Goal: Task Accomplishment & Management: Manage account settings

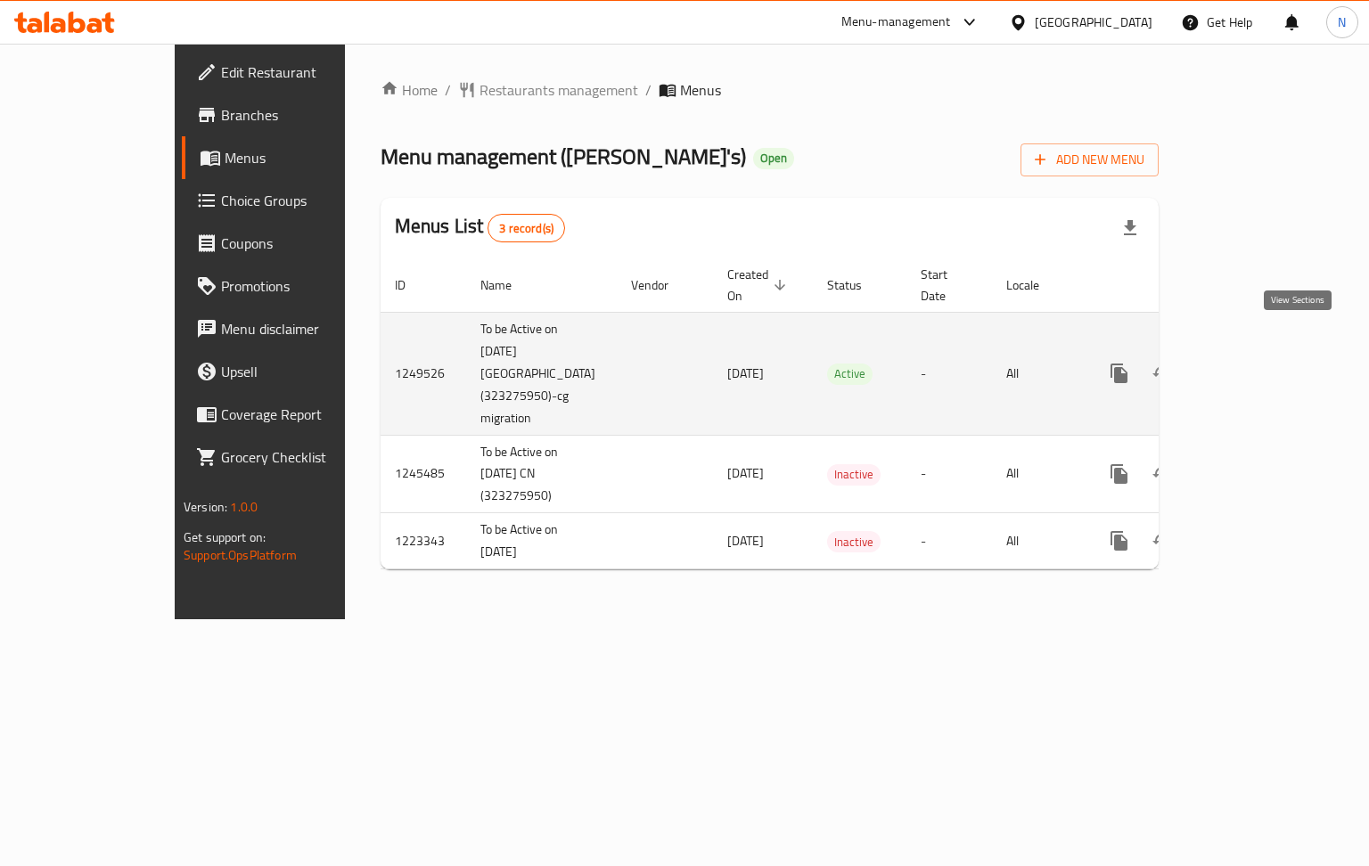
click at [1258, 363] on icon "enhanced table" at bounding box center [1247, 373] width 21 height 21
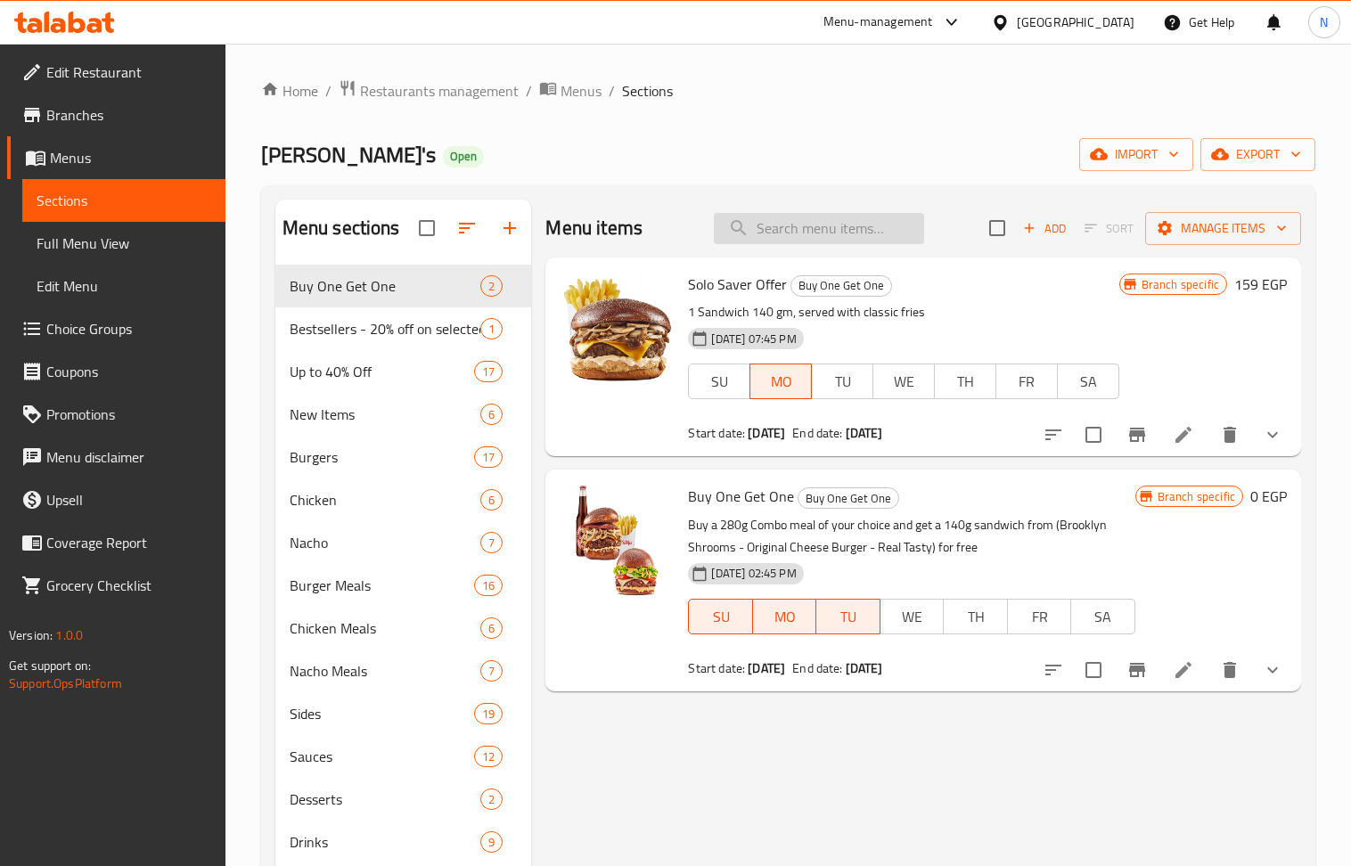
click at [825, 229] on input "search" at bounding box center [819, 228] width 210 height 31
paste input "Brooklyn' Shrooms 140g"
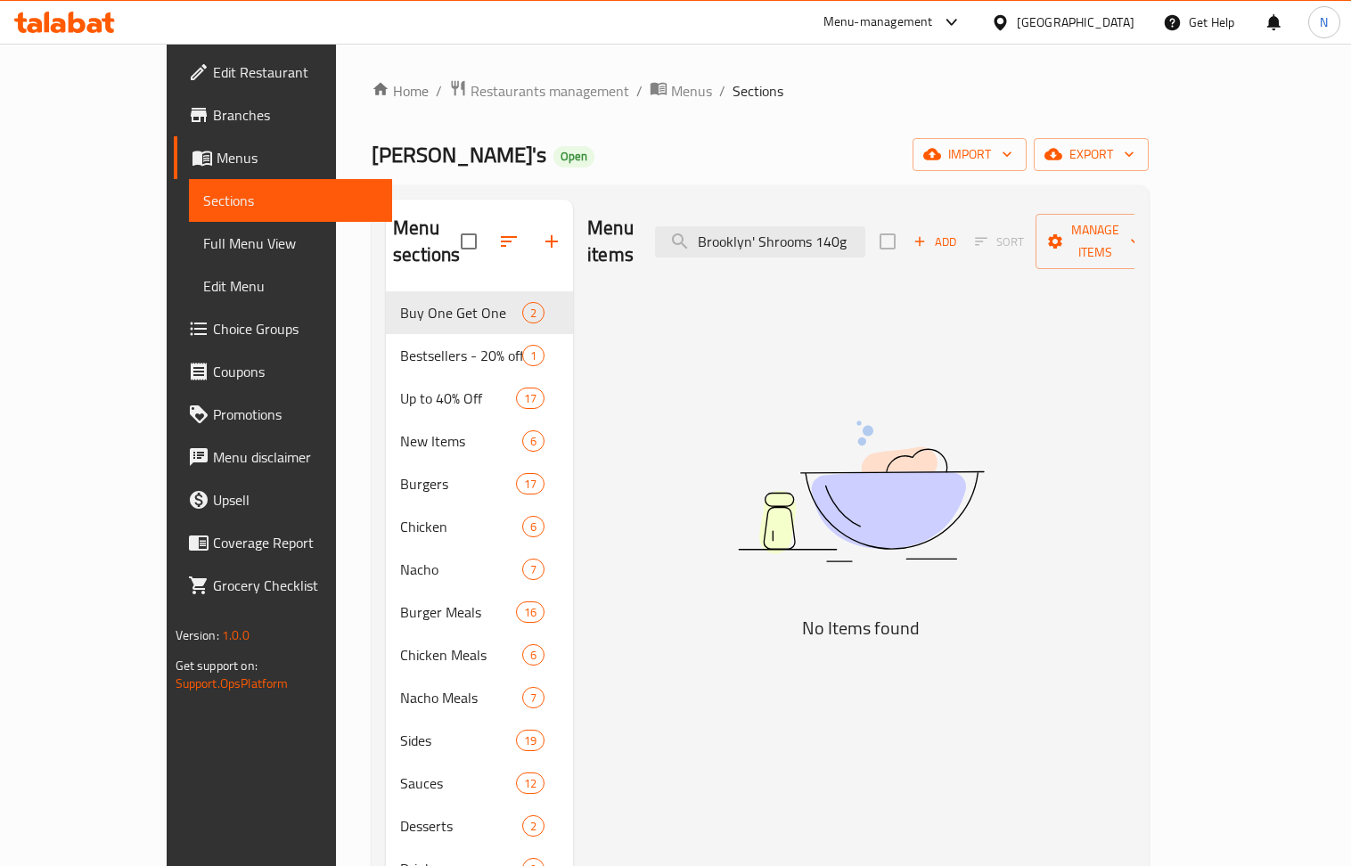
type input "Brooklyn' Shrooms 140g"
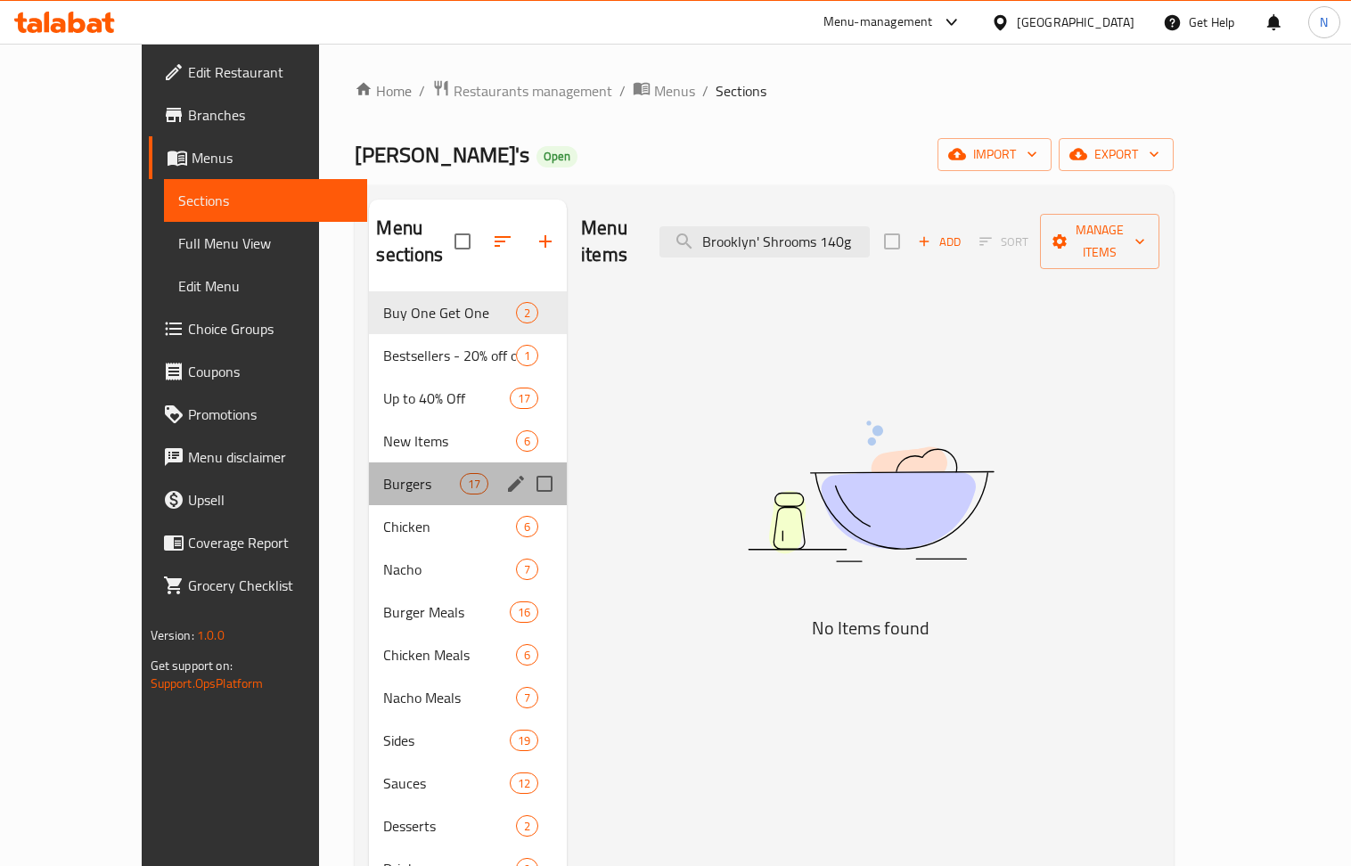
click at [369, 463] on div "Burgers 17" at bounding box center [468, 484] width 198 height 43
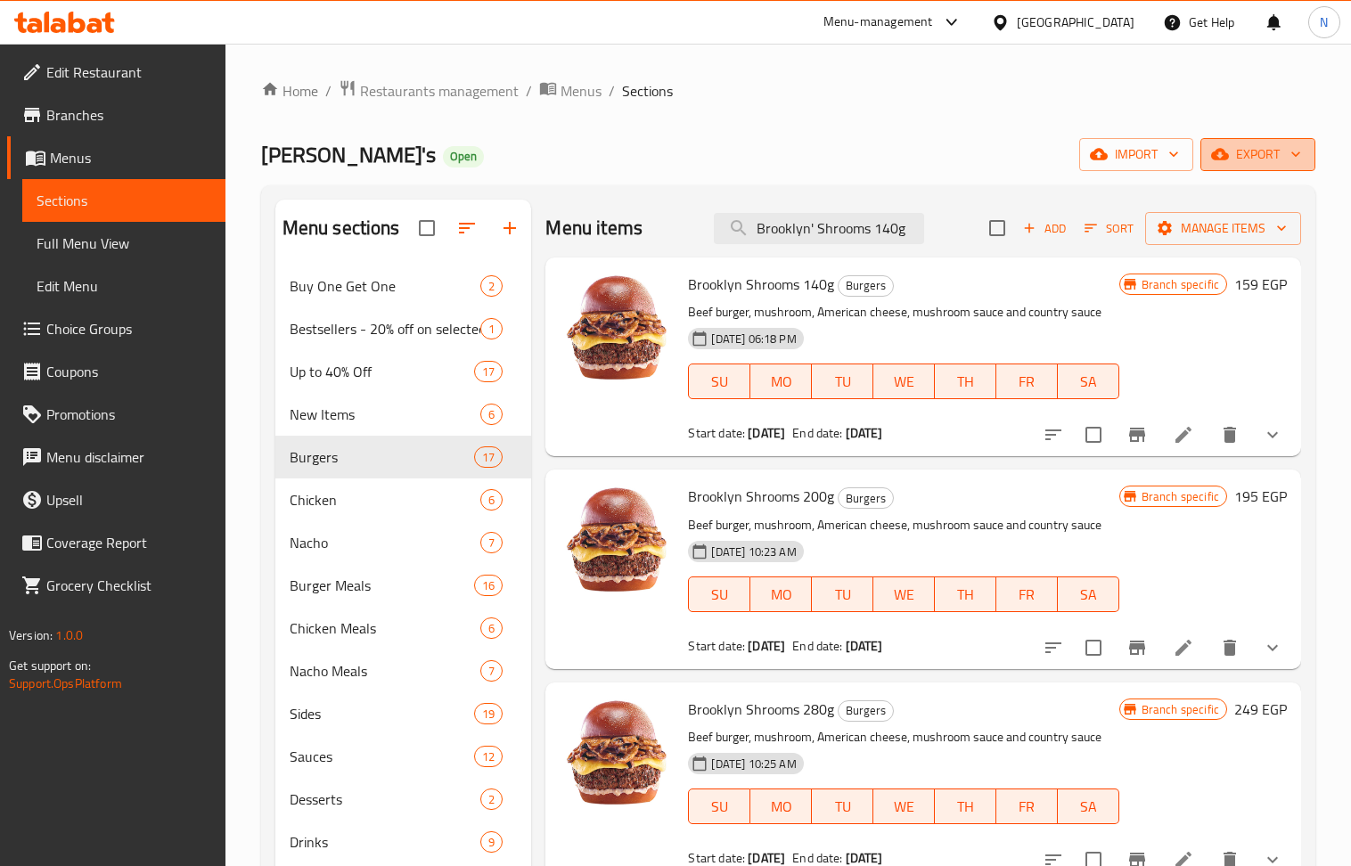
click at [1242, 161] on span "export" at bounding box center [1258, 154] width 86 height 22
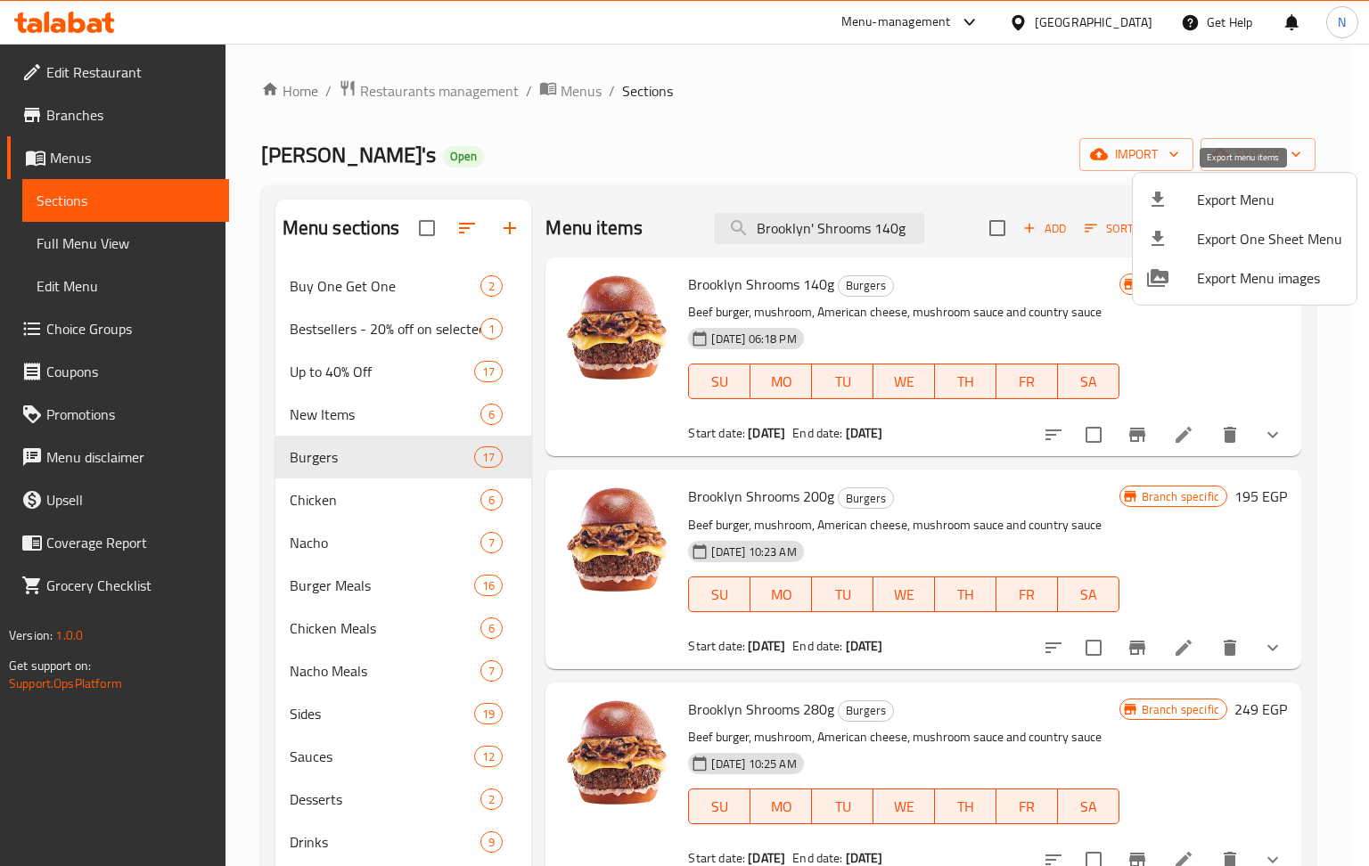
click at [1233, 201] on span "Export Menu" at bounding box center [1269, 199] width 145 height 21
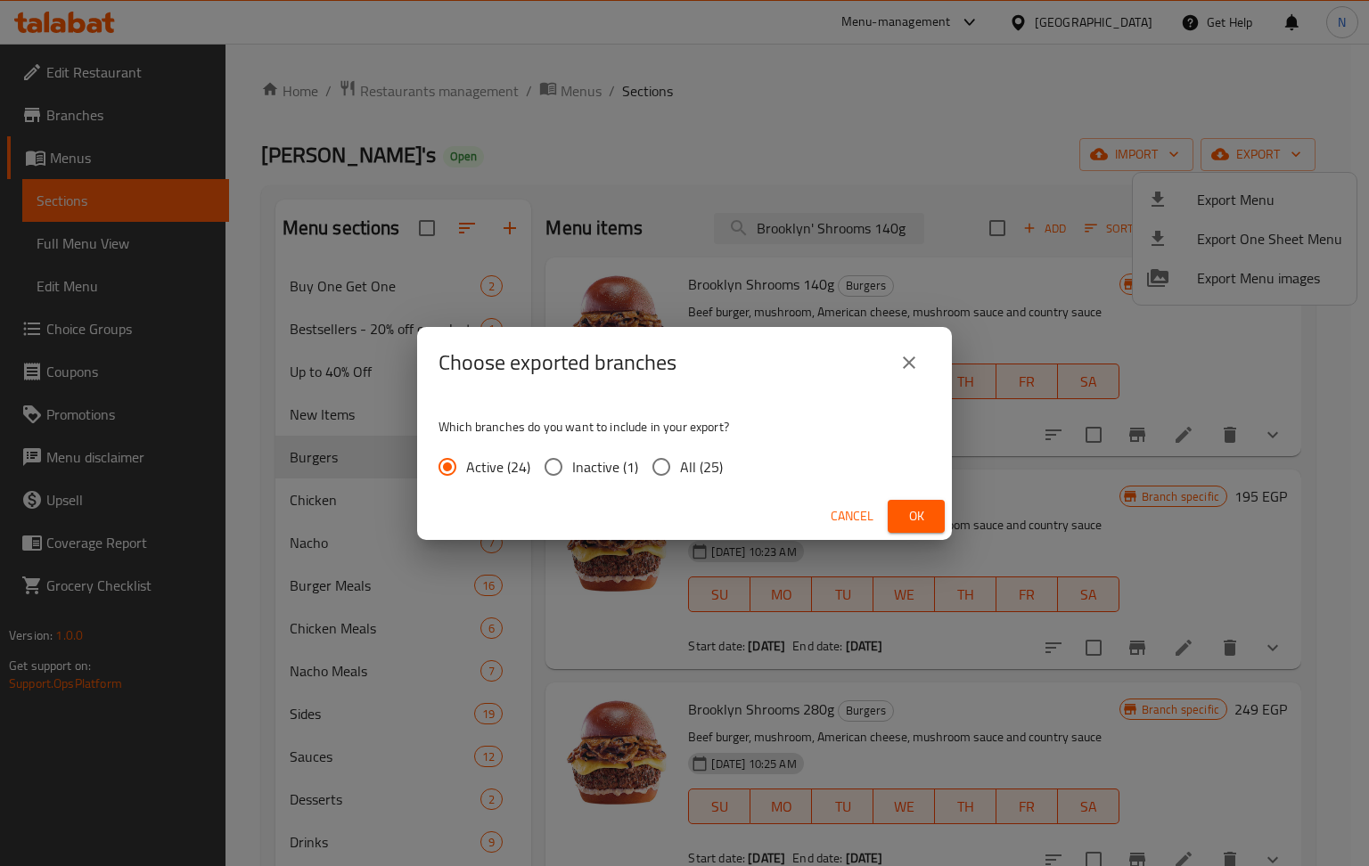
click at [677, 467] on input "All (25)" at bounding box center [661, 466] width 37 height 37
radio input "true"
click at [906, 514] on span "Ok" at bounding box center [916, 516] width 29 height 22
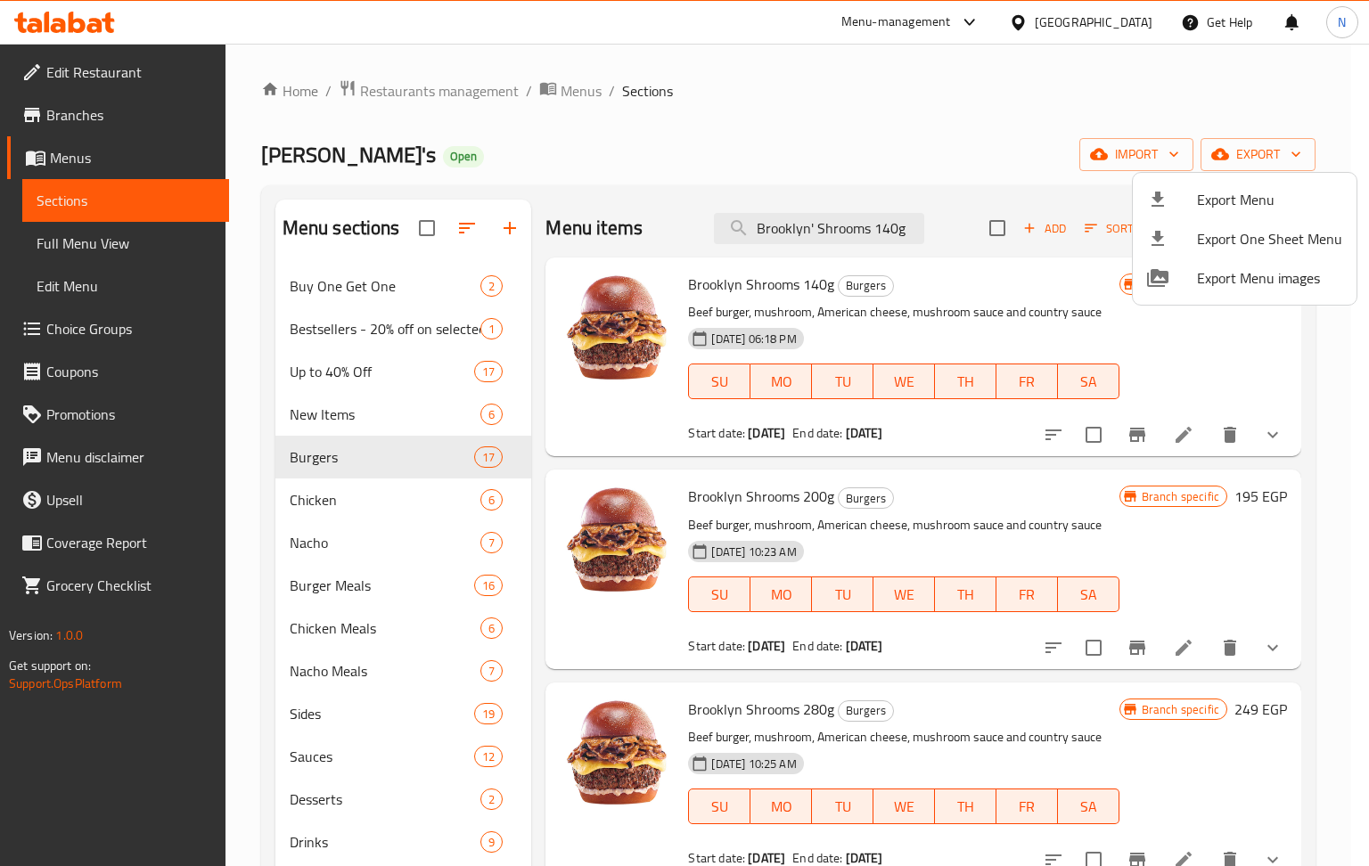
click at [89, 121] on div at bounding box center [684, 433] width 1369 height 866
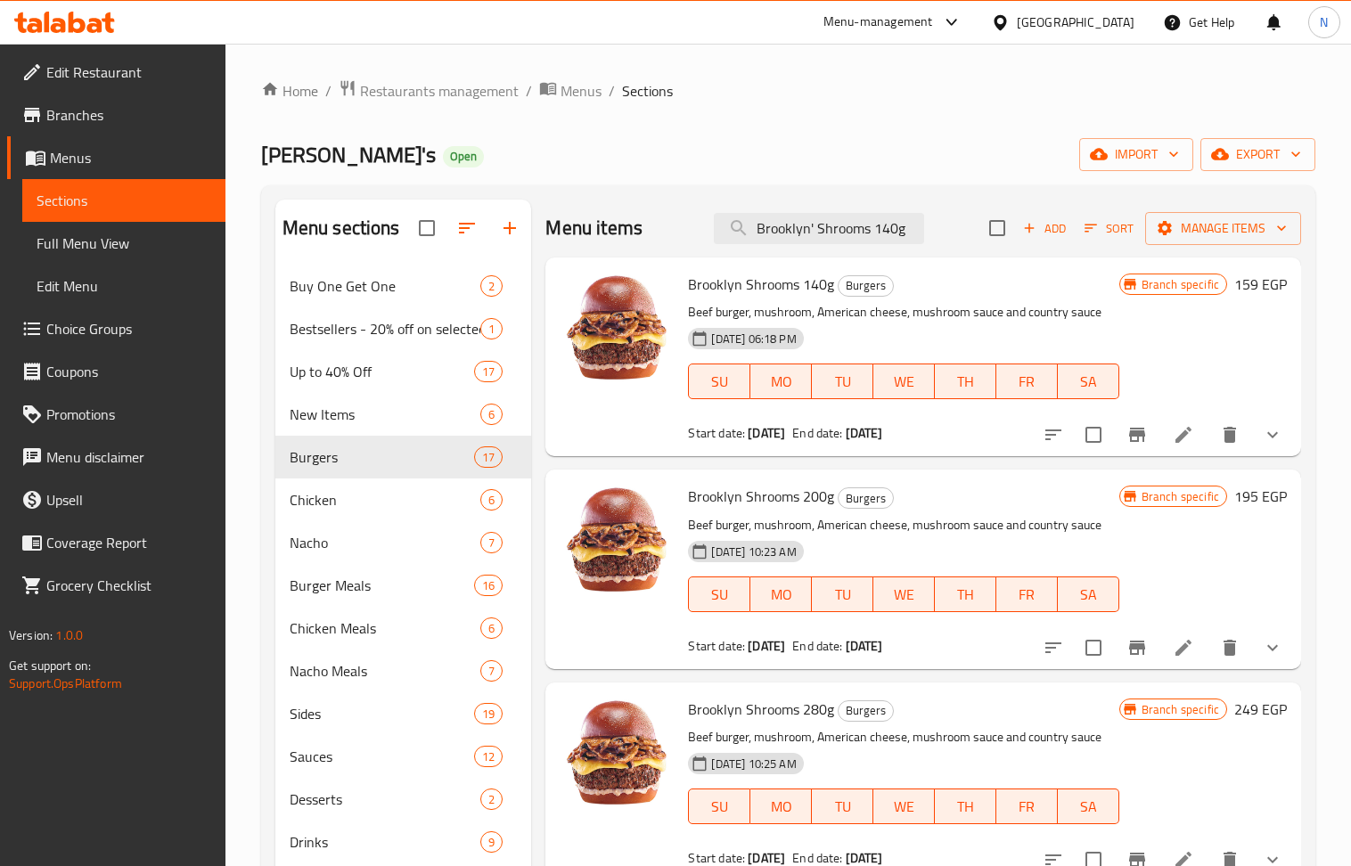
click at [91, 104] on span "Branches" at bounding box center [128, 114] width 165 height 21
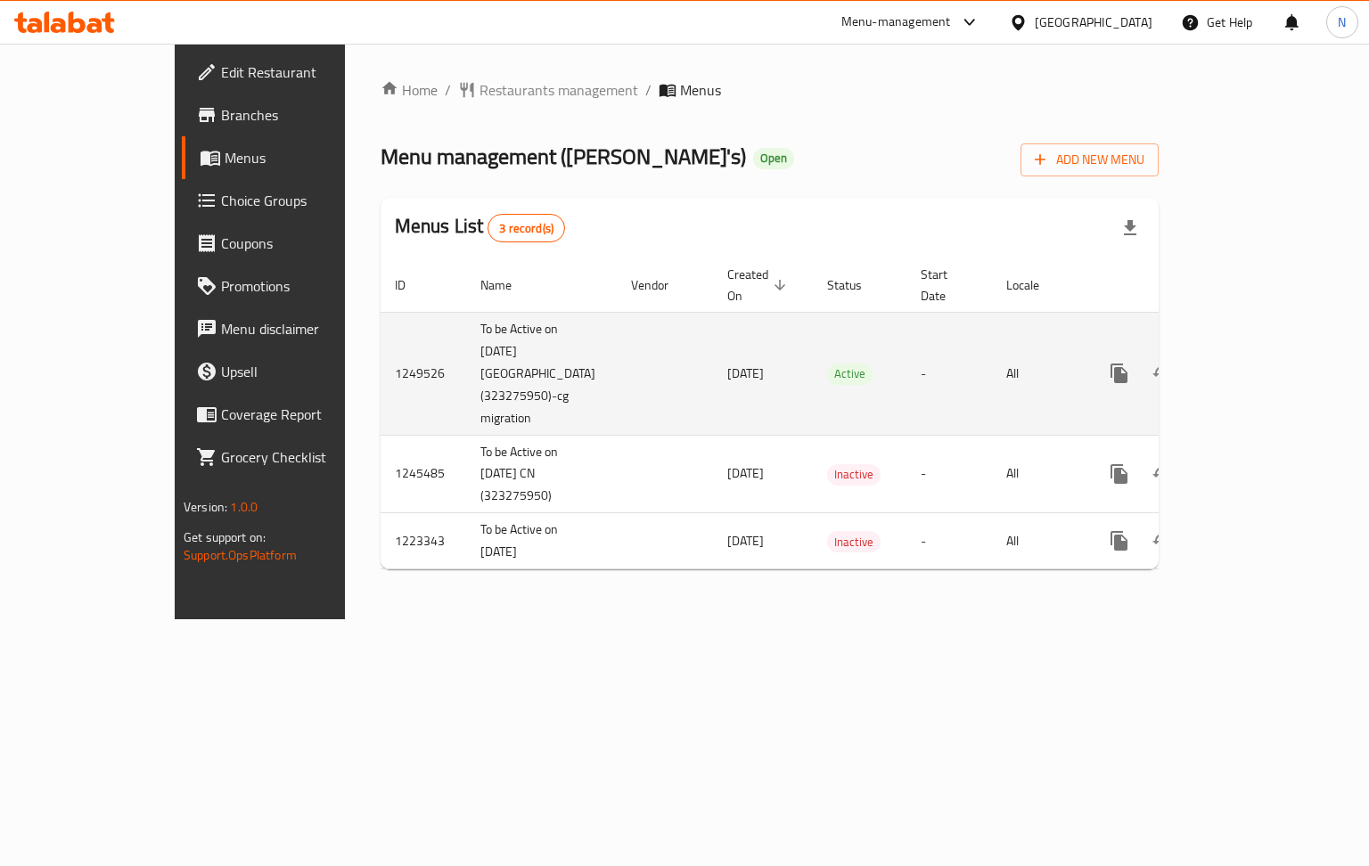
click at [1269, 352] on link "enhanced table" at bounding box center [1247, 373] width 43 height 43
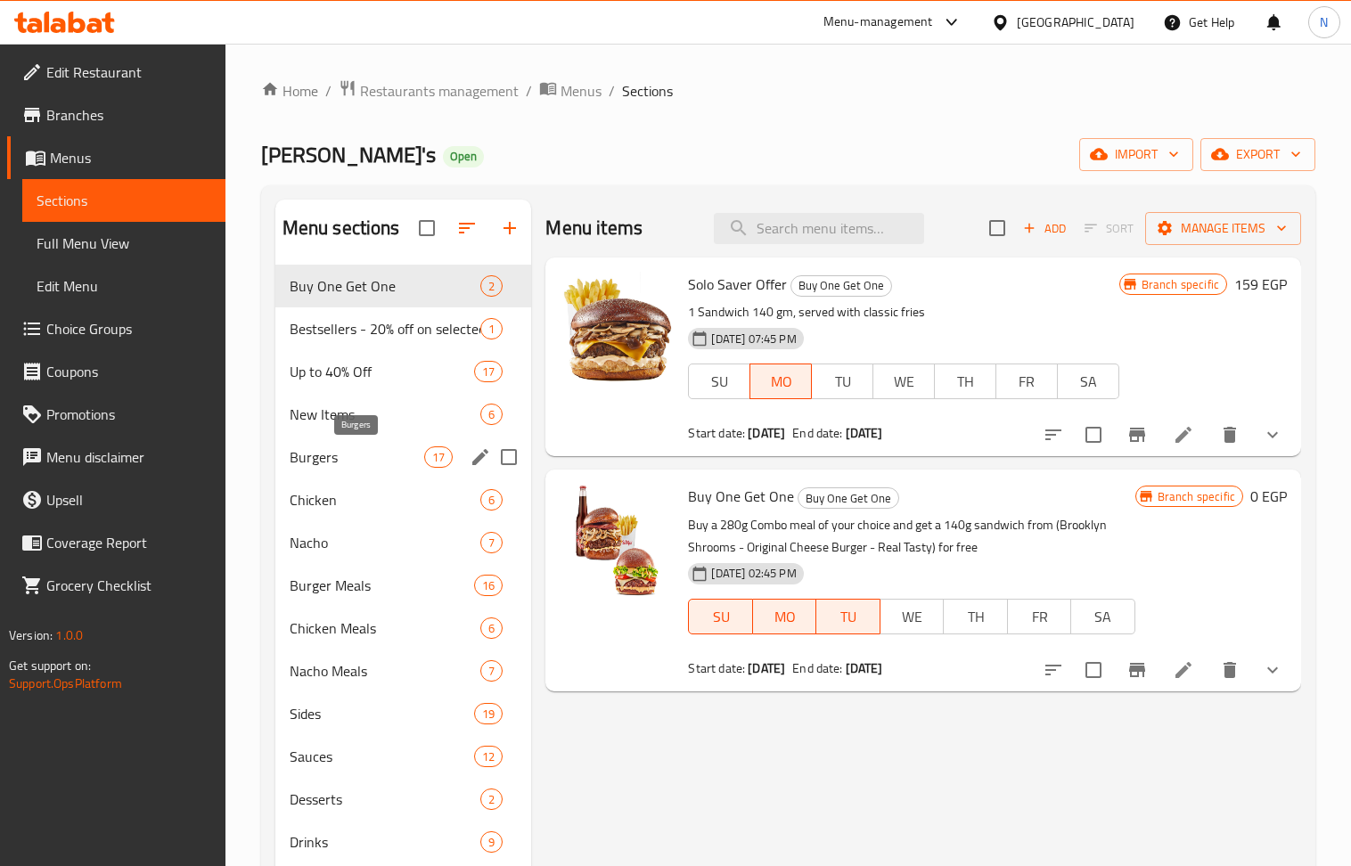
click at [335, 462] on span "Burgers" at bounding box center [357, 456] width 135 height 21
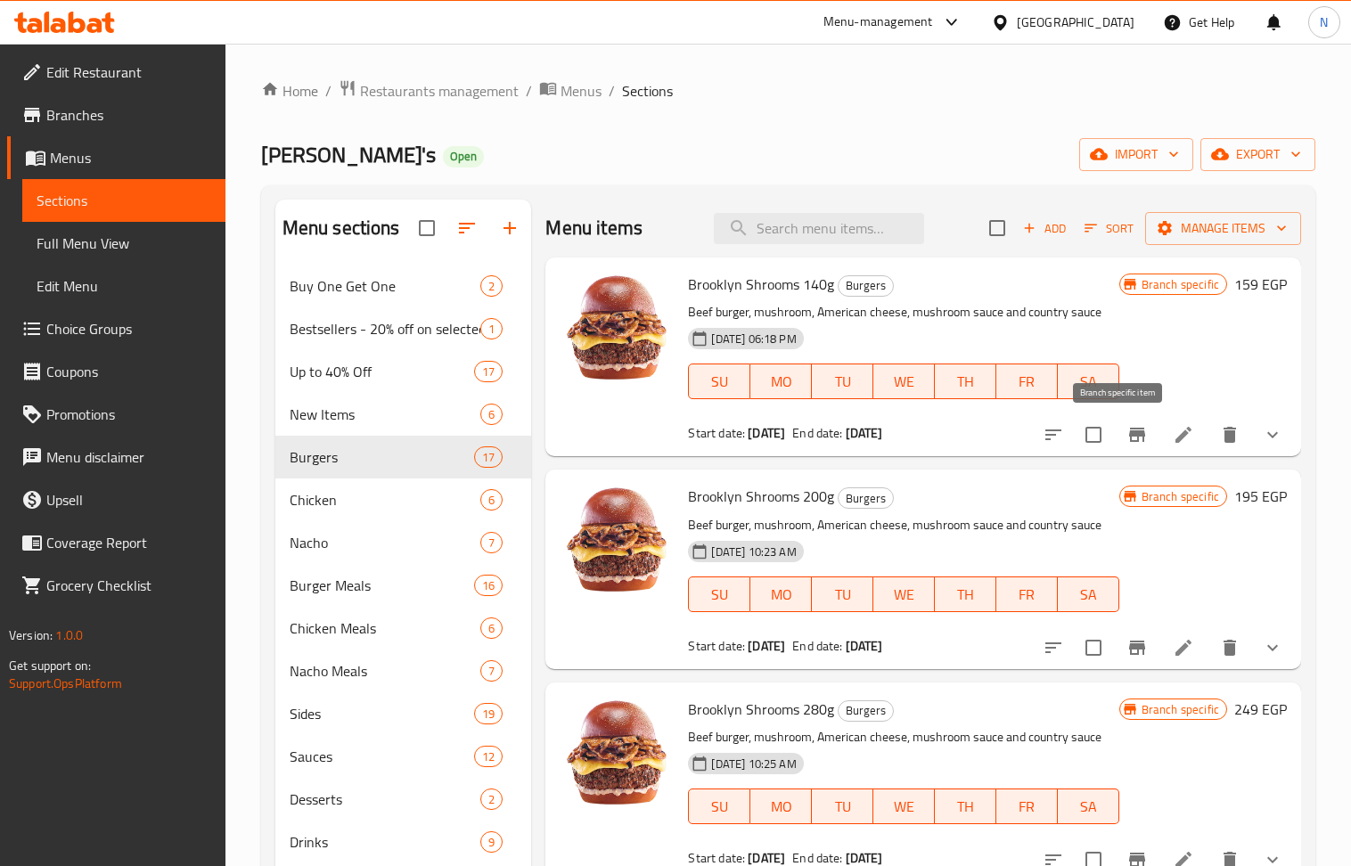
click at [1129, 433] on icon "Branch-specific-item" at bounding box center [1137, 435] width 16 height 14
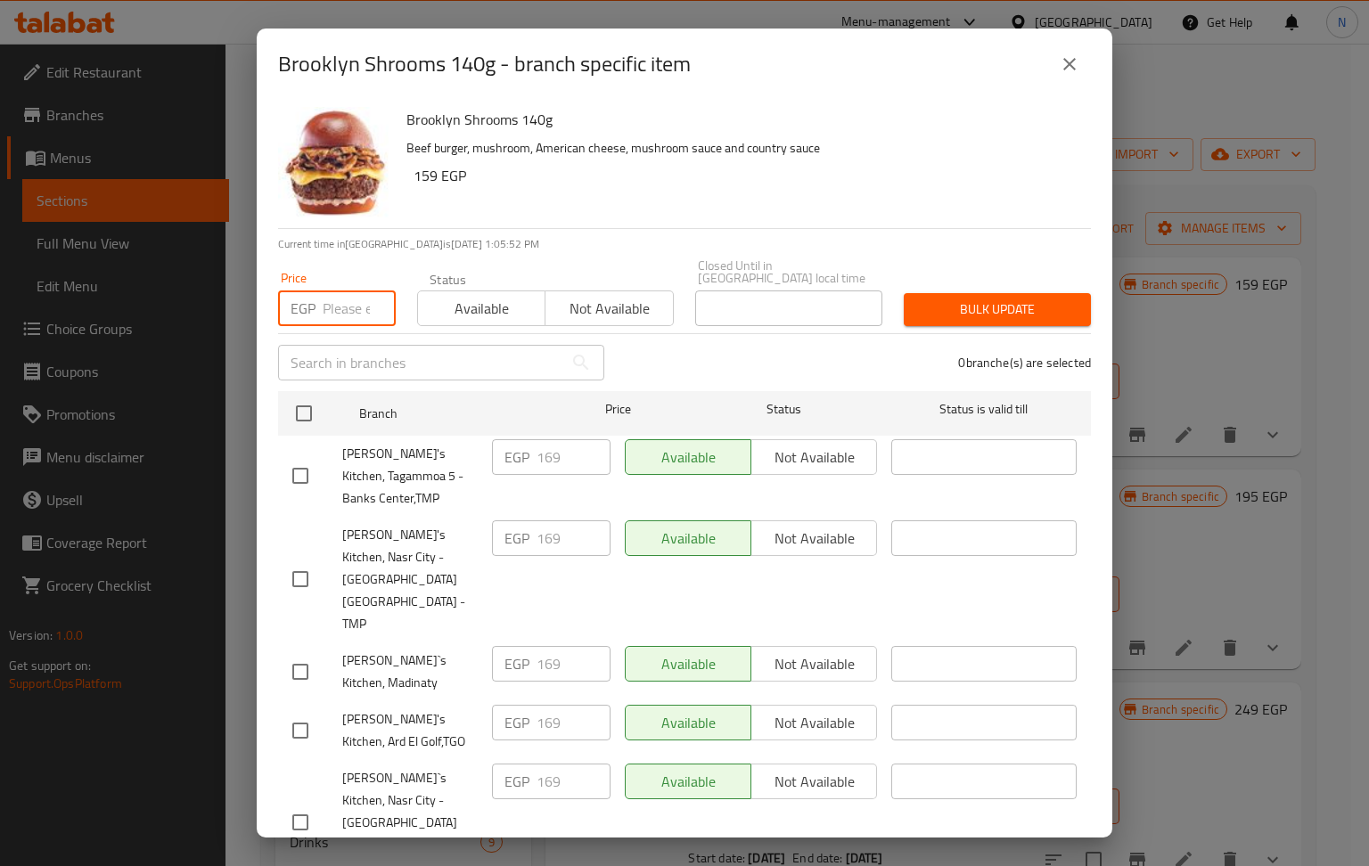
click at [362, 301] on input "number" at bounding box center [359, 309] width 73 height 36
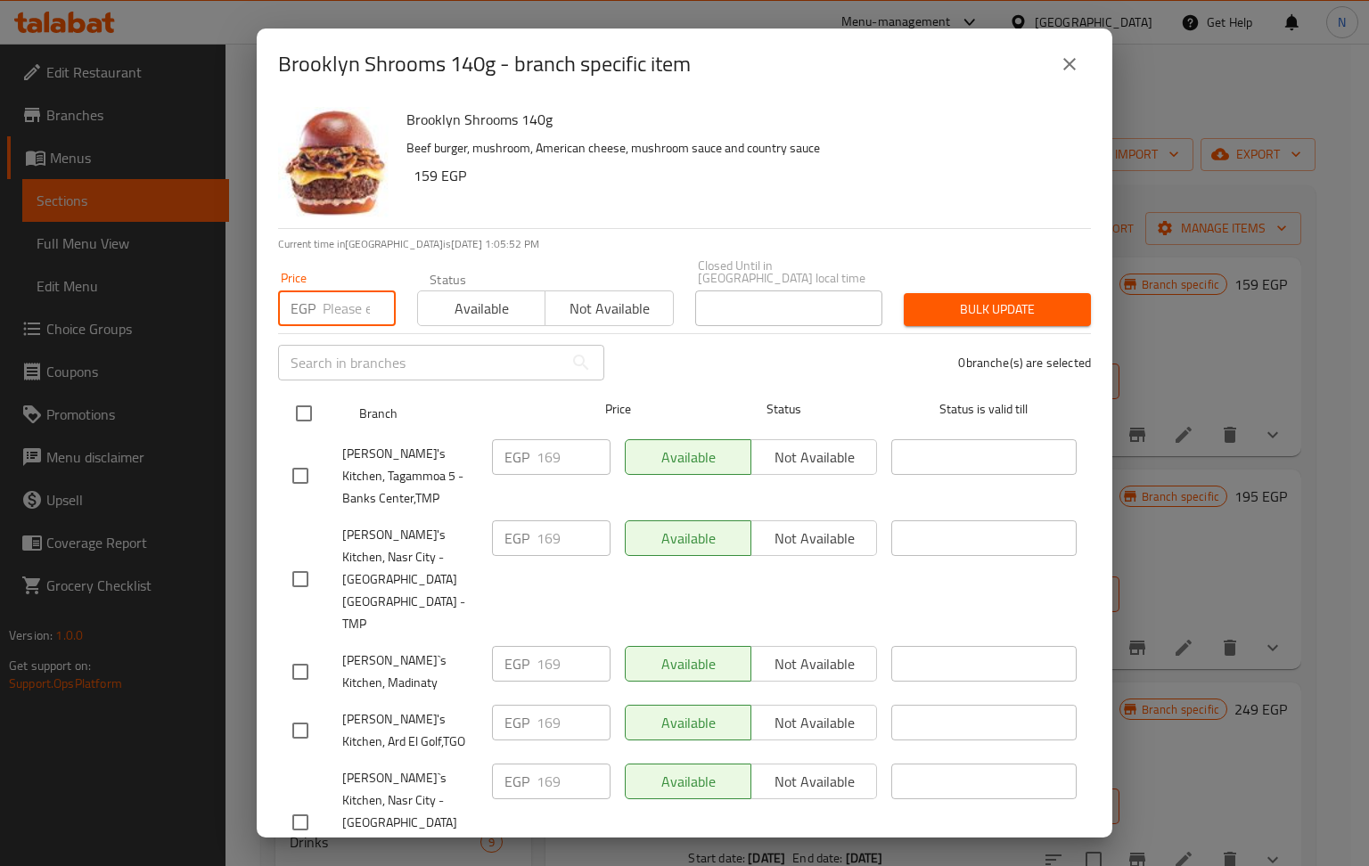
paste input "691307"
type input "691307"
click at [304, 397] on input "checkbox" at bounding box center [303, 413] width 37 height 37
checkbox input "true"
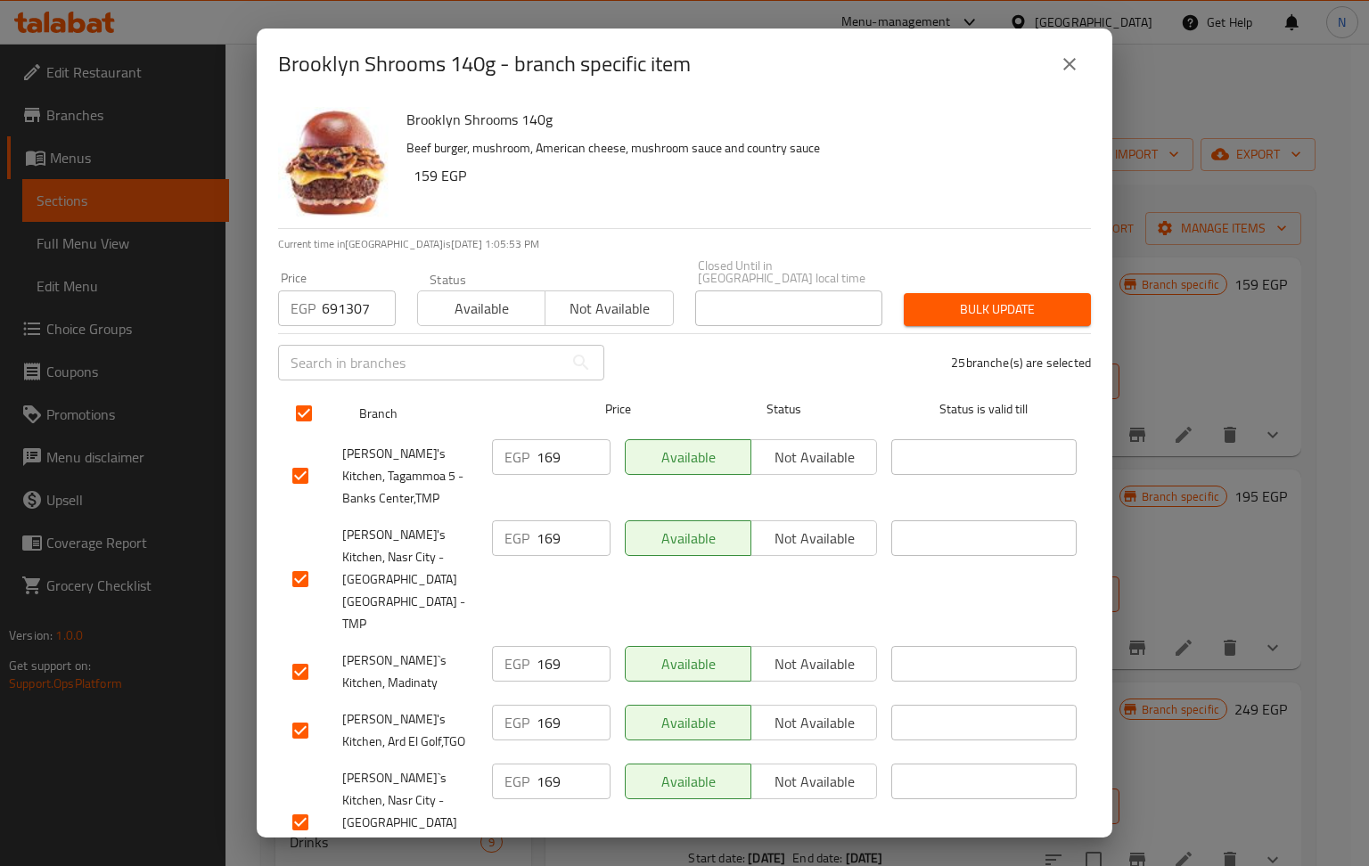
checkbox input "true"
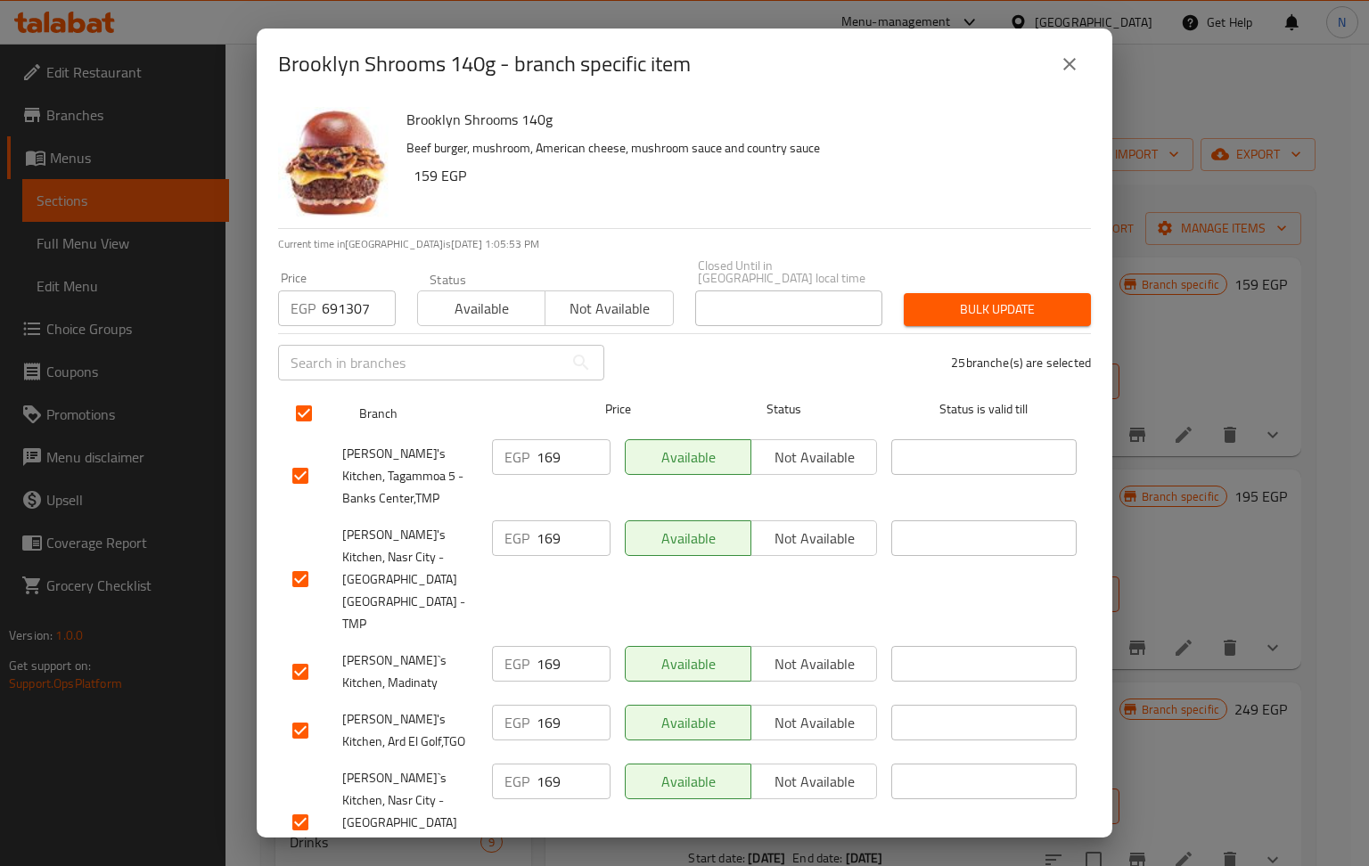
checkbox input "true"
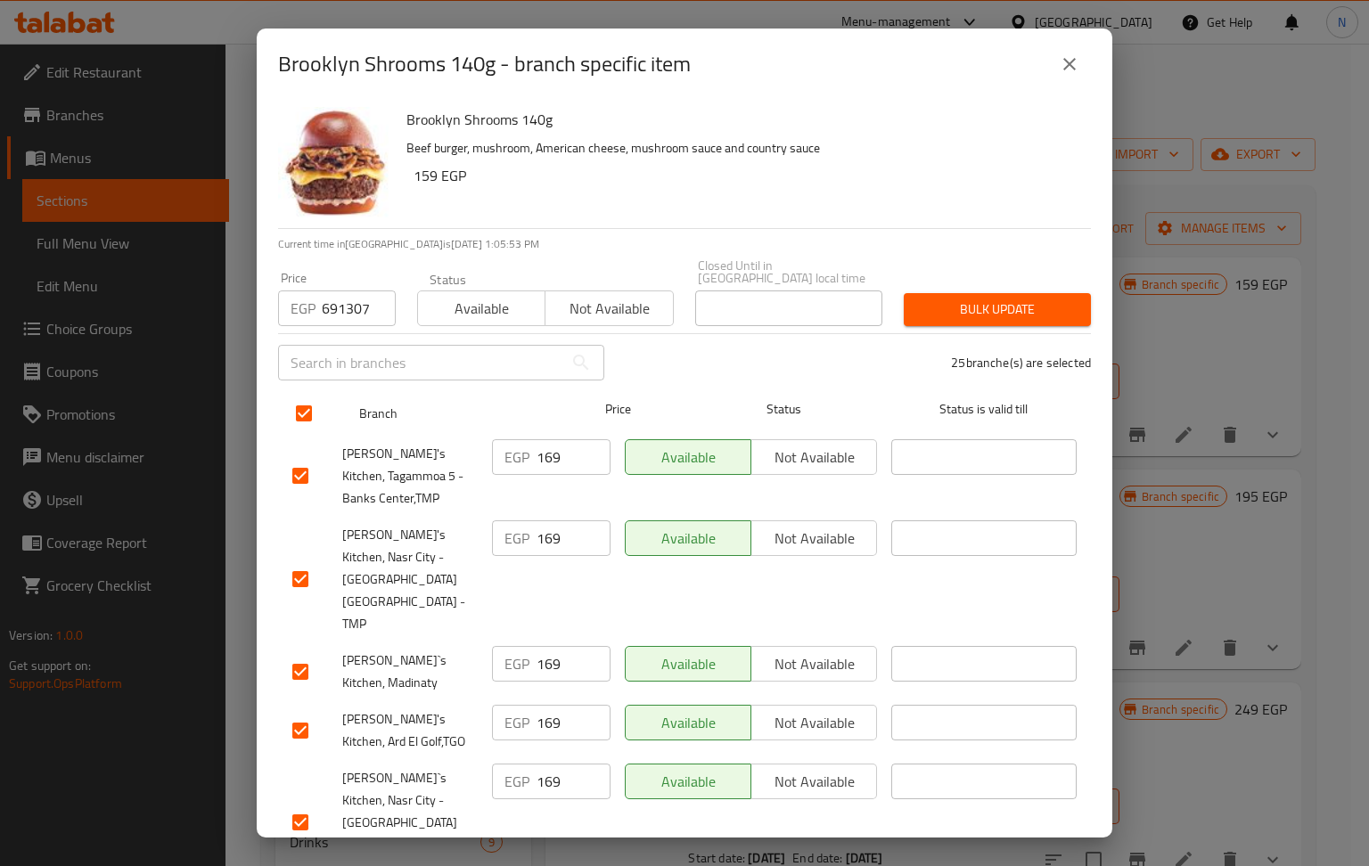
checkbox input "true"
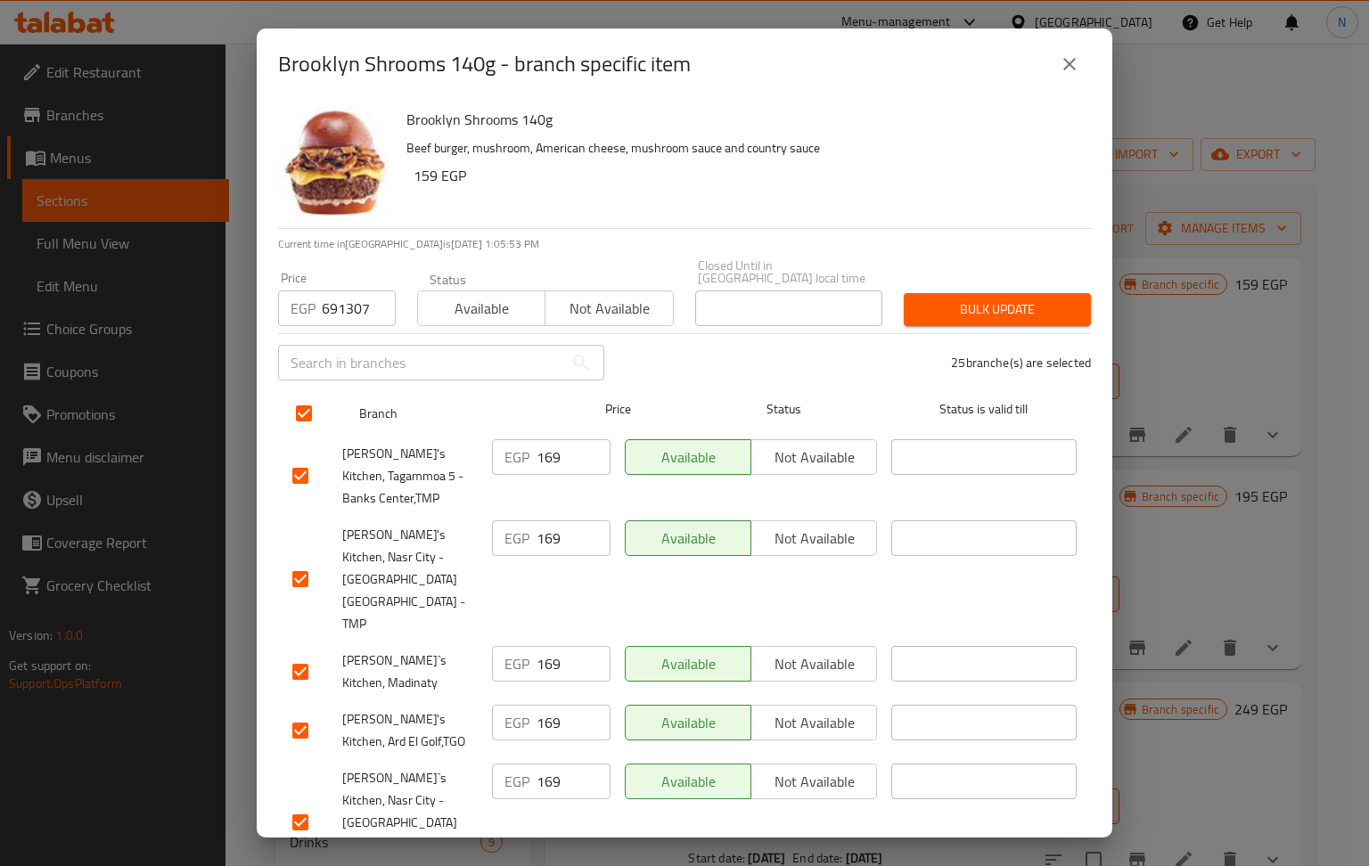
checkbox input "true"
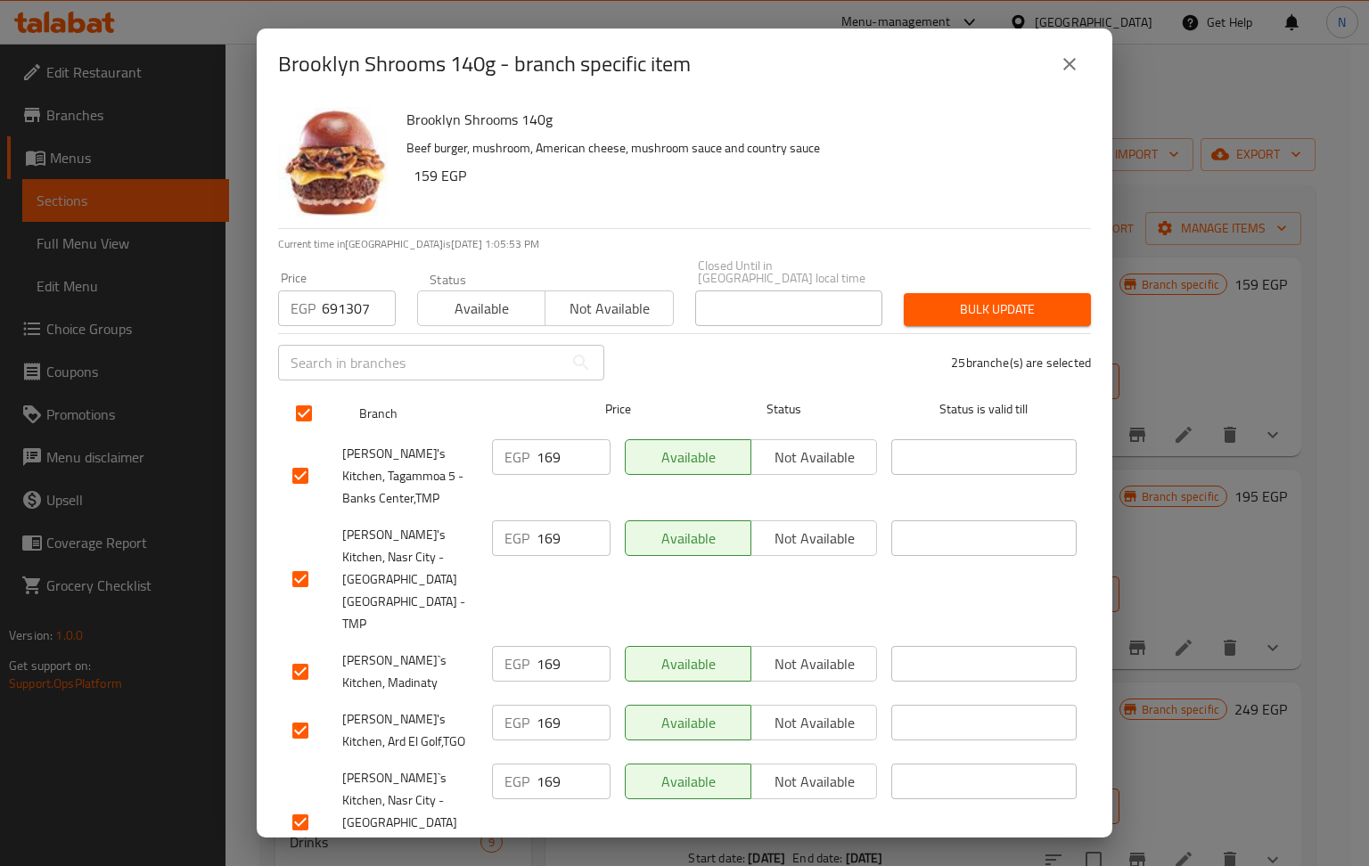
checkbox input "true"
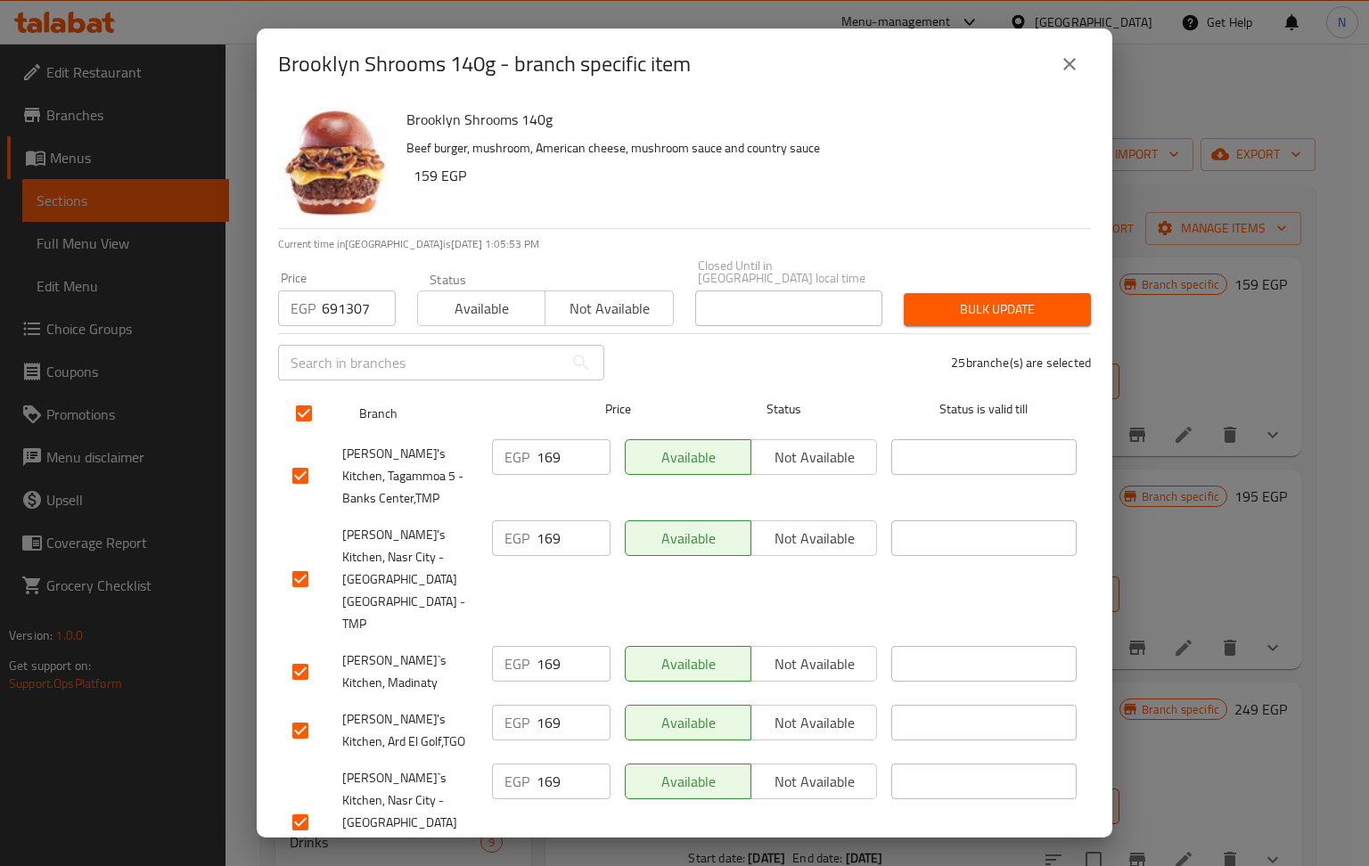
scroll to position [0, 0]
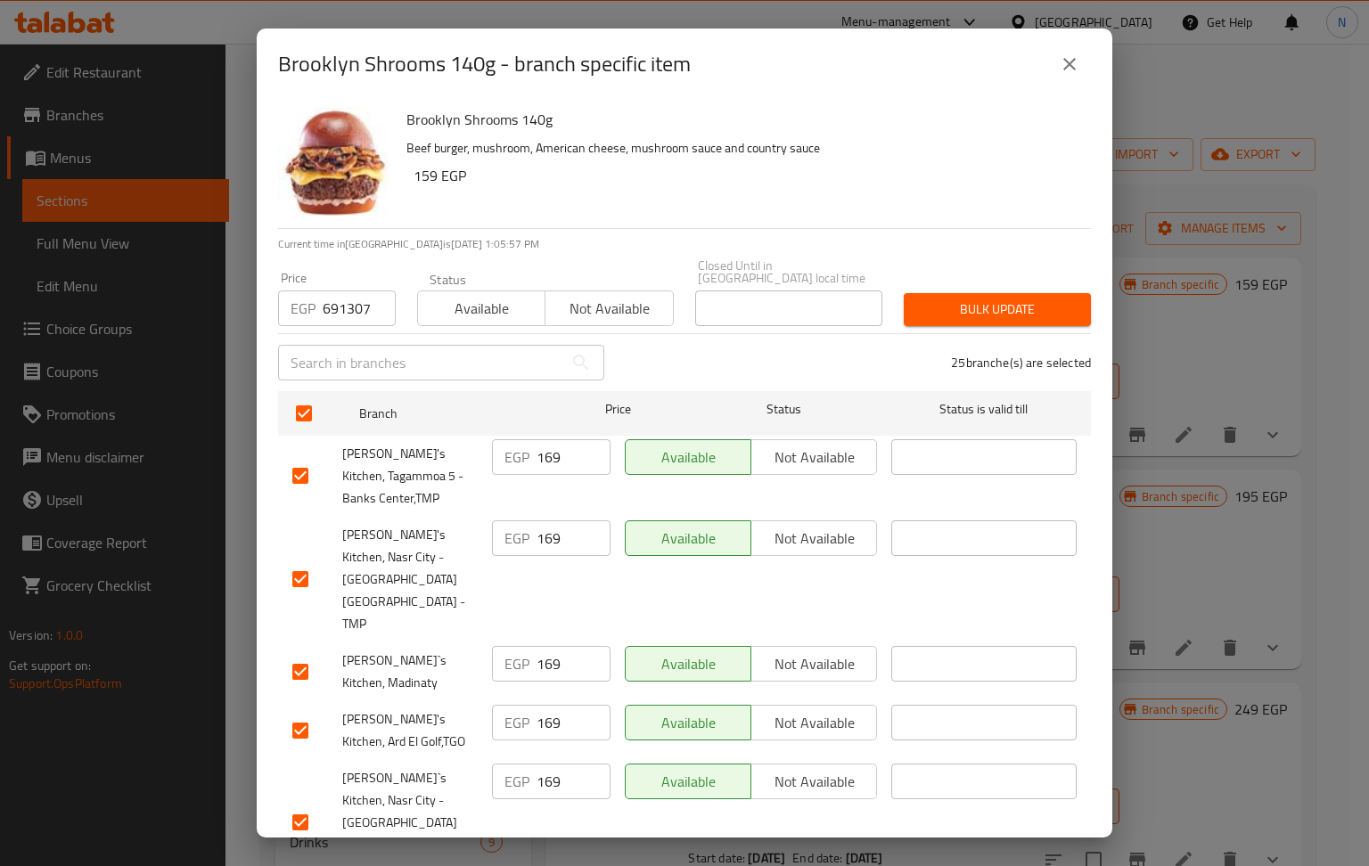
click at [340, 291] on input "691307" at bounding box center [359, 309] width 73 height 36
paste input "175"
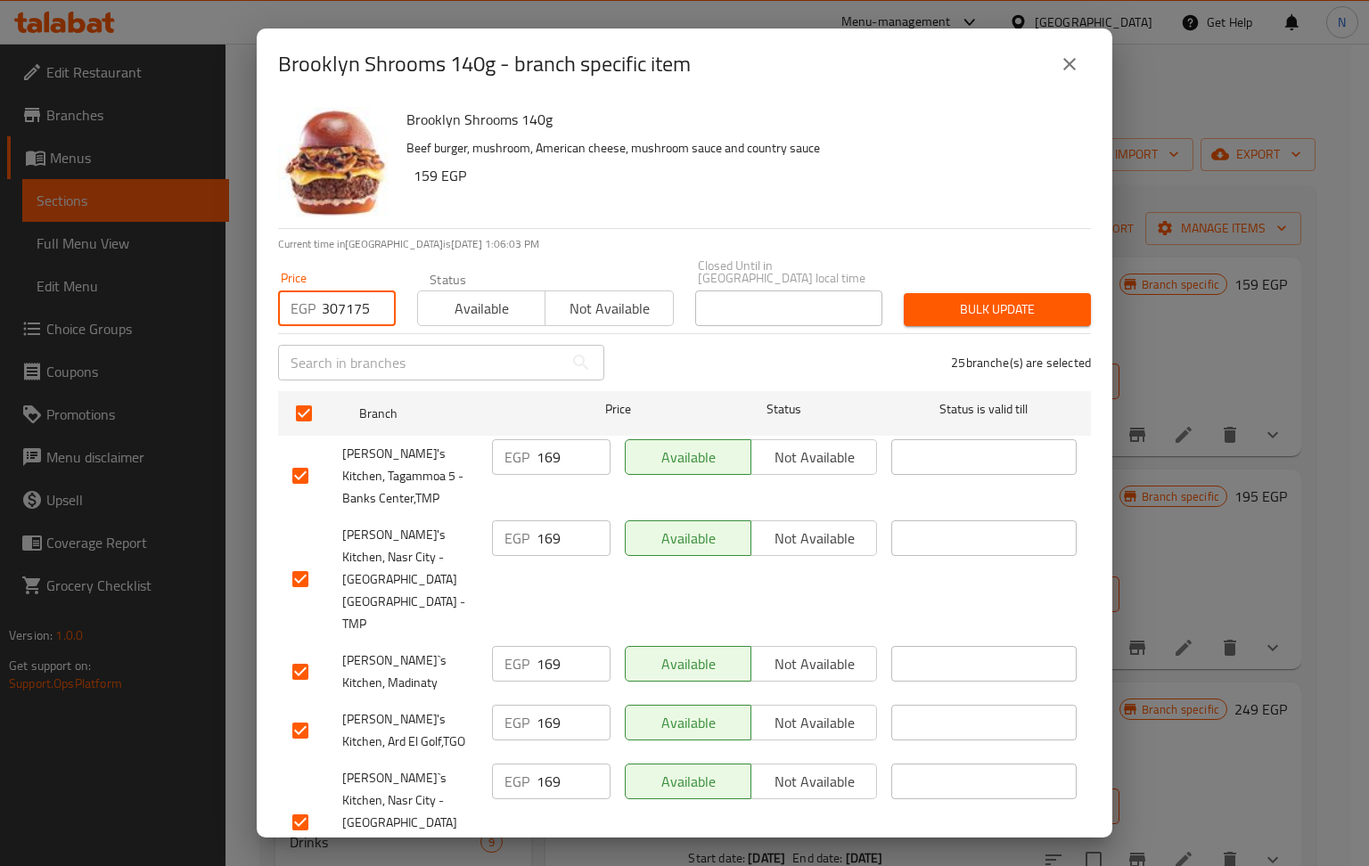
click at [343, 297] on input "691307175" at bounding box center [359, 309] width 73 height 36
paste input "number"
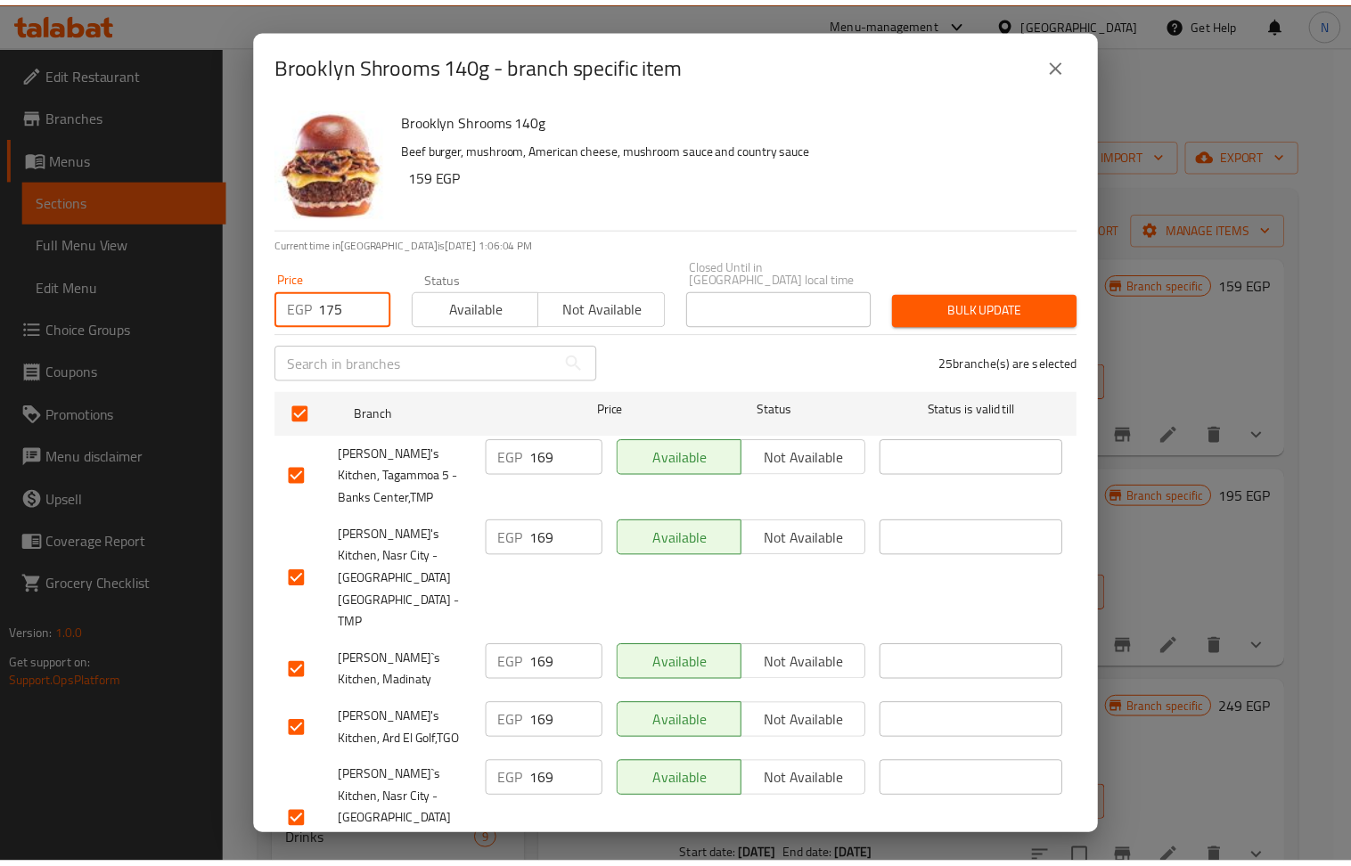
scroll to position [0, 0]
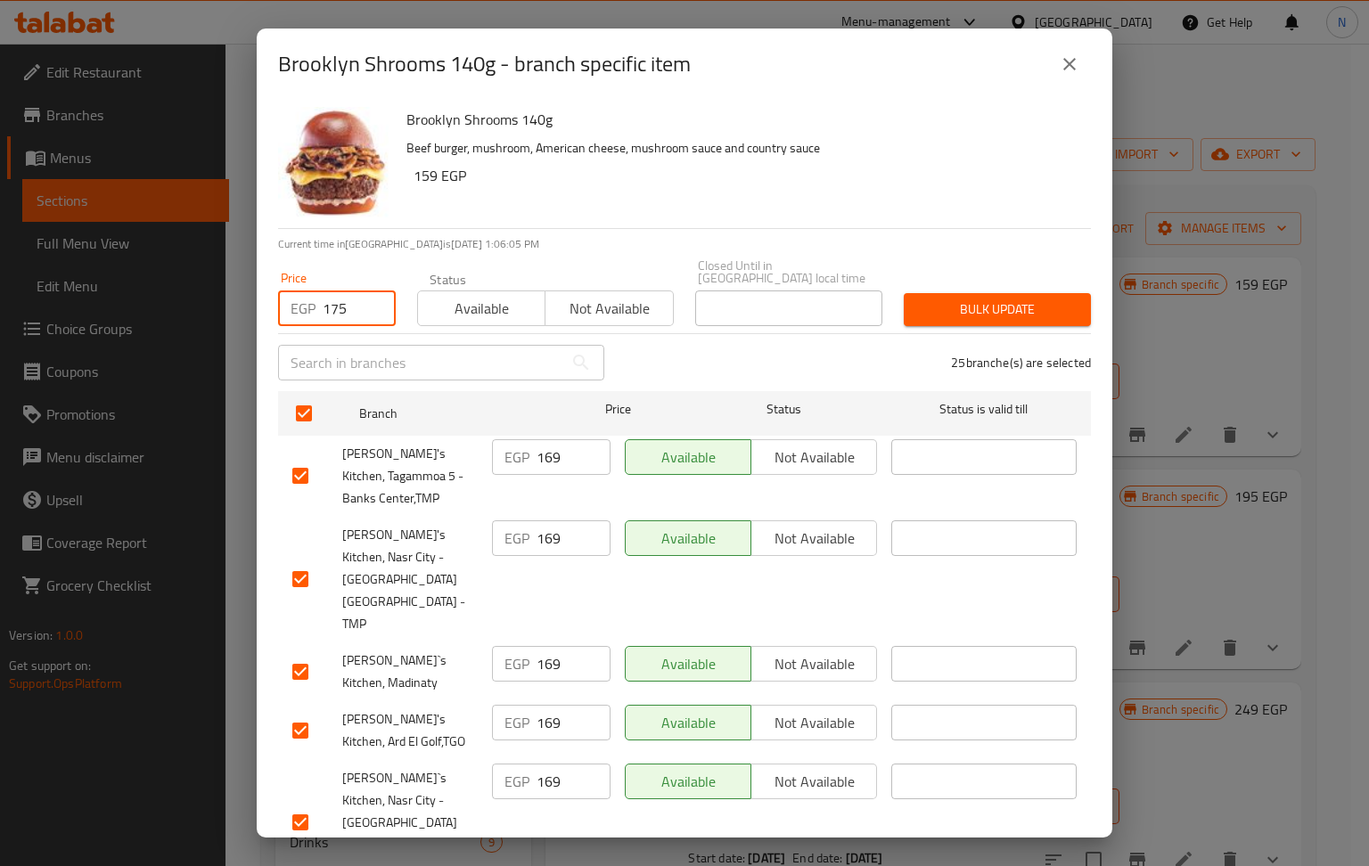
type input "175"
click at [984, 303] on span "Bulk update" at bounding box center [997, 310] width 159 height 22
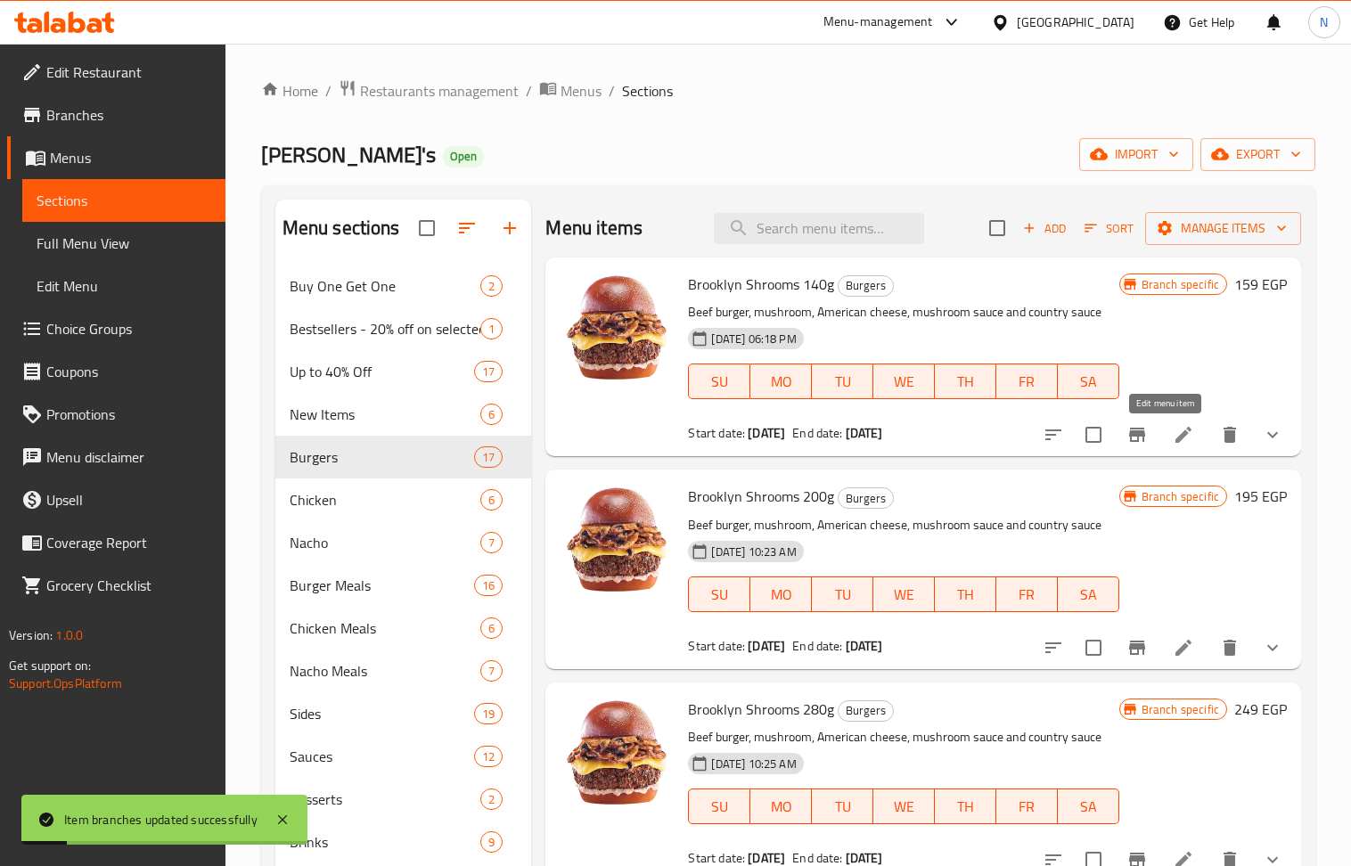
click at [1174, 436] on icon at bounding box center [1183, 434] width 21 height 21
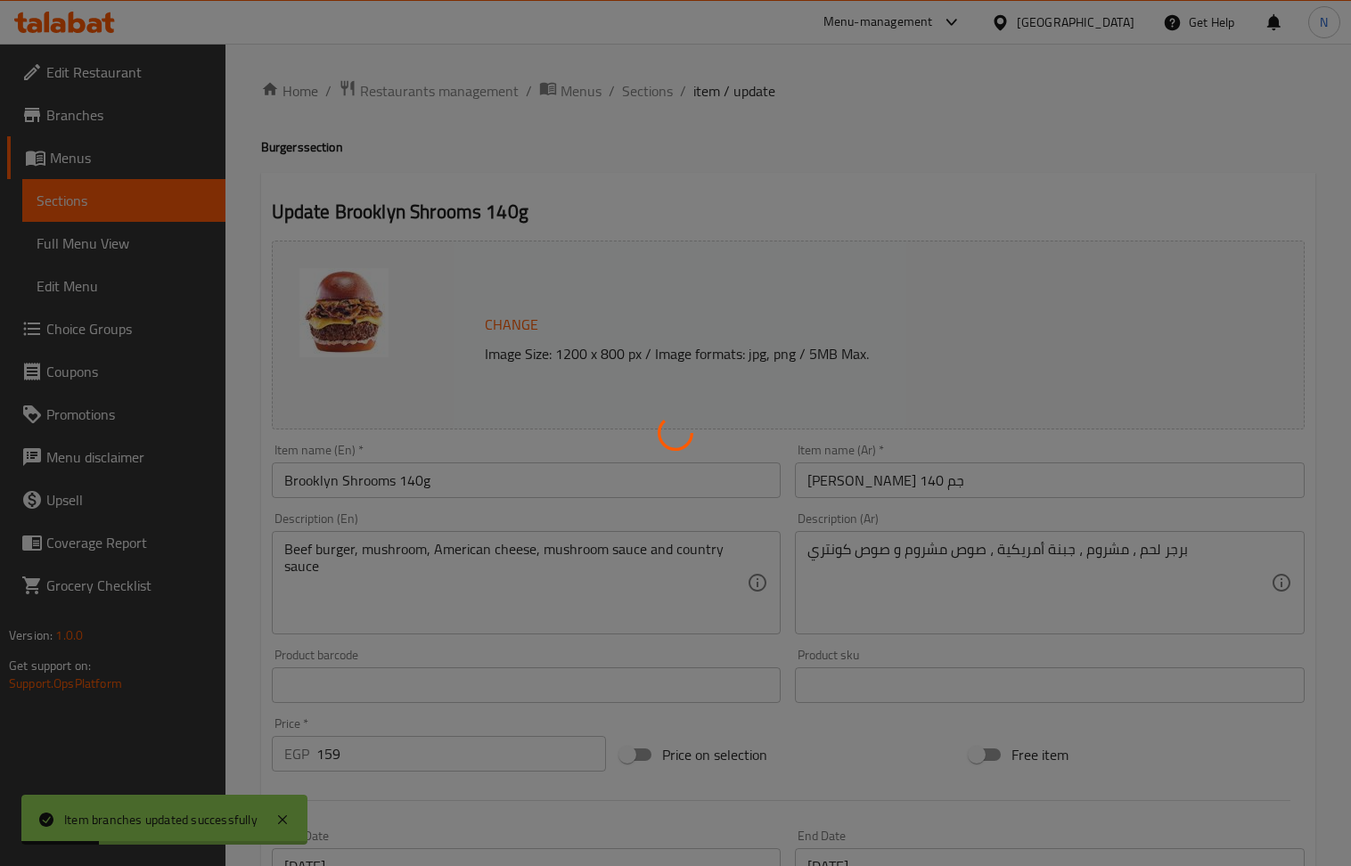
type input "إختيارك من الاضافات:"
type input "0"
type input "اختيارك من الإضافات"
type input "0"
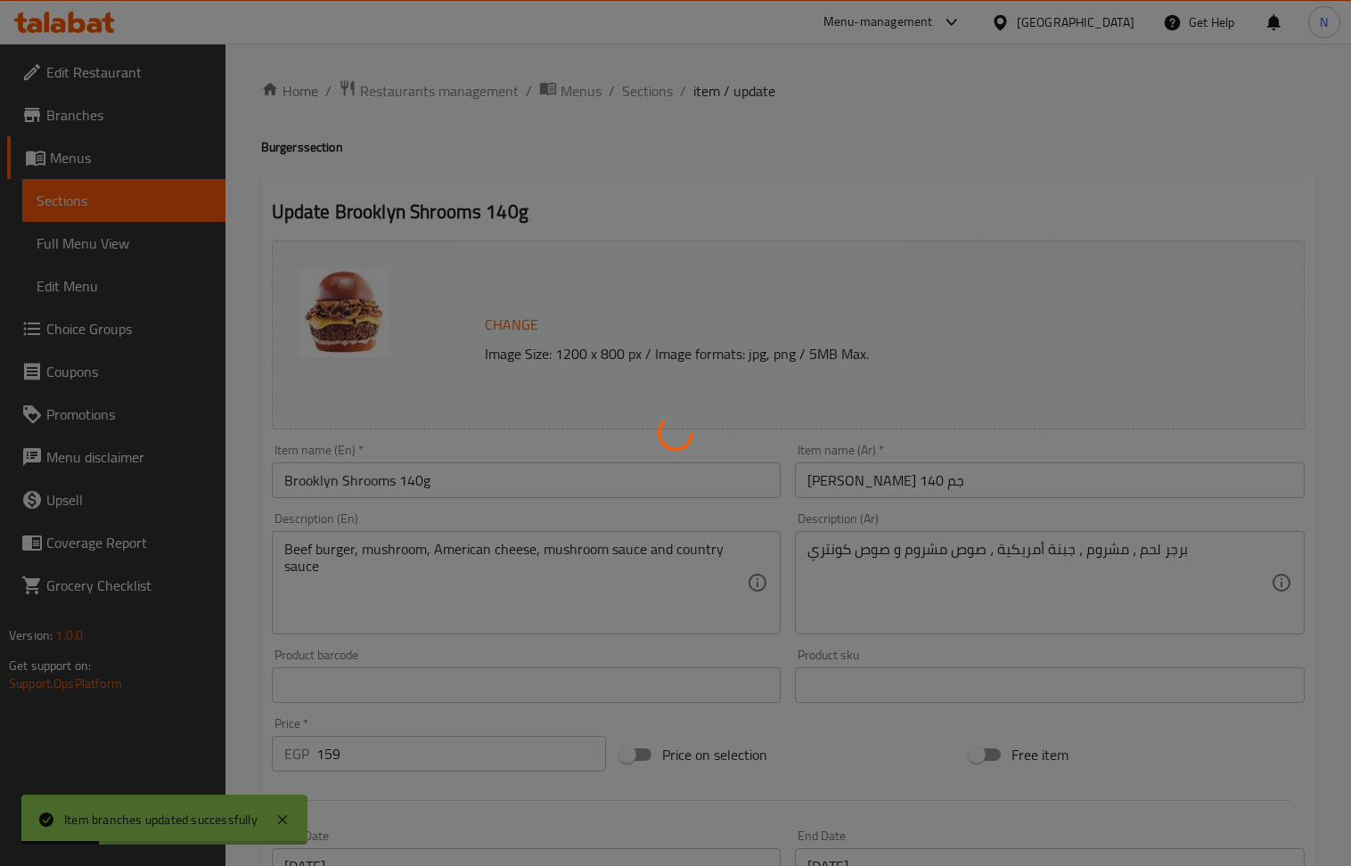
type input "9"
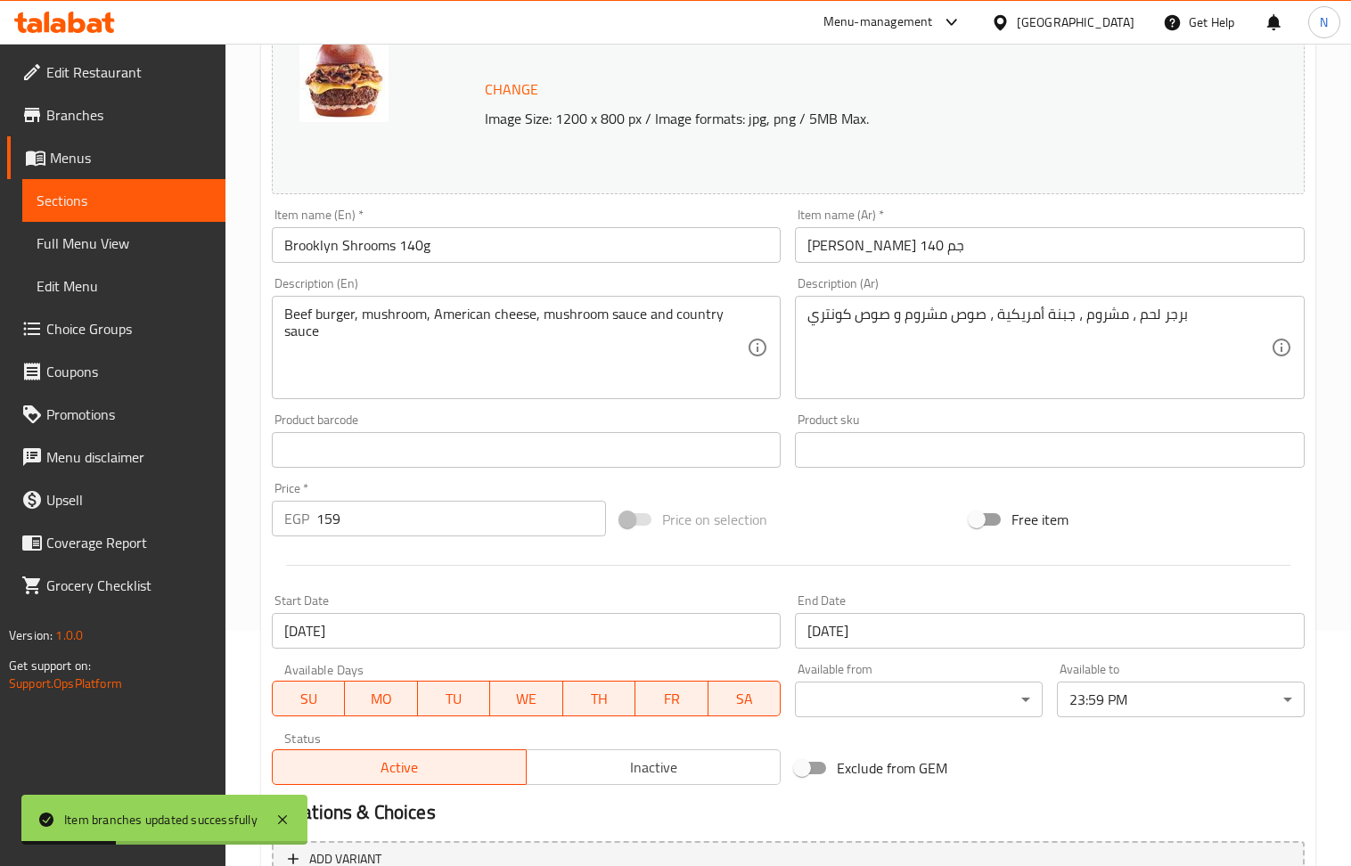
scroll to position [237, 0]
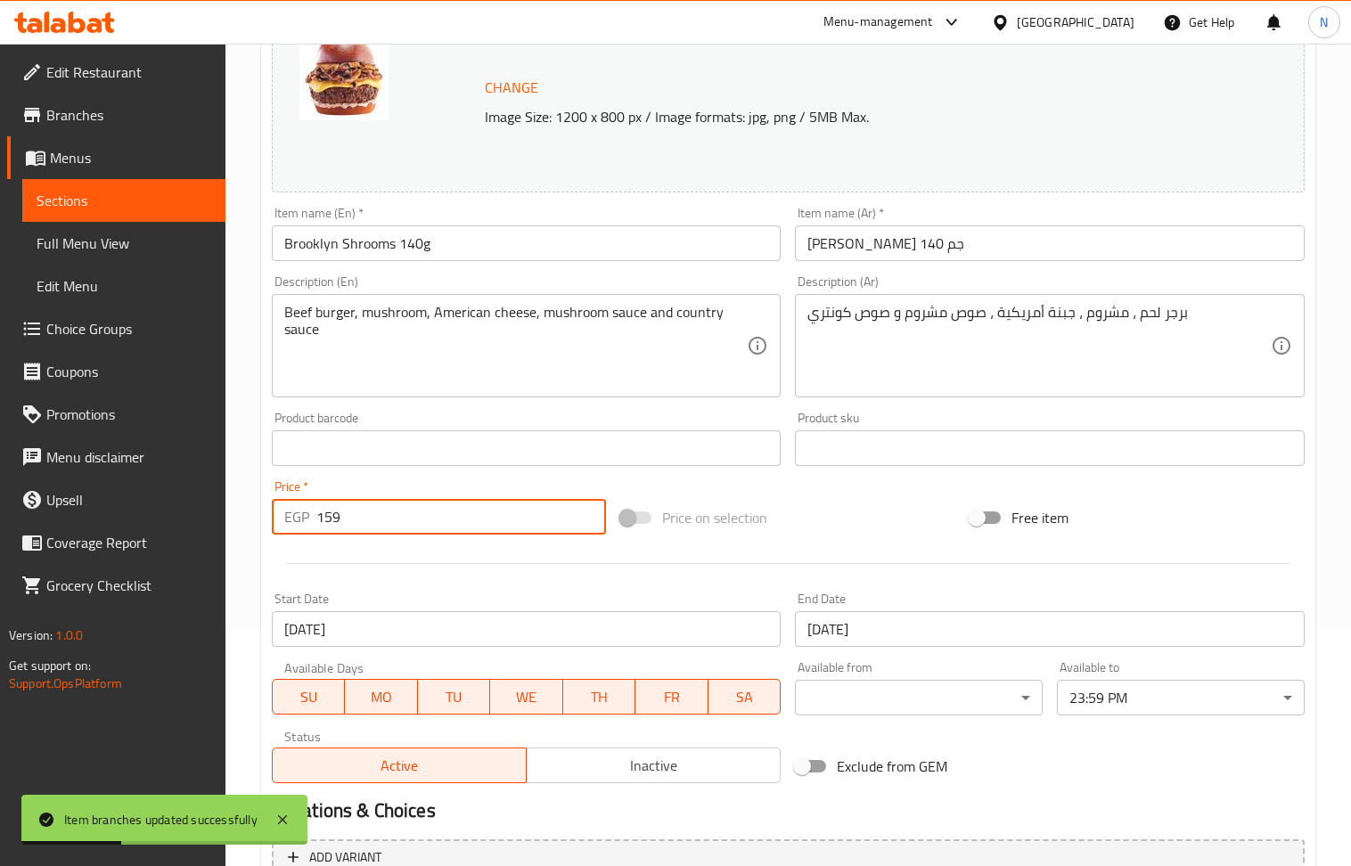
click at [389, 517] on input "159" at bounding box center [461, 517] width 291 height 36
paste input "75"
type input "175"
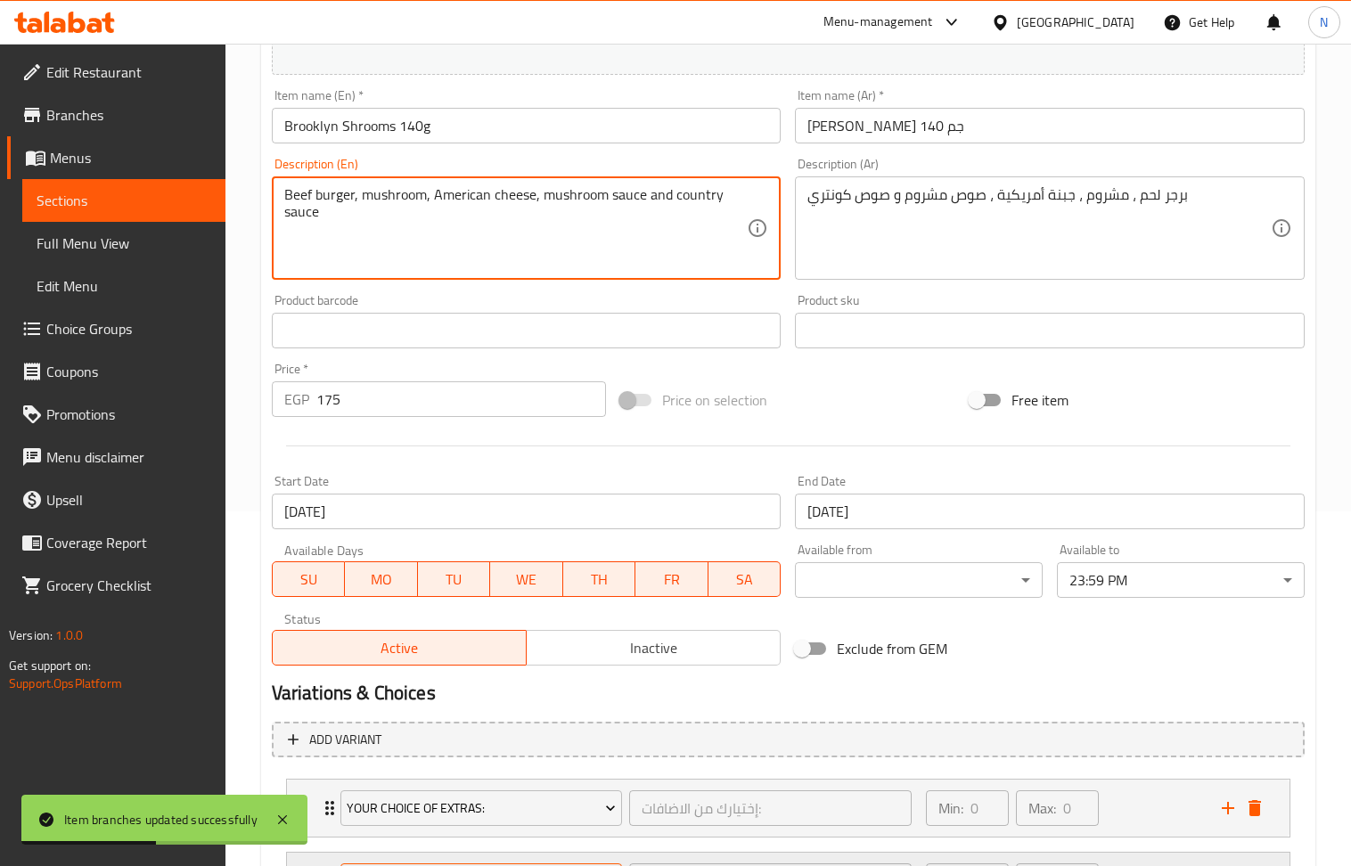
scroll to position [524, 0]
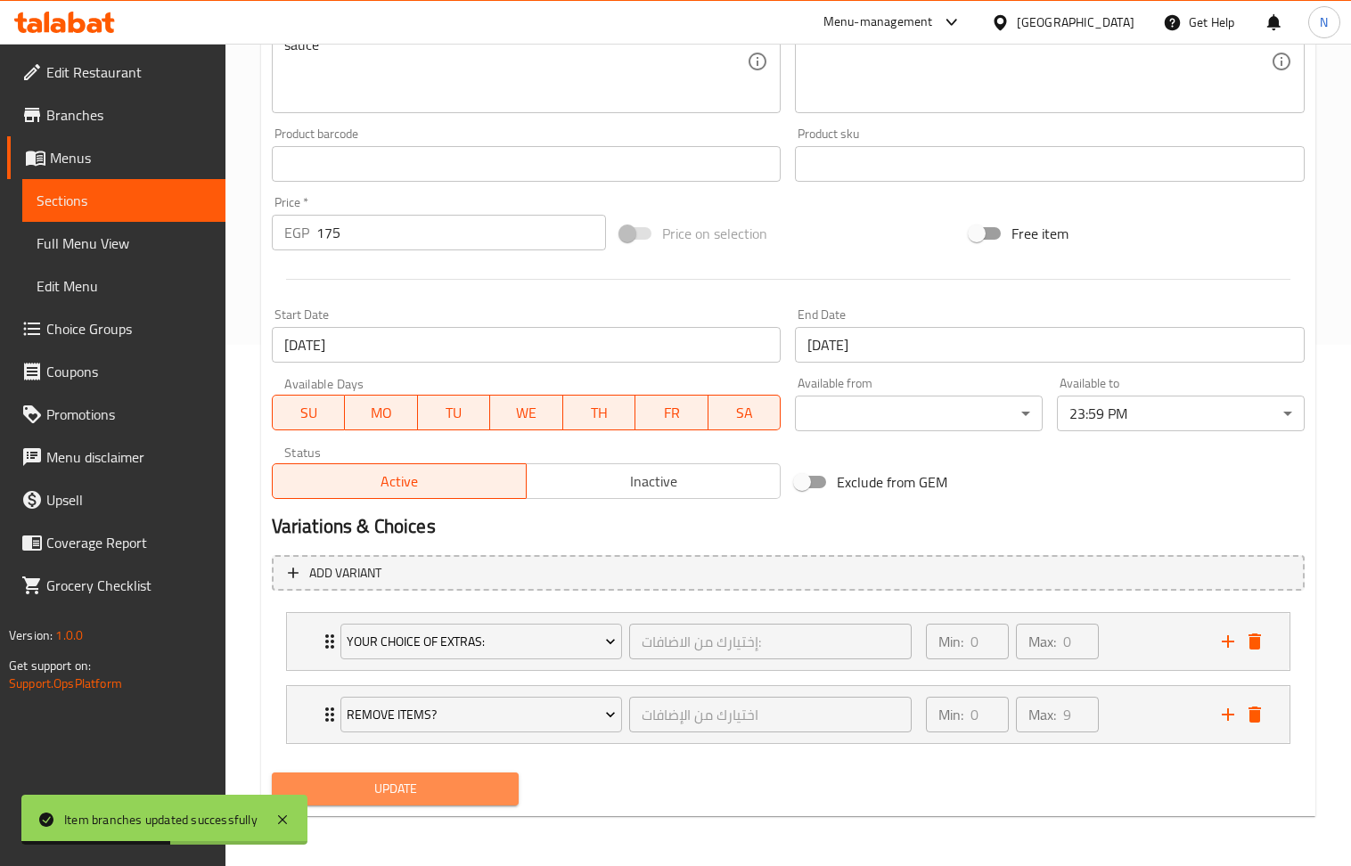
click at [442, 786] on span "Update" at bounding box center [395, 789] width 219 height 22
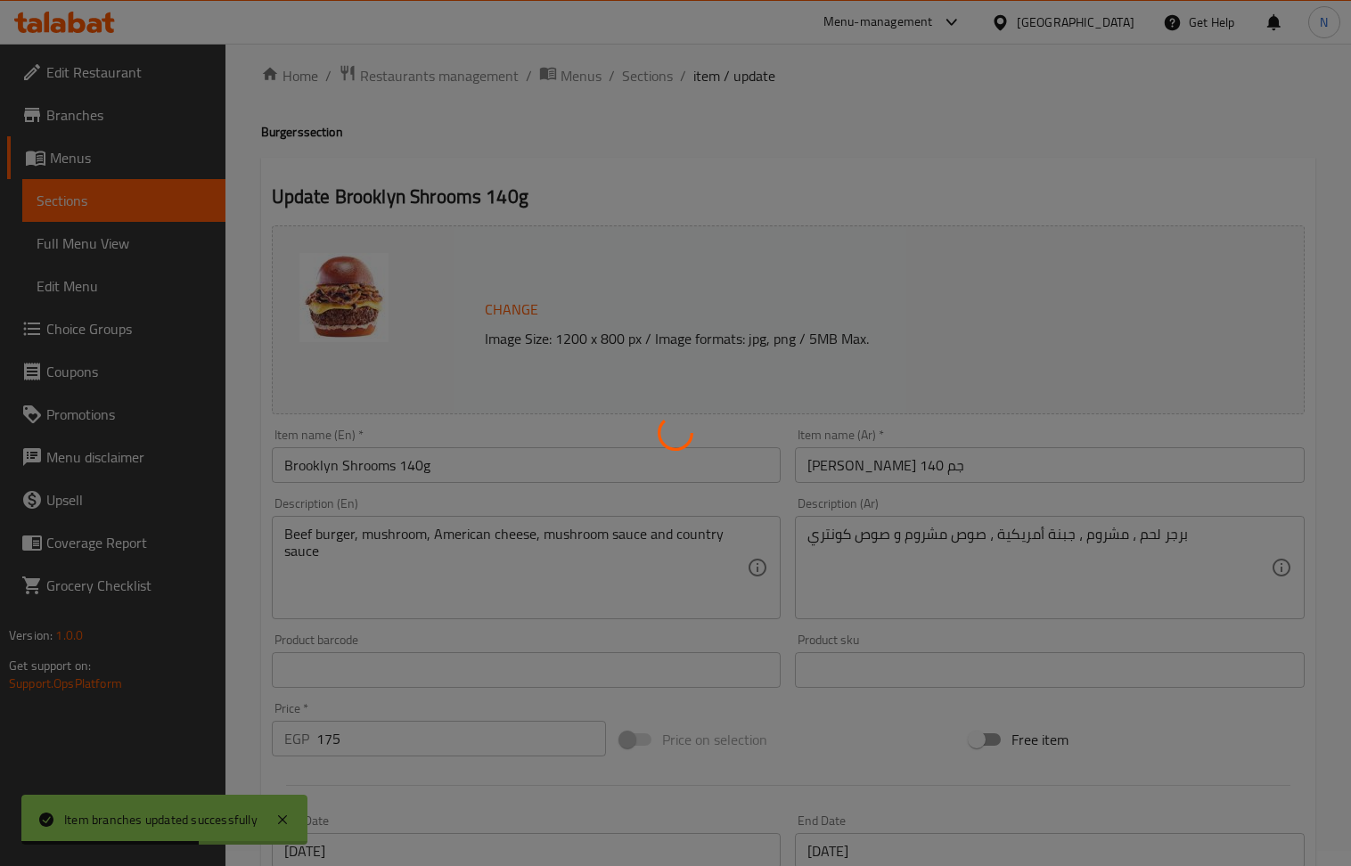
scroll to position [0, 0]
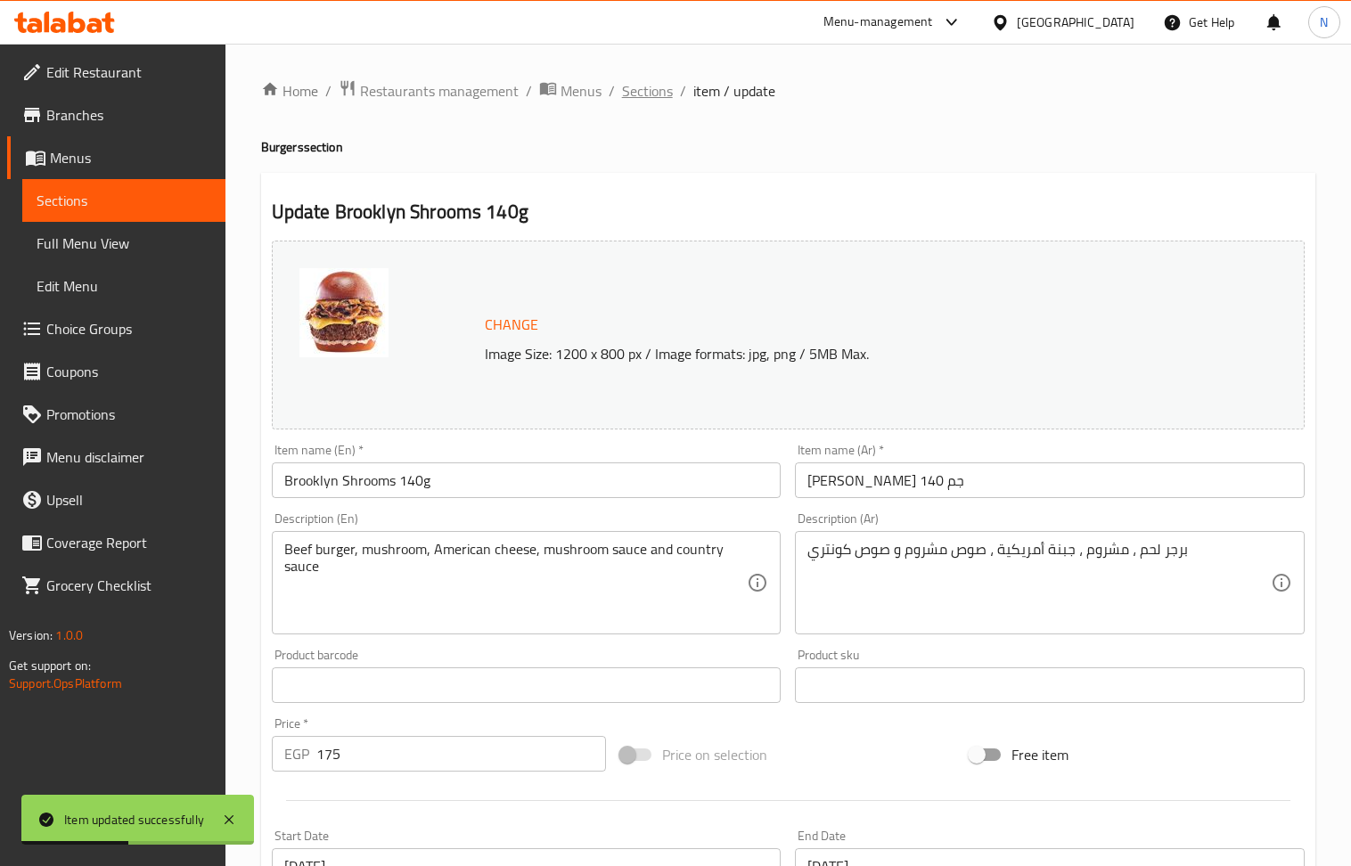
click at [658, 86] on span "Sections" at bounding box center [647, 90] width 51 height 21
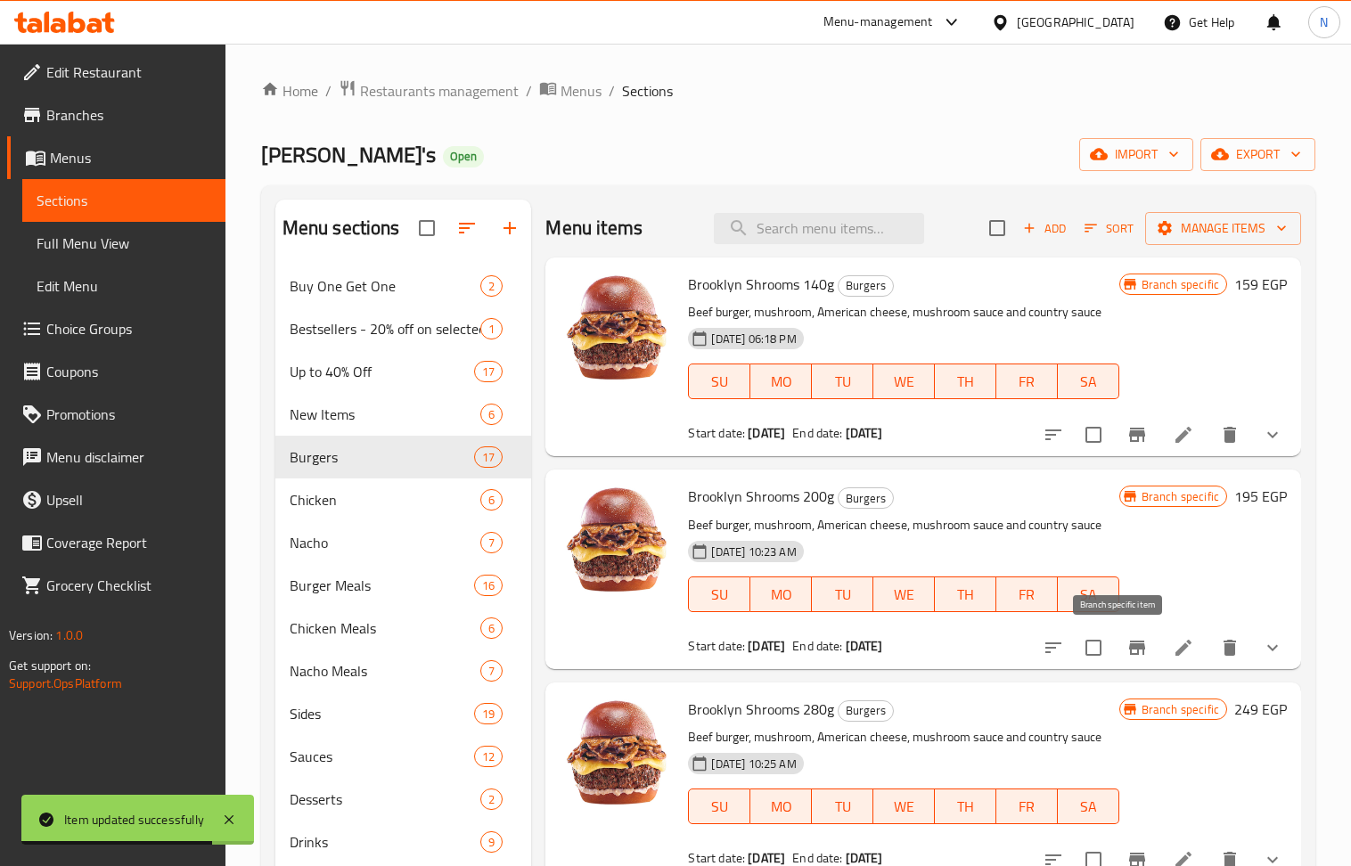
click at [1116, 645] on button "Branch-specific-item" at bounding box center [1137, 648] width 43 height 43
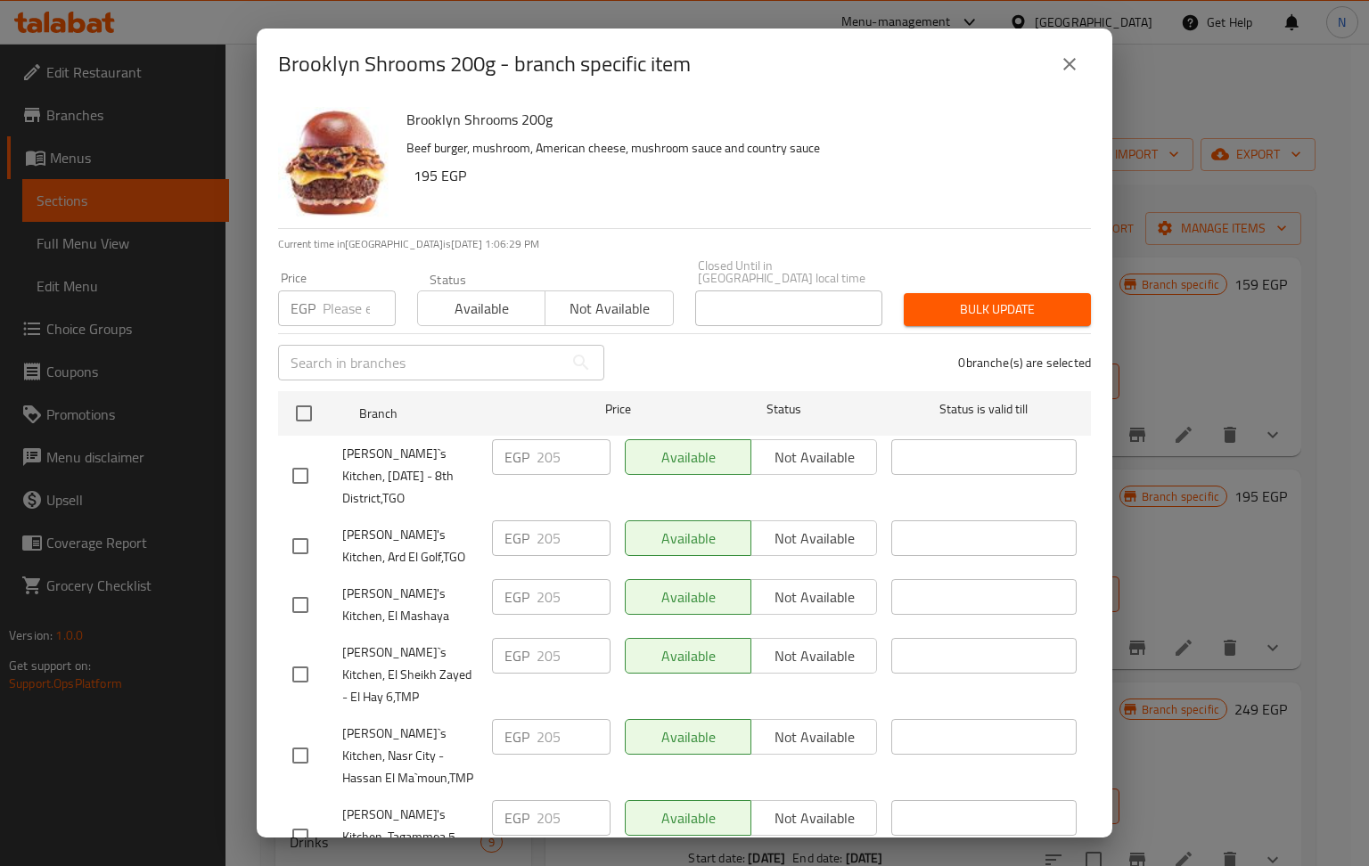
click at [343, 297] on input "number" at bounding box center [359, 309] width 73 height 36
paste input "209"
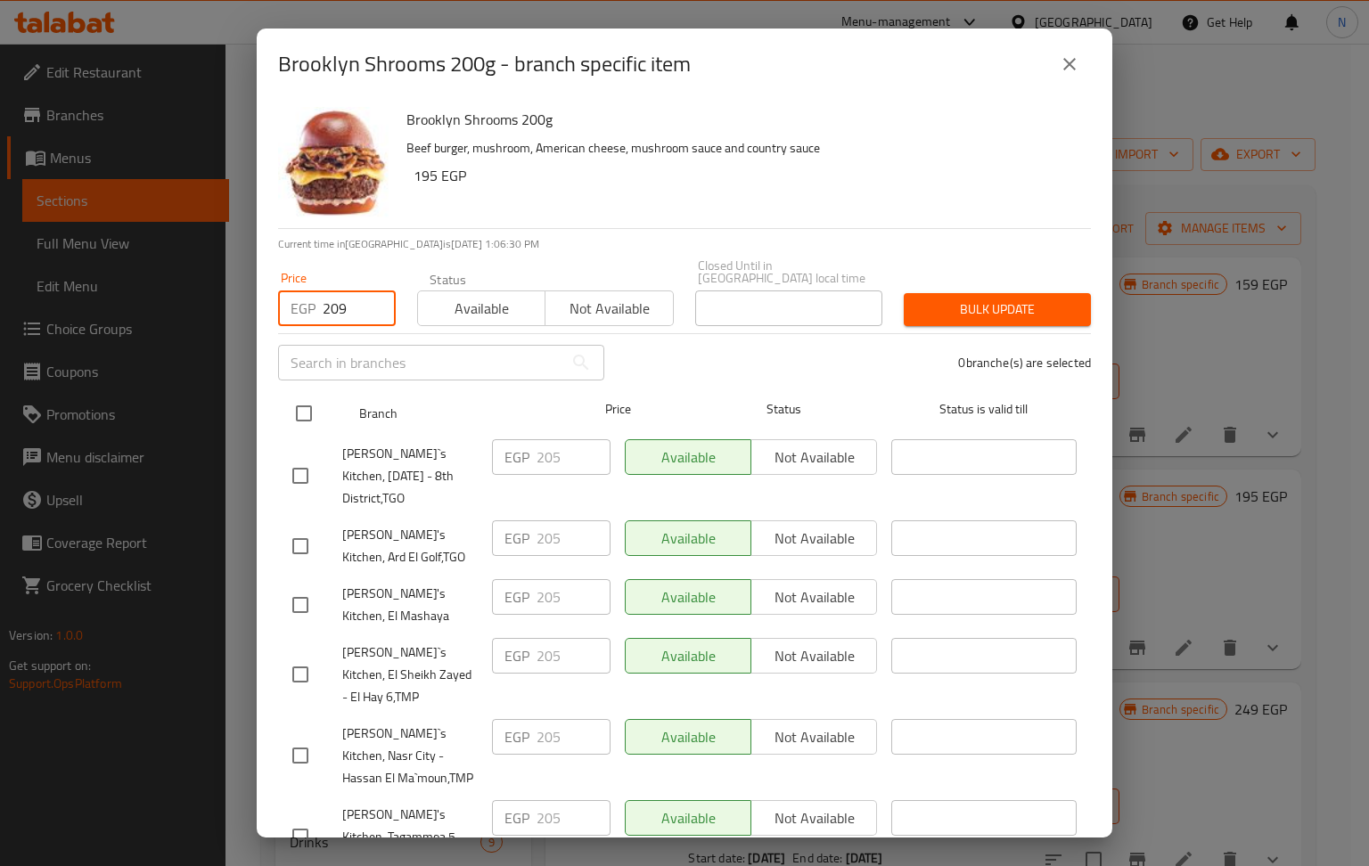
type input "209"
click at [307, 401] on input "checkbox" at bounding box center [303, 413] width 37 height 37
checkbox input "true"
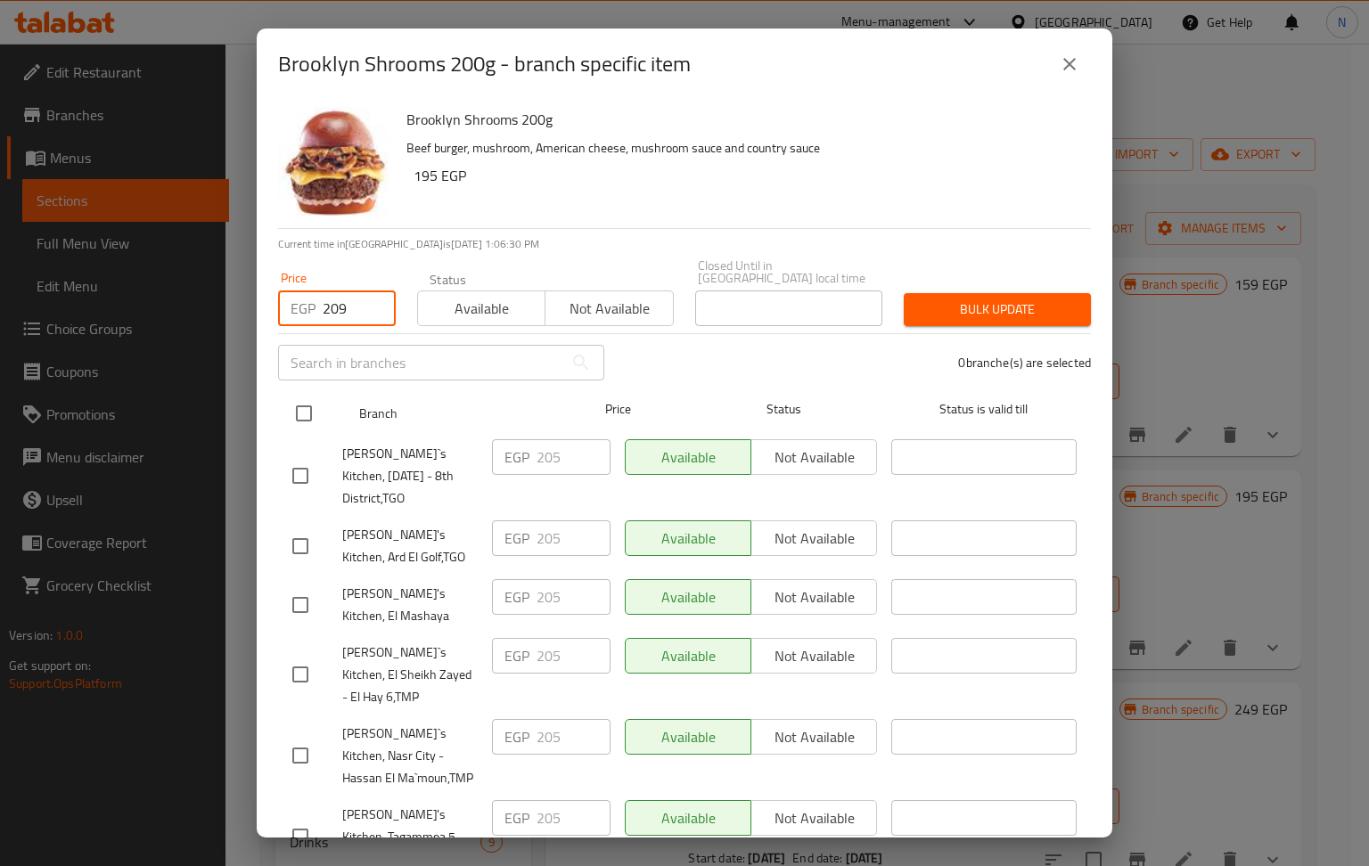
checkbox input "true"
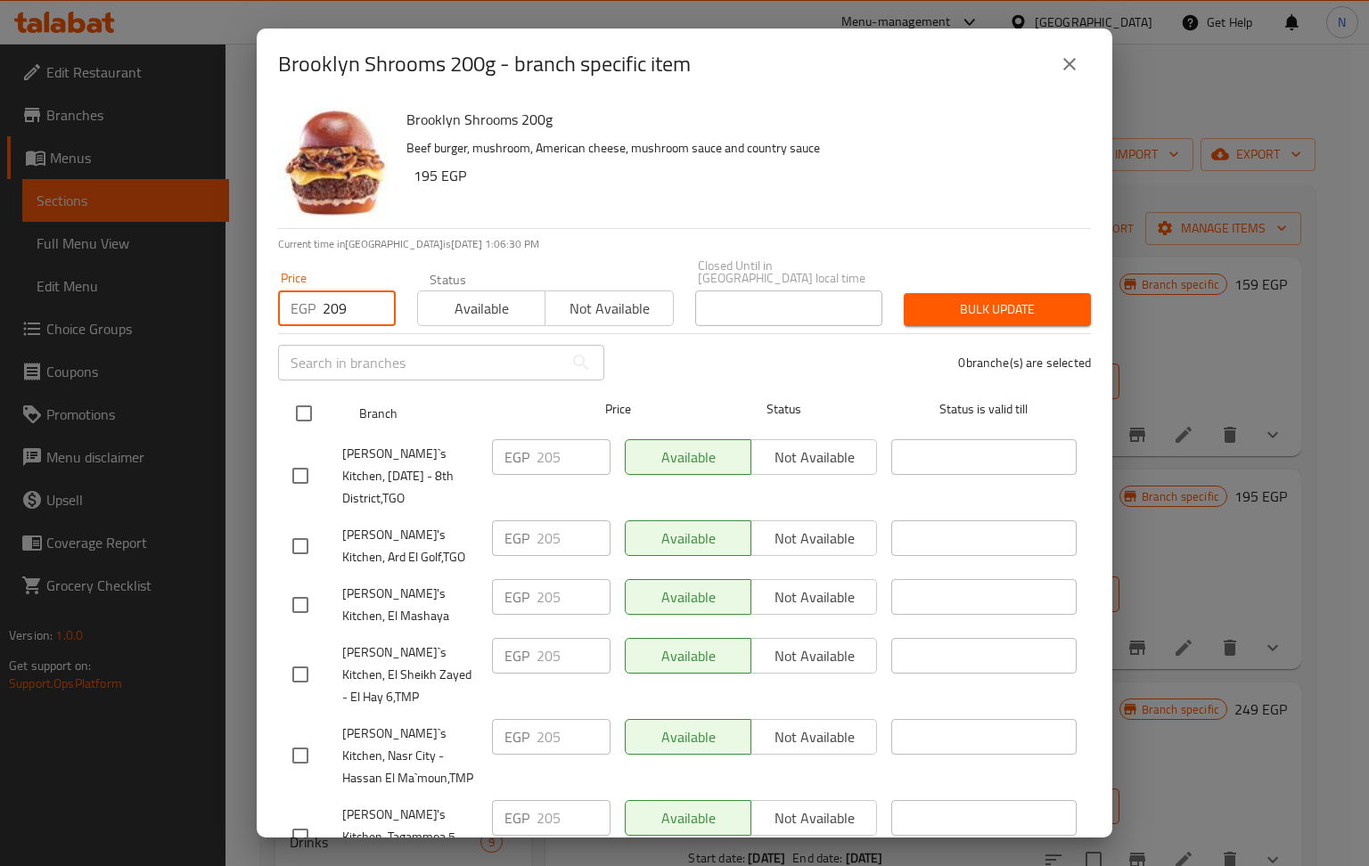
checkbox input "true"
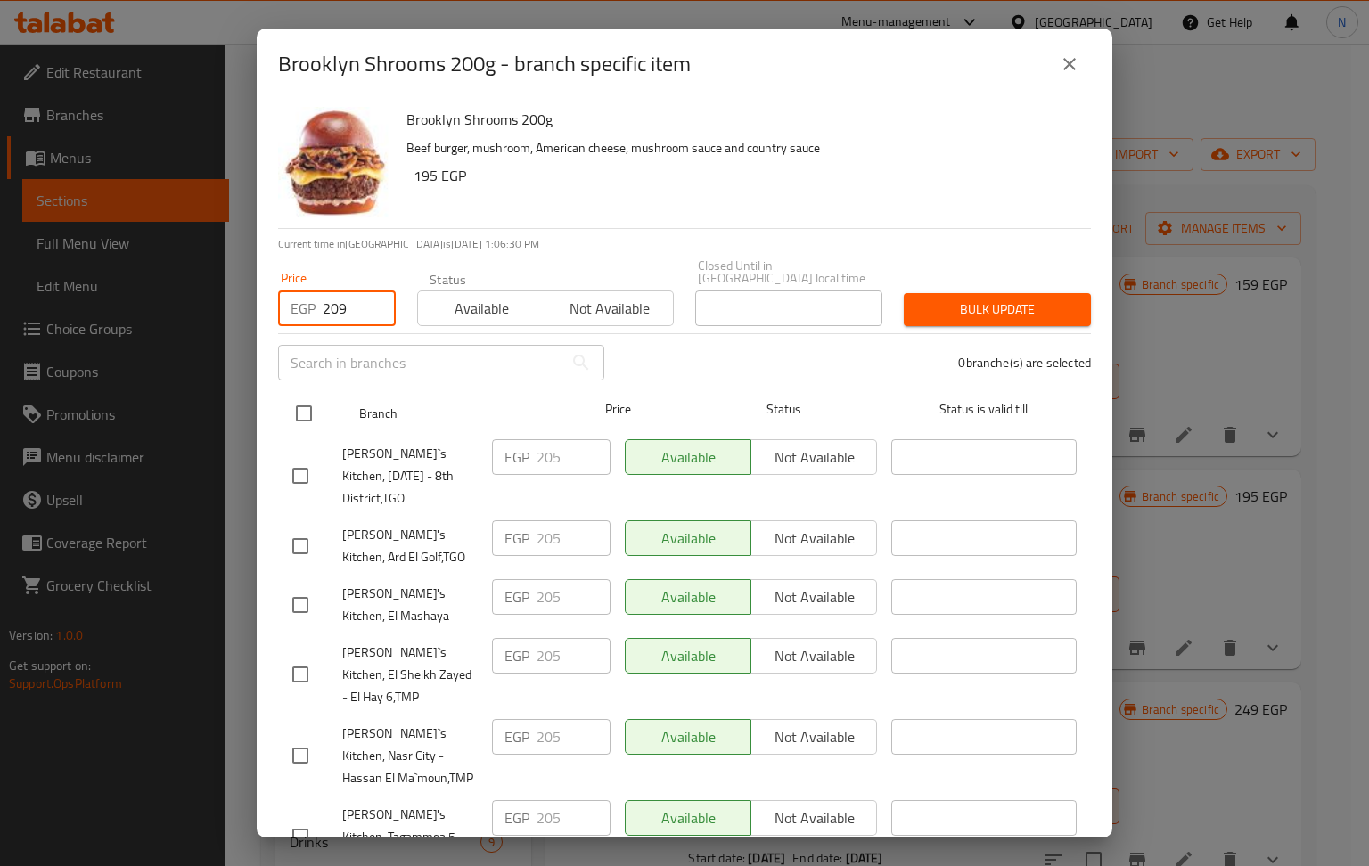
checkbox input "true"
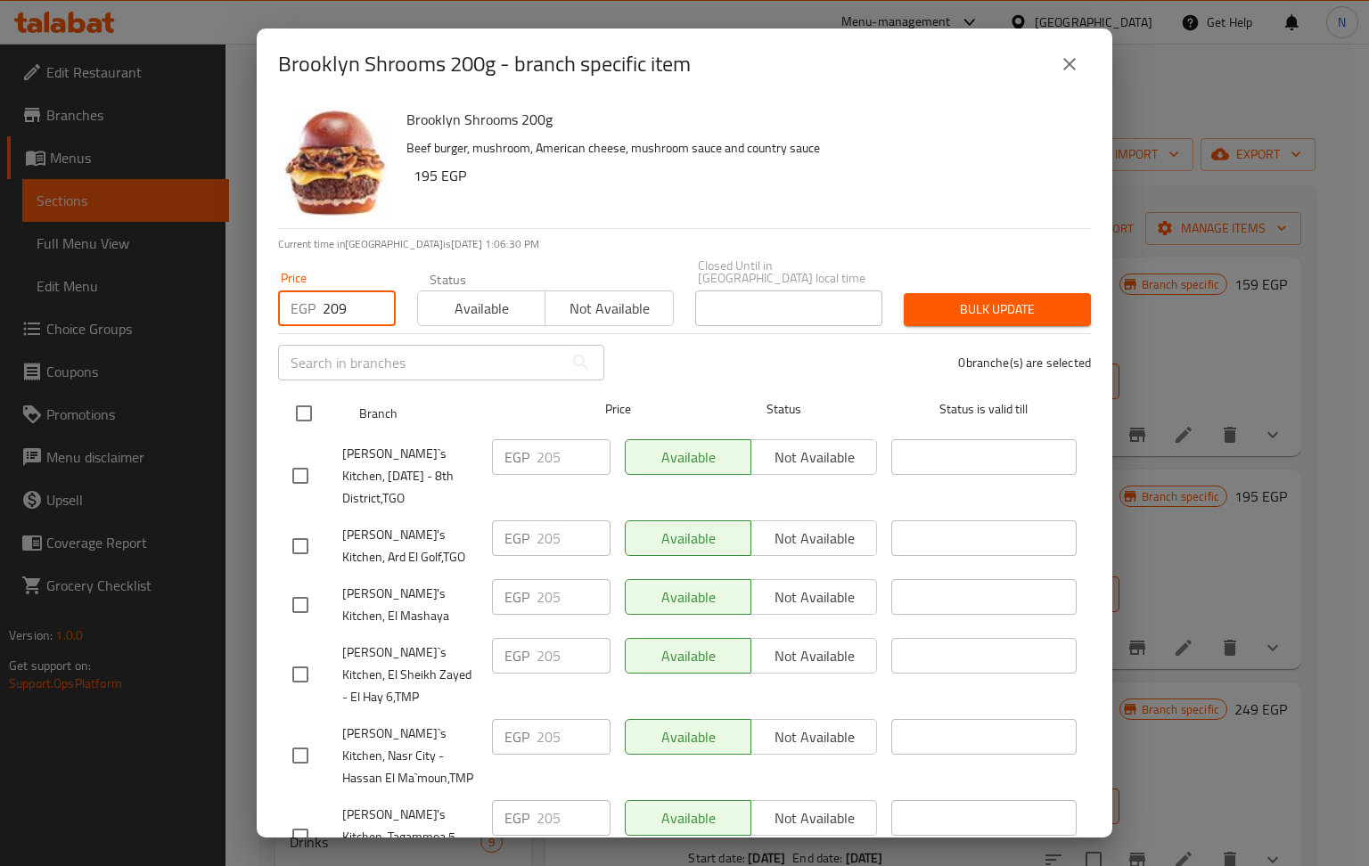
checkbox input "true"
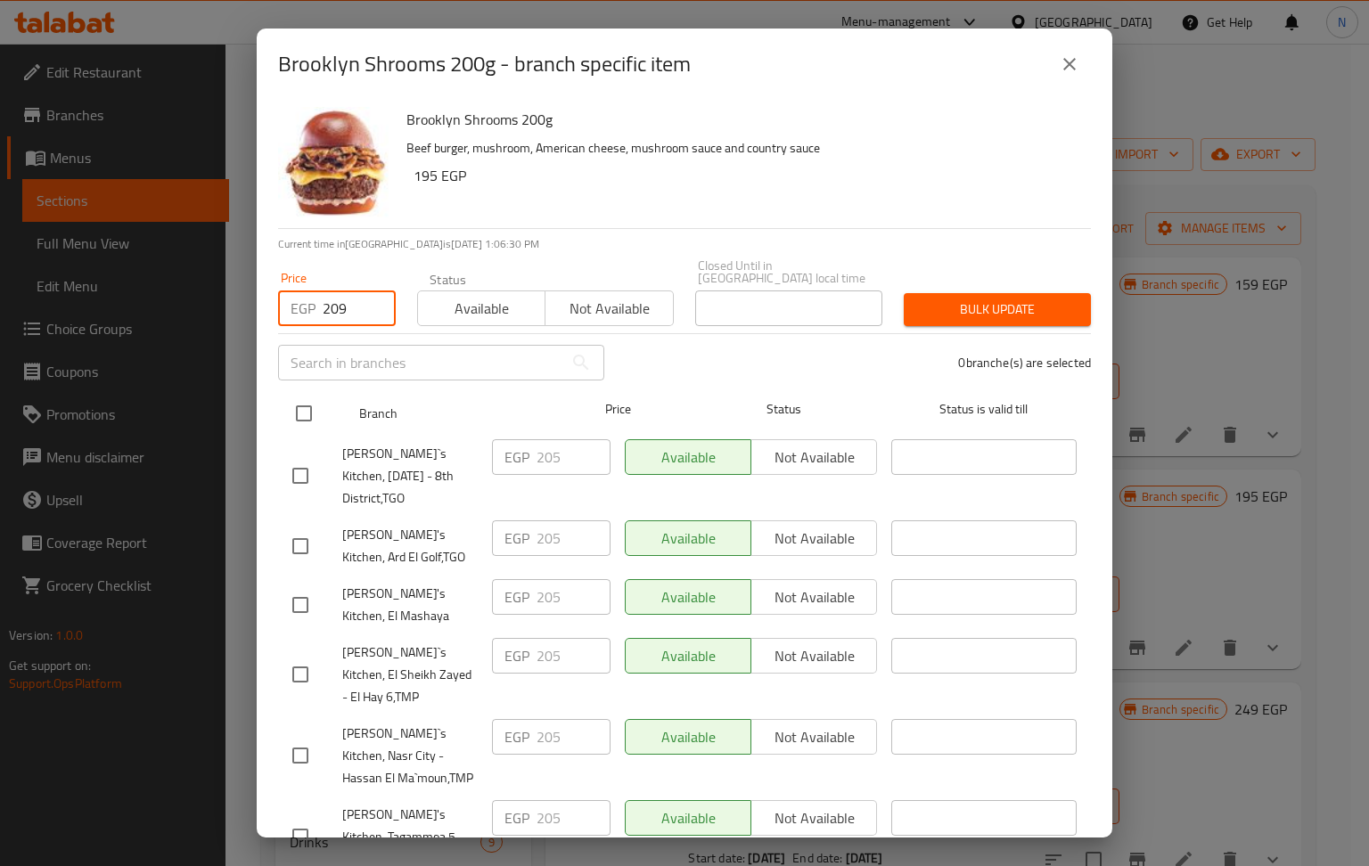
checkbox input "true"
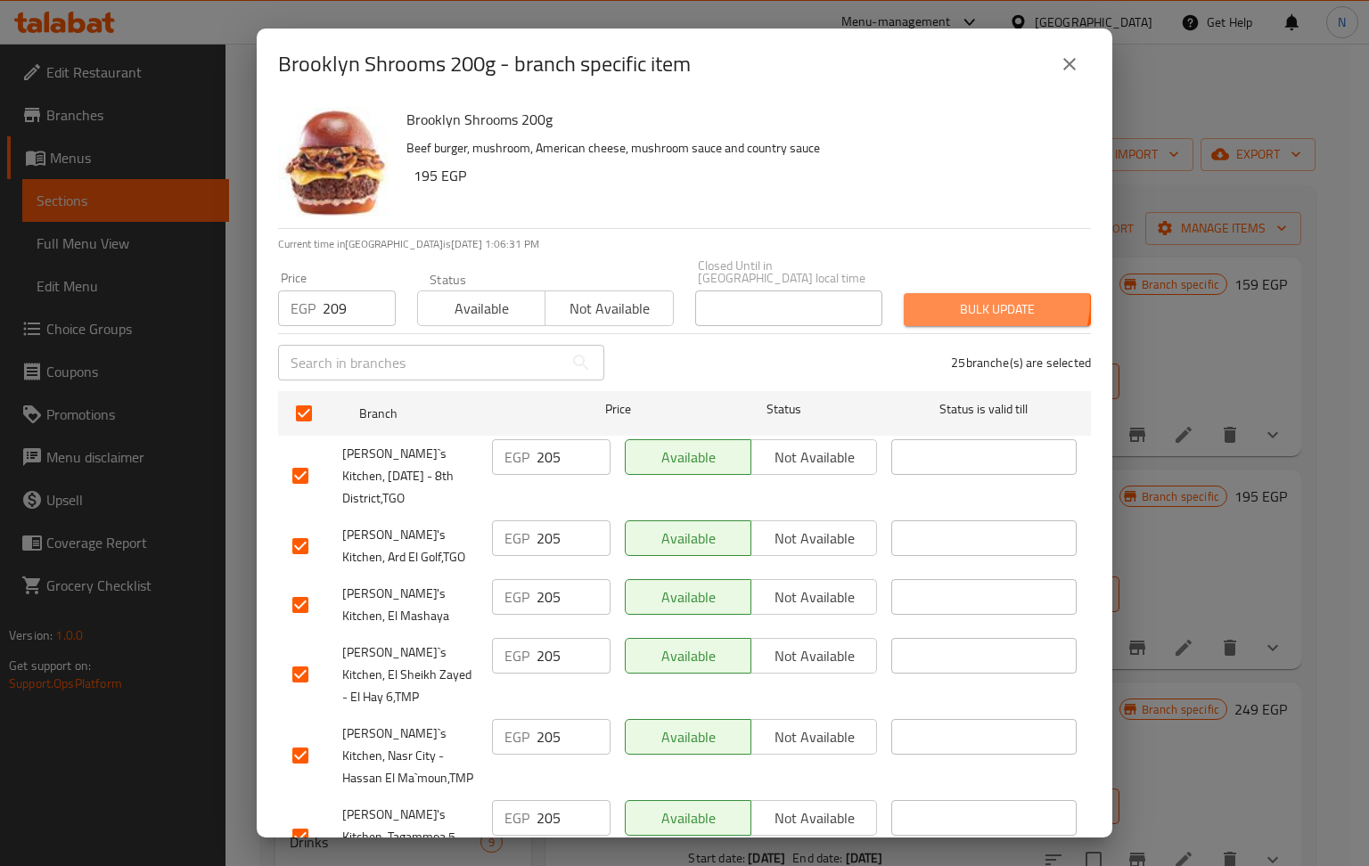
click at [974, 299] on span "Bulk update" at bounding box center [997, 310] width 159 height 22
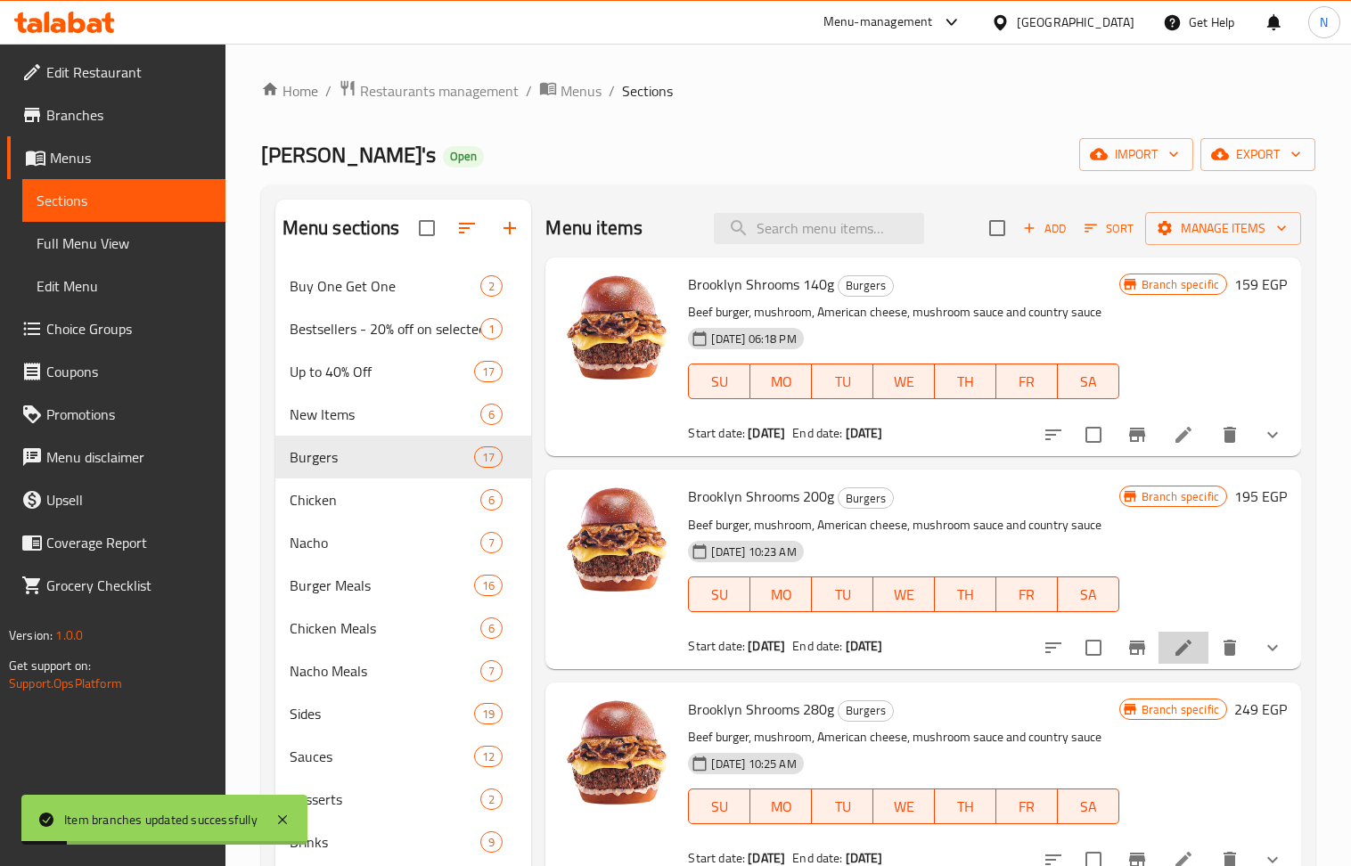
click at [1180, 643] on li at bounding box center [1184, 648] width 50 height 32
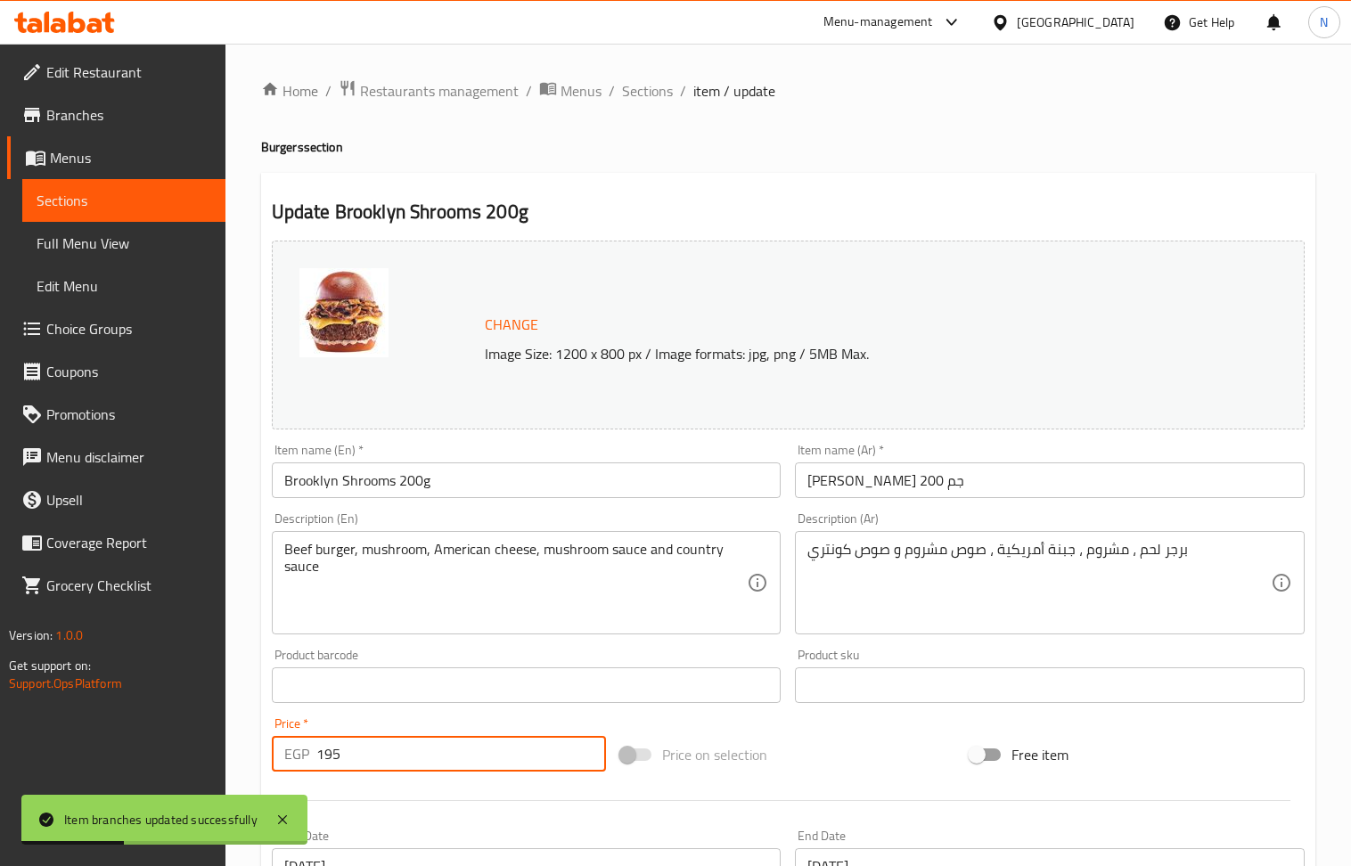
click at [380, 756] on input "195" at bounding box center [461, 754] width 291 height 36
paste input "209"
type input "209"
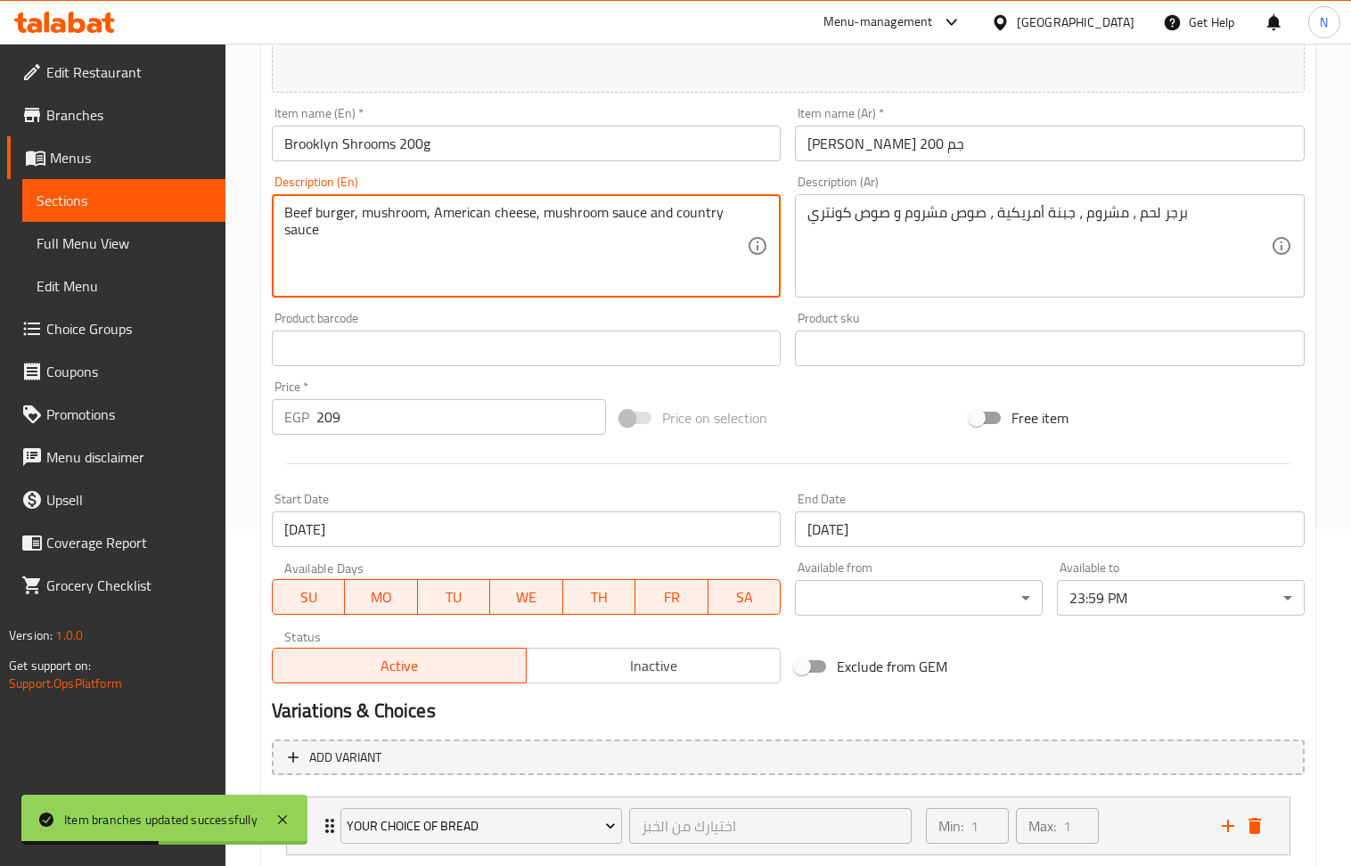
scroll to position [671, 0]
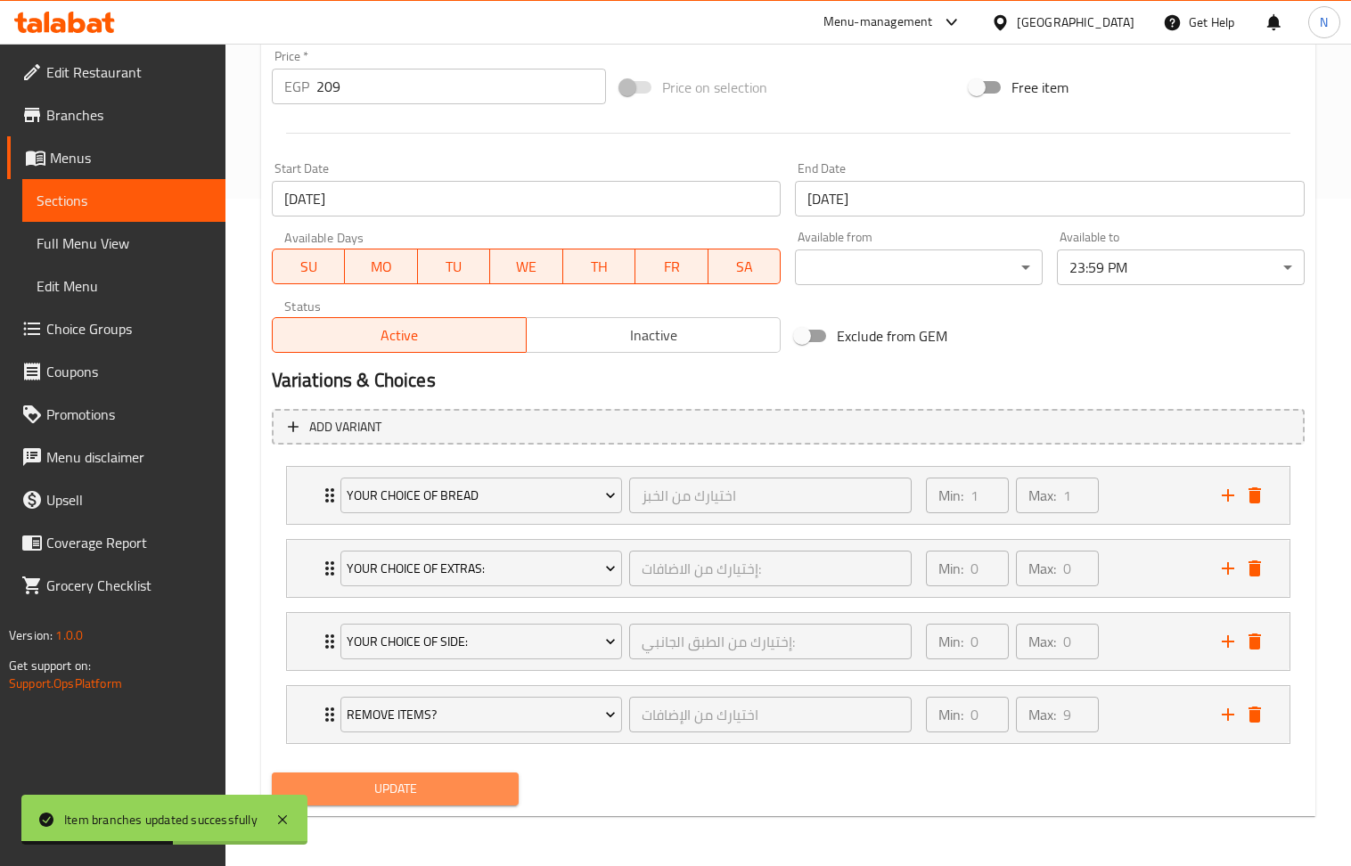
click at [431, 782] on span "Update" at bounding box center [395, 789] width 219 height 22
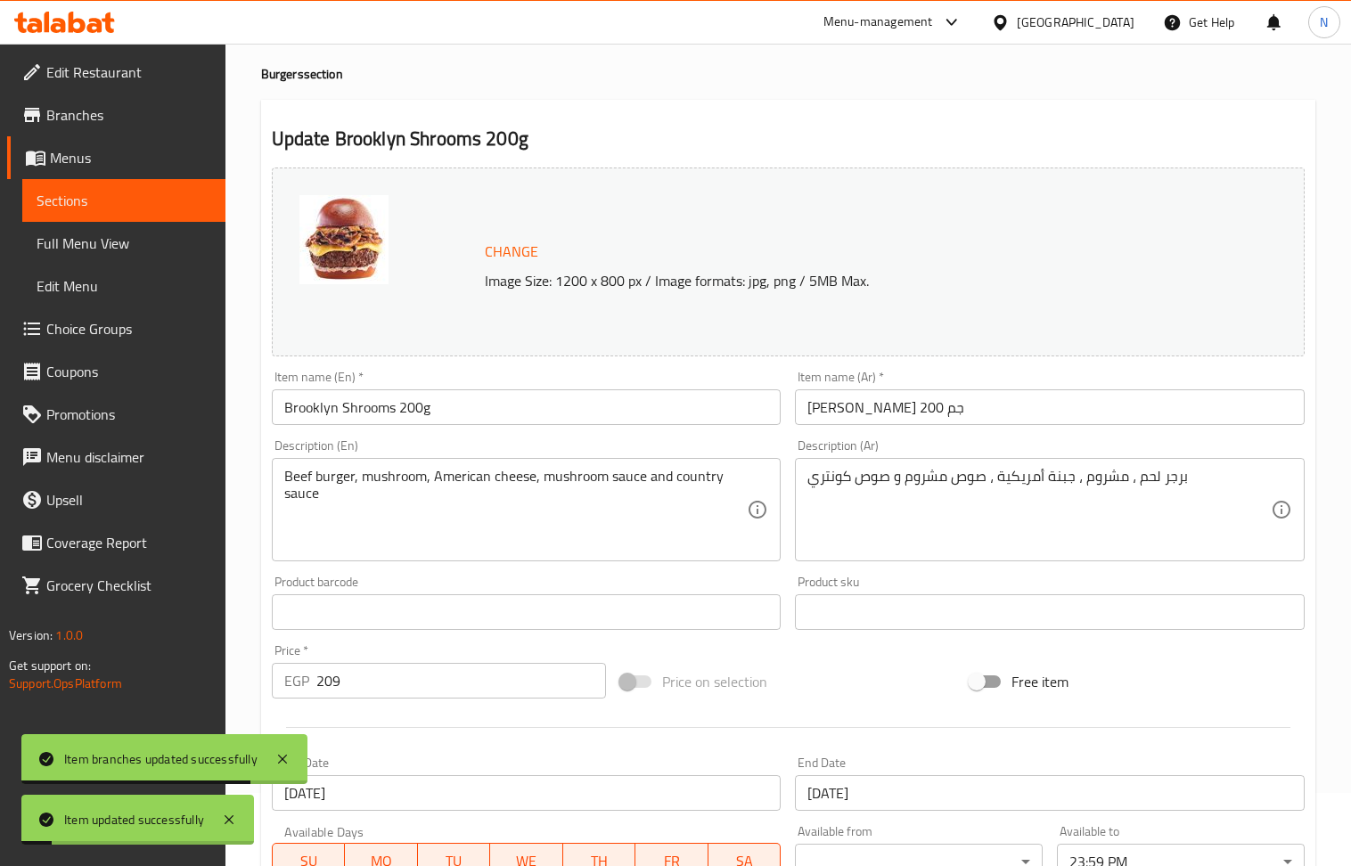
scroll to position [0, 0]
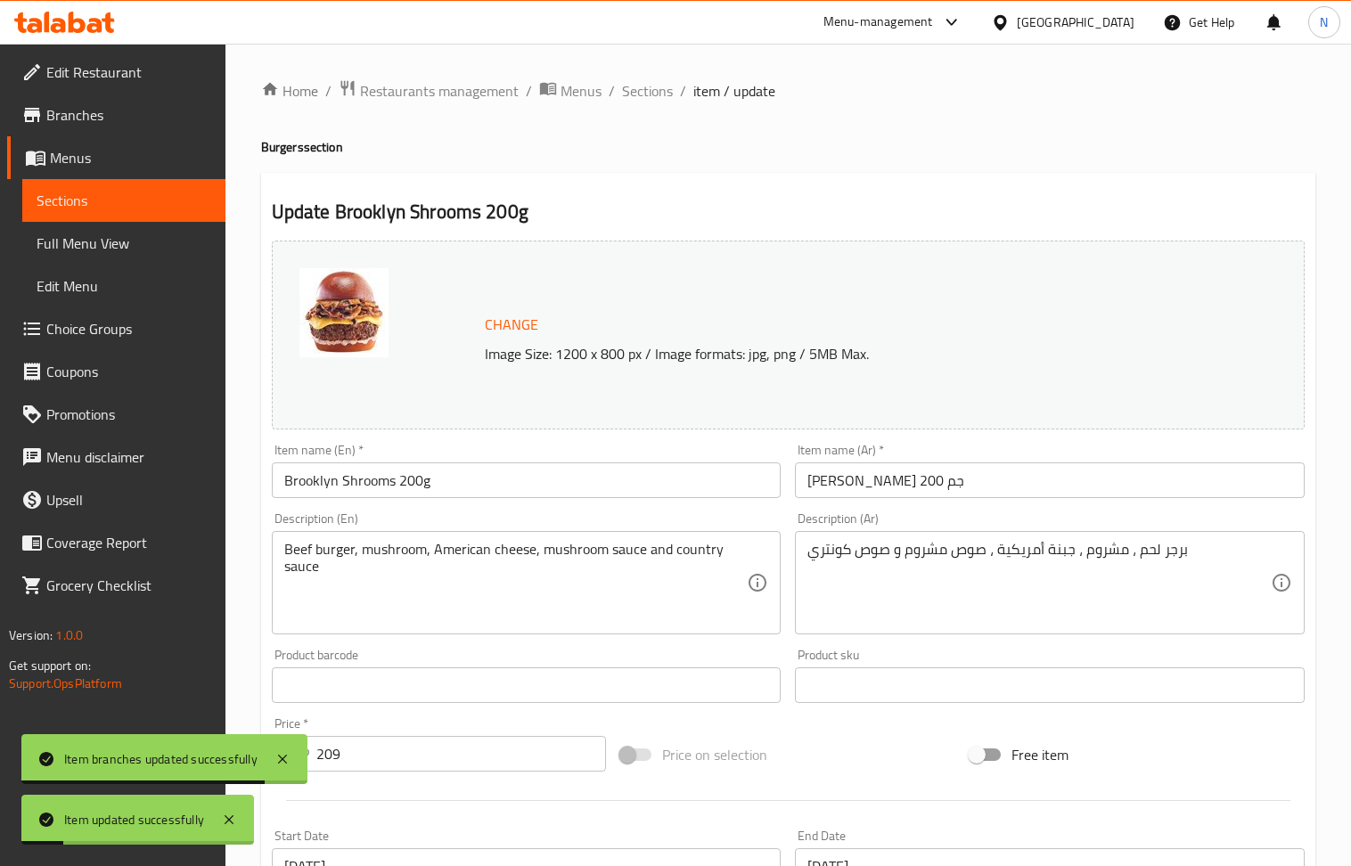
click at [647, 105] on div "Home / Restaurants management / Menus / Sections / item / update Burgers sectio…" at bounding box center [788, 788] width 1054 height 1419
click at [647, 96] on span "Sections" at bounding box center [647, 90] width 51 height 21
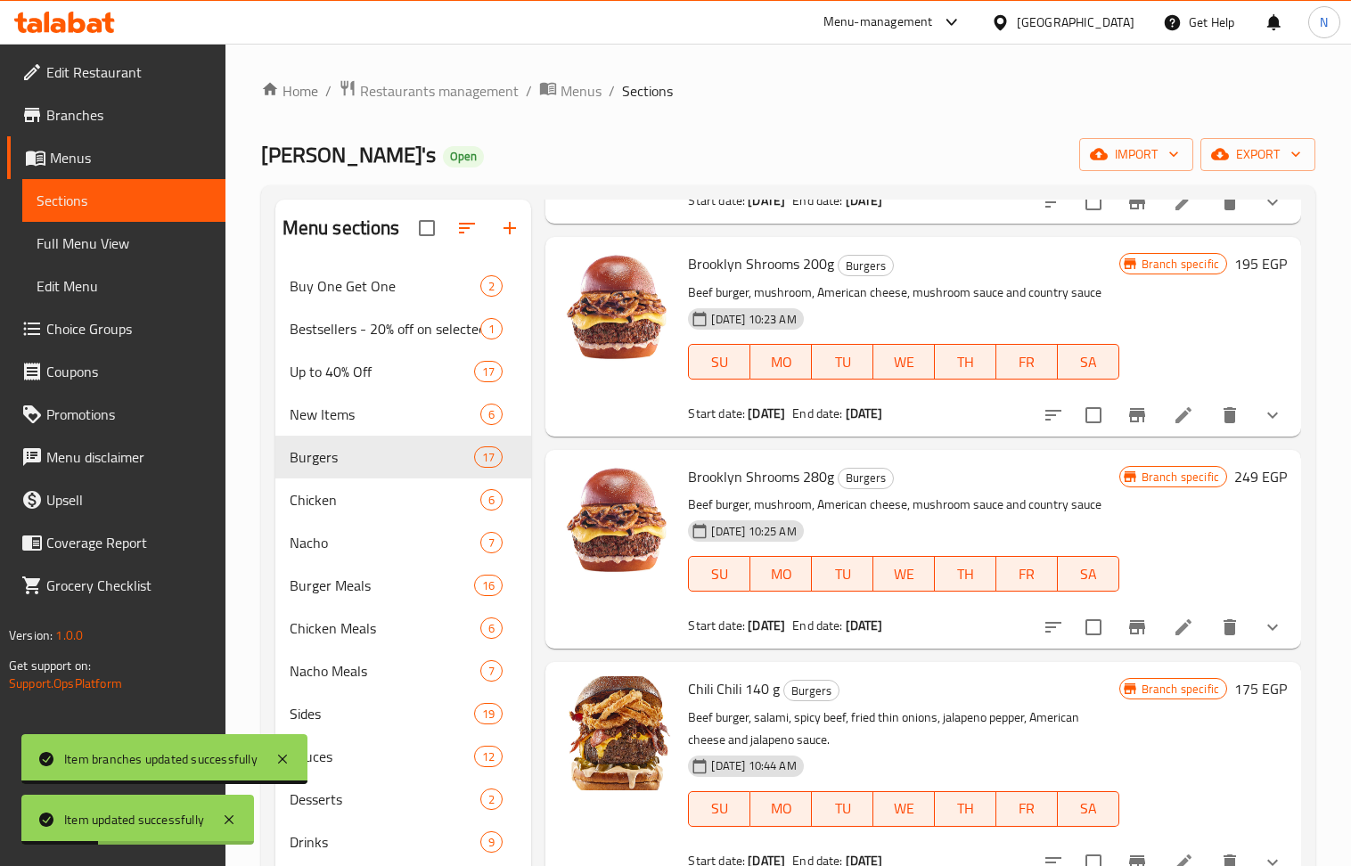
scroll to position [237, 0]
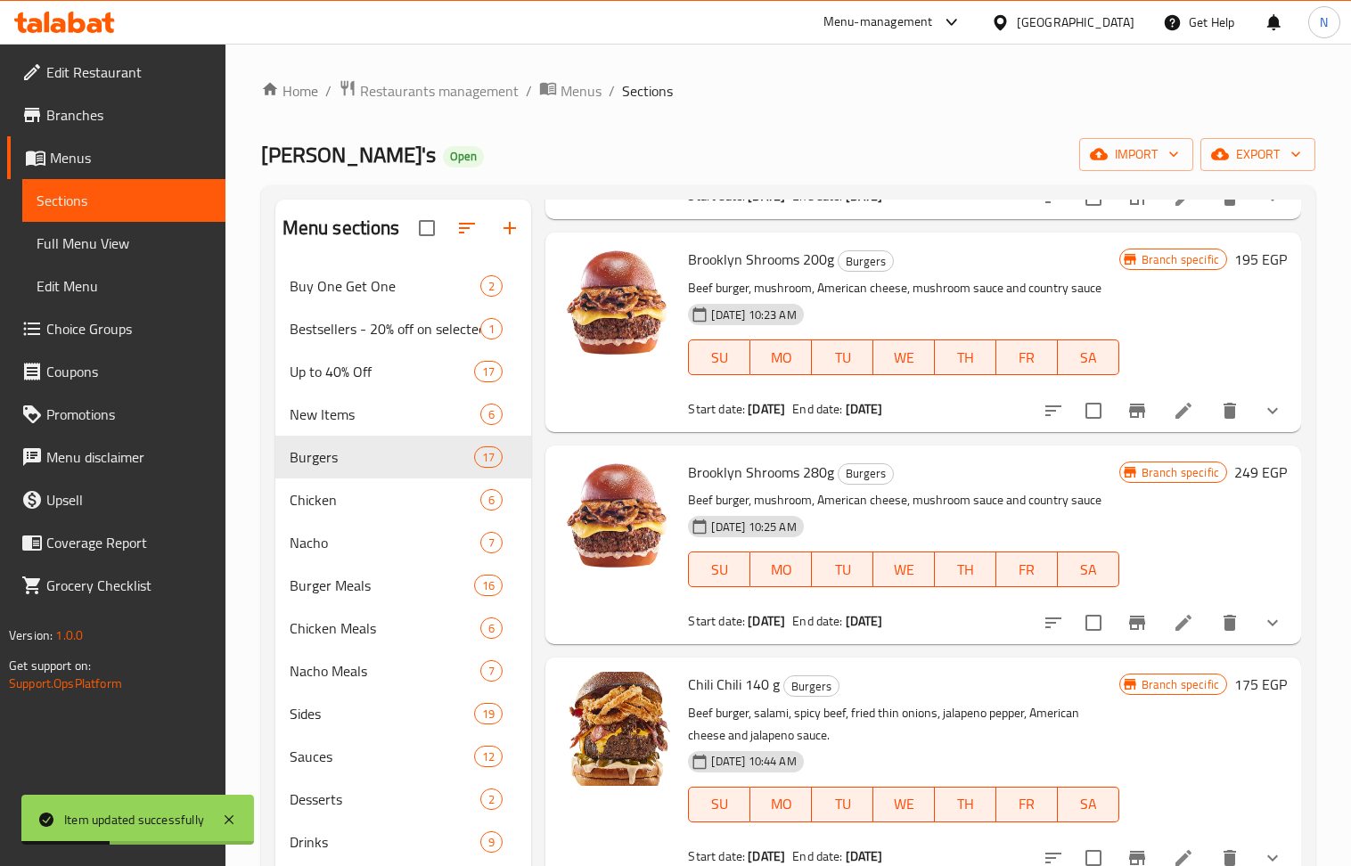
click at [1175, 629] on icon at bounding box center [1183, 623] width 16 height 16
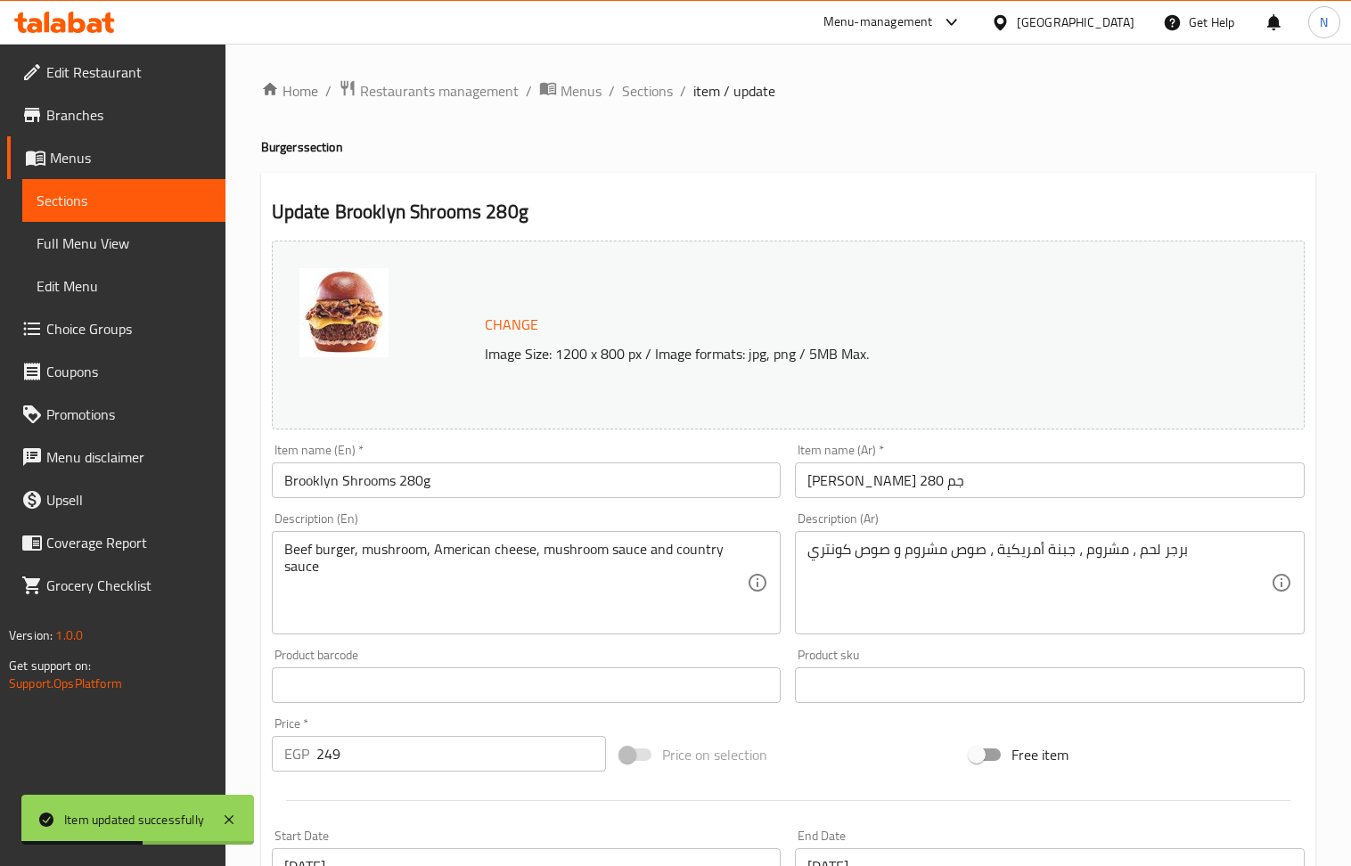
click at [372, 771] on input "249" at bounding box center [461, 754] width 291 height 36
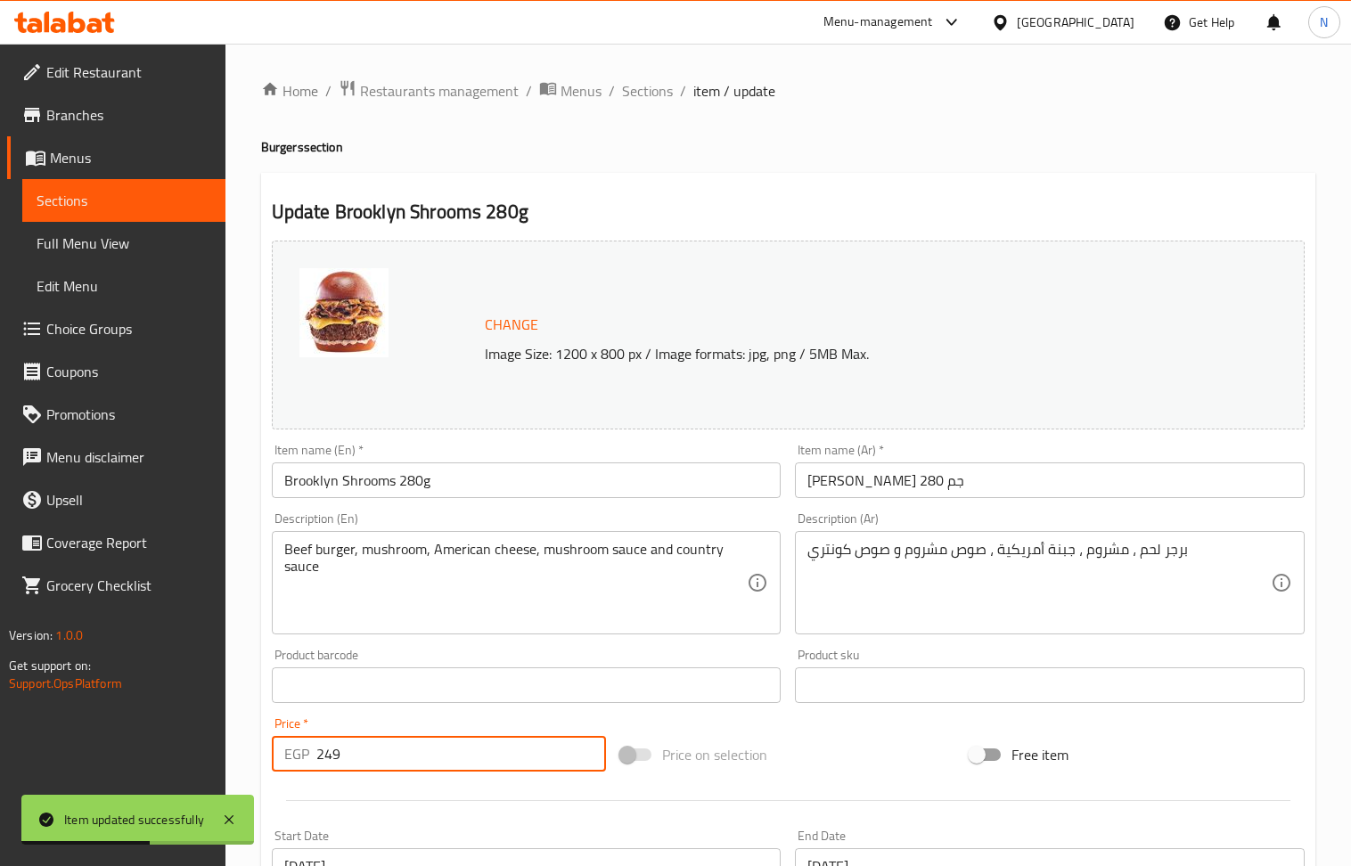
click at [372, 771] on input "249" at bounding box center [461, 754] width 291 height 36
drag, startPoint x: 372, startPoint y: 771, endPoint x: 503, endPoint y: 576, distance: 235.1
click at [372, 763] on input "249" at bounding box center [461, 754] width 291 height 36
paste input "5"
type input "259"
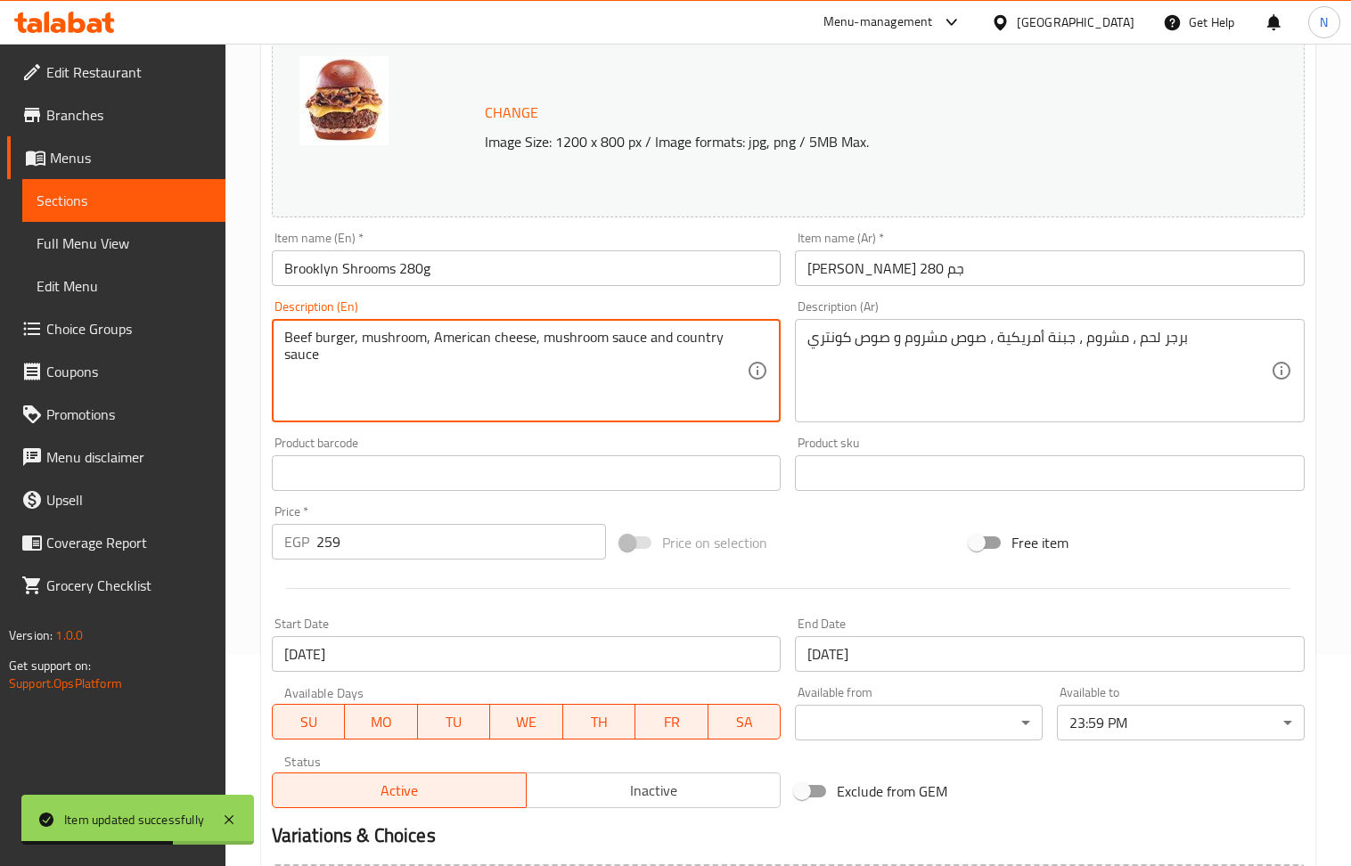
scroll to position [671, 0]
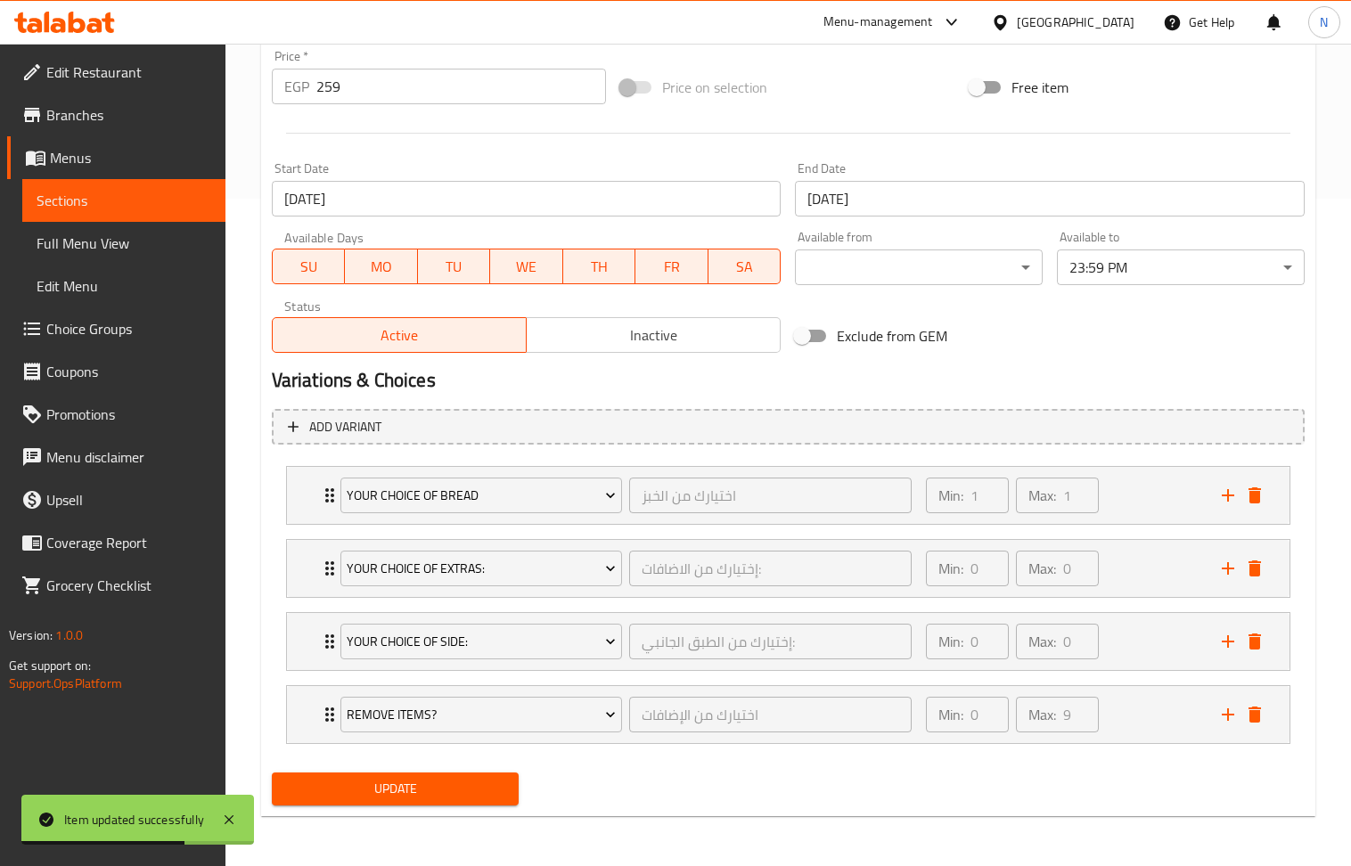
click at [456, 791] on span "Update" at bounding box center [395, 789] width 219 height 22
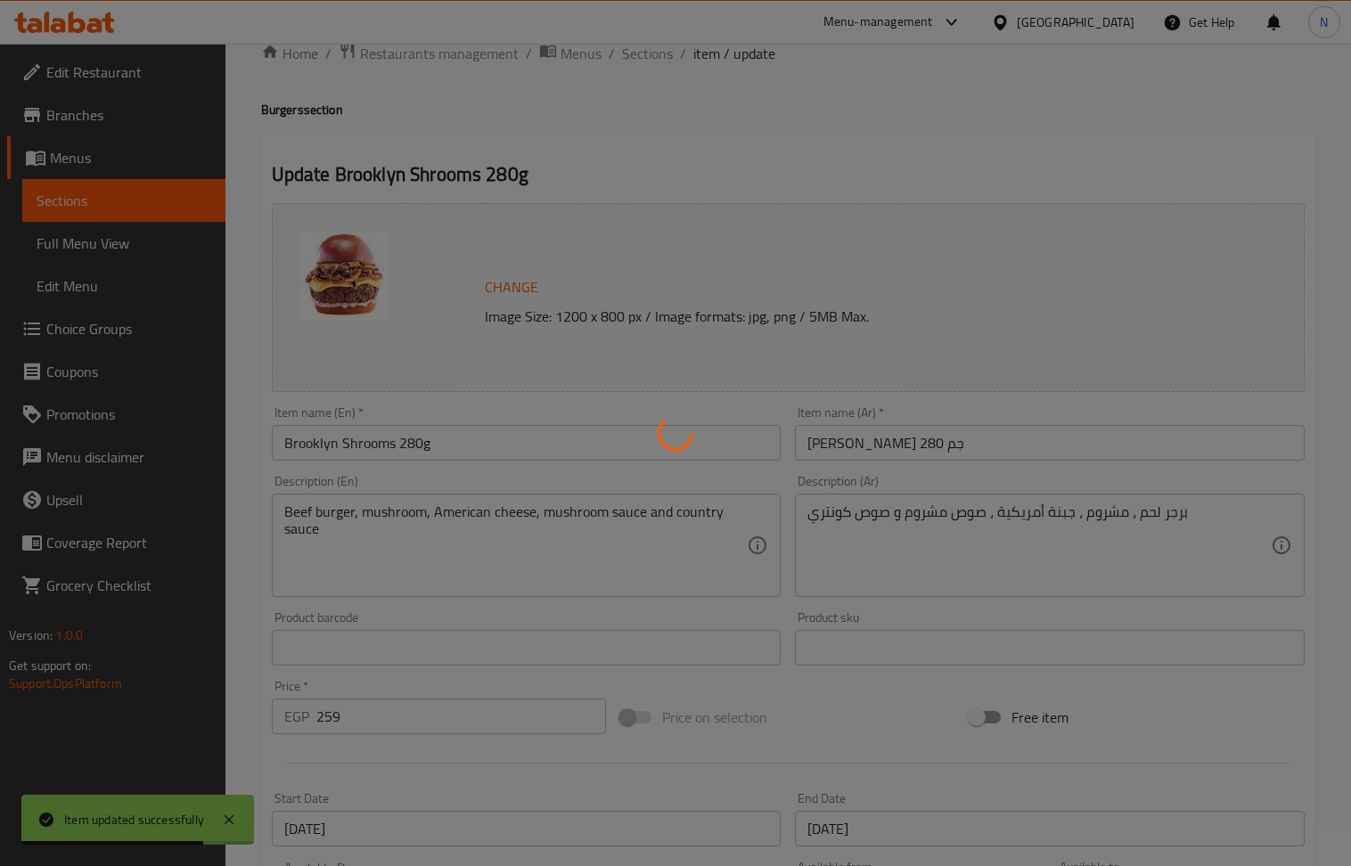
scroll to position [0, 0]
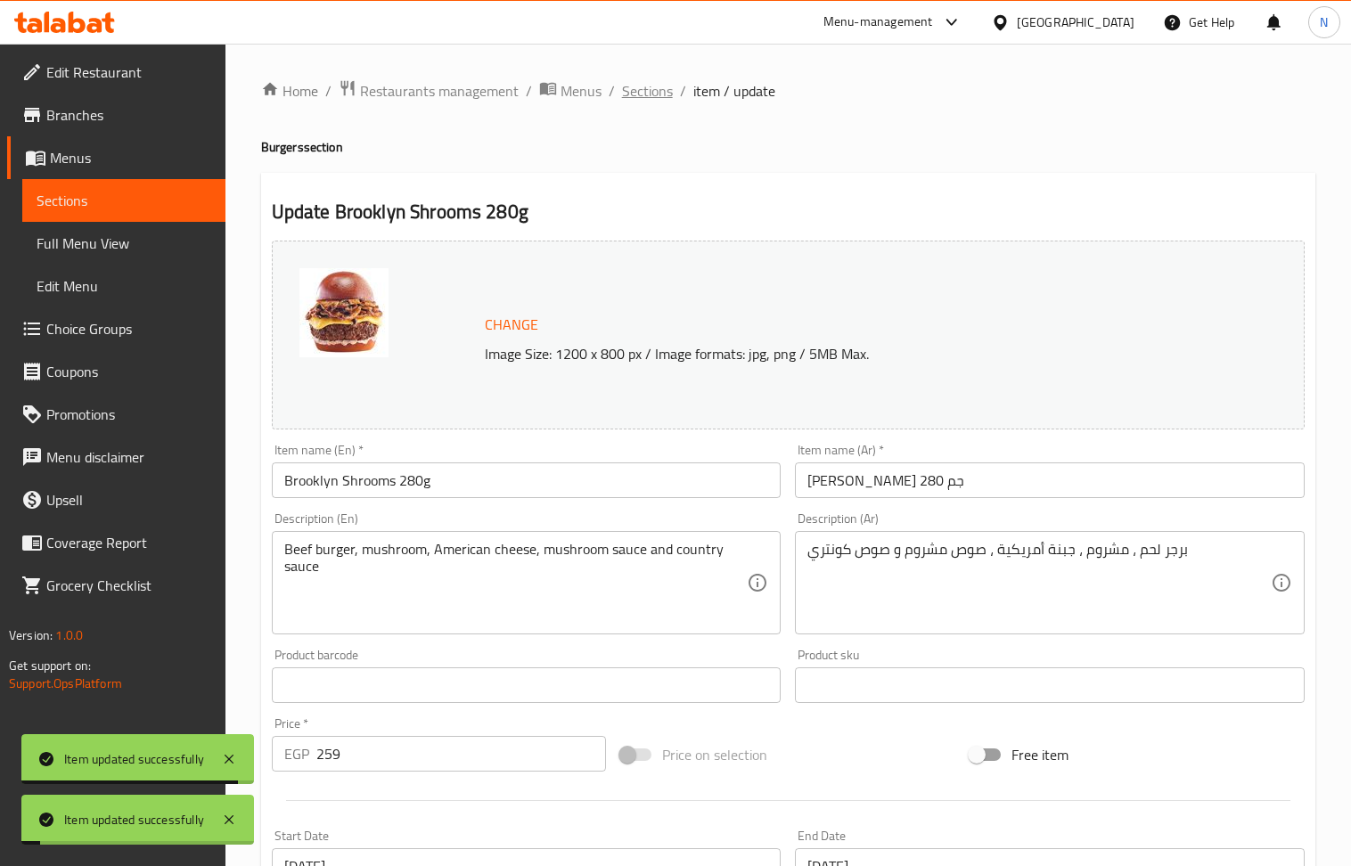
click at [656, 94] on span "Sections" at bounding box center [647, 90] width 51 height 21
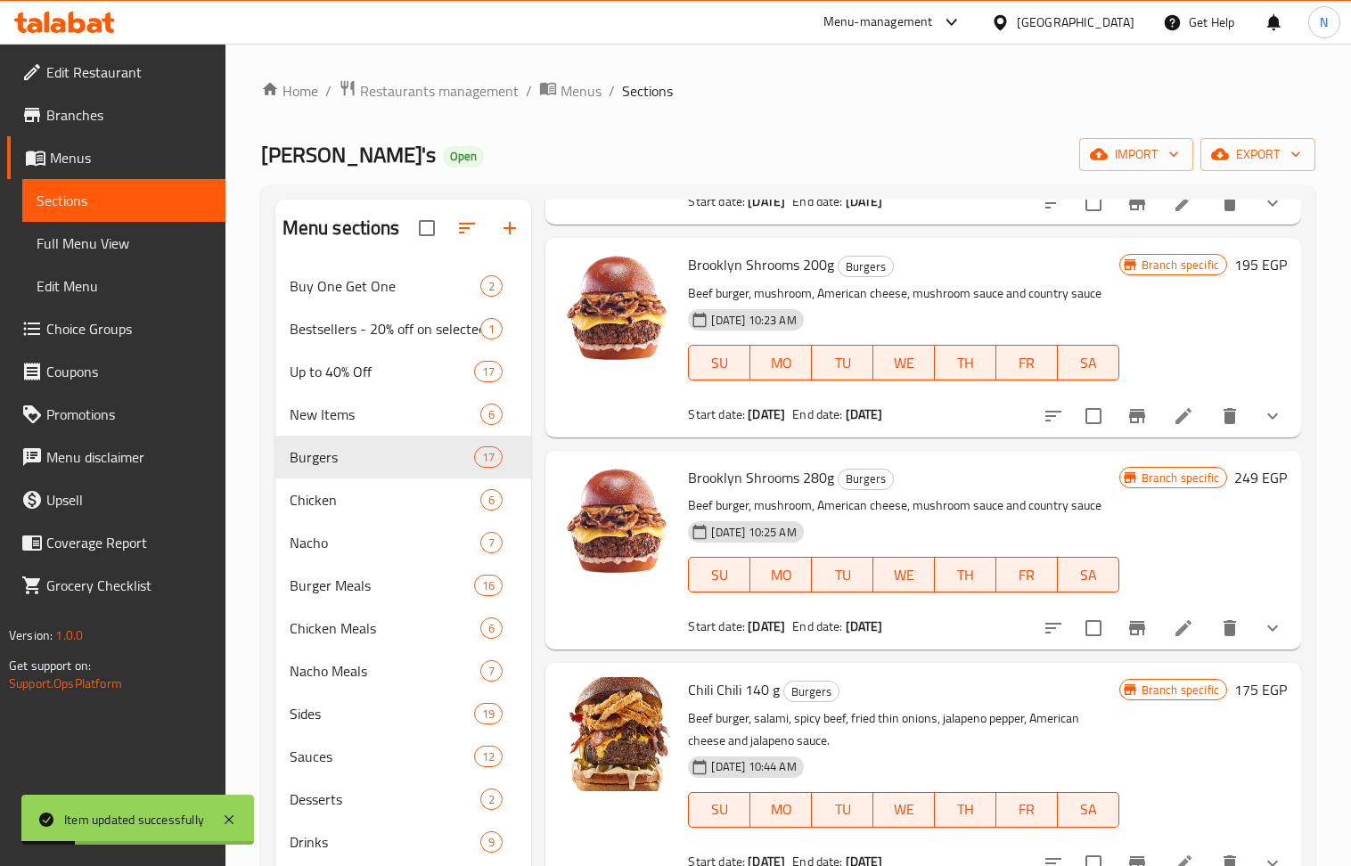
scroll to position [237, 0]
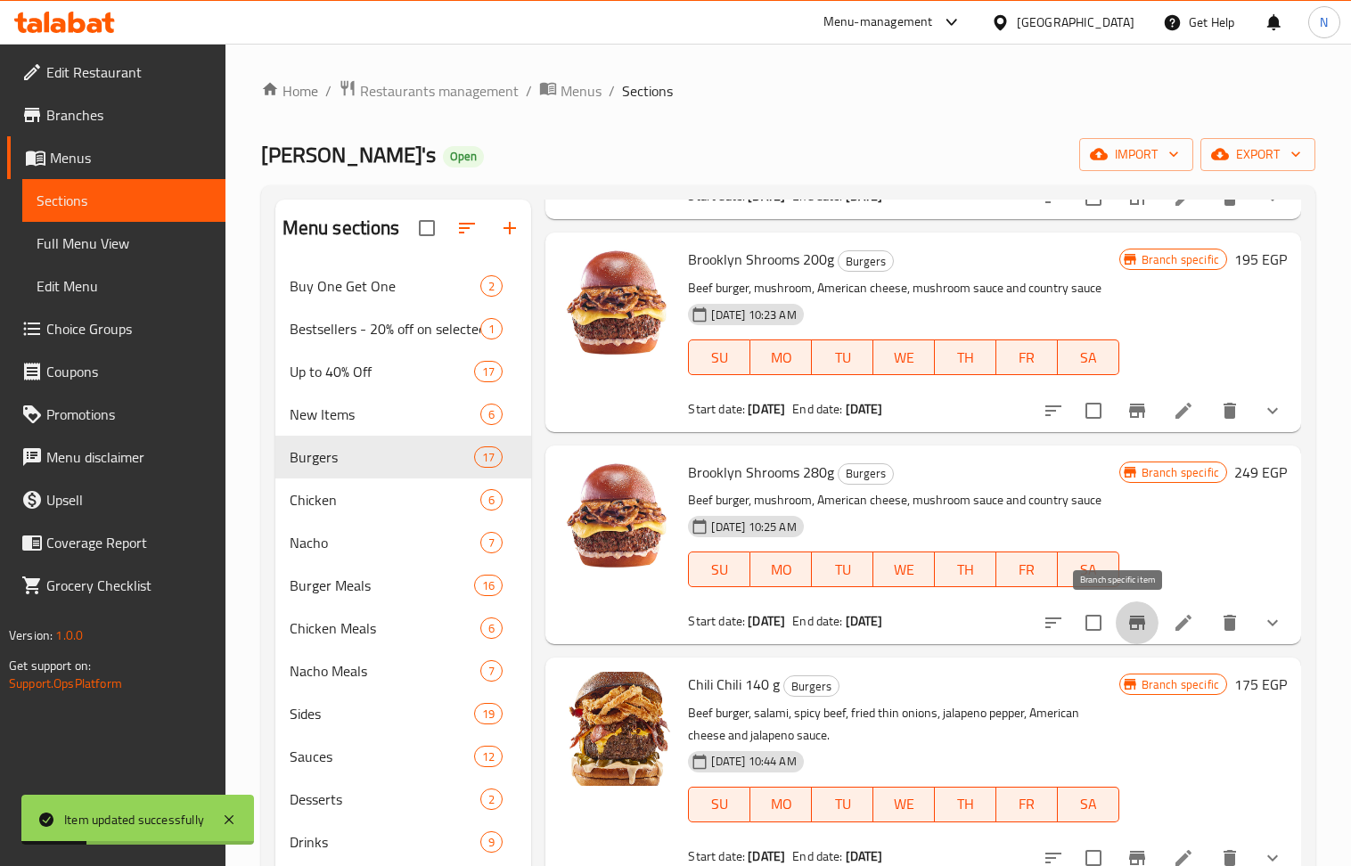
click at [1129, 629] on icon "Branch-specific-item" at bounding box center [1137, 623] width 16 height 14
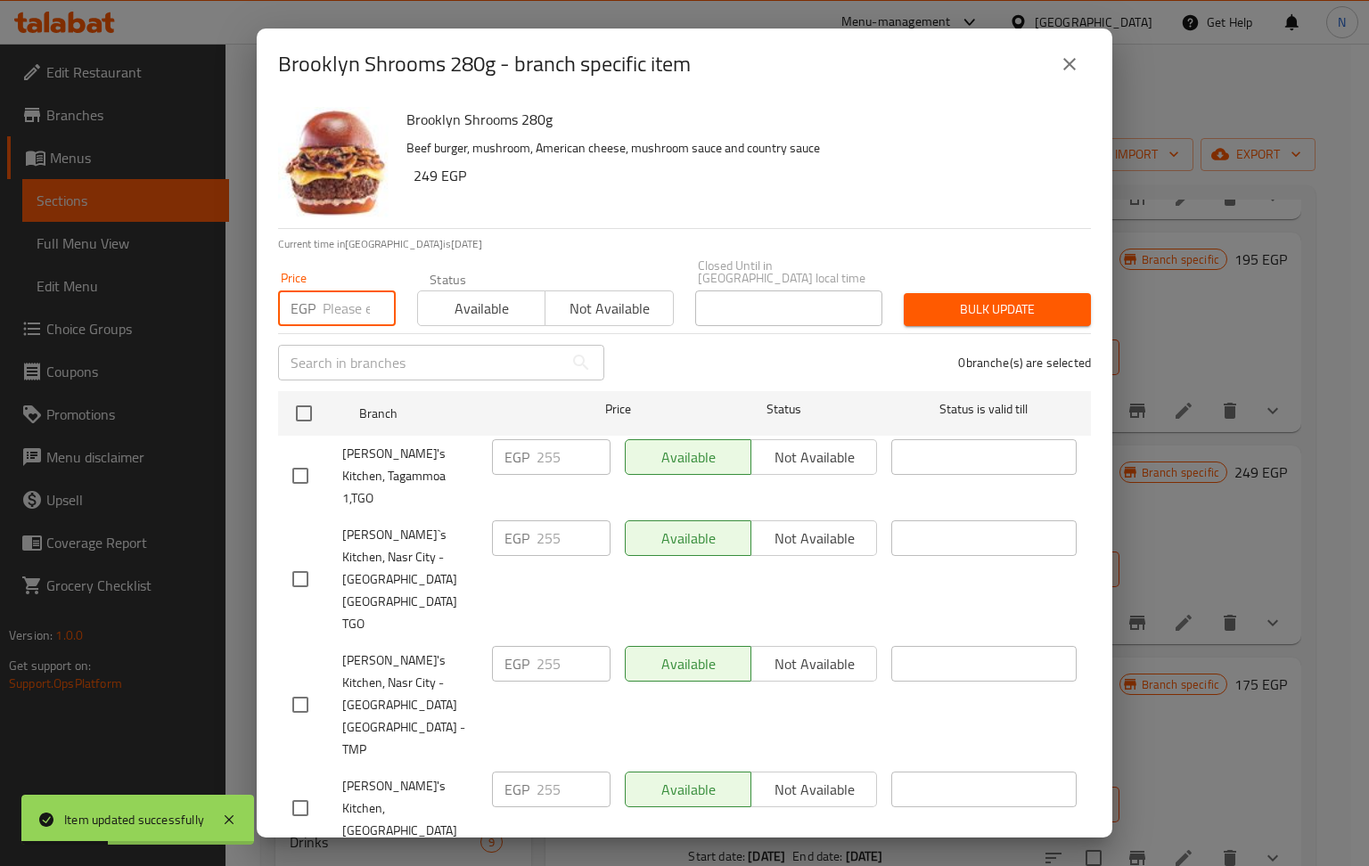
click at [328, 294] on input "number" at bounding box center [359, 309] width 73 height 36
paste input "259"
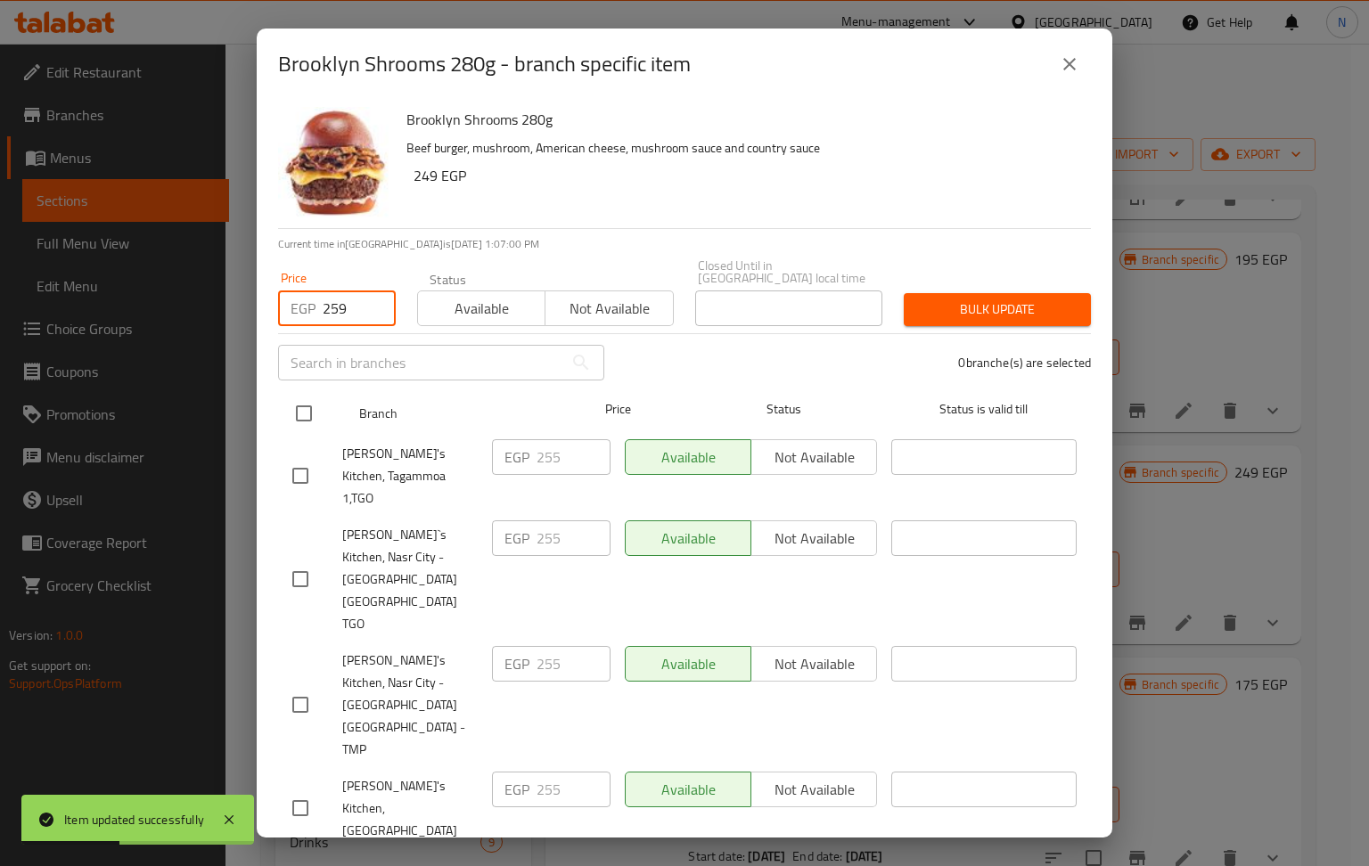
type input "259"
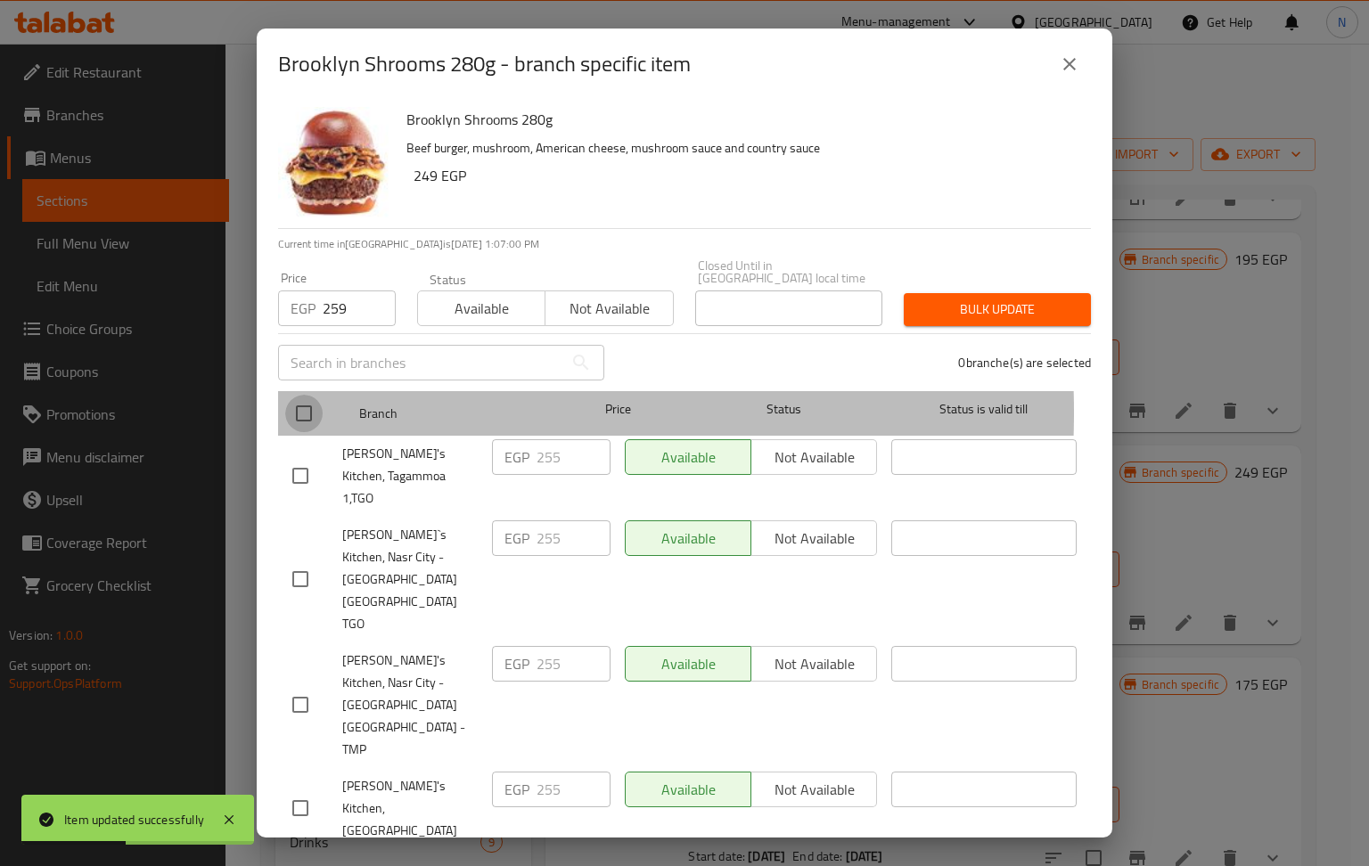
click at [289, 400] on input "checkbox" at bounding box center [303, 413] width 37 height 37
checkbox input "true"
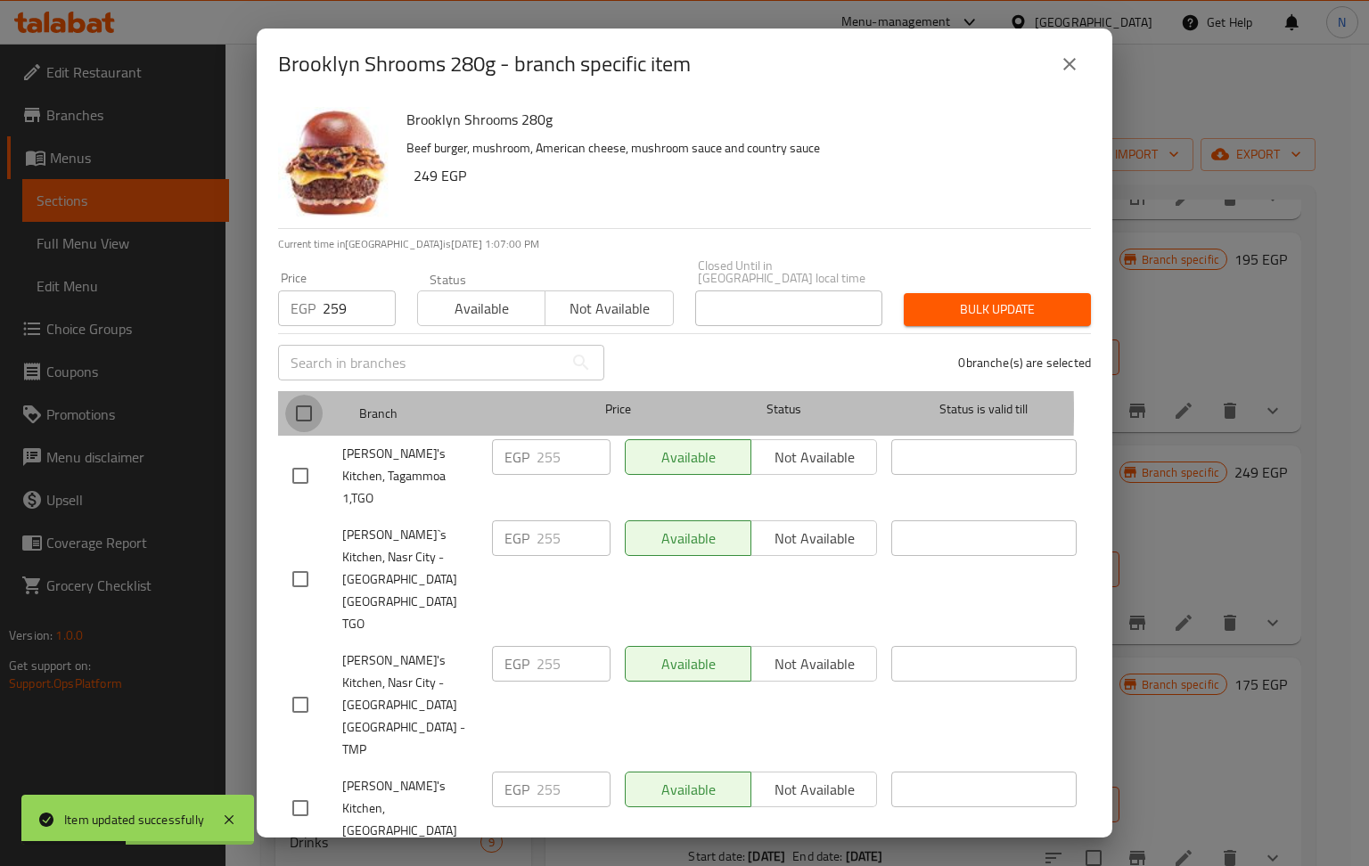
checkbox input "true"
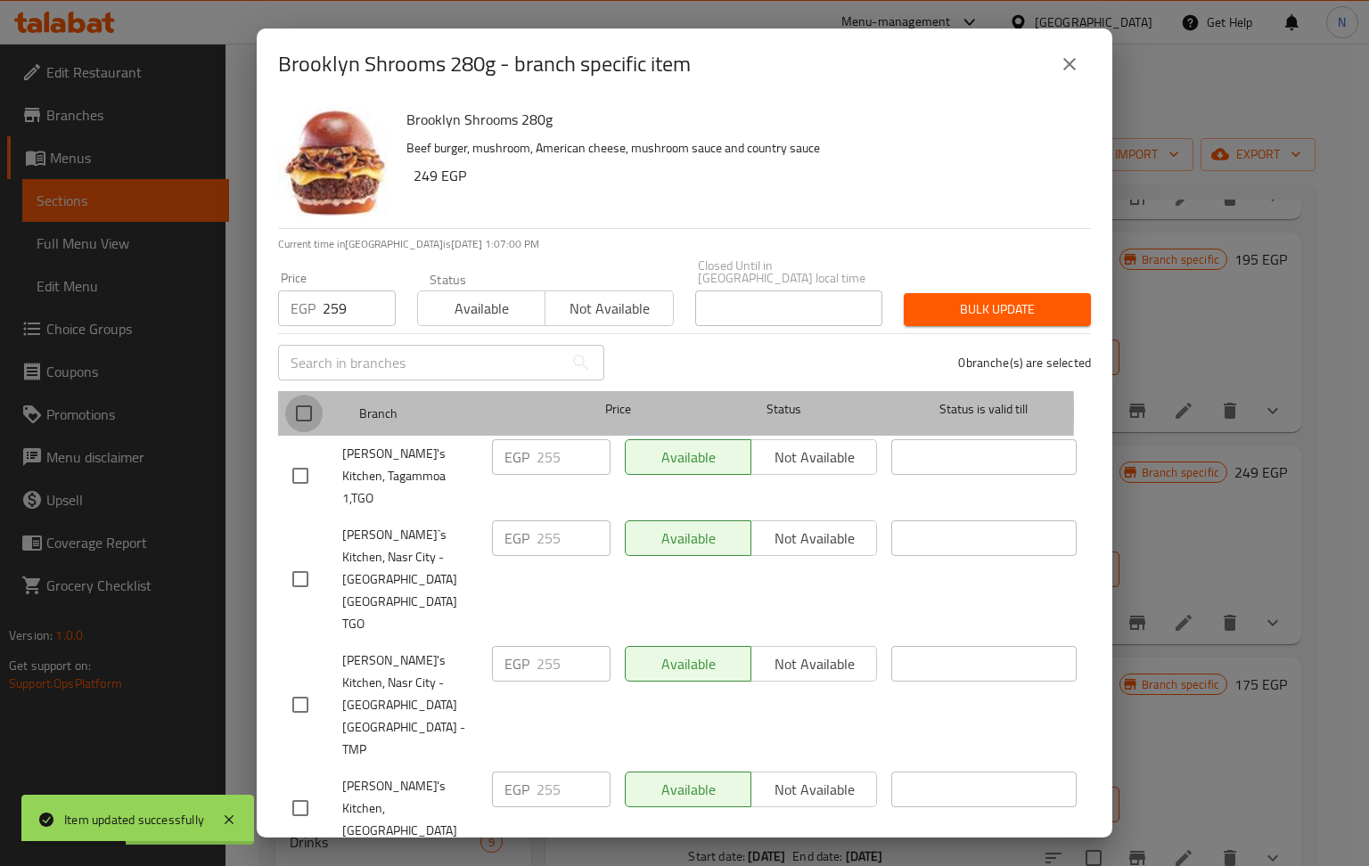
checkbox input "true"
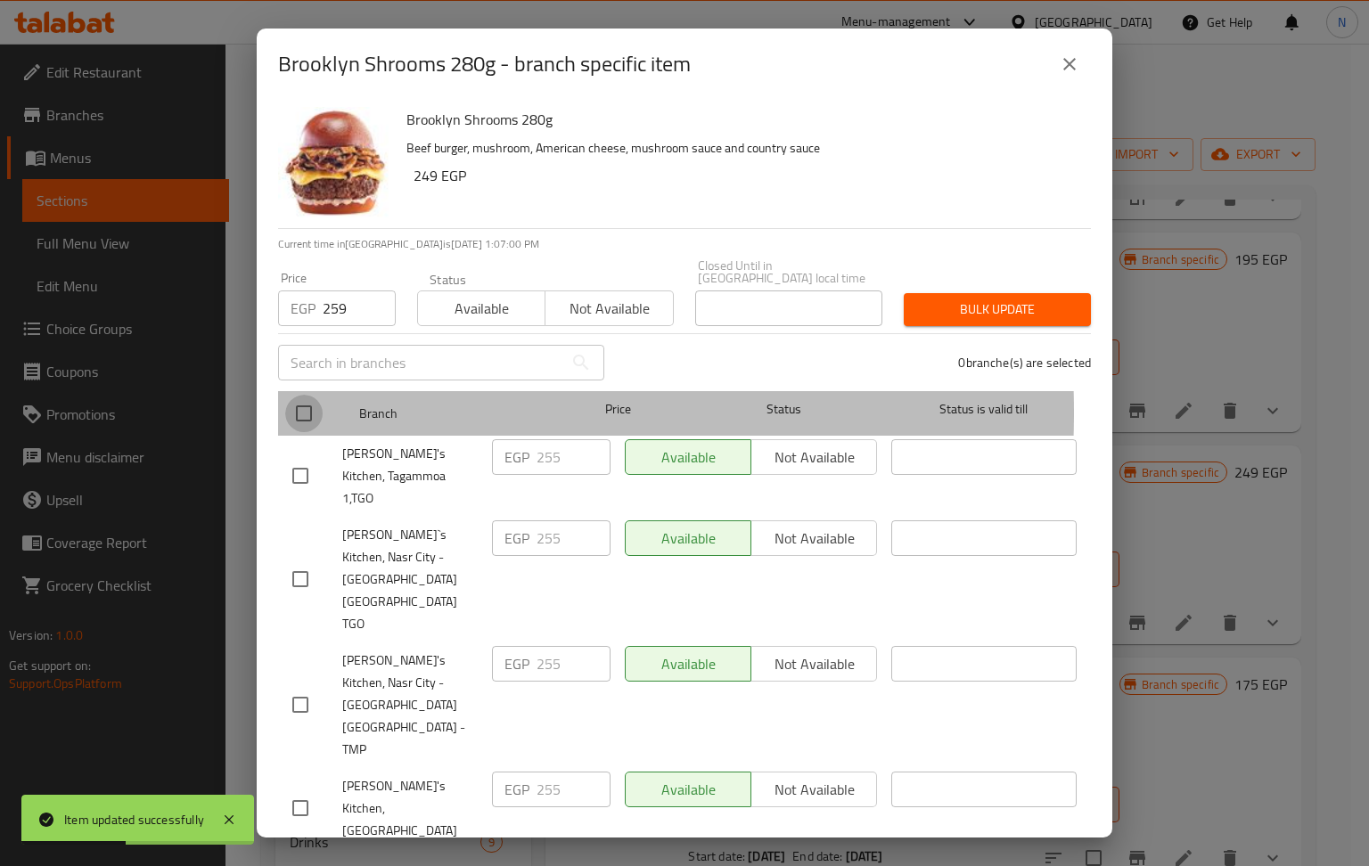
checkbox input "true"
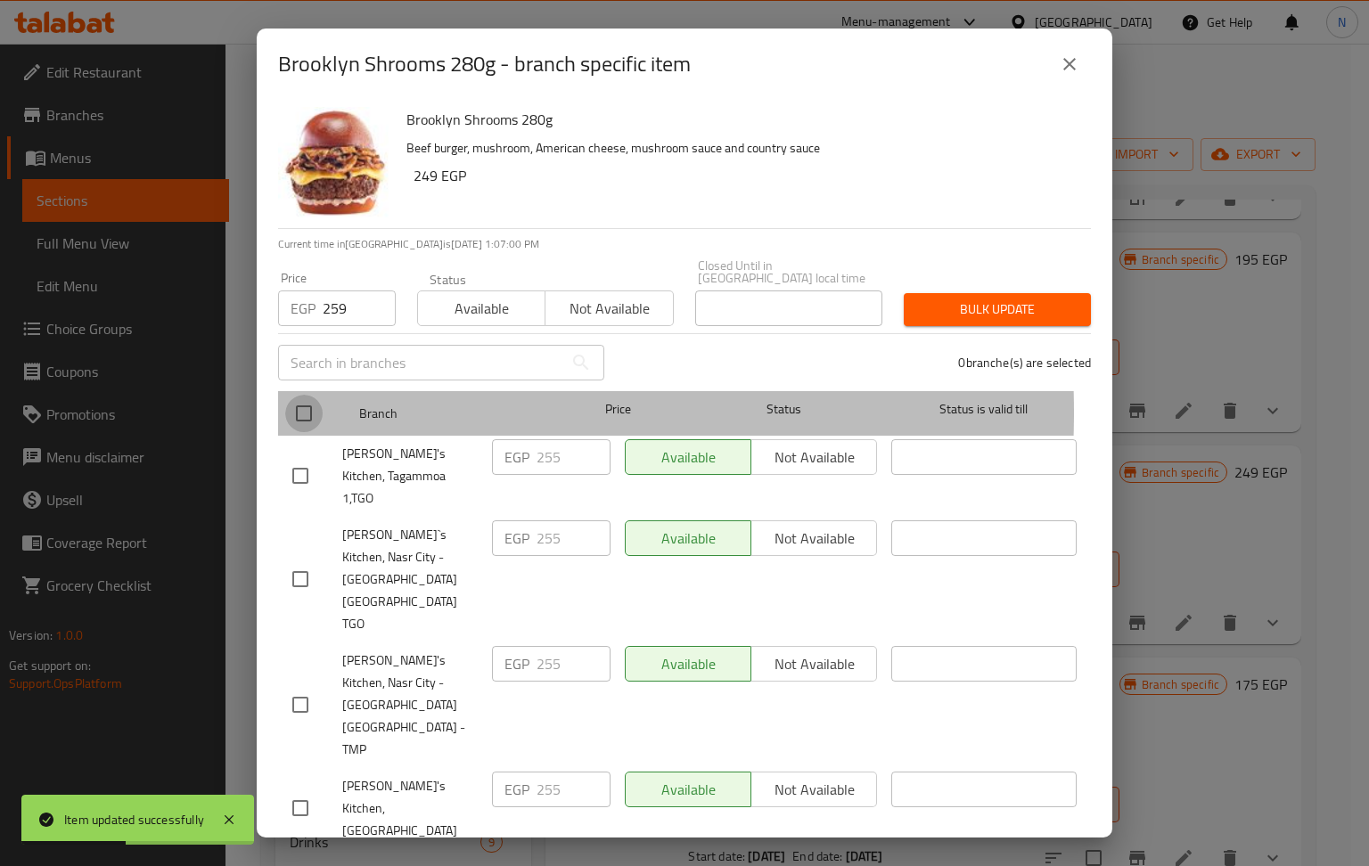
checkbox input "true"
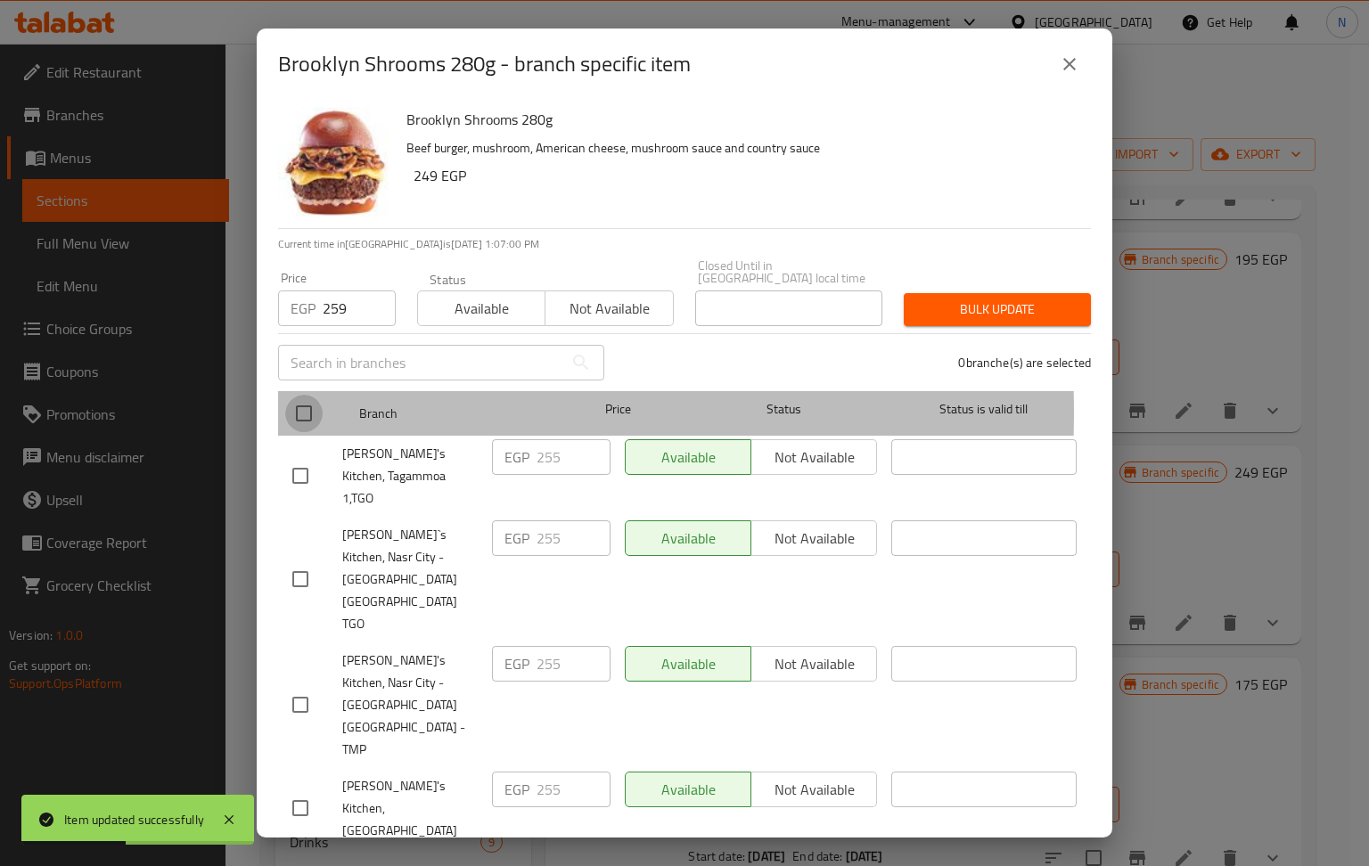
checkbox input "true"
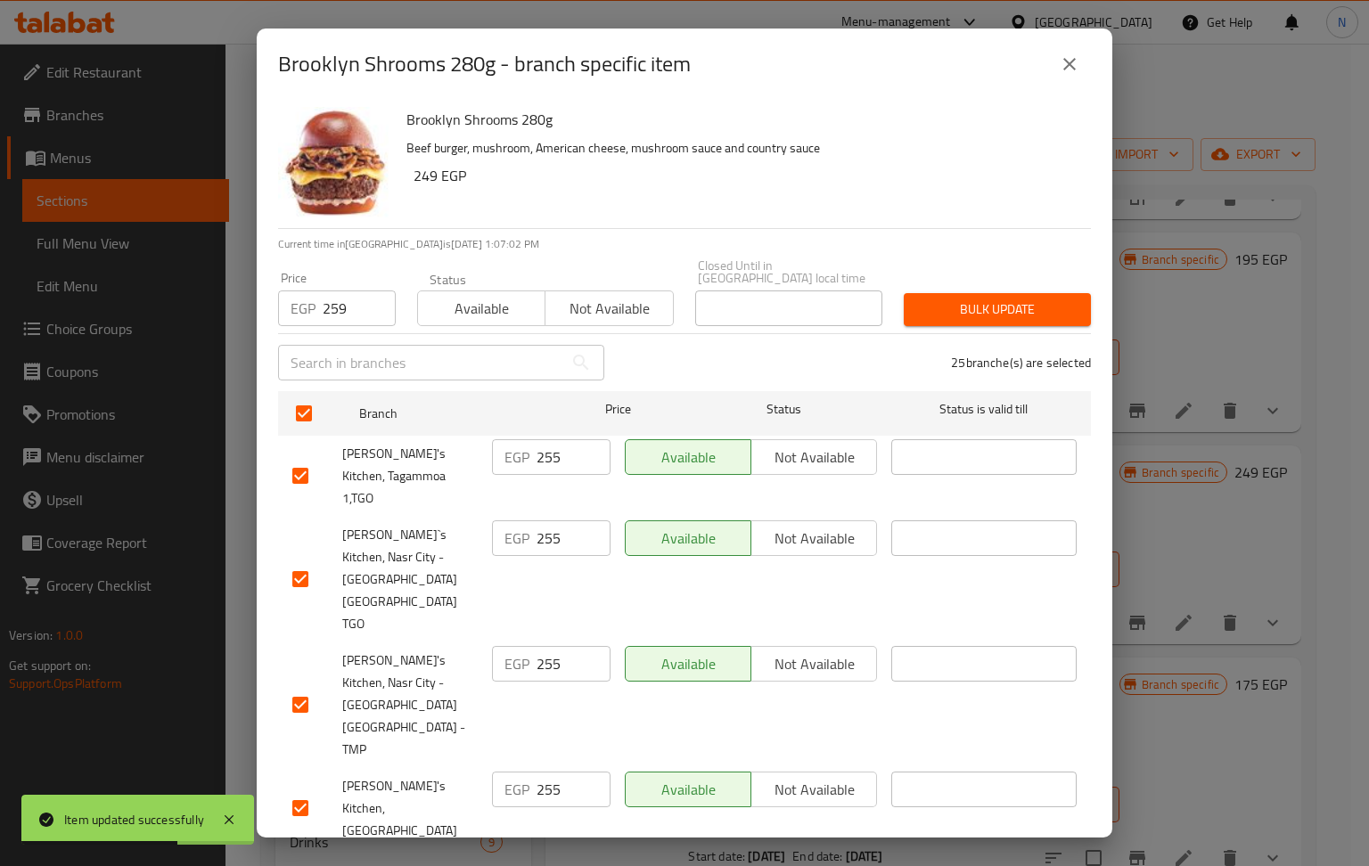
click at [963, 299] on span "Bulk update" at bounding box center [997, 310] width 159 height 22
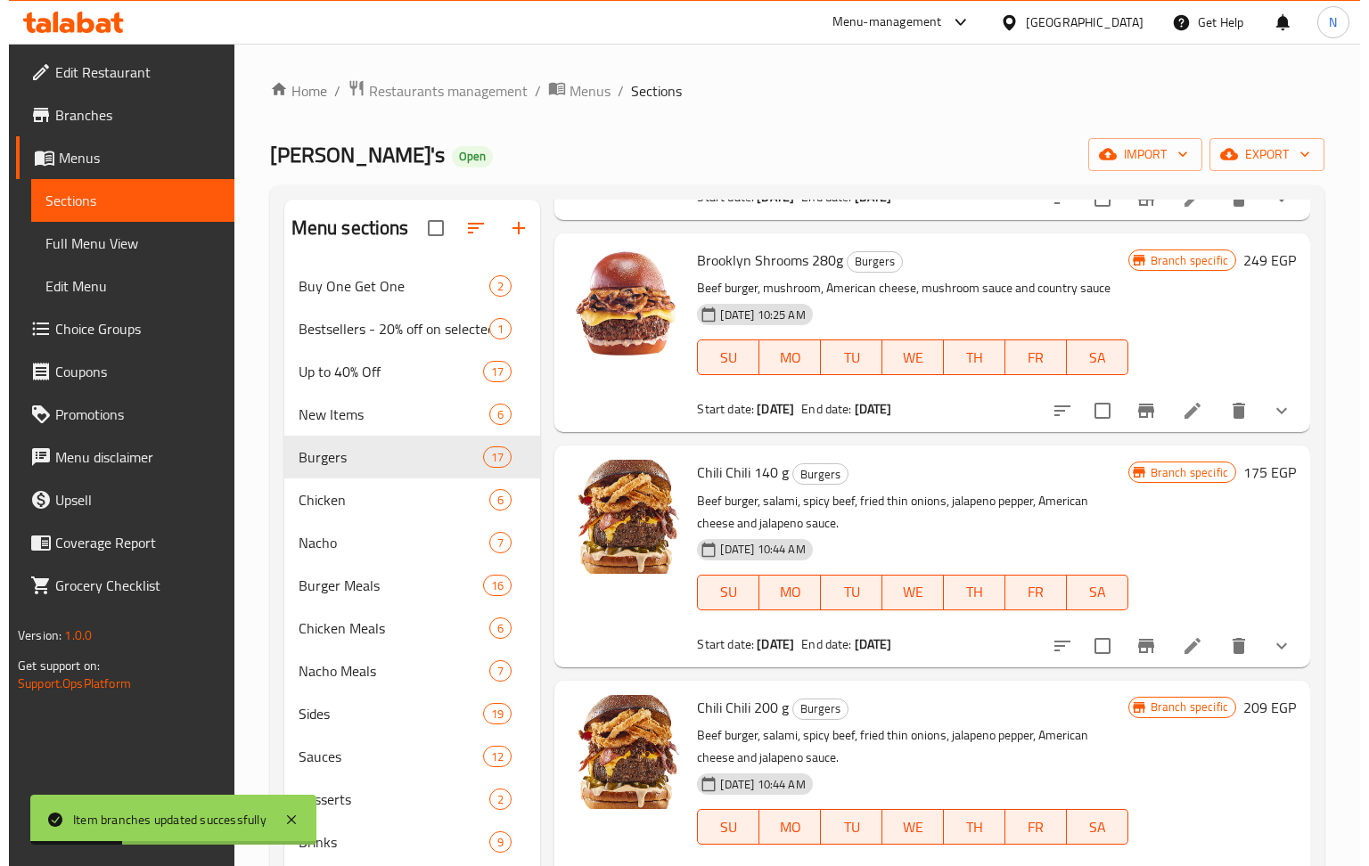
scroll to position [475, 0]
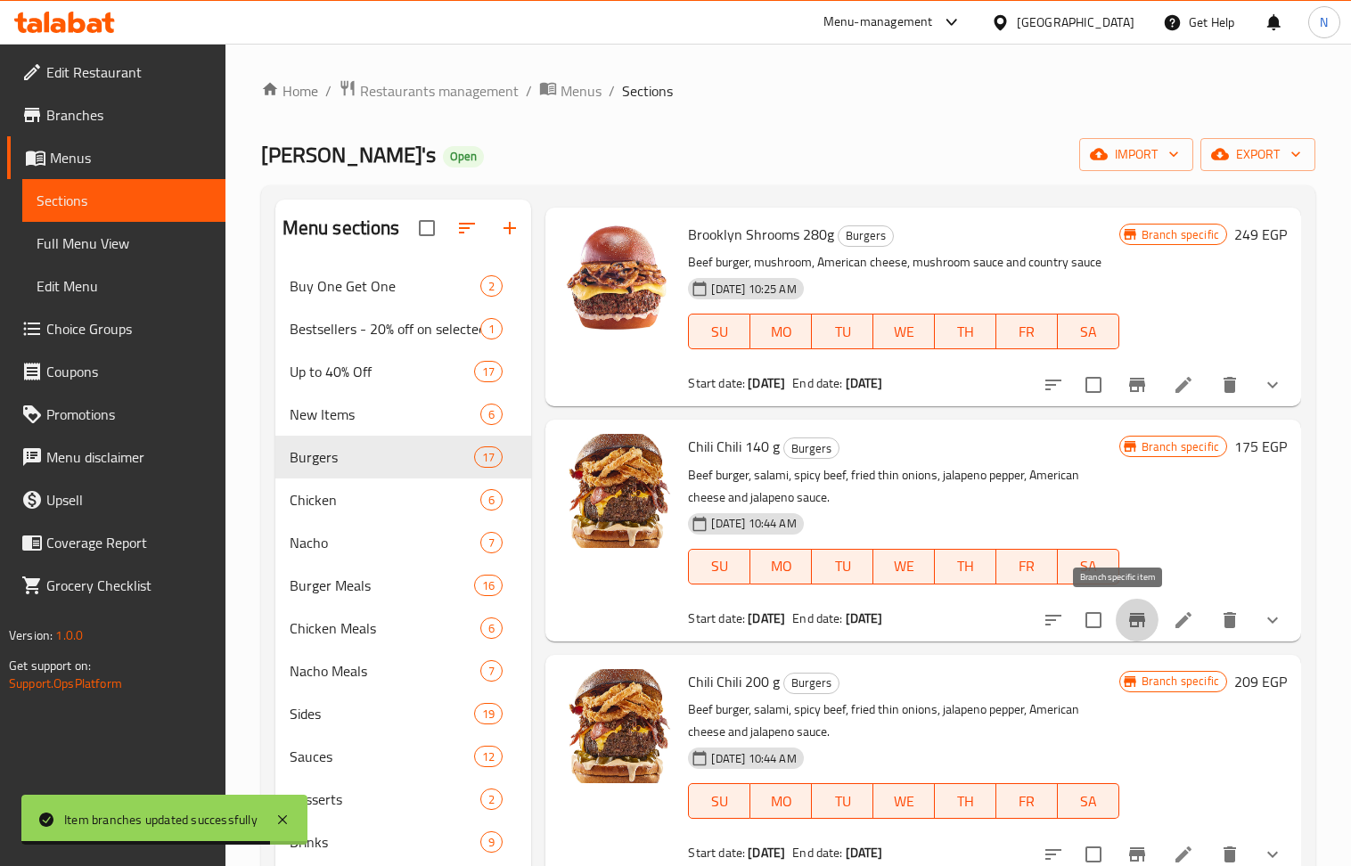
click at [1129, 618] on icon "Branch-specific-item" at bounding box center [1137, 620] width 16 height 14
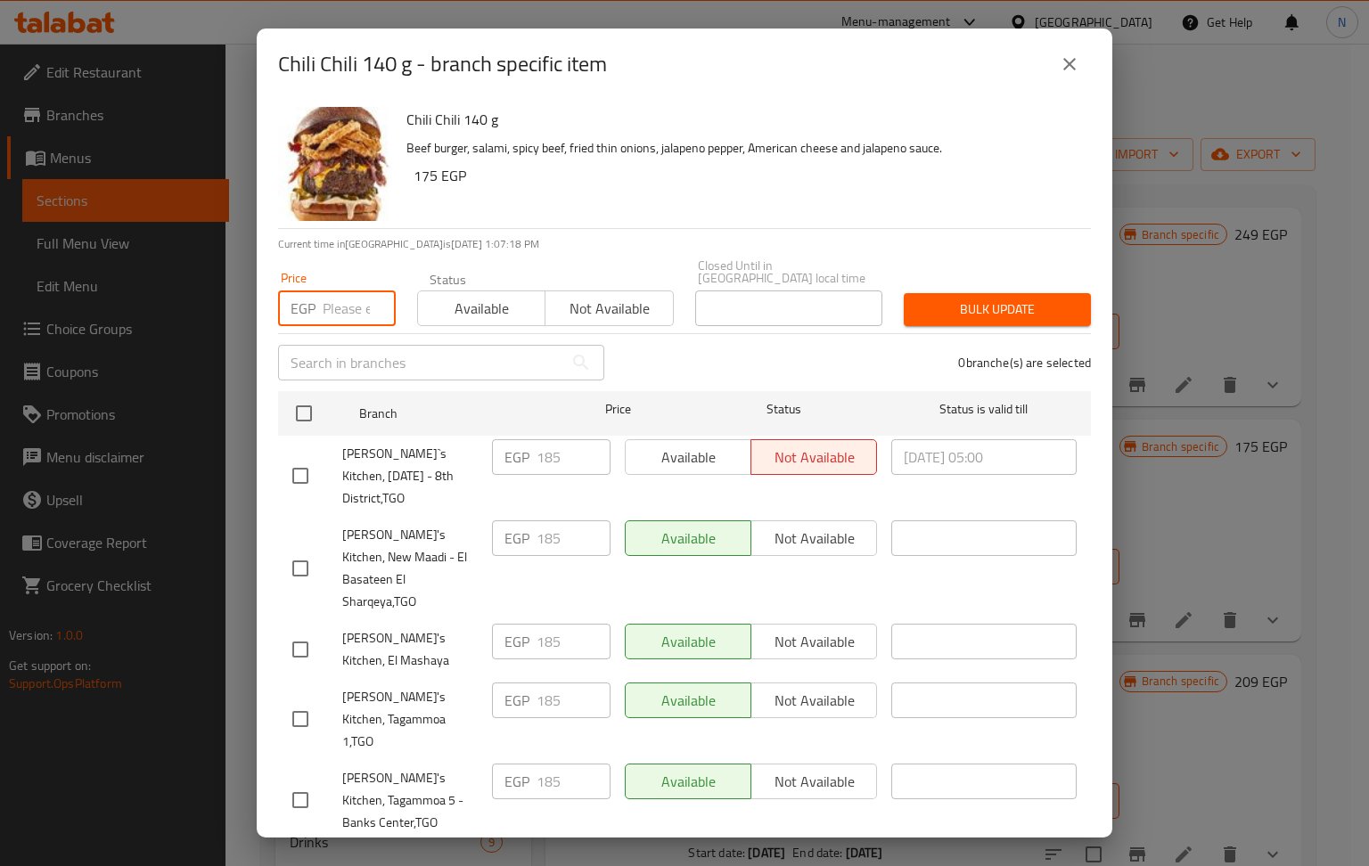
drag, startPoint x: 342, startPoint y: 285, endPoint x: 294, endPoint y: 392, distance: 117.3
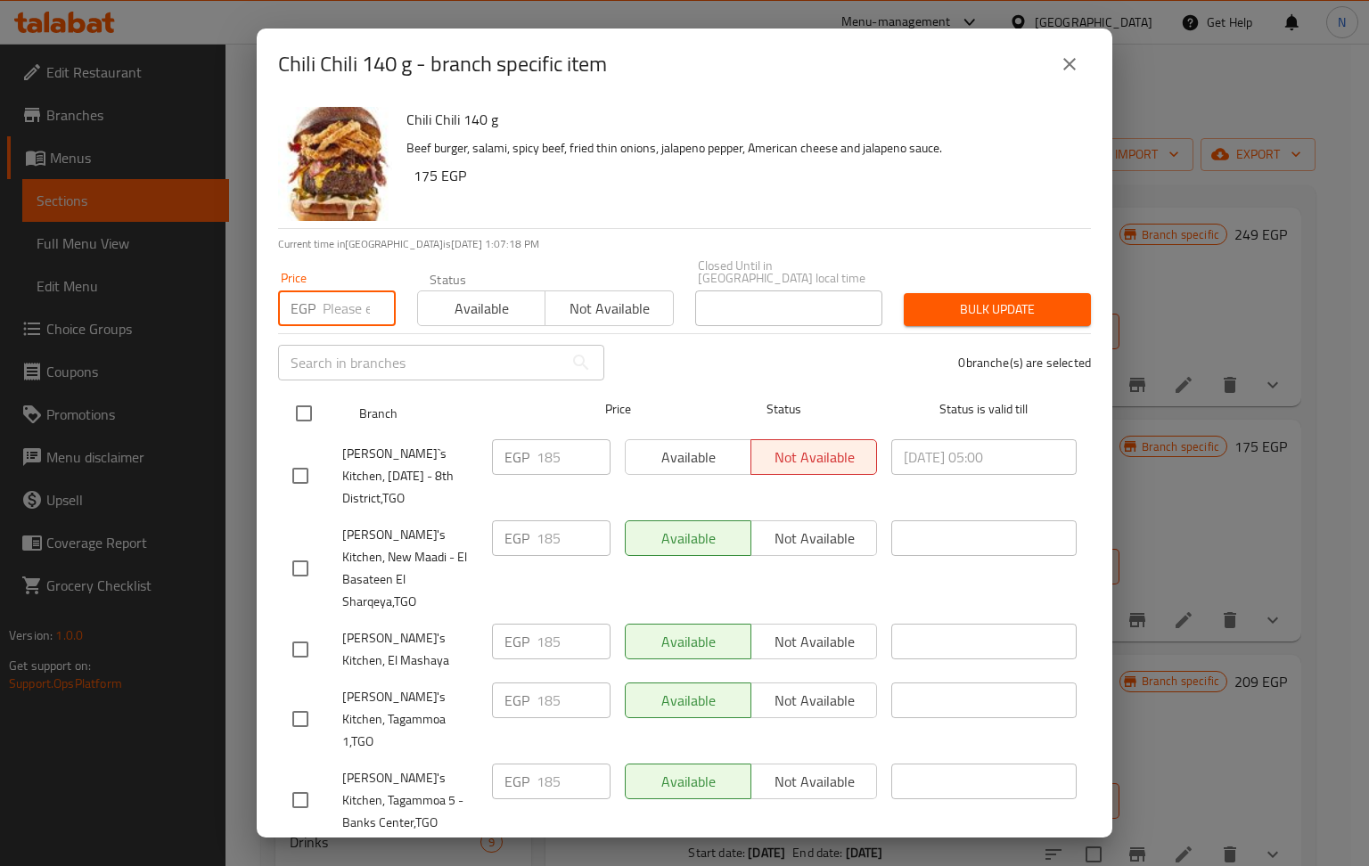
click at [340, 291] on input "number" at bounding box center [359, 309] width 73 height 36
paste input "189"
type input "189"
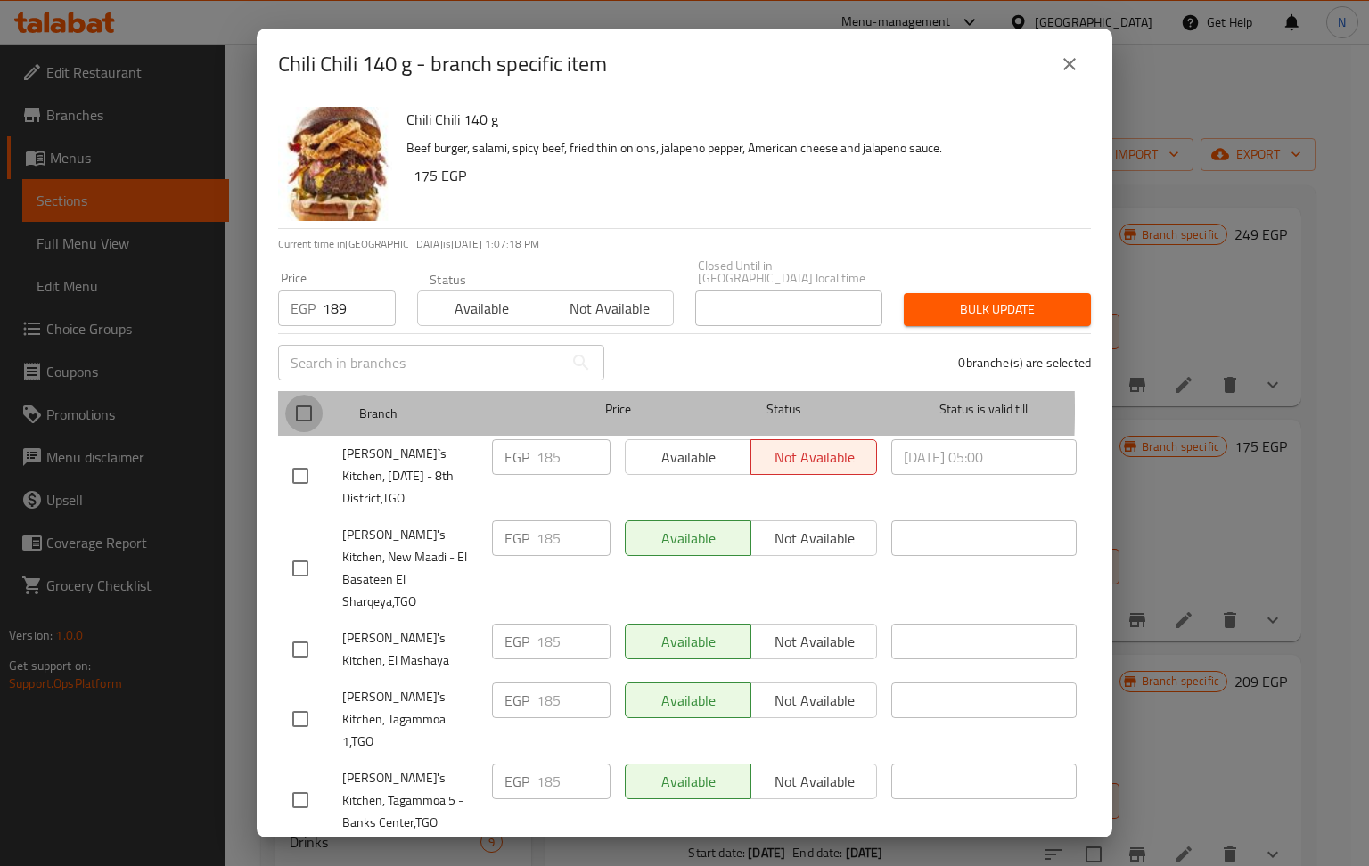
drag, startPoint x: 294, startPoint y: 397, endPoint x: 906, endPoint y: 354, distance: 613.7
click at [296, 397] on input "checkbox" at bounding box center [303, 413] width 37 height 37
checkbox input "true"
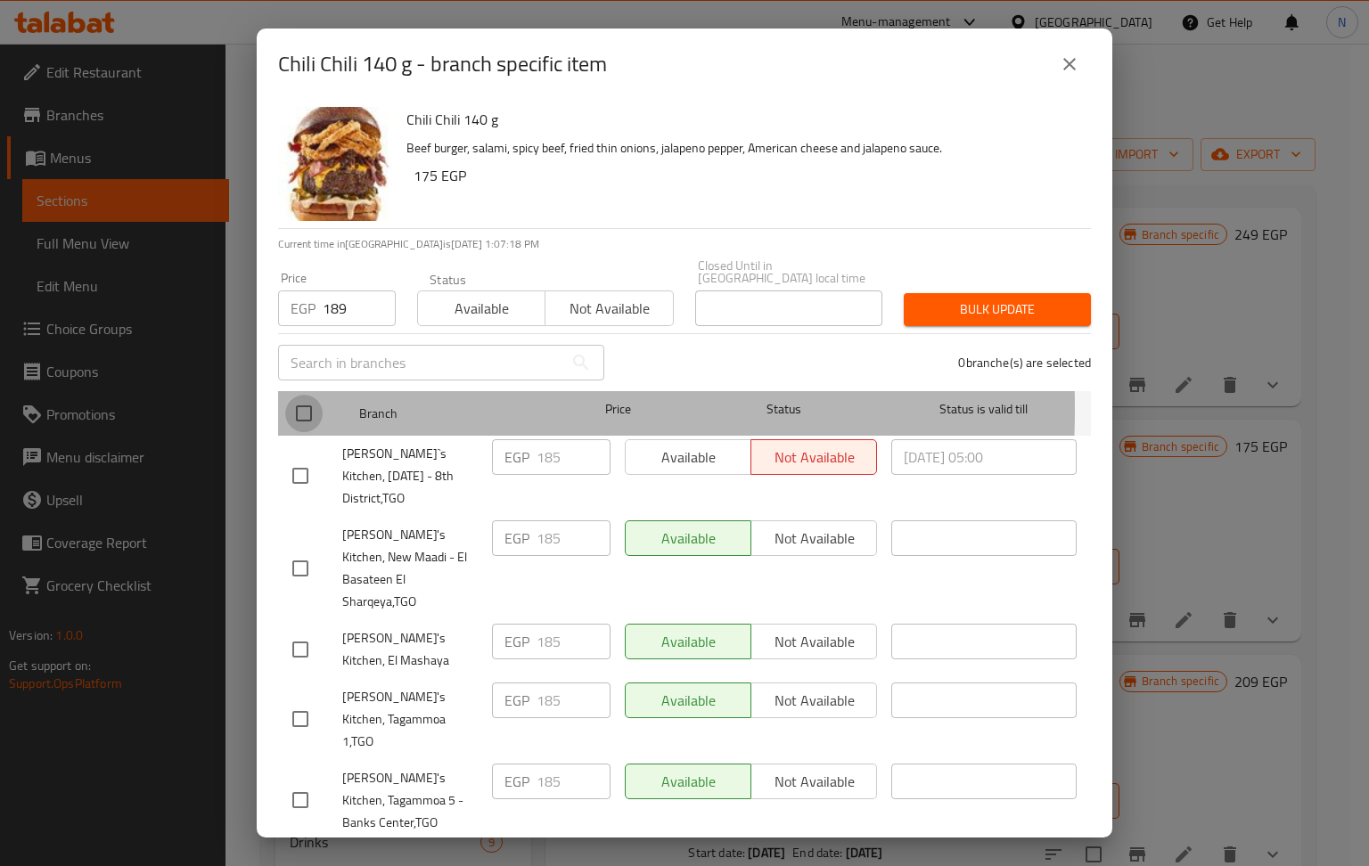
checkbox input "true"
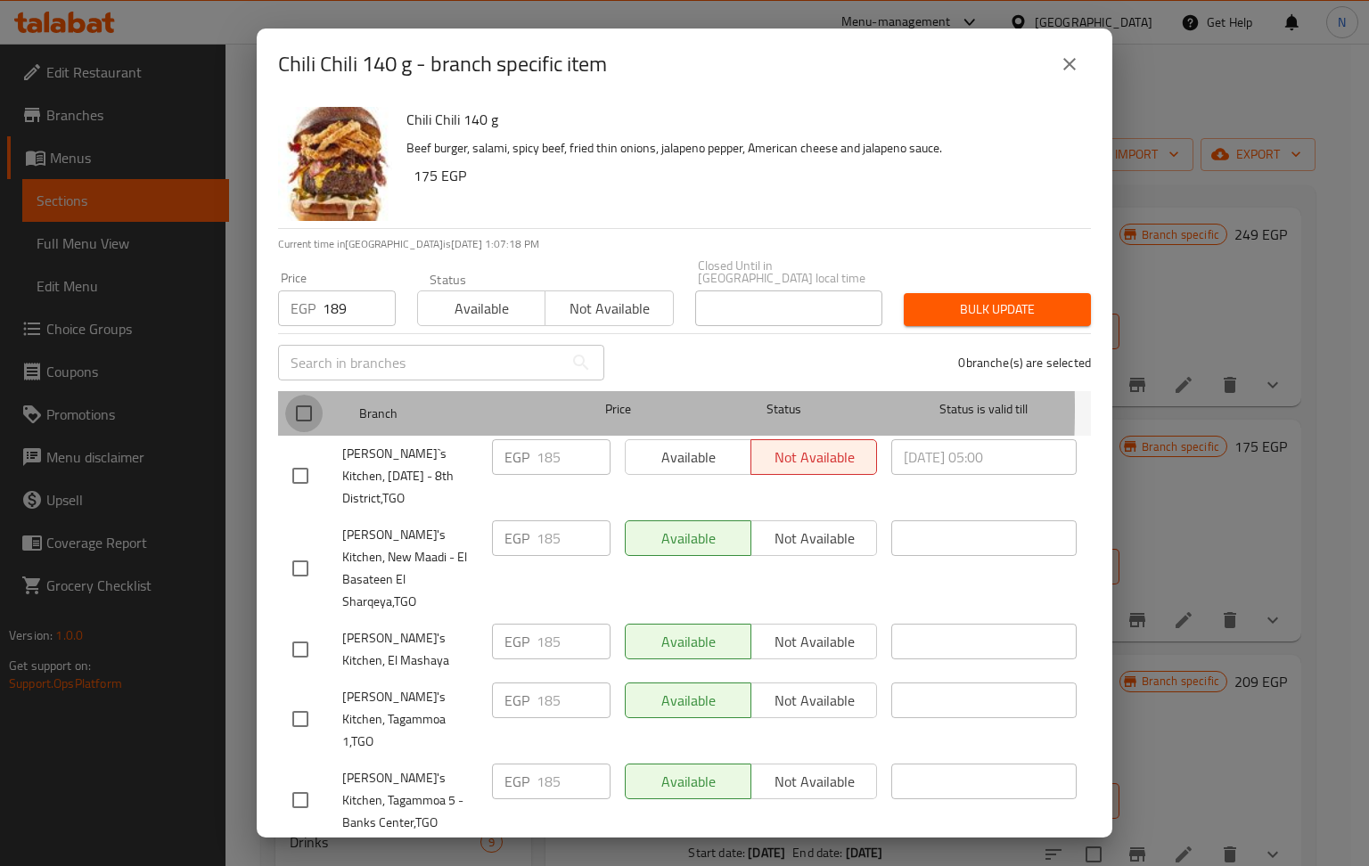
checkbox input "true"
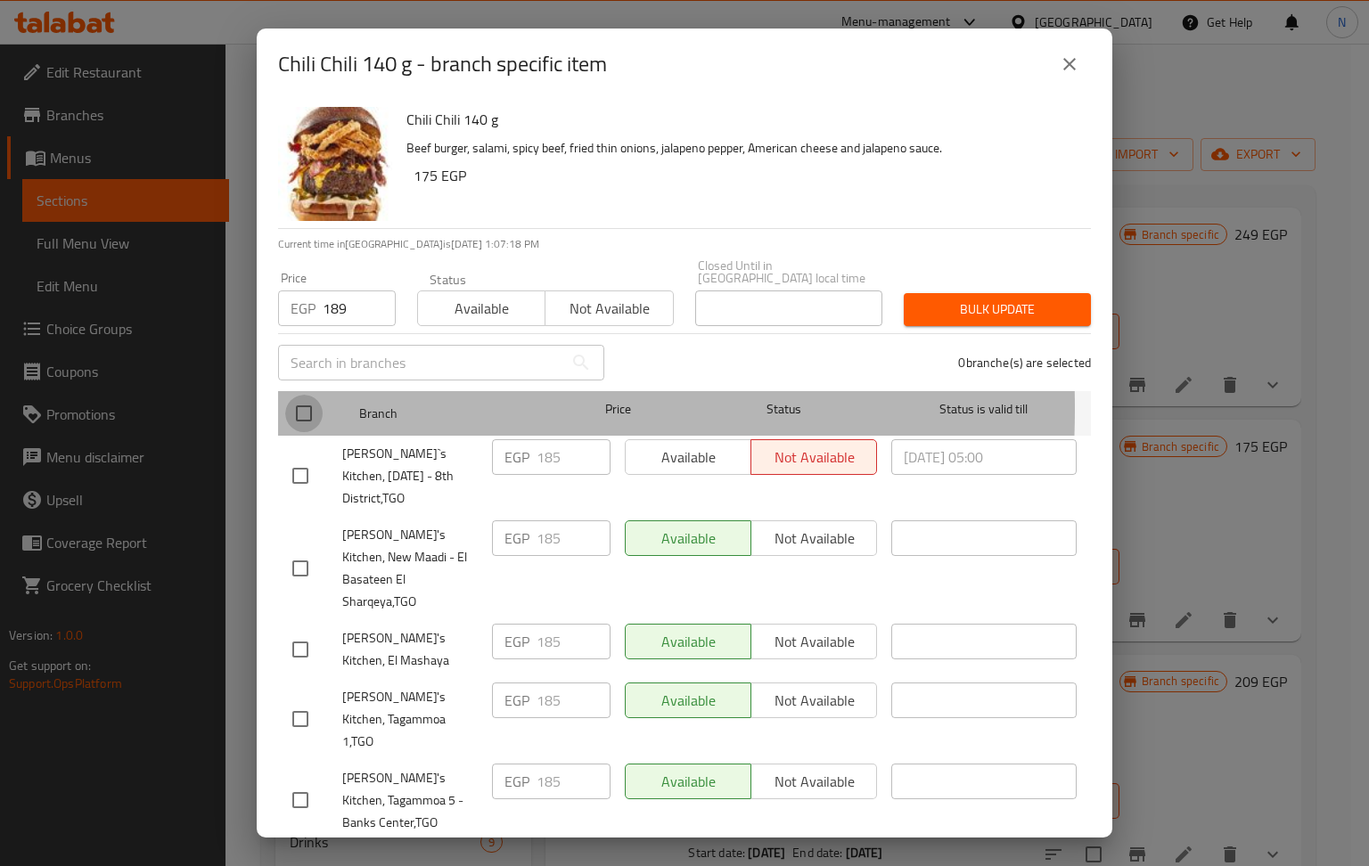
checkbox input "true"
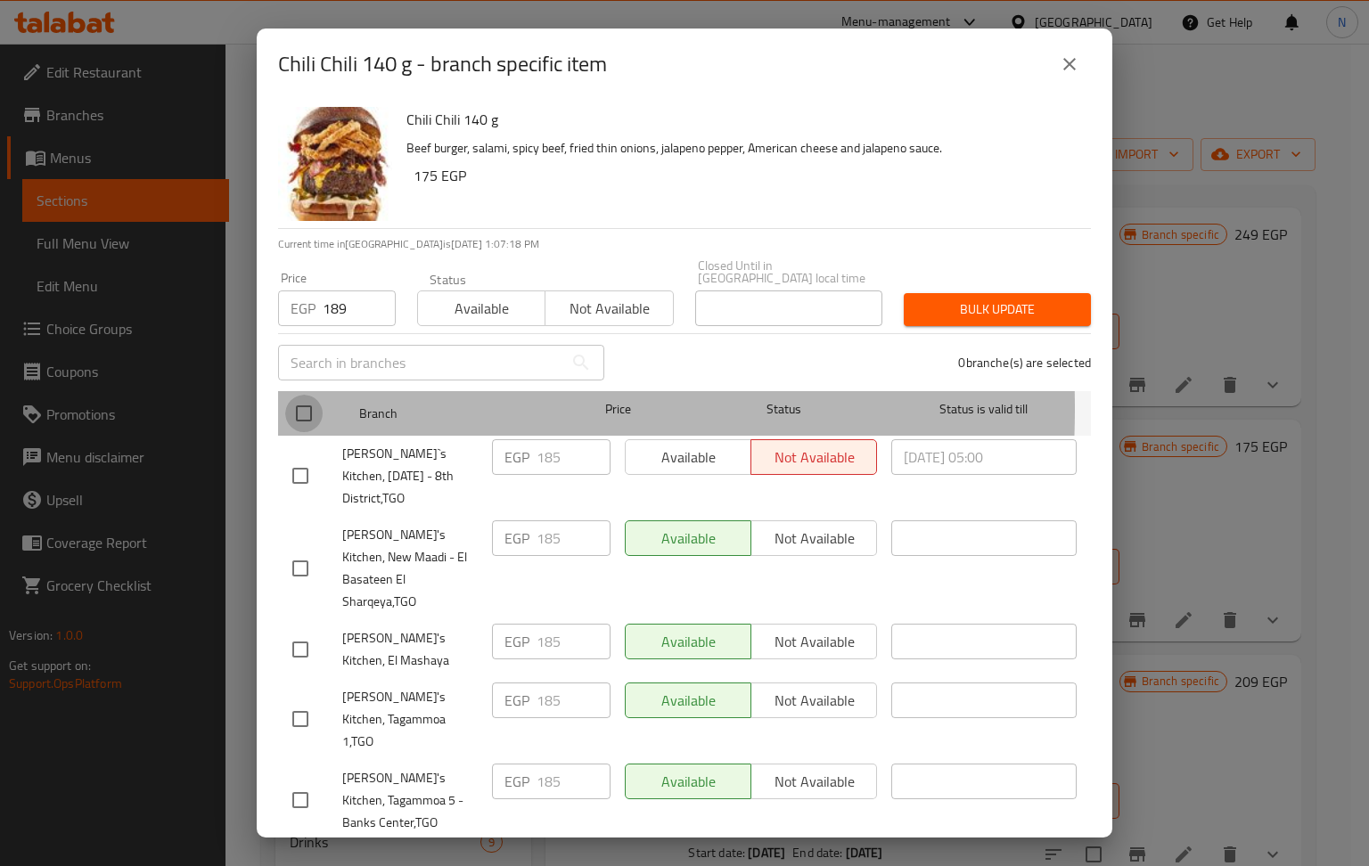
checkbox input "true"
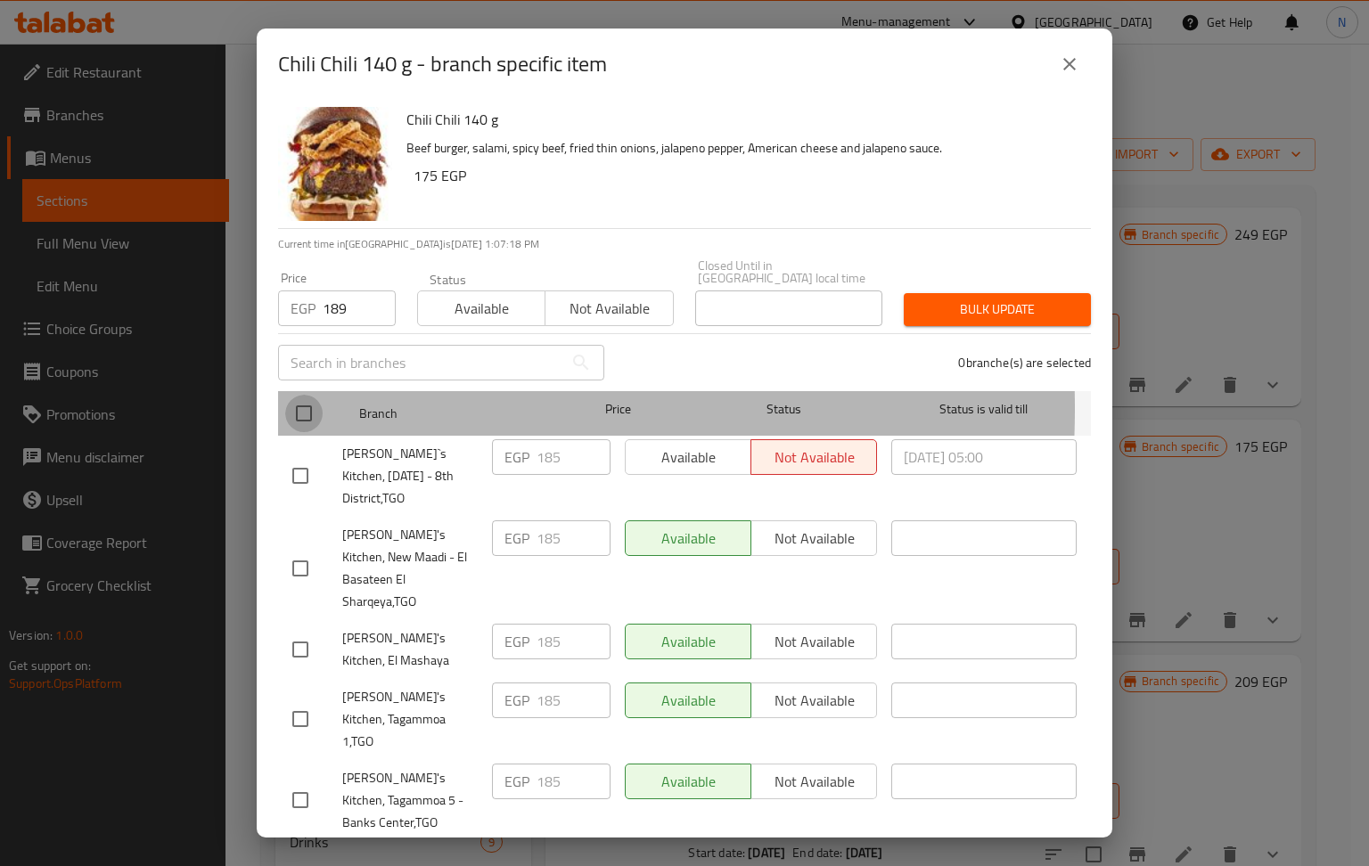
checkbox input "true"
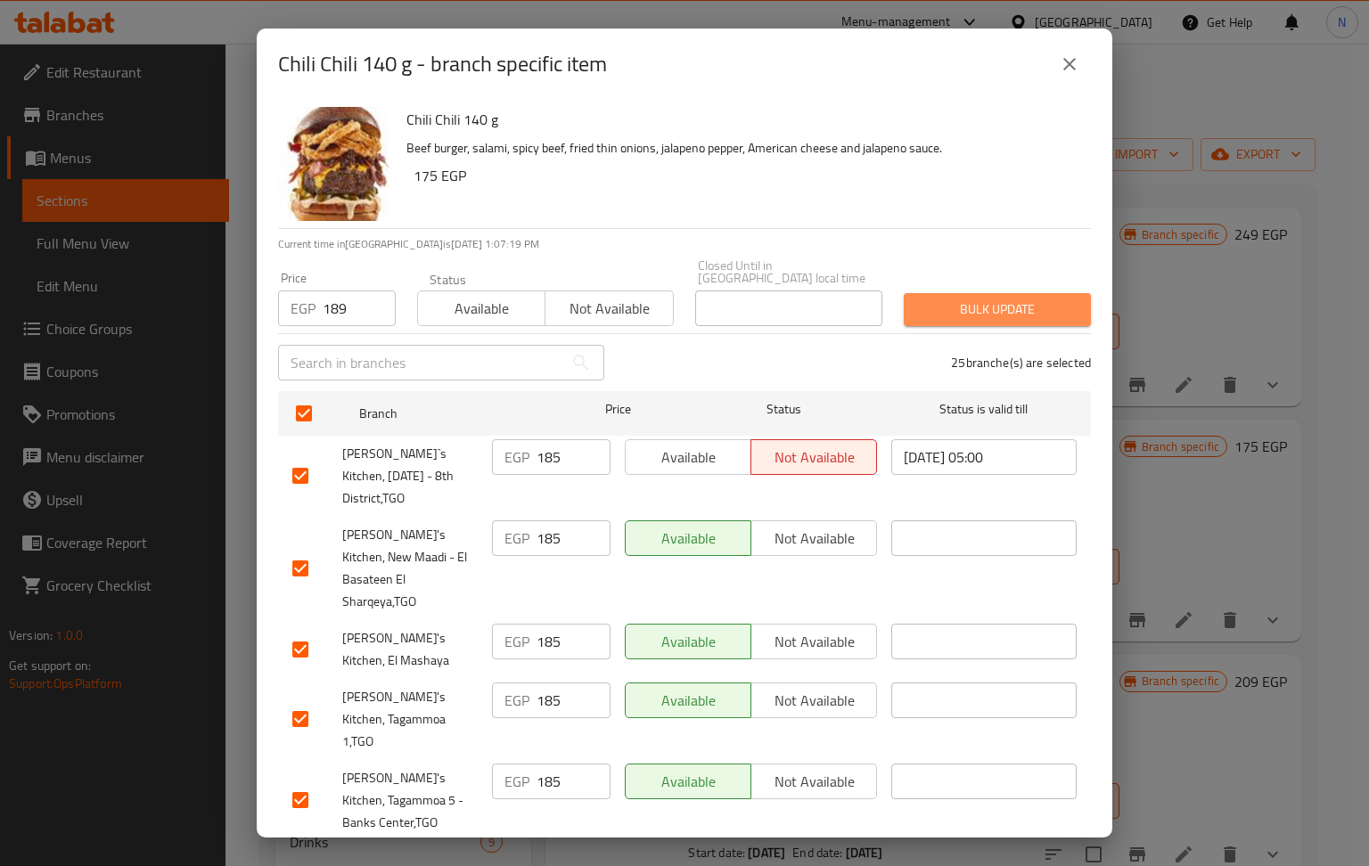
click at [1005, 300] on span "Bulk update" at bounding box center [997, 310] width 159 height 22
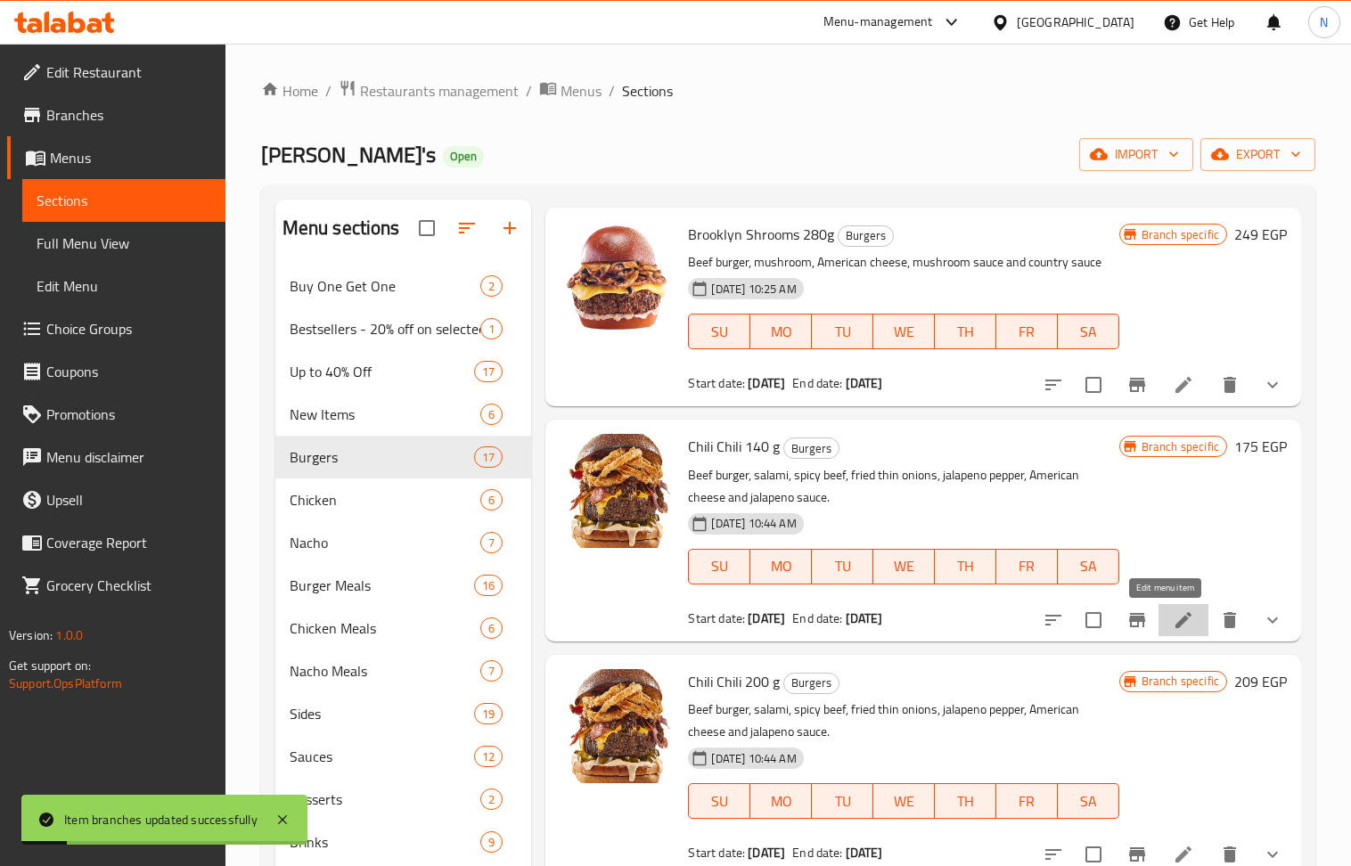
click at [1173, 626] on icon at bounding box center [1183, 620] width 21 height 21
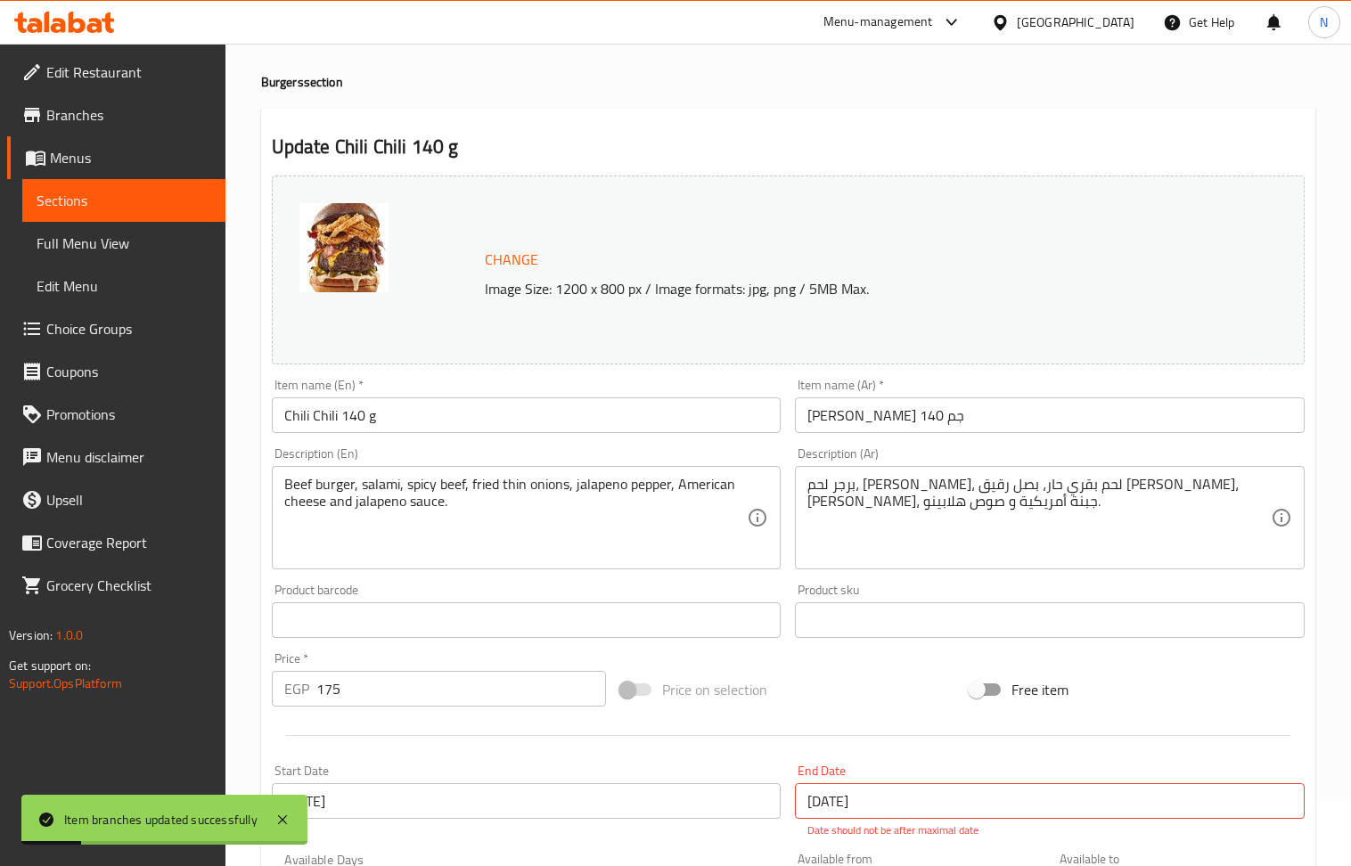
scroll to position [119, 0]
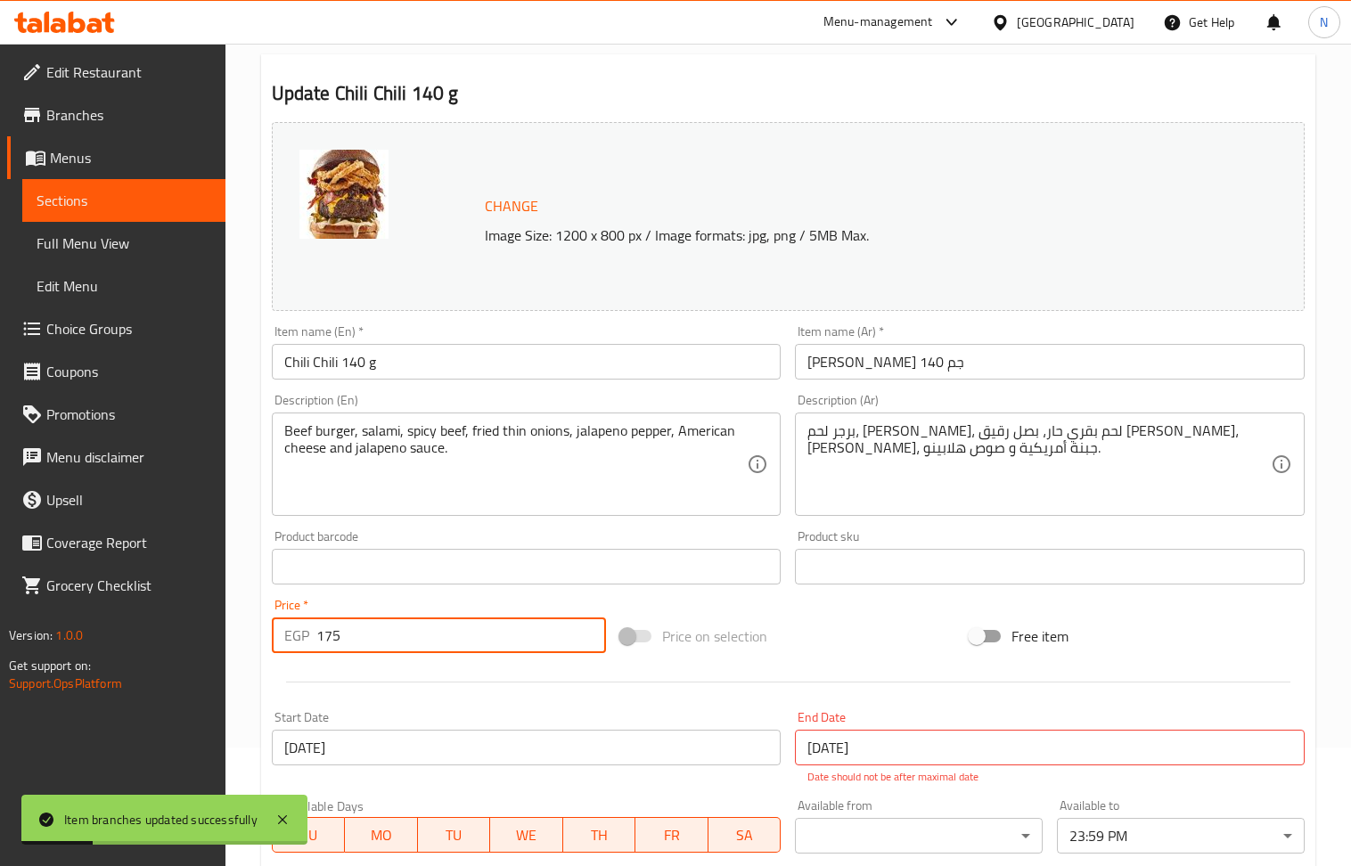
click at [400, 639] on input "175" at bounding box center [461, 636] width 291 height 36
paste input "89"
type input "189"
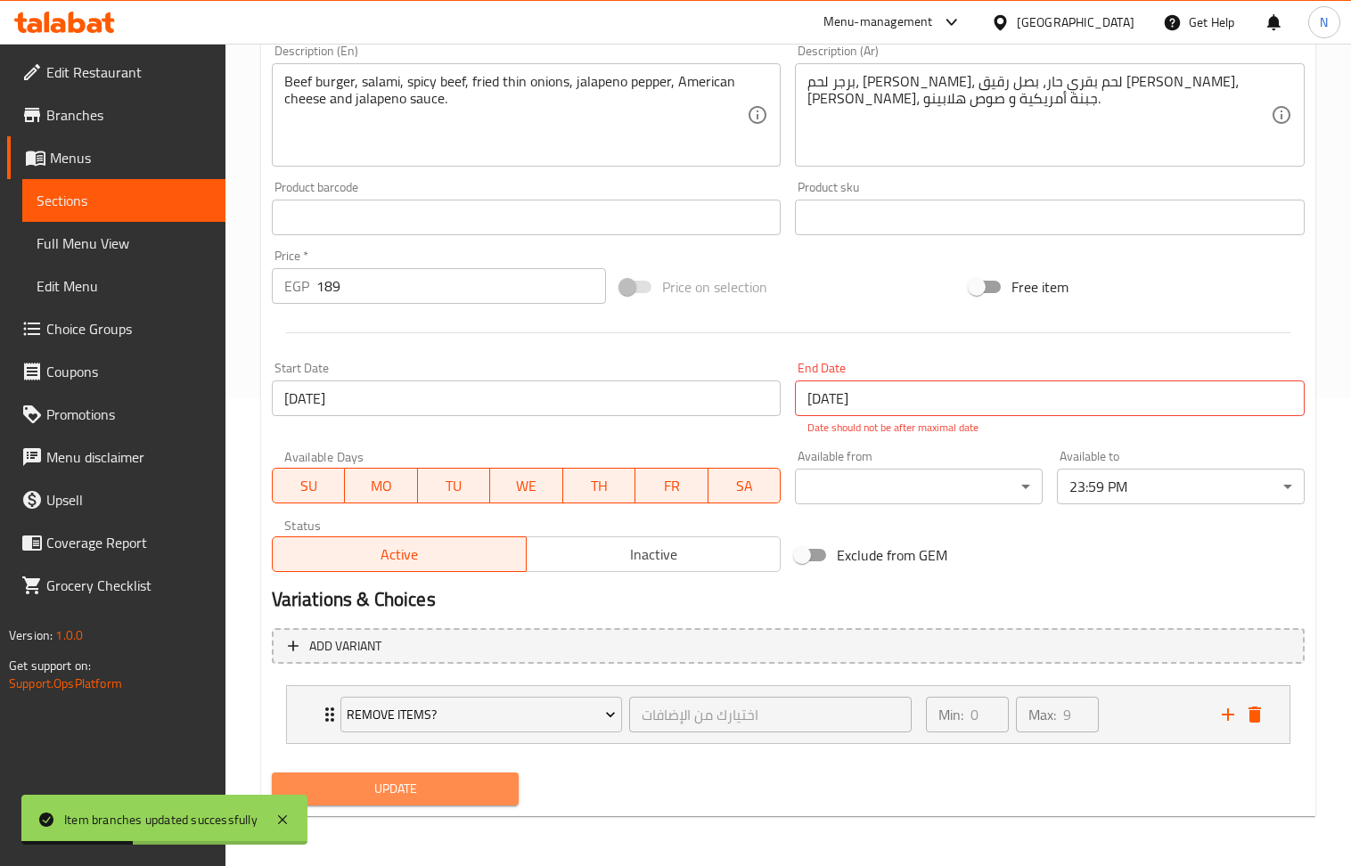
click at [403, 796] on span "Update" at bounding box center [395, 789] width 219 height 22
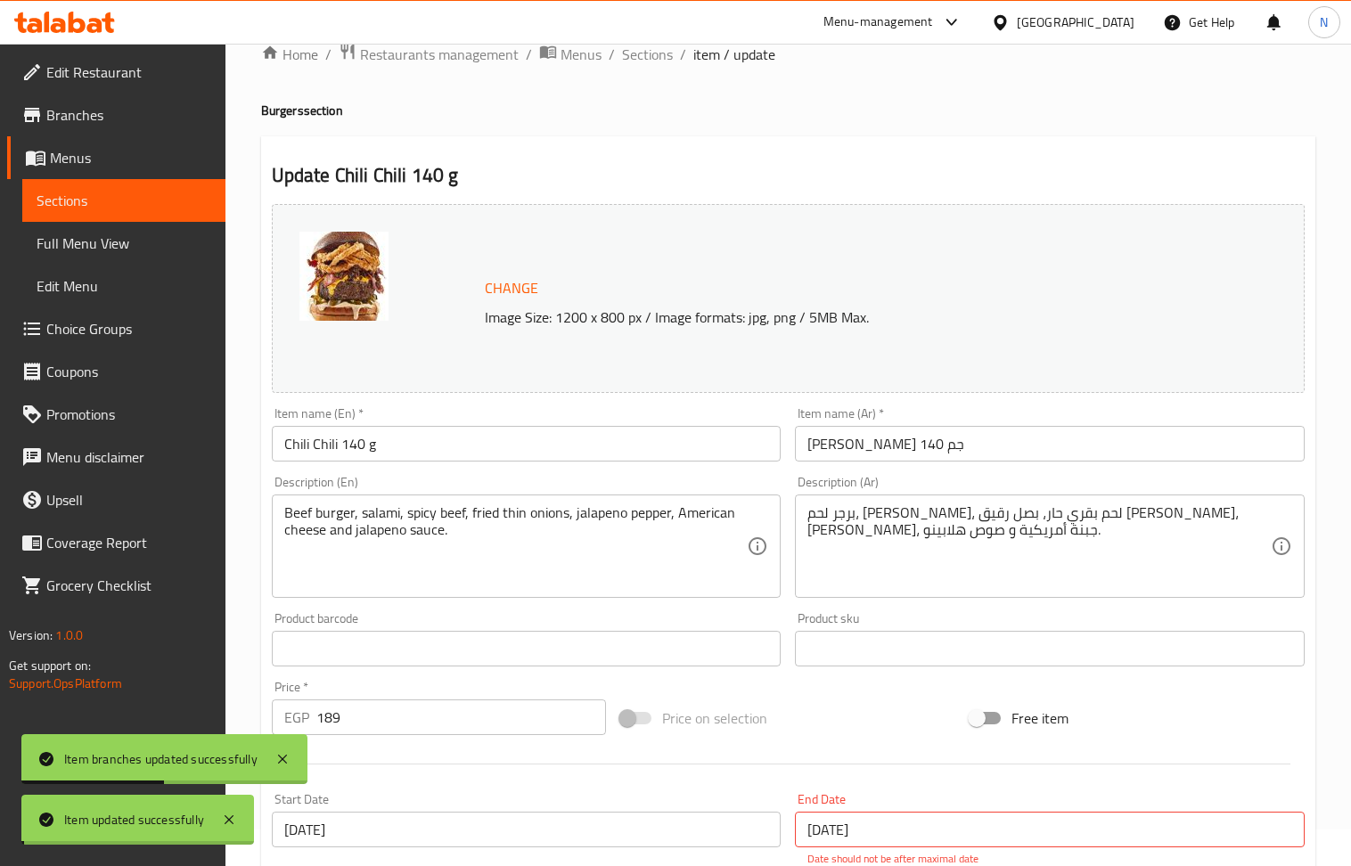
scroll to position [0, 0]
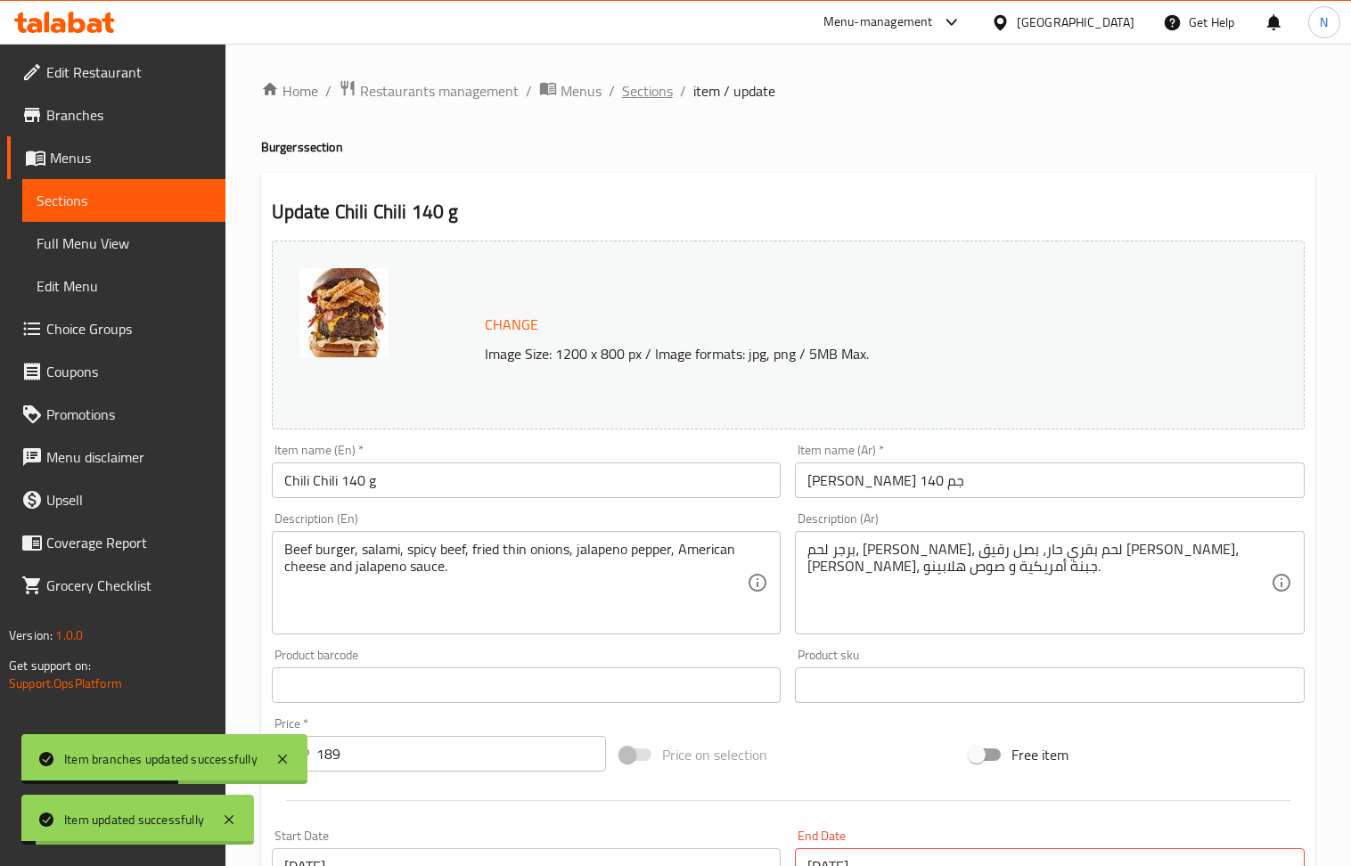
click at [659, 96] on span "Sections" at bounding box center [647, 90] width 51 height 21
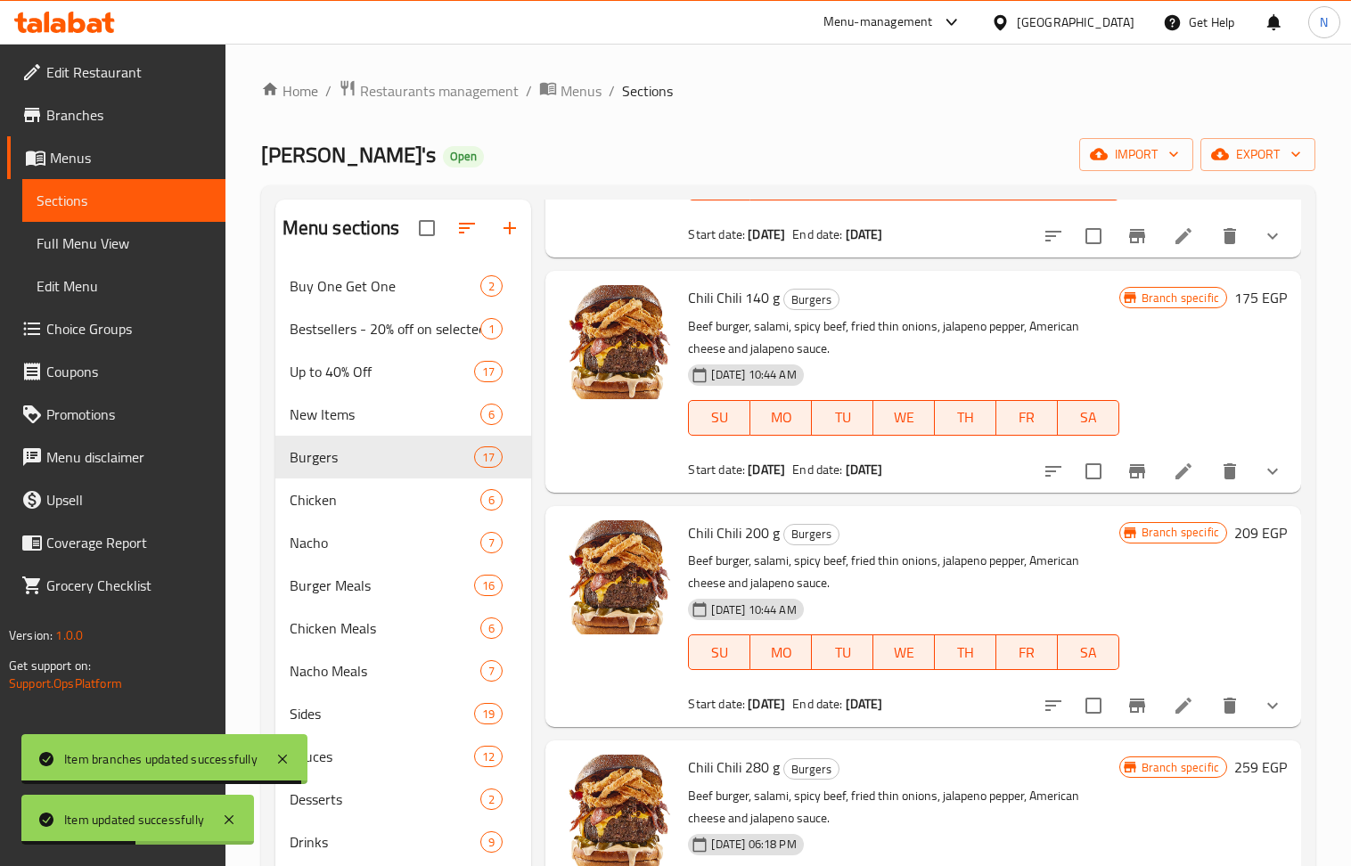
scroll to position [713, 0]
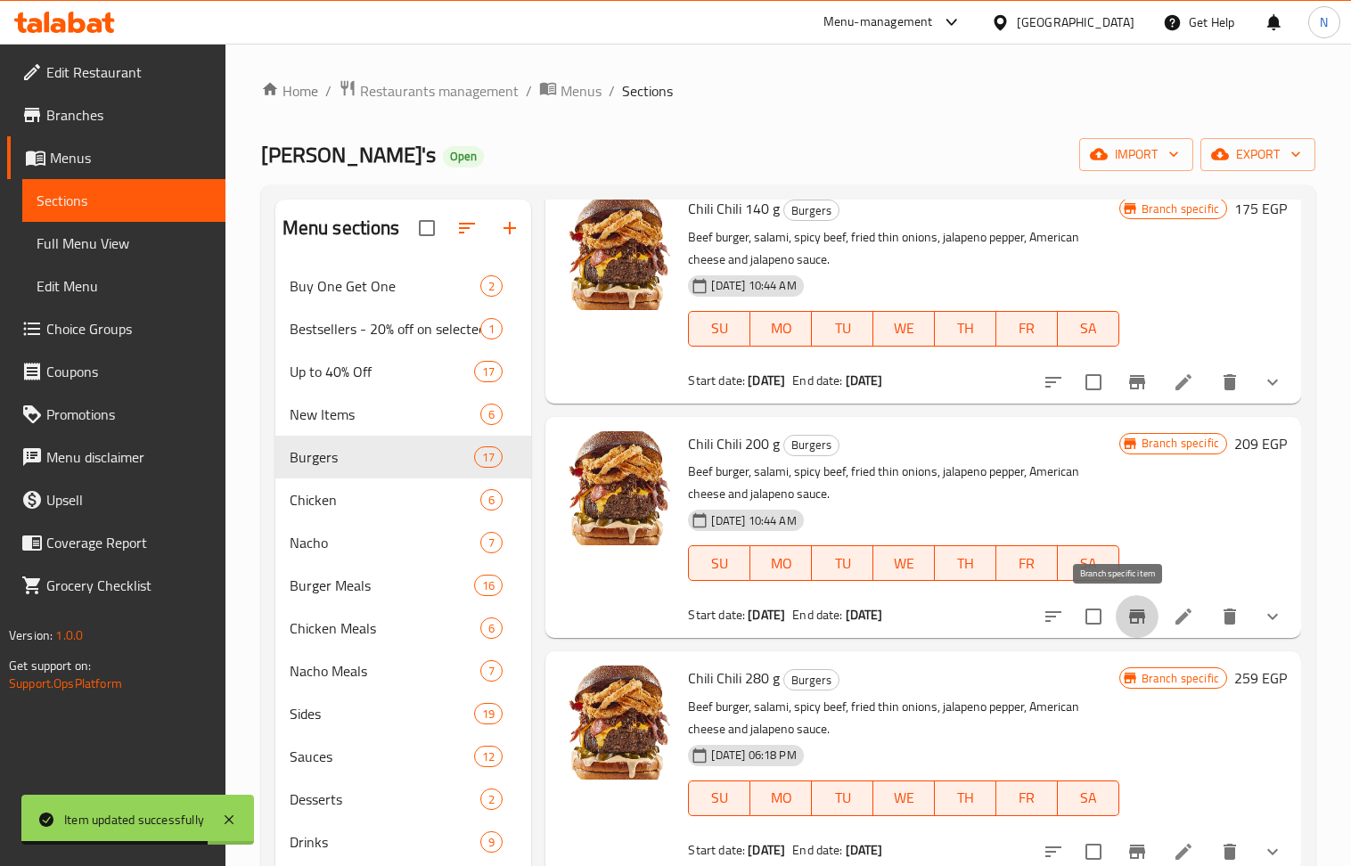
click at [1126, 624] on icon "Branch-specific-item" at bounding box center [1136, 616] width 21 height 21
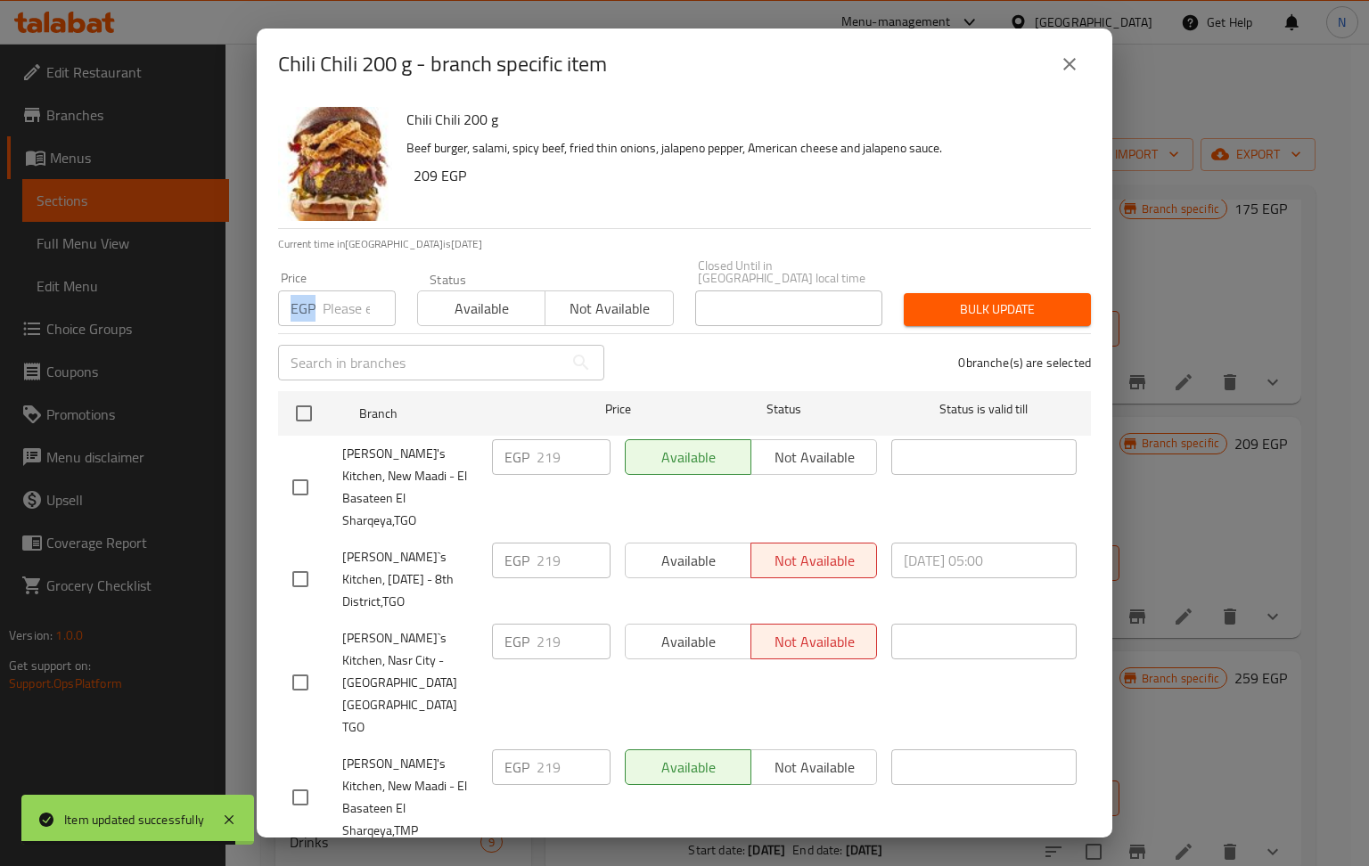
click at [321, 293] on div "EGP Price" at bounding box center [337, 309] width 118 height 36
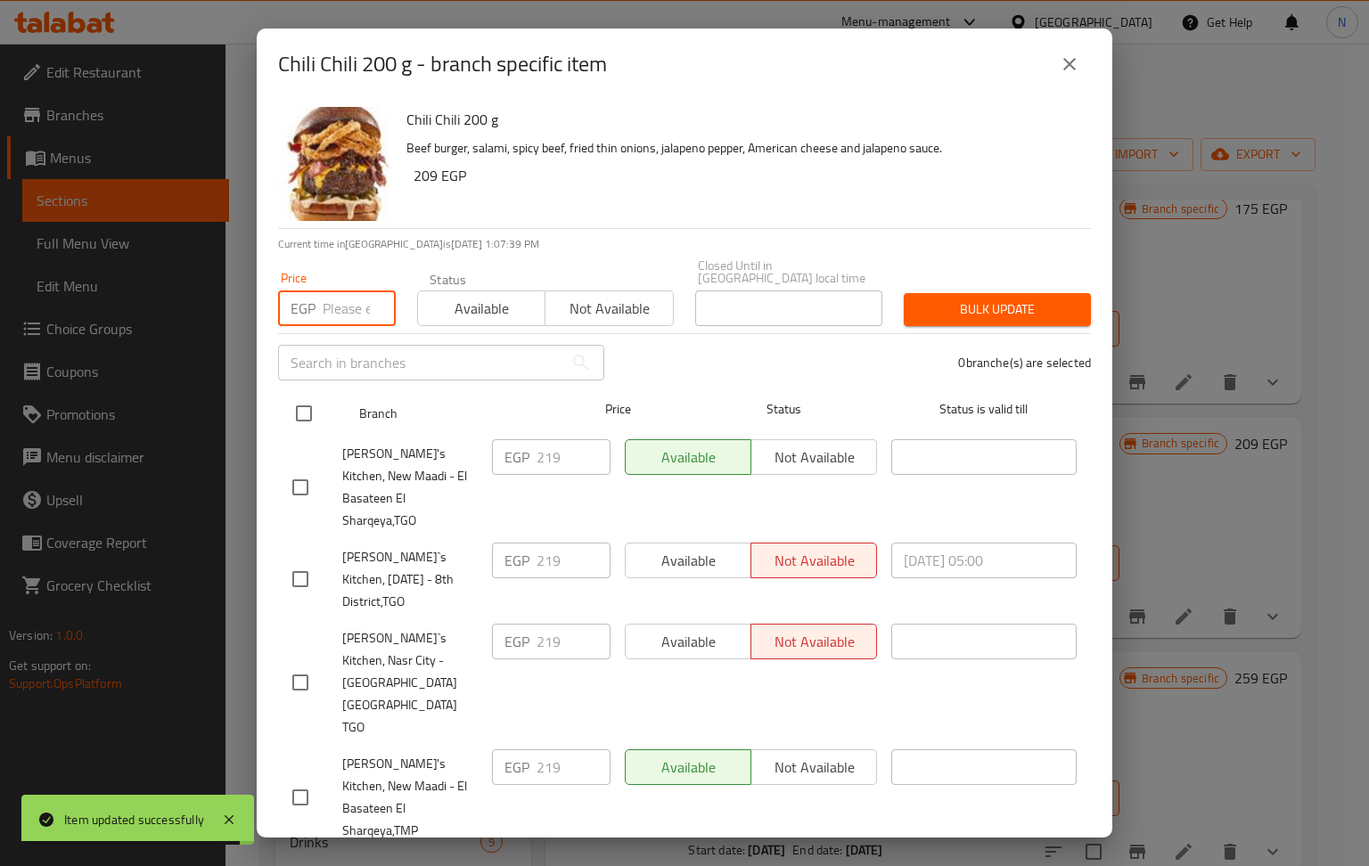
paste input "229"
type input "229"
click at [307, 395] on input "checkbox" at bounding box center [303, 413] width 37 height 37
checkbox input "true"
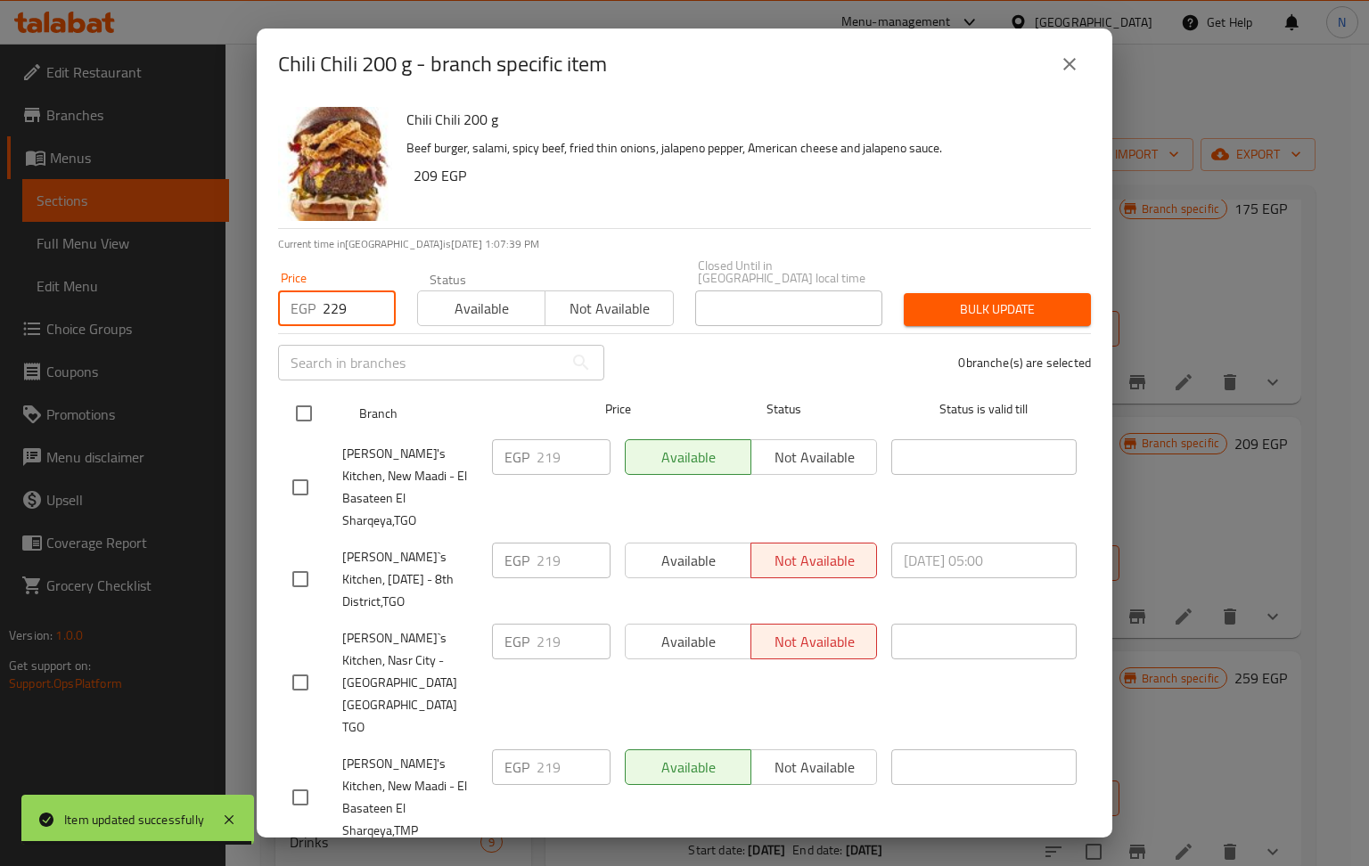
checkbox input "true"
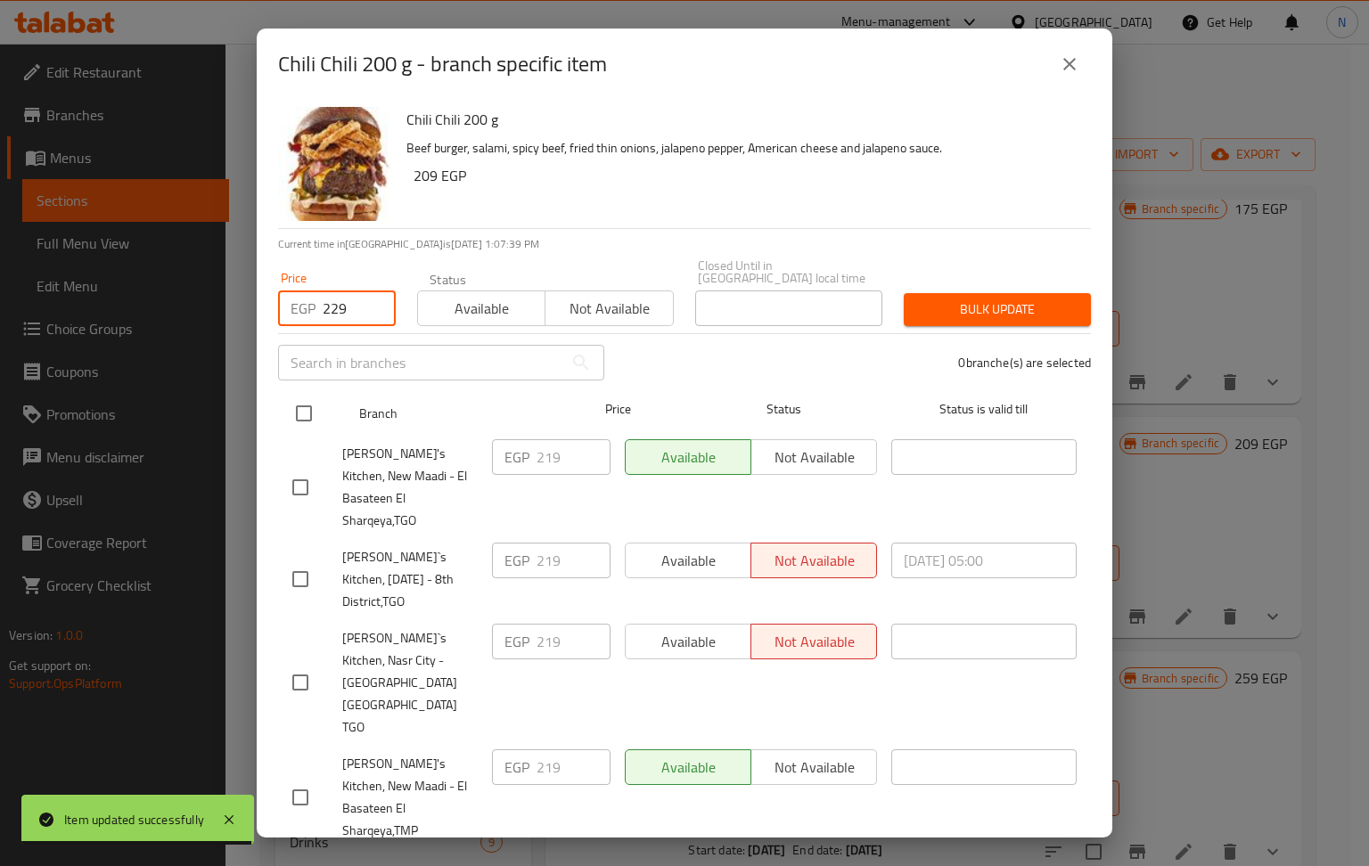
checkbox input "true"
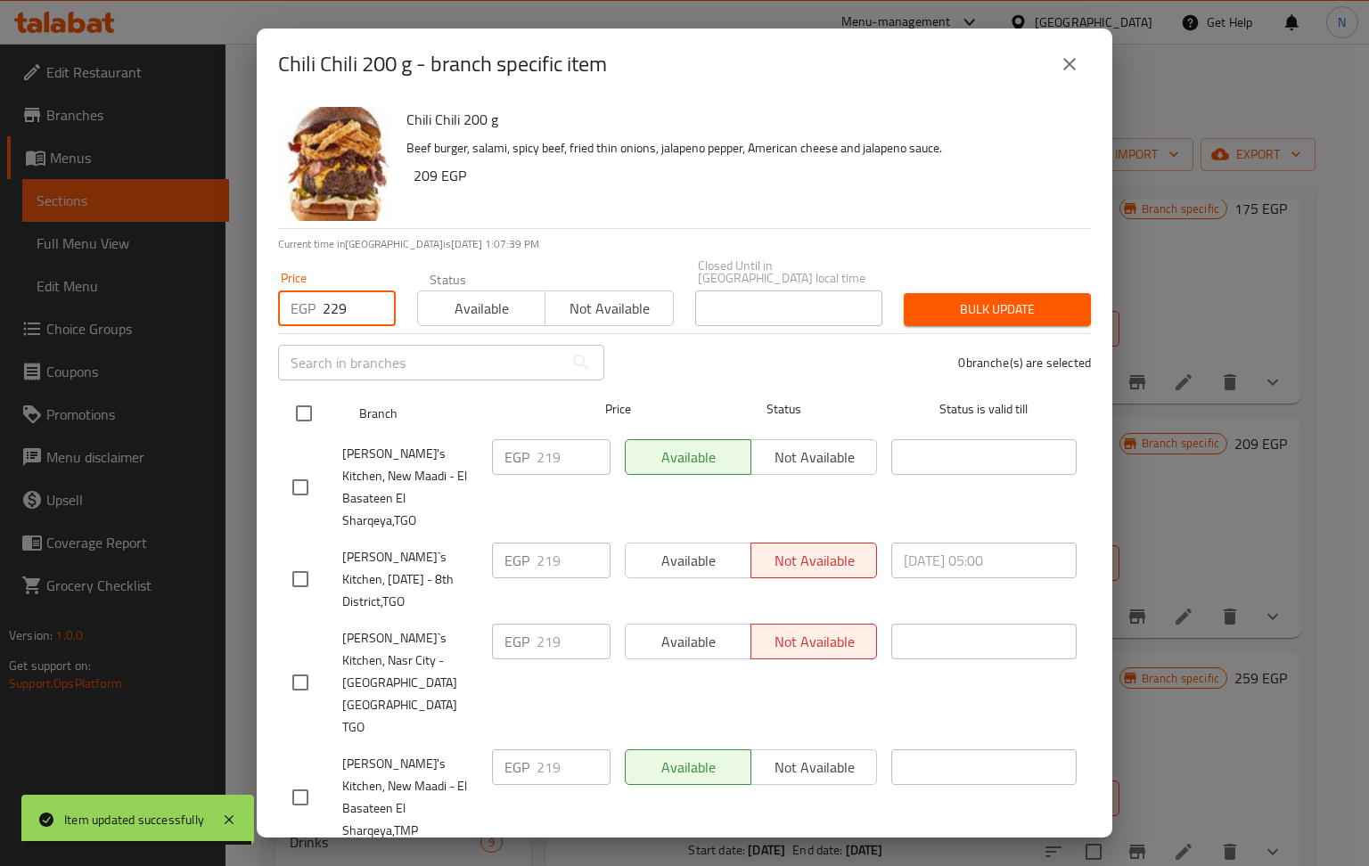
checkbox input "true"
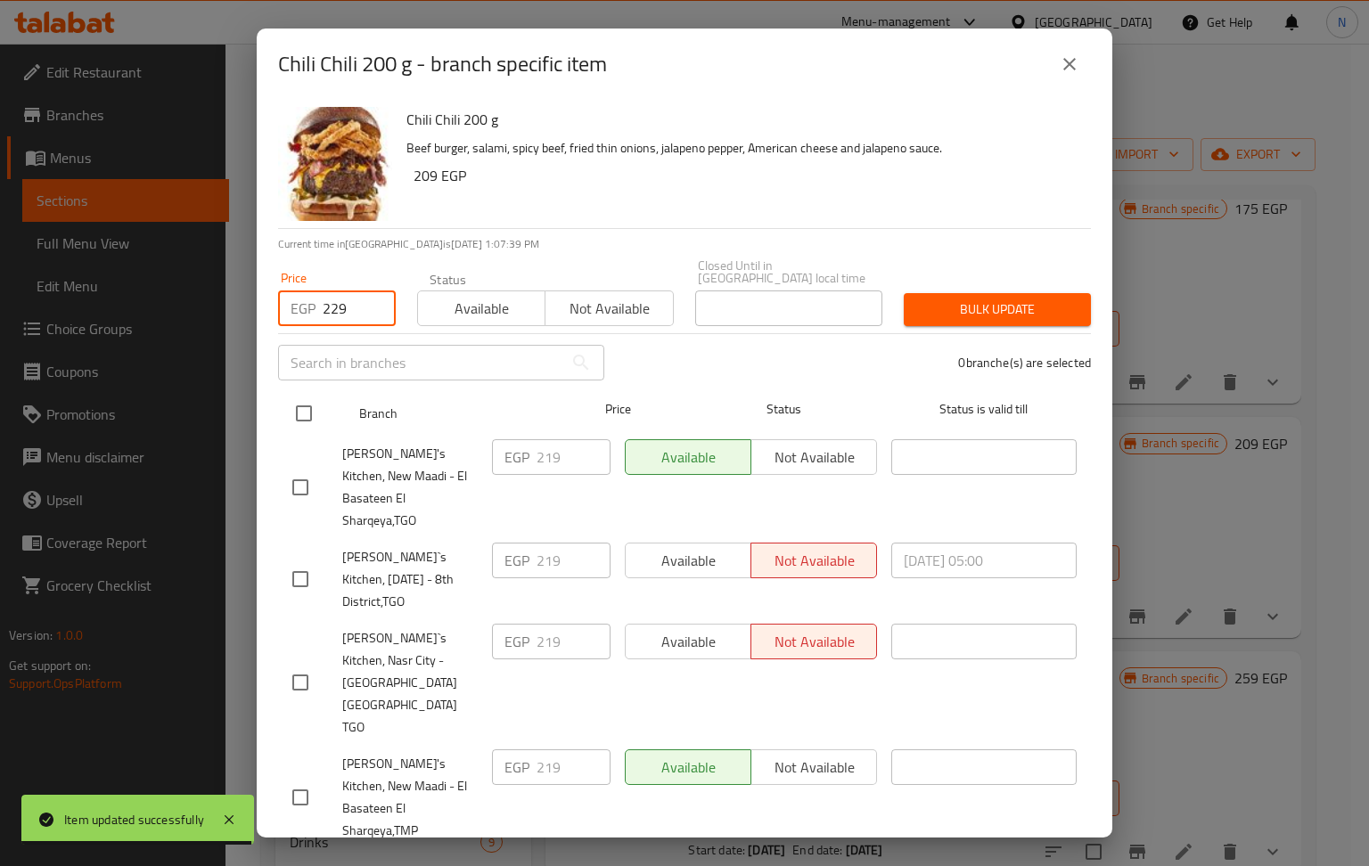
checkbox input "true"
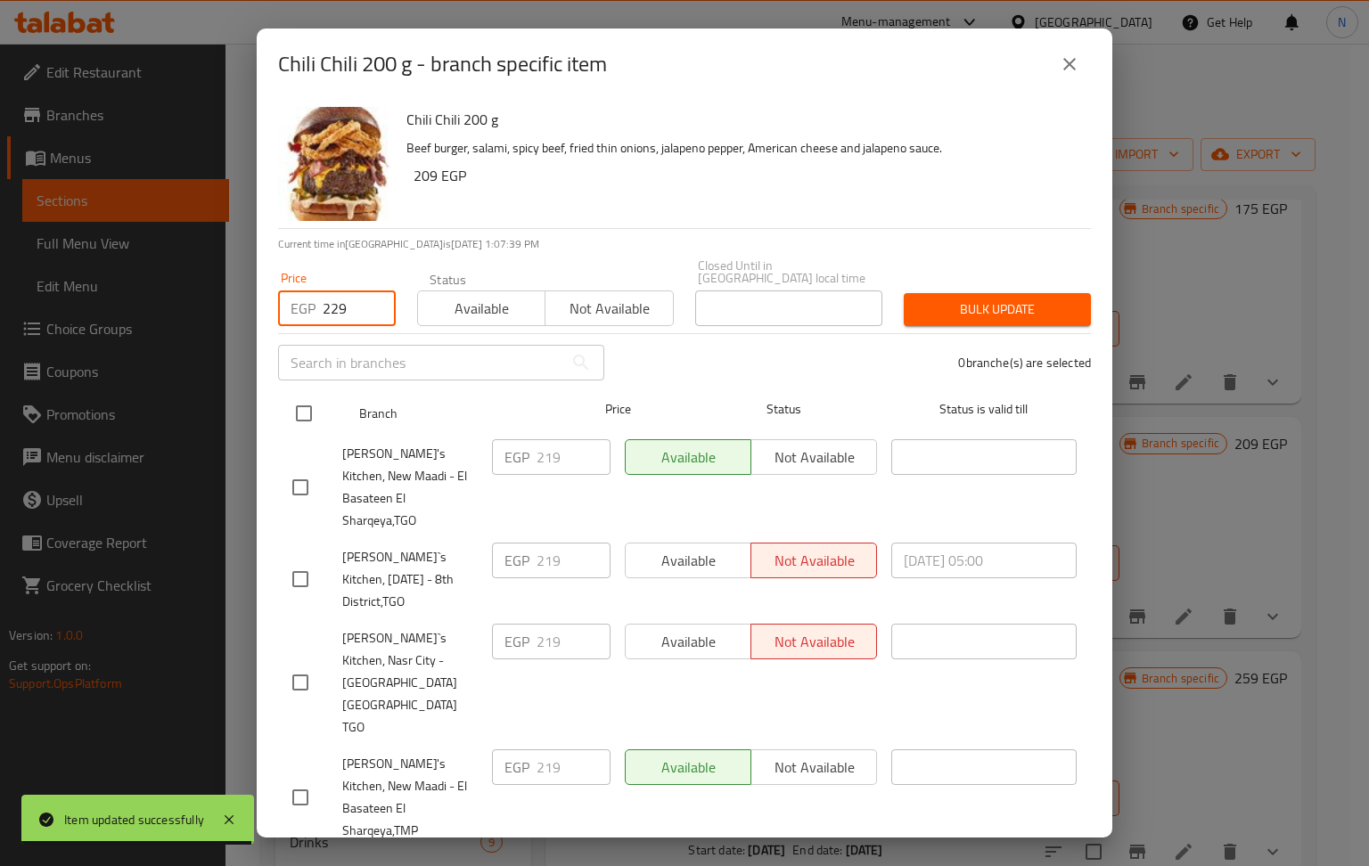
checkbox input "true"
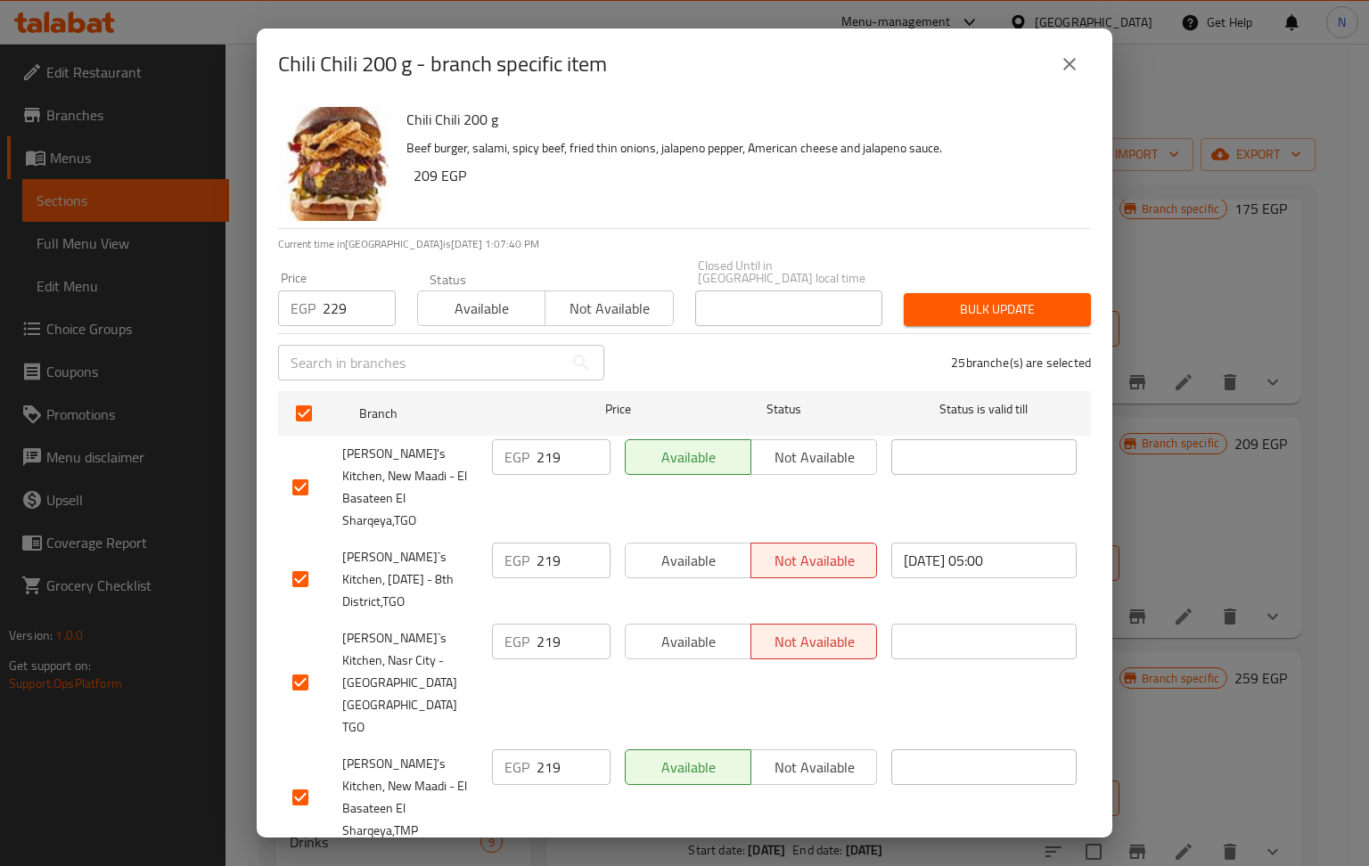
click at [952, 303] on span "Bulk update" at bounding box center [997, 310] width 159 height 22
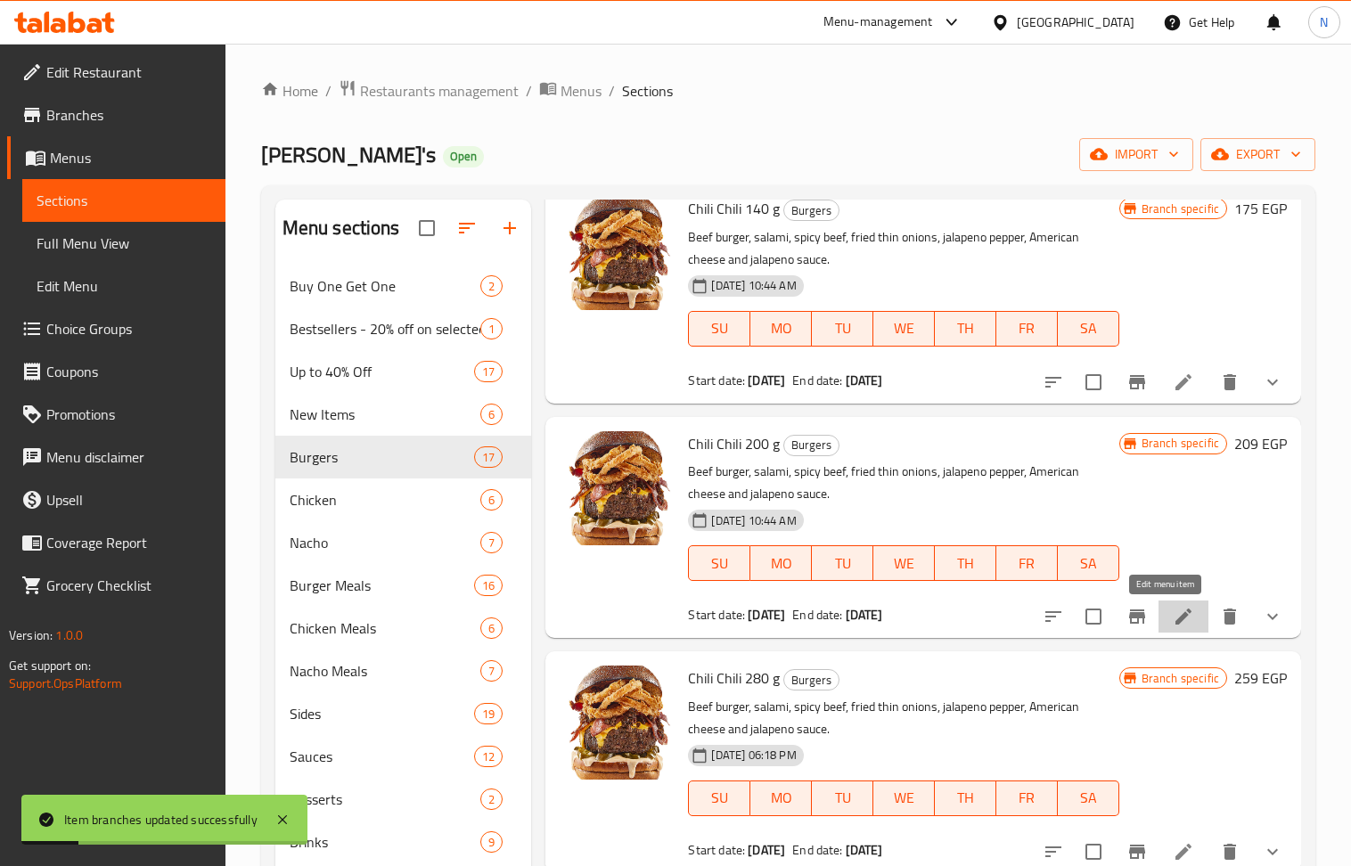
click at [1173, 611] on icon at bounding box center [1183, 616] width 21 height 21
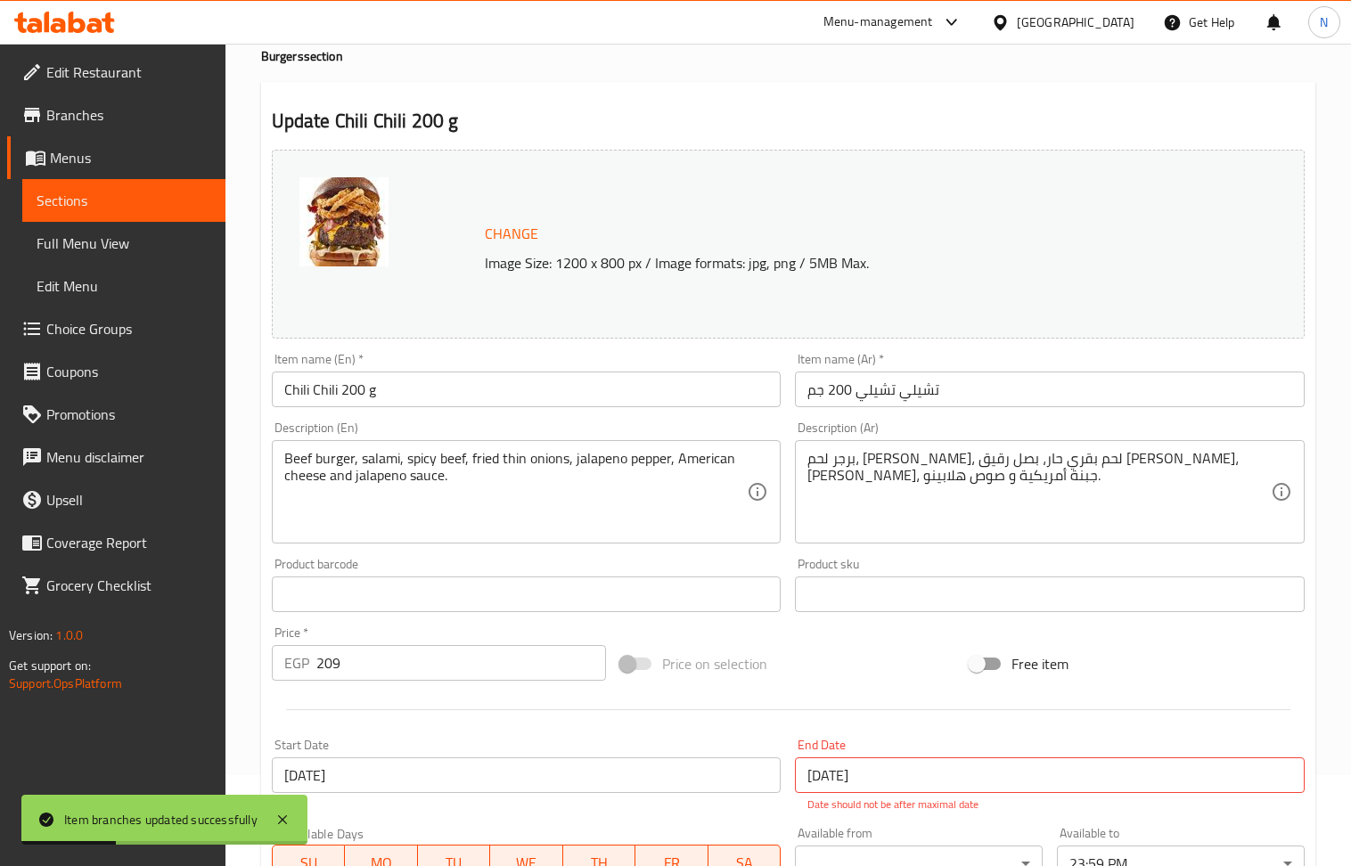
scroll to position [119, 0]
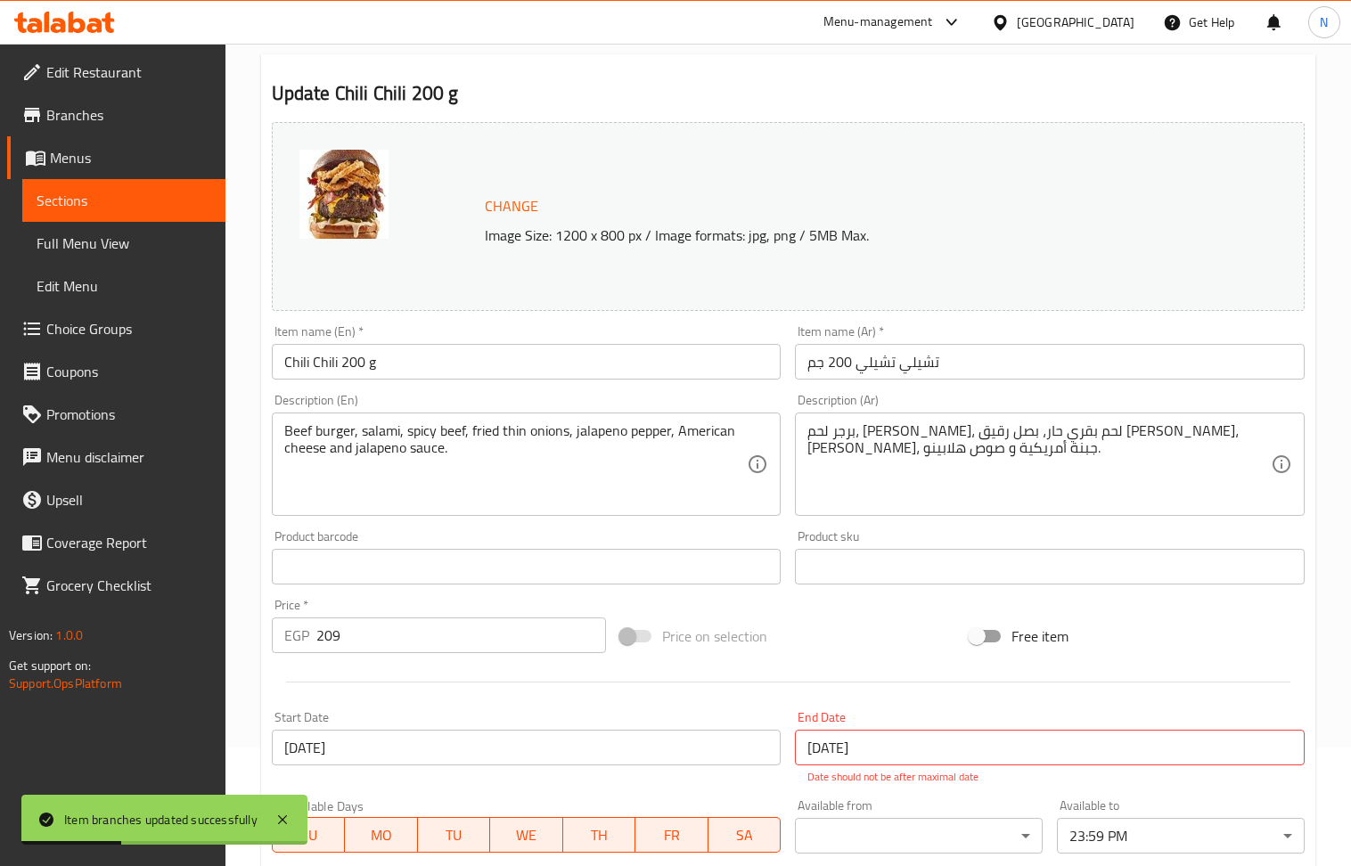
click at [360, 646] on input "209" at bounding box center [461, 636] width 291 height 36
paste input "2"
type input "229"
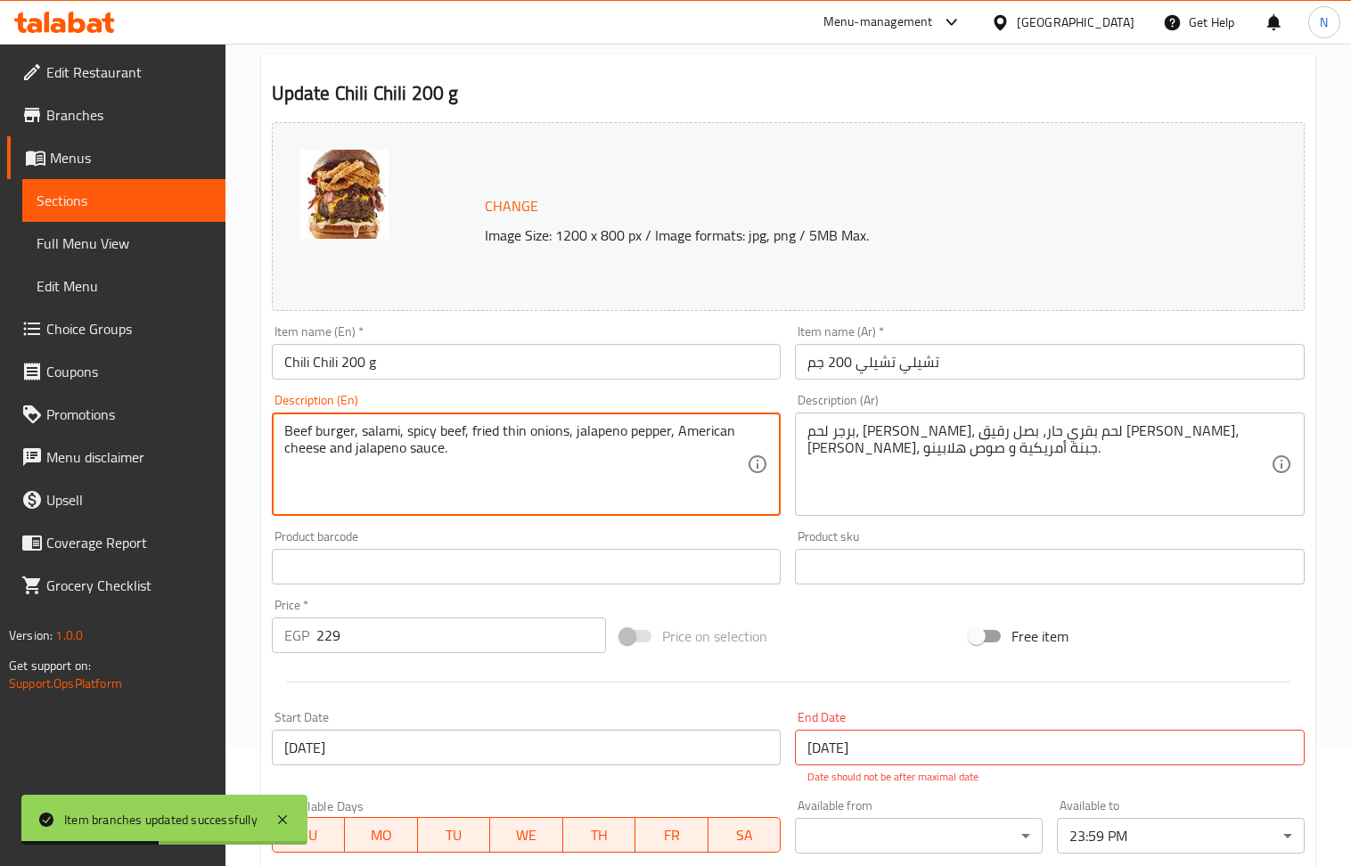
scroll to position [692, 0]
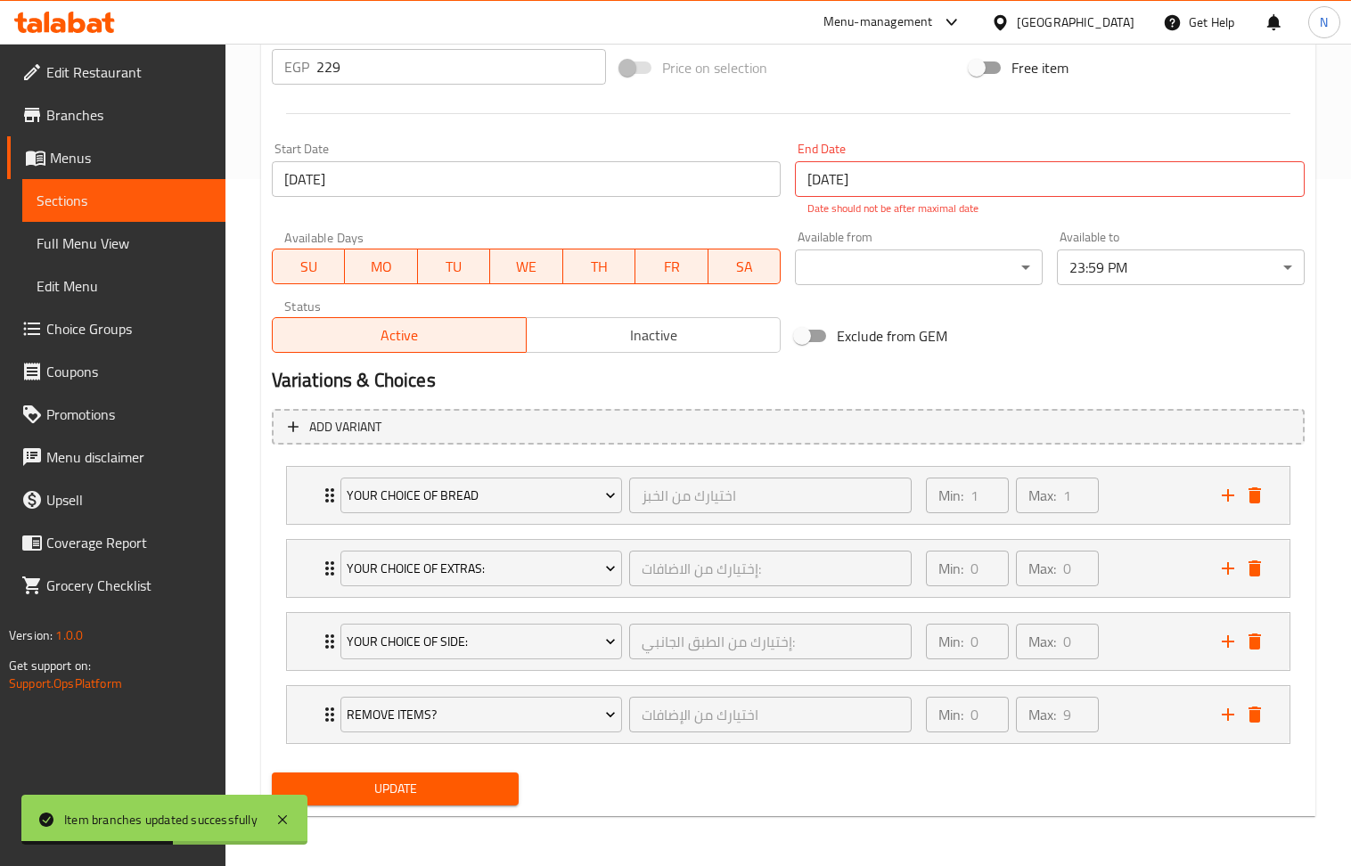
click at [361, 781] on span "Update" at bounding box center [395, 789] width 219 height 22
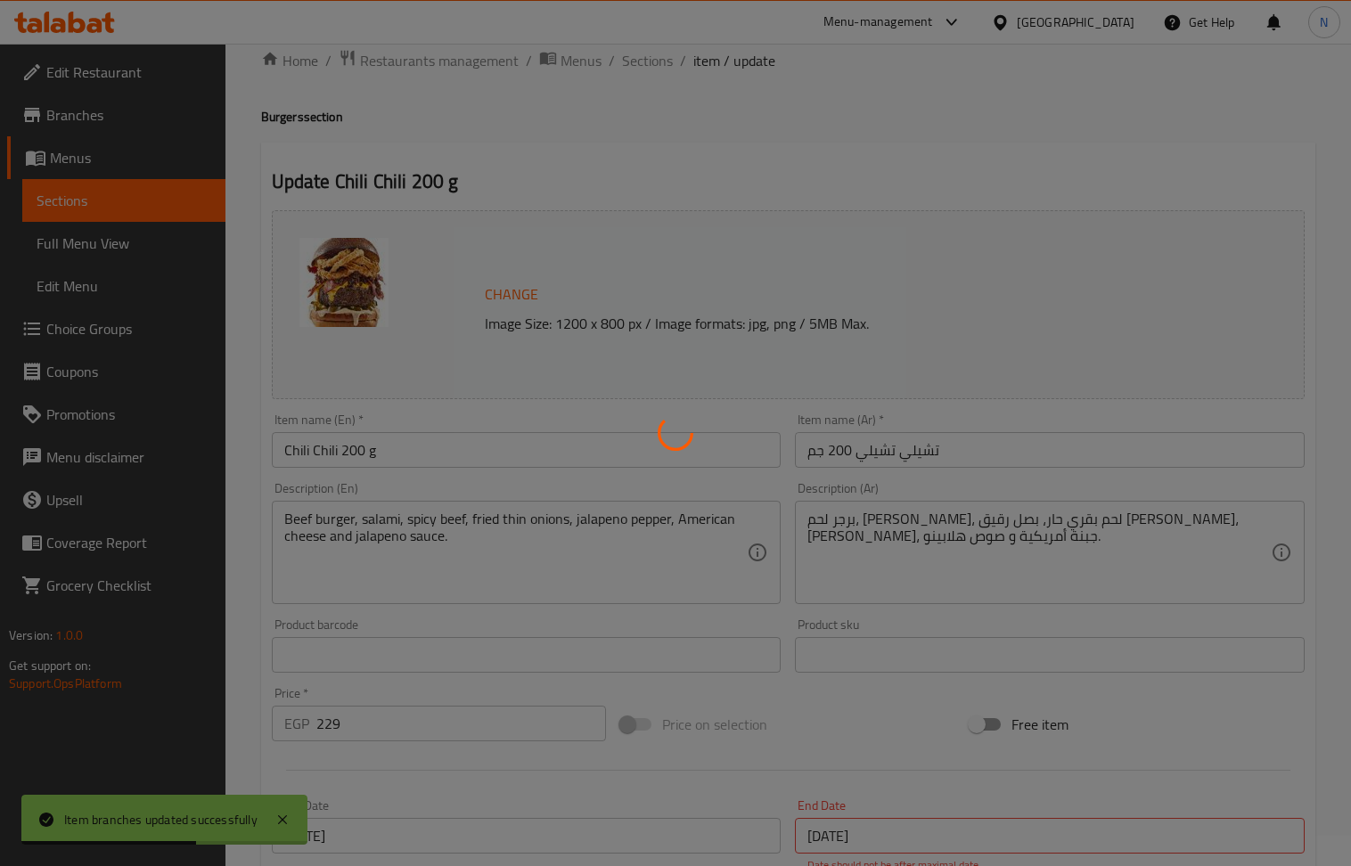
scroll to position [0, 0]
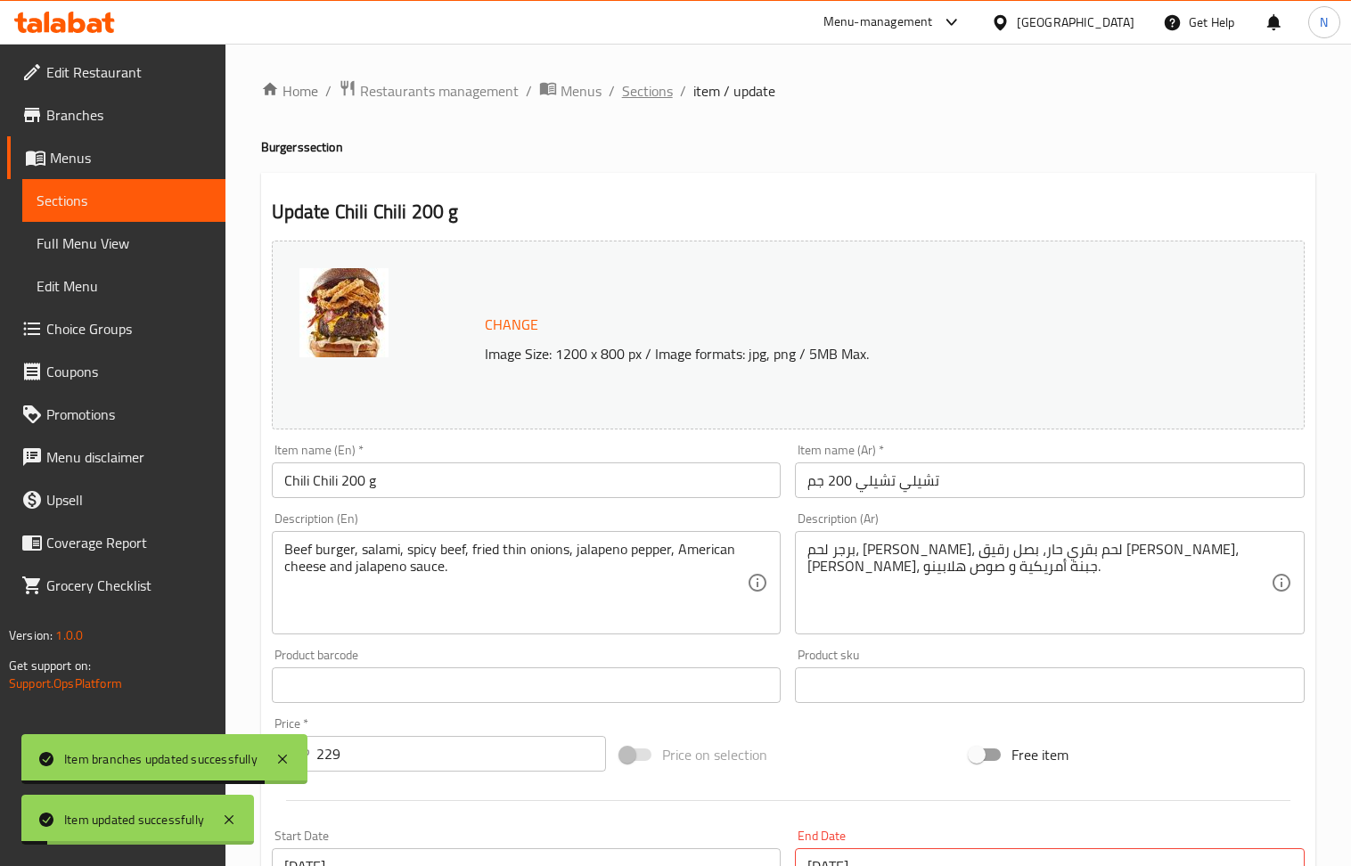
click at [652, 98] on span "Sections" at bounding box center [647, 90] width 51 height 21
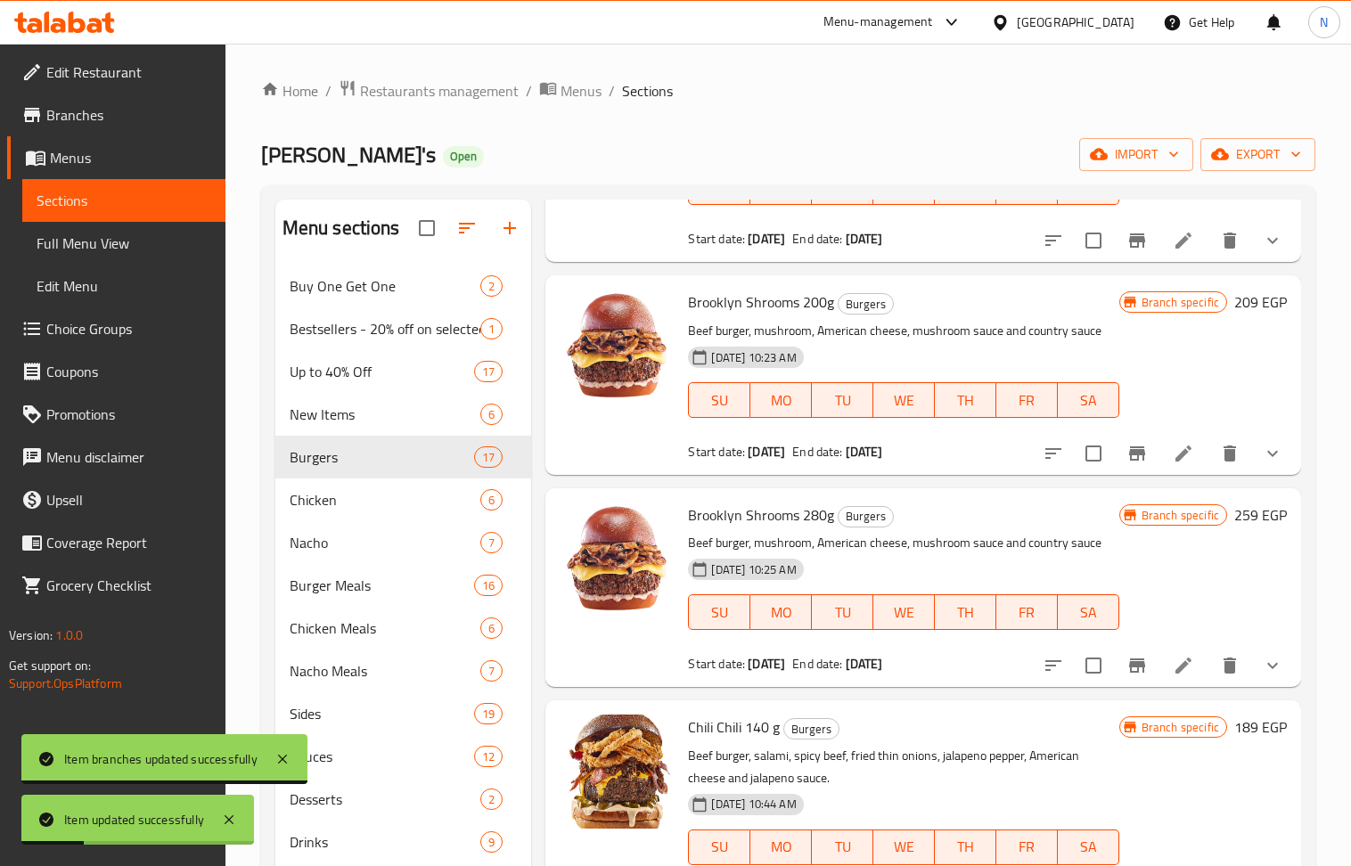
scroll to position [237, 0]
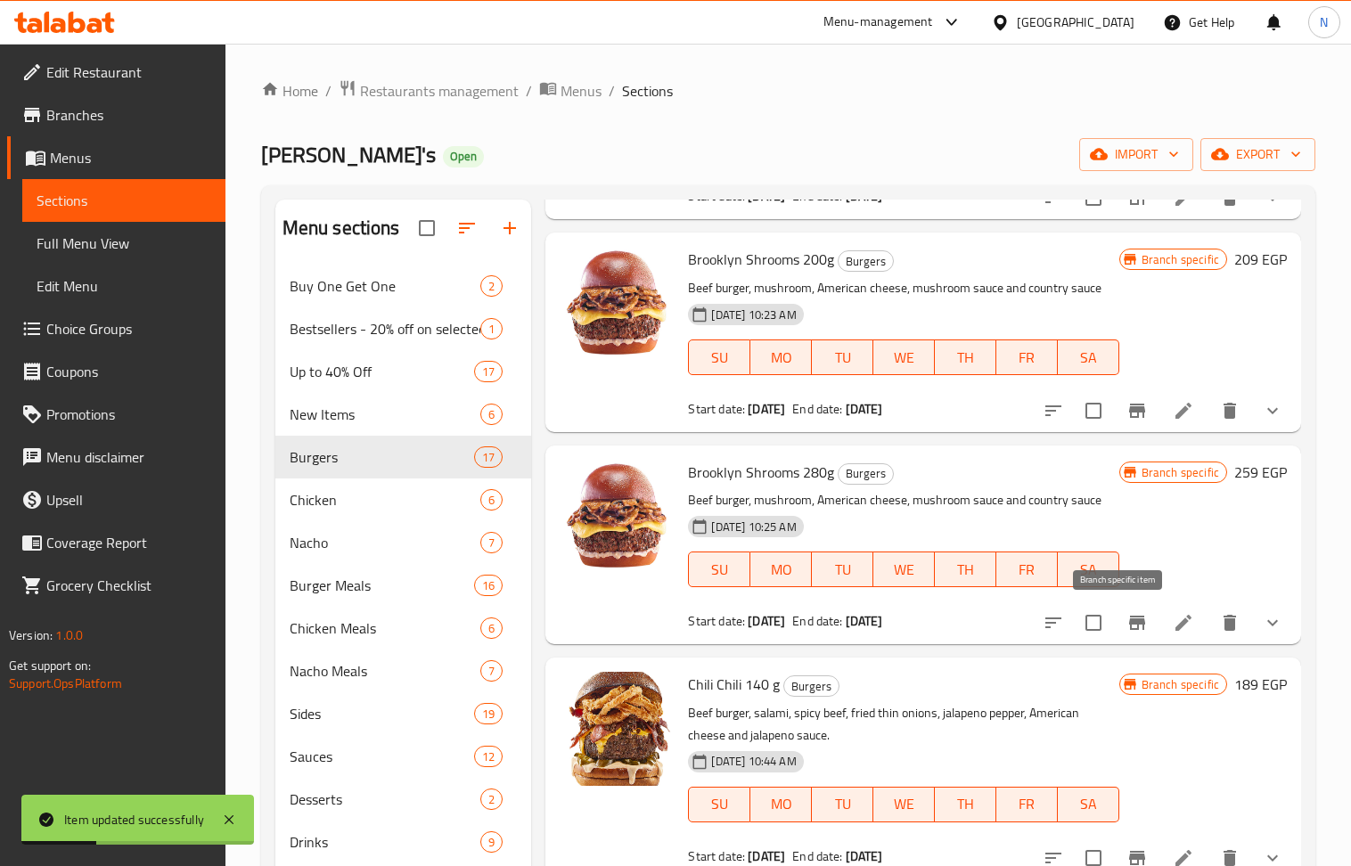
click at [1126, 613] on icon "Branch-specific-item" at bounding box center [1136, 622] width 21 height 21
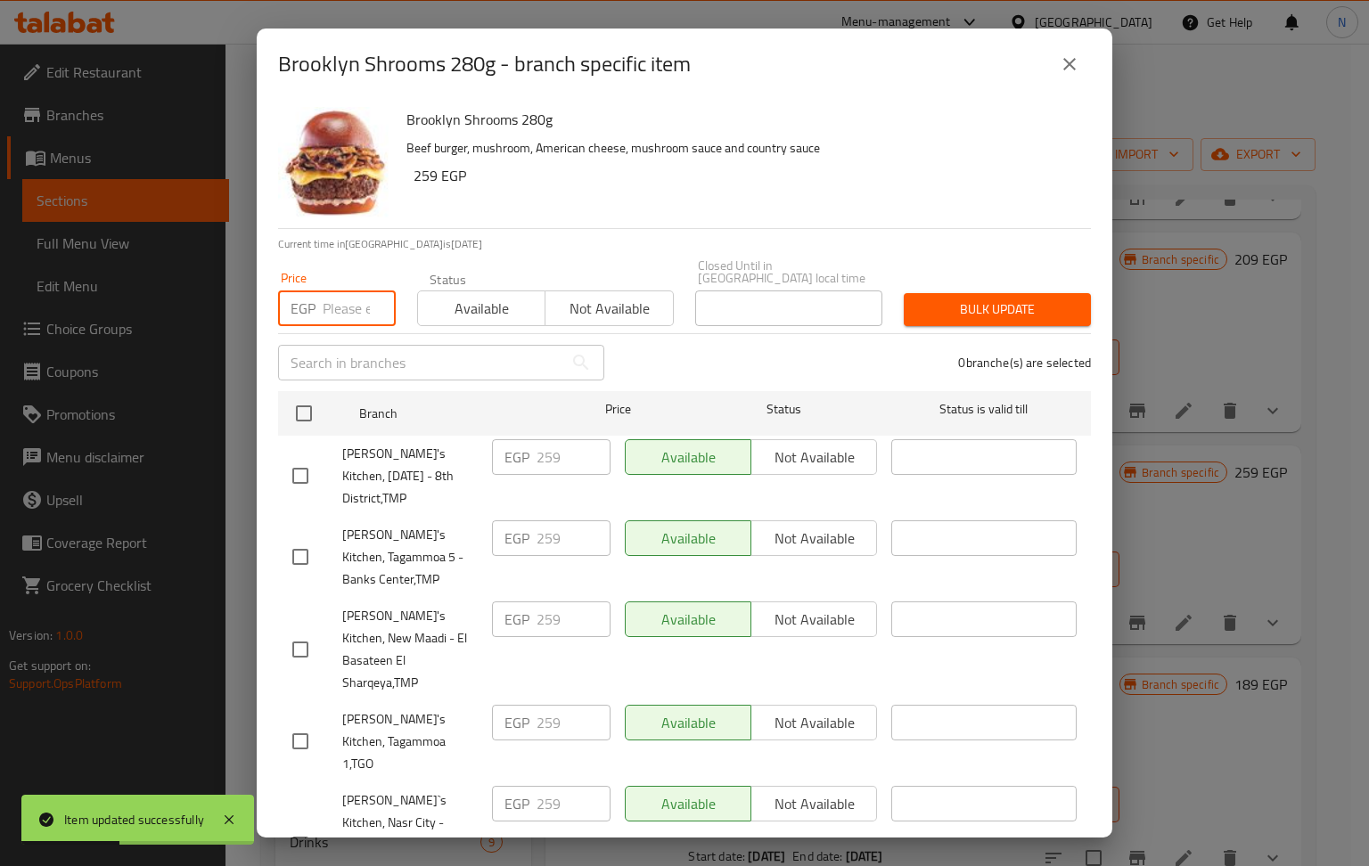
click at [353, 310] on input "number" at bounding box center [359, 309] width 73 height 36
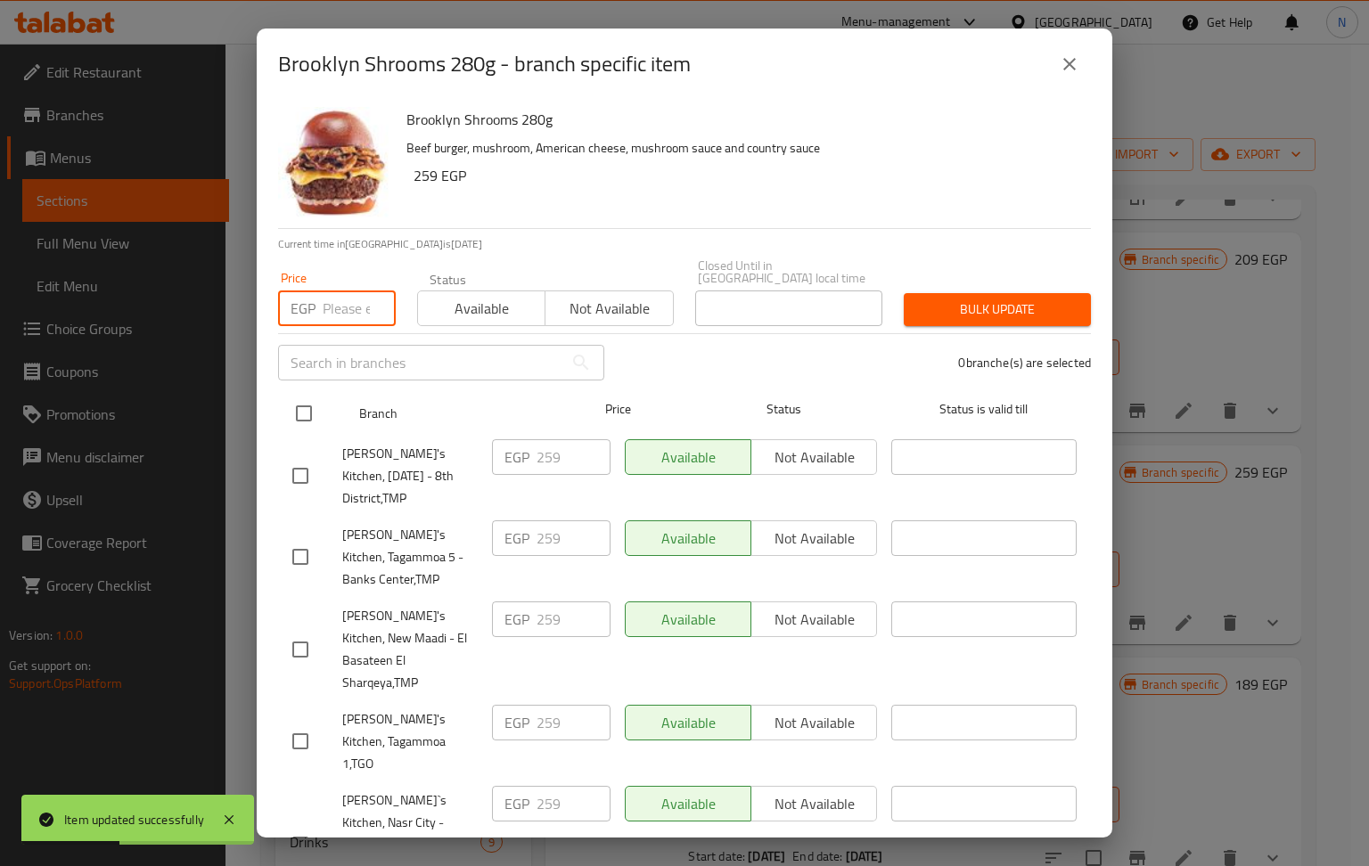
paste input "269"
type input "269"
click at [307, 397] on input "checkbox" at bounding box center [303, 413] width 37 height 37
checkbox input "true"
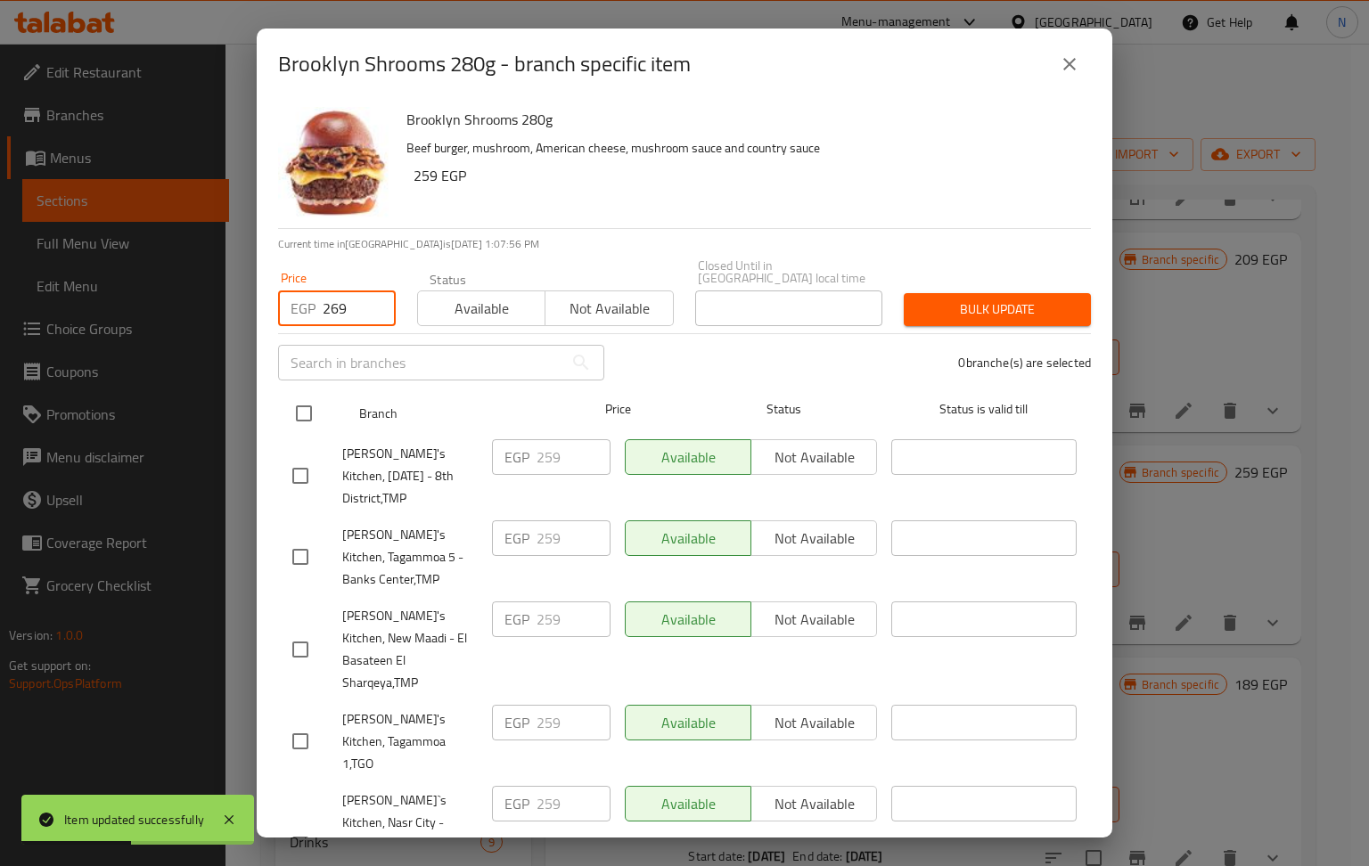
checkbox input "true"
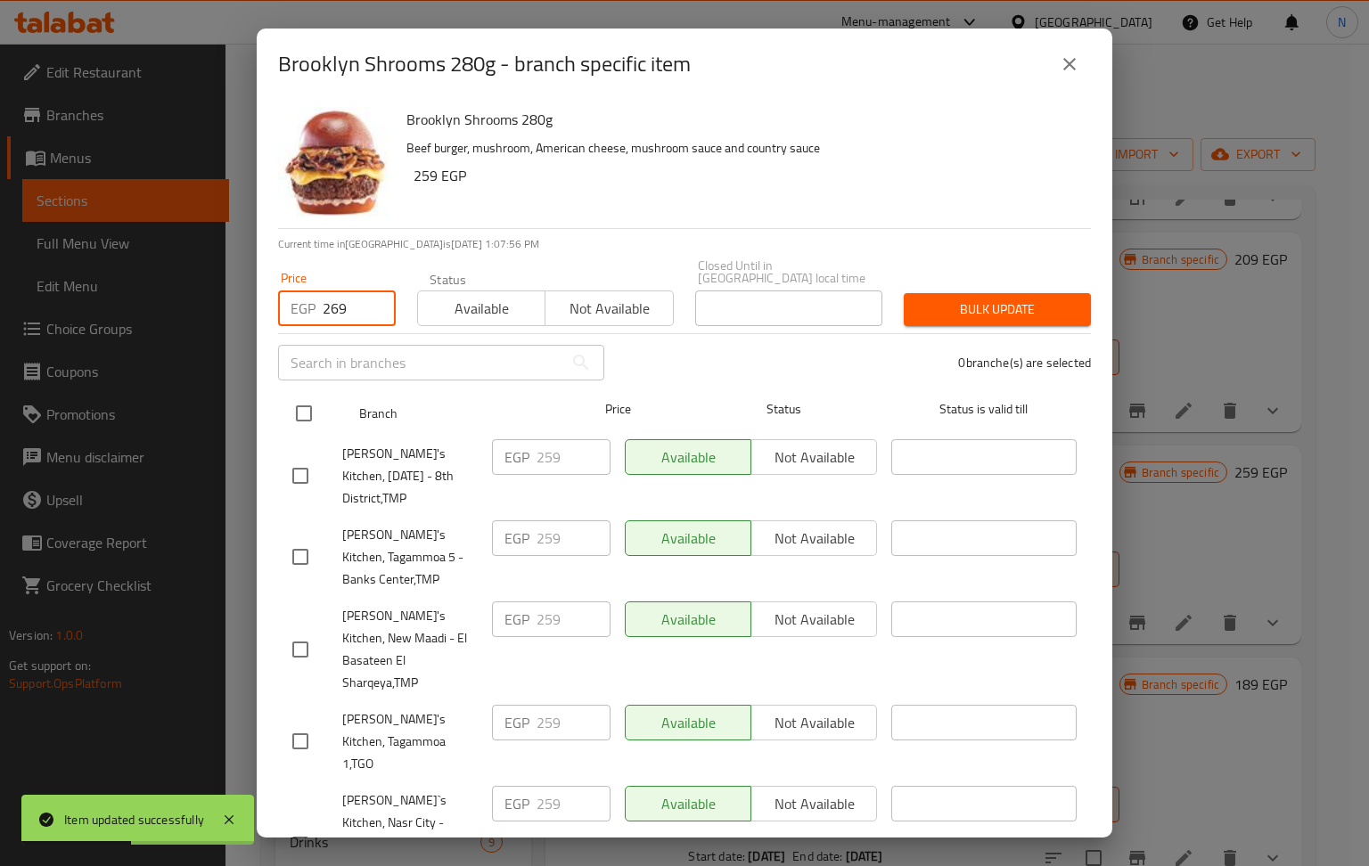
checkbox input "true"
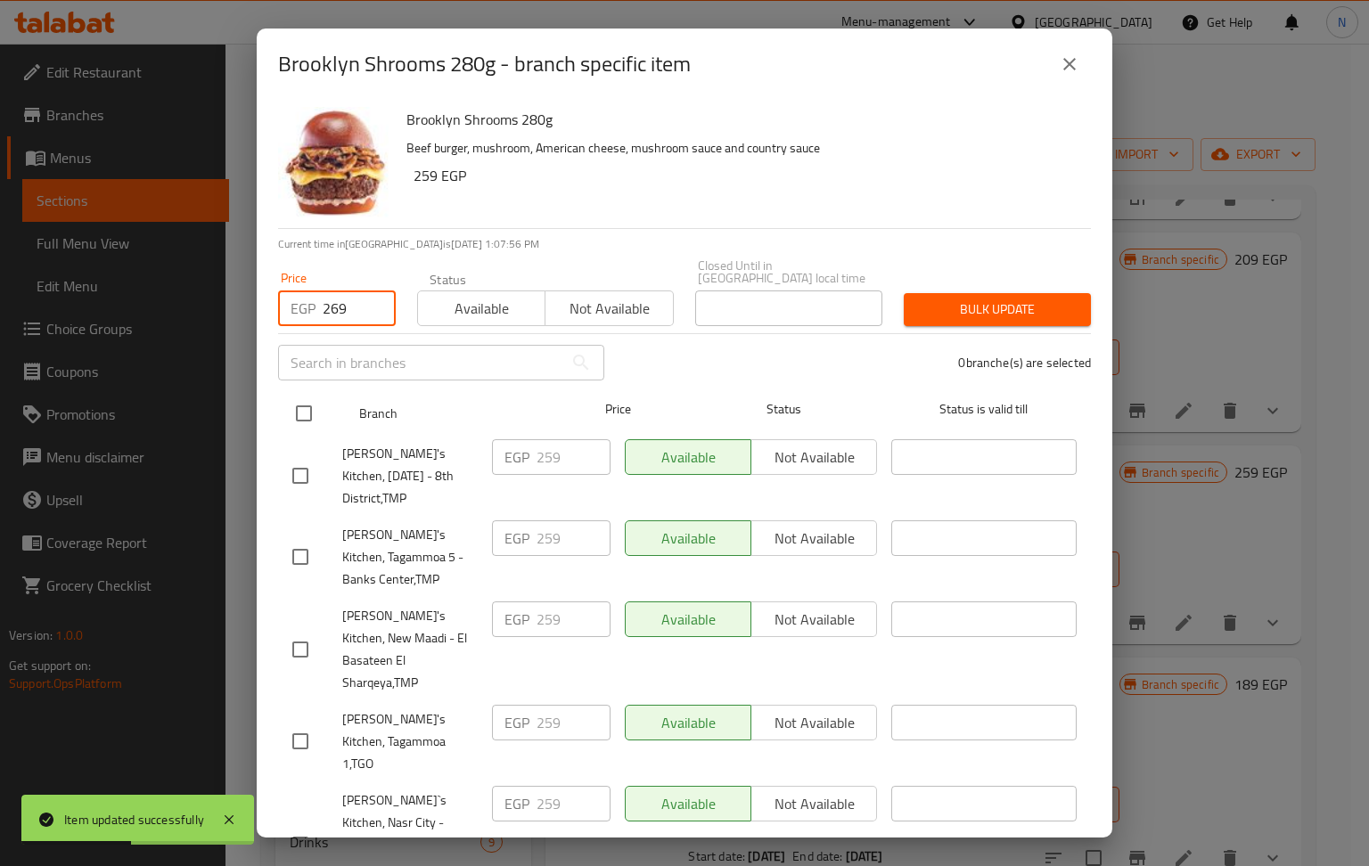
checkbox input "true"
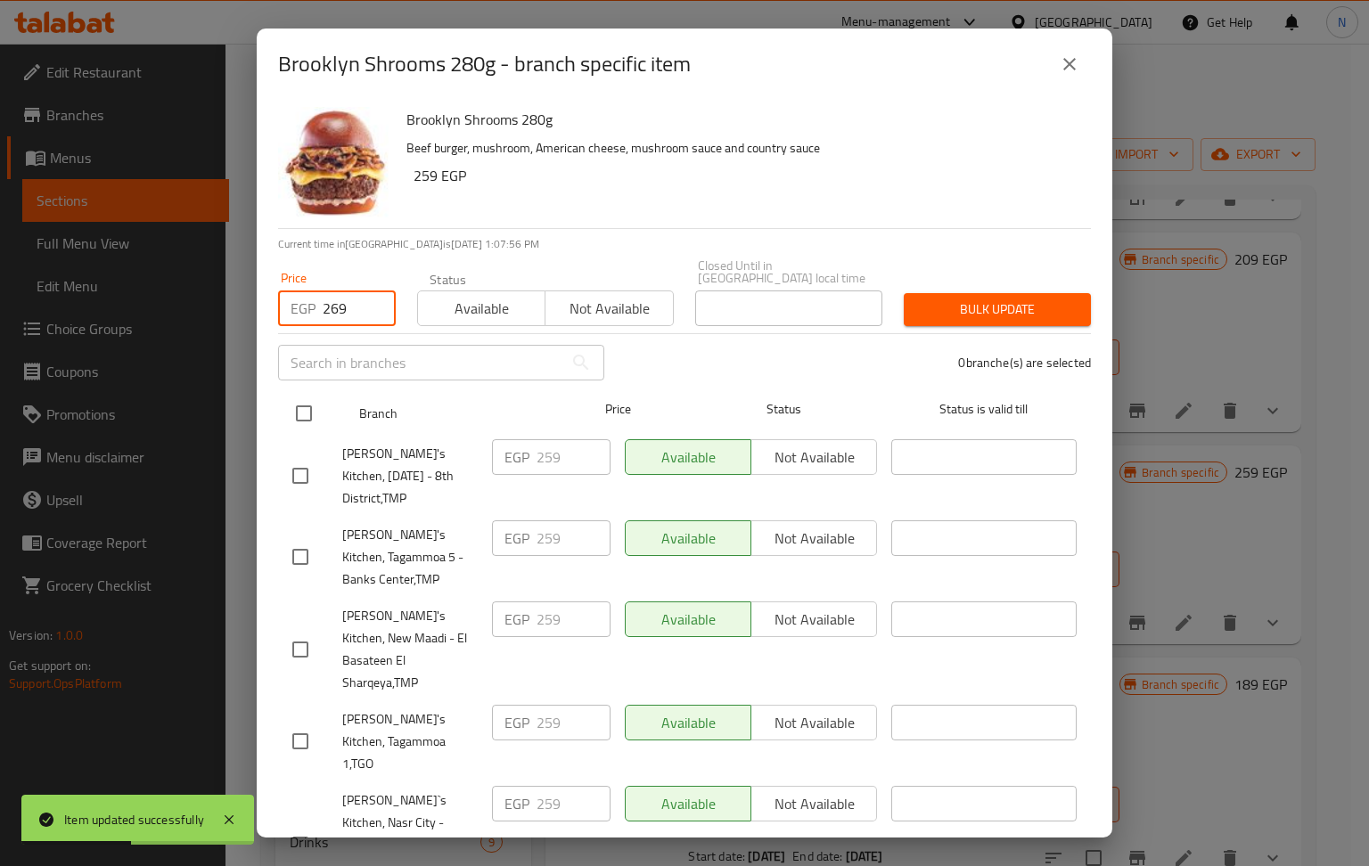
checkbox input "true"
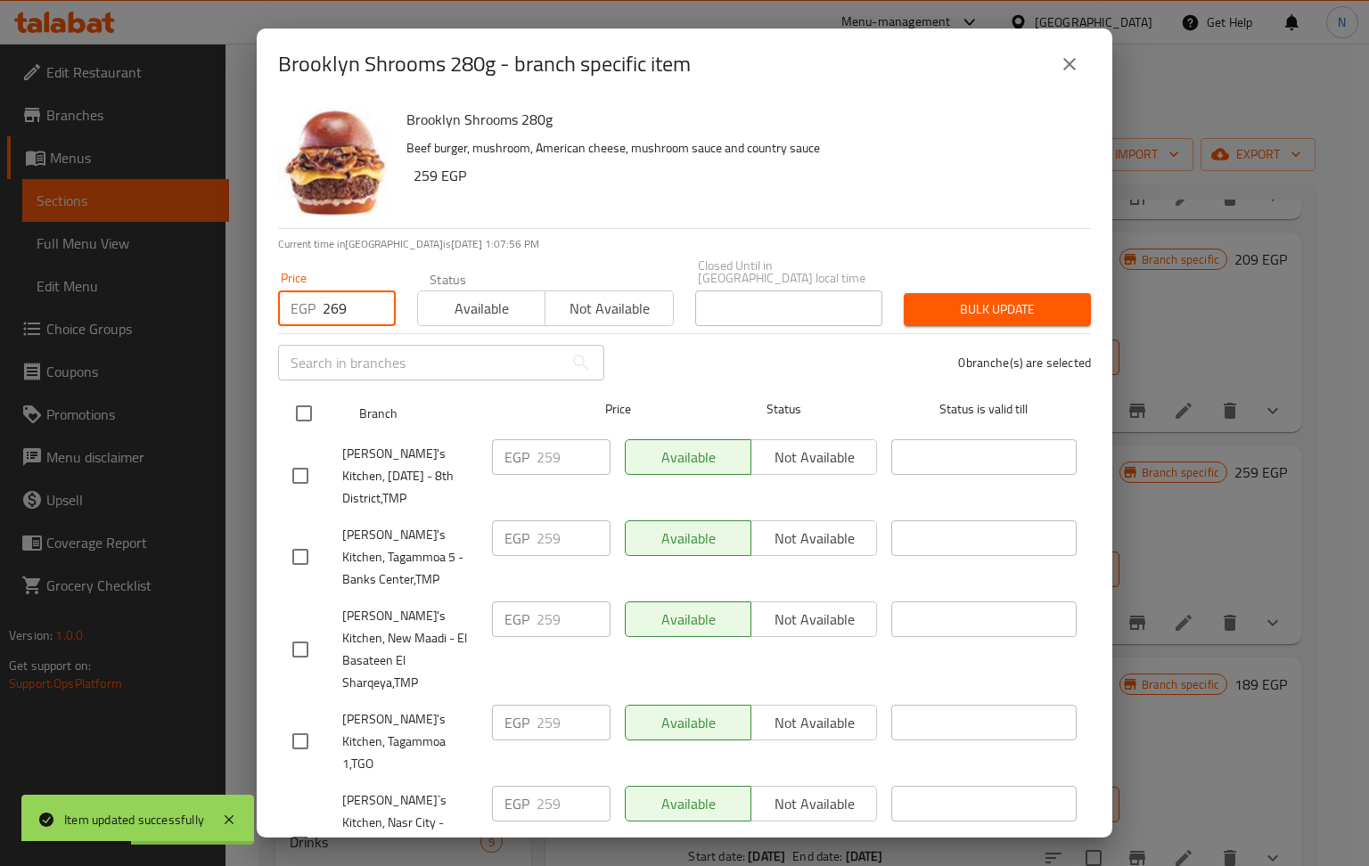
checkbox input "true"
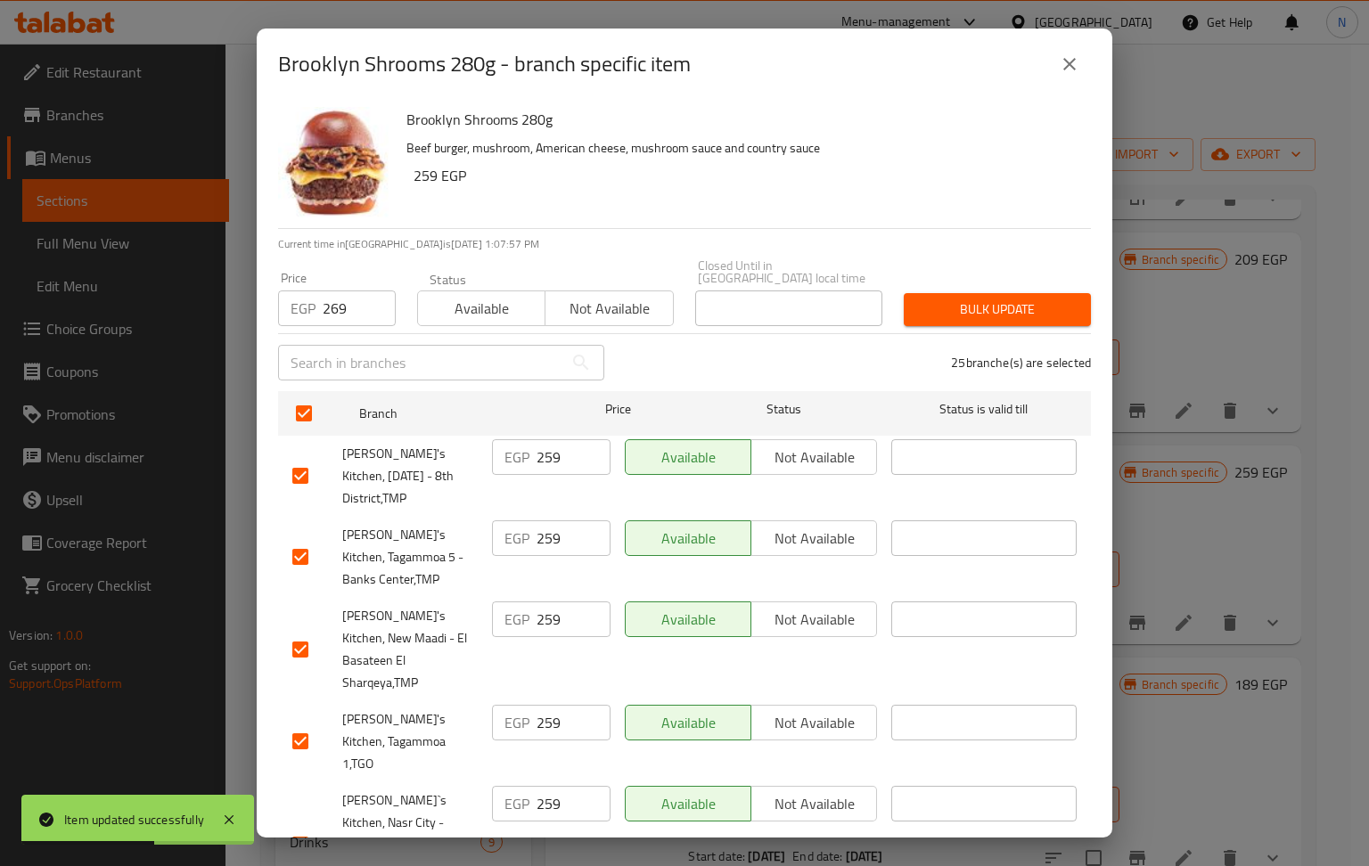
click at [1016, 305] on span "Bulk update" at bounding box center [997, 310] width 159 height 22
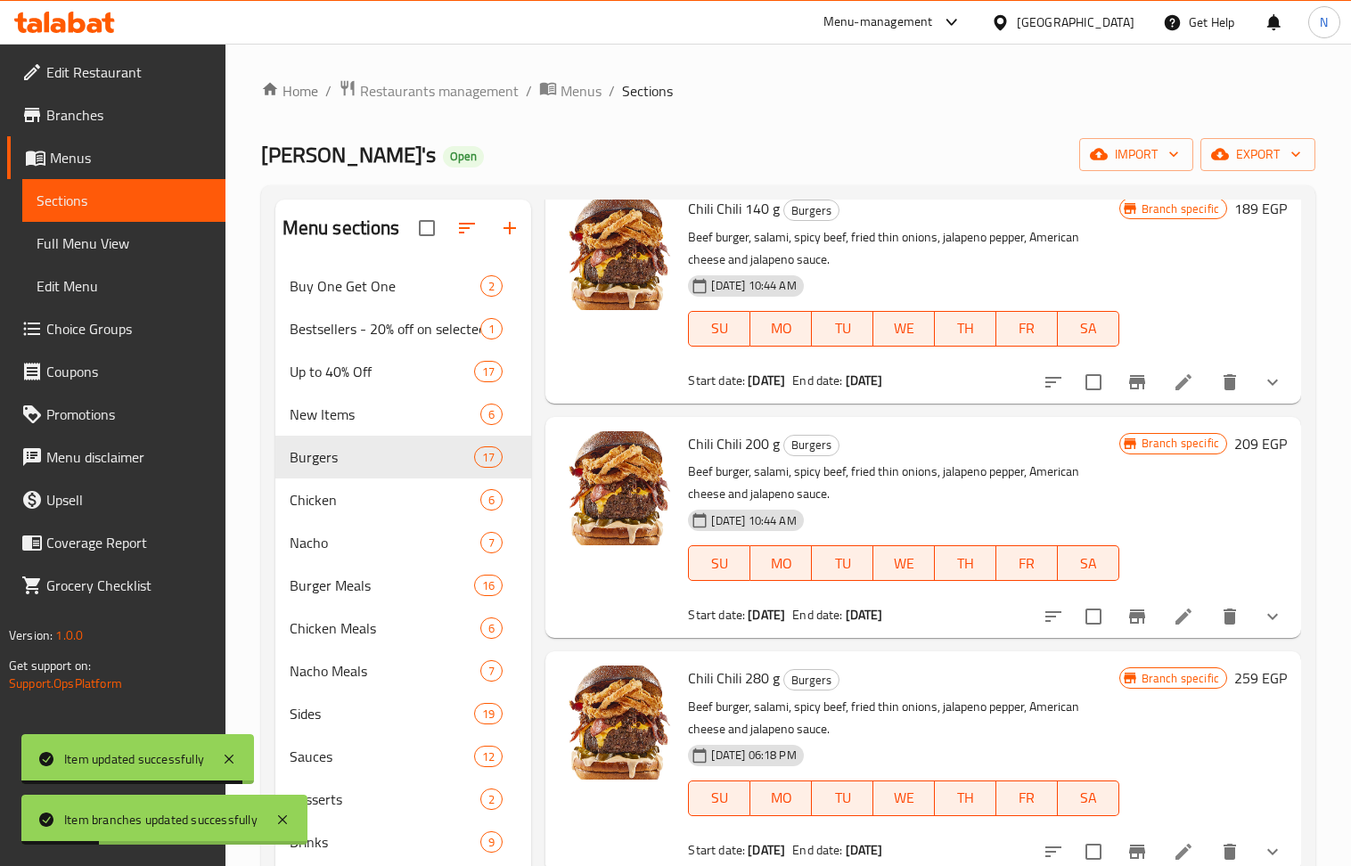
scroll to position [831, 0]
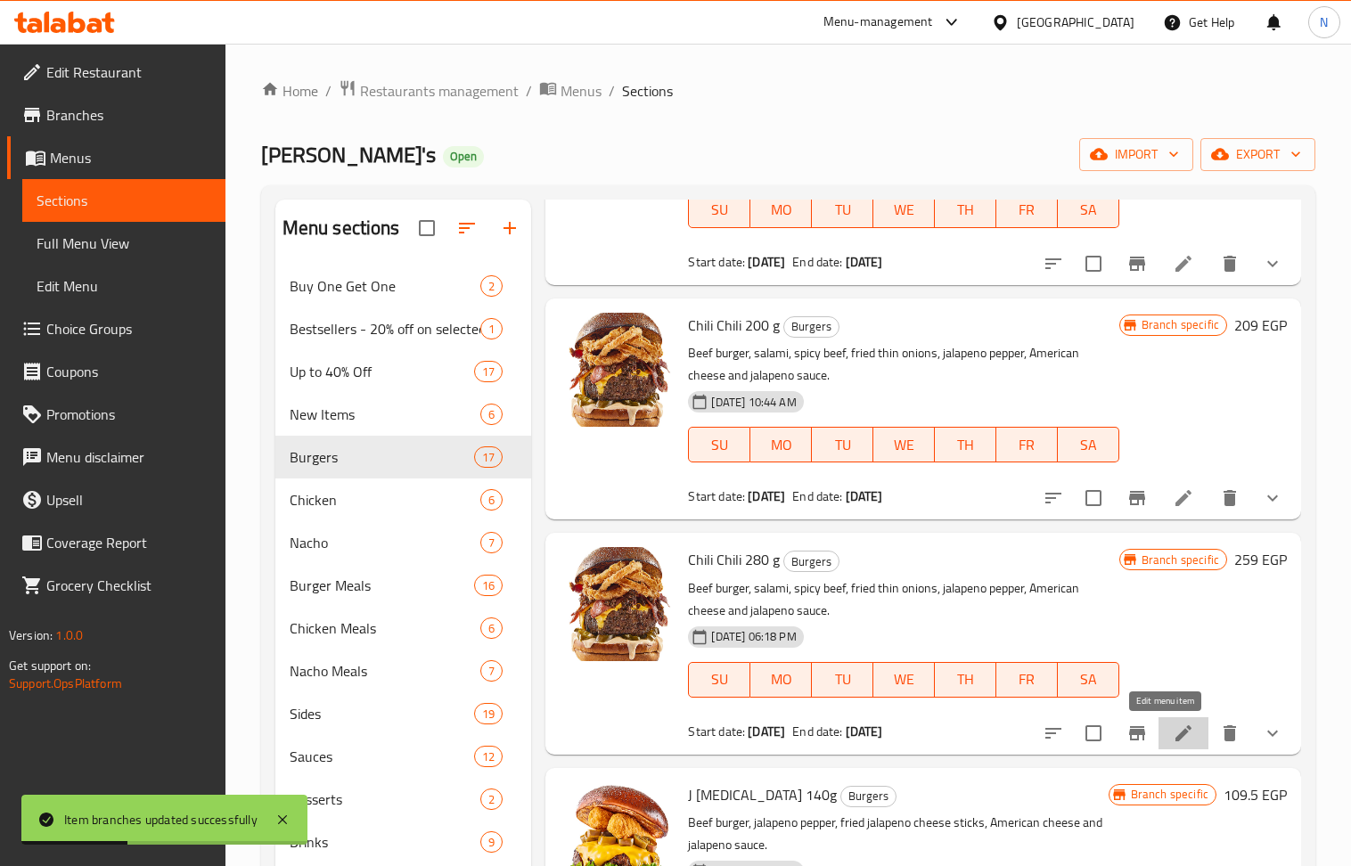
click at [1175, 738] on icon at bounding box center [1183, 733] width 16 height 16
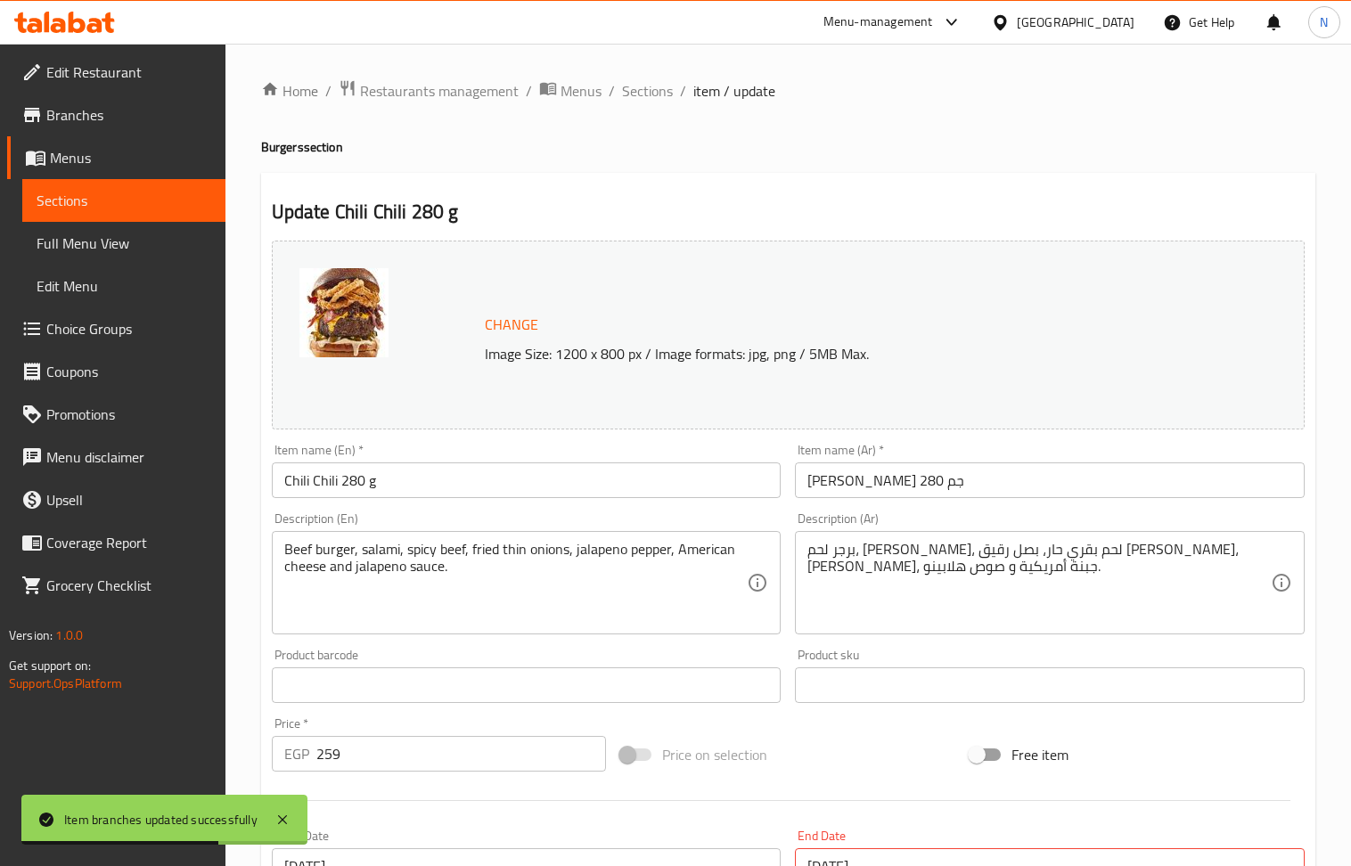
click at [399, 749] on input "259" at bounding box center [461, 754] width 291 height 36
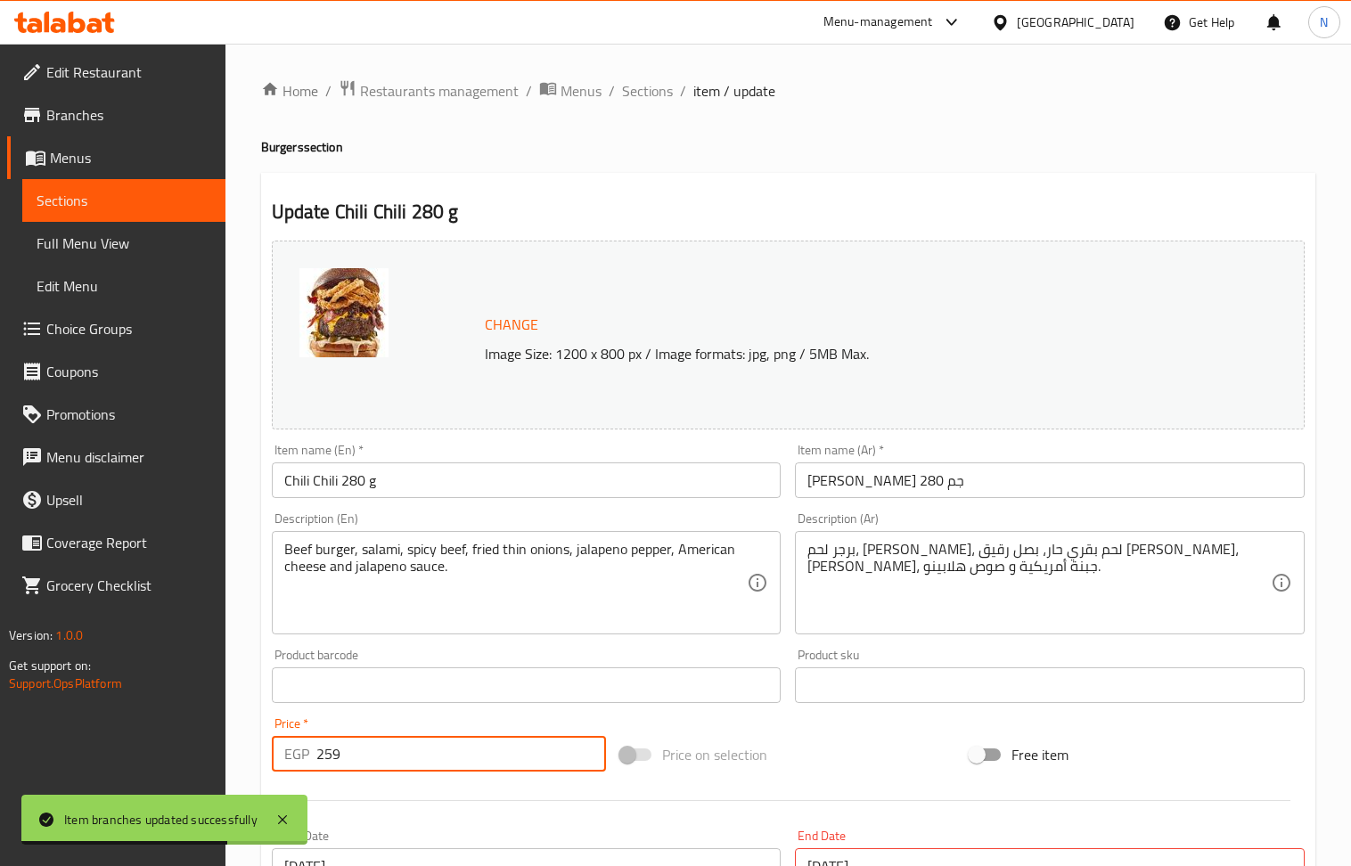
click at [397, 750] on input "259" at bounding box center [461, 754] width 291 height 36
paste input "6"
type input "269"
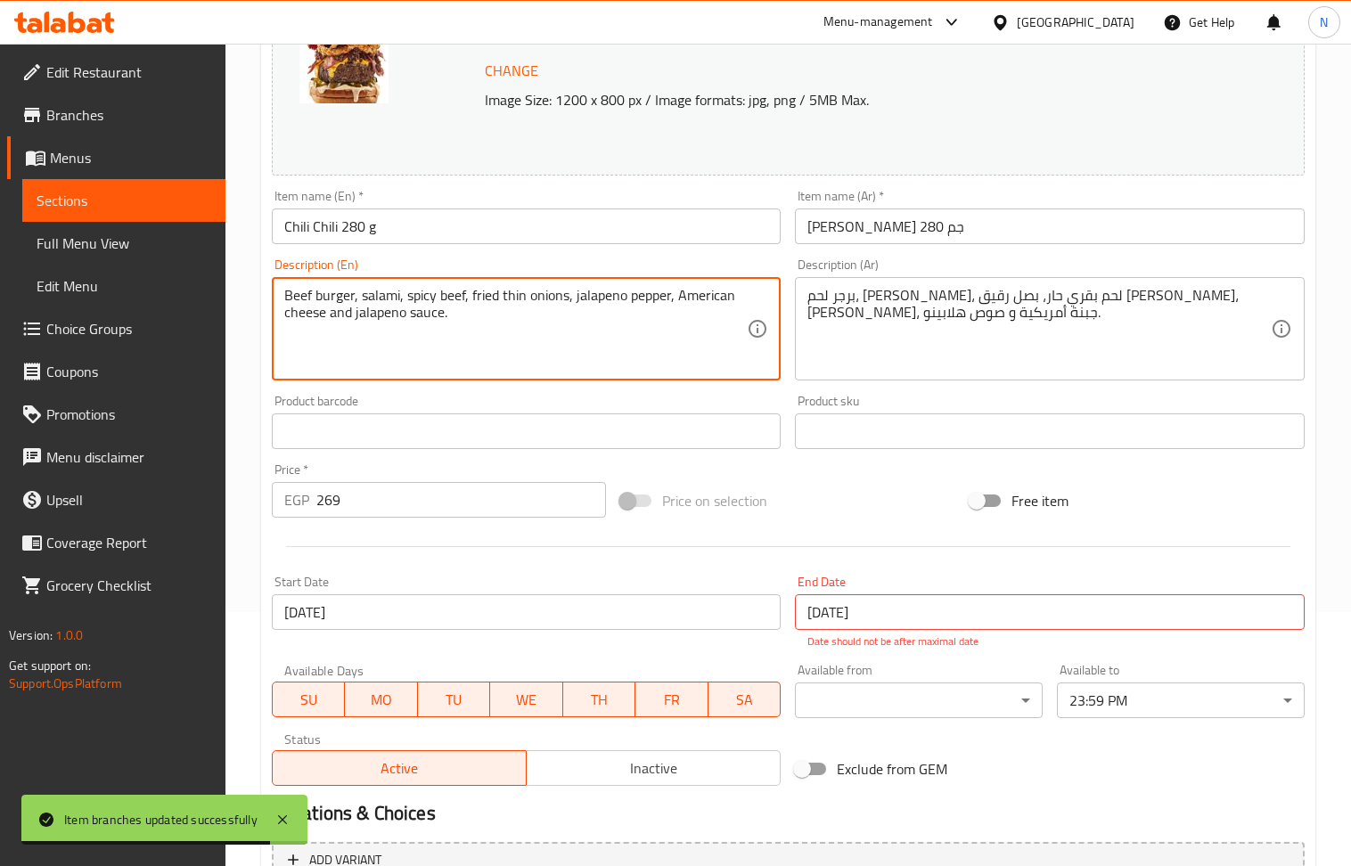
scroll to position [692, 0]
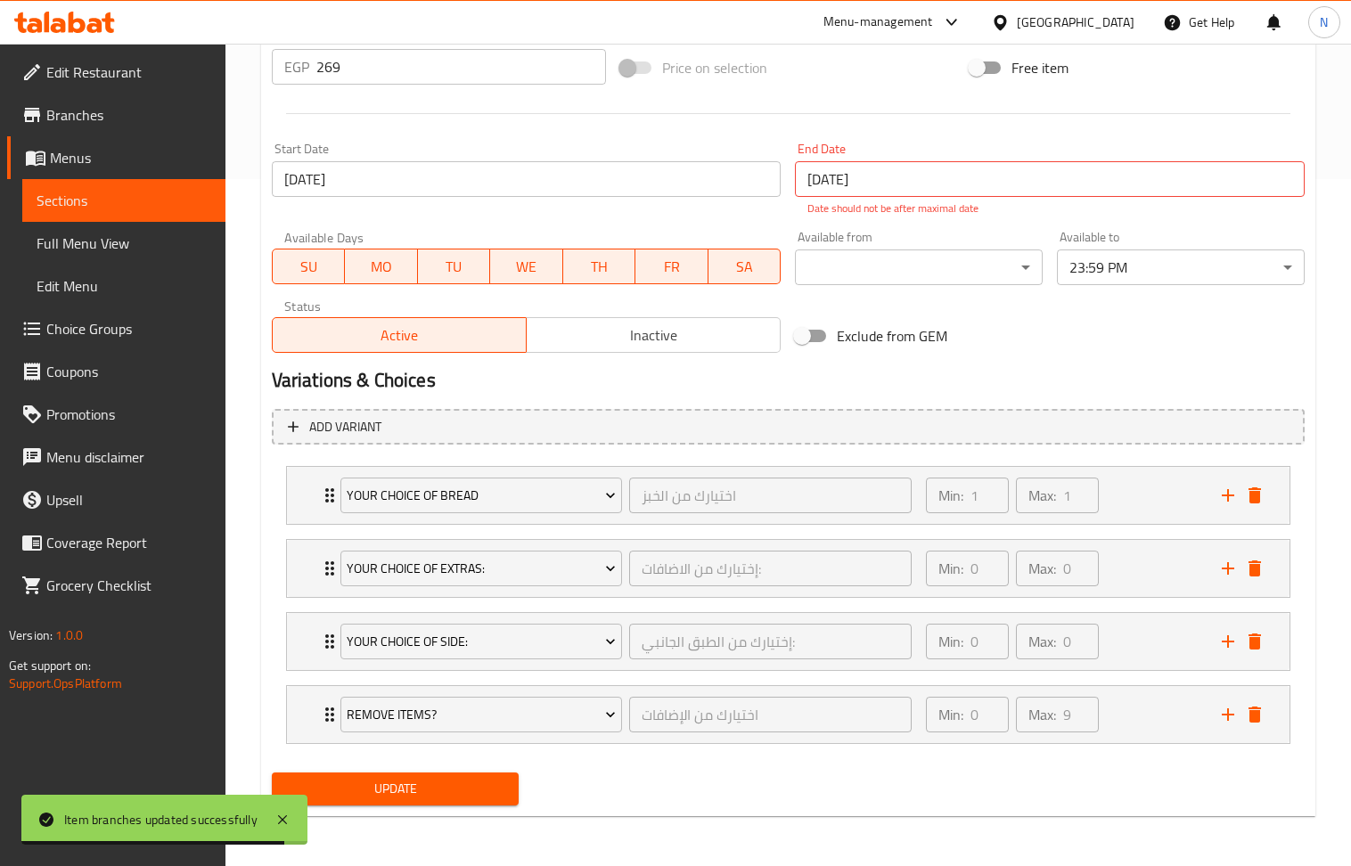
click at [428, 800] on button "Update" at bounding box center [396, 789] width 248 height 33
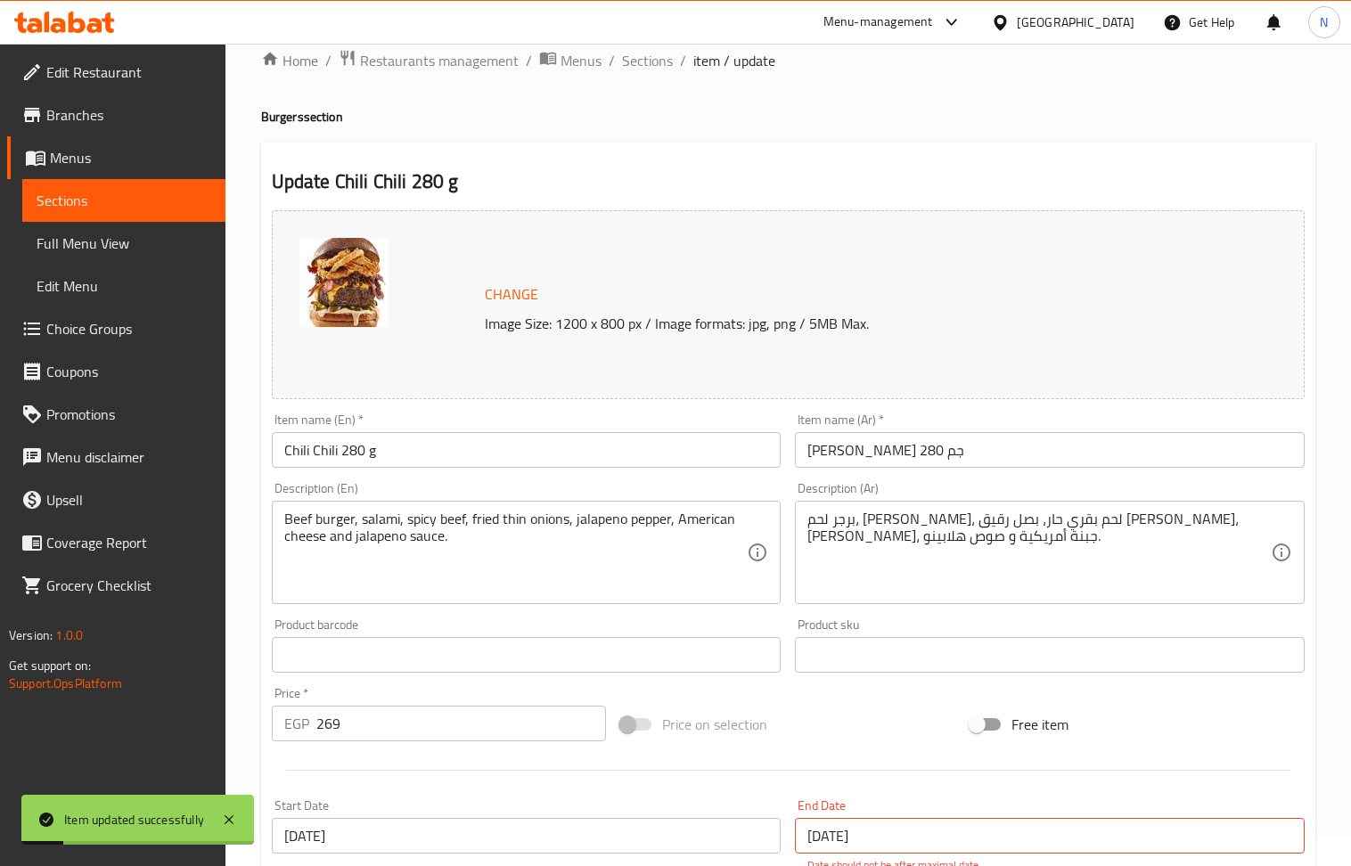
scroll to position [0, 0]
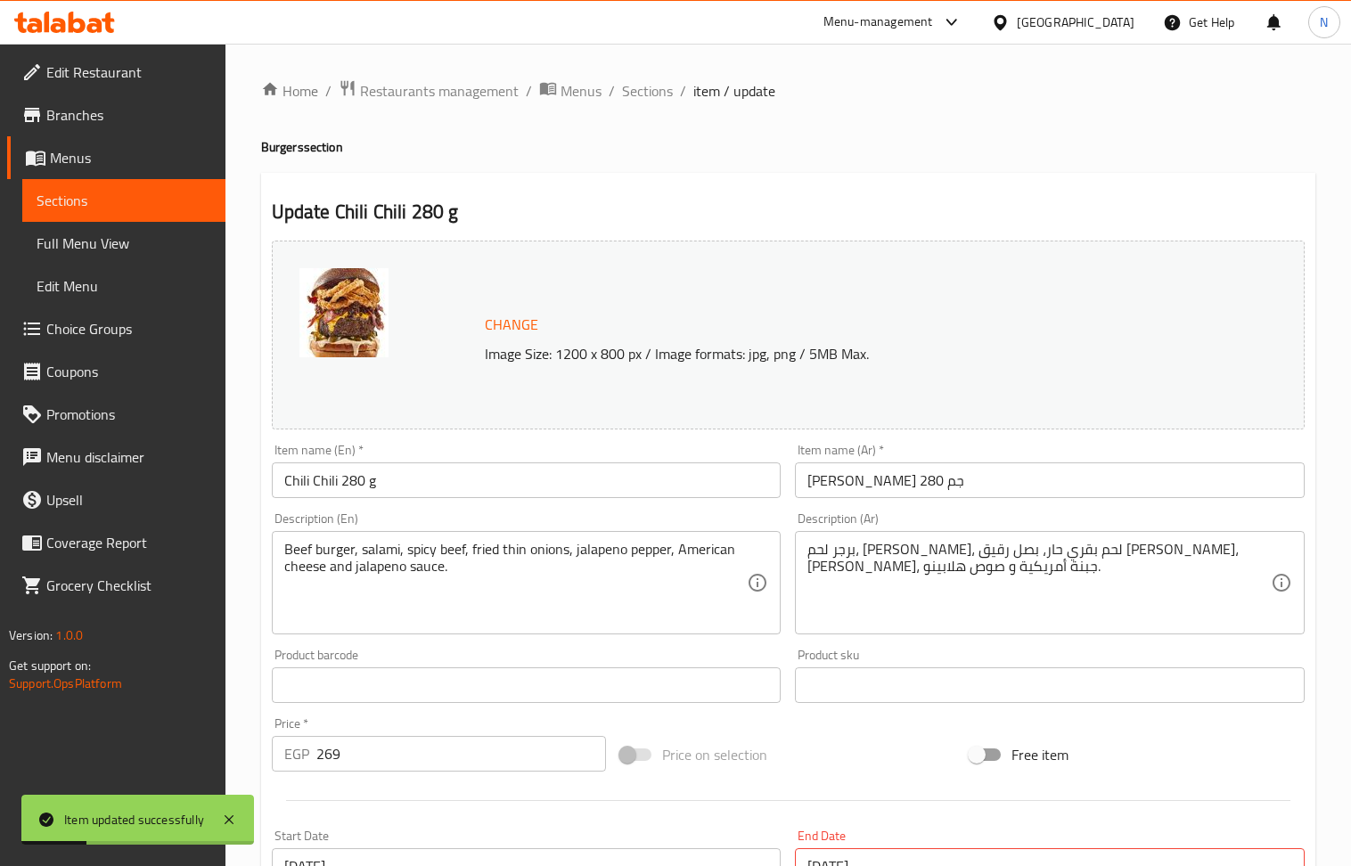
drag, startPoint x: 652, startPoint y: 94, endPoint x: 157, endPoint y: 4, distance: 503.8
click at [652, 94] on span "Sections" at bounding box center [647, 90] width 51 height 21
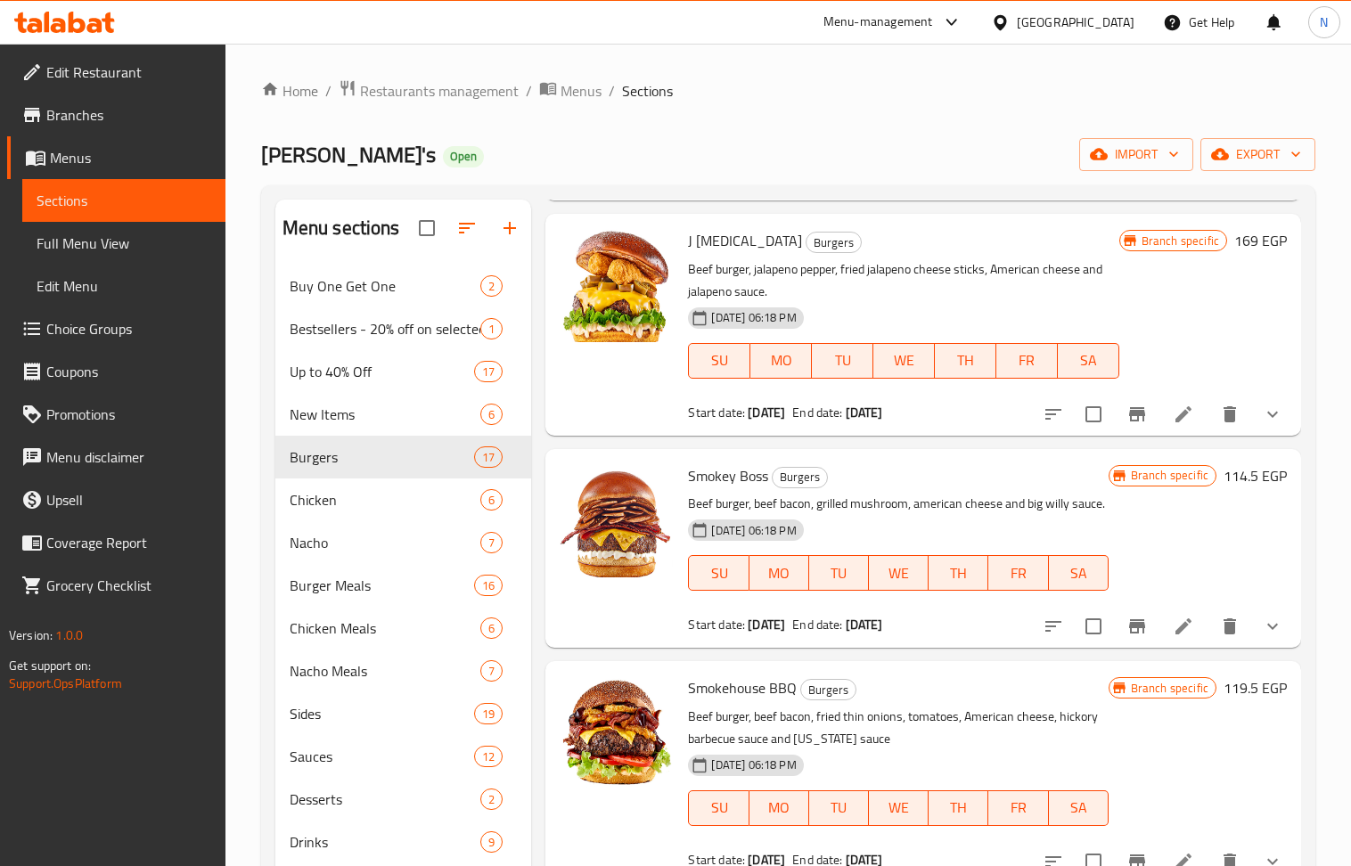
scroll to position [1663, 0]
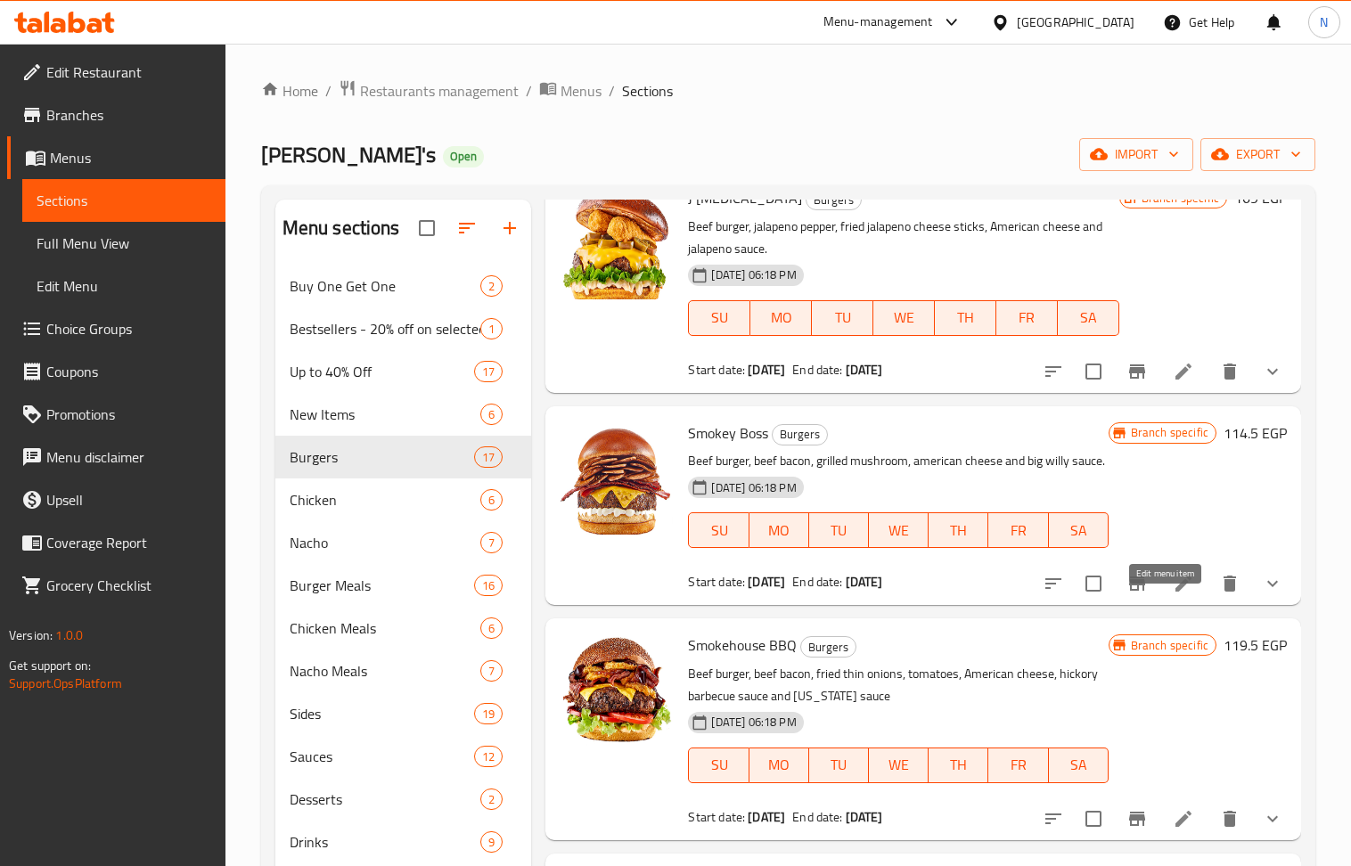
click at [1175, 592] on icon at bounding box center [1183, 584] width 16 height 16
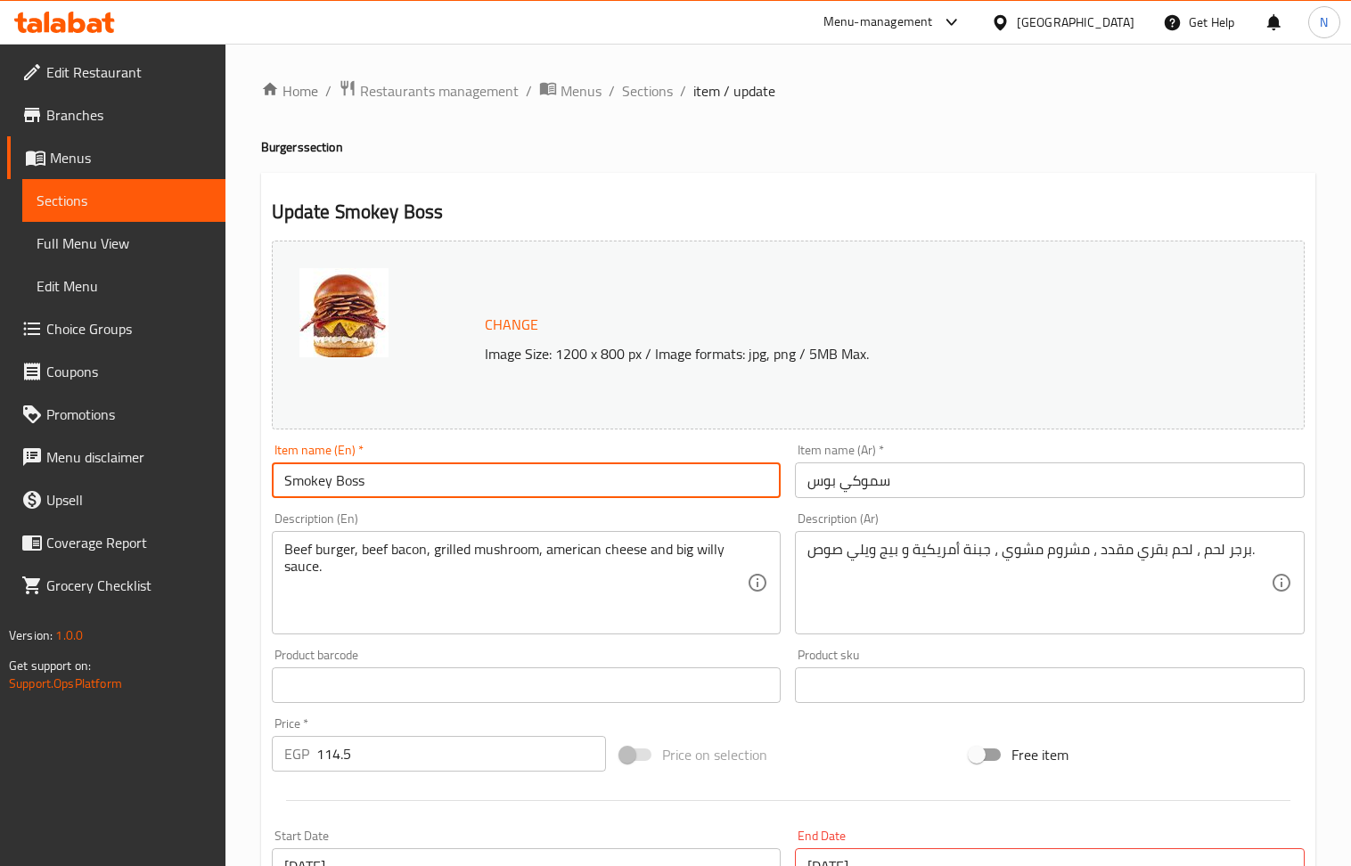
click at [407, 479] on input "Smokey Boss" at bounding box center [527, 481] width 510 height 36
click at [653, 89] on span "Sections" at bounding box center [647, 90] width 51 height 21
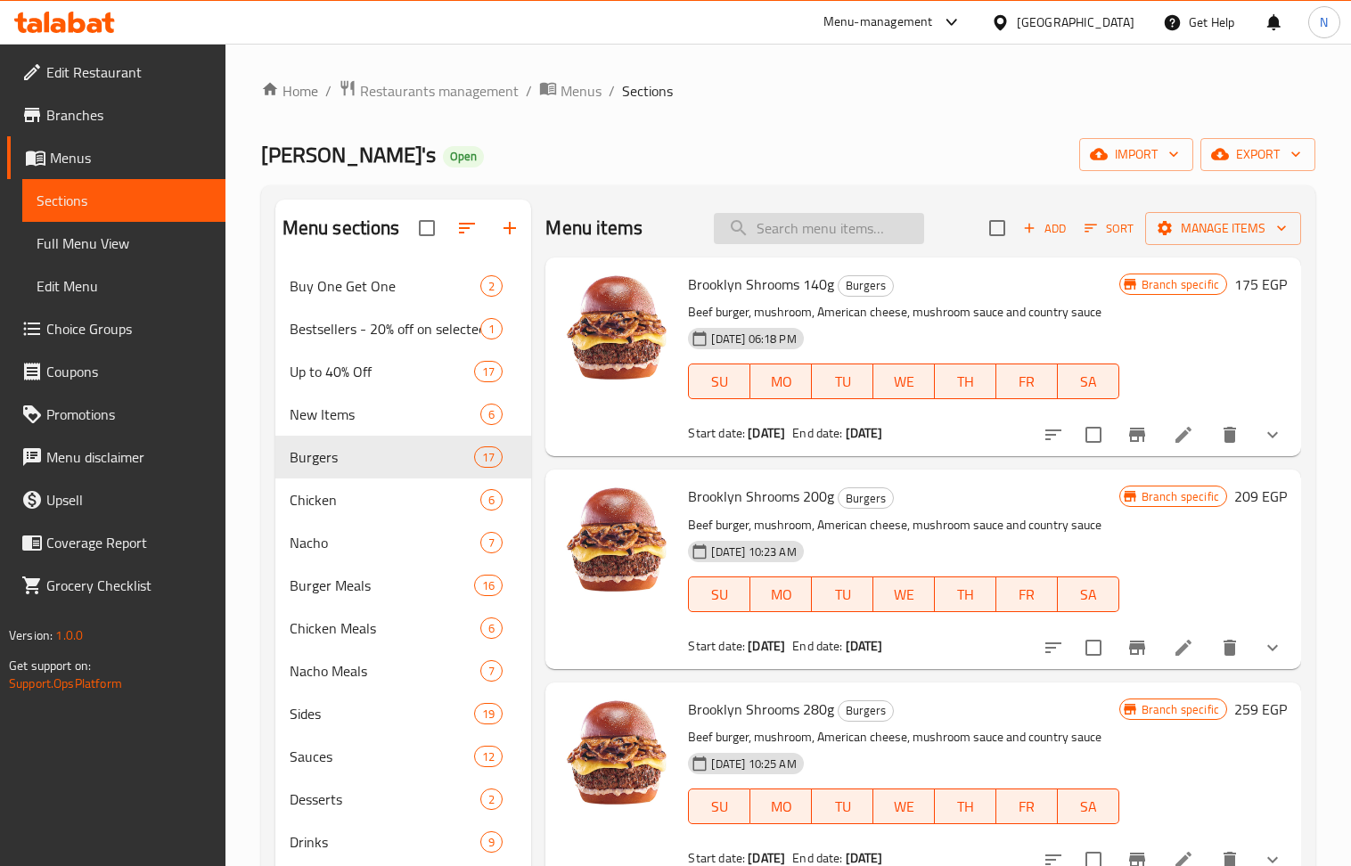
click at [799, 232] on input "search" at bounding box center [819, 228] width 210 height 31
paste input "Smokey Boss"
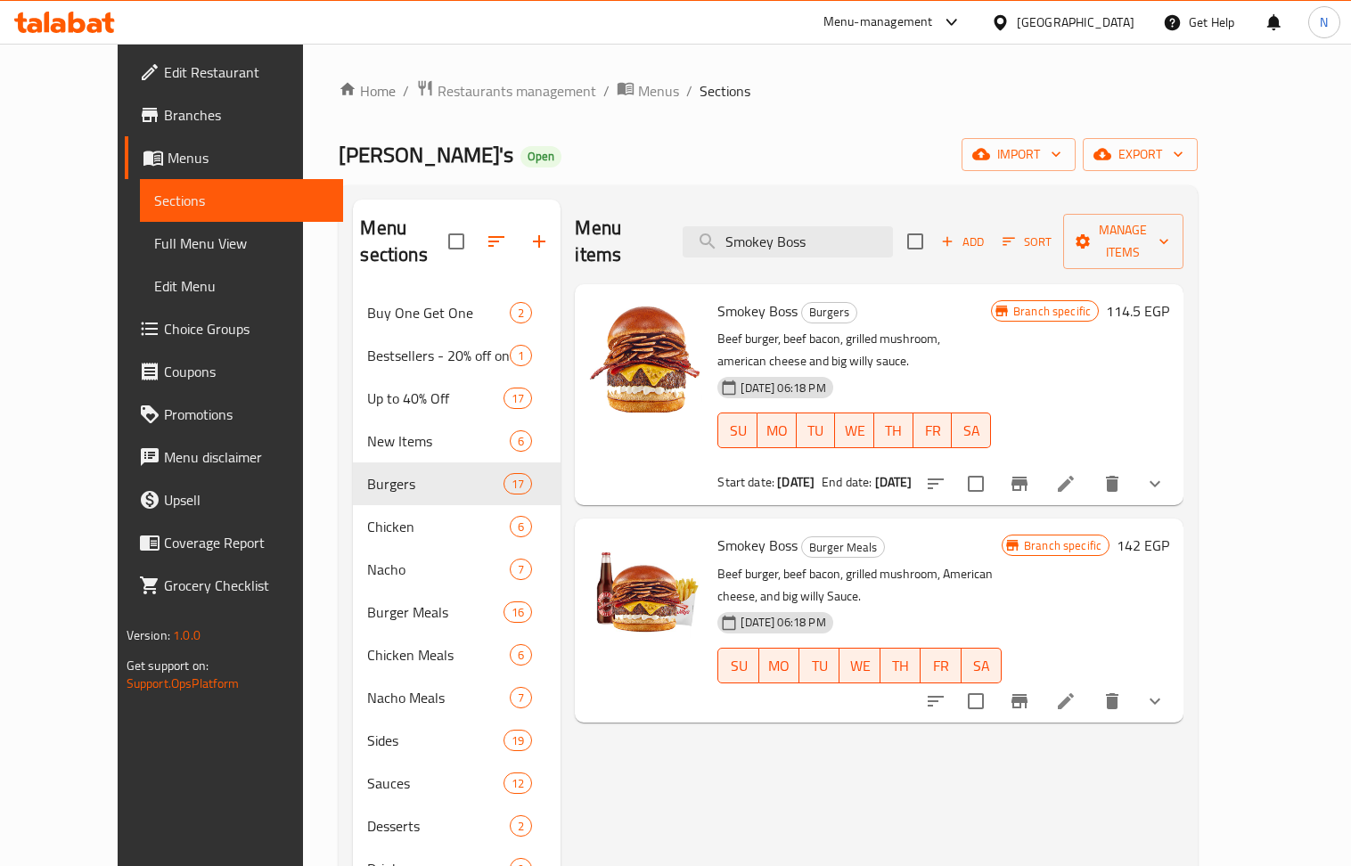
type input "Smokey Boss"
click at [1074, 476] on icon at bounding box center [1066, 484] width 16 height 16
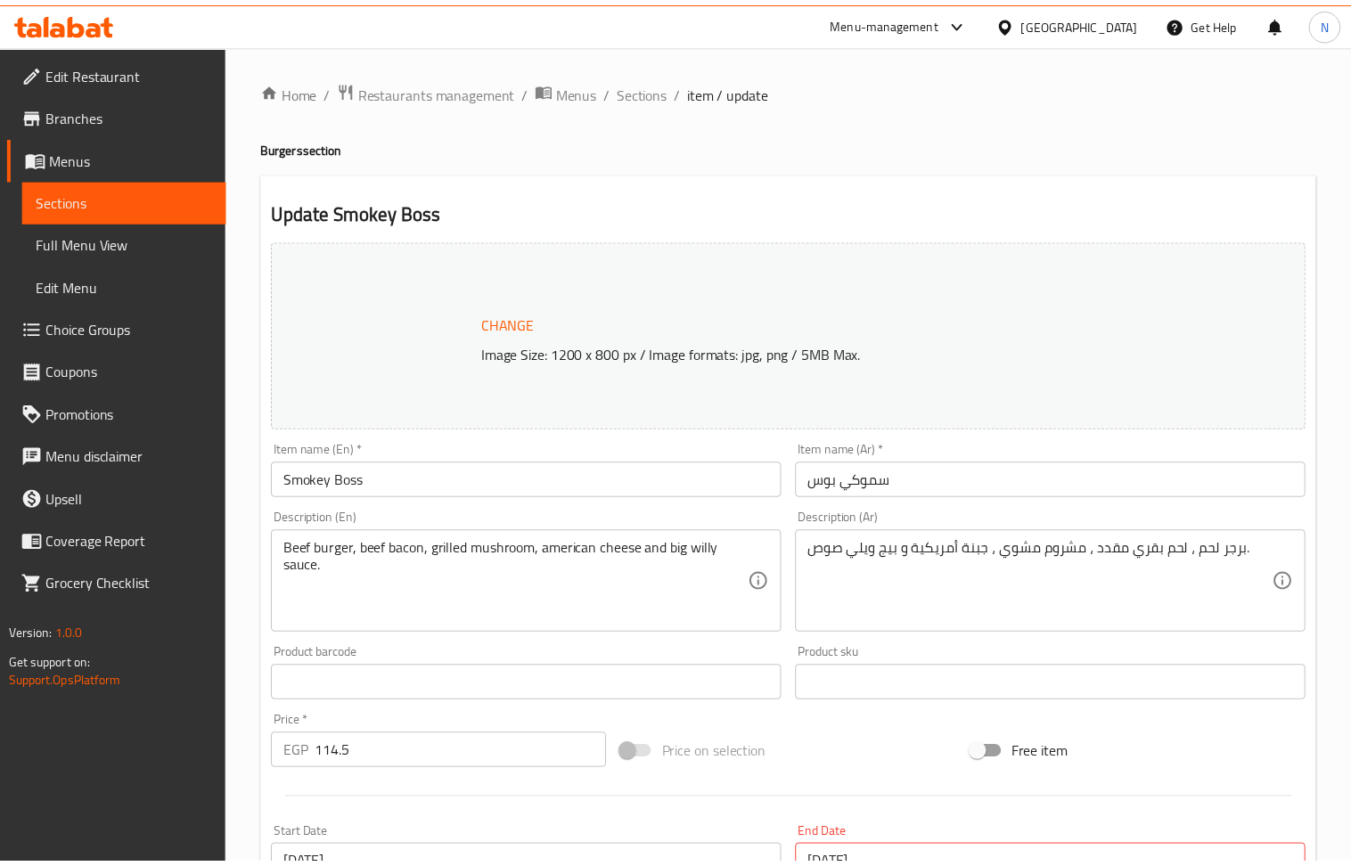
scroll to position [765, 0]
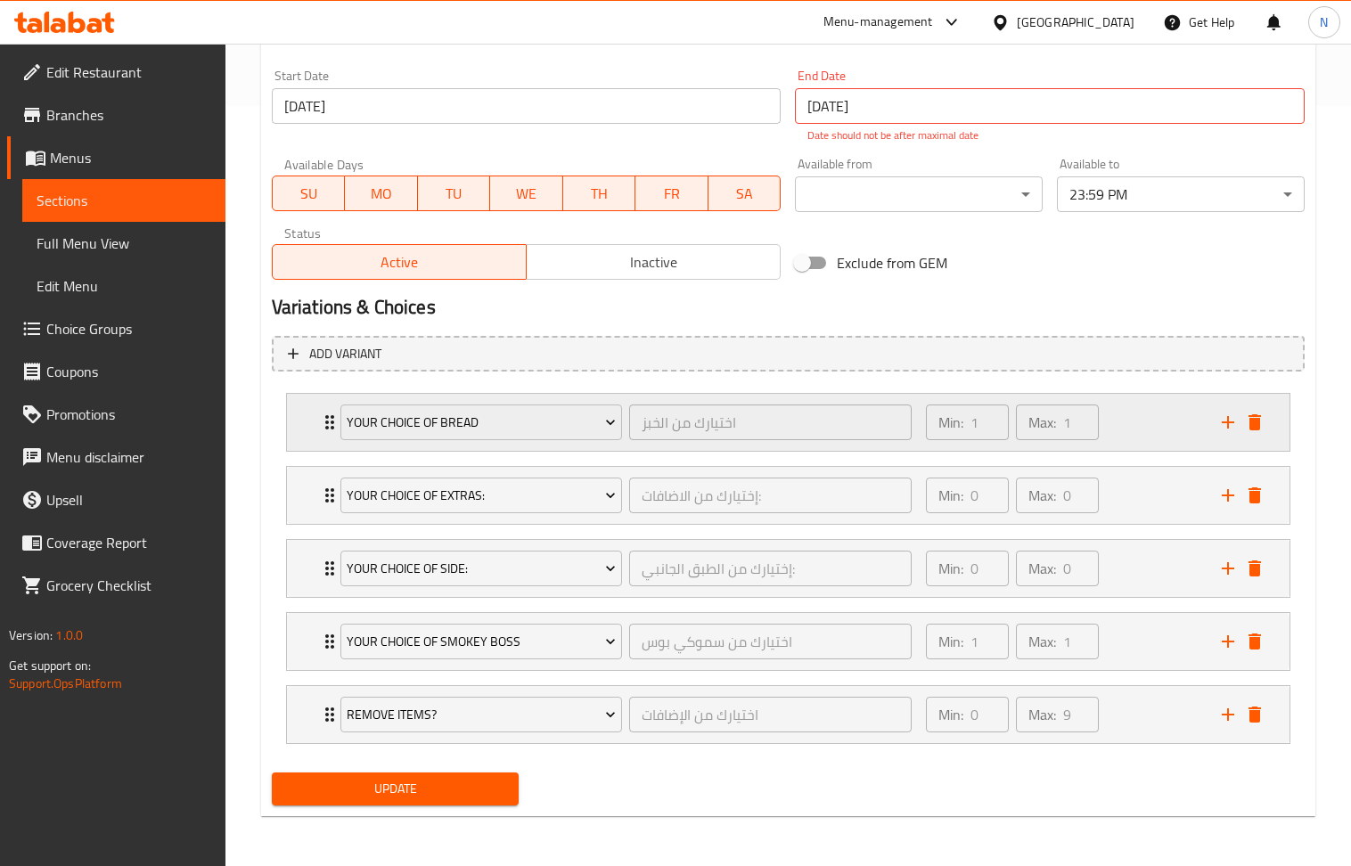
click at [1137, 414] on div "Min: 1 ​ Max: 1 ​" at bounding box center [1063, 422] width 296 height 57
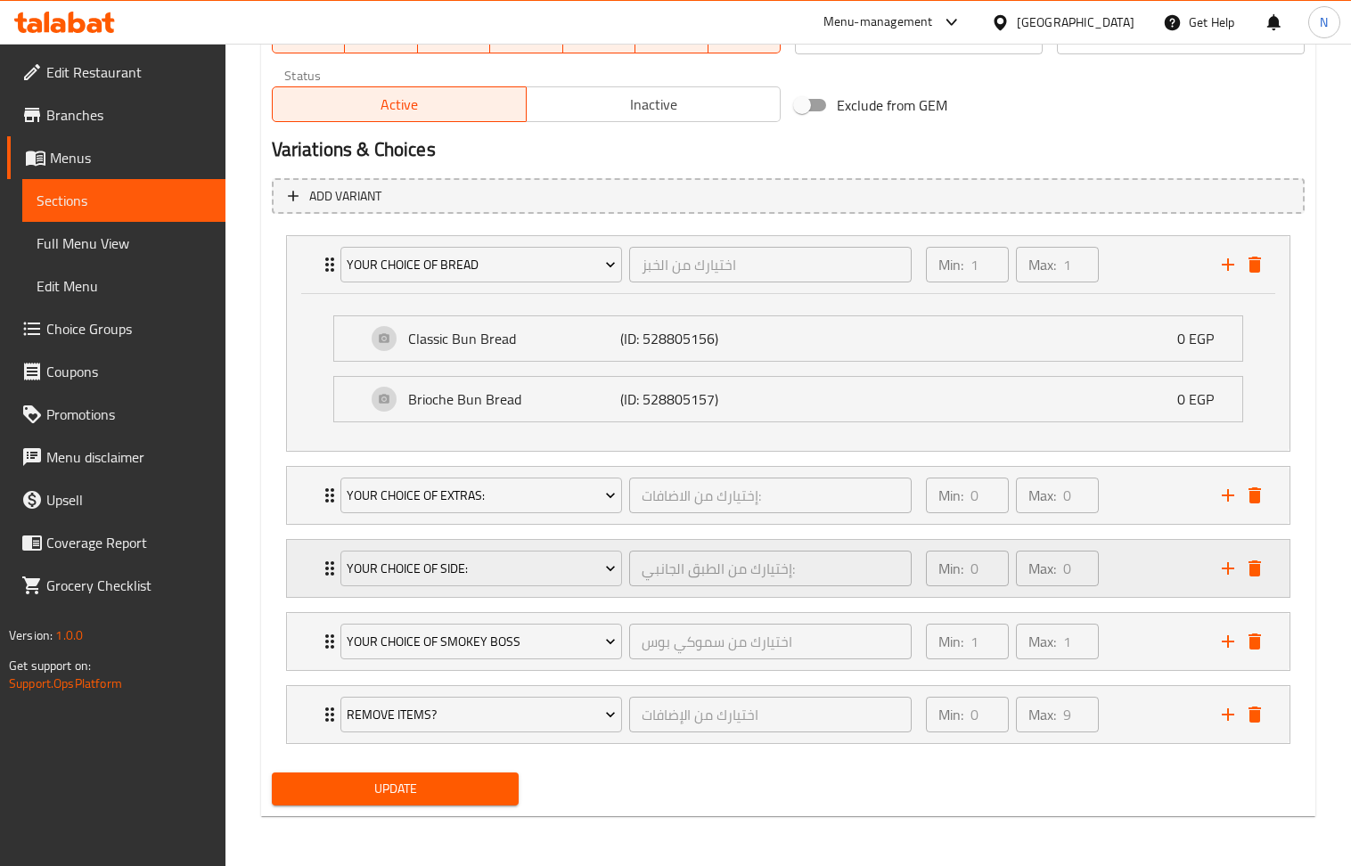
scroll to position [924, 0]
click at [1152, 492] on div "Min: 0 ​ Max: 0 ​" at bounding box center [1063, 495] width 296 height 57
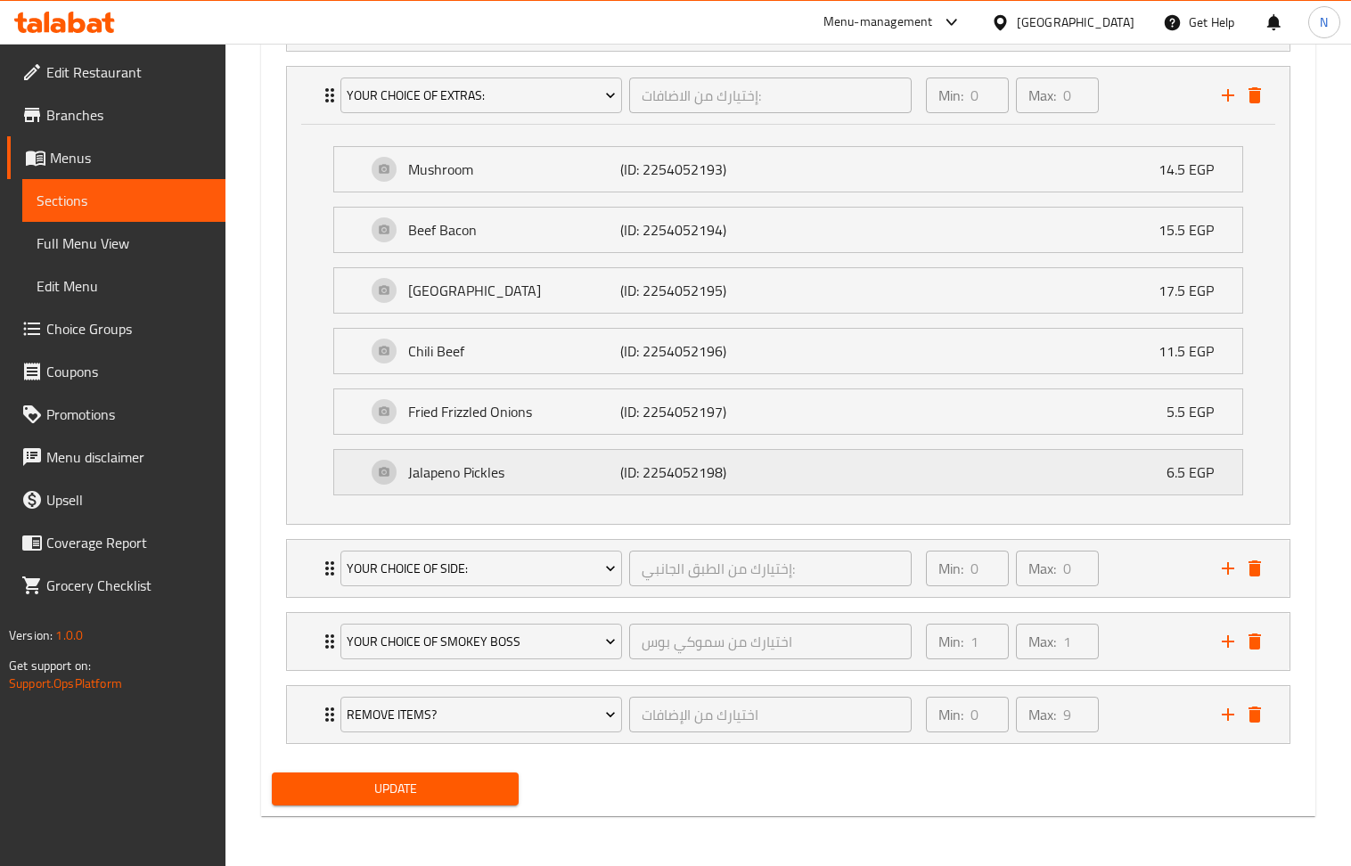
scroll to position [1328, 0]
click at [1144, 557] on div "Min: 0 ​ Max: 0 ​" at bounding box center [1063, 568] width 296 height 57
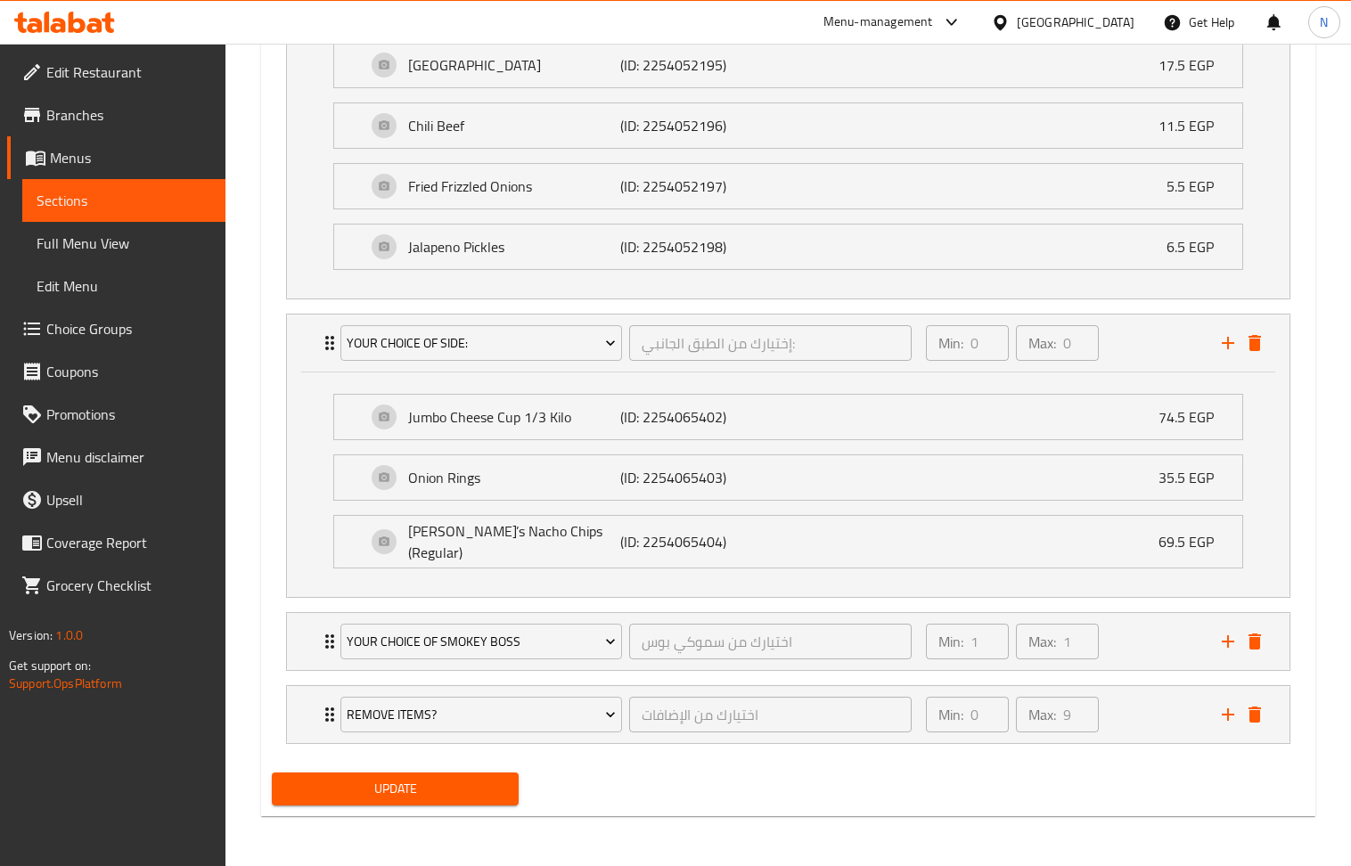
scroll to position [1548, 0]
click at [1146, 650] on div "Min: 1 ​ Max: 1 ​" at bounding box center [1063, 641] width 296 height 57
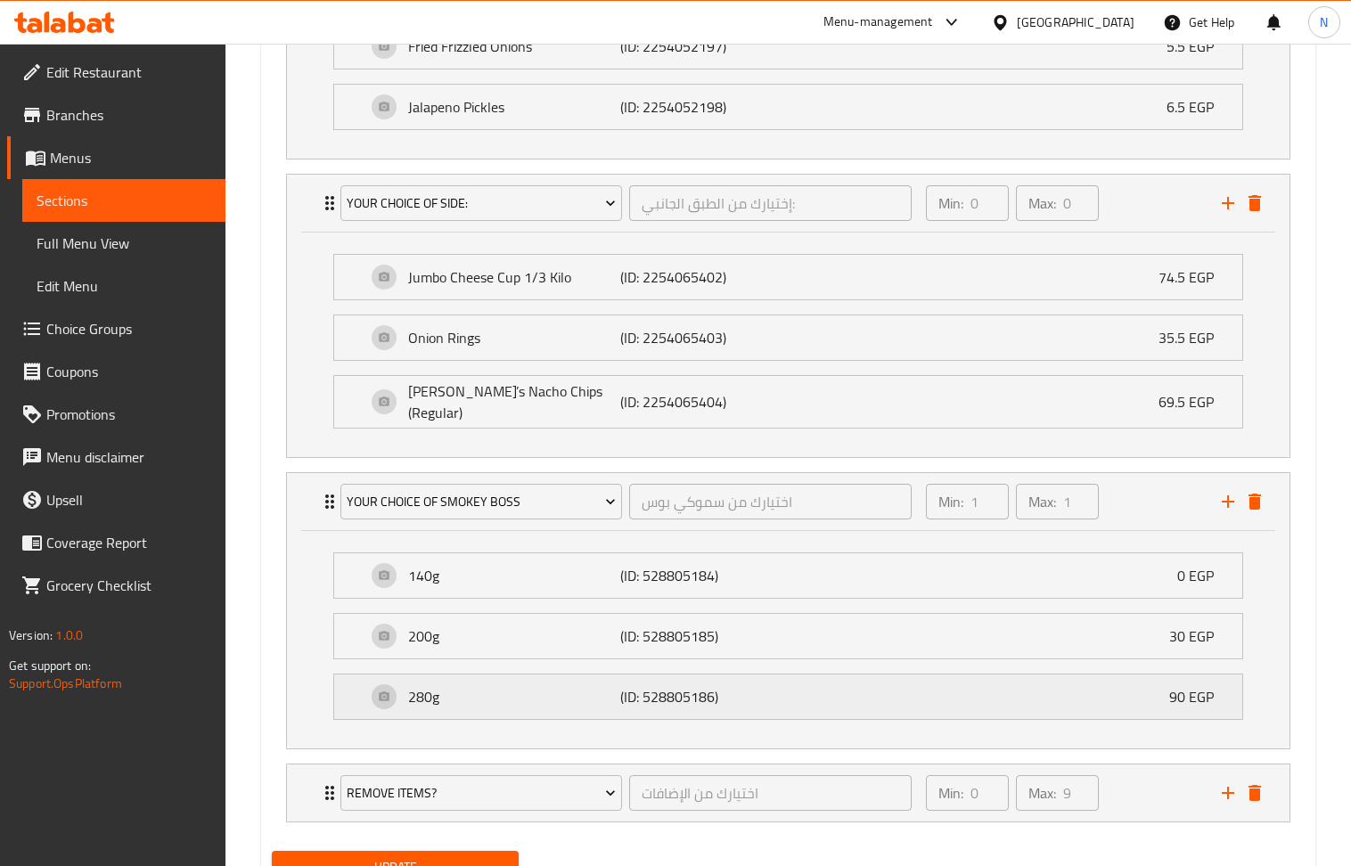
scroll to position [1768, 0]
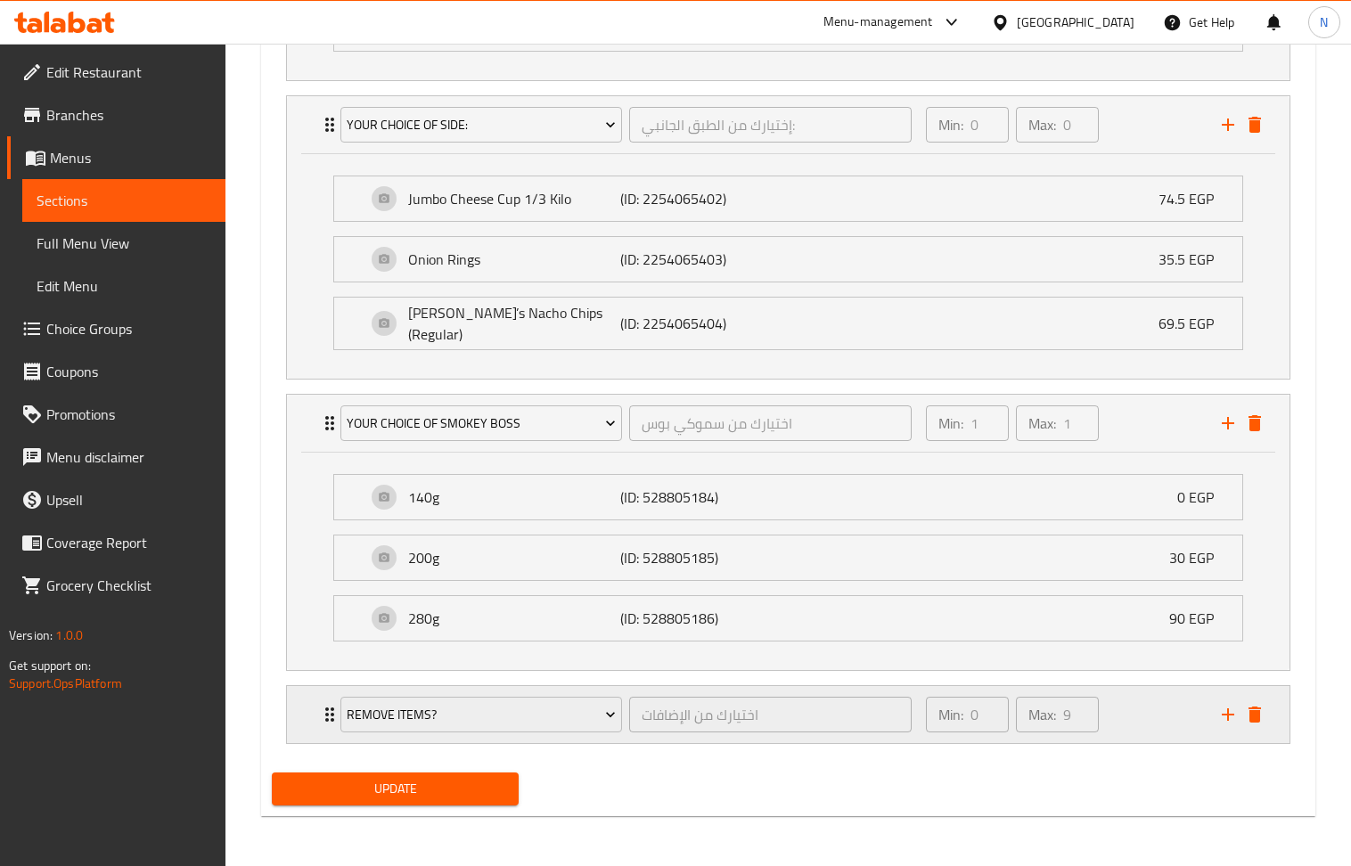
click at [1188, 718] on div "Min: 0 ​ Max: 9 ​" at bounding box center [1063, 714] width 296 height 57
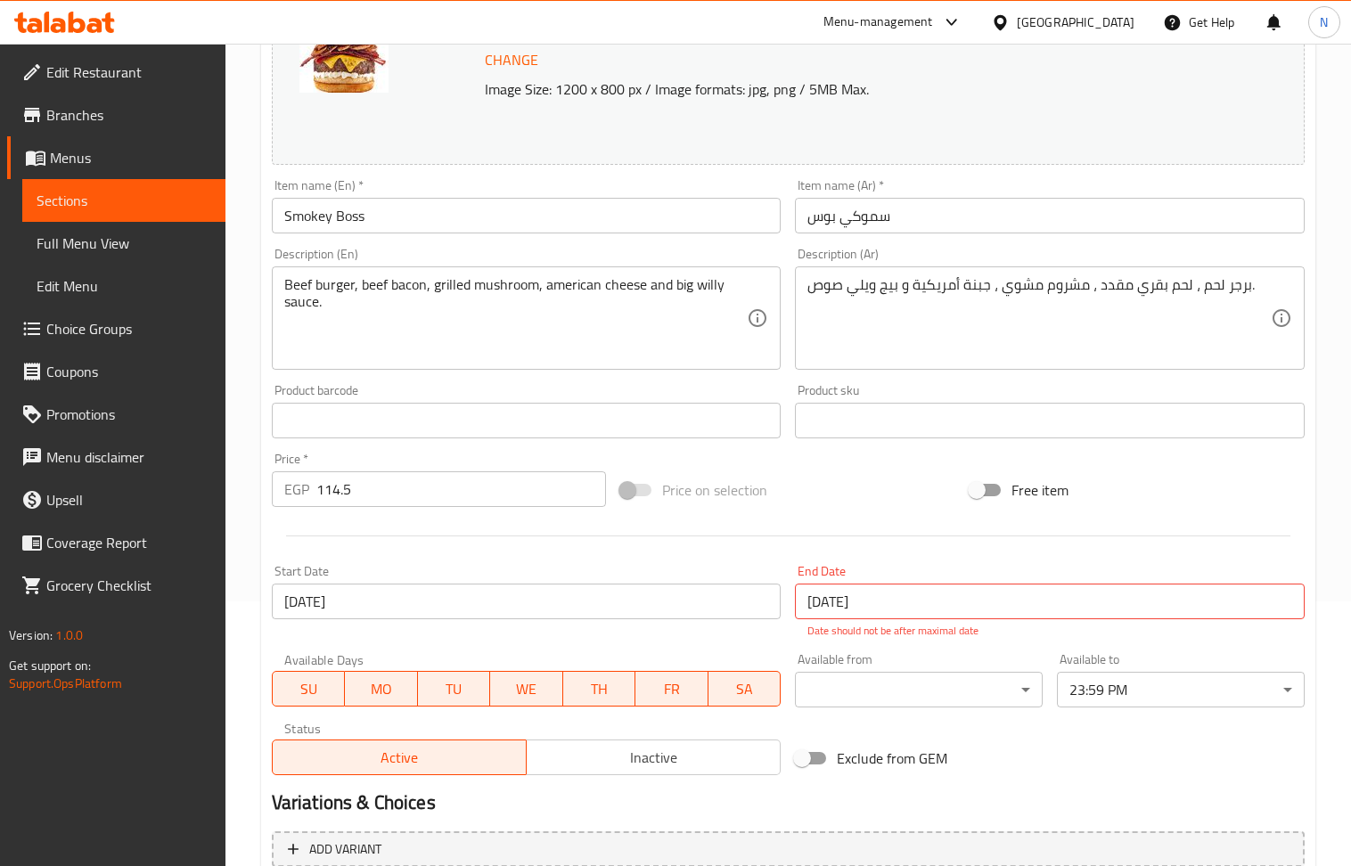
scroll to position [223, 0]
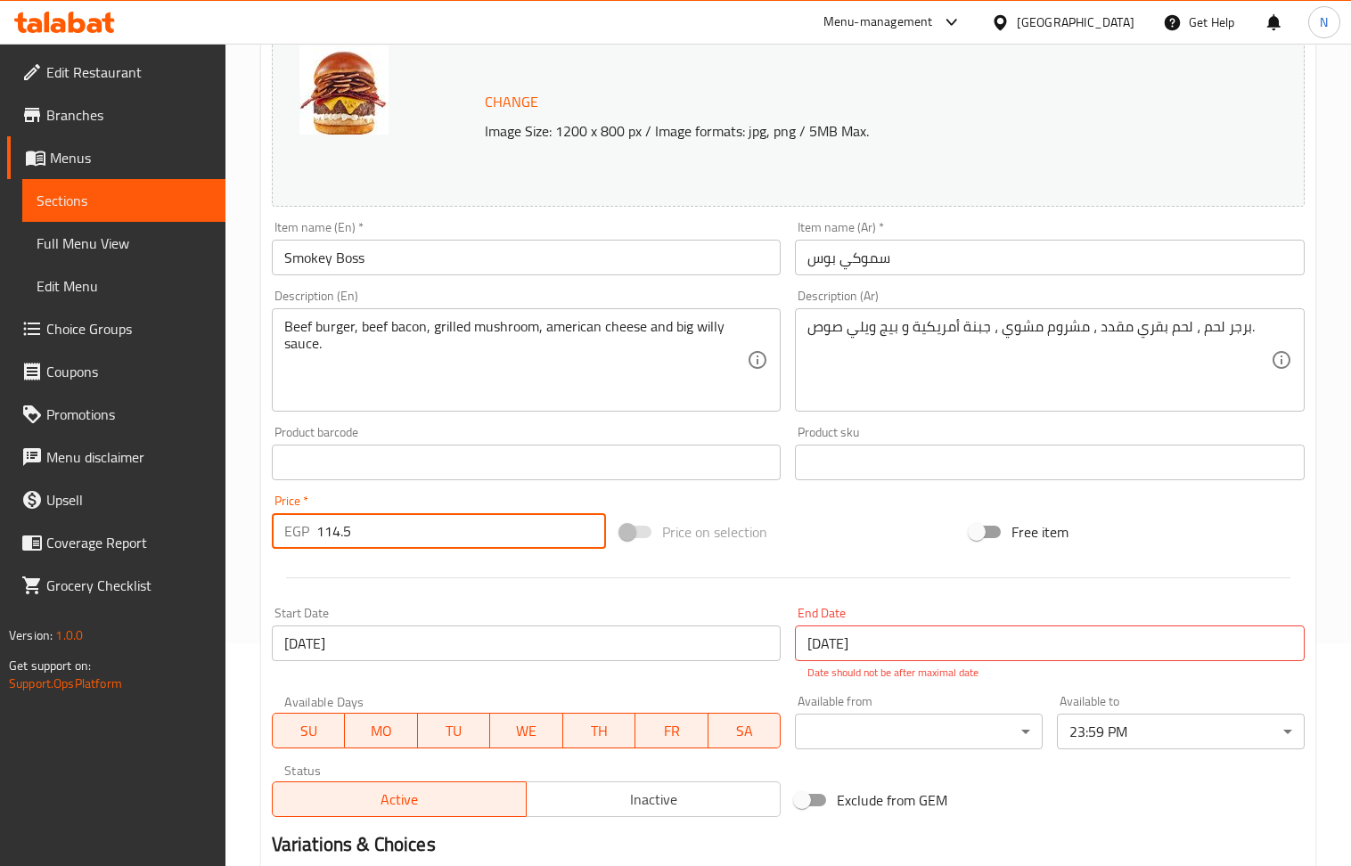
click at [389, 529] on input "114.5" at bounding box center [461, 531] width 291 height 36
drag, startPoint x: 389, startPoint y: 529, endPoint x: 389, endPoint y: 511, distance: 18.7
click at [389, 528] on input "114.5" at bounding box center [461, 531] width 291 height 36
paste input "84"
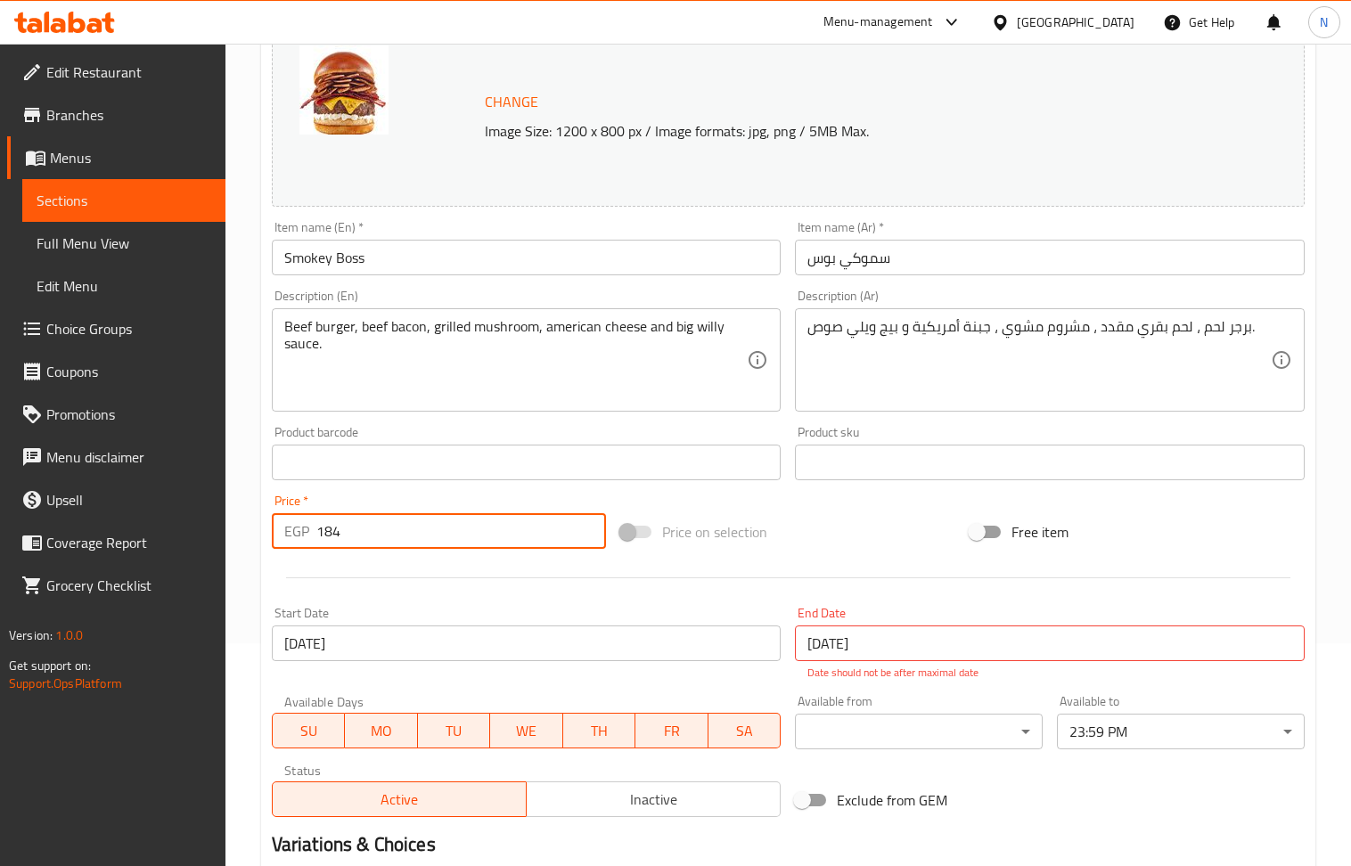
type input "184"
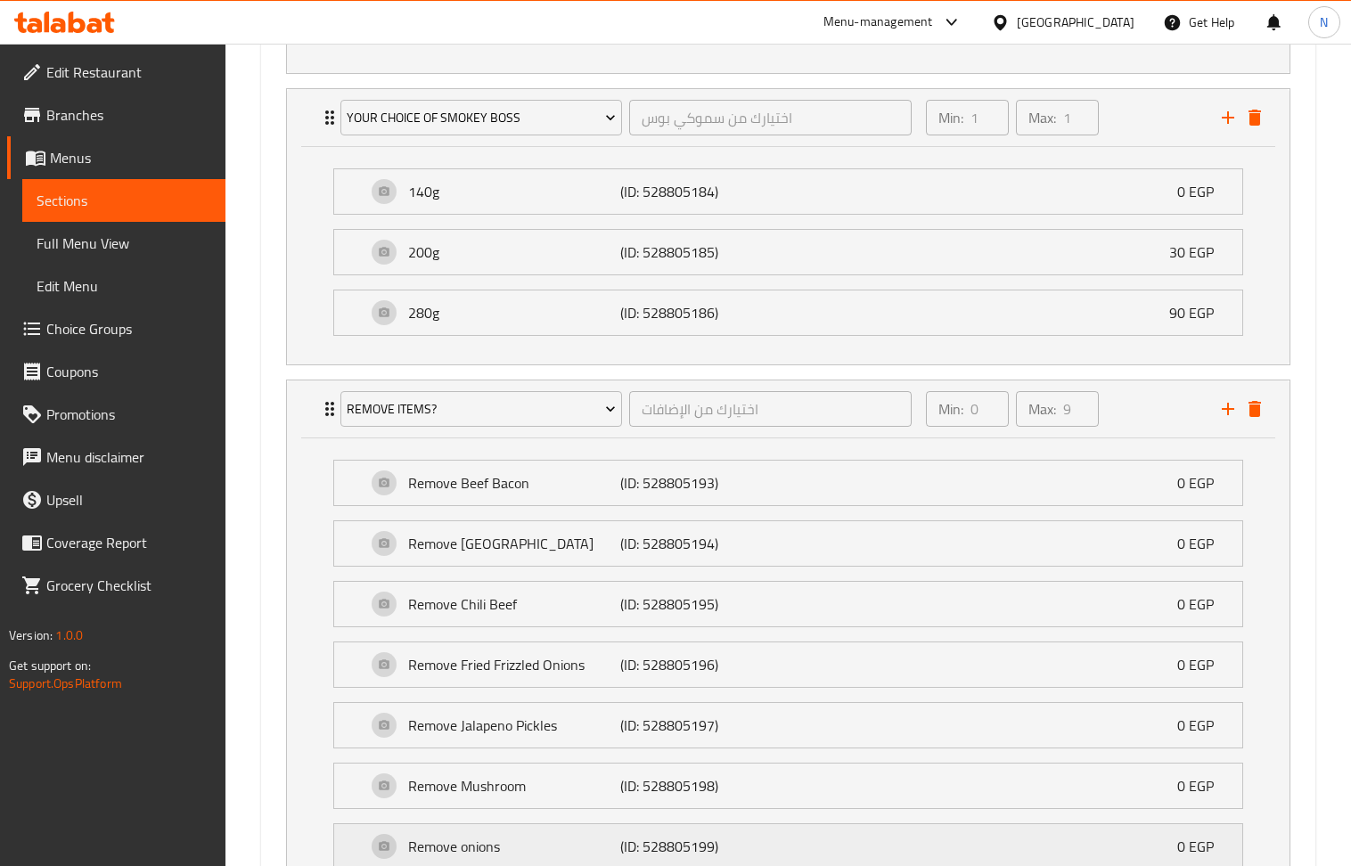
scroll to position [2294, 0]
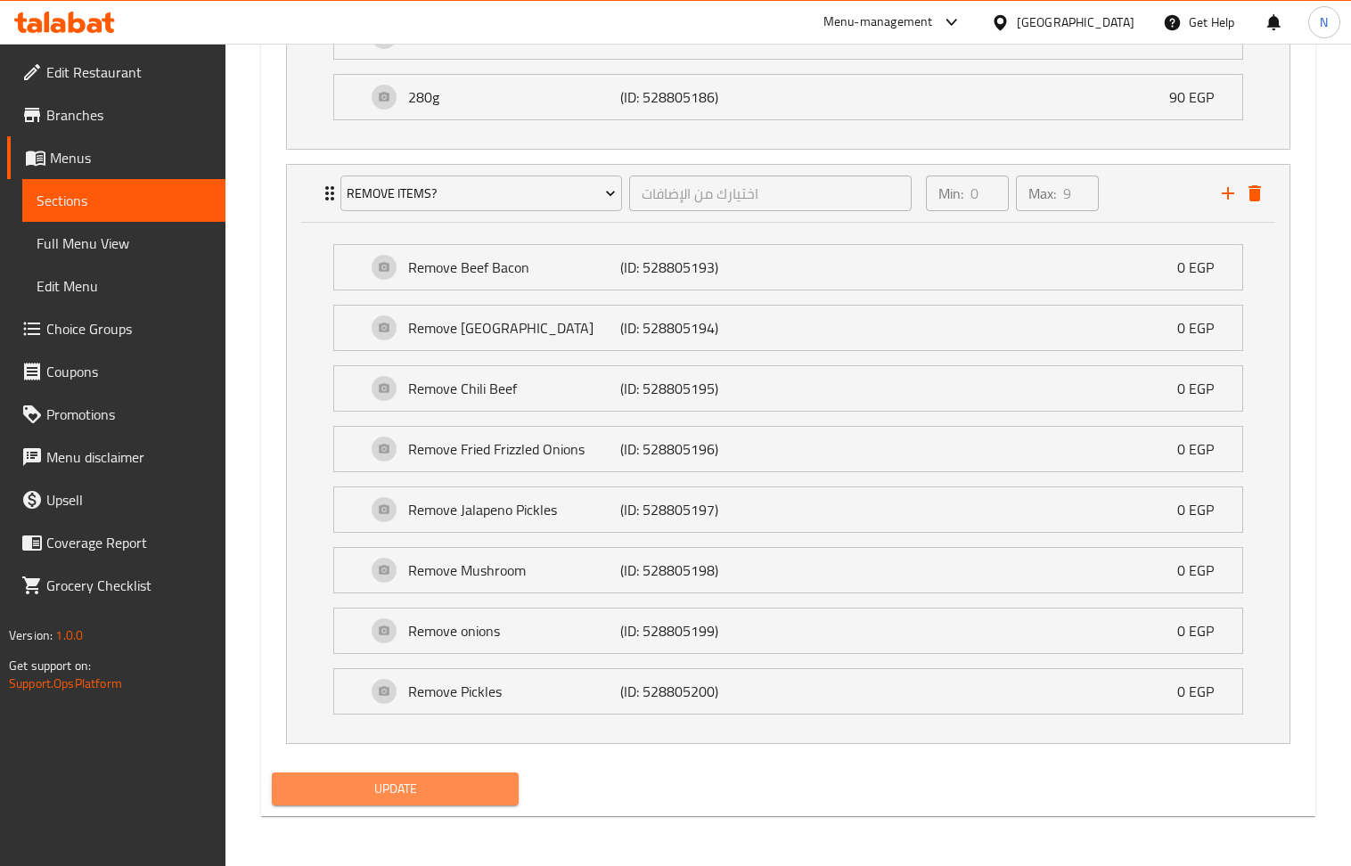
click at [418, 786] on span "Update" at bounding box center [395, 789] width 219 height 22
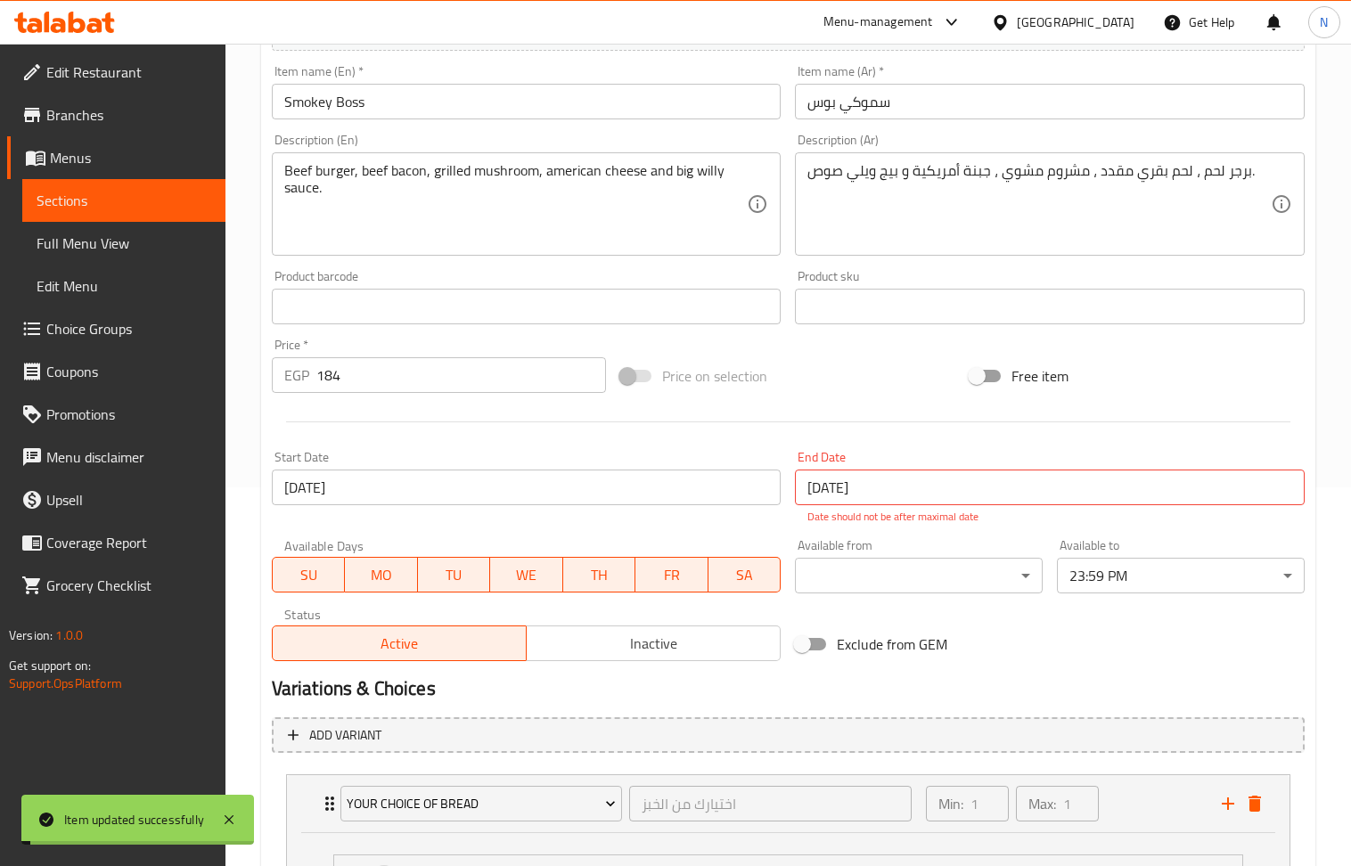
scroll to position [0, 0]
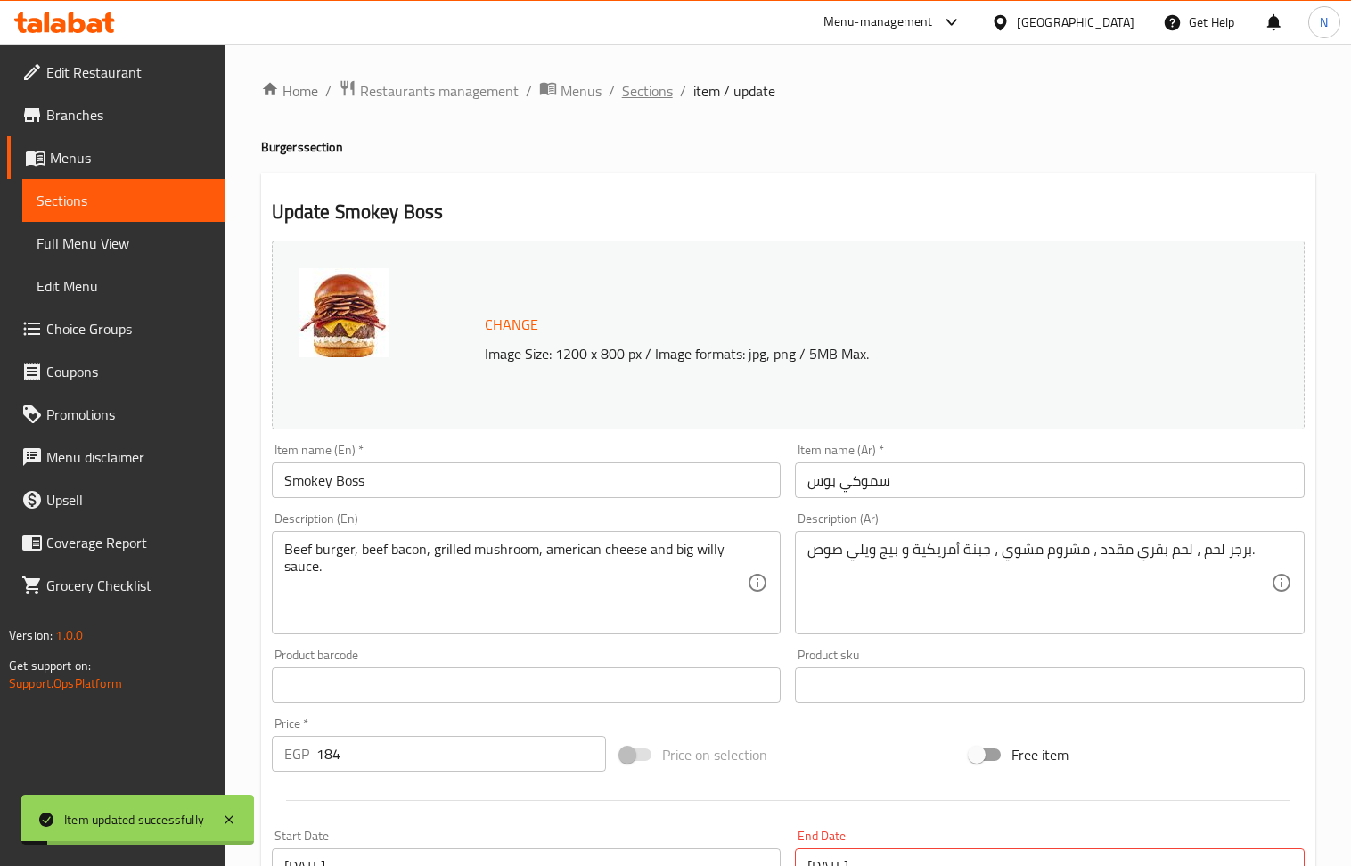
click at [647, 91] on span "Sections" at bounding box center [647, 90] width 51 height 21
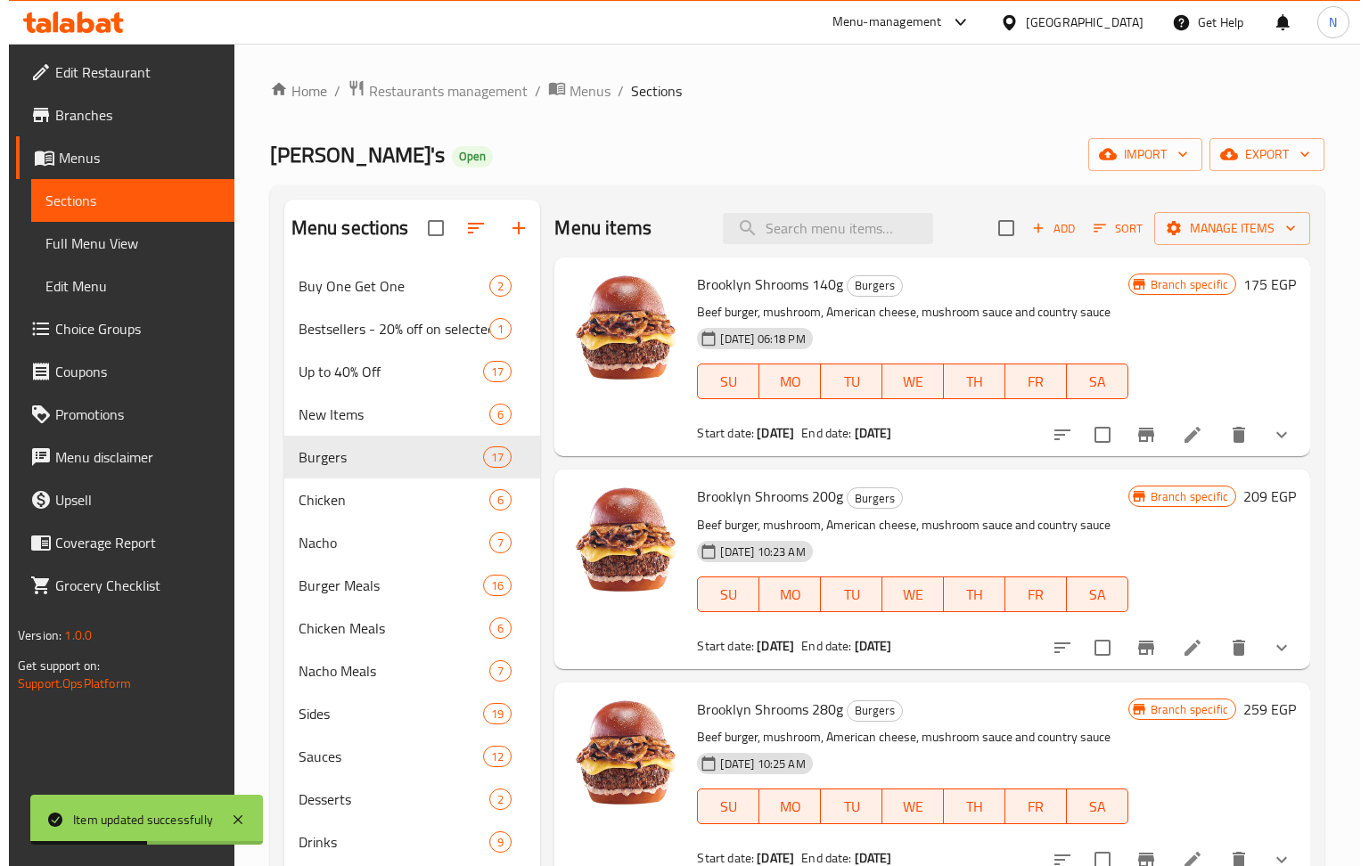
scroll to position [1463, 0]
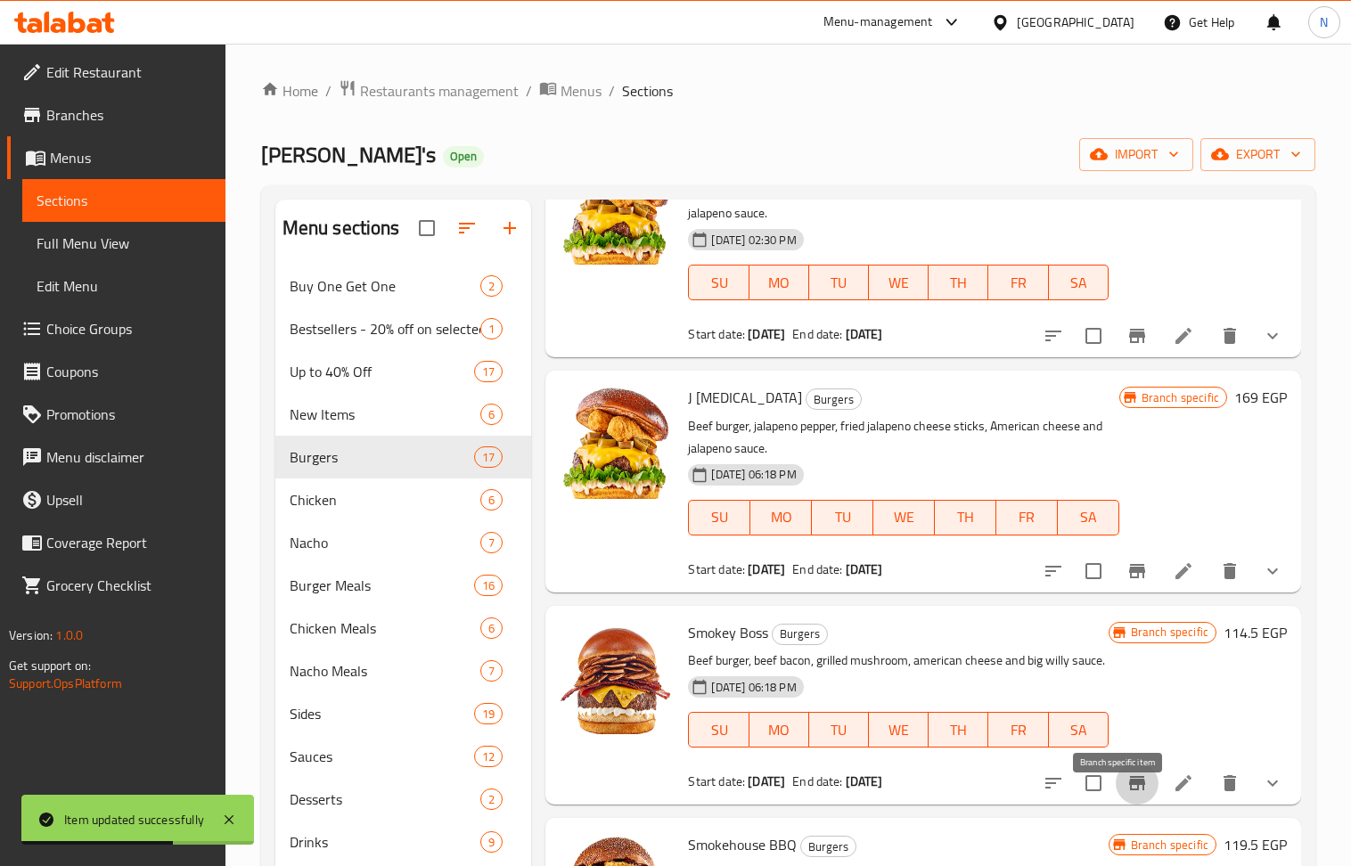
click at [1126, 794] on icon "Branch-specific-item" at bounding box center [1136, 783] width 21 height 21
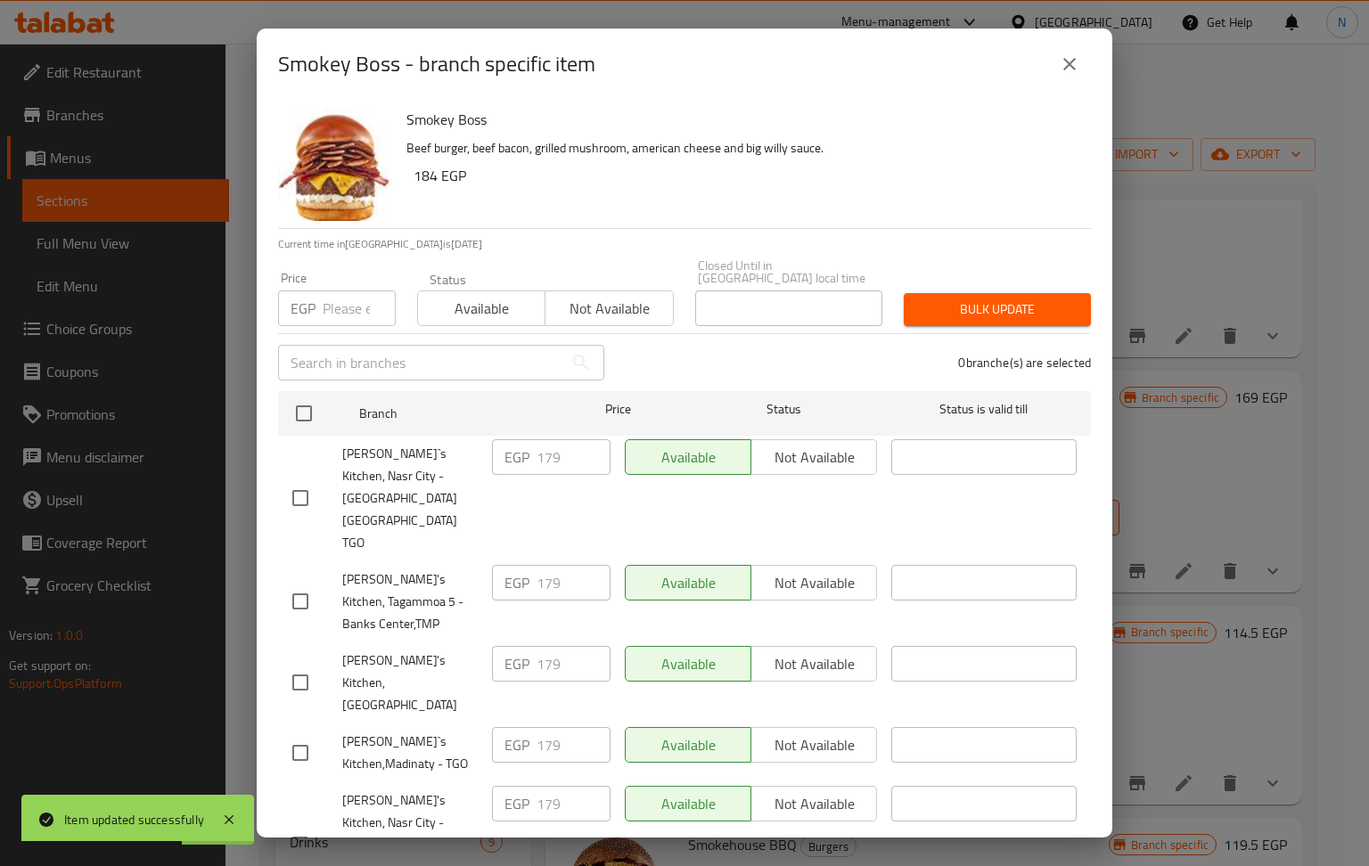
click at [332, 293] on input "number" at bounding box center [359, 309] width 73 height 36
paste input "184"
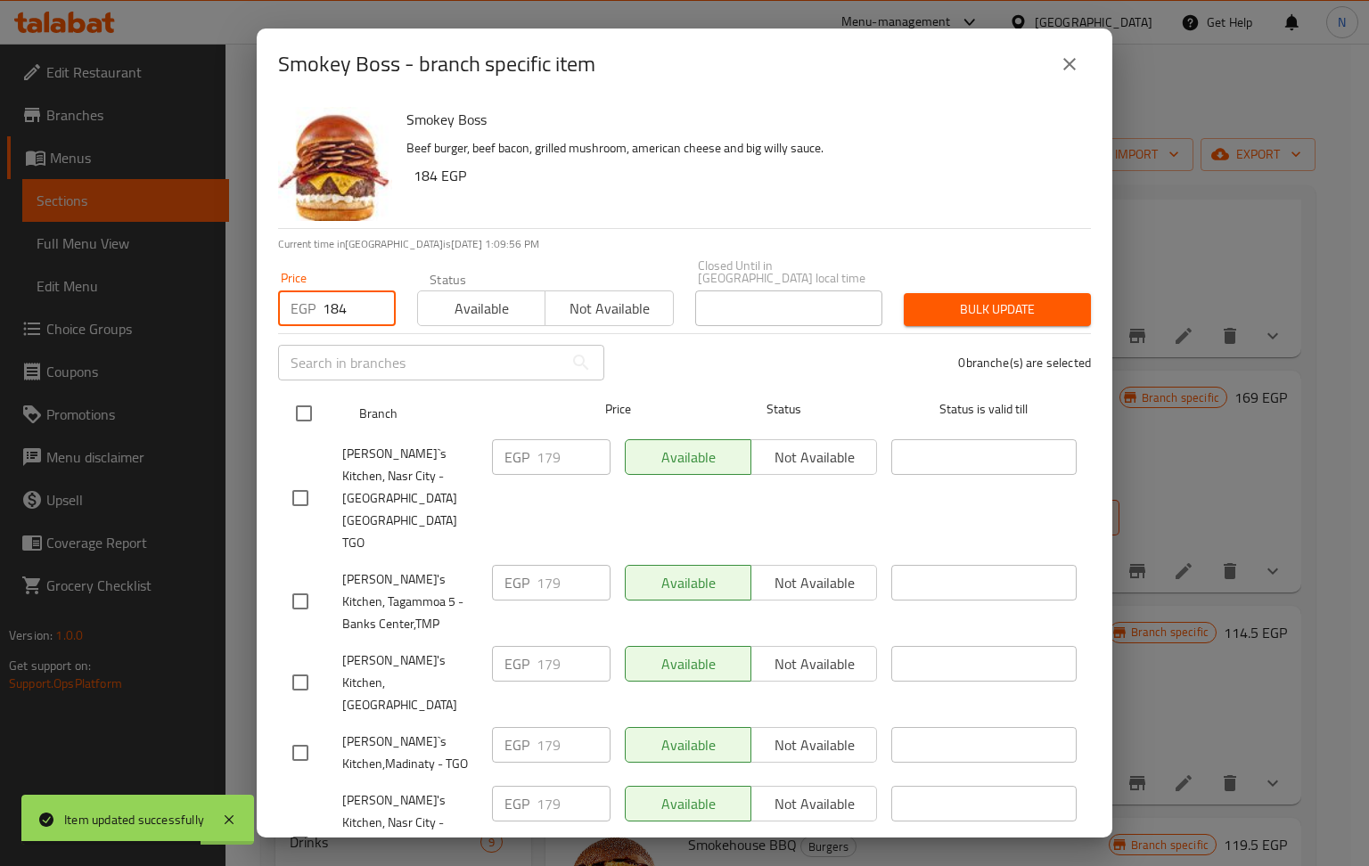
type input "184"
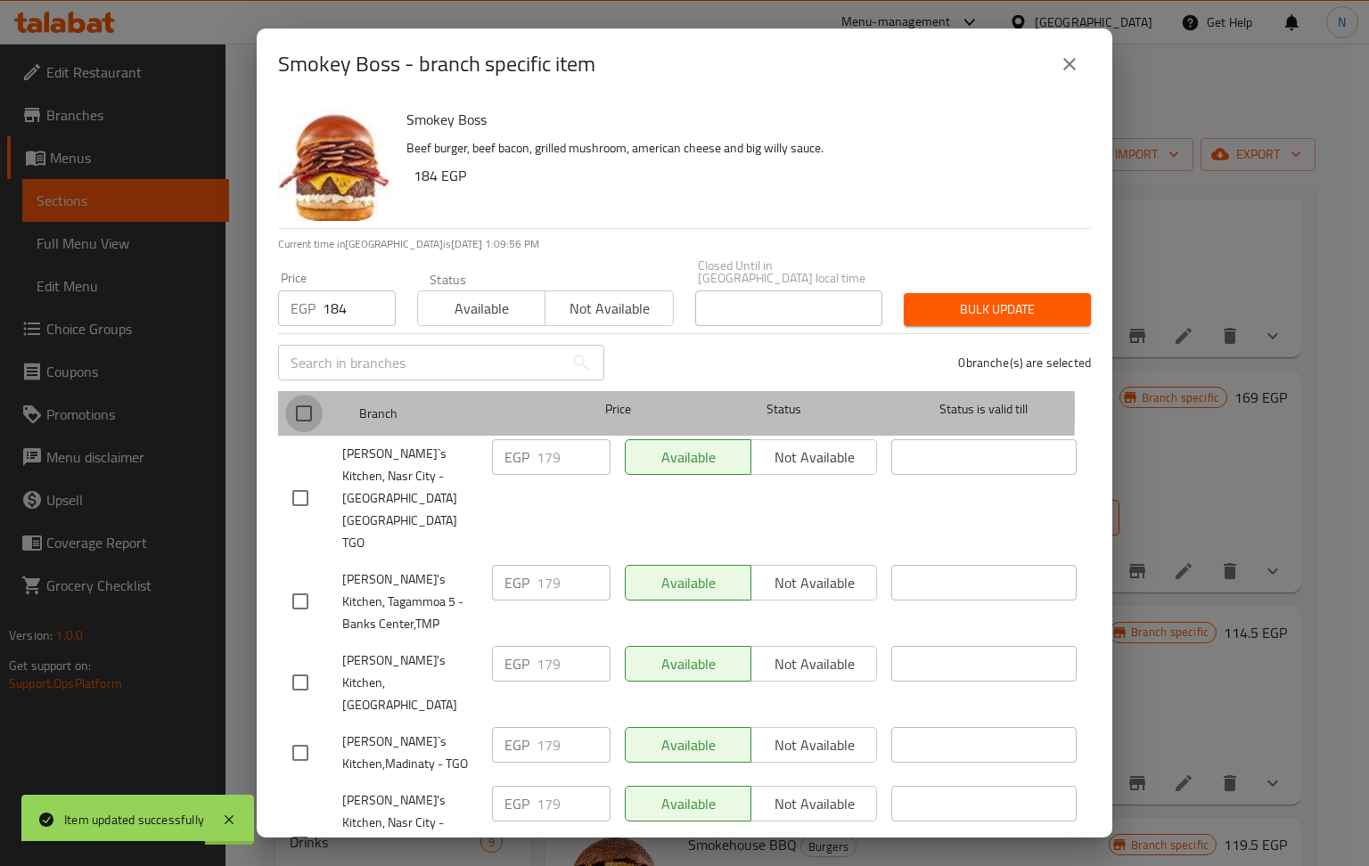
click at [303, 397] on input "checkbox" at bounding box center [303, 413] width 37 height 37
checkbox input "true"
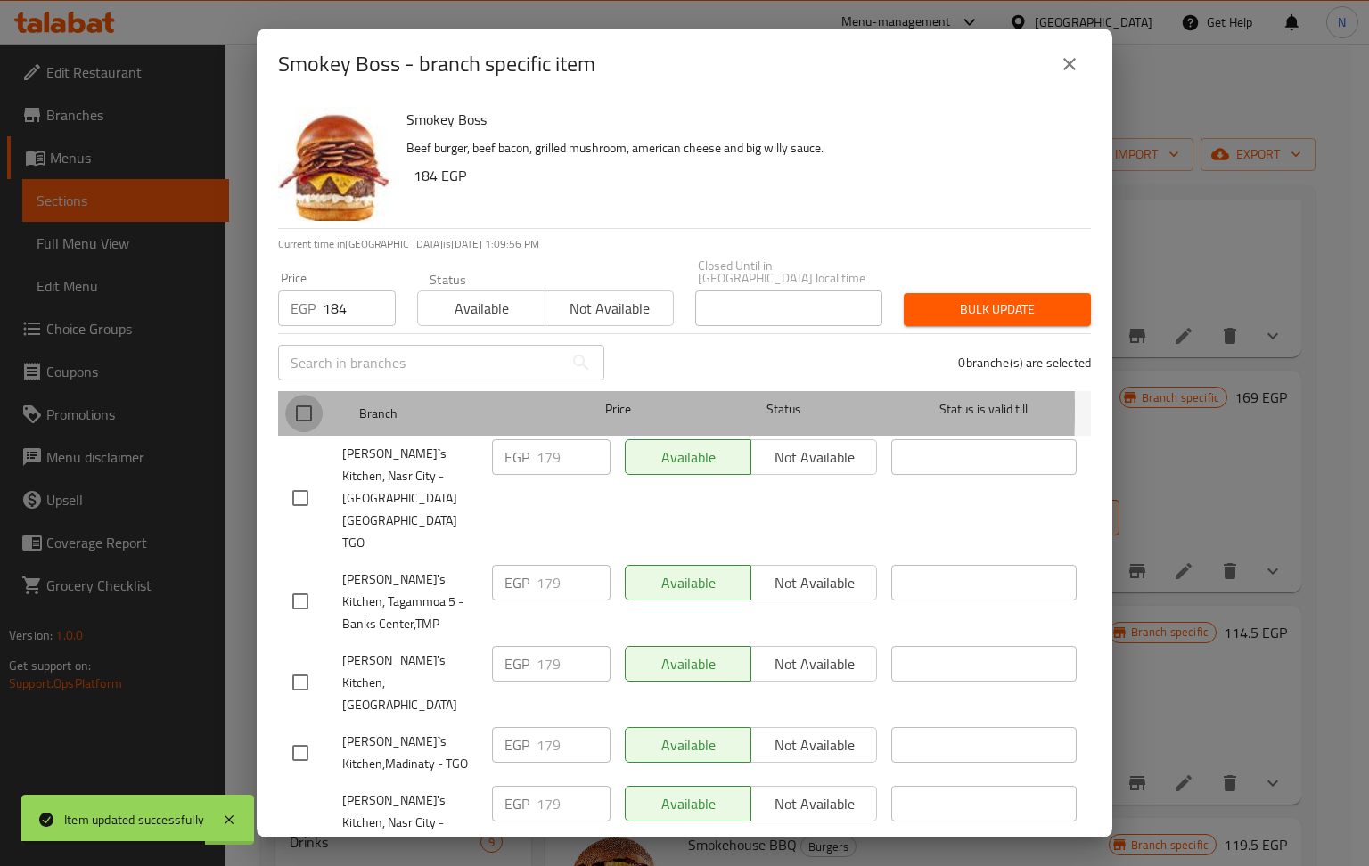
checkbox input "true"
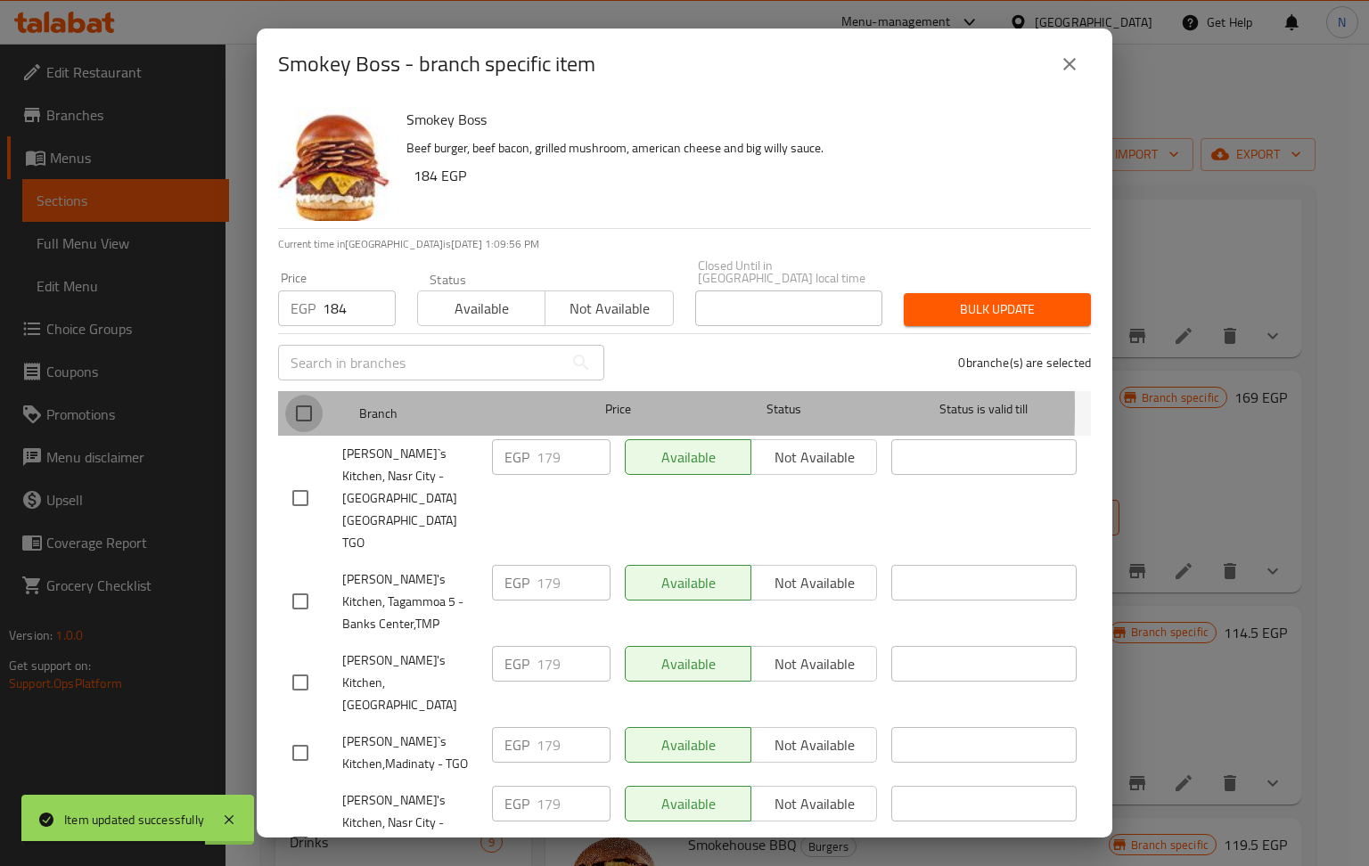
checkbox input "true"
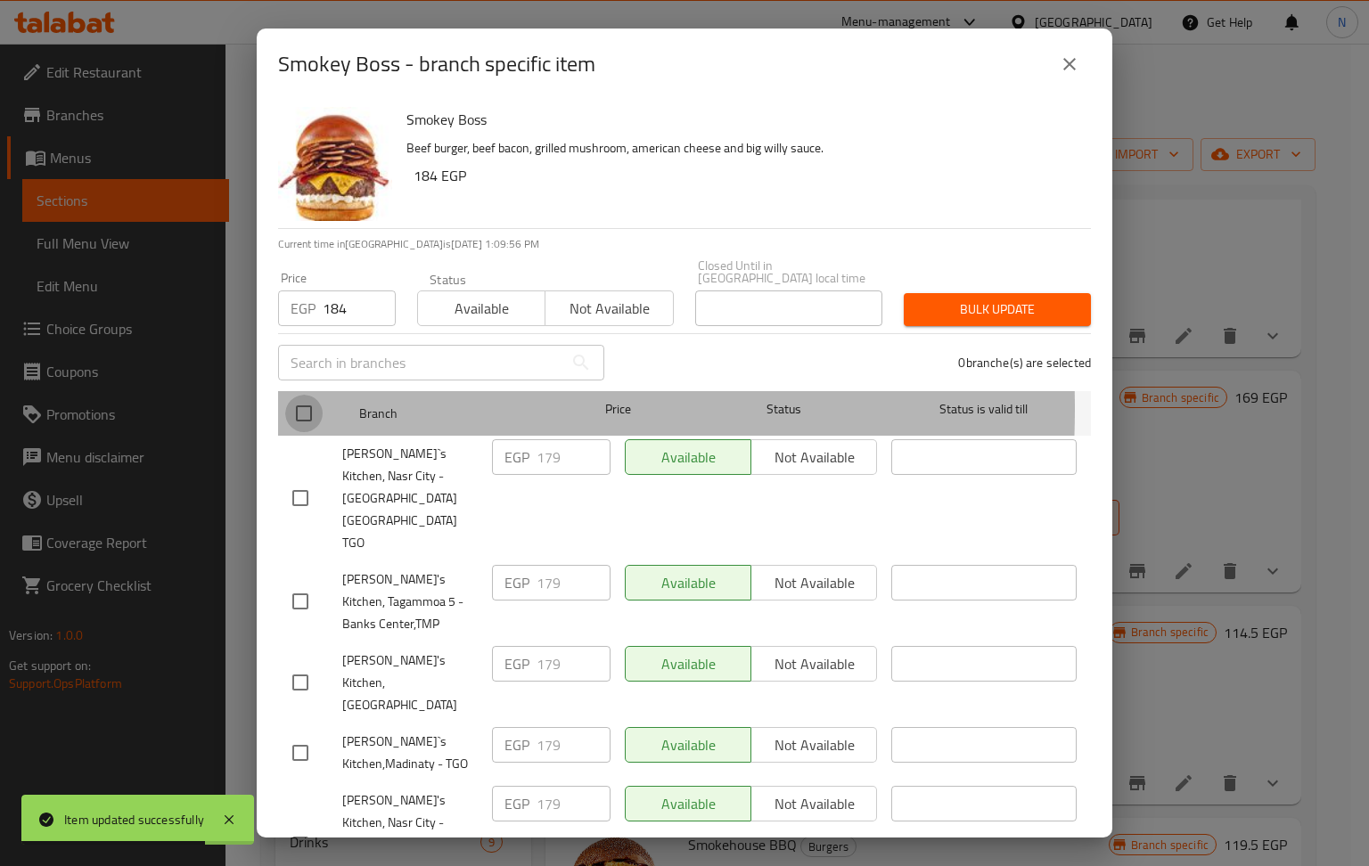
checkbox input "true"
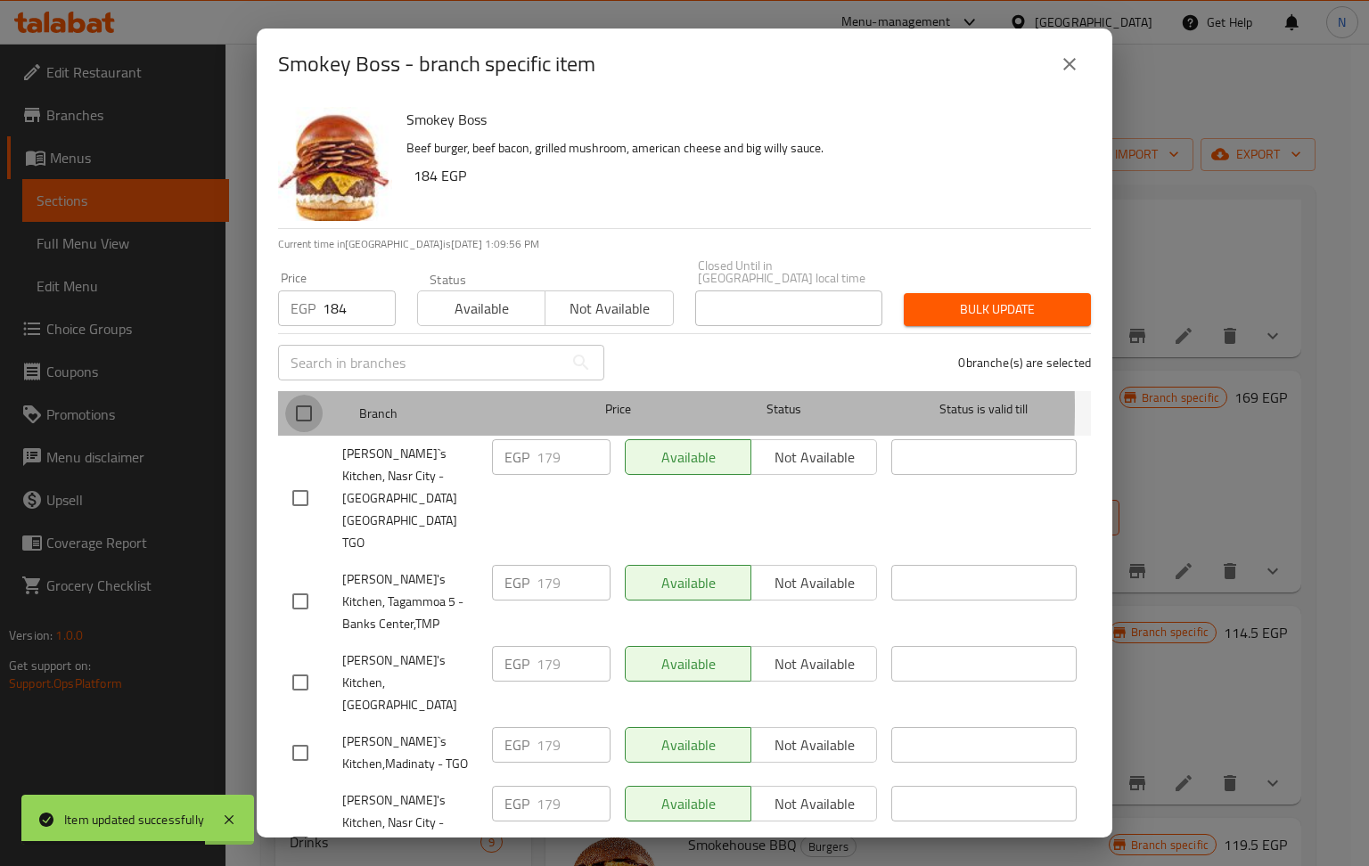
checkbox input "true"
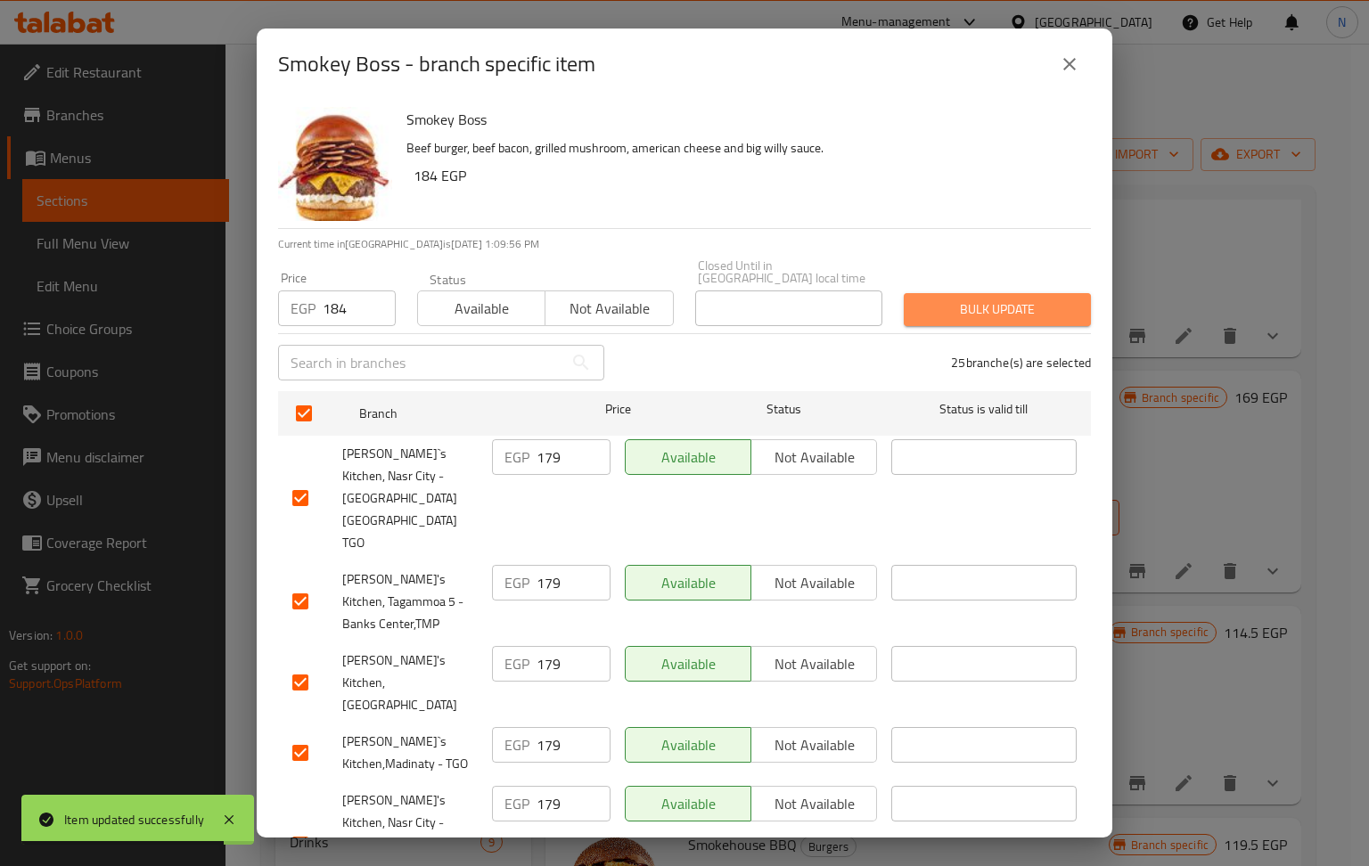
drag, startPoint x: 999, startPoint y: 297, endPoint x: 1060, endPoint y: 141, distance: 167.3
click at [1000, 299] on span "Bulk update" at bounding box center [997, 310] width 159 height 22
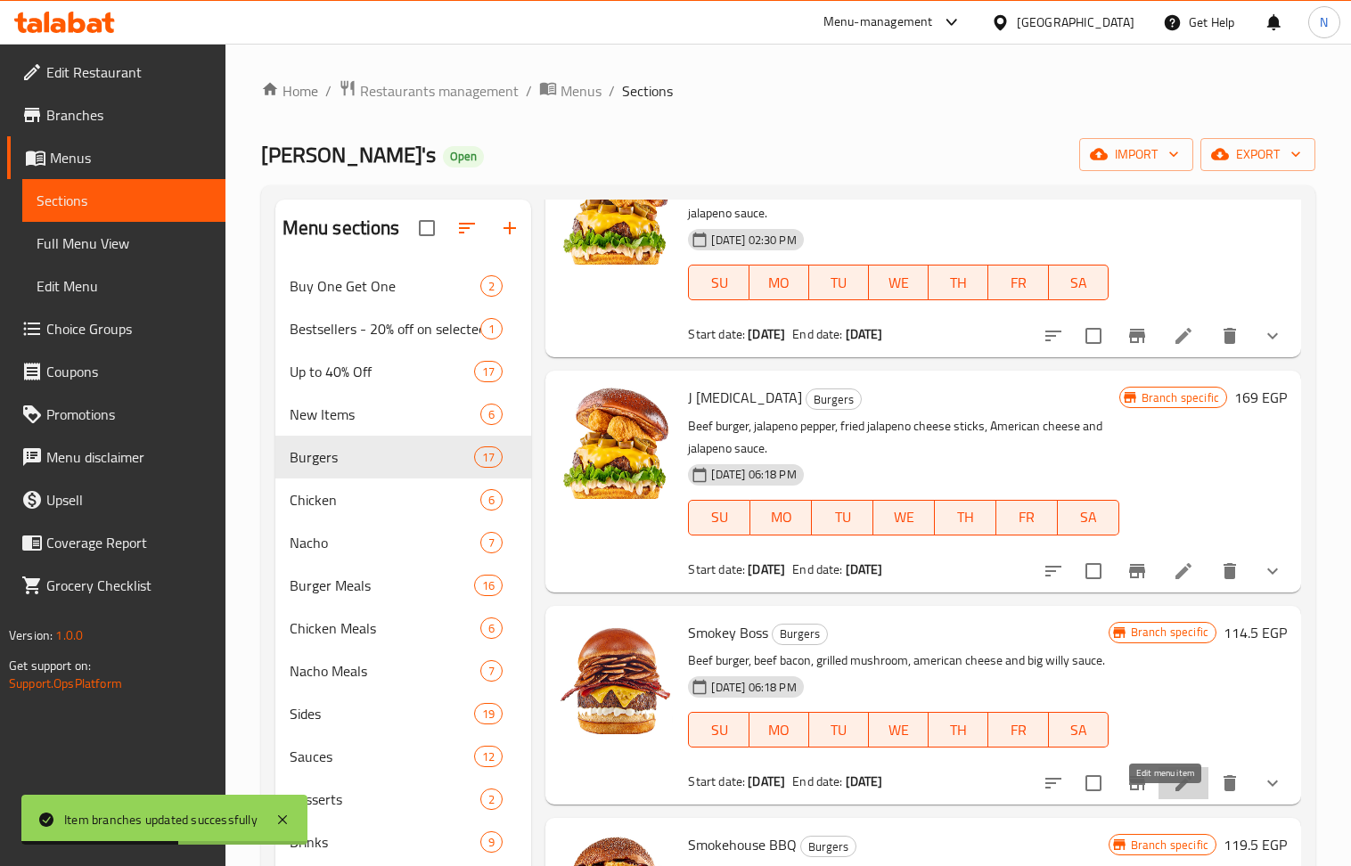
click at [1173, 794] on icon at bounding box center [1183, 783] width 21 height 21
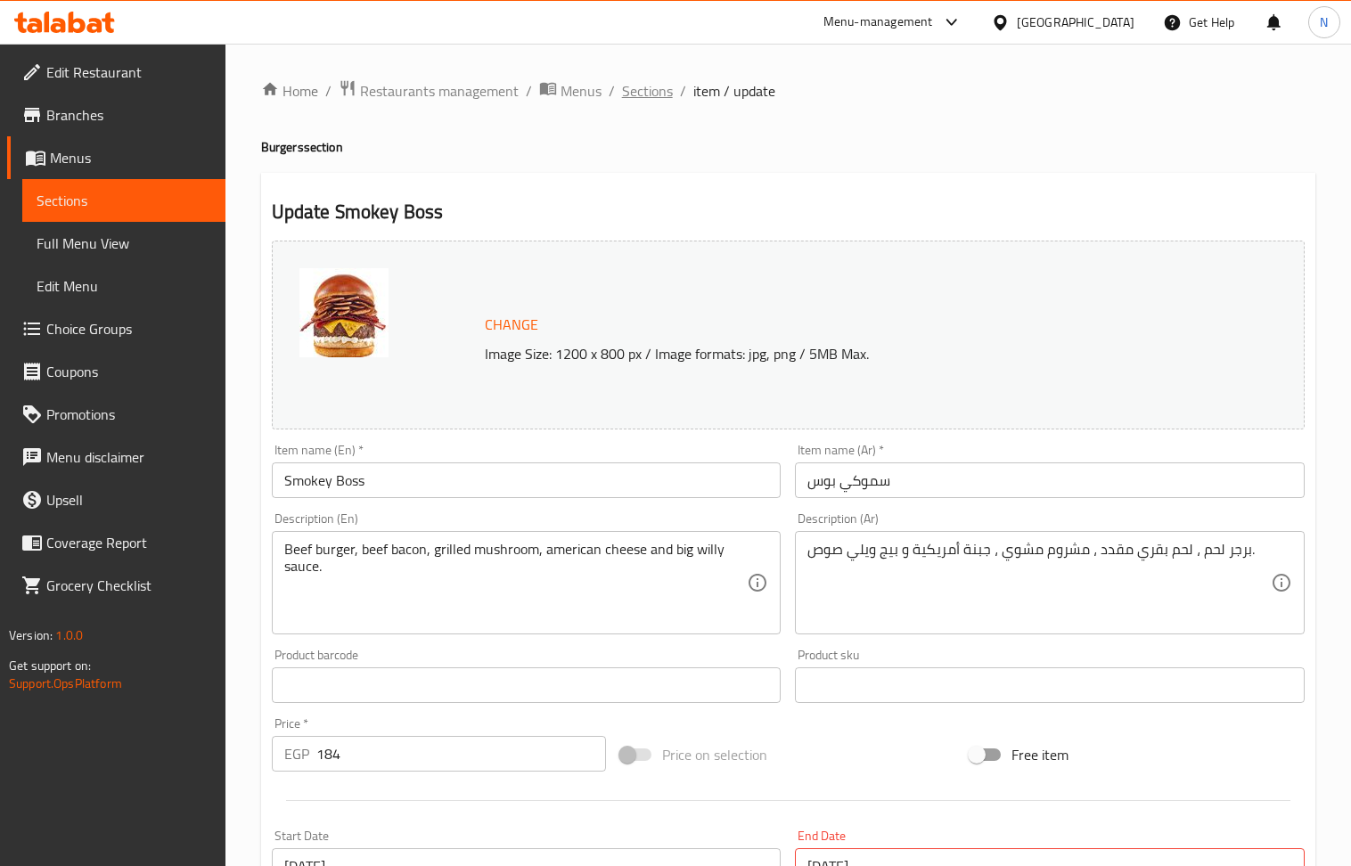
click at [653, 96] on span "Sections" at bounding box center [647, 90] width 51 height 21
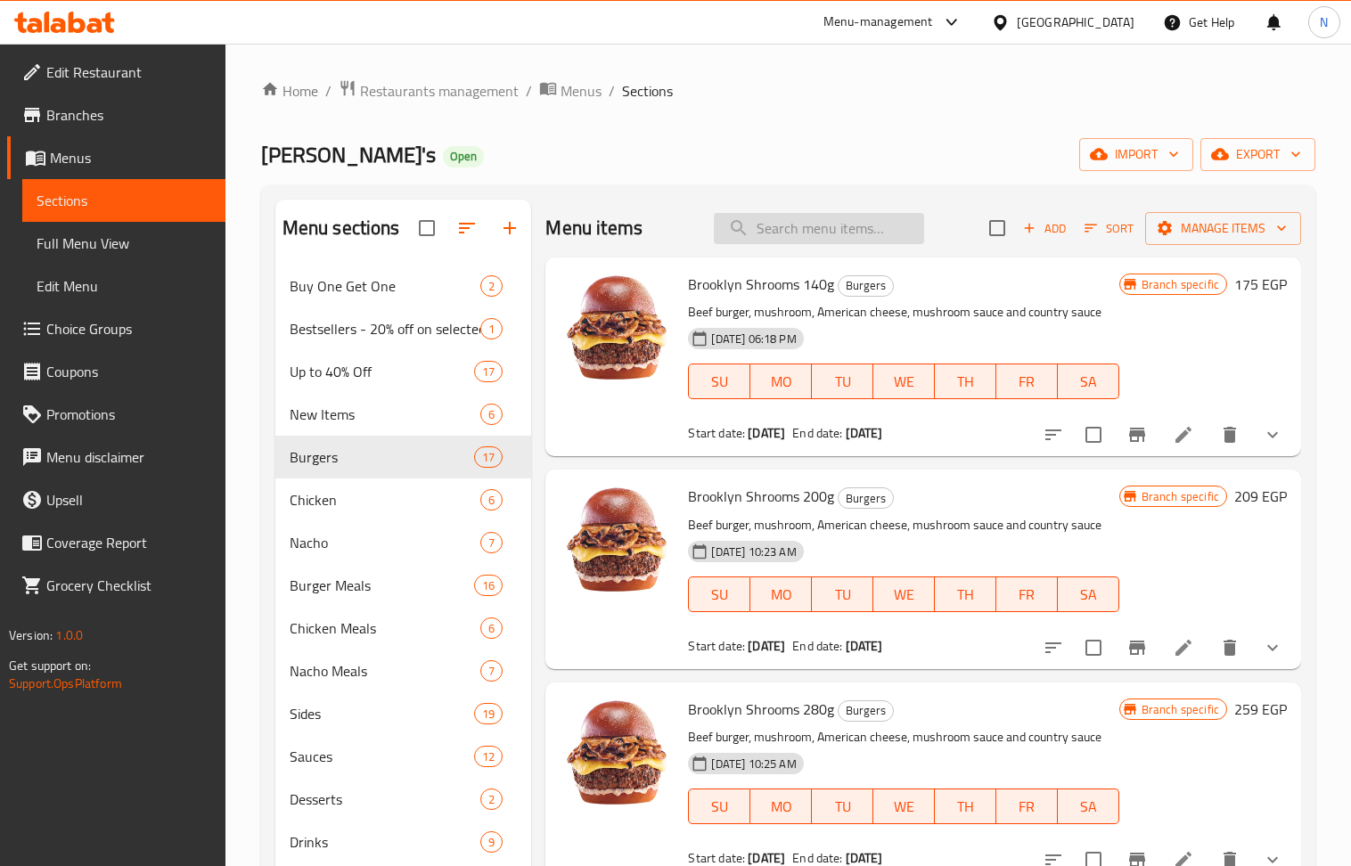
paste input "Smokehouse BBQ 140g"
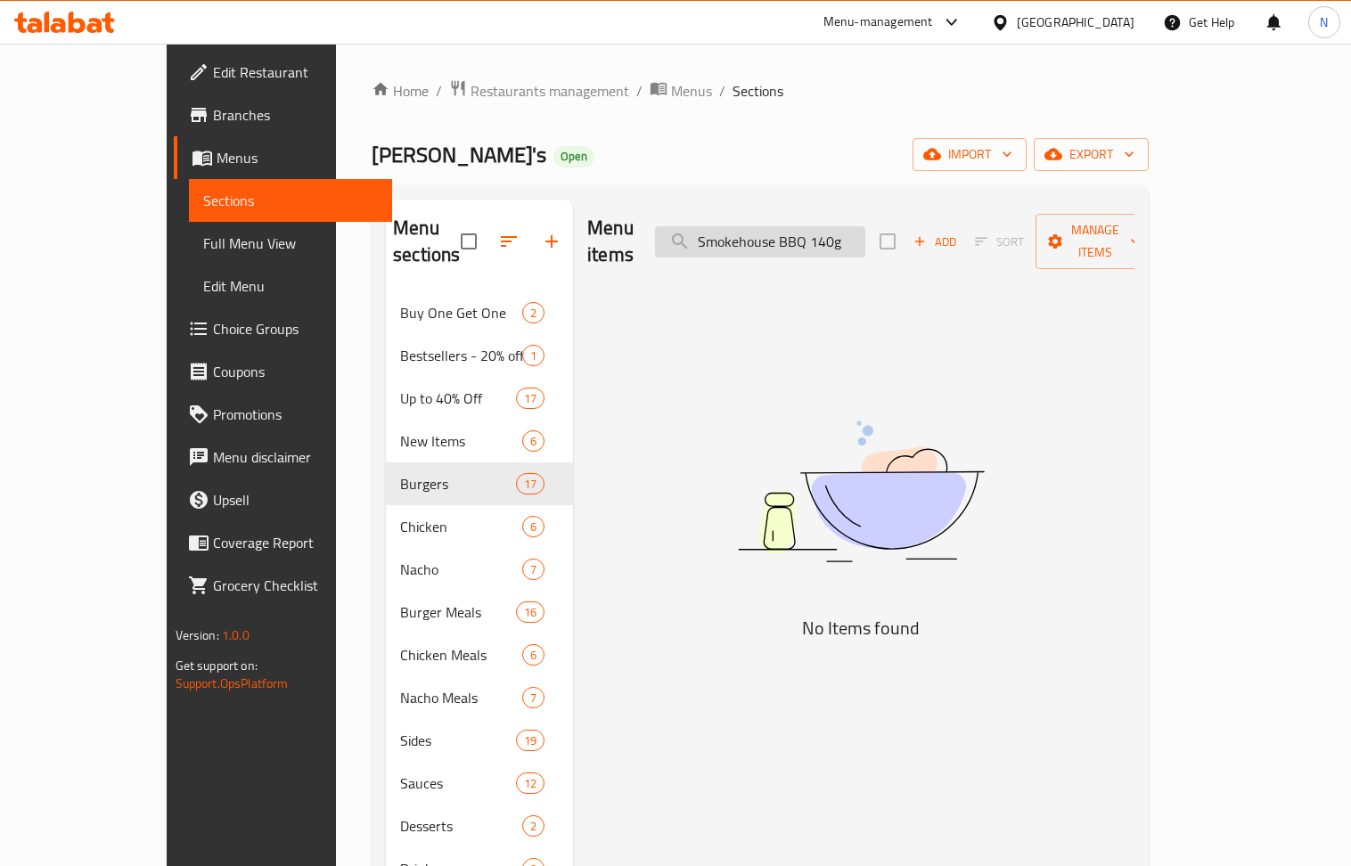
drag, startPoint x: 900, startPoint y: 233, endPoint x: 871, endPoint y: 237, distance: 29.7
click at [865, 237] on input "Smokehouse BBQ 140g" at bounding box center [760, 241] width 210 height 31
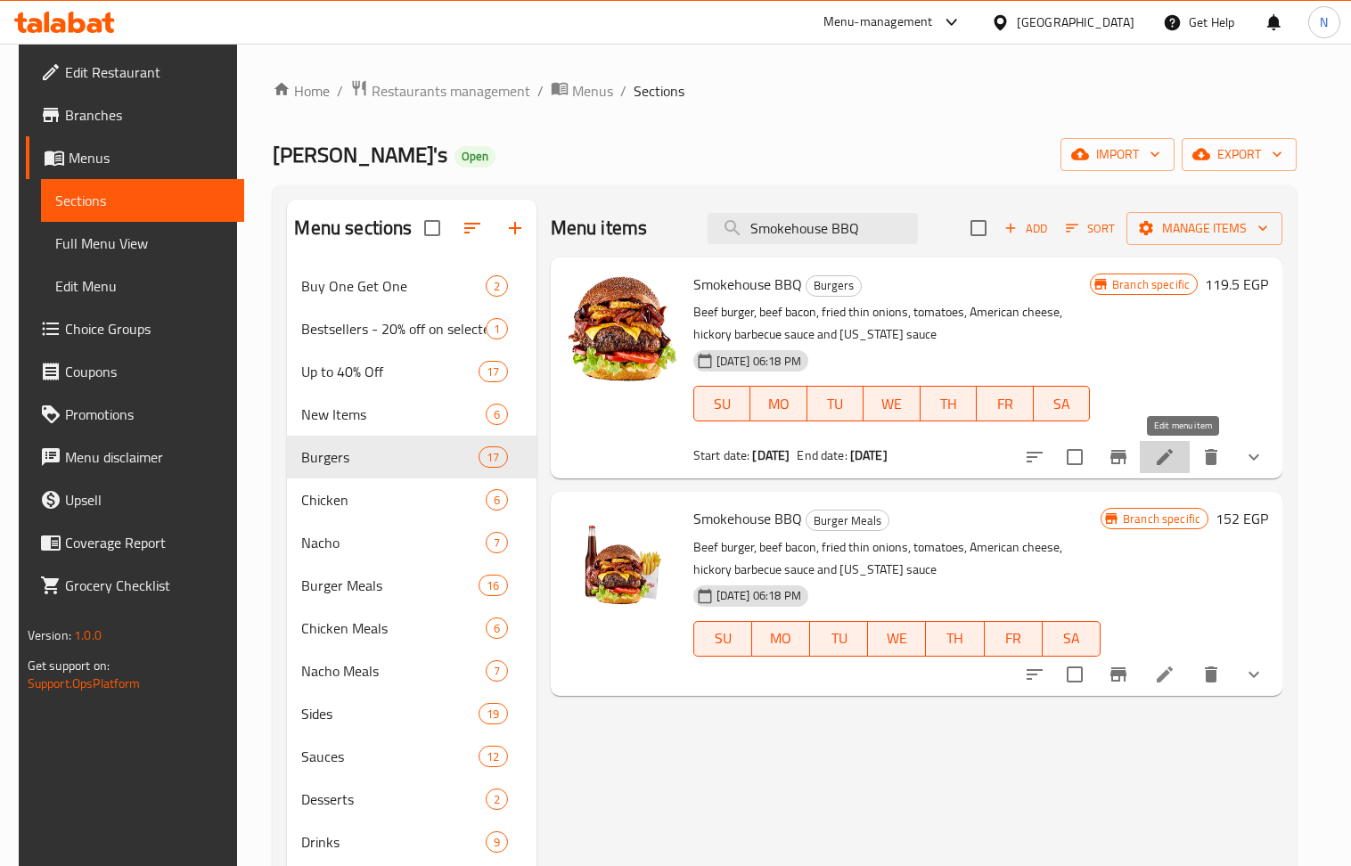
click at [1175, 456] on icon at bounding box center [1164, 456] width 21 height 21
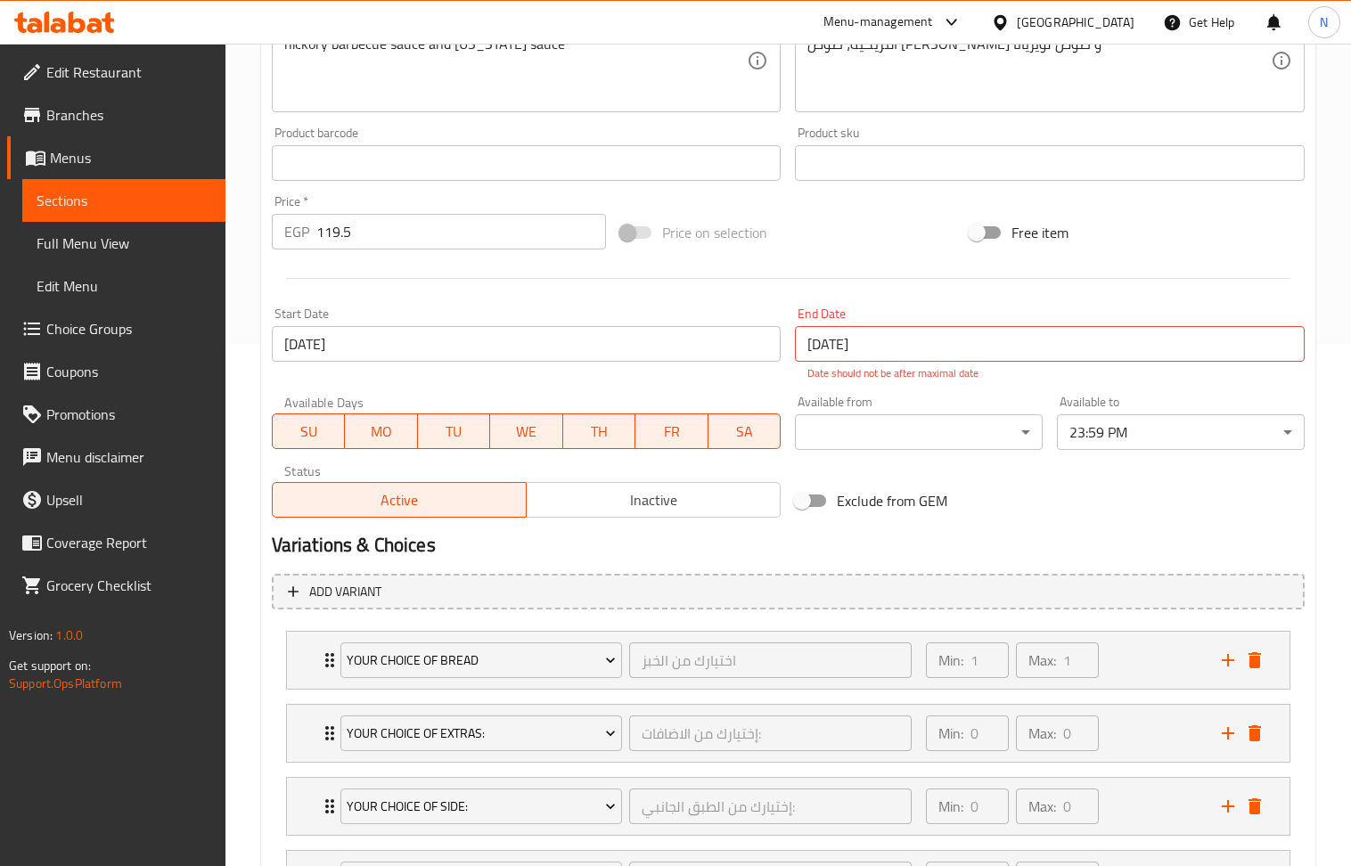
scroll to position [290, 0]
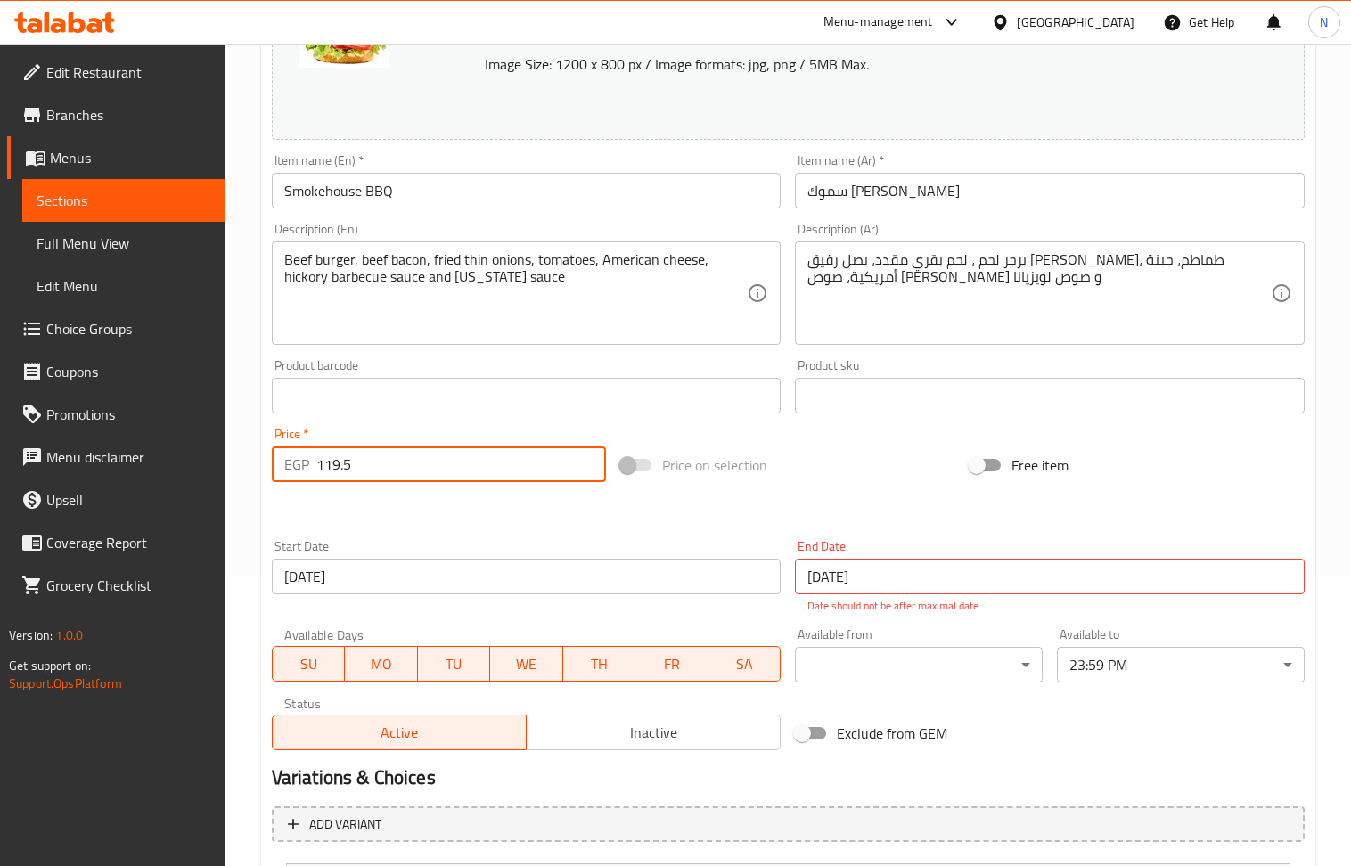
click at [386, 465] on input "119.5" at bounding box center [461, 464] width 291 height 36
paste input "89"
click at [482, 347] on div "Description (En) Beef burger, beef bacon, fried thin onions, tomatoes, American…" at bounding box center [527, 284] width 524 height 136
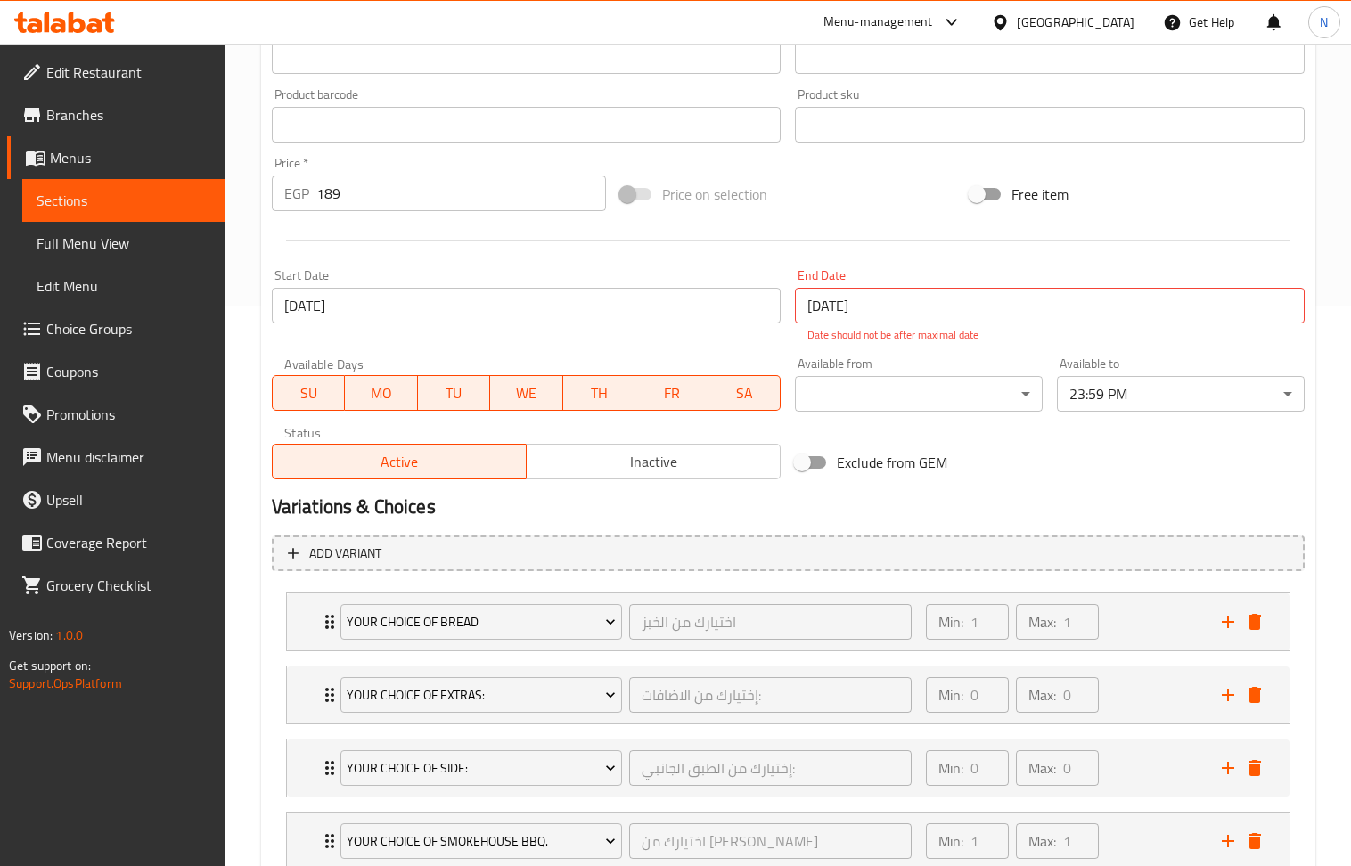
scroll to position [765, 0]
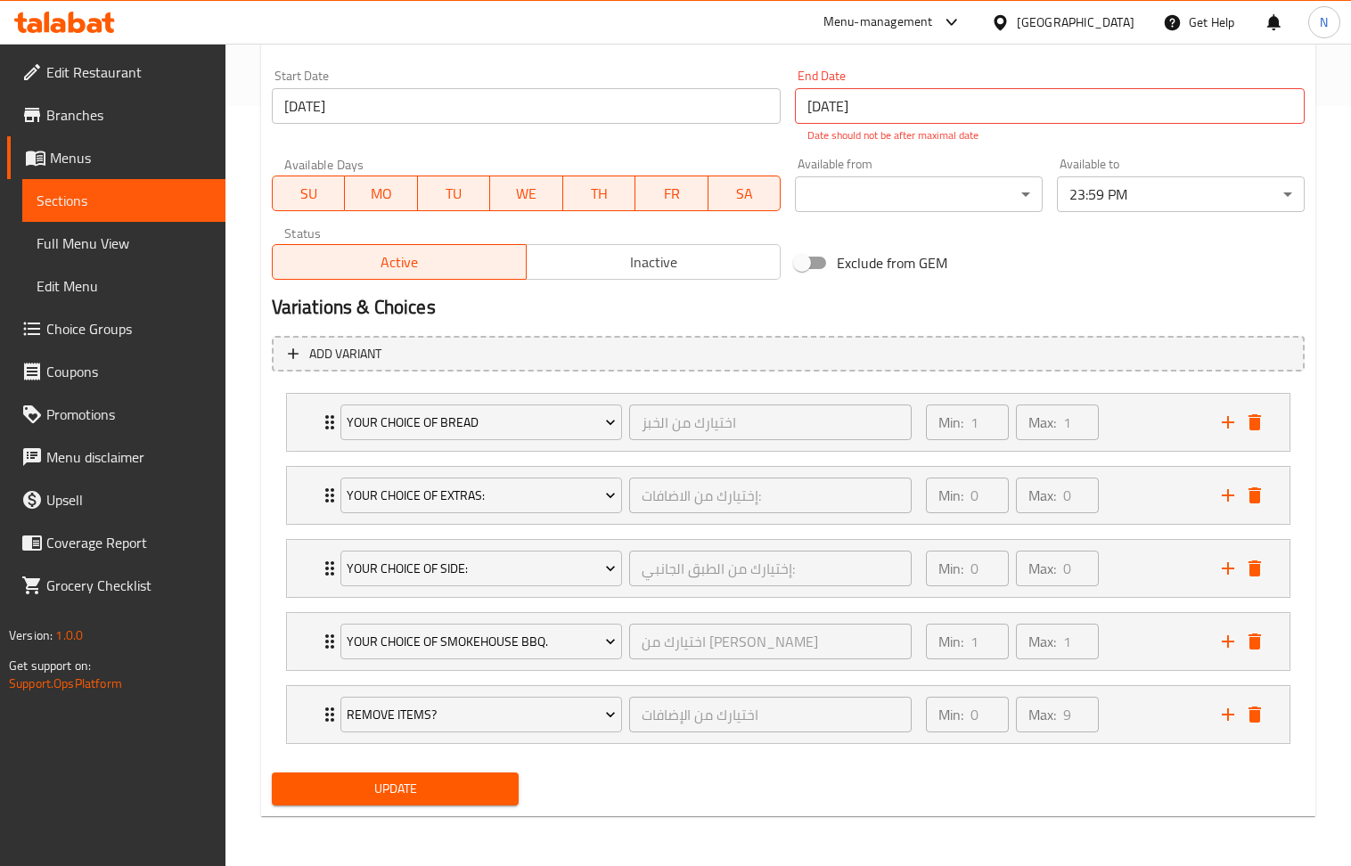
click at [396, 799] on span "Update" at bounding box center [395, 789] width 219 height 22
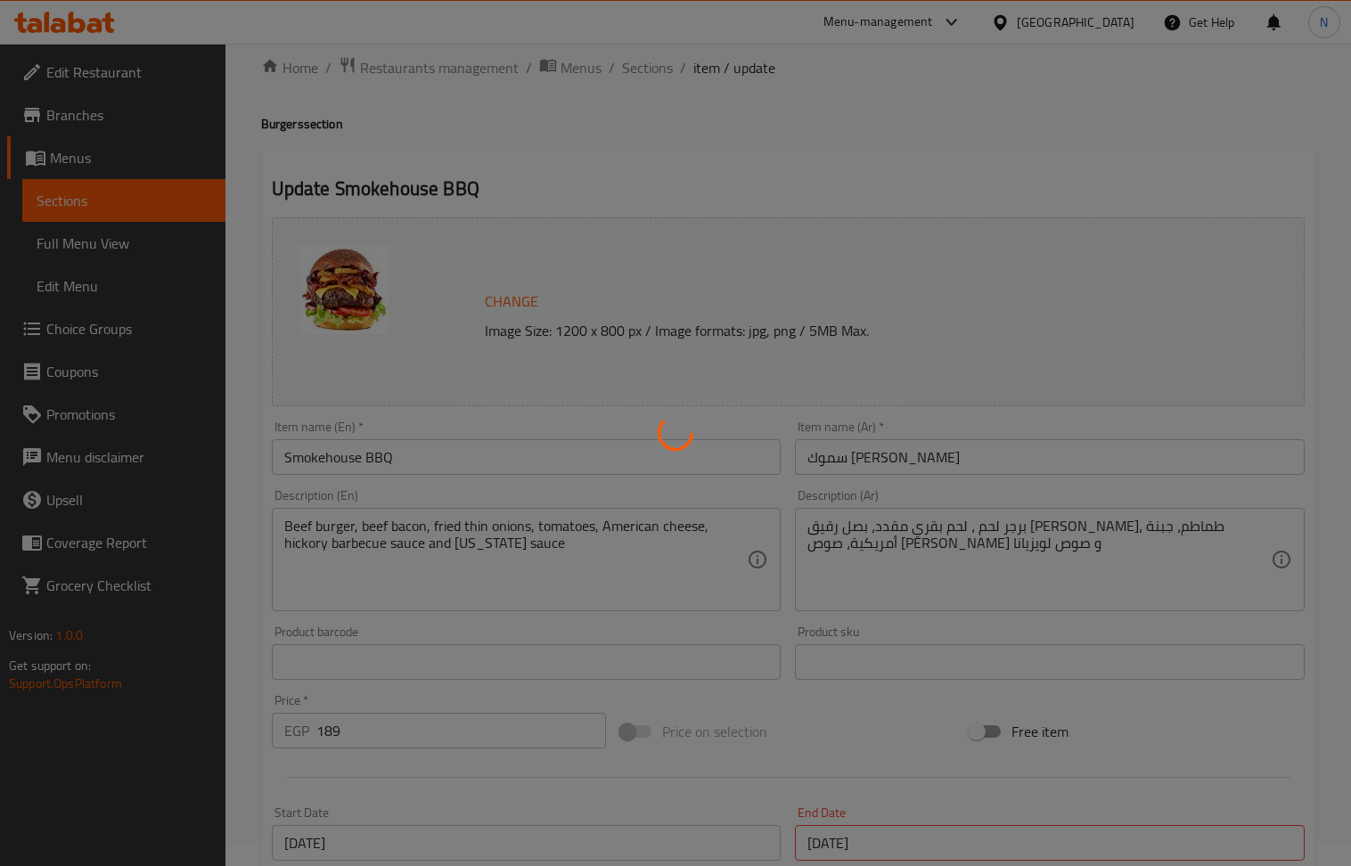
scroll to position [0, 0]
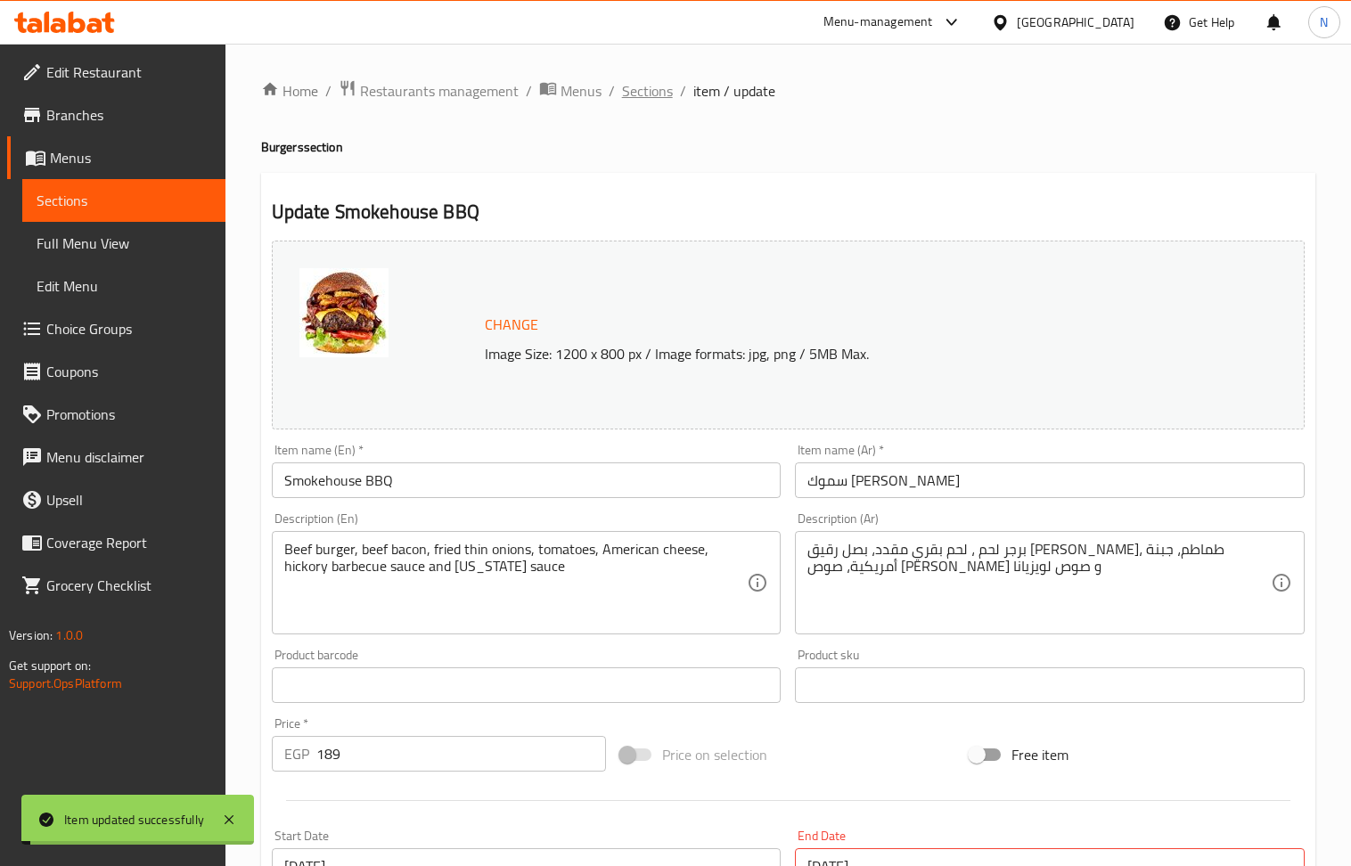
click at [643, 91] on span "Sections" at bounding box center [647, 90] width 51 height 21
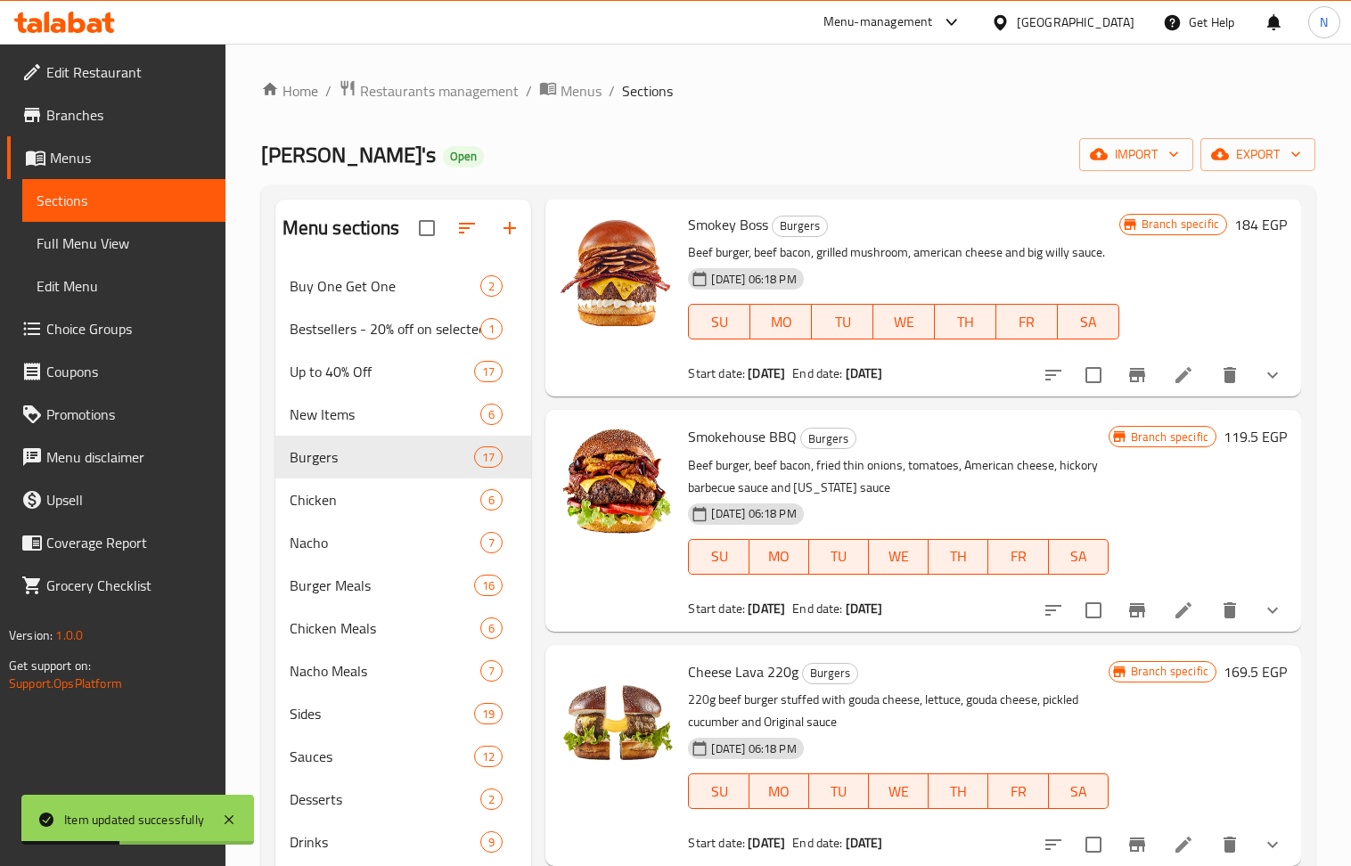
scroll to position [1901, 0]
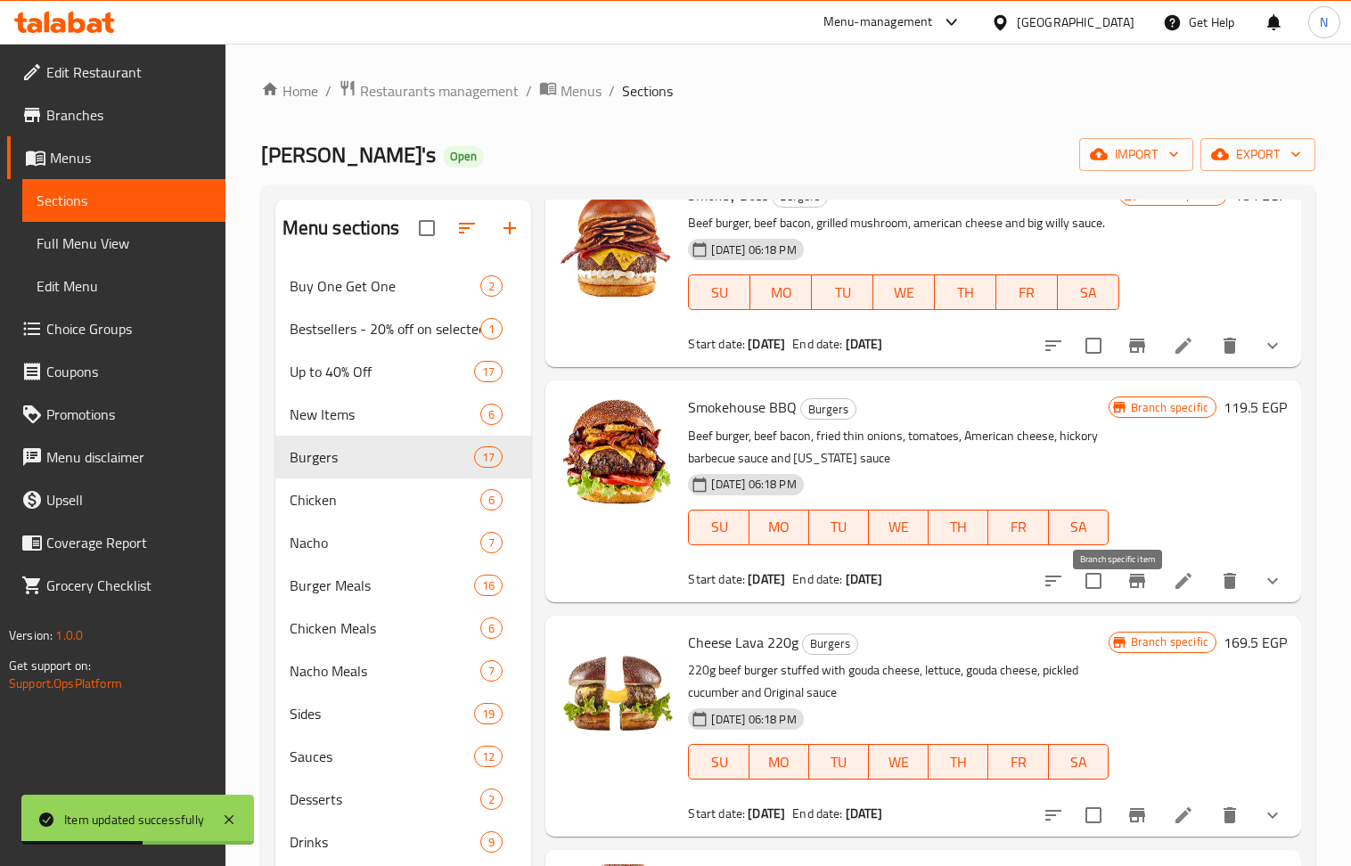
click at [1129, 588] on icon "Branch-specific-item" at bounding box center [1137, 581] width 16 height 14
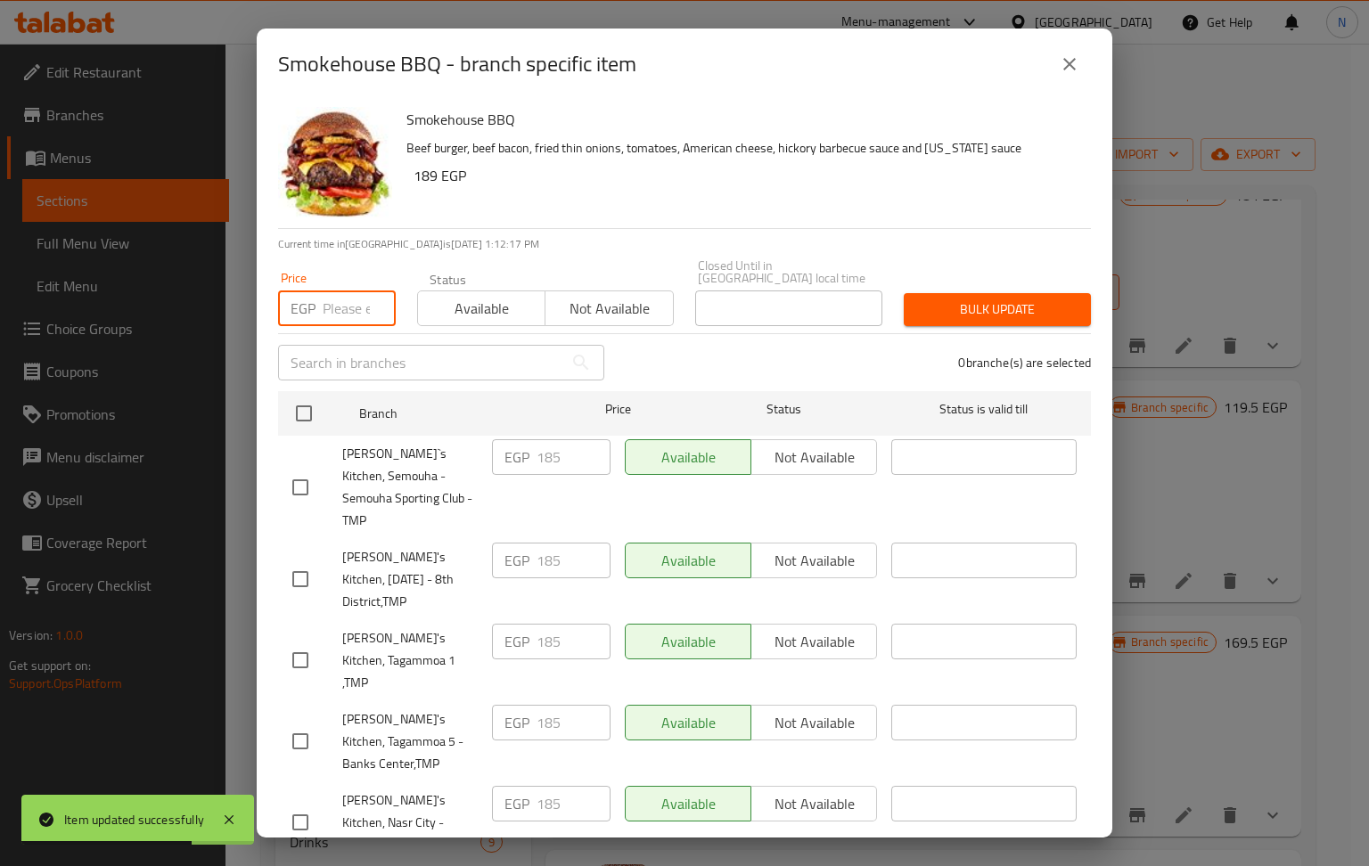
paste input "189"
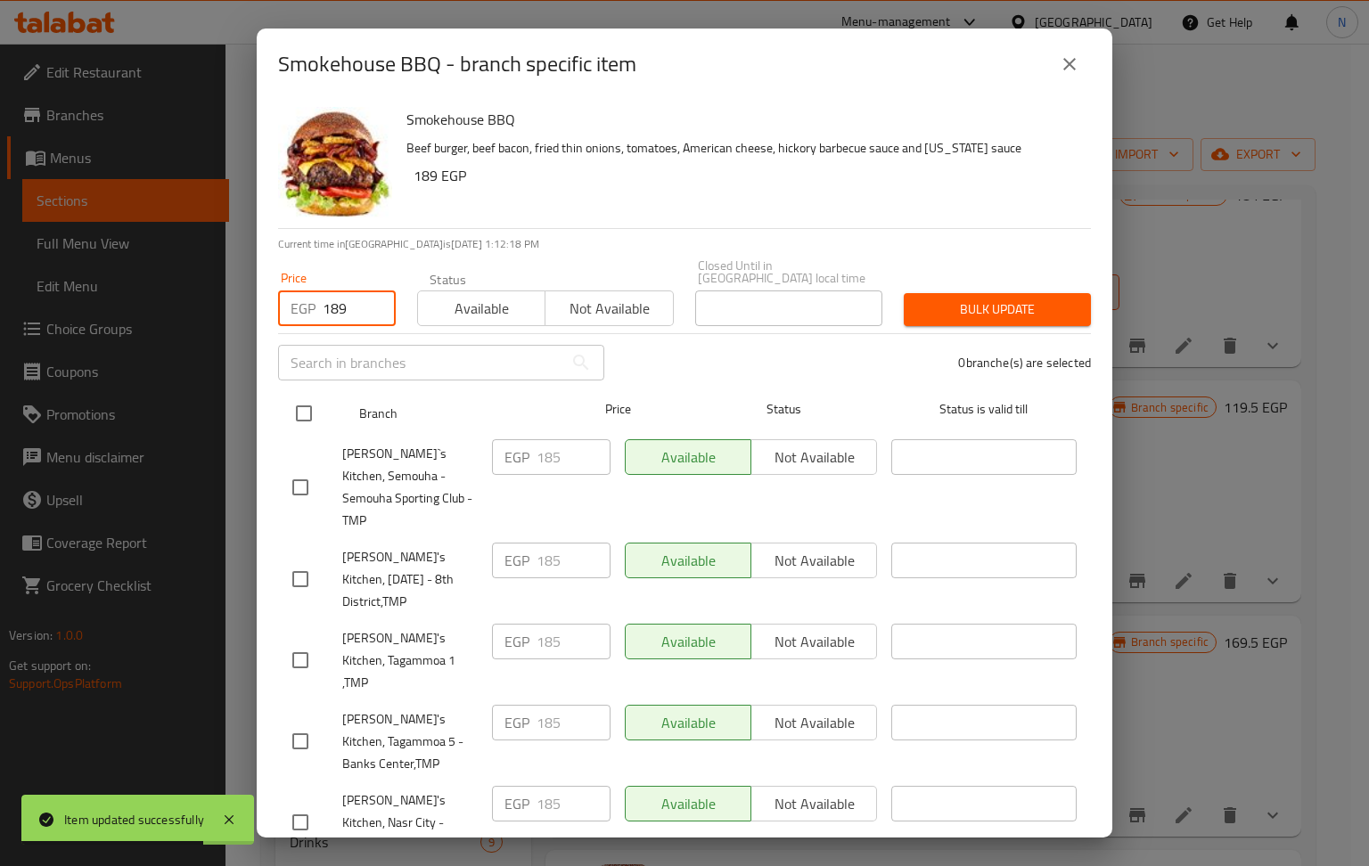
click at [297, 397] on input "checkbox" at bounding box center [303, 413] width 37 height 37
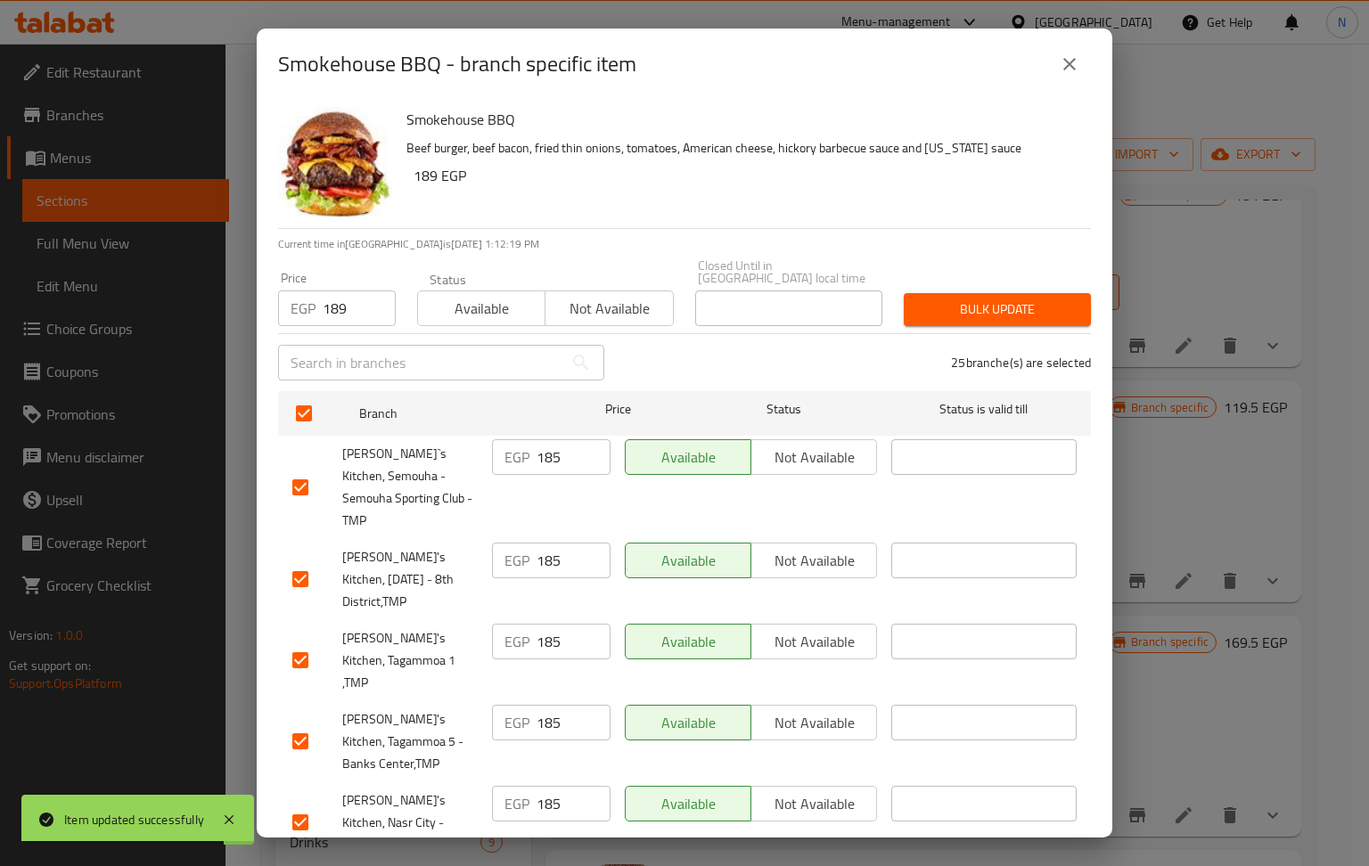
click at [999, 299] on span "Bulk update" at bounding box center [997, 310] width 159 height 22
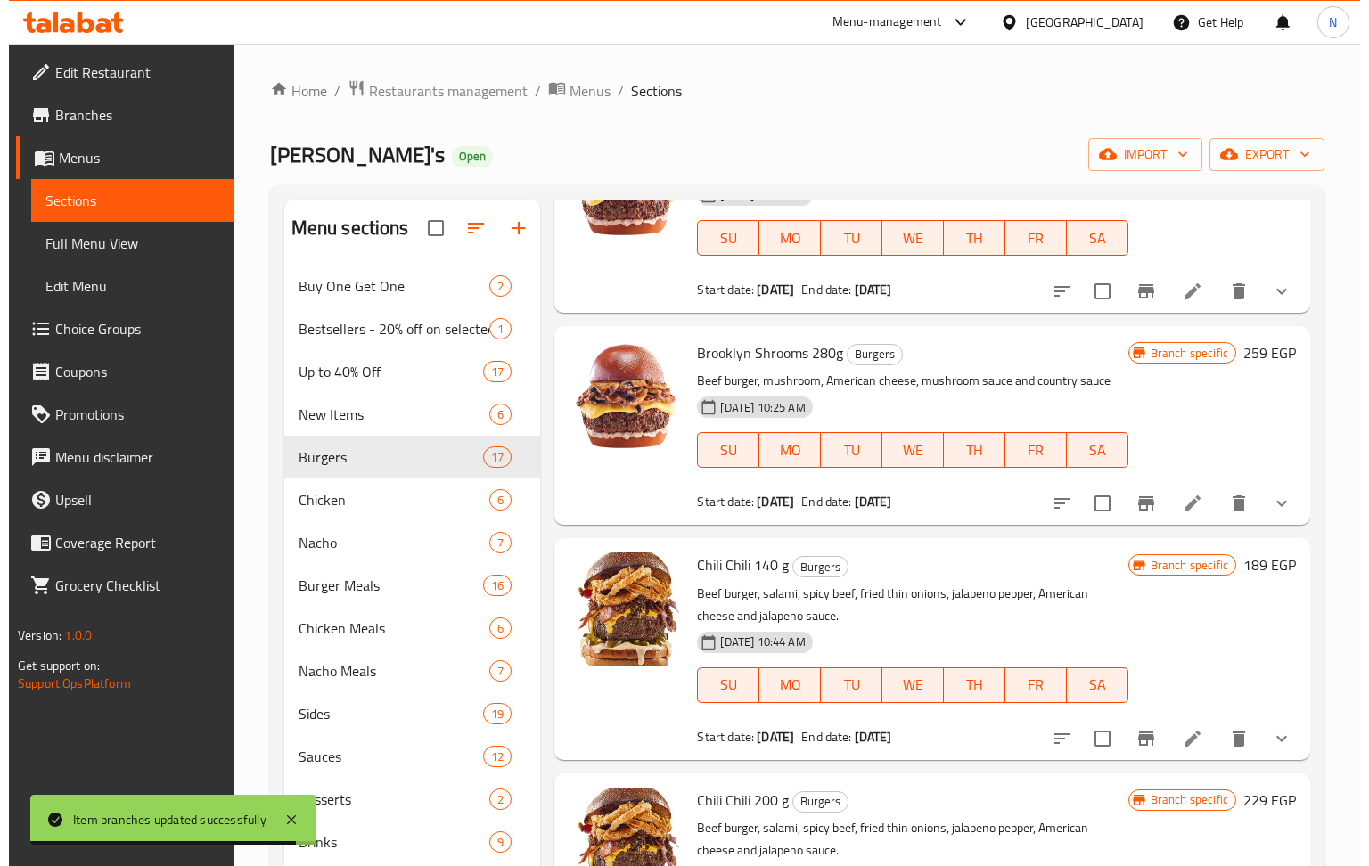
scroll to position [0, 0]
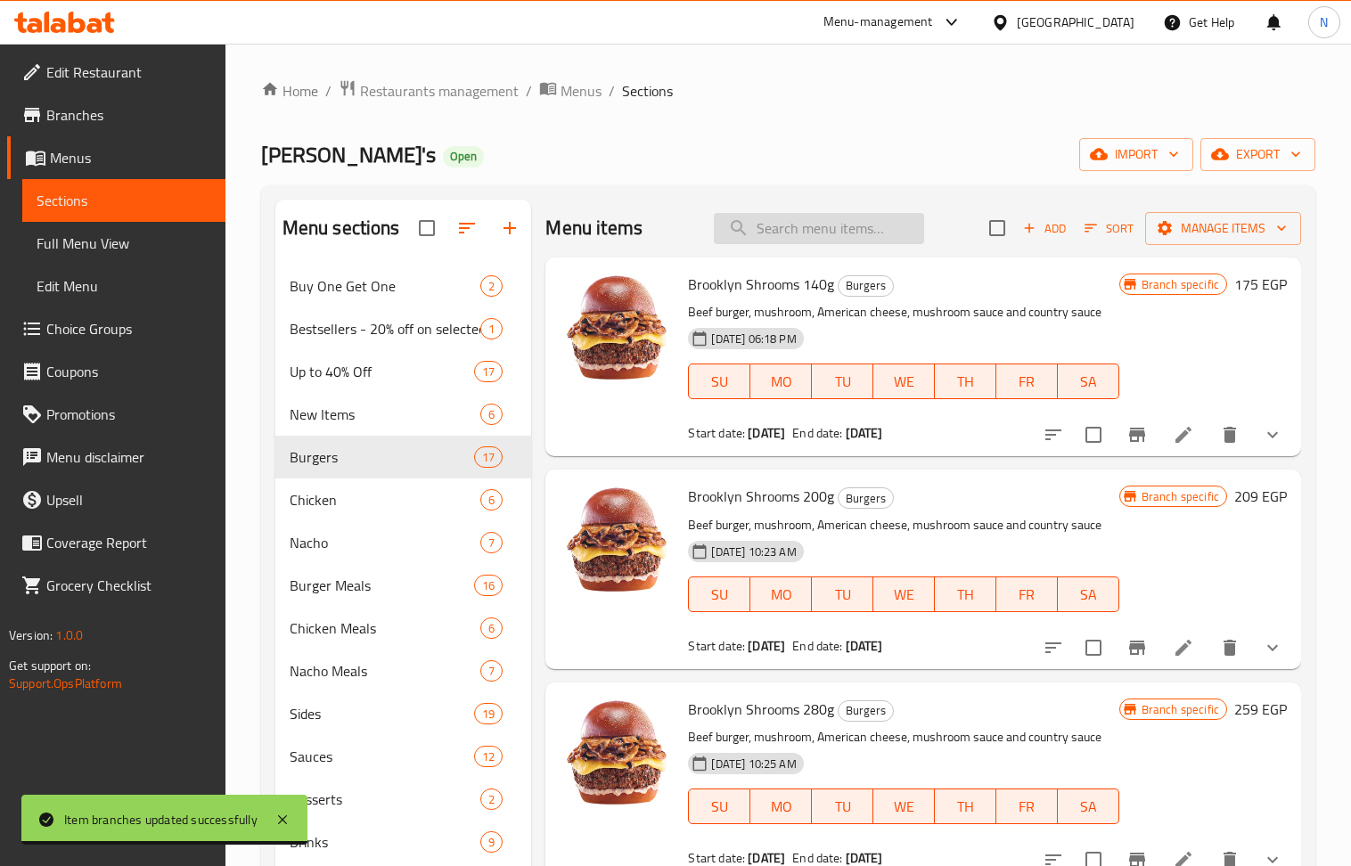
click at [815, 244] on input "search" at bounding box center [819, 228] width 210 height 31
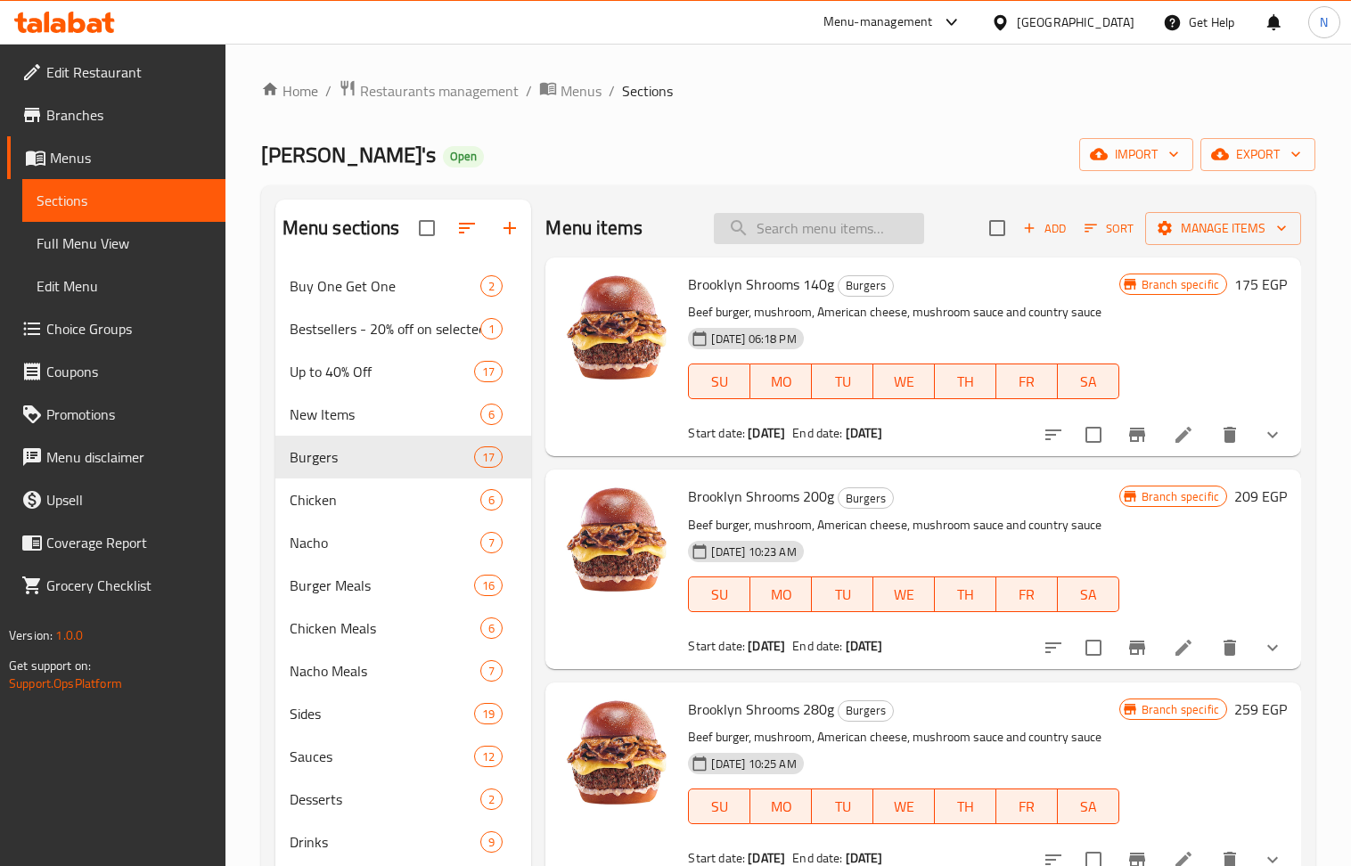
paste input "Cheese Lava (220g)"
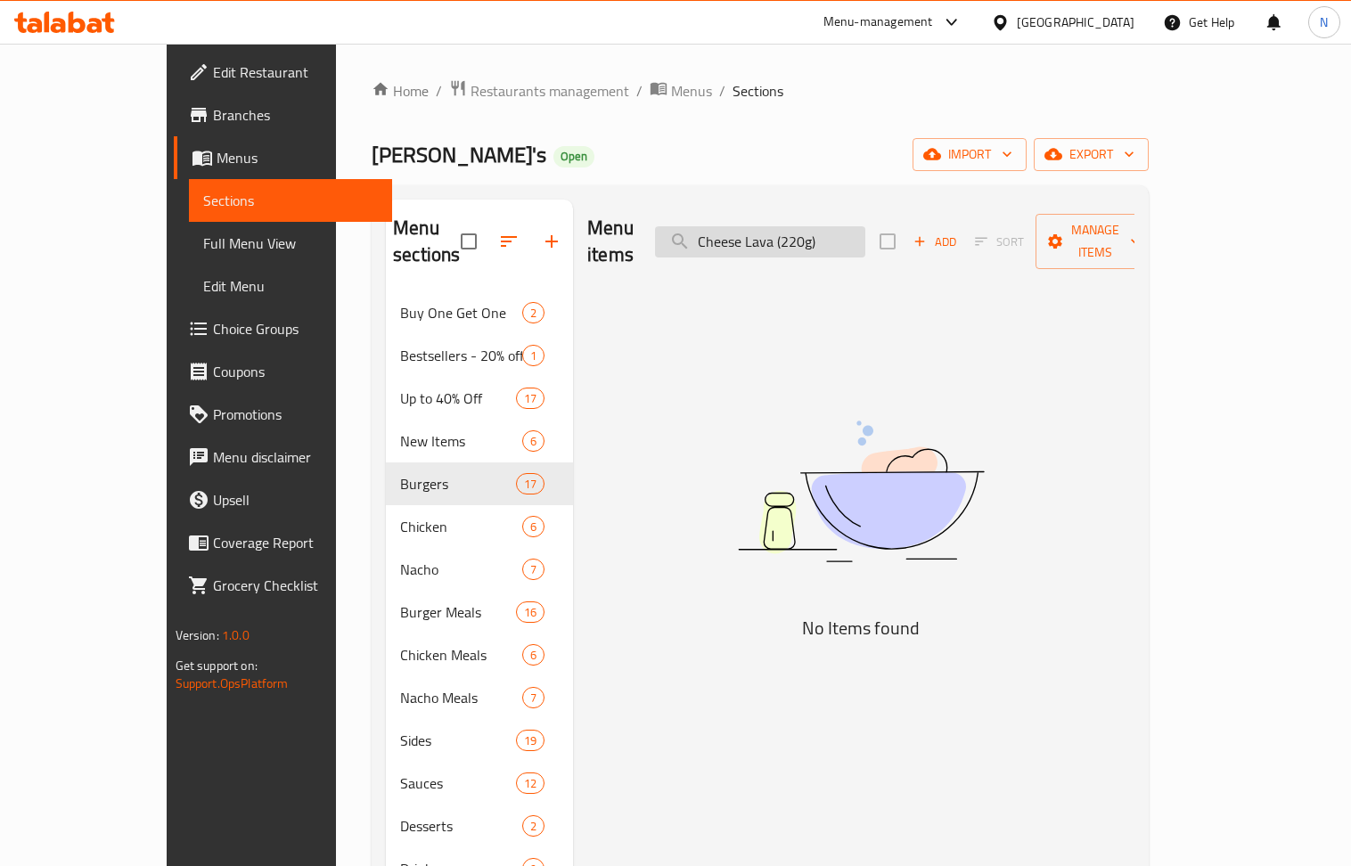
drag, startPoint x: 889, startPoint y: 230, endPoint x: 836, endPoint y: 233, distance: 53.6
click at [836, 233] on input "Cheese Lava (220g)" at bounding box center [760, 241] width 210 height 31
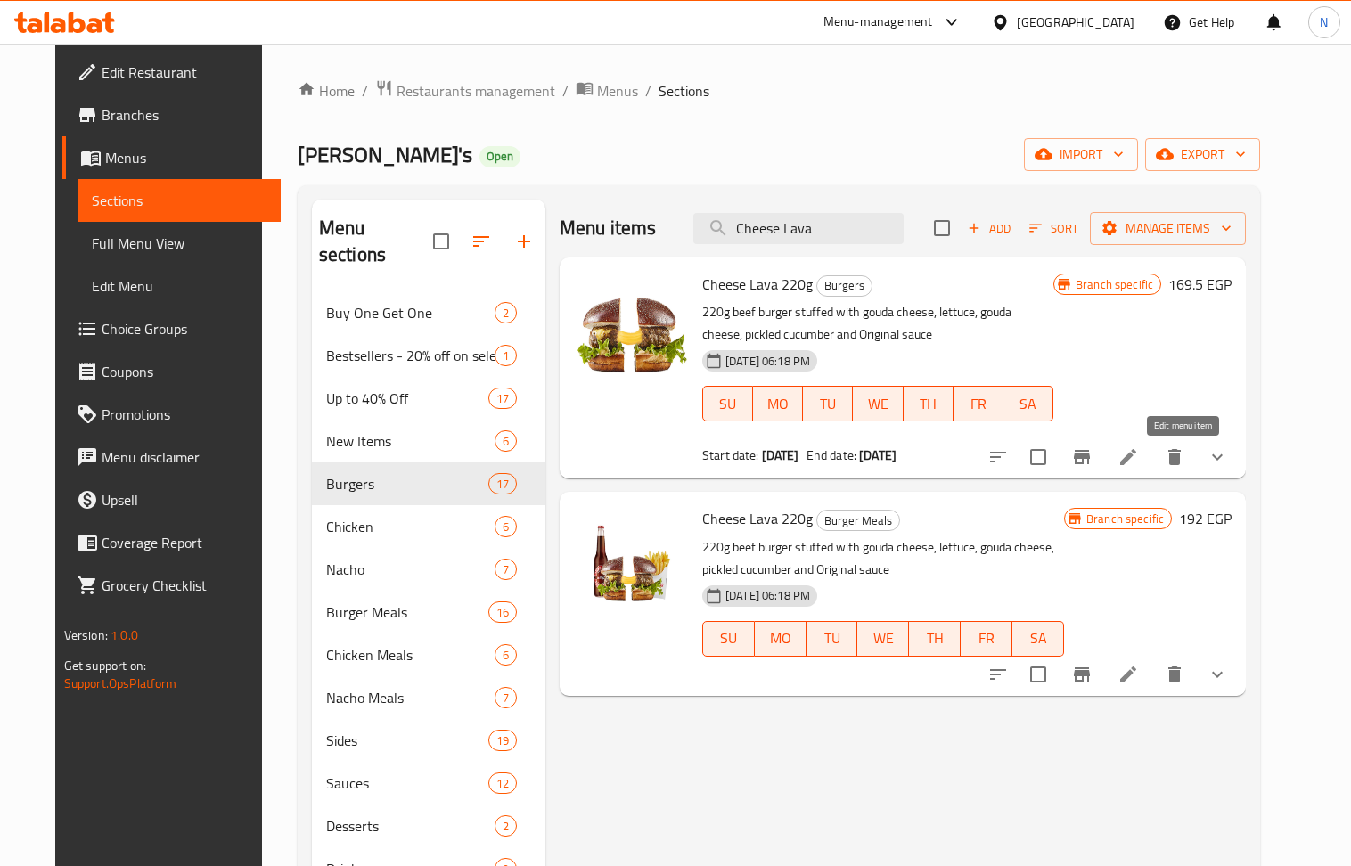
click at [1136, 462] on icon at bounding box center [1128, 457] width 16 height 16
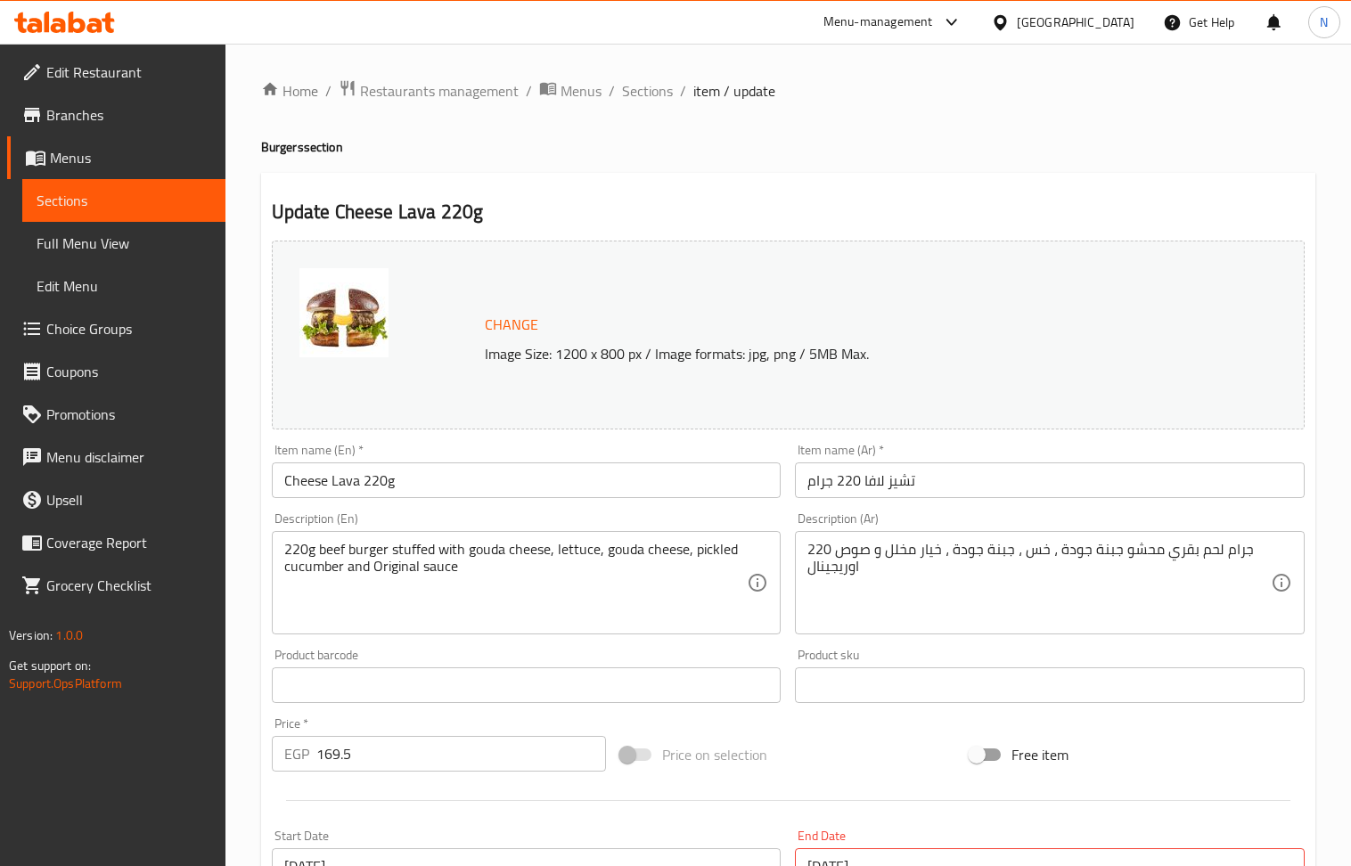
click at [364, 765] on input "169.5" at bounding box center [461, 754] width 291 height 36
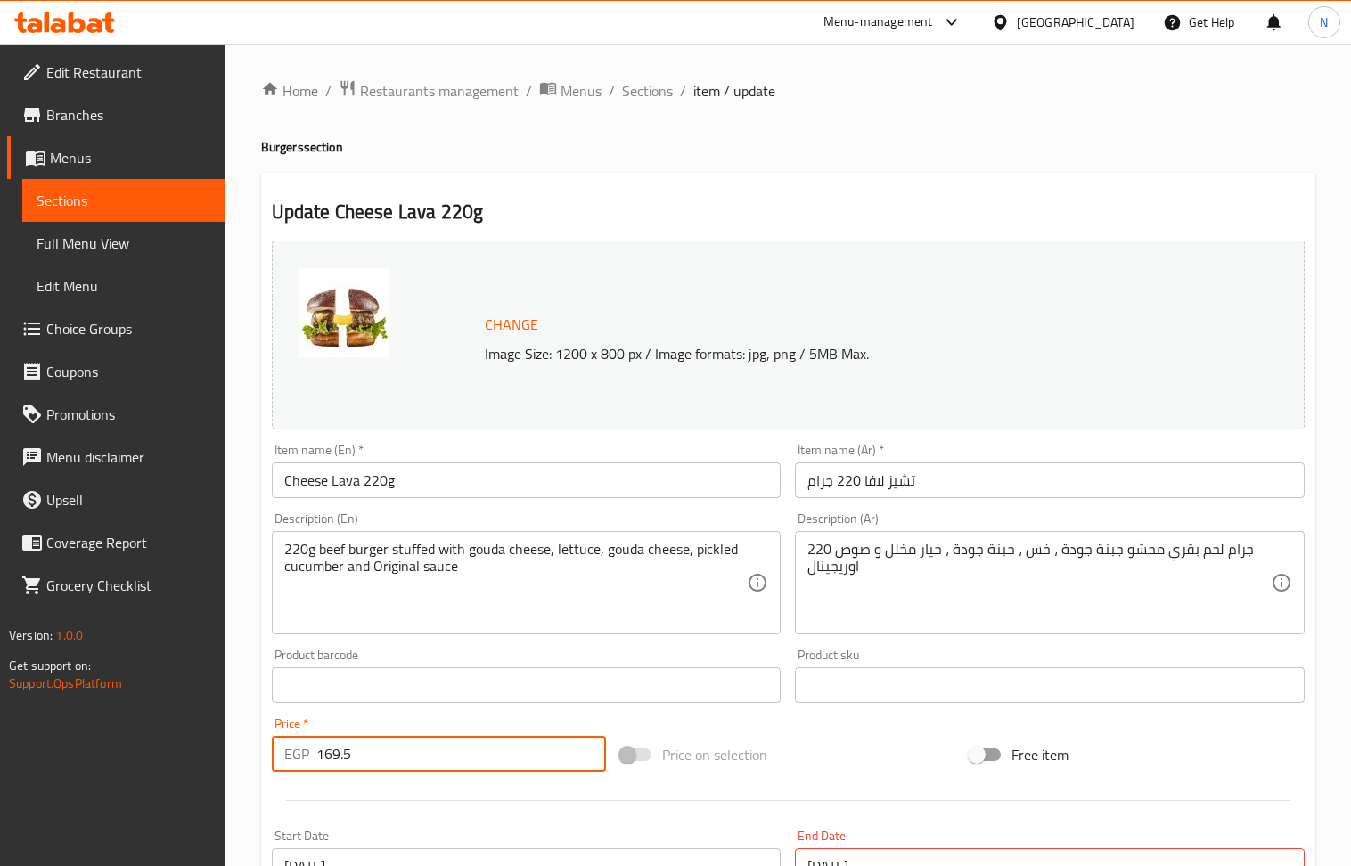
click at [364, 765] on input "169.5" at bounding box center [461, 754] width 291 height 36
paste input "229"
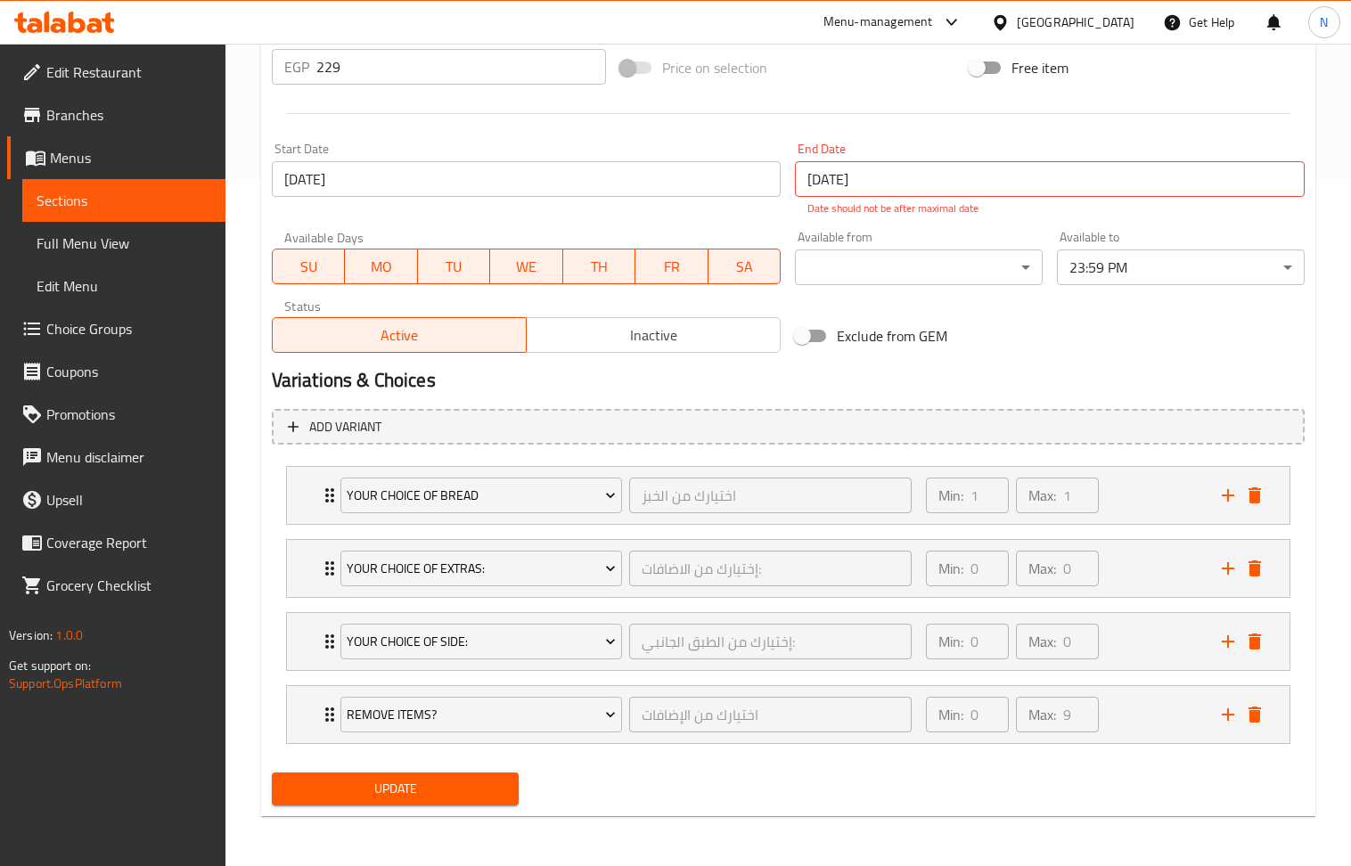
click at [433, 779] on span "Update" at bounding box center [395, 789] width 219 height 22
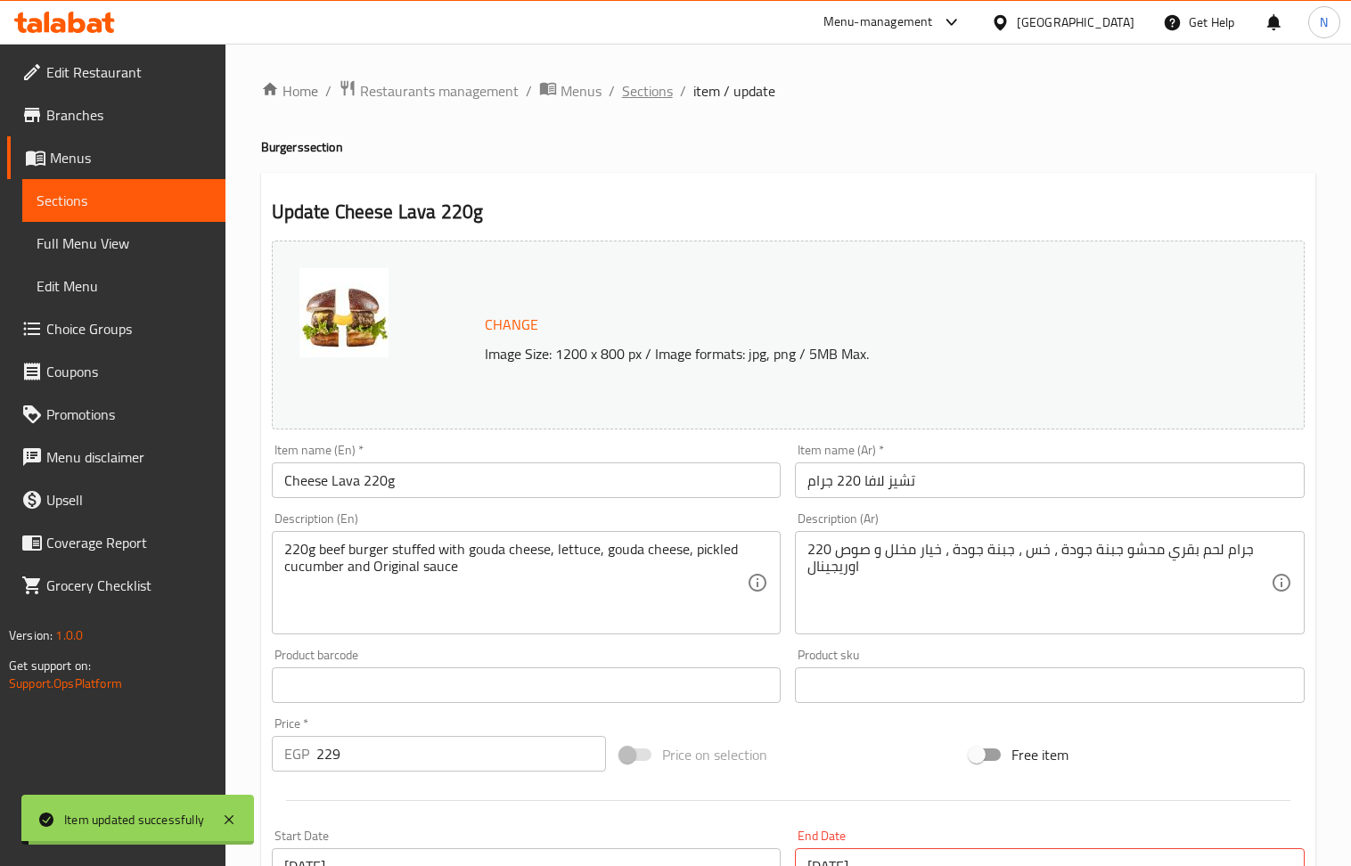
click at [650, 82] on span "Sections" at bounding box center [647, 90] width 51 height 21
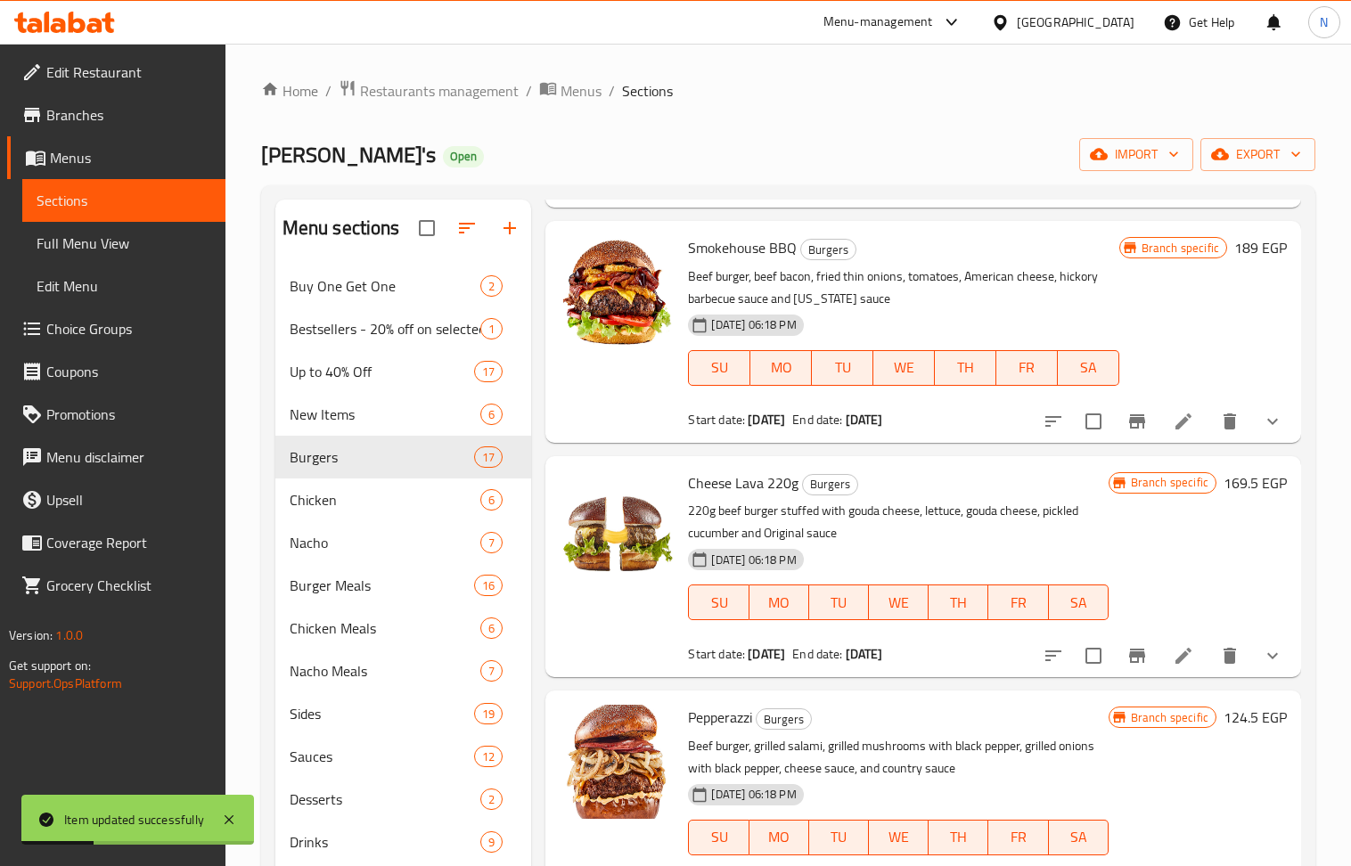
scroll to position [2139, 0]
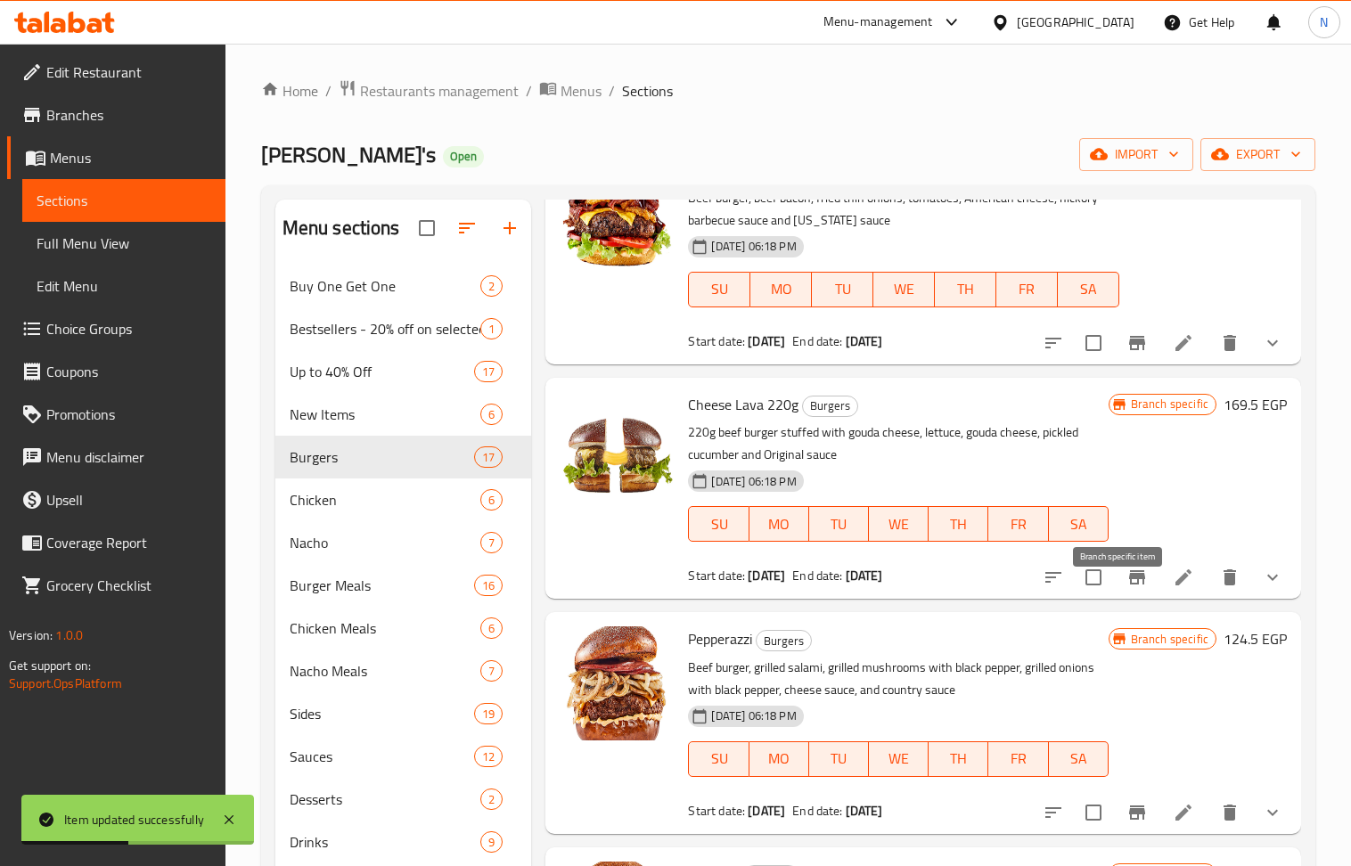
click at [1129, 585] on icon "Branch-specific-item" at bounding box center [1137, 577] width 16 height 14
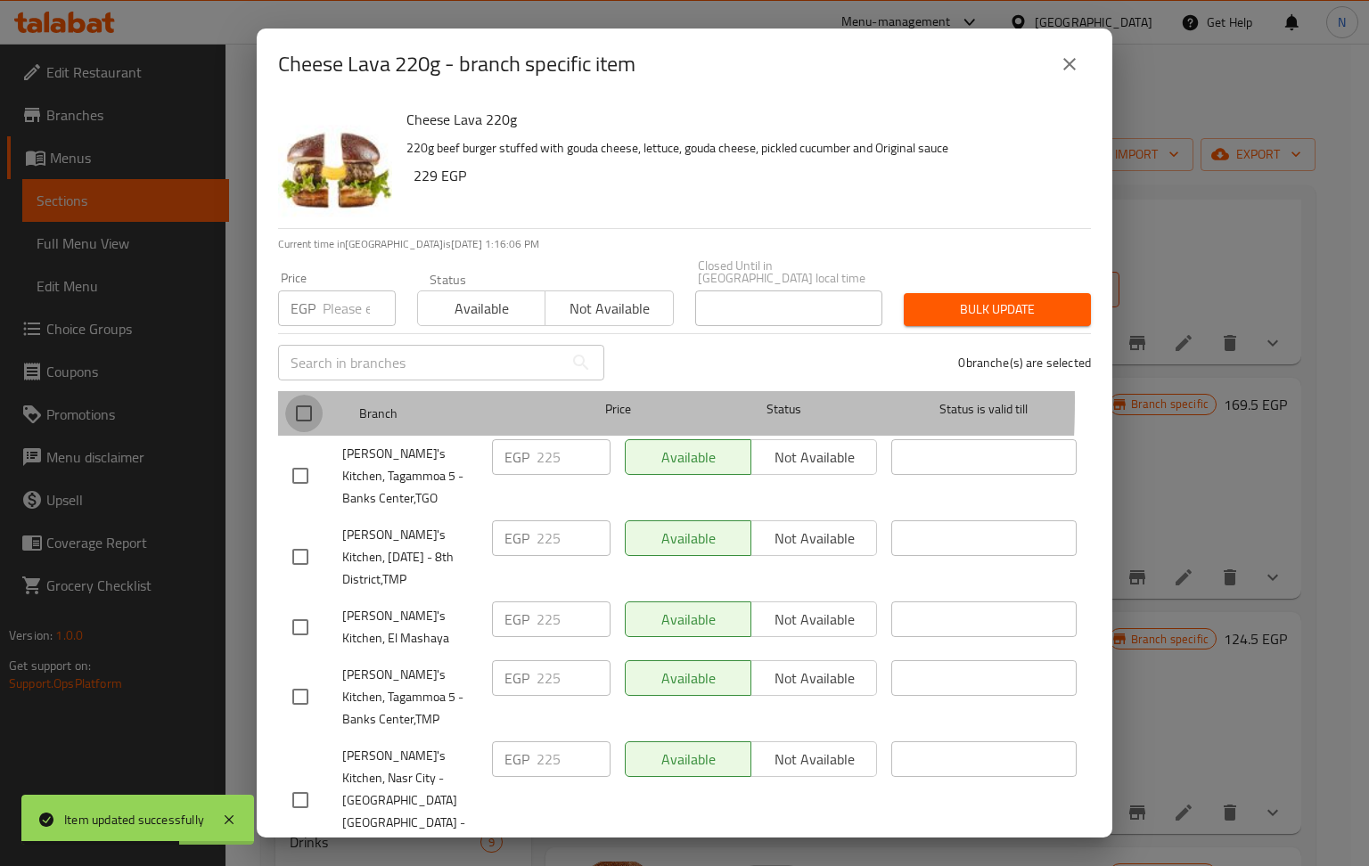
click at [303, 395] on input "checkbox" at bounding box center [303, 413] width 37 height 37
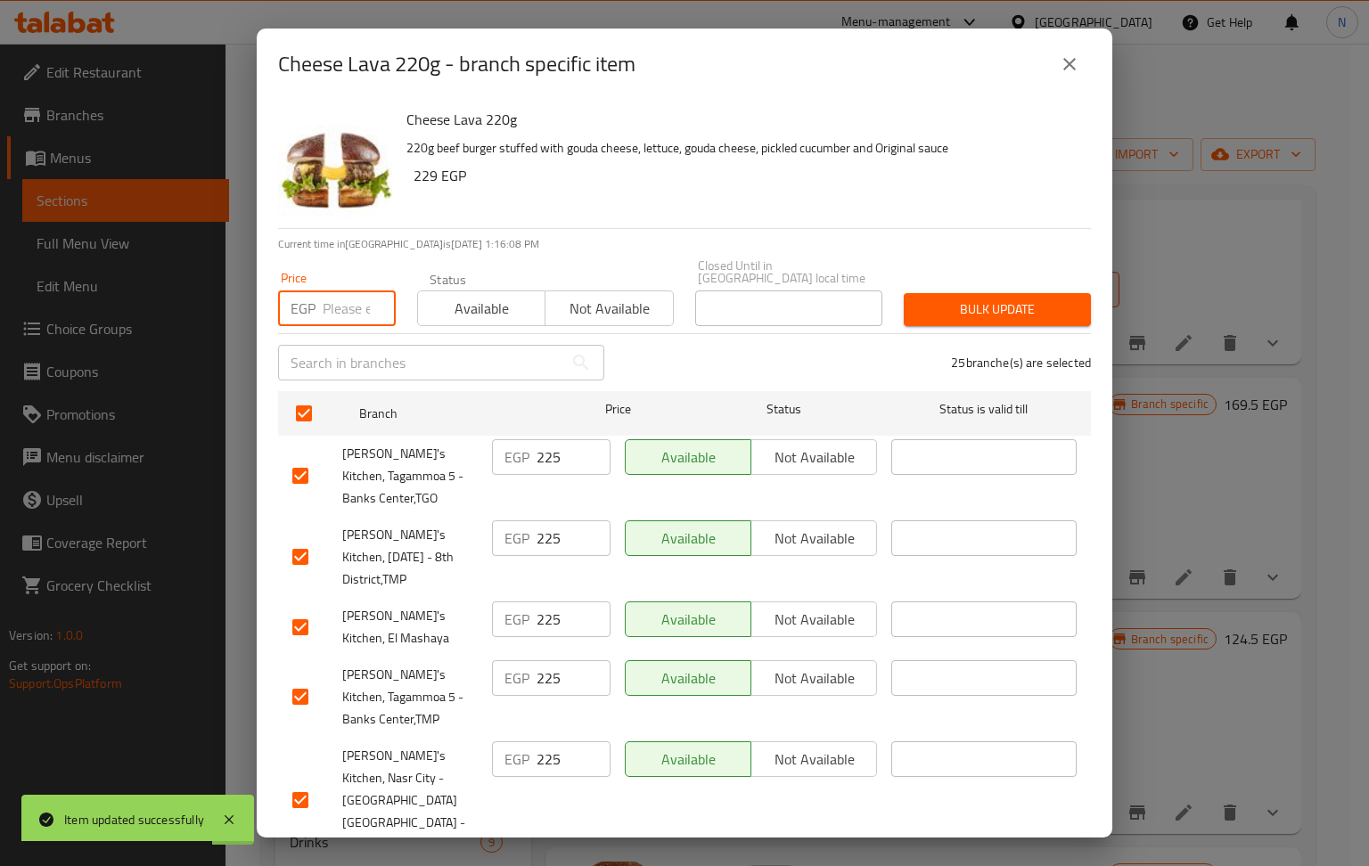
paste input "229"
click at [939, 299] on span "Bulk update" at bounding box center [997, 310] width 159 height 22
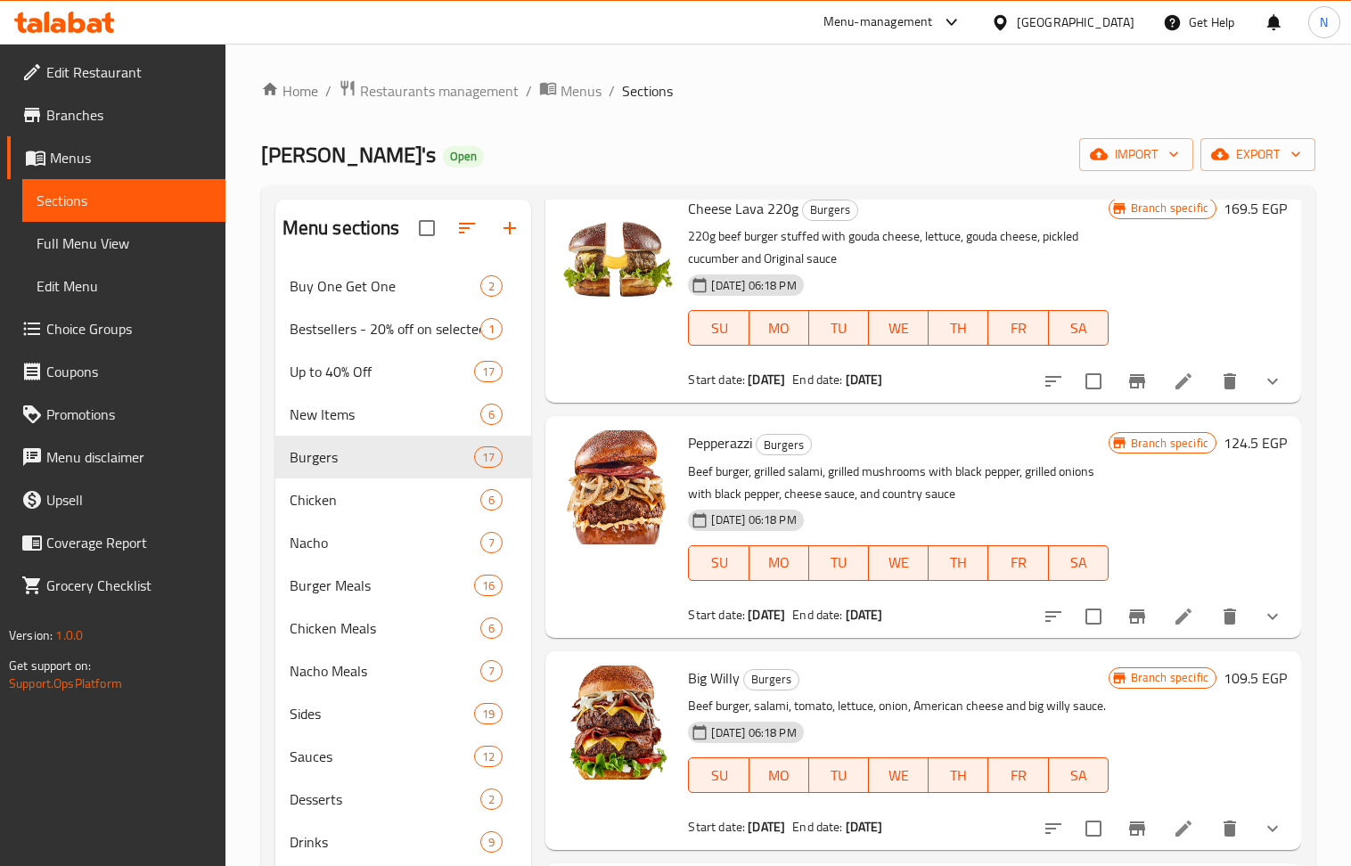
scroll to position [2376, 0]
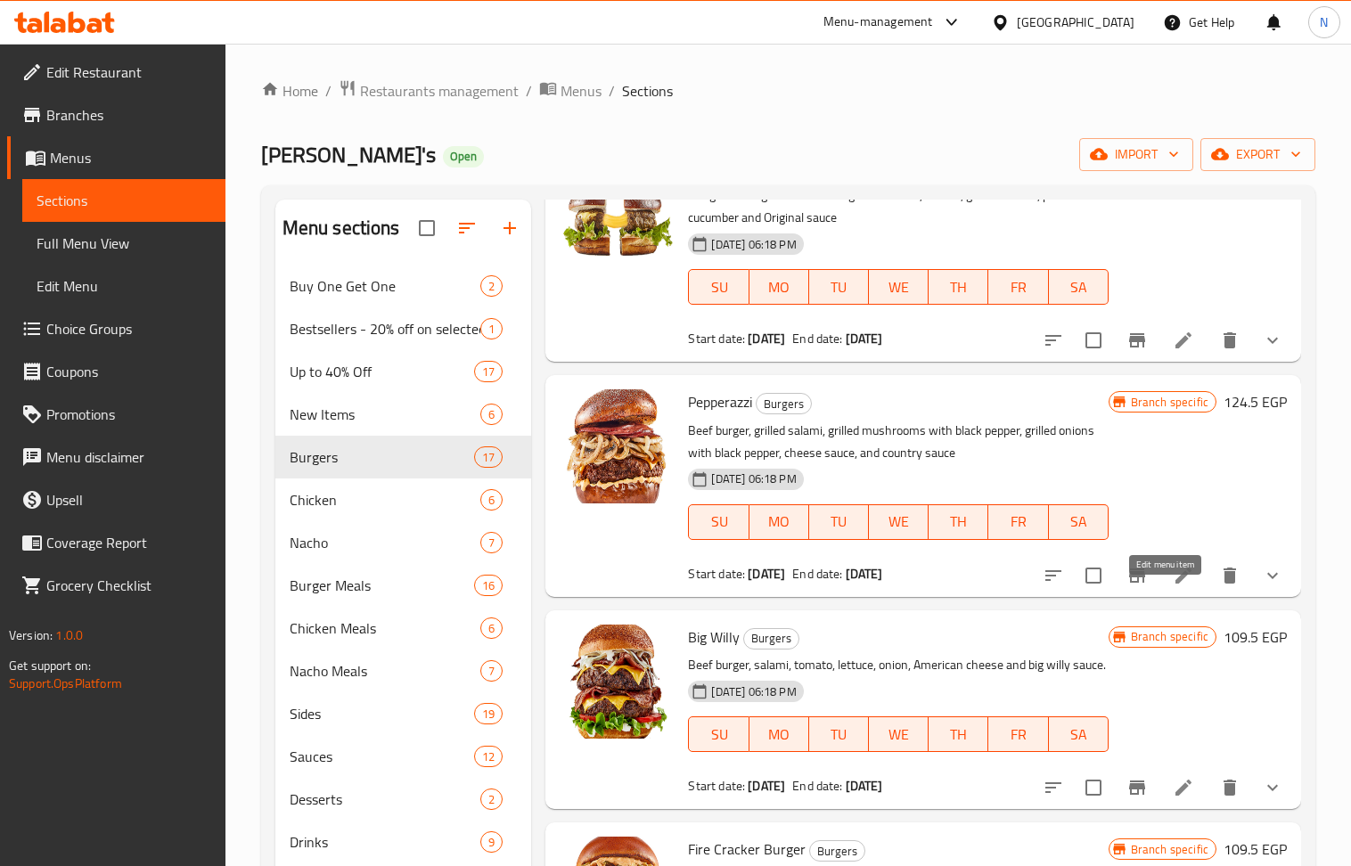
click at [1173, 586] on icon at bounding box center [1183, 575] width 21 height 21
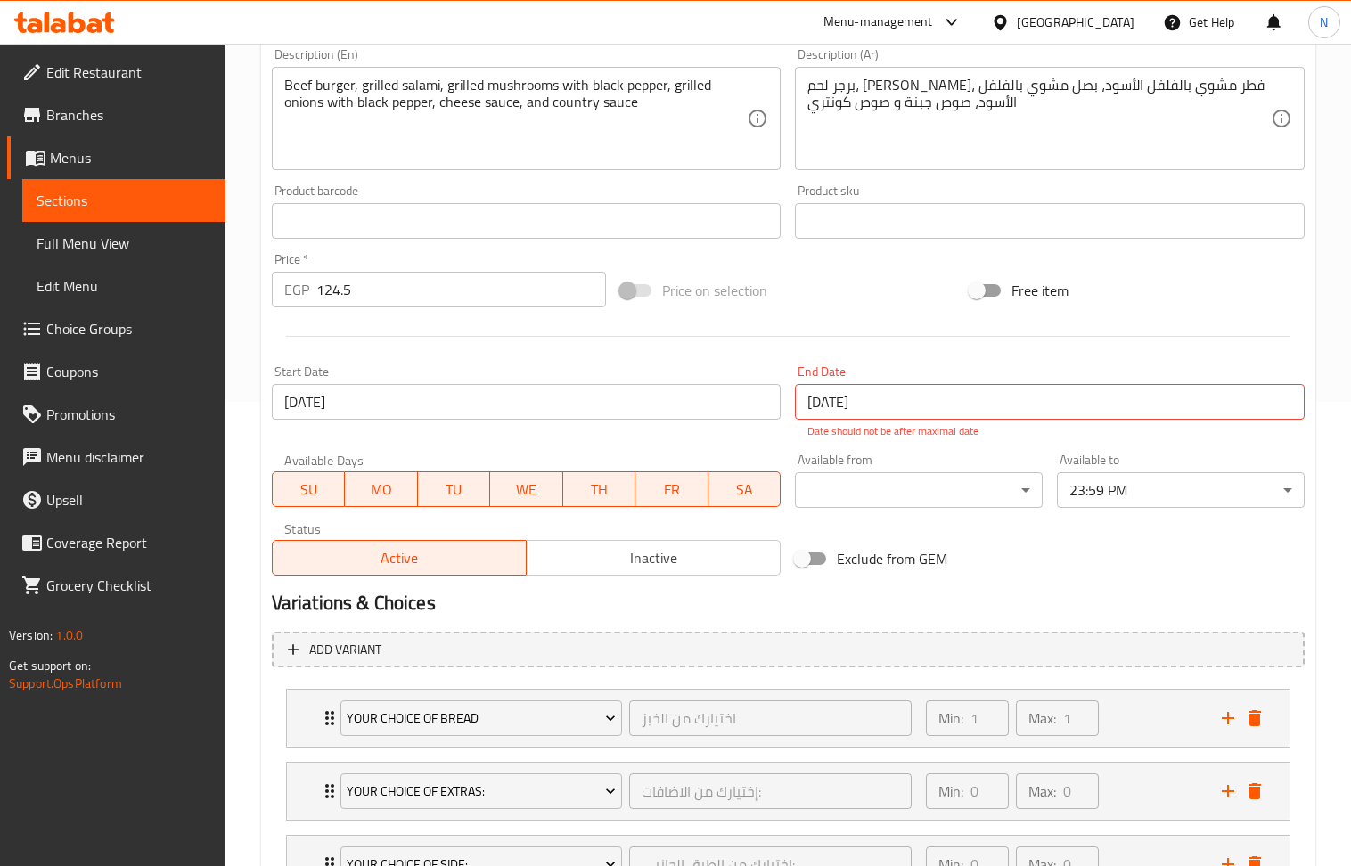
scroll to position [408, 0]
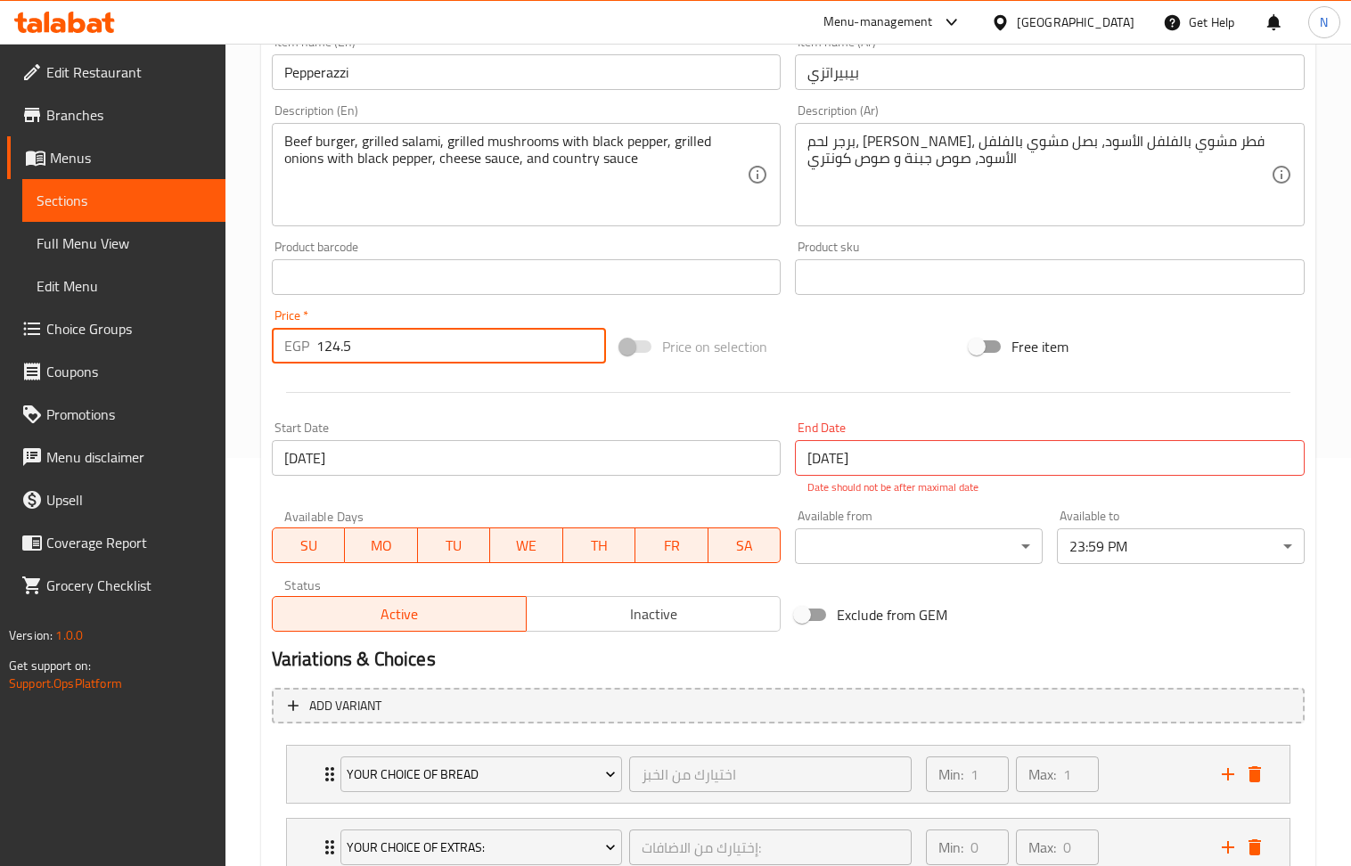
click at [394, 354] on input "124.5" at bounding box center [461, 346] width 291 height 36
paste input "21"
click at [533, 410] on div at bounding box center [788, 393] width 1047 height 44
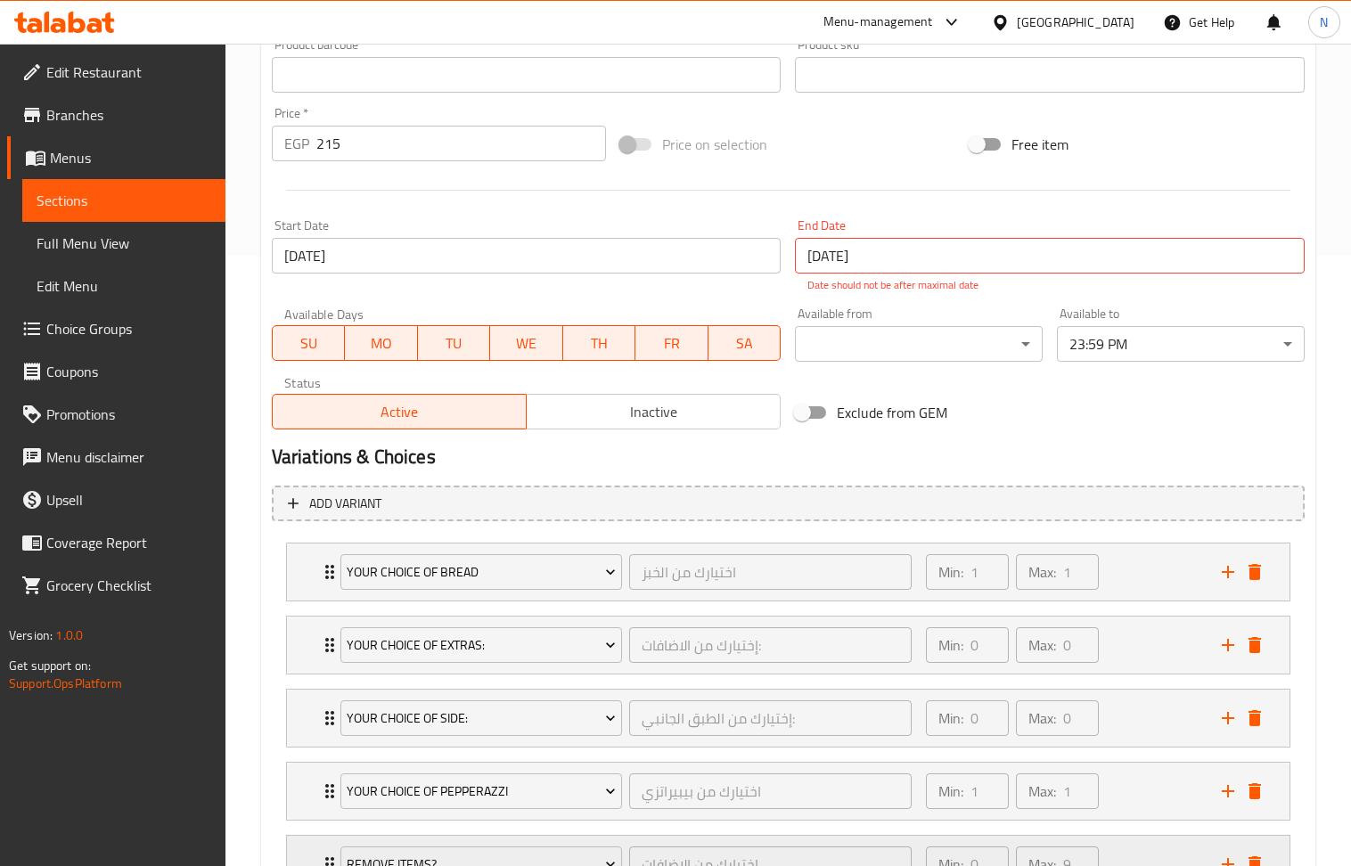
scroll to position [765, 0]
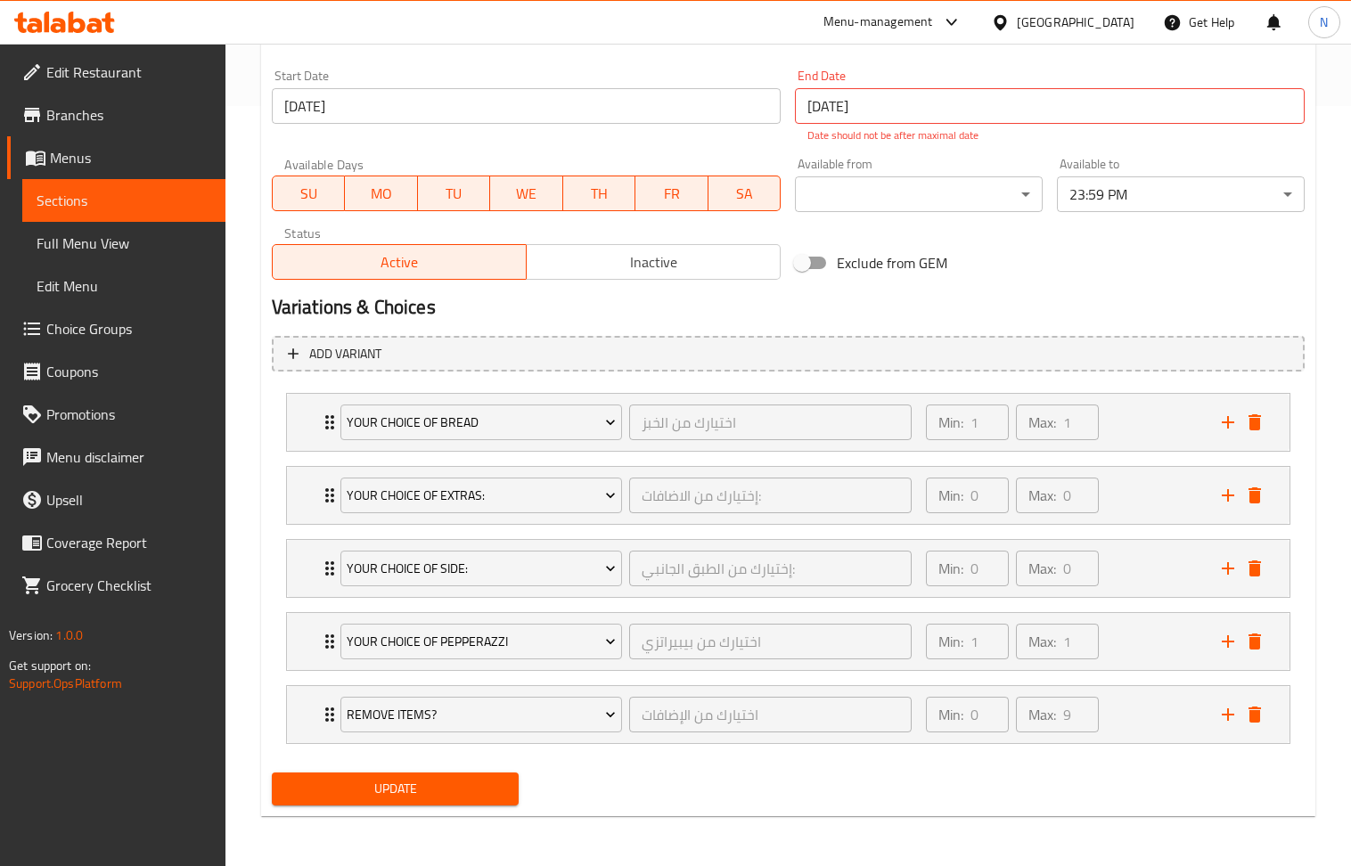
click at [393, 784] on span "Update" at bounding box center [395, 789] width 219 height 22
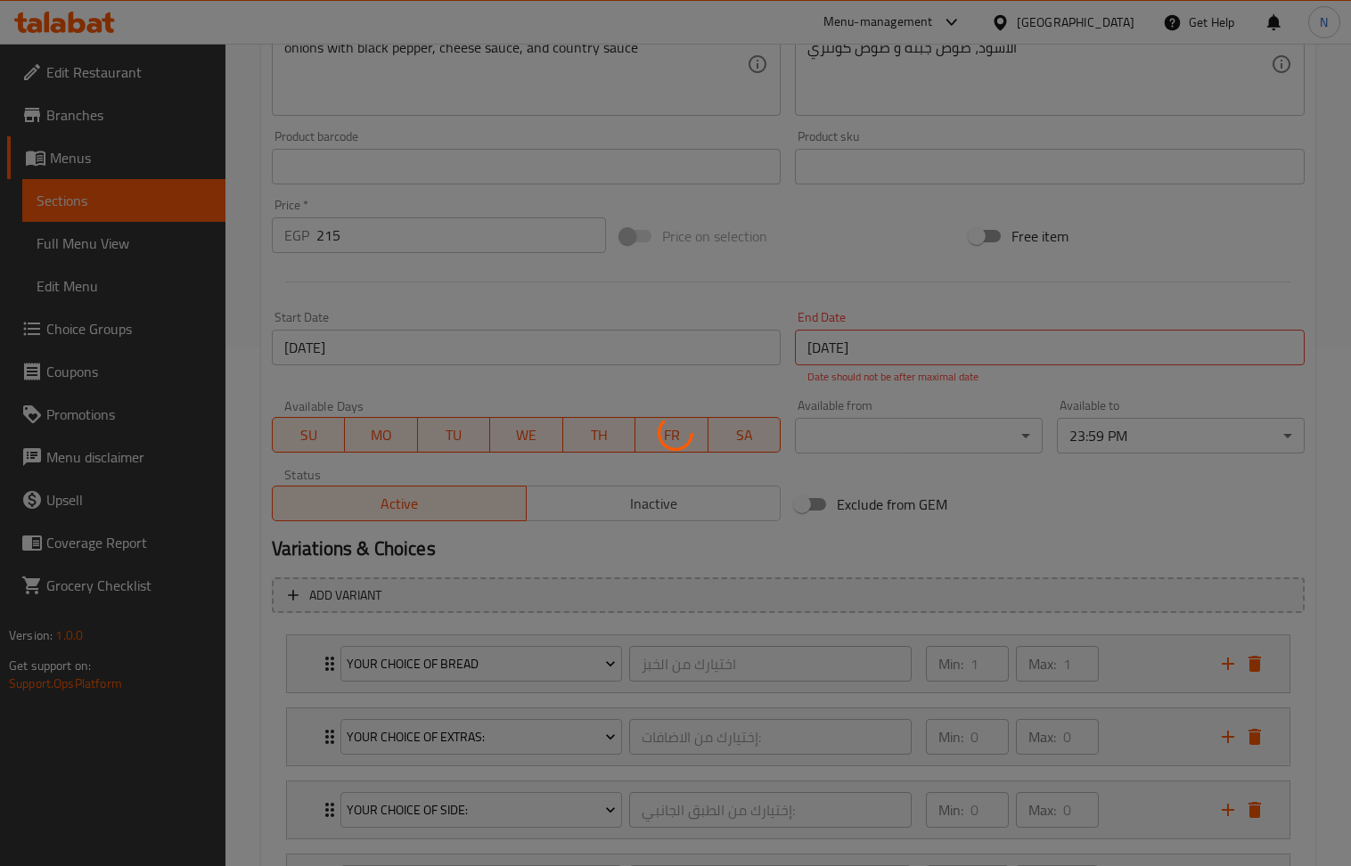
scroll to position [171, 0]
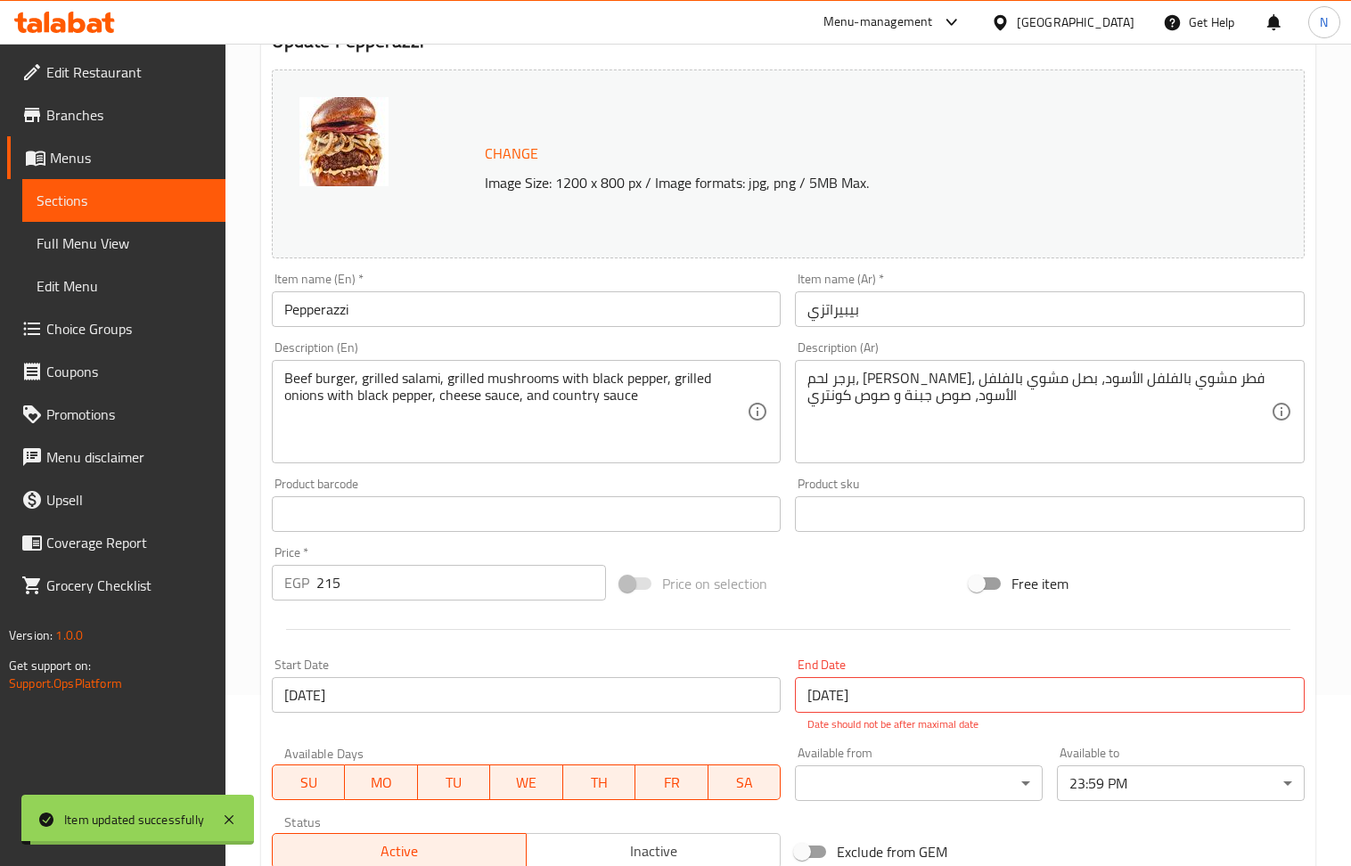
click at [315, 303] on input "Pepperazzi" at bounding box center [527, 309] width 510 height 36
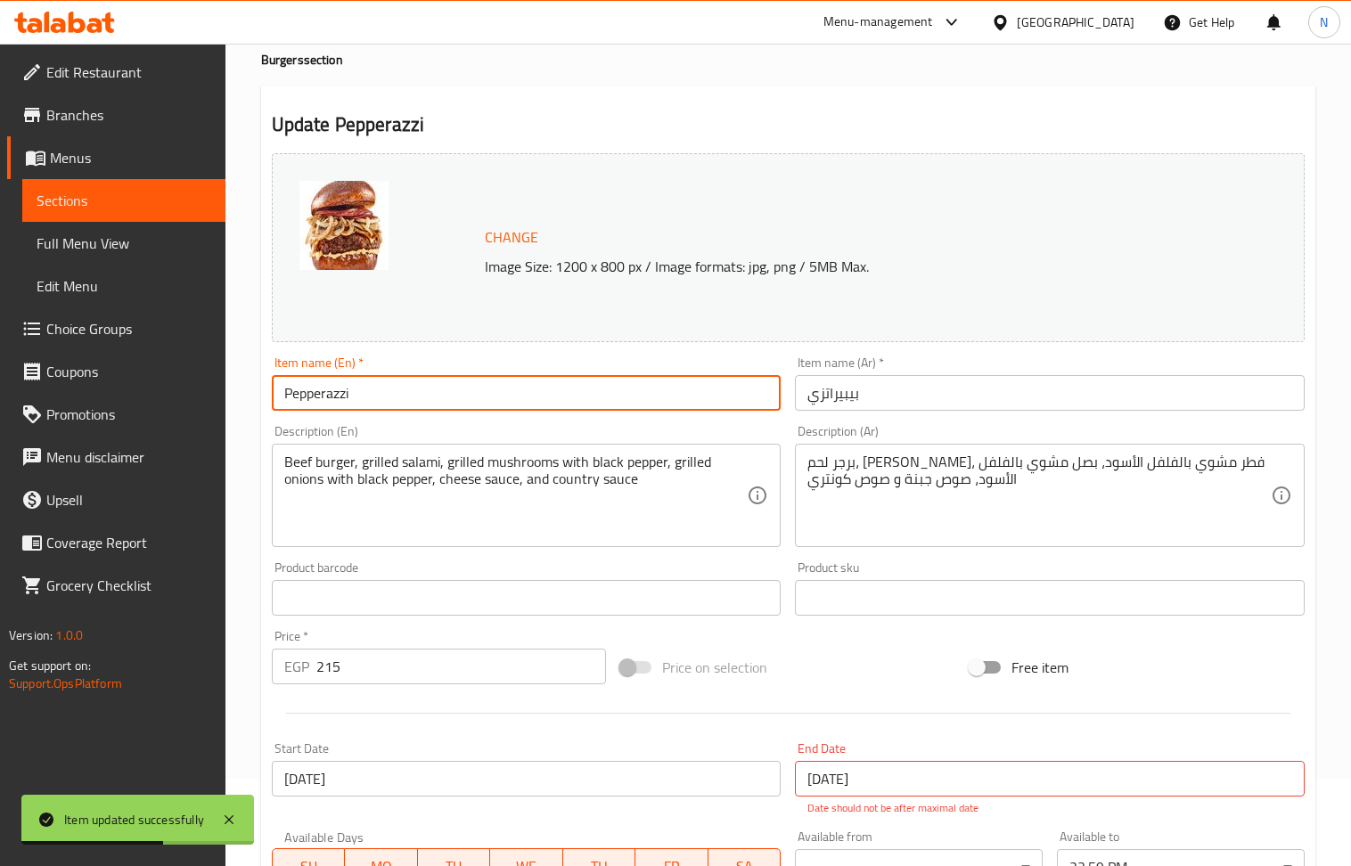
scroll to position [0, 0]
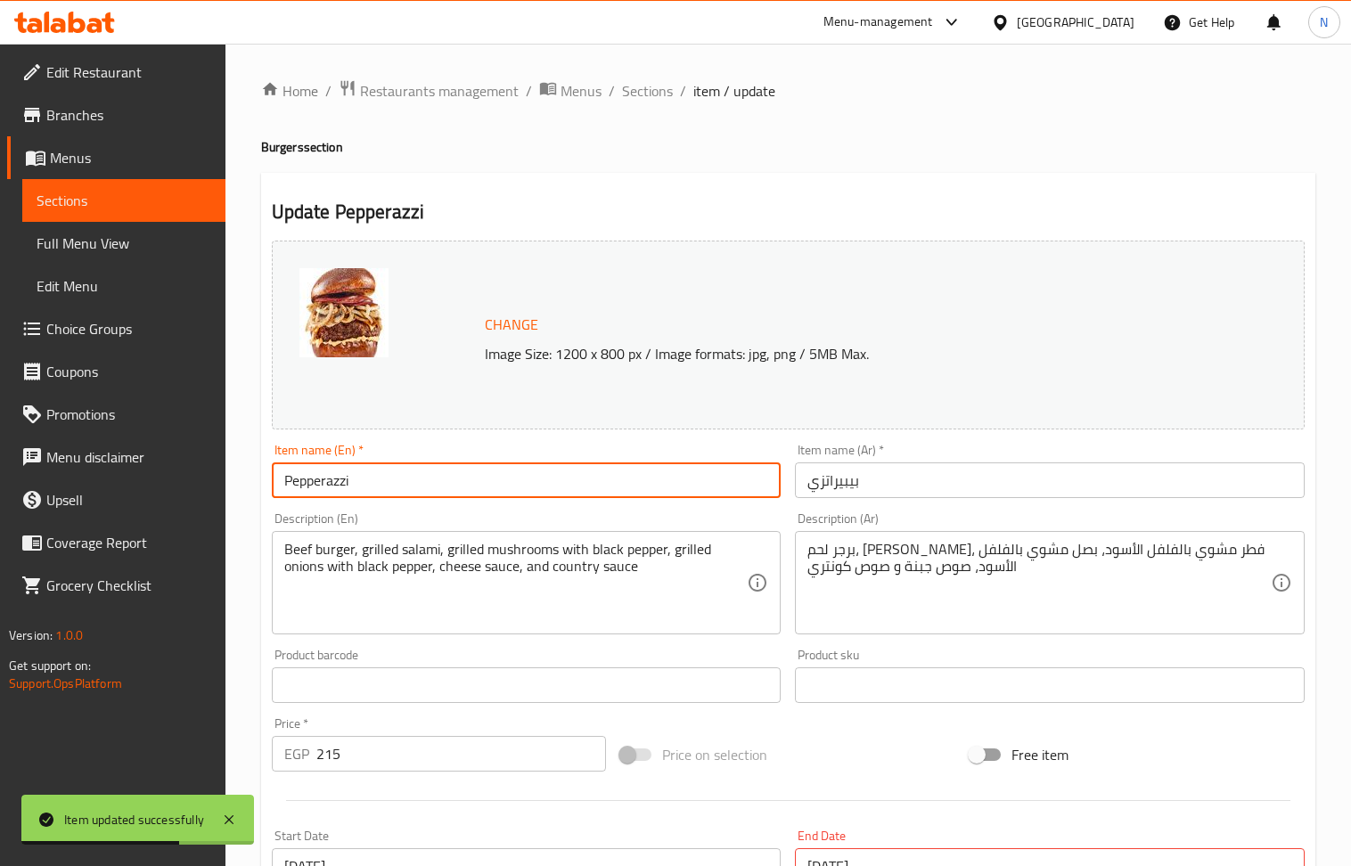
drag, startPoint x: 642, startPoint y: 94, endPoint x: 257, endPoint y: 0, distance: 396.2
click at [642, 94] on span "Sections" at bounding box center [647, 90] width 51 height 21
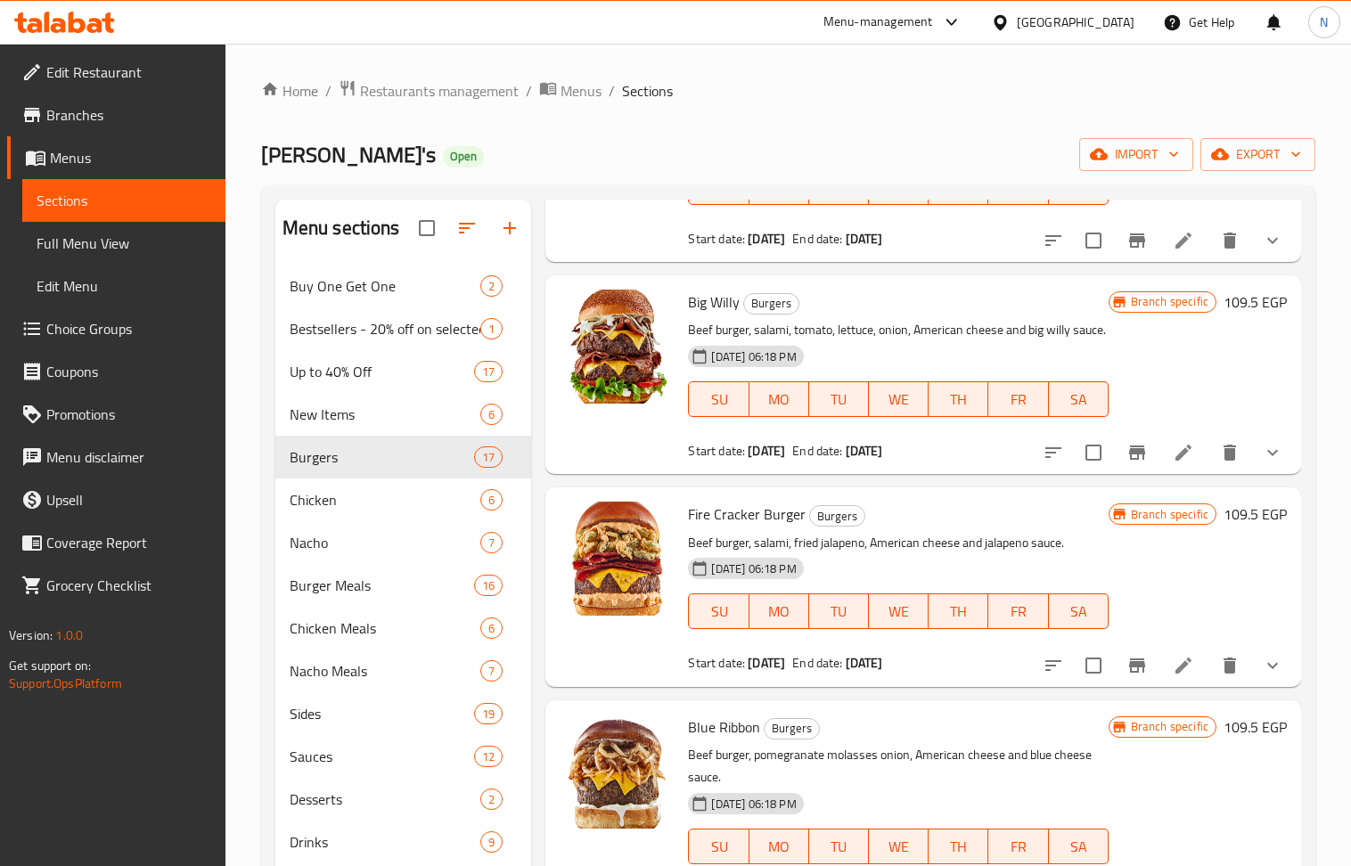
scroll to position [2732, 0]
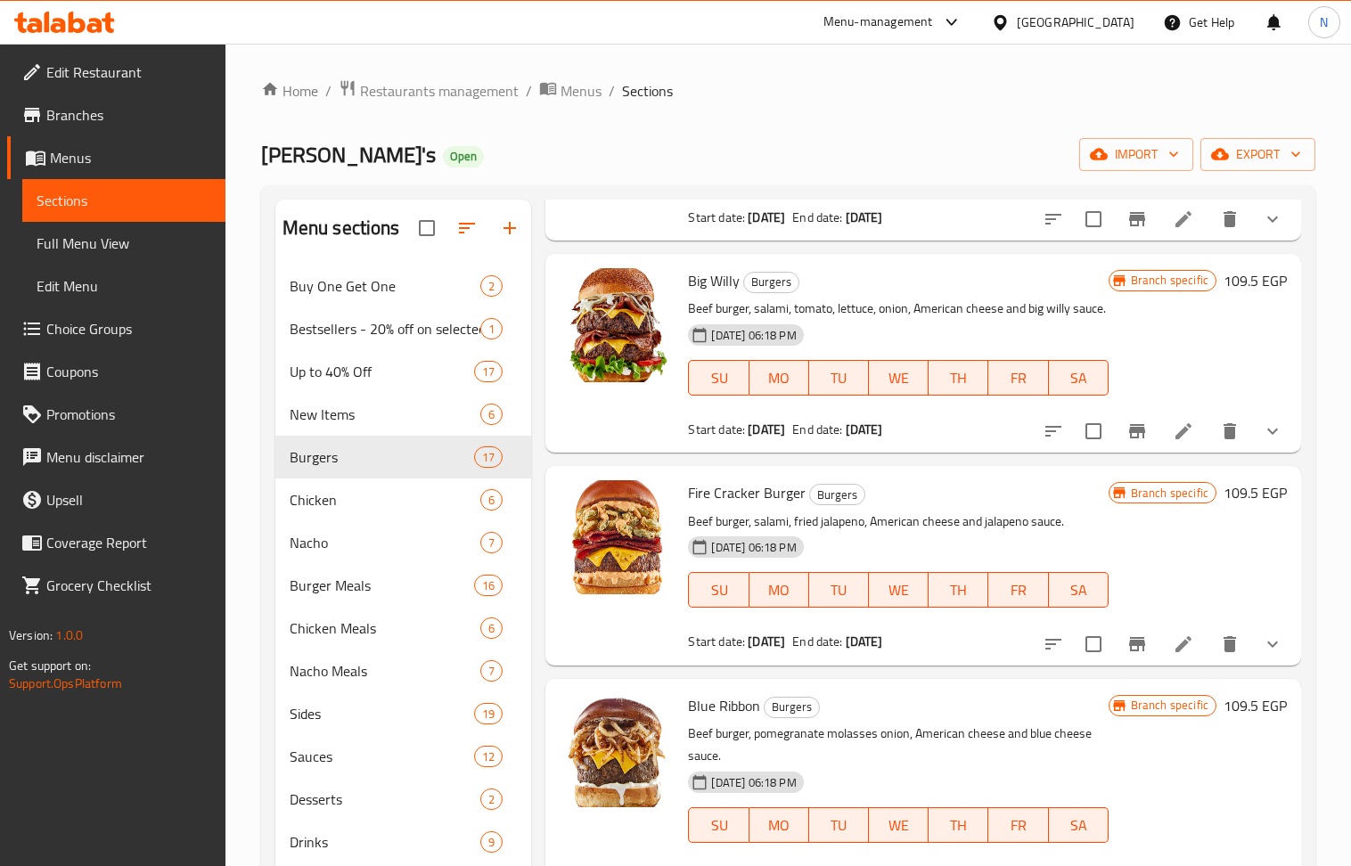
click at [1178, 447] on li at bounding box center [1184, 431] width 50 height 32
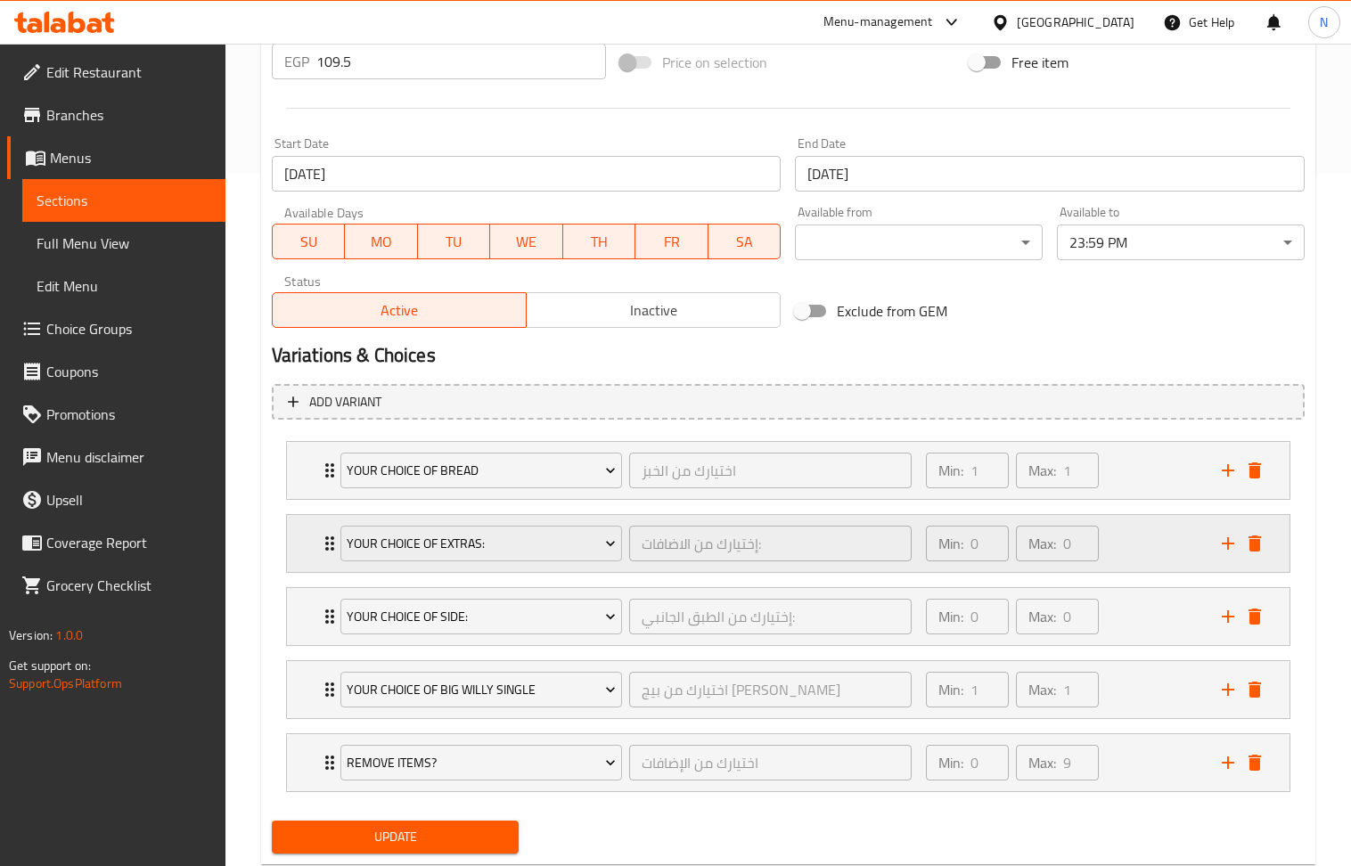
scroll to position [746, 0]
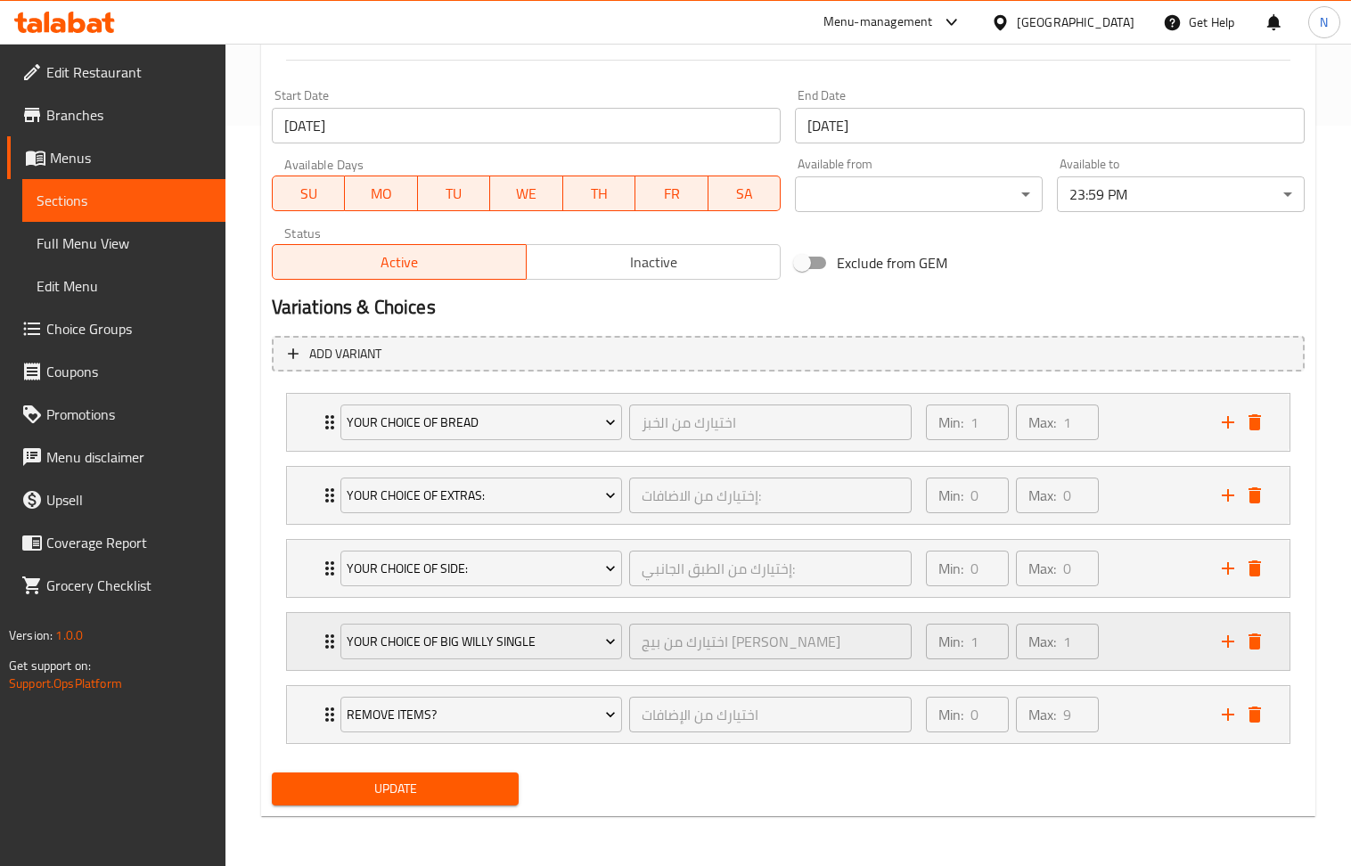
drag, startPoint x: 1189, startPoint y: 635, endPoint x: 1182, endPoint y: 629, distance: 9.5
click at [1188, 635] on div "Min: 1 ​ Max: 1 ​" at bounding box center [1063, 641] width 296 height 57
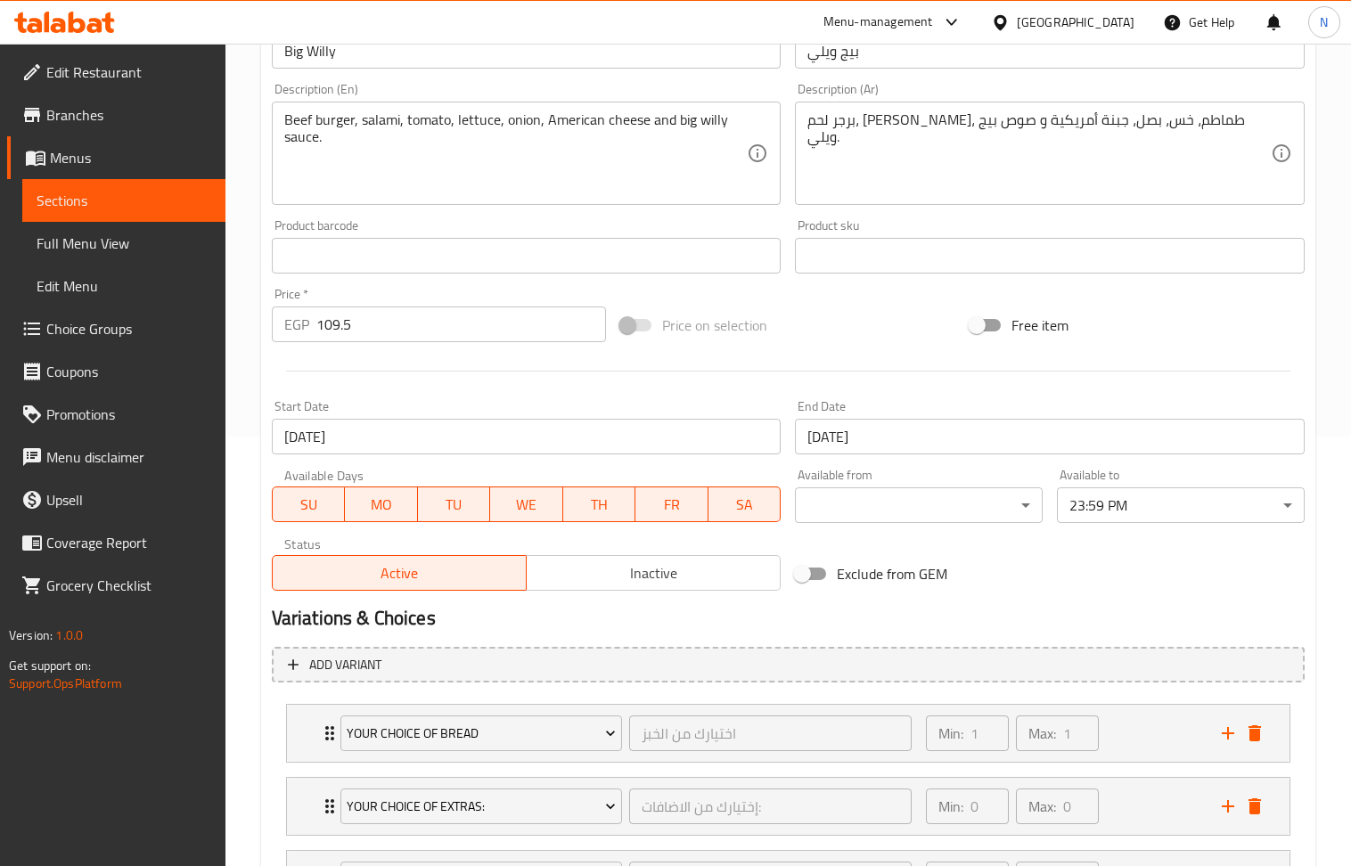
scroll to position [33, 0]
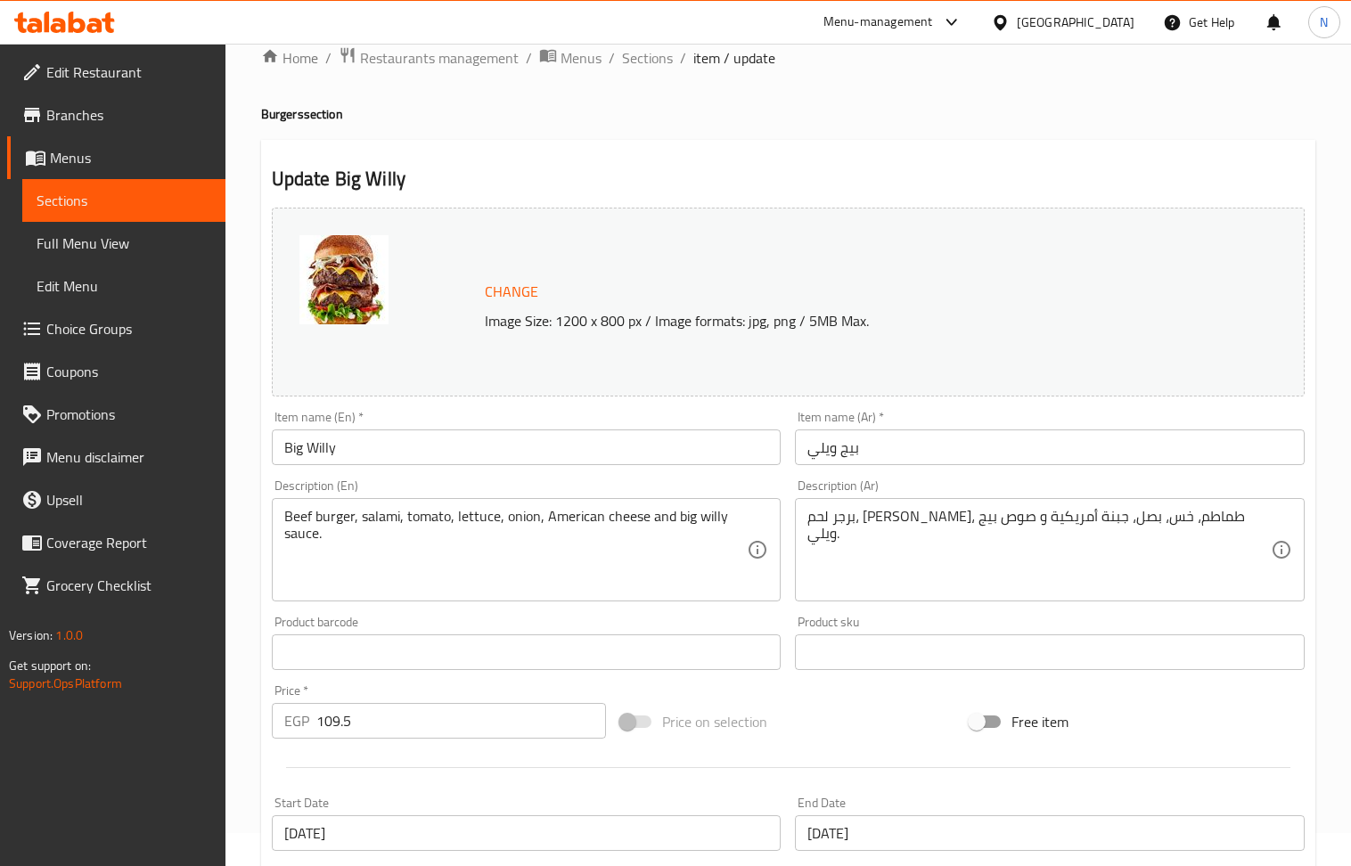
click at [429, 699] on div "Price   * EGP 109.5 Price *" at bounding box center [439, 711] width 335 height 54
click at [425, 711] on input "109.5" at bounding box center [461, 721] width 291 height 36
drag, startPoint x: 425, startPoint y: 711, endPoint x: 432, endPoint y: 696, distance: 16.7
click at [425, 710] on input "109.5" at bounding box center [461, 721] width 291 height 36
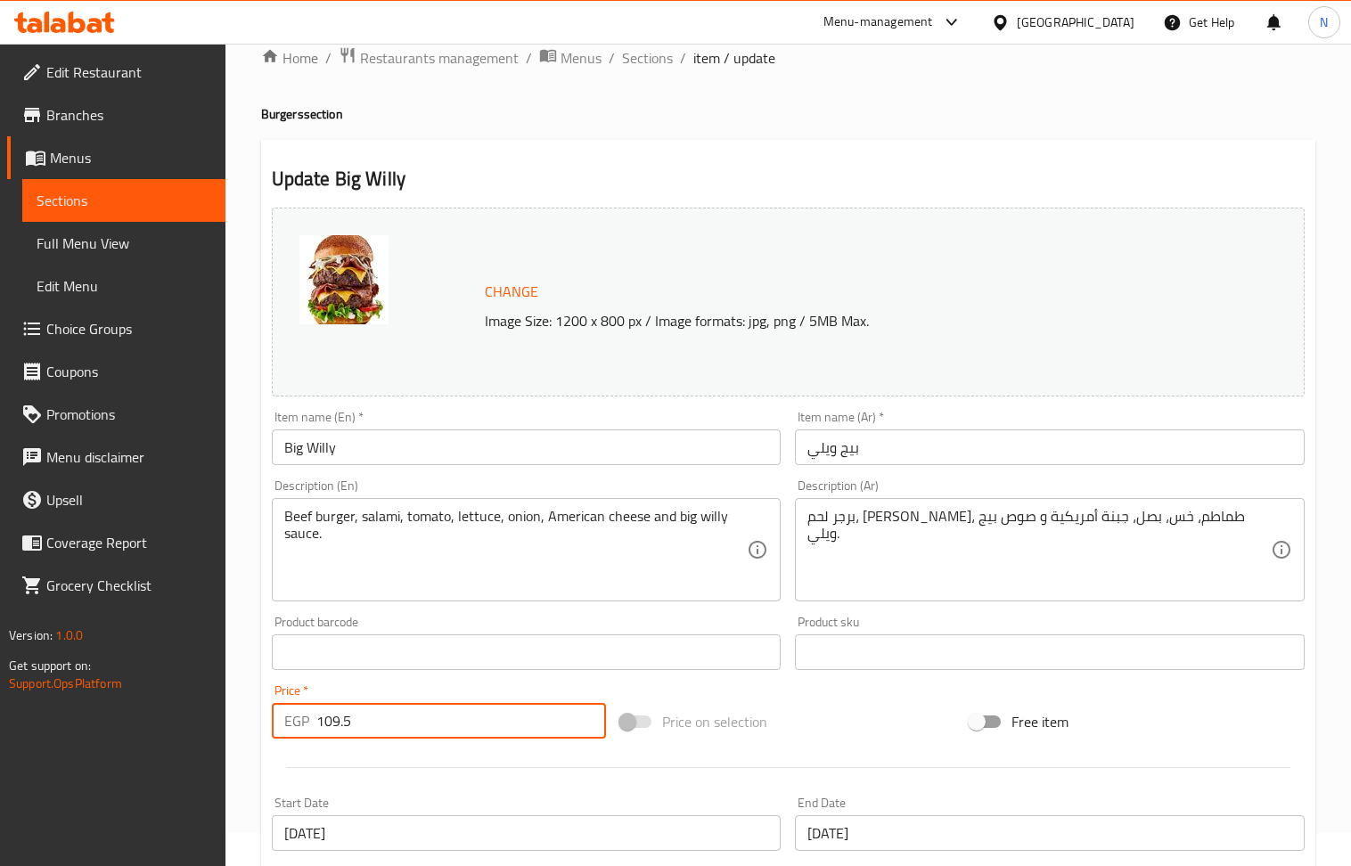
paste input "8"
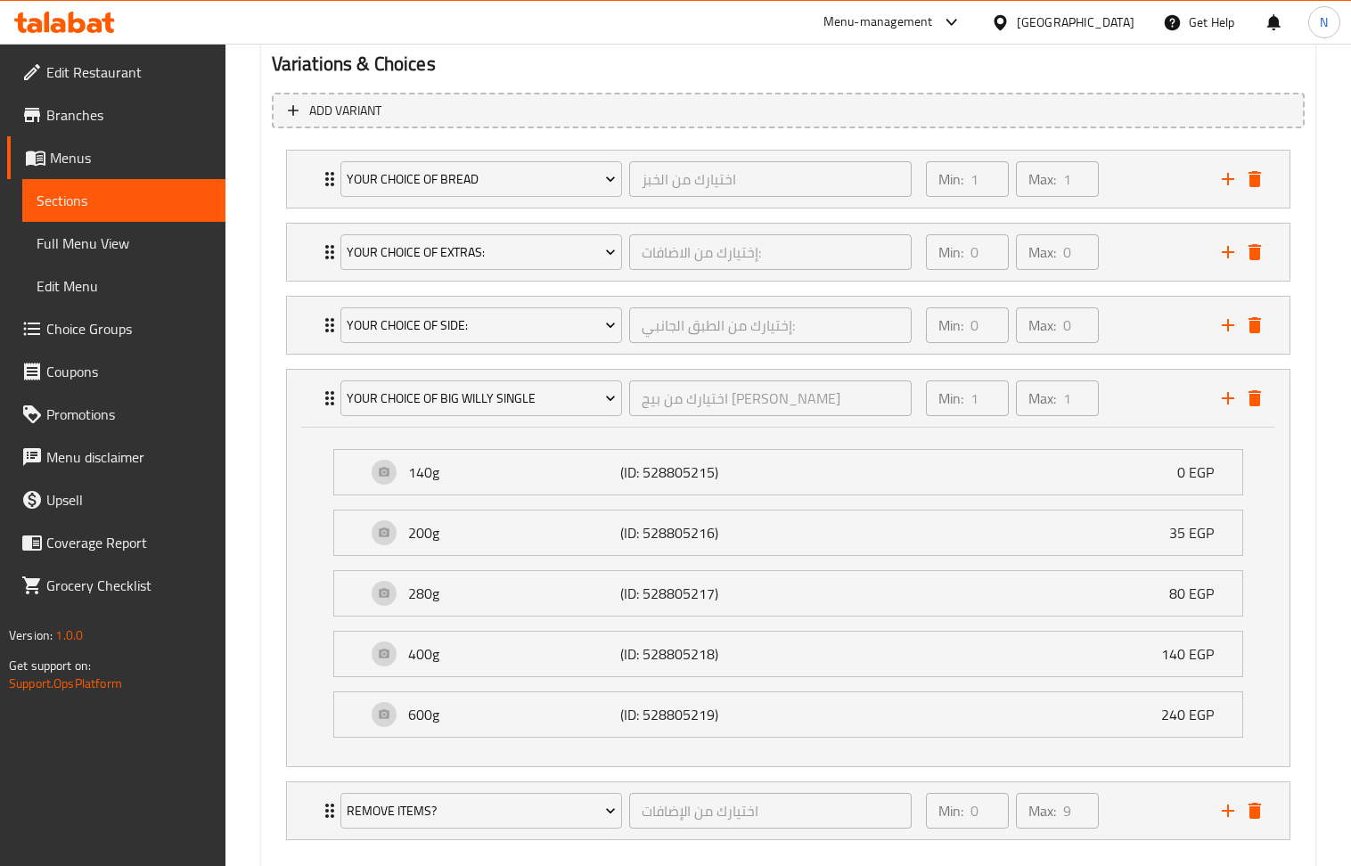
scroll to position [1088, 0]
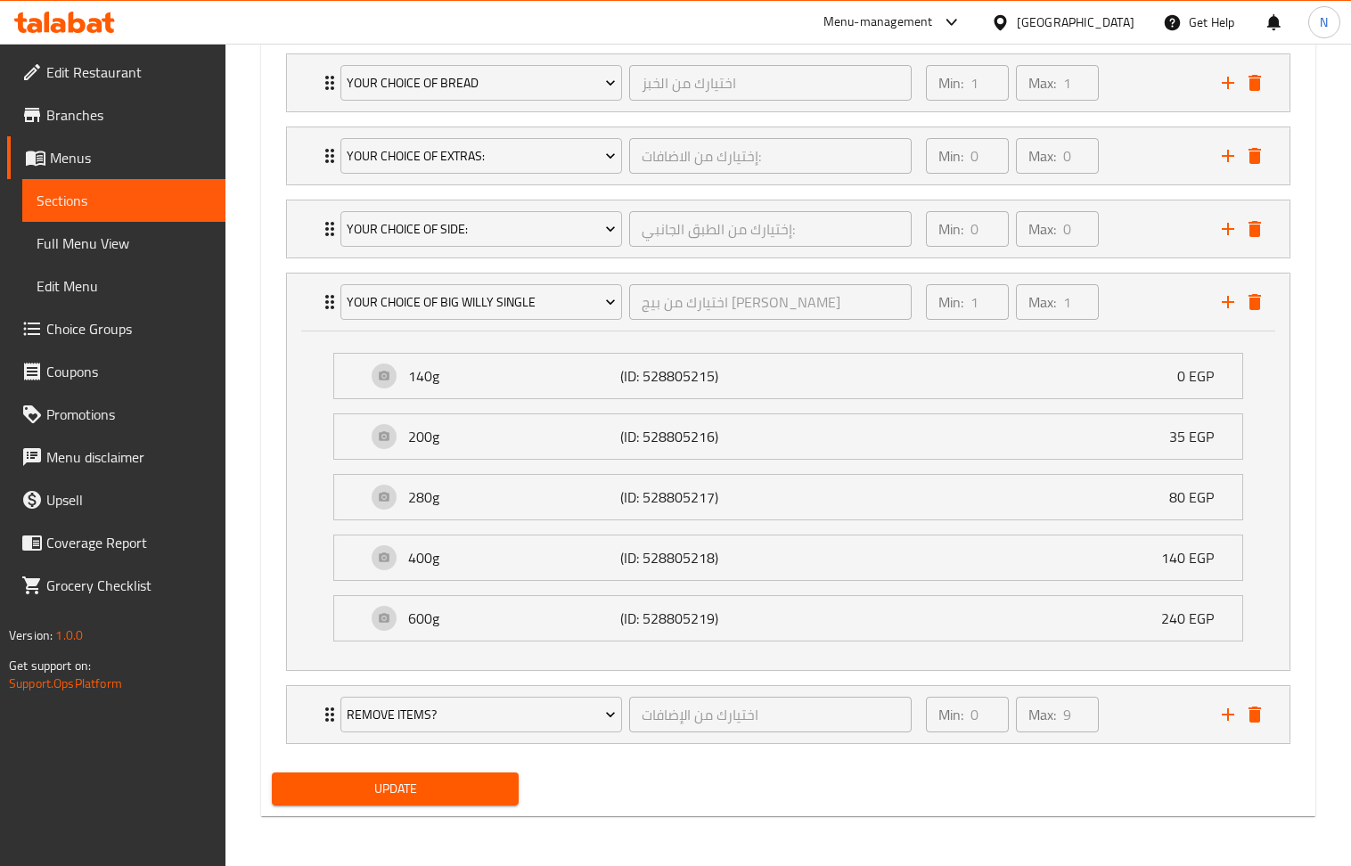
click at [375, 775] on button "Update" at bounding box center [396, 789] width 248 height 33
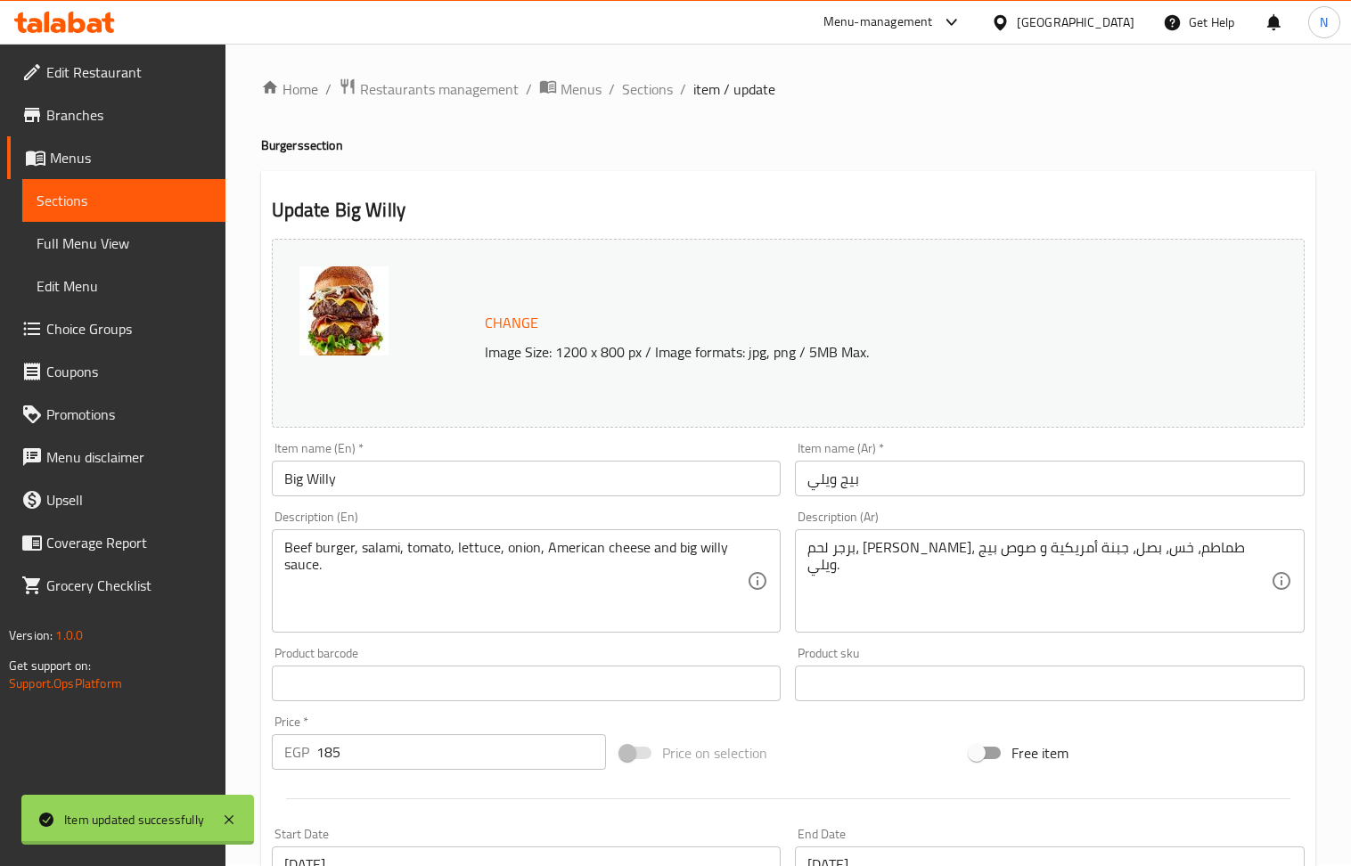
scroll to position [0, 0]
click at [310, 487] on input "Big Willy" at bounding box center [527, 481] width 510 height 36
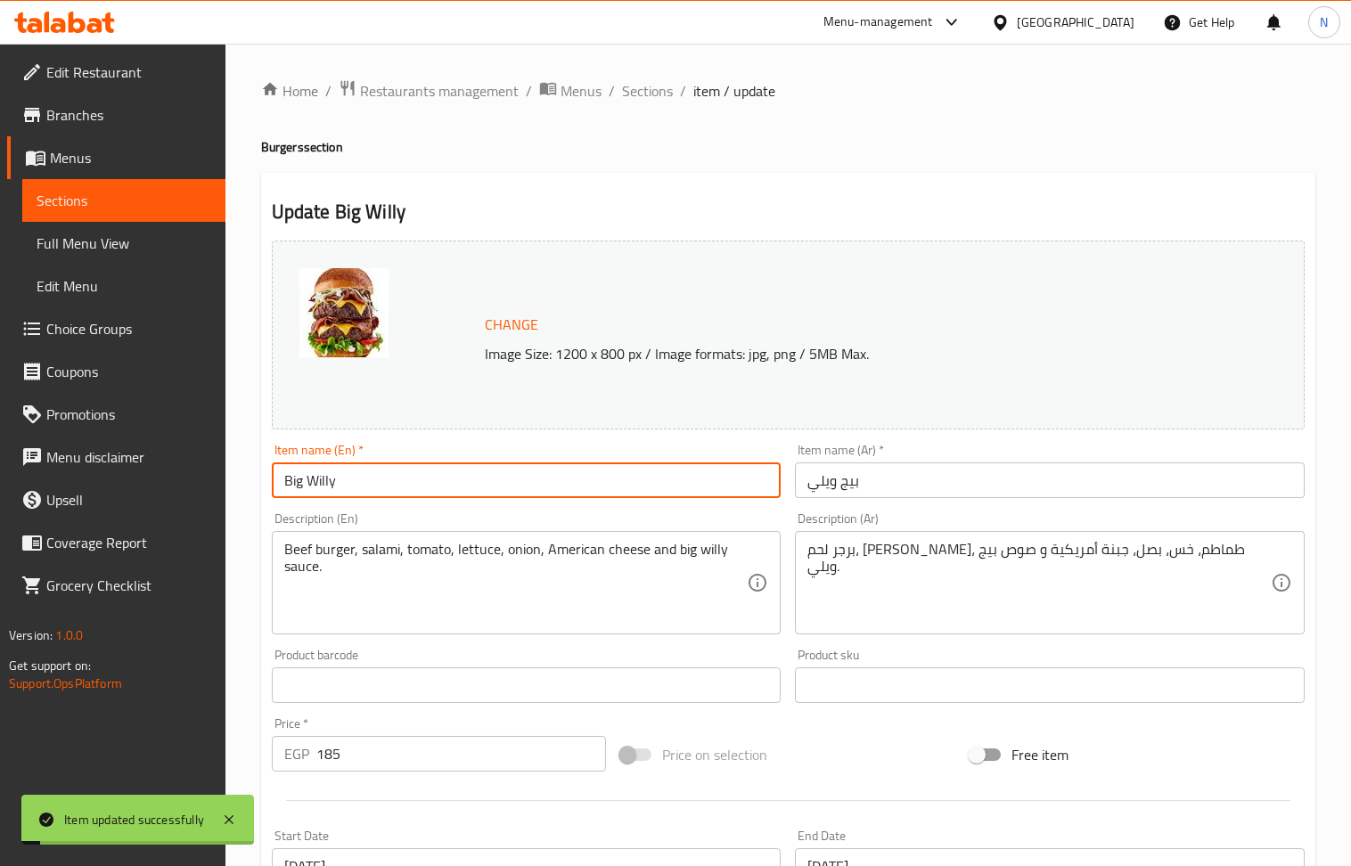
click at [310, 487] on input "Big Willy" at bounding box center [527, 481] width 510 height 36
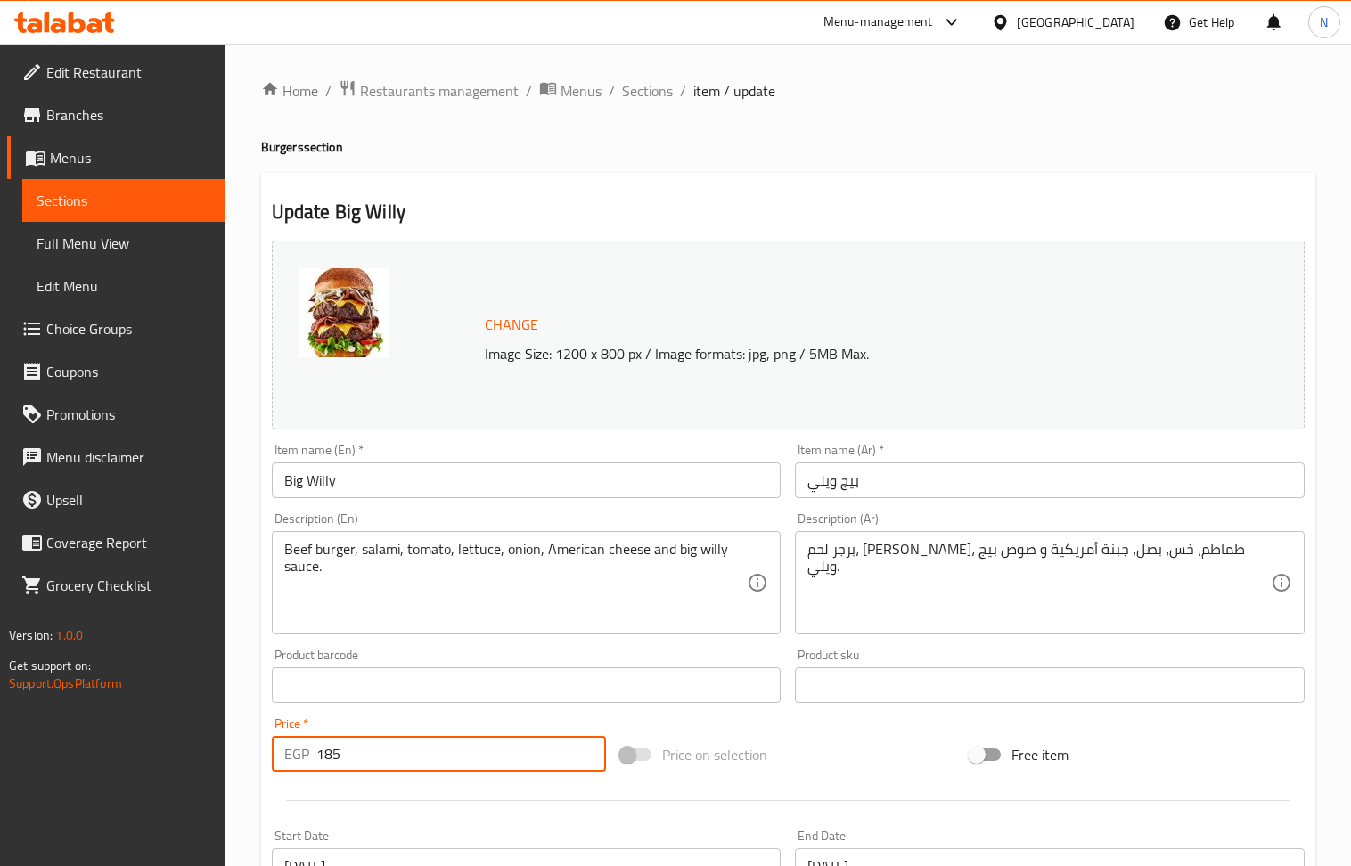
click at [354, 758] on input "185" at bounding box center [461, 754] width 291 height 36
drag, startPoint x: 354, startPoint y: 758, endPoint x: 446, endPoint y: 553, distance: 224.1
click at [358, 756] on input "185" at bounding box center [461, 754] width 291 height 36
click at [633, 100] on span "Sections" at bounding box center [647, 90] width 51 height 21
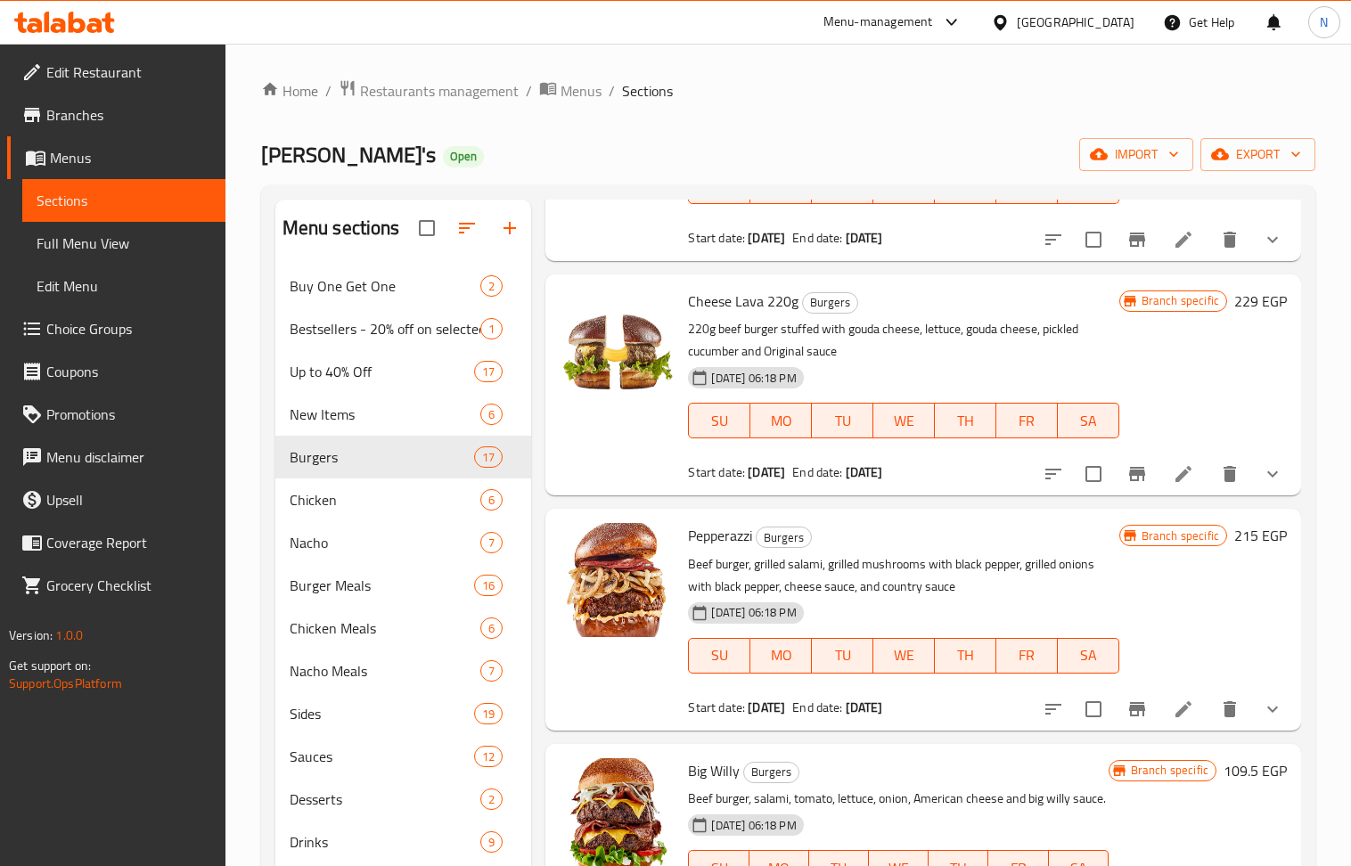
scroll to position [2614, 0]
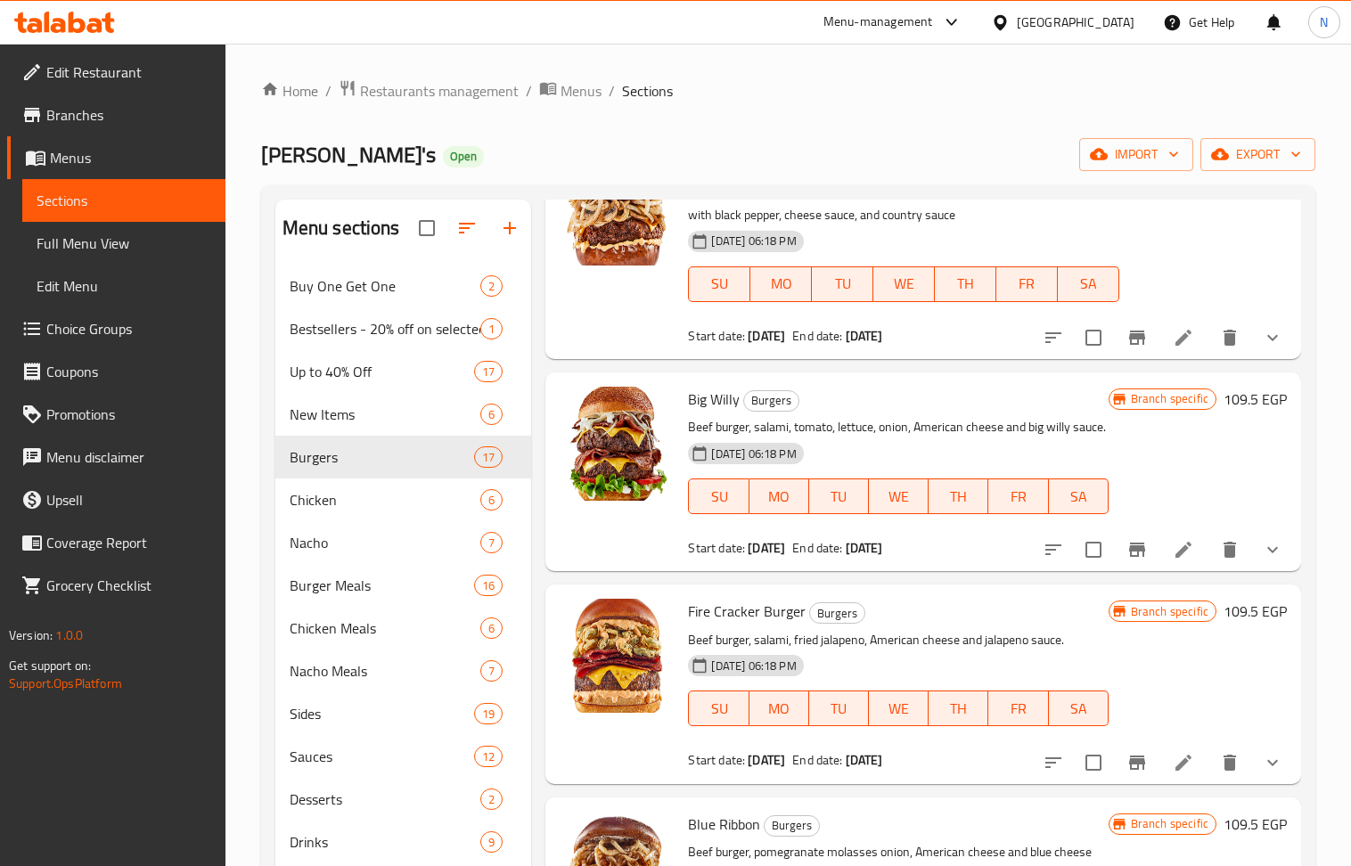
click at [1120, 571] on button "Branch-specific-item" at bounding box center [1137, 549] width 43 height 43
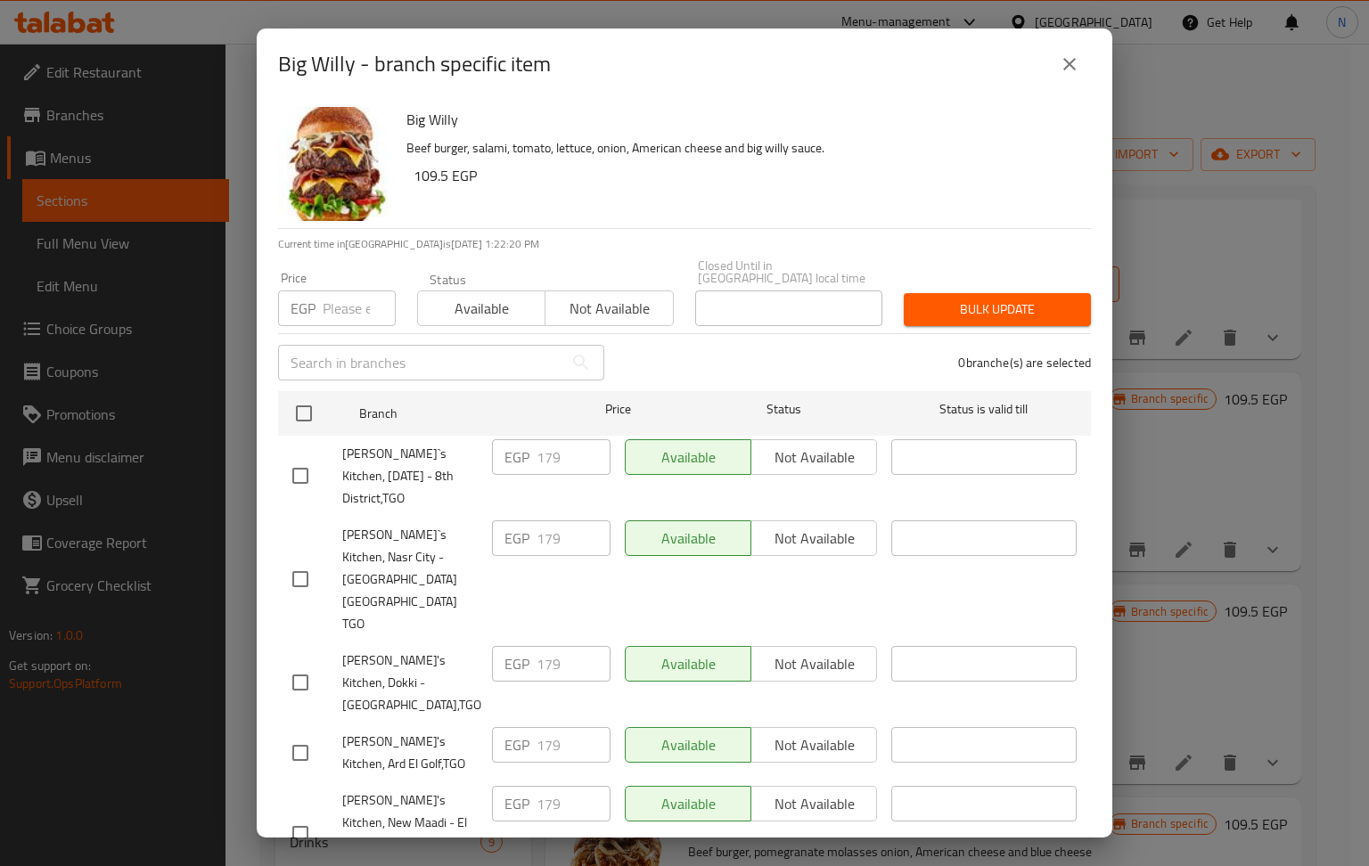
click at [325, 294] on input "number" at bounding box center [359, 309] width 73 height 36
paste input "185"
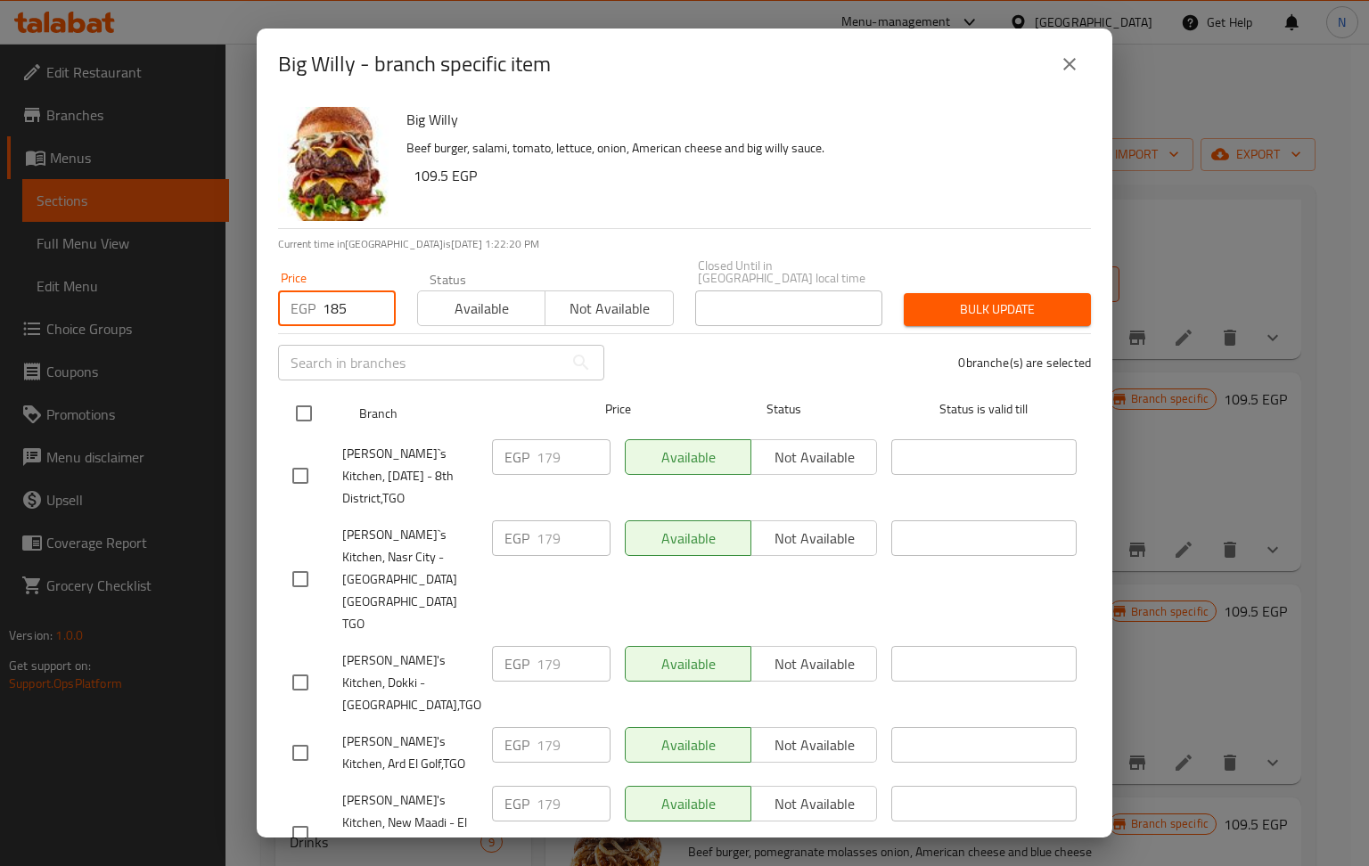
click at [304, 401] on input "checkbox" at bounding box center [303, 413] width 37 height 37
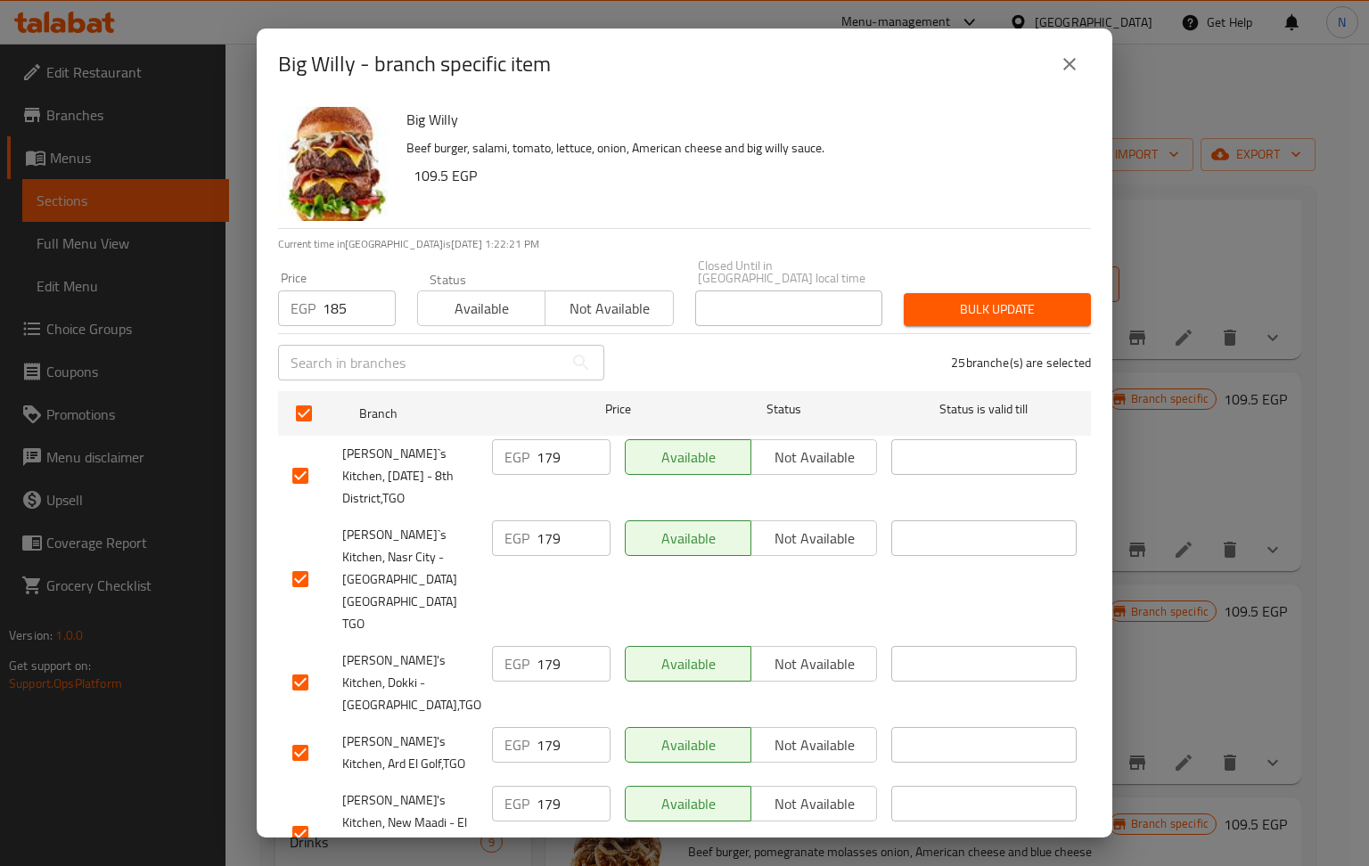
click at [971, 299] on span "Bulk update" at bounding box center [997, 310] width 159 height 22
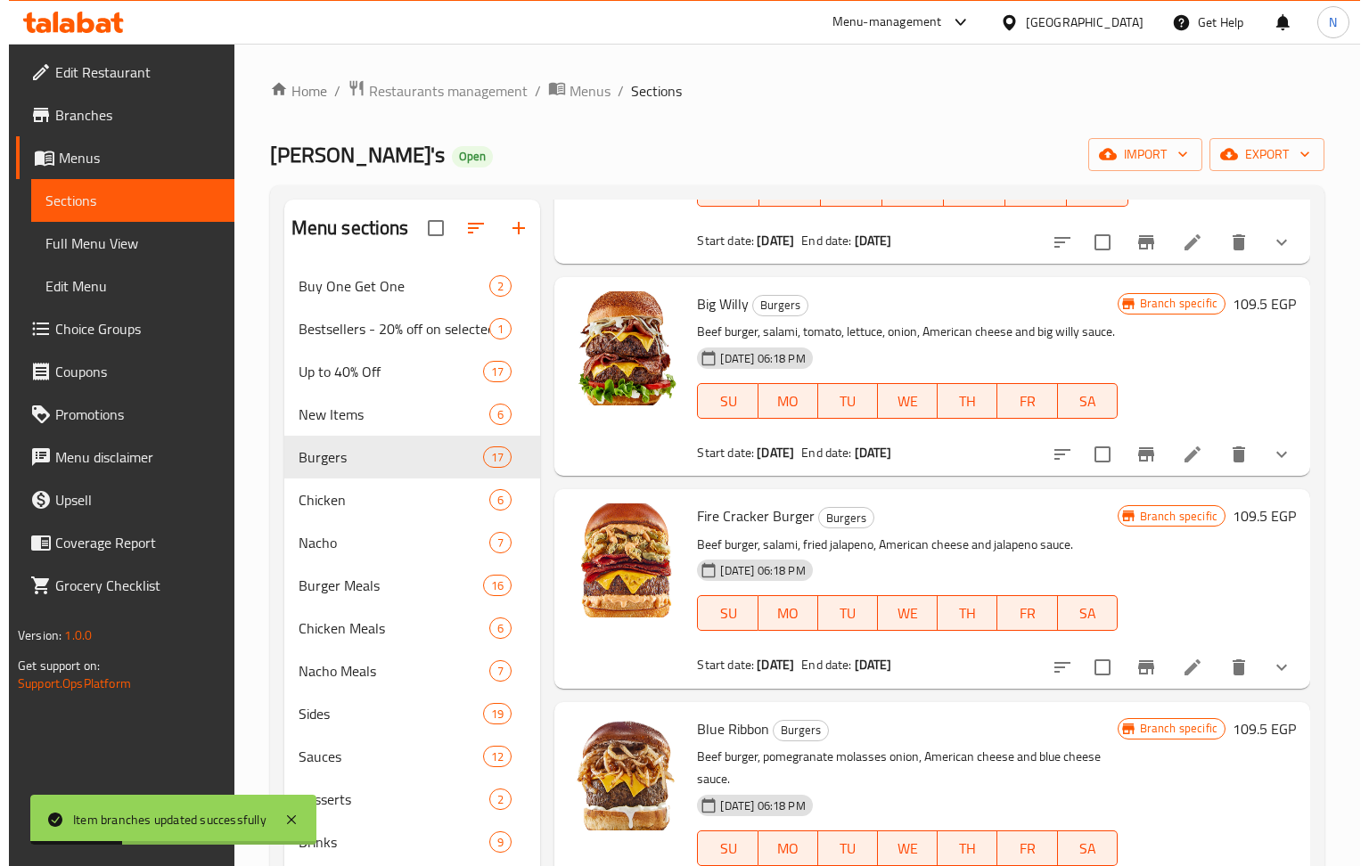
scroll to position [2732, 0]
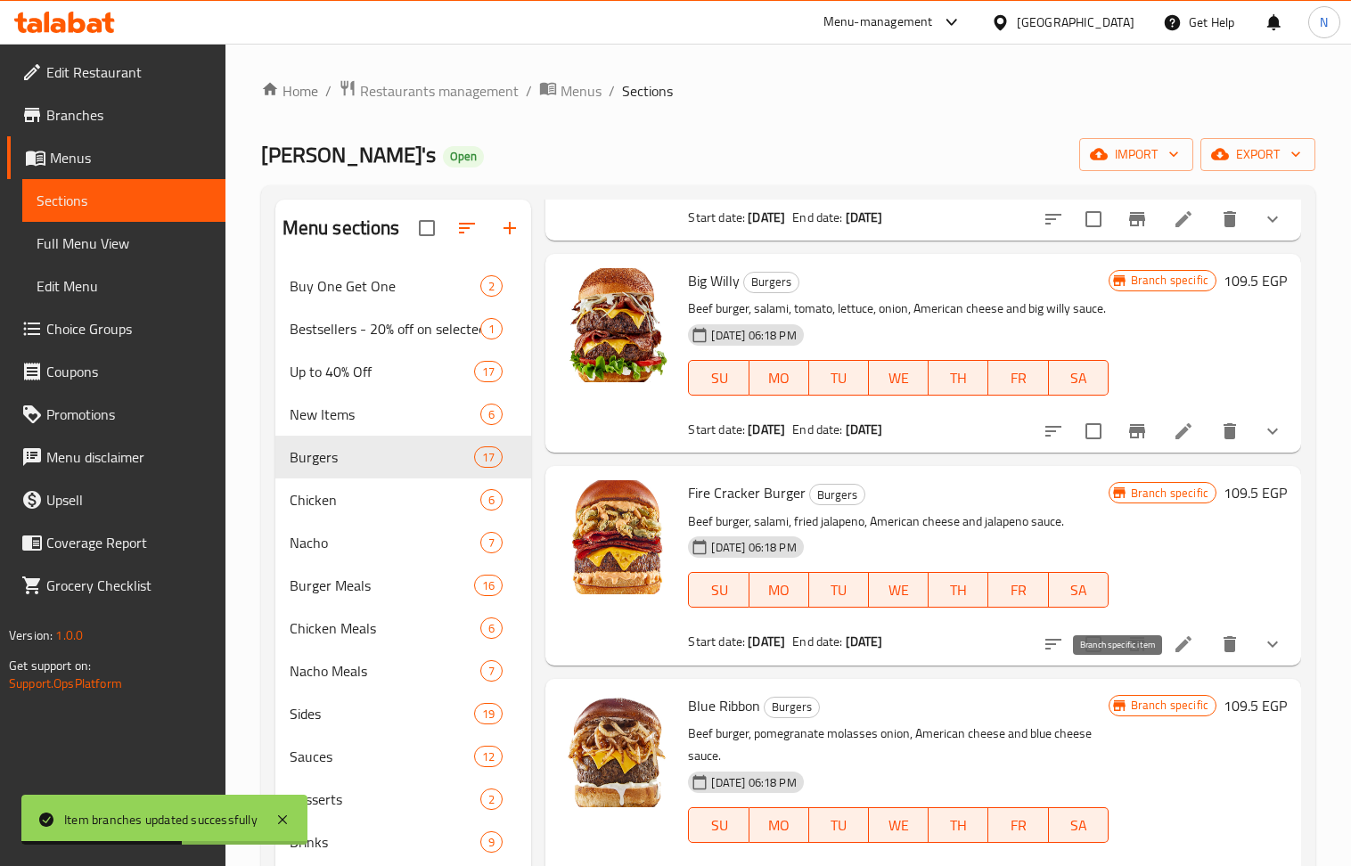
click at [1129, 651] on icon "Branch-specific-item" at bounding box center [1137, 644] width 16 height 14
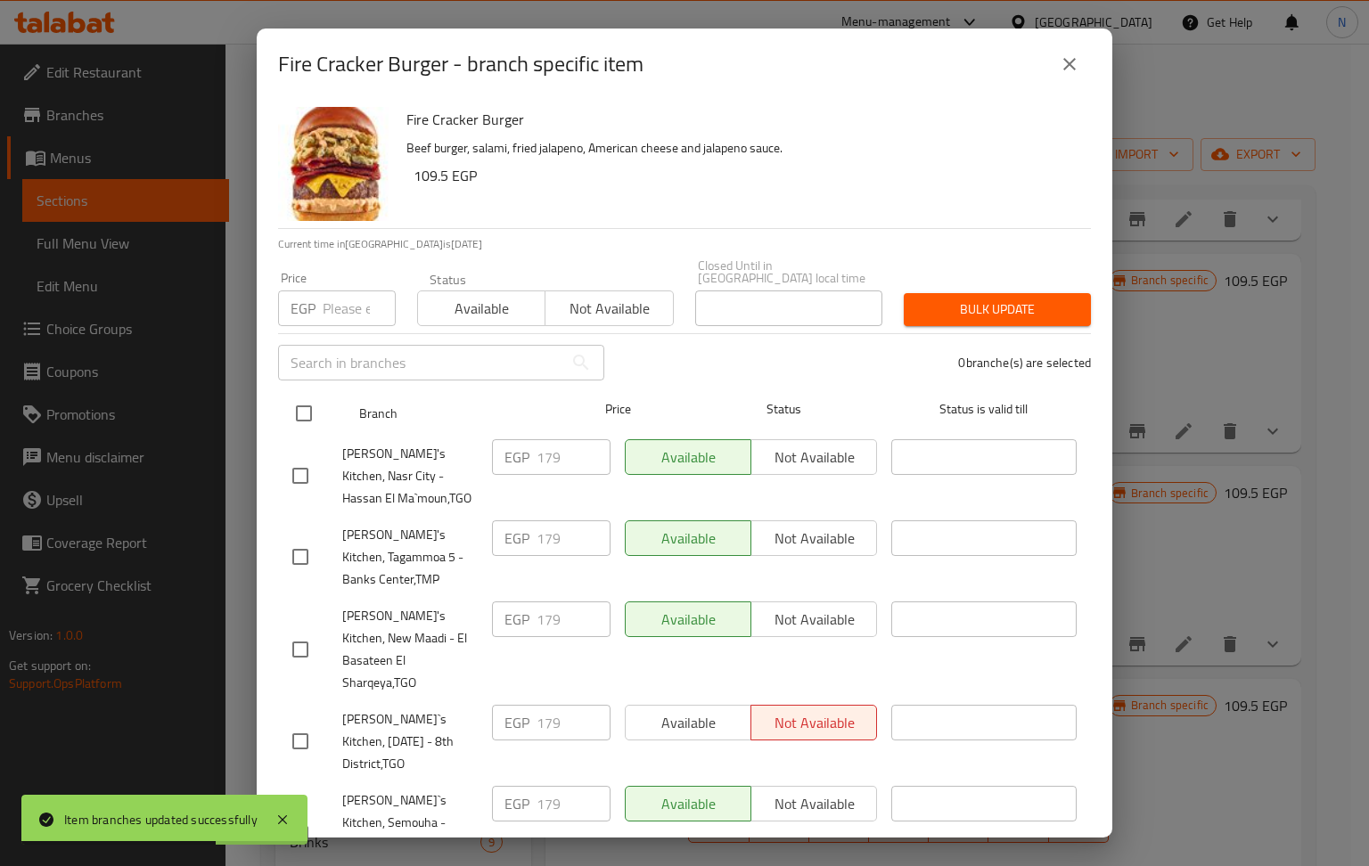
click at [305, 395] on input "checkbox" at bounding box center [303, 413] width 37 height 37
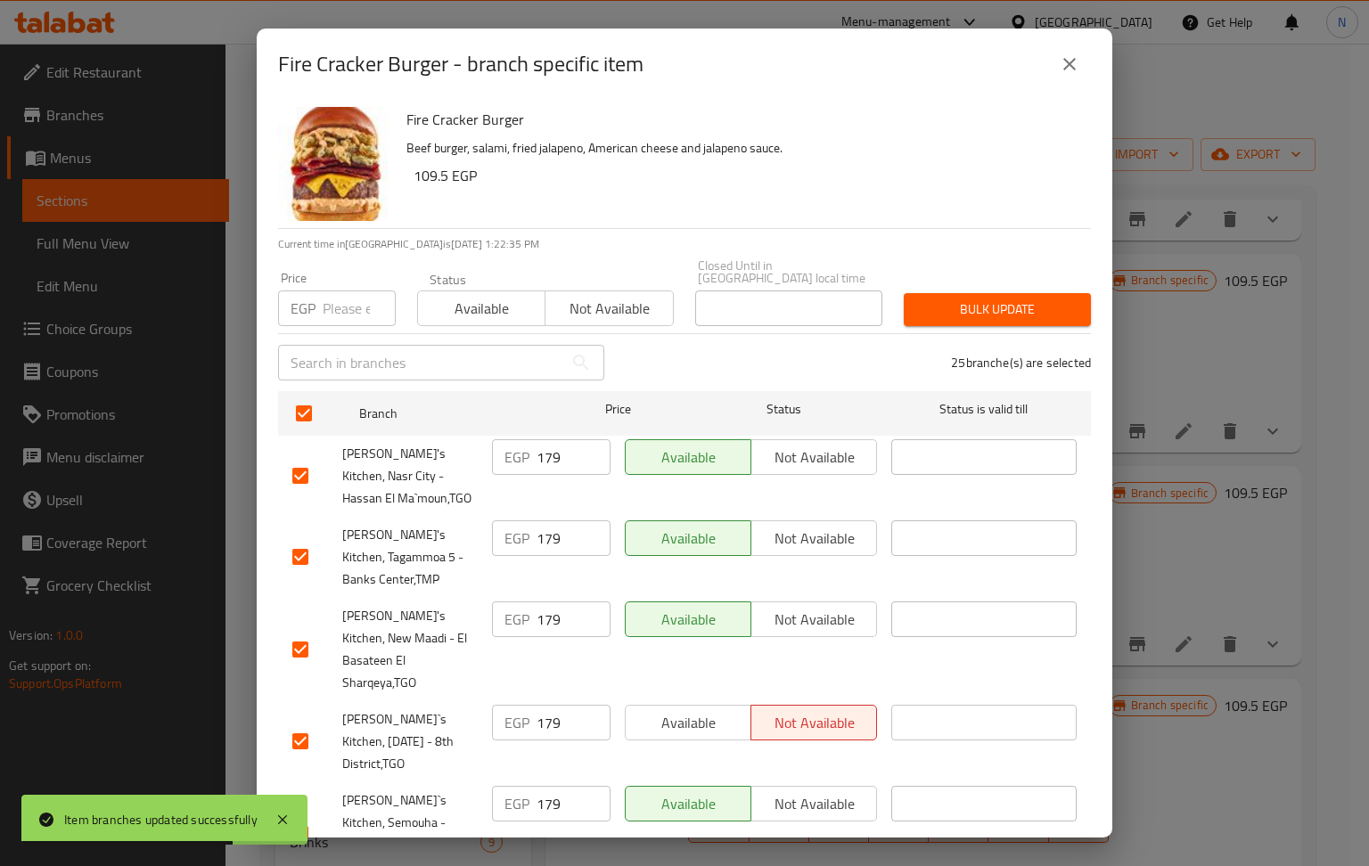
click at [351, 276] on div "Price EGP Price" at bounding box center [337, 299] width 118 height 54
click at [342, 291] on input "number" at bounding box center [359, 309] width 73 height 36
paste input "179"
click at [1028, 299] on span "Bulk update" at bounding box center [997, 310] width 159 height 22
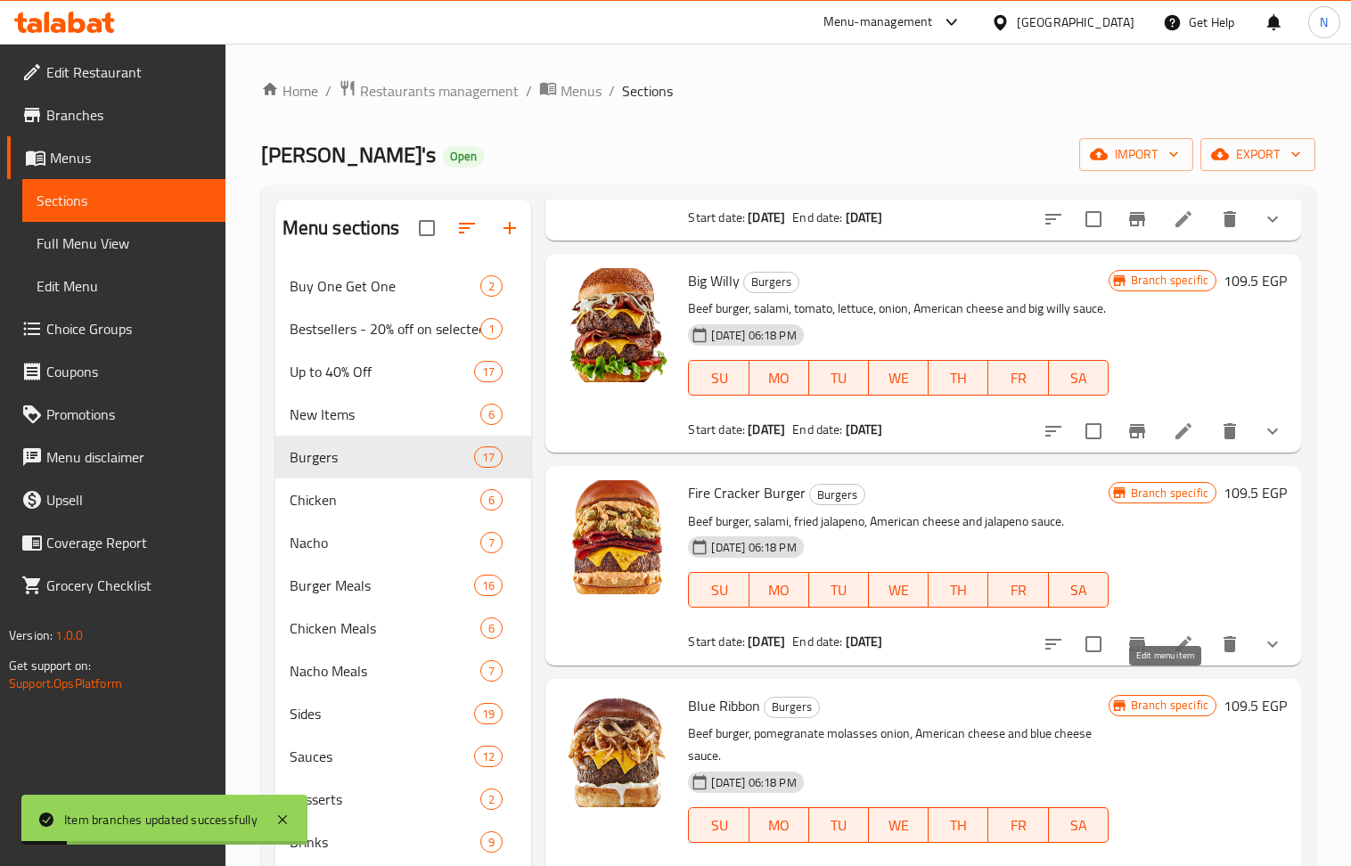
click at [1173, 655] on icon at bounding box center [1183, 644] width 21 height 21
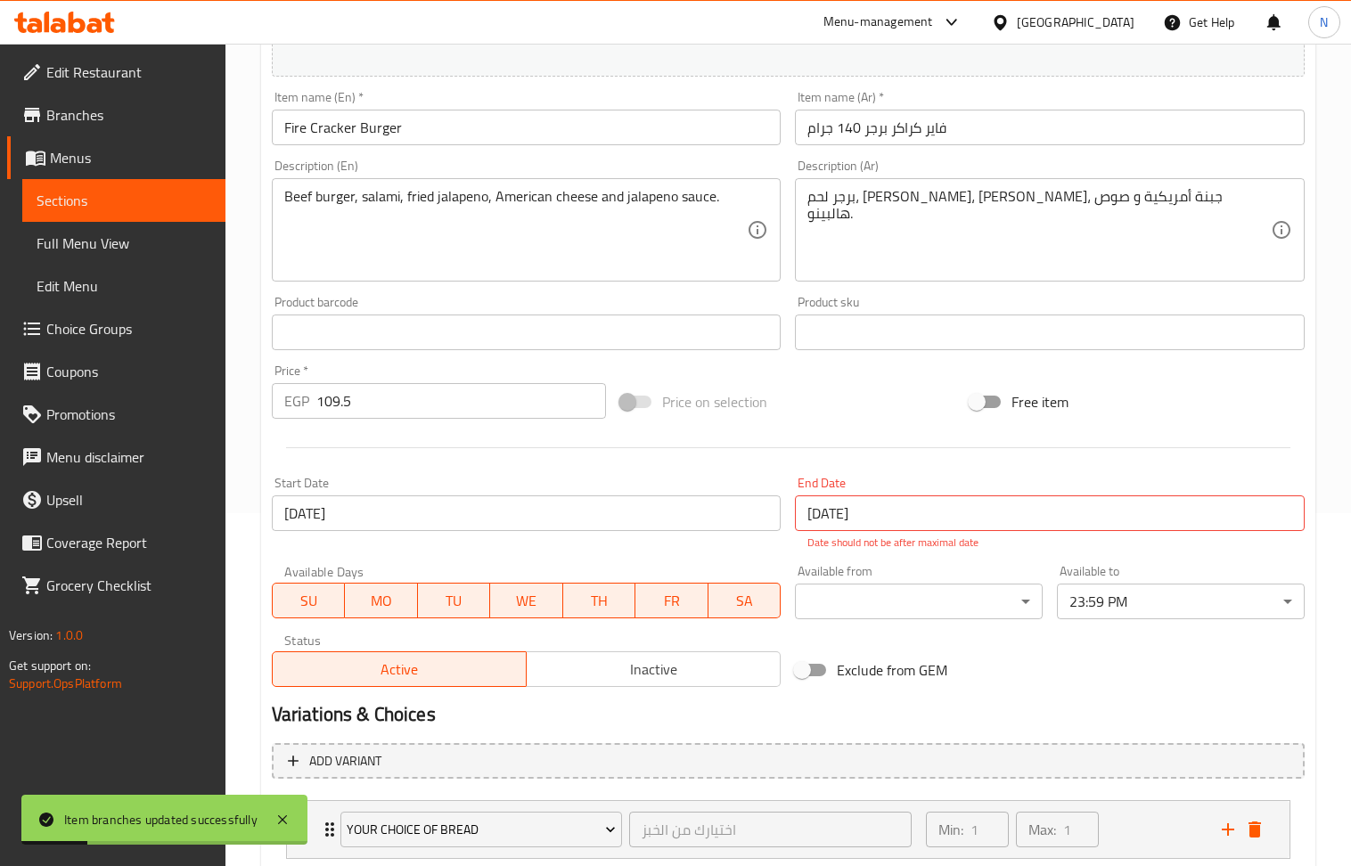
scroll to position [356, 0]
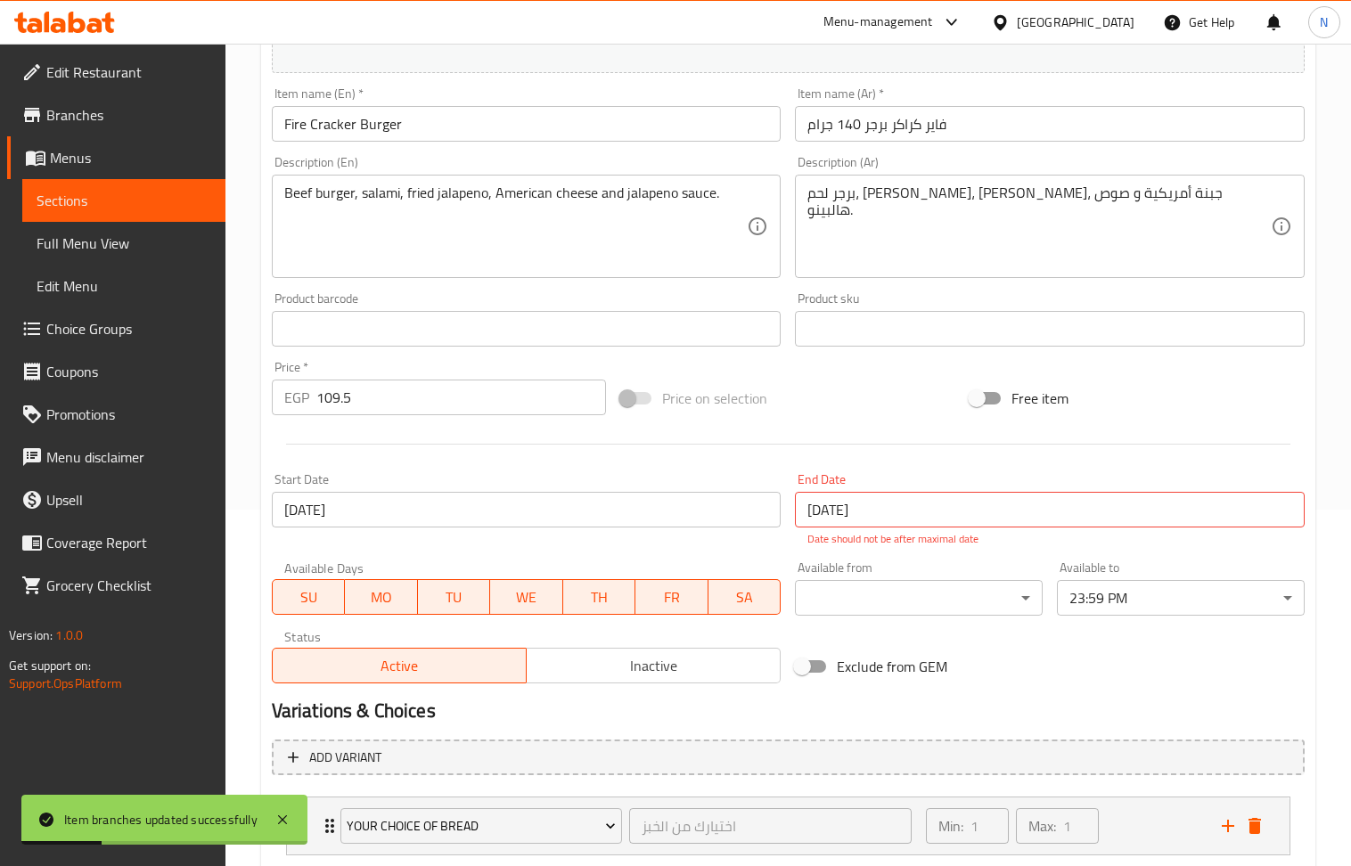
click at [432, 404] on input "109.5" at bounding box center [461, 398] width 291 height 36
paste input "79"
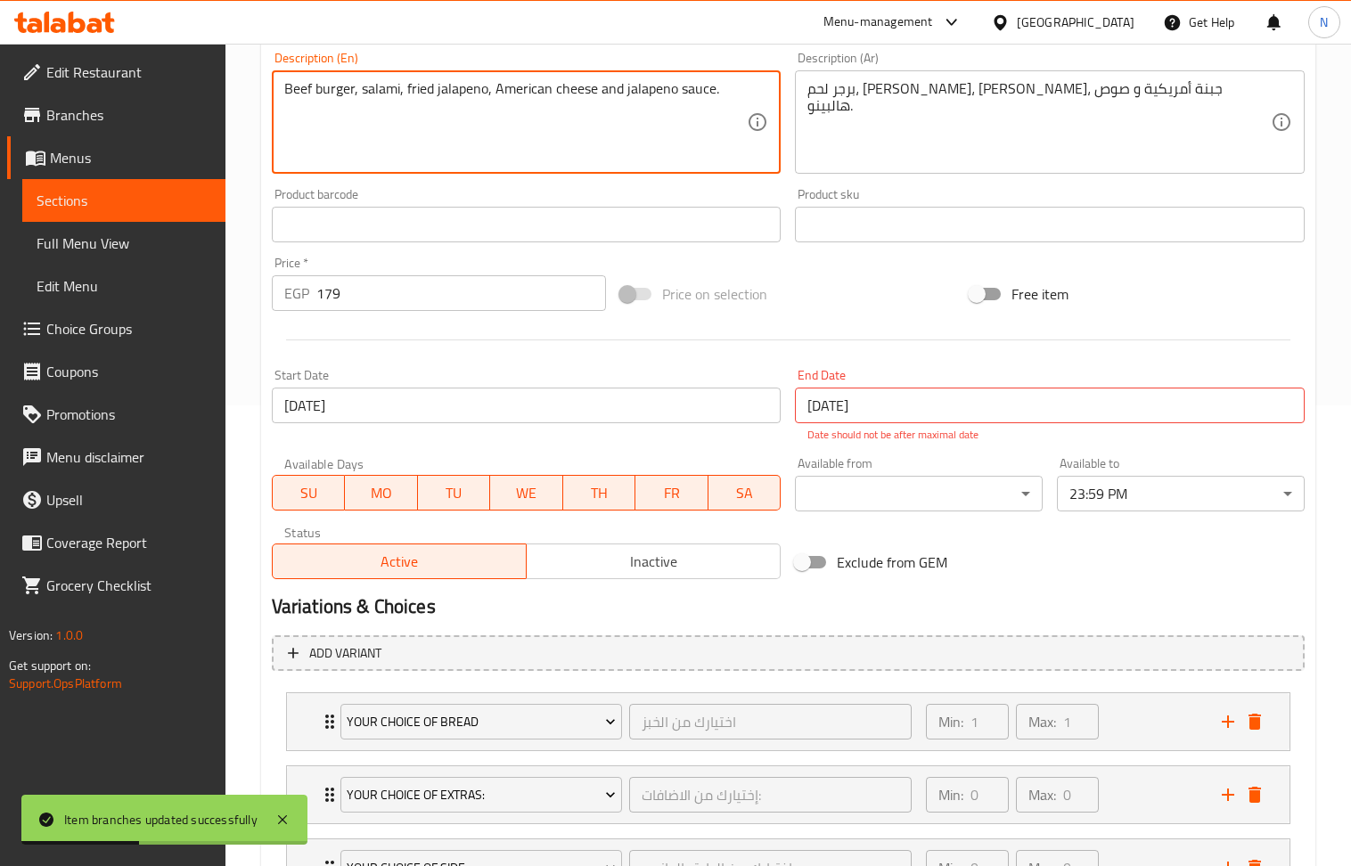
scroll to position [765, 0]
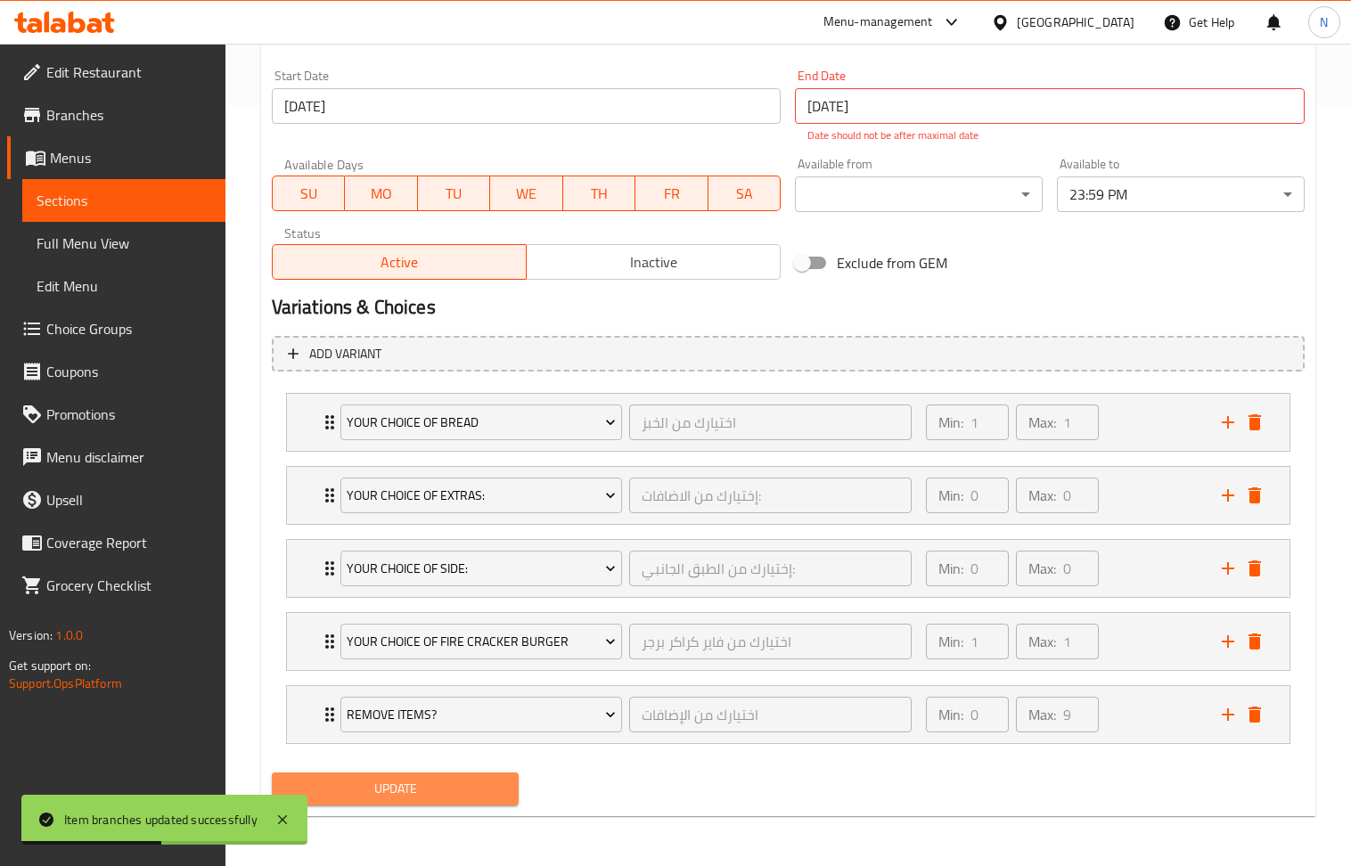
drag, startPoint x: 356, startPoint y: 784, endPoint x: 422, endPoint y: 324, distance: 464.4
click at [358, 784] on span "Update" at bounding box center [395, 789] width 219 height 22
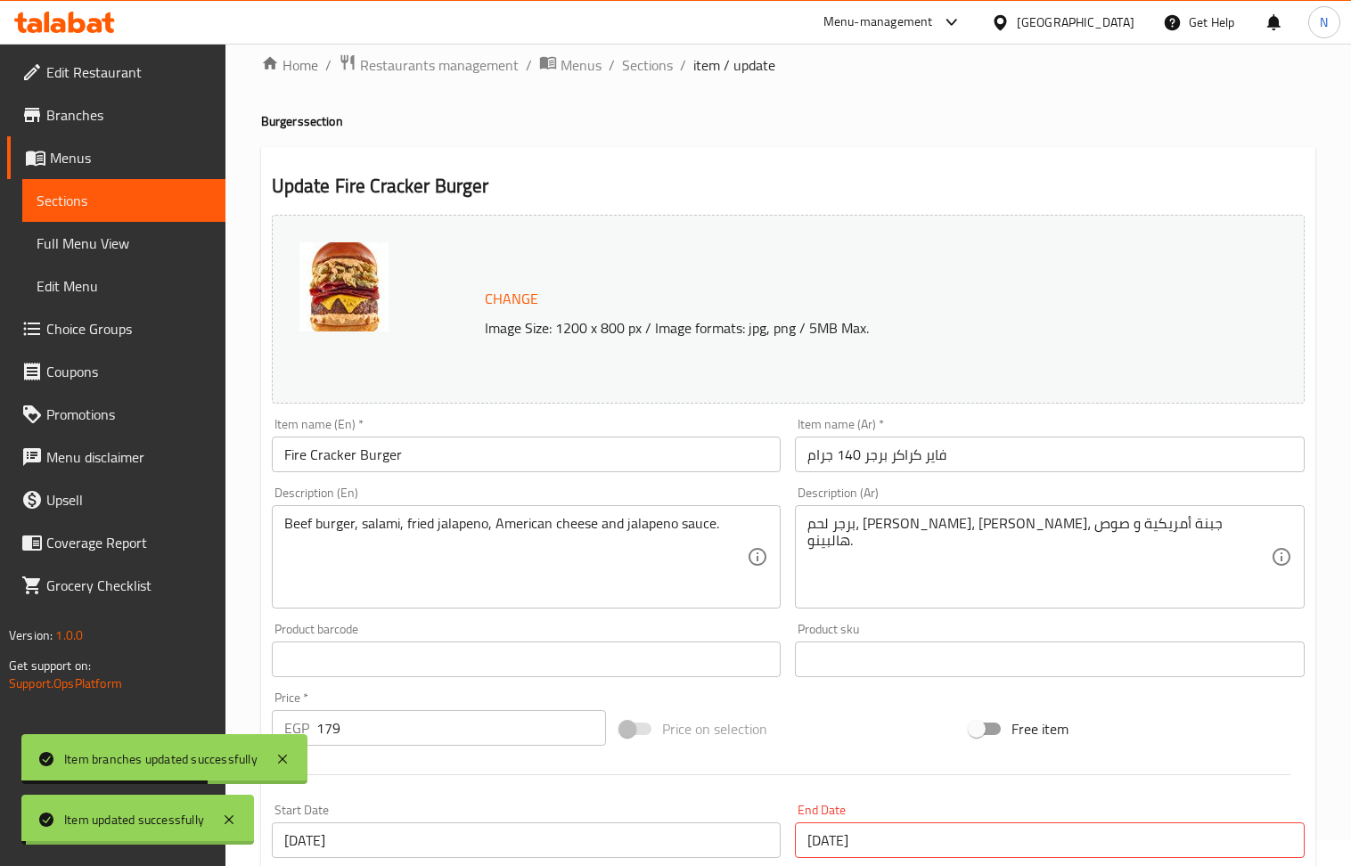
scroll to position [0, 0]
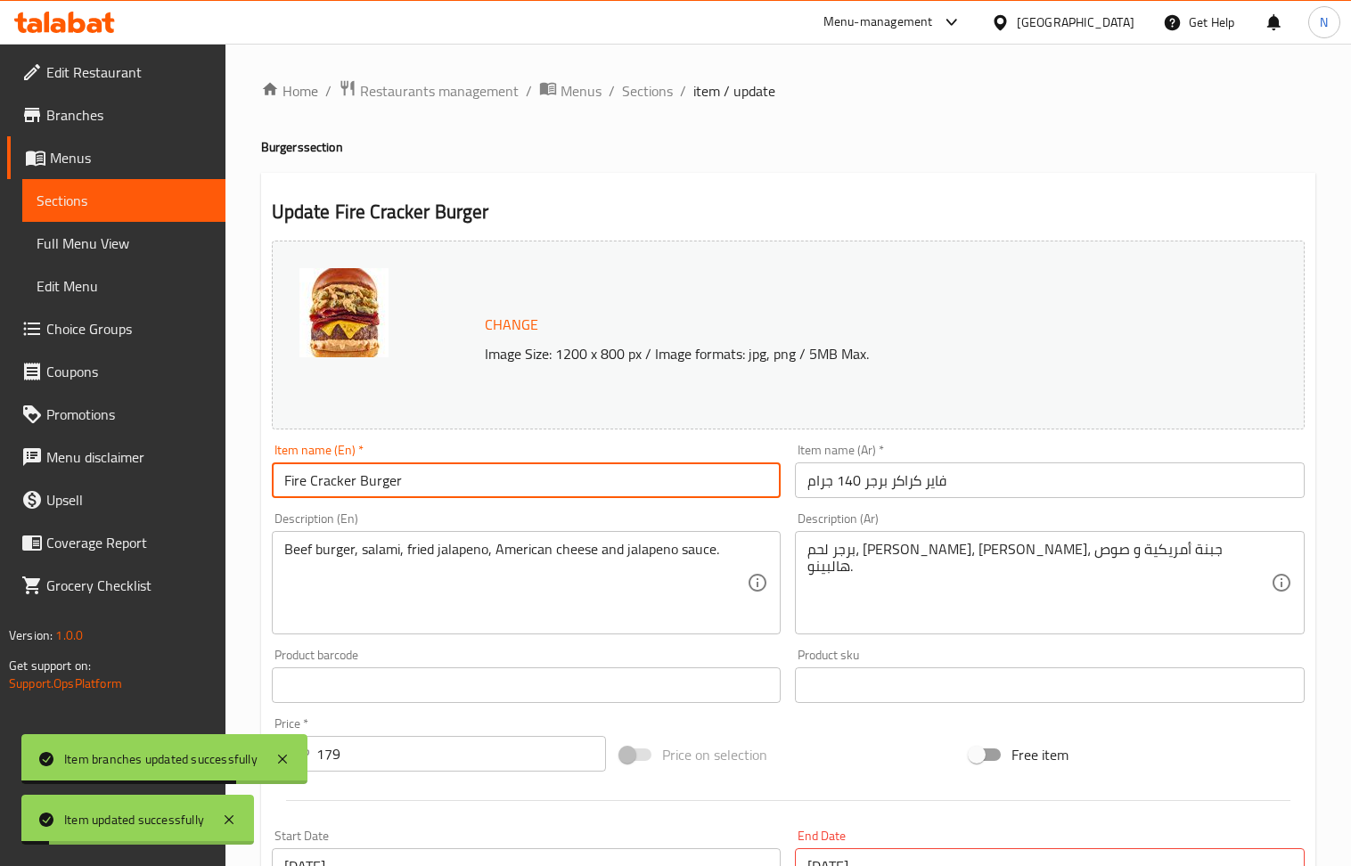
click at [337, 478] on input "Fire Cracker Burger" at bounding box center [527, 481] width 510 height 36
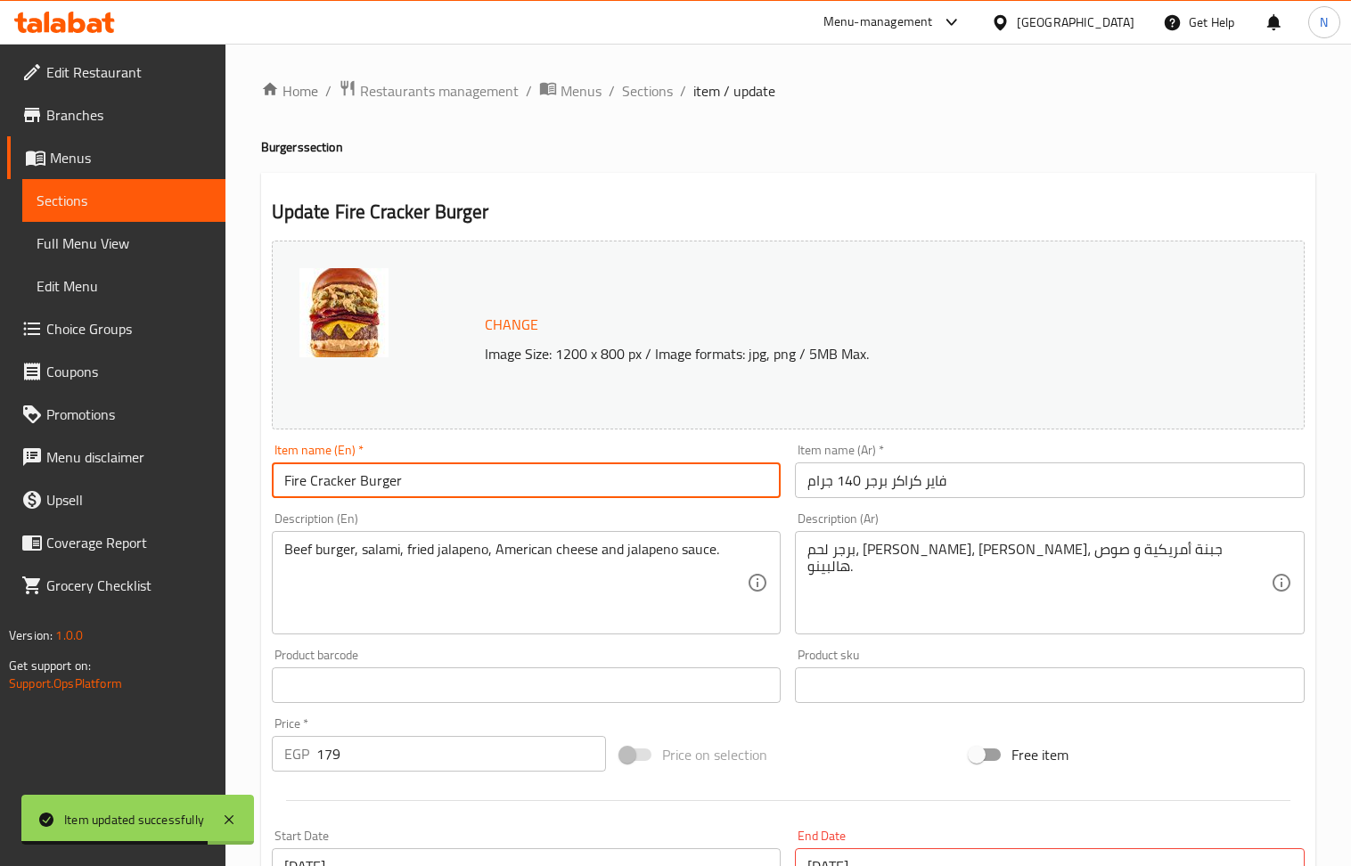
click at [656, 104] on div "Home / Restaurants management / Menus / Sections / item / update Burgers sectio…" at bounding box center [788, 834] width 1054 height 1511
click at [646, 91] on span "Sections" at bounding box center [647, 90] width 51 height 21
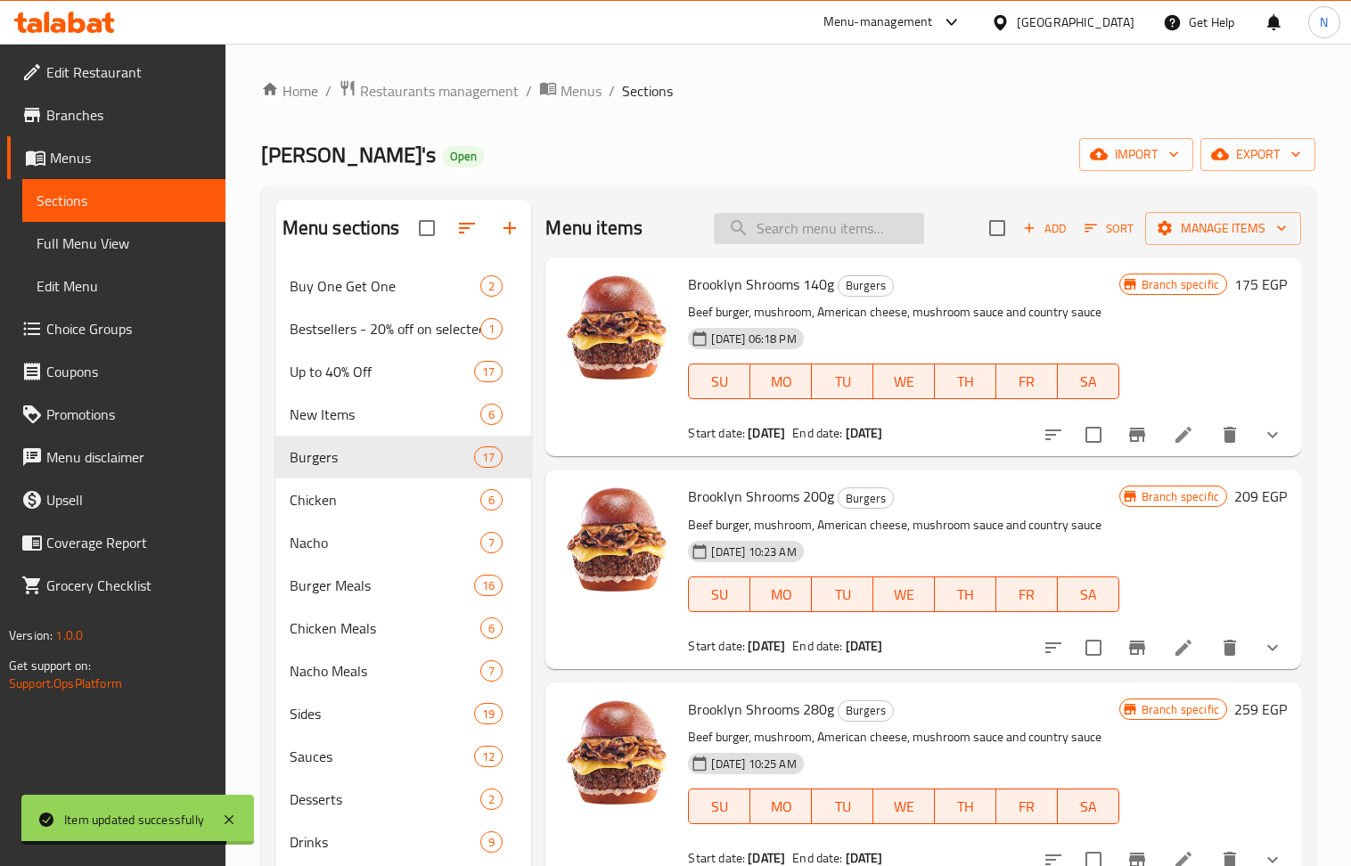
drag, startPoint x: 781, startPoint y: 246, endPoint x: 781, endPoint y: 235, distance: 10.7
click at [781, 241] on div "Menu items Add Sort Manage items" at bounding box center [922, 229] width 755 height 58
click at [781, 233] on input "search" at bounding box center [819, 228] width 210 height 31
paste input "J Poppers 140g"
click at [790, 235] on input "J Poppers 140g" at bounding box center [819, 228] width 210 height 31
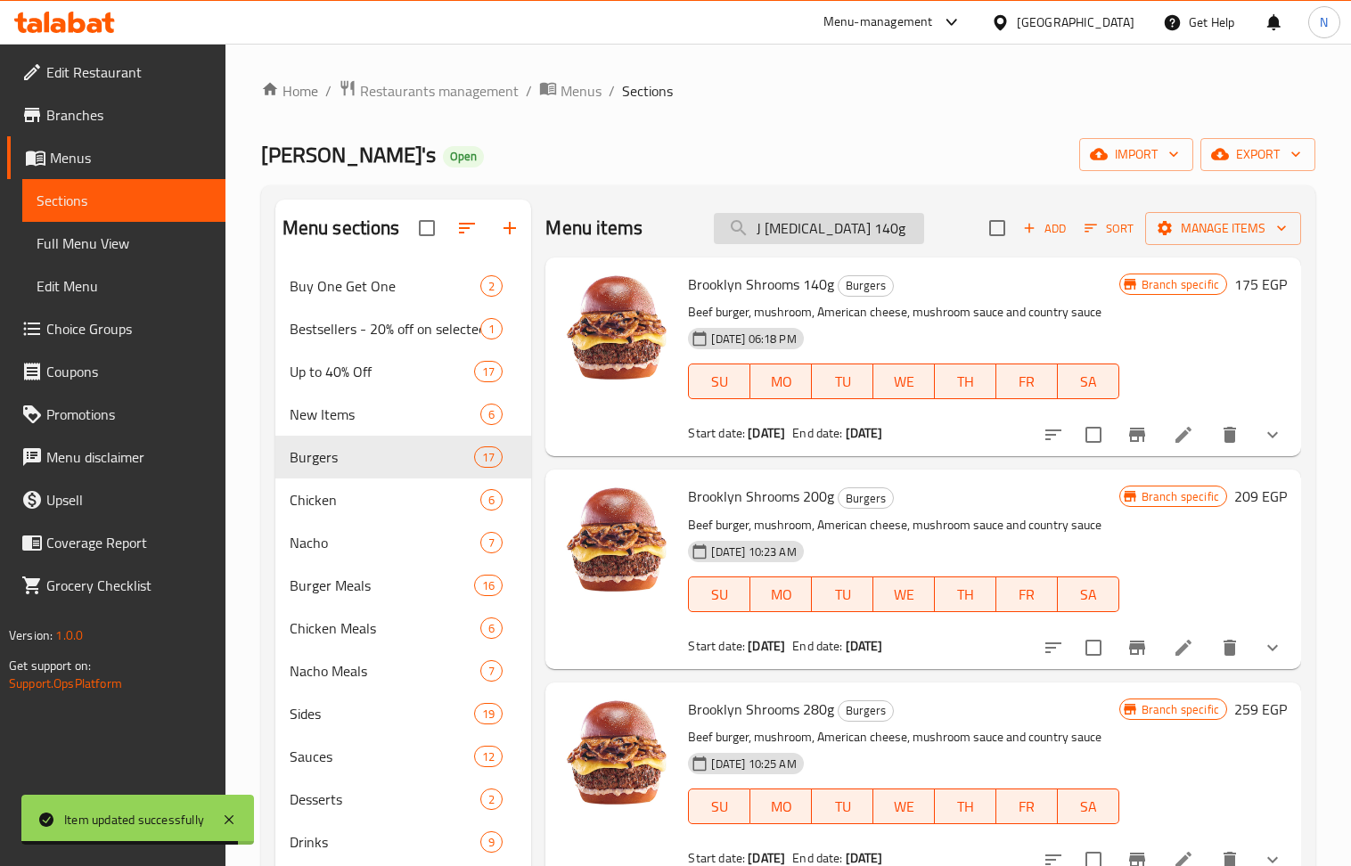
click at [820, 225] on input "J Poppers 140g" at bounding box center [819, 228] width 210 height 31
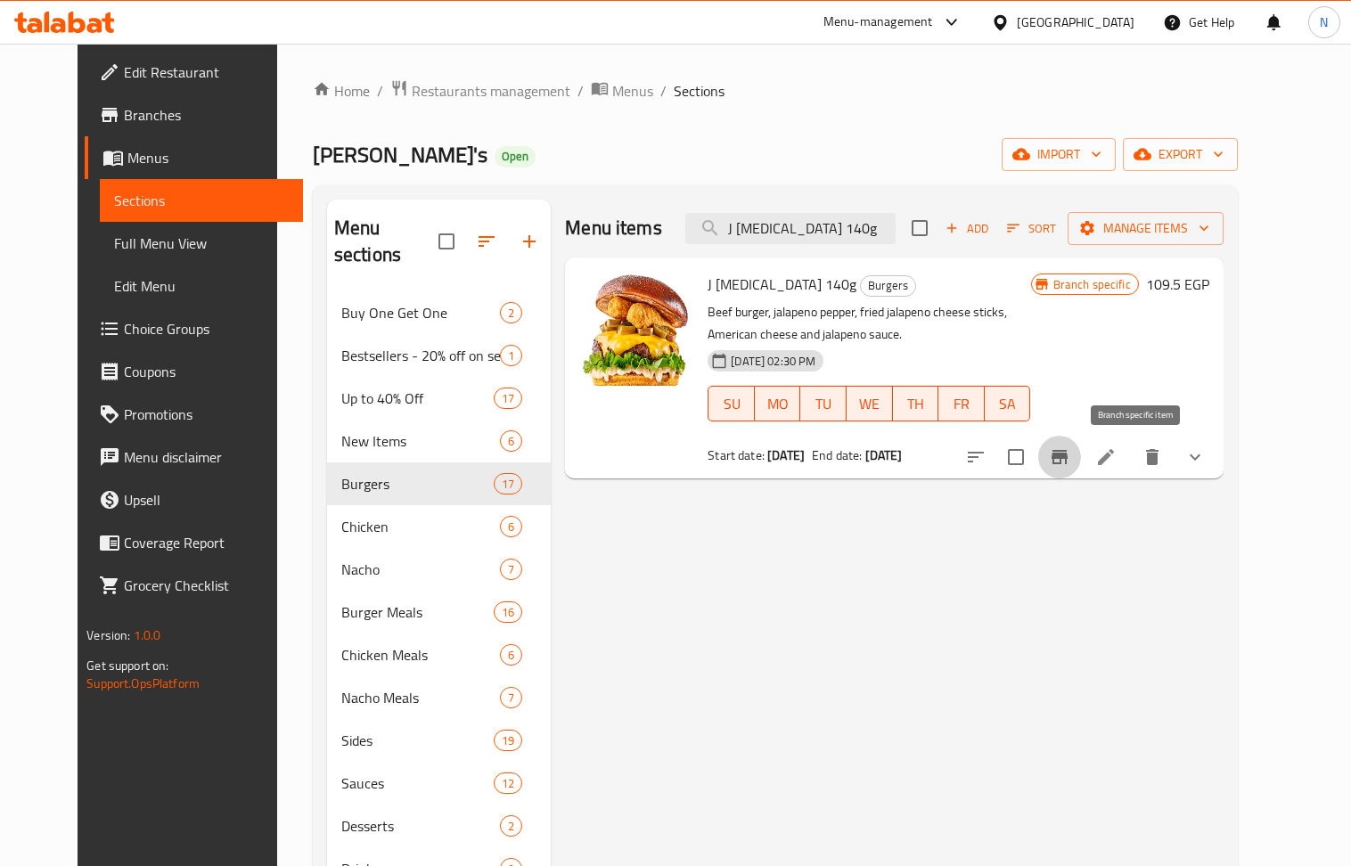
click at [1068, 458] on icon "Branch-specific-item" at bounding box center [1060, 457] width 16 height 14
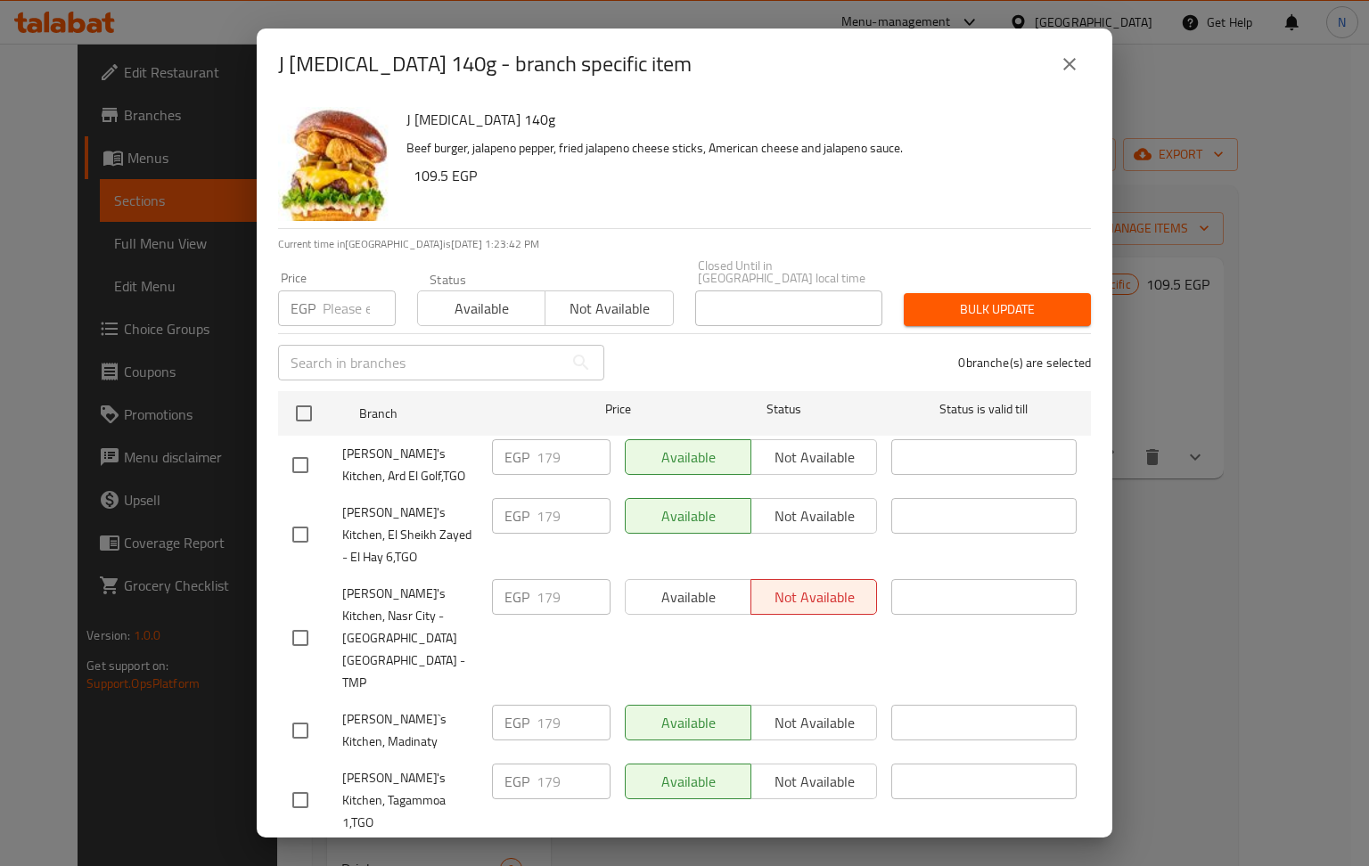
click at [354, 293] on input "number" at bounding box center [359, 309] width 73 height 36
paste input "179"
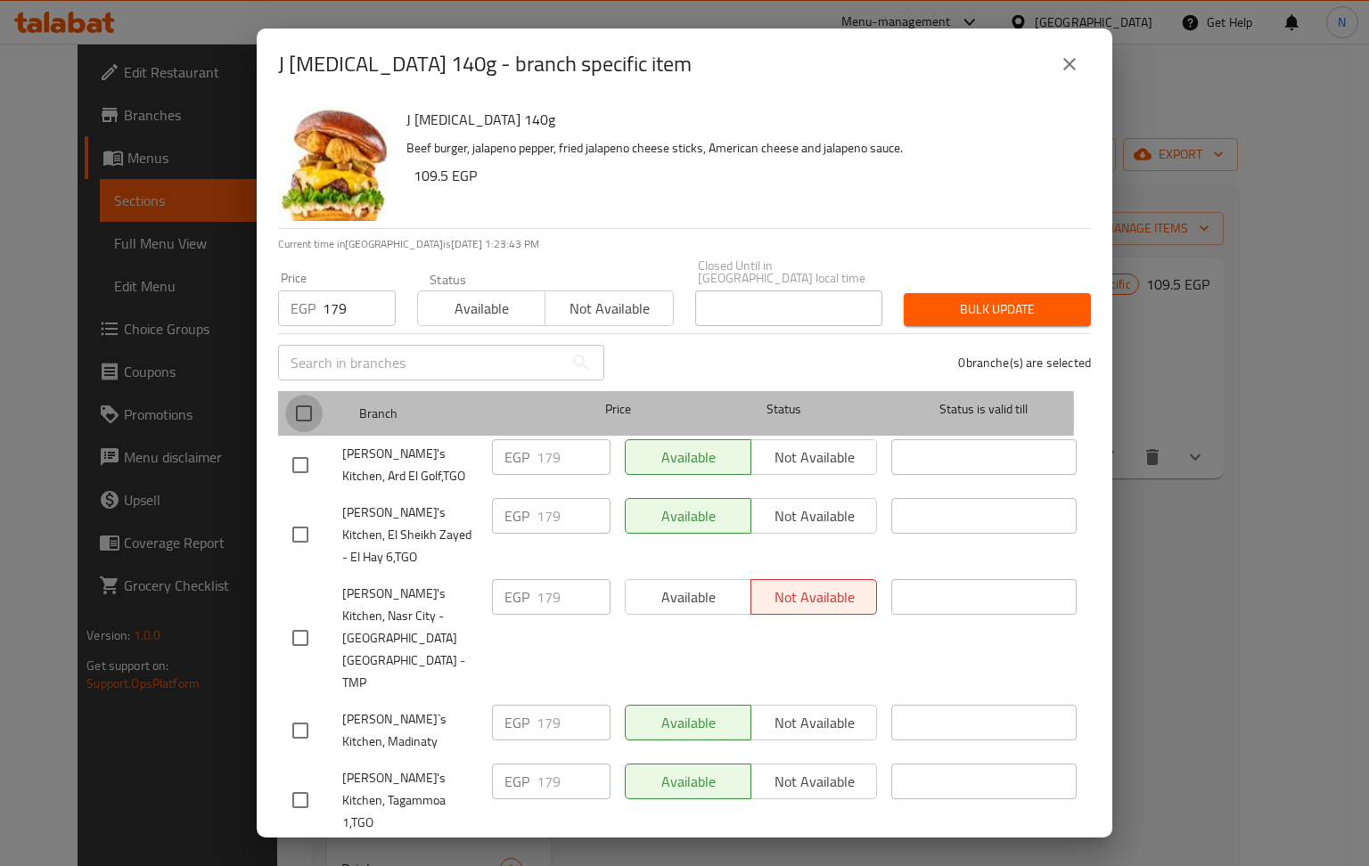
click at [307, 401] on input "checkbox" at bounding box center [303, 413] width 37 height 37
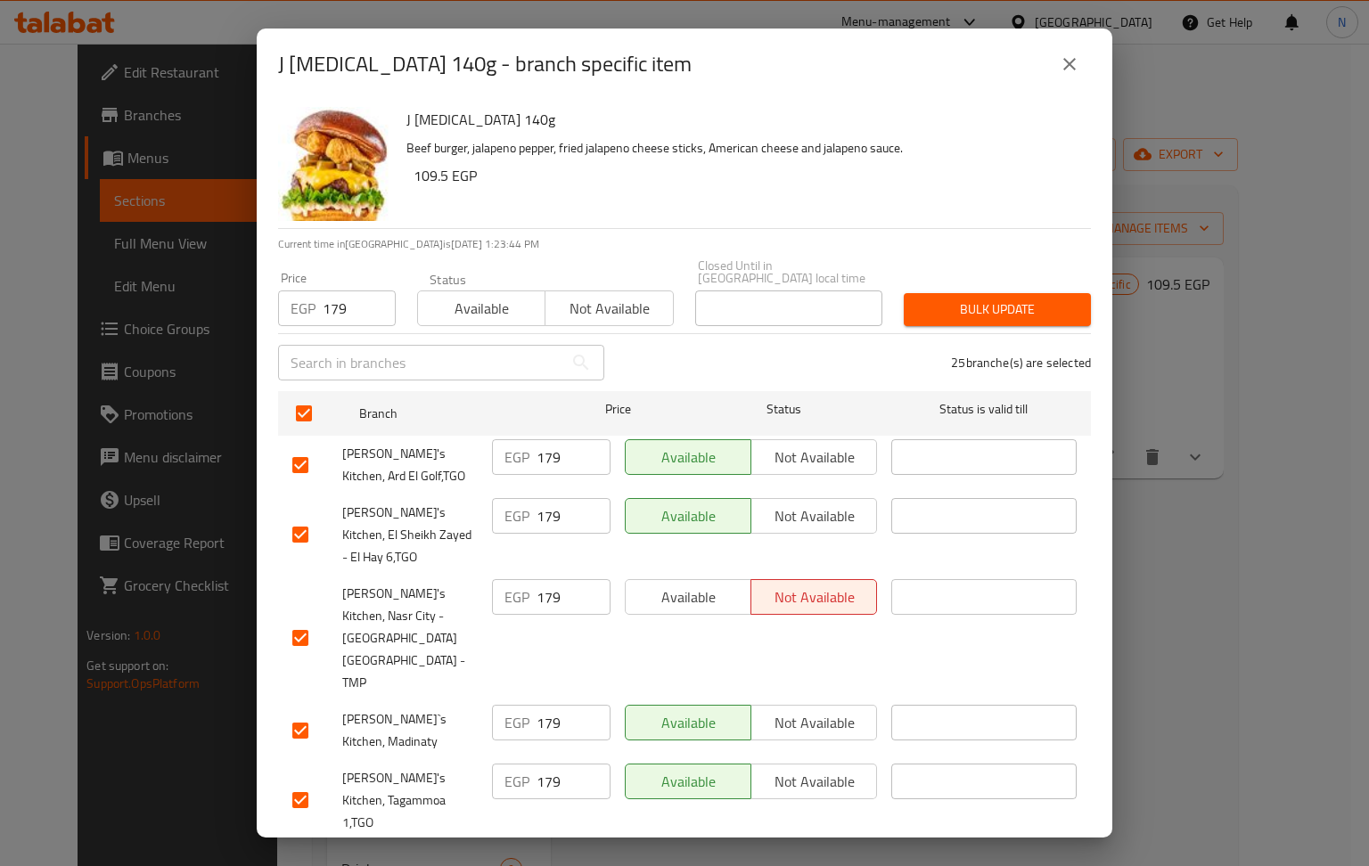
click at [938, 299] on span "Bulk update" at bounding box center [997, 310] width 159 height 22
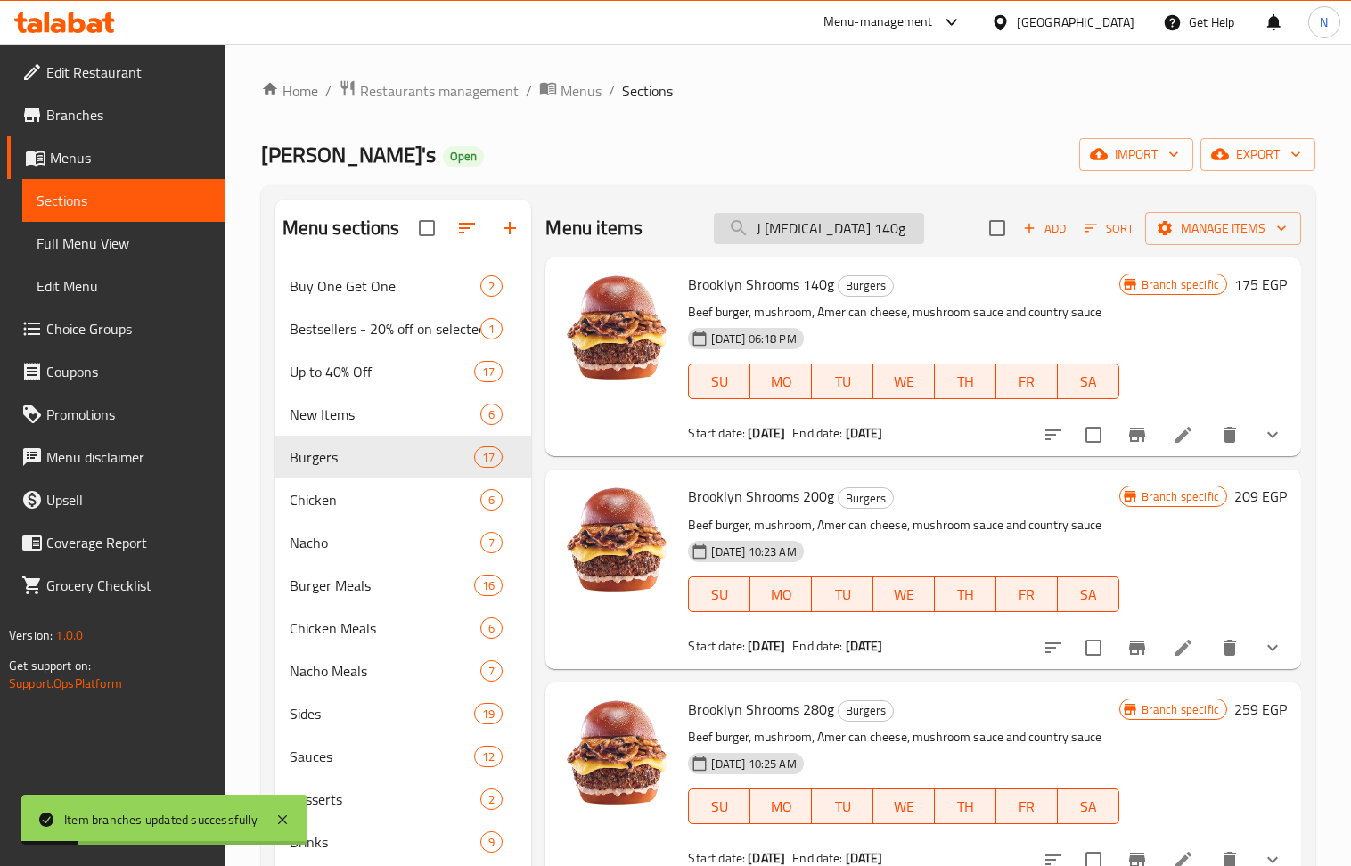
click at [857, 233] on input "J Poppers 140g" at bounding box center [819, 228] width 210 height 31
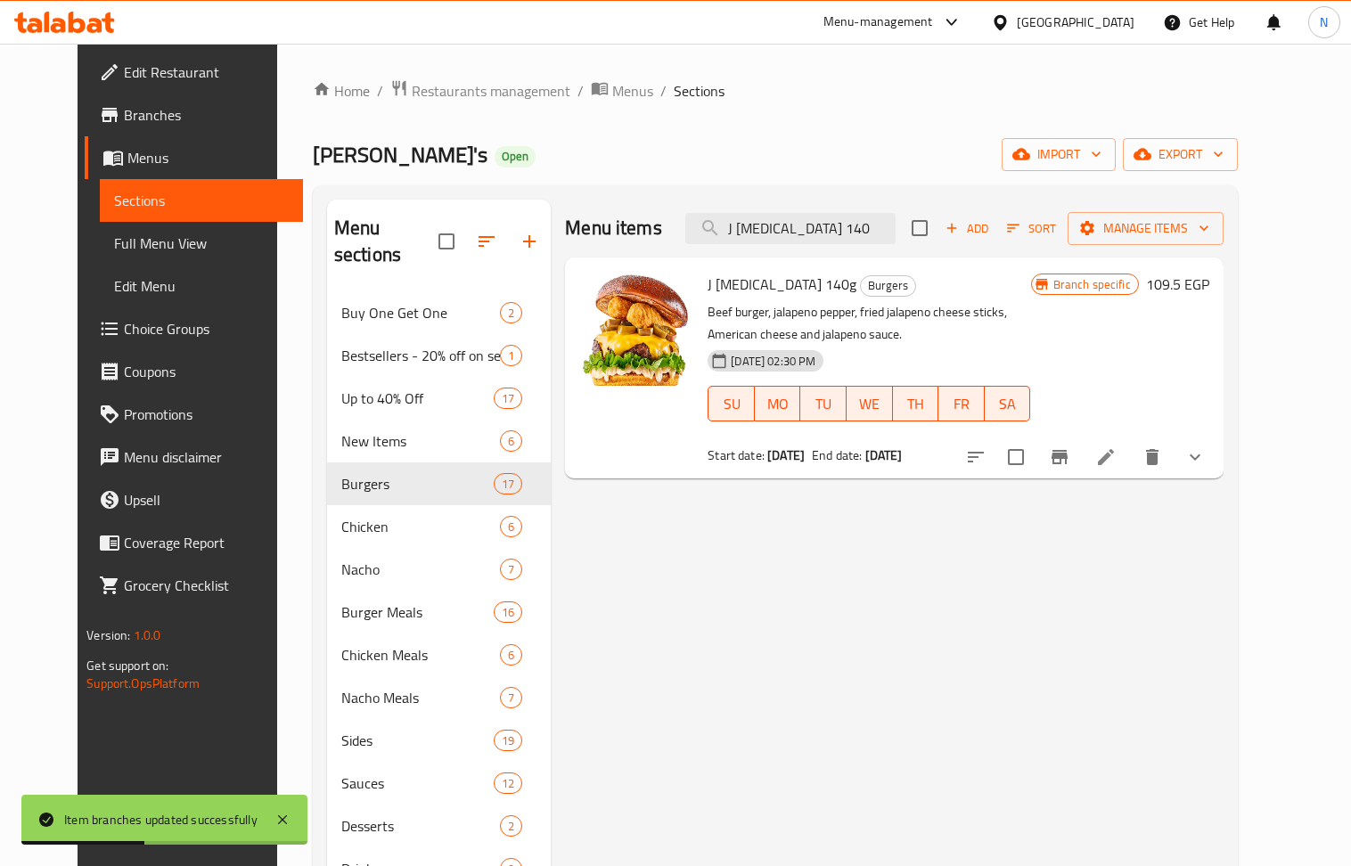
click at [1131, 460] on li at bounding box center [1106, 457] width 50 height 32
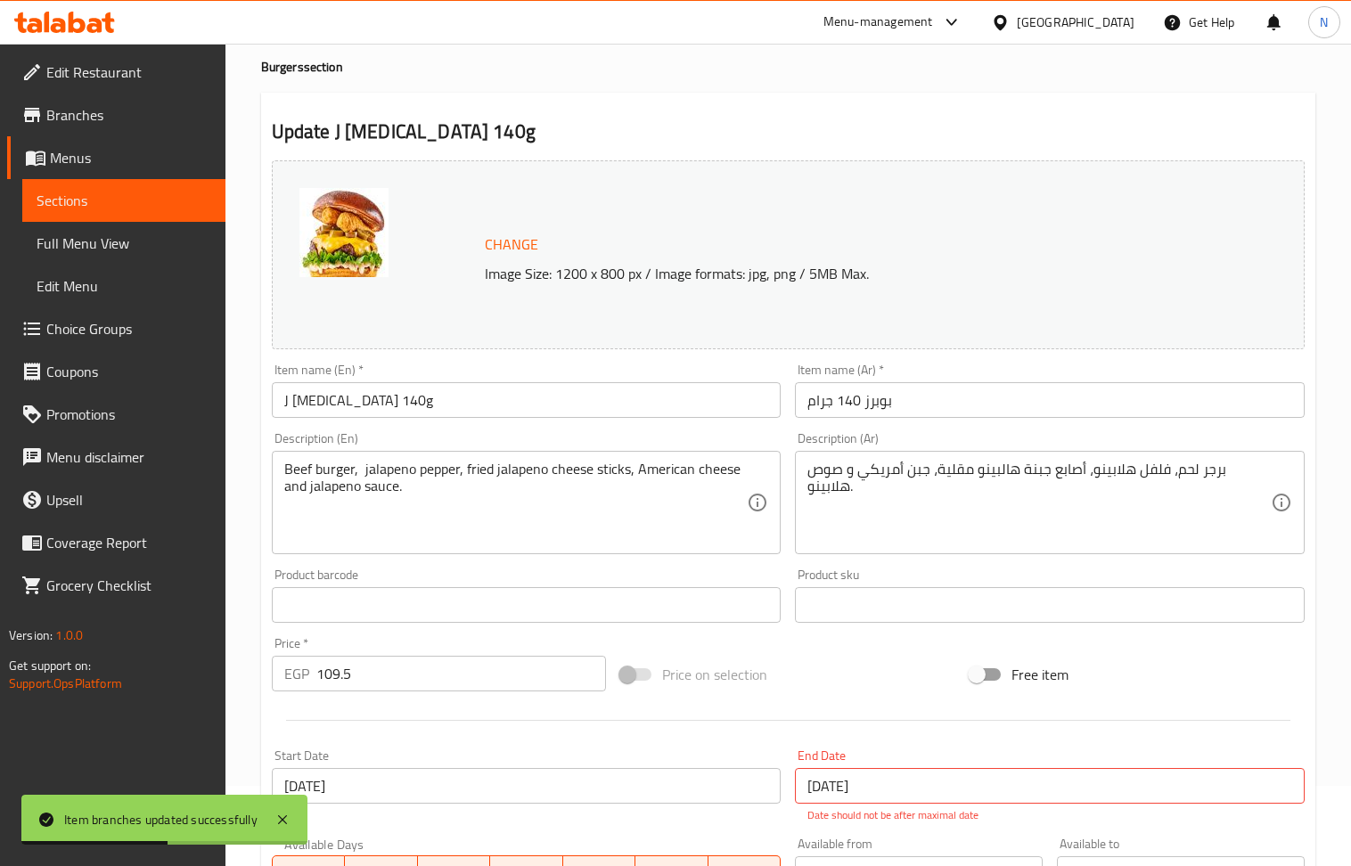
scroll to position [237, 0]
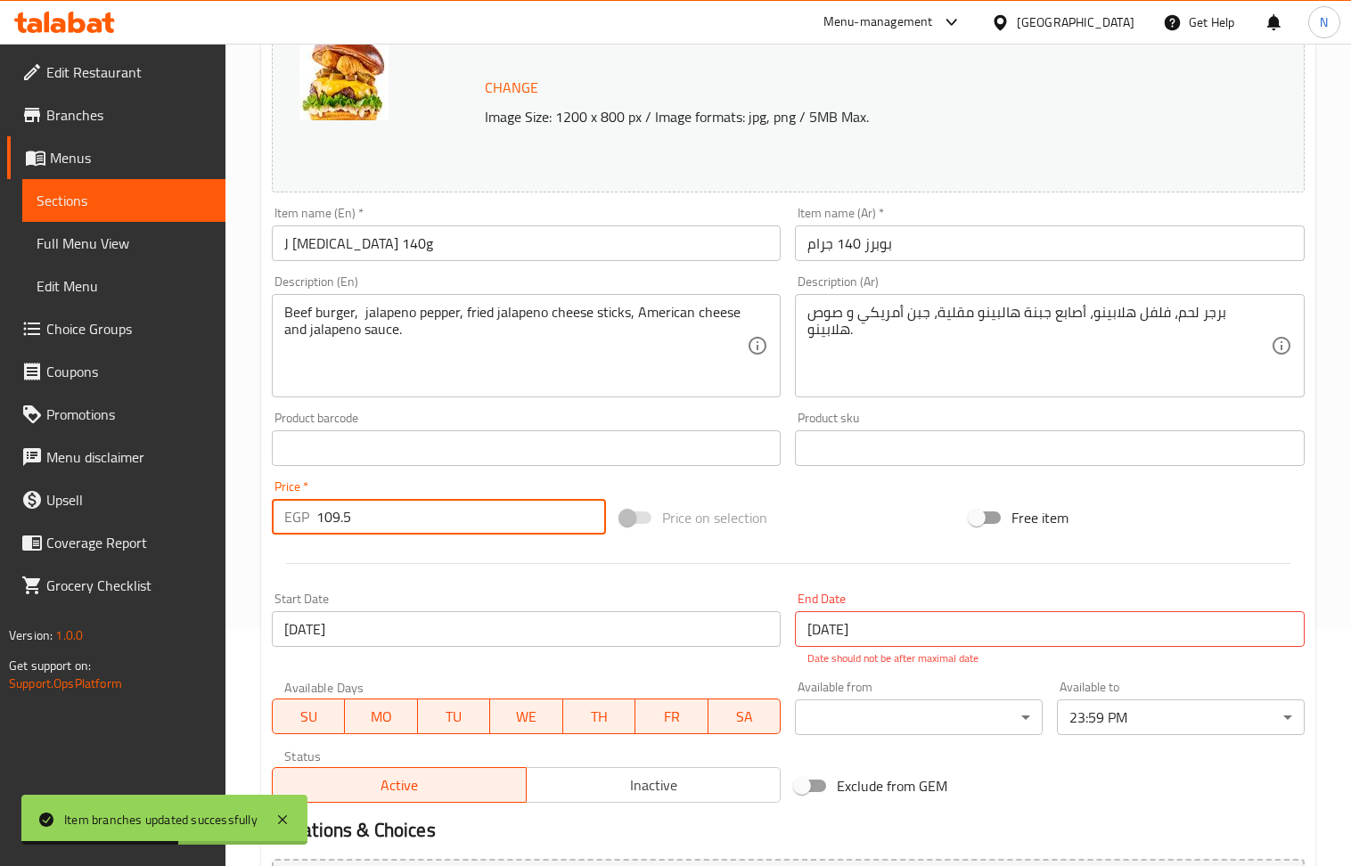
click at [387, 524] on input "109.5" at bounding box center [461, 517] width 291 height 36
paste input "79"
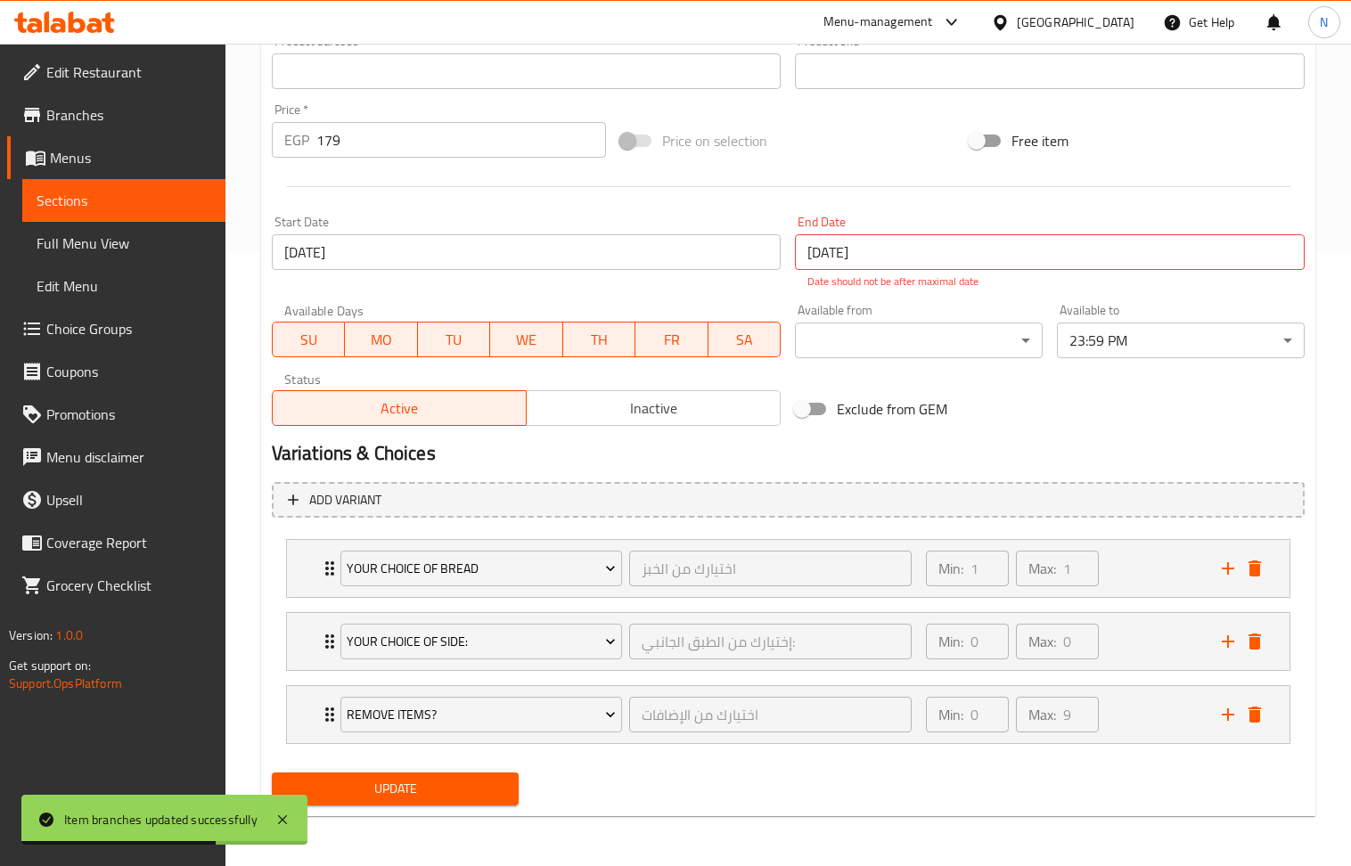
click at [449, 781] on span "Update" at bounding box center [395, 789] width 219 height 22
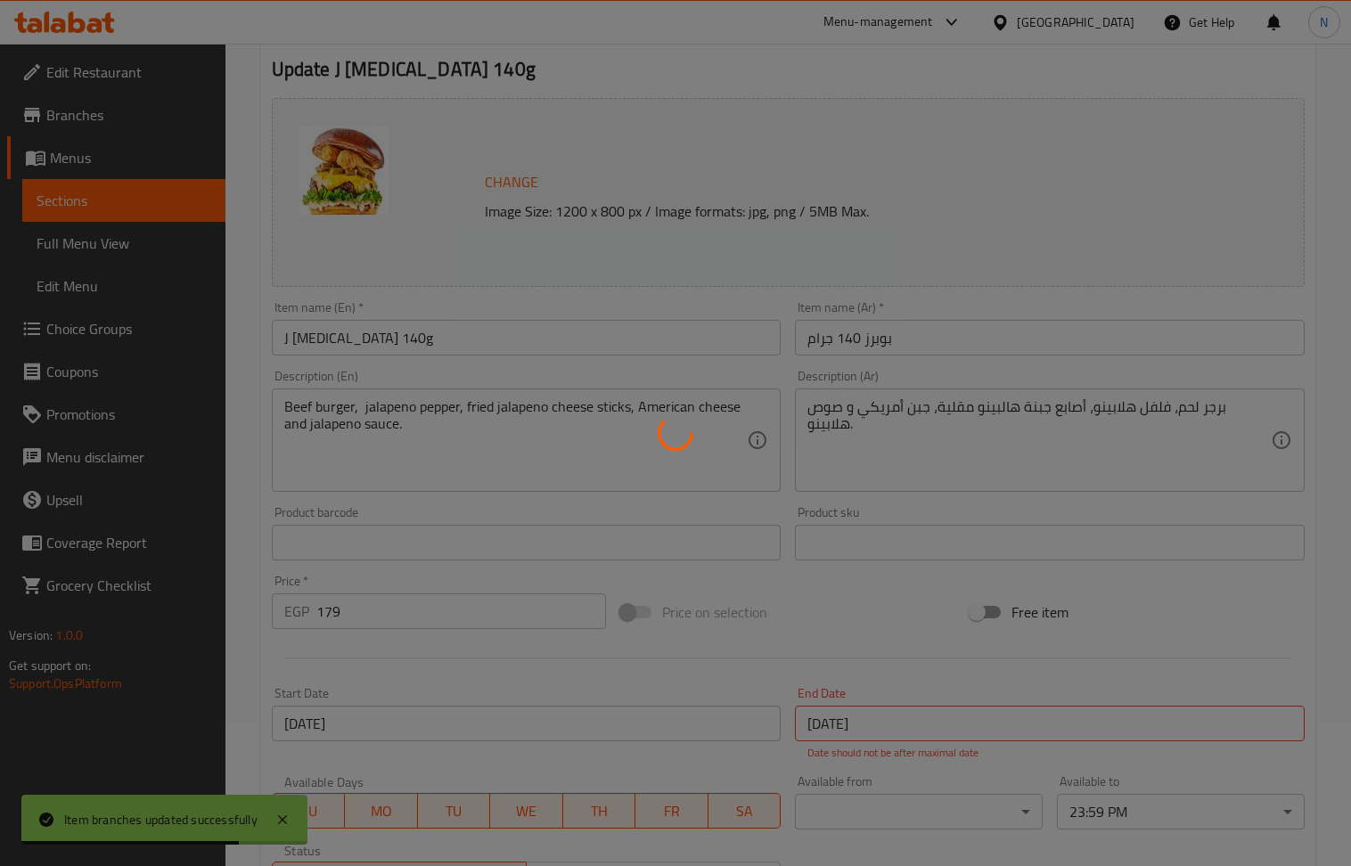
scroll to position [0, 0]
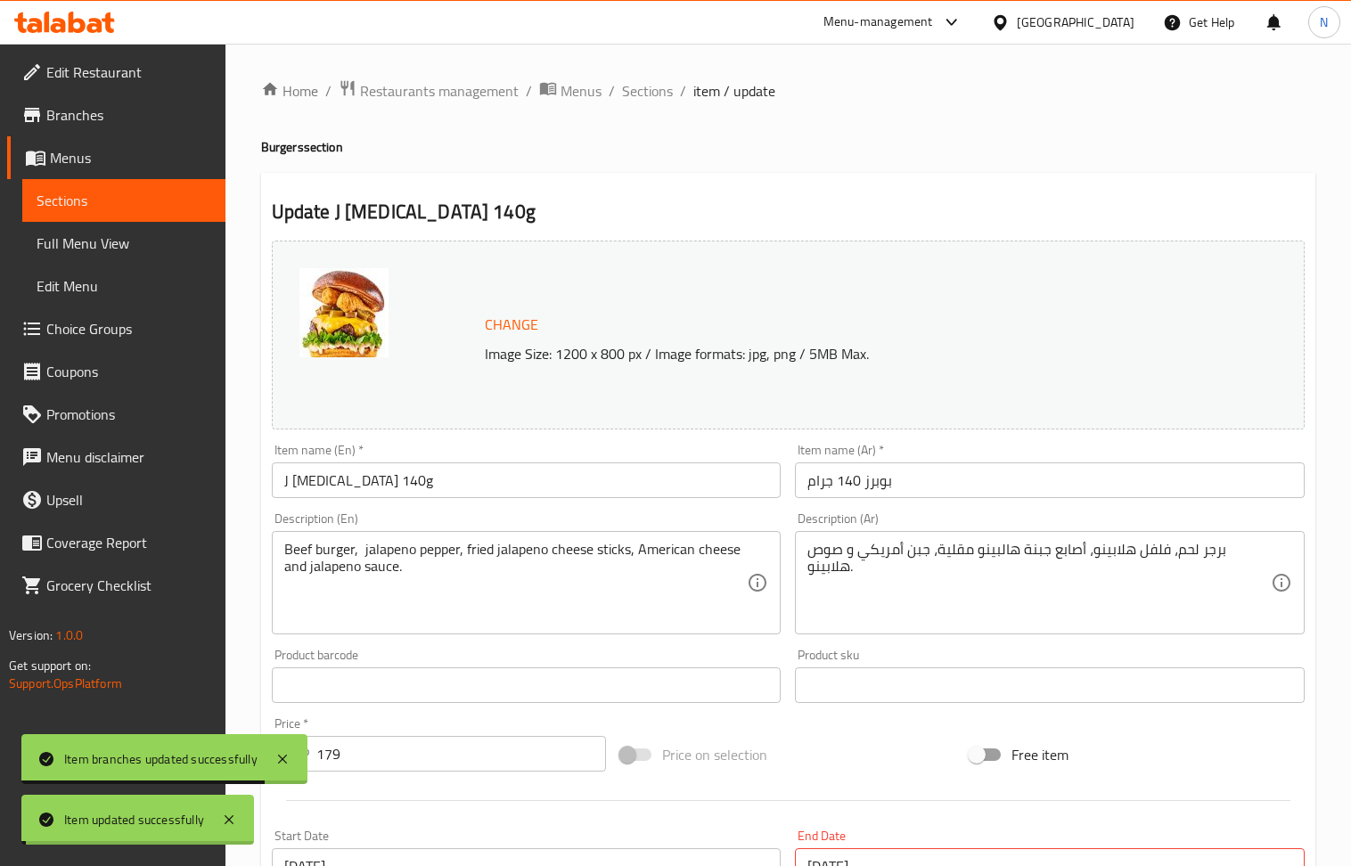
drag, startPoint x: 656, startPoint y: 91, endPoint x: 210, endPoint y: 0, distance: 454.8
click at [656, 90] on span "Sections" at bounding box center [647, 90] width 51 height 21
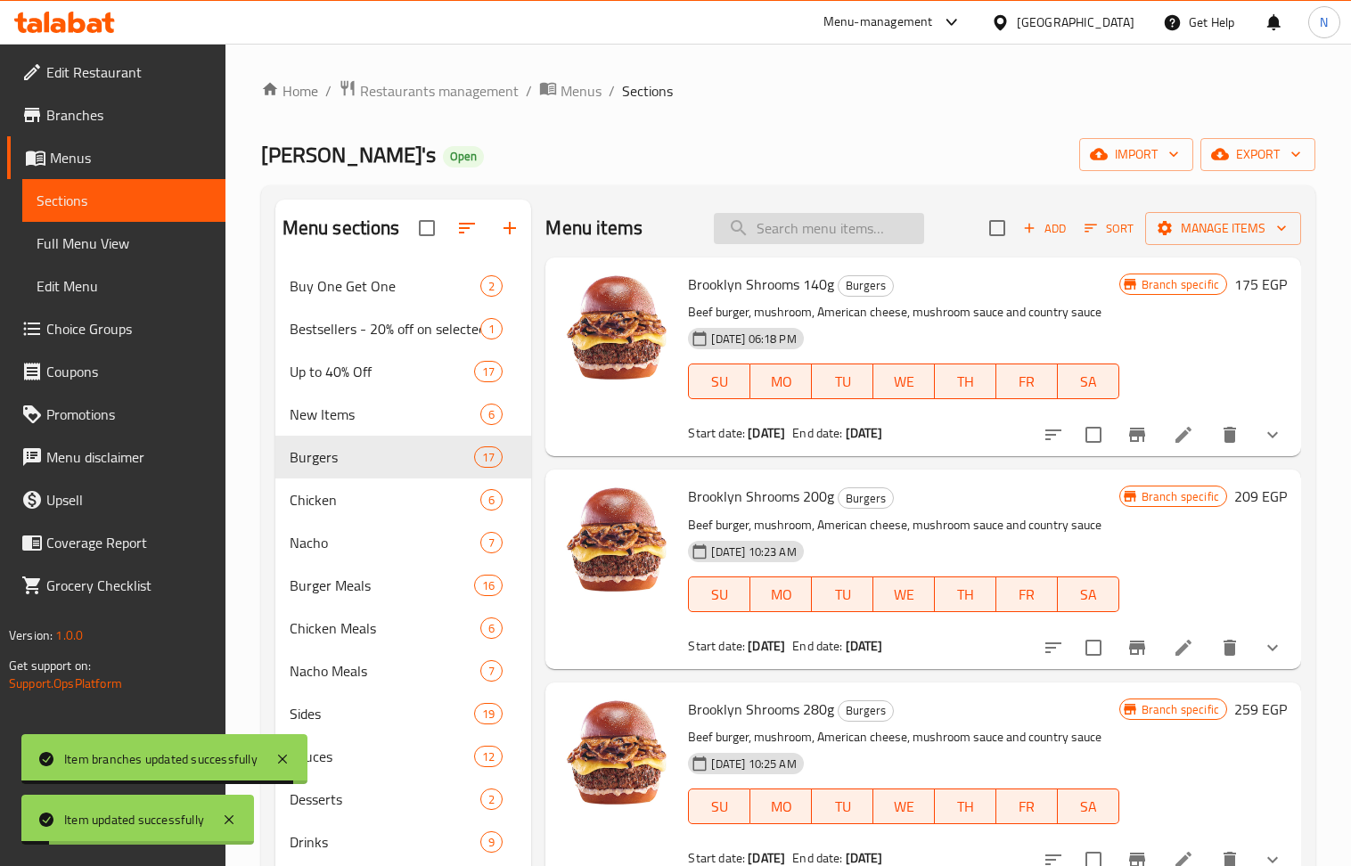
click at [774, 229] on input "search" at bounding box center [819, 228] width 210 height 31
paste input "J Poppers 200g"
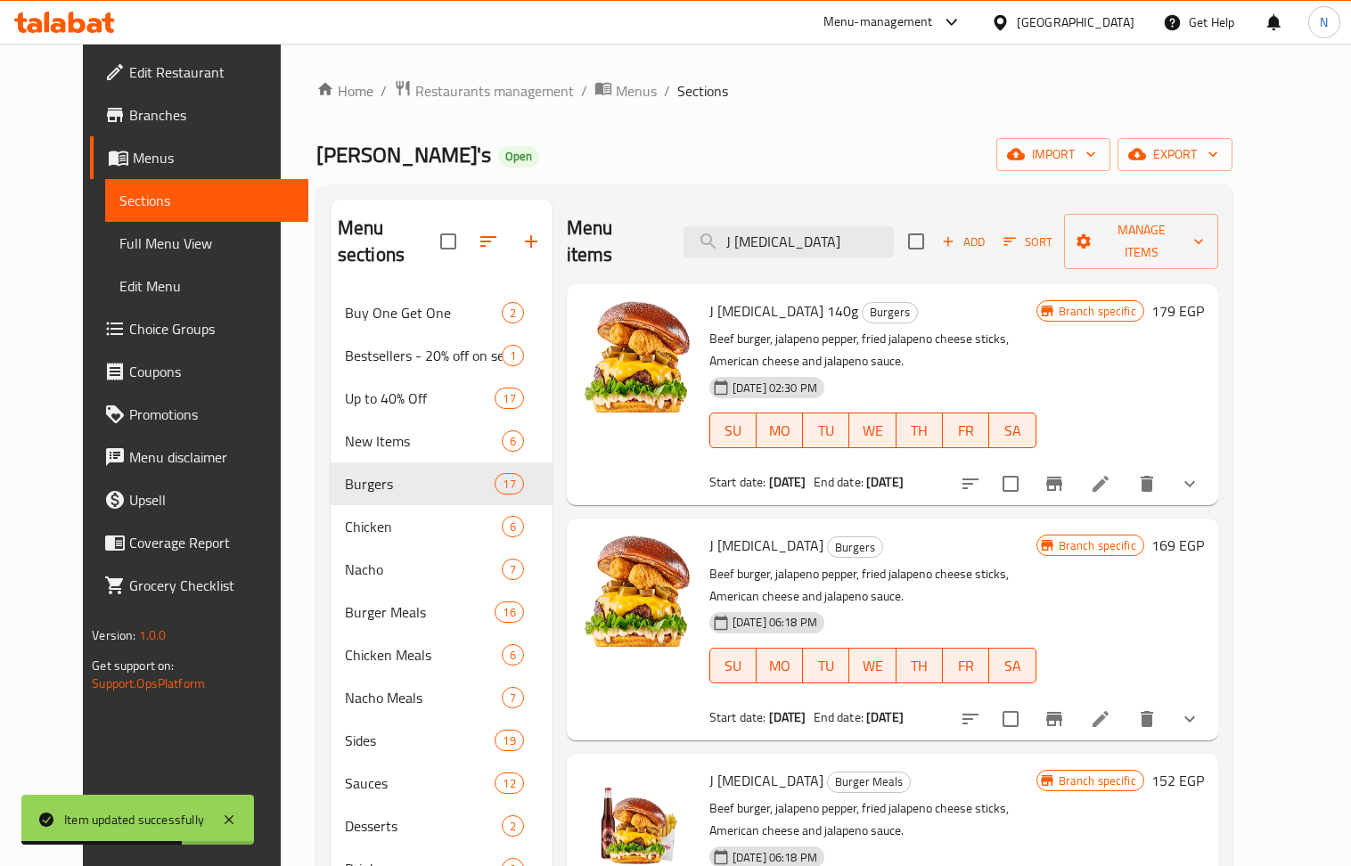
scroll to position [119, 0]
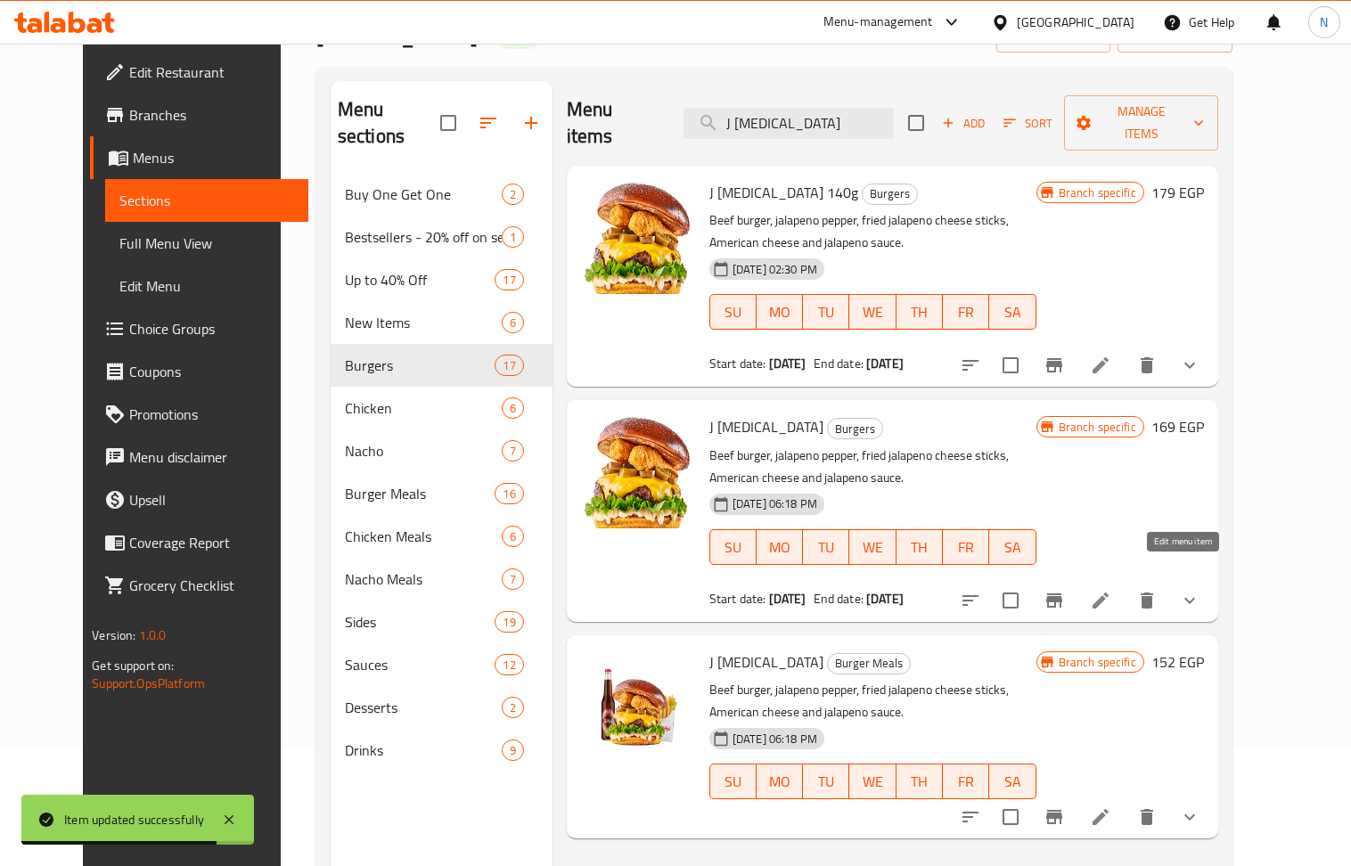
click at [1111, 590] on icon at bounding box center [1100, 600] width 21 height 21
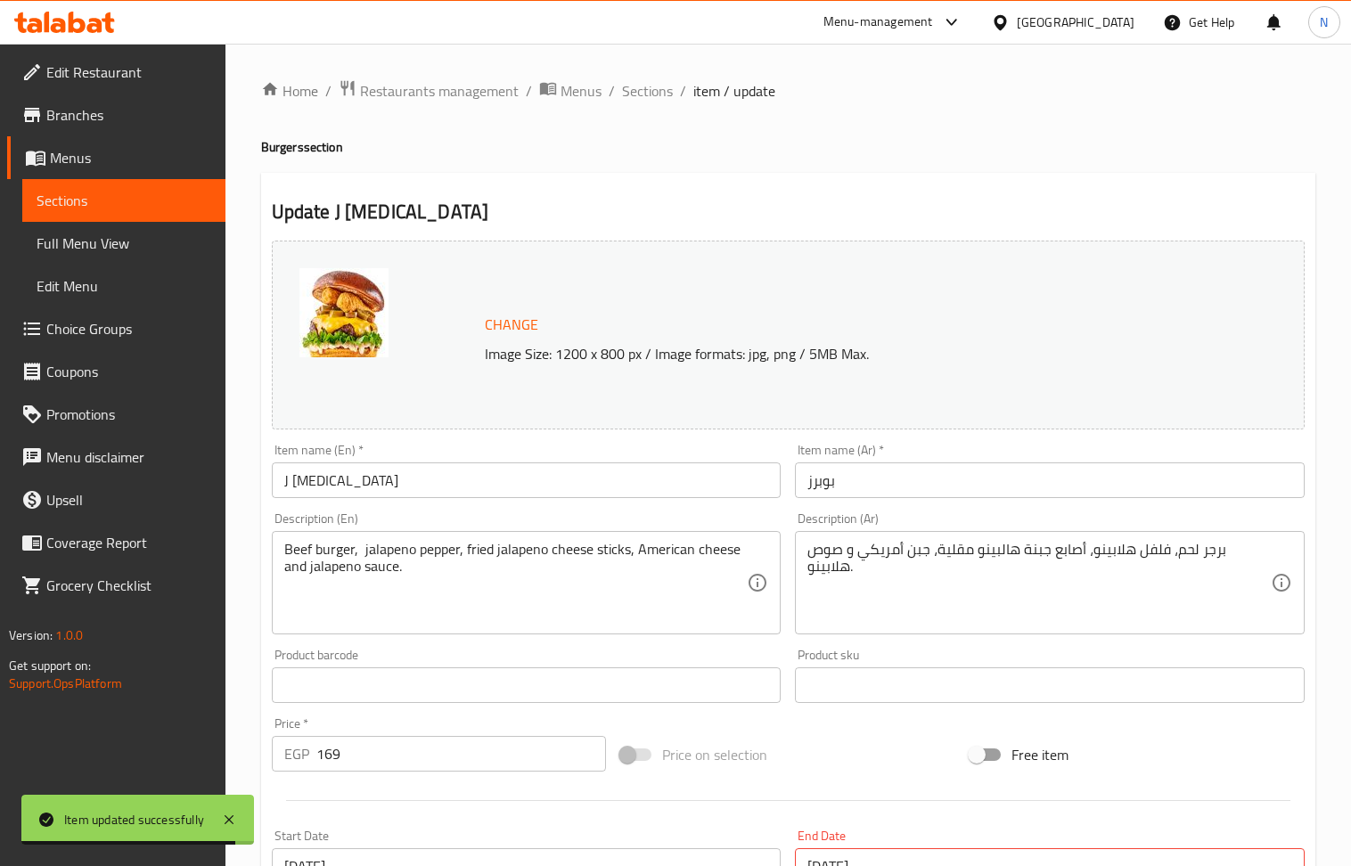
scroll to position [765, 0]
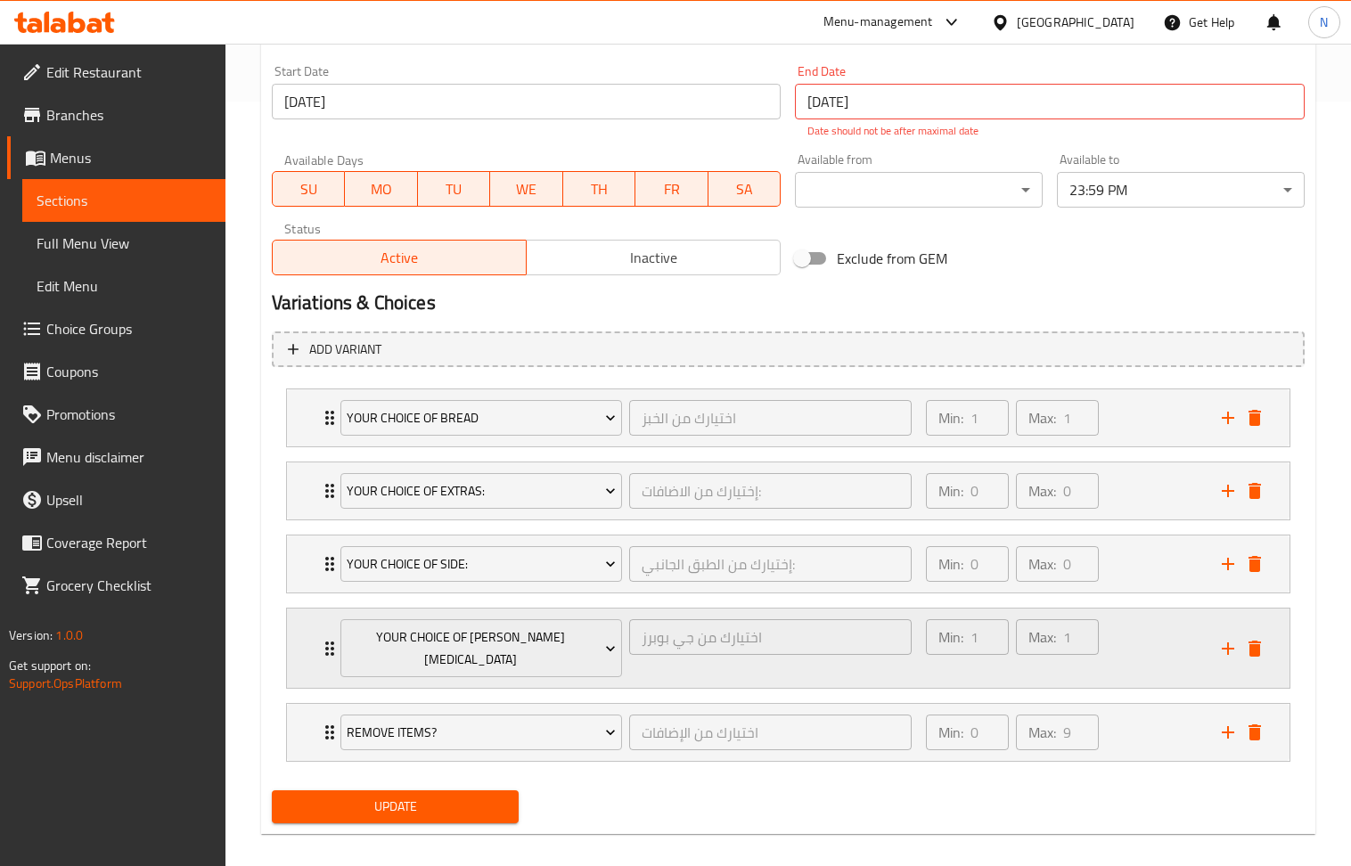
click at [1150, 625] on div "Min: 1 ​ Max: 1 ​" at bounding box center [1063, 648] width 296 height 79
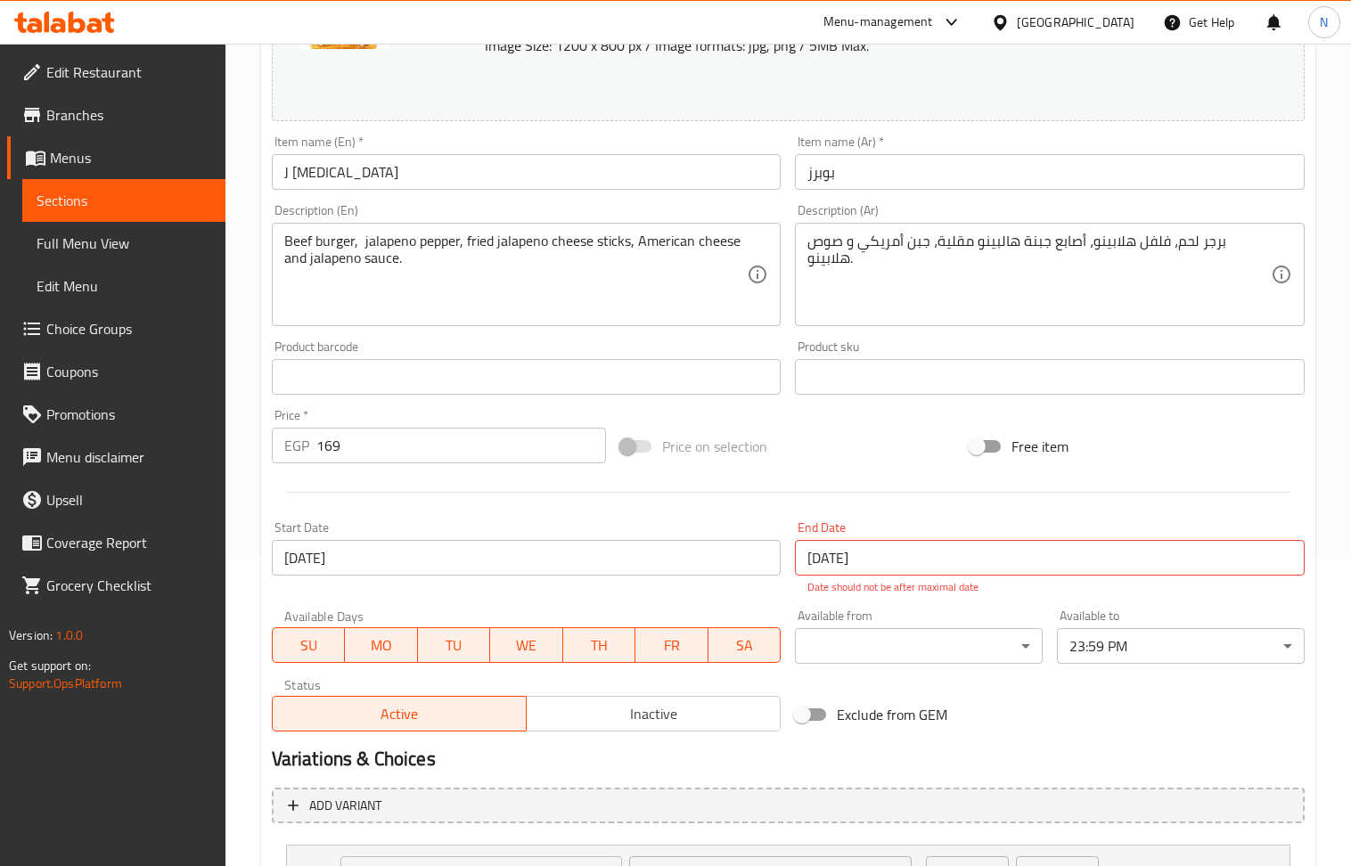
scroll to position [290, 0]
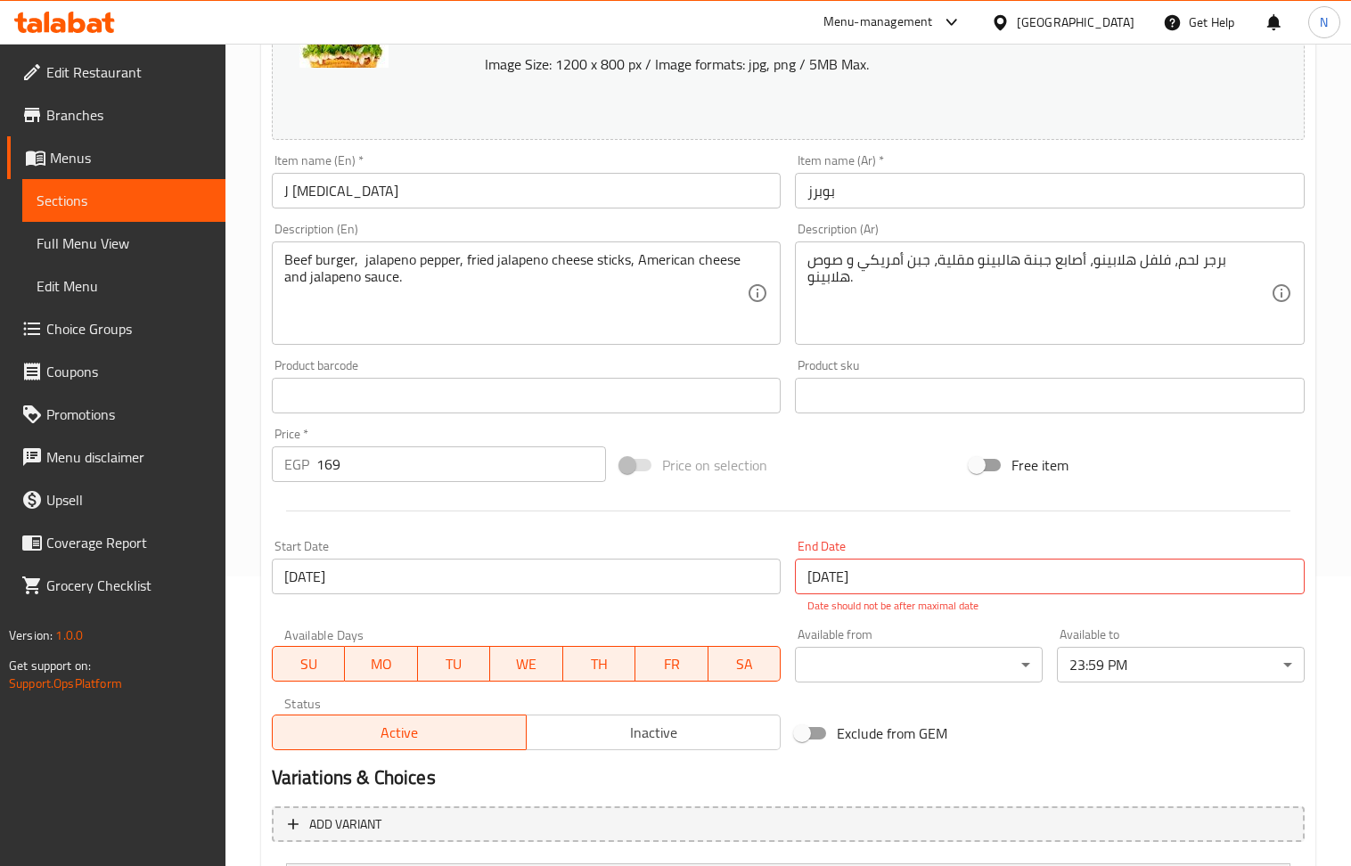
click at [410, 458] on input "169" at bounding box center [461, 464] width 291 height 36
drag, startPoint x: 410, startPoint y: 458, endPoint x: 531, endPoint y: 266, distance: 227.5
click at [410, 456] on input "169" at bounding box center [461, 464] width 291 height 36
paste input "7"
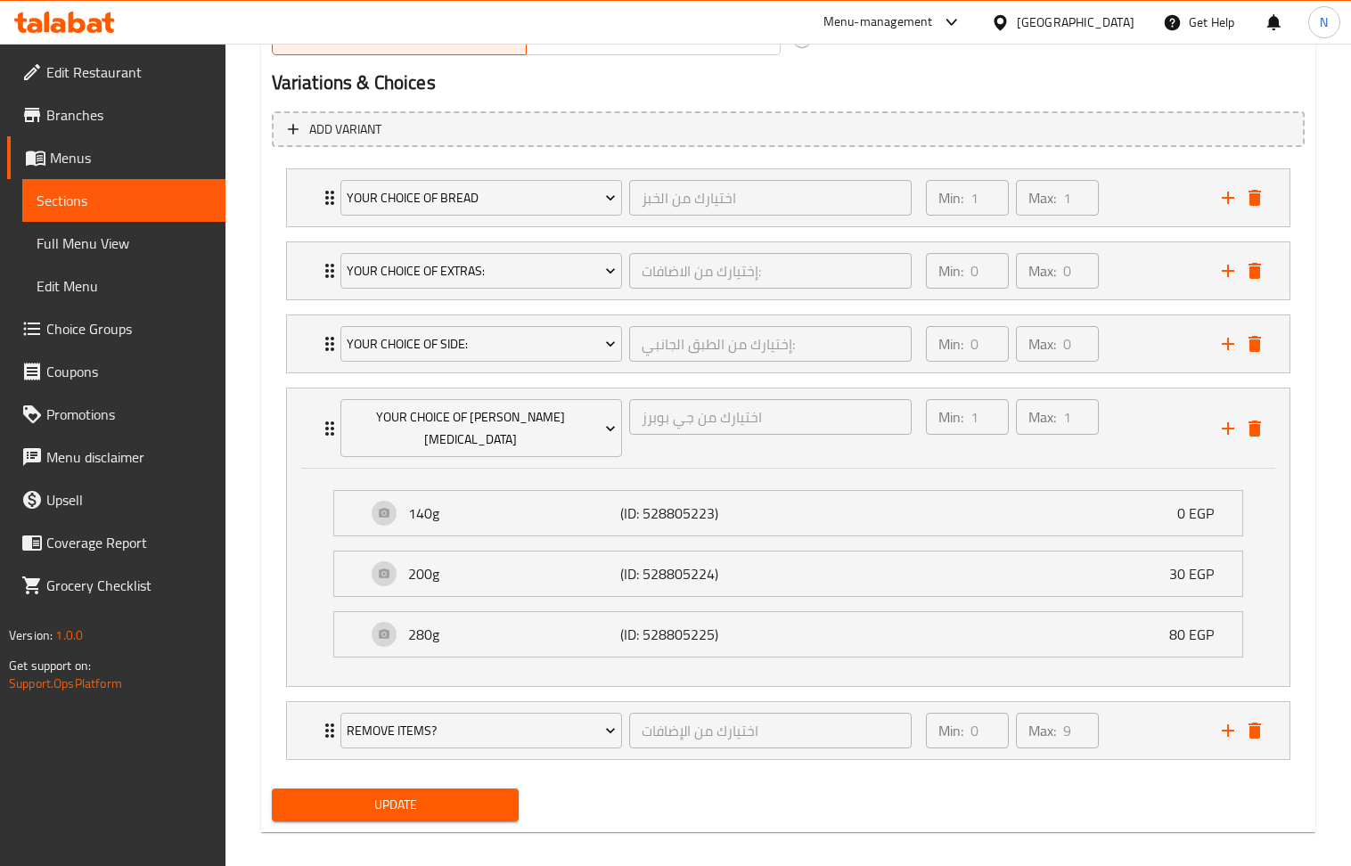
click at [383, 794] on span "Update" at bounding box center [395, 805] width 219 height 22
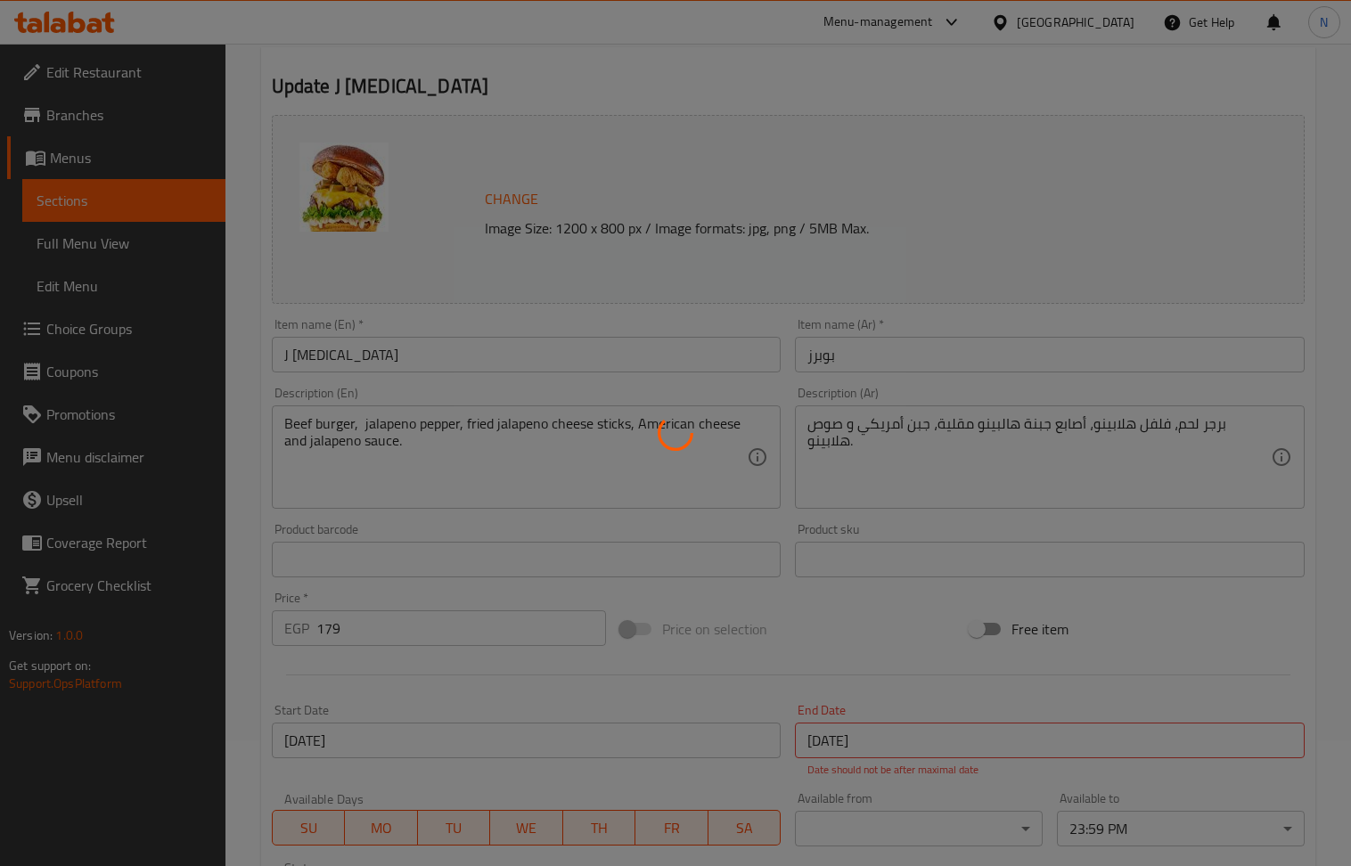
scroll to position [0, 0]
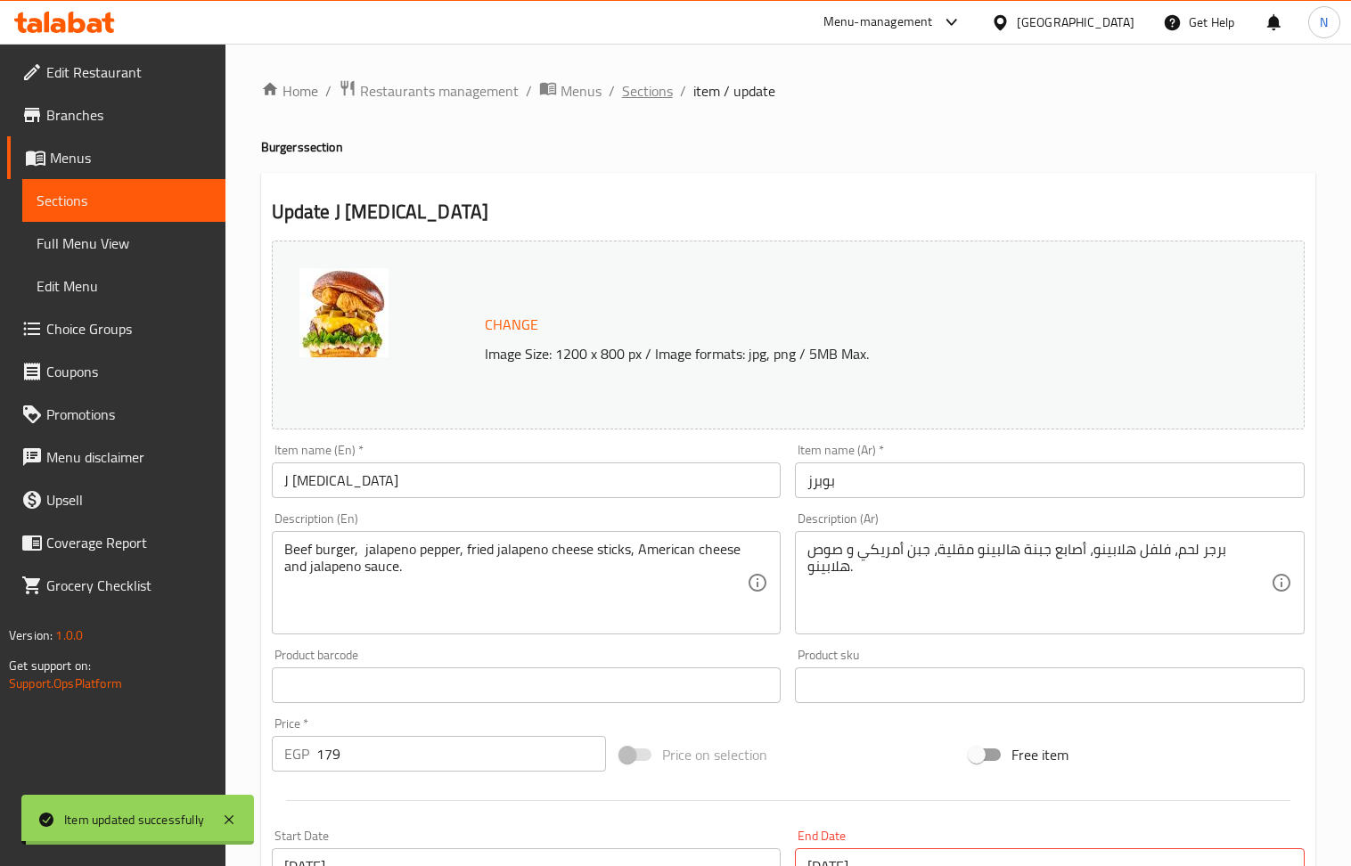
click at [658, 86] on span "Sections" at bounding box center [647, 90] width 51 height 21
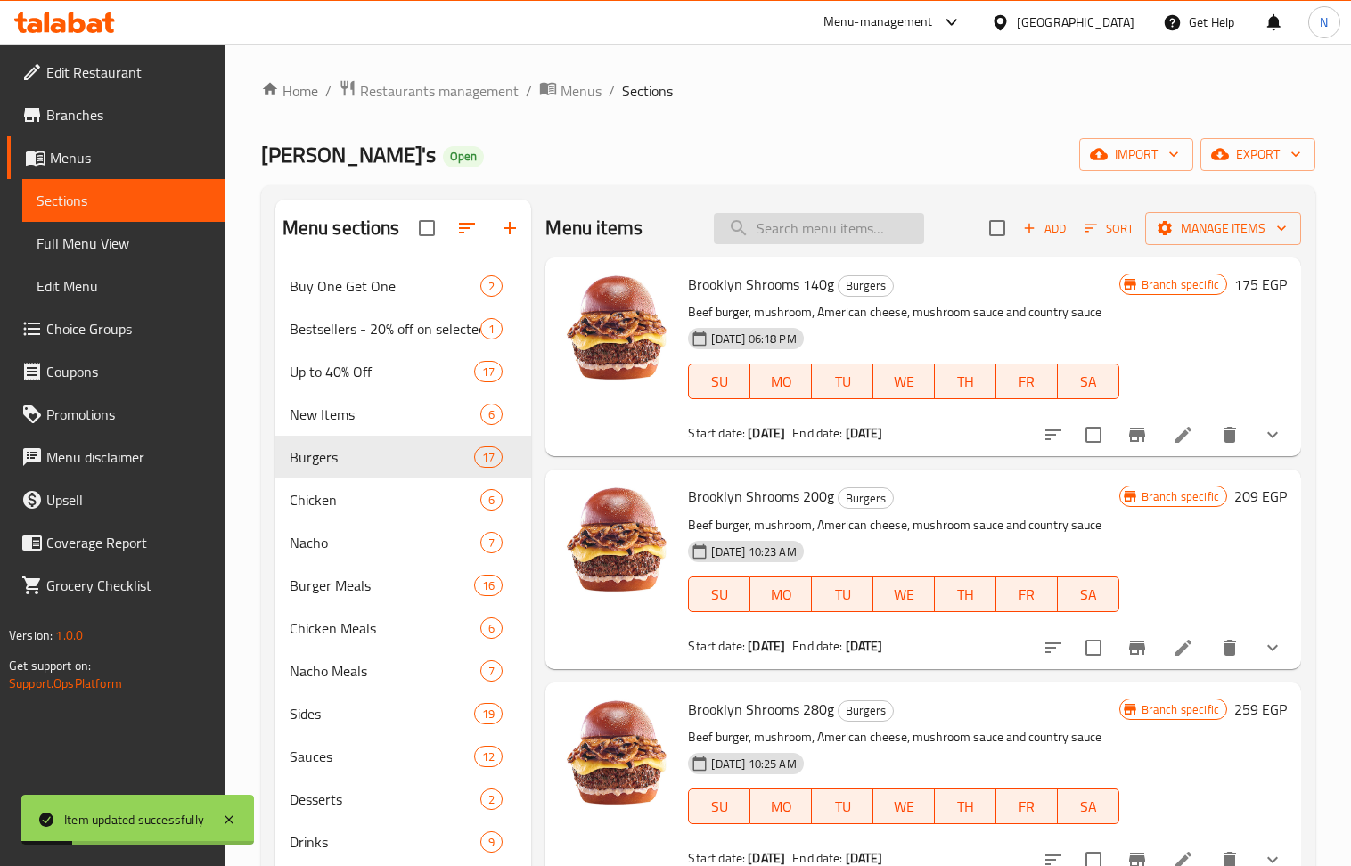
click at [785, 219] on input "search" at bounding box center [819, 228] width 210 height 31
paste input "J Poppers 140g"
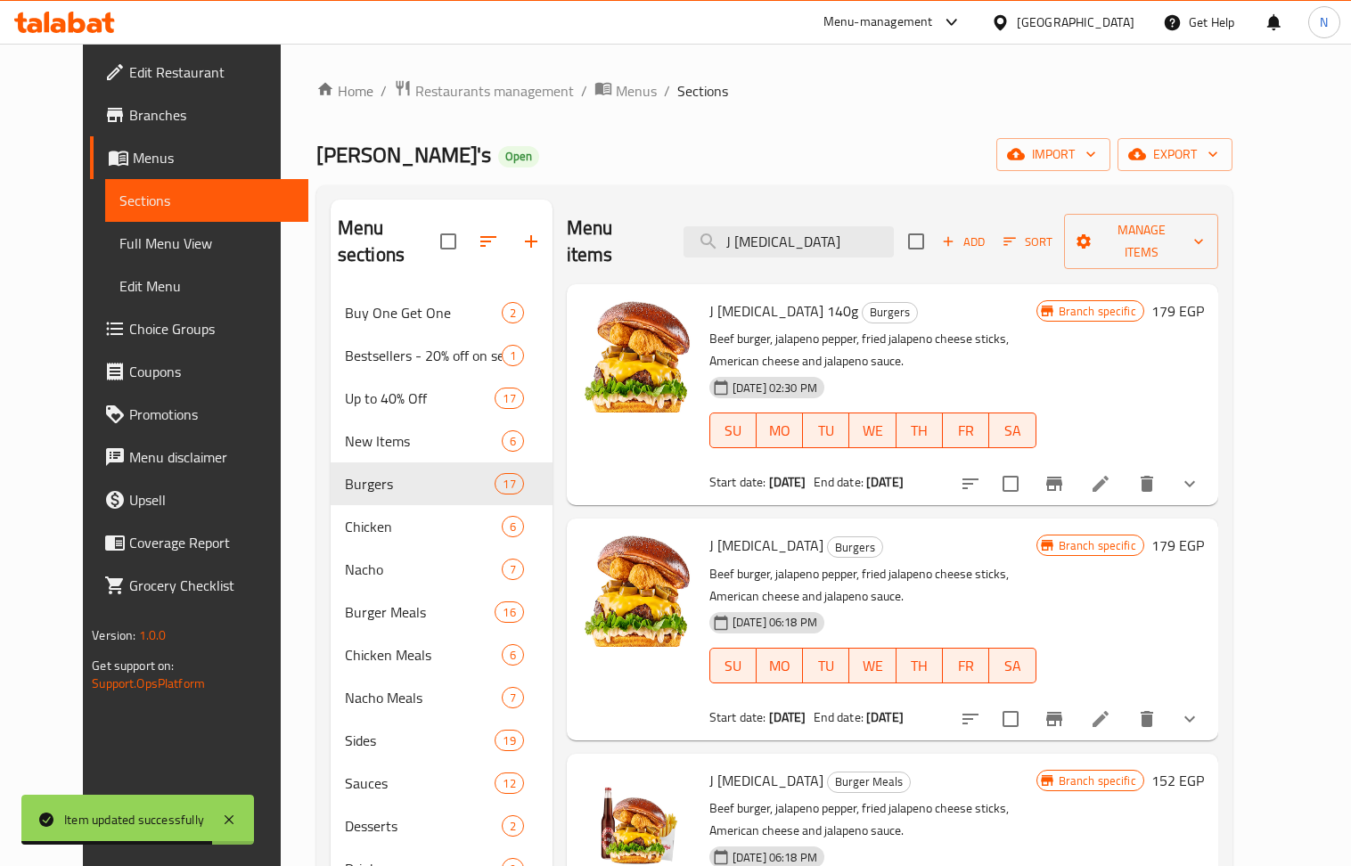
click at [720, 532] on span "J Poppers" at bounding box center [766, 545] width 114 height 27
copy h6 "J Poppers"
click at [1065, 708] on icon "Branch-specific-item" at bounding box center [1054, 718] width 21 height 21
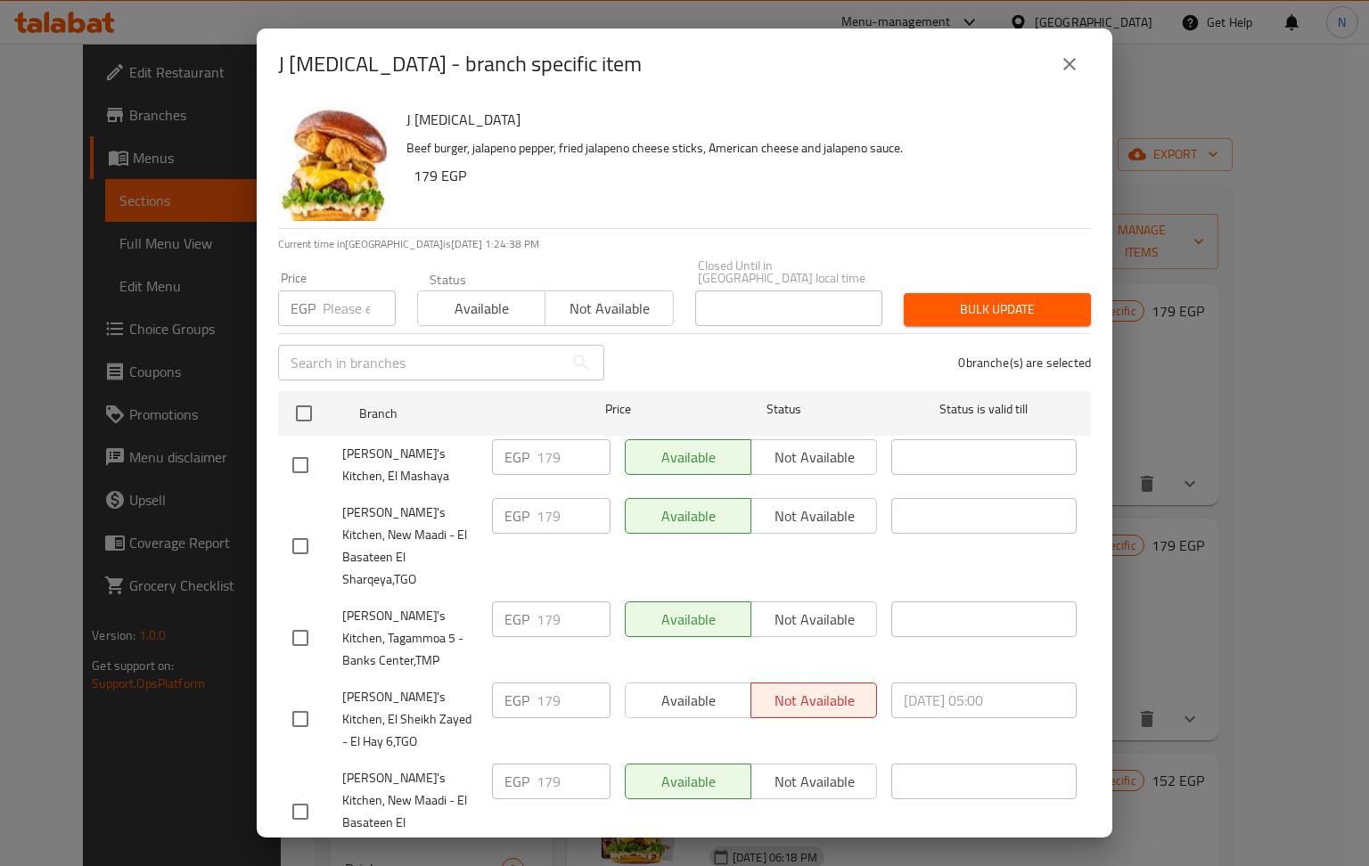
click at [355, 294] on input "number" at bounding box center [359, 309] width 73 height 36
paste input "179"
click at [300, 406] on input "checkbox" at bounding box center [303, 413] width 37 height 37
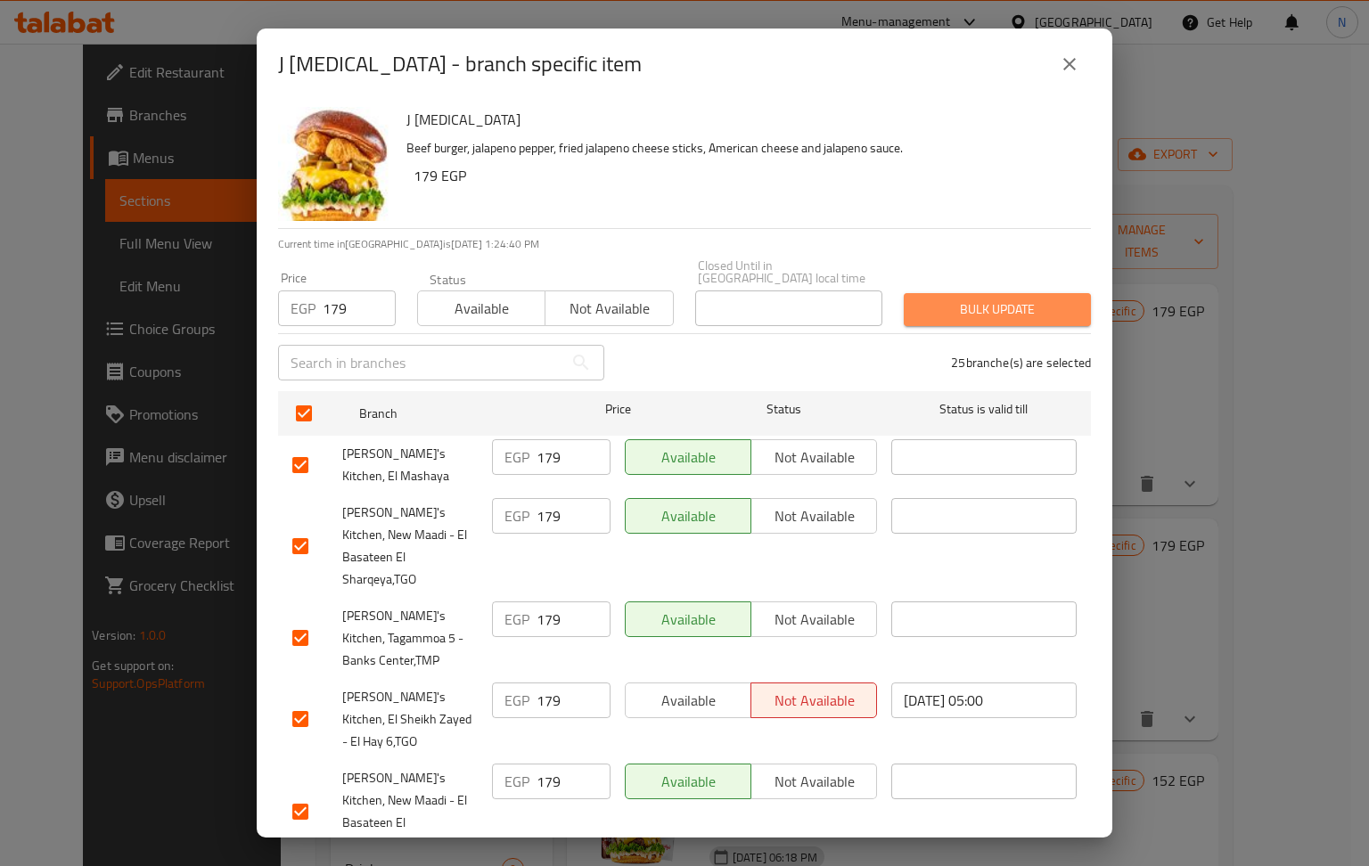
click at [1003, 299] on span "Bulk update" at bounding box center [997, 310] width 159 height 22
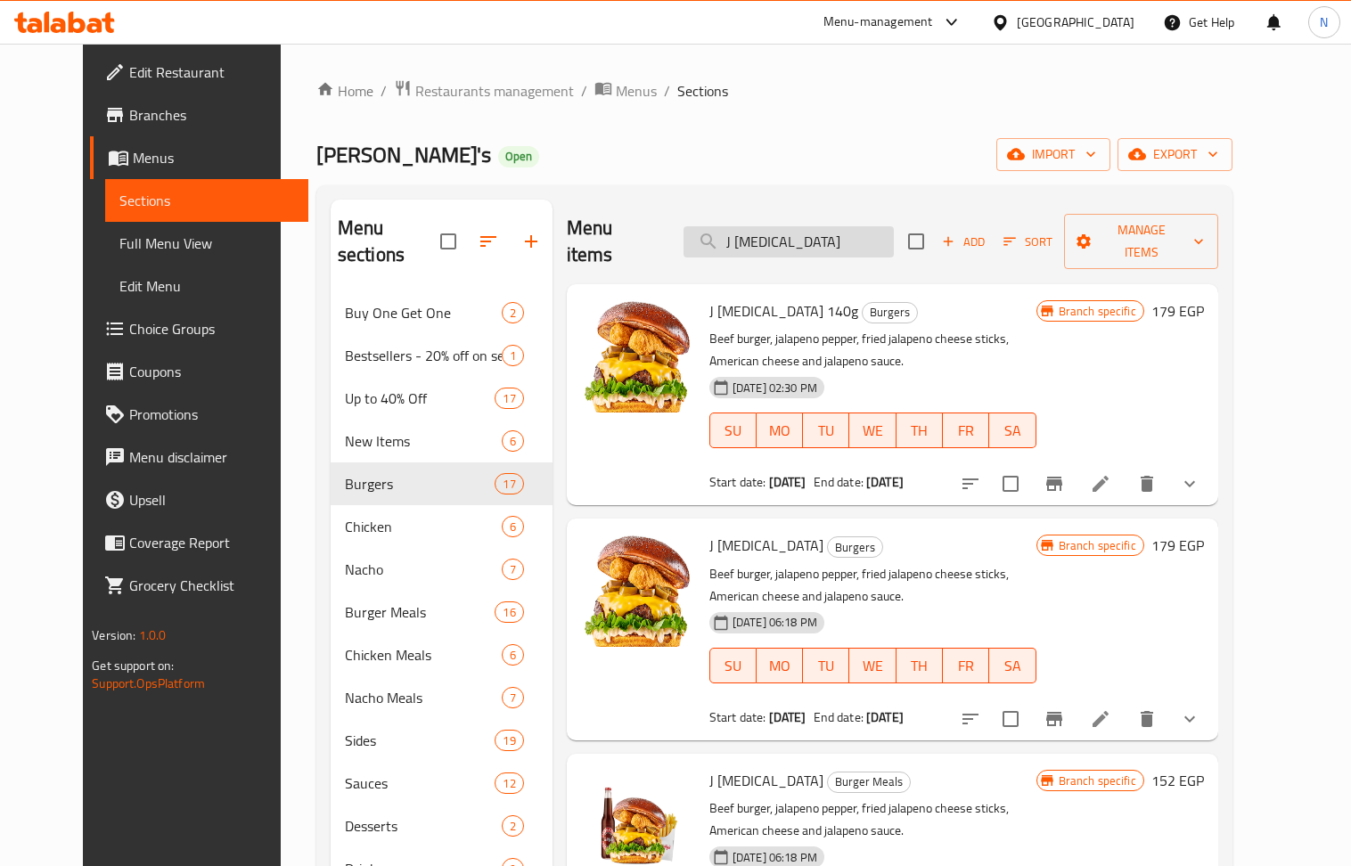
click at [775, 228] on input "J Poppers" at bounding box center [789, 241] width 210 height 31
paste input "Blue Ribbon 140g"
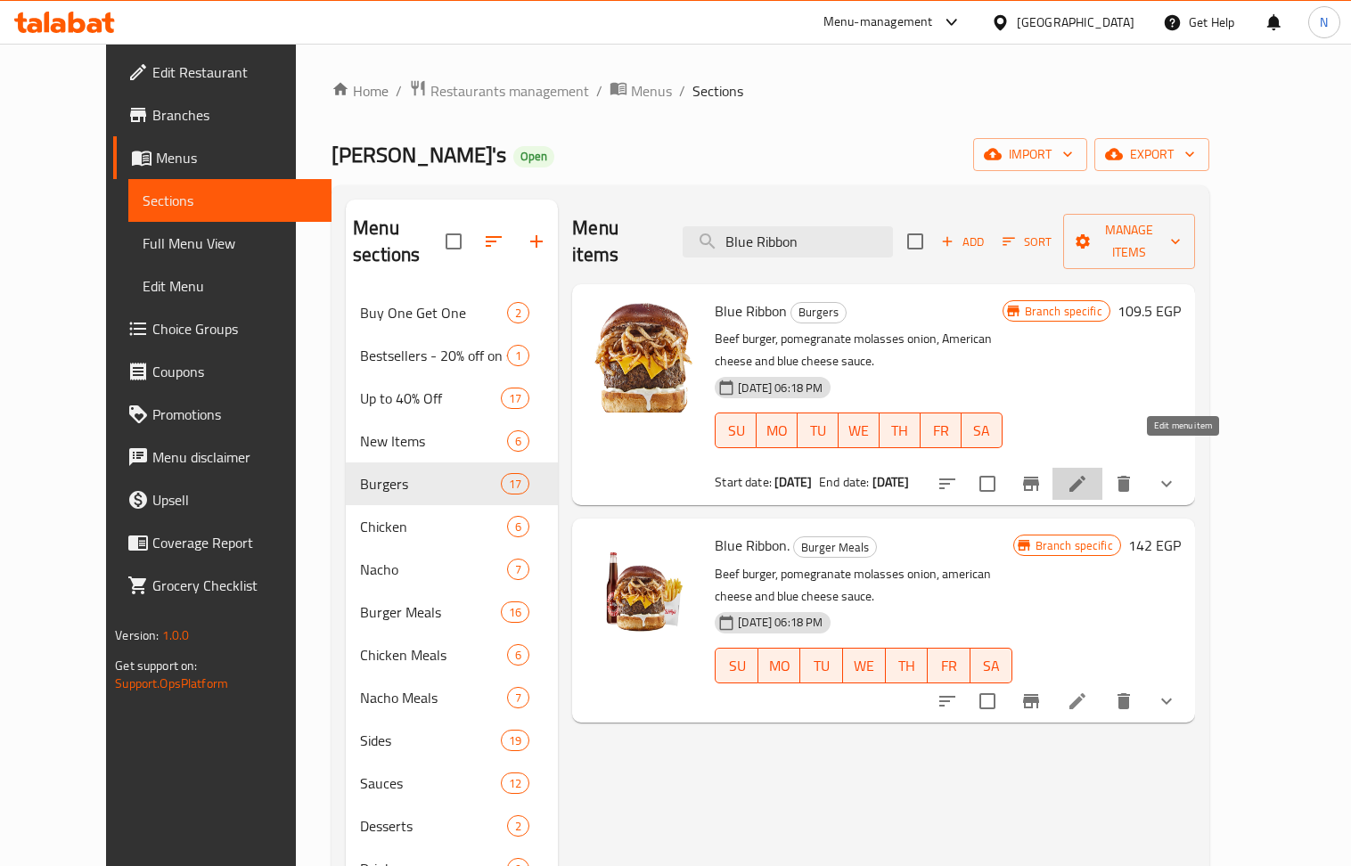
click at [1085, 476] on icon at bounding box center [1077, 484] width 16 height 16
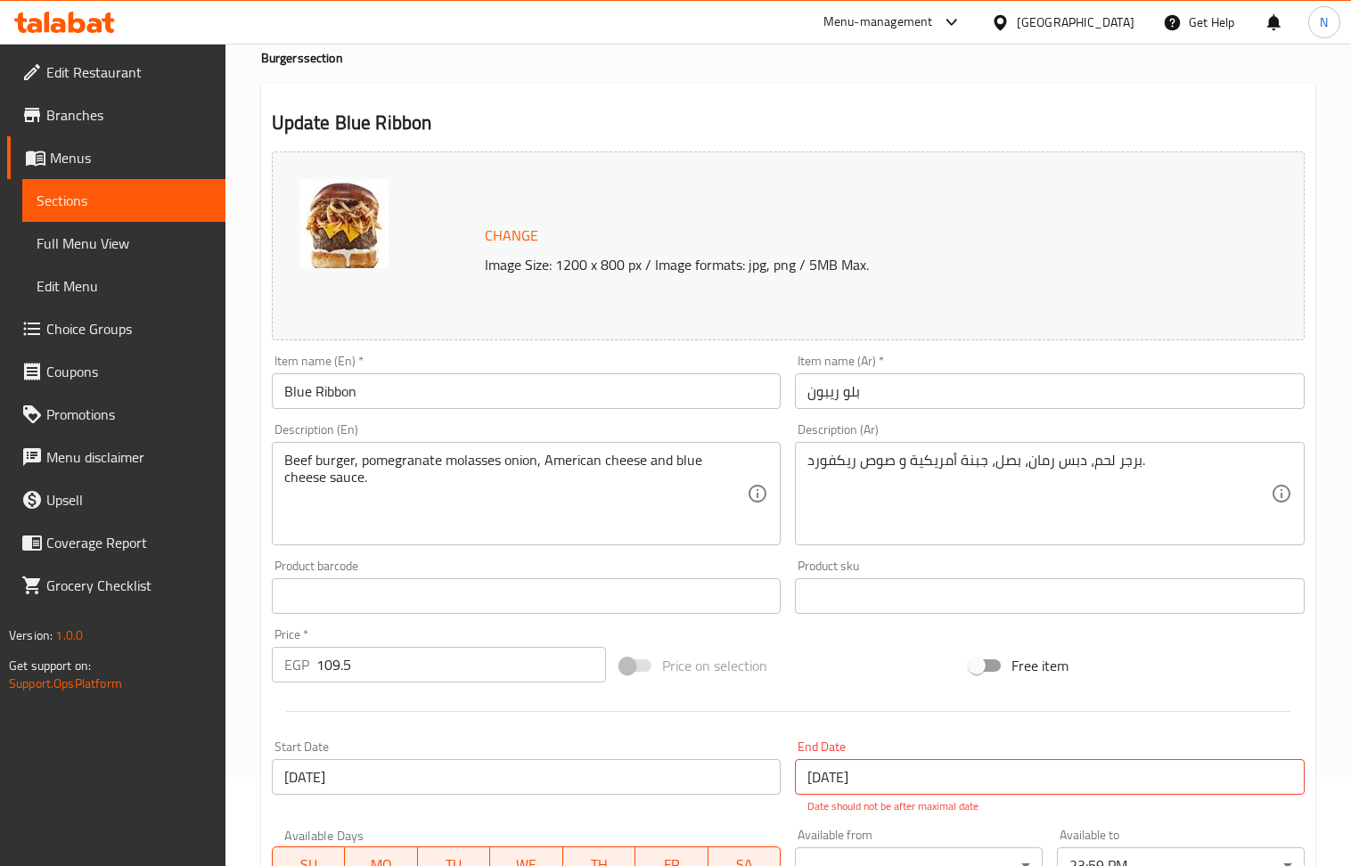
scroll to position [237, 0]
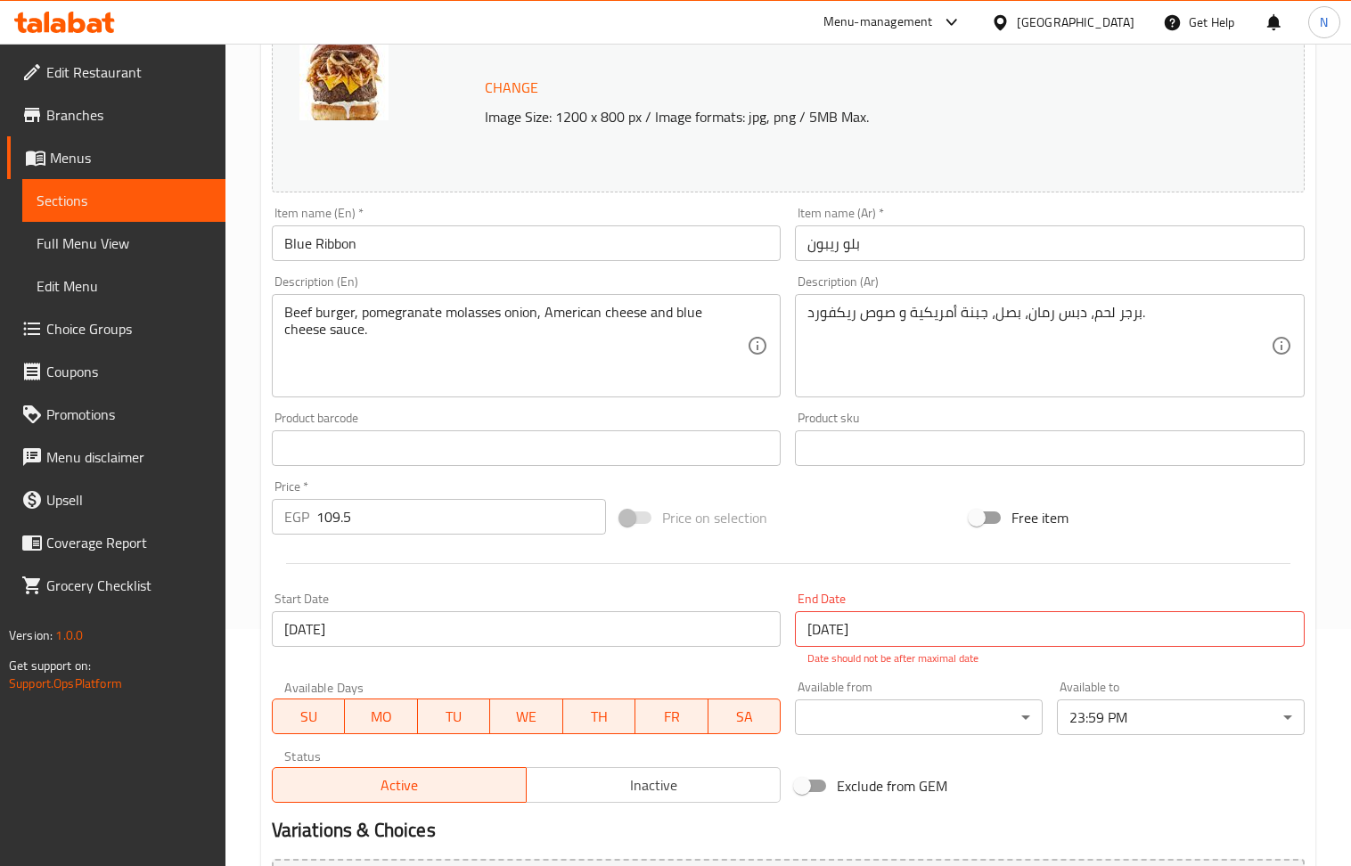
click at [386, 507] on input "109.5" at bounding box center [461, 517] width 291 height 36
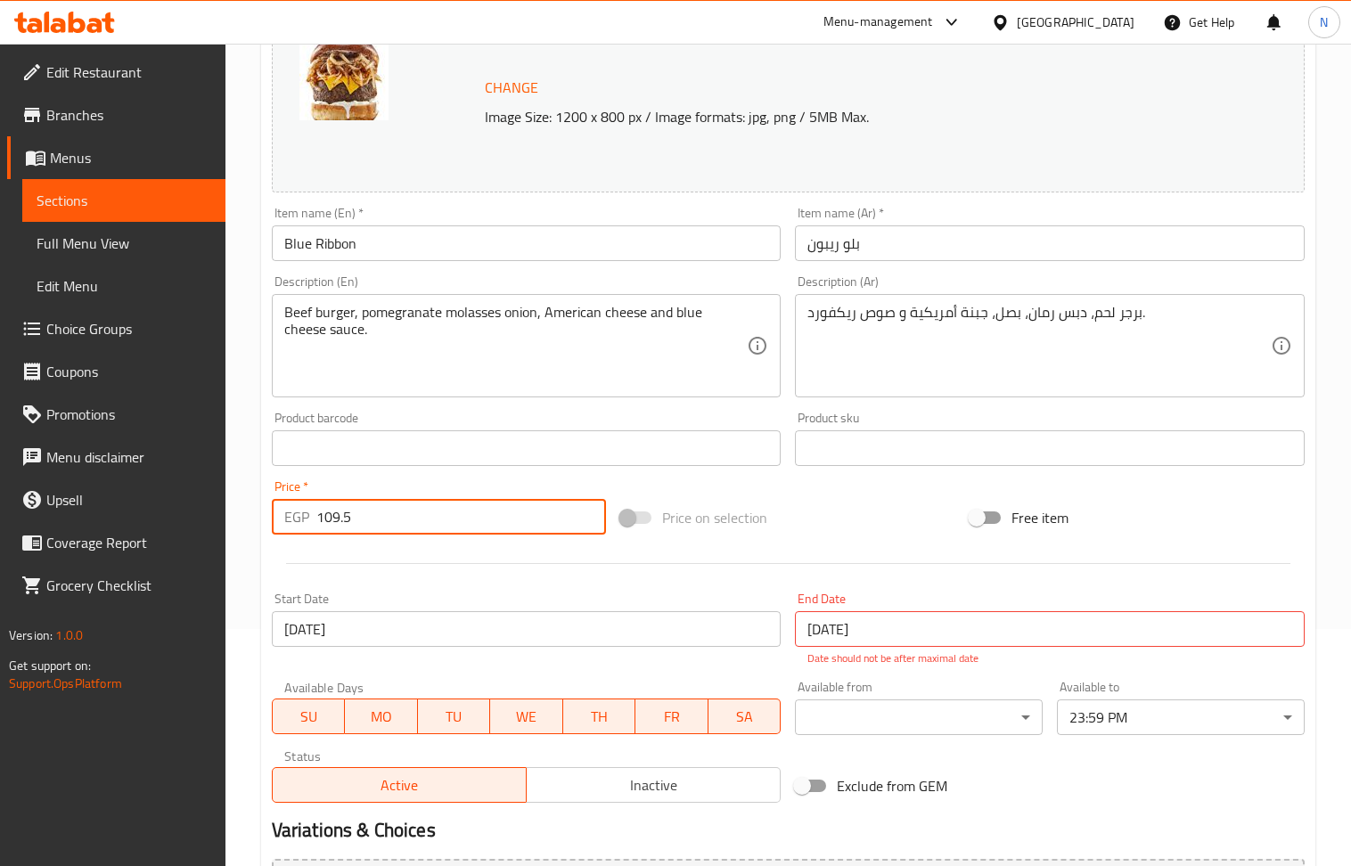
click at [386, 507] on input "109.5" at bounding box center [461, 517] width 291 height 36
paste input "69"
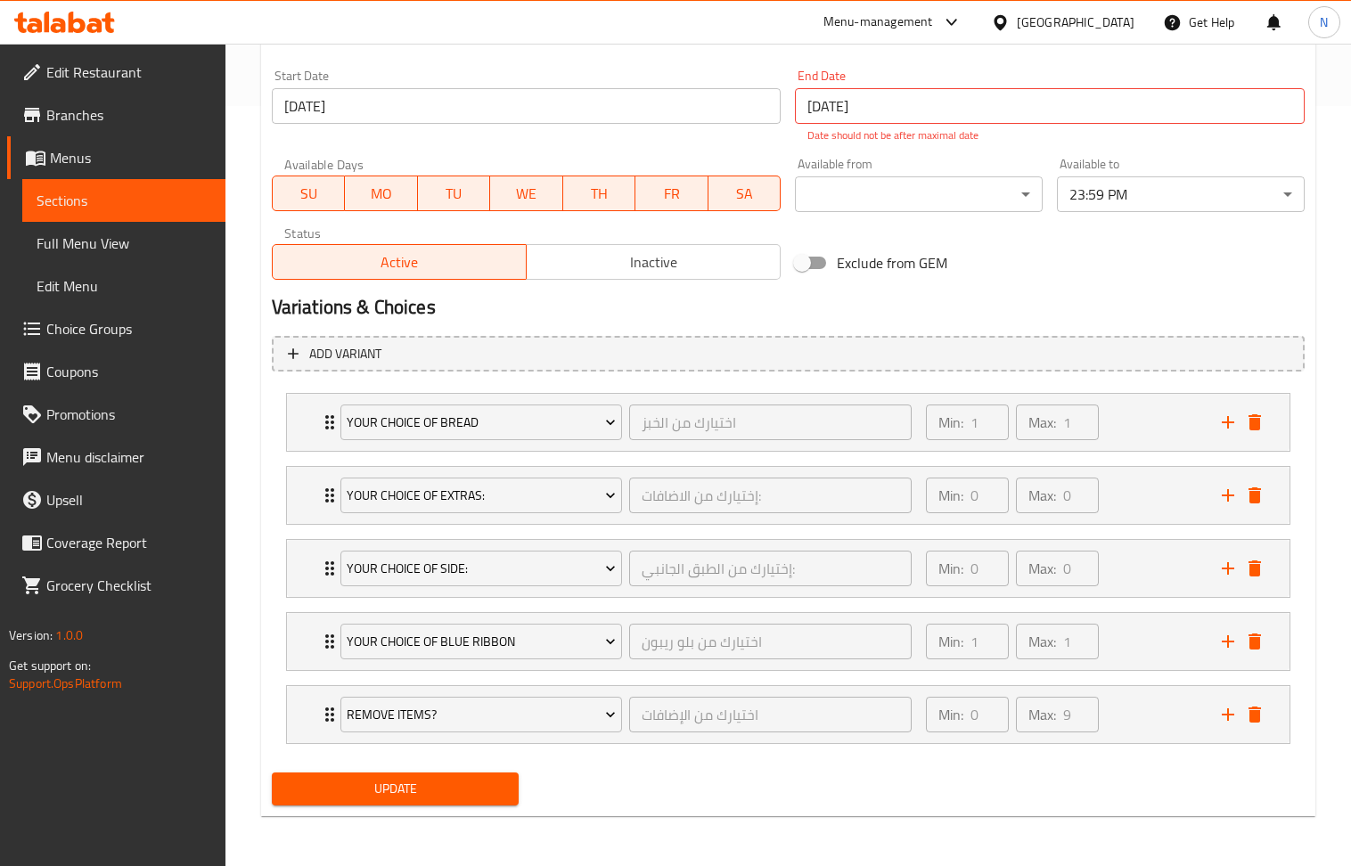
click at [422, 781] on span "Update" at bounding box center [395, 789] width 219 height 22
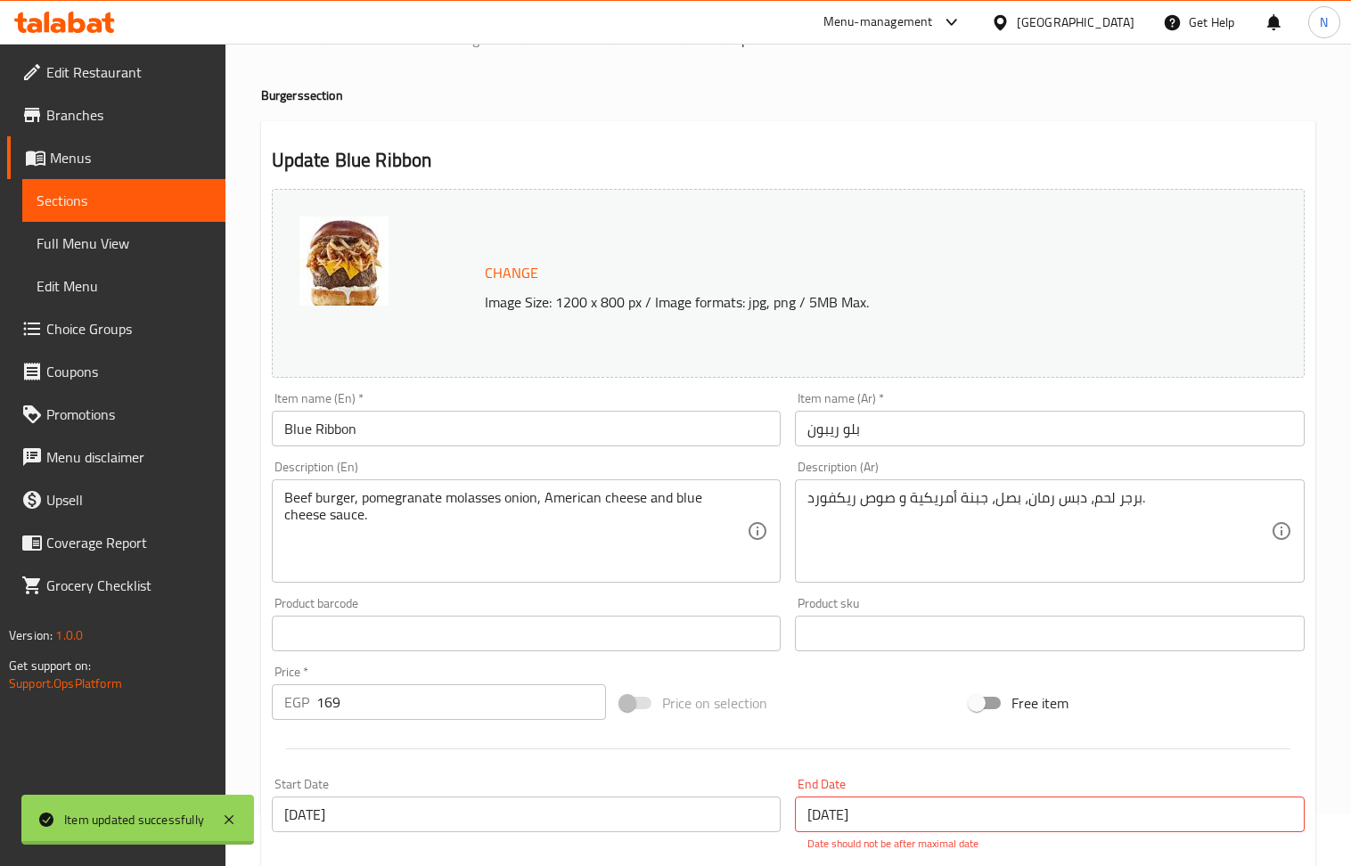
scroll to position [0, 0]
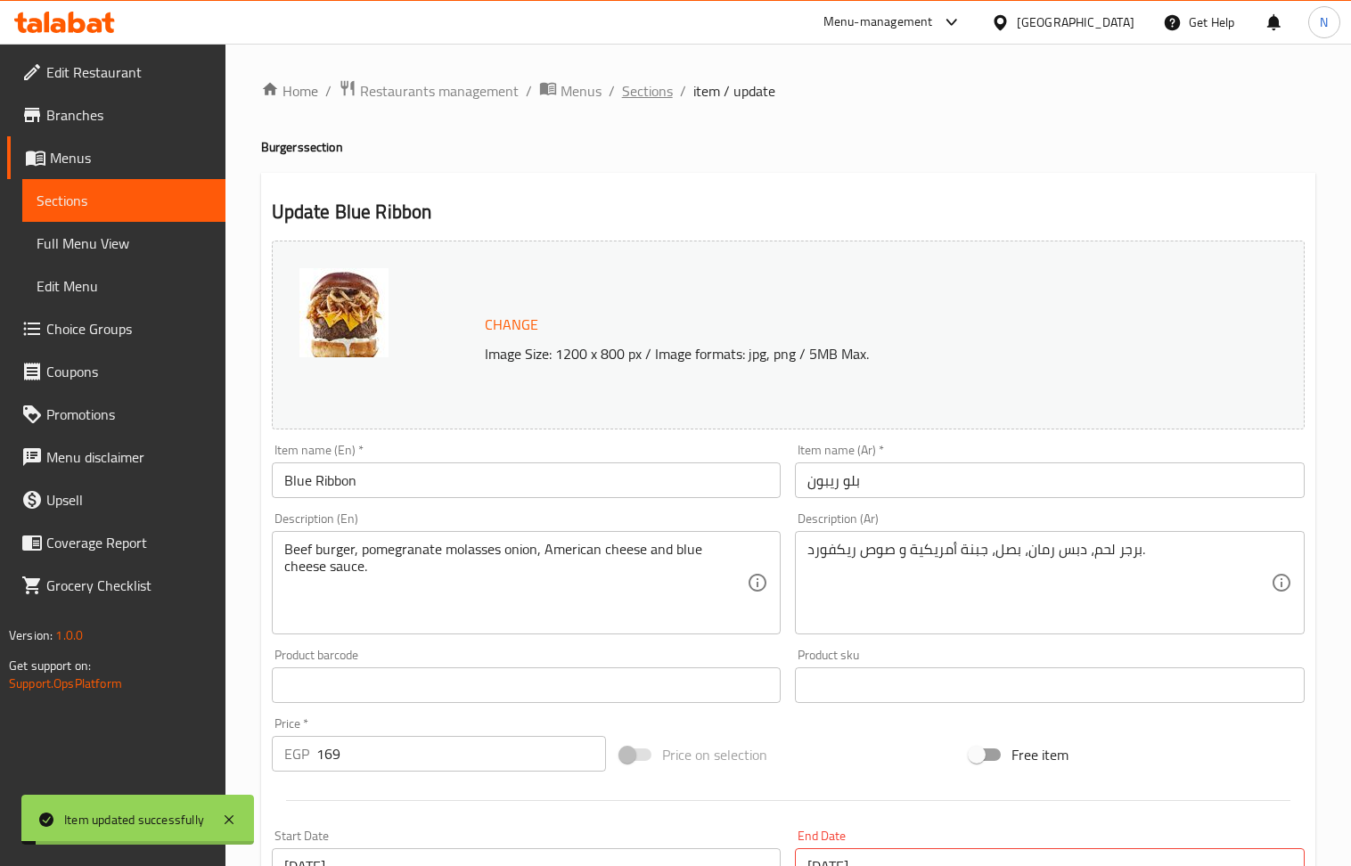
click at [636, 86] on span "Sections" at bounding box center [647, 90] width 51 height 21
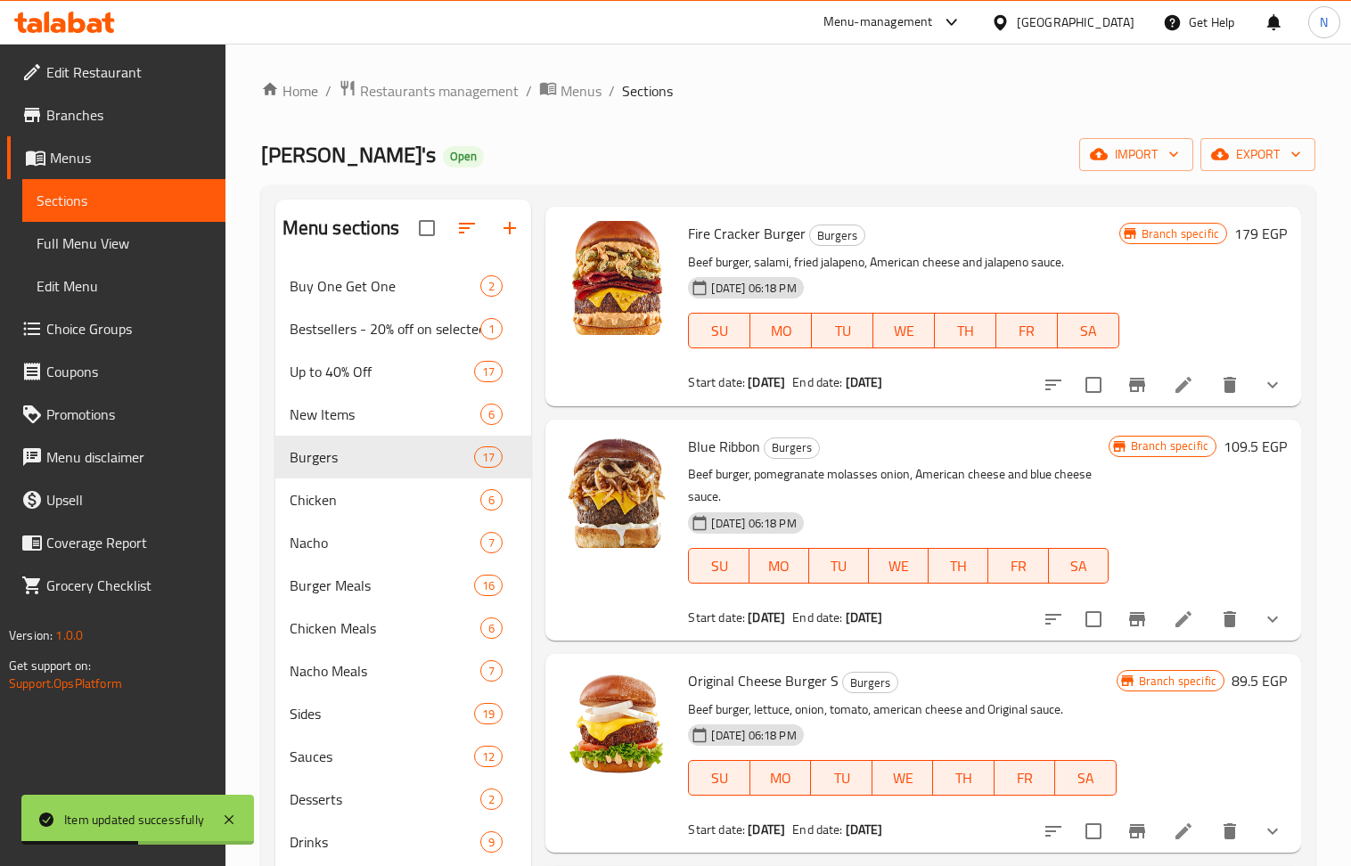
scroll to position [3035, 0]
click at [1126, 624] on icon "Branch-specific-item" at bounding box center [1136, 619] width 21 height 21
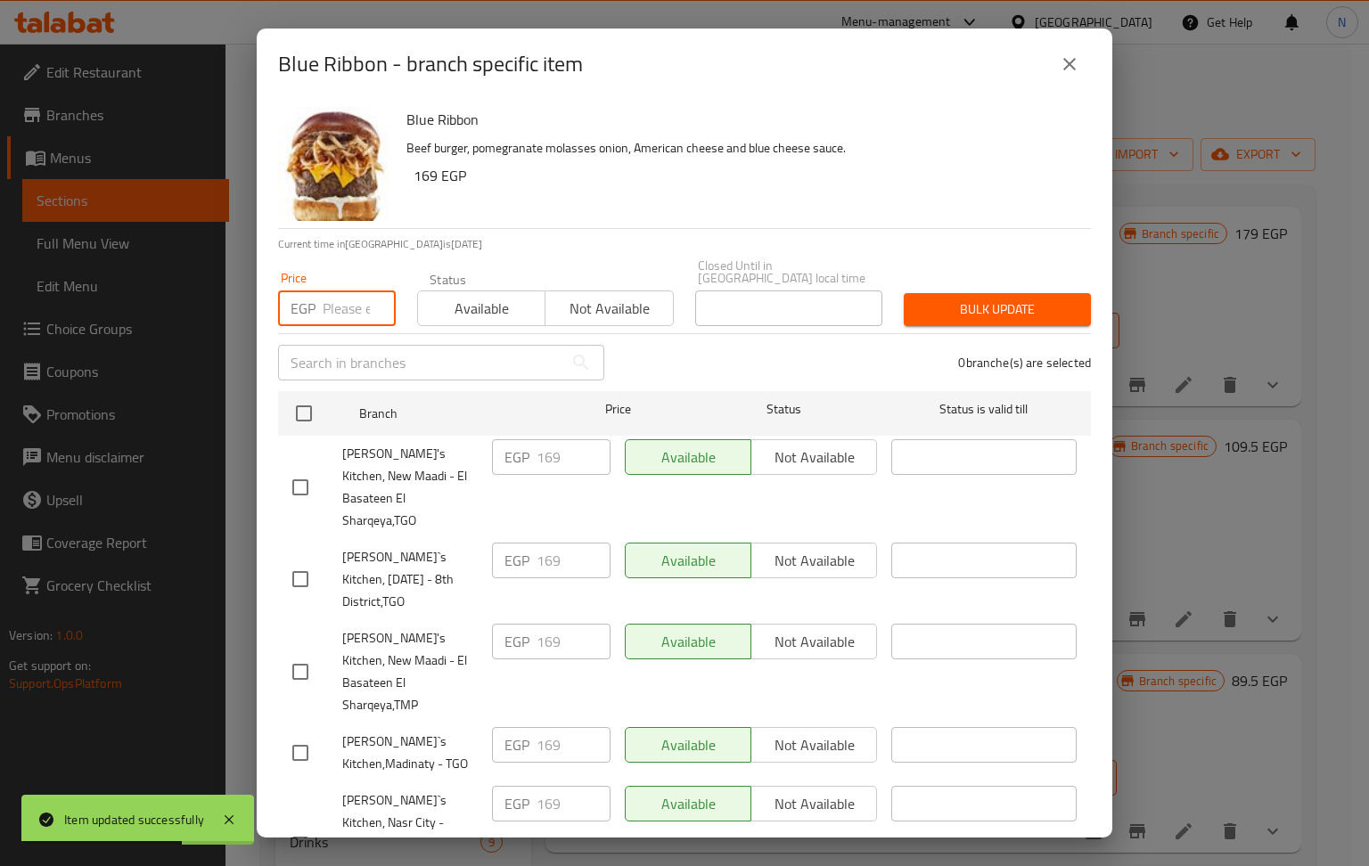
click at [333, 291] on input "number" at bounding box center [359, 309] width 73 height 36
paste input "169"
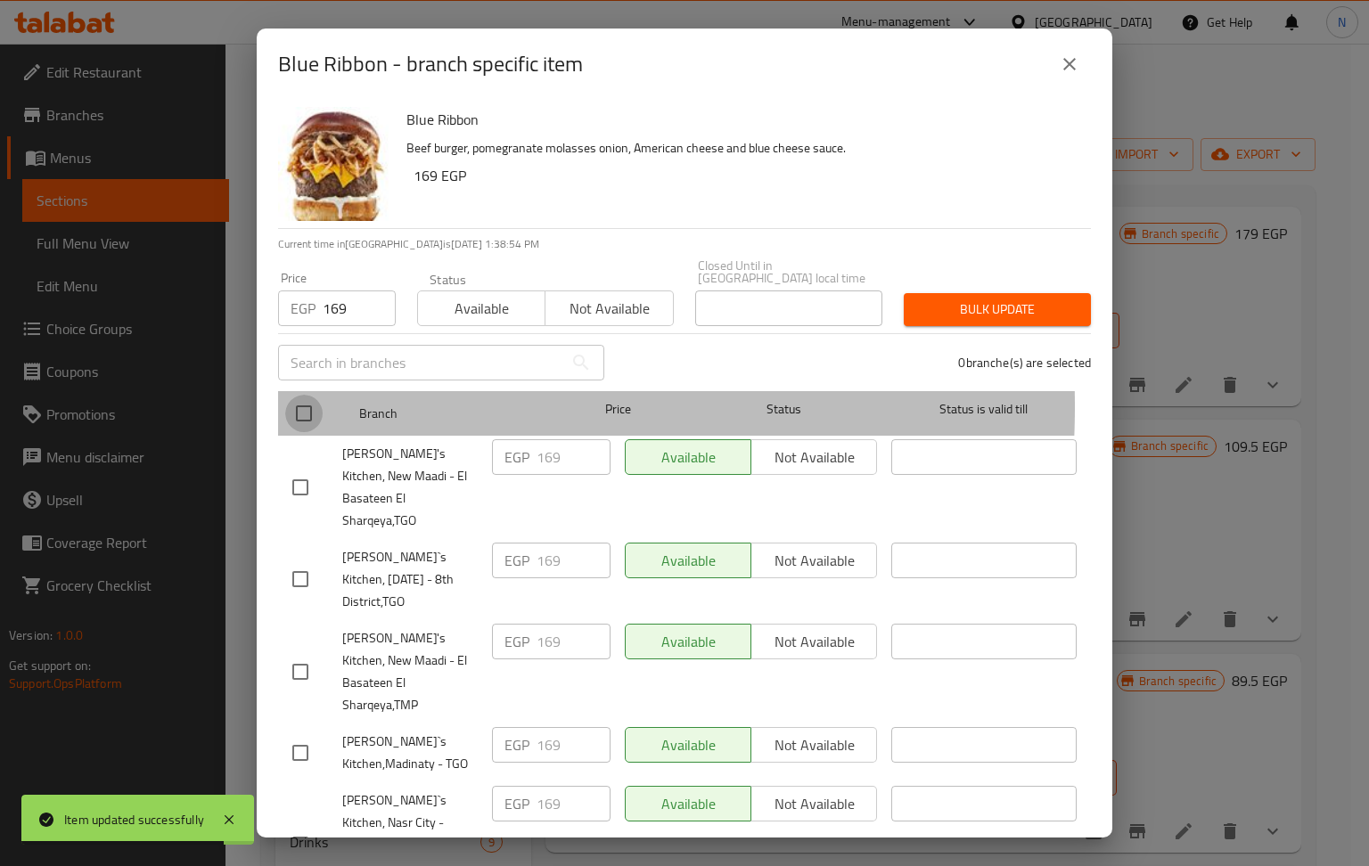
click at [307, 395] on input "checkbox" at bounding box center [303, 413] width 37 height 37
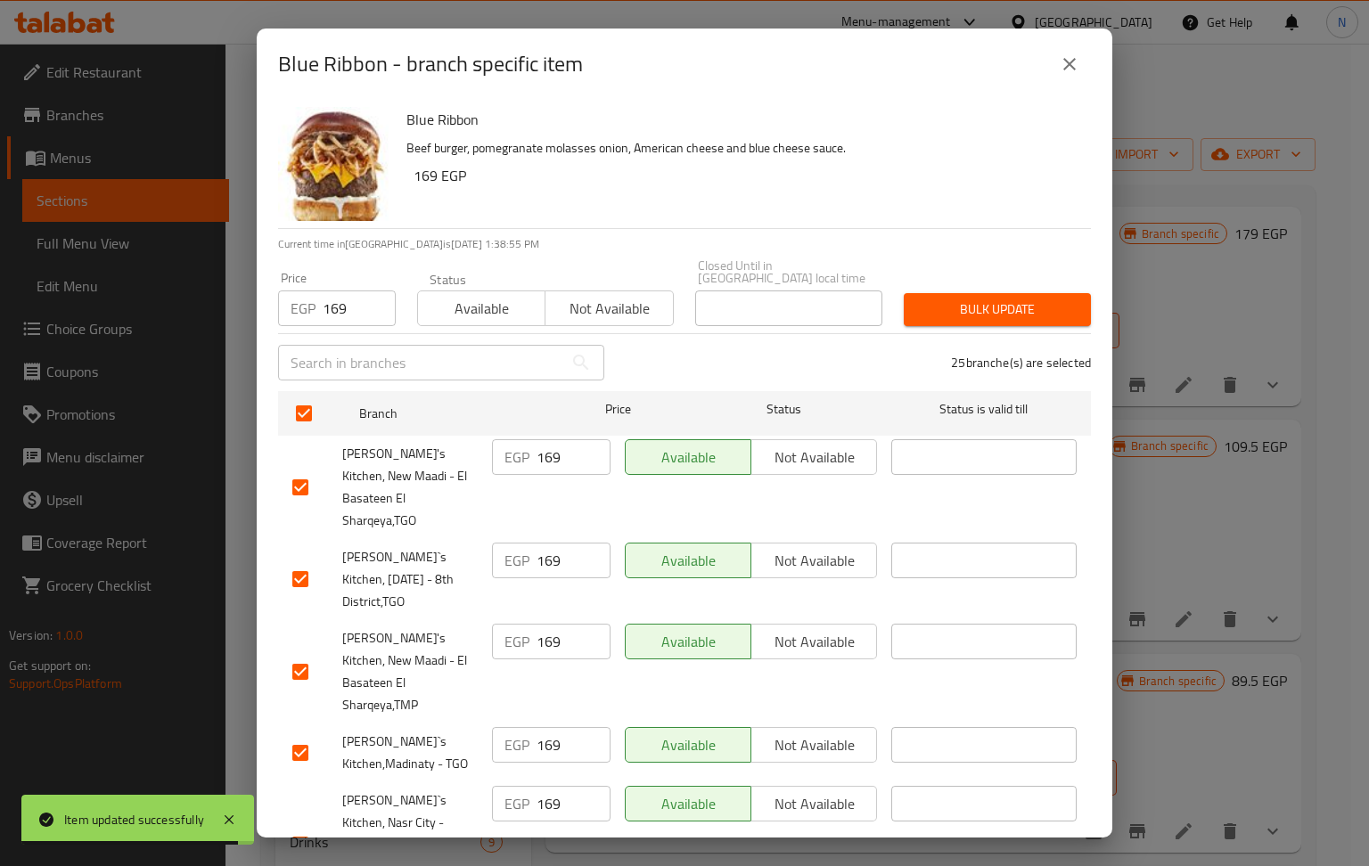
click at [439, 119] on h6 "Blue Ribbon" at bounding box center [741, 119] width 670 height 25
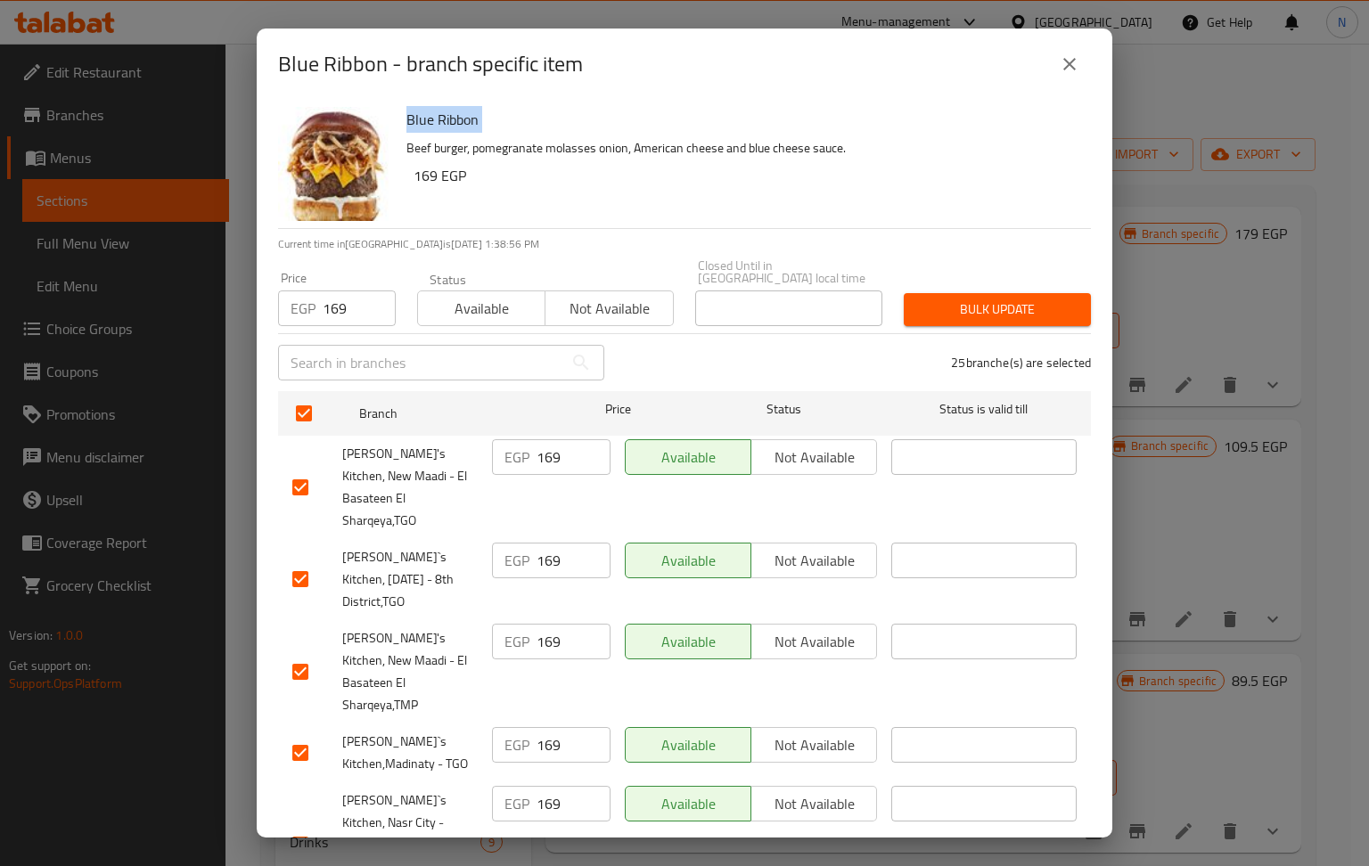
click at [439, 119] on h6 "Blue Ribbon" at bounding box center [741, 119] width 670 height 25
drag, startPoint x: 950, startPoint y: 303, endPoint x: 330, endPoint y: 83, distance: 658.2
click at [939, 299] on span "Bulk update" at bounding box center [997, 310] width 159 height 22
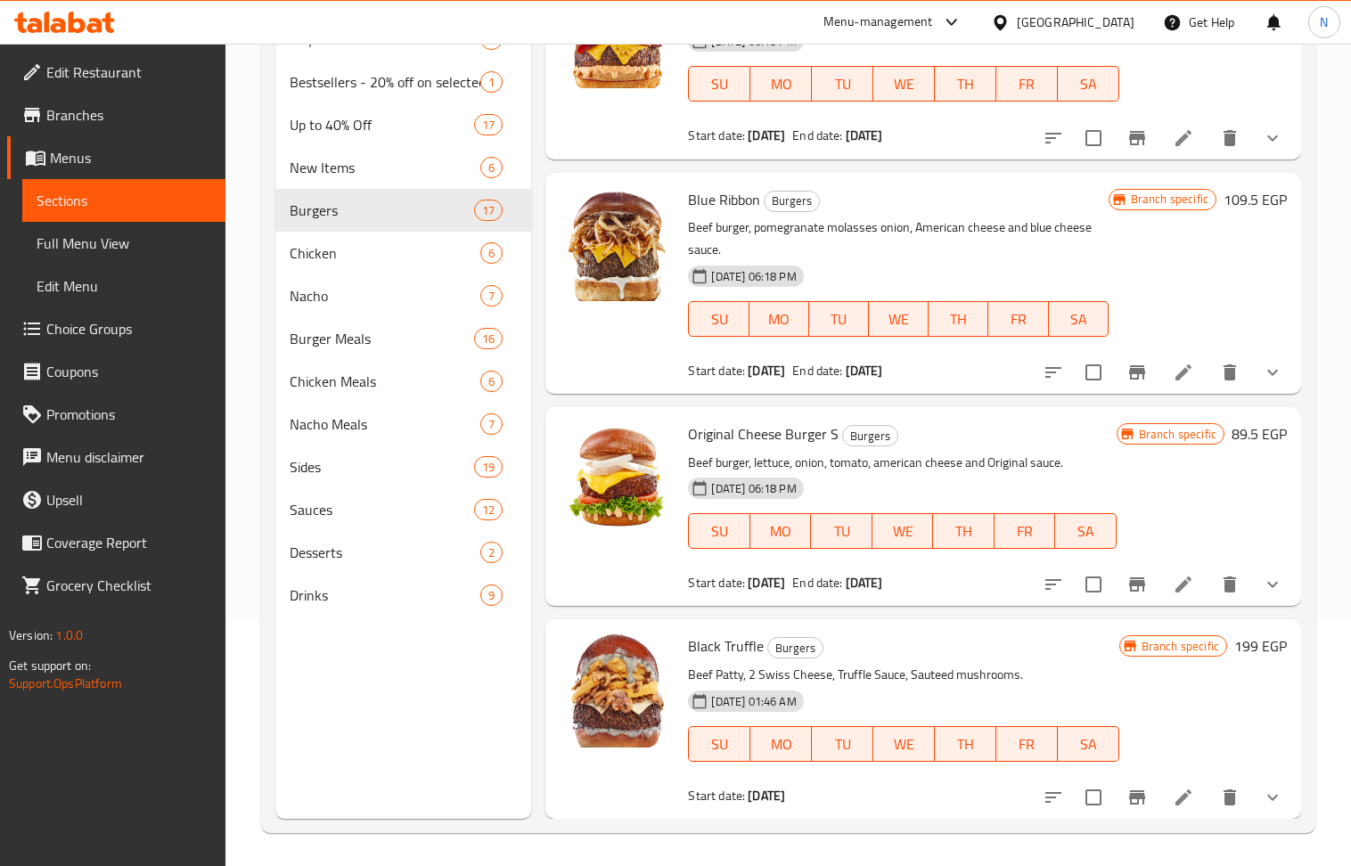
scroll to position [250, 0]
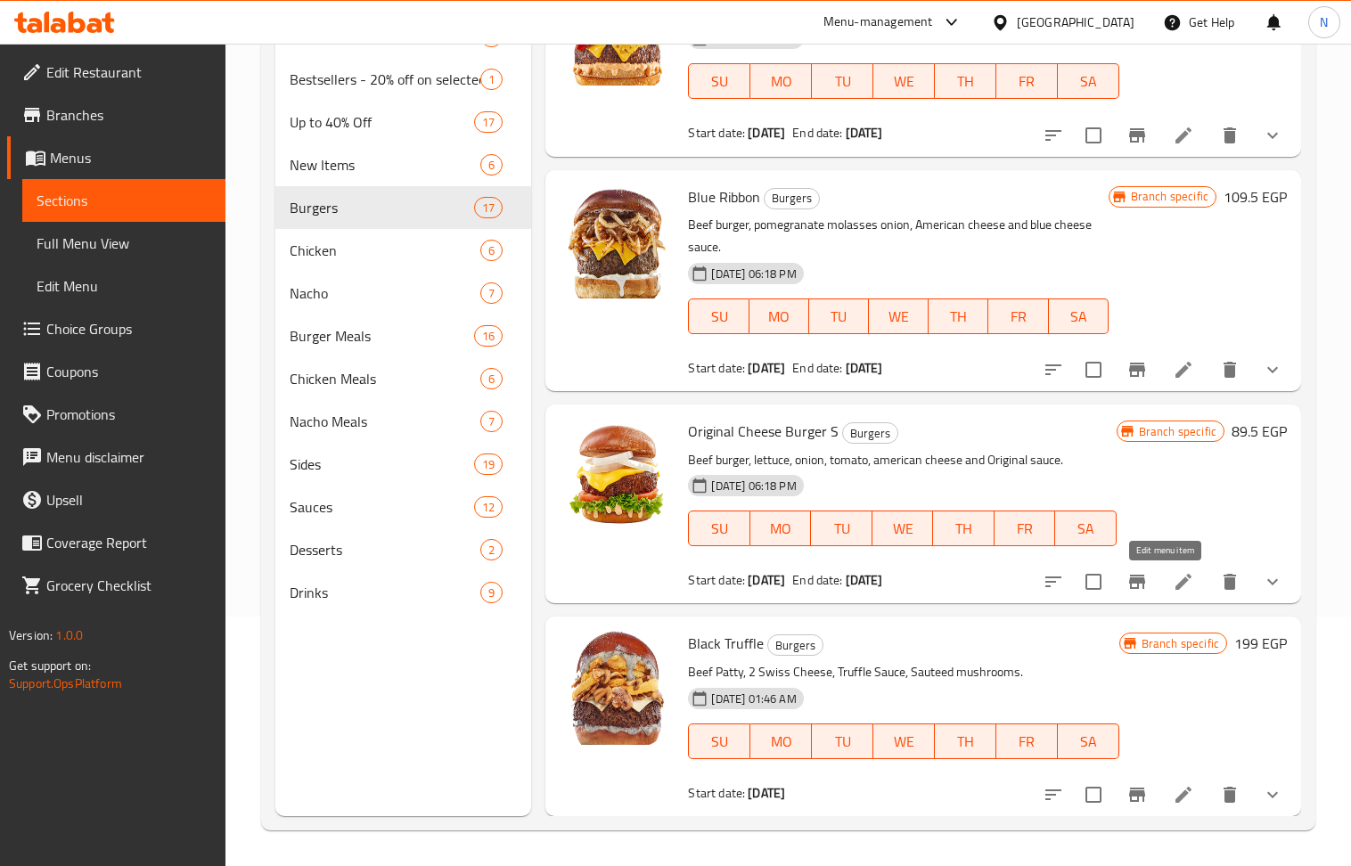
click at [1175, 582] on icon at bounding box center [1183, 581] width 21 height 21
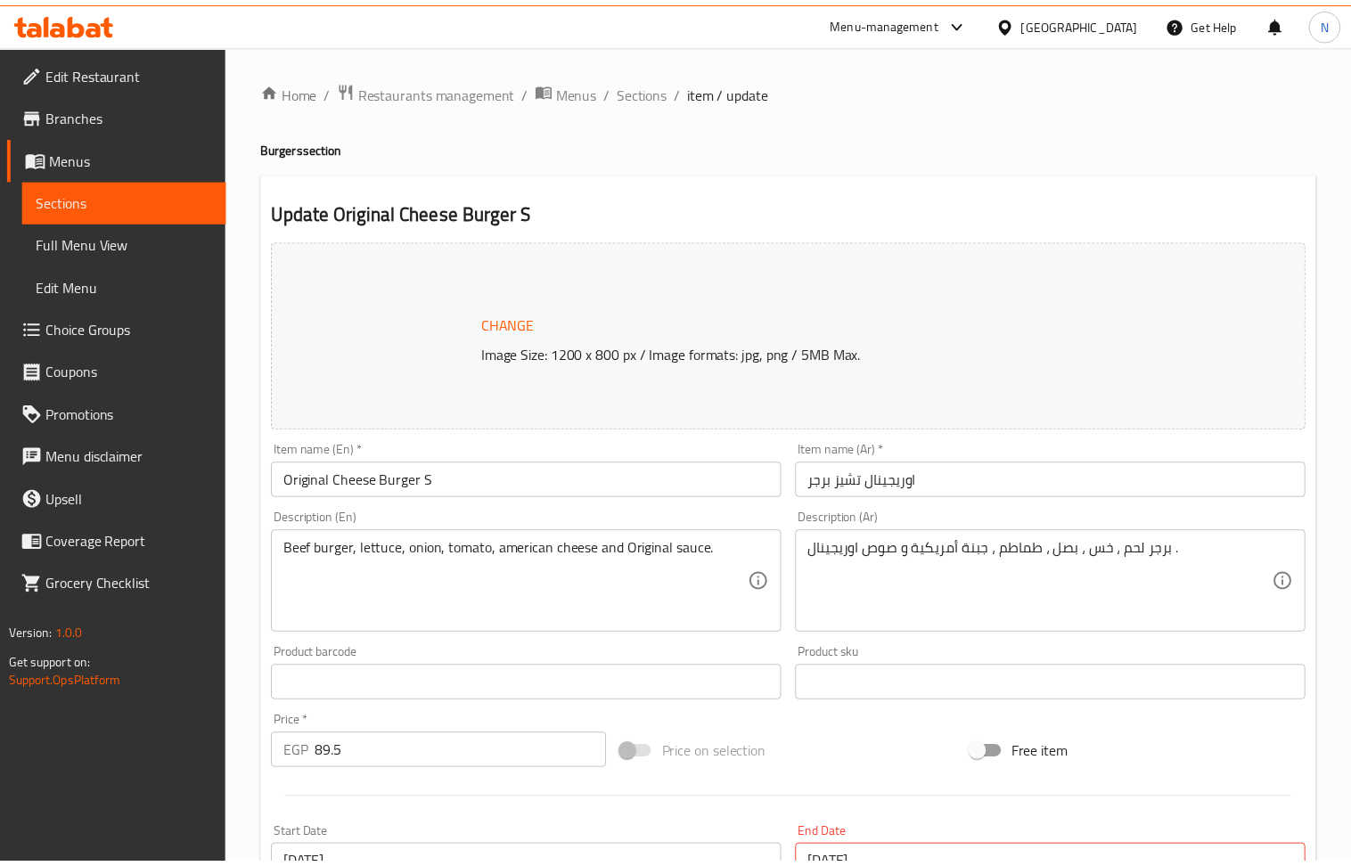
scroll to position [765, 0]
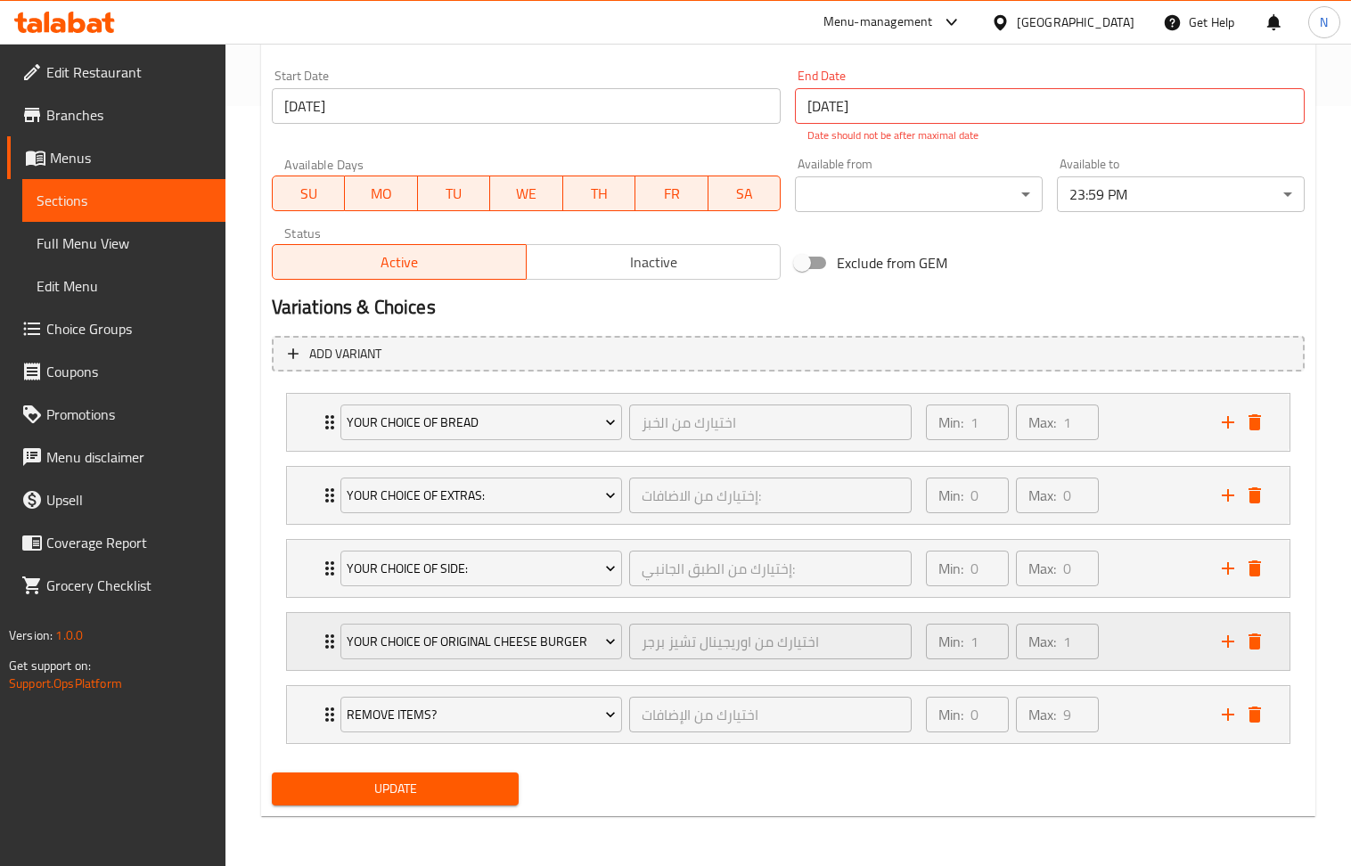
click at [1175, 642] on div "Min: 1 ​ Max: 1 ​" at bounding box center [1063, 641] width 296 height 57
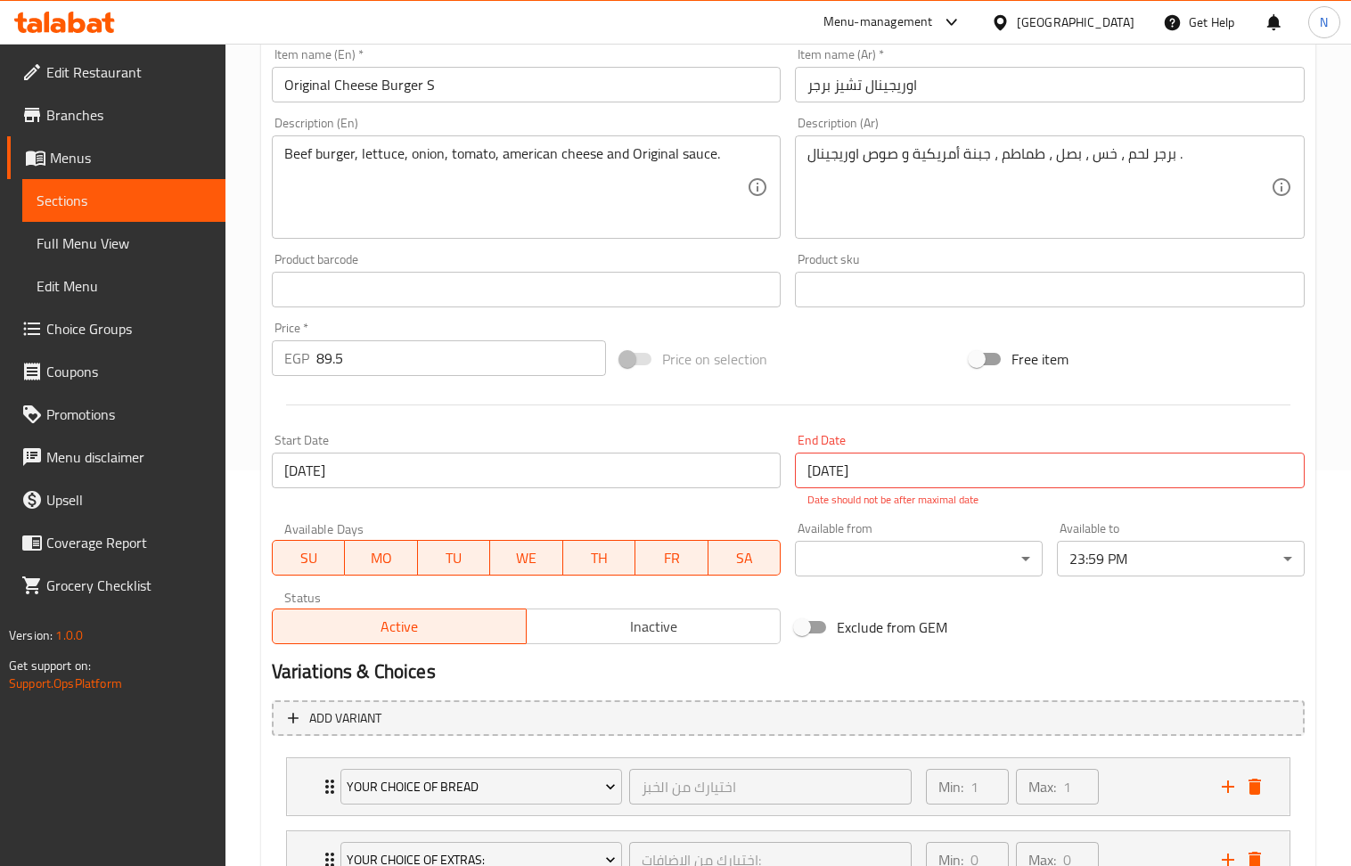
scroll to position [390, 0]
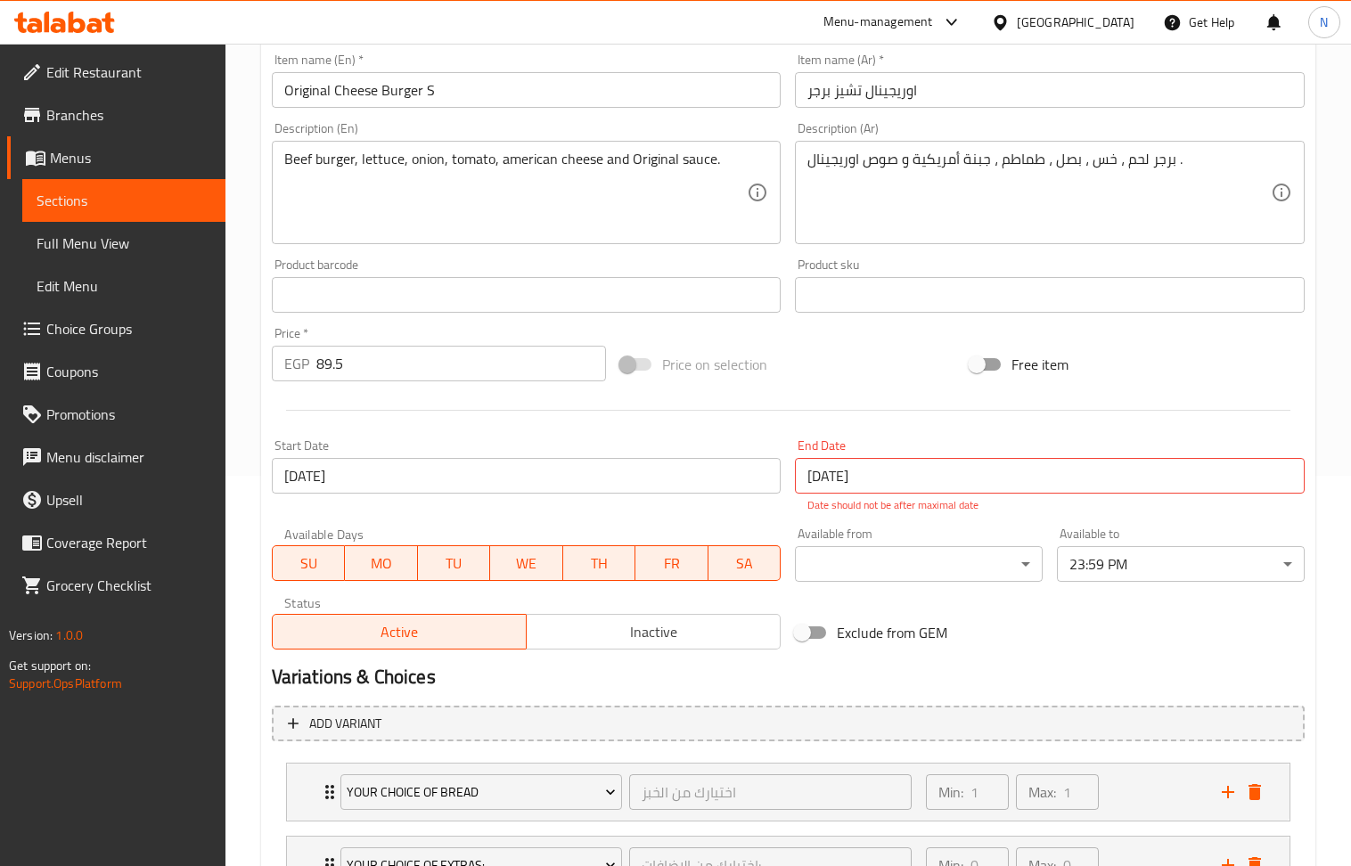
click at [397, 340] on div "Price   * EGP 89.5 Price *" at bounding box center [439, 354] width 335 height 54
click at [399, 353] on input "89.5" at bounding box center [461, 364] width 291 height 36
paste input "number"
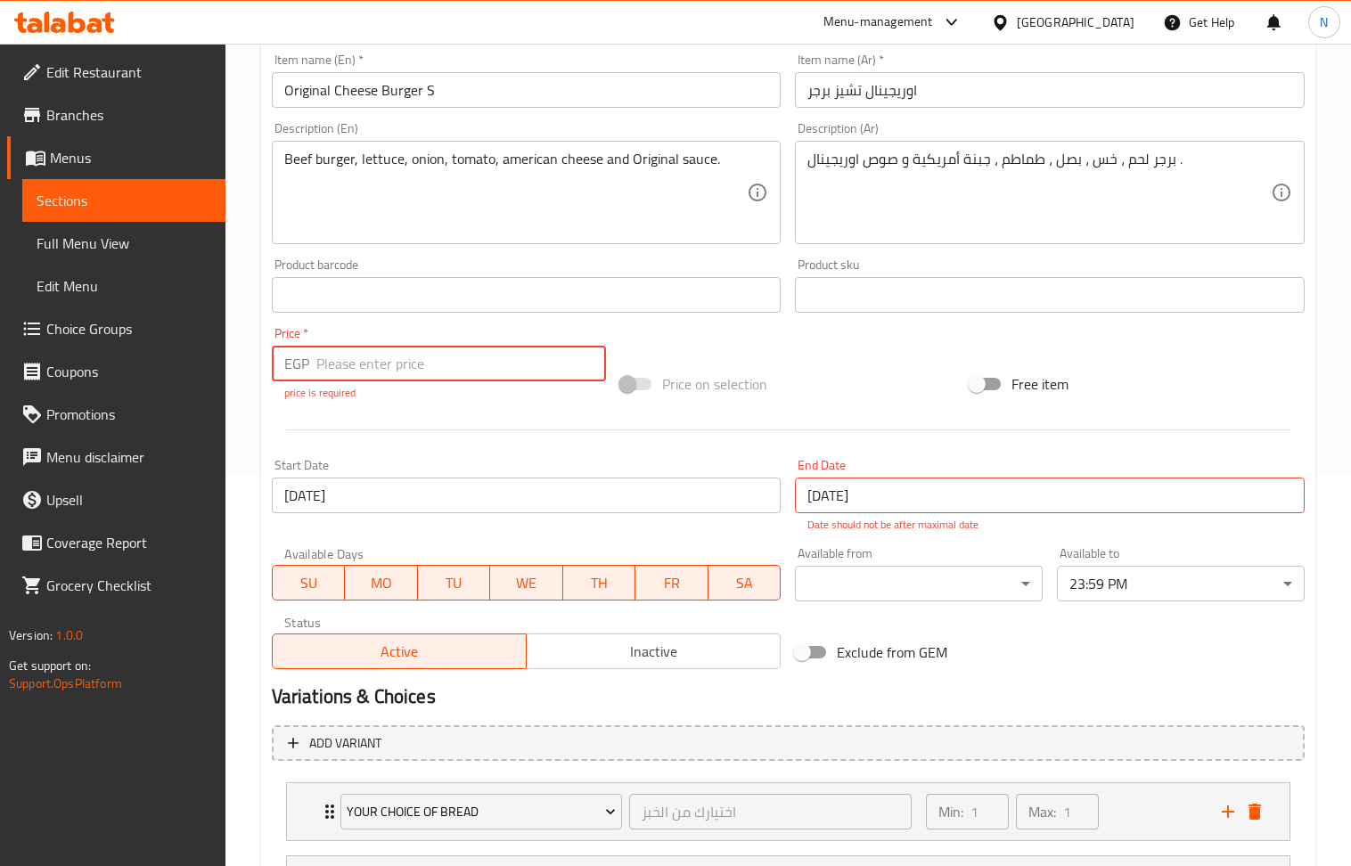
click at [385, 360] on input "number" at bounding box center [461, 364] width 291 height 36
paste input "115"
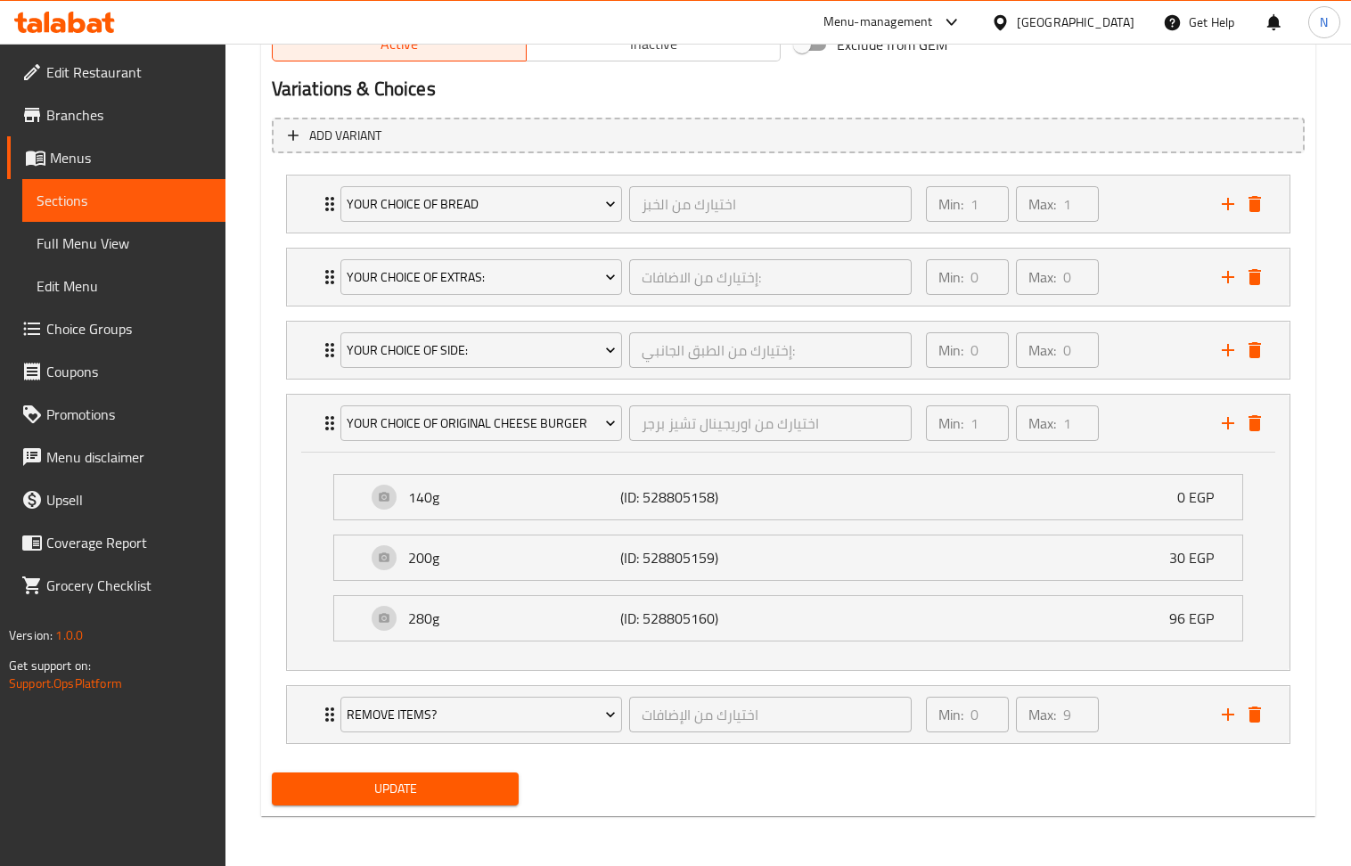
click at [371, 793] on span "Update" at bounding box center [395, 789] width 219 height 22
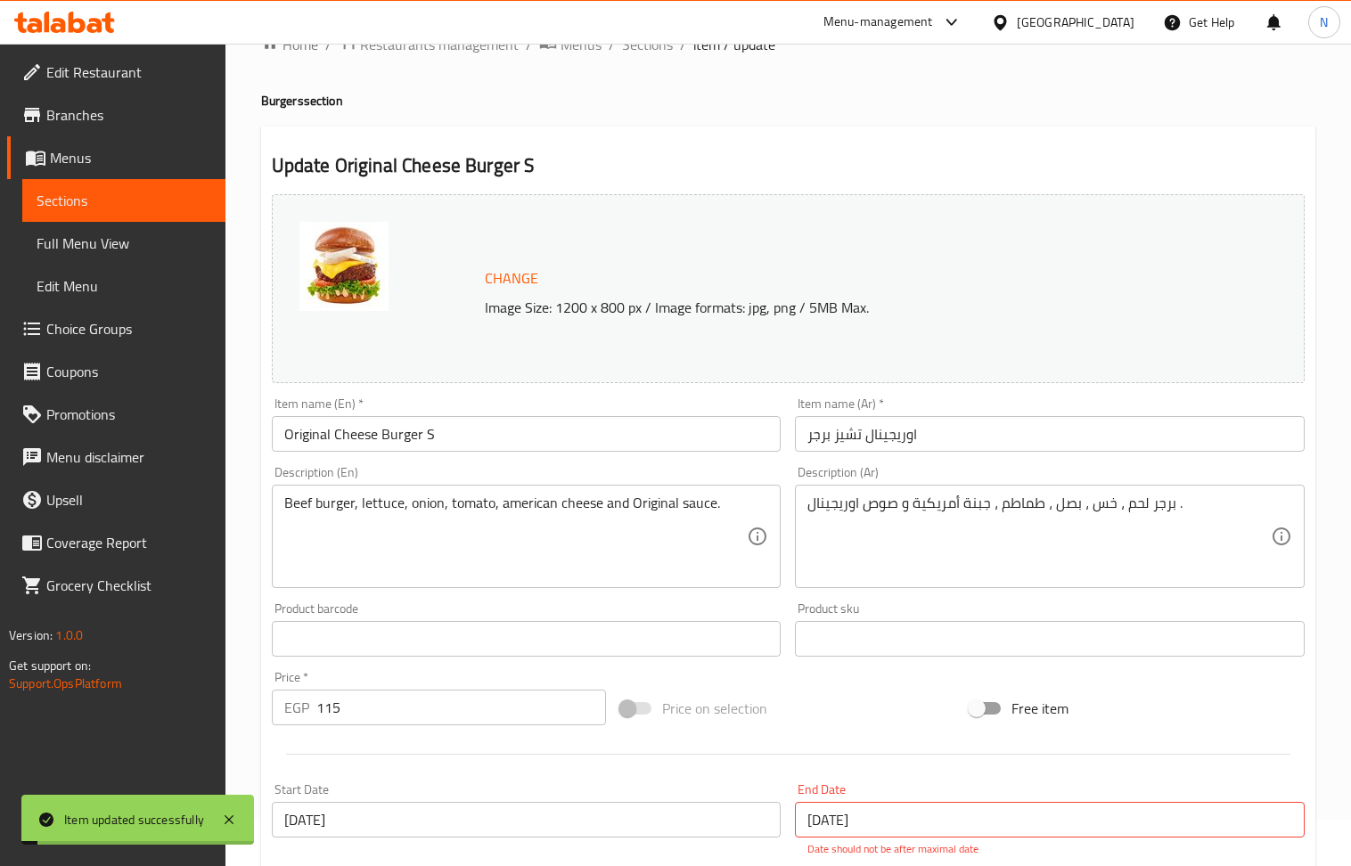
scroll to position [34, 0]
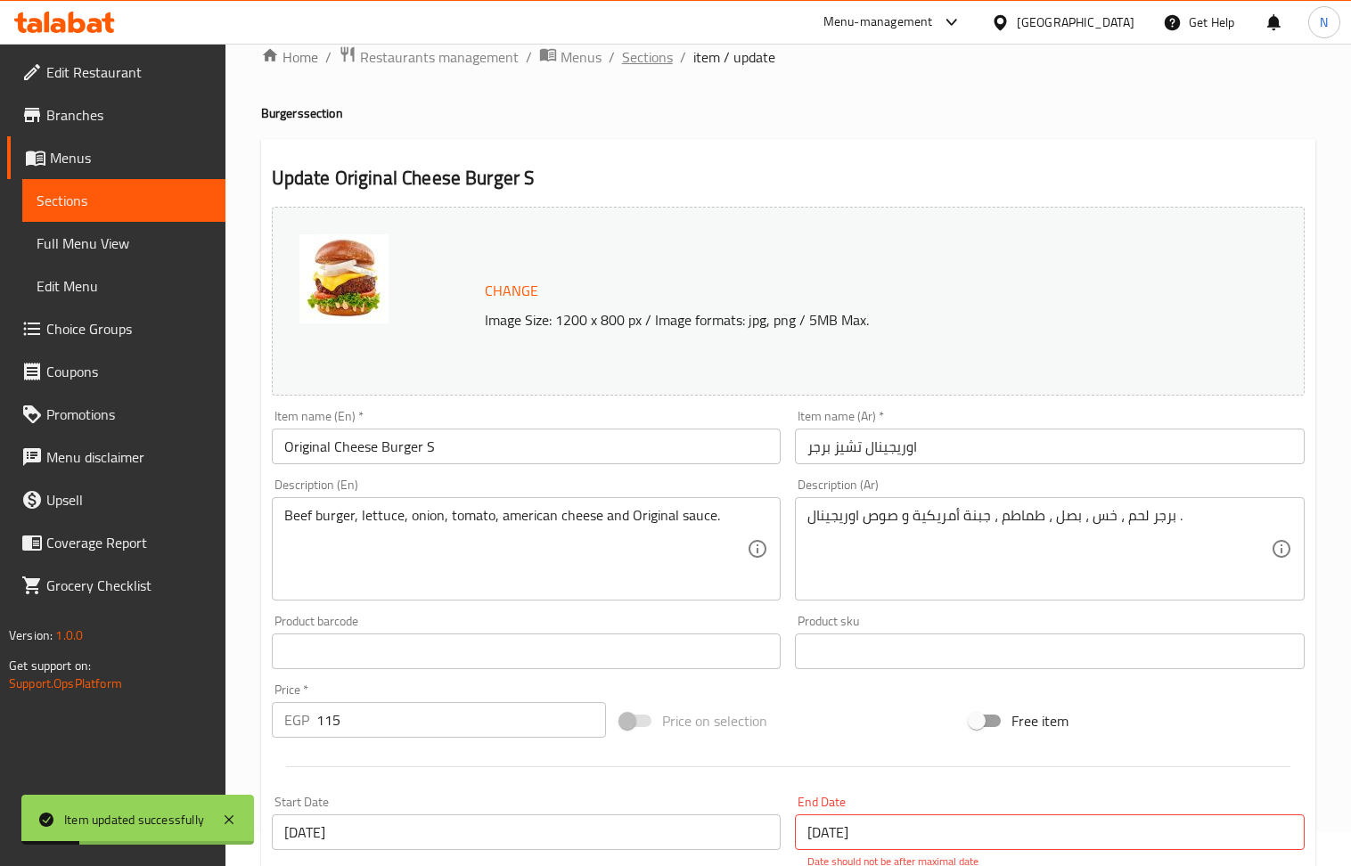
click at [649, 52] on span "Sections" at bounding box center [647, 56] width 51 height 21
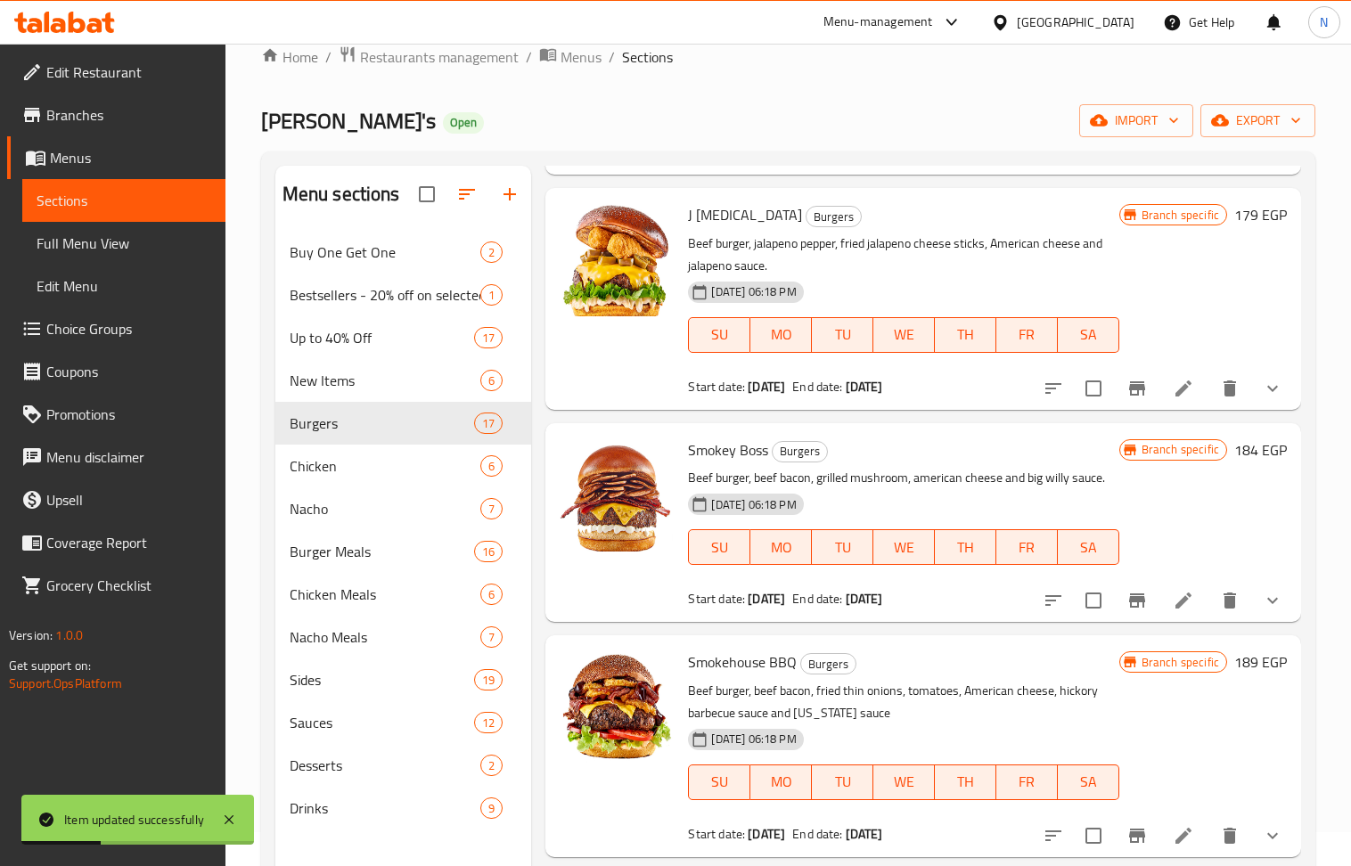
scroll to position [3035, 0]
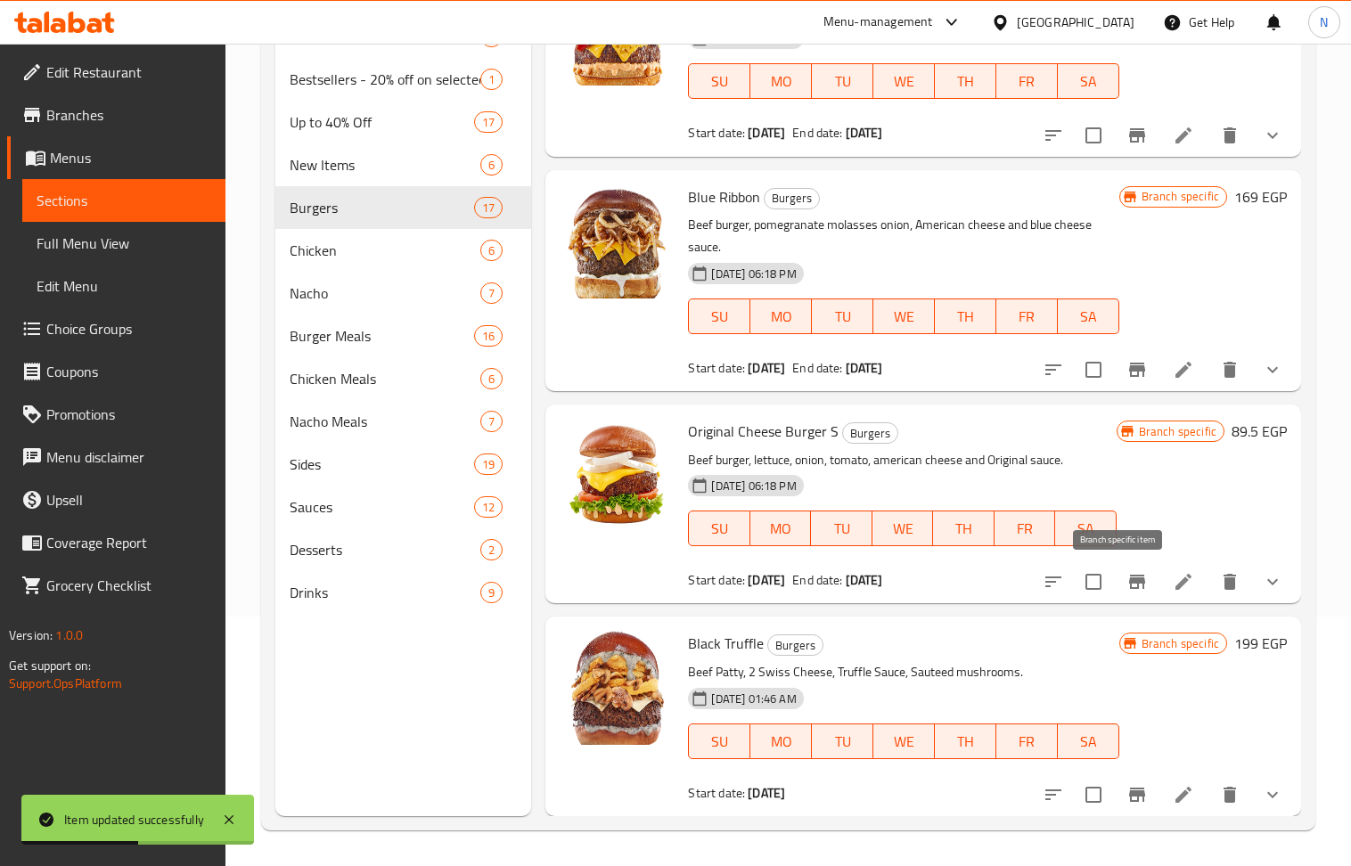
click at [1129, 581] on icon "Branch-specific-item" at bounding box center [1137, 582] width 16 height 14
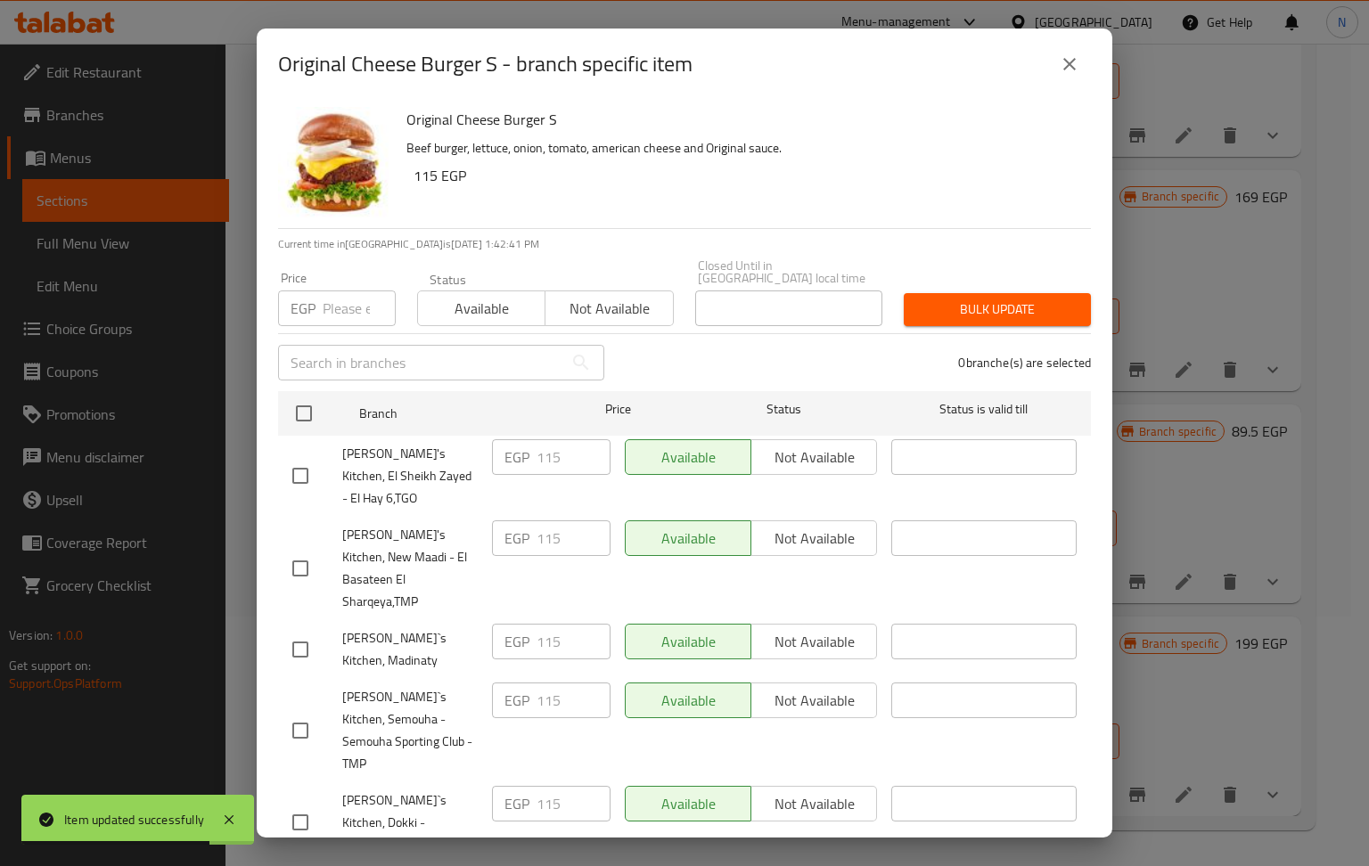
click at [467, 116] on h6 "Original Cheese Burger S" at bounding box center [741, 119] width 670 height 25
copy h6 "Original Cheese Burger S"
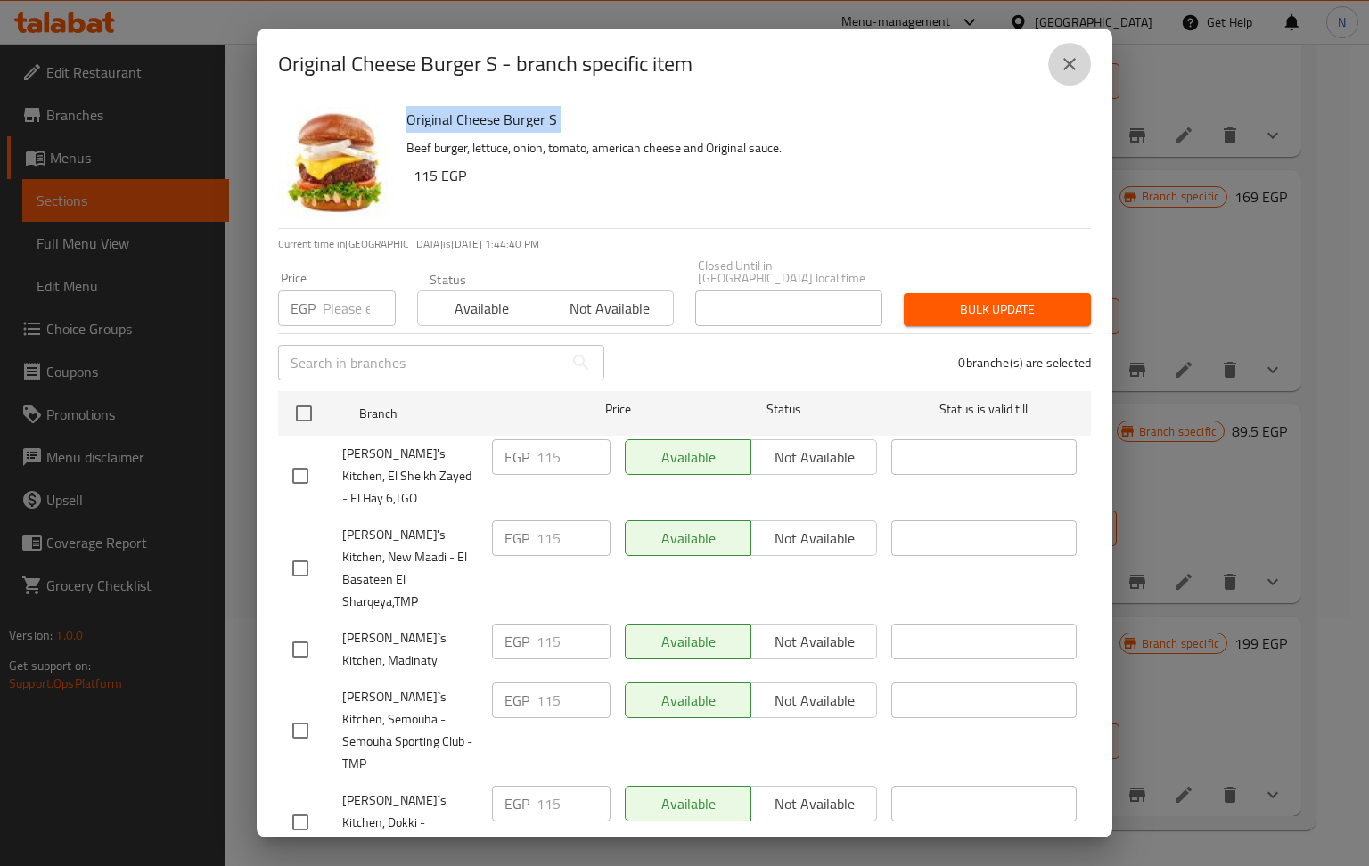
click at [1064, 65] on icon "close" at bounding box center [1069, 63] width 21 height 21
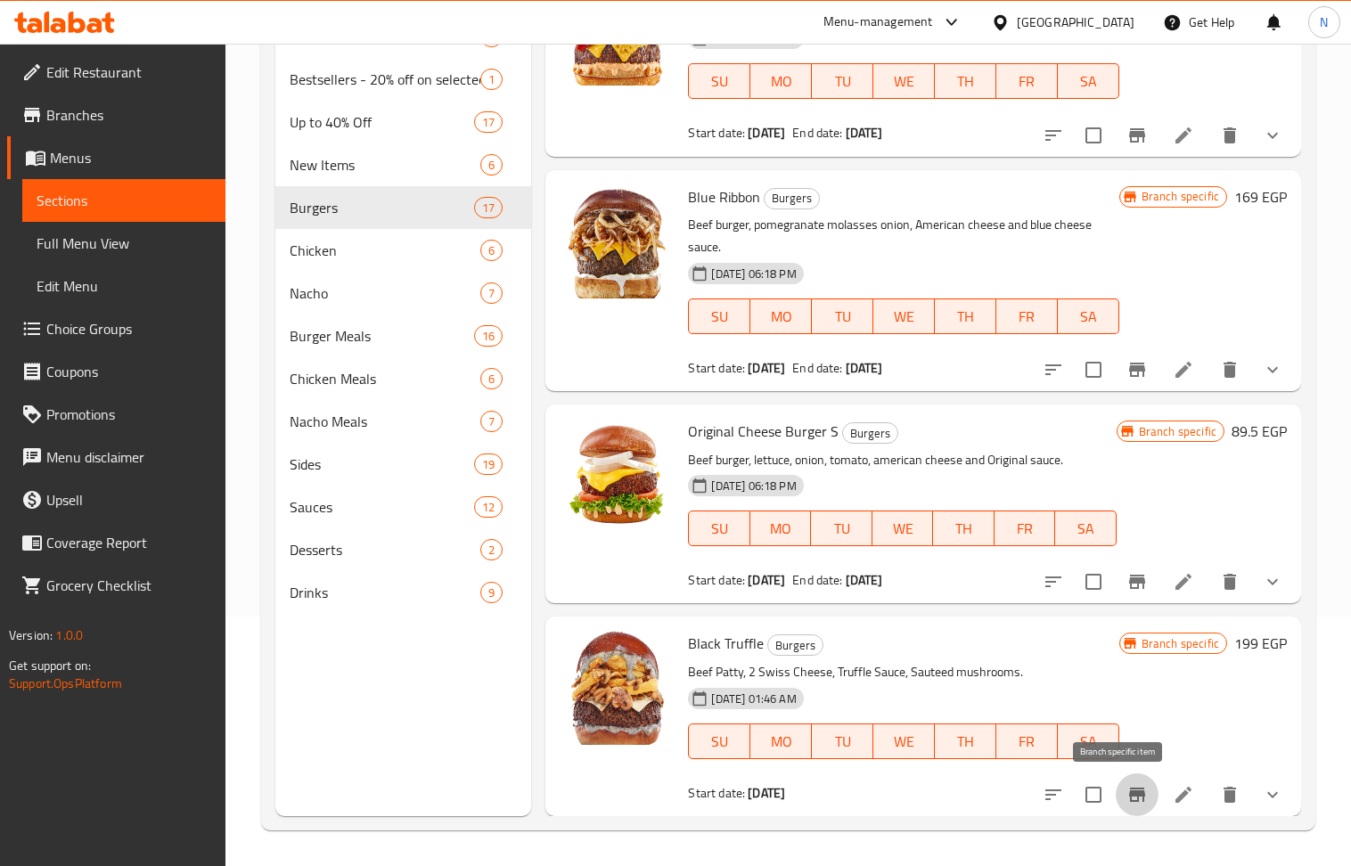
click at [1126, 802] on icon "Branch-specific-item" at bounding box center [1136, 794] width 21 height 21
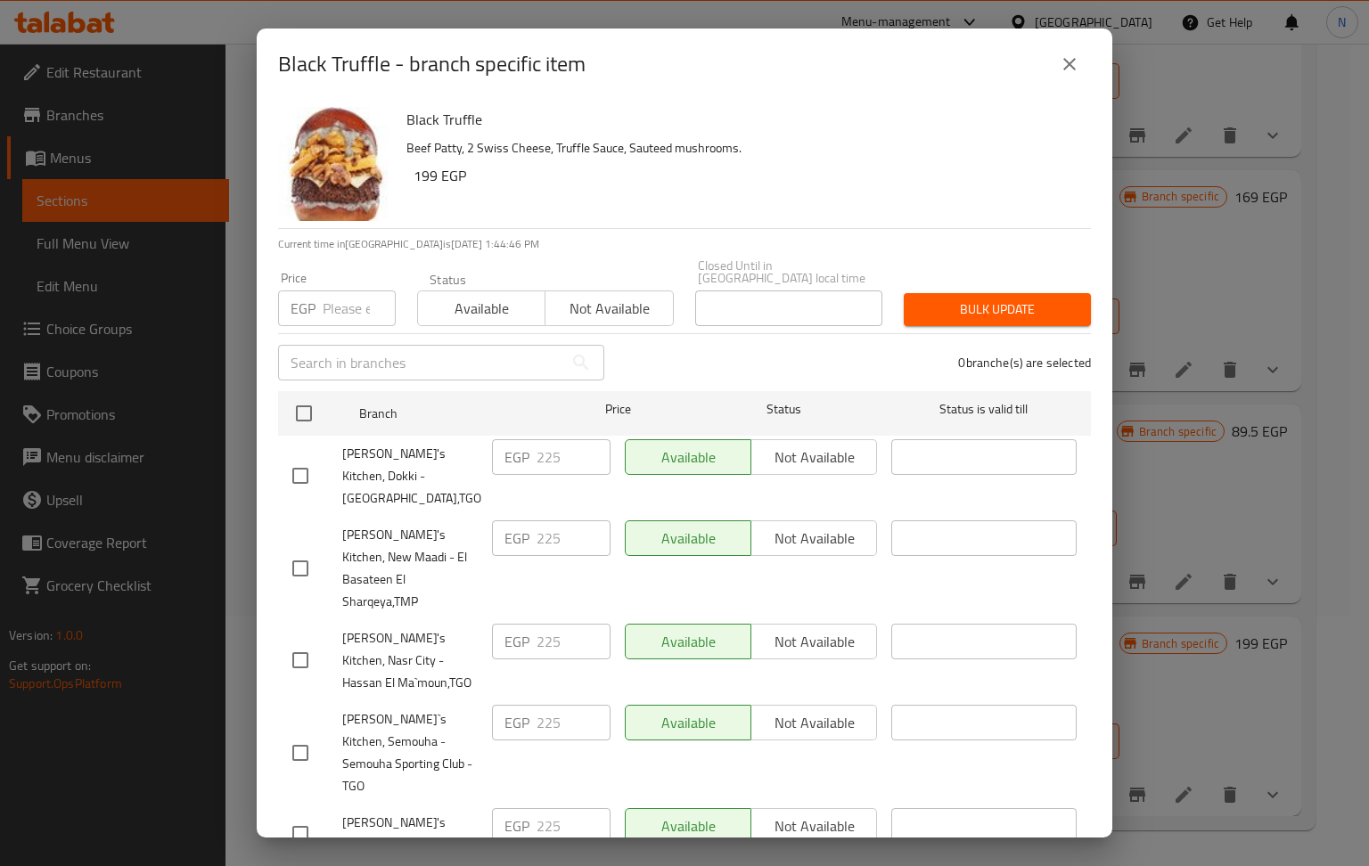
click at [347, 291] on input "number" at bounding box center [359, 309] width 73 height 36
paste input "229"
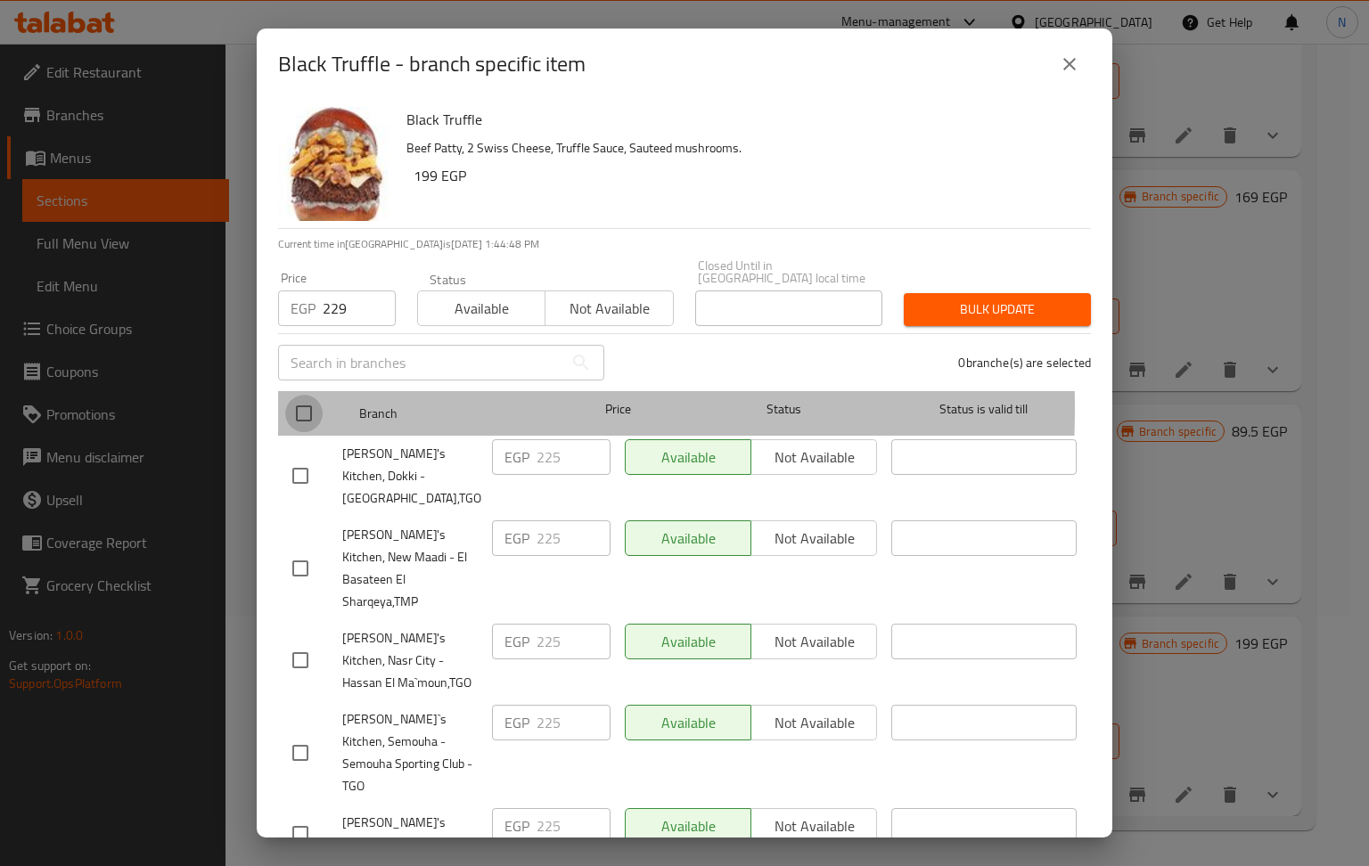
click at [300, 396] on input "checkbox" at bounding box center [303, 413] width 37 height 37
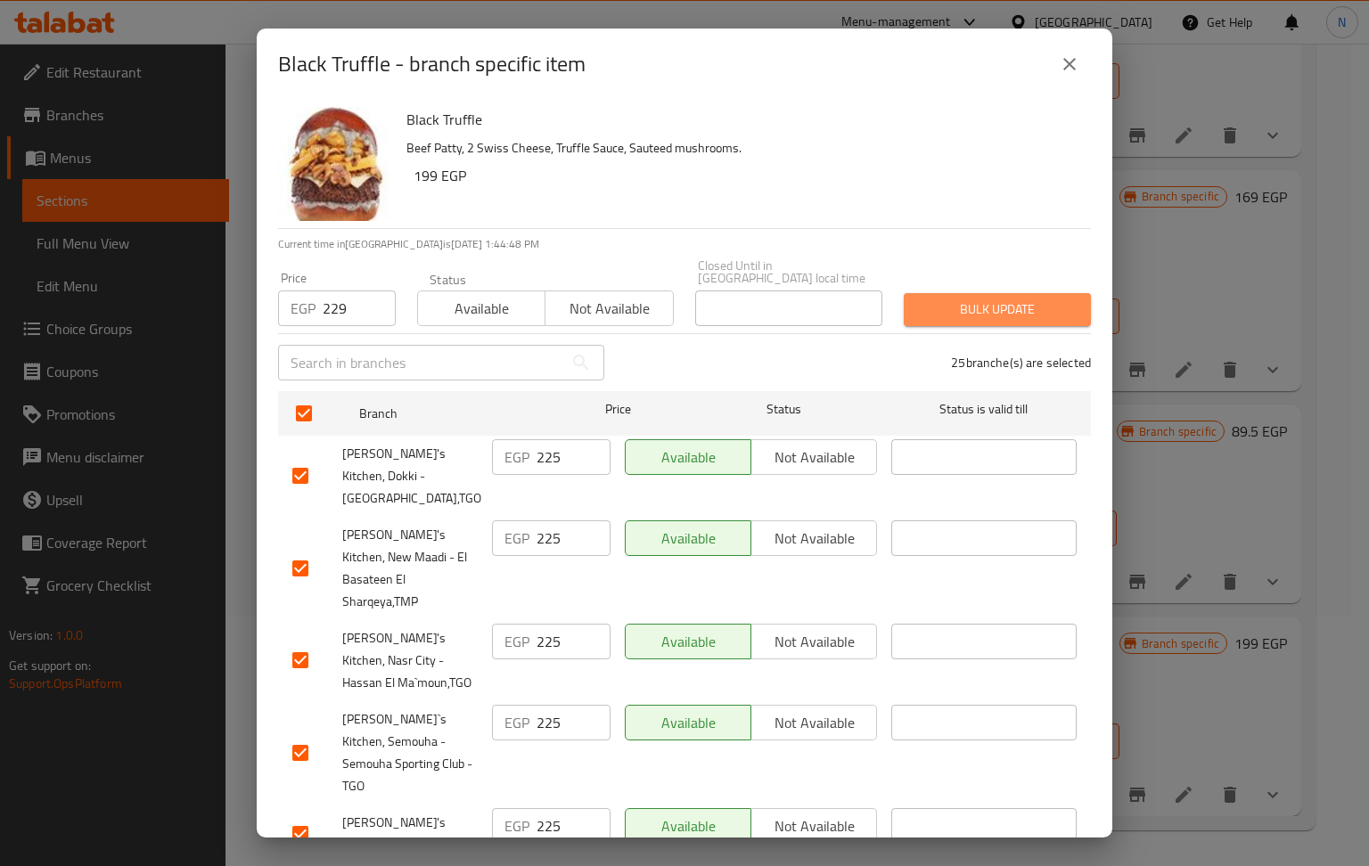
click at [995, 299] on span "Bulk update" at bounding box center [997, 310] width 159 height 22
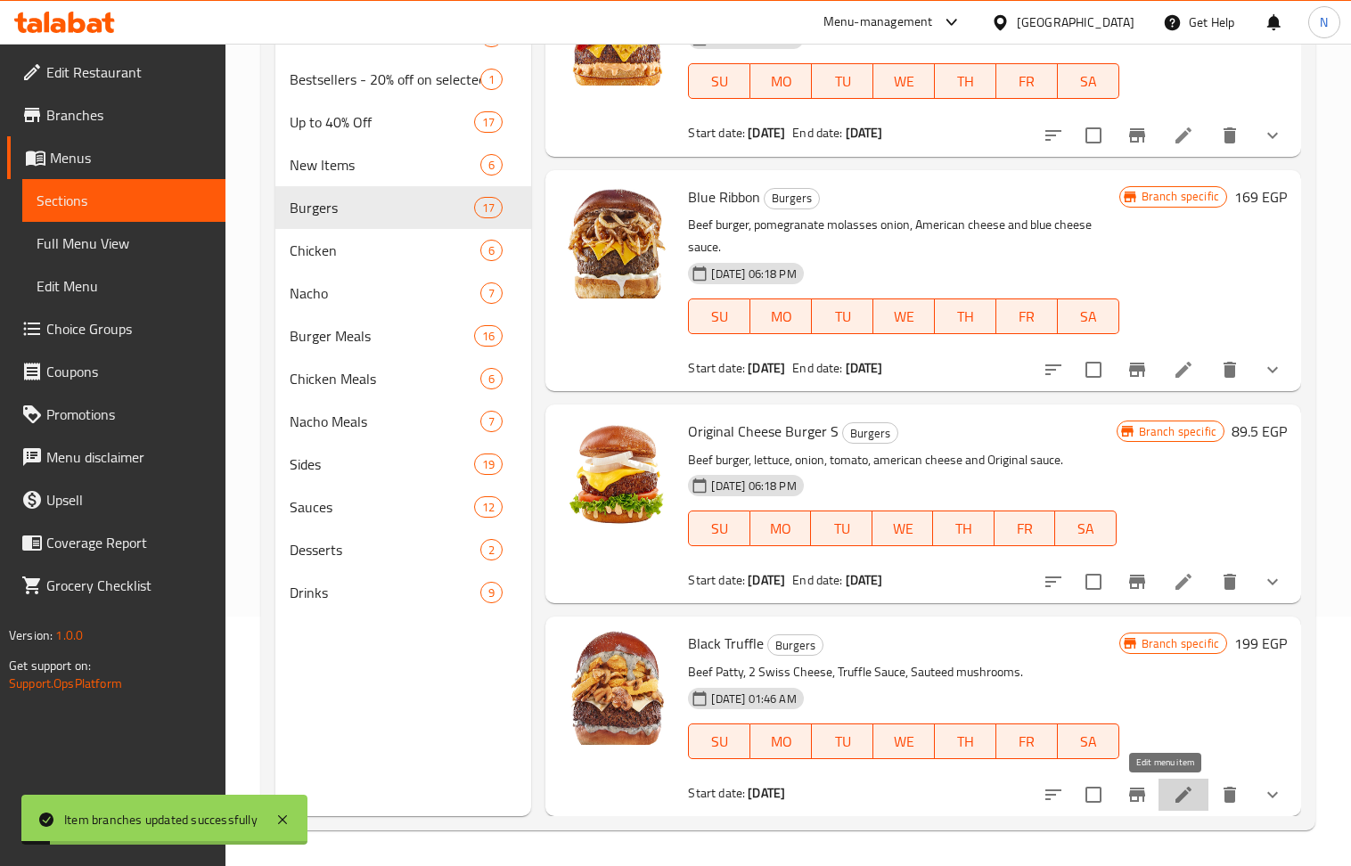
click at [1174, 791] on icon at bounding box center [1183, 794] width 21 height 21
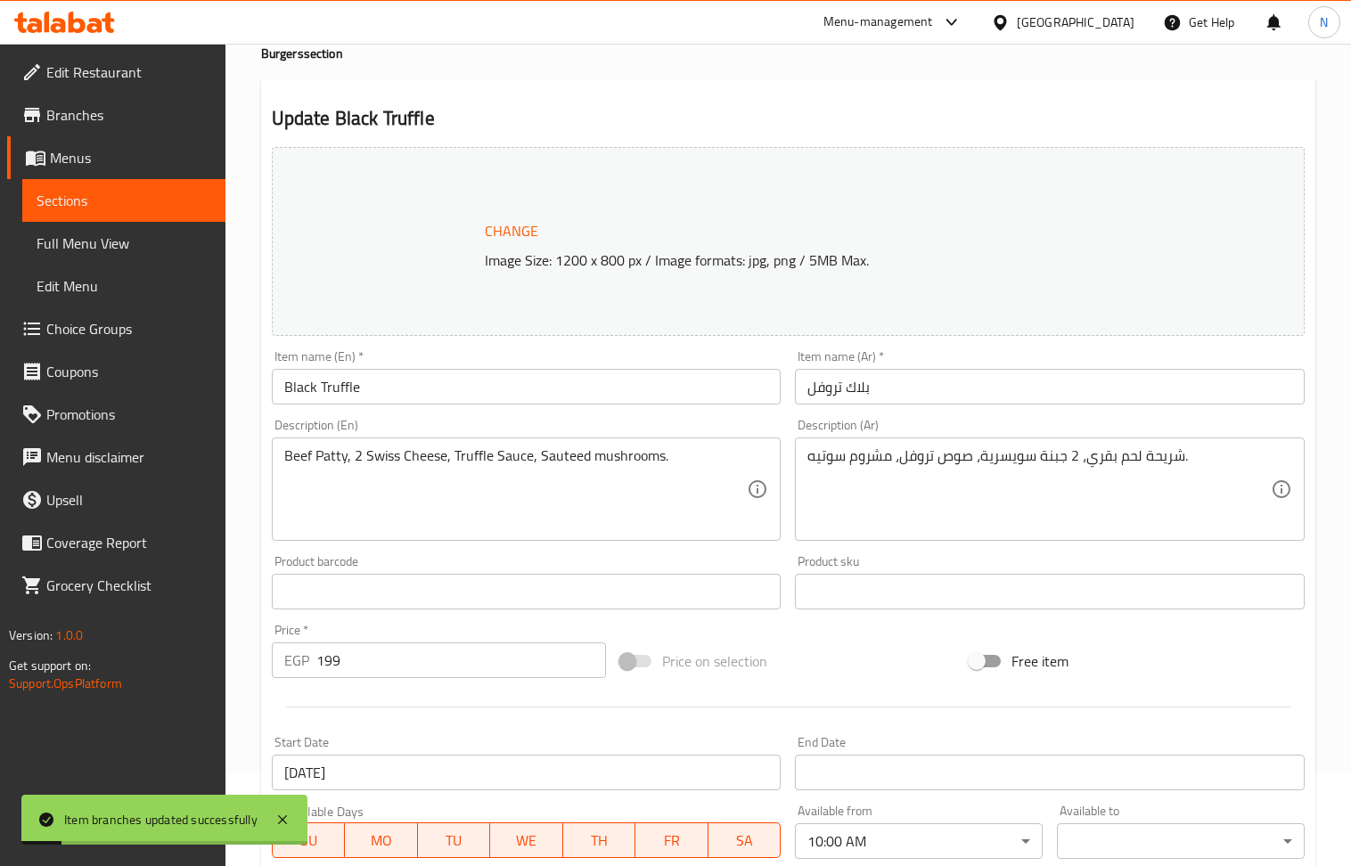
scroll to position [475, 0]
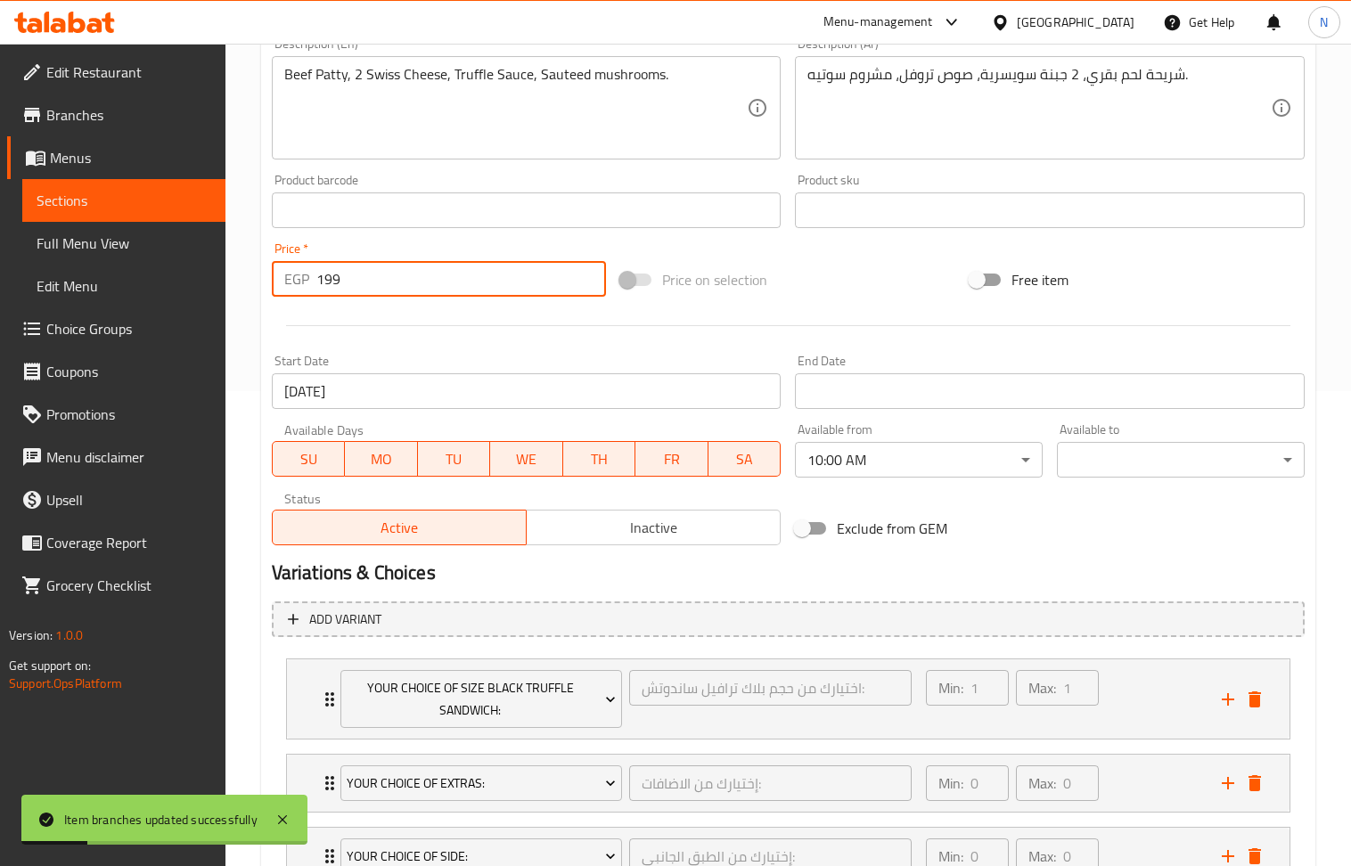
click at [355, 285] on input "199" at bounding box center [461, 279] width 291 height 36
paste input "22"
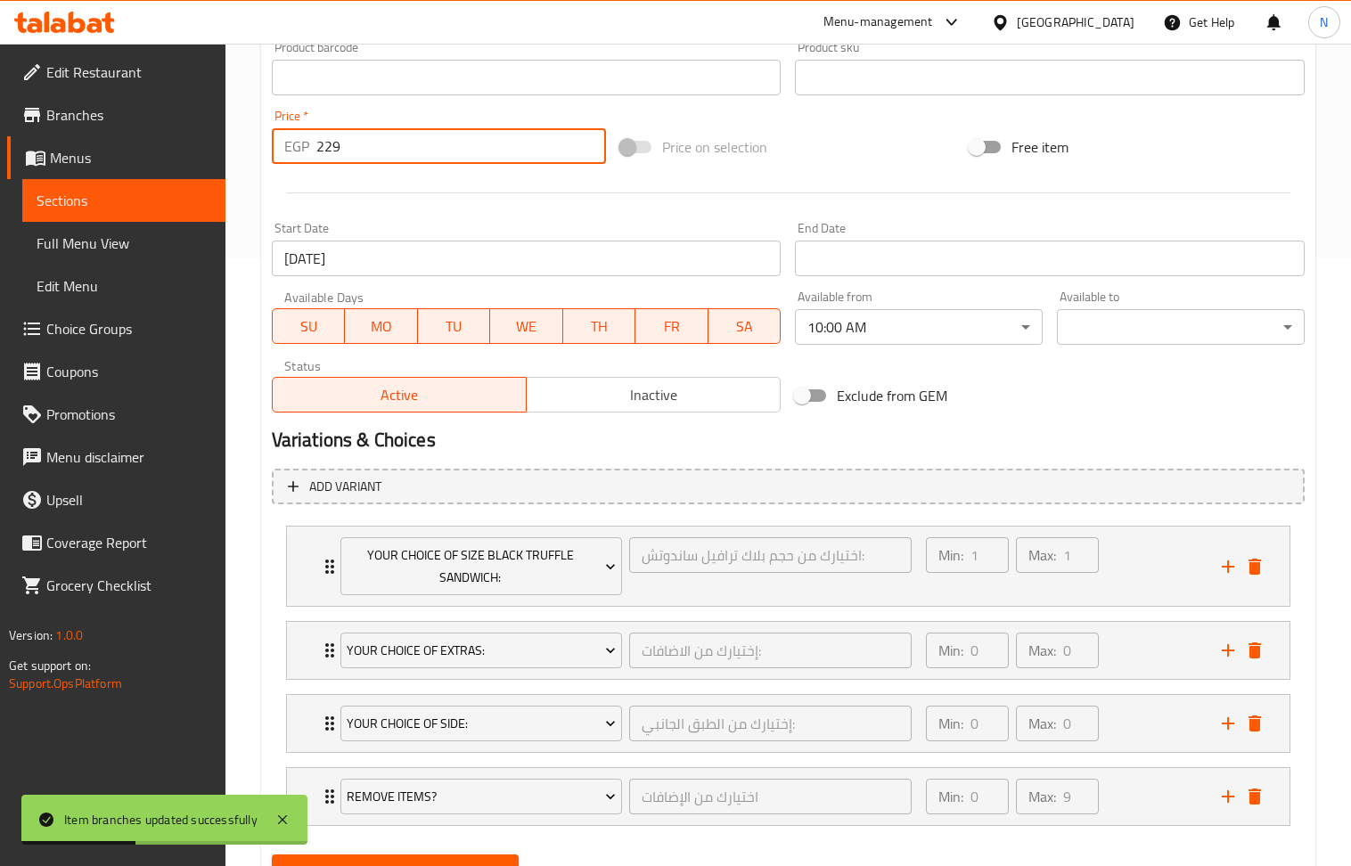
scroll to position [693, 0]
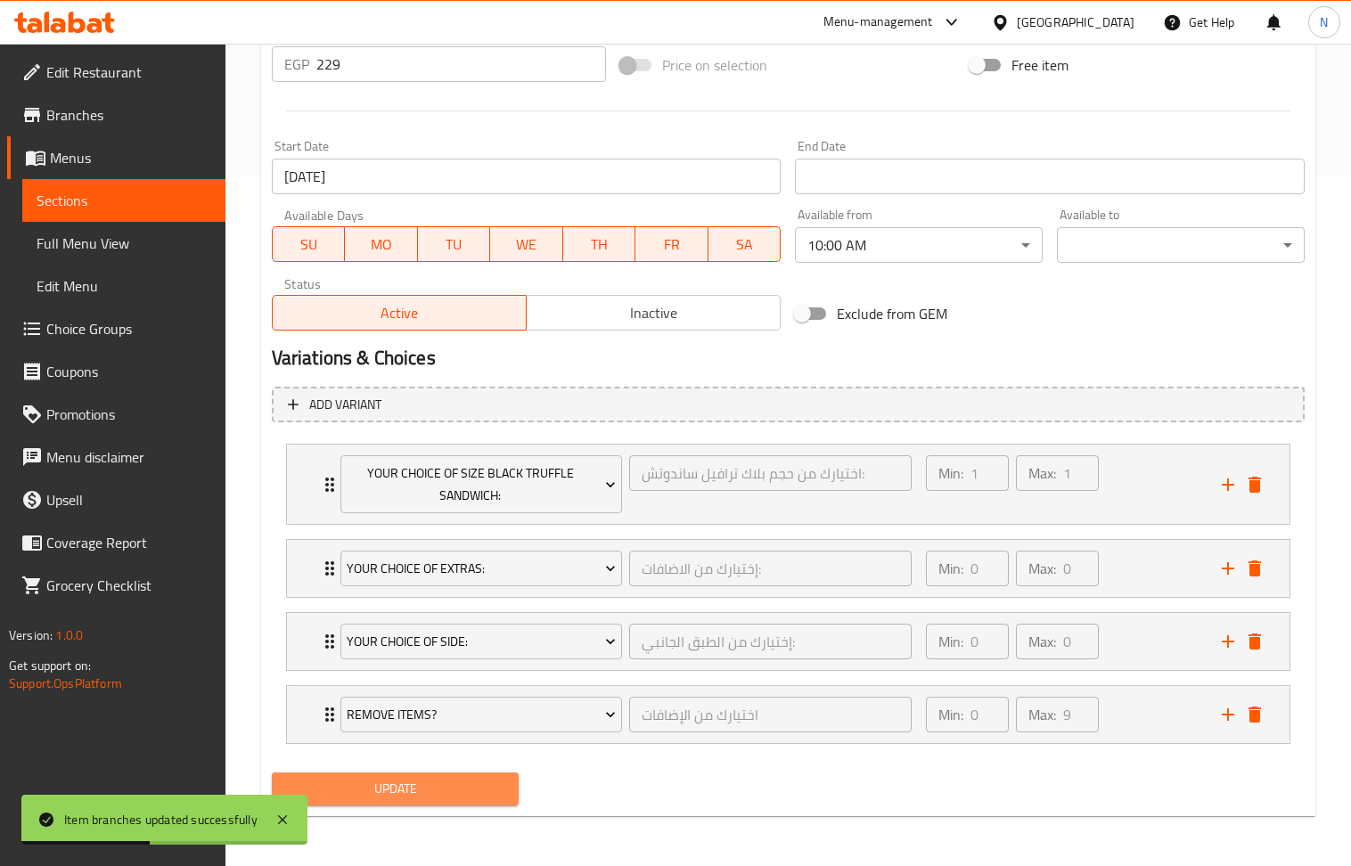
click at [356, 792] on span "Update" at bounding box center [395, 789] width 219 height 22
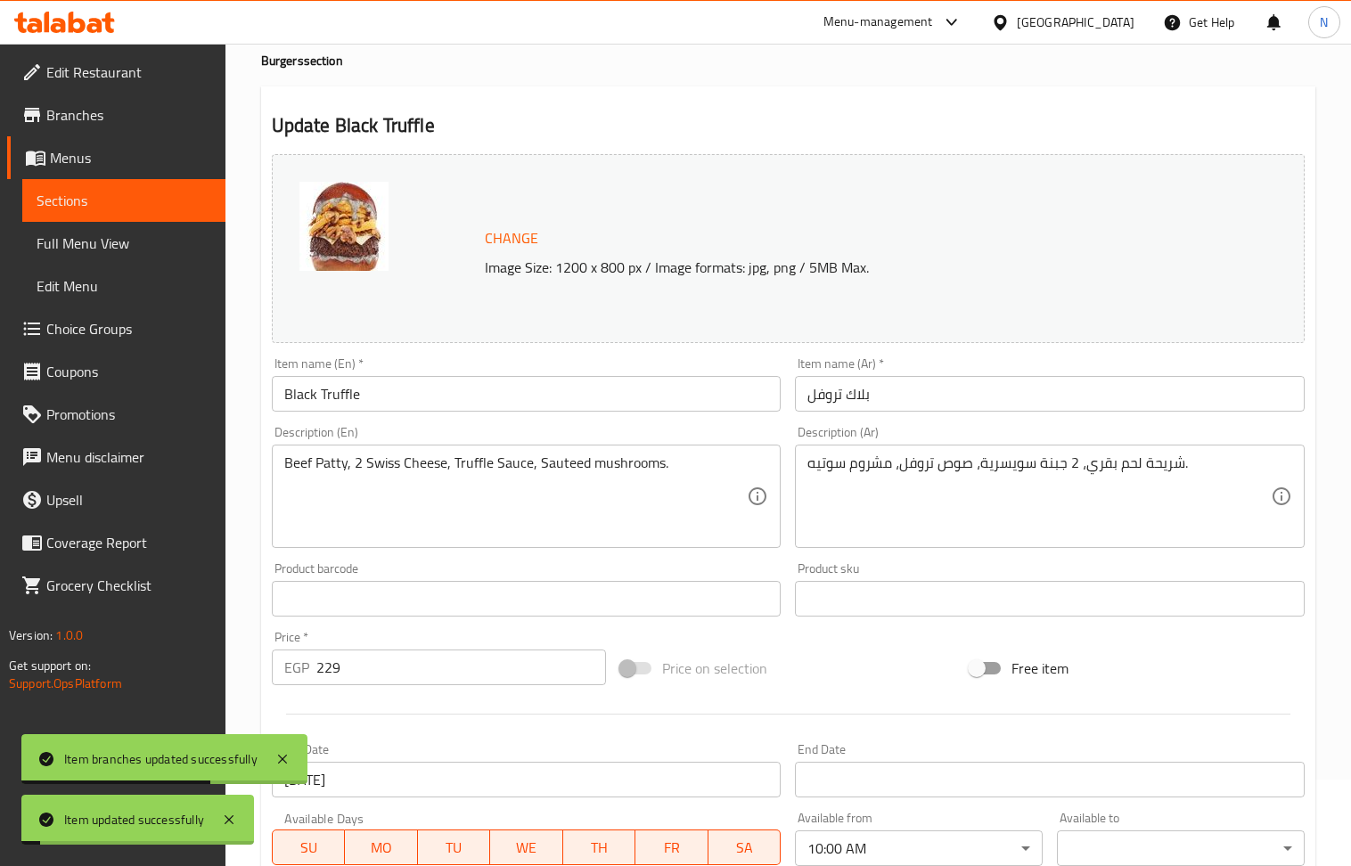
scroll to position [0, 0]
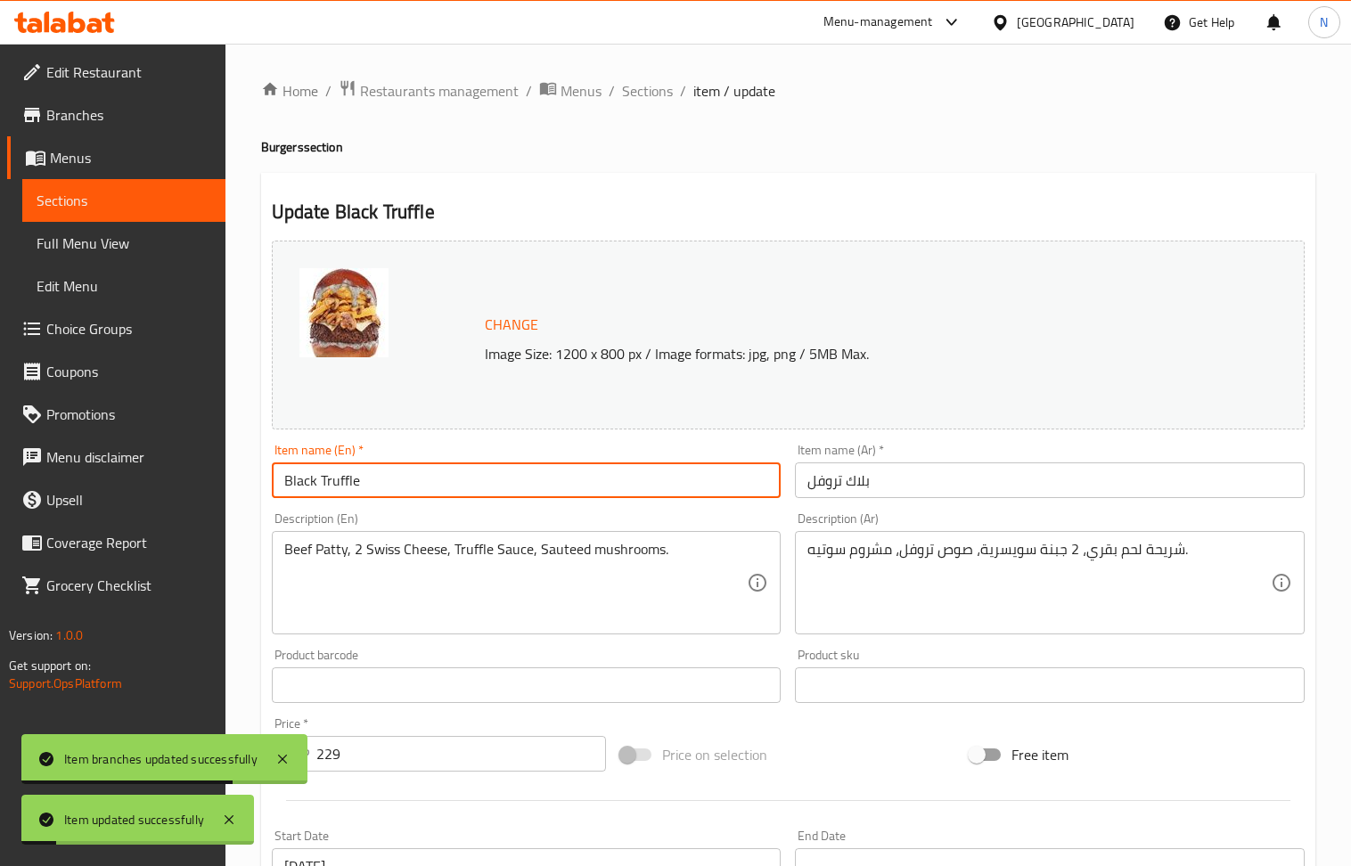
click at [335, 495] on input "Black Truffle" at bounding box center [527, 481] width 510 height 36
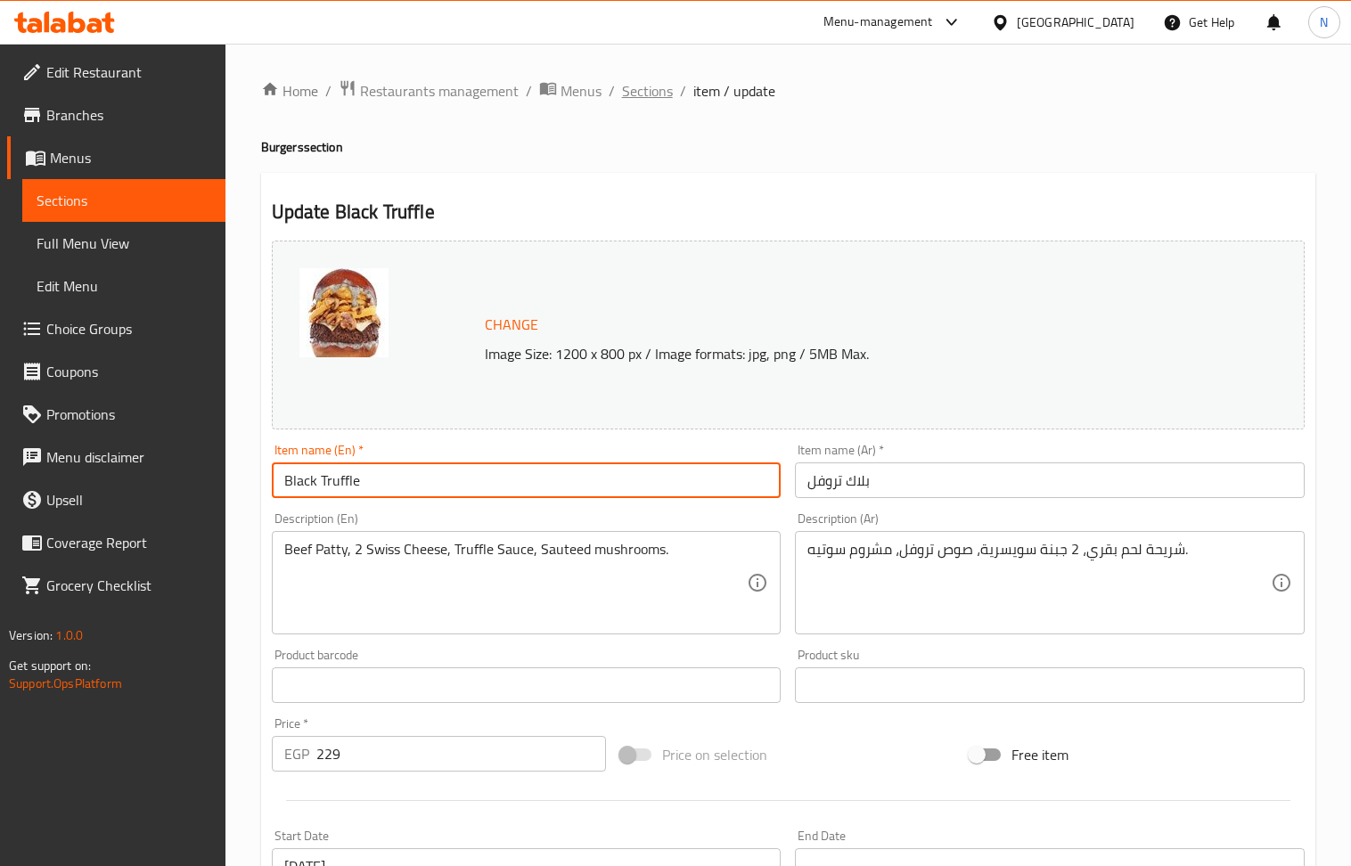
click at [635, 90] on span "Sections" at bounding box center [647, 90] width 51 height 21
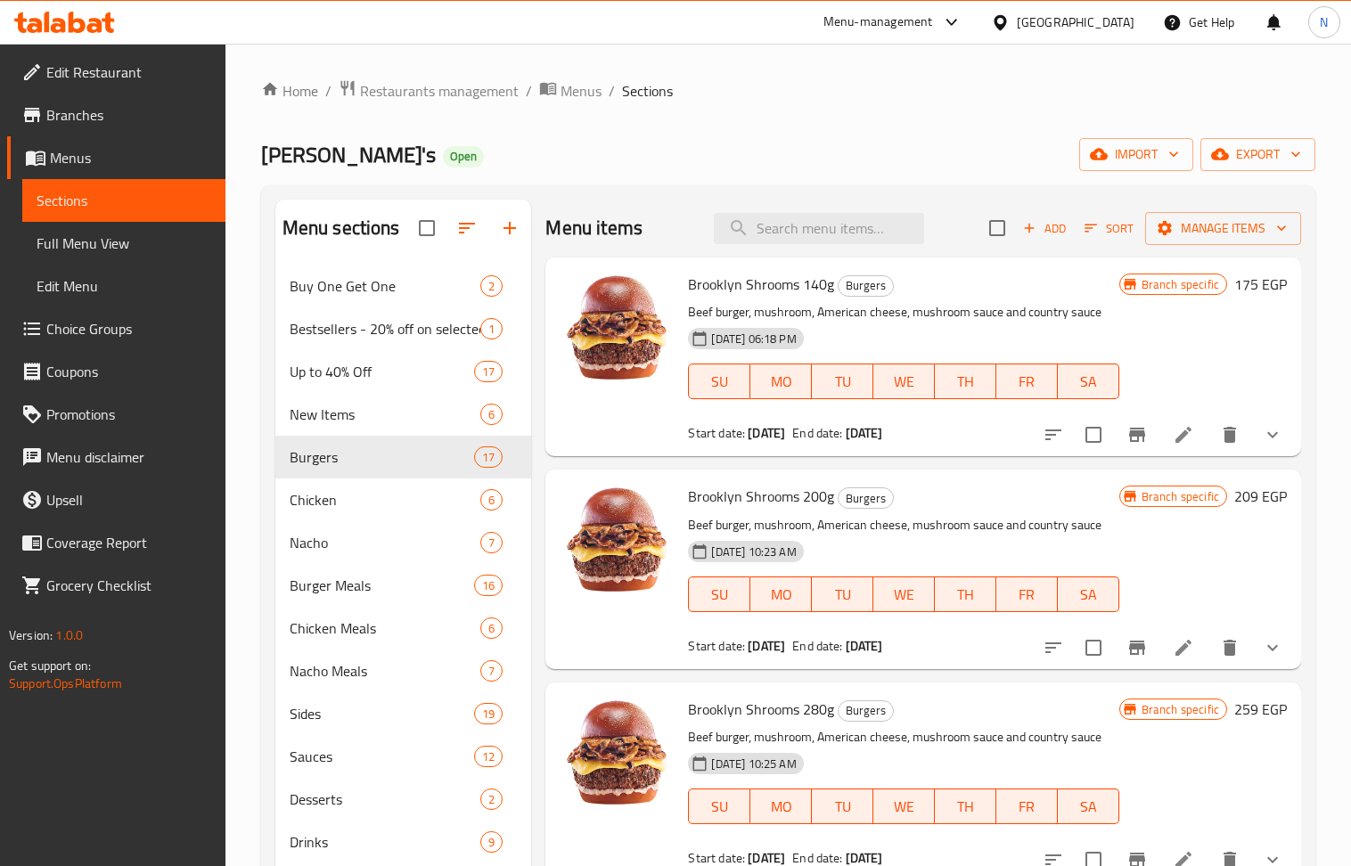
click at [361, 506] on span "Chicken" at bounding box center [386, 499] width 192 height 21
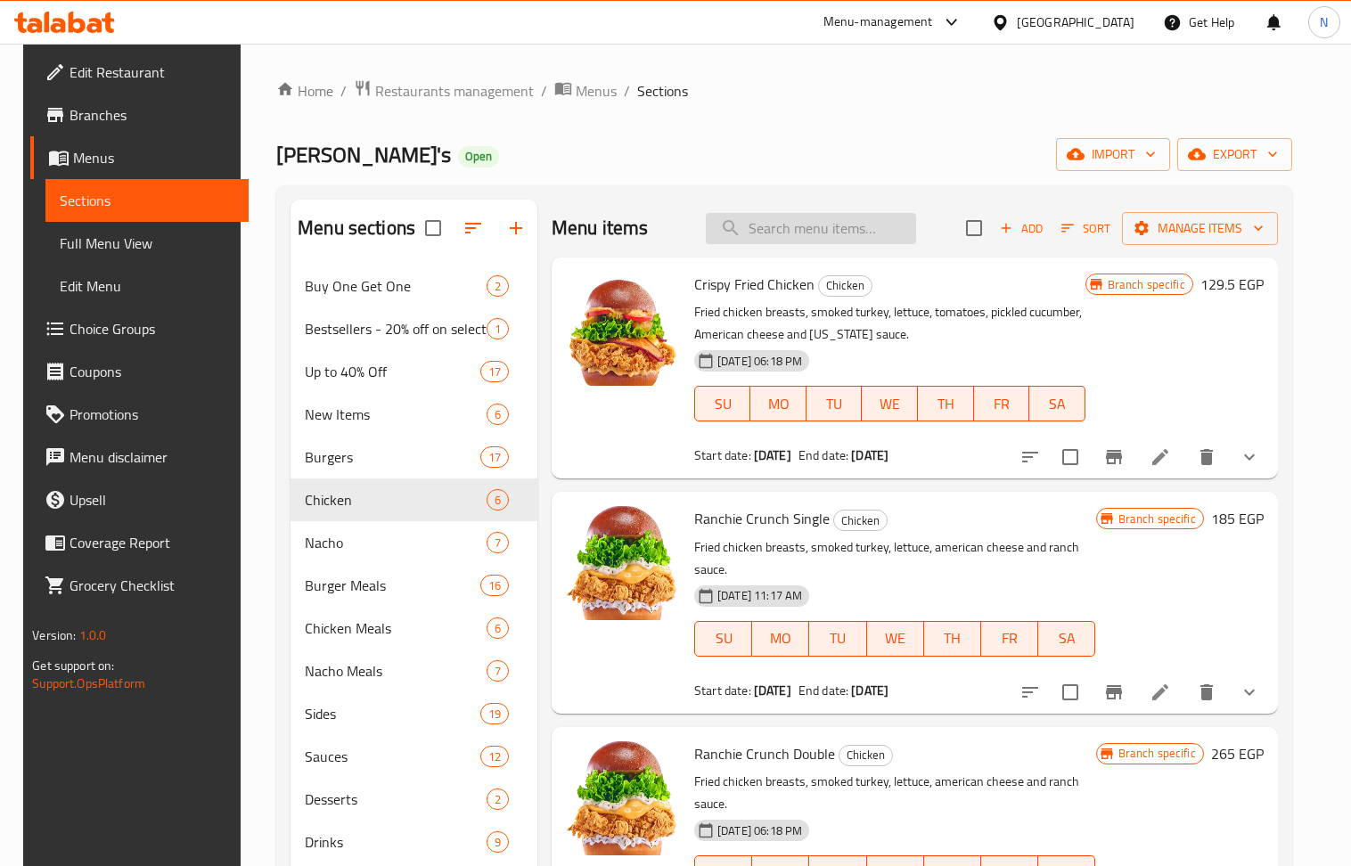
paste input "Crispy Fried Chicken"
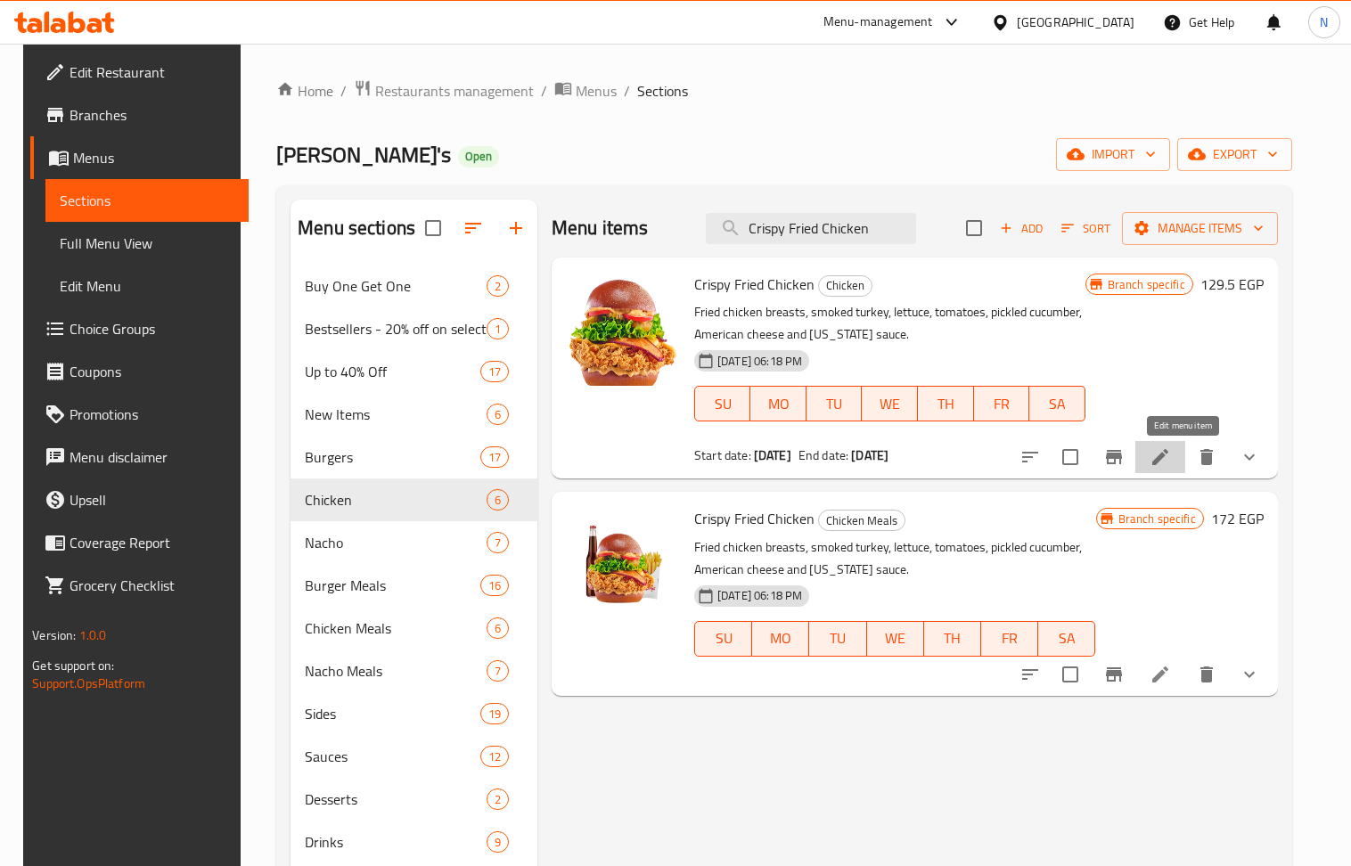
click at [1168, 458] on icon at bounding box center [1160, 457] width 16 height 16
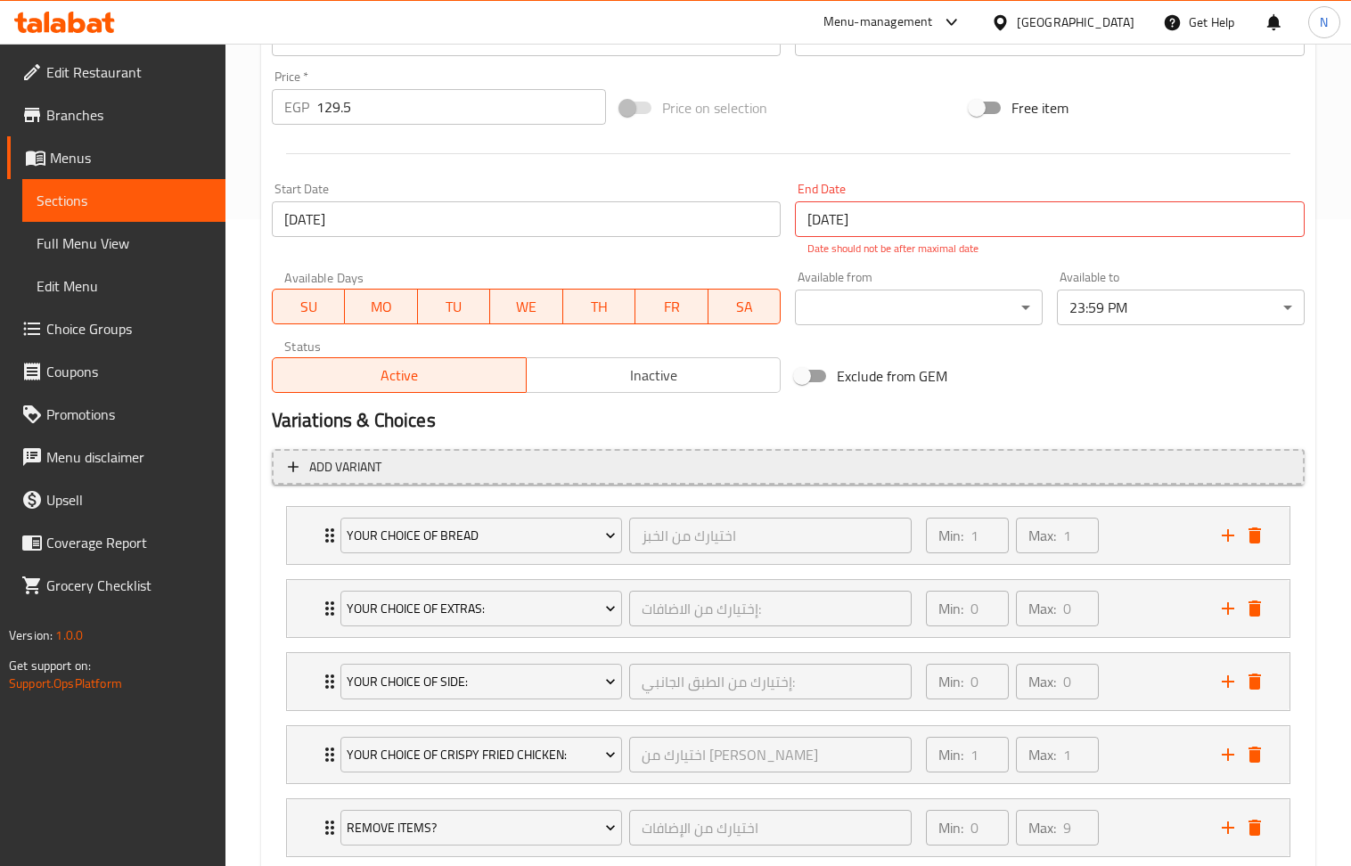
scroll to position [713, 0]
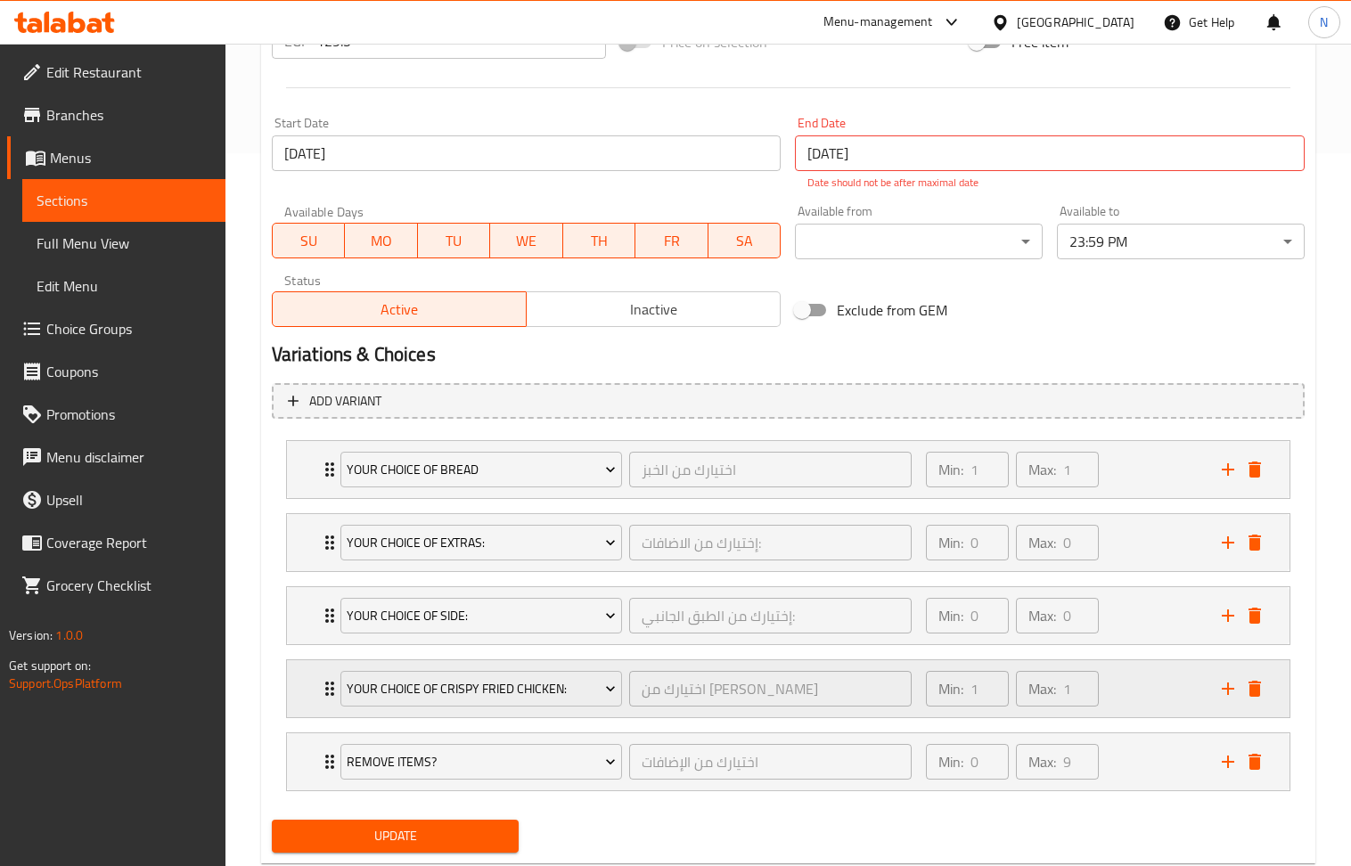
click at [1166, 683] on div "Min: 1 ​ Max: 1 ​" at bounding box center [1063, 688] width 296 height 57
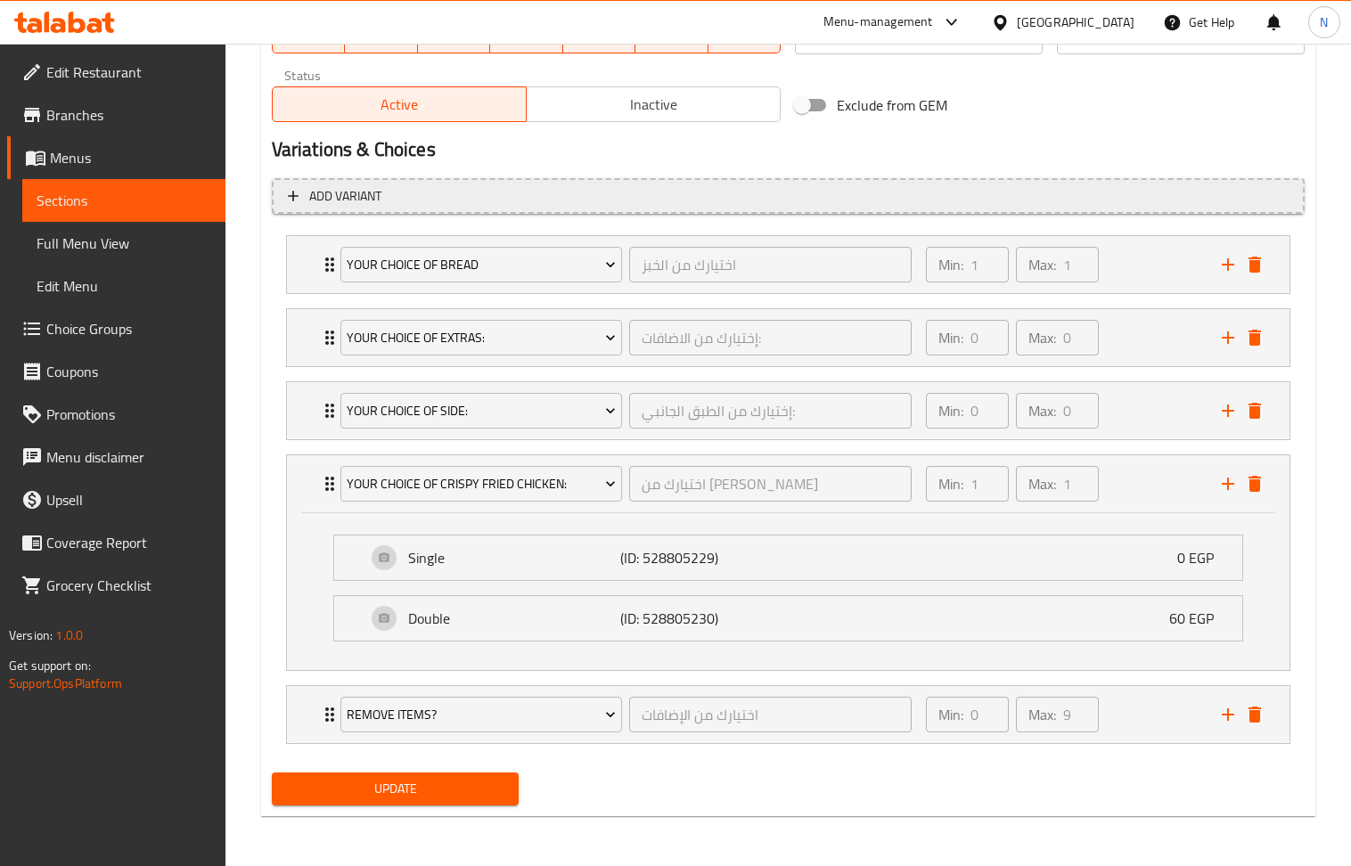
scroll to position [568, 0]
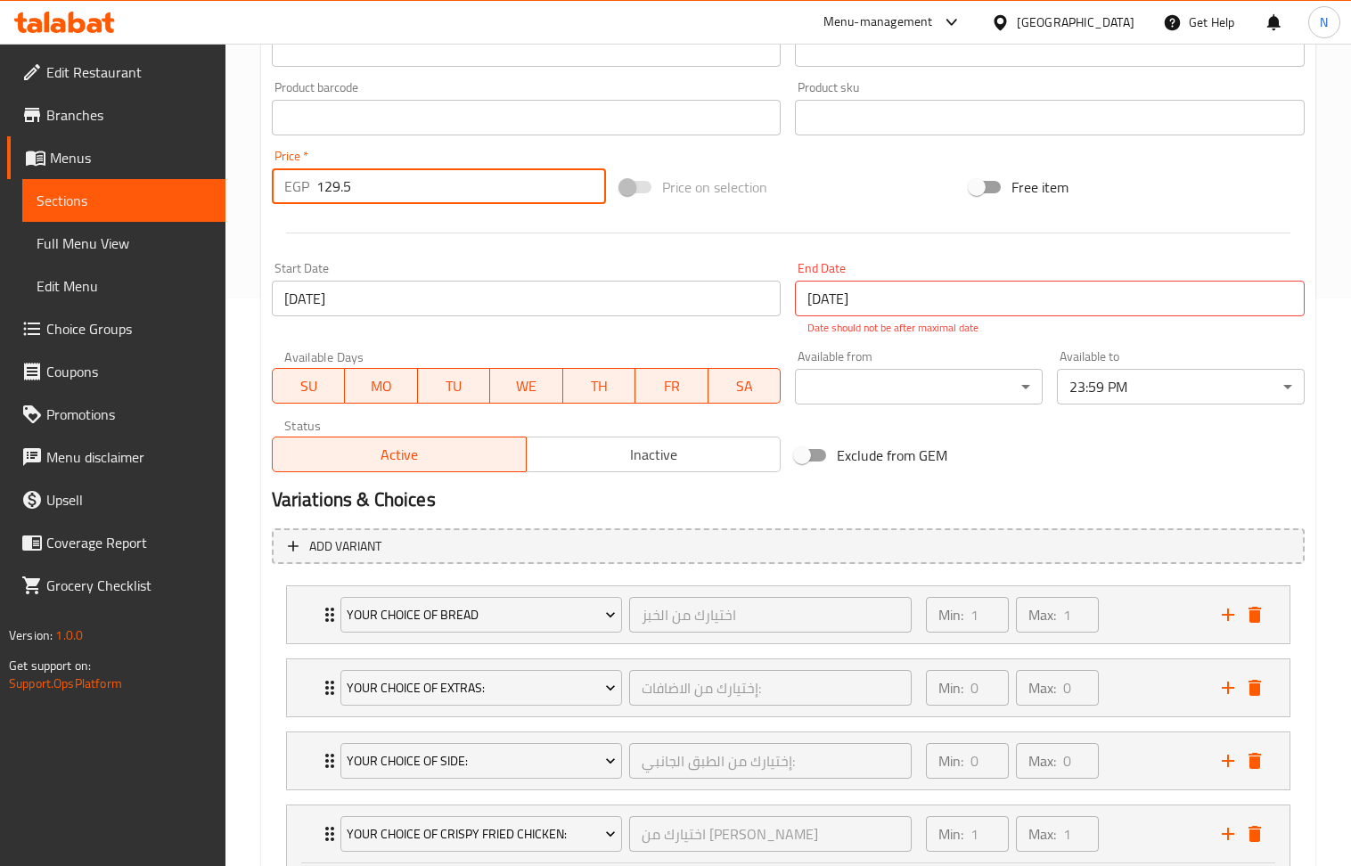
click at [396, 192] on input "129.5" at bounding box center [461, 186] width 291 height 36
paste input "8"
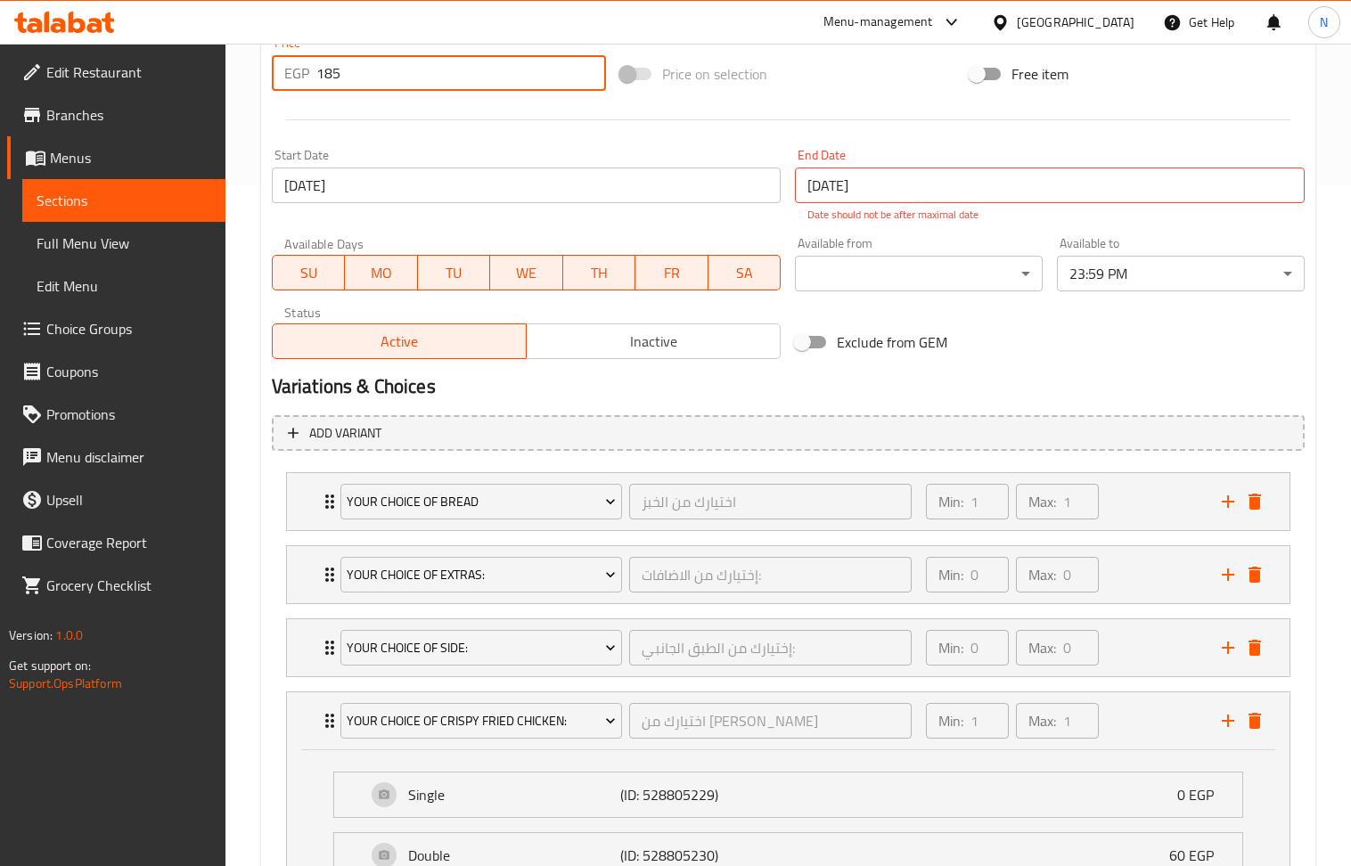
scroll to position [924, 0]
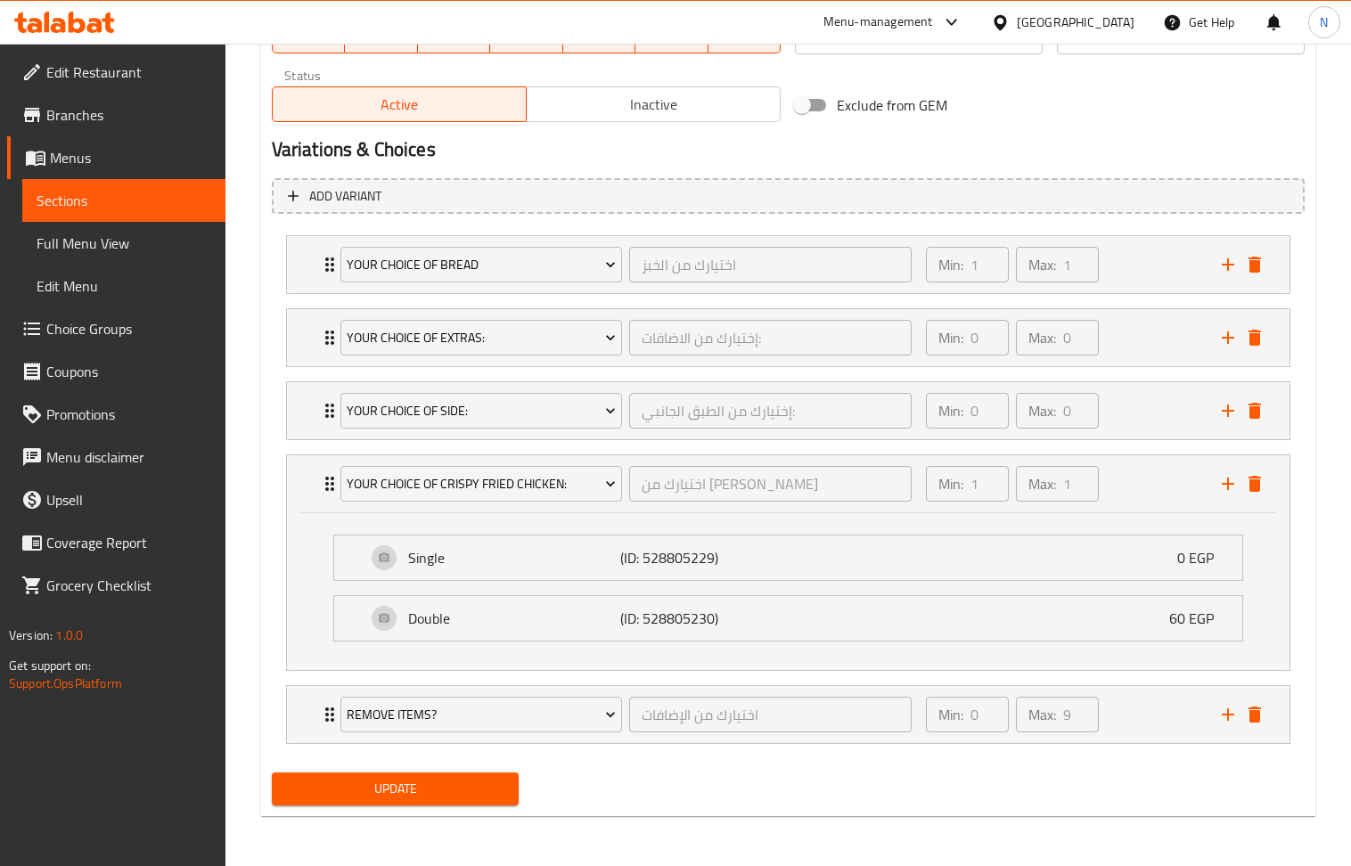
click at [390, 782] on span "Update" at bounding box center [395, 789] width 219 height 22
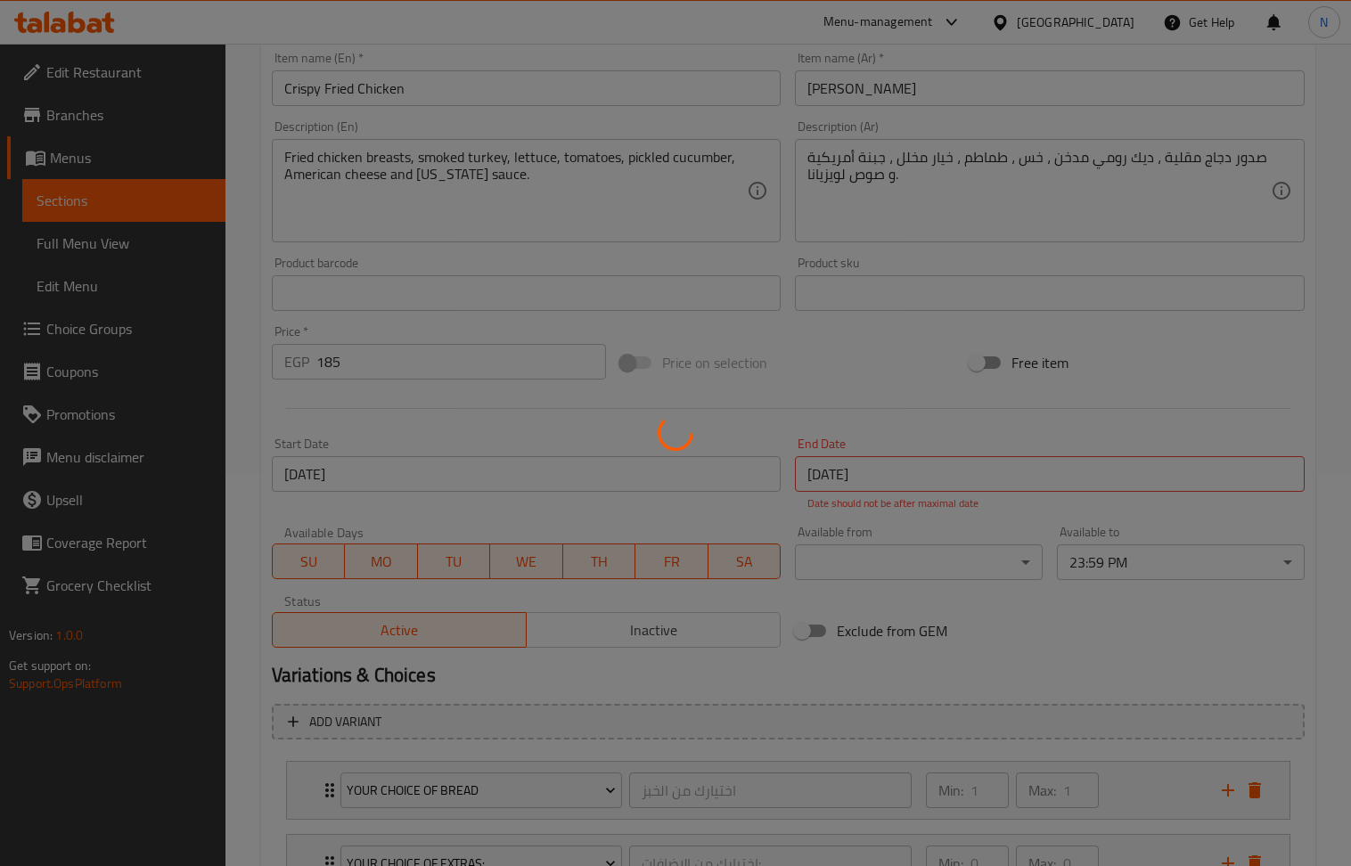
scroll to position [330, 0]
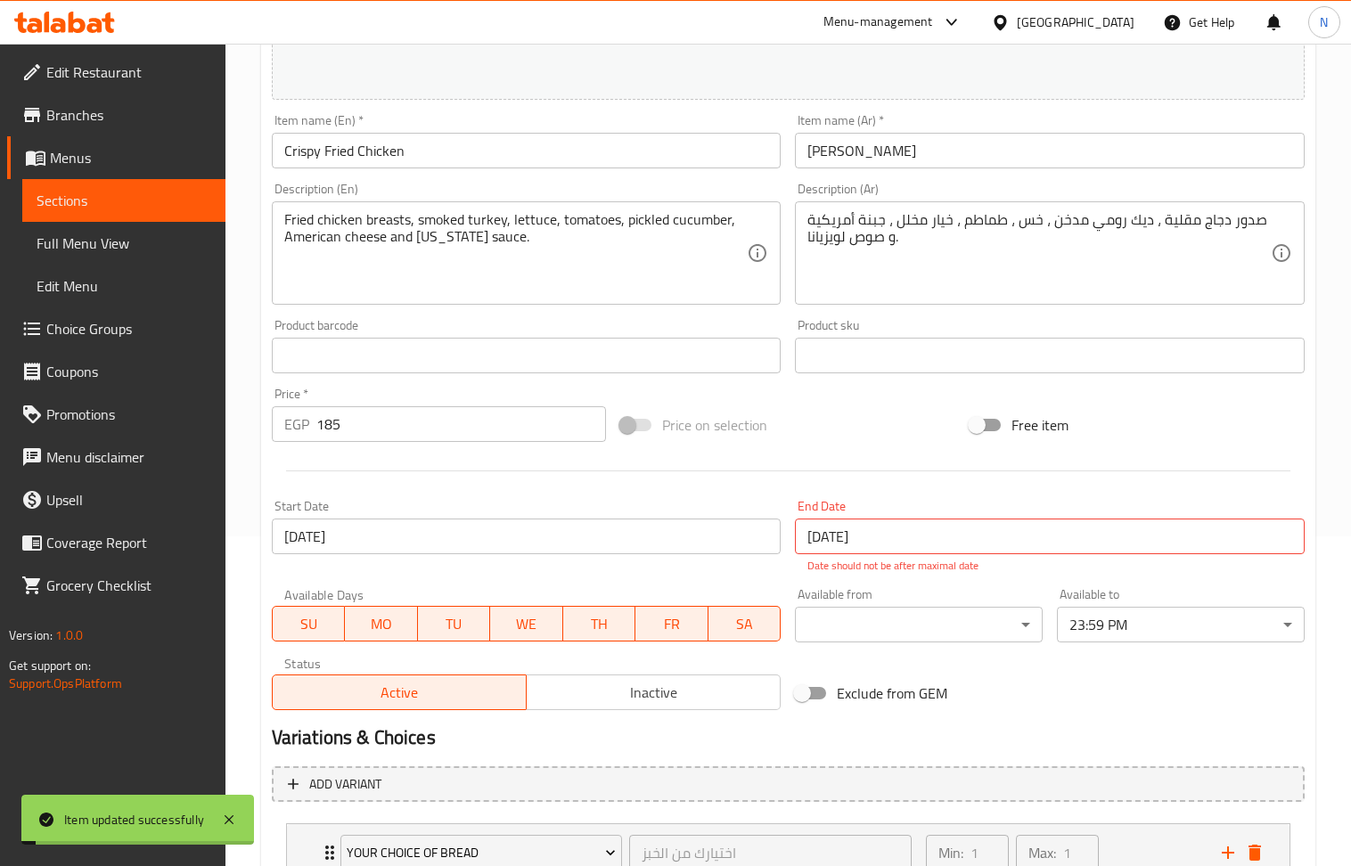
click at [411, 144] on input "Crispy Fried Chicken" at bounding box center [527, 151] width 510 height 36
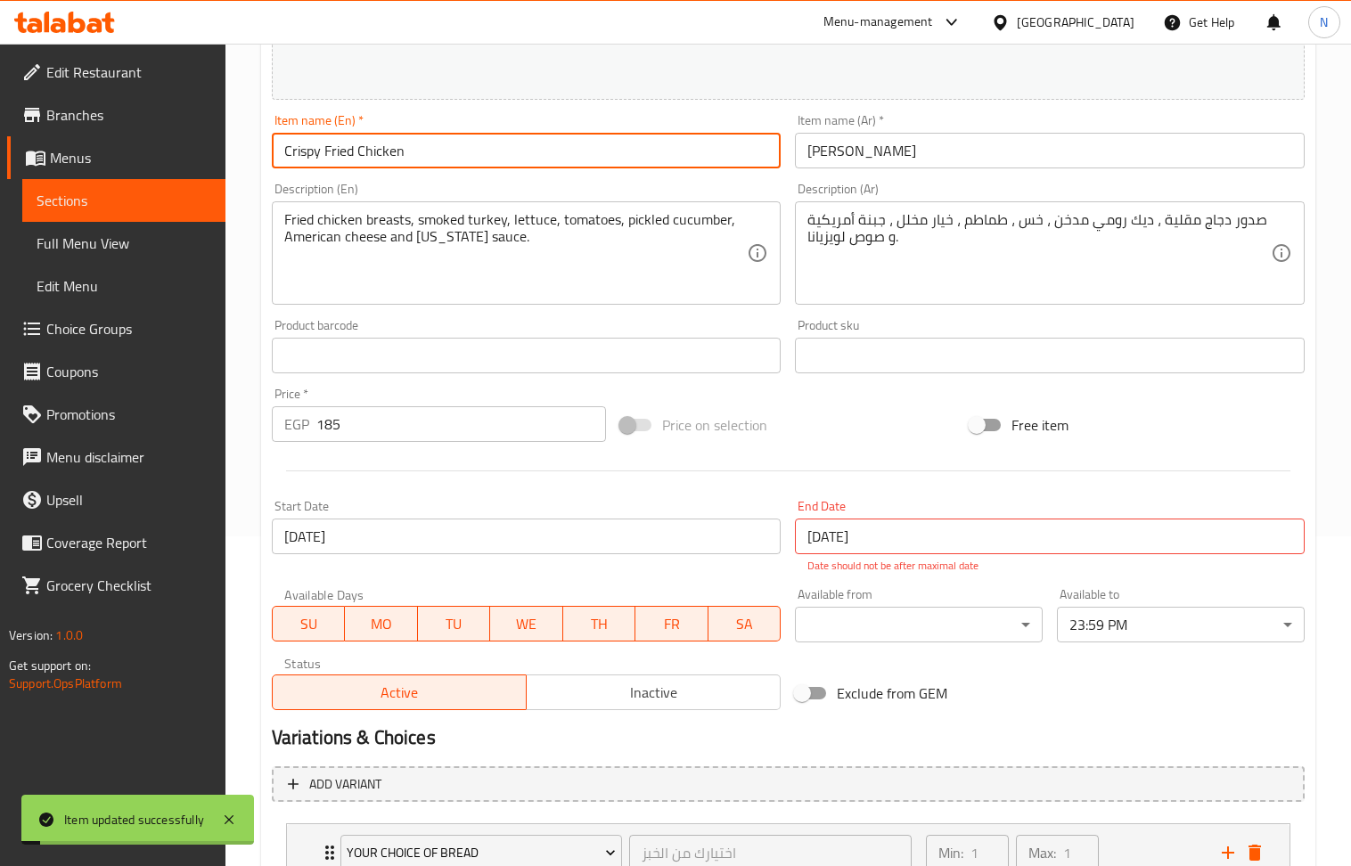
click at [411, 144] on input "Crispy Fried Chicken" at bounding box center [527, 151] width 510 height 36
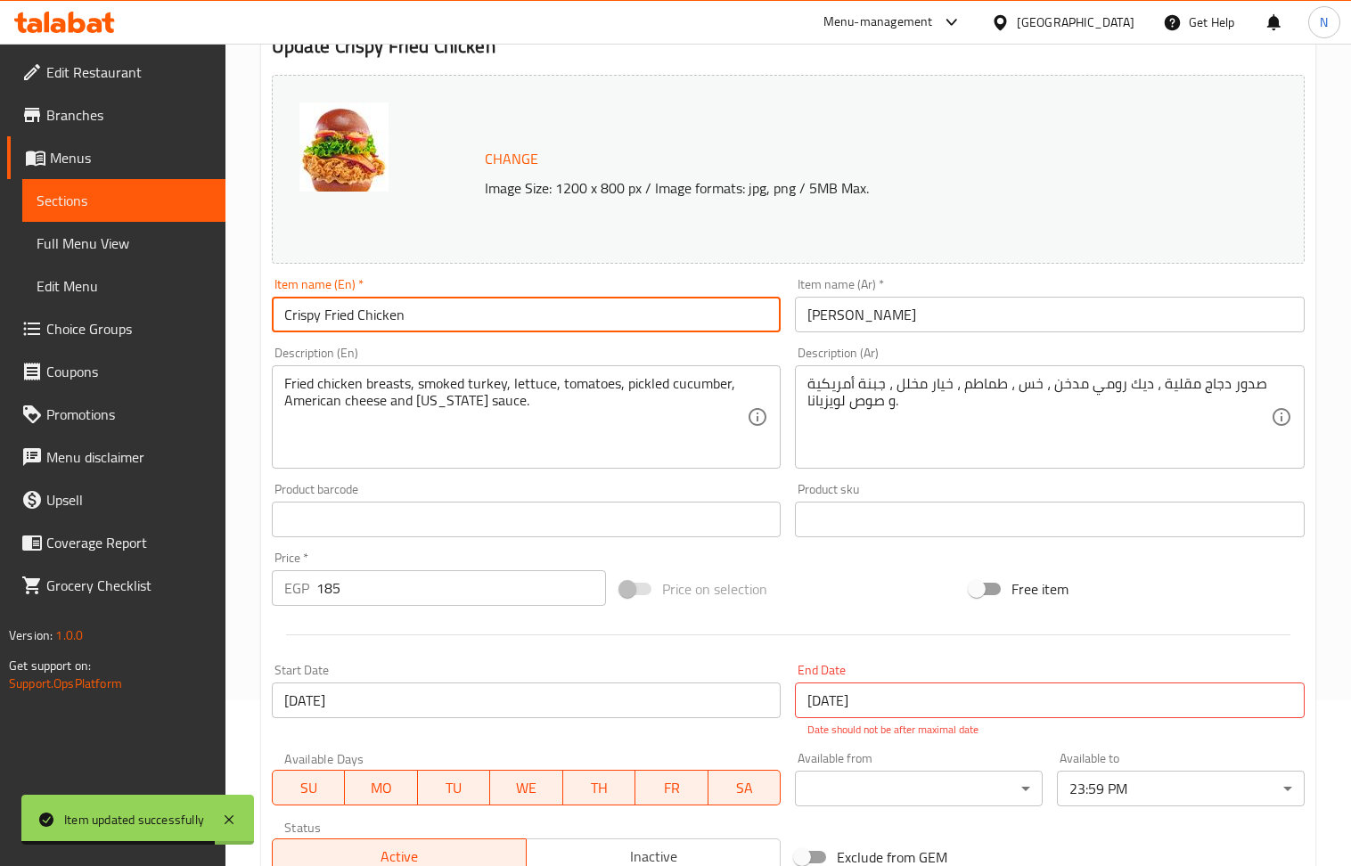
scroll to position [0, 0]
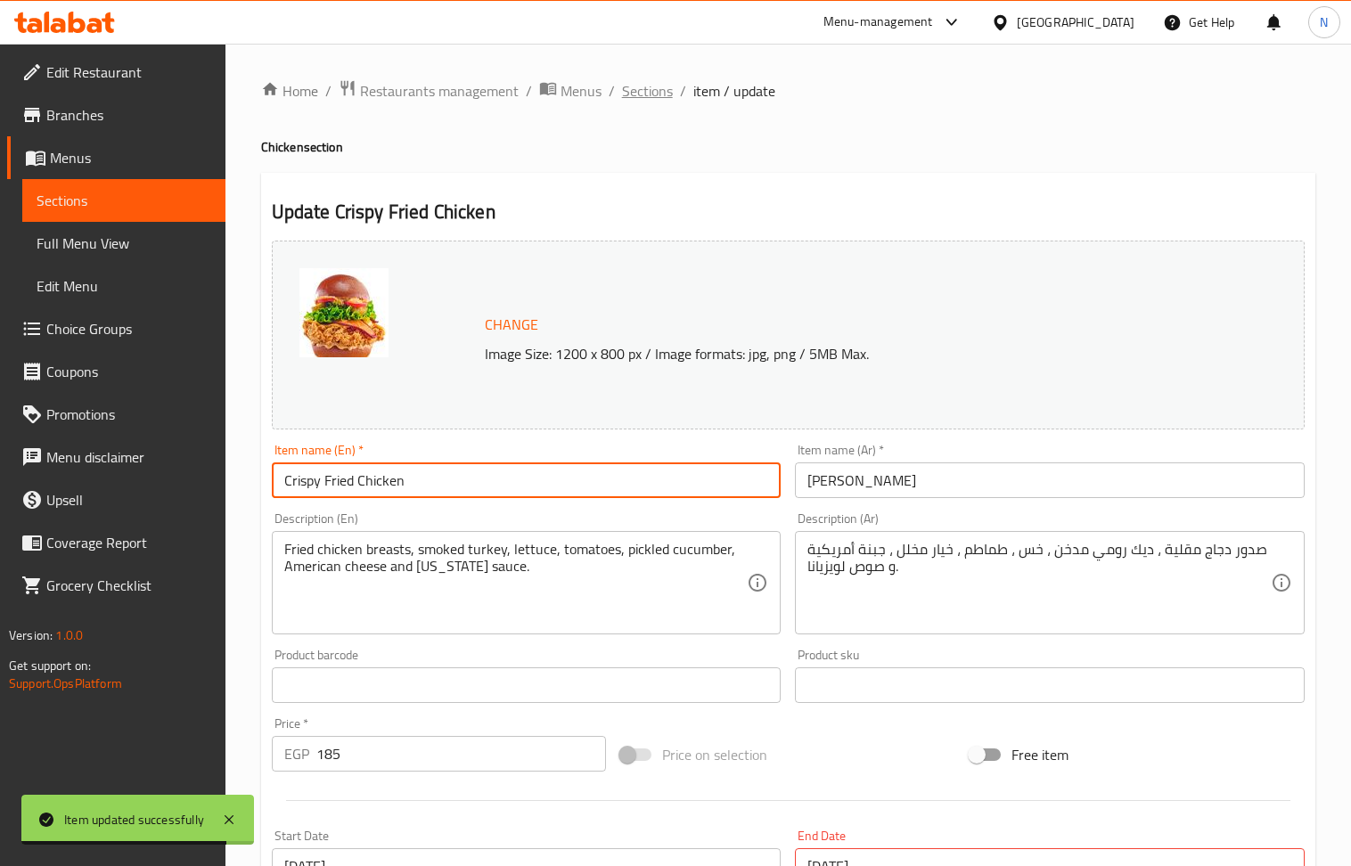
click at [622, 83] on span "Sections" at bounding box center [647, 90] width 51 height 21
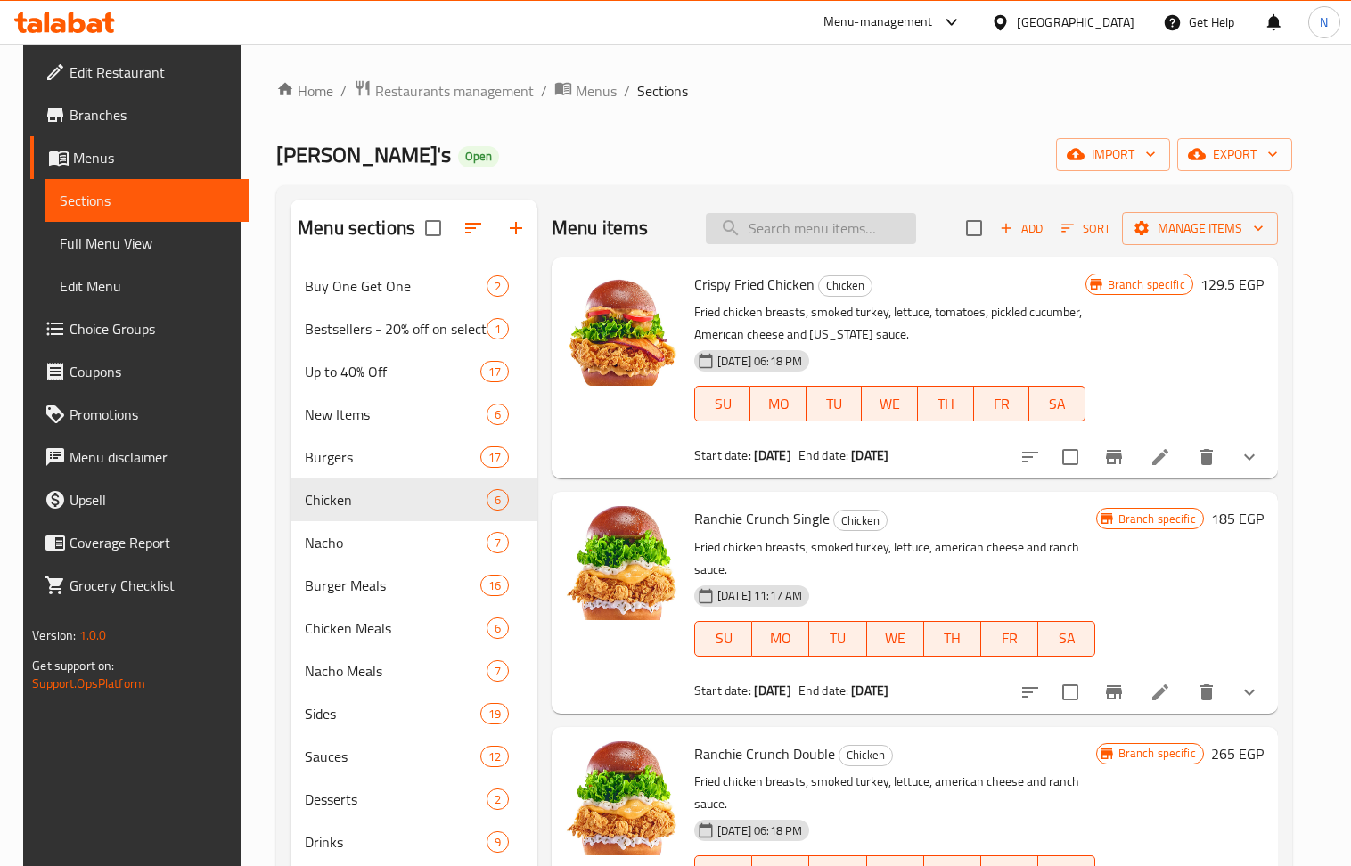
paste input "Fire Cracker Chicken"
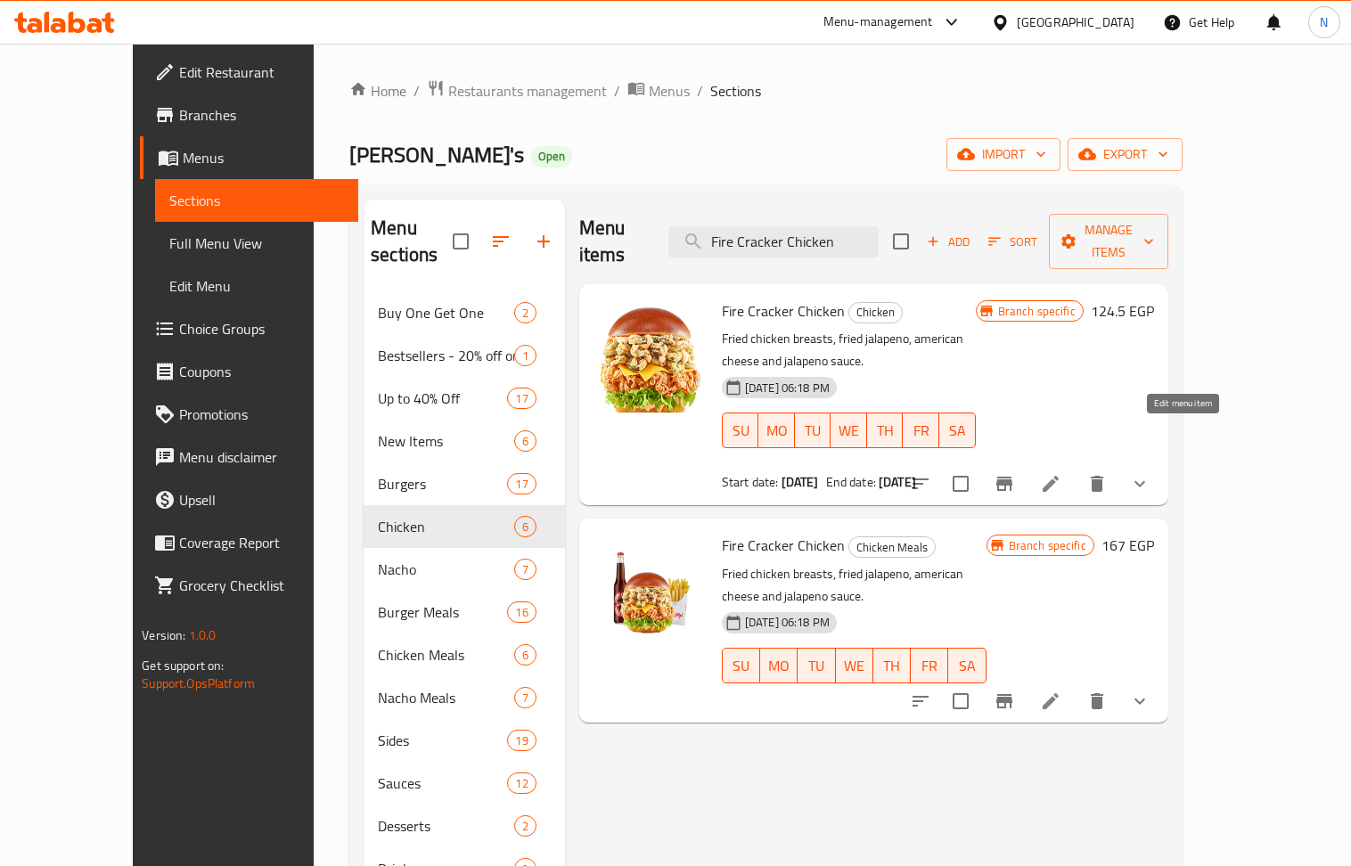
click at [1061, 473] on icon at bounding box center [1050, 483] width 21 height 21
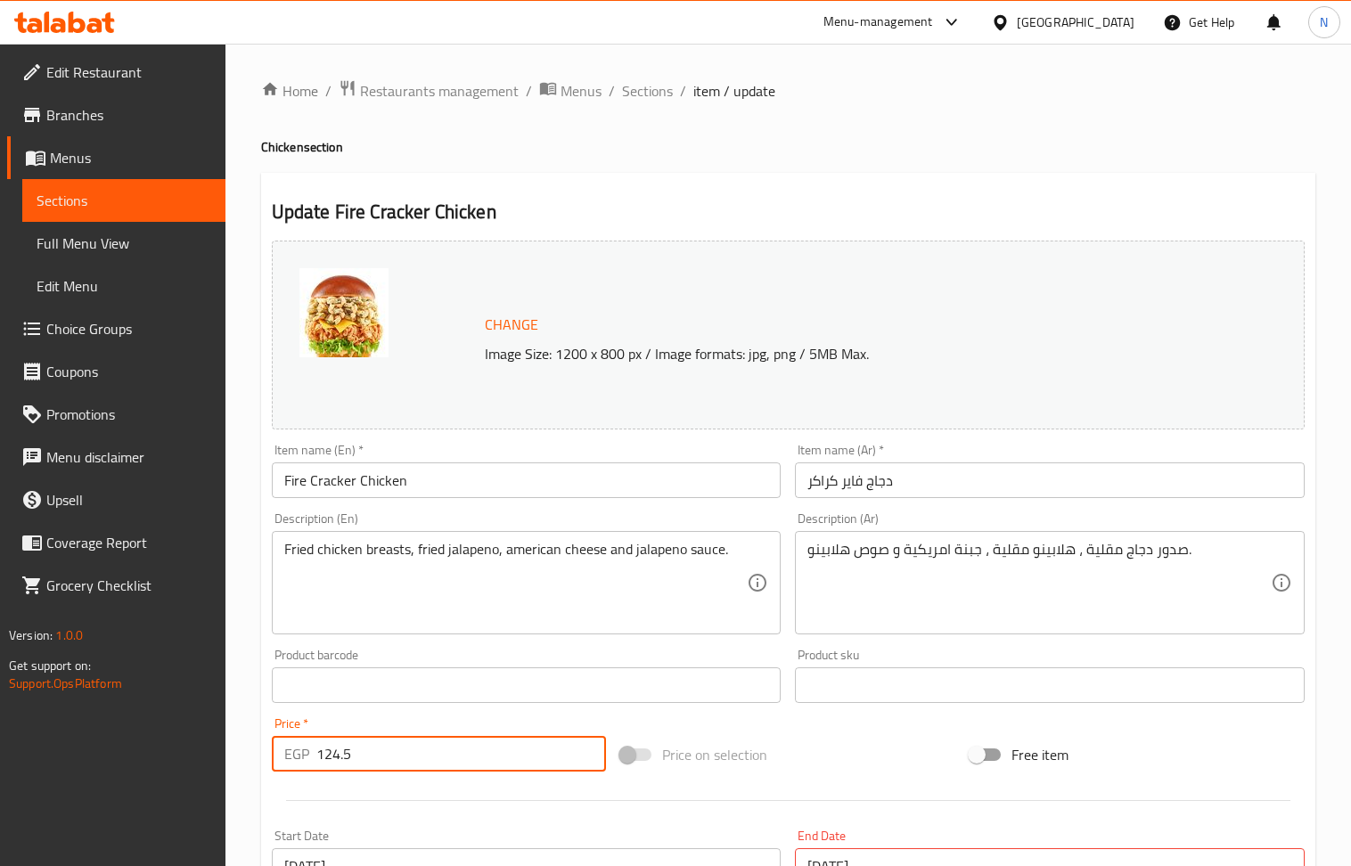
click at [389, 758] on input "124.5" at bounding box center [461, 754] width 291 height 36
paste input "89"
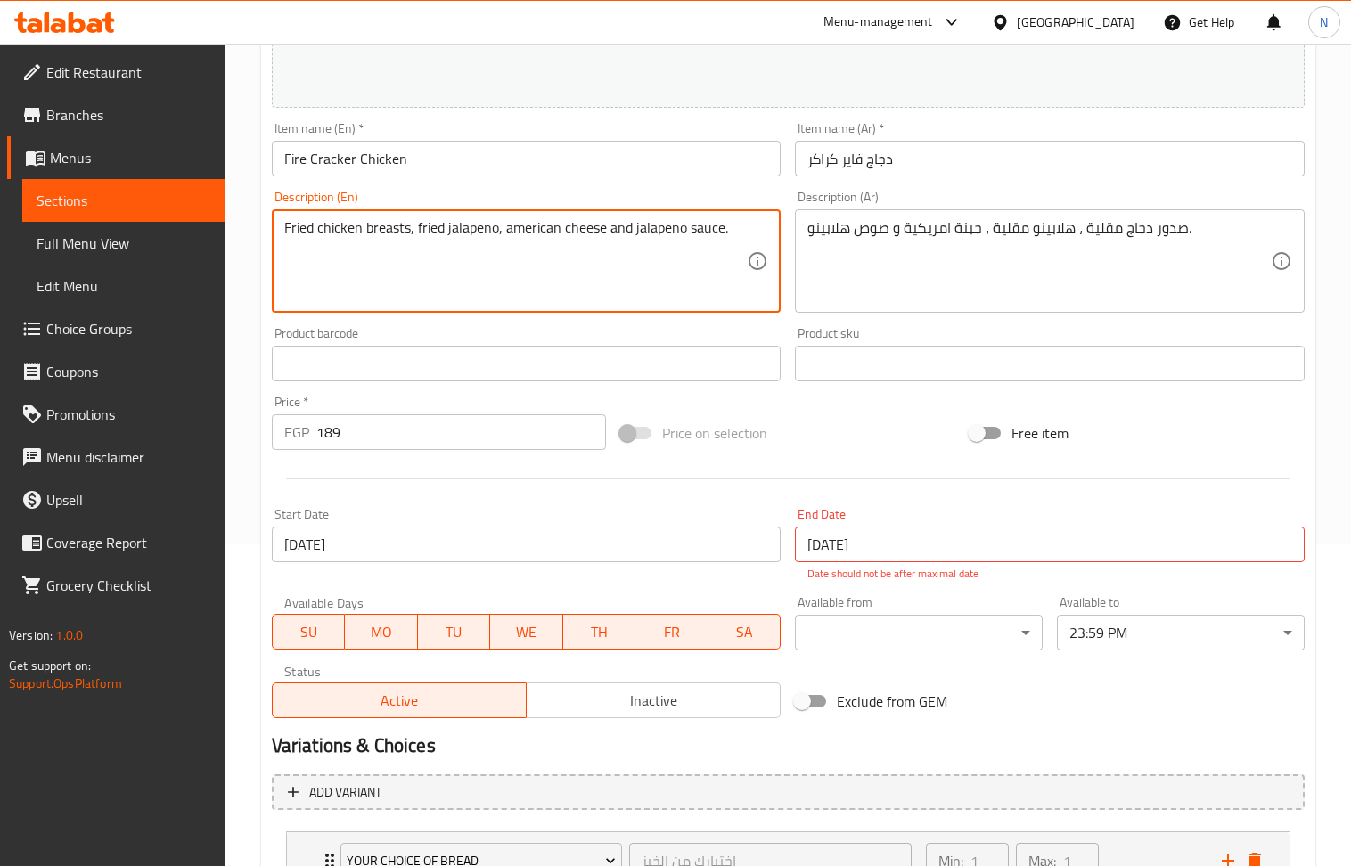
scroll to position [765, 0]
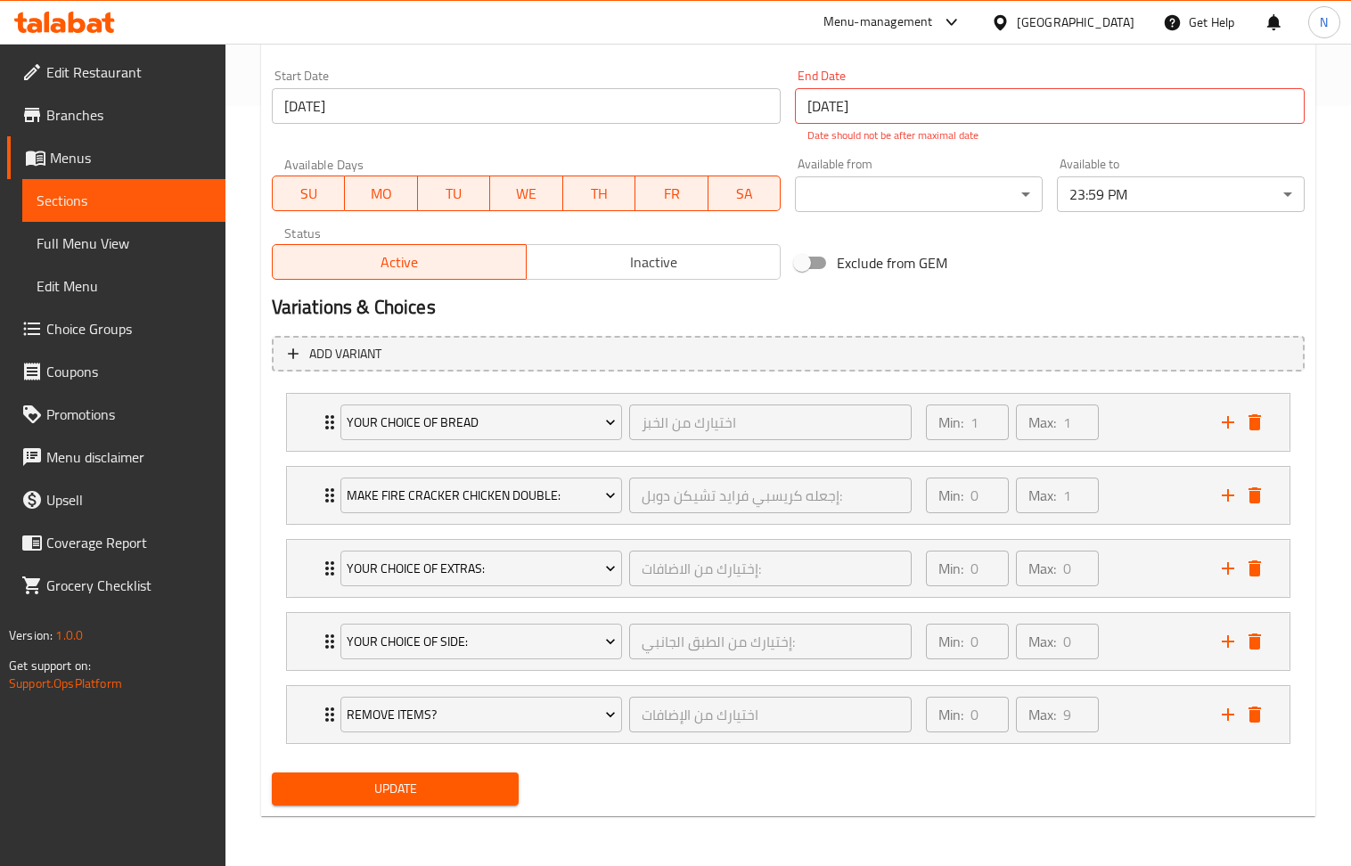
click at [428, 799] on span "Update" at bounding box center [395, 789] width 219 height 22
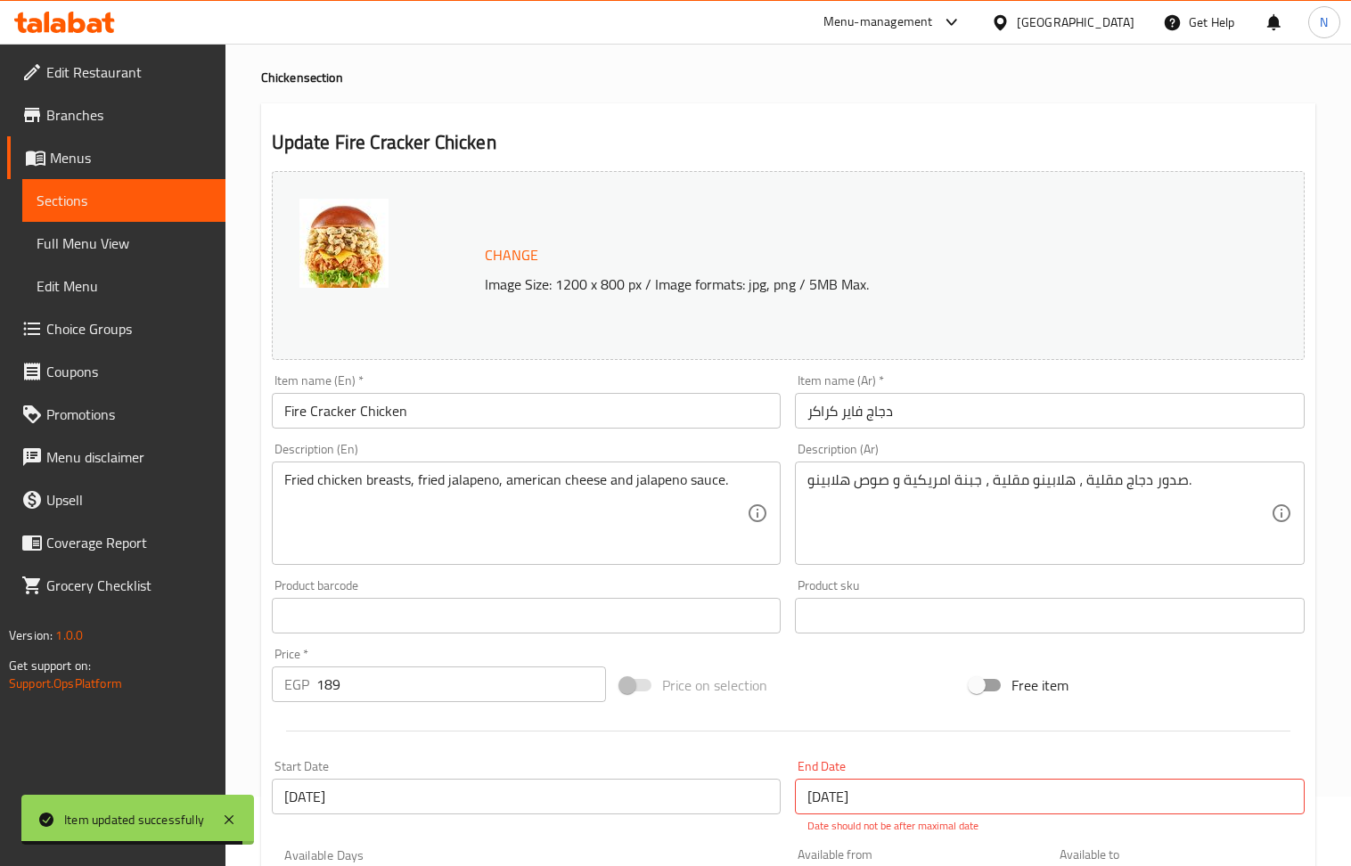
scroll to position [0, 0]
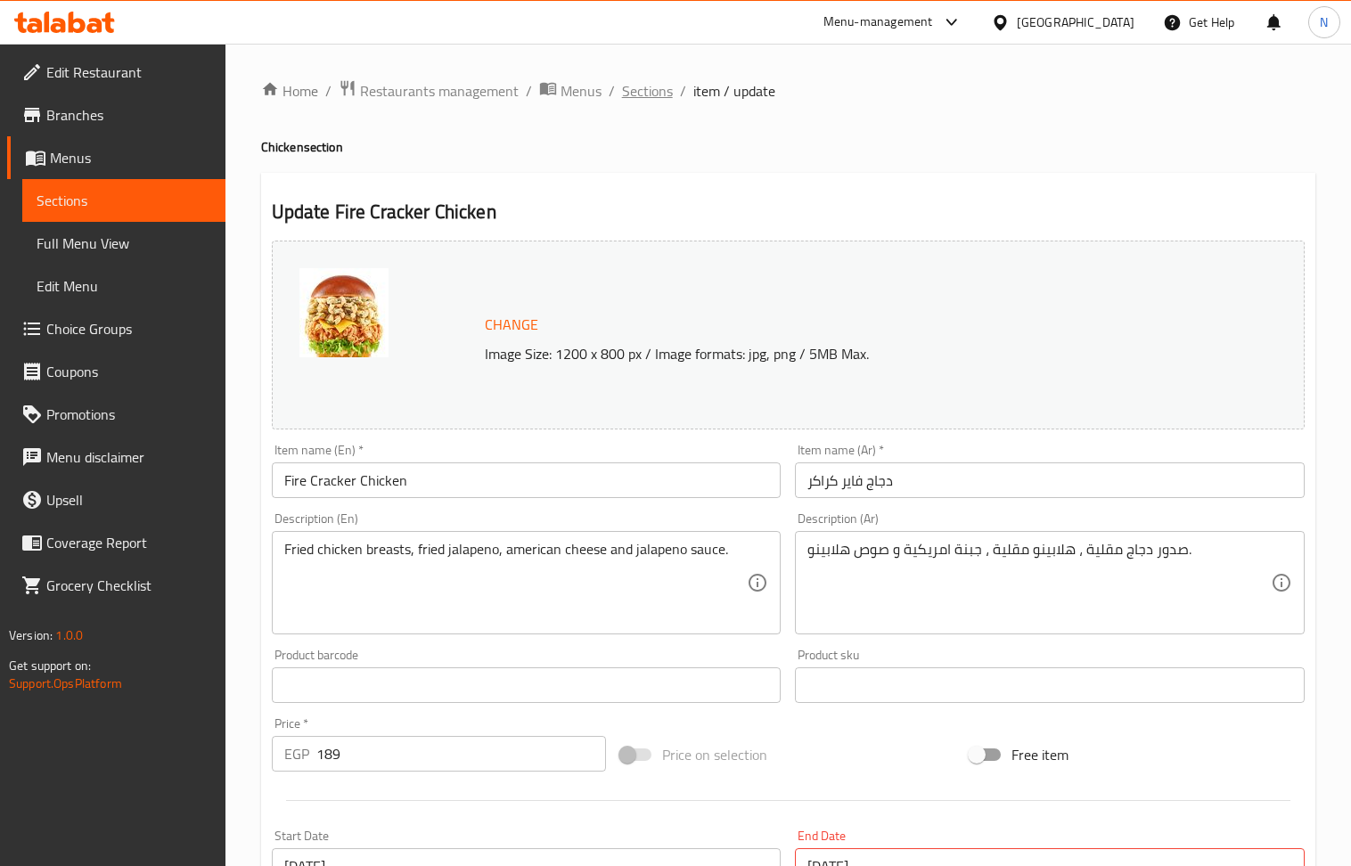
click at [647, 102] on span "Sections" at bounding box center [647, 90] width 51 height 21
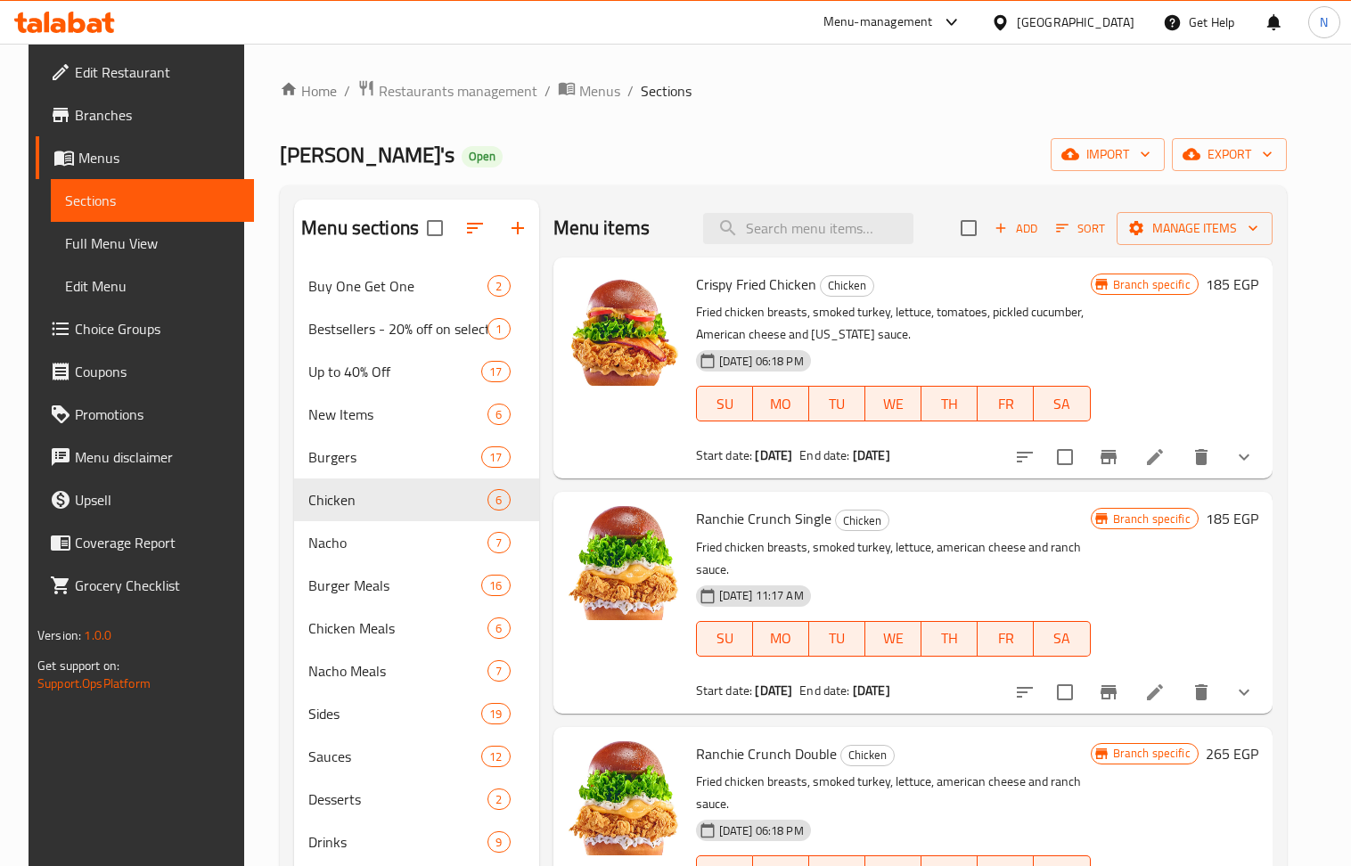
click at [647, 94] on span "Sections" at bounding box center [666, 90] width 51 height 21
drag, startPoint x: 825, startPoint y: 201, endPoint x: 836, endPoint y: 223, distance: 24.7
click at [828, 207] on div "Menu items Add Sort Manage items" at bounding box center [912, 229] width 719 height 58
click at [836, 223] on input "search" at bounding box center [808, 228] width 210 height 31
paste input "Fire Cracker Chicken Double"
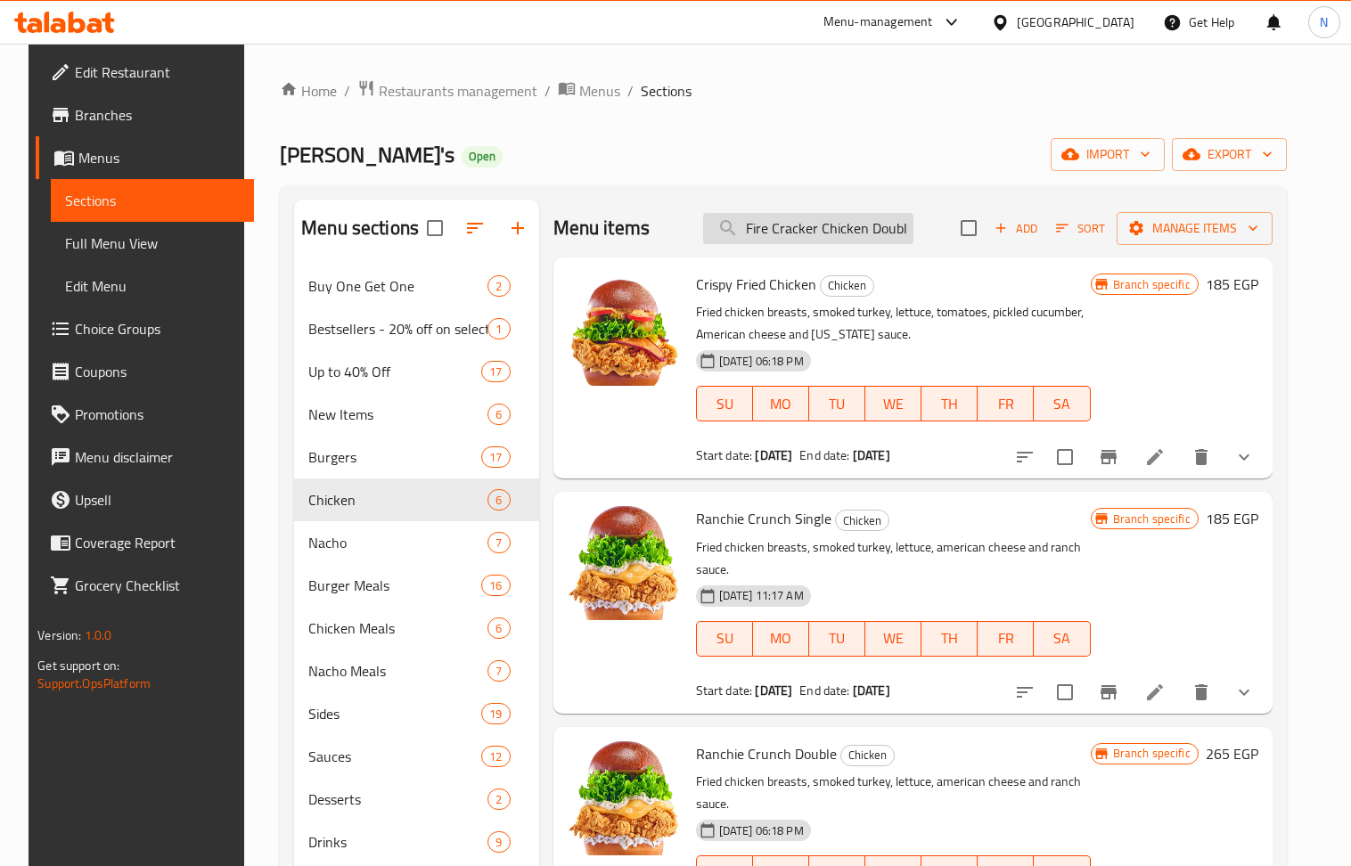
scroll to position [0, 5]
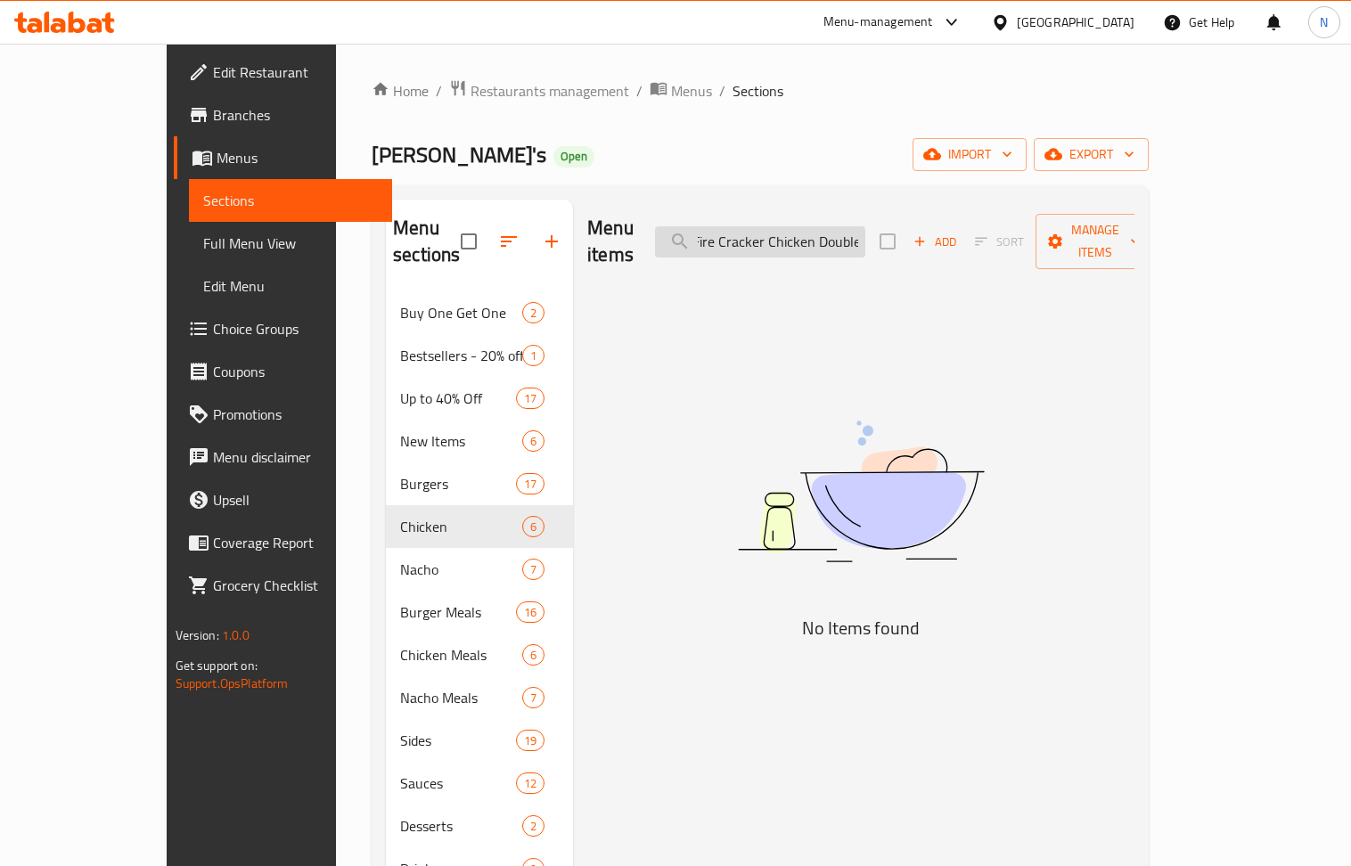
click at [865, 232] on input "Fire Cracker Chicken Double" at bounding box center [760, 241] width 210 height 31
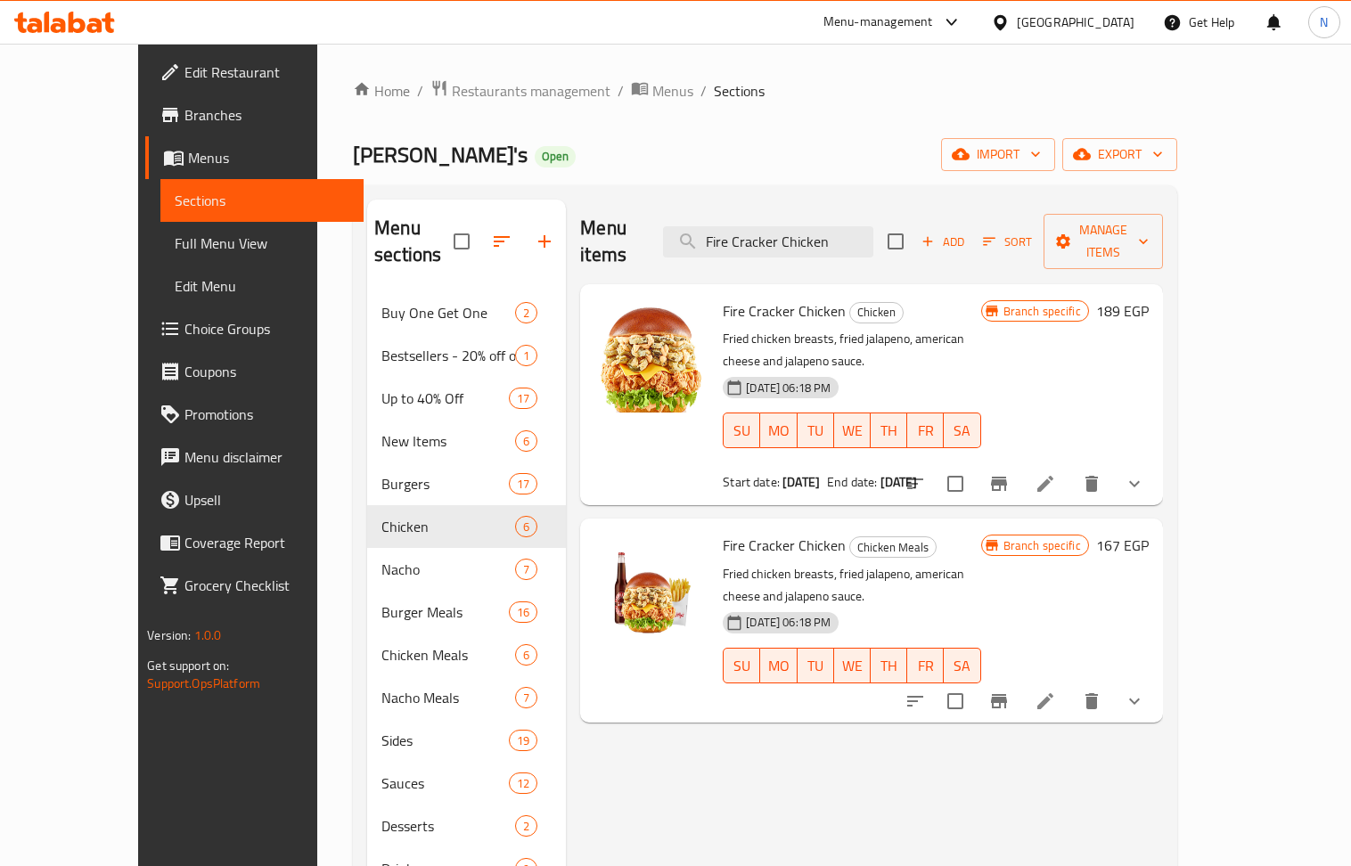
click at [1056, 473] on icon at bounding box center [1045, 483] width 21 height 21
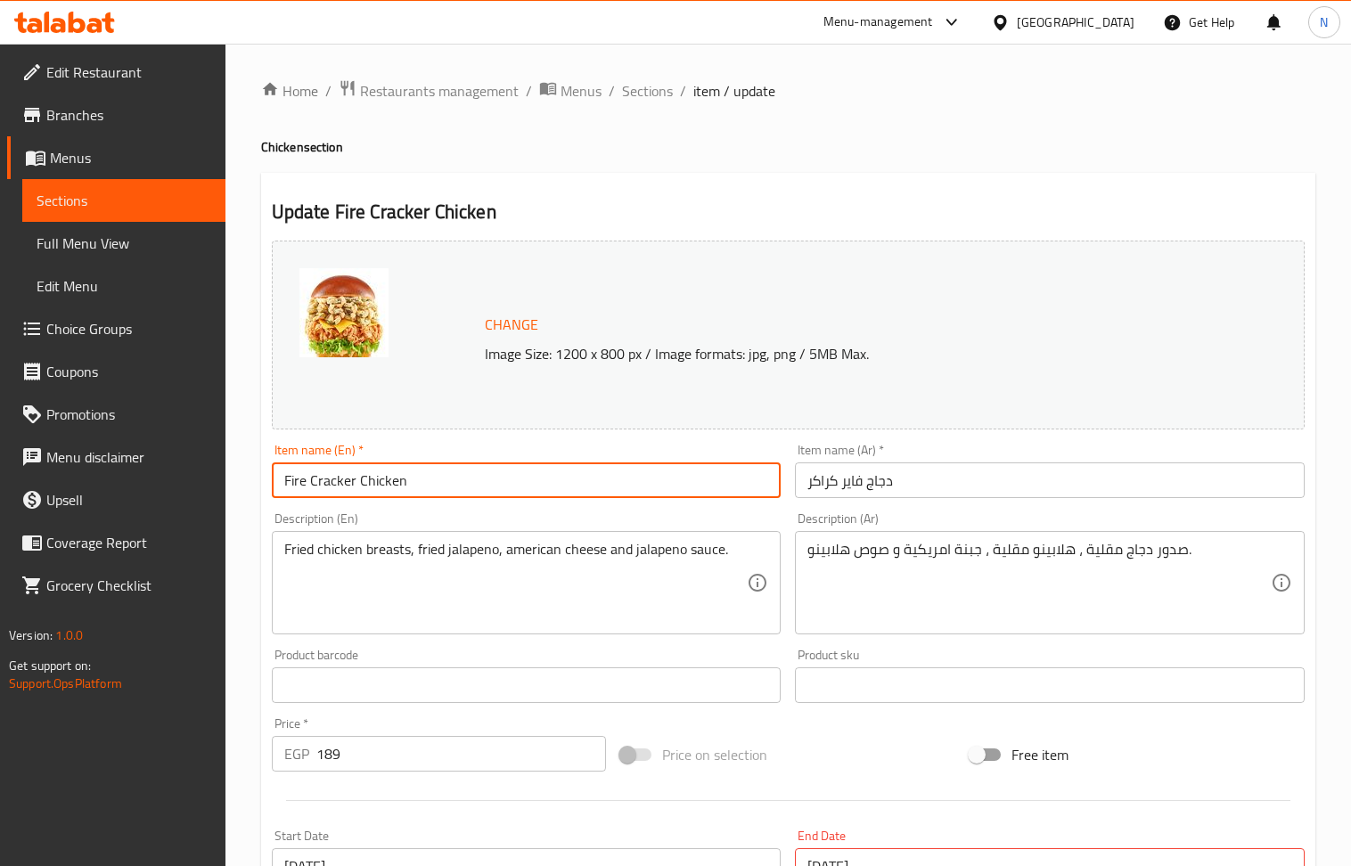
click at [365, 481] on input "Fire Cracker Chicken" at bounding box center [527, 481] width 510 height 36
click at [645, 94] on span "Sections" at bounding box center [647, 90] width 51 height 21
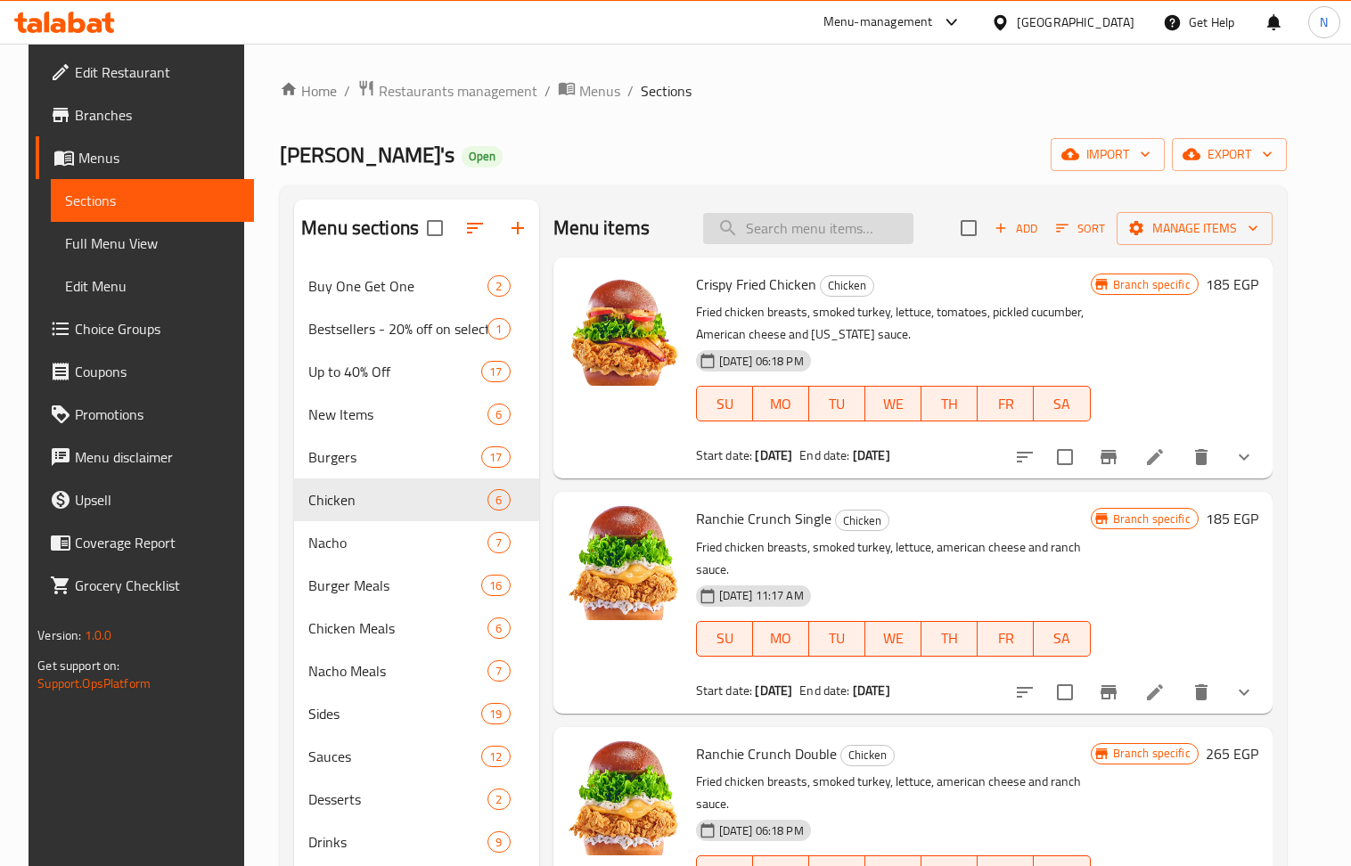
click at [788, 237] on input "search" at bounding box center [808, 228] width 210 height 31
paste input "Wild West Chicken"
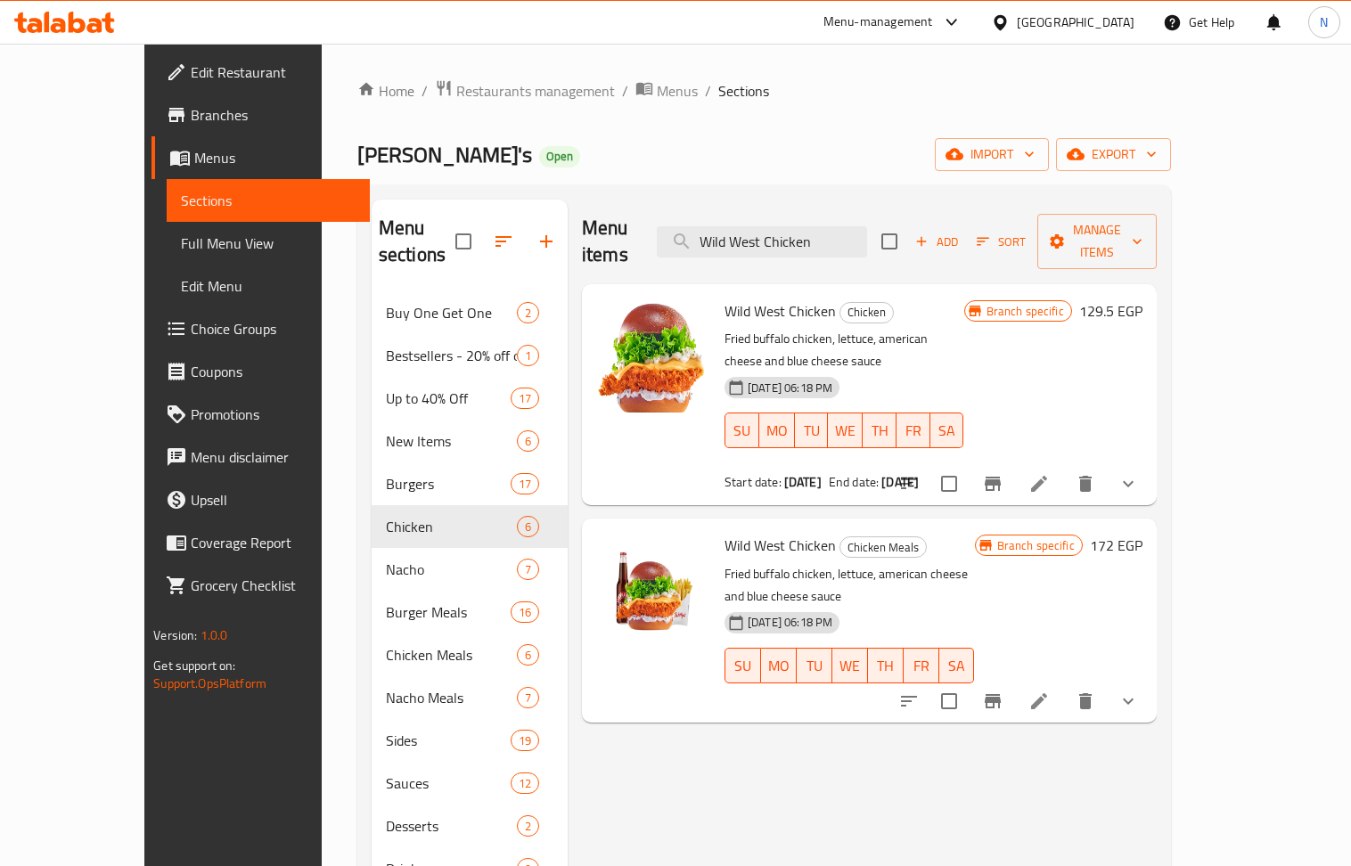
click at [1064, 468] on li at bounding box center [1039, 484] width 50 height 32
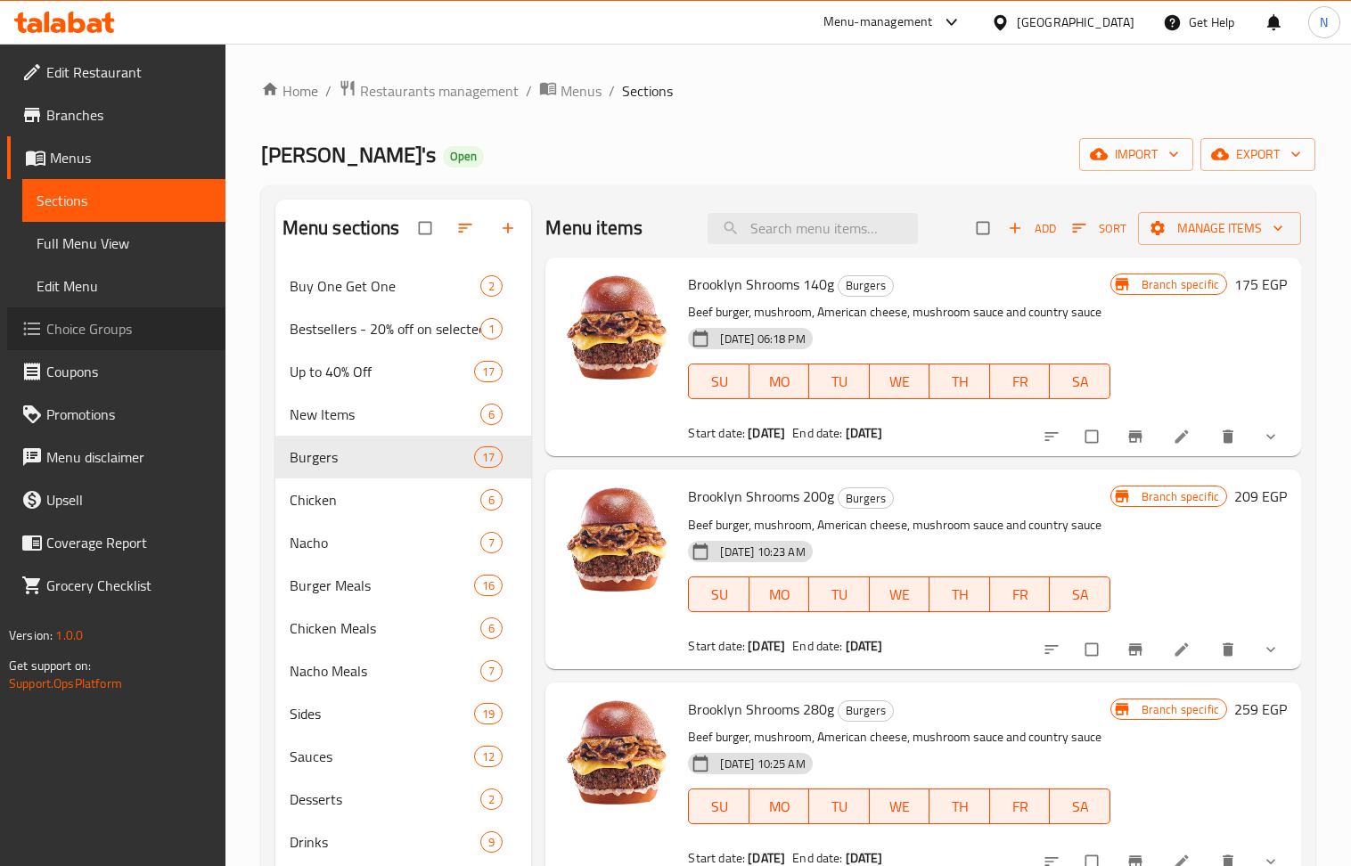
click at [94, 324] on span "Choice Groups" at bounding box center [128, 328] width 165 height 21
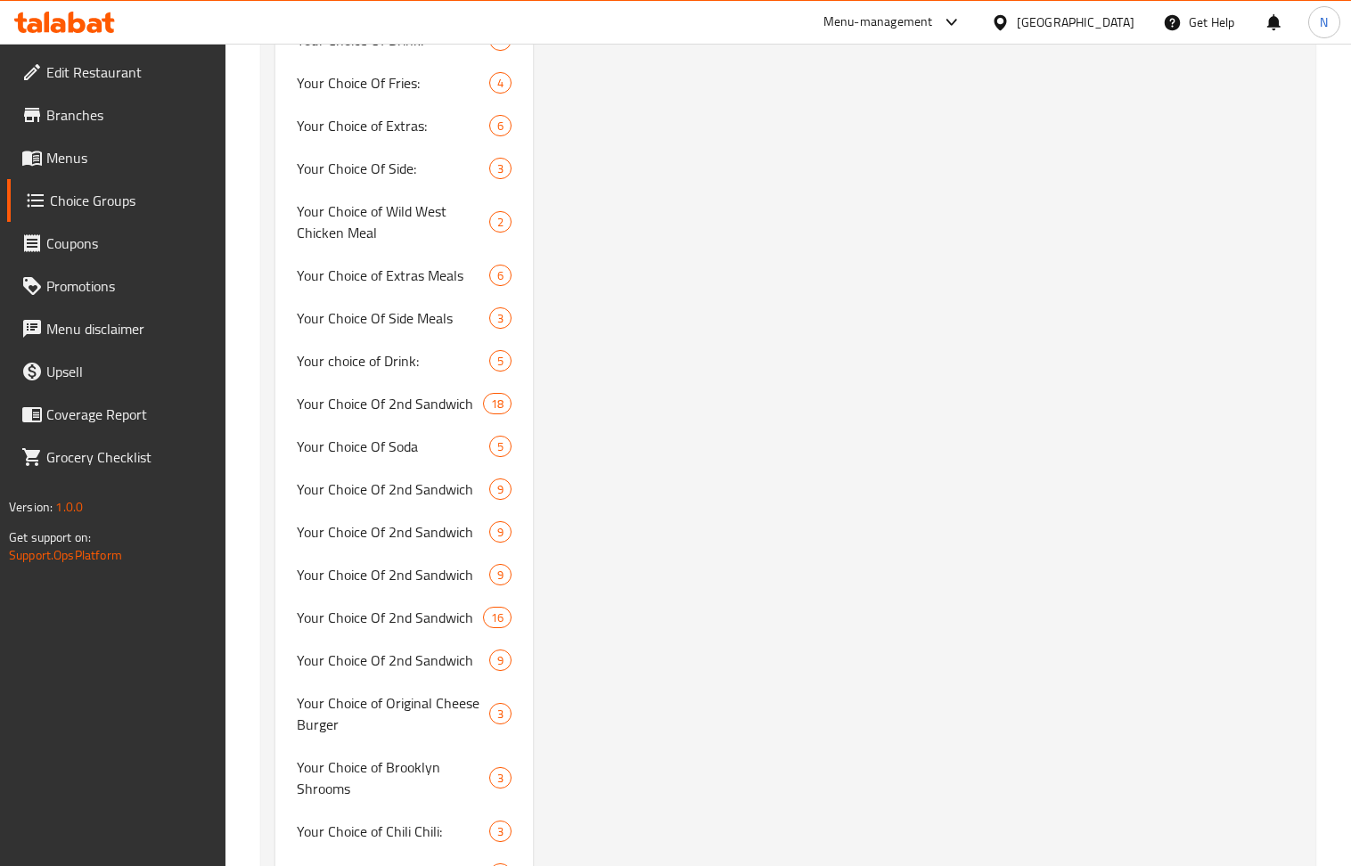
scroll to position [2852, 0]
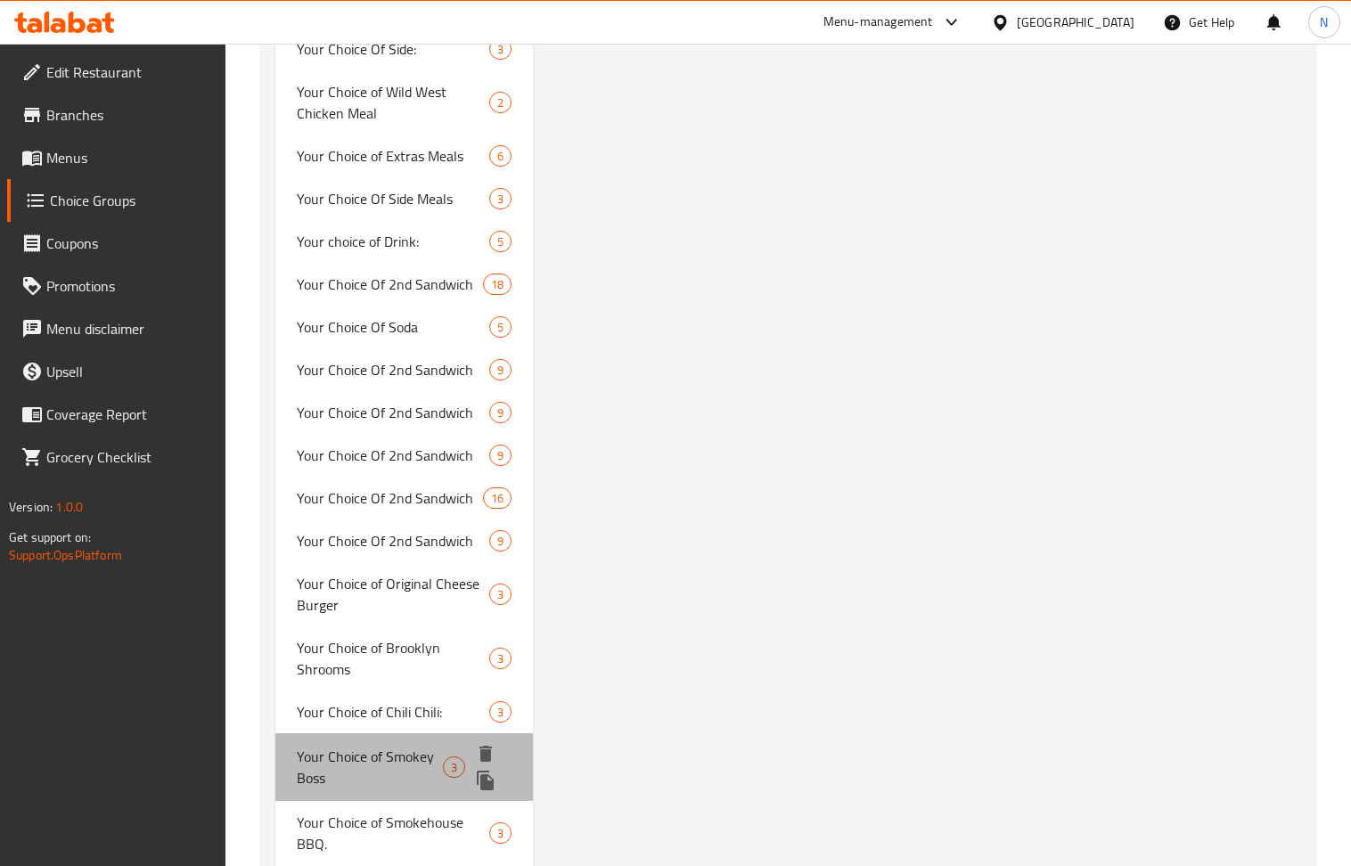
click at [387, 746] on span "Your Choice of Smokey Boss" at bounding box center [370, 767] width 147 height 43
type input "Your Choice of Smokey Boss"
type input "اختيارك من سموكي بوس"
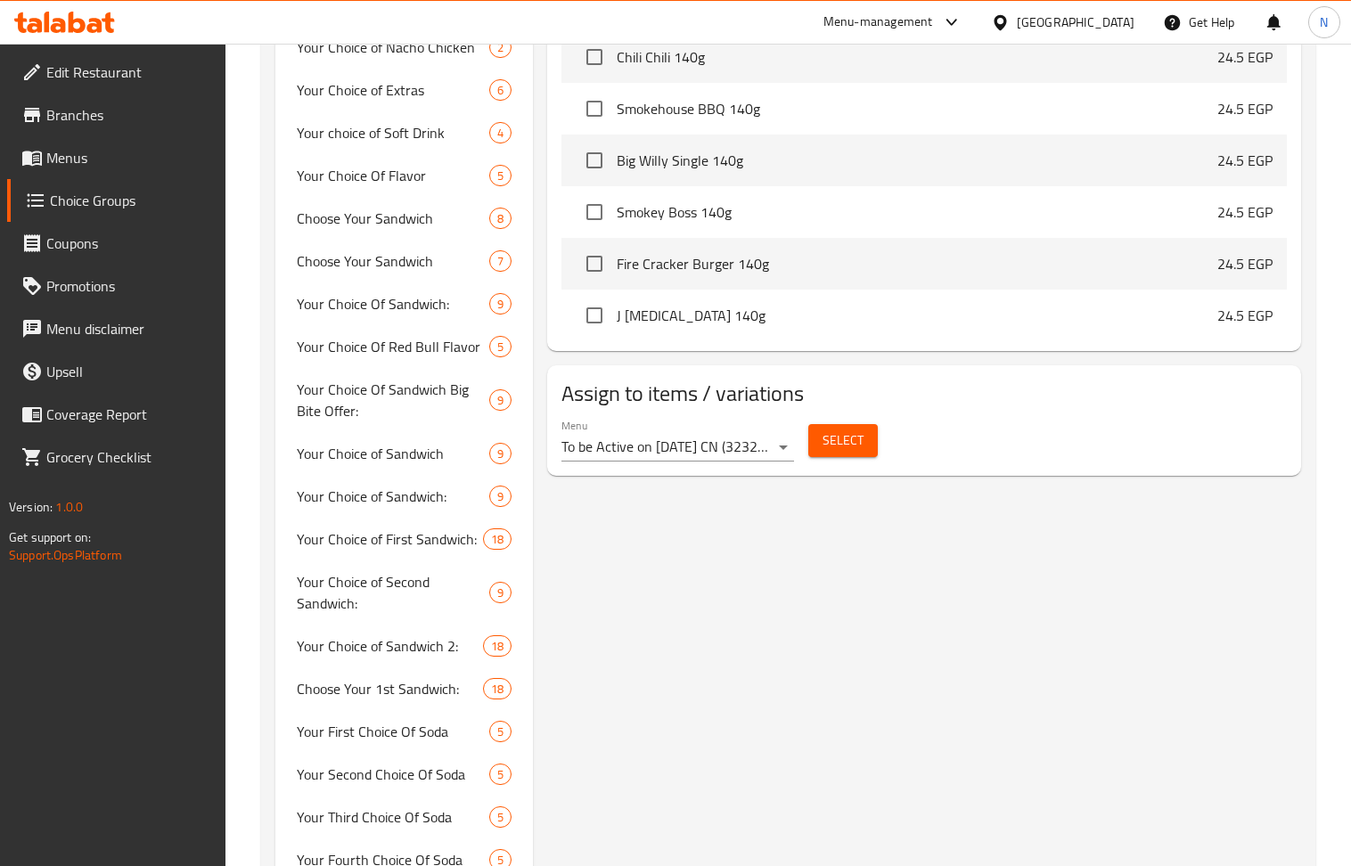
scroll to position [119, 0]
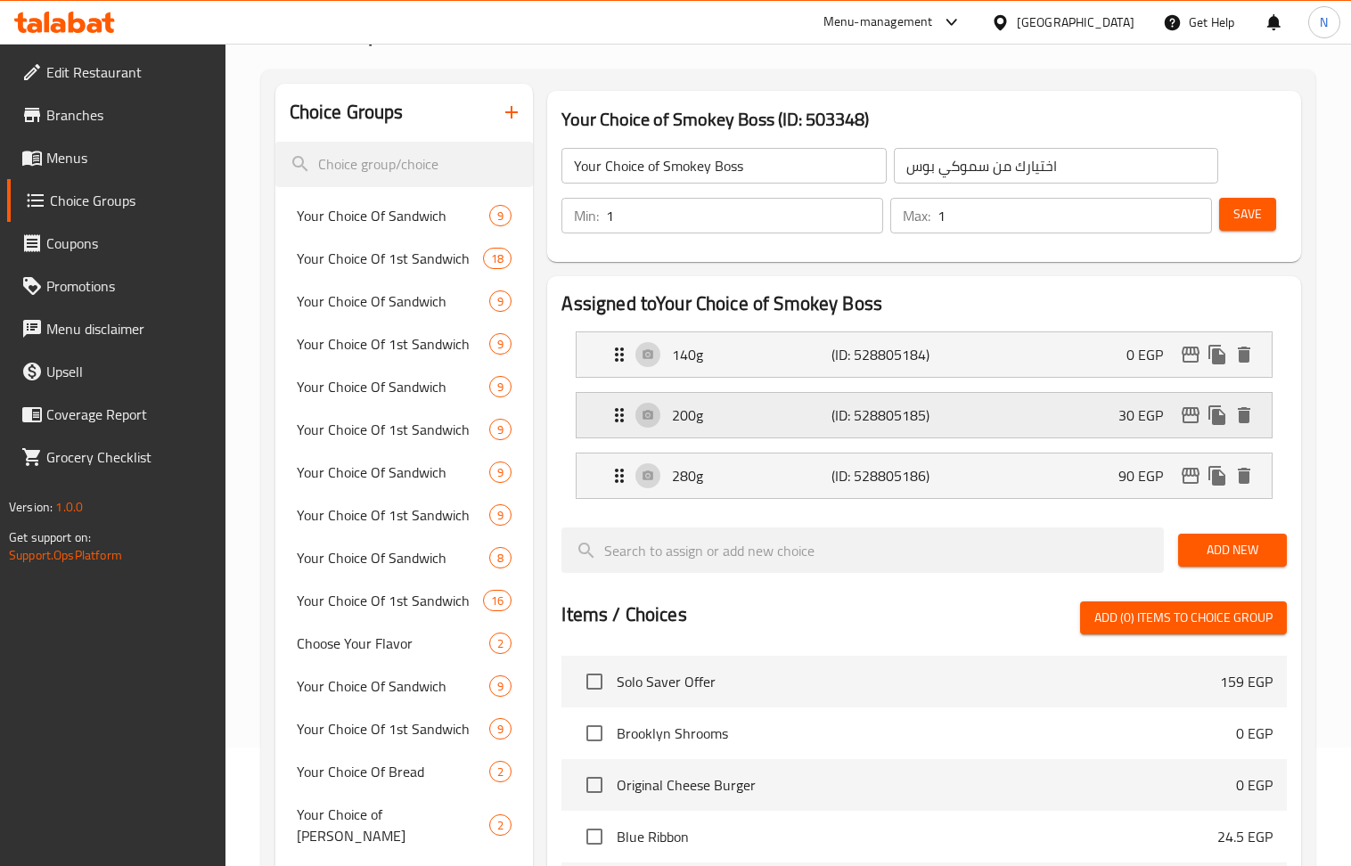
click at [941, 430] on div "200g (ID: 528805185) 30 EGP" at bounding box center [929, 415] width 641 height 45
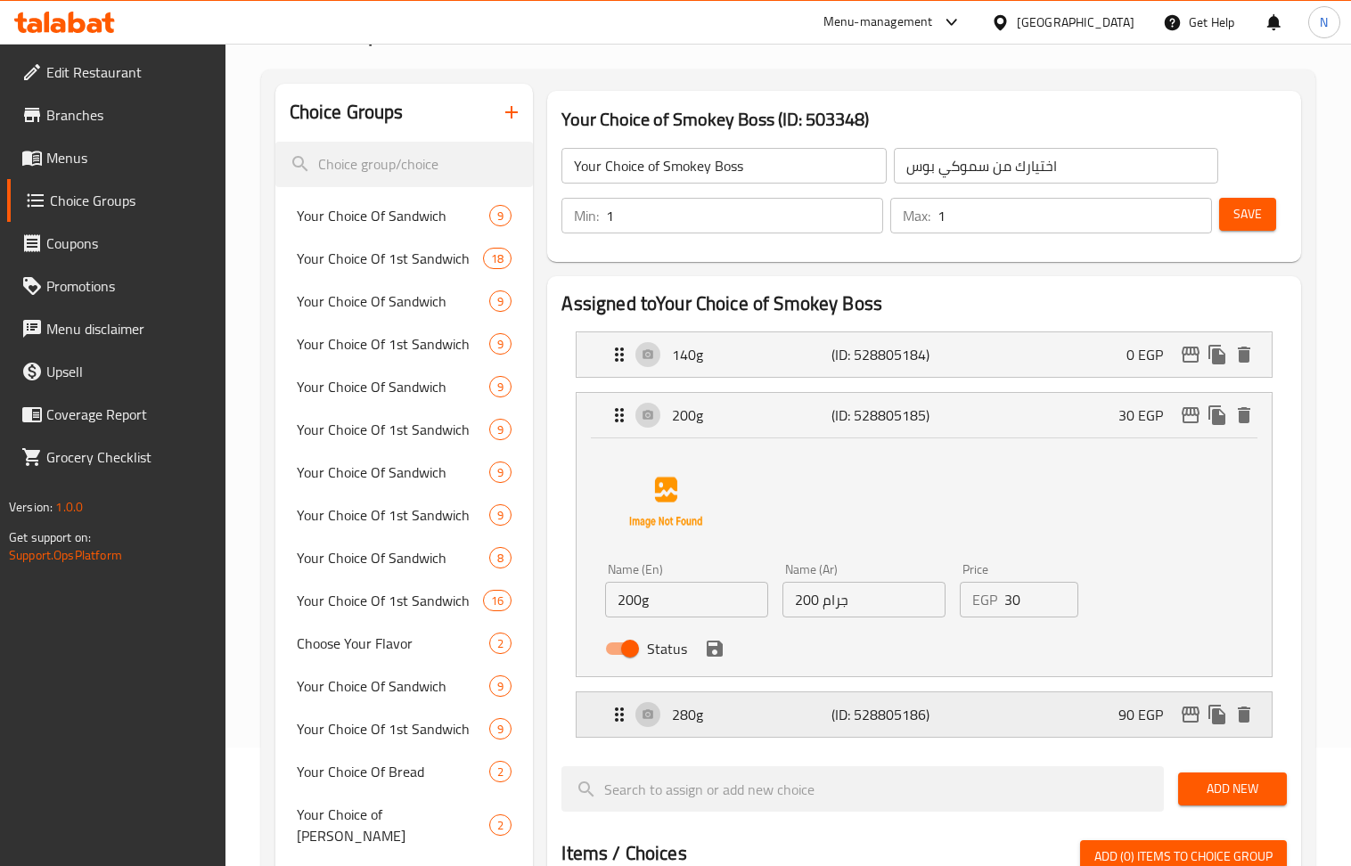
drag, startPoint x: 825, startPoint y: 718, endPoint x: 507, endPoint y: 349, distance: 487.2
click at [824, 717] on p "280g" at bounding box center [752, 714] width 160 height 21
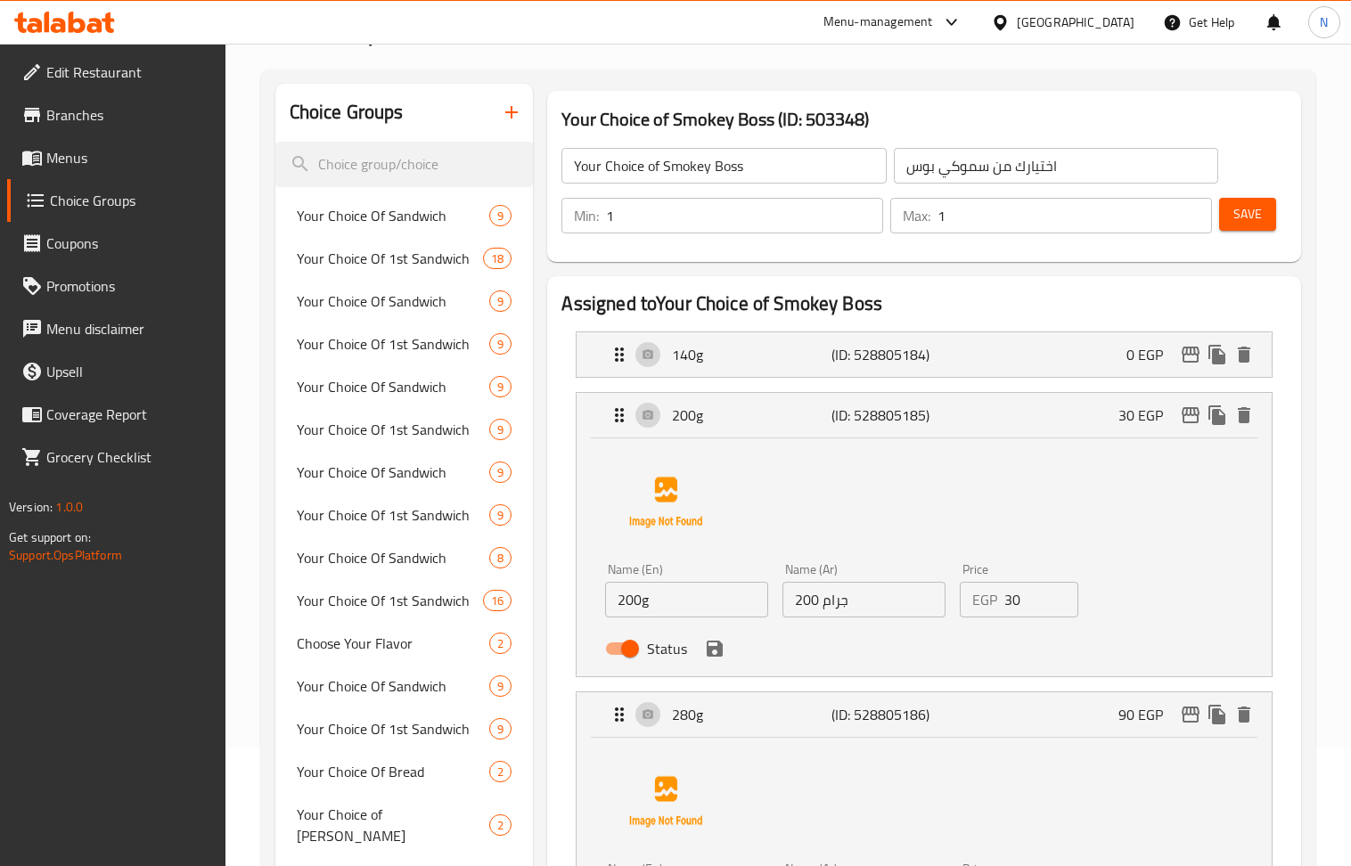
click at [1017, 608] on input "30" at bounding box center [1041, 600] width 74 height 36
paste input "5"
type input "35"
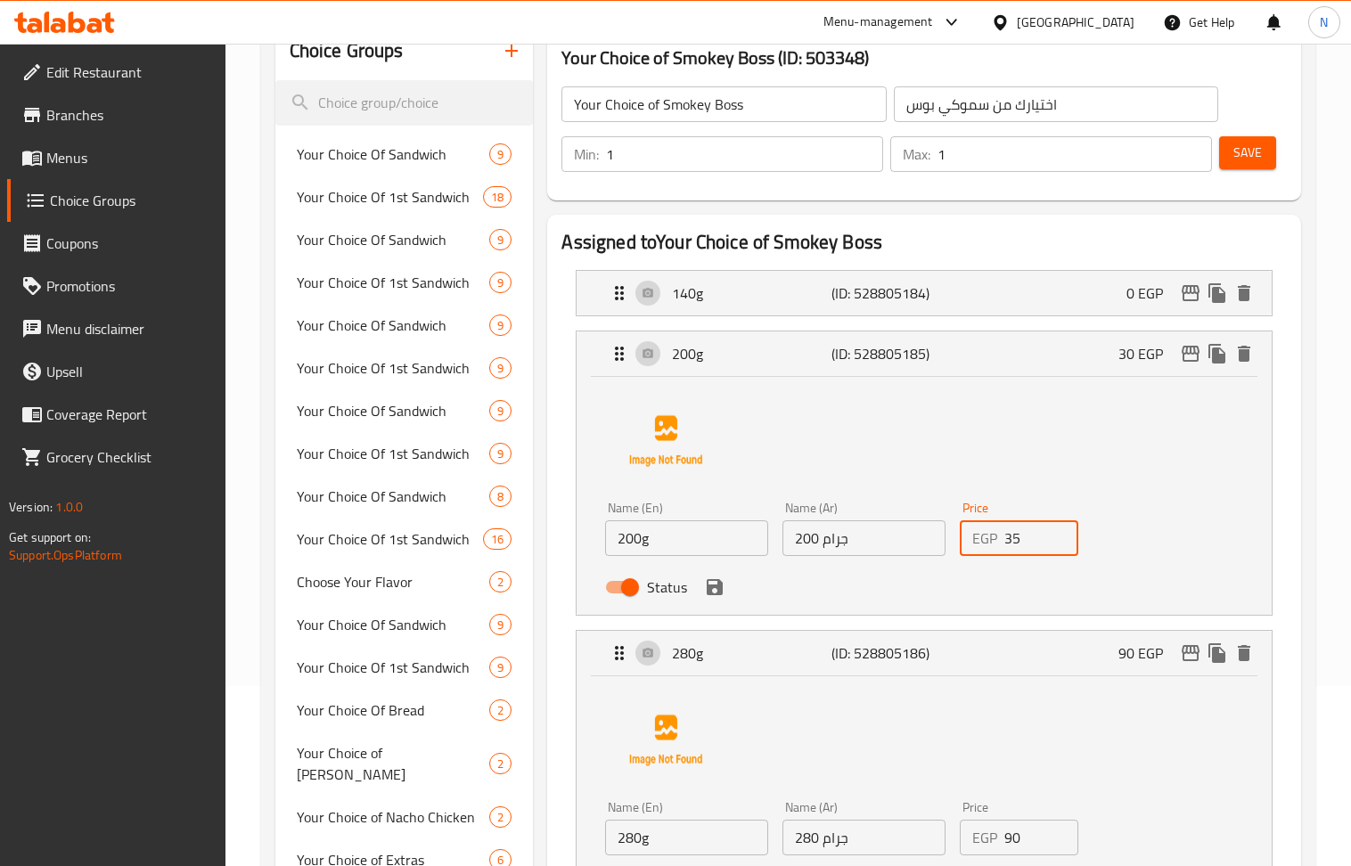
scroll to position [237, 0]
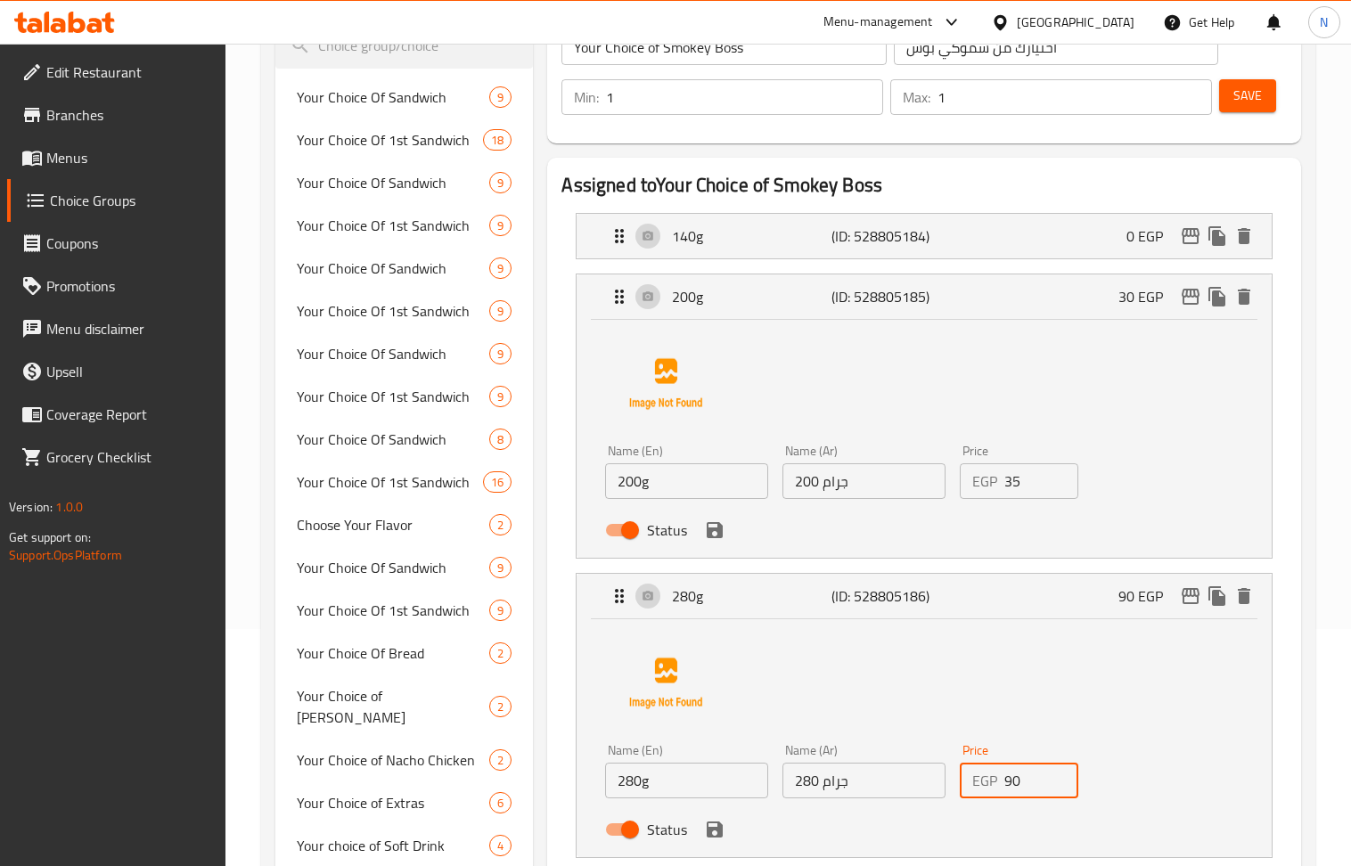
click at [1035, 786] on input "90" at bounding box center [1041, 781] width 74 height 36
paste input "81"
type input "81"
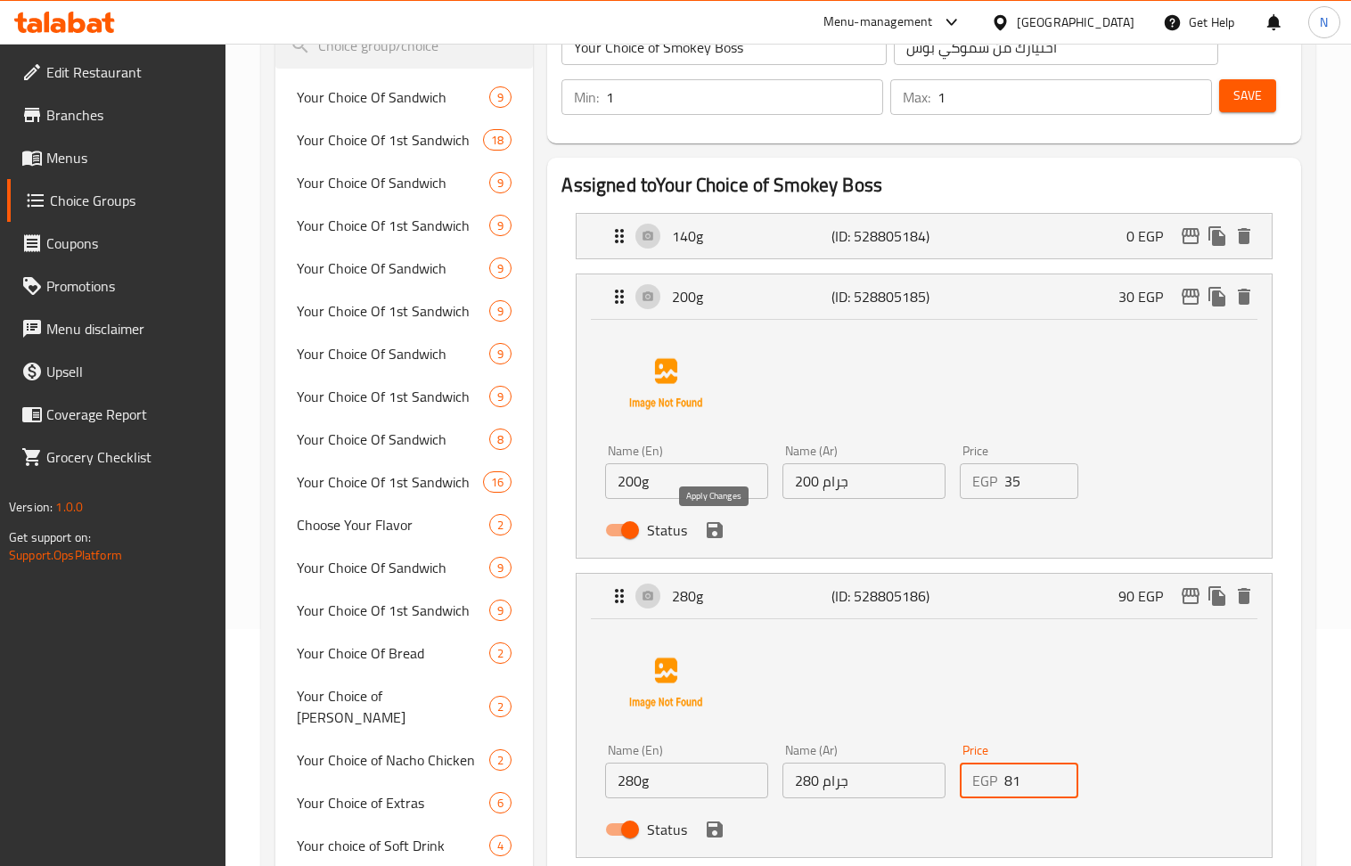
click at [710, 533] on icon "save" at bounding box center [715, 530] width 16 height 16
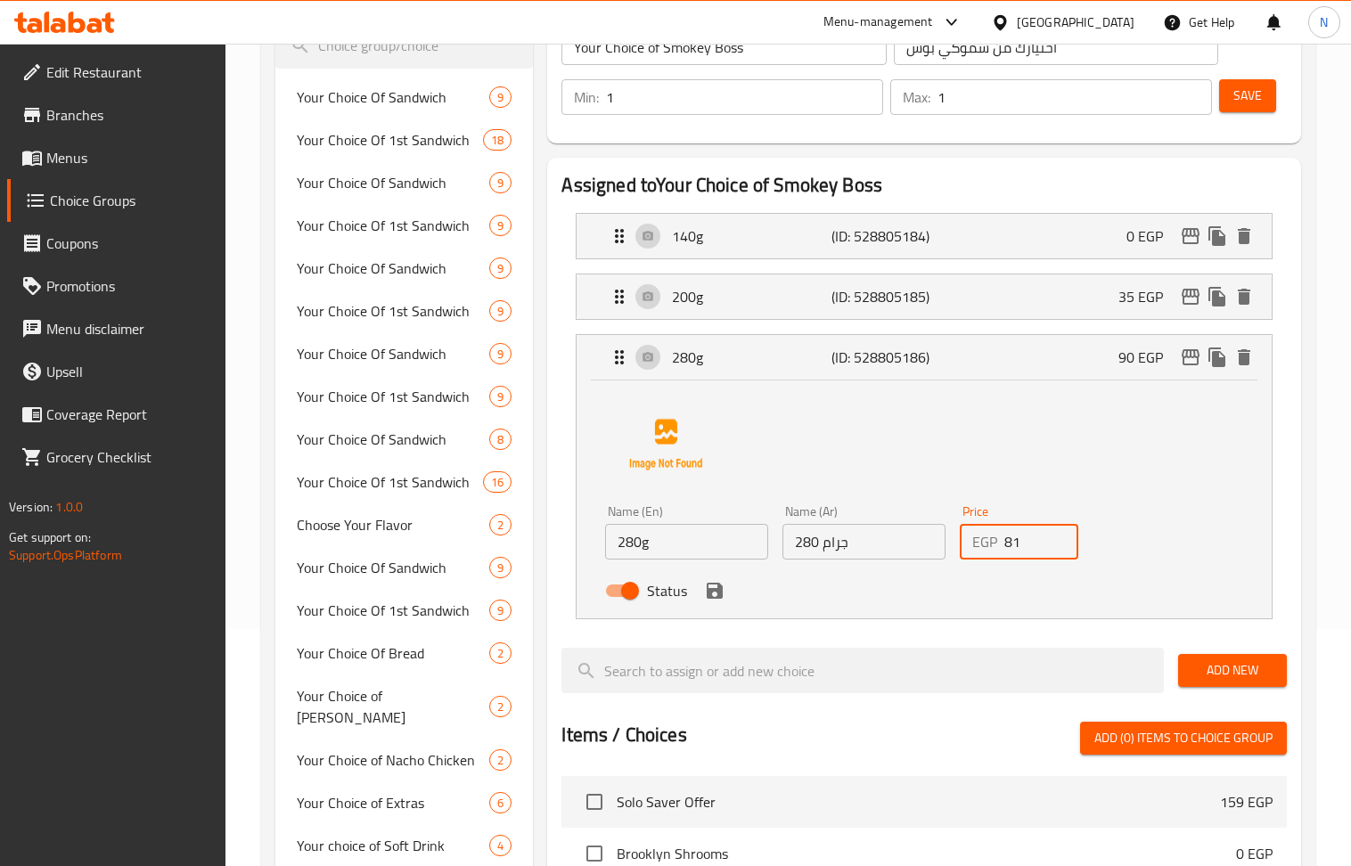
click at [714, 611] on div "Status" at bounding box center [863, 591] width 531 height 48
click at [717, 594] on icon "save" at bounding box center [715, 591] width 16 height 16
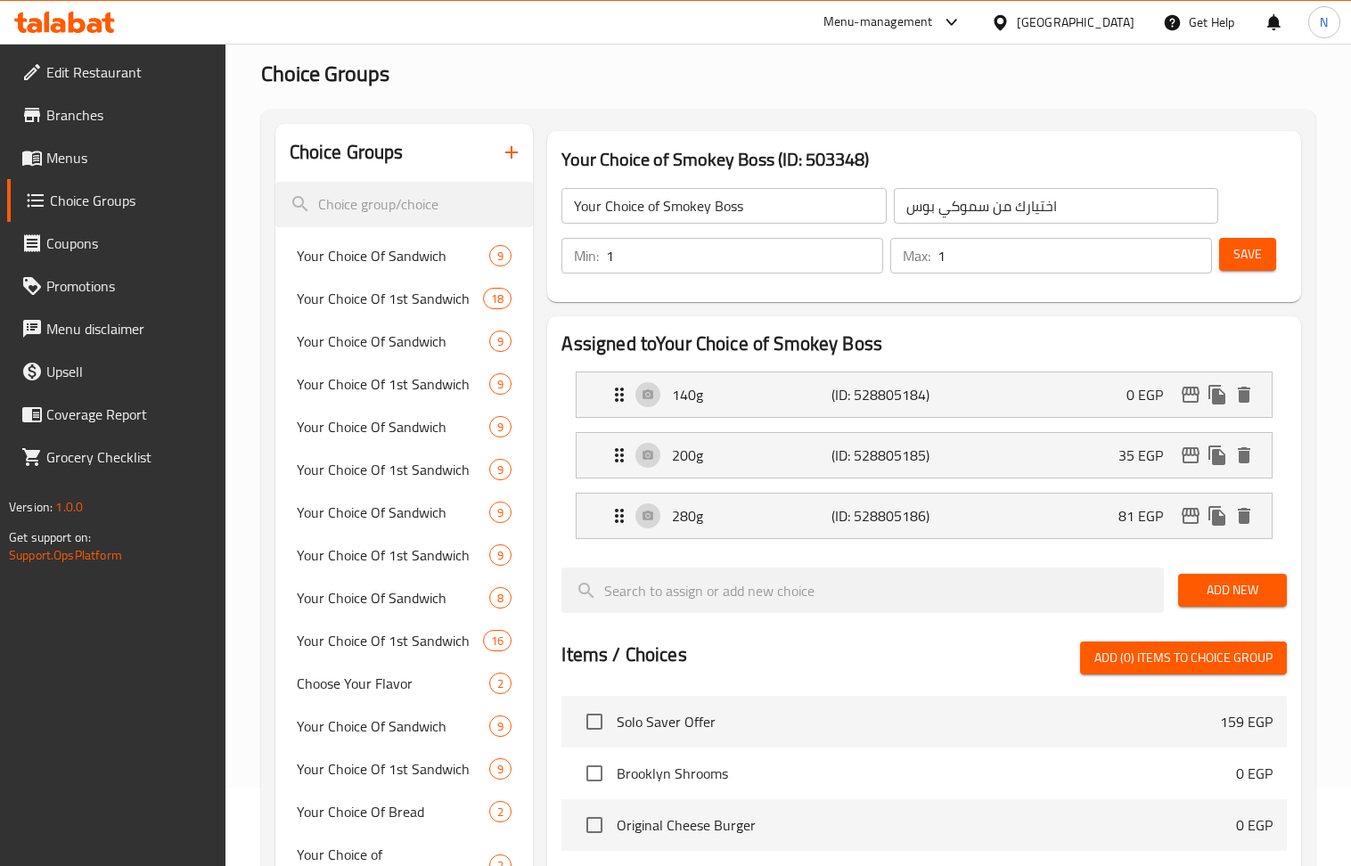
scroll to position [119, 0]
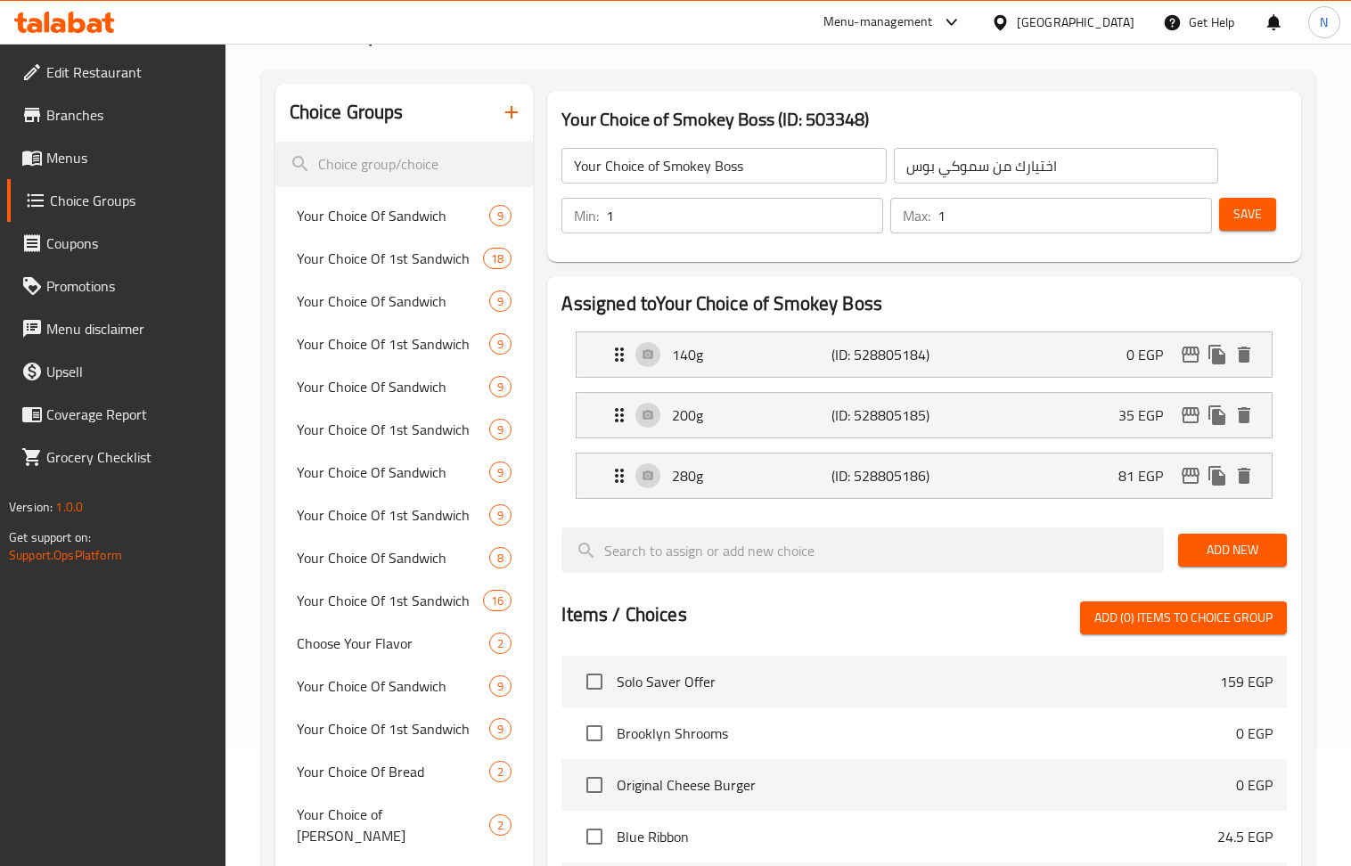
click at [1252, 212] on span "Save" at bounding box center [1247, 214] width 29 height 22
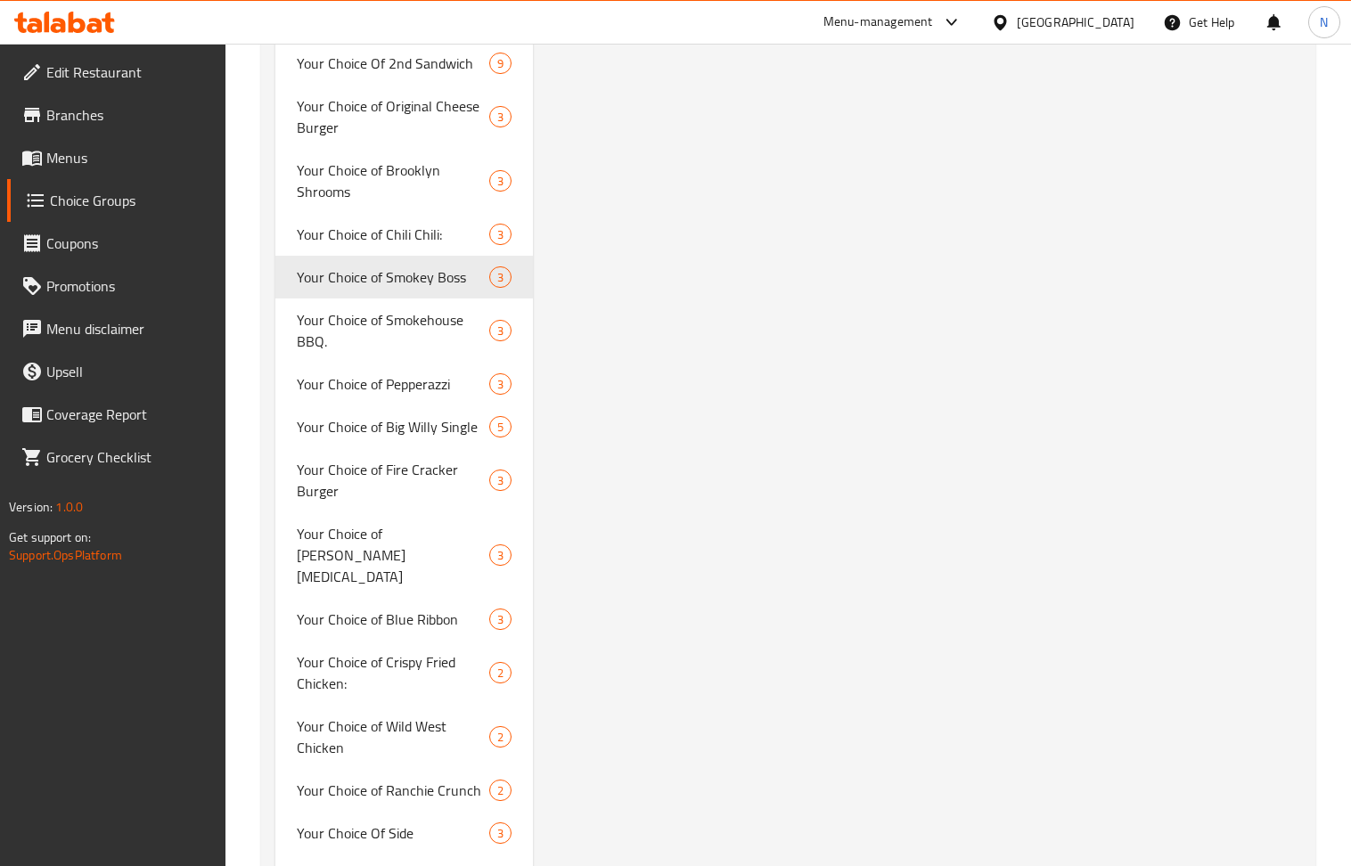
scroll to position [3327, 0]
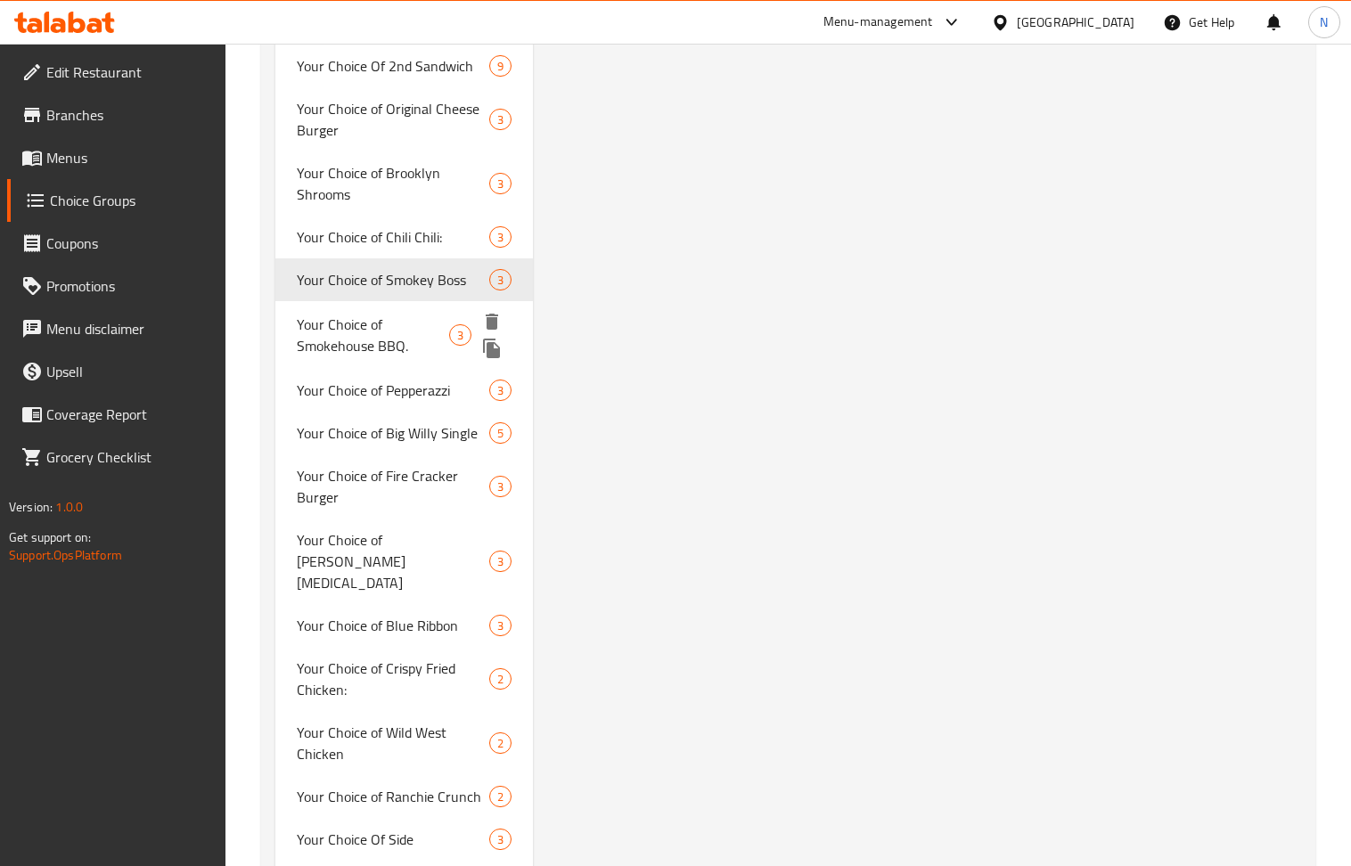
click at [348, 314] on span "Your Choice of Smokehouse BBQ." at bounding box center [373, 335] width 152 height 43
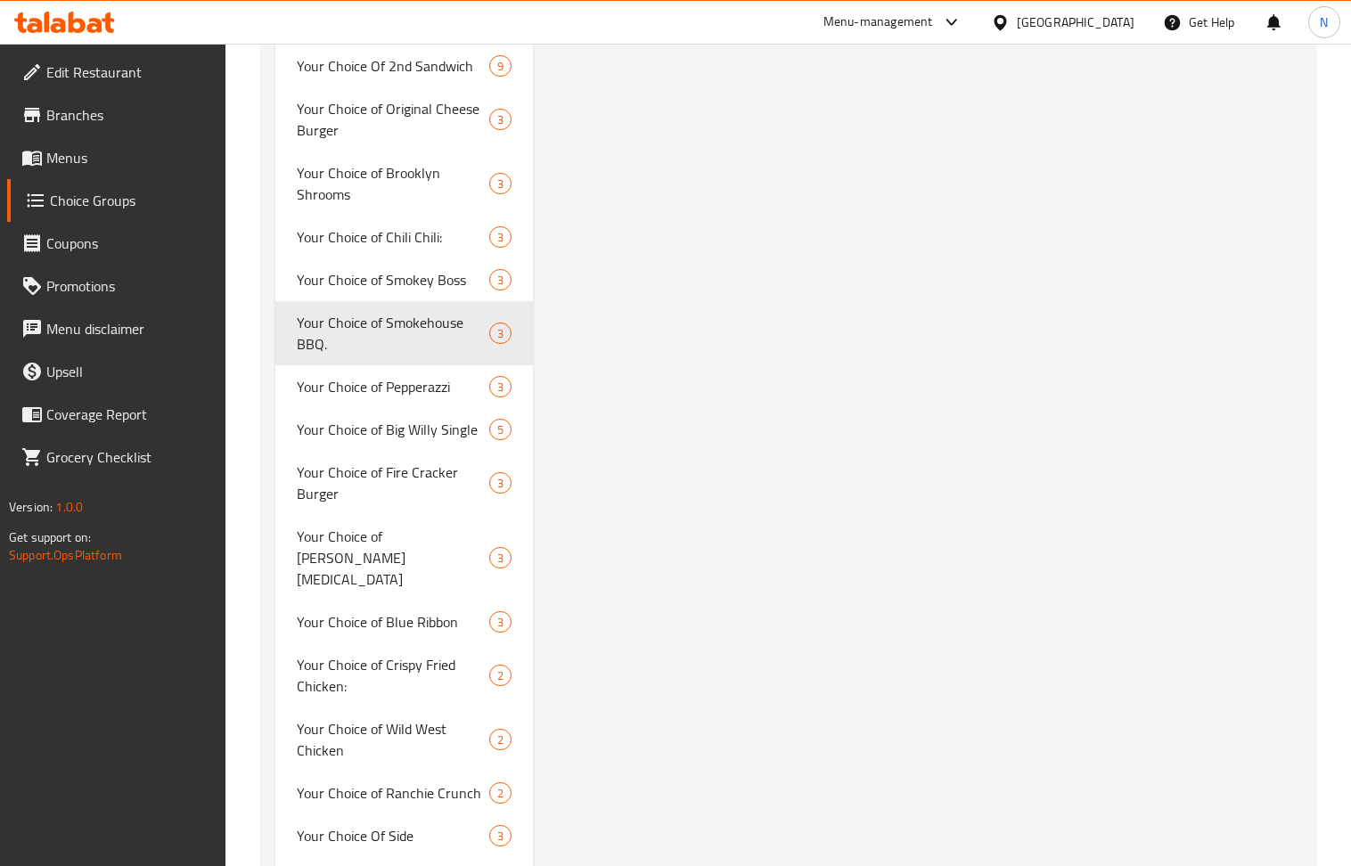
type input "Your Choice of Smokehouse BBQ."
type input "اختيارك من سموك هاوس باربيكيو"
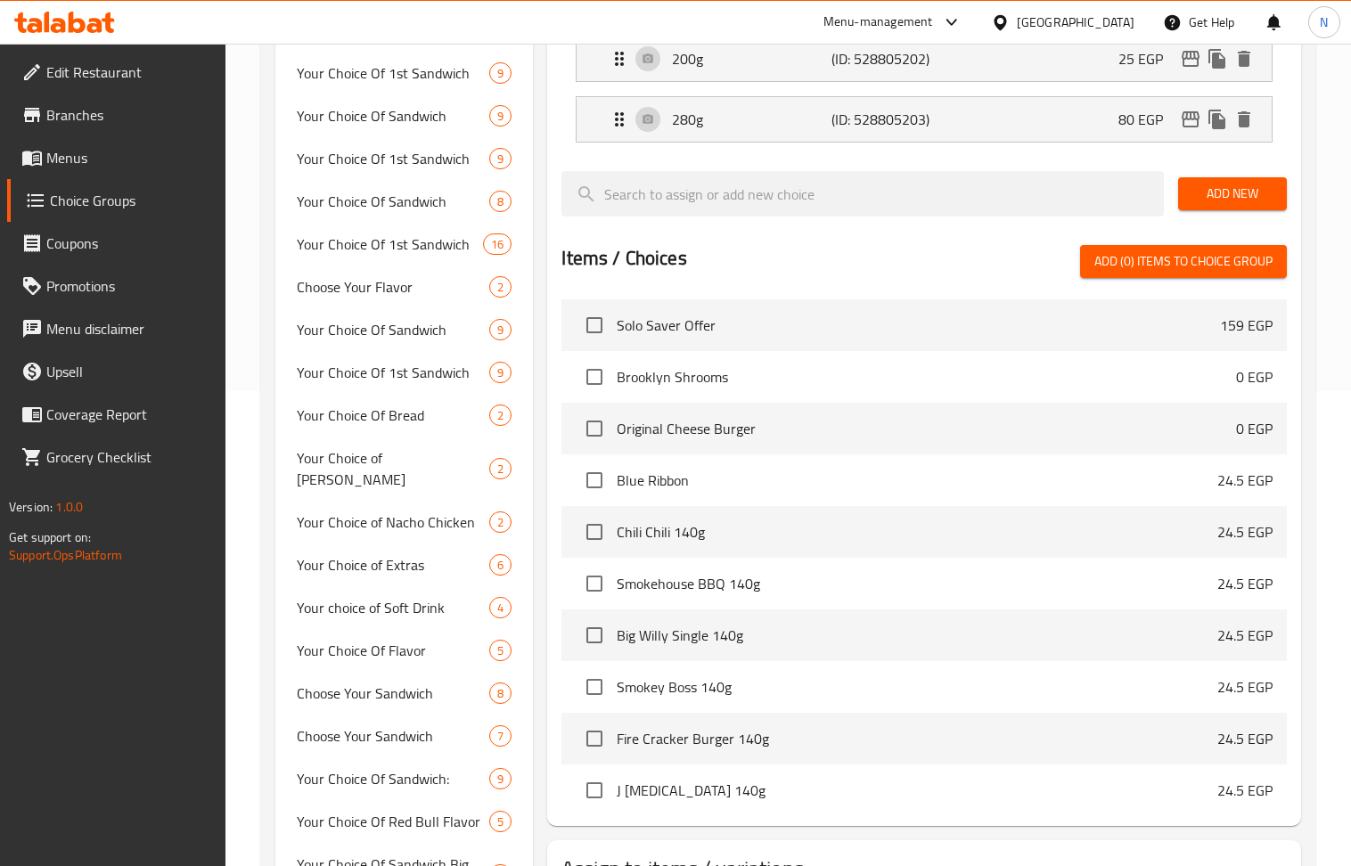
scroll to position [237, 0]
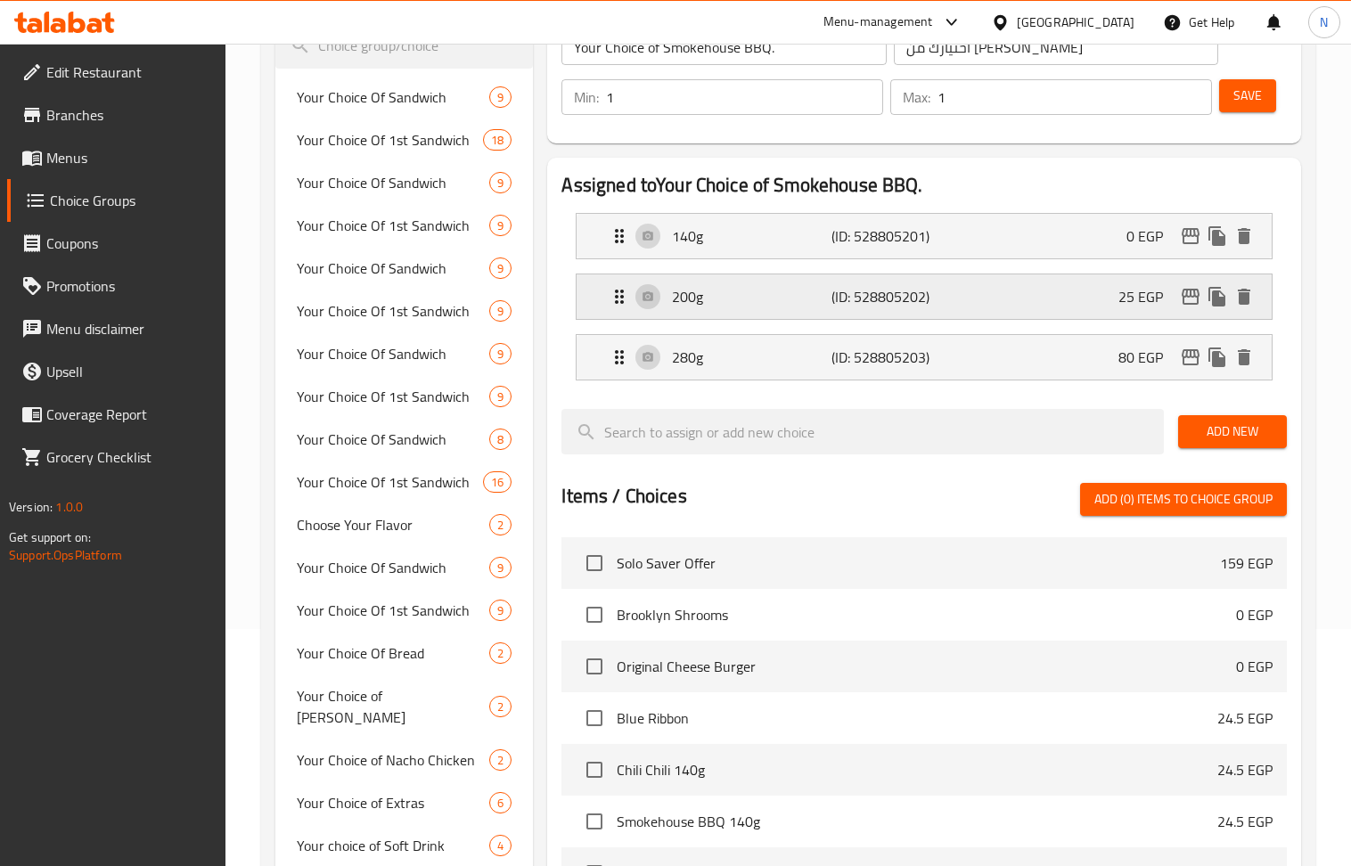
click at [842, 307] on p "(ID: 528805202)" at bounding box center [884, 296] width 106 height 21
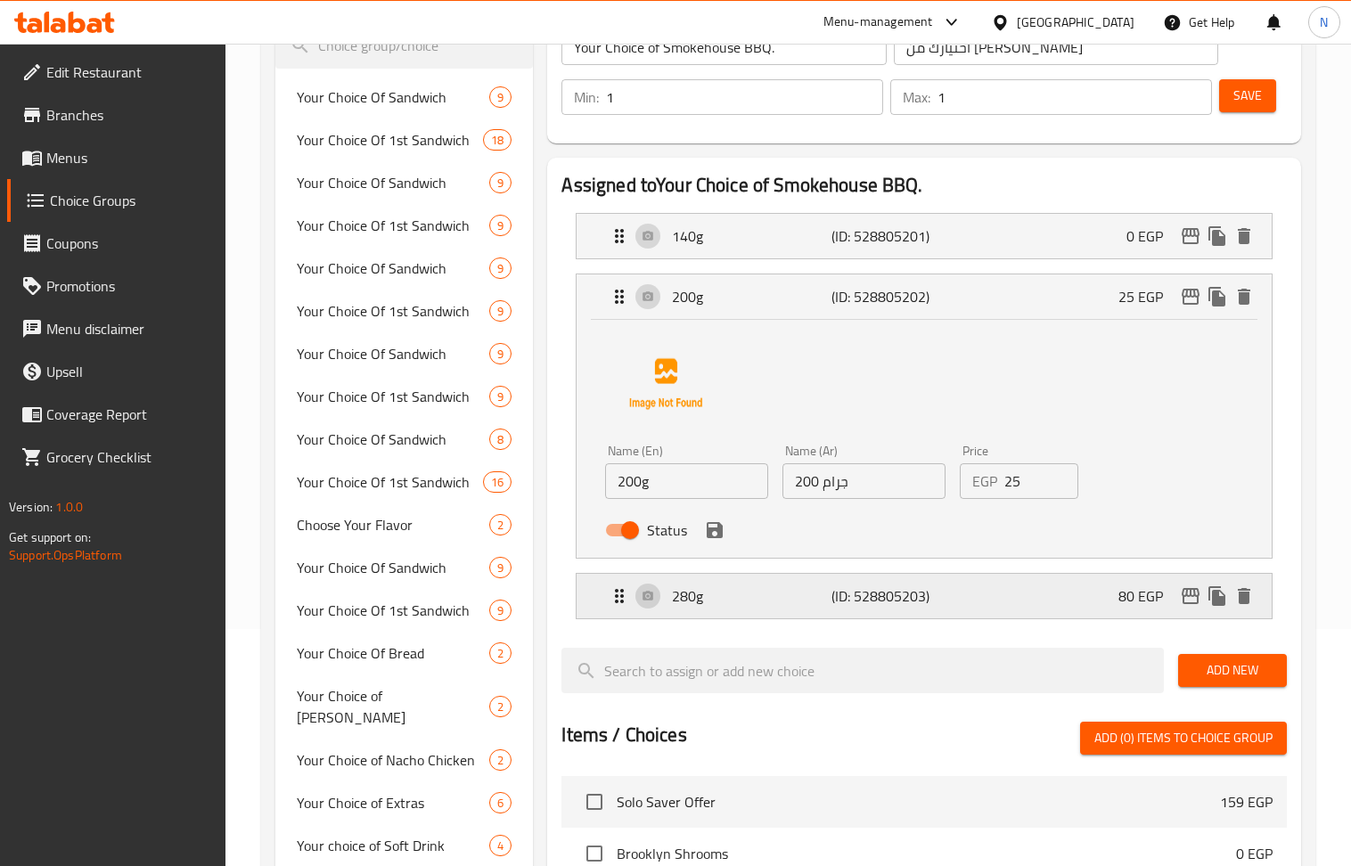
click at [713, 610] on div "280g (ID: 528805203) 80 EGP" at bounding box center [929, 596] width 641 height 45
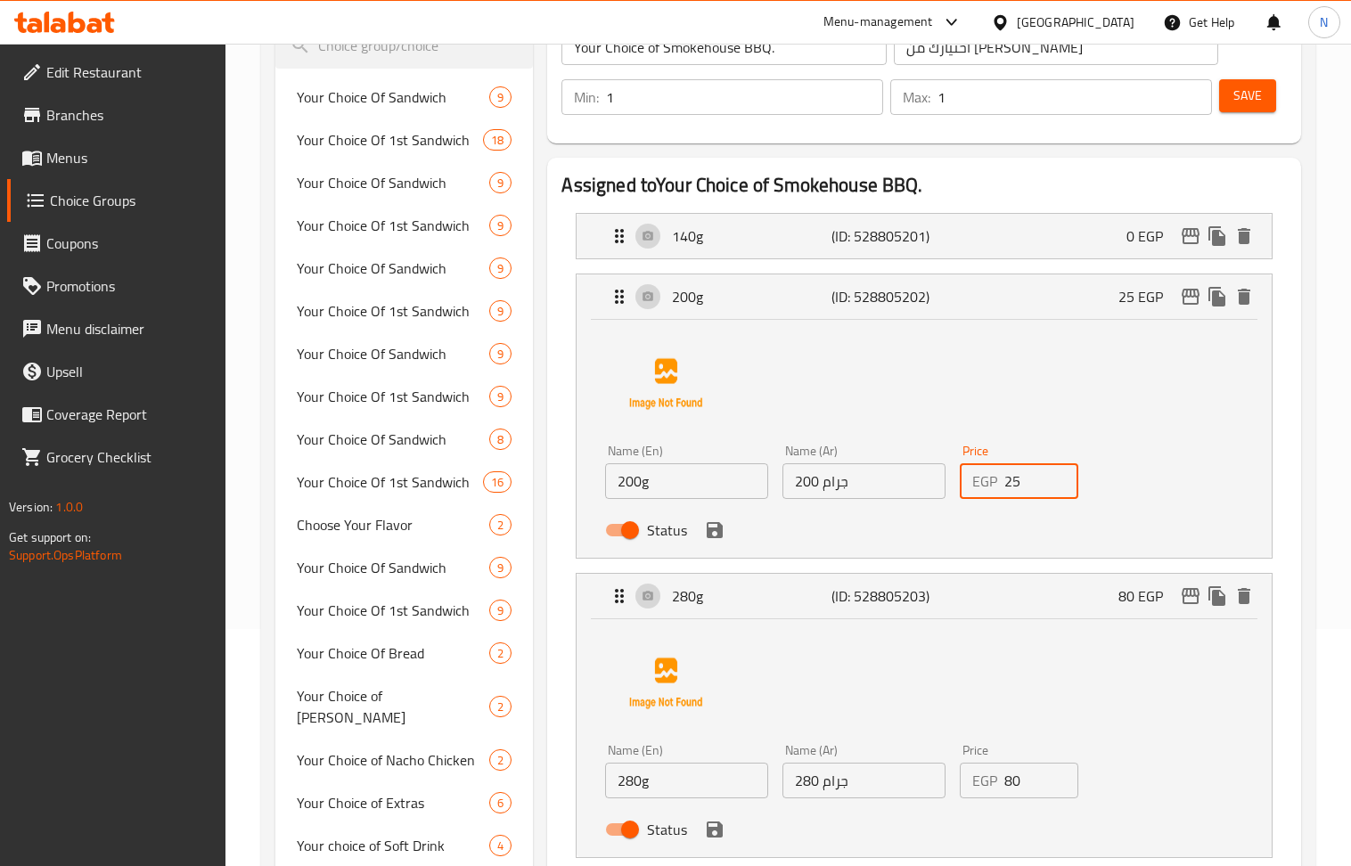
click at [1037, 478] on input "25" at bounding box center [1041, 481] width 74 height 36
paste input "40"
type input "40"
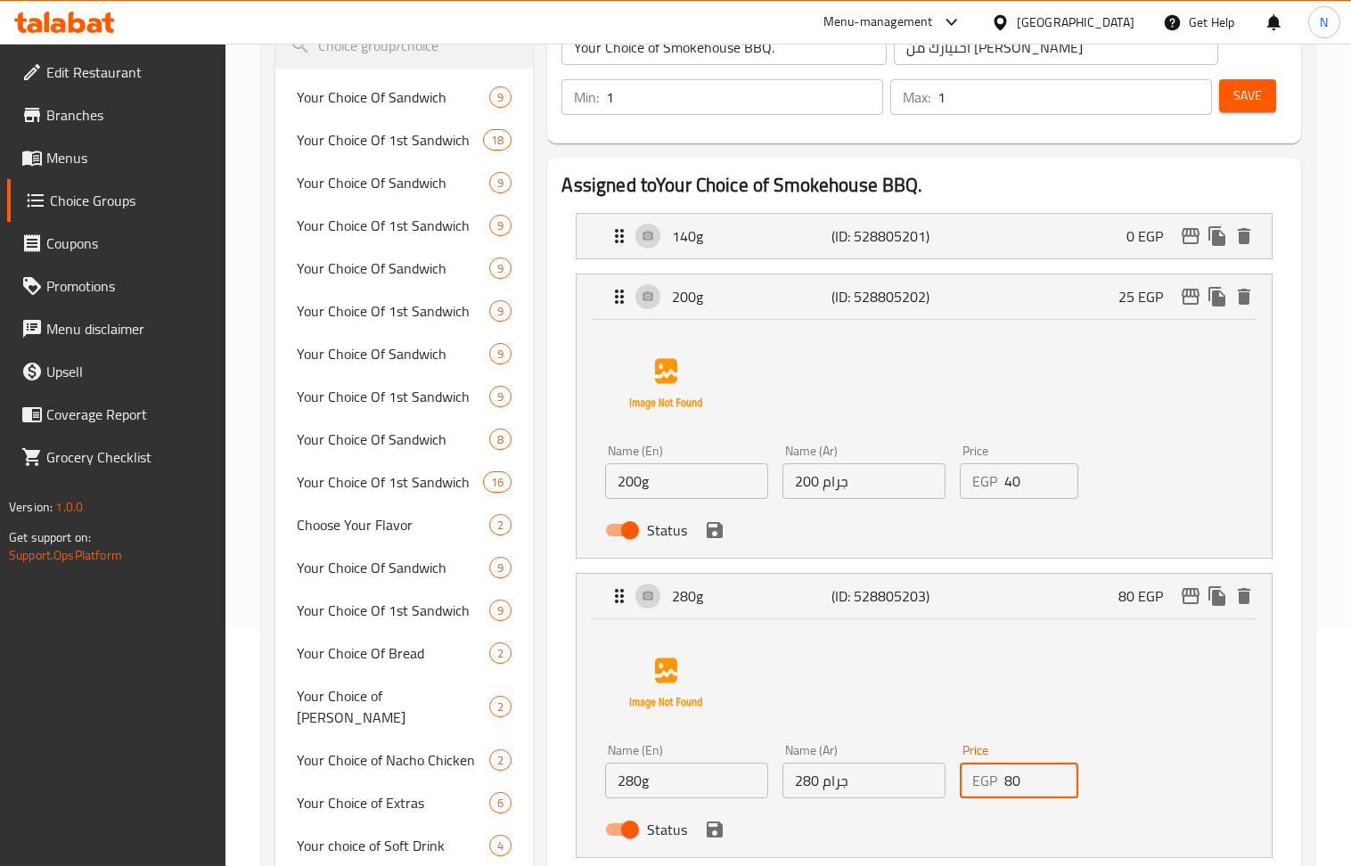
click at [1035, 792] on input "80" at bounding box center [1041, 781] width 74 height 36
click at [1034, 792] on input "80" at bounding box center [1041, 781] width 74 height 36
paste input "6"
click at [717, 539] on icon "save" at bounding box center [714, 530] width 21 height 21
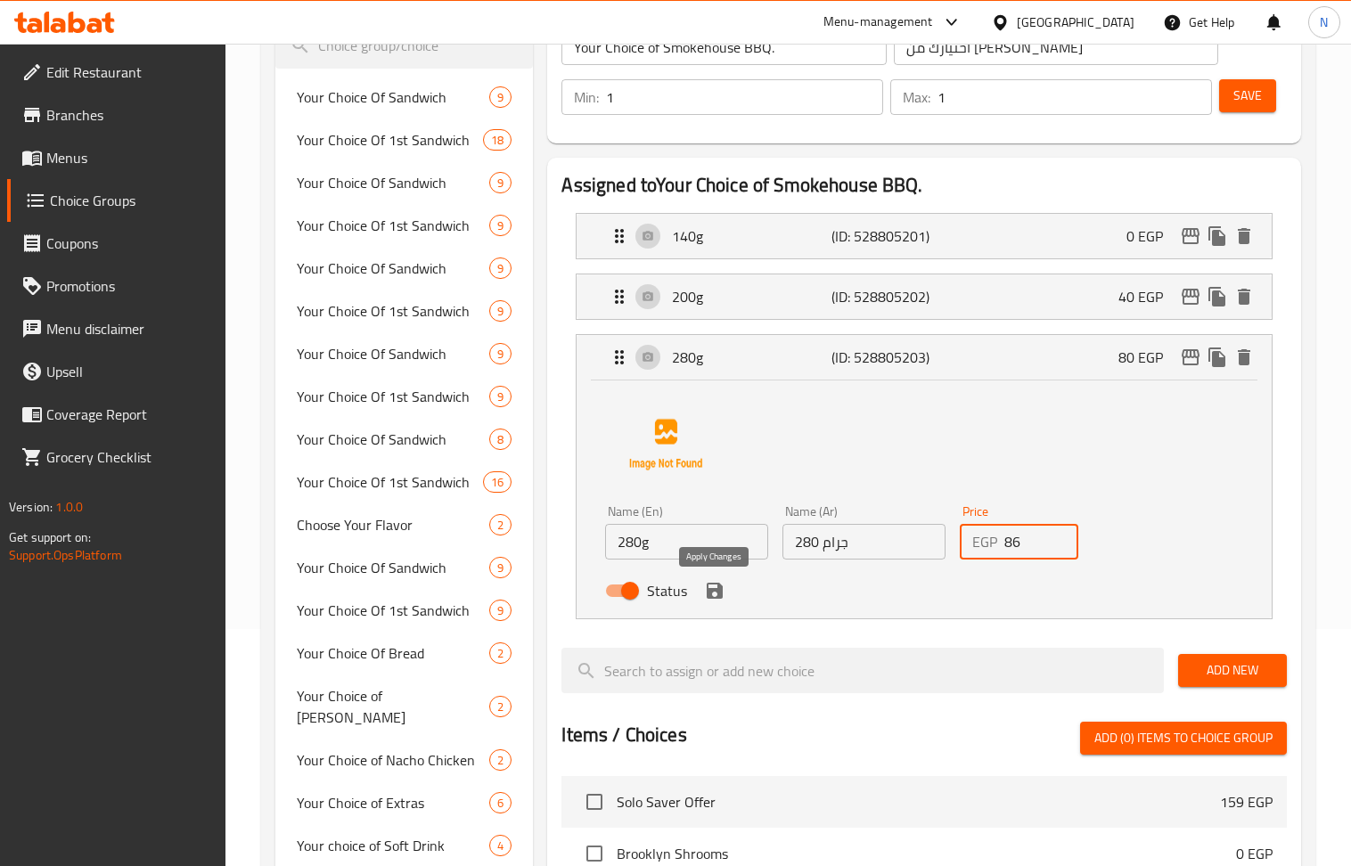
click at [714, 596] on icon "save" at bounding box center [714, 590] width 21 height 21
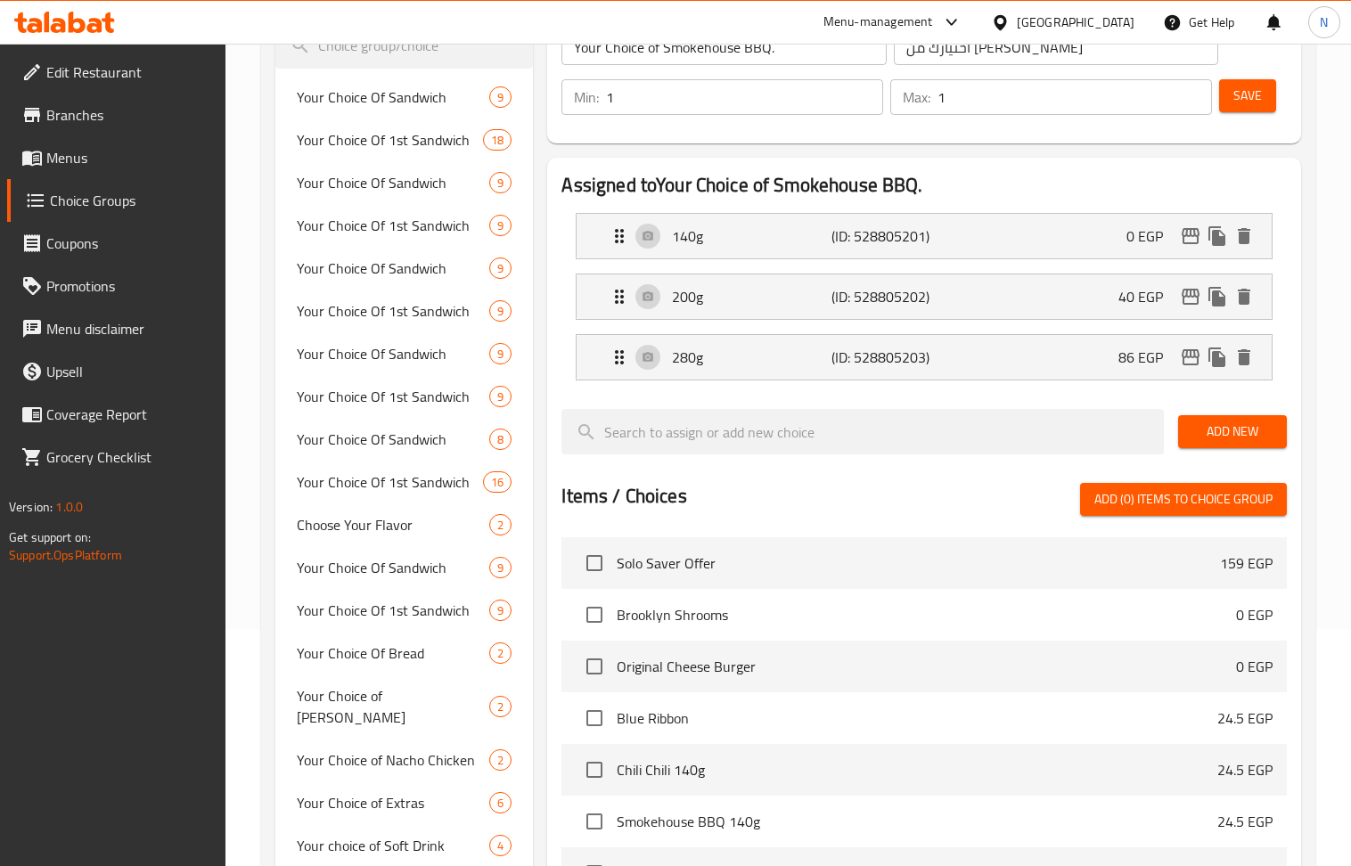
type input "86"
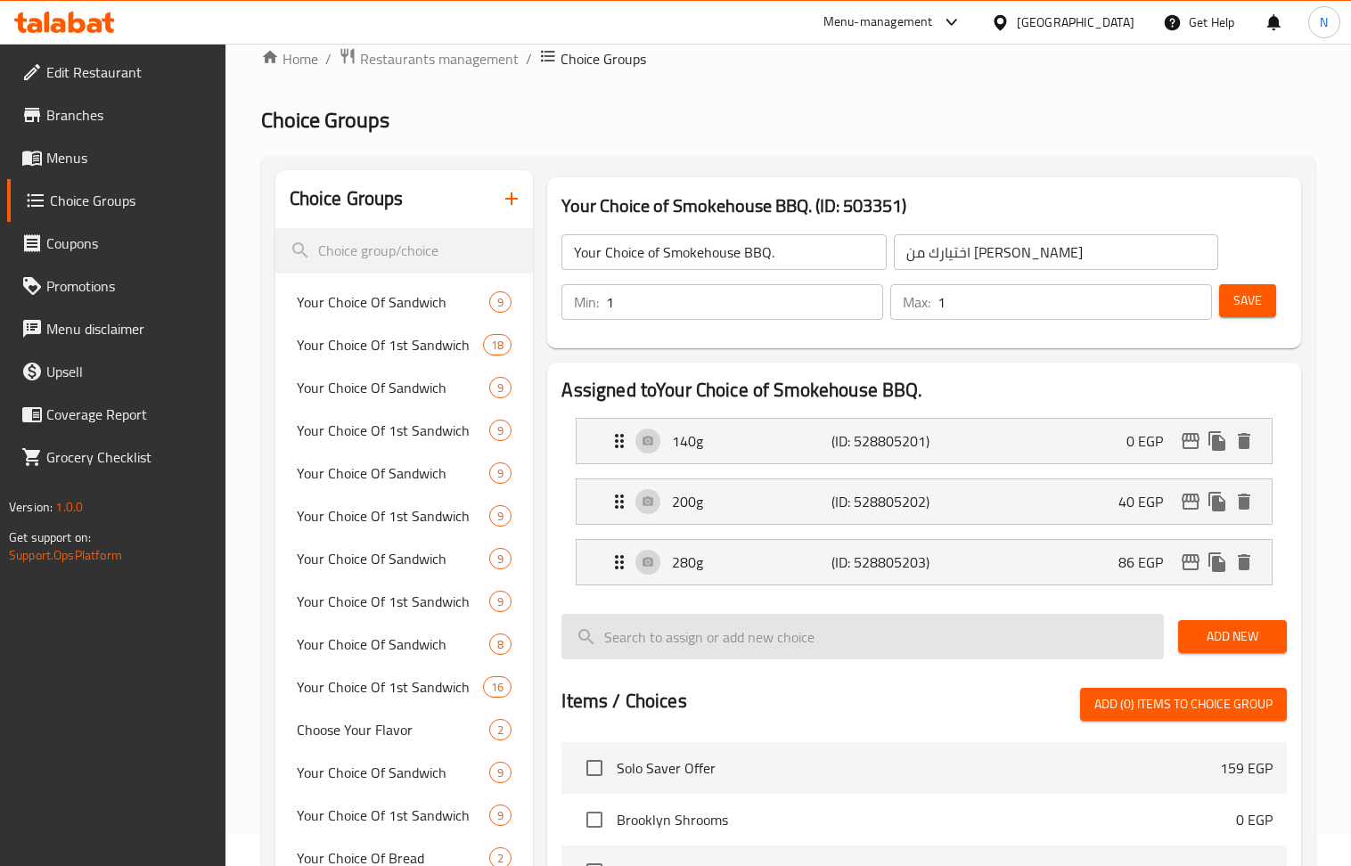
scroll to position [0, 0]
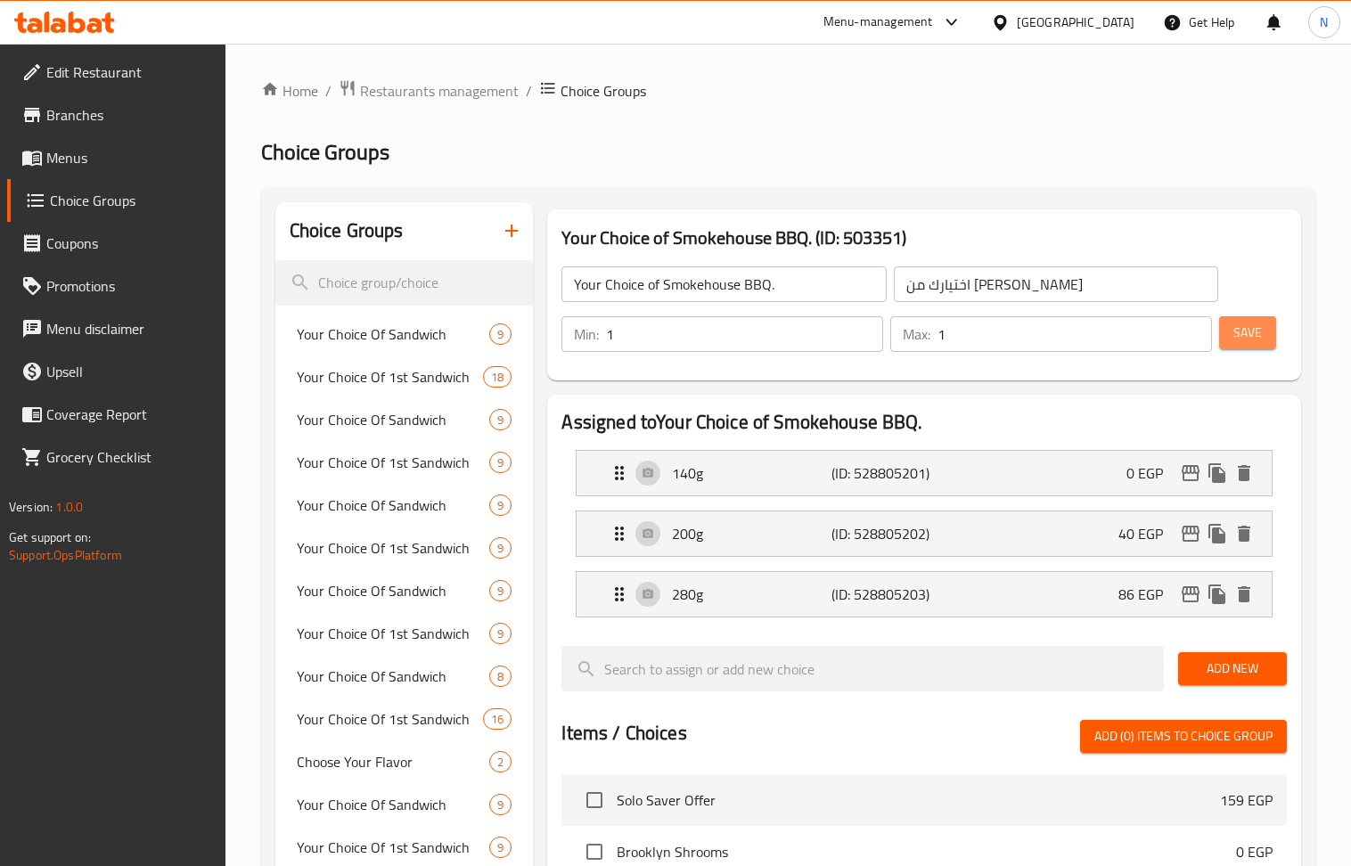
click at [1249, 335] on span "Save" at bounding box center [1247, 333] width 29 height 22
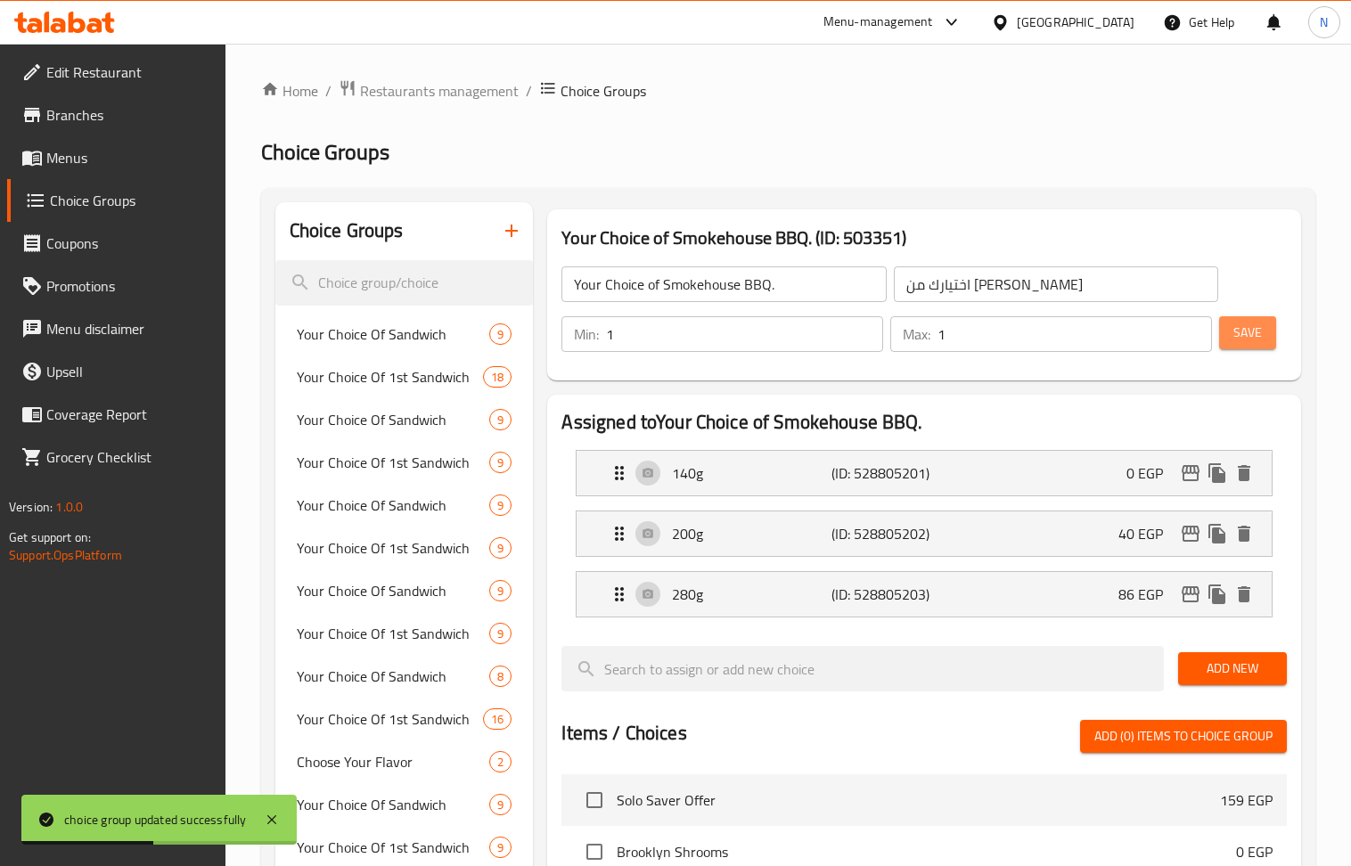
click at [1251, 329] on span "Save" at bounding box center [1247, 333] width 29 height 22
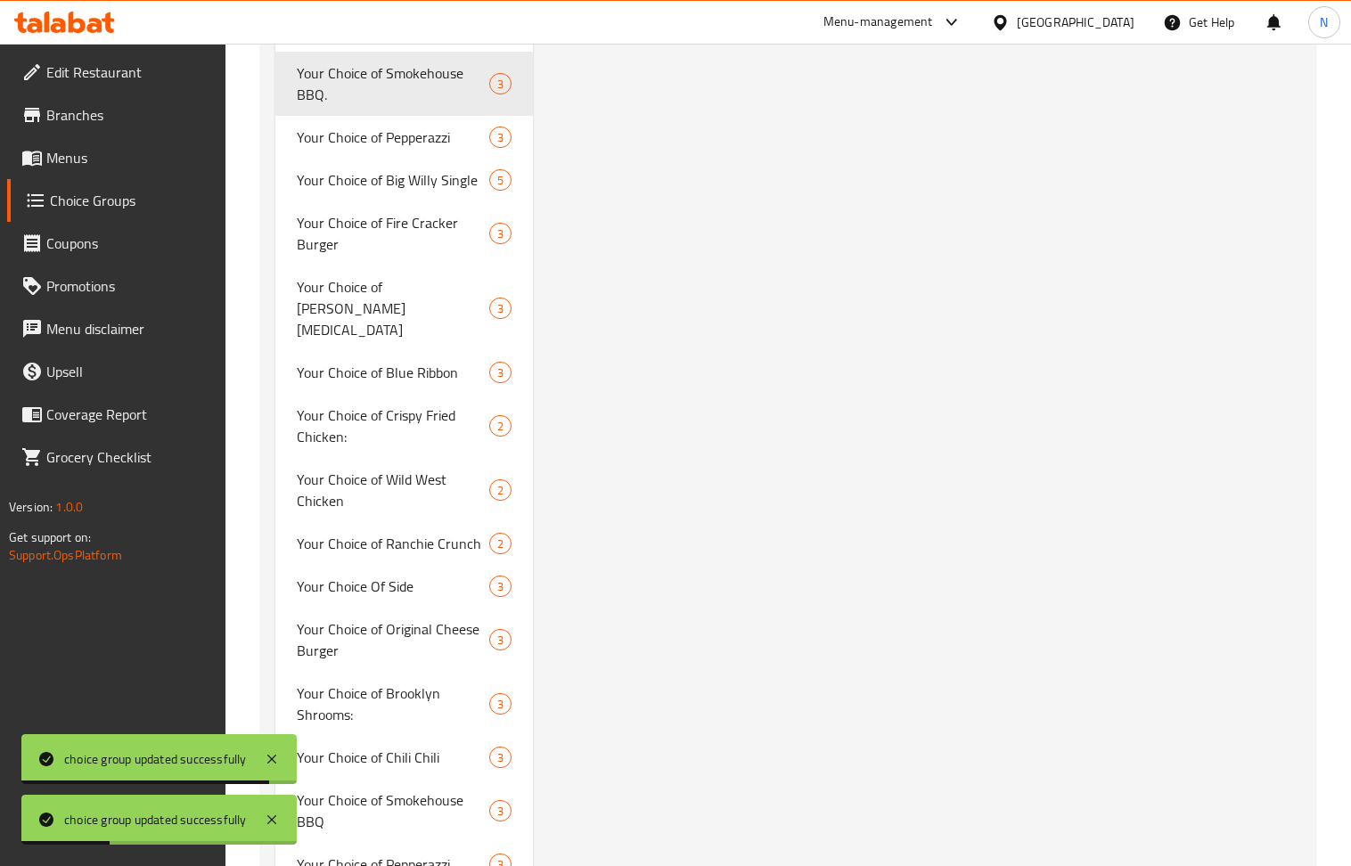
scroll to position [3327, 0]
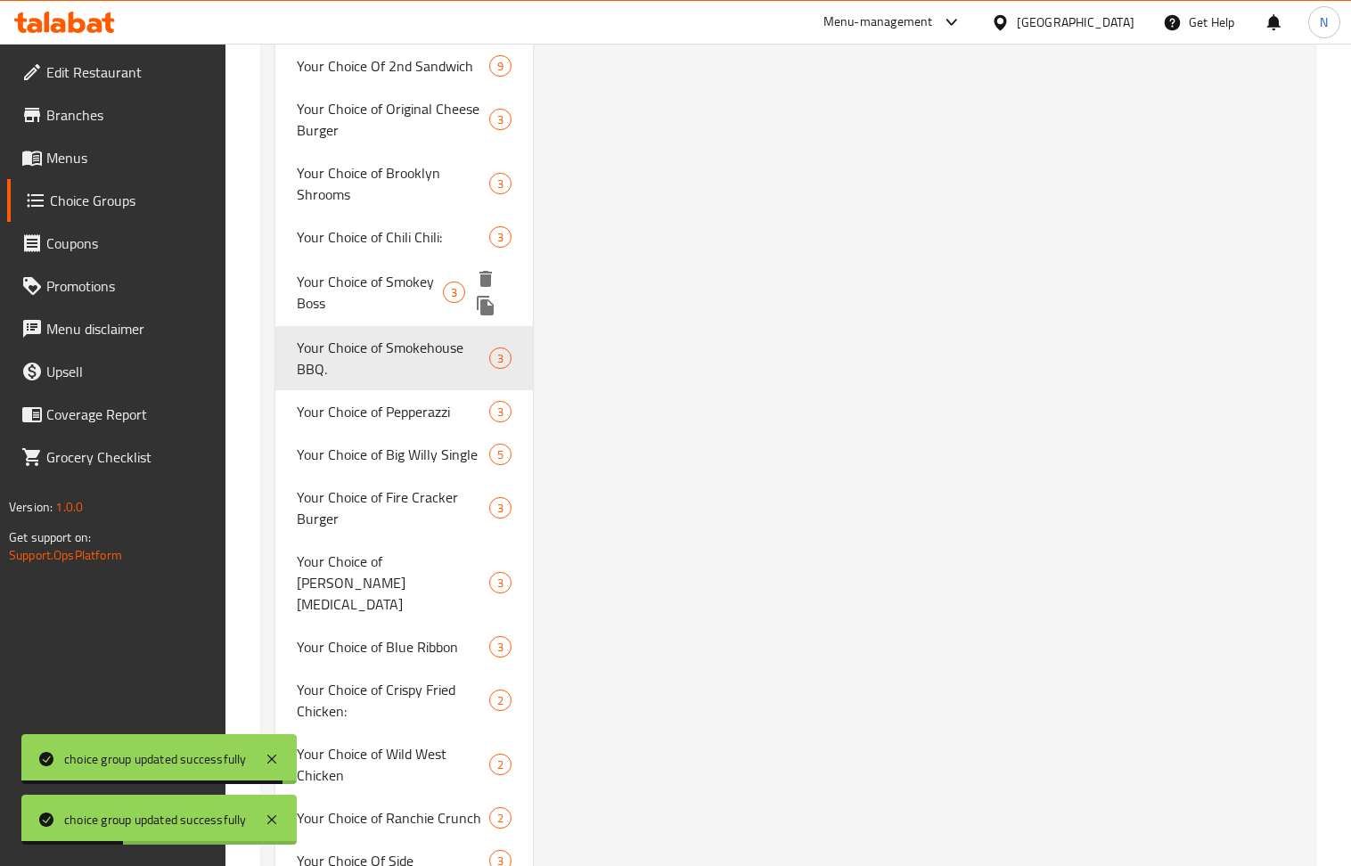
drag, startPoint x: 422, startPoint y: 236, endPoint x: 1018, endPoint y: 462, distance: 637.4
click at [422, 271] on span "Your Choice of Smokey Boss" at bounding box center [370, 292] width 147 height 43
type input "Your Choice of Smokey Boss"
type input "اختيارك من سموكي بوس"
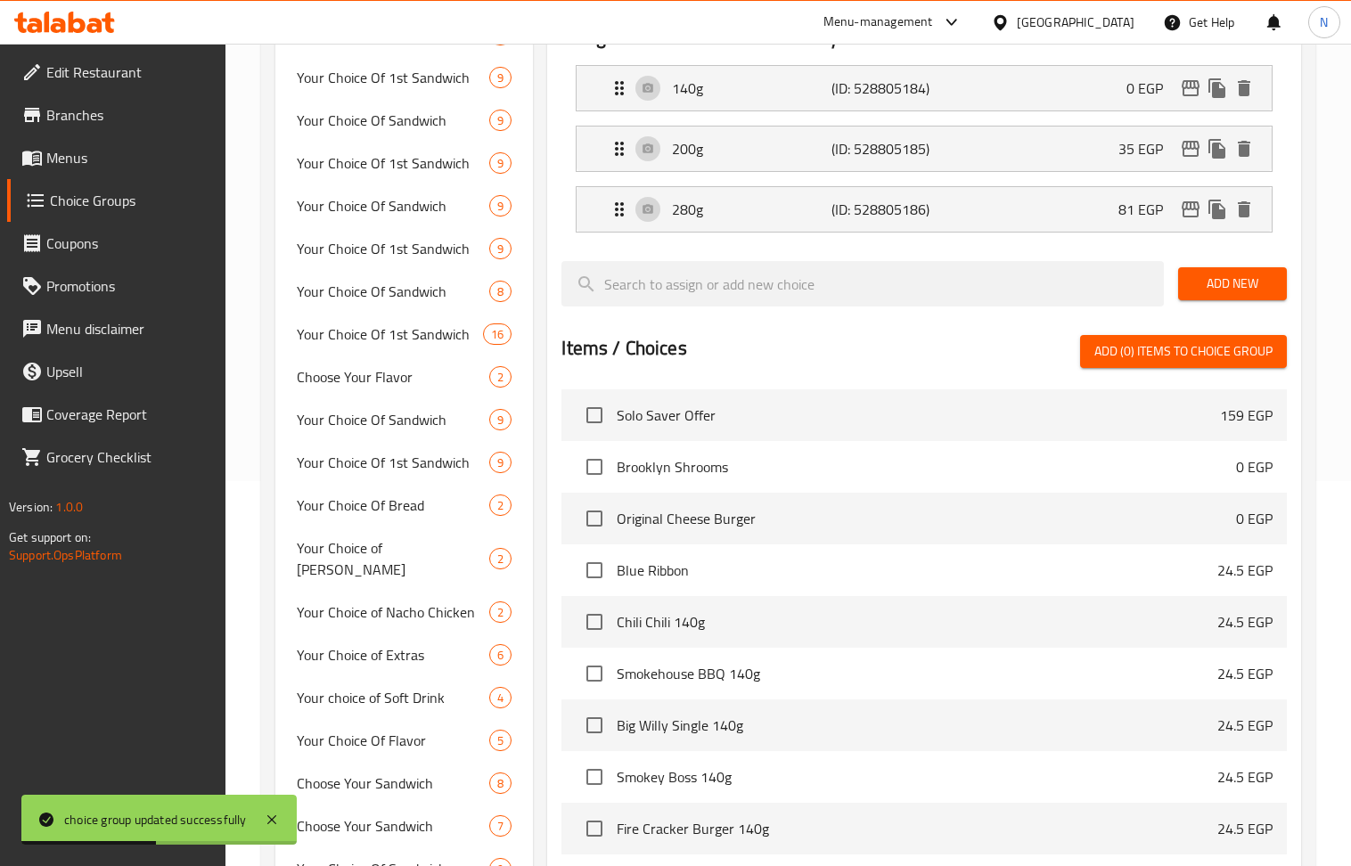
scroll to position [119, 0]
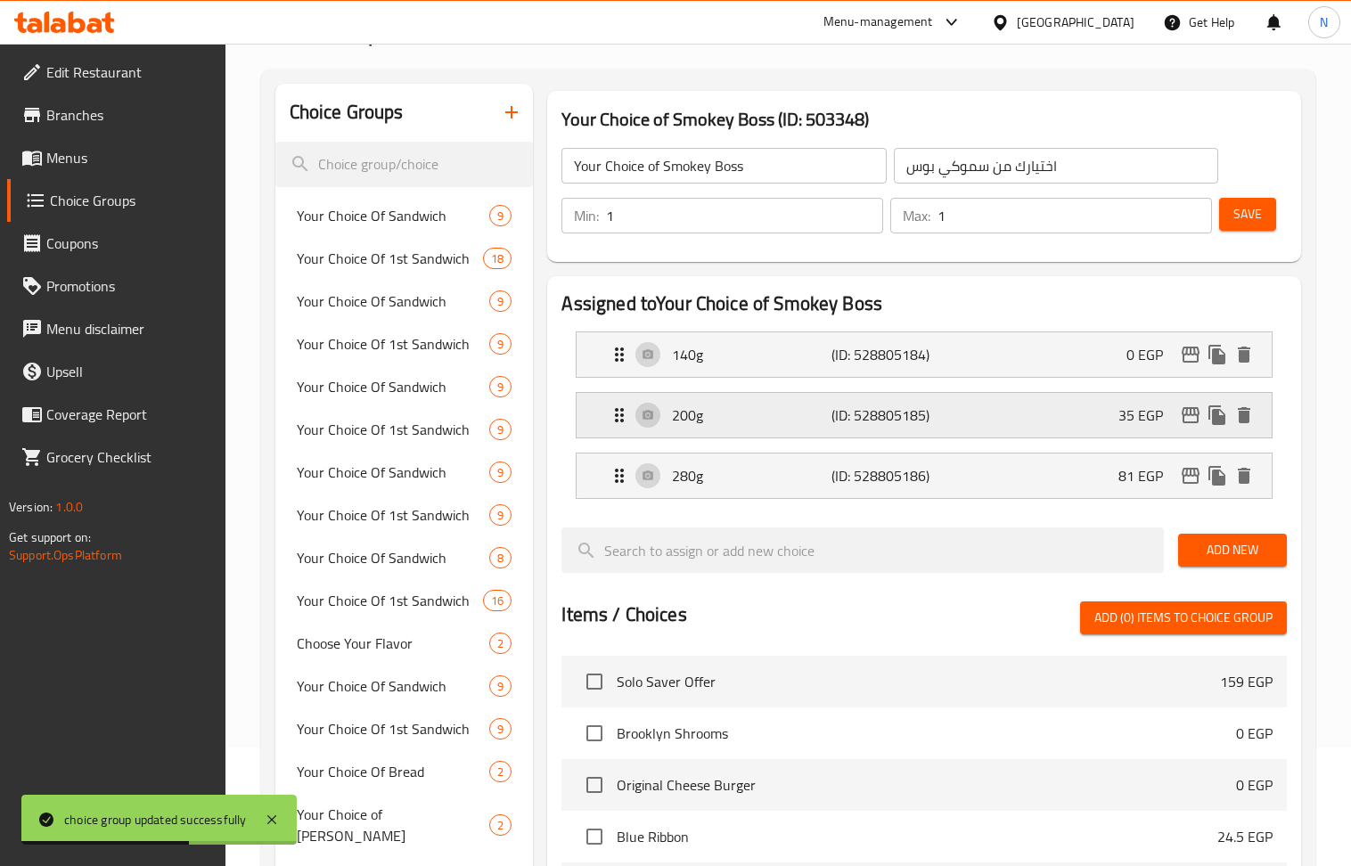
click at [971, 415] on div "200g (ID: 528805185) 35 EGP" at bounding box center [929, 415] width 641 height 45
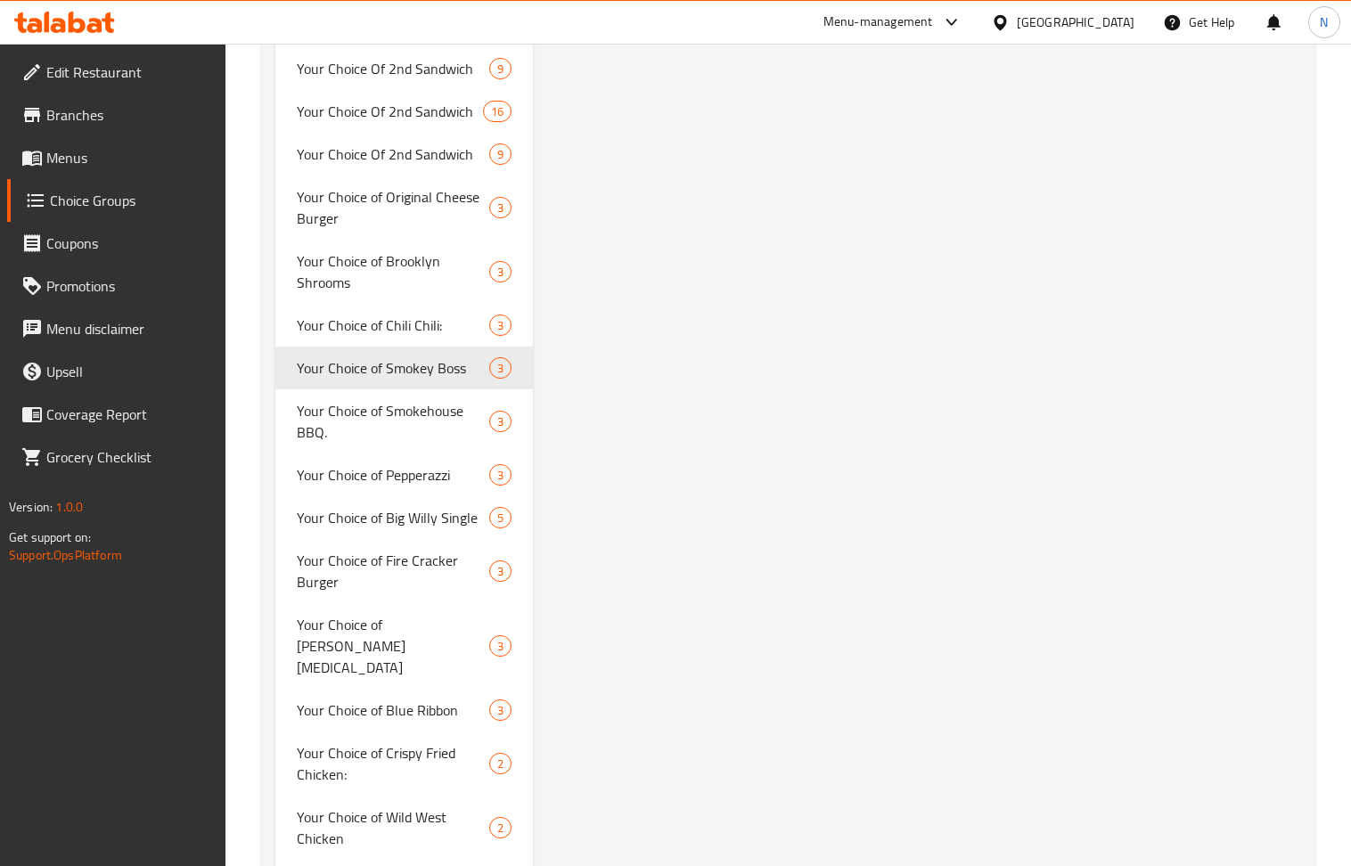
scroll to position [3238, 0]
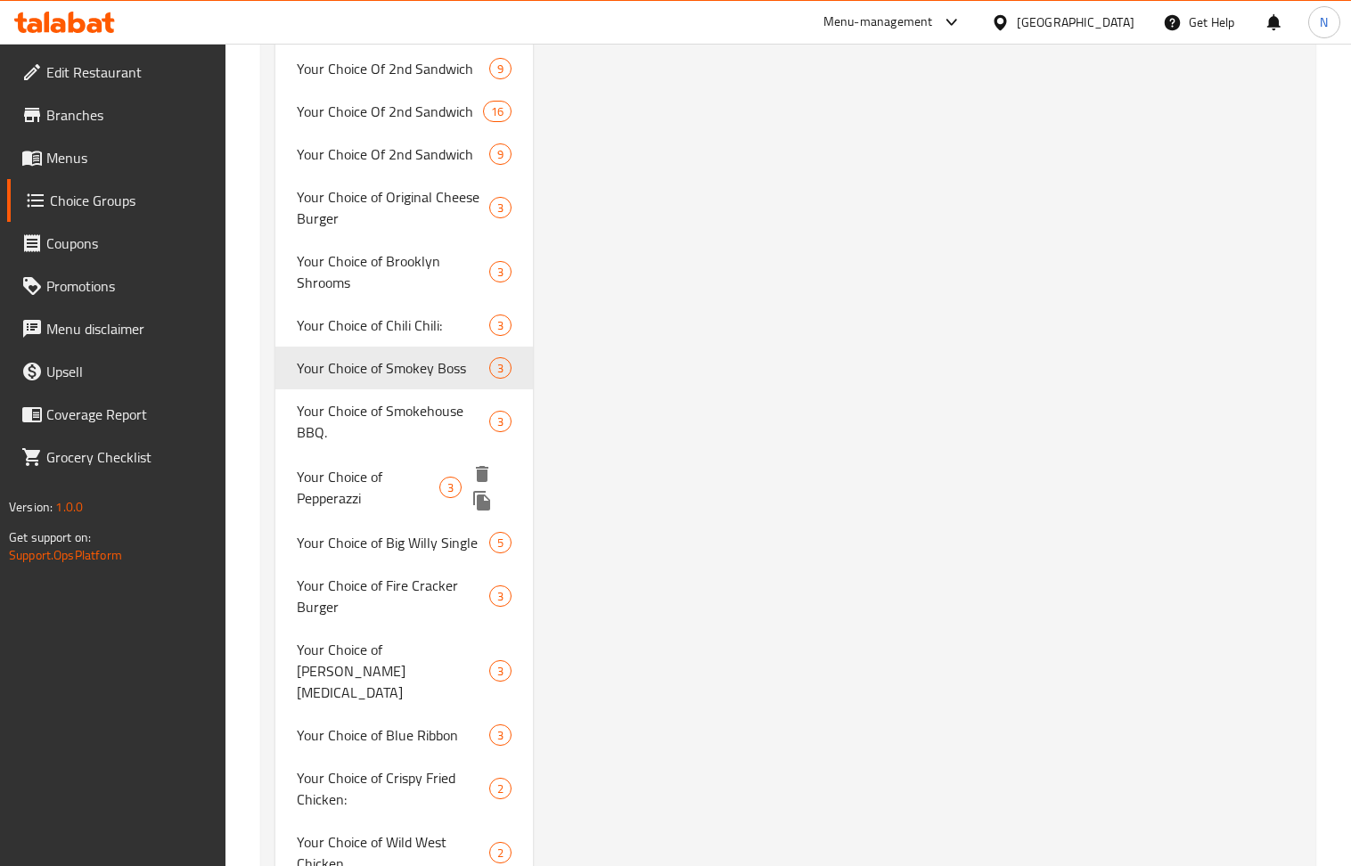
click at [351, 466] on span "Your Choice of Pepperazzi" at bounding box center [368, 487] width 143 height 43
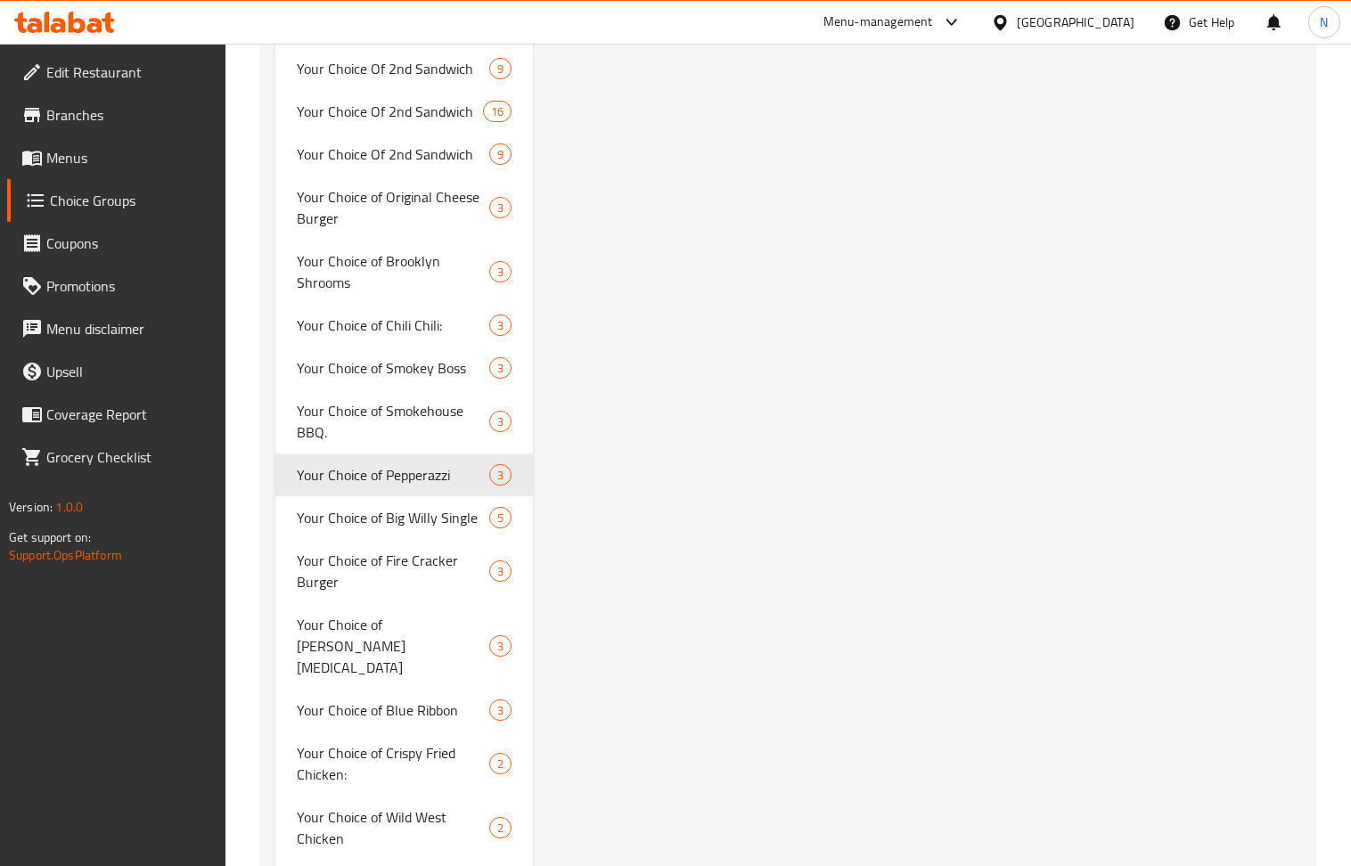
type input "Your Choice of Pepperazzi"
type input "اختيارك من بيبيراتزي"
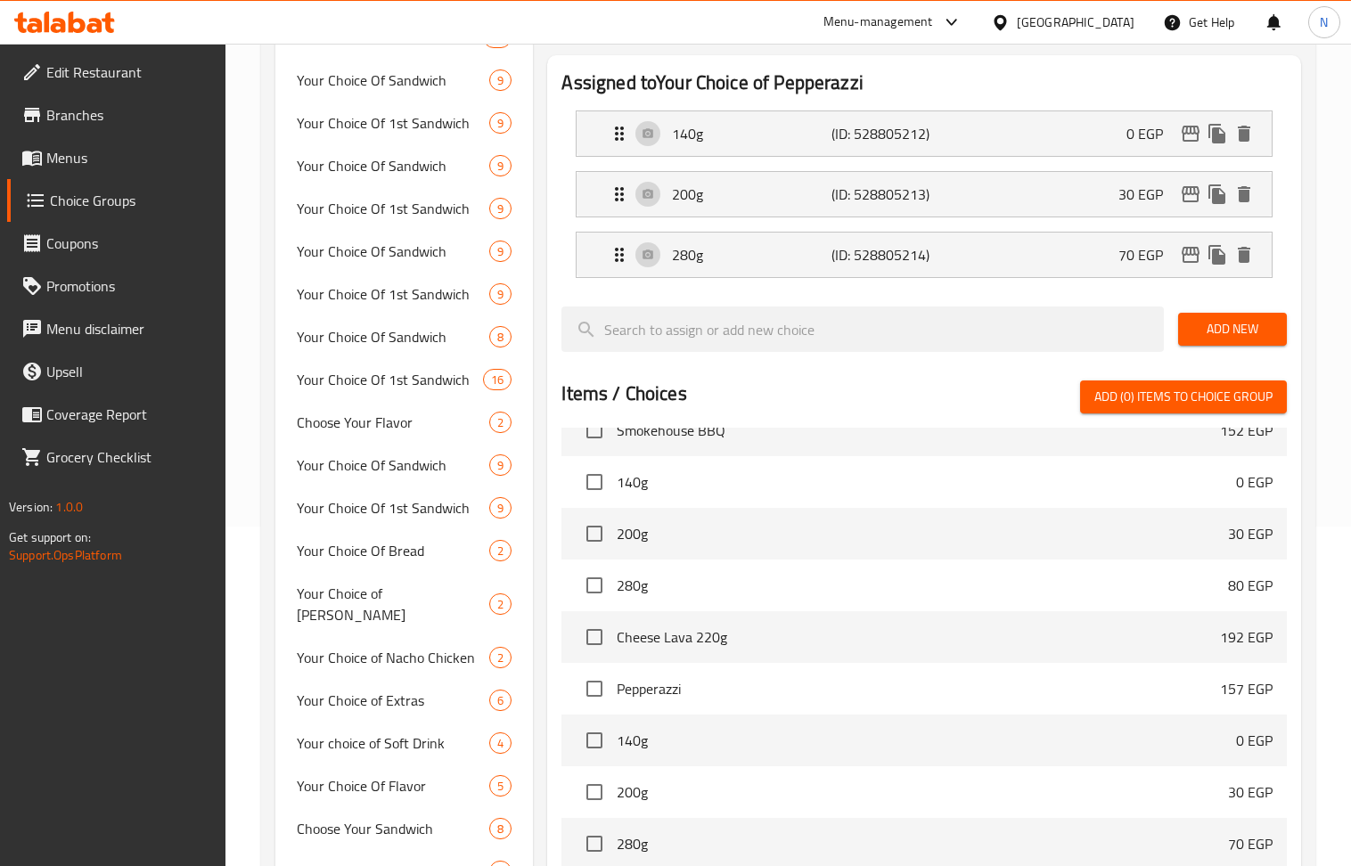
scroll to position [148, 0]
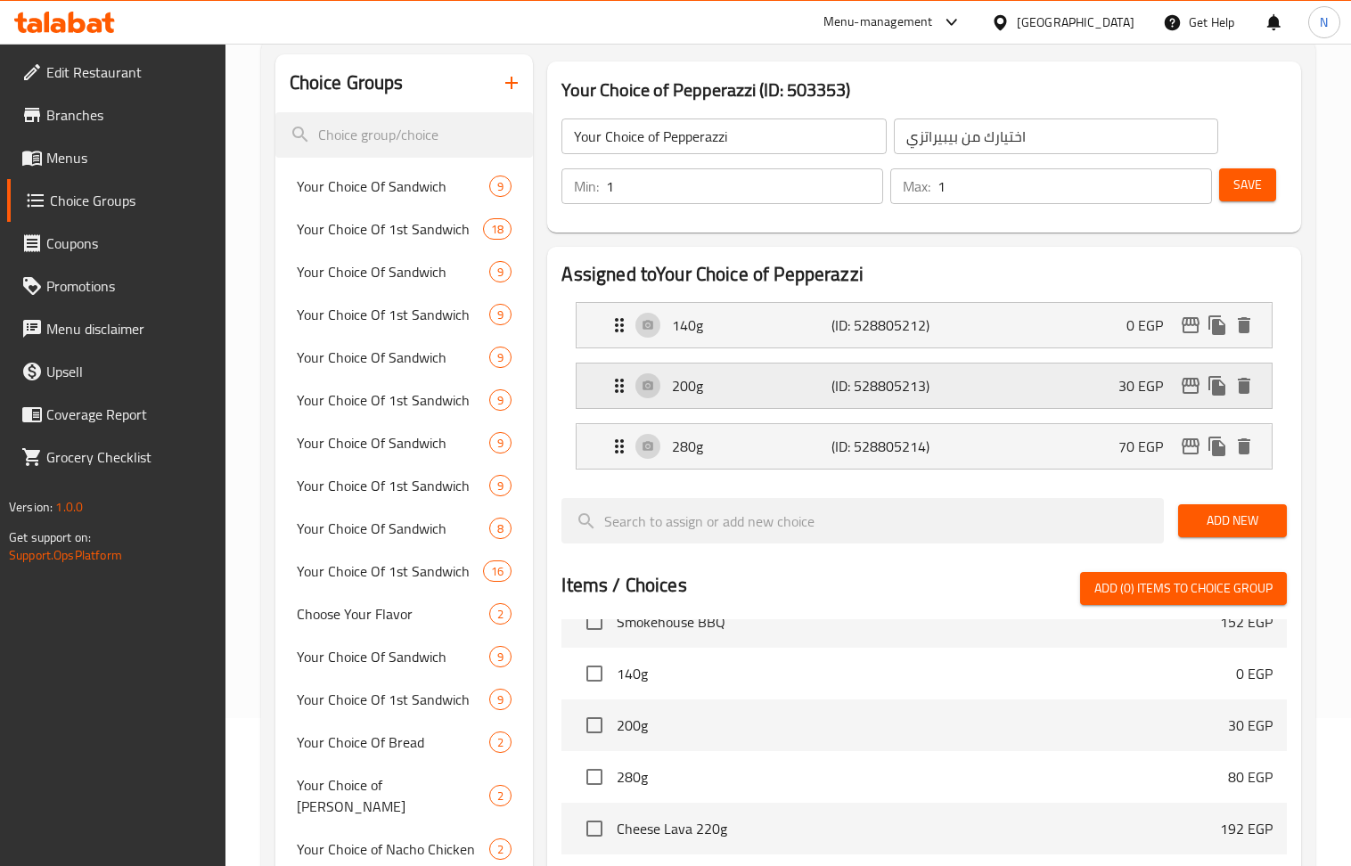
click at [814, 373] on div "200g (ID: 528805213) 30 EGP" at bounding box center [929, 386] width 641 height 45
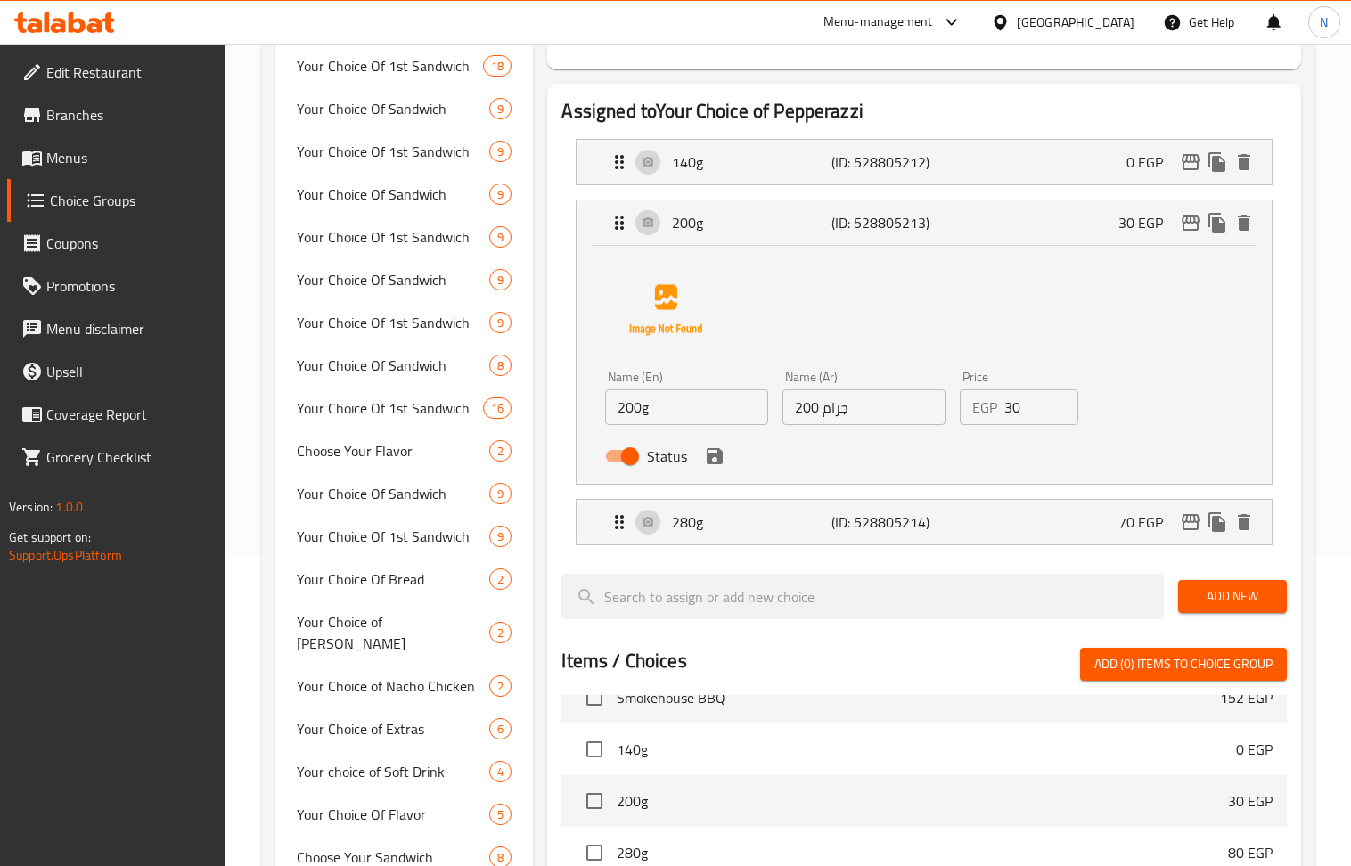
scroll to position [386, 0]
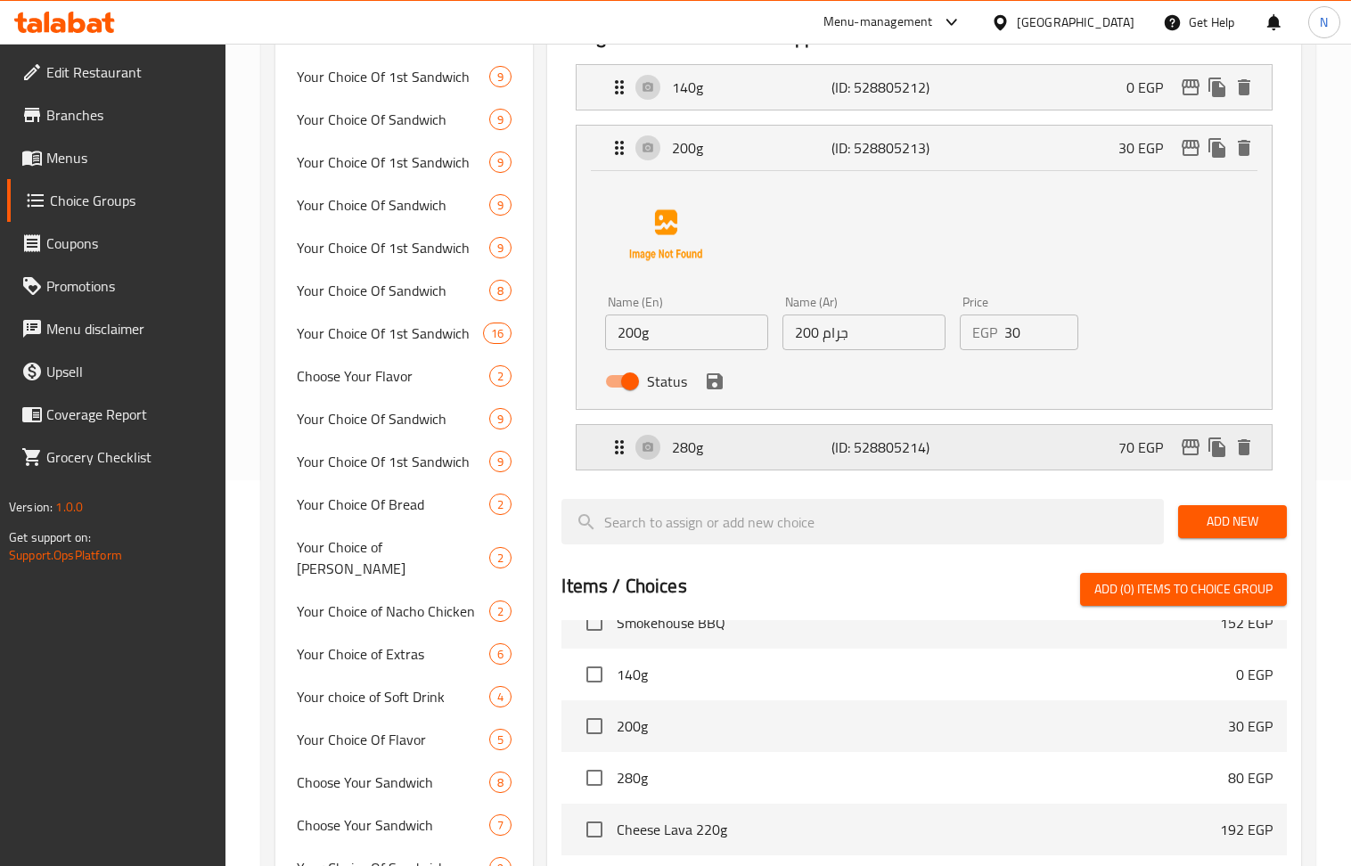
click at [742, 450] on p "280g" at bounding box center [752, 447] width 160 height 21
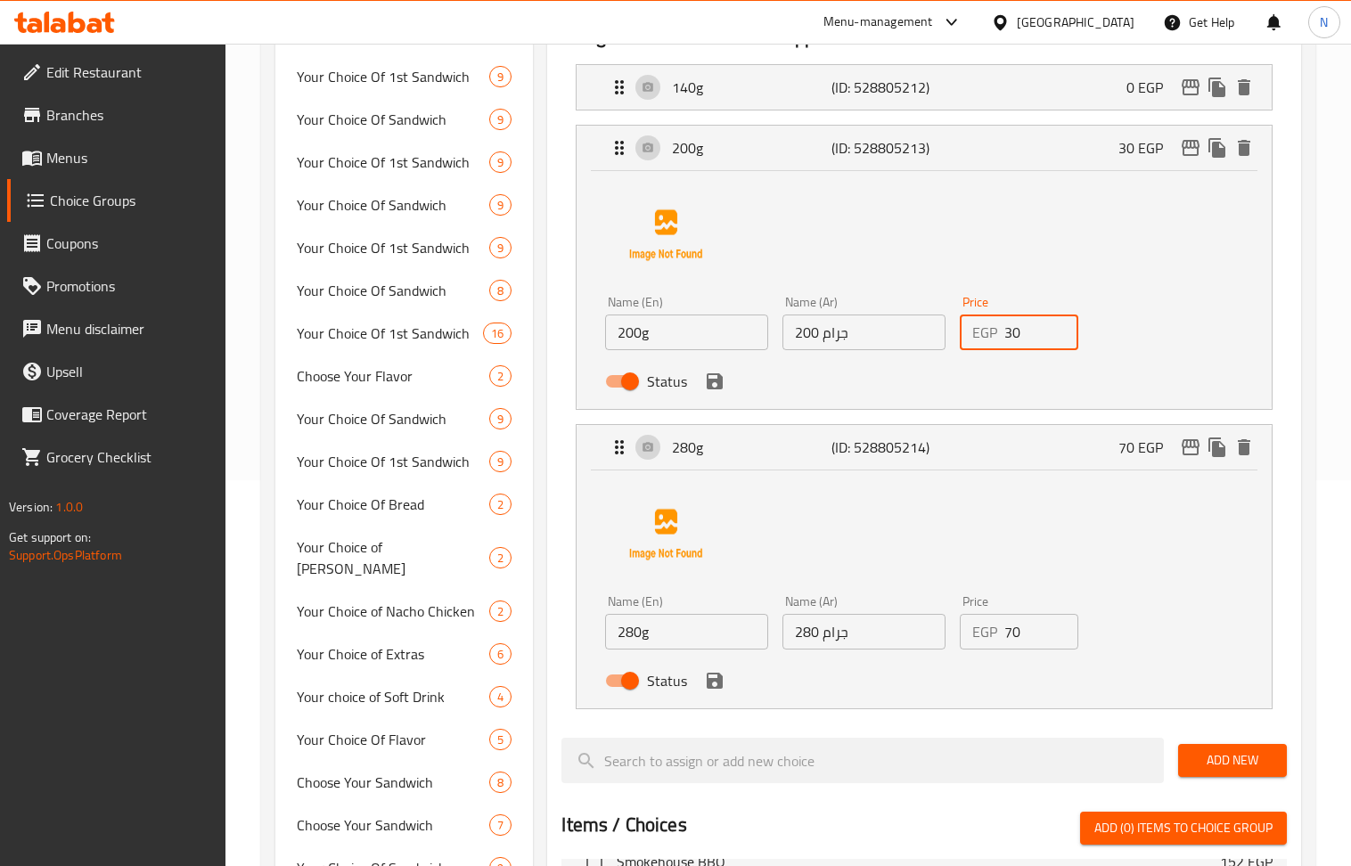
click at [1028, 330] on input "30" at bounding box center [1041, 333] width 74 height 36
paste input "24"
type input "24"
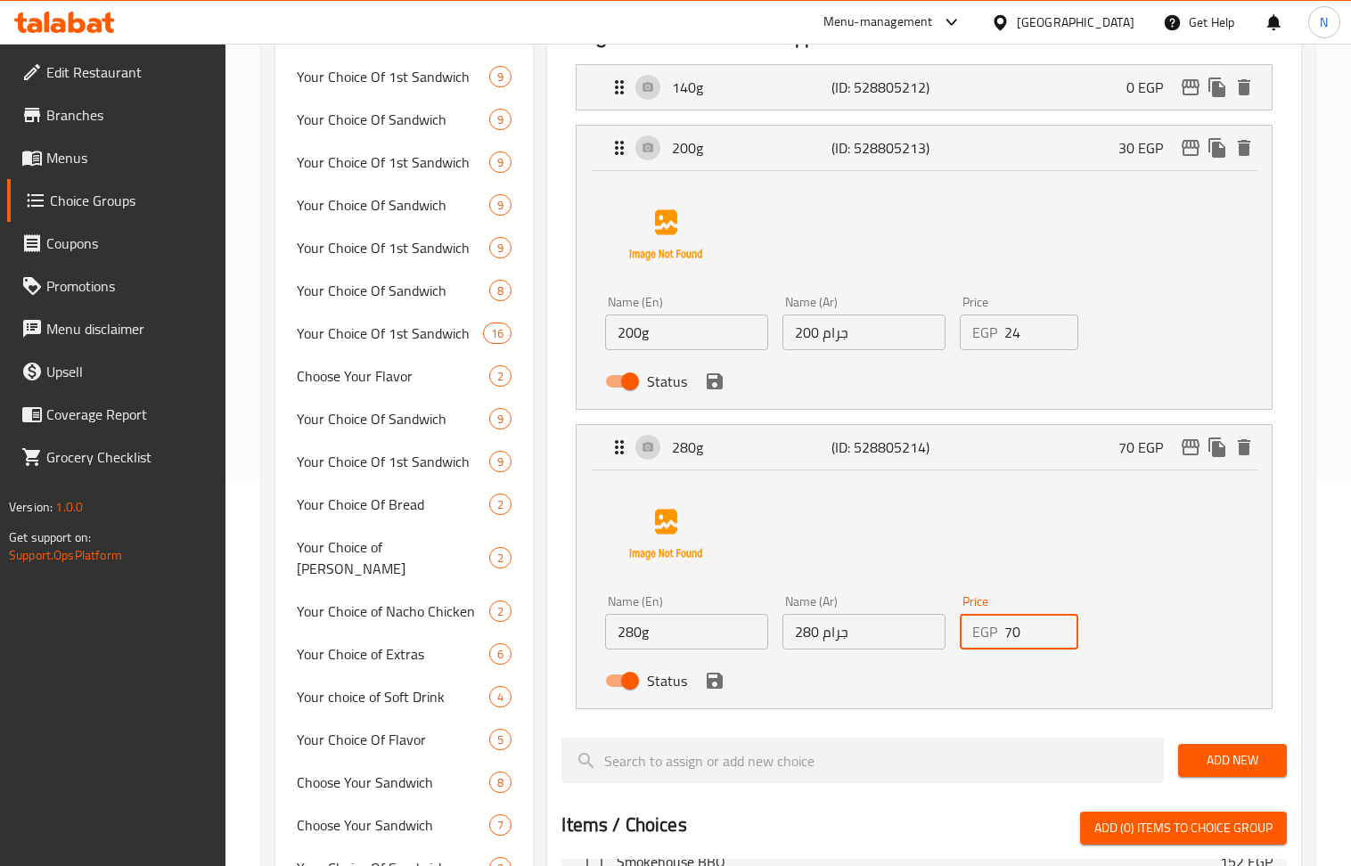
click at [1023, 638] on input "70" at bounding box center [1041, 632] width 74 height 36
drag, startPoint x: 1023, startPoint y: 638, endPoint x: 954, endPoint y: 522, distance: 135.1
click at [1021, 633] on input "70" at bounding box center [1041, 632] width 74 height 36
paste input "64"
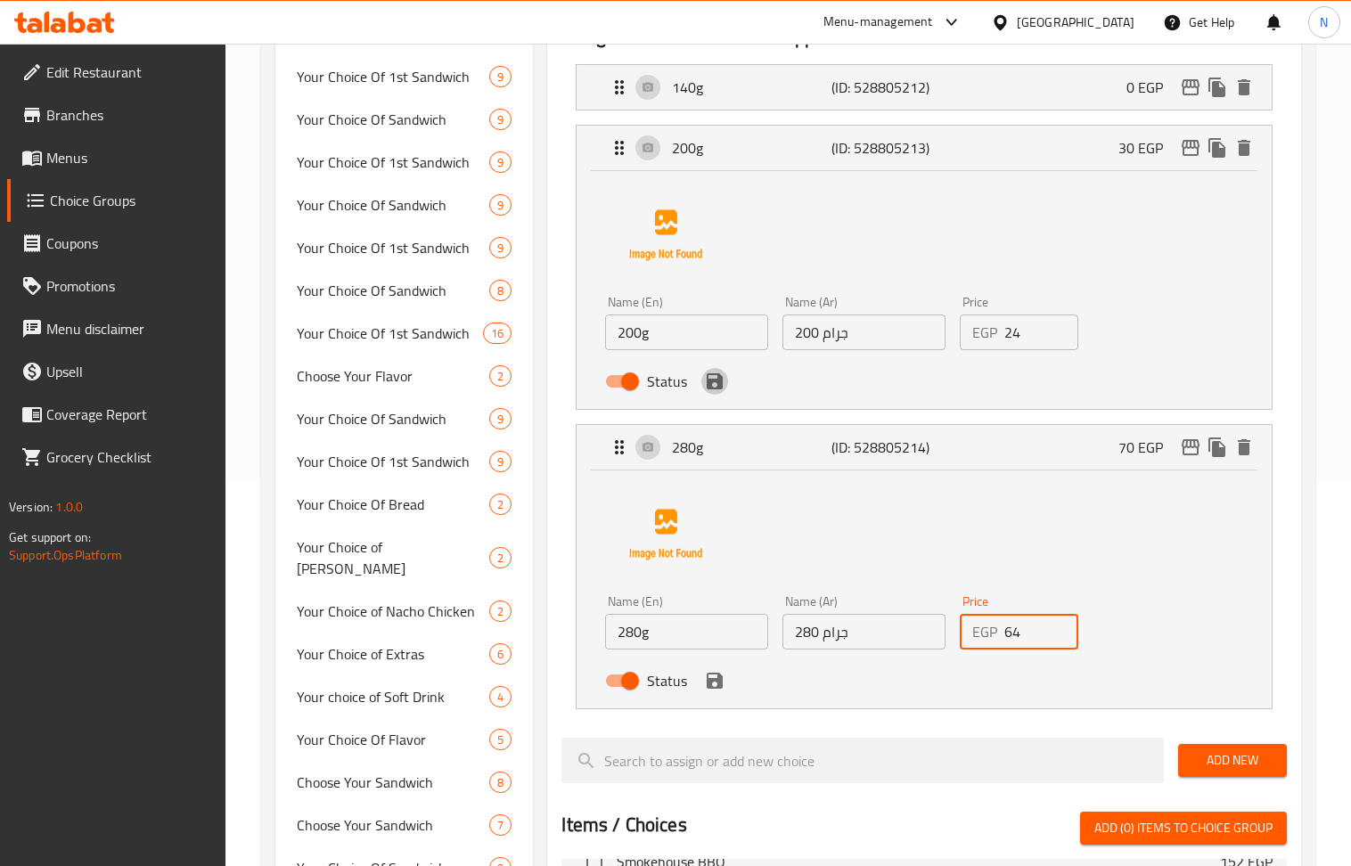
click at [718, 387] on icon "save" at bounding box center [715, 381] width 16 height 16
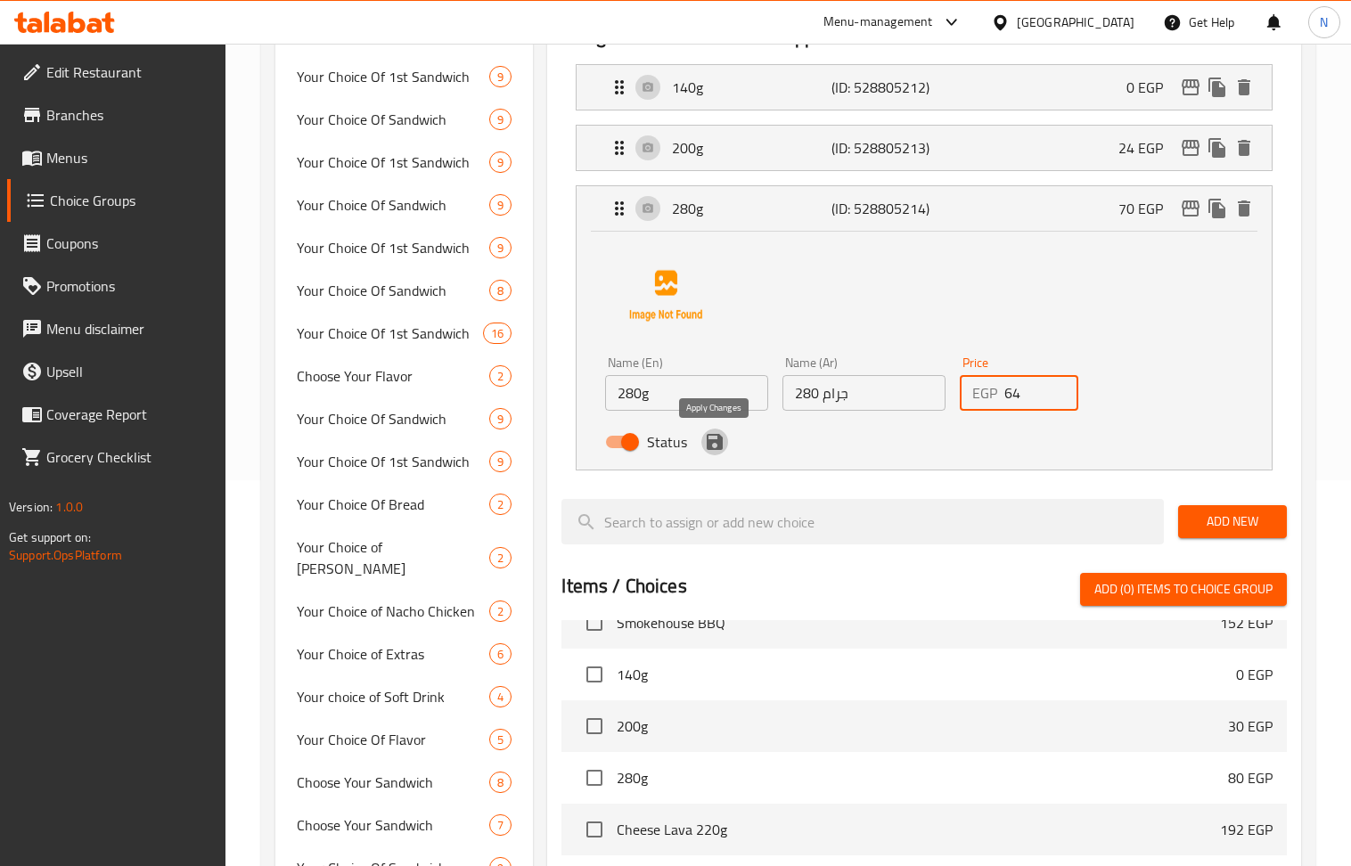
click at [722, 444] on icon "save" at bounding box center [714, 441] width 21 height 21
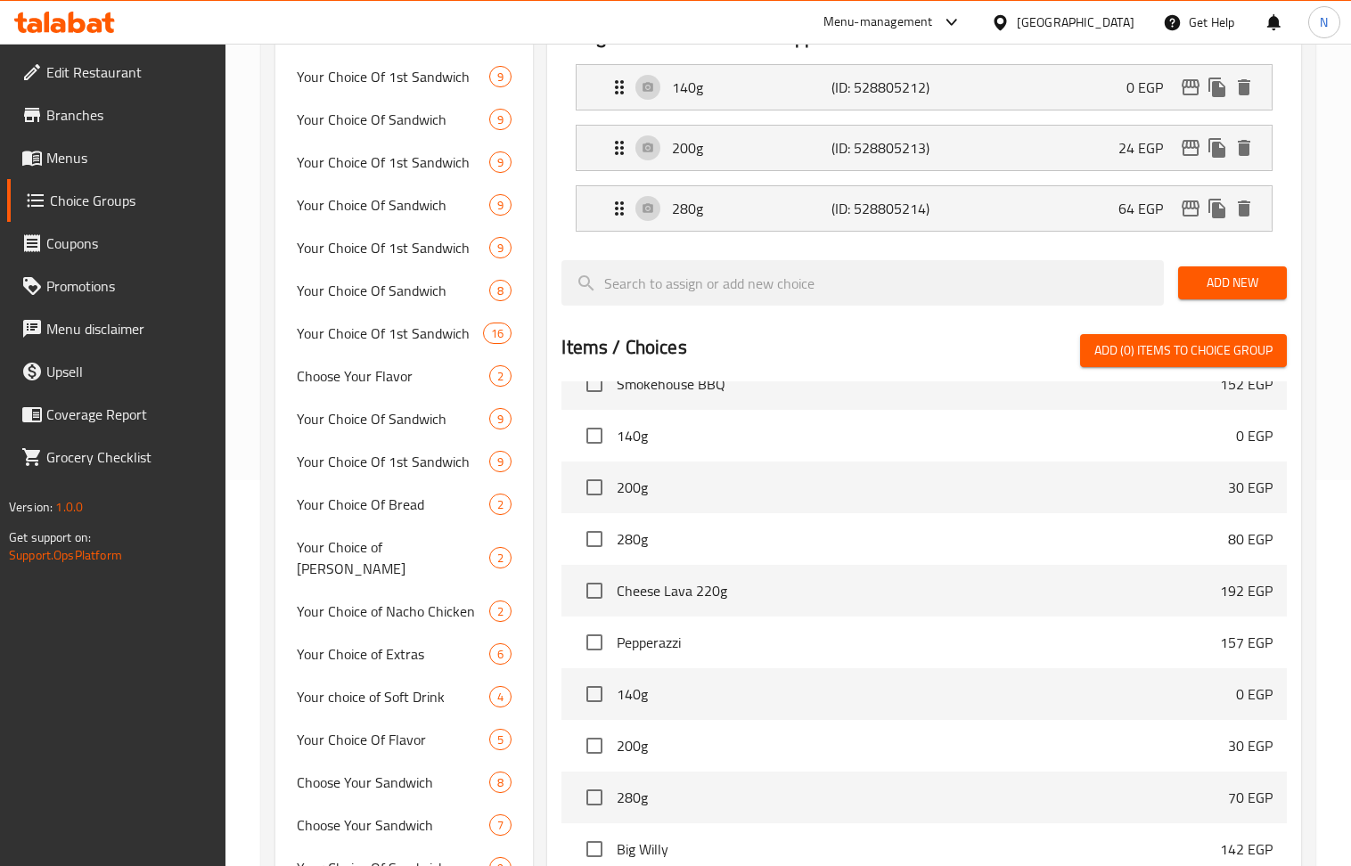
type input "64"
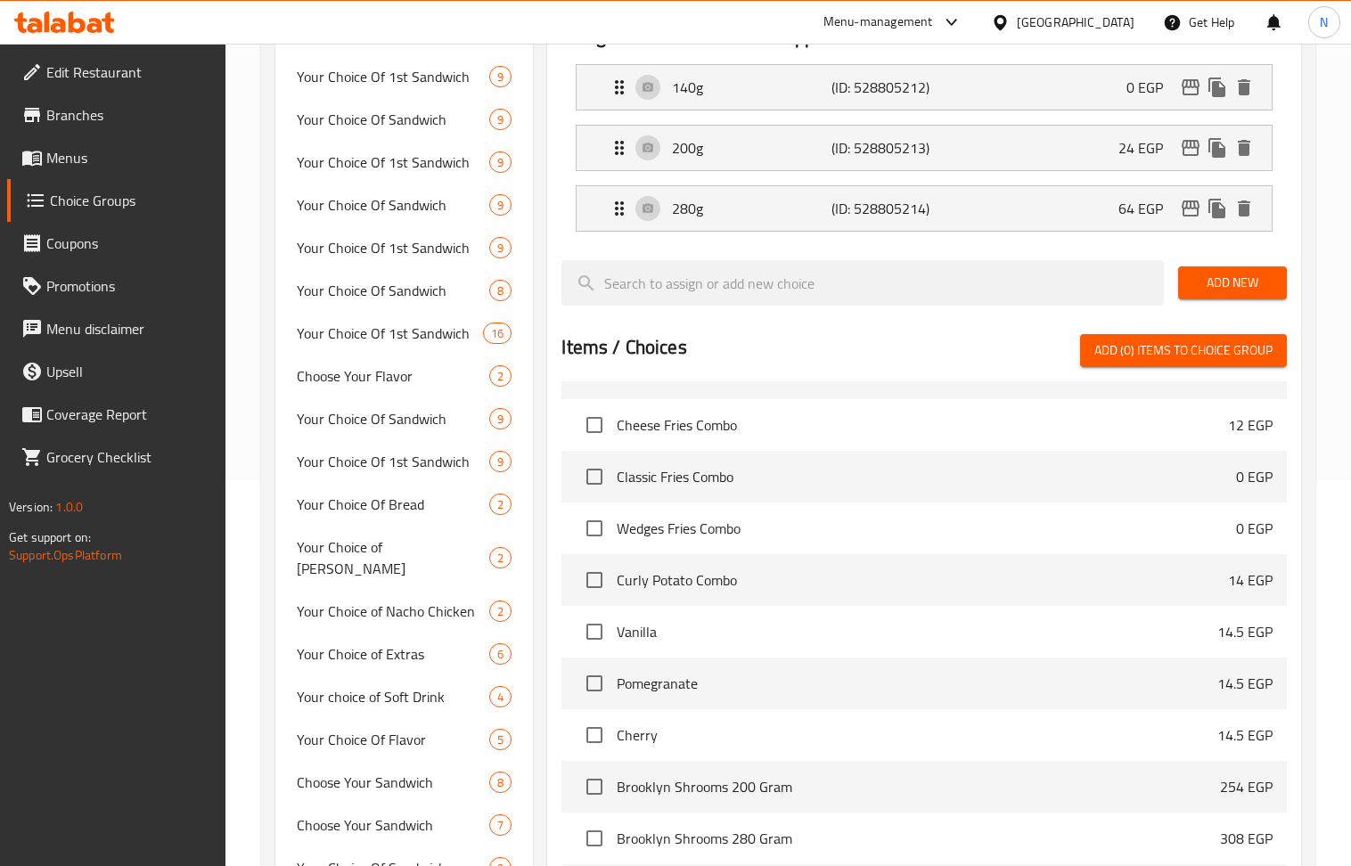
scroll to position [0, 0]
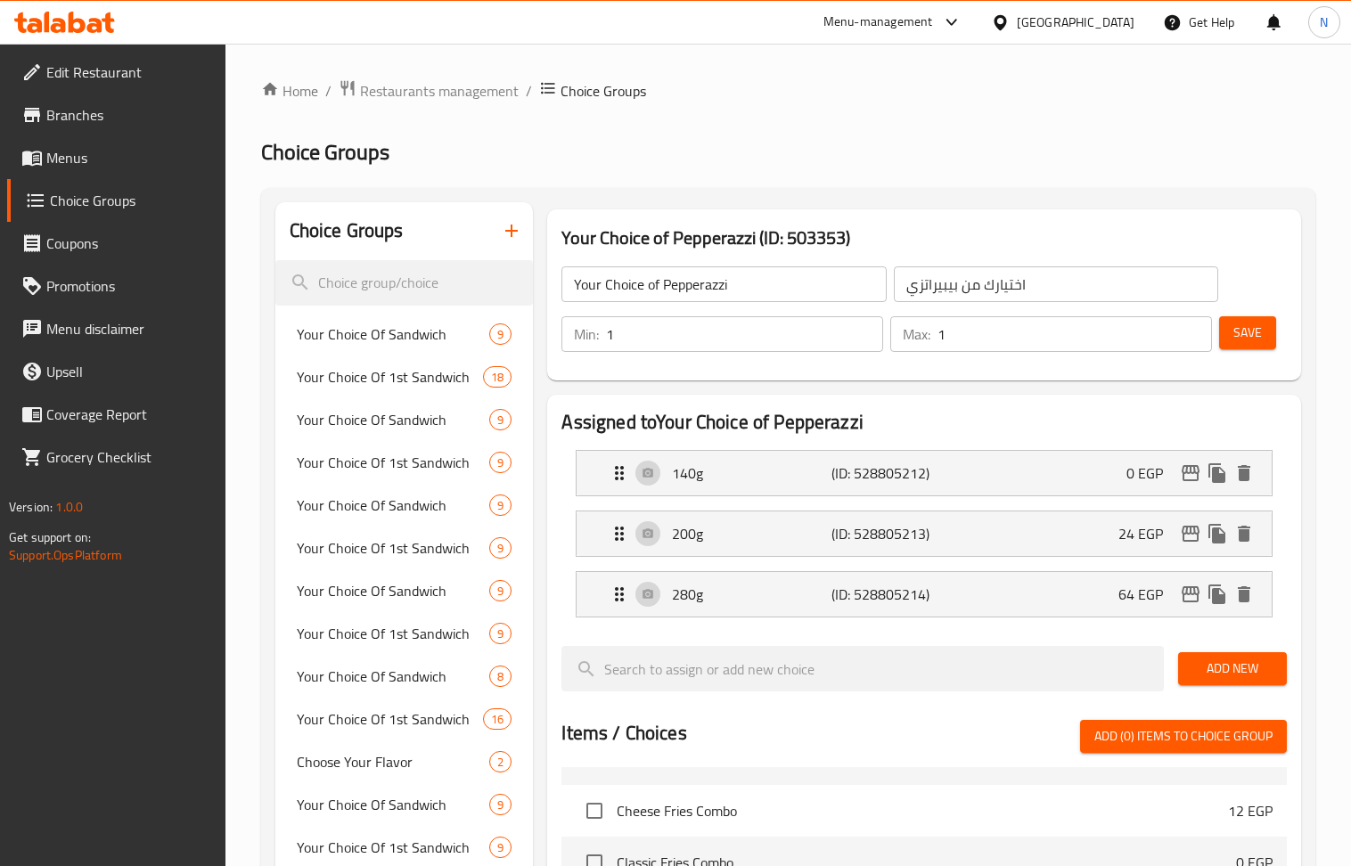
click at [1255, 335] on span "Save" at bounding box center [1247, 333] width 29 height 22
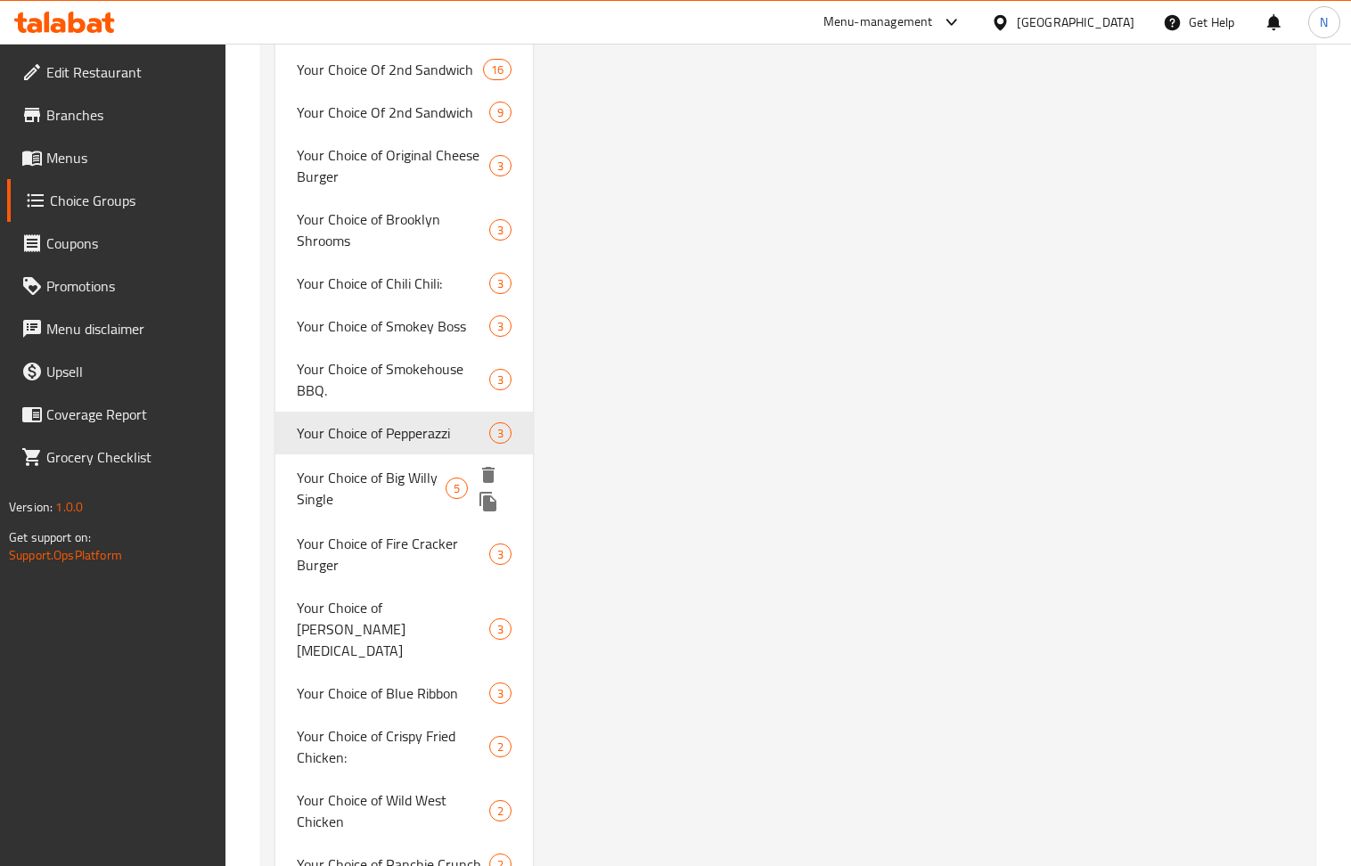
scroll to position [3281, 0]
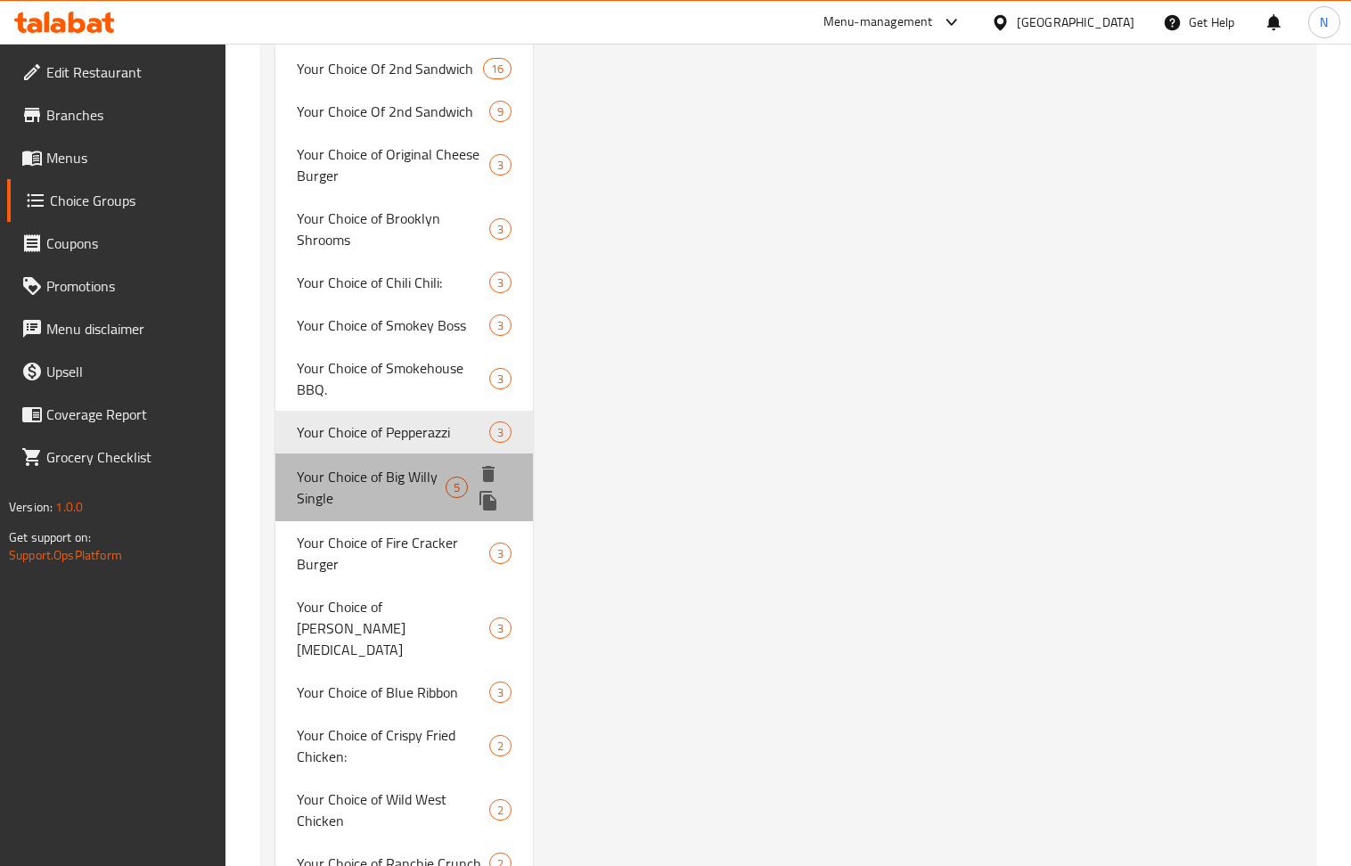
click at [346, 466] on span "Your Choice of Big Willy Single" at bounding box center [371, 487] width 149 height 43
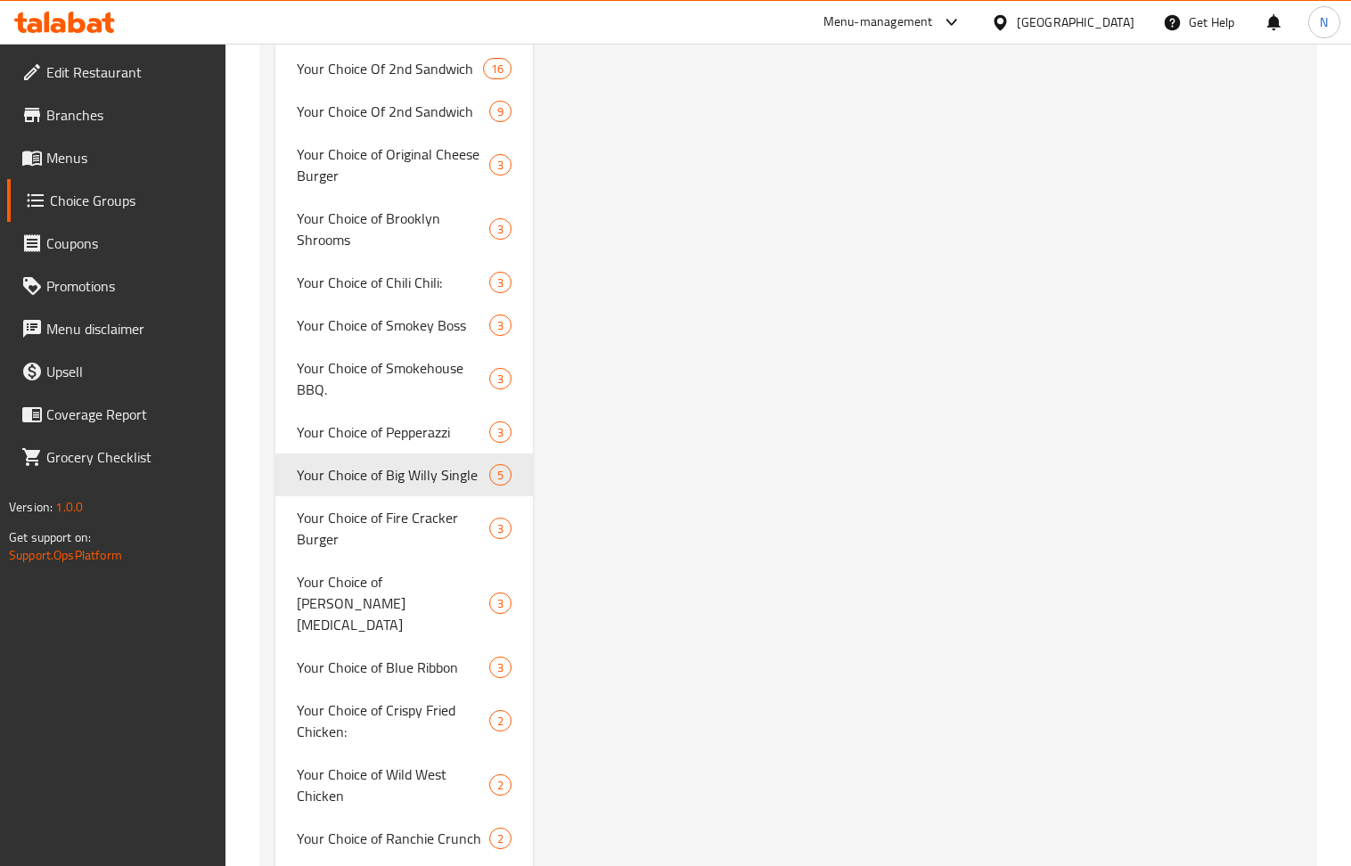
type input "Your Choice of Big Willy Single"
type input "اختيارك من بيج ويلي سنجل"
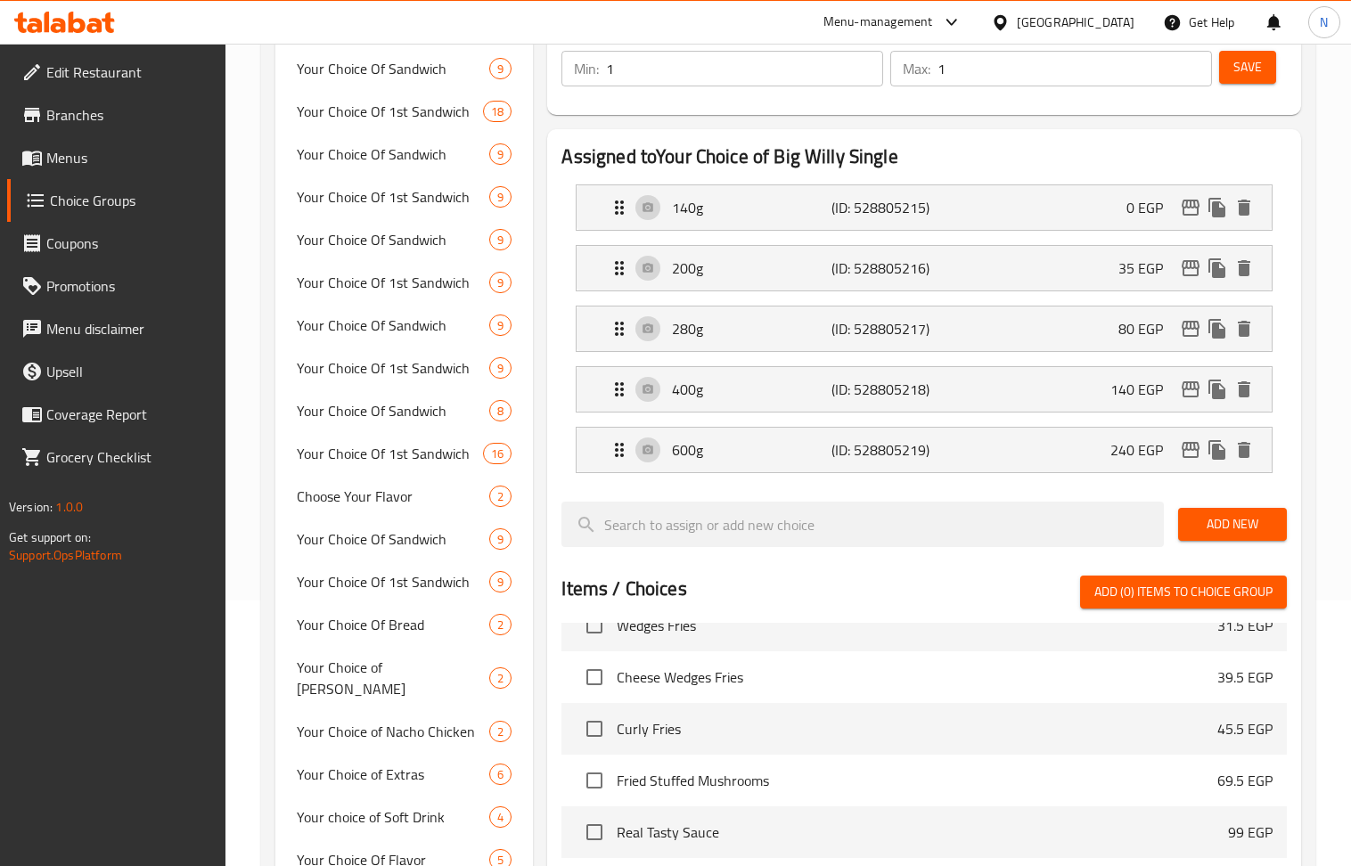
scroll to position [0, 0]
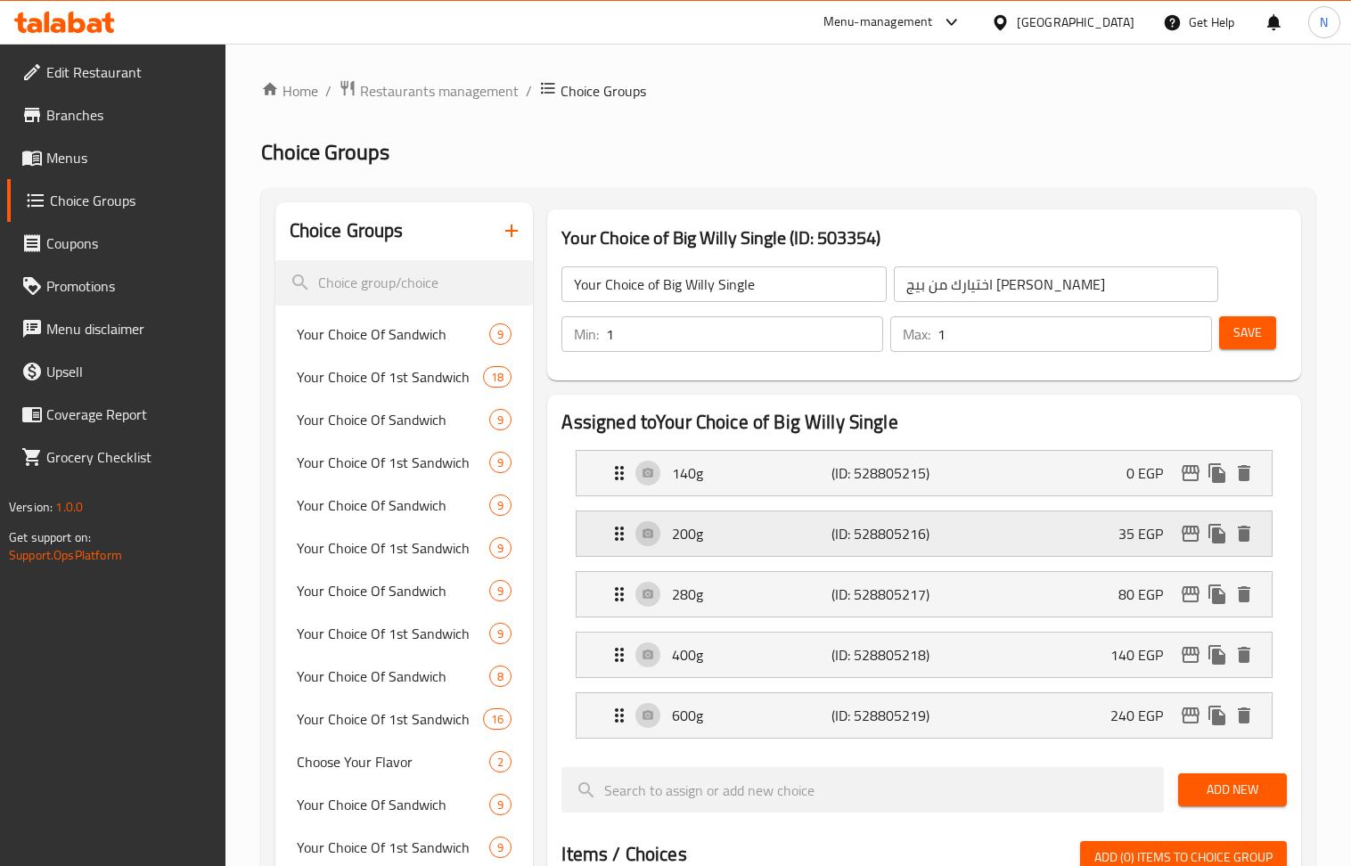
click at [866, 519] on div "200g (ID: 528805216) 35 EGP" at bounding box center [929, 534] width 641 height 45
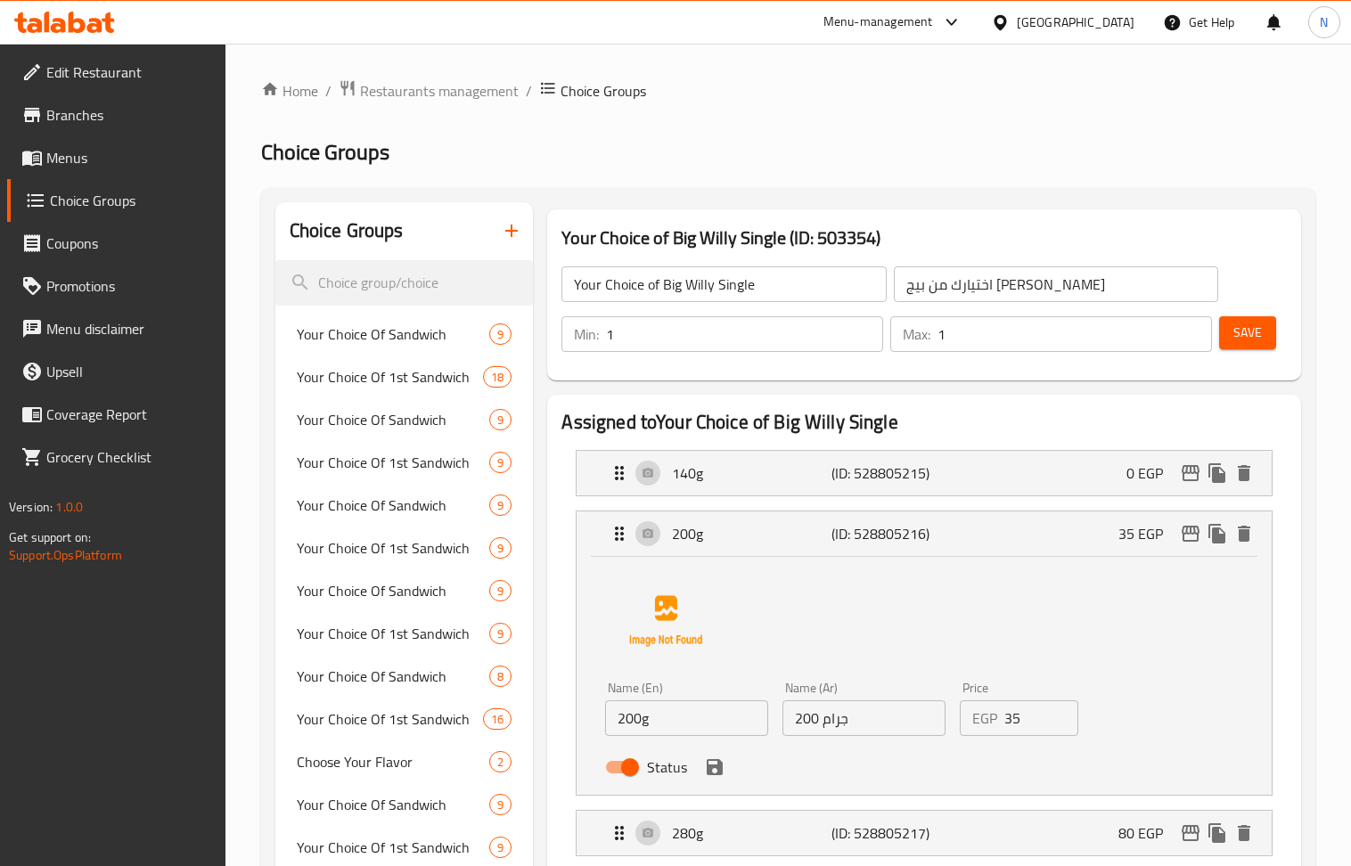
click at [1035, 717] on input "35" at bounding box center [1041, 718] width 74 height 36
paste input "40"
click at [711, 770] on icon "save" at bounding box center [715, 767] width 16 height 16
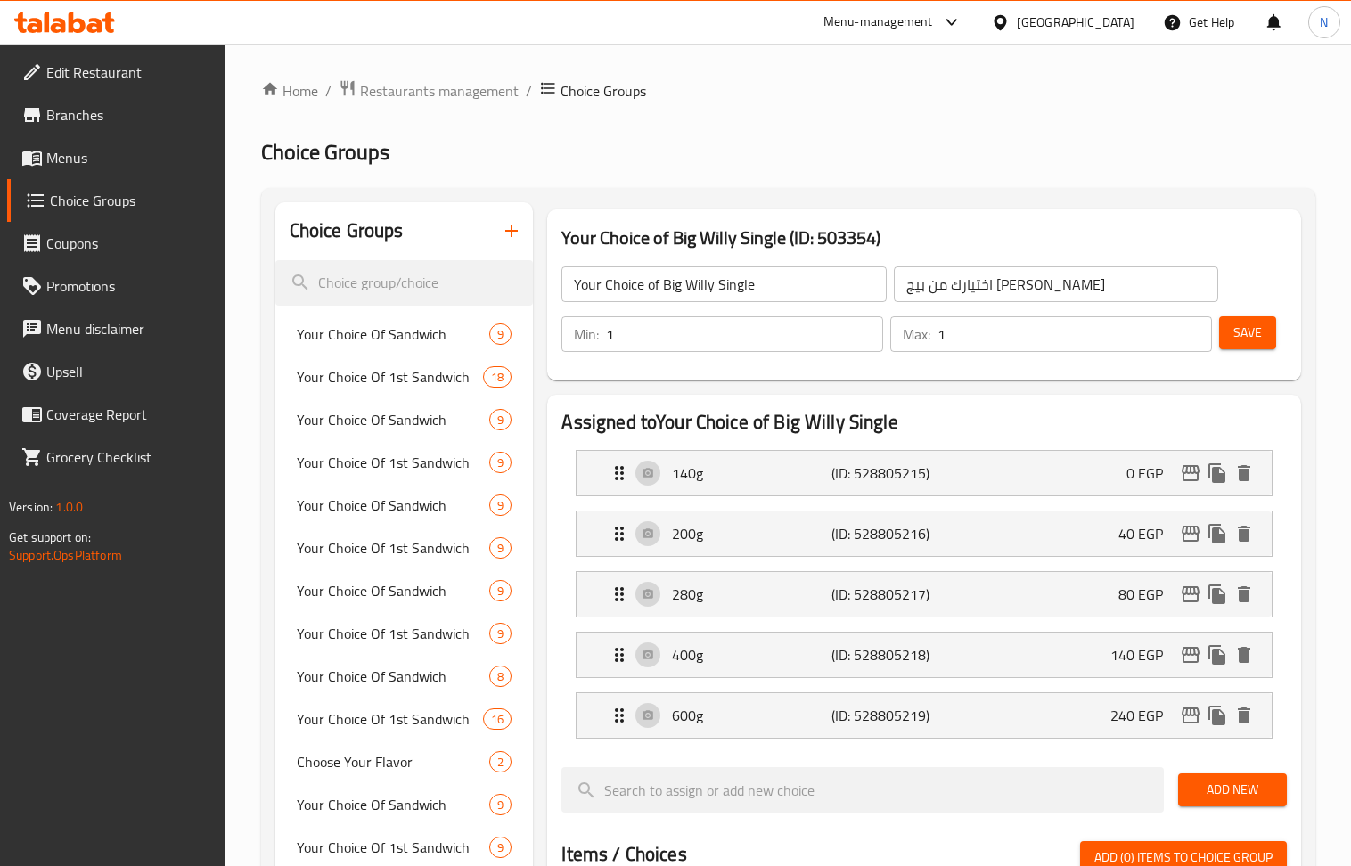
type input "40"
click at [948, 583] on div "280g (ID: 528805217) 80 EGP" at bounding box center [929, 594] width 641 height 45
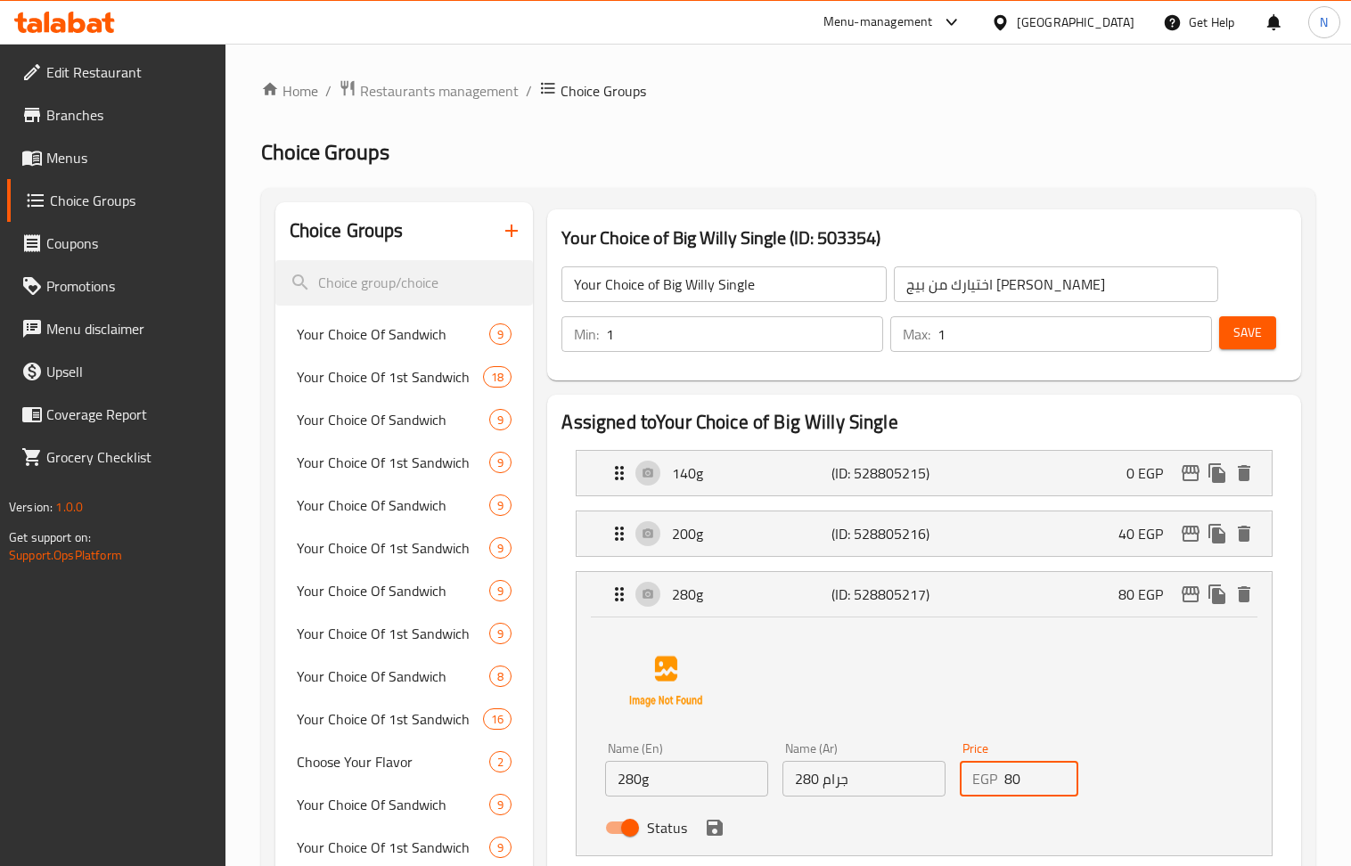
click at [1038, 777] on input "80" at bounding box center [1041, 779] width 74 height 36
click at [715, 825] on icon "save" at bounding box center [714, 827] width 21 height 21
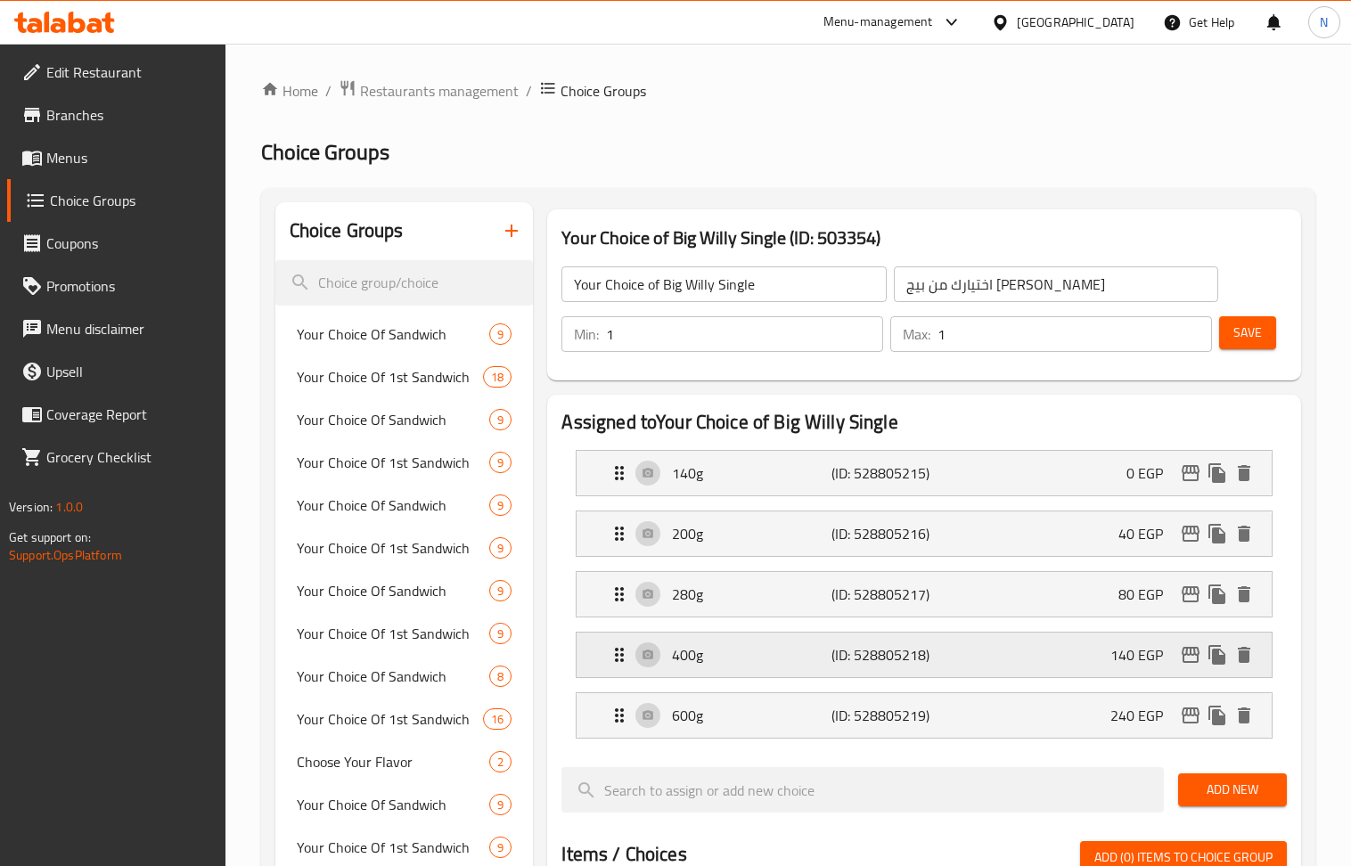
click at [899, 658] on p "(ID: 528805218)" at bounding box center [884, 654] width 106 height 21
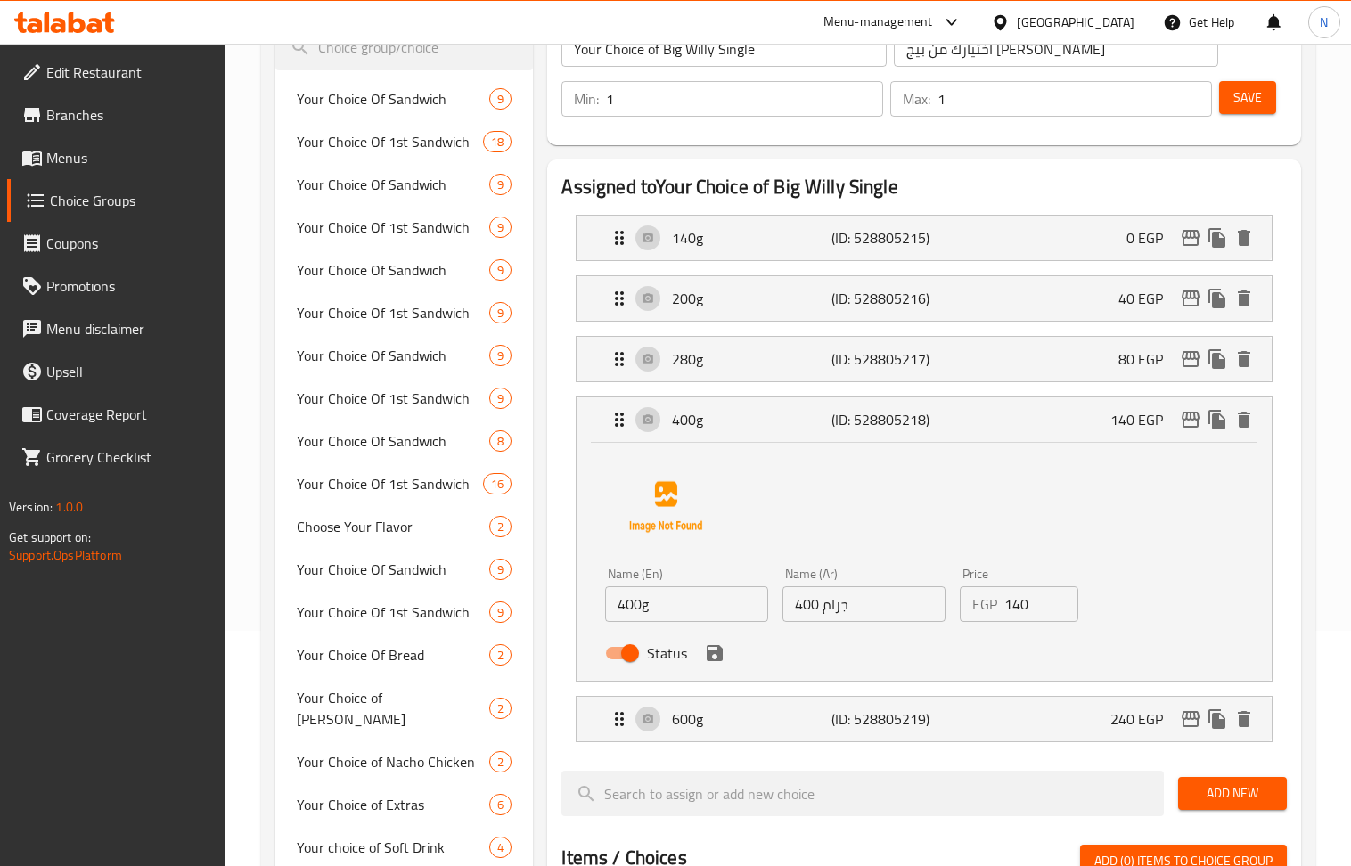
scroll to position [237, 0]
click at [1025, 618] on input "140" at bounding box center [1041, 603] width 74 height 36
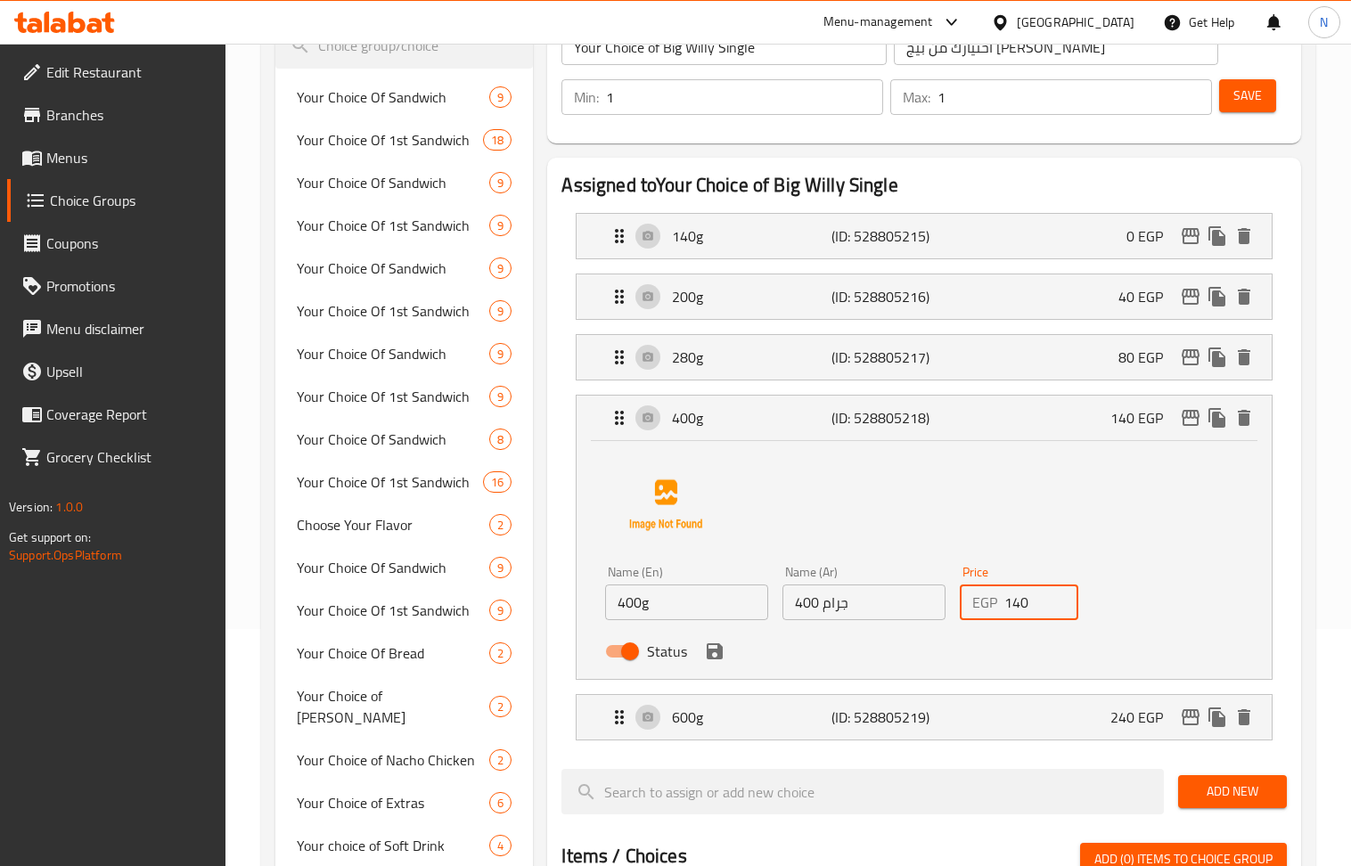
click at [1025, 618] on input "140" at bounding box center [1041, 603] width 74 height 36
paste input "5"
click at [720, 656] on icon "save" at bounding box center [715, 651] width 16 height 16
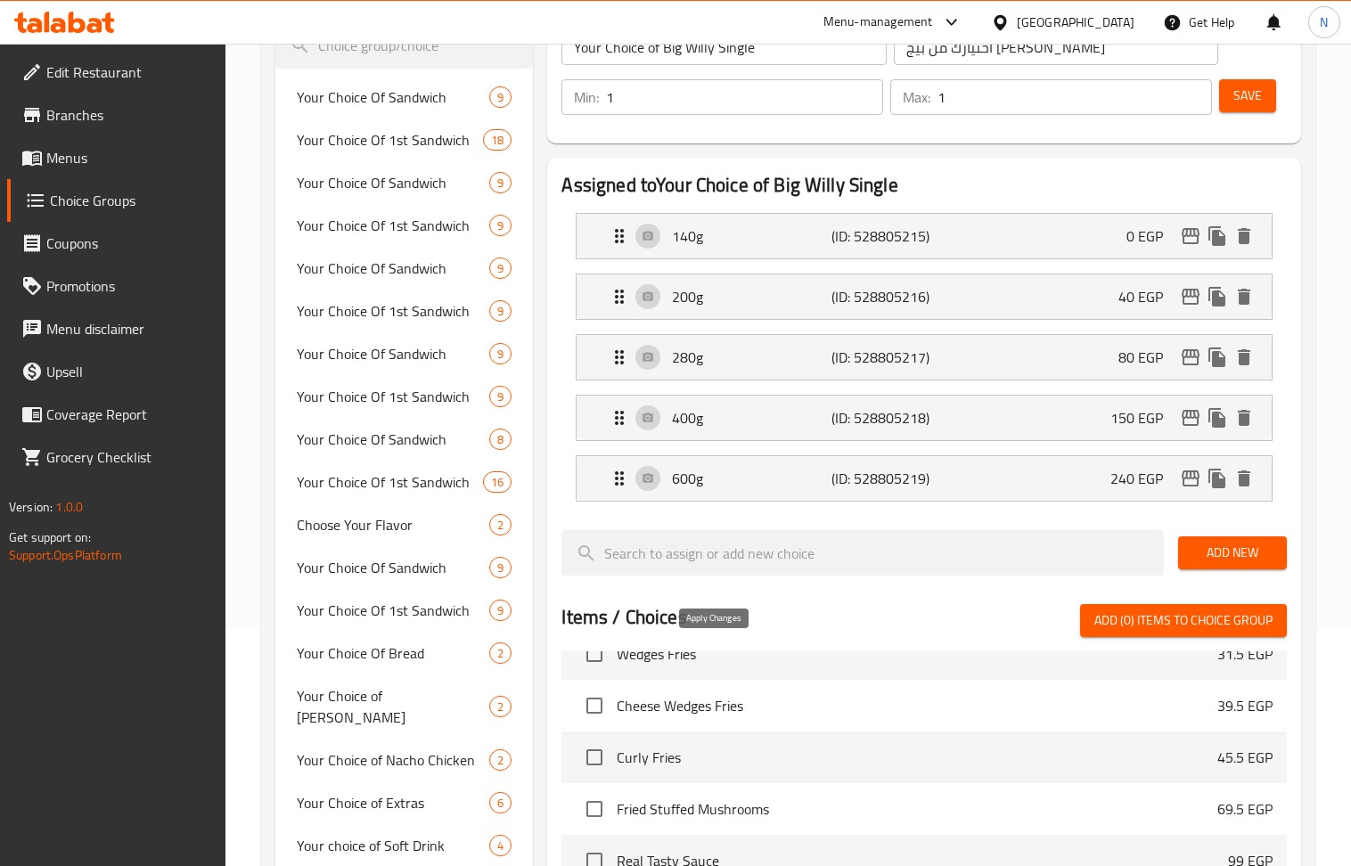
type input "150"
click at [1255, 87] on span "Save" at bounding box center [1247, 96] width 29 height 22
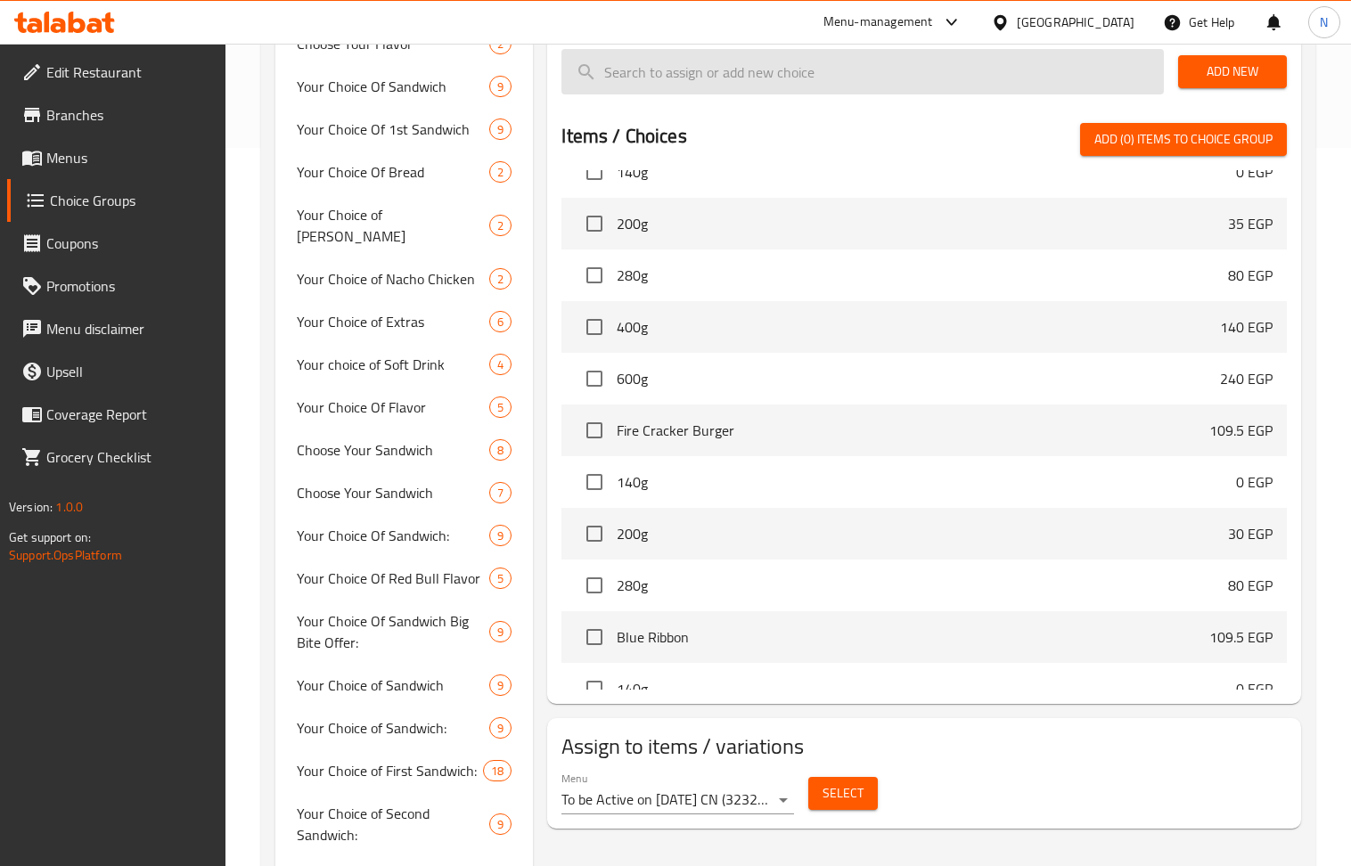
scroll to position [22773, 0]
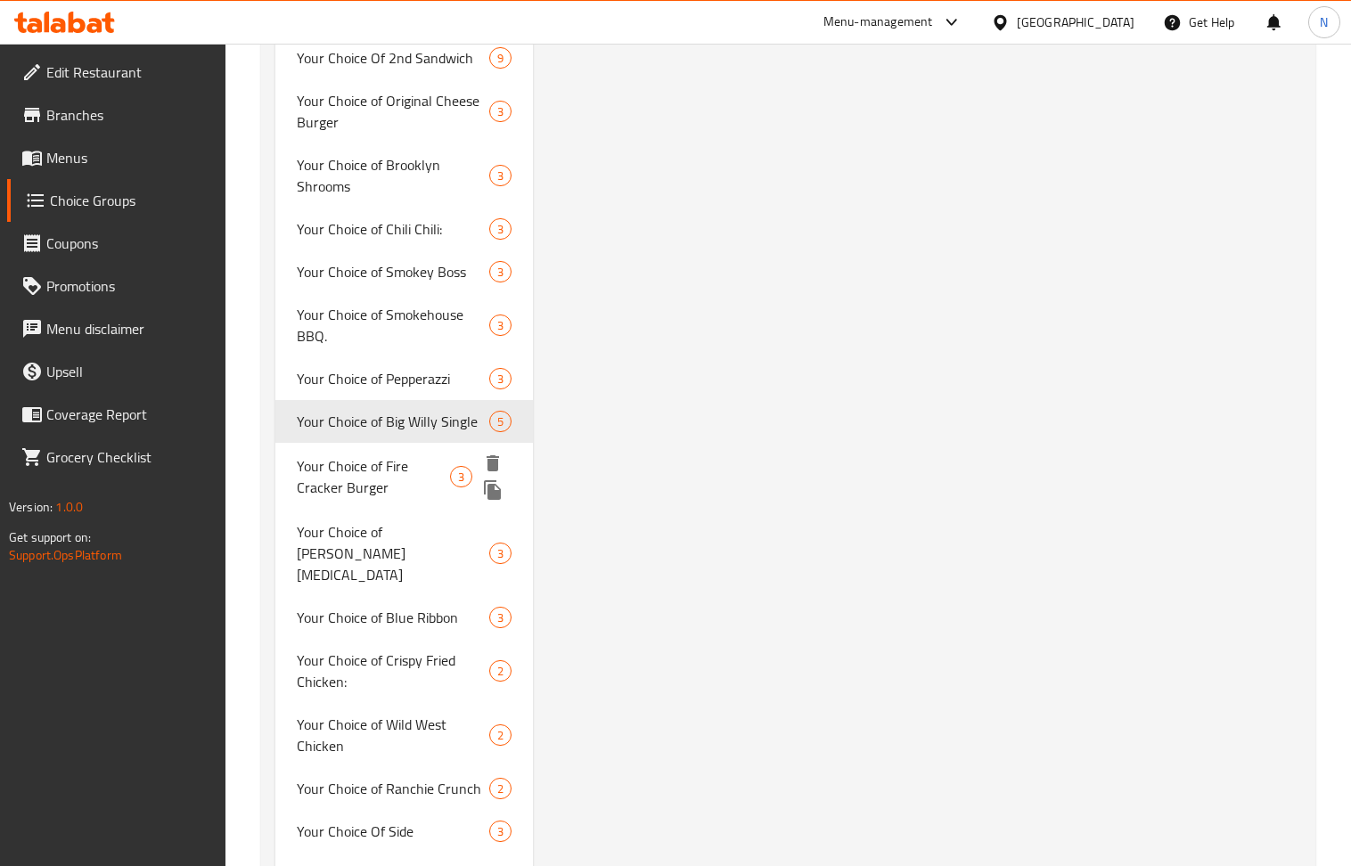
click at [351, 455] on span "Your Choice of Fire Cracker Burger" at bounding box center [373, 476] width 153 height 43
type input "Your Choice of Fire Cracker Burger"
type input "اختيارك من فاير كراكر برجر"
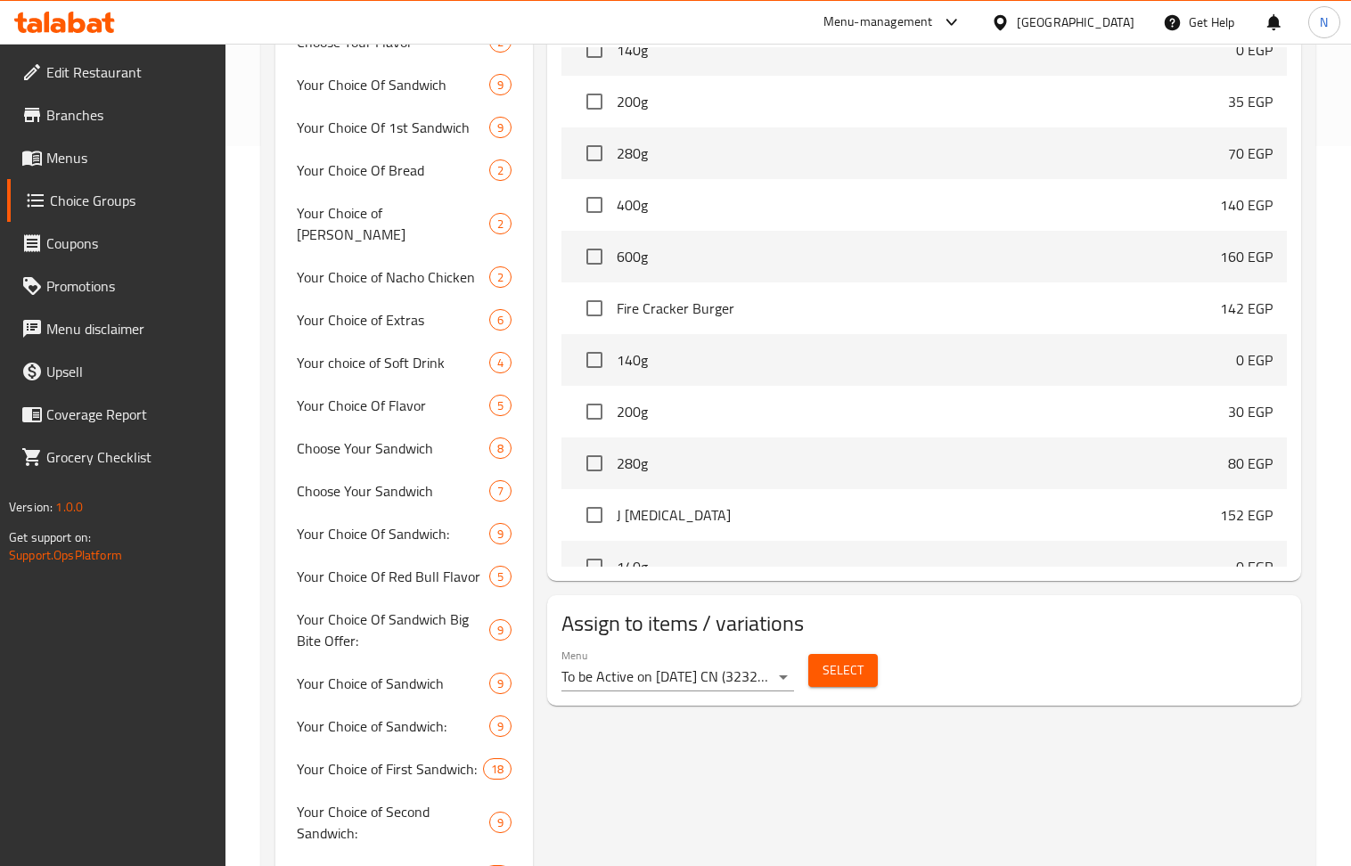
scroll to position [0, 0]
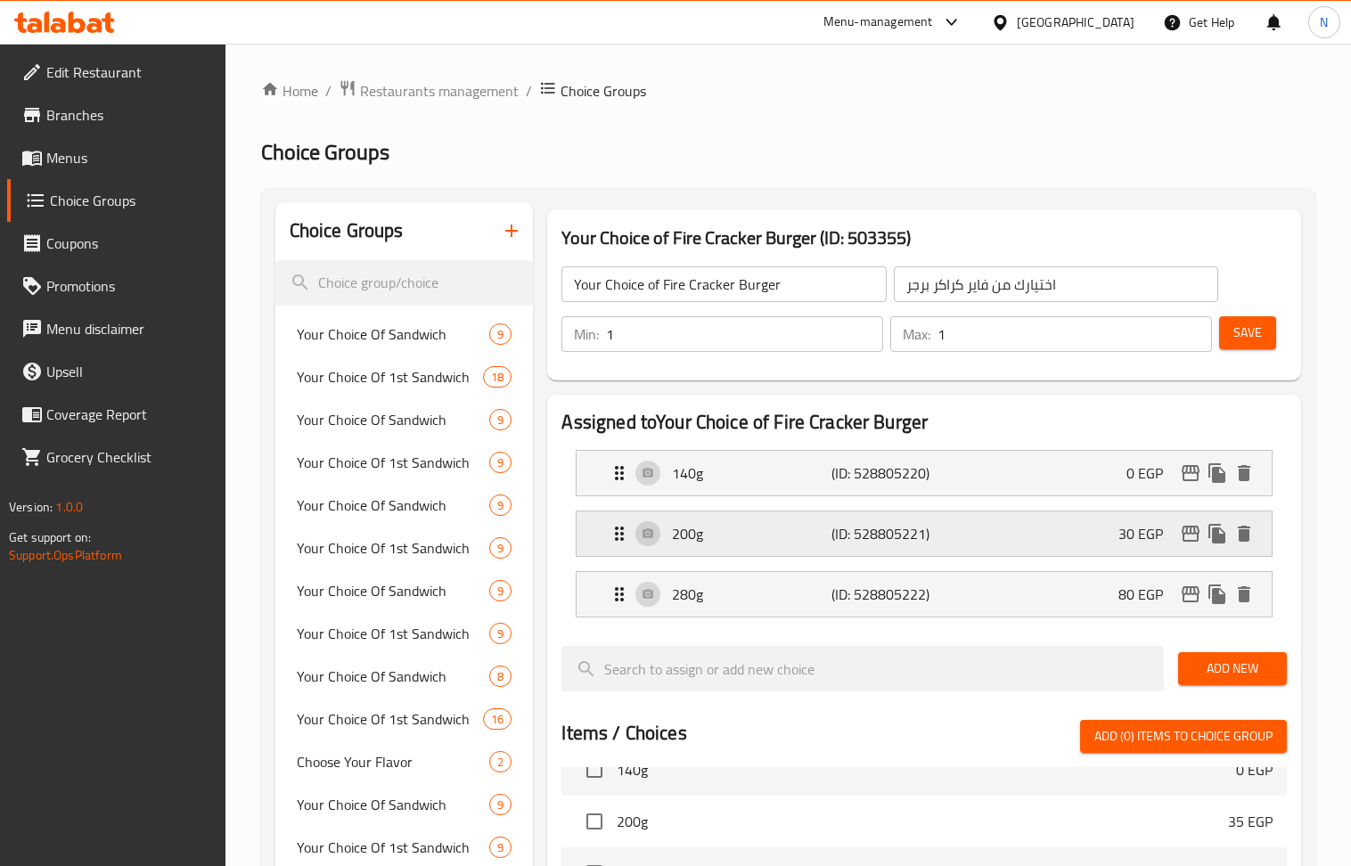
click at [1032, 536] on div "200g (ID: 528805221) 30 EGP" at bounding box center [929, 534] width 641 height 45
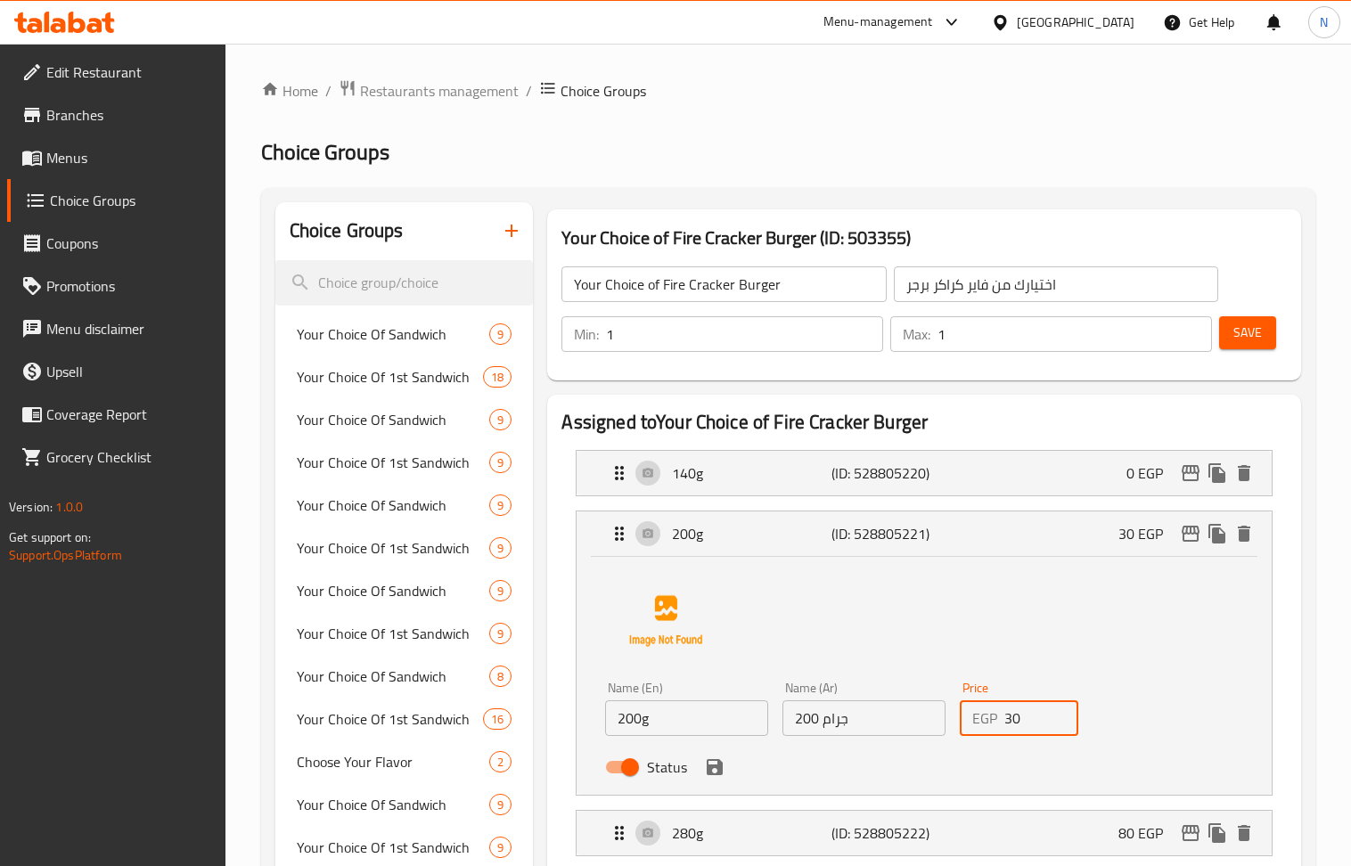
click at [1030, 721] on input "30" at bounding box center [1041, 718] width 74 height 36
paste input "6"
click at [708, 767] on icon "save" at bounding box center [715, 767] width 16 height 16
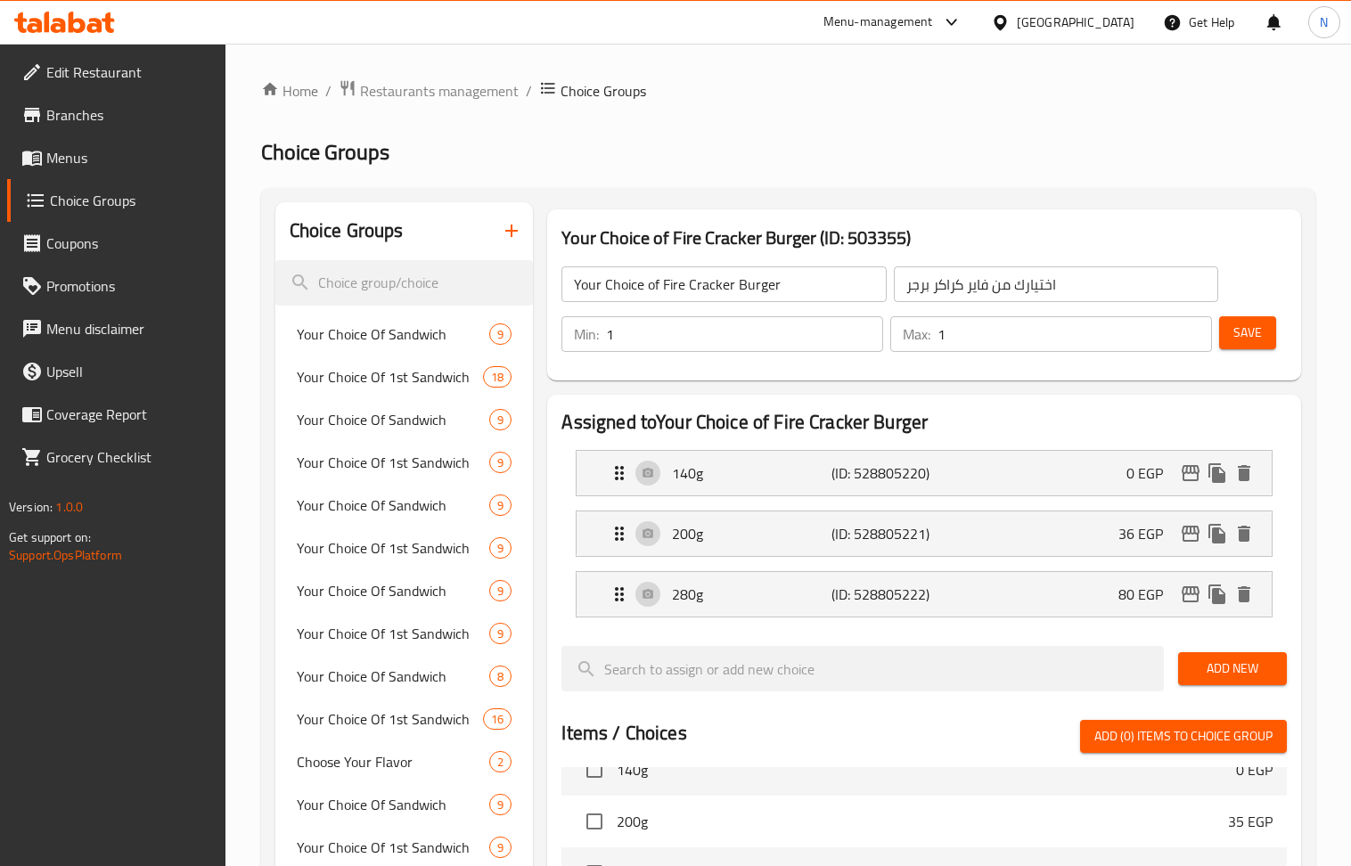
type input "36"
drag, startPoint x: 1096, startPoint y: 610, endPoint x: 1085, endPoint y: 611, distance: 10.8
click at [1096, 610] on div "280g (ID: 528805222) 80 EGP" at bounding box center [929, 594] width 641 height 45
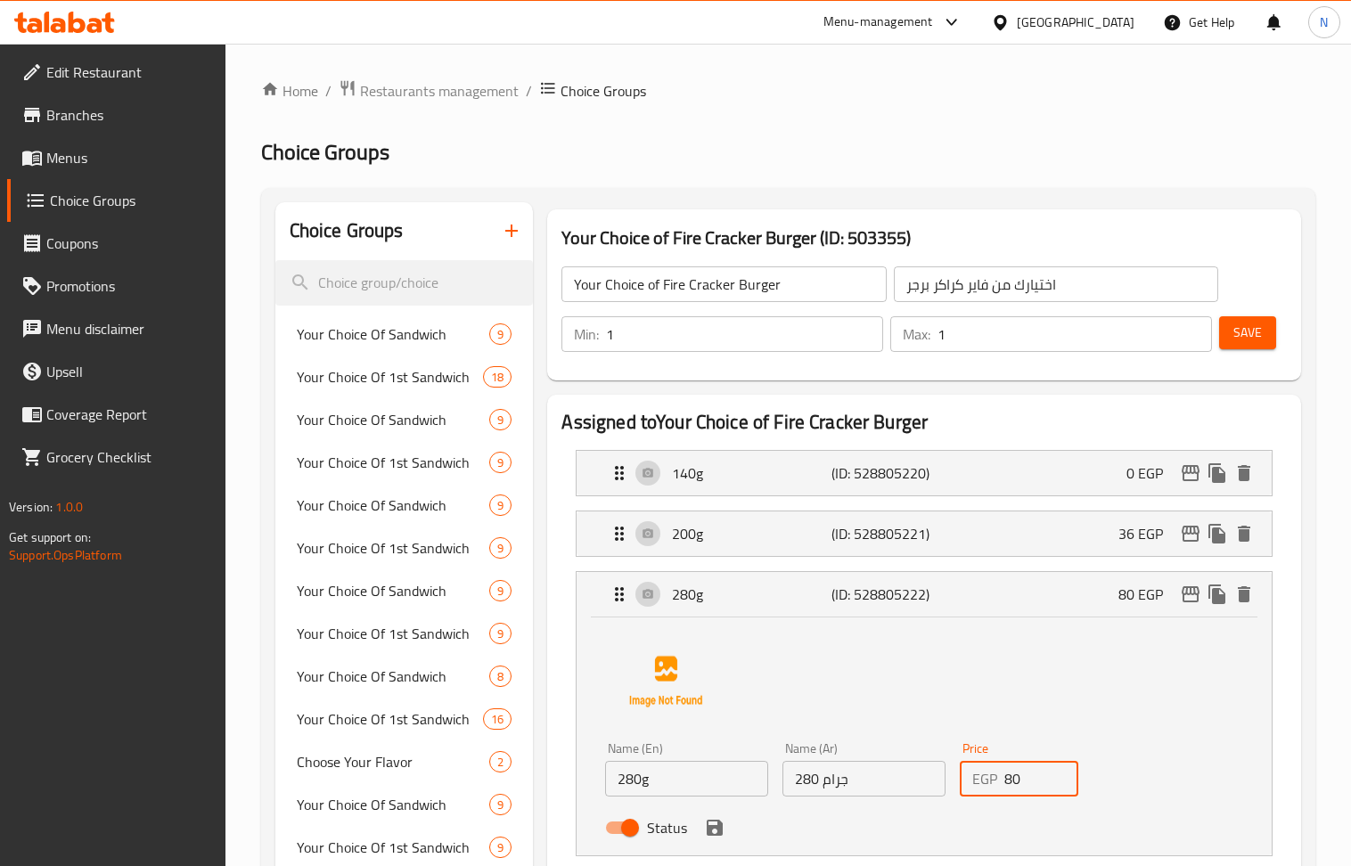
click at [1014, 781] on input "80" at bounding box center [1041, 779] width 74 height 36
drag, startPoint x: 717, startPoint y: 850, endPoint x: 714, endPoint y: 839, distance: 11.0
click at [715, 850] on div "Status" at bounding box center [863, 828] width 531 height 48
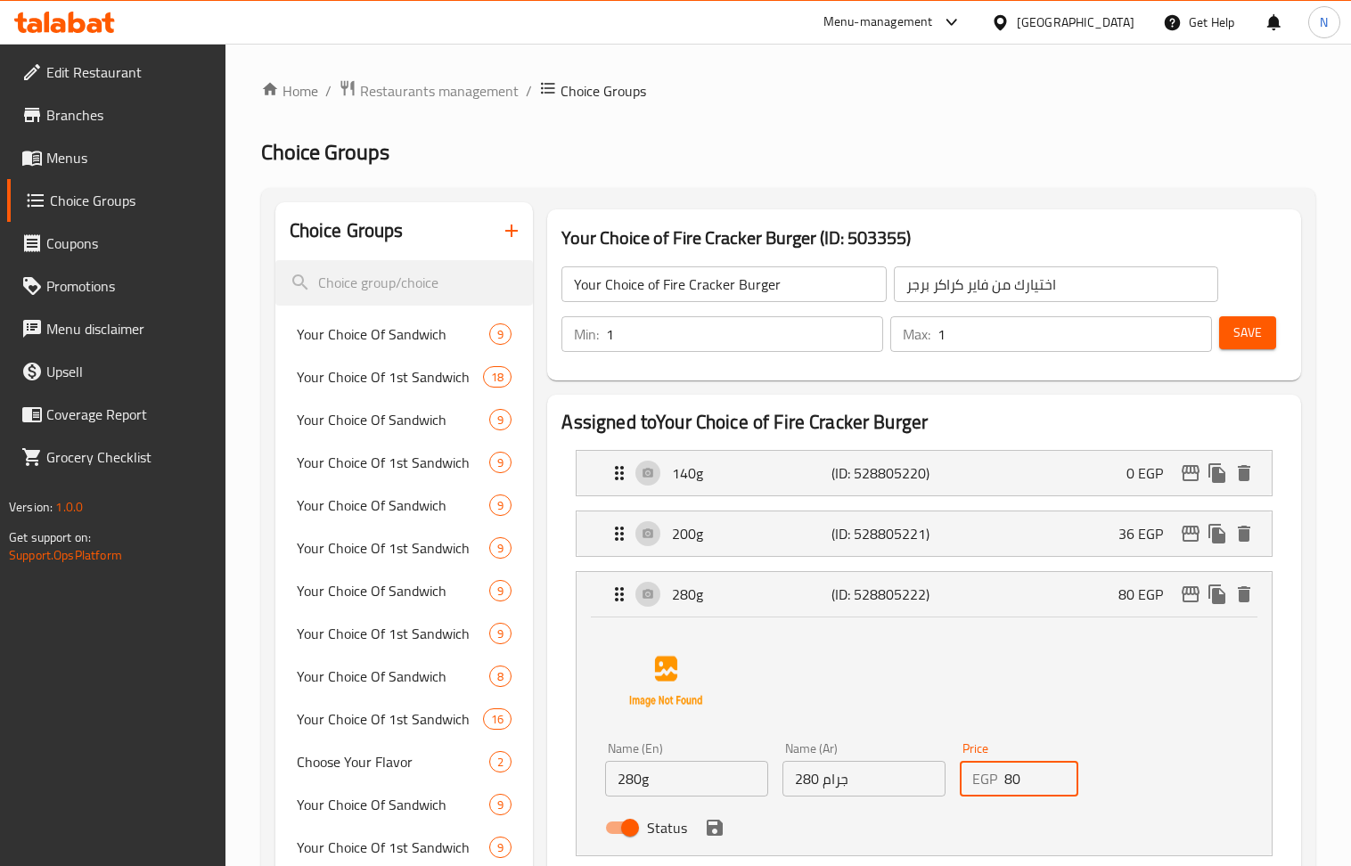
click at [714, 839] on icon "save" at bounding box center [714, 827] width 21 height 21
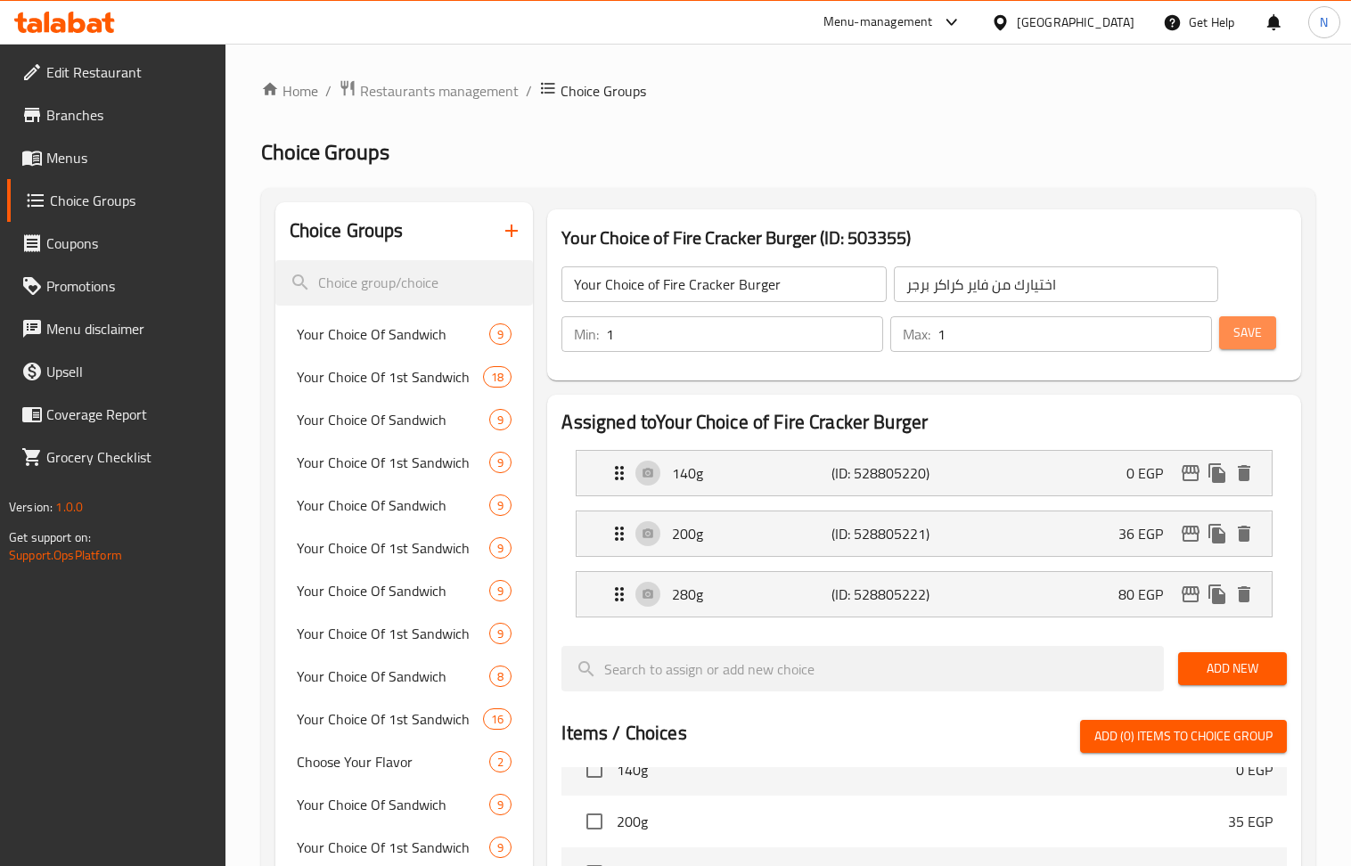
click at [1253, 323] on span "Save" at bounding box center [1247, 333] width 29 height 22
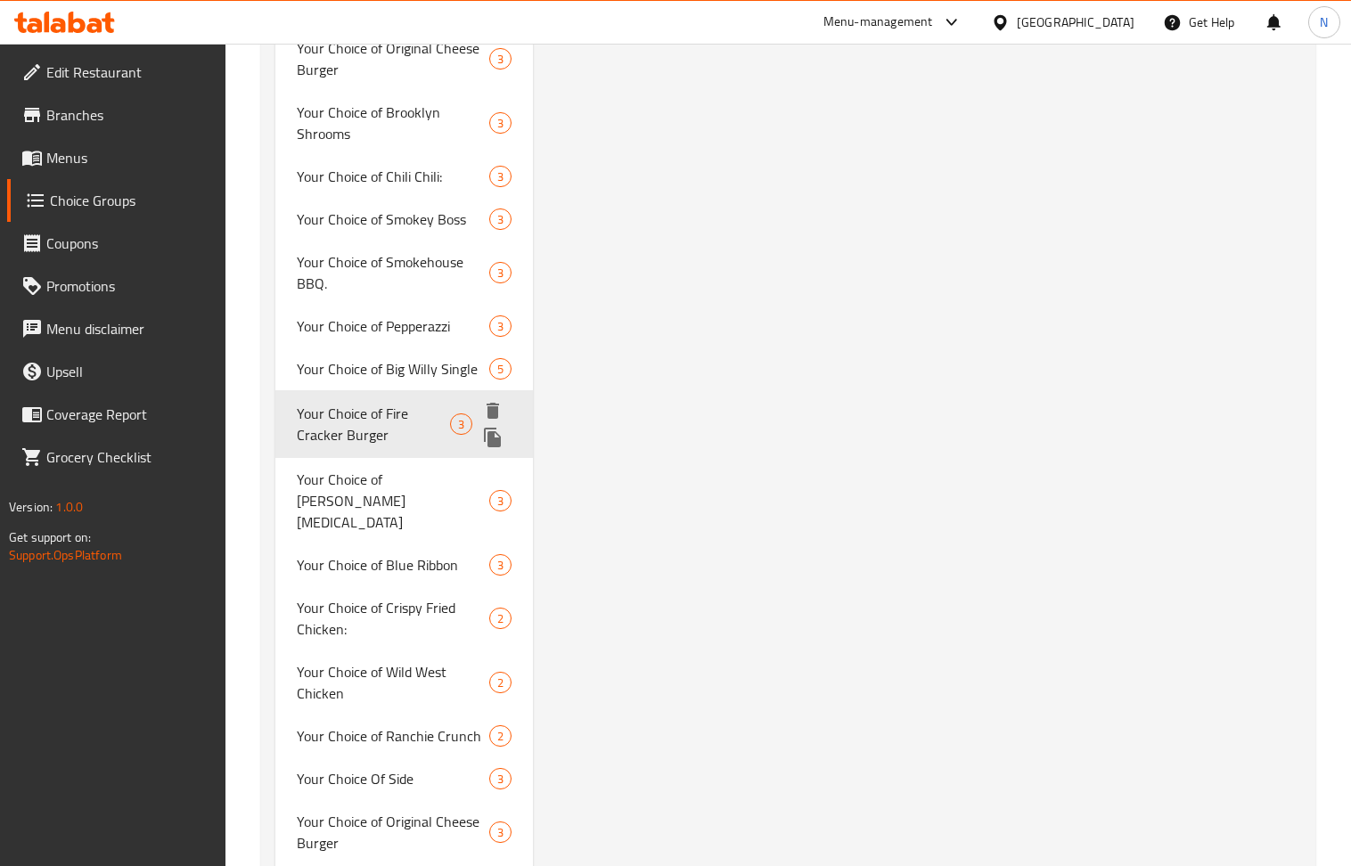
scroll to position [3388, 0]
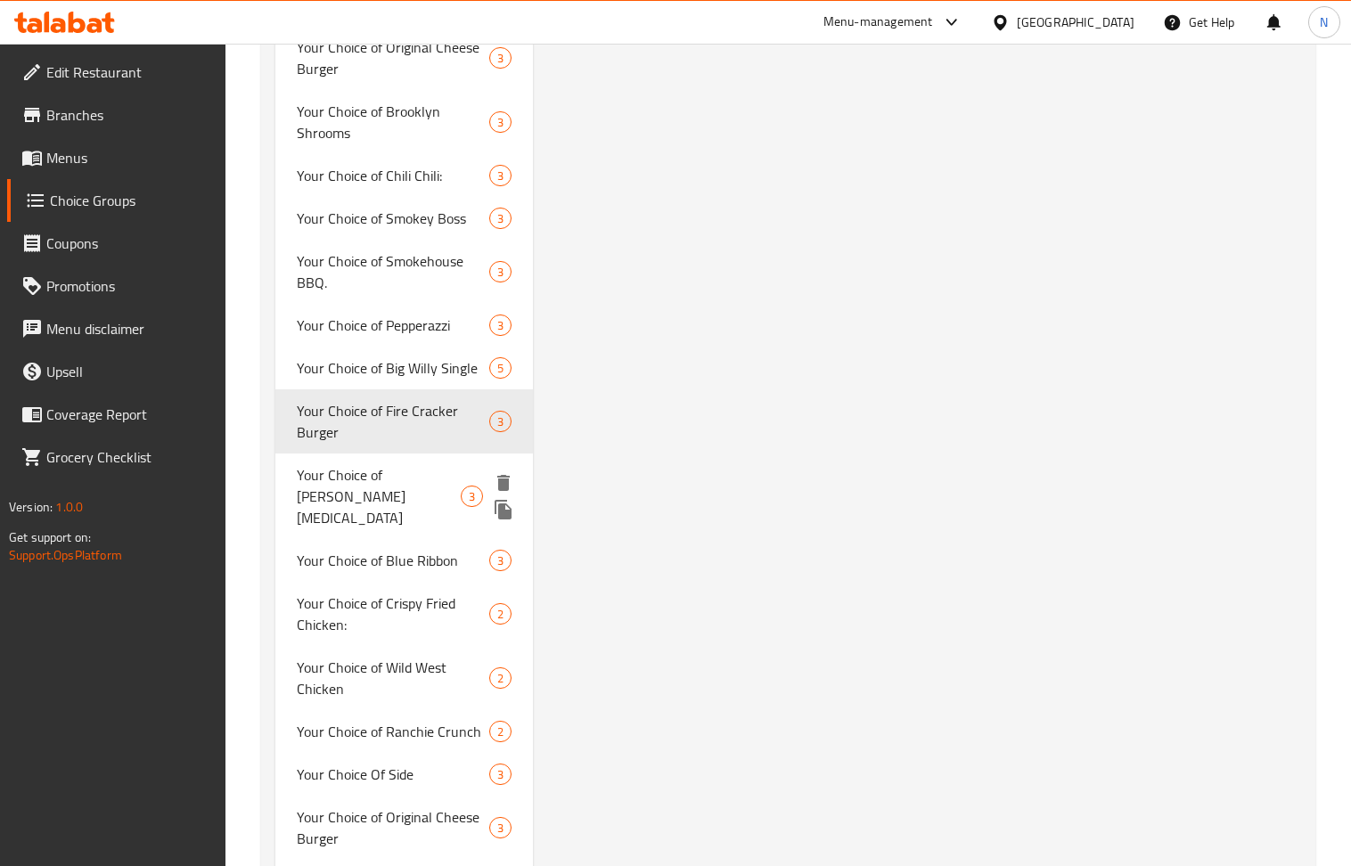
click at [386, 464] on span "Your Choice of J Poppers" at bounding box center [379, 496] width 164 height 64
type input "Your Choice of J Poppers"
type input "اختيارك من جي بوبرز"
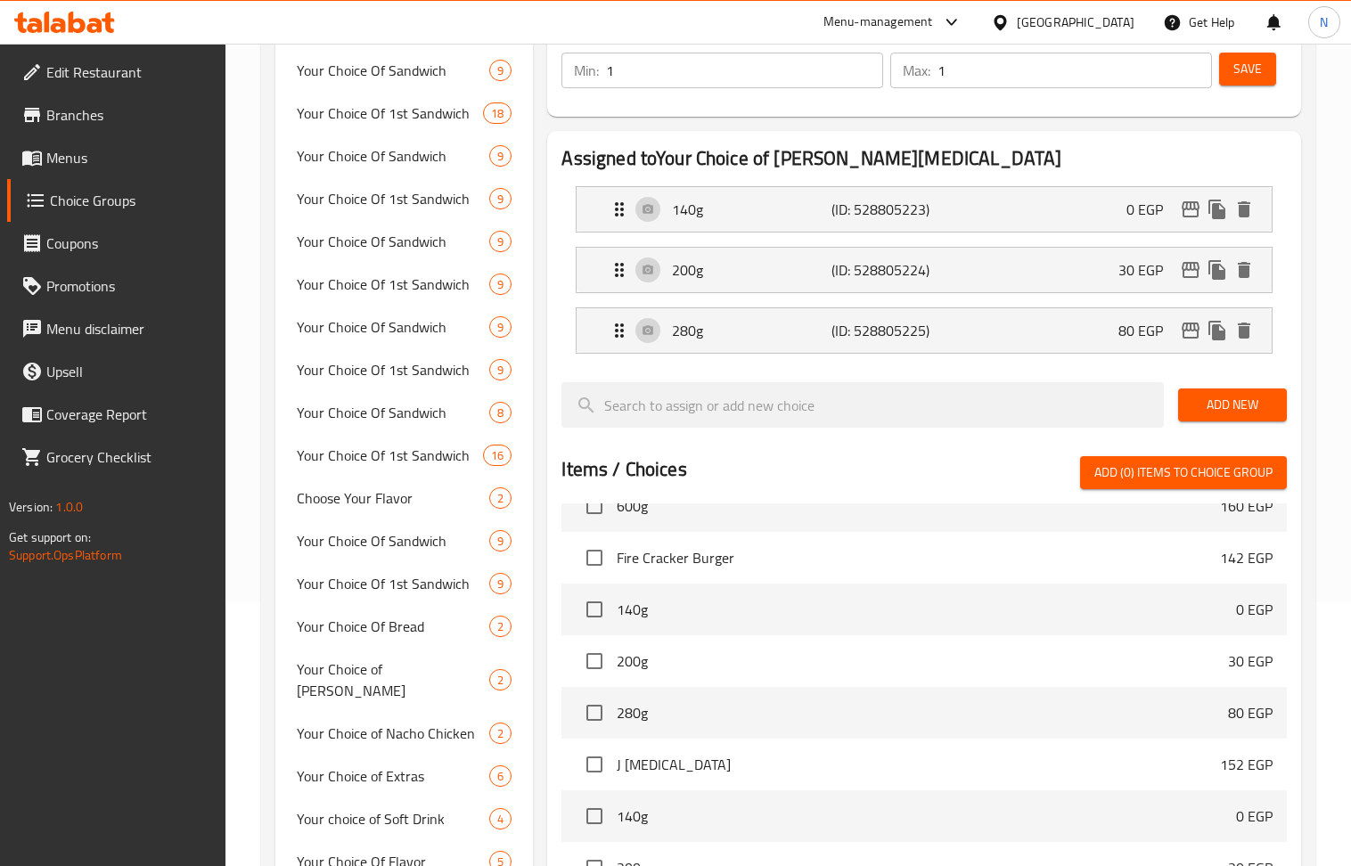
scroll to position [0, 0]
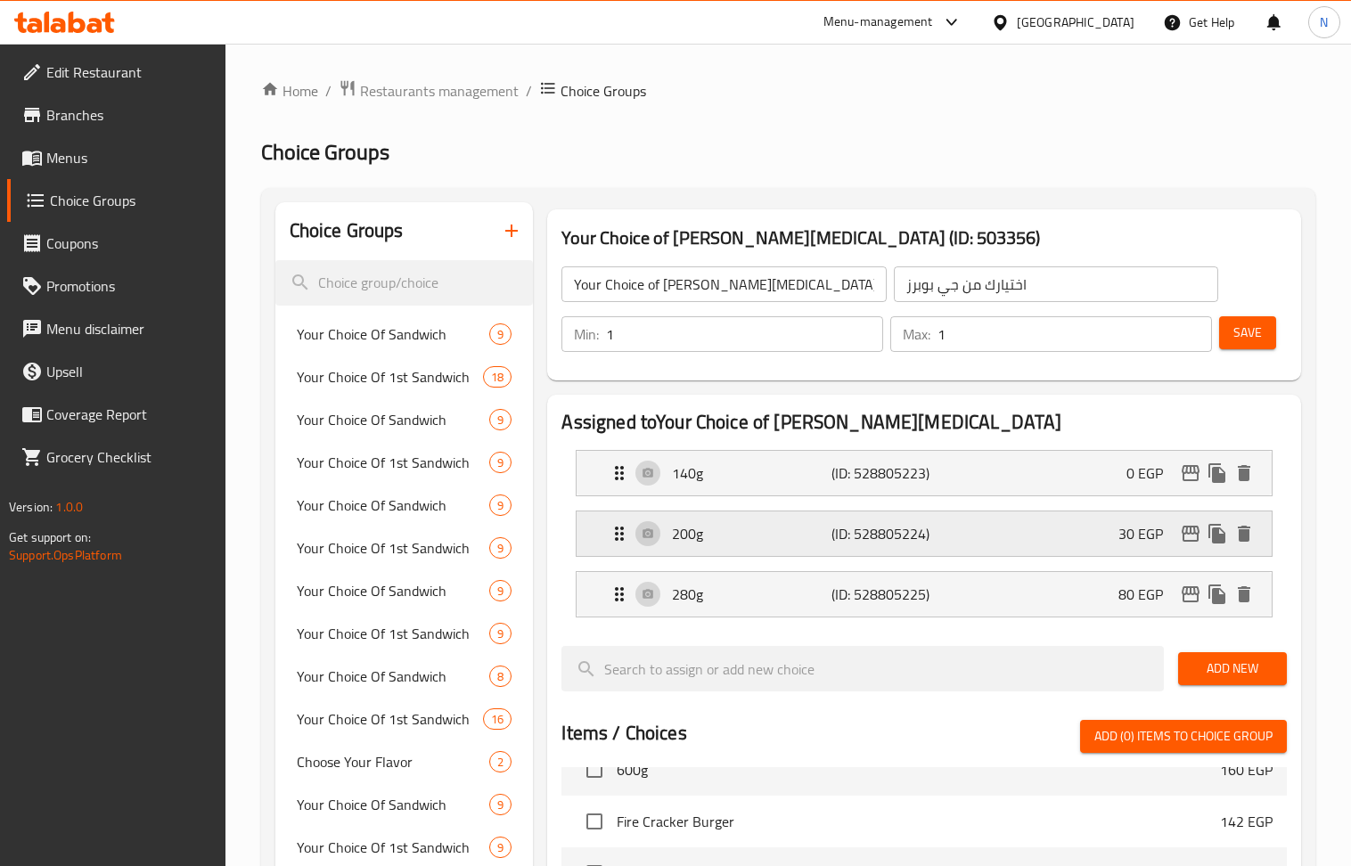
click at [856, 523] on p "(ID: 528805224)" at bounding box center [884, 533] width 106 height 21
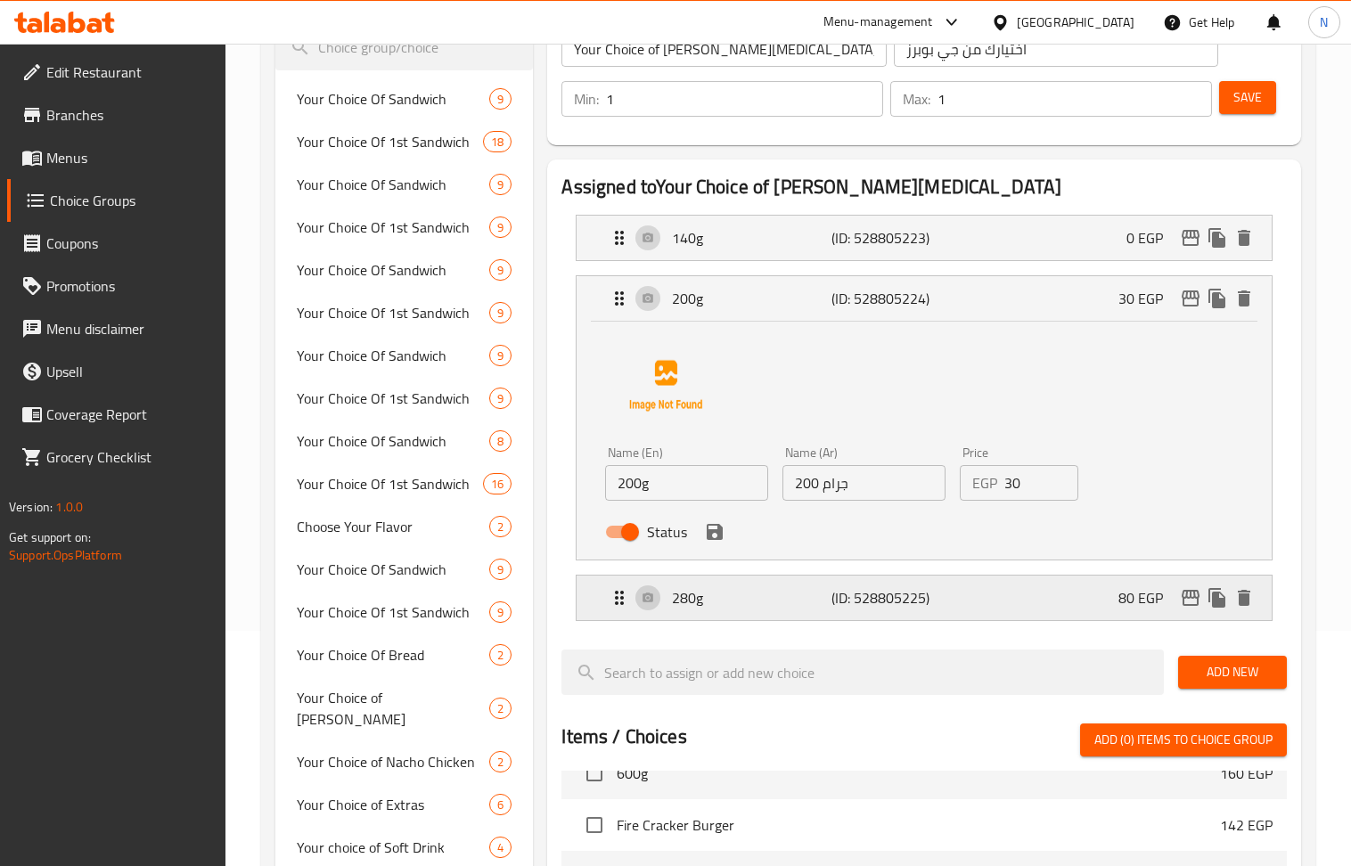
scroll to position [237, 0]
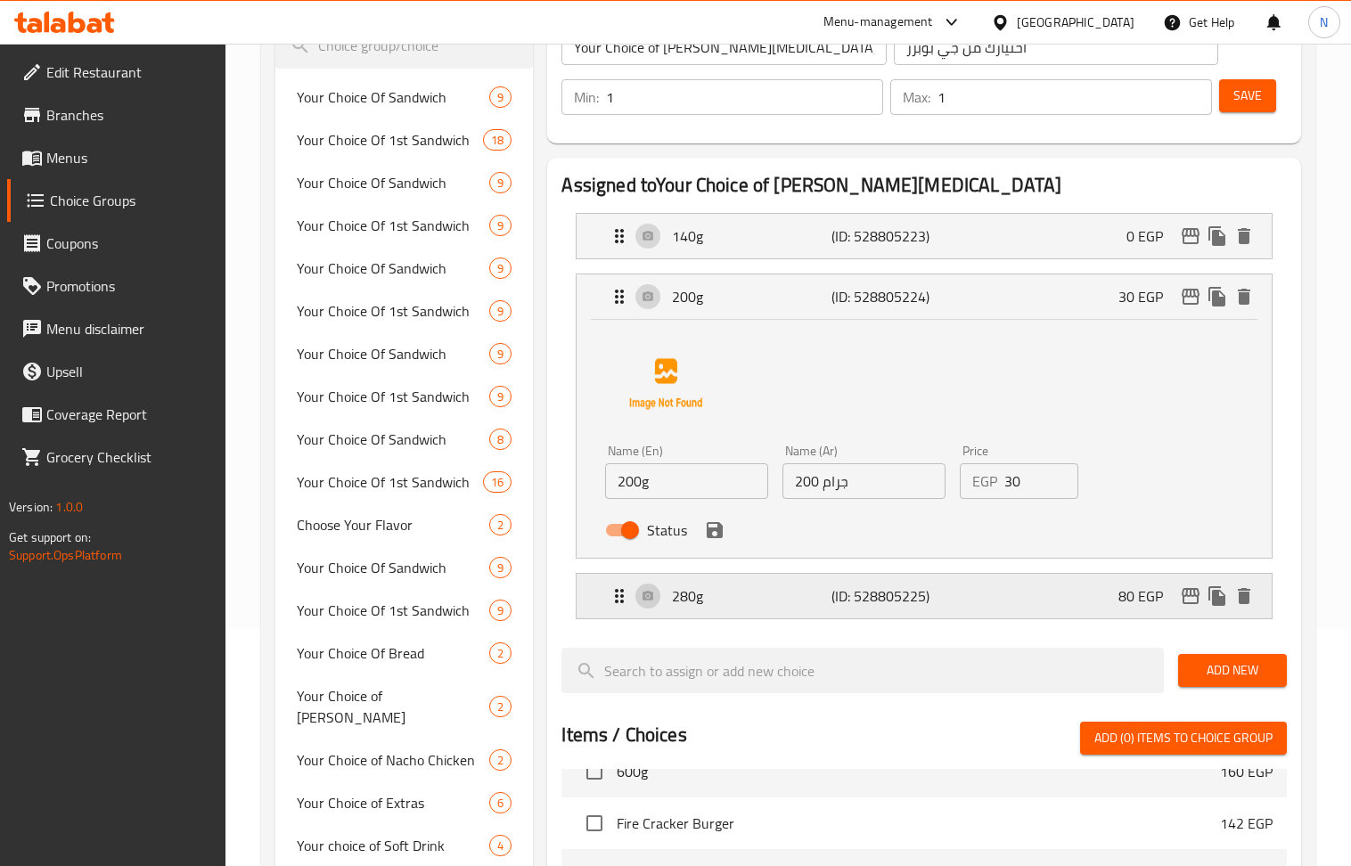
click at [800, 586] on p "280g" at bounding box center [752, 596] width 160 height 21
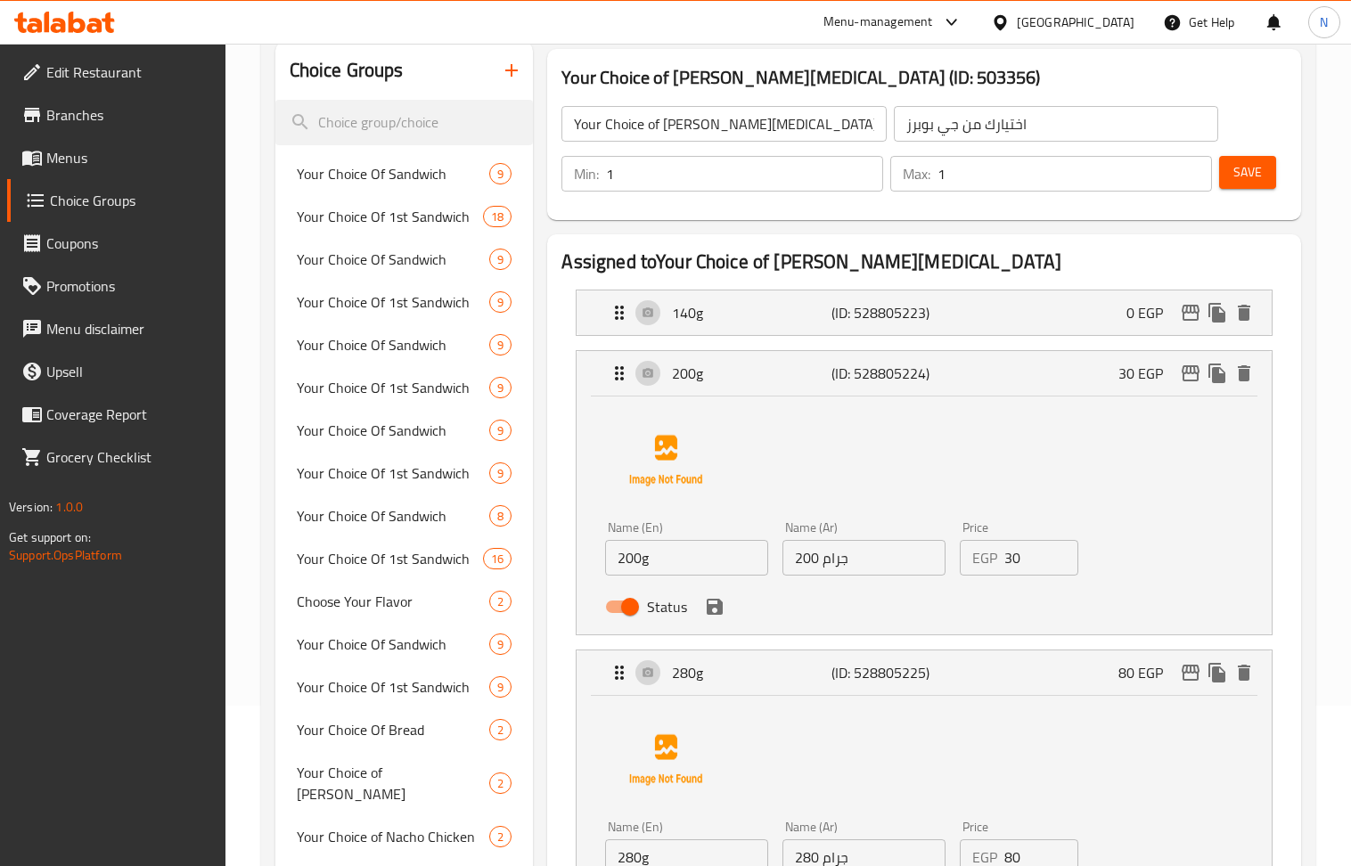
scroll to position [119, 0]
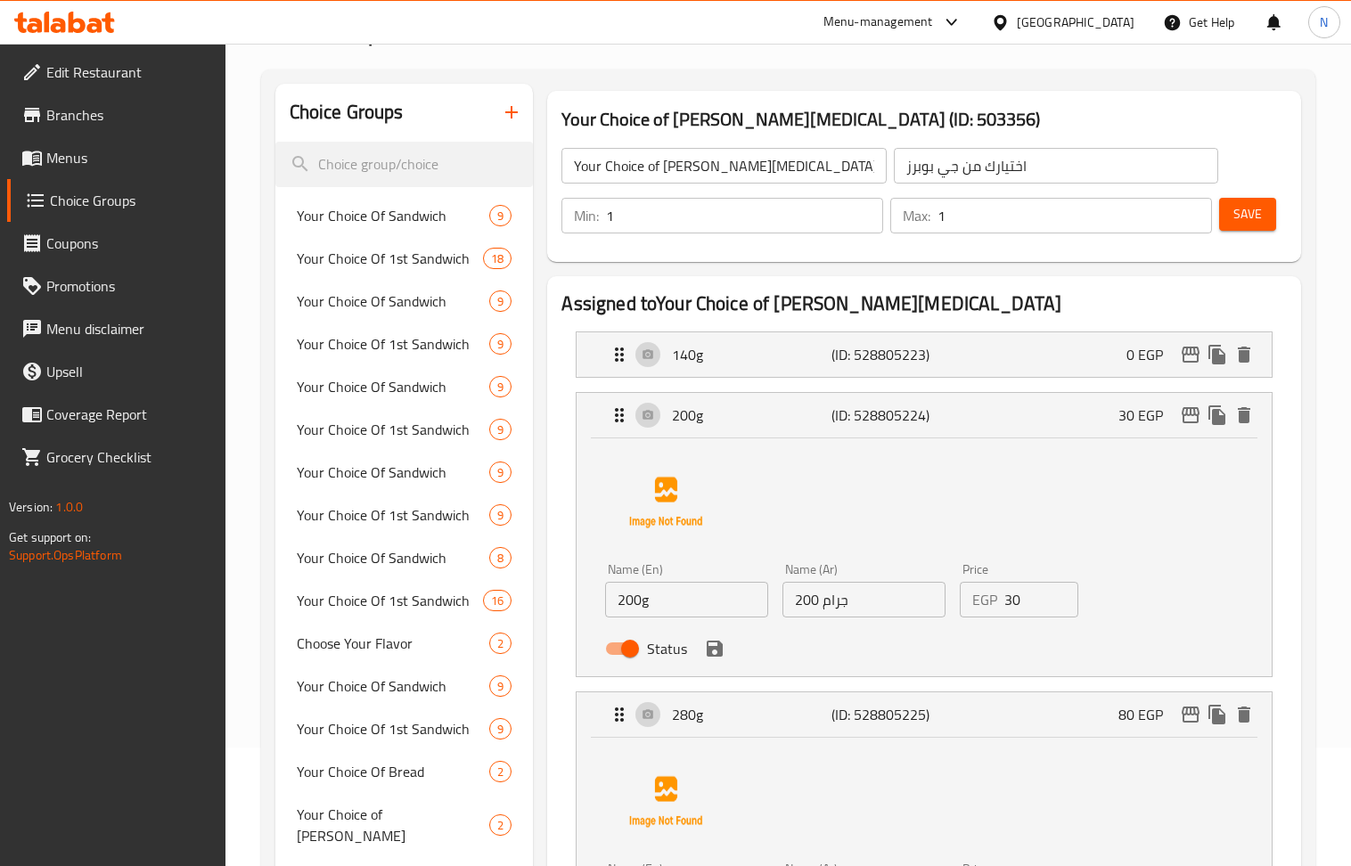
click at [1018, 606] on input "30" at bounding box center [1041, 600] width 74 height 36
click at [722, 647] on icon "save" at bounding box center [714, 648] width 21 height 21
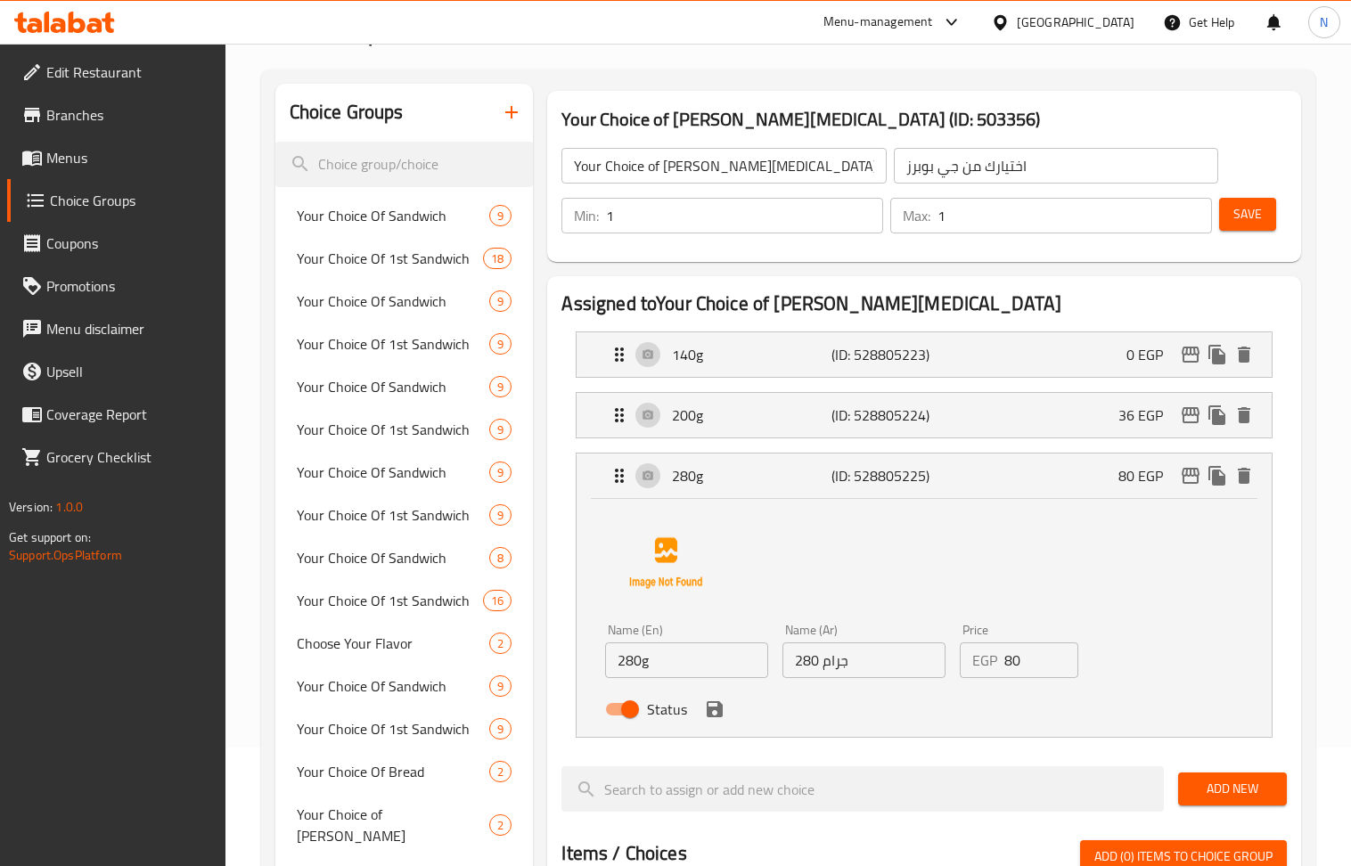
type input "36"
click at [715, 720] on icon "save" at bounding box center [714, 709] width 21 height 21
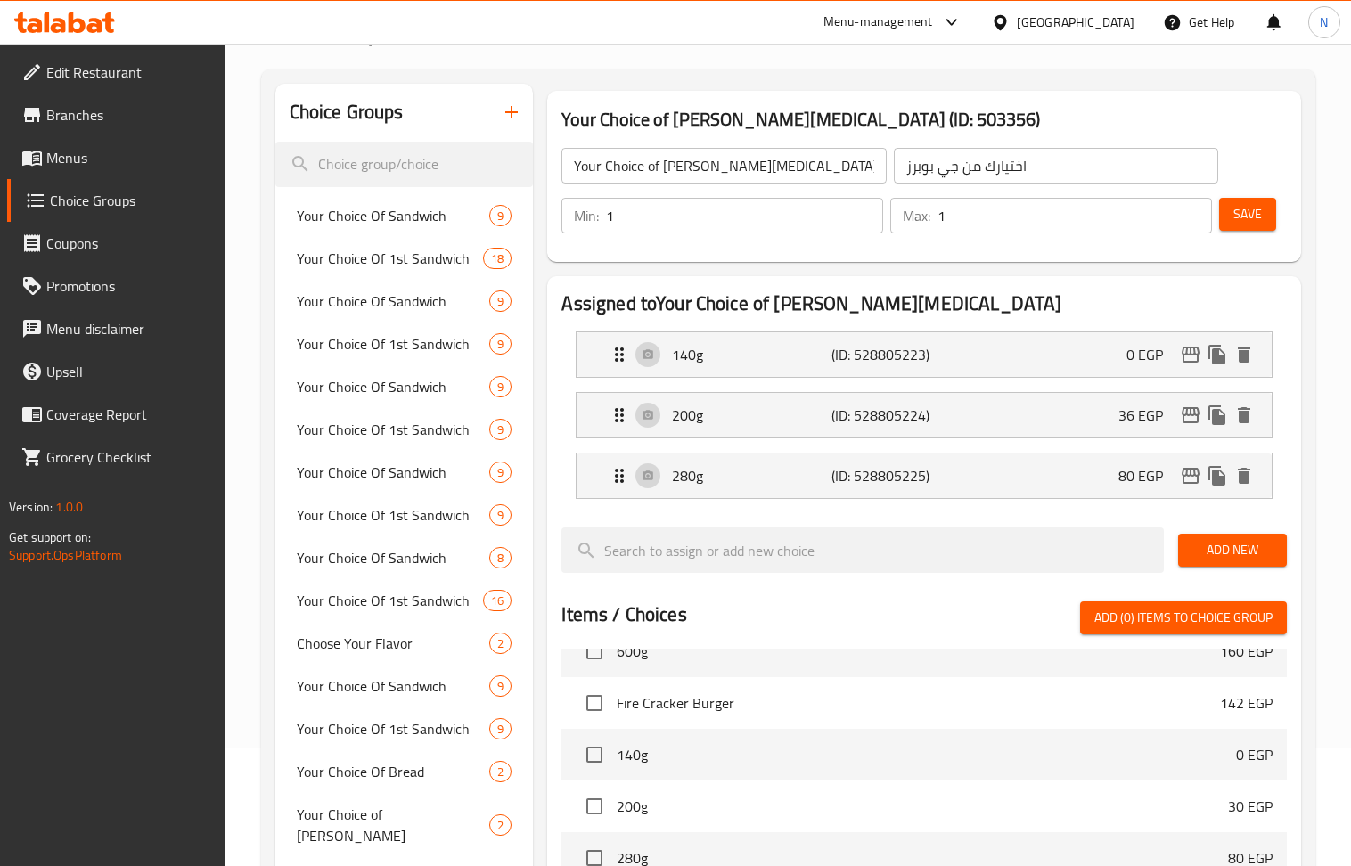
click at [1242, 221] on span "Save" at bounding box center [1247, 214] width 29 height 22
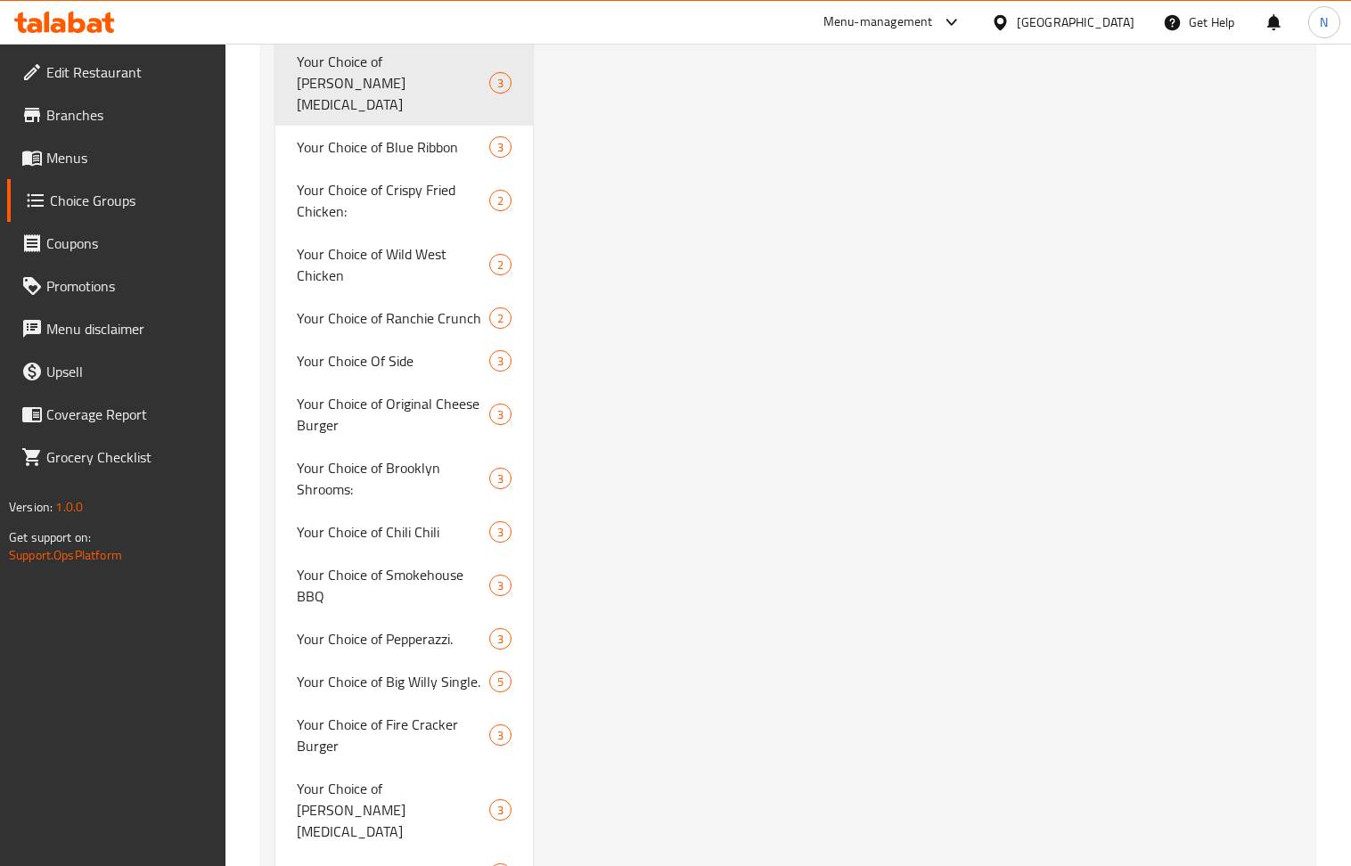
scroll to position [3683, 0]
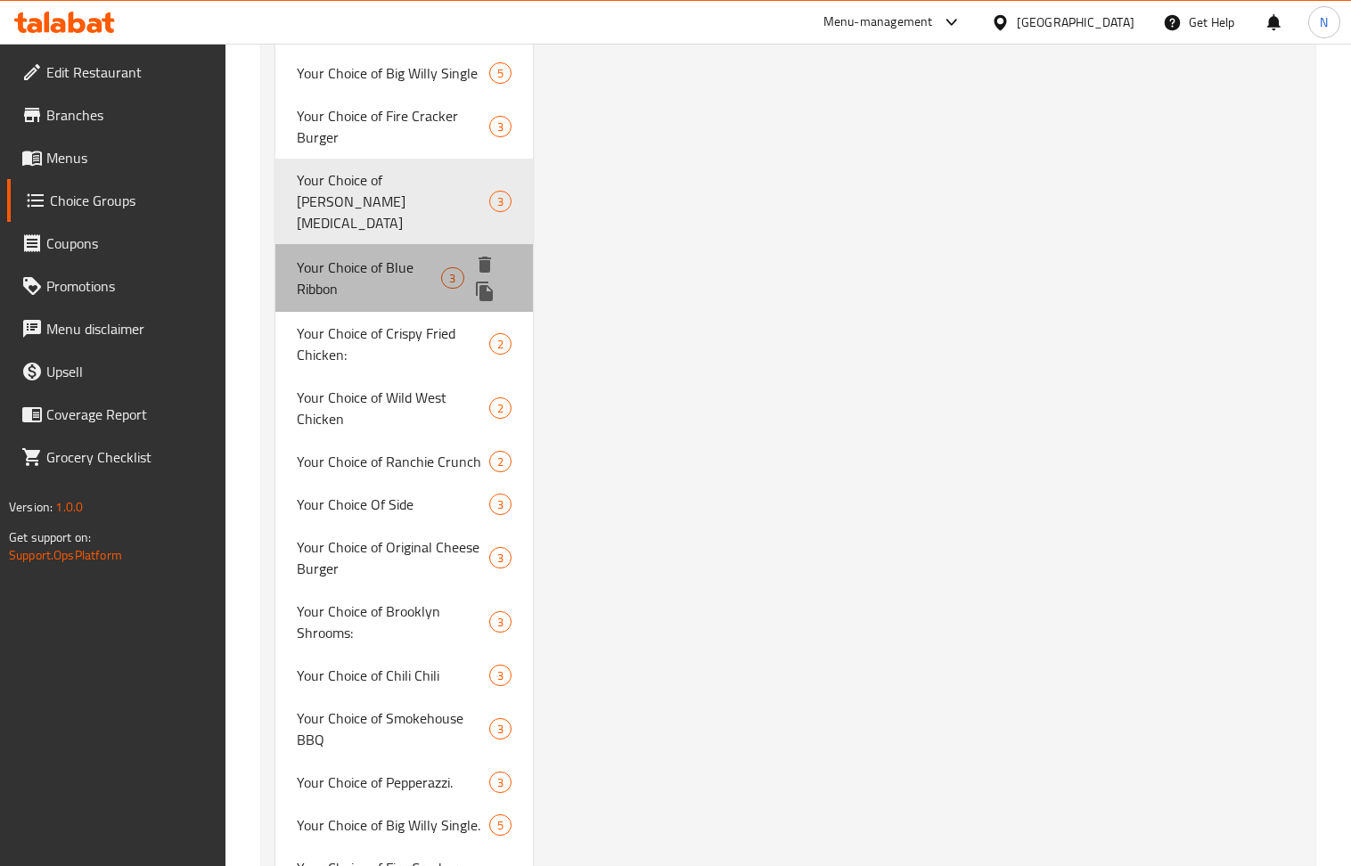
click at [393, 257] on span "Your Choice of Blue Ribbon" at bounding box center [369, 278] width 145 height 43
type input "Your Choice of Blue Ribbon"
type input "اختيارك من بلو ريبون"
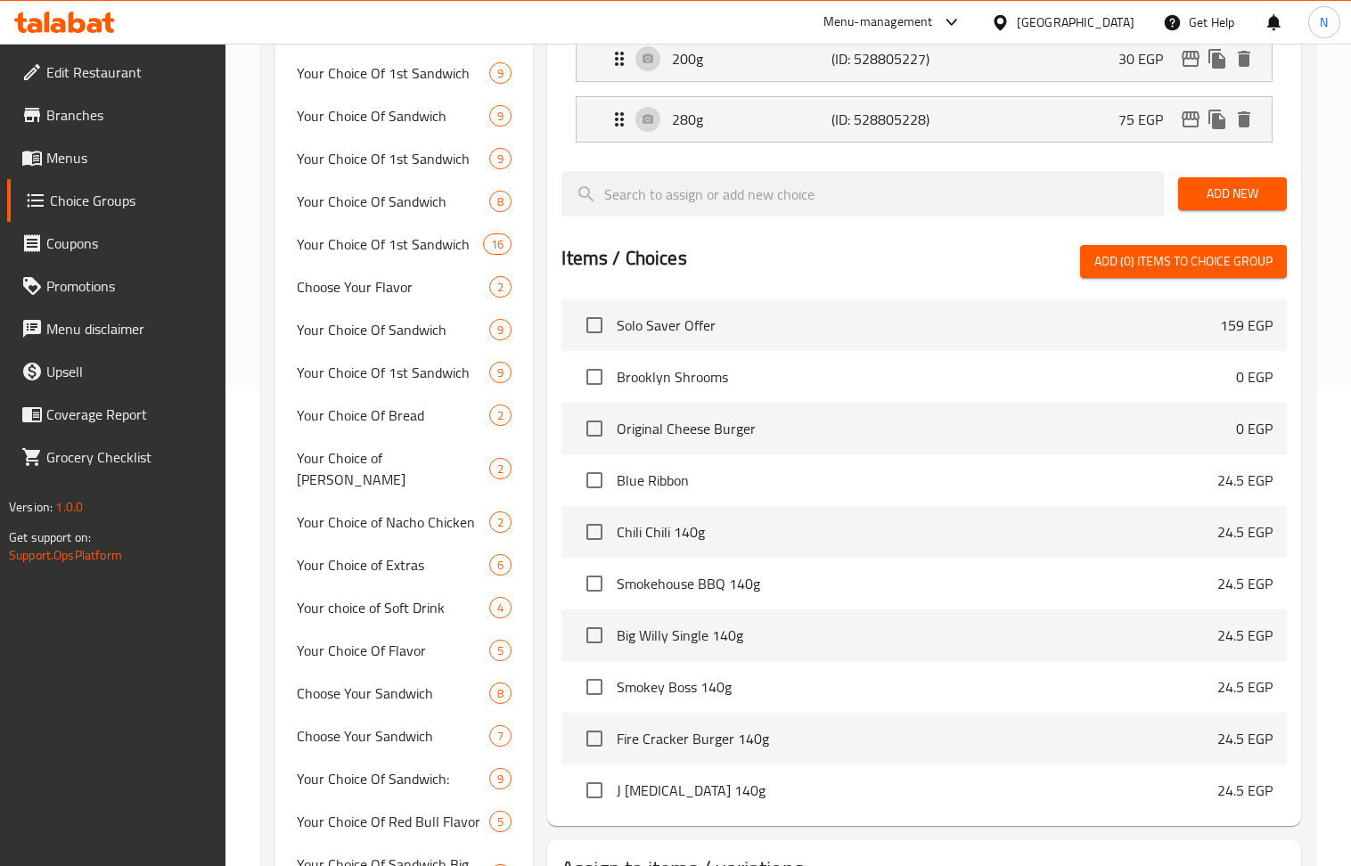
scroll to position [119, 0]
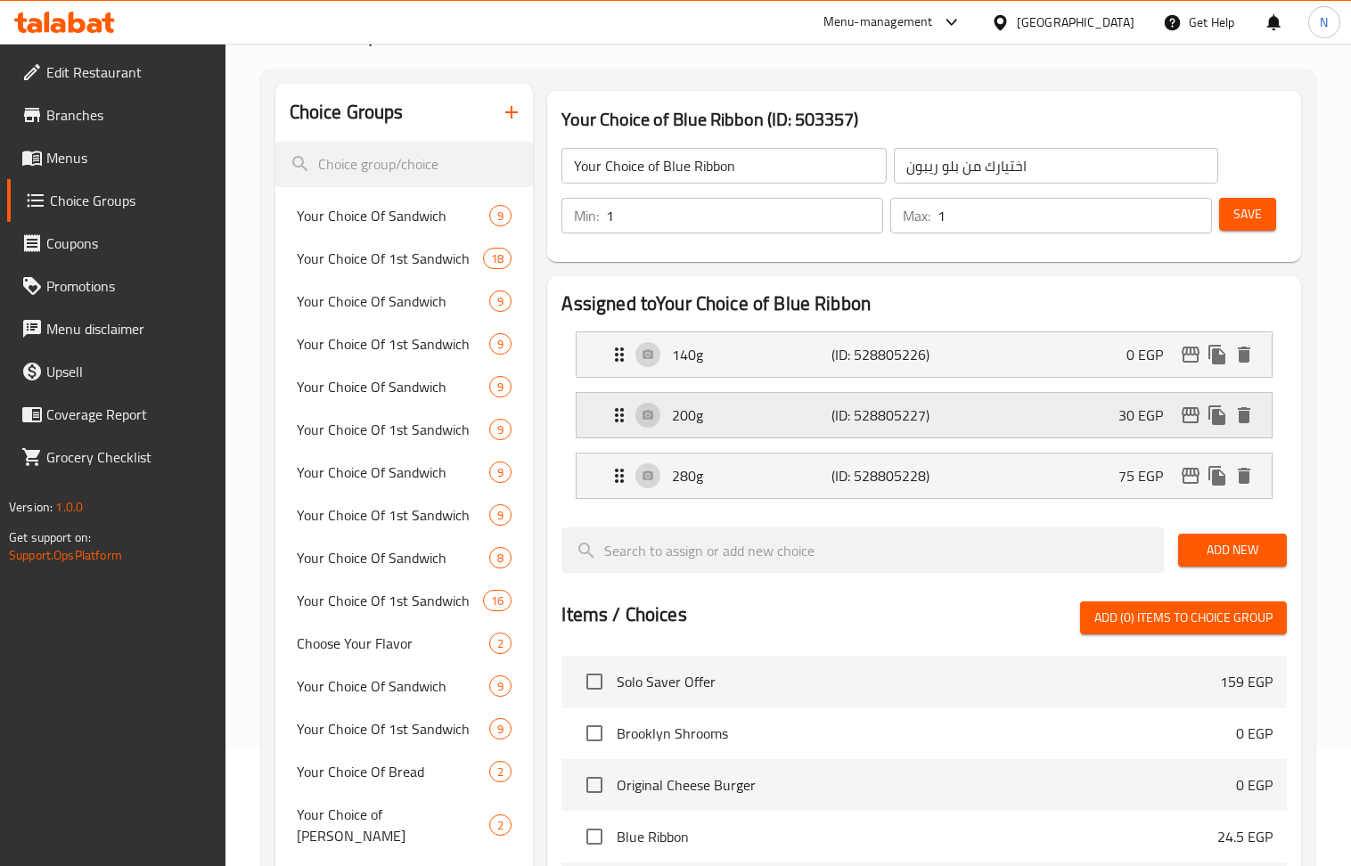
click at [1112, 417] on div "200g (ID: 528805227) 30 EGP" at bounding box center [929, 415] width 641 height 45
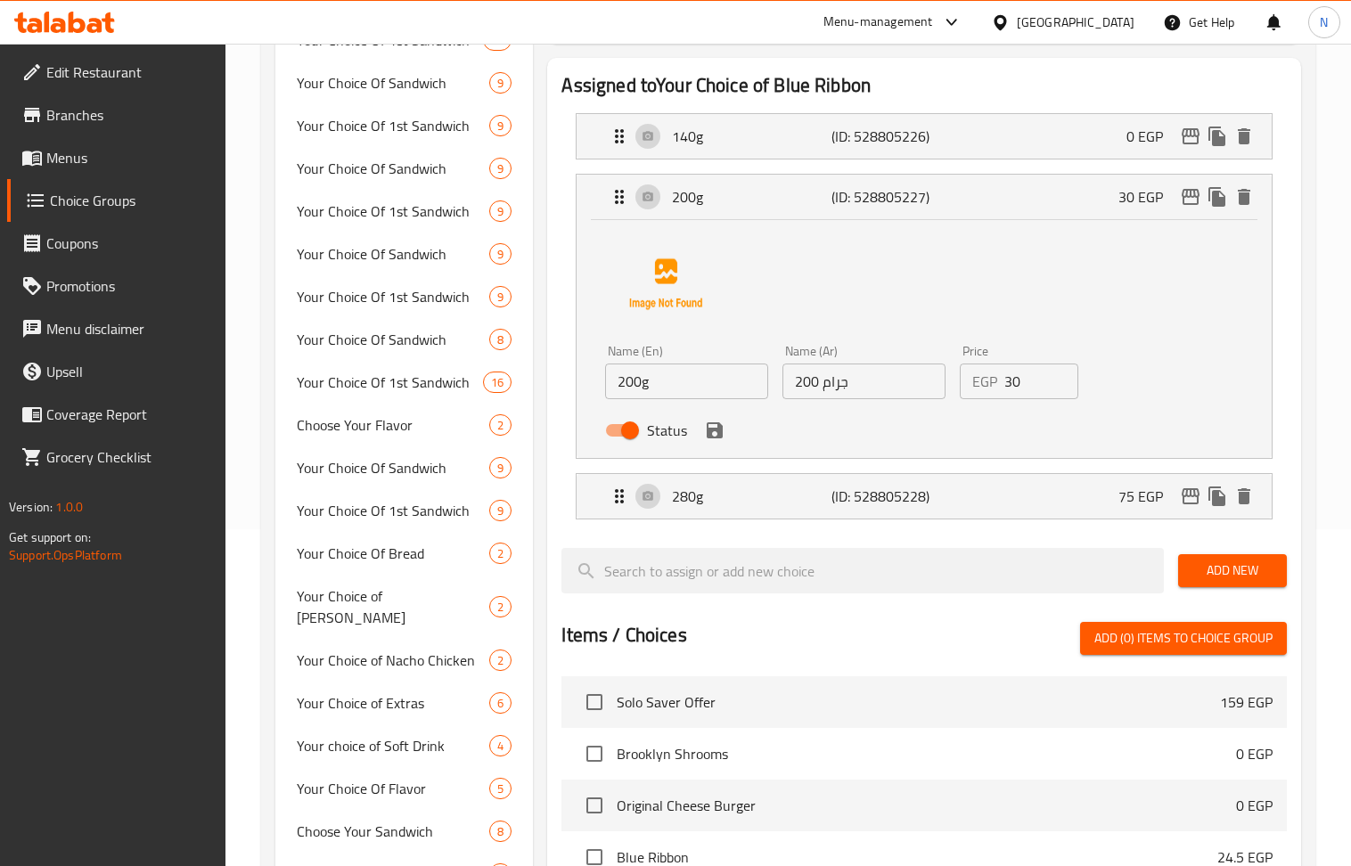
scroll to position [357, 0]
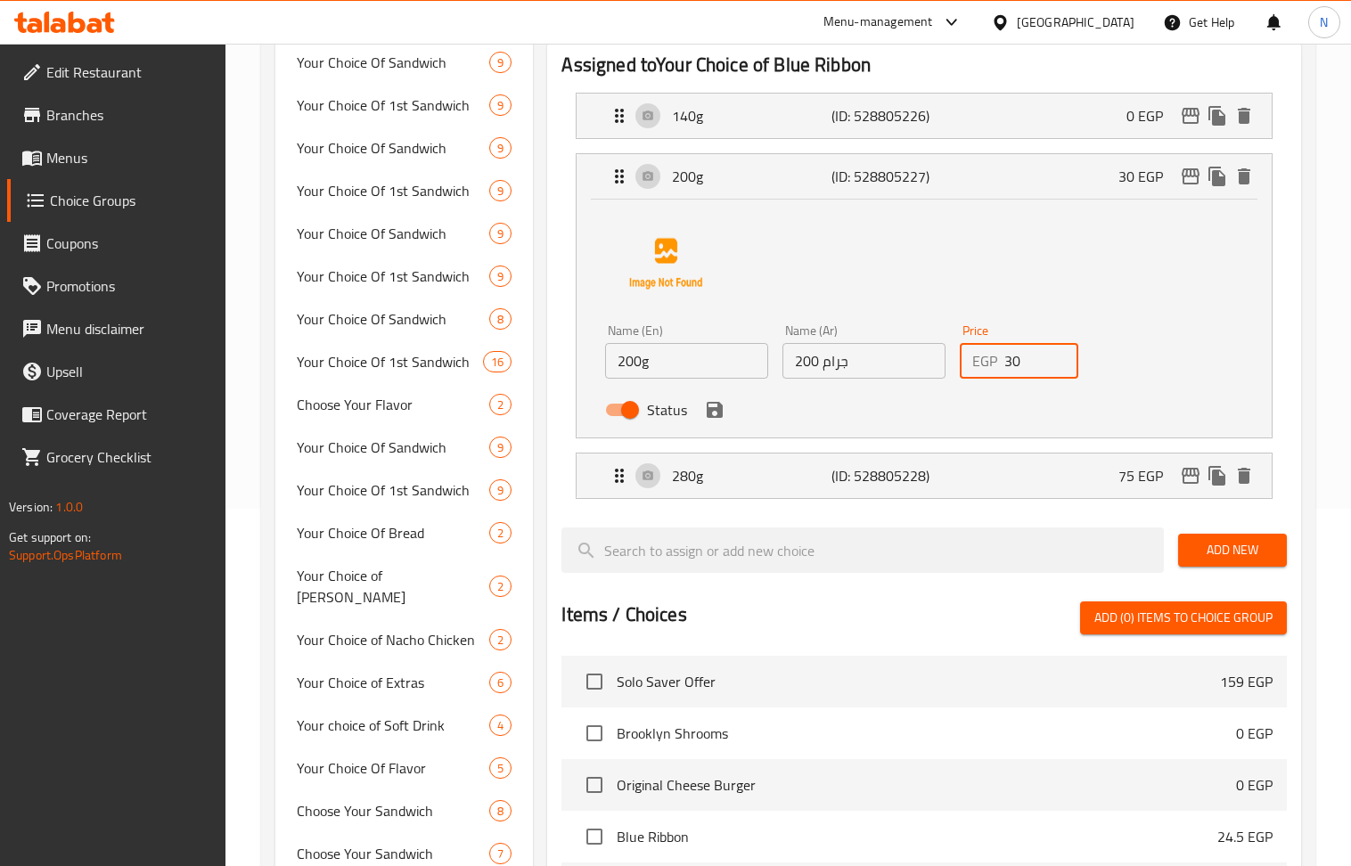
click at [1025, 371] on input "30" at bounding box center [1041, 361] width 74 height 36
paste input "6"
click at [720, 425] on div "Status" at bounding box center [863, 410] width 531 height 48
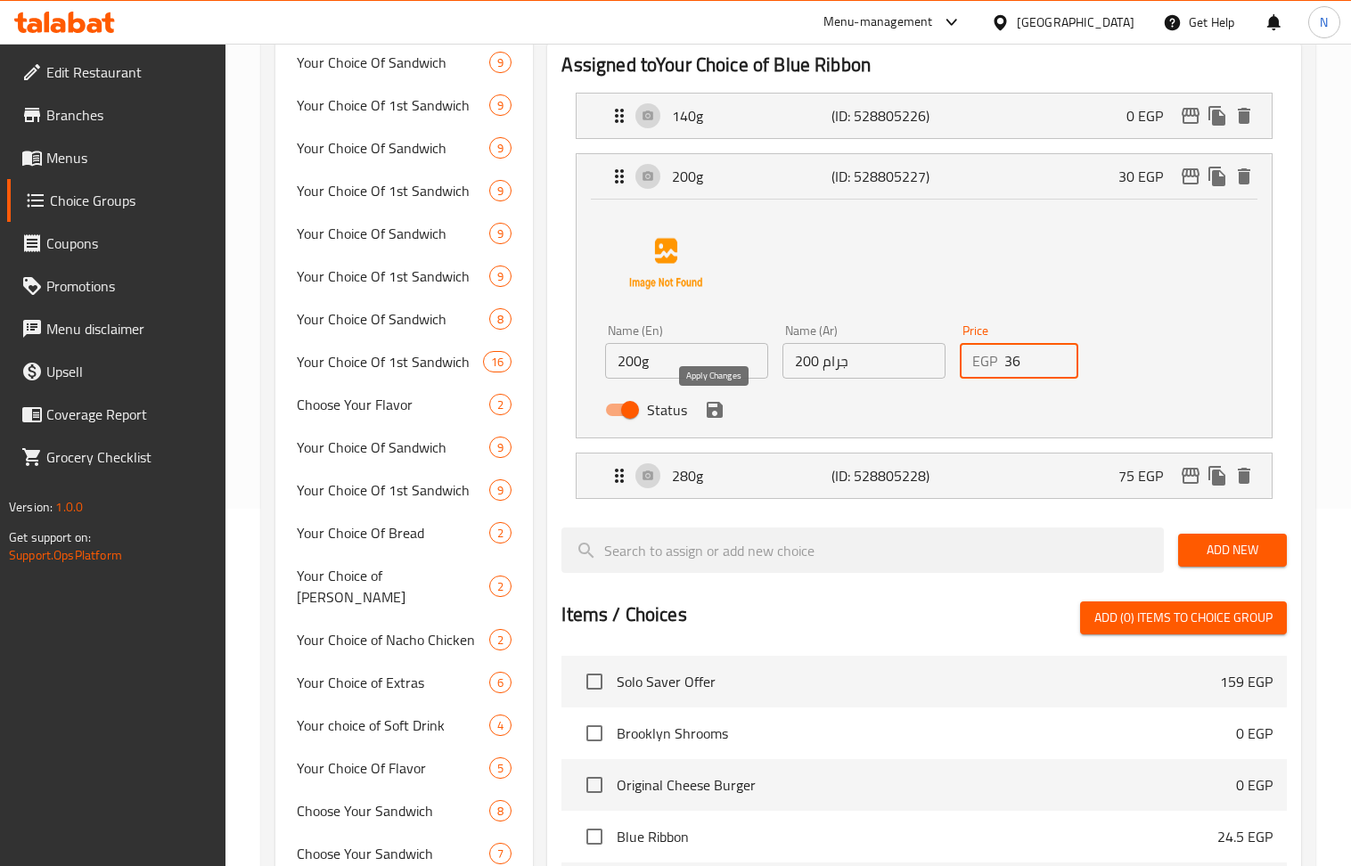
click at [715, 414] on icon "save" at bounding box center [714, 409] width 21 height 21
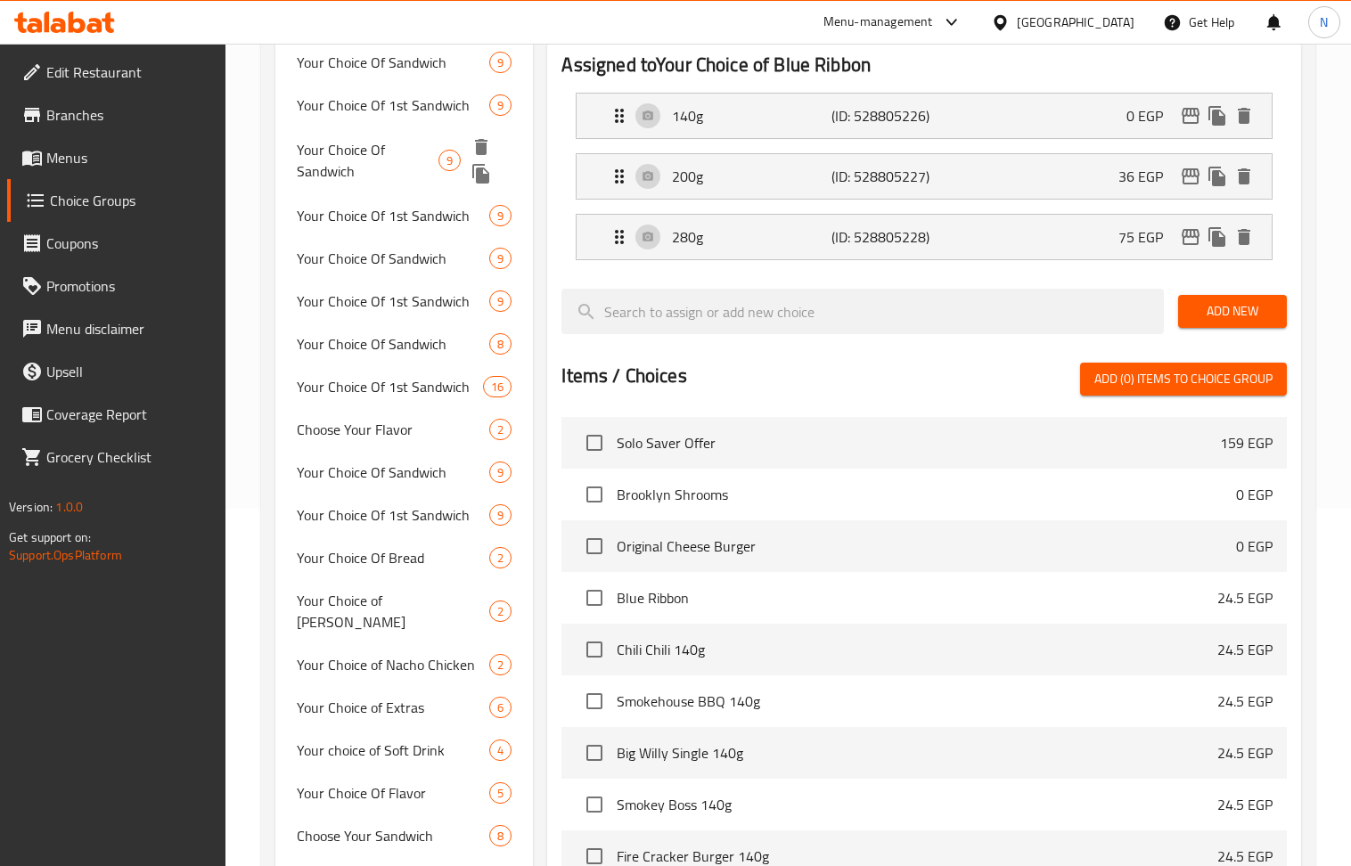
type input "36"
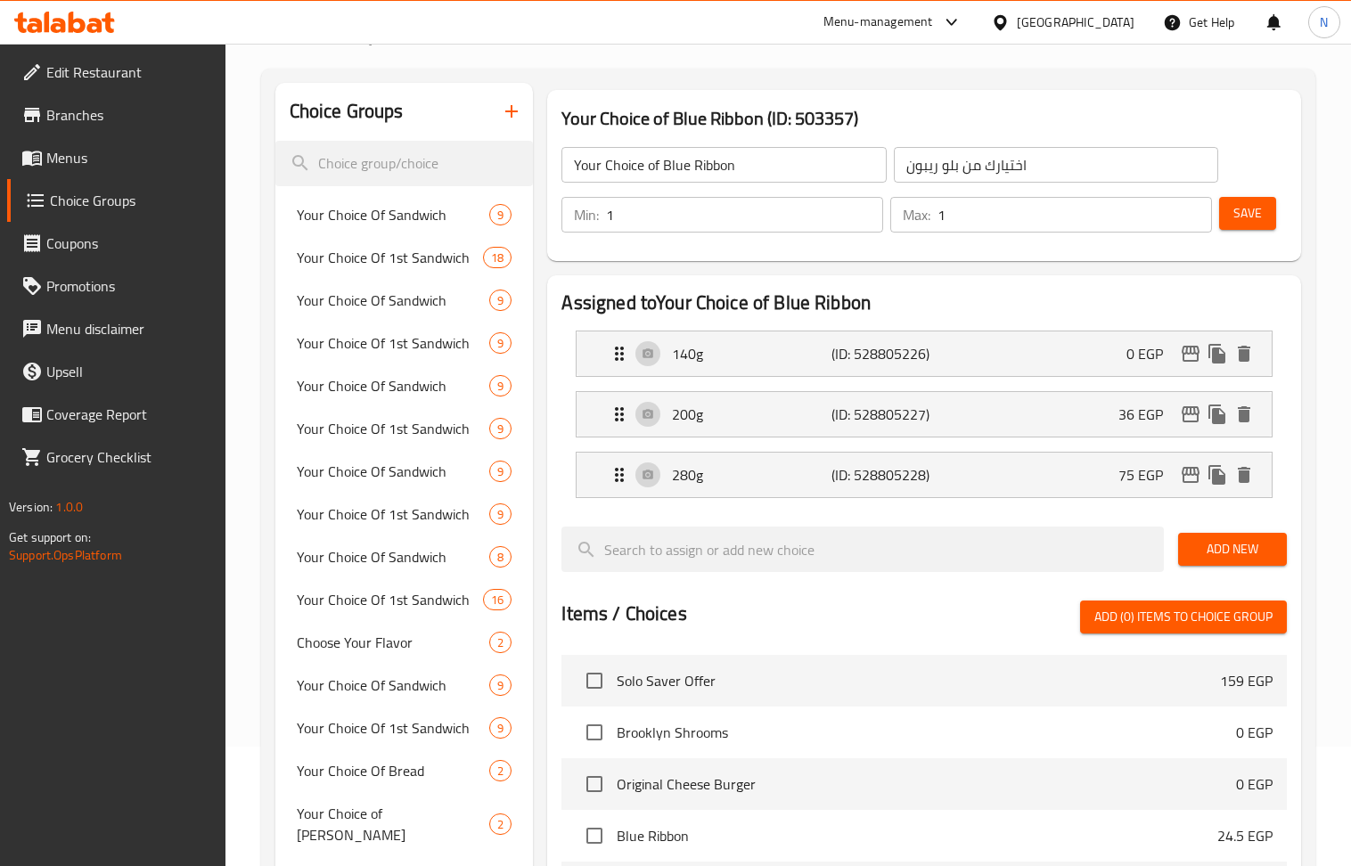
scroll to position [119, 0]
click at [1096, 474] on div "280g (ID: 528805228) 75 EGP" at bounding box center [929, 476] width 641 height 45
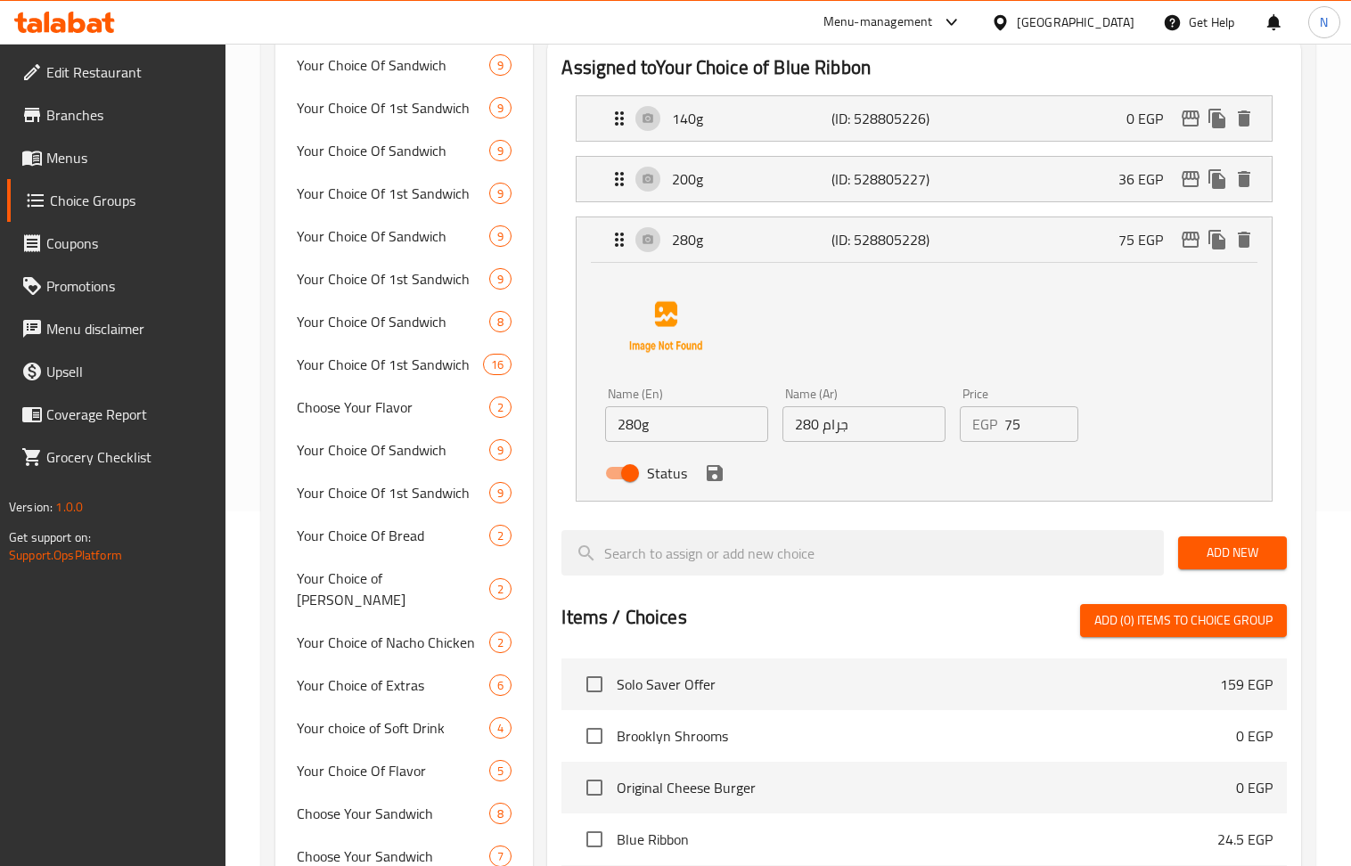
scroll to position [357, 0]
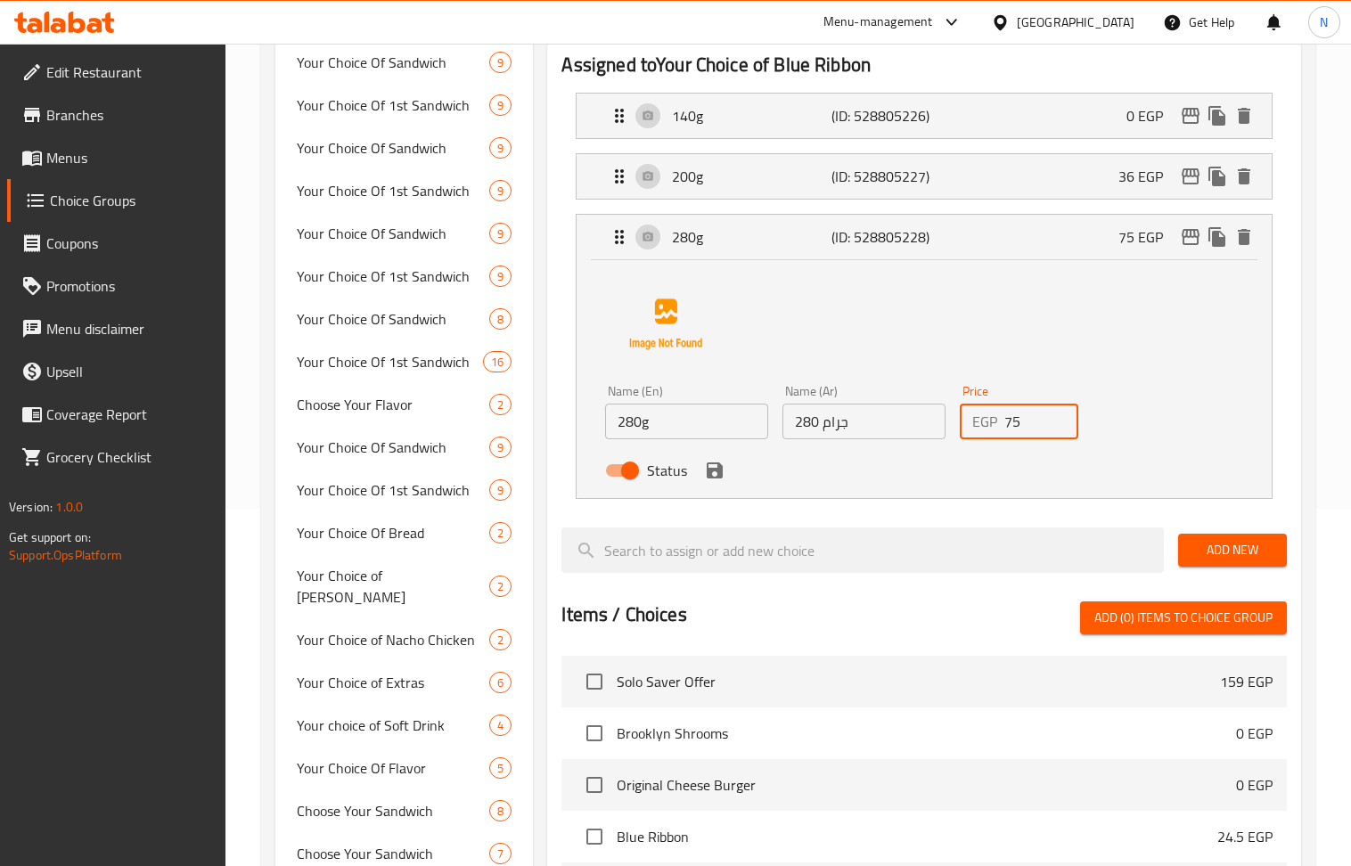
click at [1030, 429] on input "75" at bounding box center [1041, 422] width 74 height 36
paste input "6"
type input "76"
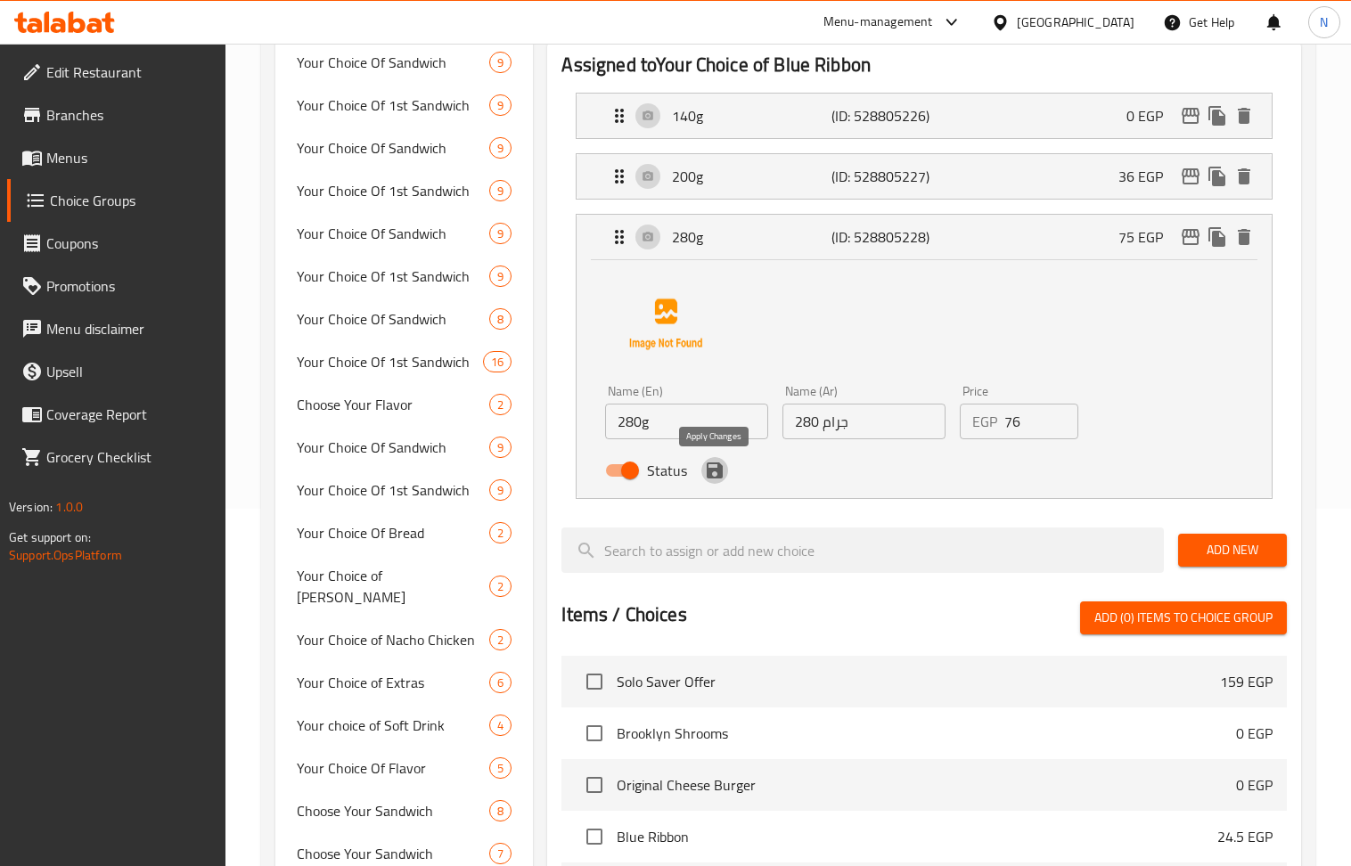
click at [714, 484] on button "save" at bounding box center [714, 470] width 27 height 27
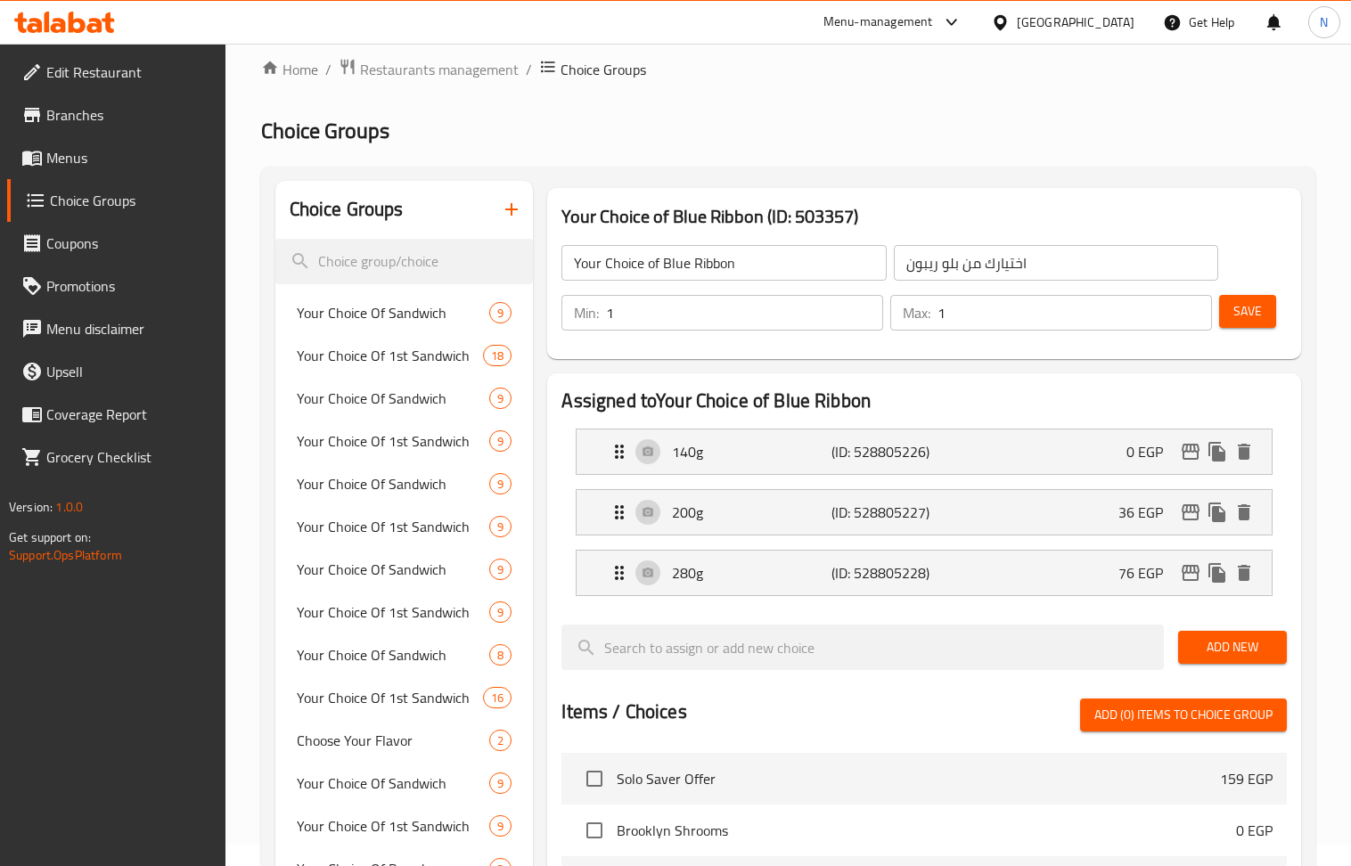
scroll to position [0, 0]
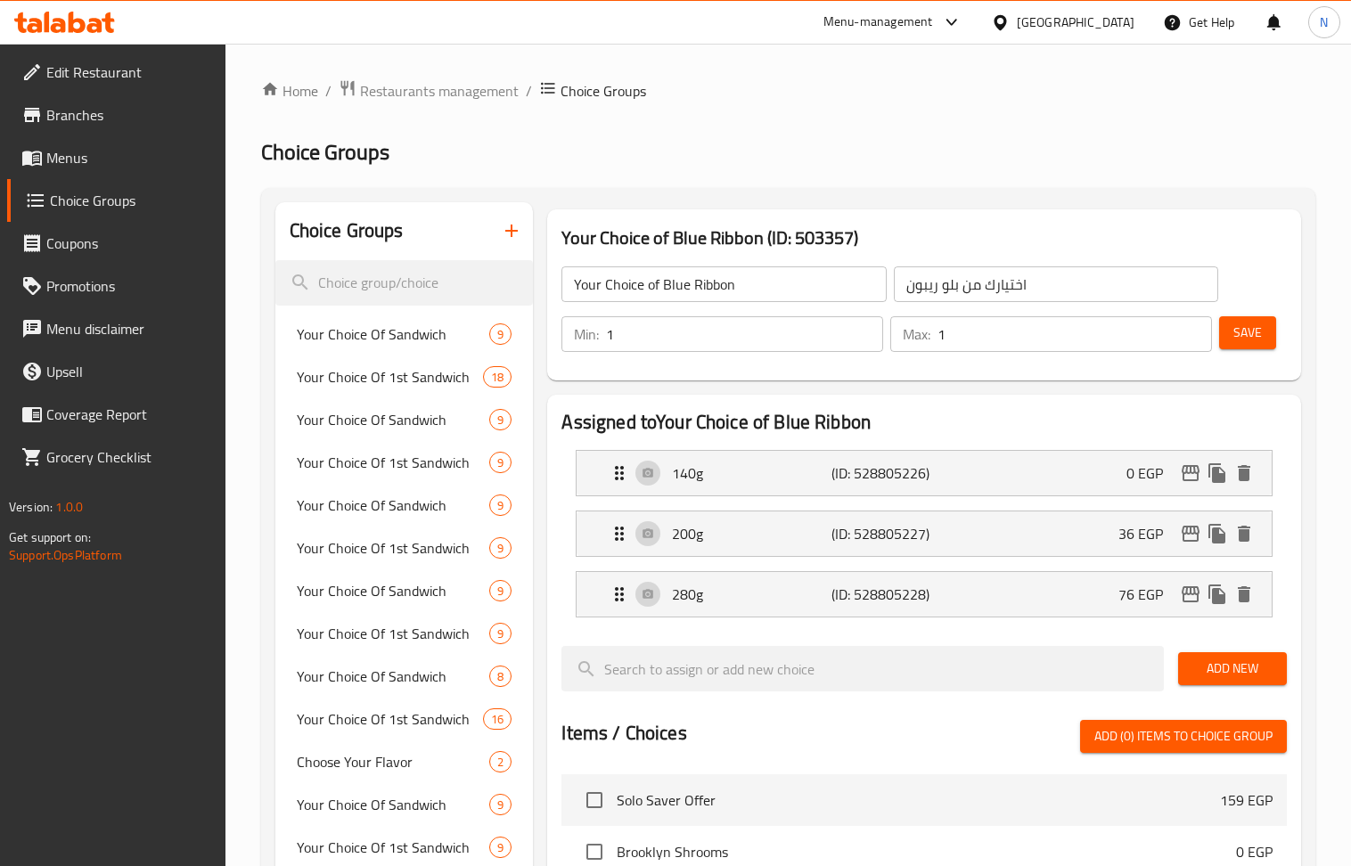
click at [1234, 319] on button "Save" at bounding box center [1247, 332] width 57 height 33
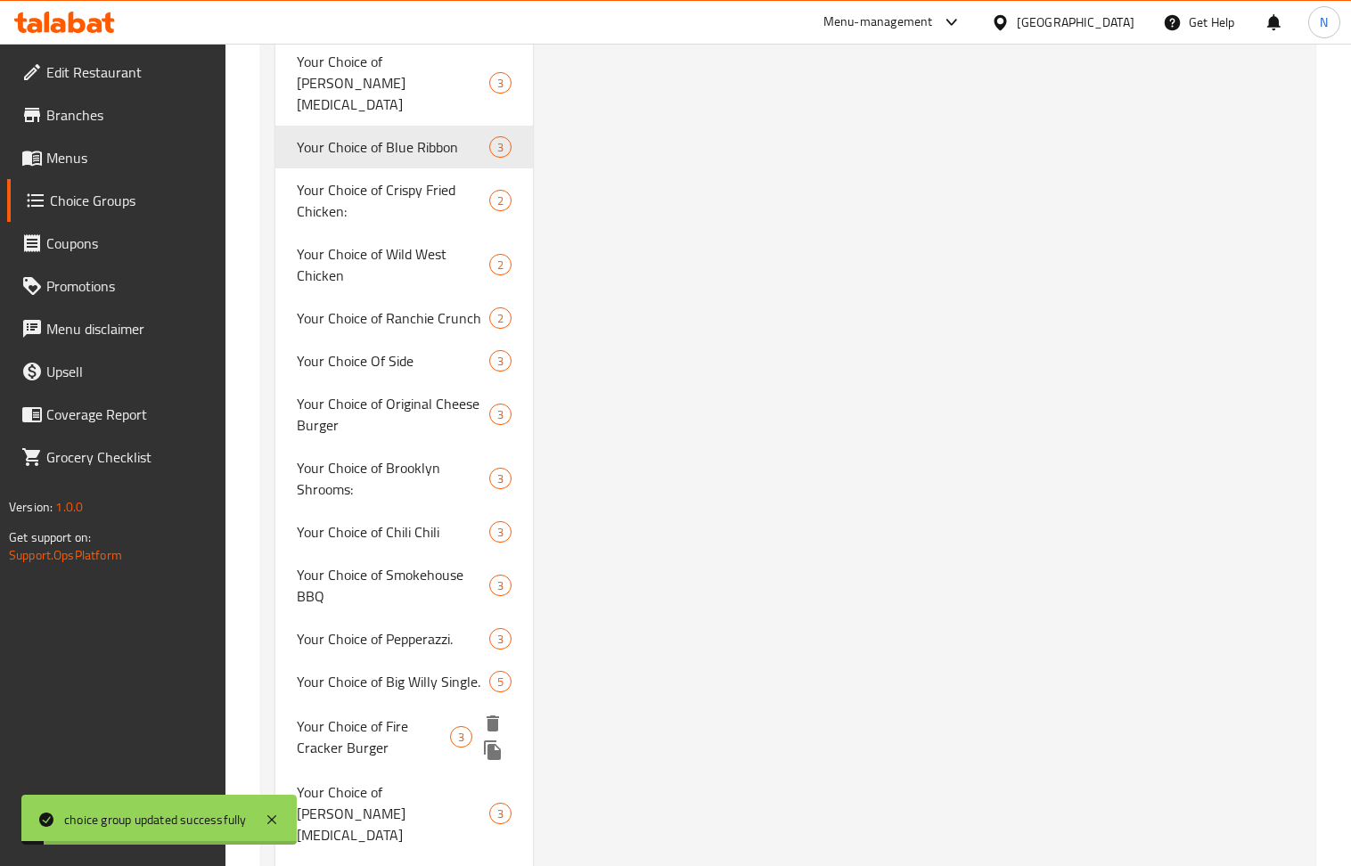
scroll to position [3921, 0]
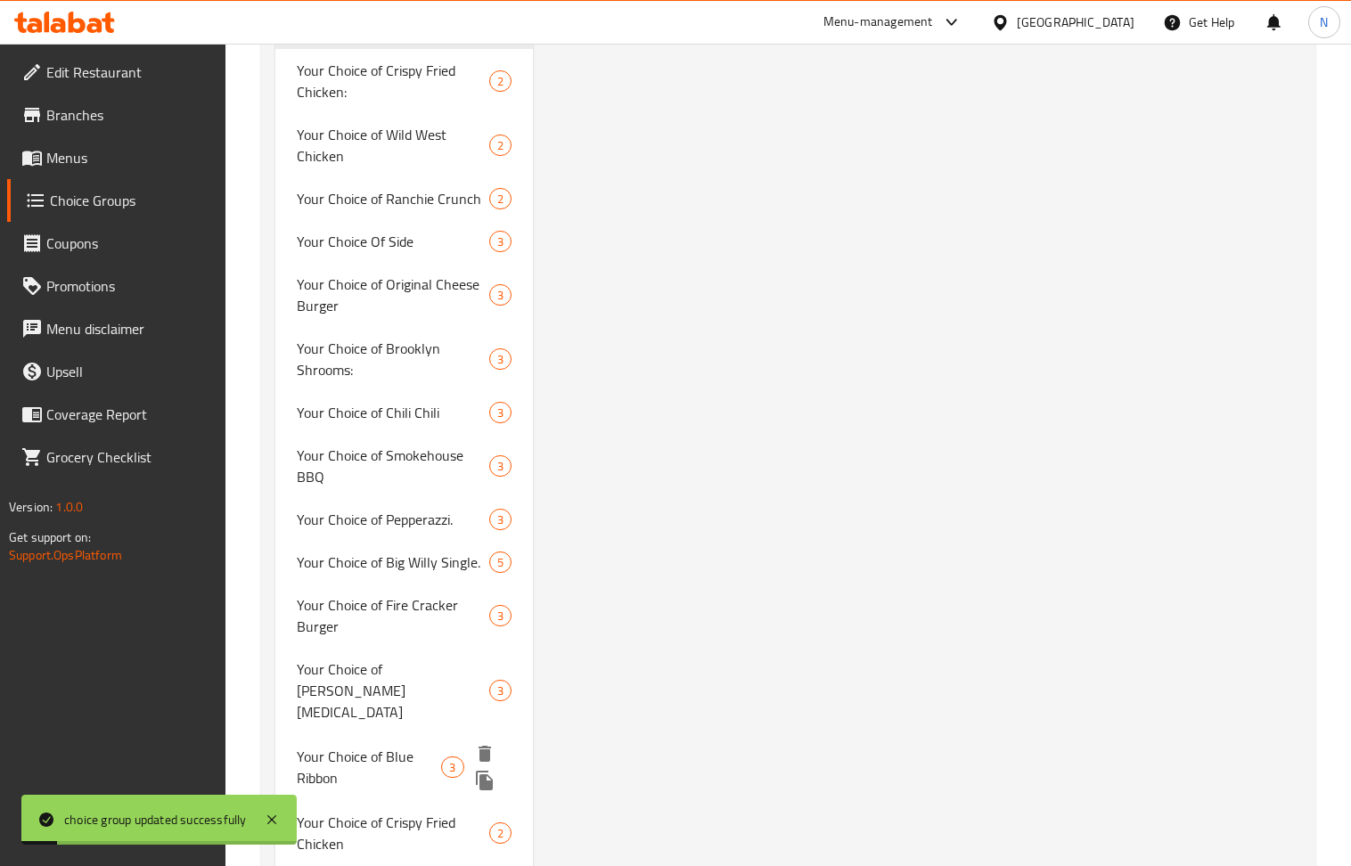
click at [385, 746] on span "Your Choice of Blue Ribbon" at bounding box center [369, 767] width 145 height 43
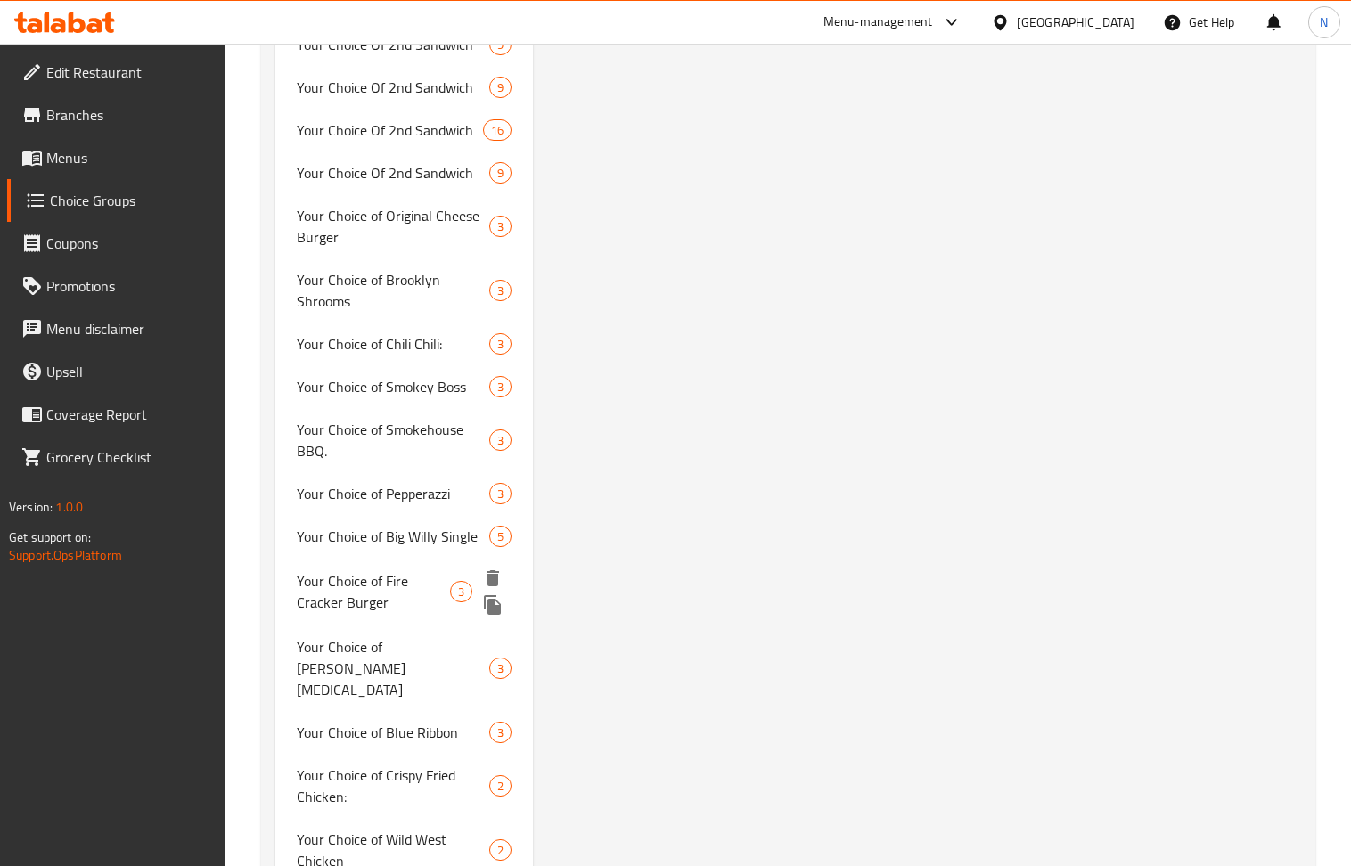
scroll to position [3210, 0]
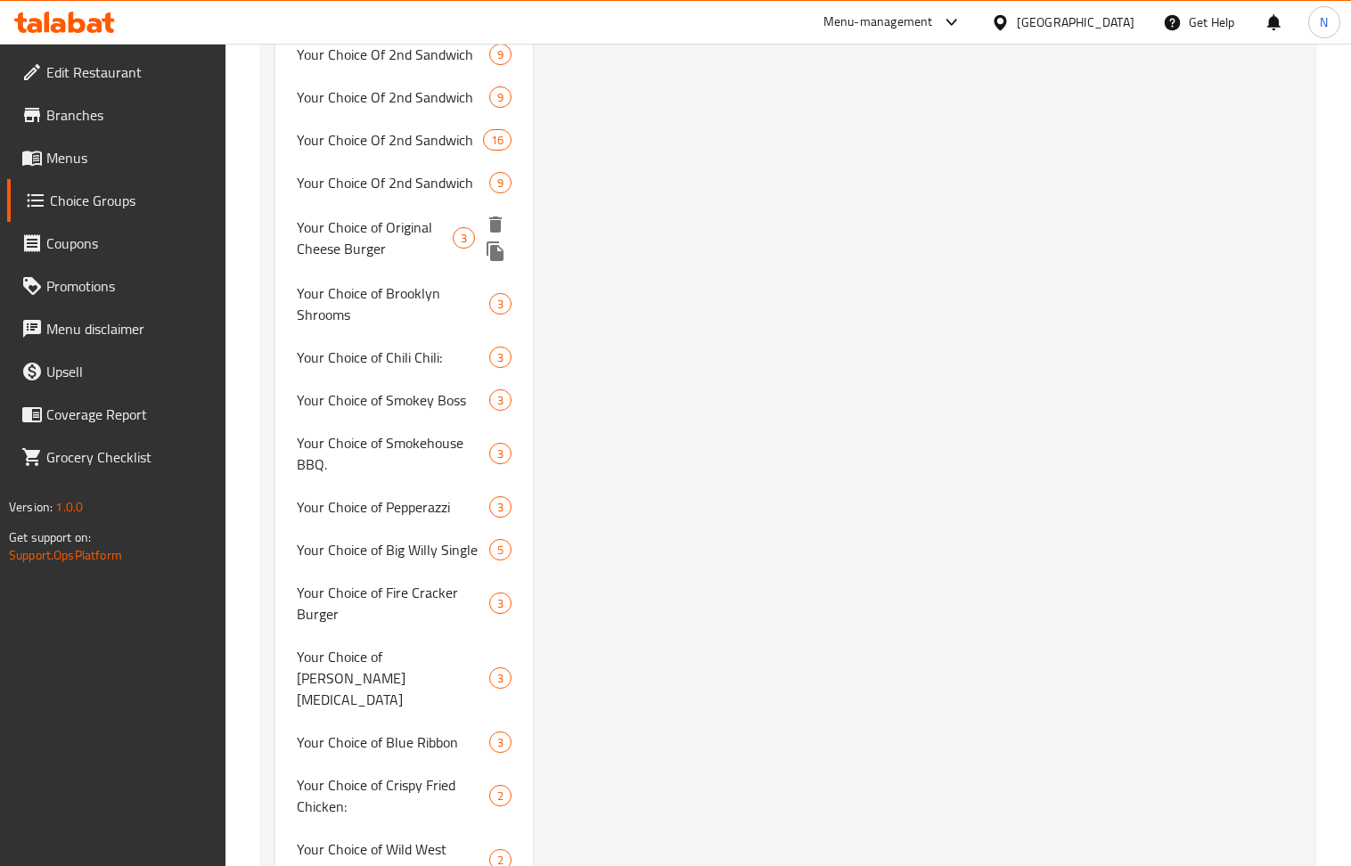
click at [357, 217] on span "Your Choice of Original Cheese Burger" at bounding box center [375, 238] width 157 height 43
type input "Your Choice of Original Cheese Burger"
type input "اختيارك من اوريجينال تشيز برجر"
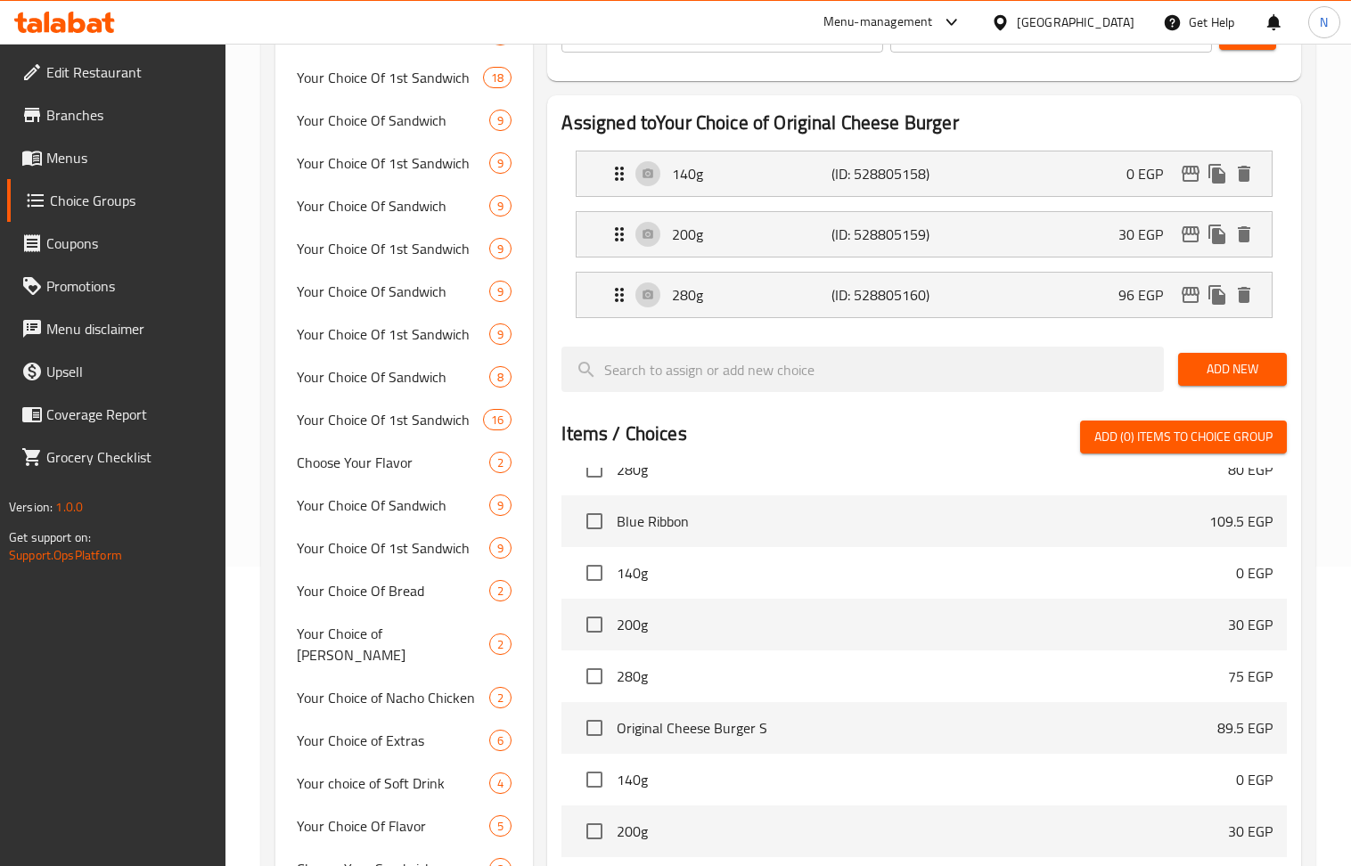
scroll to position [0, 0]
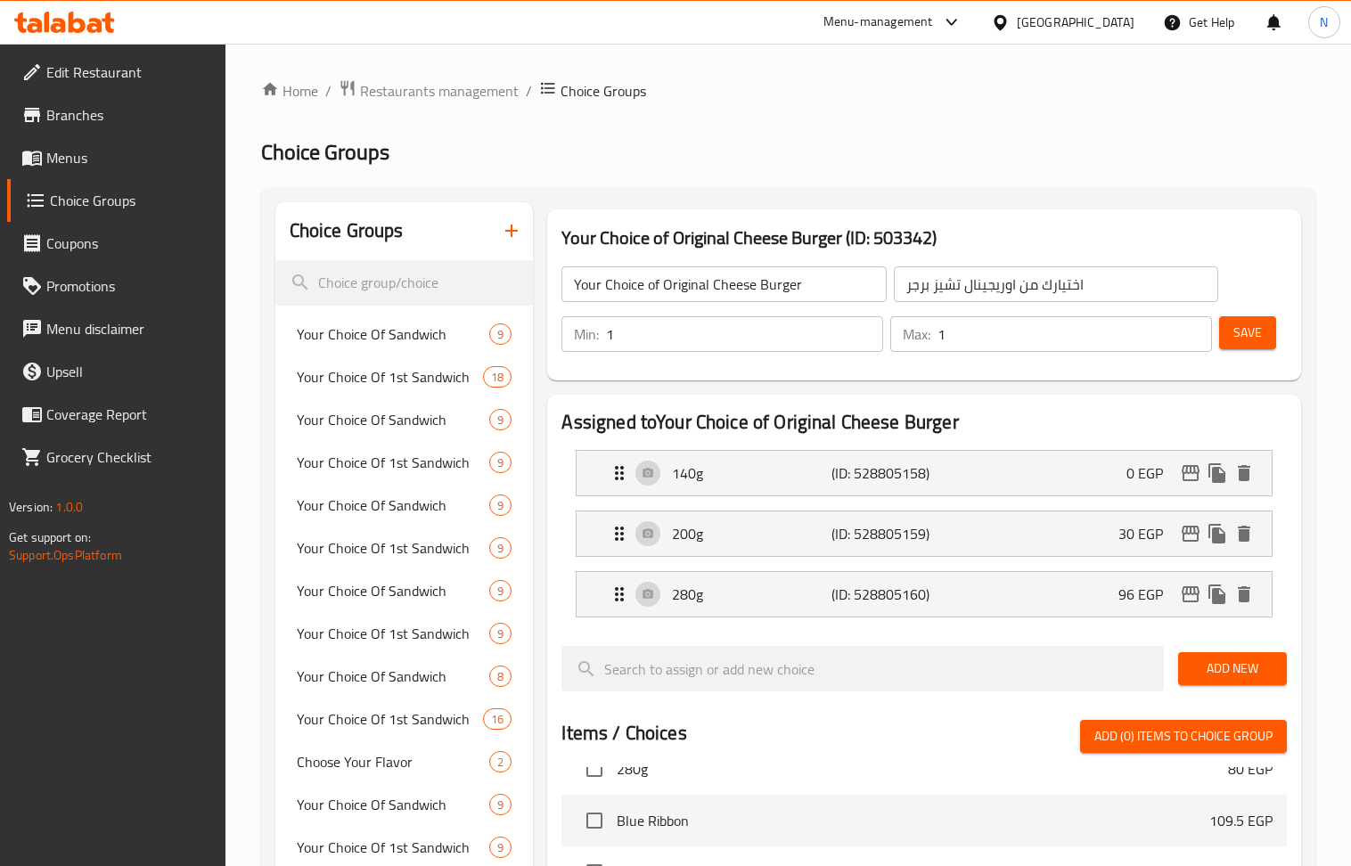
click at [1035, 533] on div "200g (ID: 528805159) 30 EGP" at bounding box center [929, 534] width 641 height 45
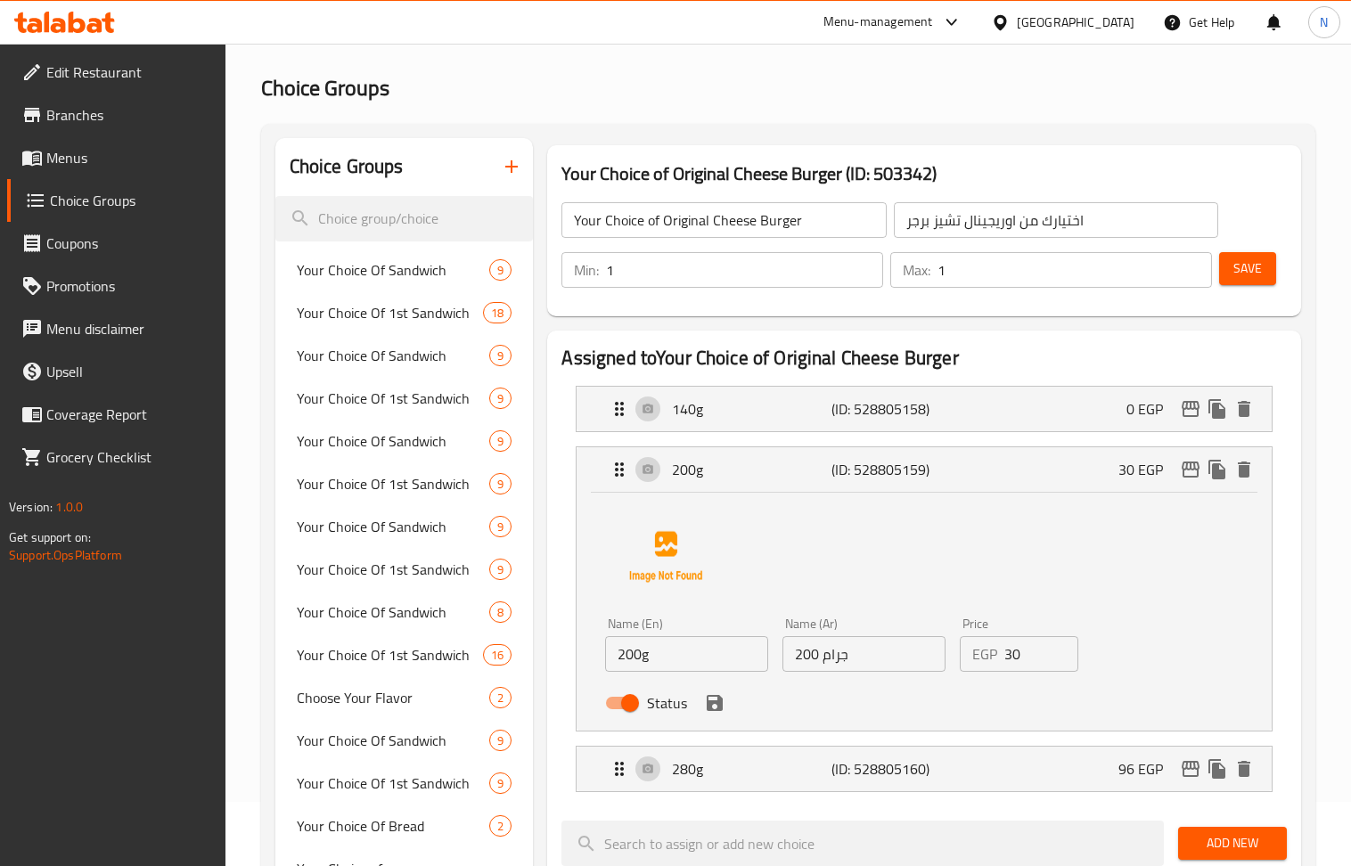
scroll to position [119, 0]
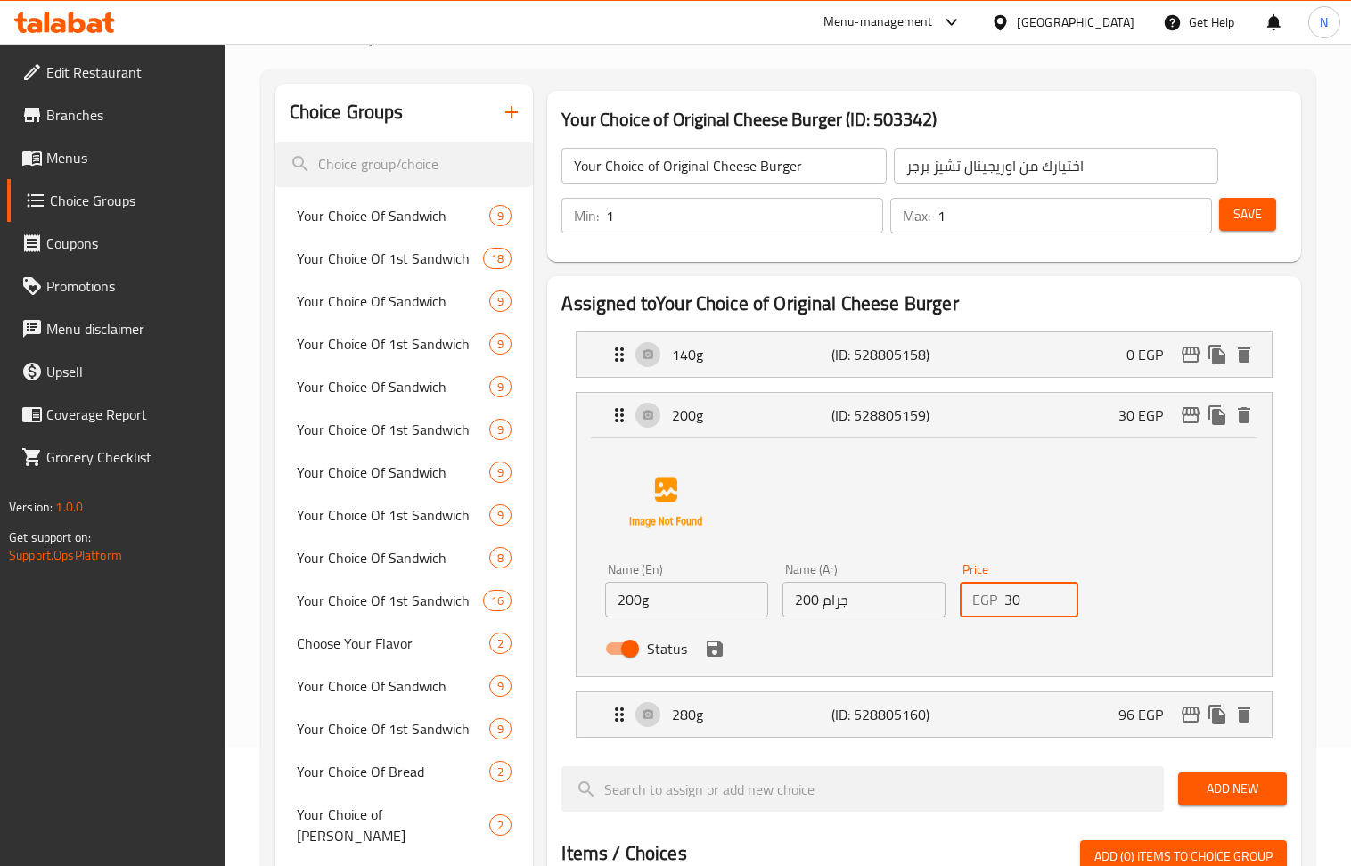
click at [1041, 603] on input "30" at bounding box center [1041, 600] width 74 height 36
paste input "5"
click at [715, 659] on icon "save" at bounding box center [714, 648] width 21 height 21
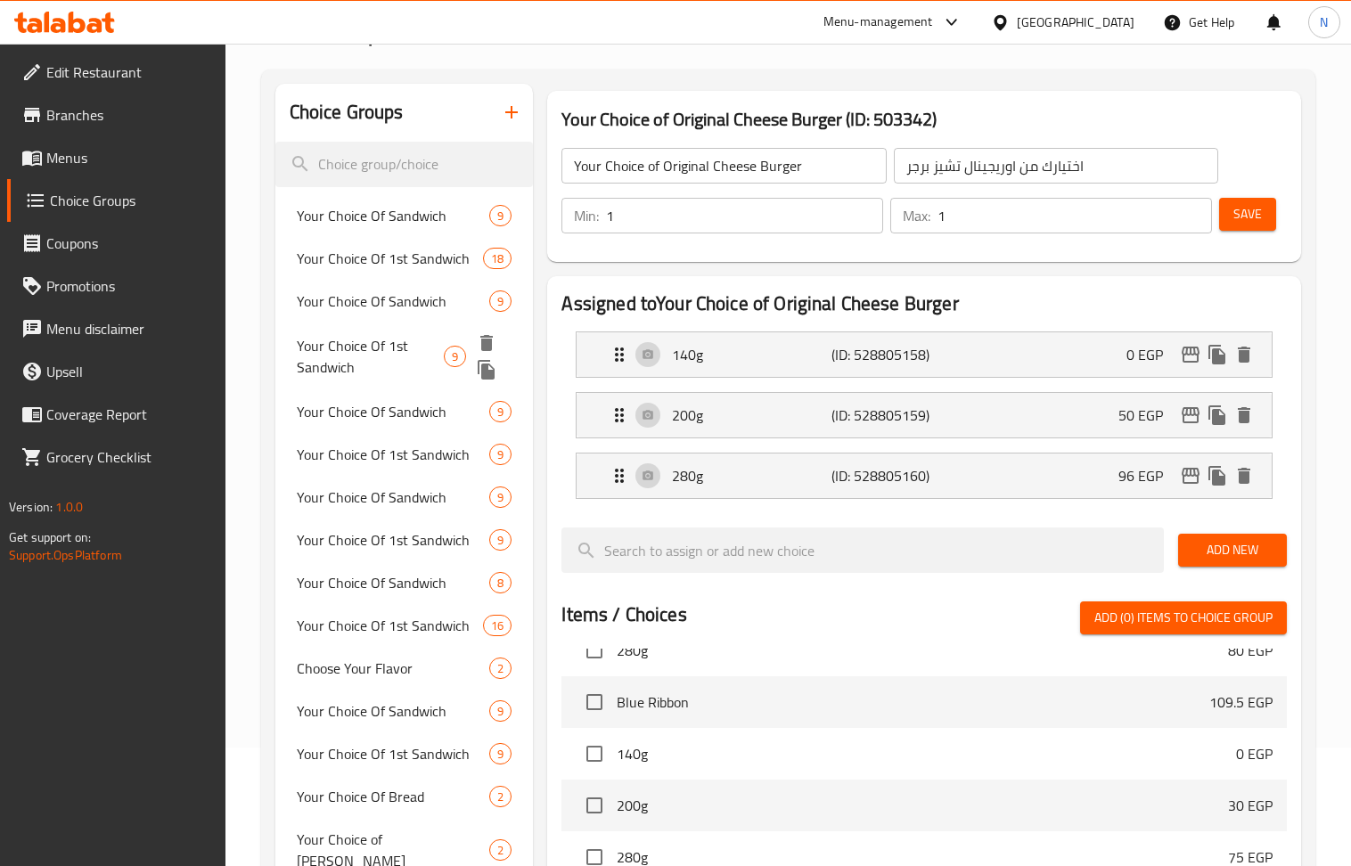
type input "50"
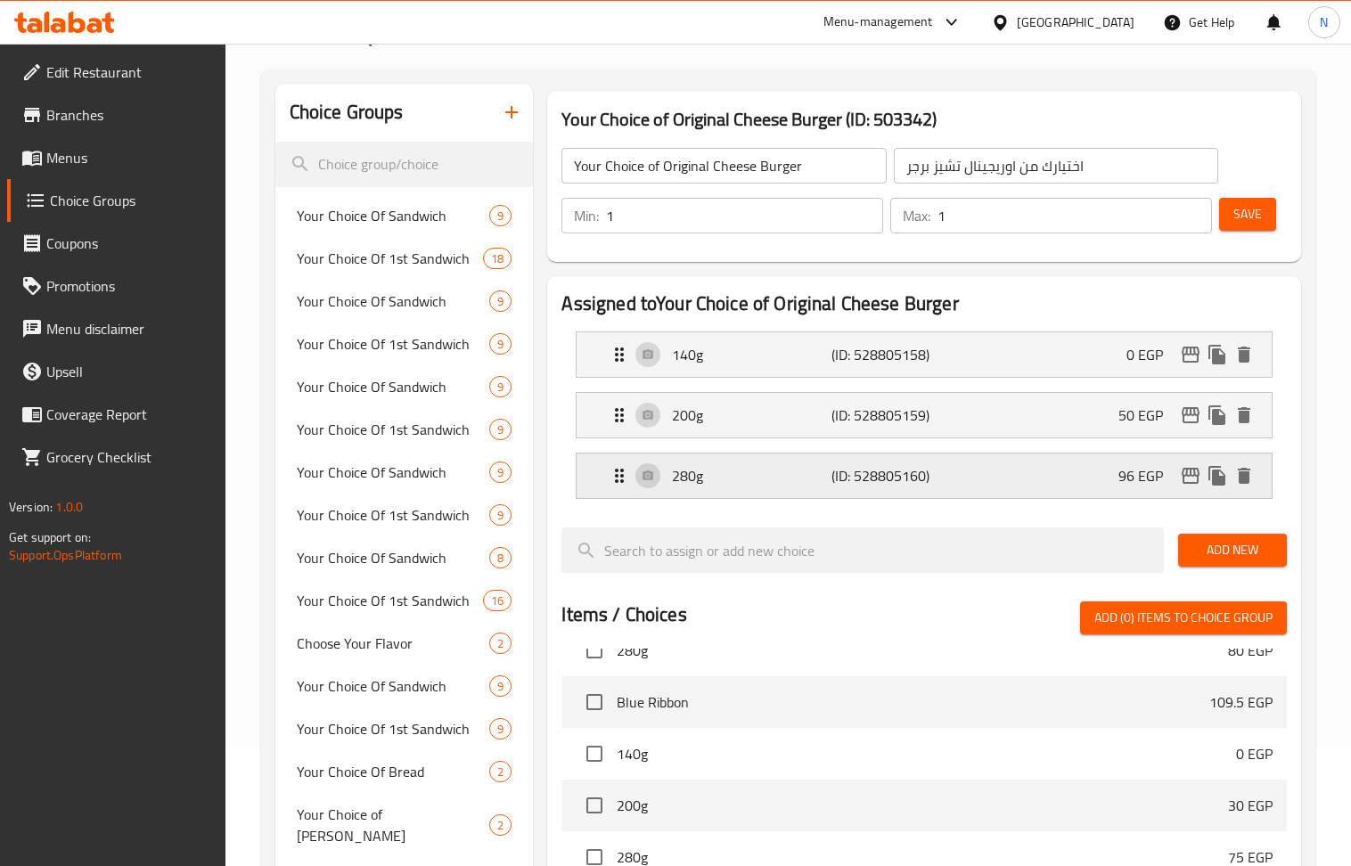
click at [1042, 478] on div "280g (ID: 528805160) 96 EGP" at bounding box center [929, 476] width 641 height 45
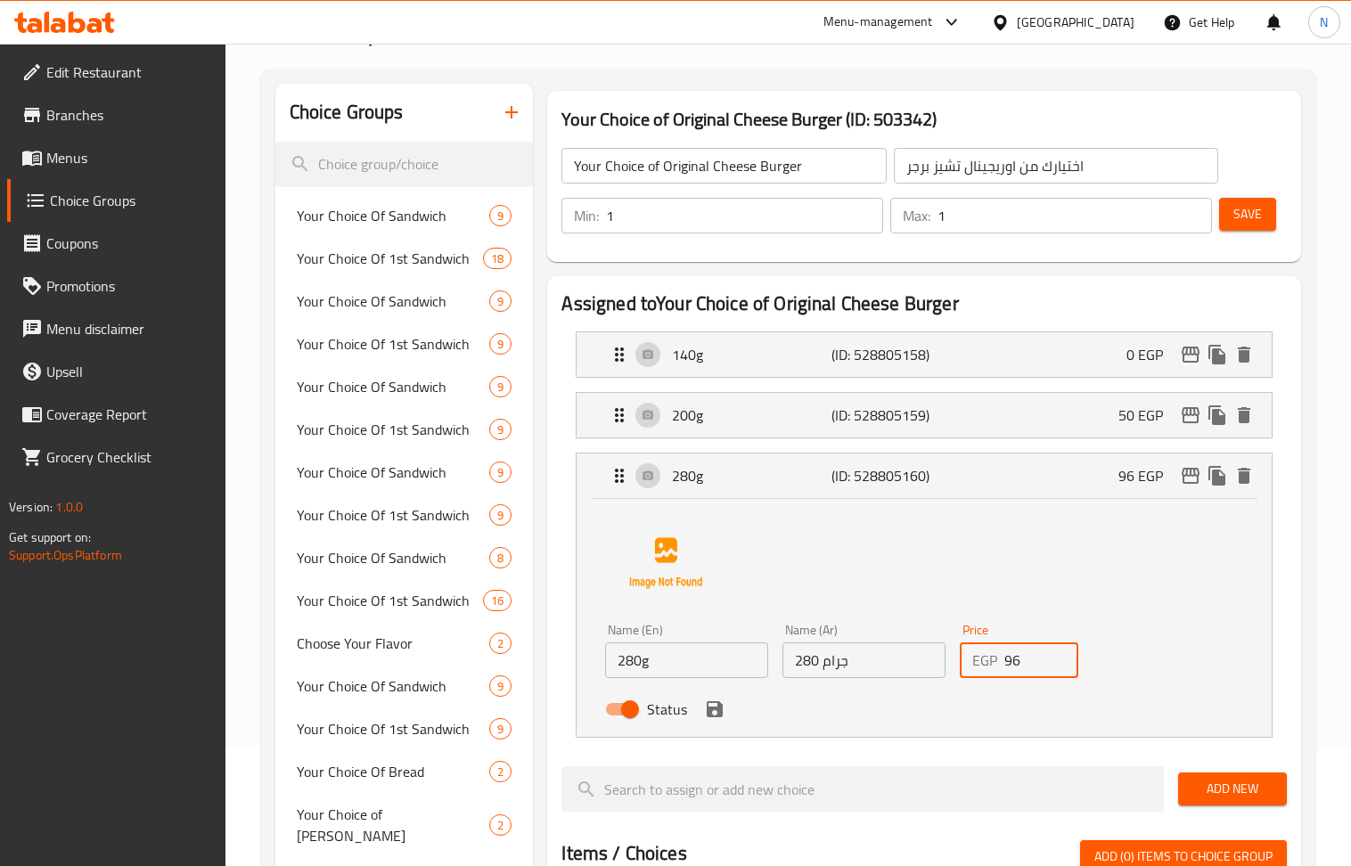
click at [1020, 663] on input "96" at bounding box center [1041, 661] width 74 height 36
paste input "100"
click at [720, 711] on icon "save" at bounding box center [715, 709] width 16 height 16
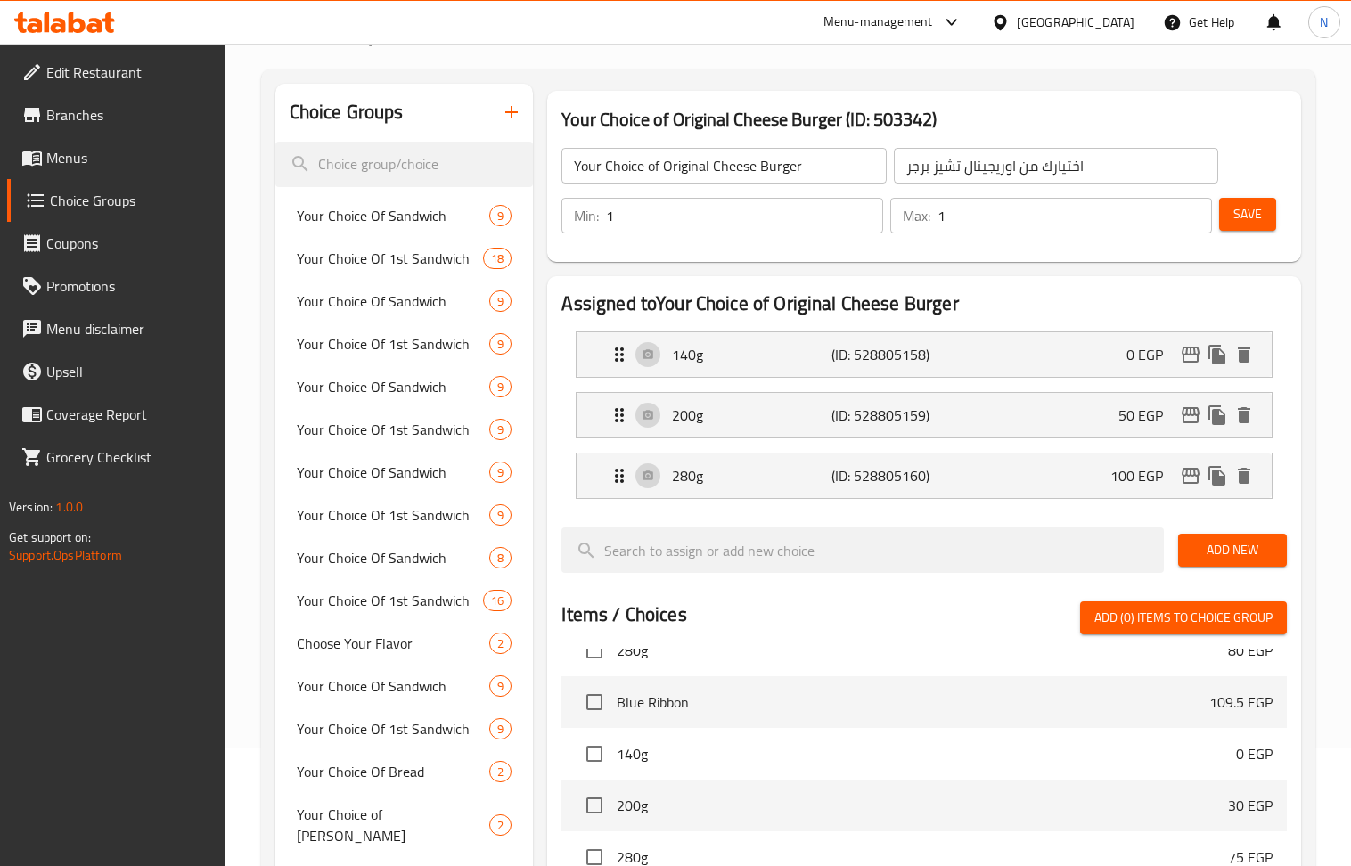
type input "100"
click at [1259, 217] on span "Save" at bounding box center [1247, 214] width 29 height 22
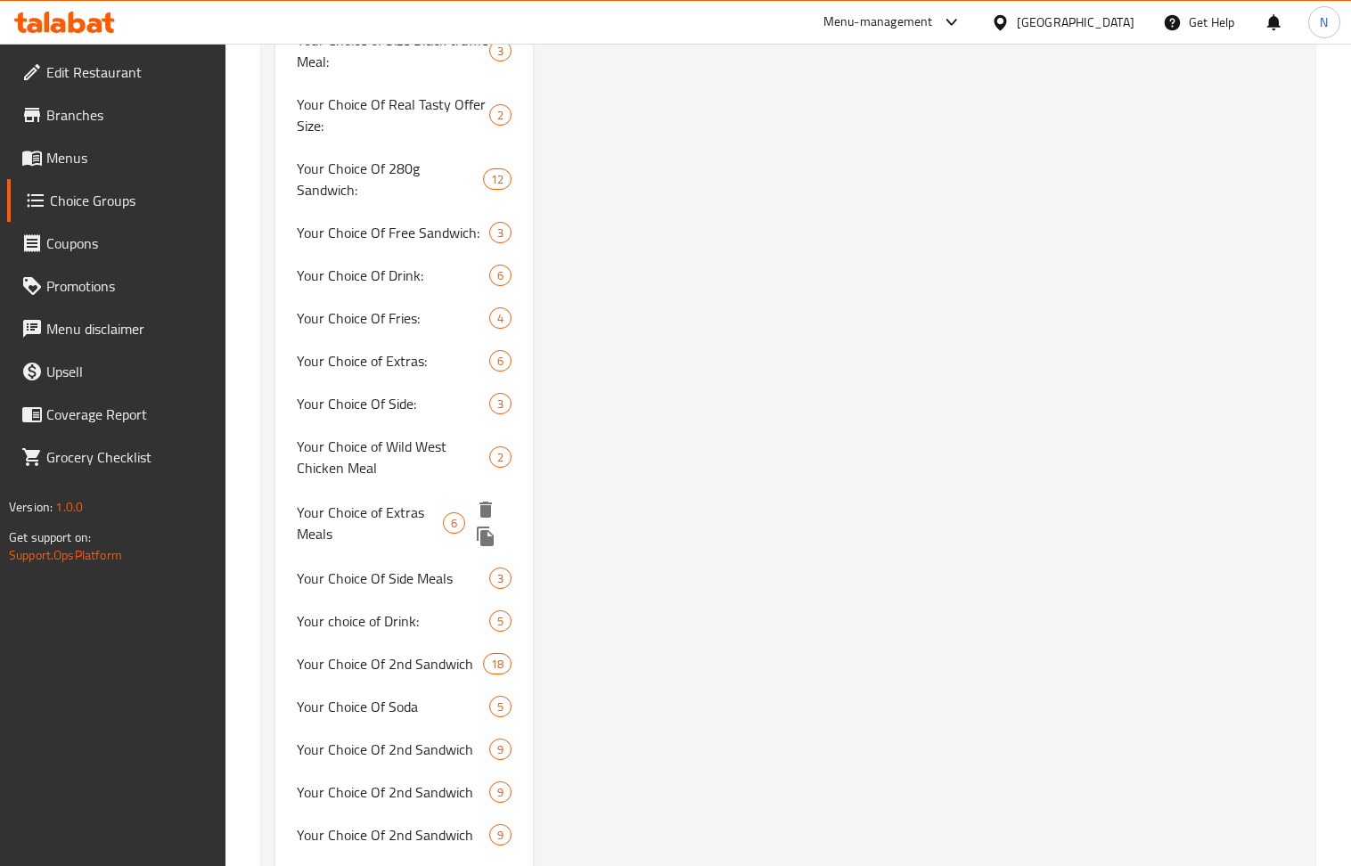
scroll to position [2260, 0]
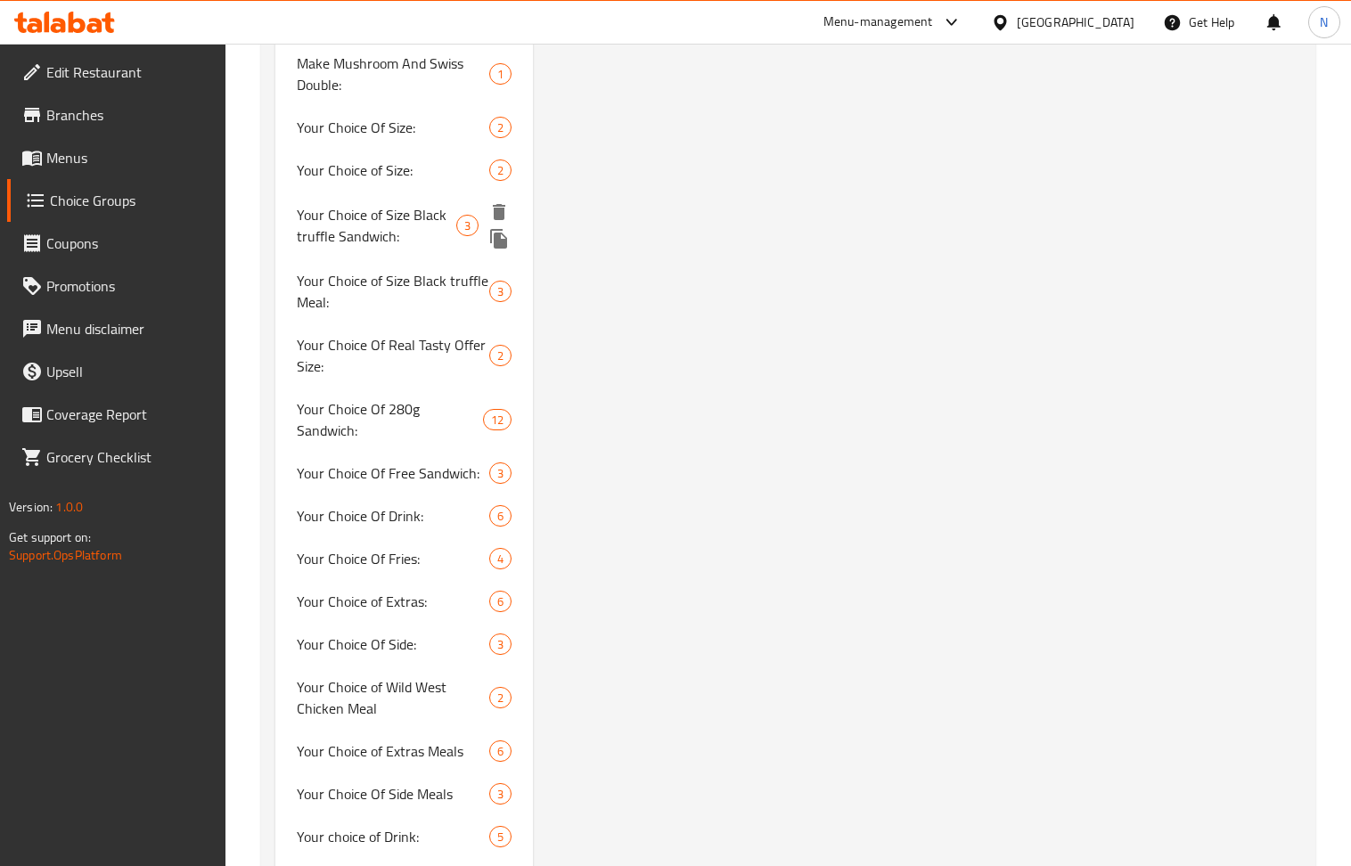
click at [382, 204] on span "Your Choice of Size Black truffle Sandwich:" at bounding box center [377, 225] width 160 height 43
type input "Your Choice of Size Black truffle Sandwich:"
type input "اختيارك من حجم بلاك ترافيل ساندوتش:"
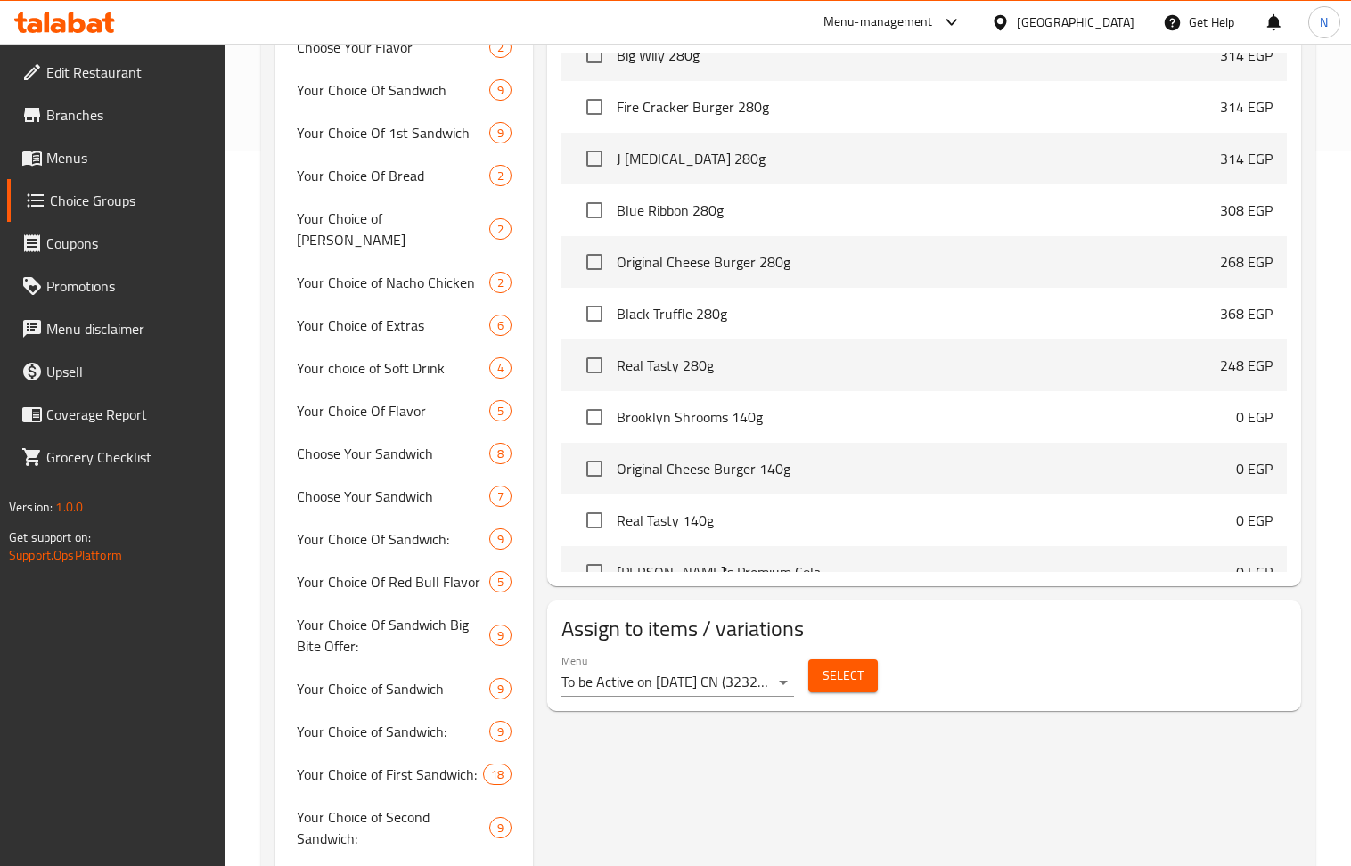
scroll to position [2, 0]
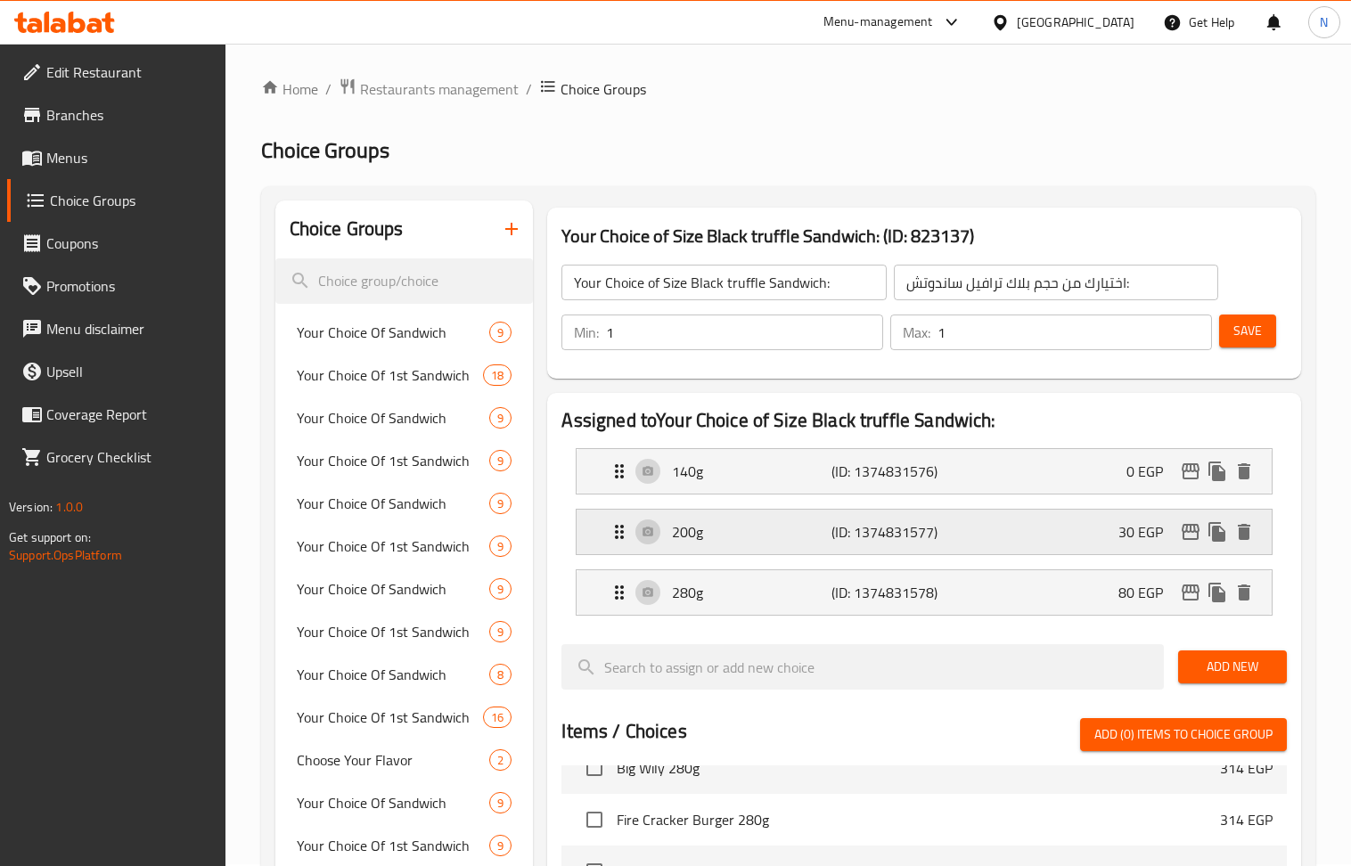
click at [955, 543] on div "200g (ID: 1374831577) 30 EGP" at bounding box center [929, 532] width 641 height 45
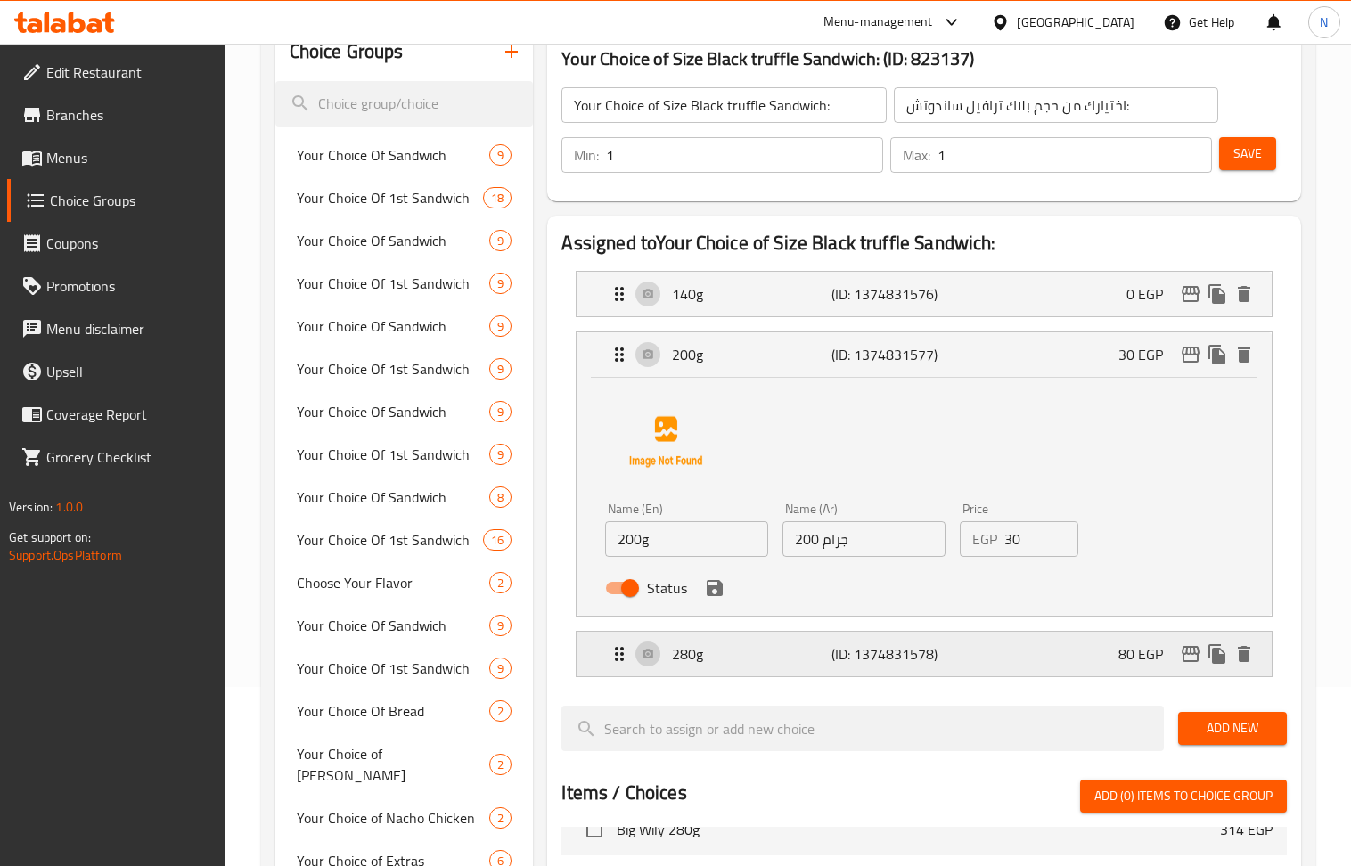
scroll to position [240, 0]
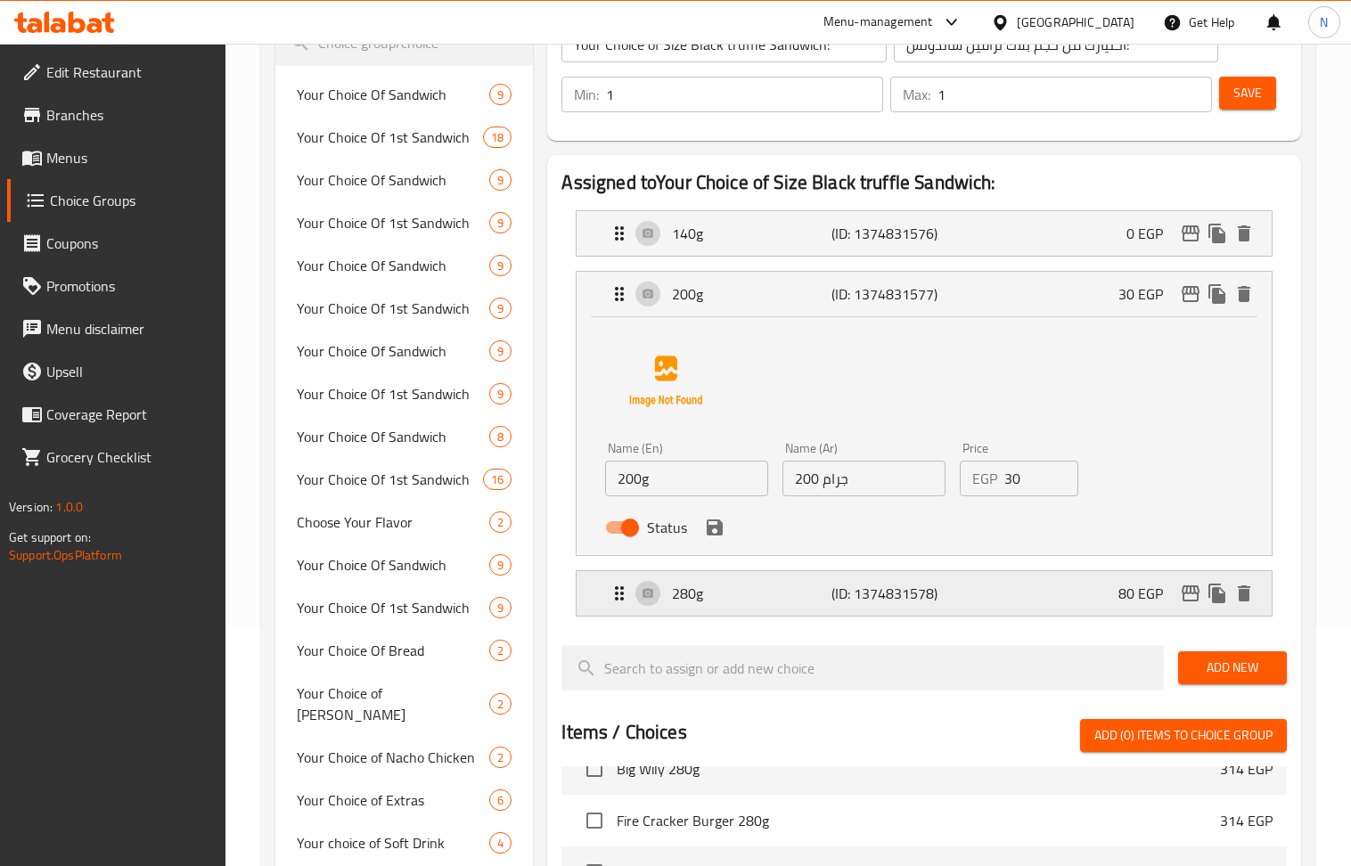
click at [835, 604] on p "(ID: 1374831578)" at bounding box center [884, 593] width 106 height 21
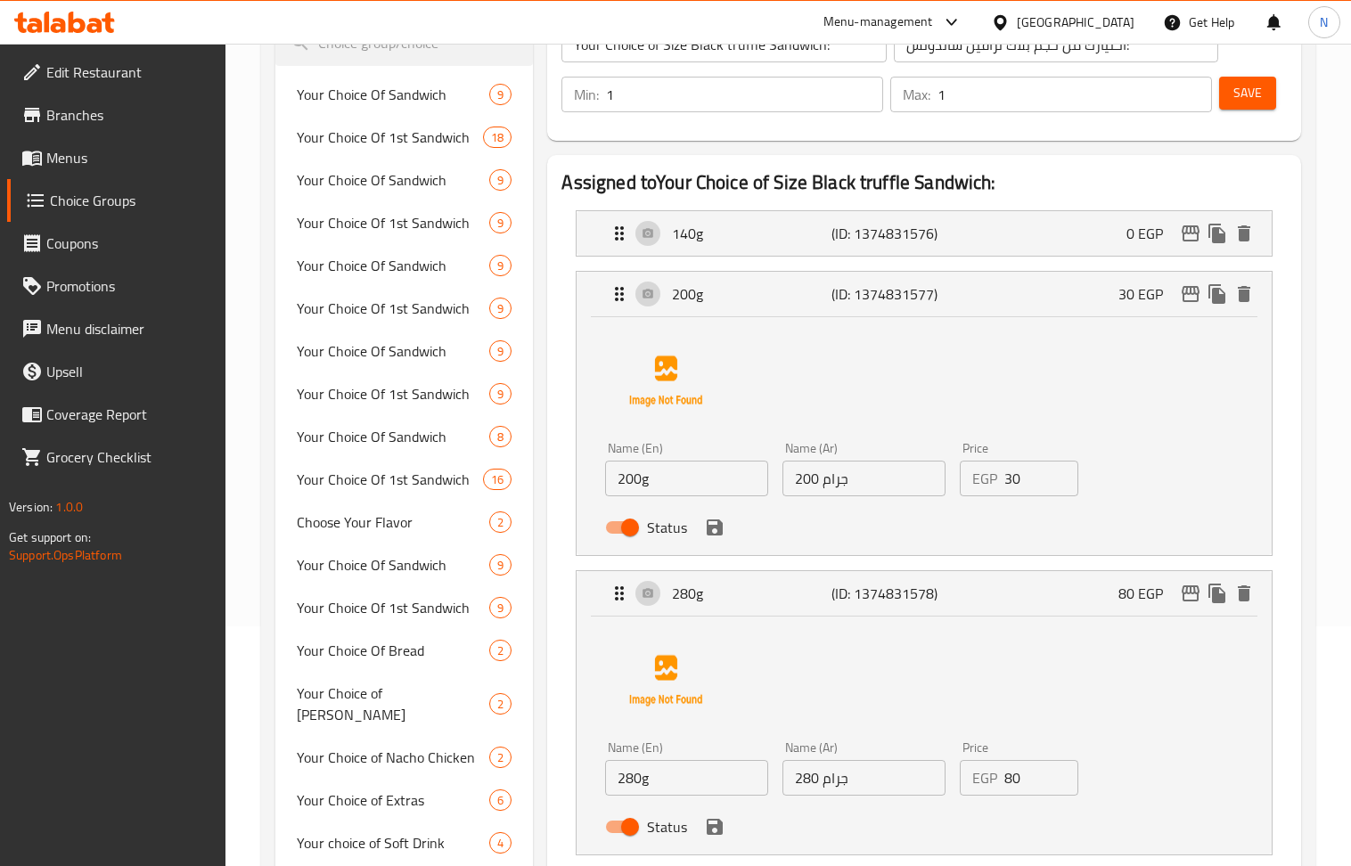
click at [1045, 494] on input "30" at bounding box center [1041, 479] width 74 height 36
click at [1041, 496] on input "30" at bounding box center [1041, 479] width 74 height 36
paste input "46"
click at [713, 536] on icon "save" at bounding box center [715, 528] width 16 height 16
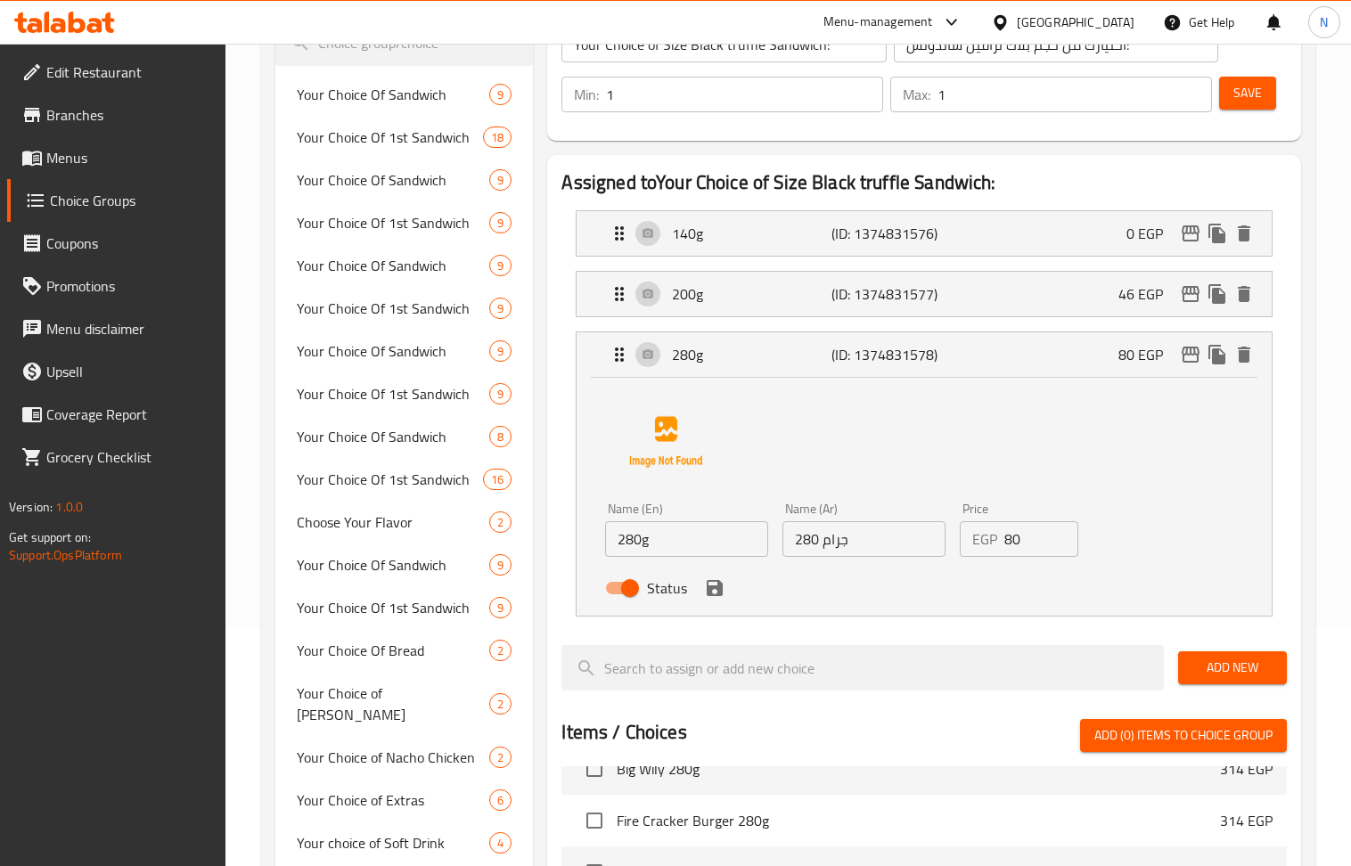
type input "46"
click at [1017, 557] on input "80" at bounding box center [1041, 539] width 74 height 36
paste input "10"
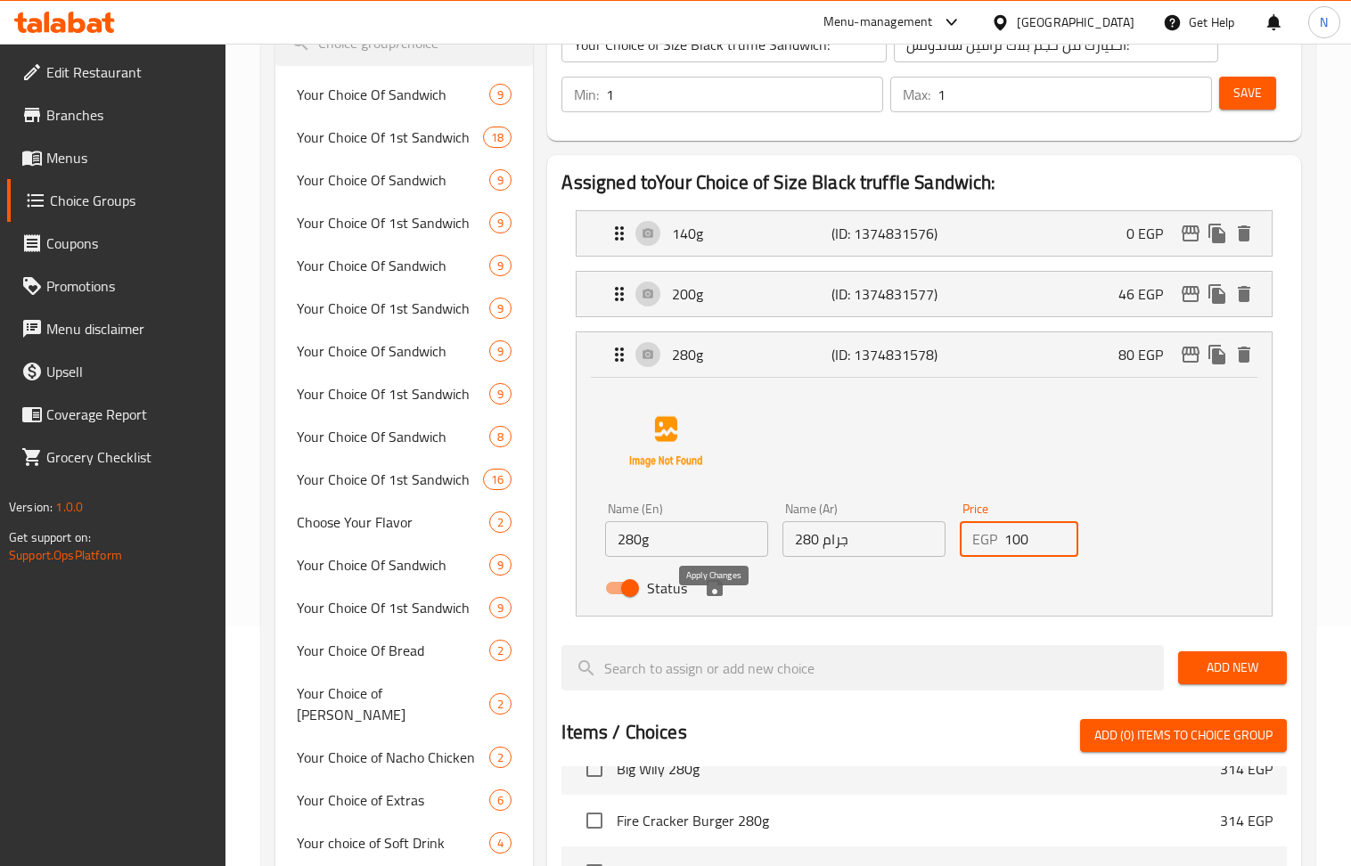
click at [715, 599] on icon "save" at bounding box center [714, 587] width 21 height 21
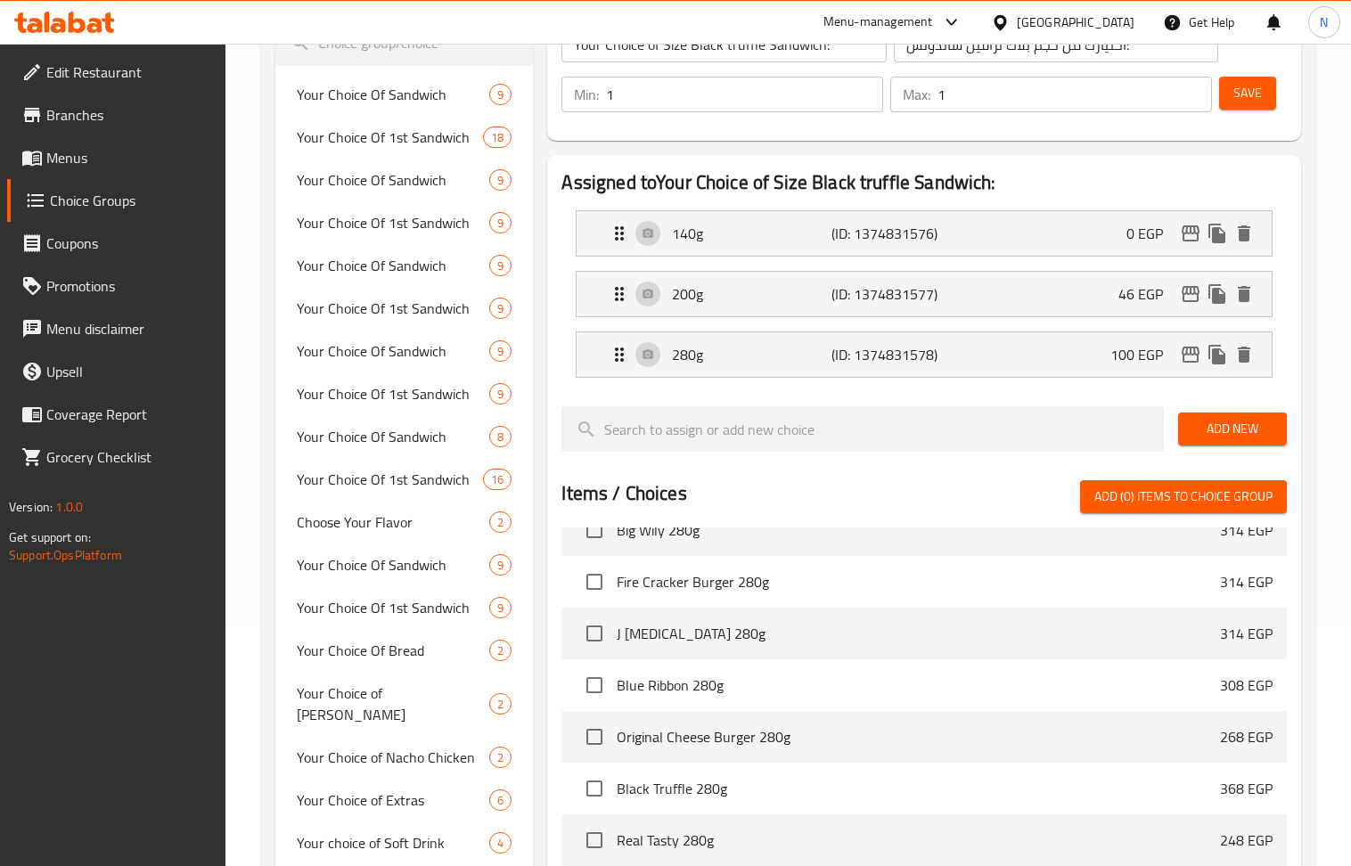
type input "100"
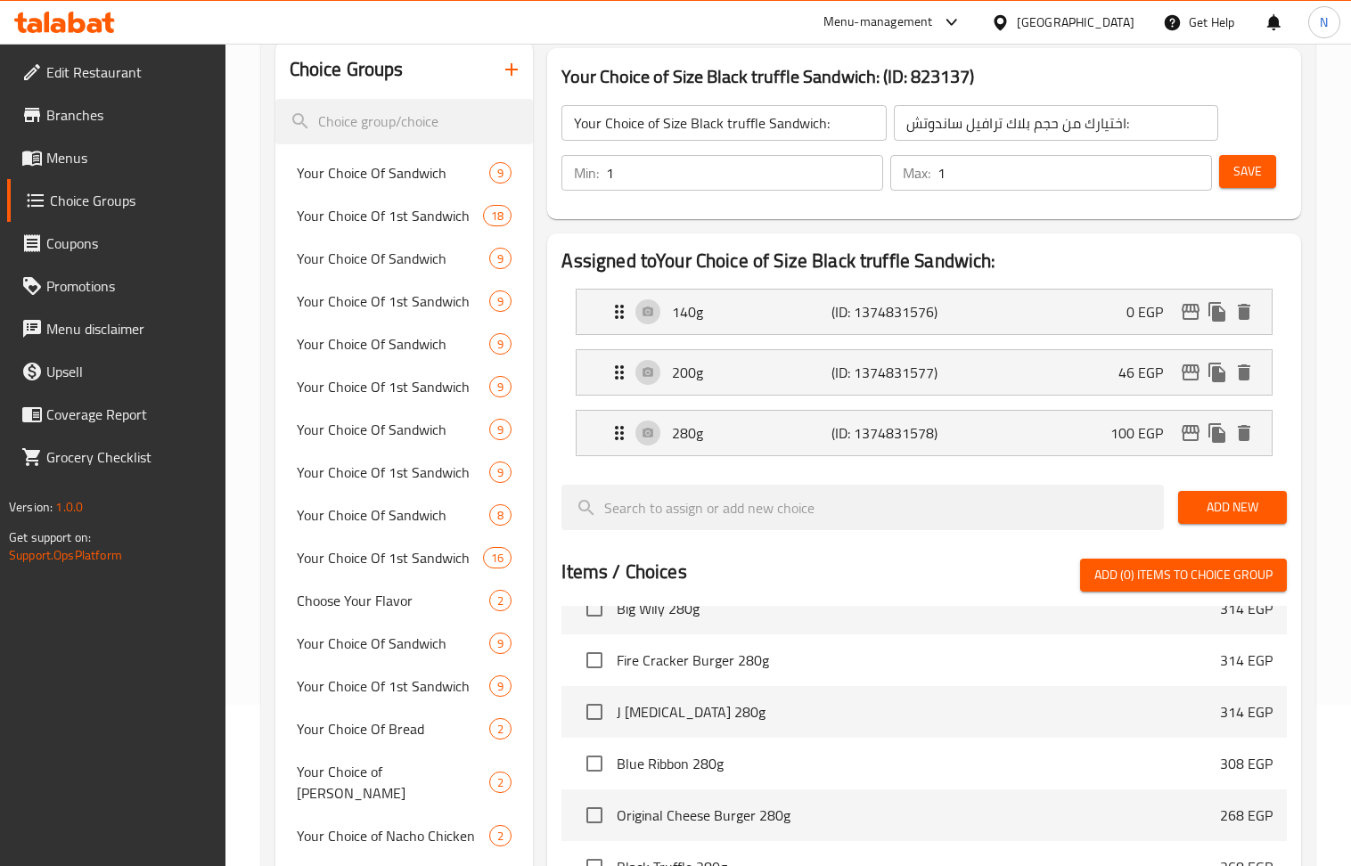
scroll to position [121, 0]
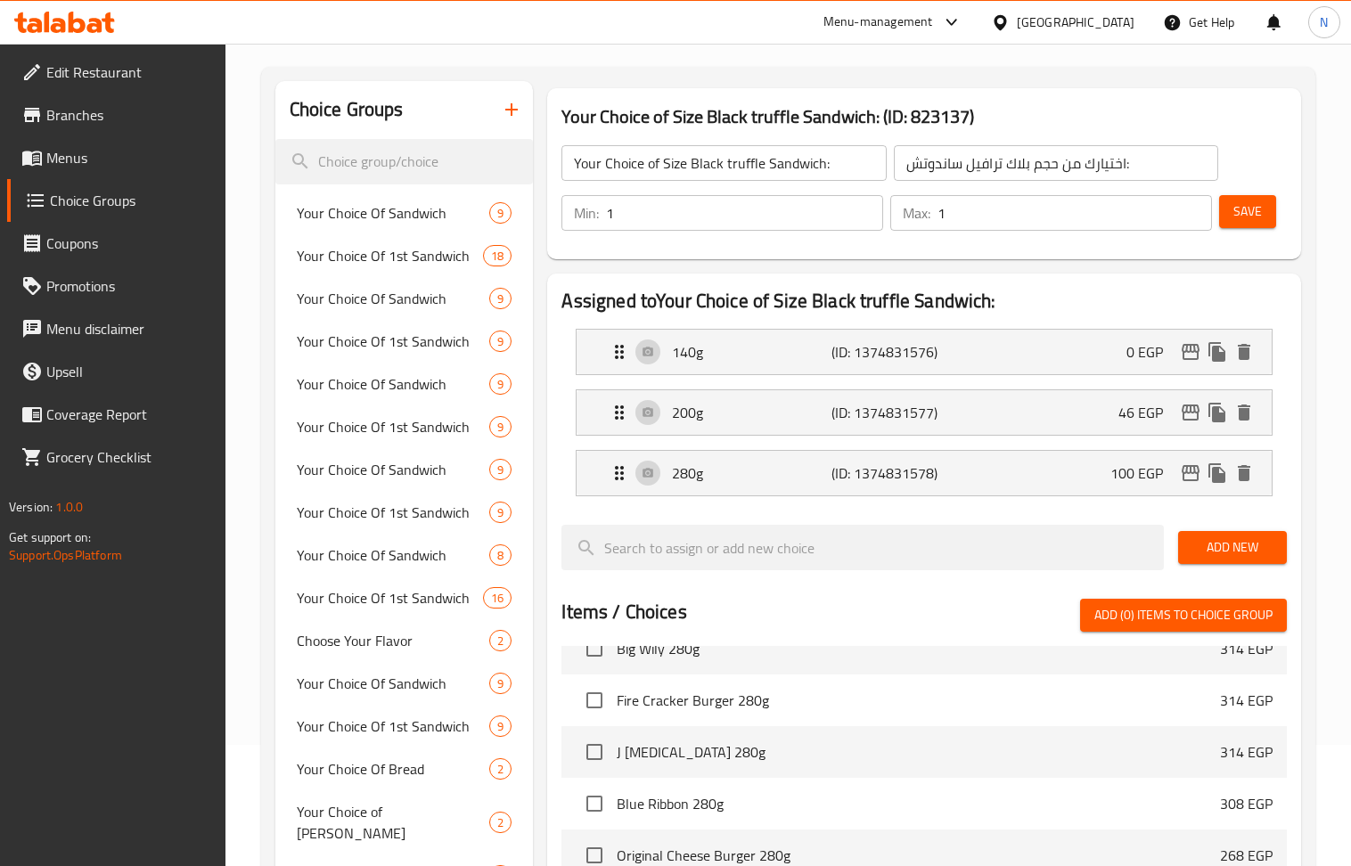
click at [1245, 201] on span "Save" at bounding box center [1247, 212] width 29 height 22
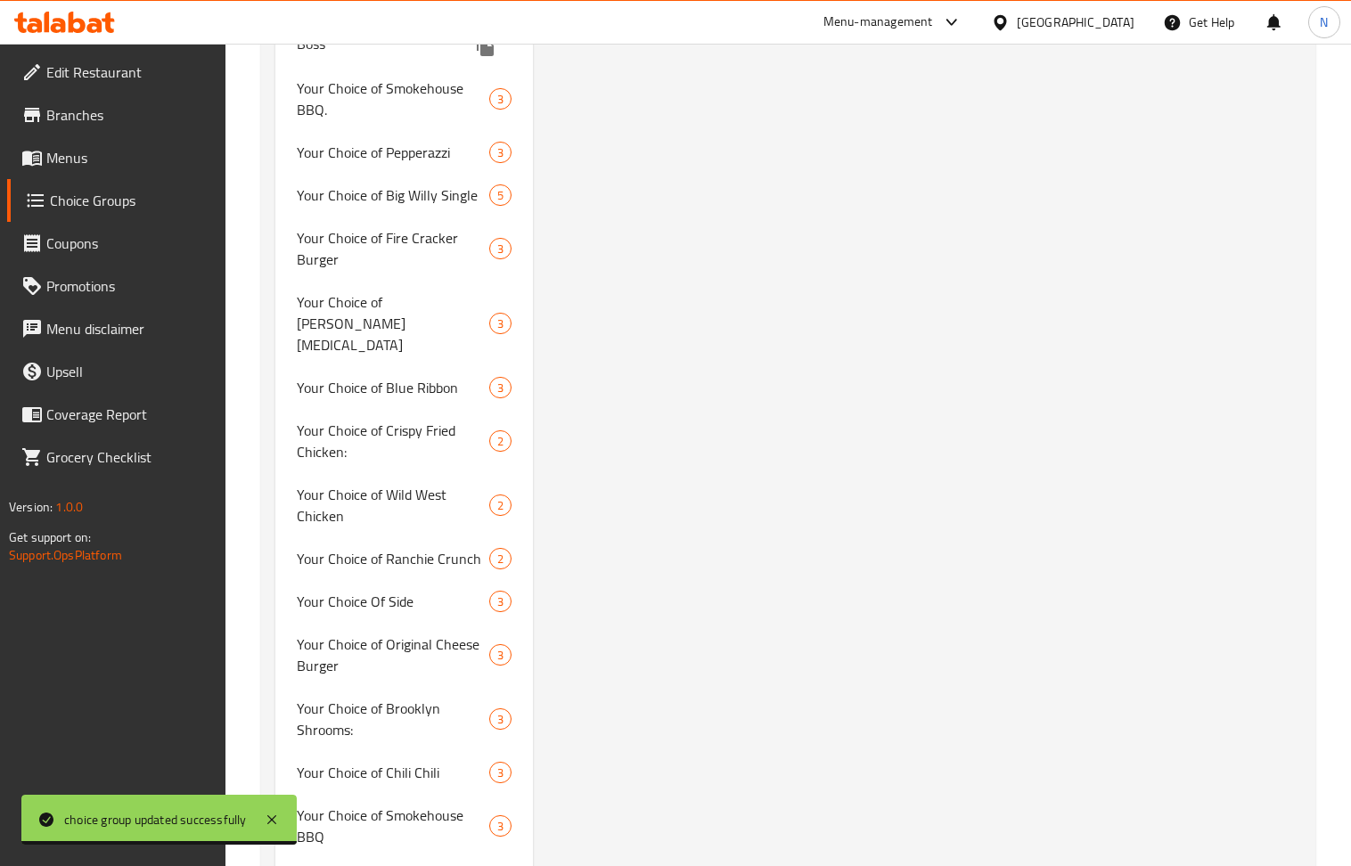
scroll to position [3588, 0]
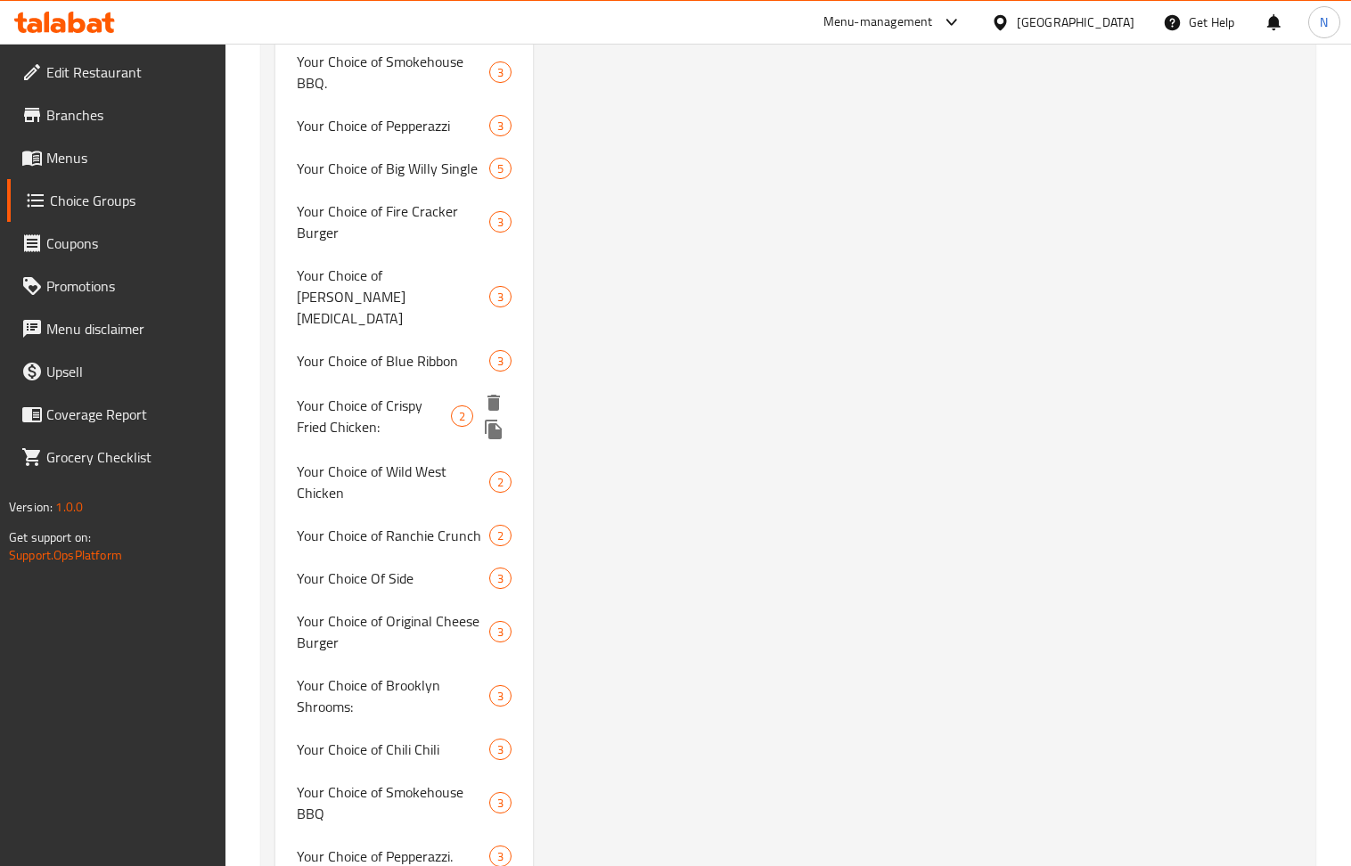
click at [412, 395] on span "Your Choice of Crispy Fried Chicken:" at bounding box center [374, 416] width 154 height 43
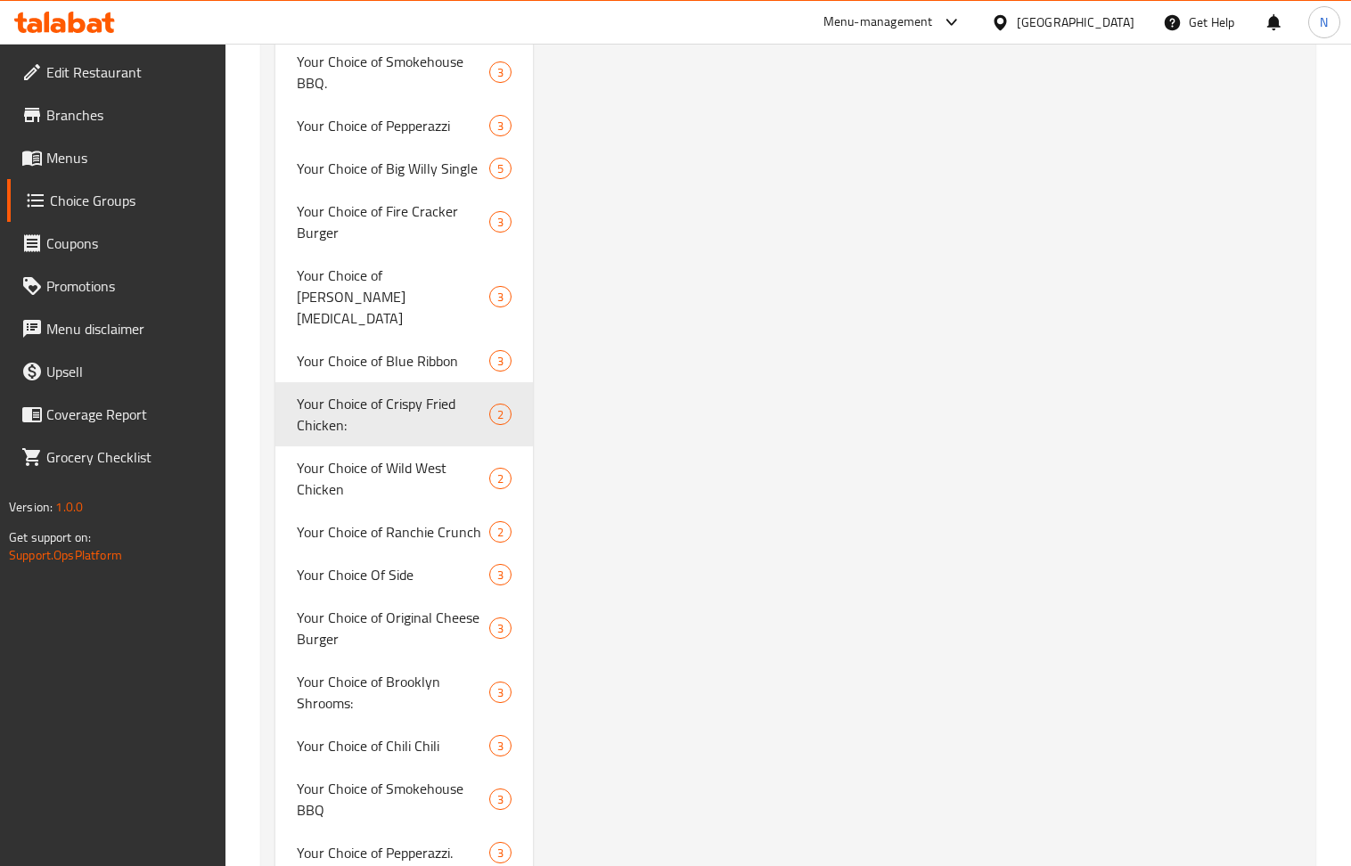
type input "Your Choice of Crispy Fried Chicken:"
type input "اختيارك من كريسبي فرايد تشيكن"
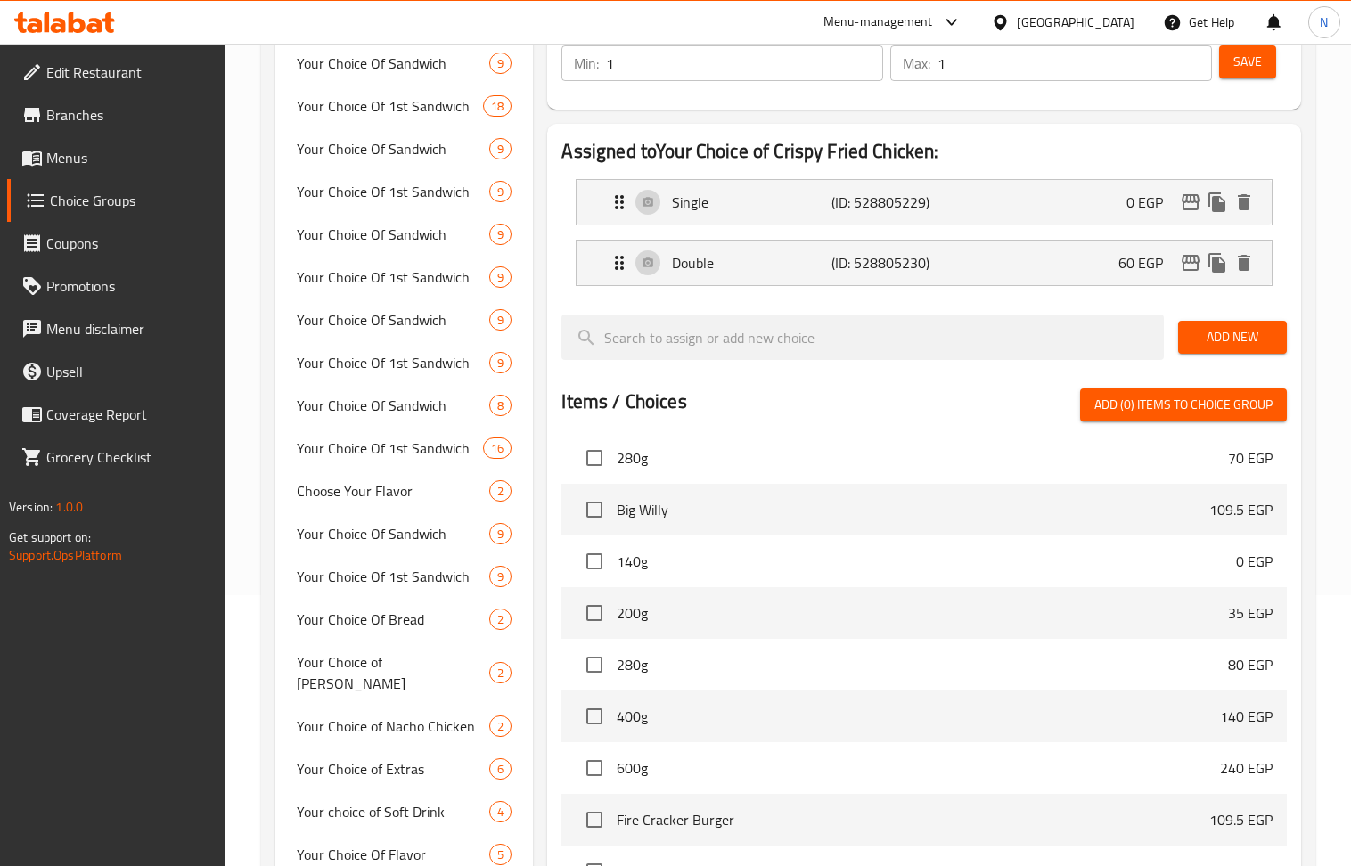
scroll to position [261, 0]
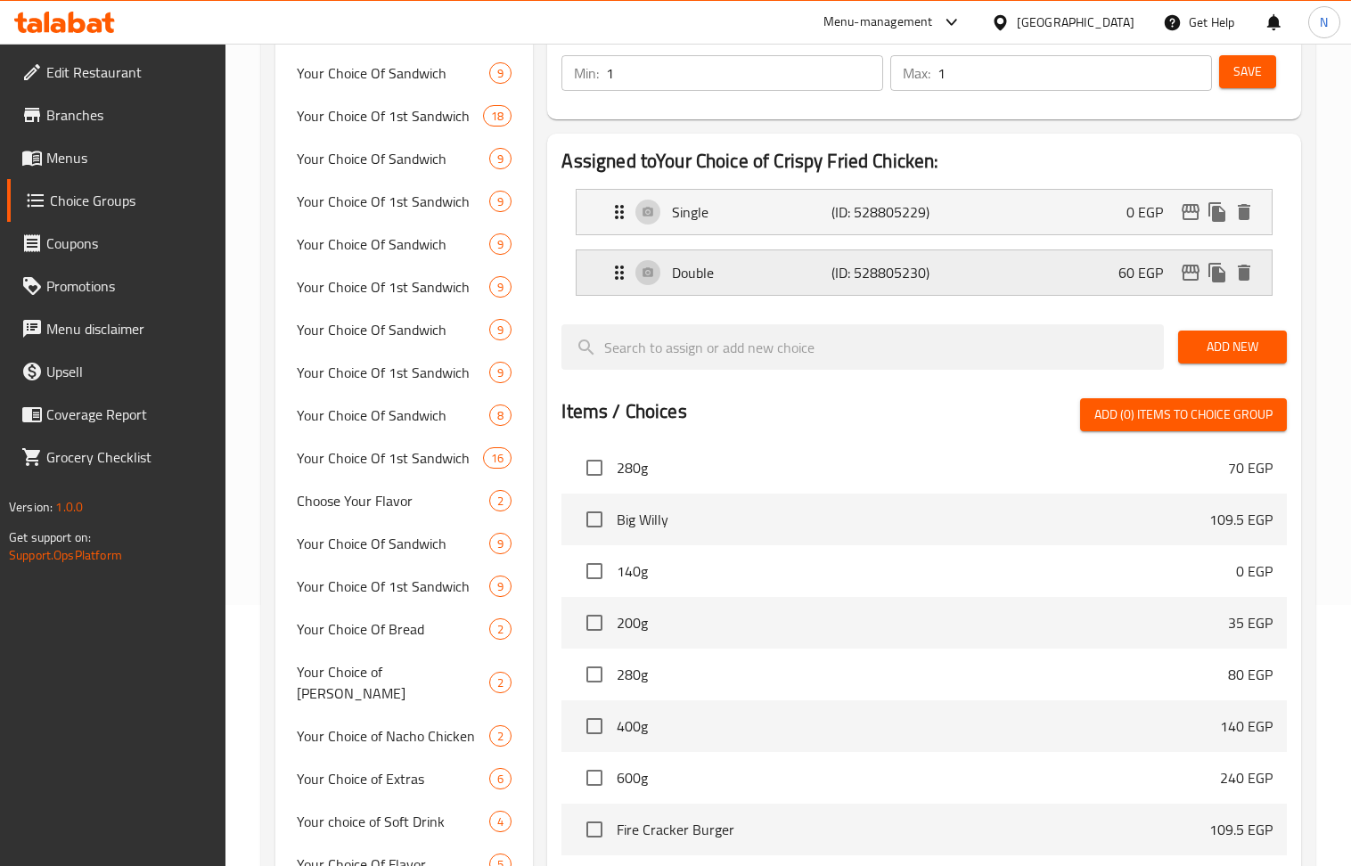
click at [802, 257] on div "Double (ID: 528805230) 60 EGP" at bounding box center [929, 272] width 641 height 45
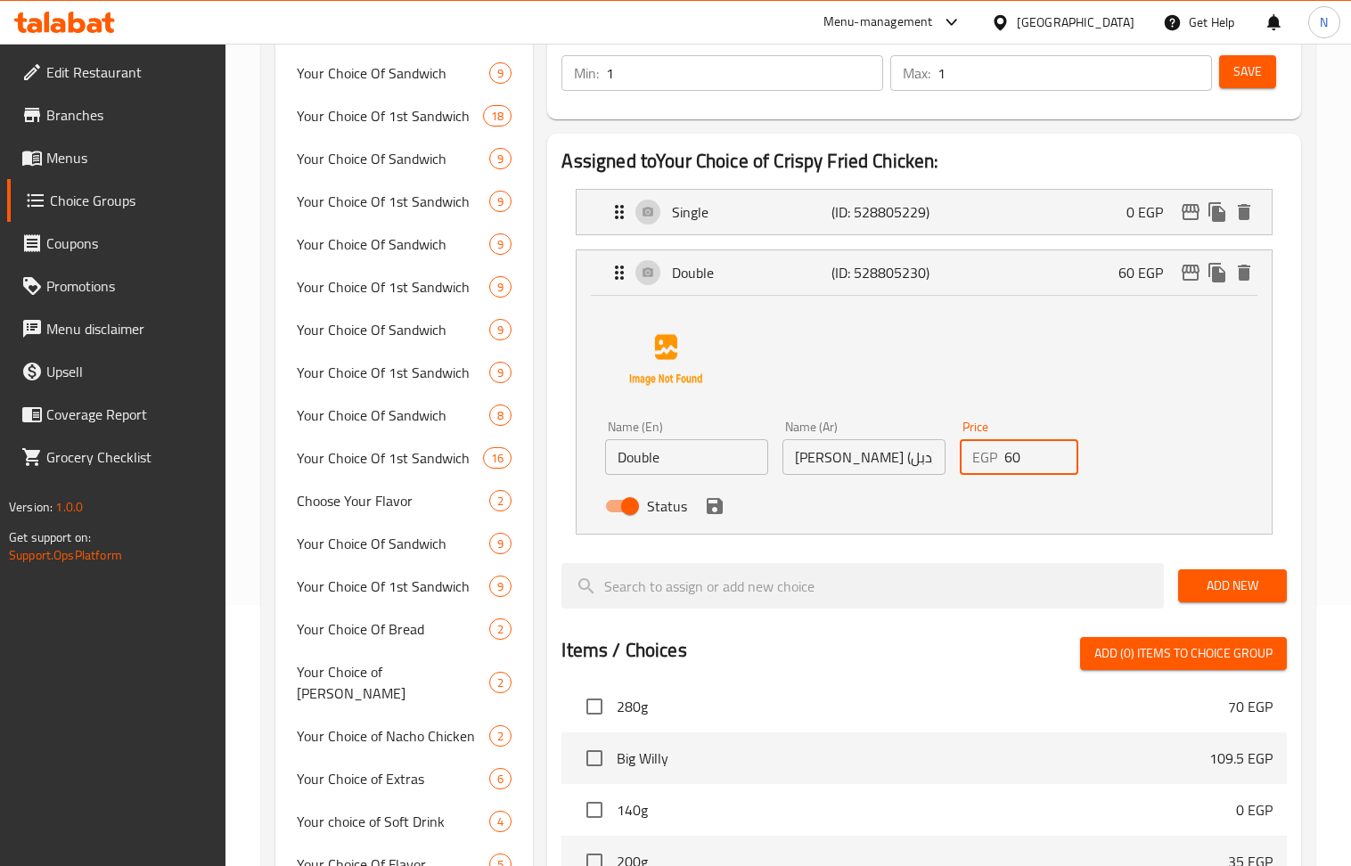
click at [1011, 460] on input "60" at bounding box center [1041, 457] width 74 height 36
paste input "9"
click at [718, 508] on icon "save" at bounding box center [715, 506] width 16 height 16
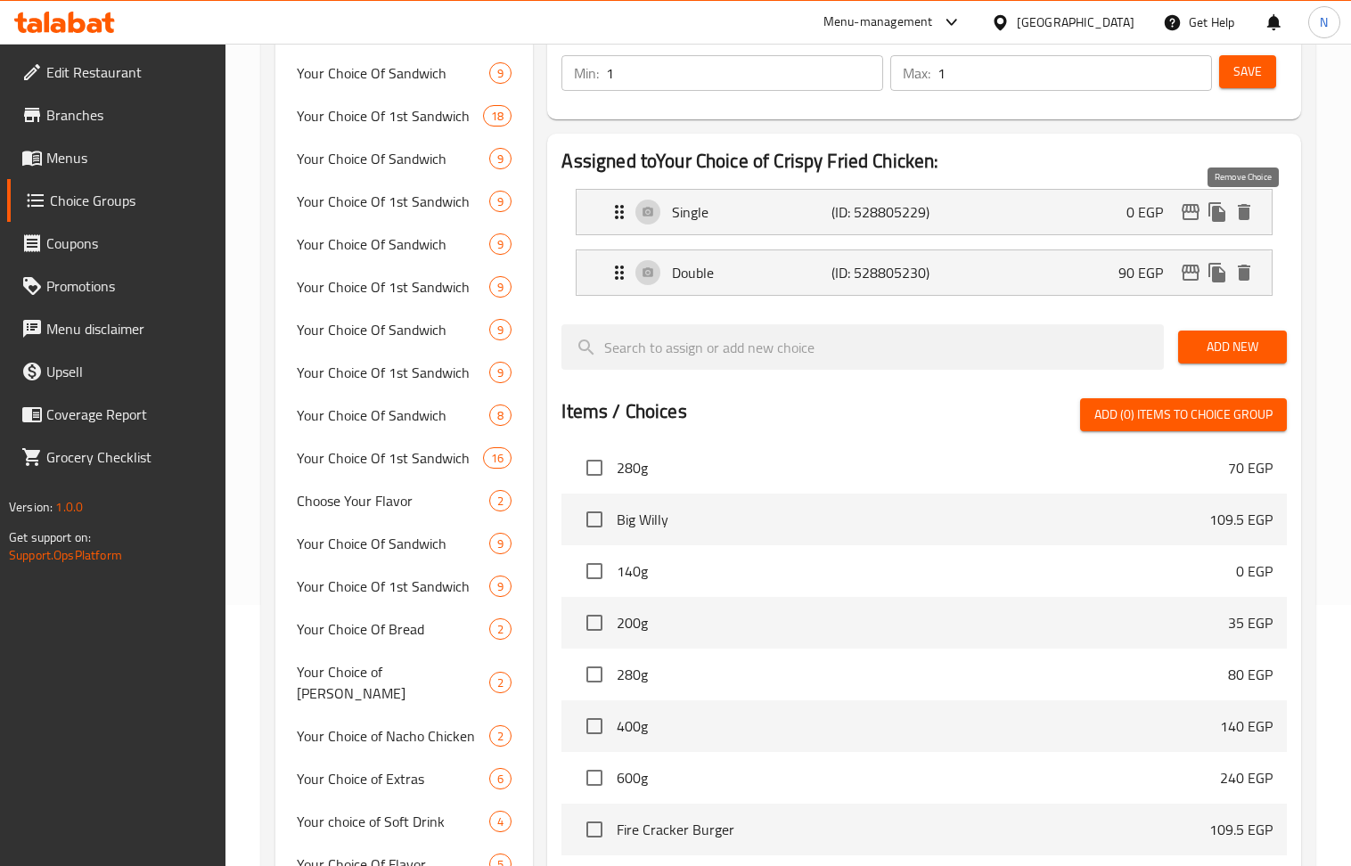
type input "90"
click at [1239, 69] on span "Save" at bounding box center [1247, 72] width 29 height 22
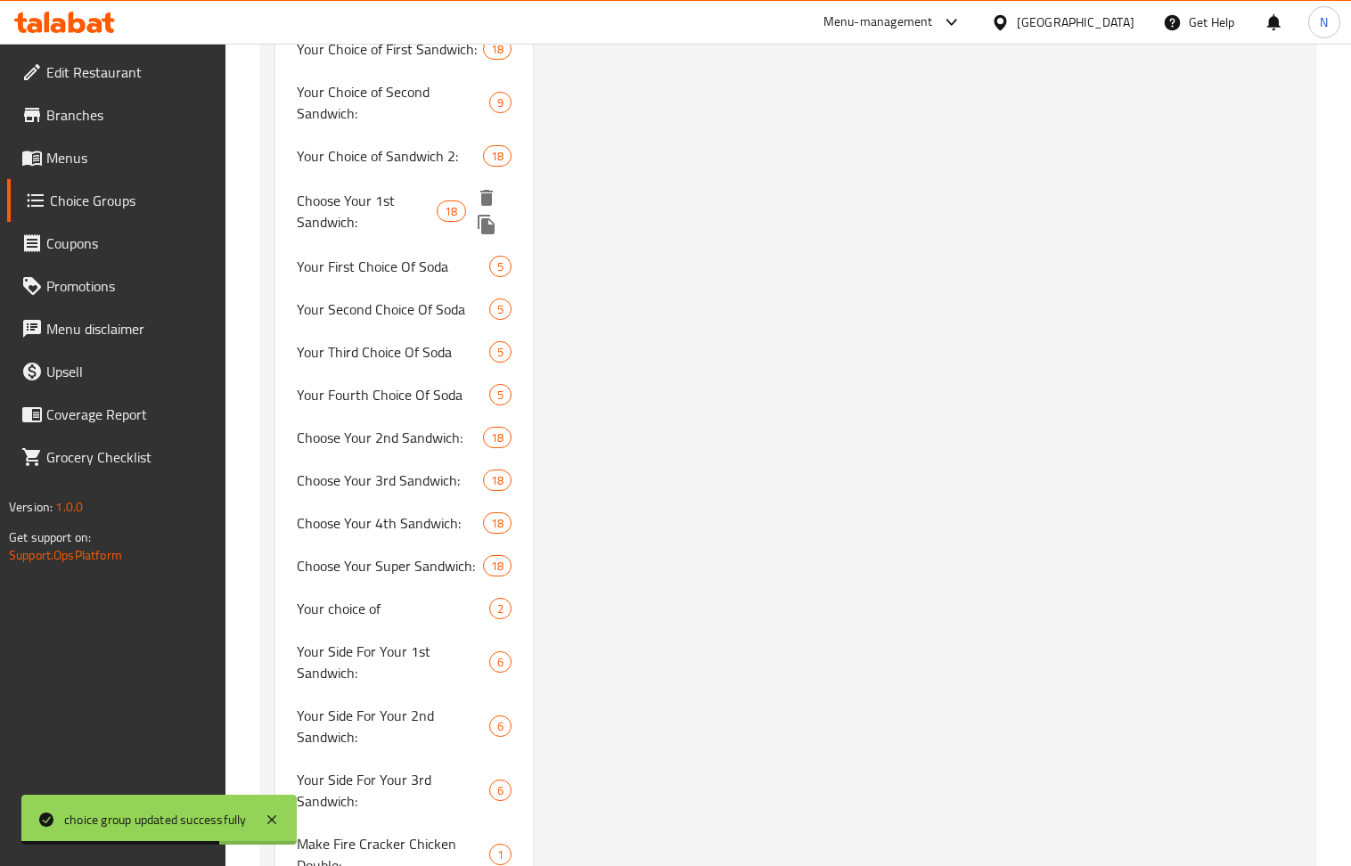
scroll to position [1806, 0]
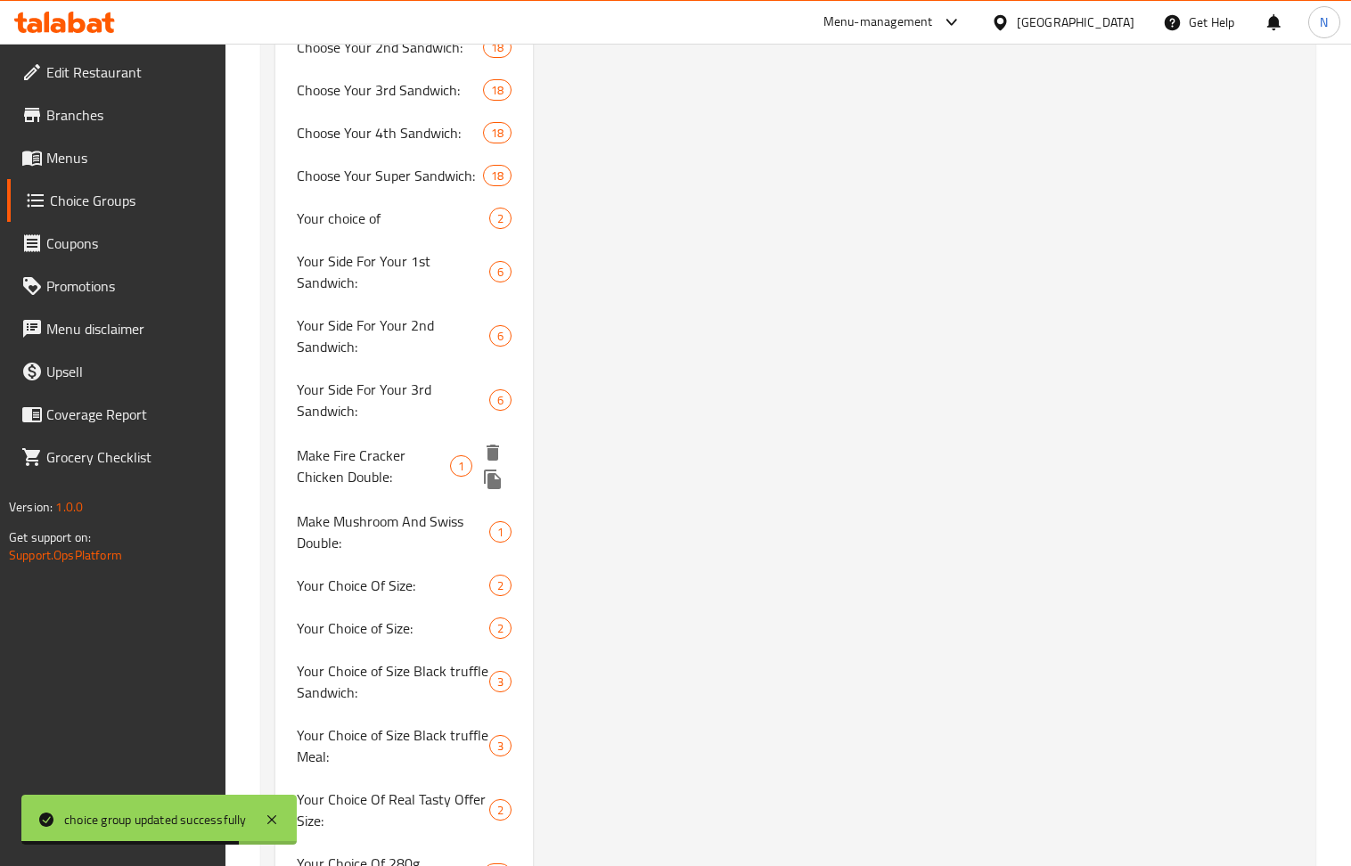
click at [379, 445] on span "Make Fire Cracker Chicken Double:" at bounding box center [373, 466] width 153 height 43
type input "Make Fire Cracker Chicken Double:"
type input "إجعله كريسبي فرايد تشيكن دوبل:"
type input "0"
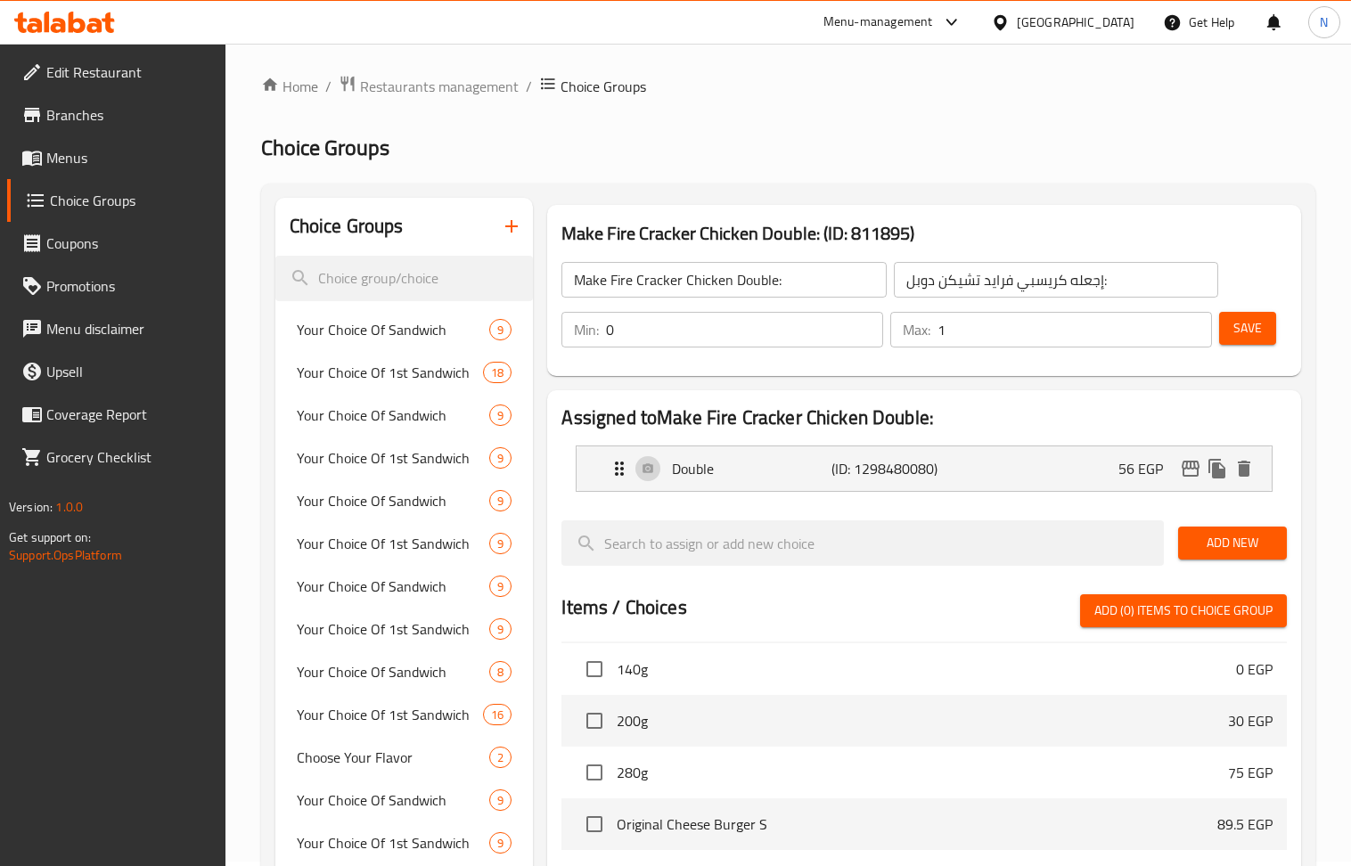
scroll to position [0, 0]
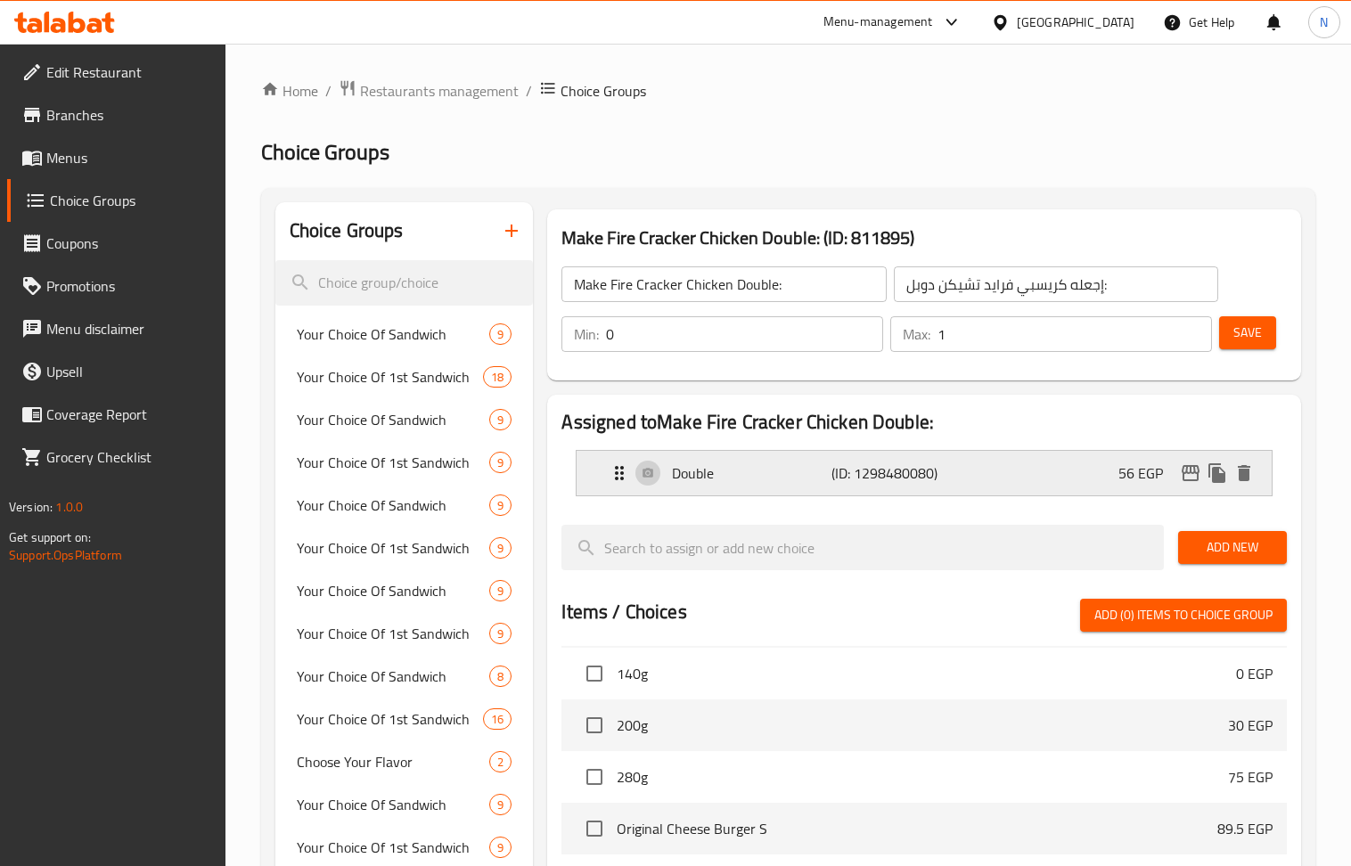
click at [977, 458] on div "Double (ID: 1298480080) 56 EGP" at bounding box center [929, 473] width 641 height 45
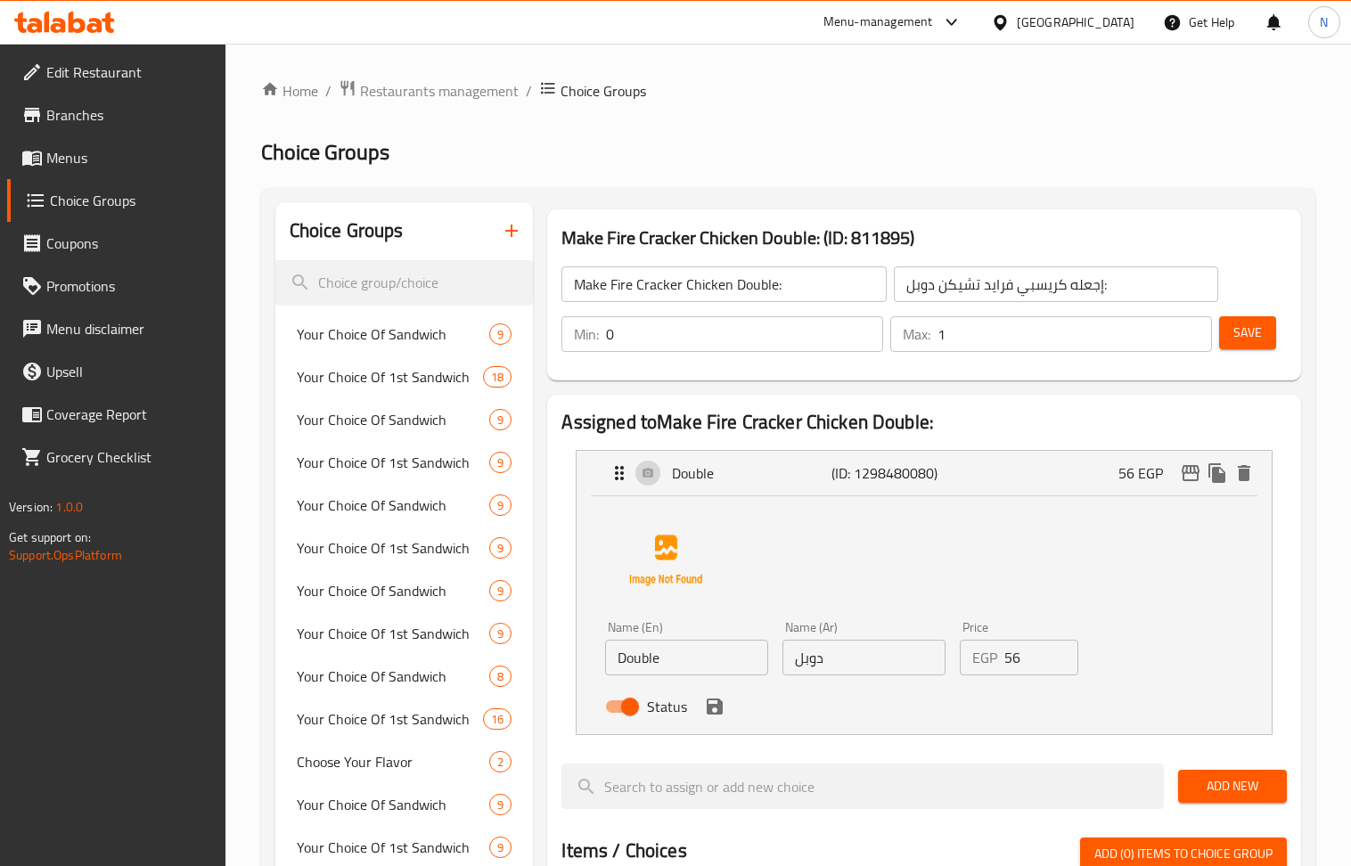
click at [1024, 667] on input "56" at bounding box center [1041, 658] width 74 height 36
click at [1024, 665] on input "56" at bounding box center [1041, 658] width 74 height 36
click at [1020, 663] on input "56" at bounding box center [1041, 658] width 74 height 36
drag, startPoint x: 1041, startPoint y: 668, endPoint x: 914, endPoint y: 688, distance: 128.1
click at [914, 688] on div "Name (En) Double Name (En) Name (Ar) دوبل Name (Ar) Price EGP 5686 Price Status" at bounding box center [863, 672] width 531 height 117
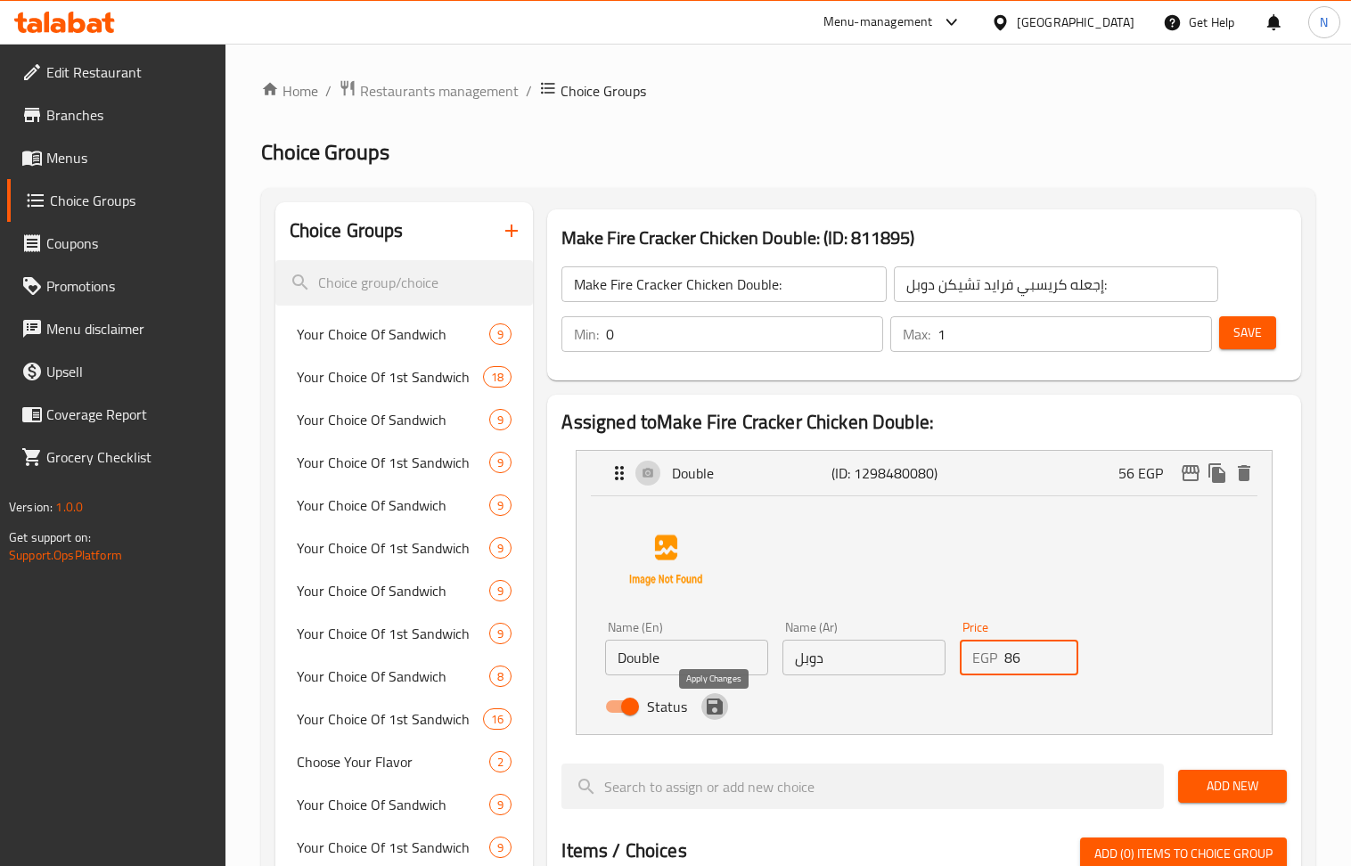
click at [717, 711] on icon "save" at bounding box center [715, 707] width 16 height 16
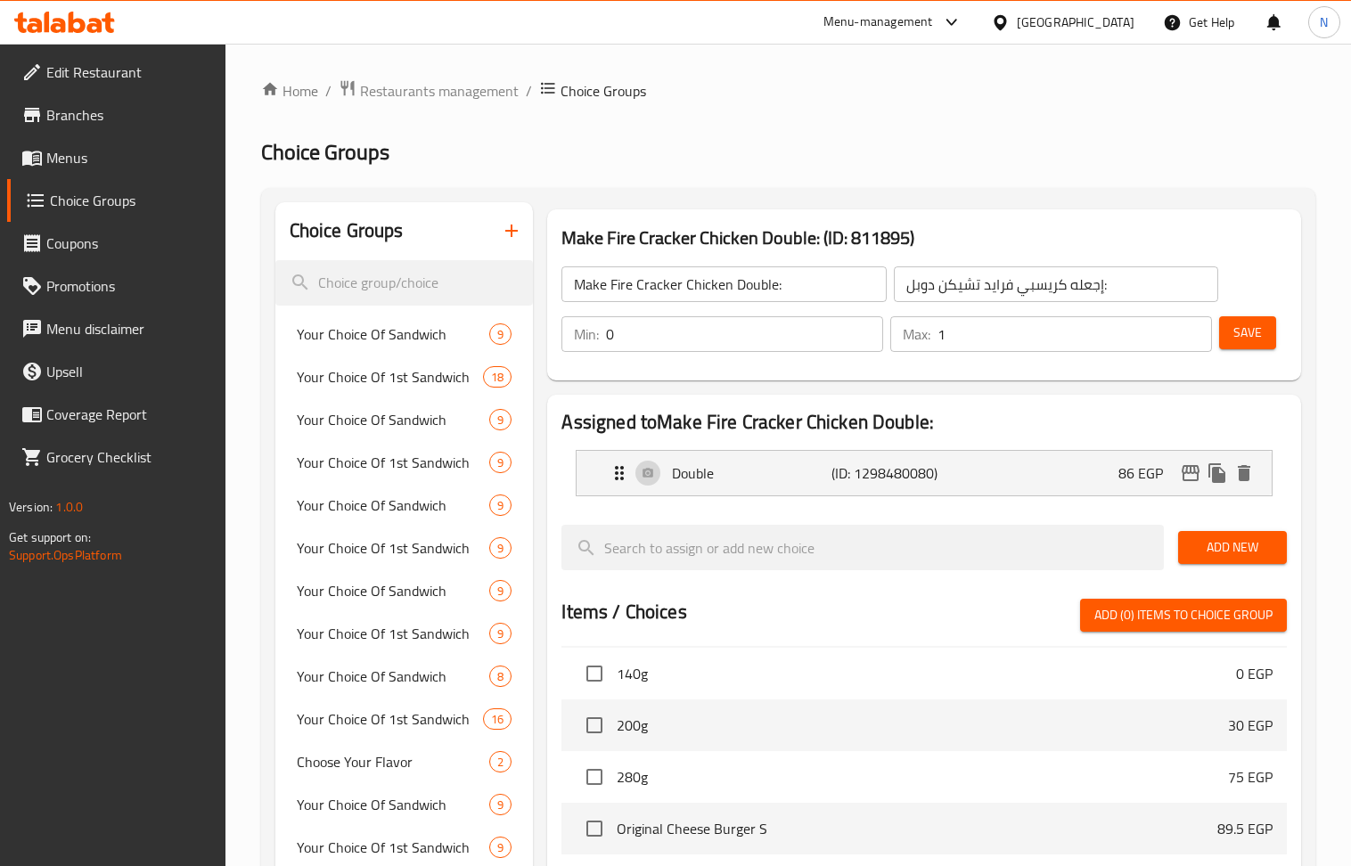
type input "86"
click at [1264, 332] on button "Save" at bounding box center [1247, 332] width 57 height 33
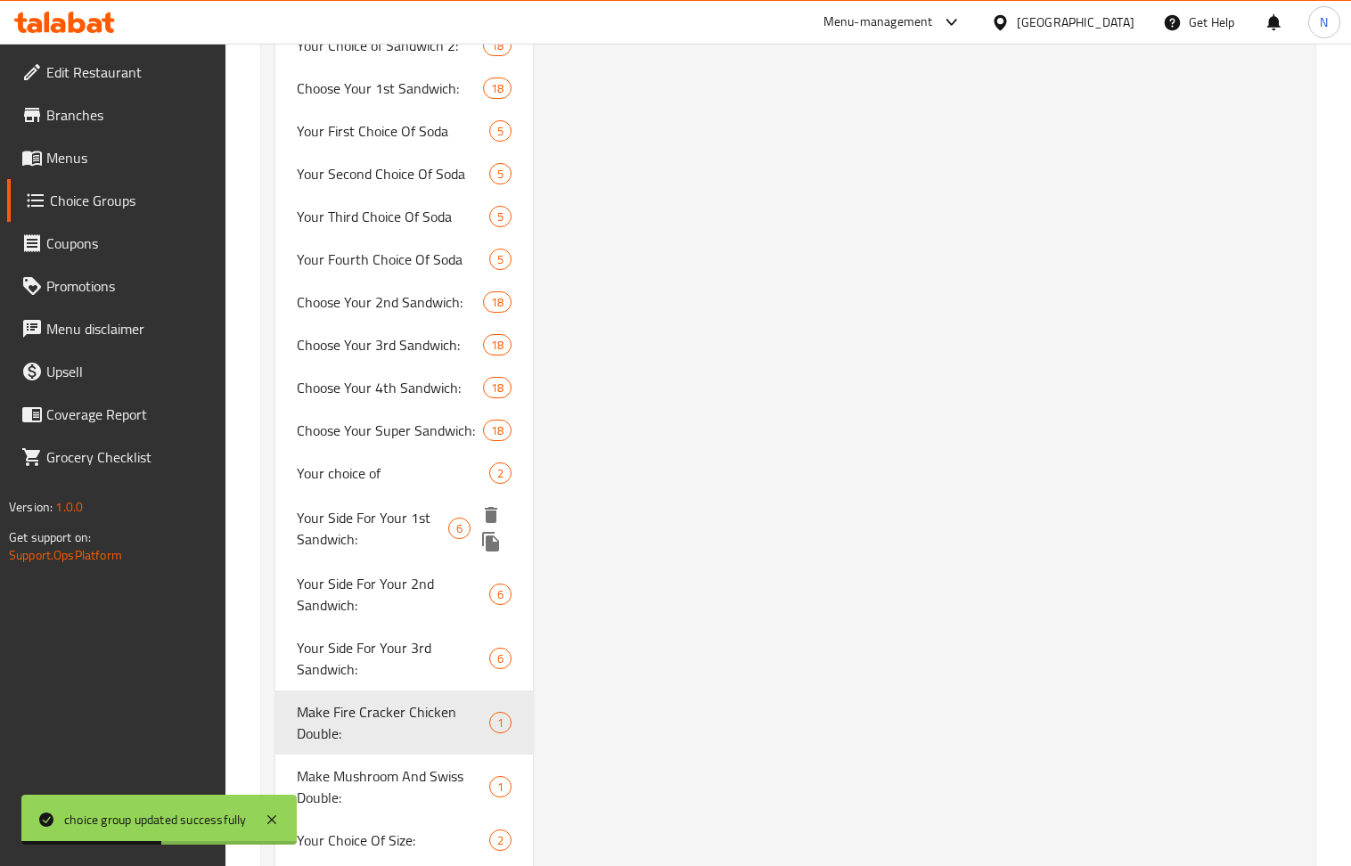
scroll to position [2382, 0]
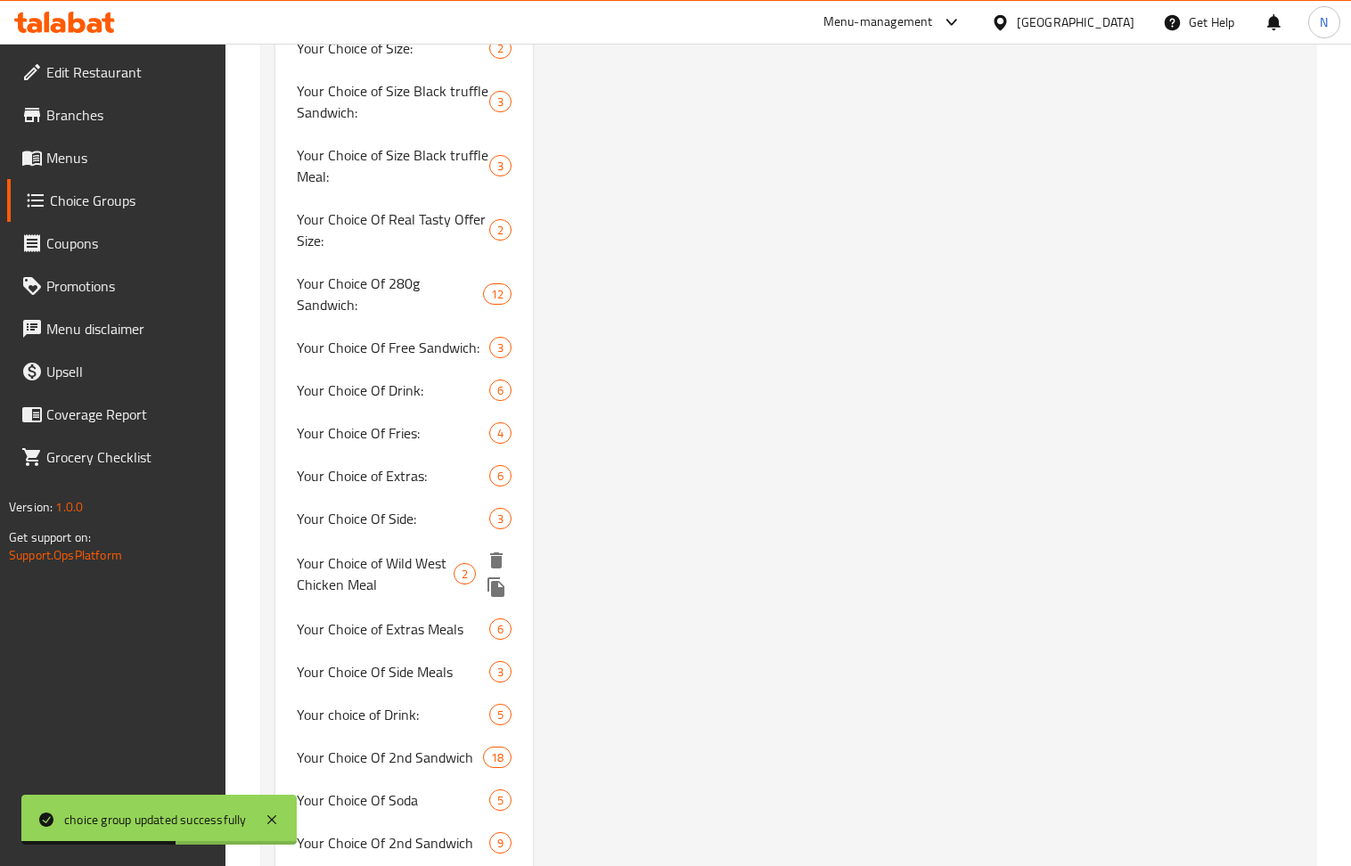
click at [408, 553] on span "Your Choice of Wild West Chicken Meal" at bounding box center [375, 574] width 157 height 43
type input "Your Choice of Wild West Chicken Meal"
type input "اختيارك من وايلد ويست دجاج"
type input "1"
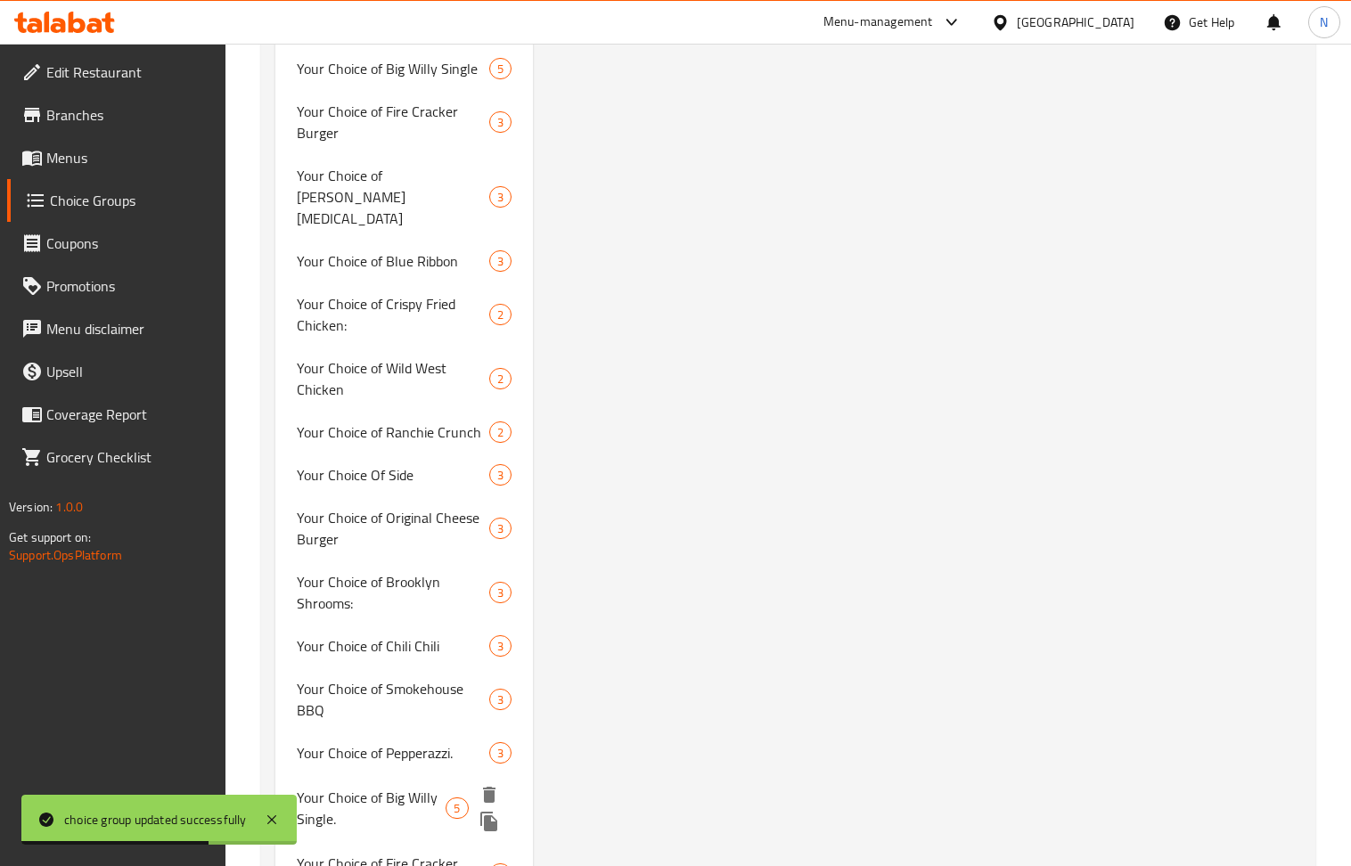
scroll to position [3808, 0]
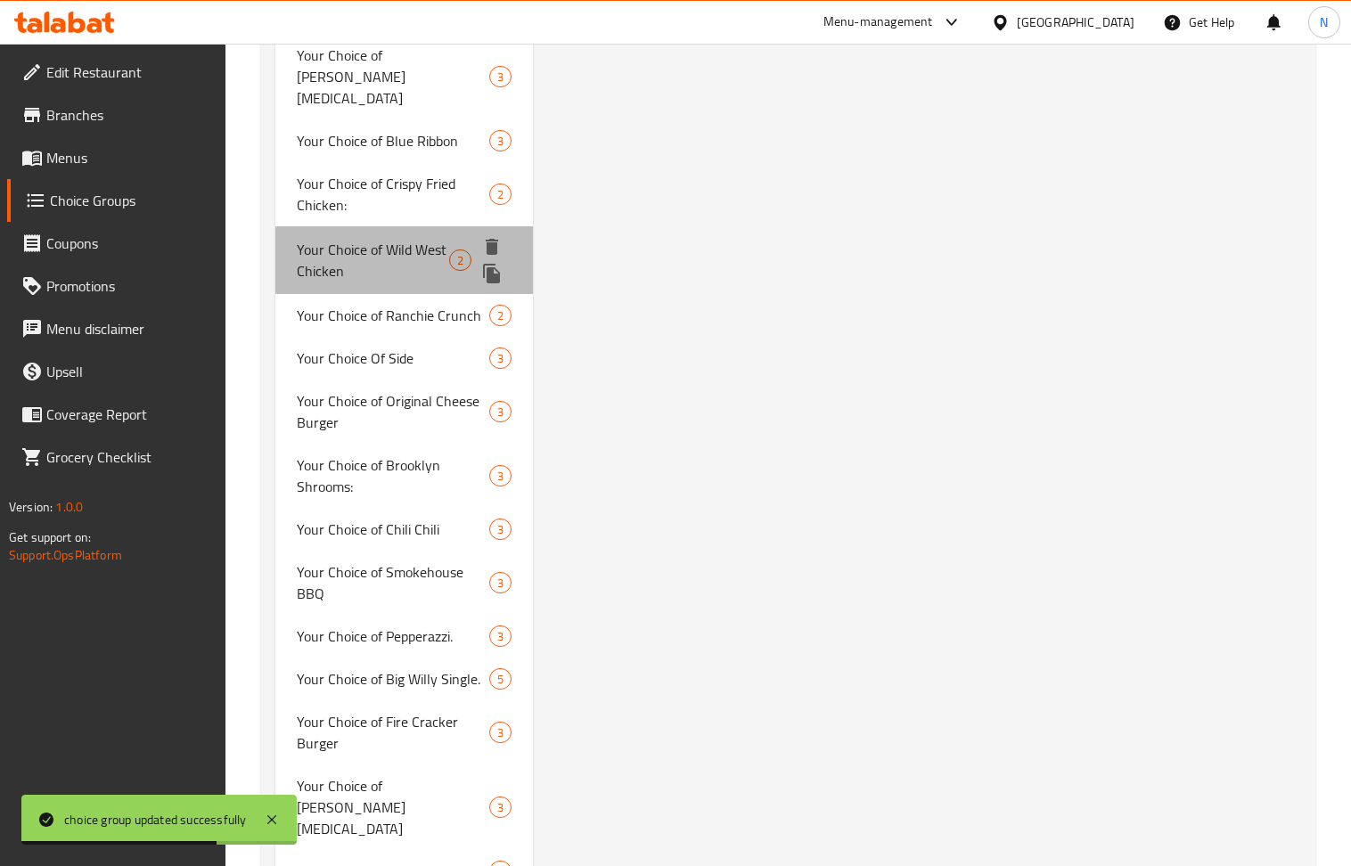
click at [349, 239] on span "Your Choice of Wild West Chicken" at bounding box center [373, 260] width 152 height 43
type input "Your Choice of Wild West Chicken"
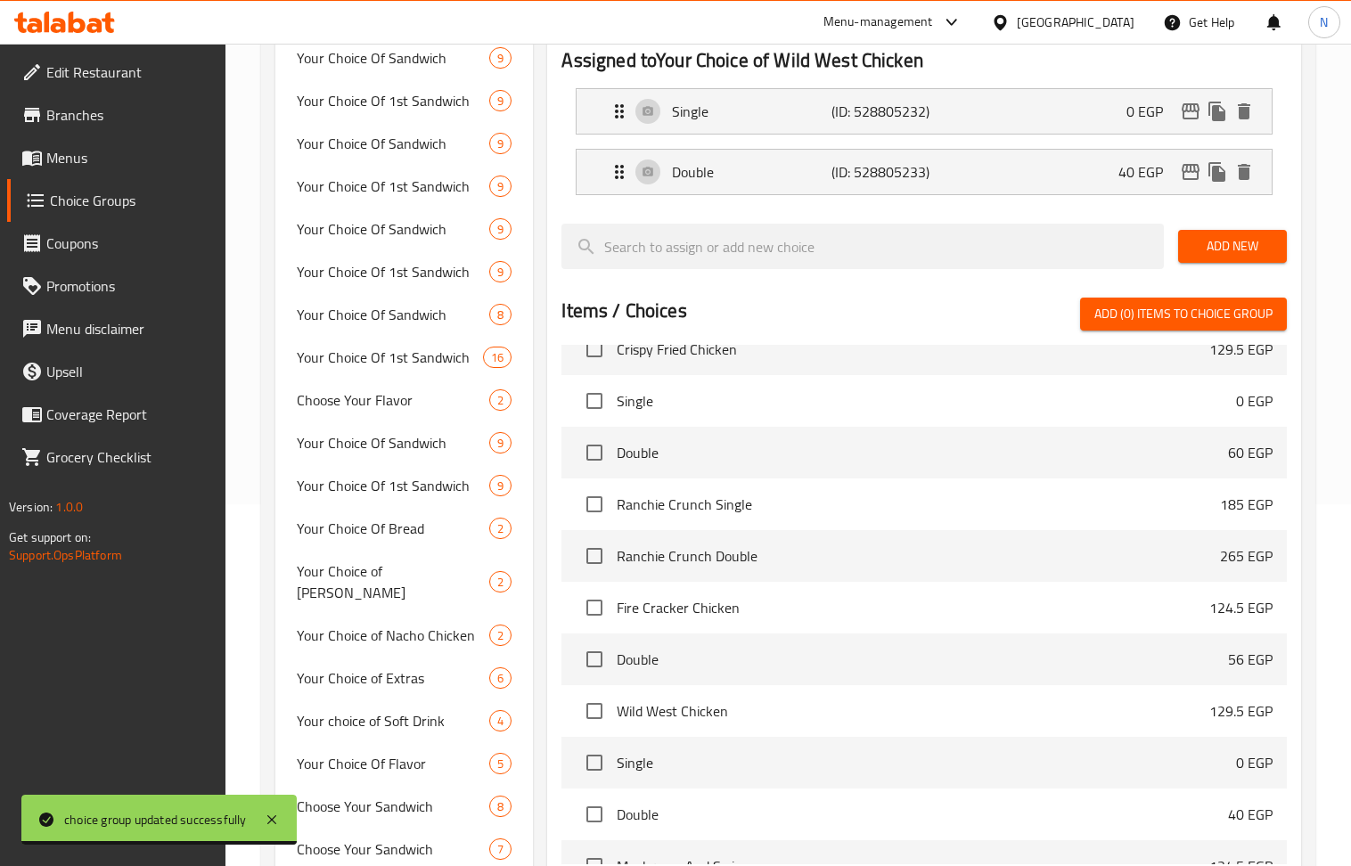
scroll to position [19228, 0]
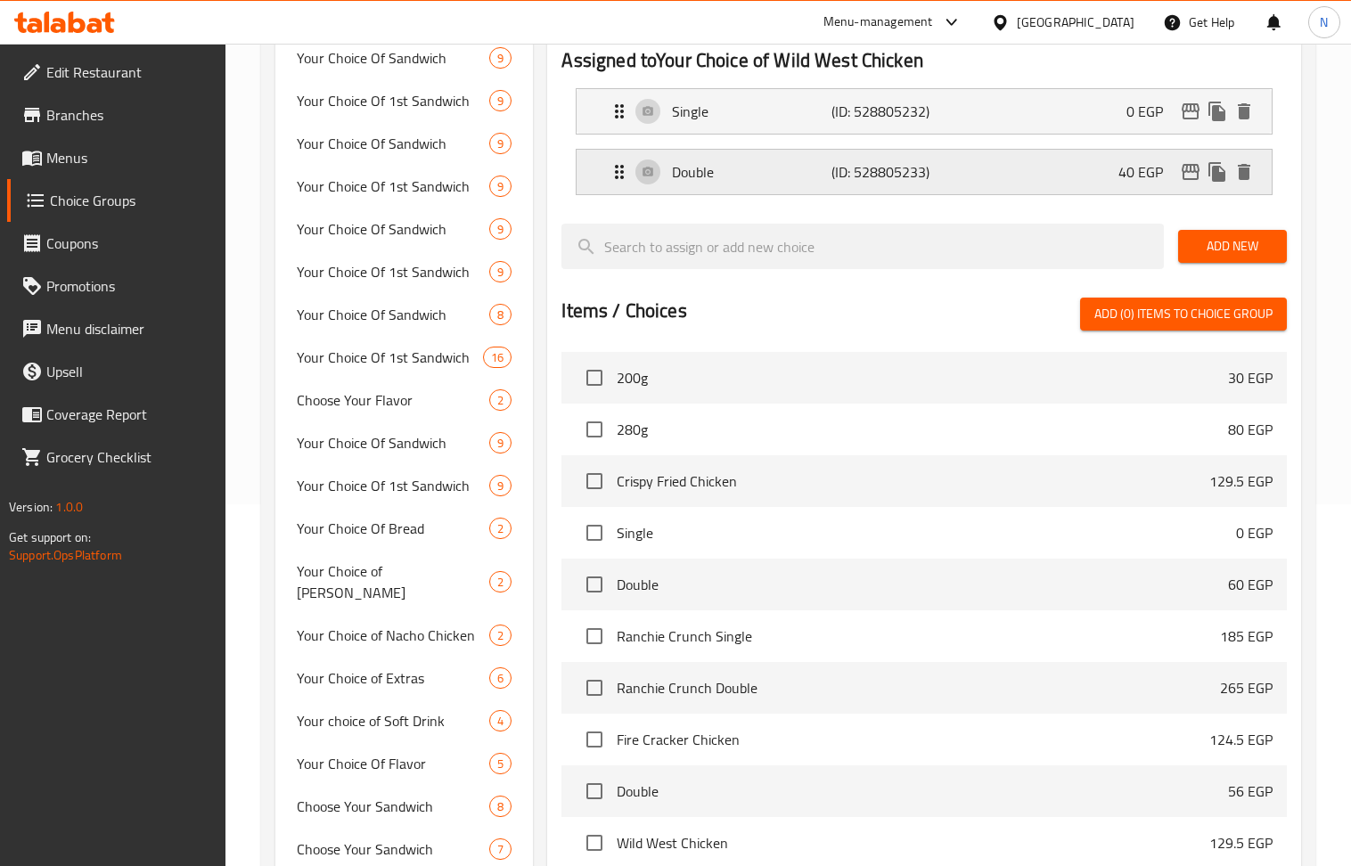
click at [974, 168] on div "Double (ID: 528805233) 40 EGP" at bounding box center [929, 172] width 641 height 45
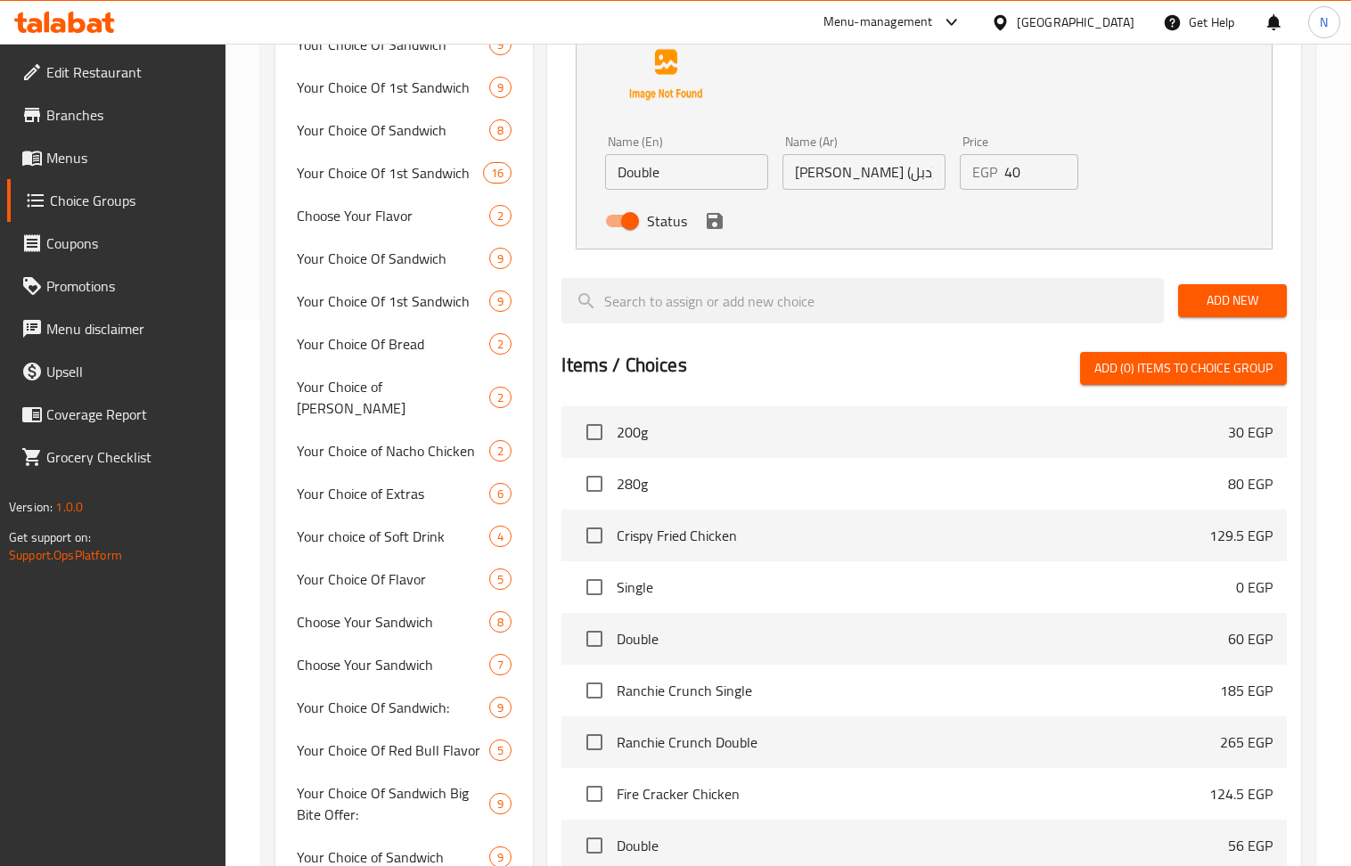
scroll to position [601, 0]
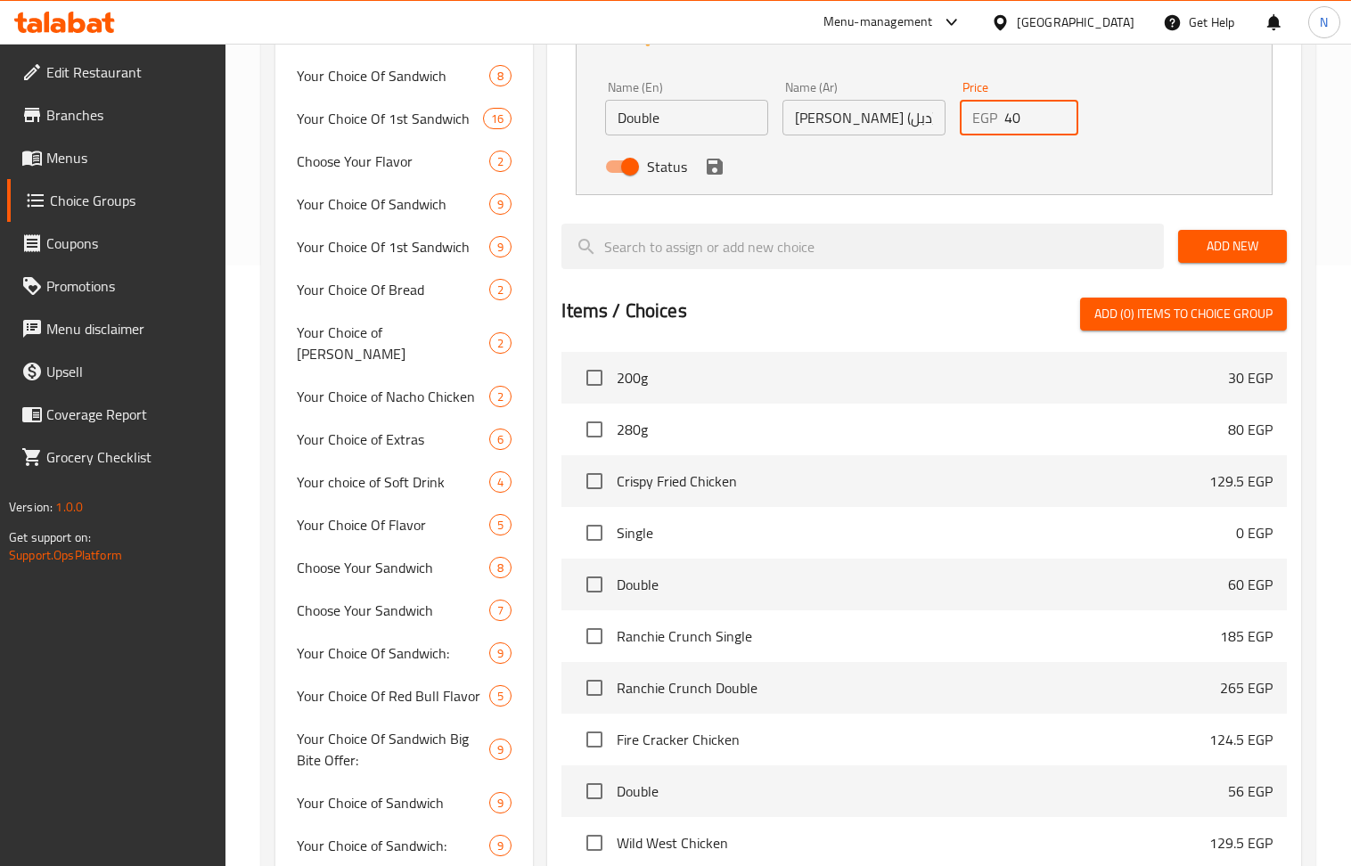
click at [1031, 122] on input "40" at bounding box center [1041, 118] width 74 height 36
paste input "86"
click at [721, 176] on icon "save" at bounding box center [714, 166] width 21 height 21
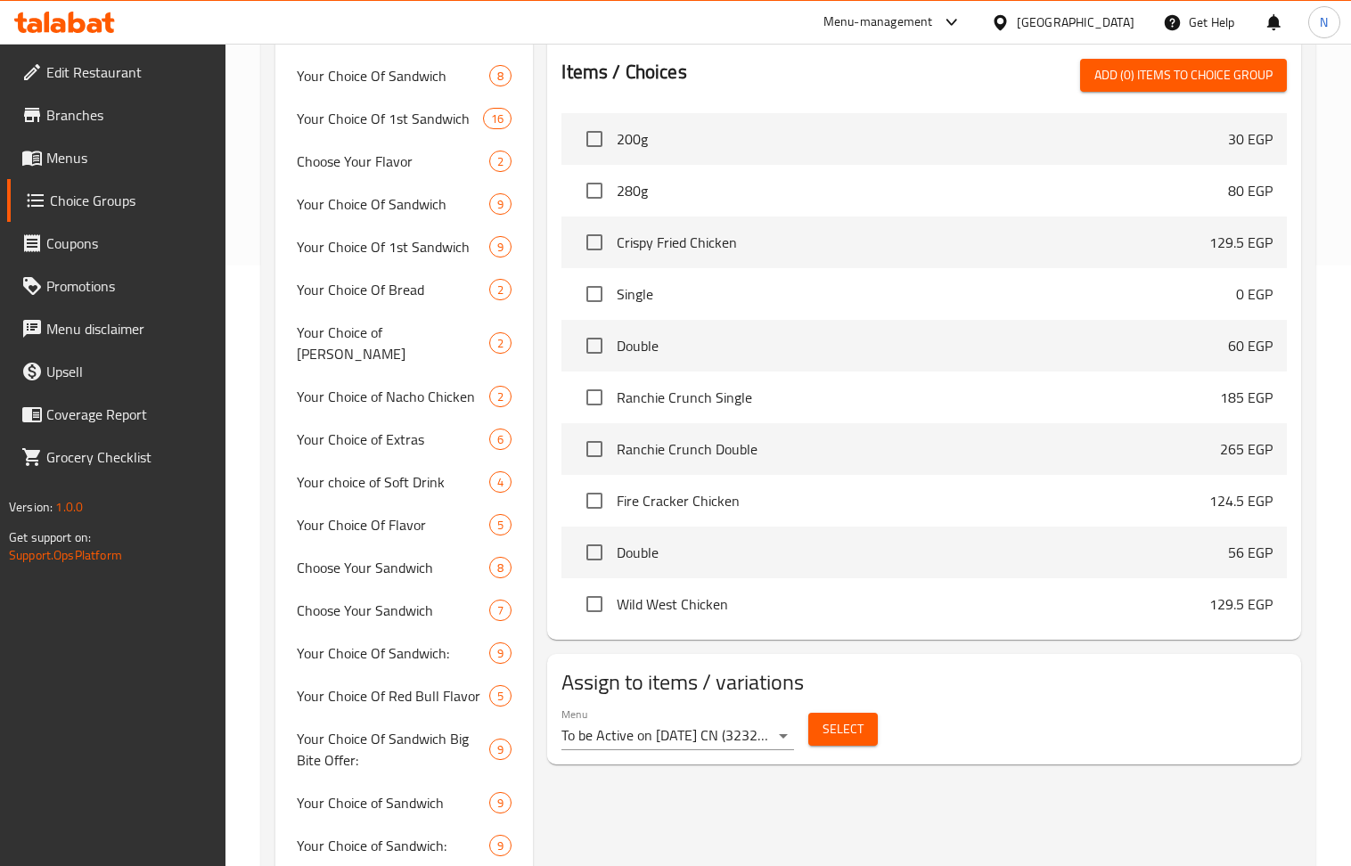
type input "86"
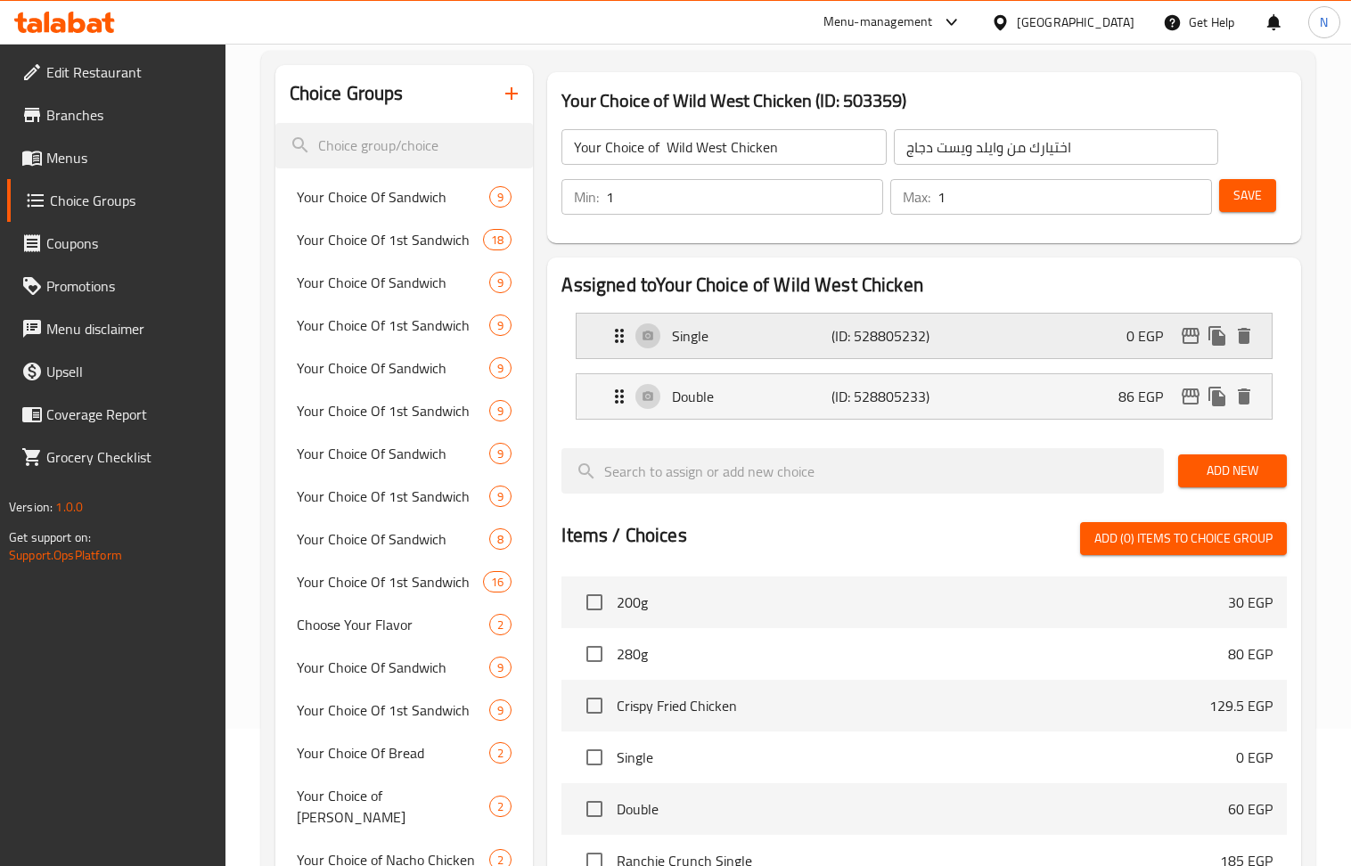
scroll to position [126, 0]
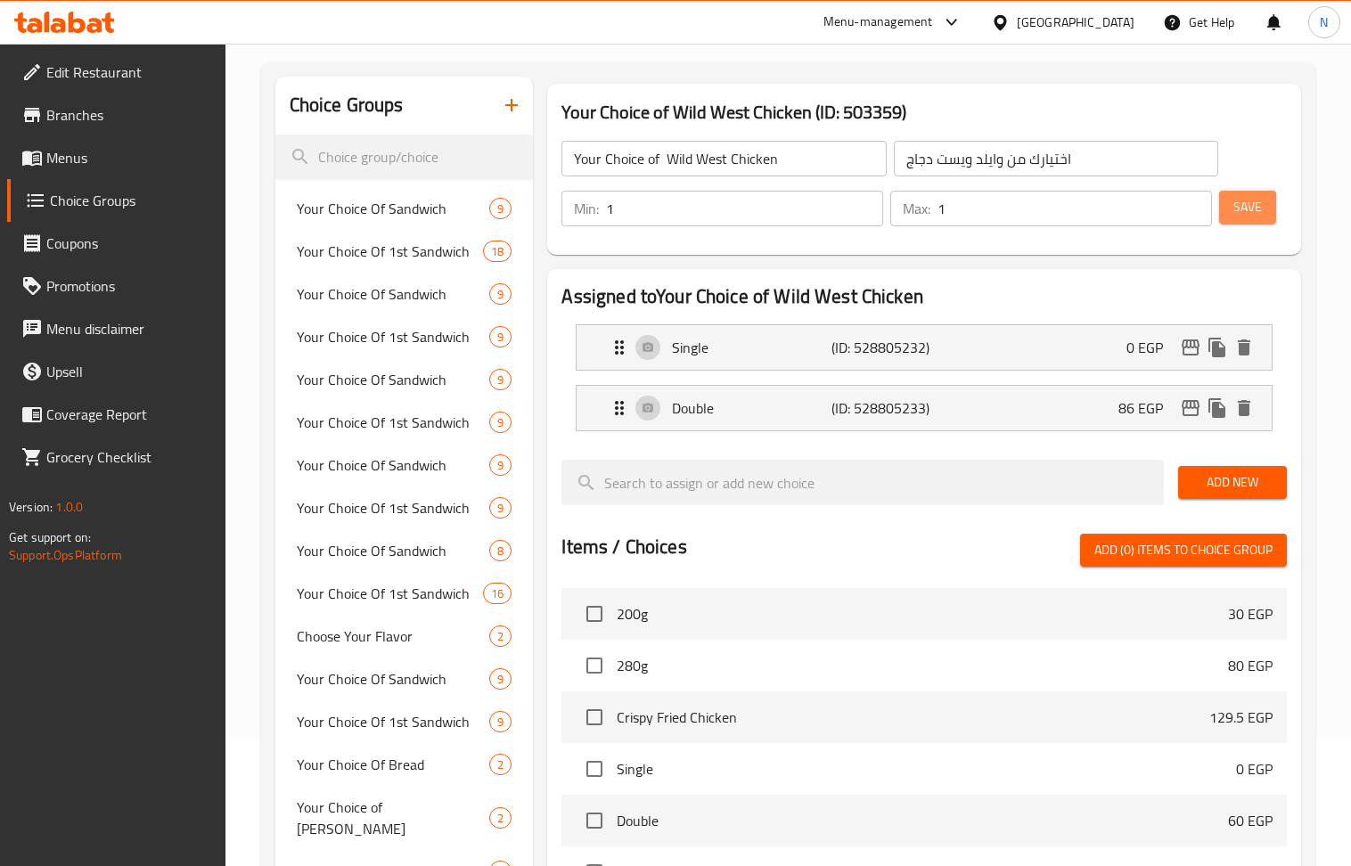
click at [1252, 214] on span "Save" at bounding box center [1247, 207] width 29 height 22
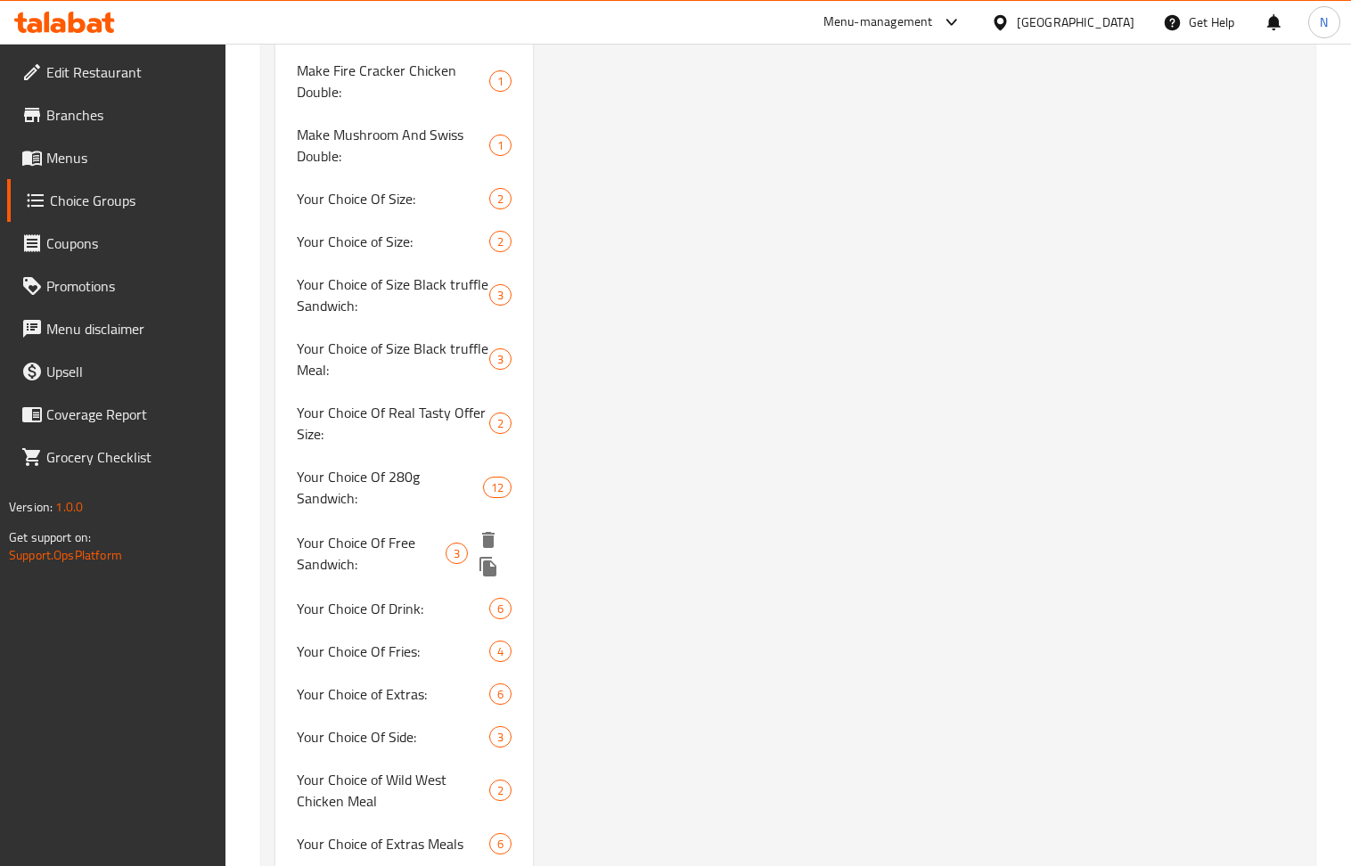
scroll to position [2146, 0]
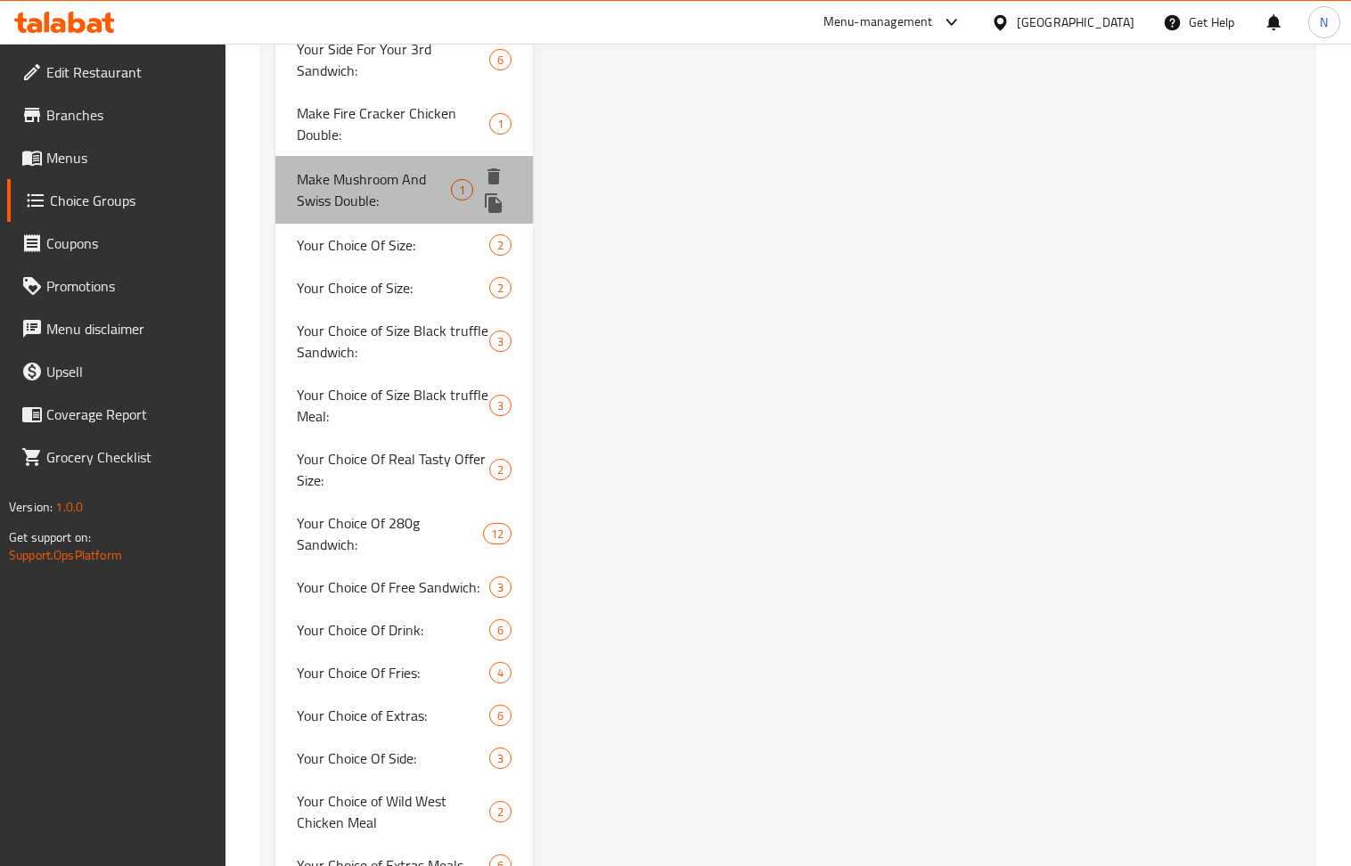
click at [369, 172] on span "Make Mushroom And Swiss Double:" at bounding box center [374, 189] width 154 height 43
type input "Make Mushroom And Swiss Double:"
type input "إجعله مشروم اند سويس دوبل:"
type input "0"
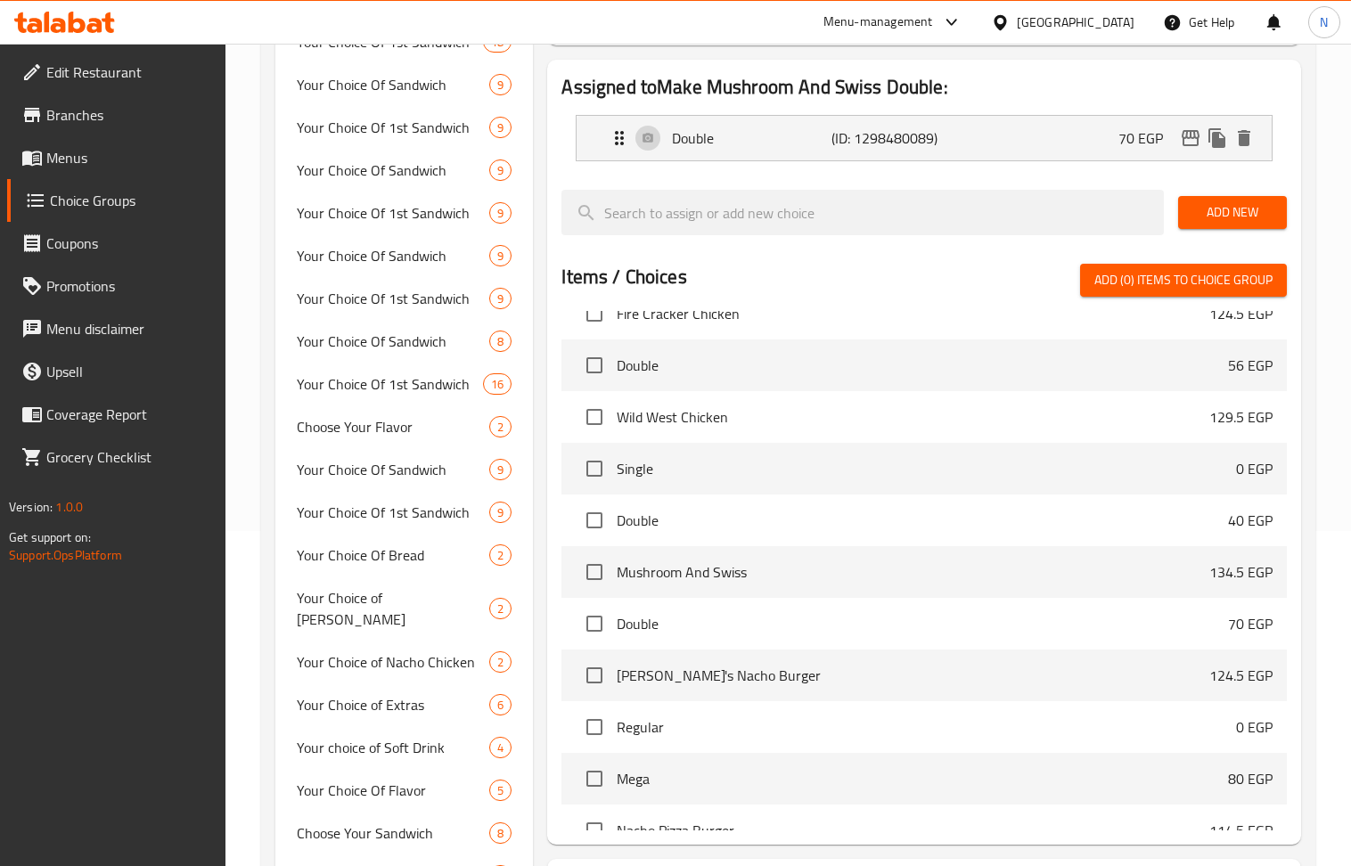
scroll to position [7, 0]
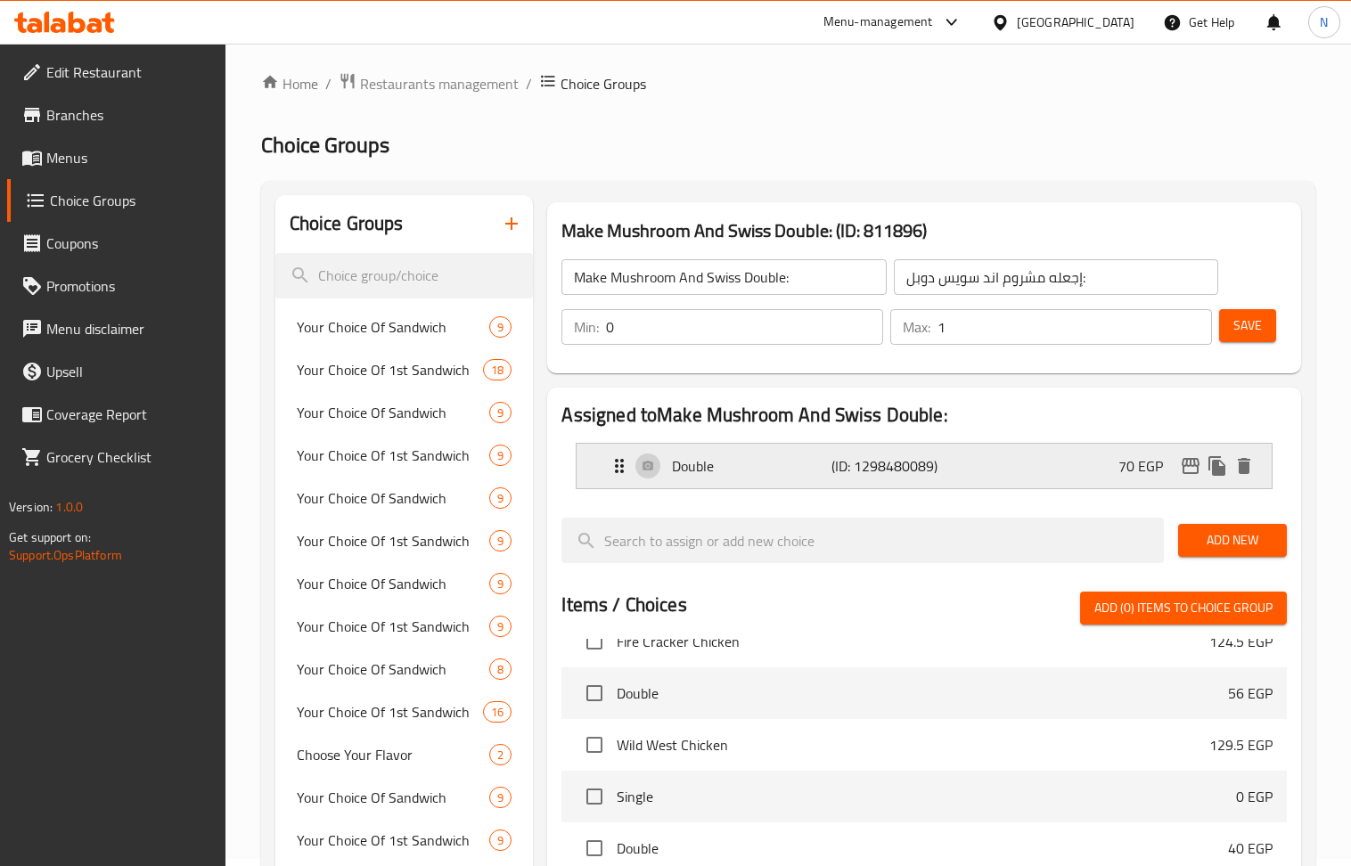
click at [1110, 468] on div "Double (ID: 1298480089) 70 EGP" at bounding box center [929, 466] width 641 height 45
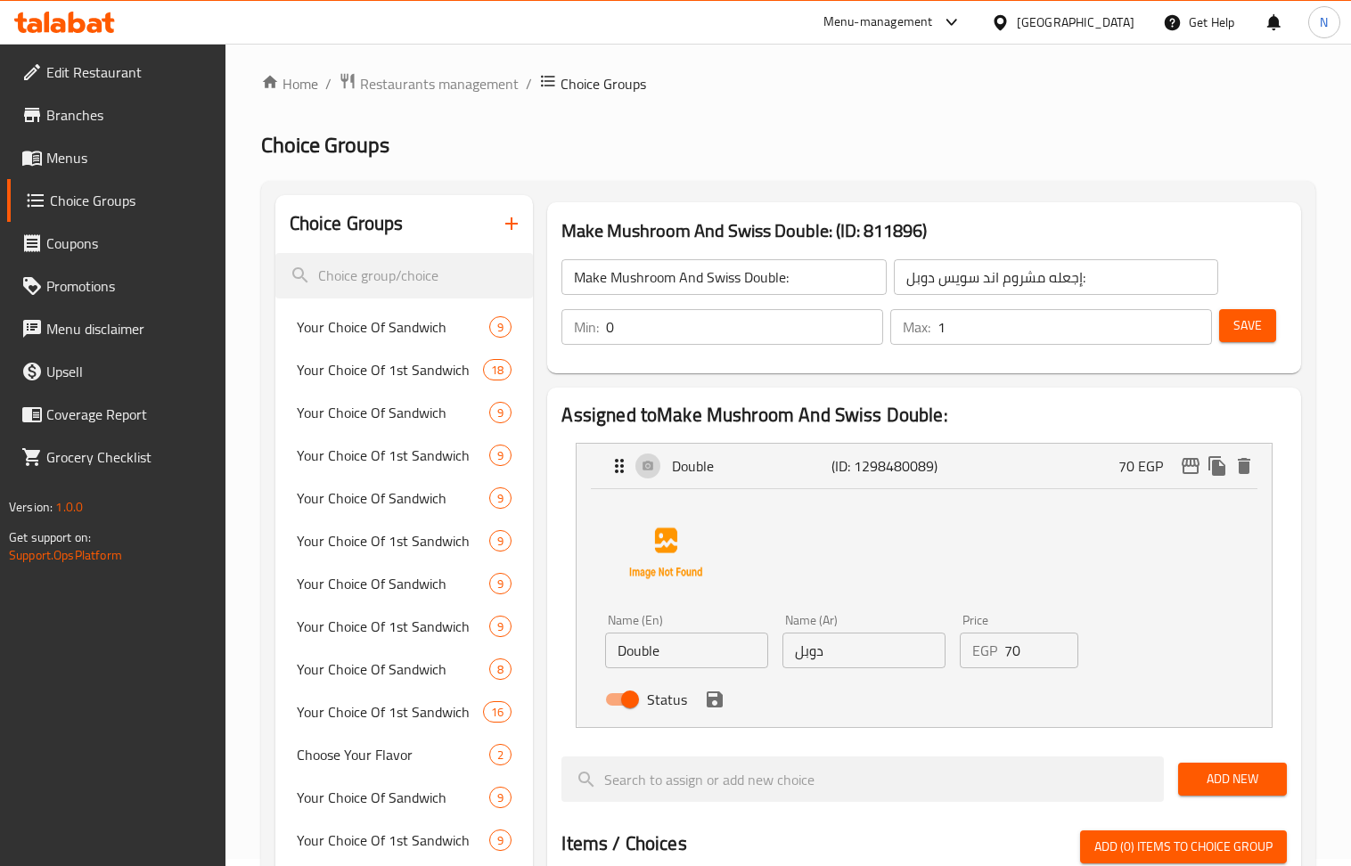
click at [1037, 653] on input "70" at bounding box center [1041, 651] width 74 height 36
paste input "86"
click at [720, 710] on icon "save" at bounding box center [714, 699] width 21 height 21
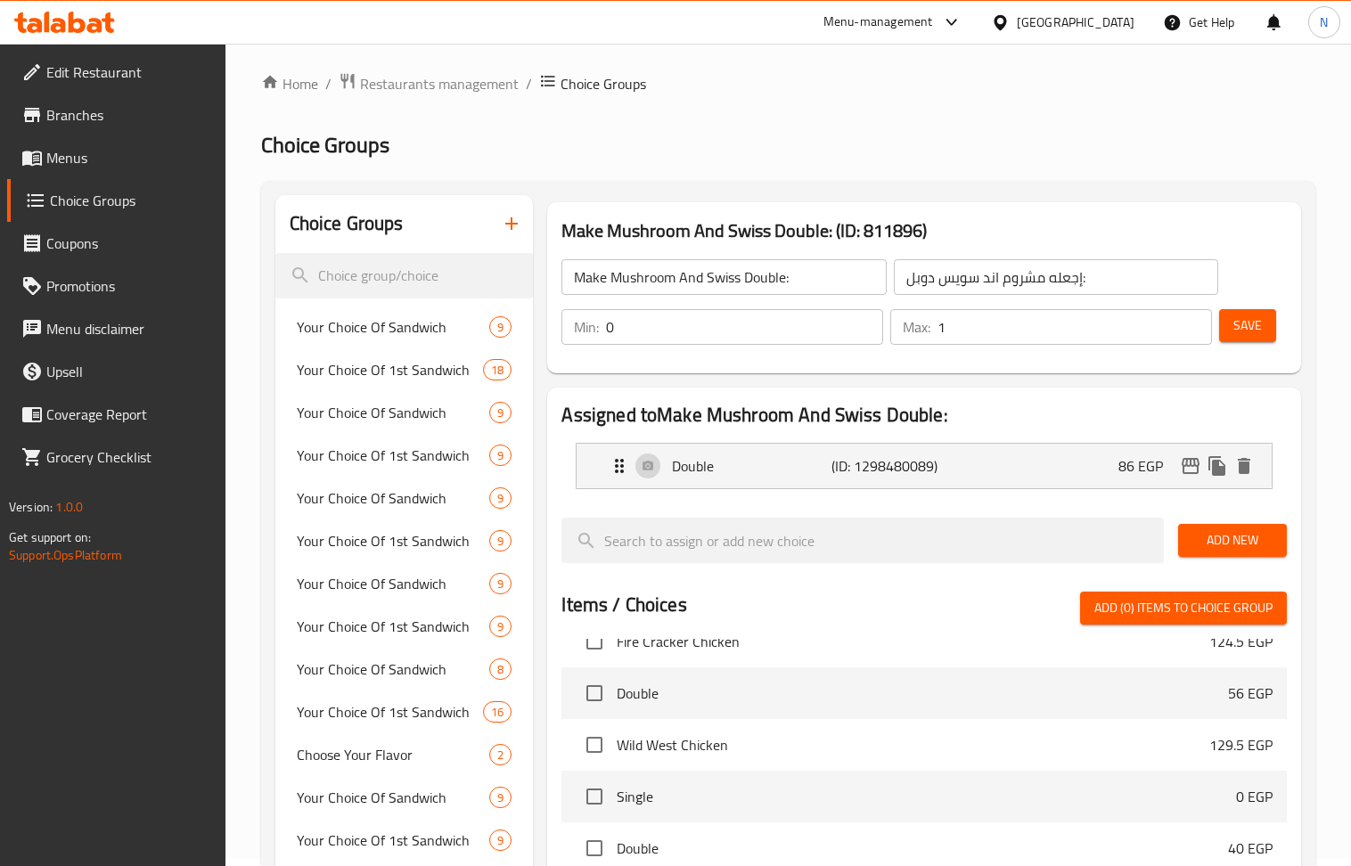
type input "86"
click at [1241, 325] on span "Save" at bounding box center [1247, 326] width 29 height 22
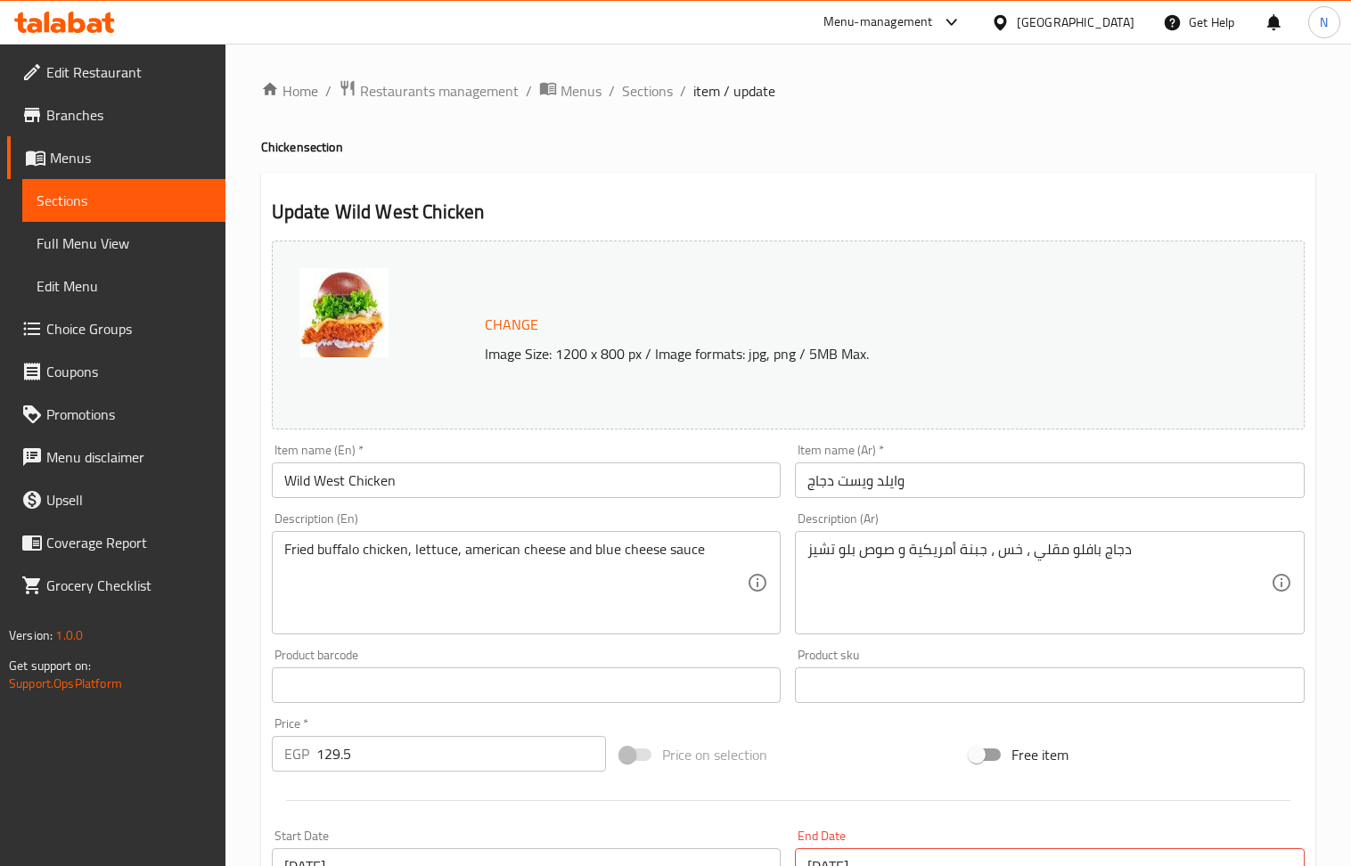
click at [386, 749] on input "129.5" at bounding box center [461, 754] width 291 height 36
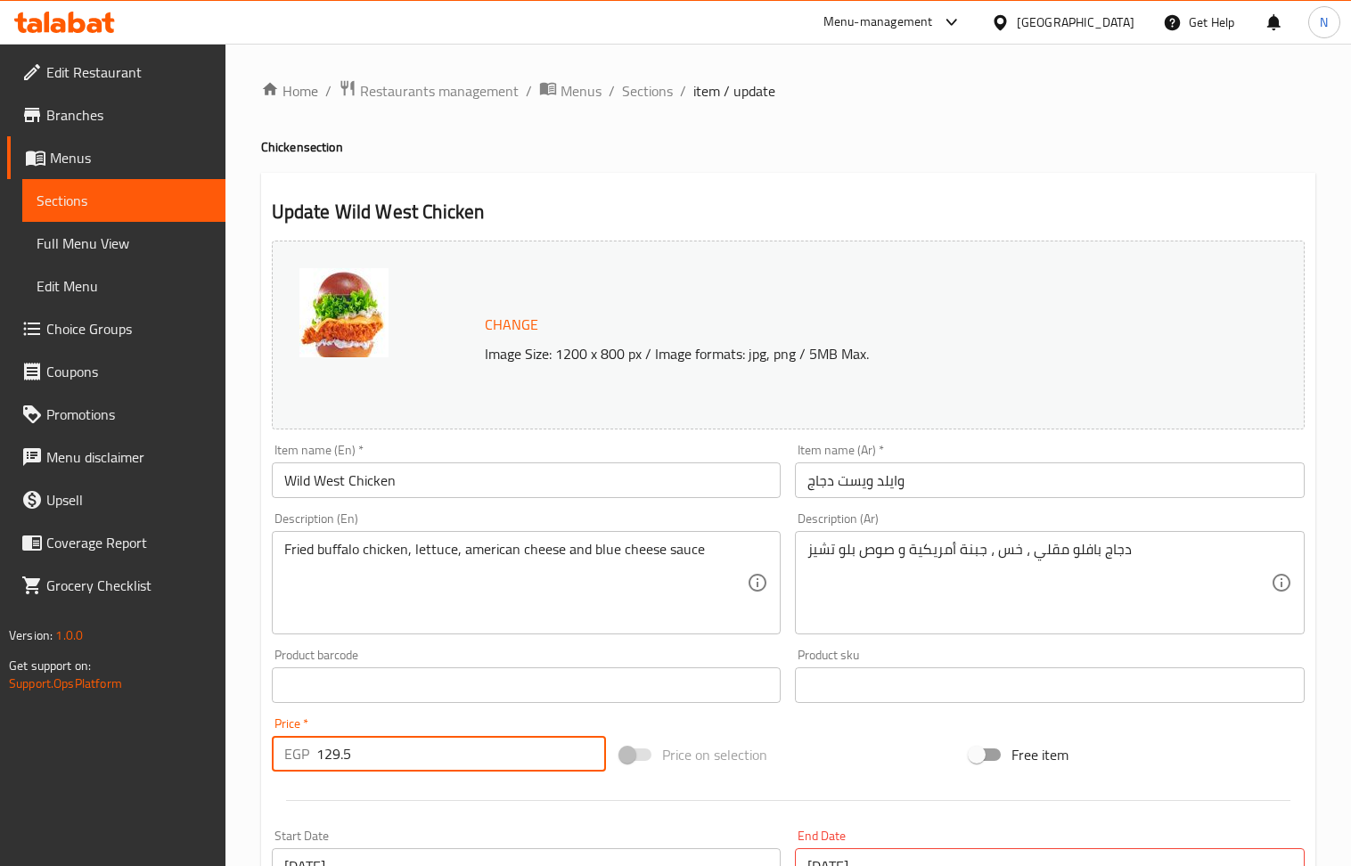
click at [386, 749] on input "129.5" at bounding box center [461, 754] width 291 height 36
paste input "89"
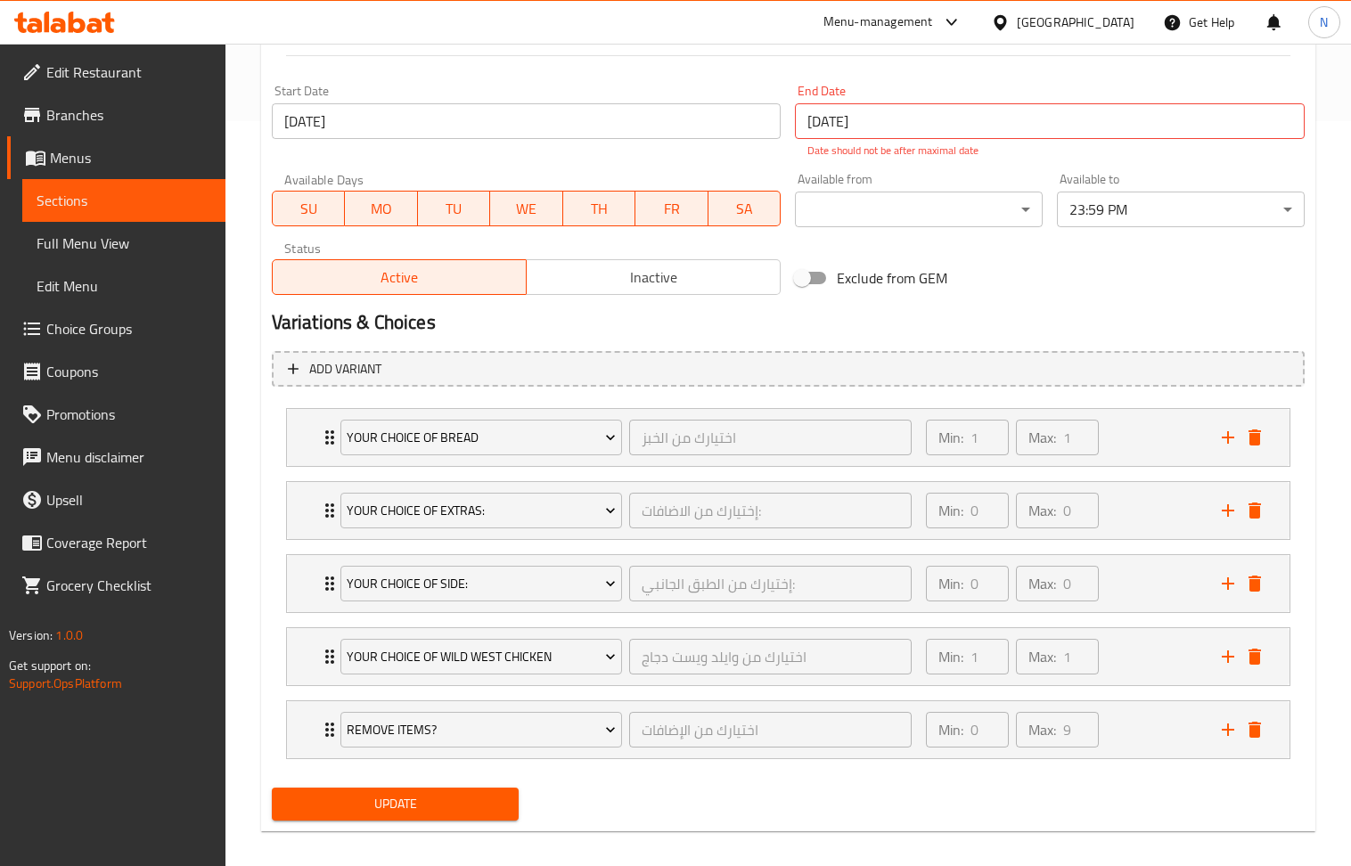
scroll to position [765, 0]
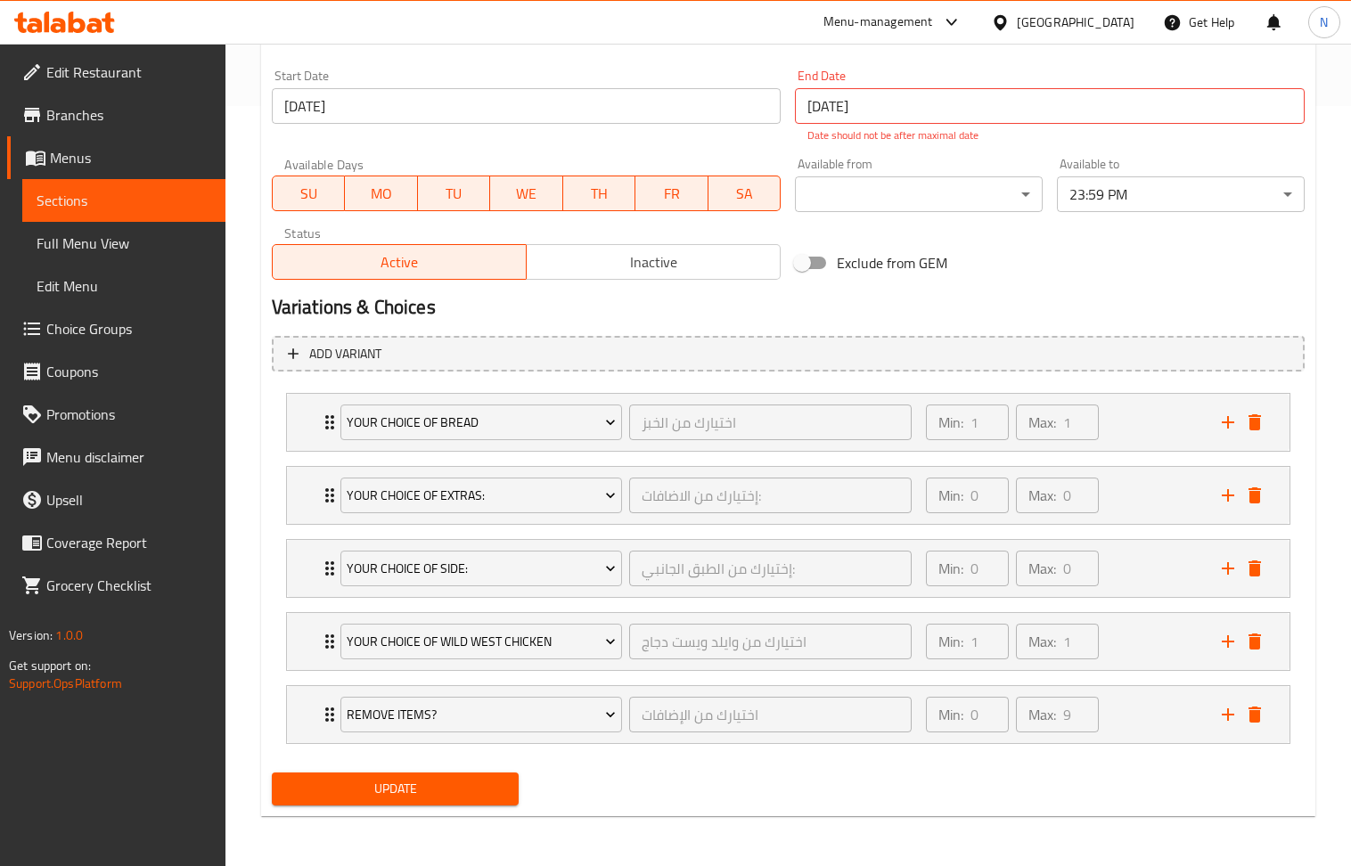
type input "189"
click at [424, 778] on span "Update" at bounding box center [395, 789] width 219 height 22
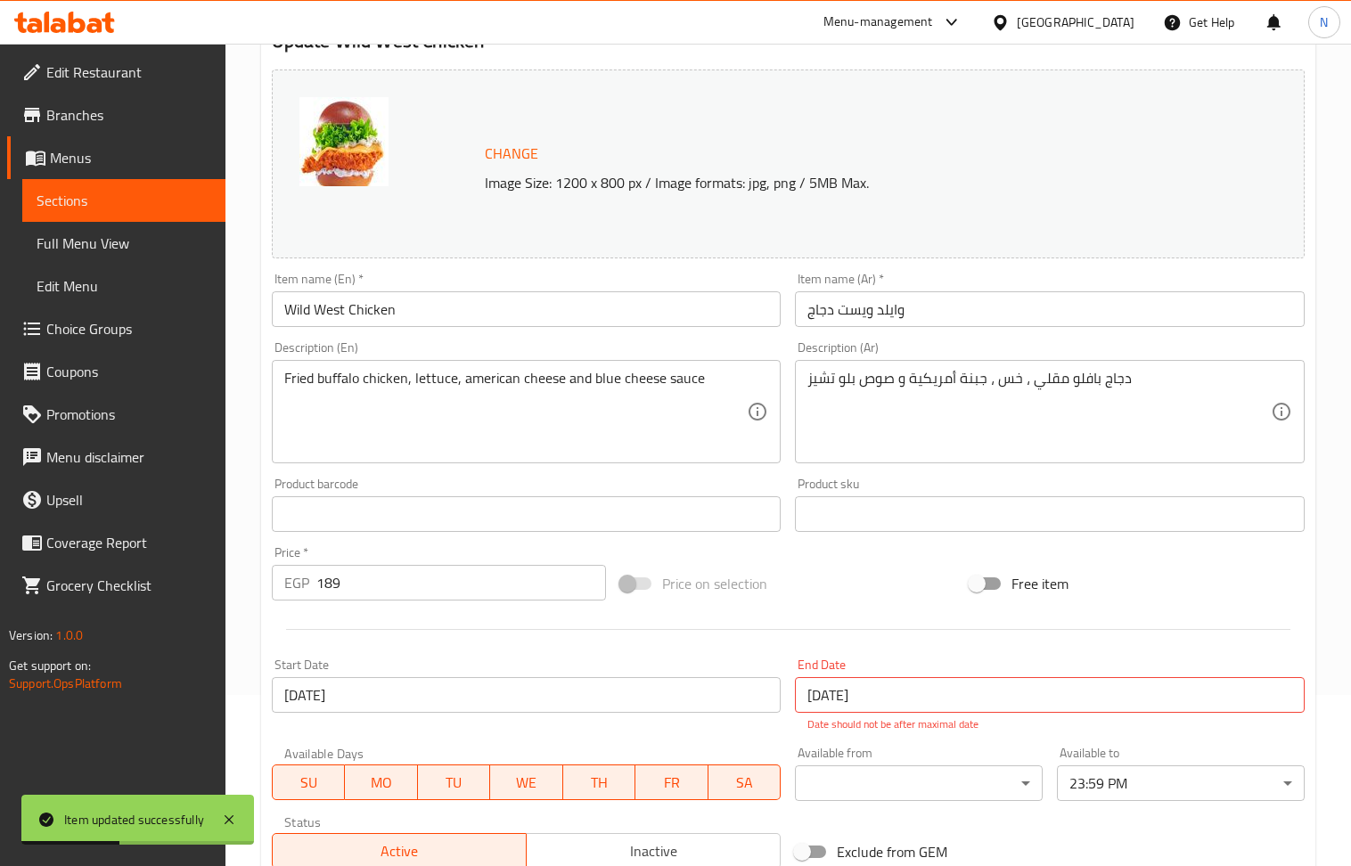
scroll to position [0, 0]
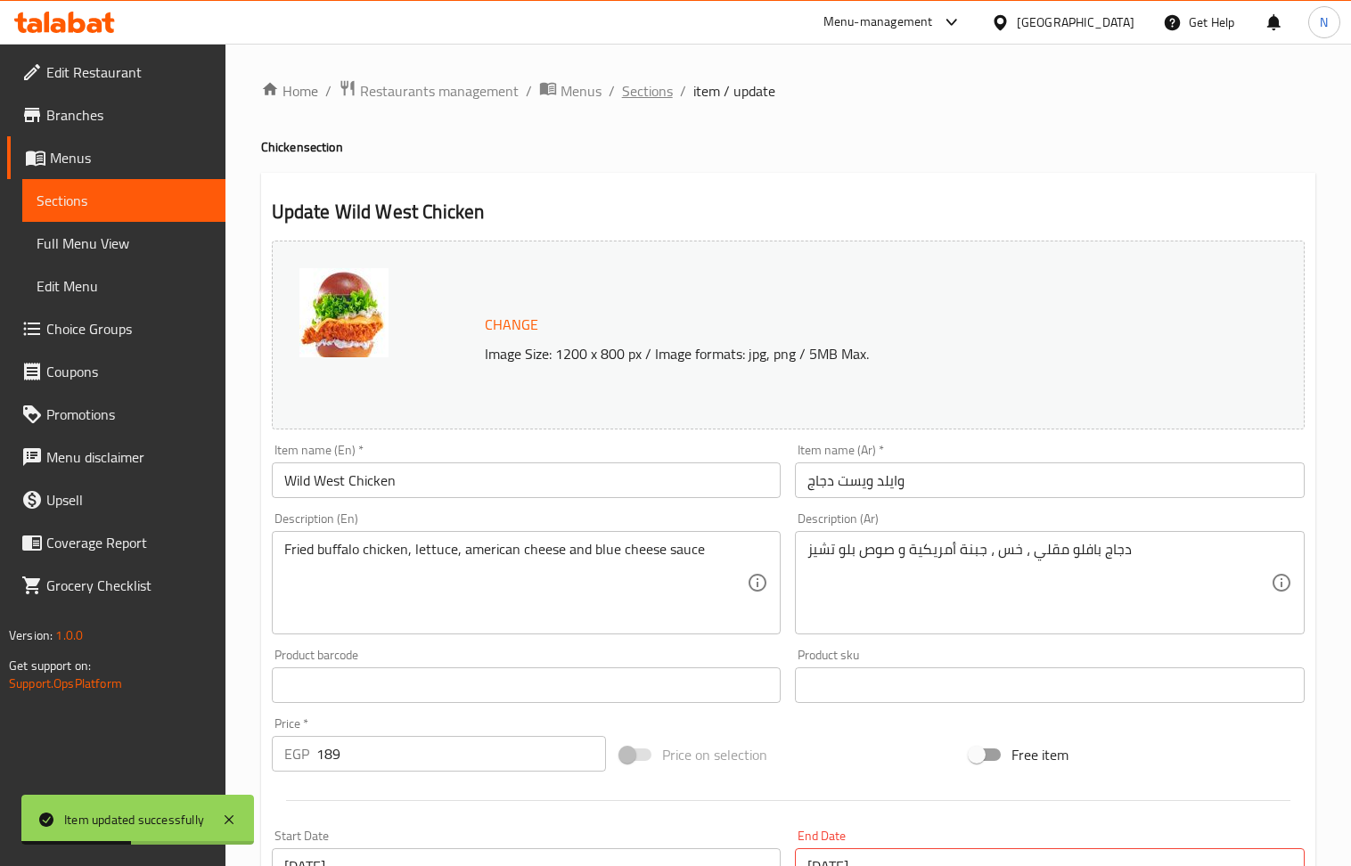
click at [657, 89] on span "Sections" at bounding box center [647, 90] width 51 height 21
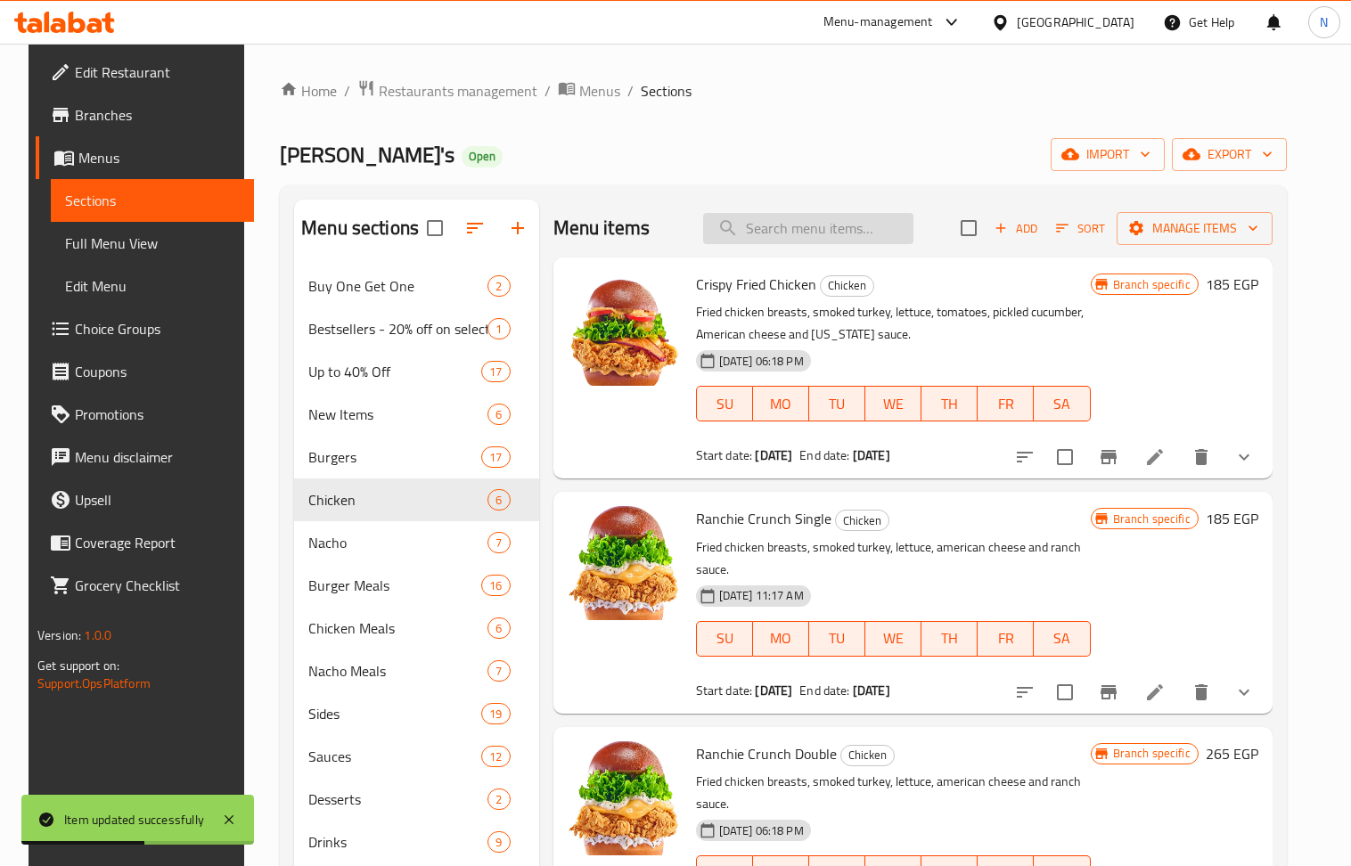
click at [845, 221] on input "search" at bounding box center [808, 228] width 210 height 31
paste input "Ranchie Crunch"
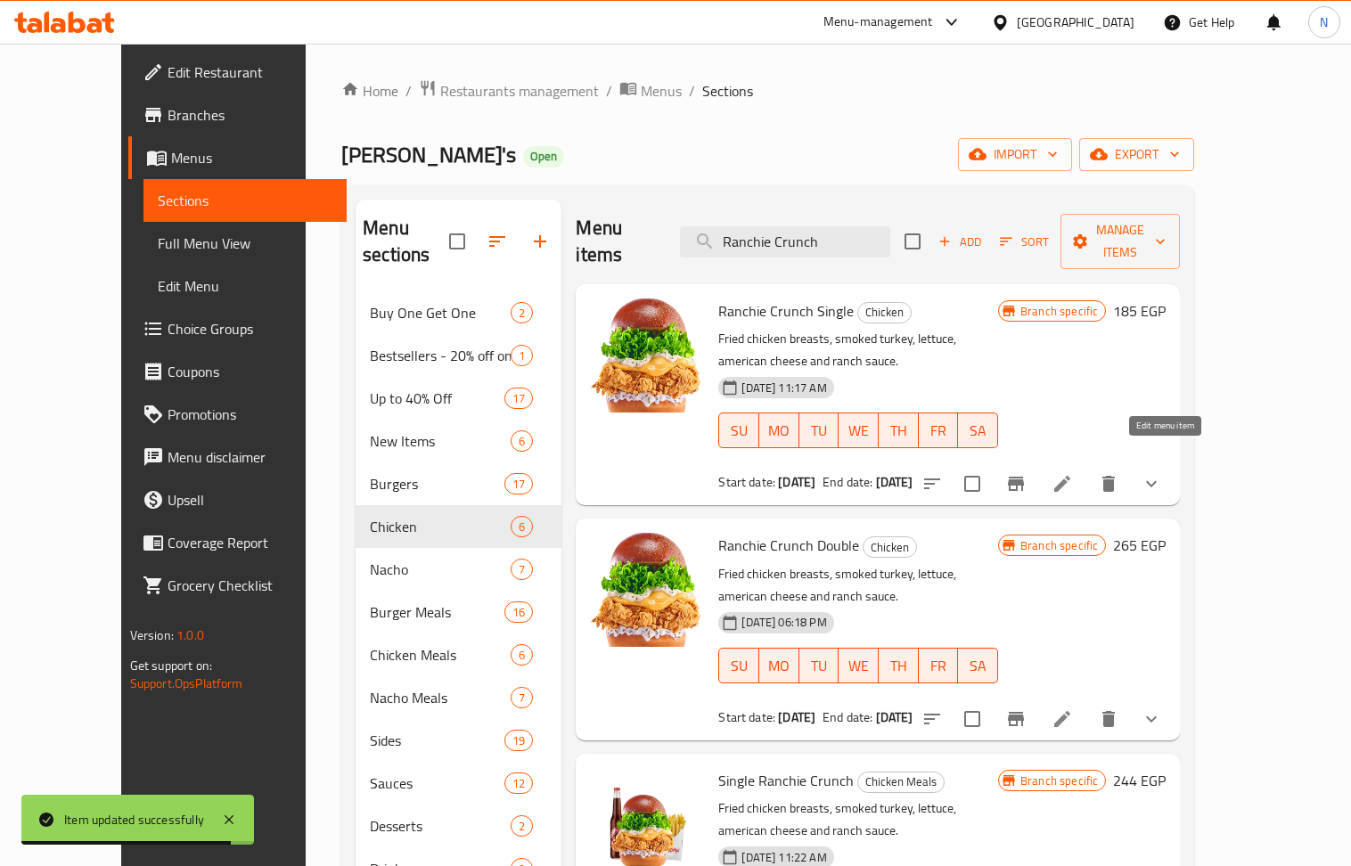
type input "Ranchie Crunch"
click at [1070, 476] on icon at bounding box center [1062, 484] width 16 height 16
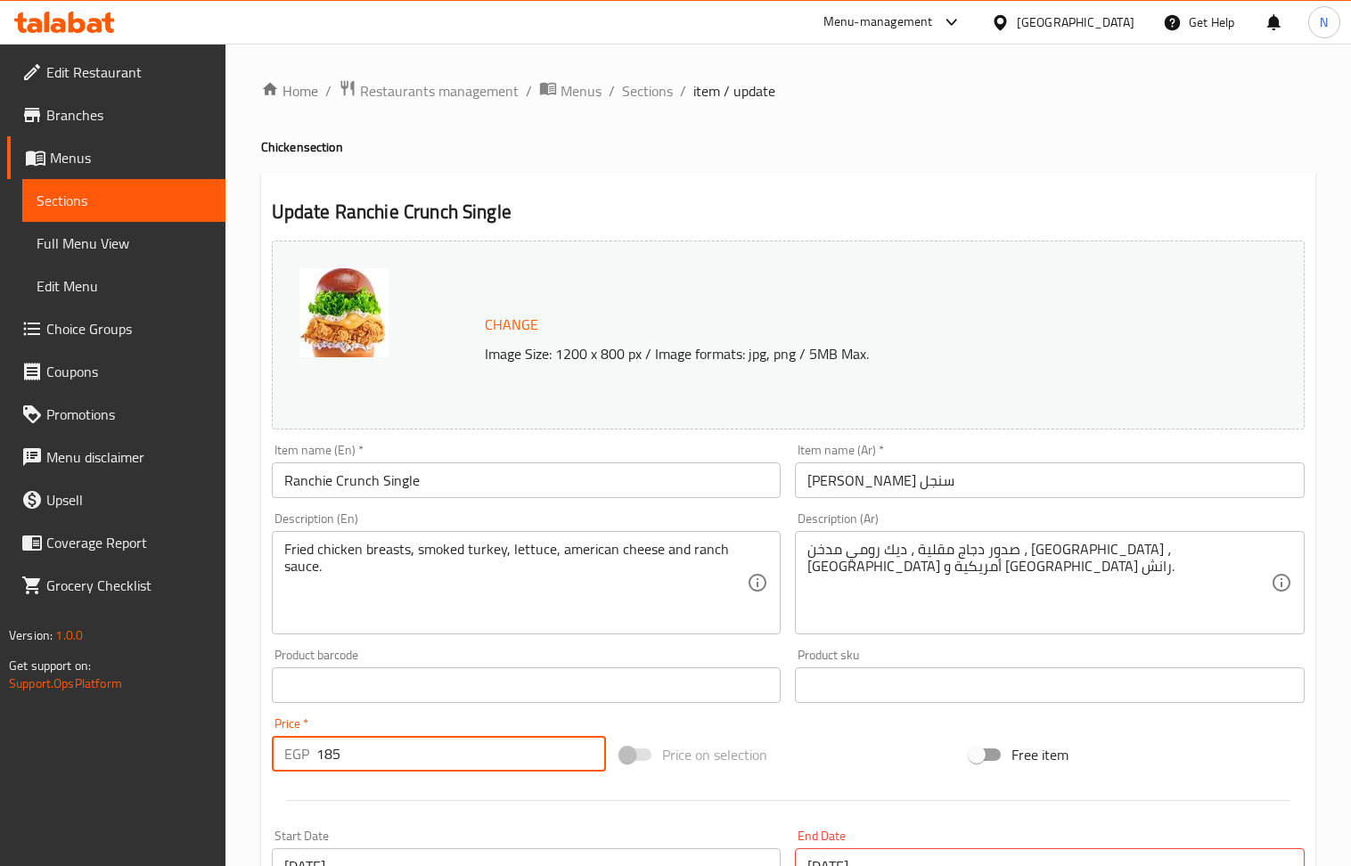
click at [381, 757] on input "185" at bounding box center [461, 754] width 291 height 36
paste input "9"
type input "189"
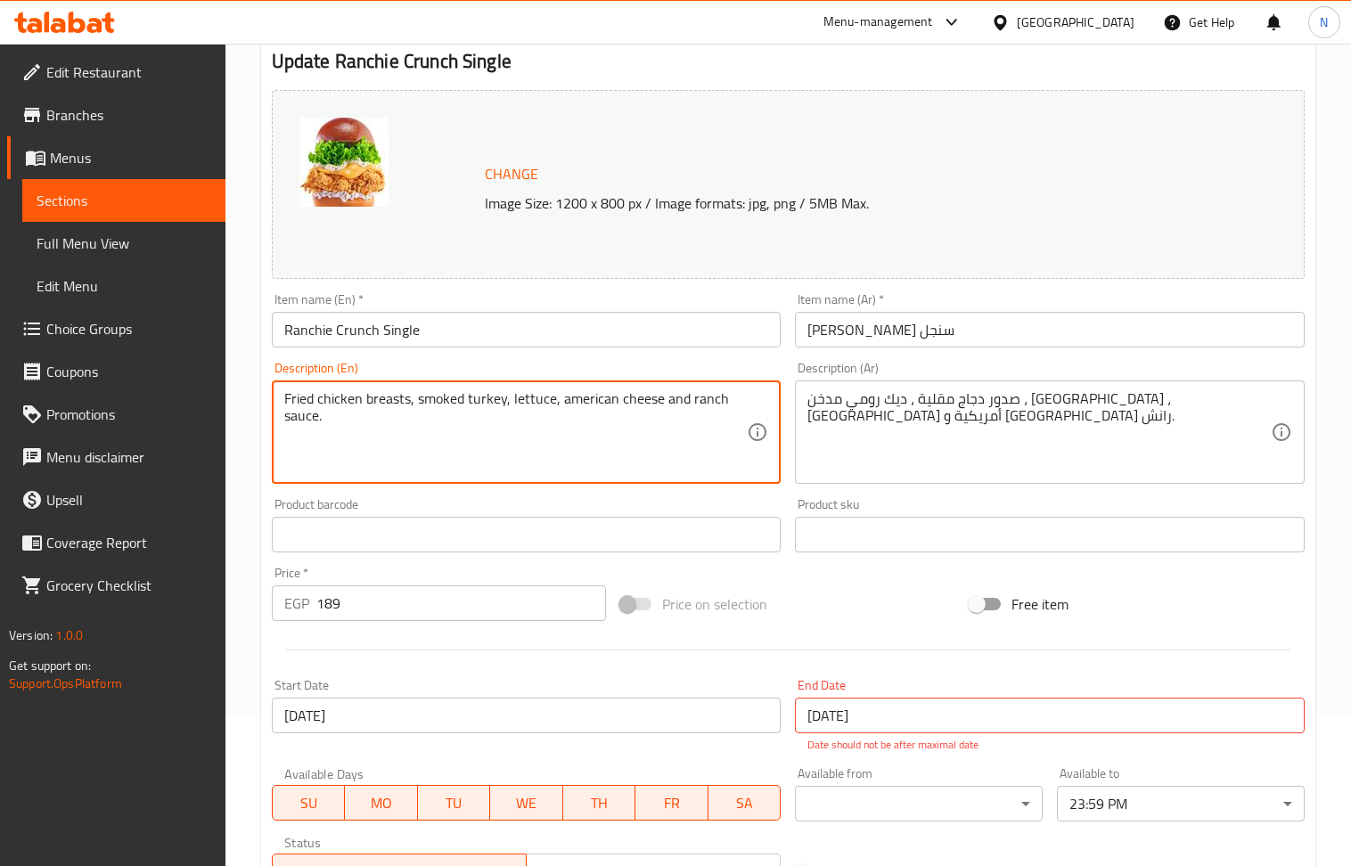
scroll to position [469, 0]
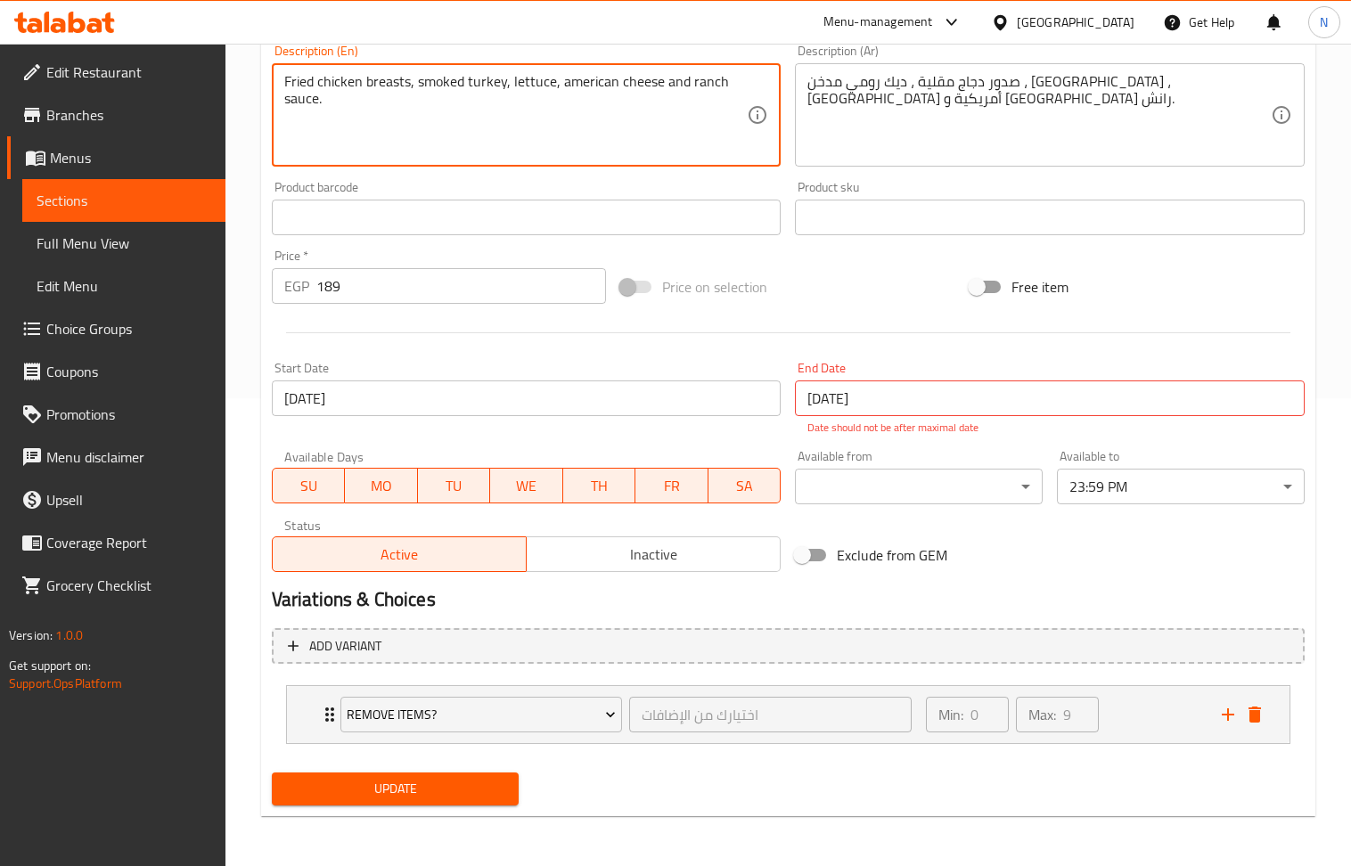
click at [463, 797] on span "Update" at bounding box center [395, 789] width 219 height 22
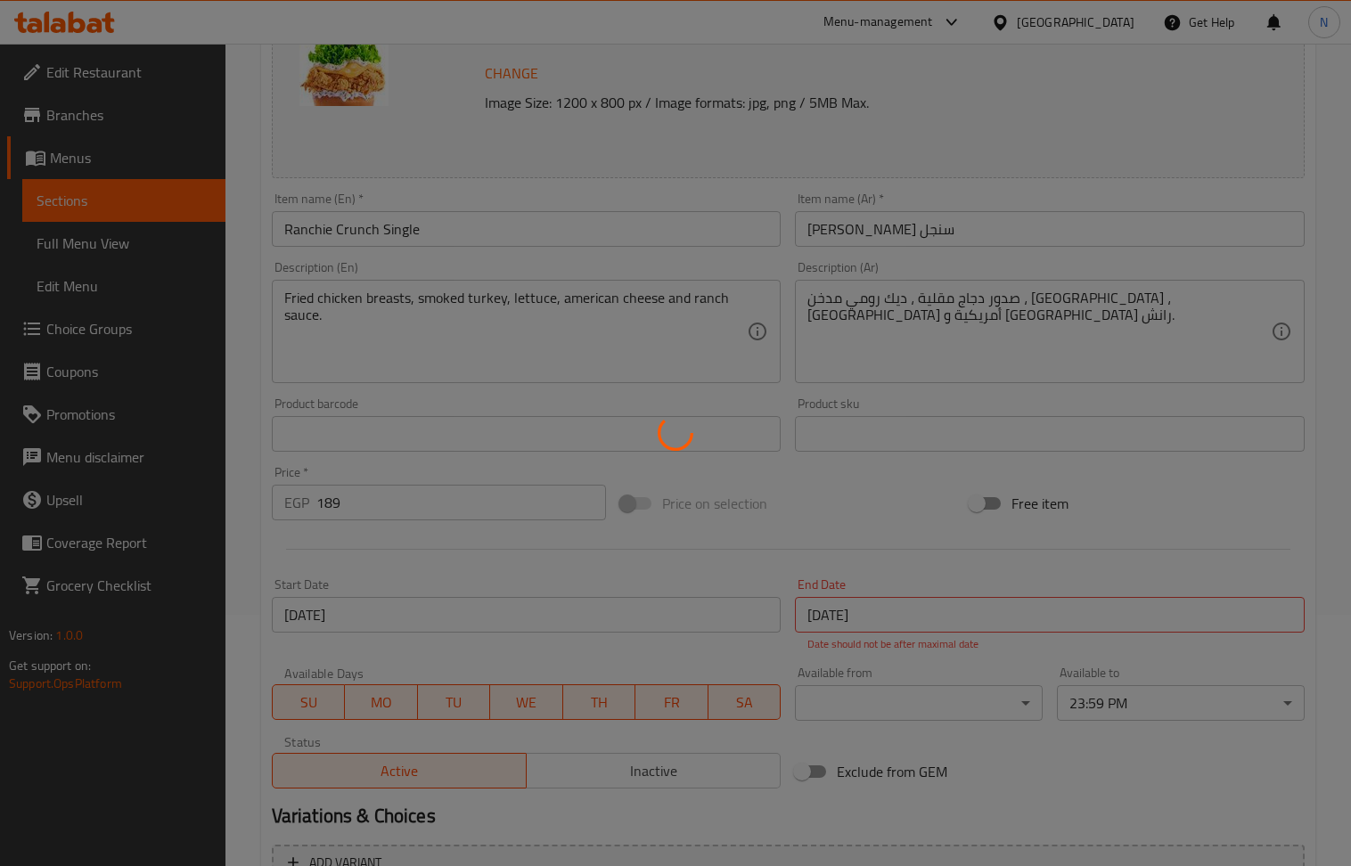
scroll to position [0, 0]
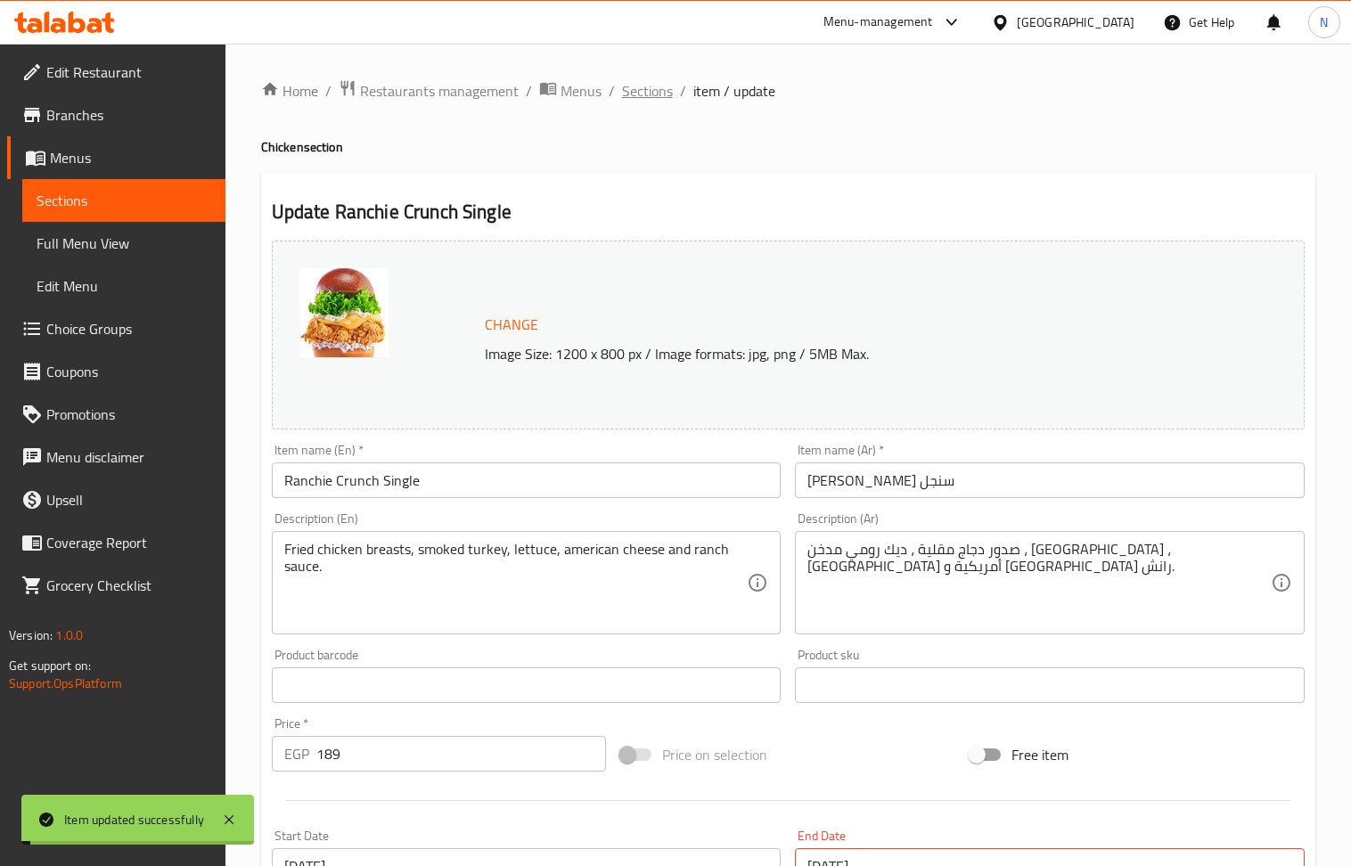
click at [643, 94] on span "Sections" at bounding box center [647, 90] width 51 height 21
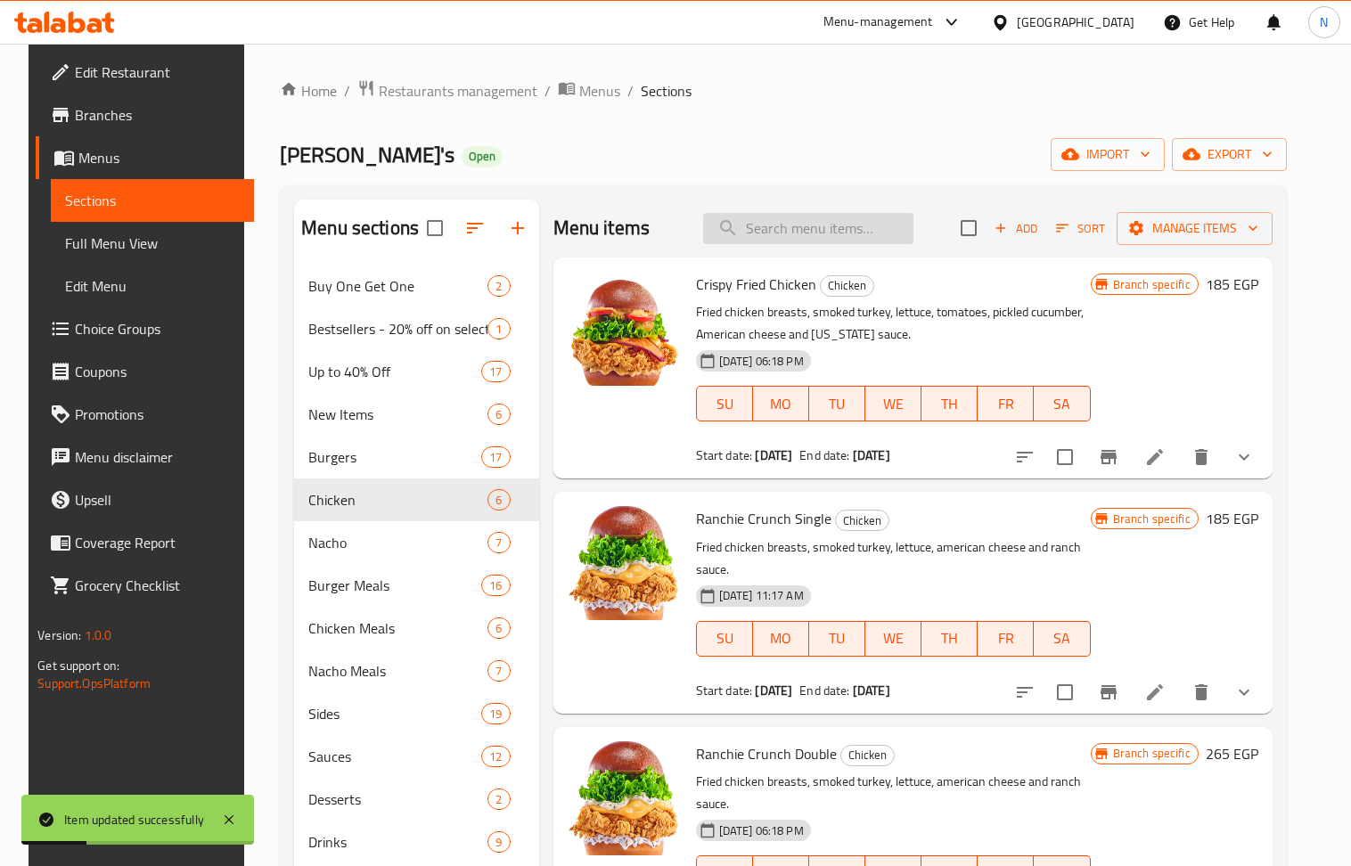
click at [836, 226] on input "search" at bounding box center [808, 228] width 210 height 31
paste input "Ranchie Crunch"
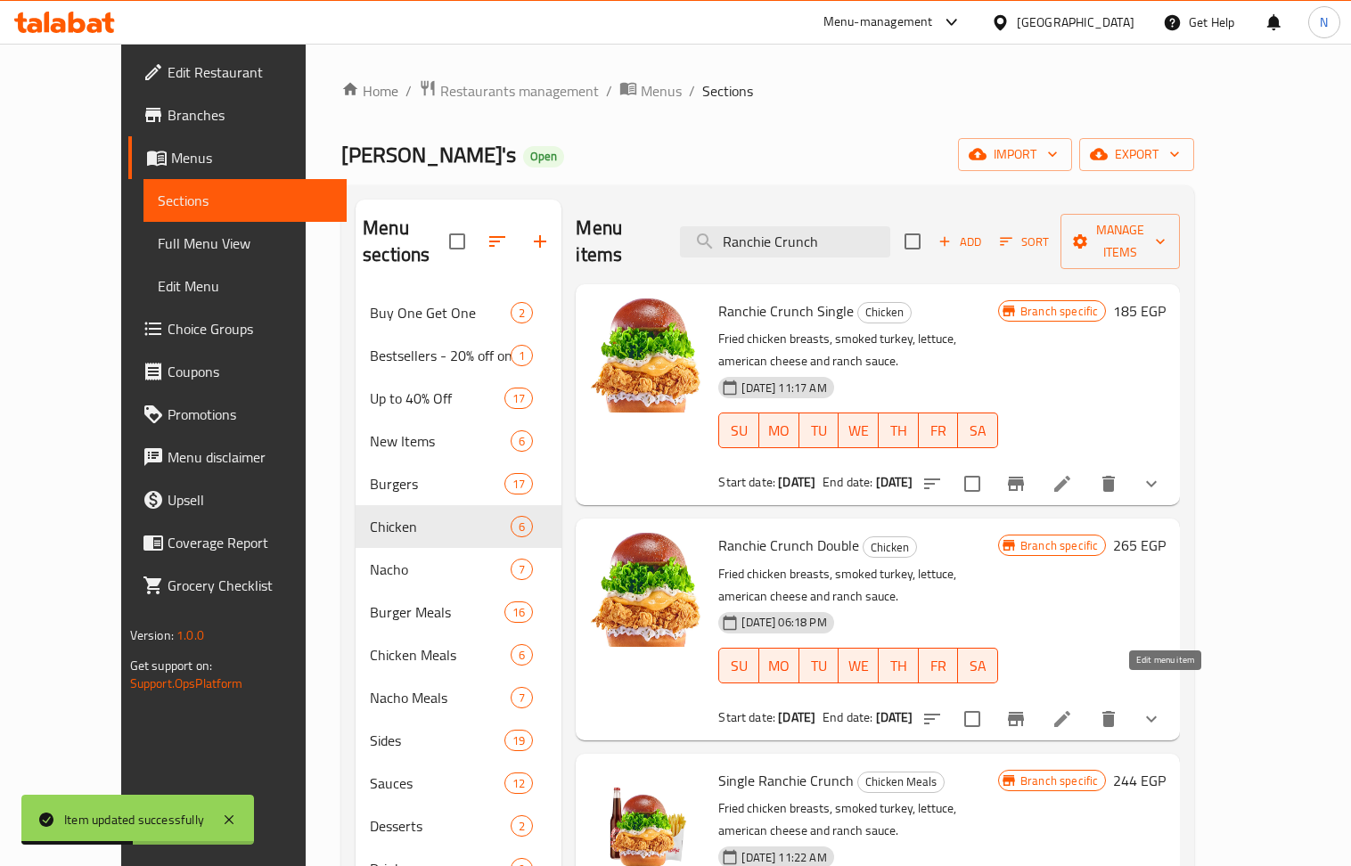
type input "Ranchie Crunch"
click at [1073, 708] on icon at bounding box center [1062, 718] width 21 height 21
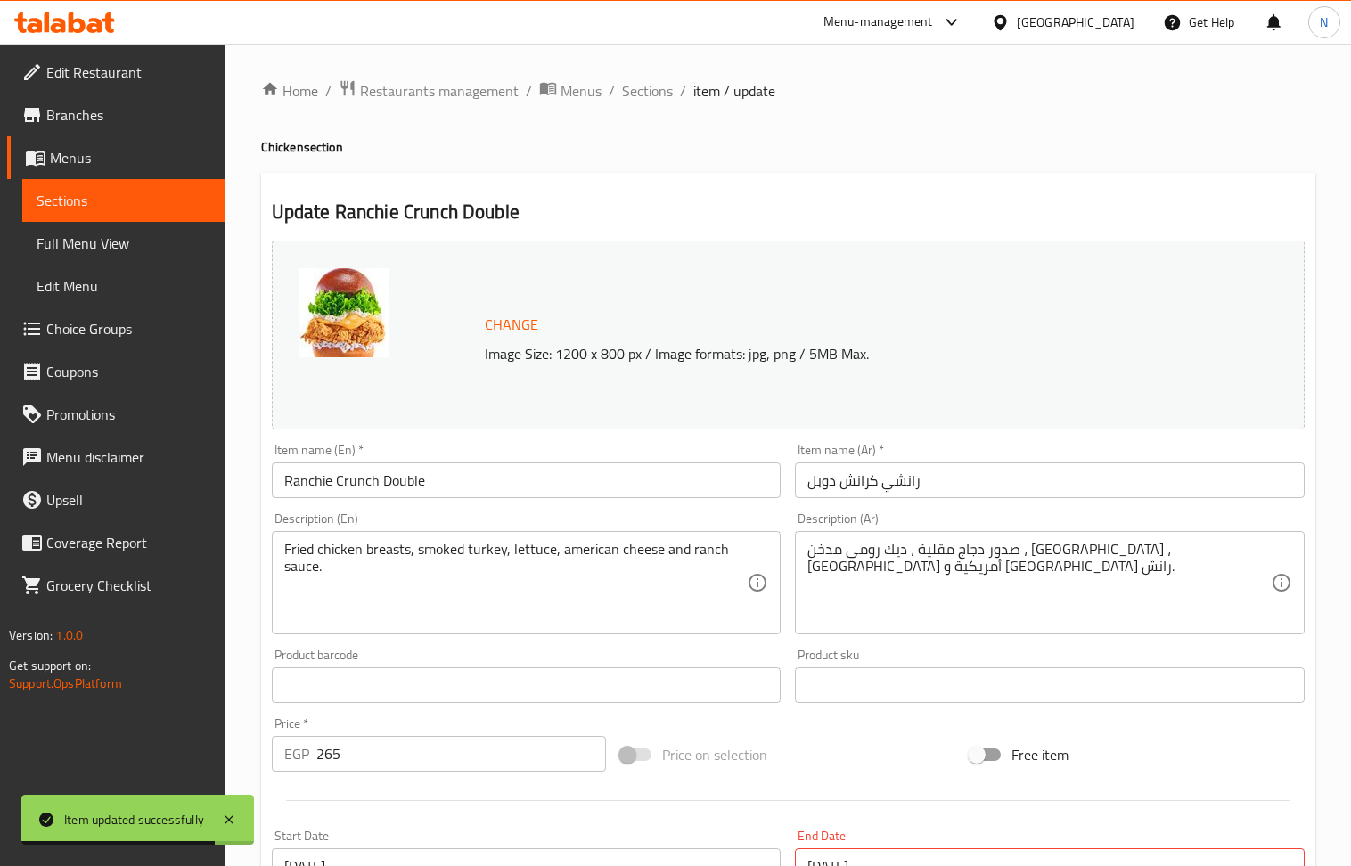
click at [405, 745] on input "265" at bounding box center [461, 754] width 291 height 36
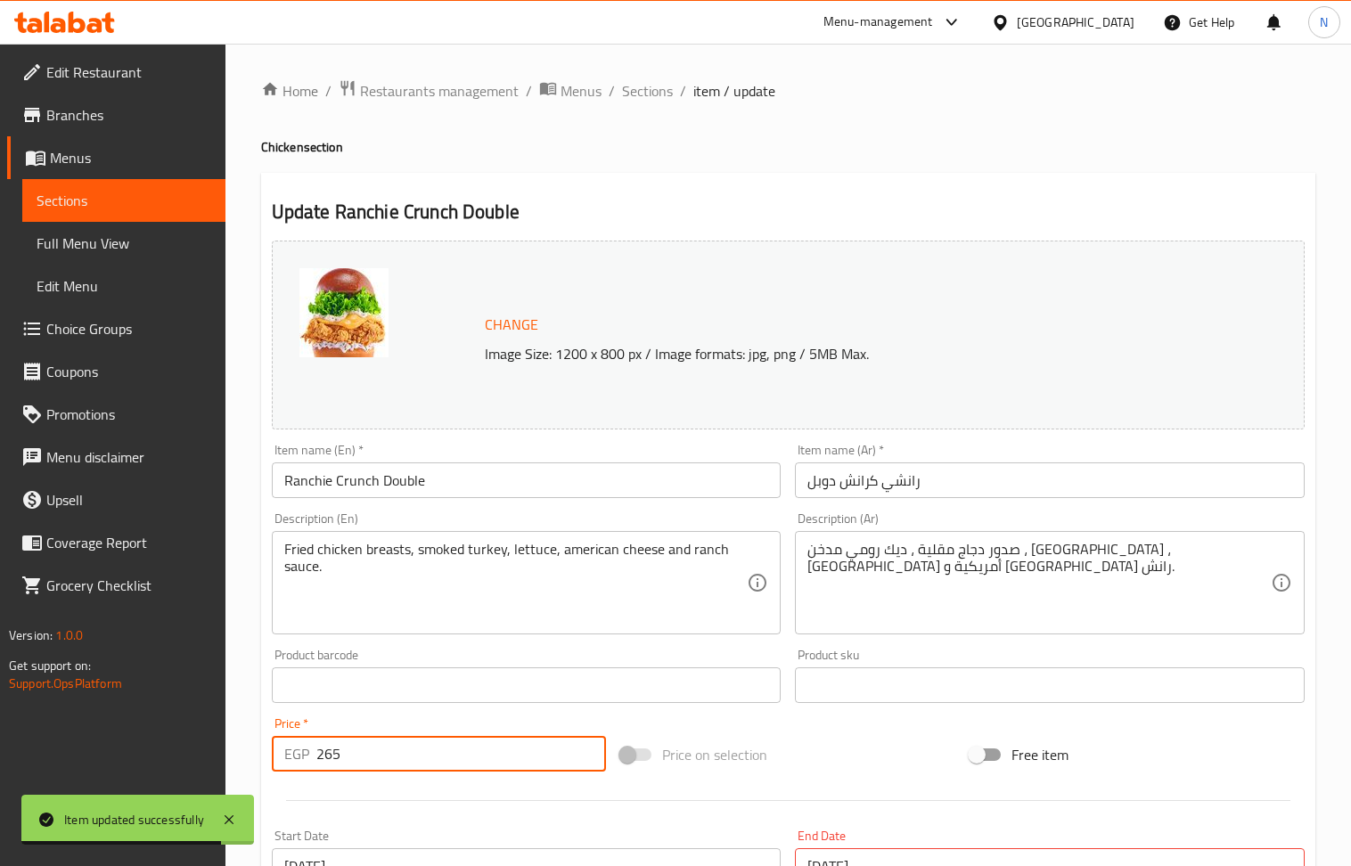
click at [405, 745] on input "265" at bounding box center [461, 754] width 291 height 36
type input "275"
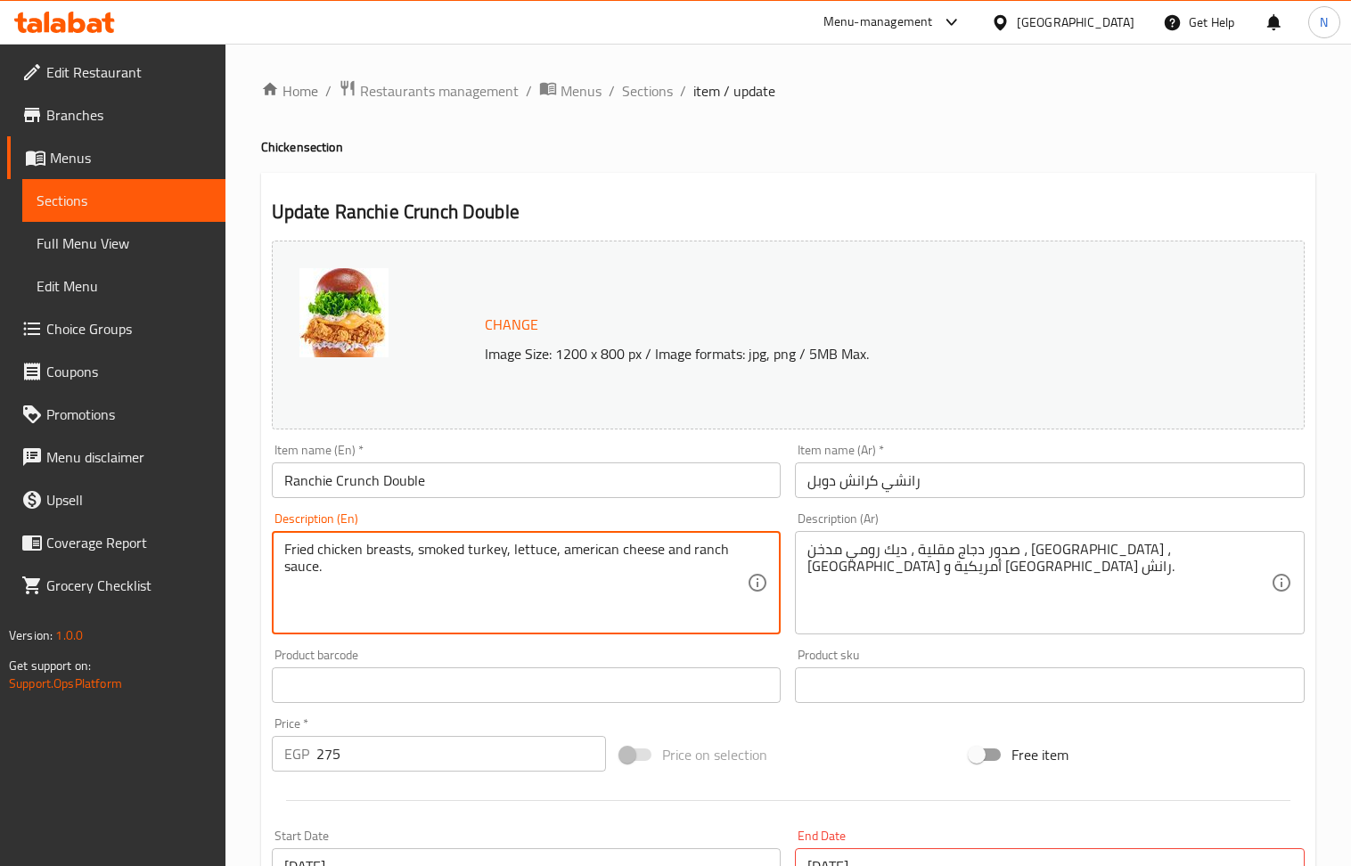
scroll to position [692, 0]
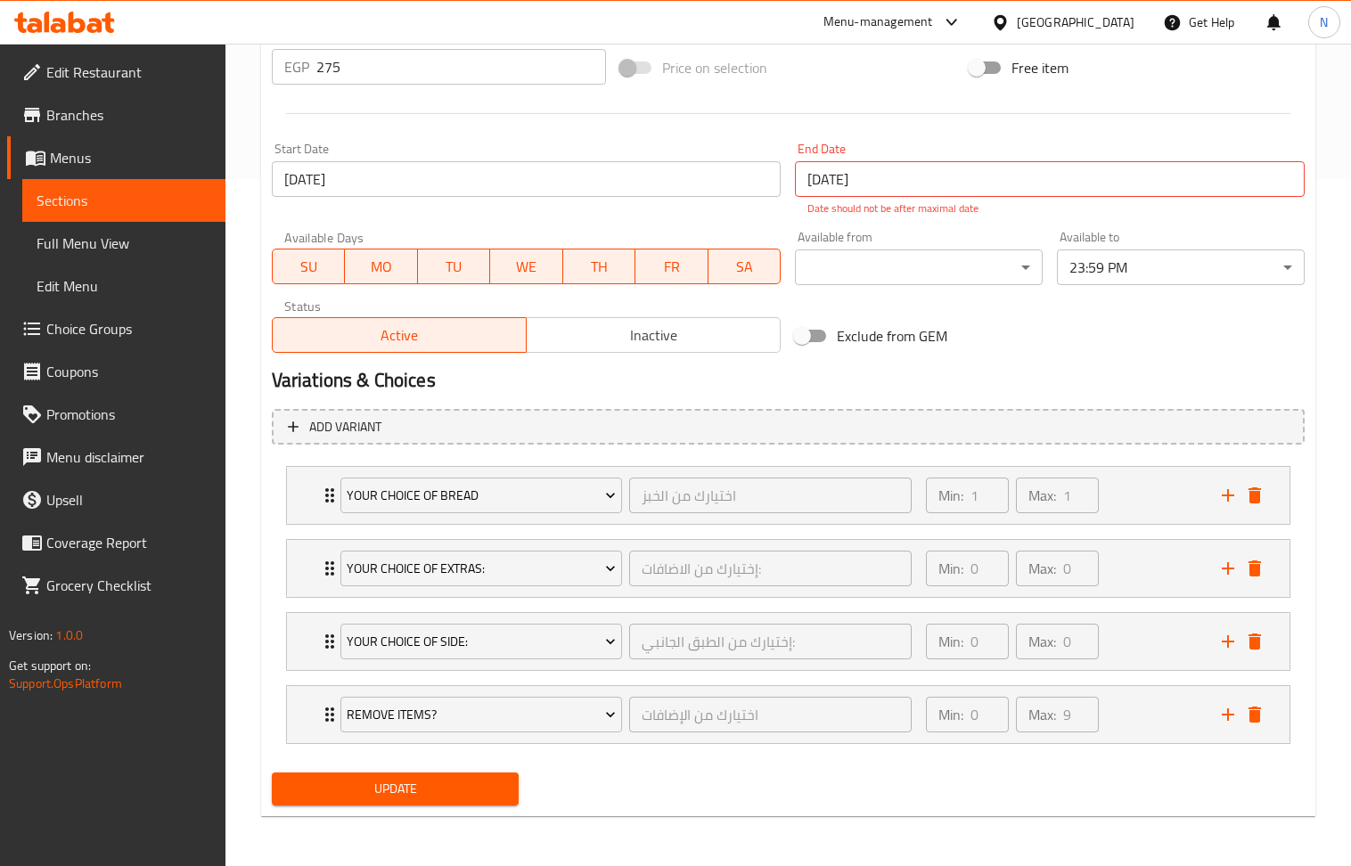
click at [349, 786] on span "Update" at bounding box center [395, 789] width 219 height 22
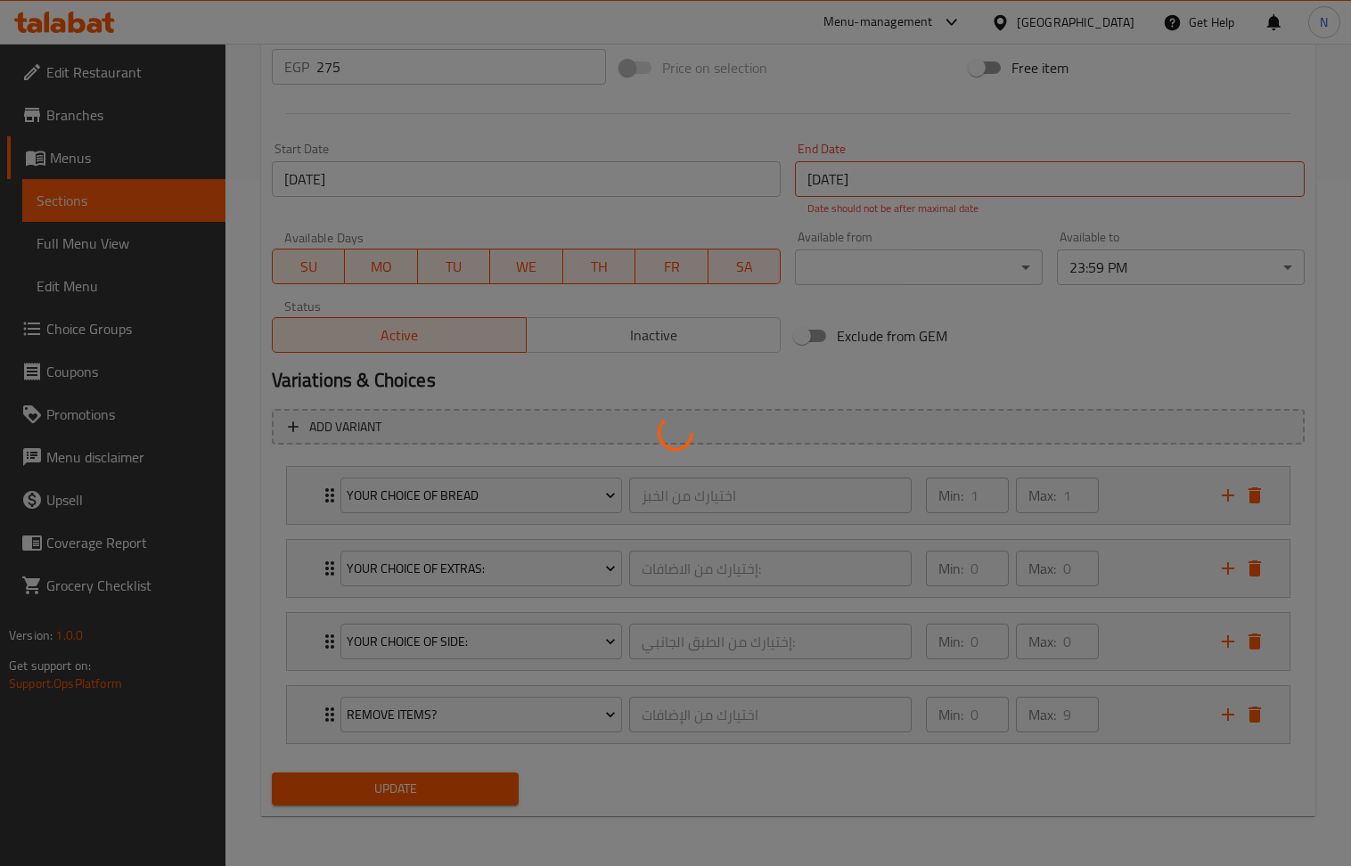
scroll to position [0, 0]
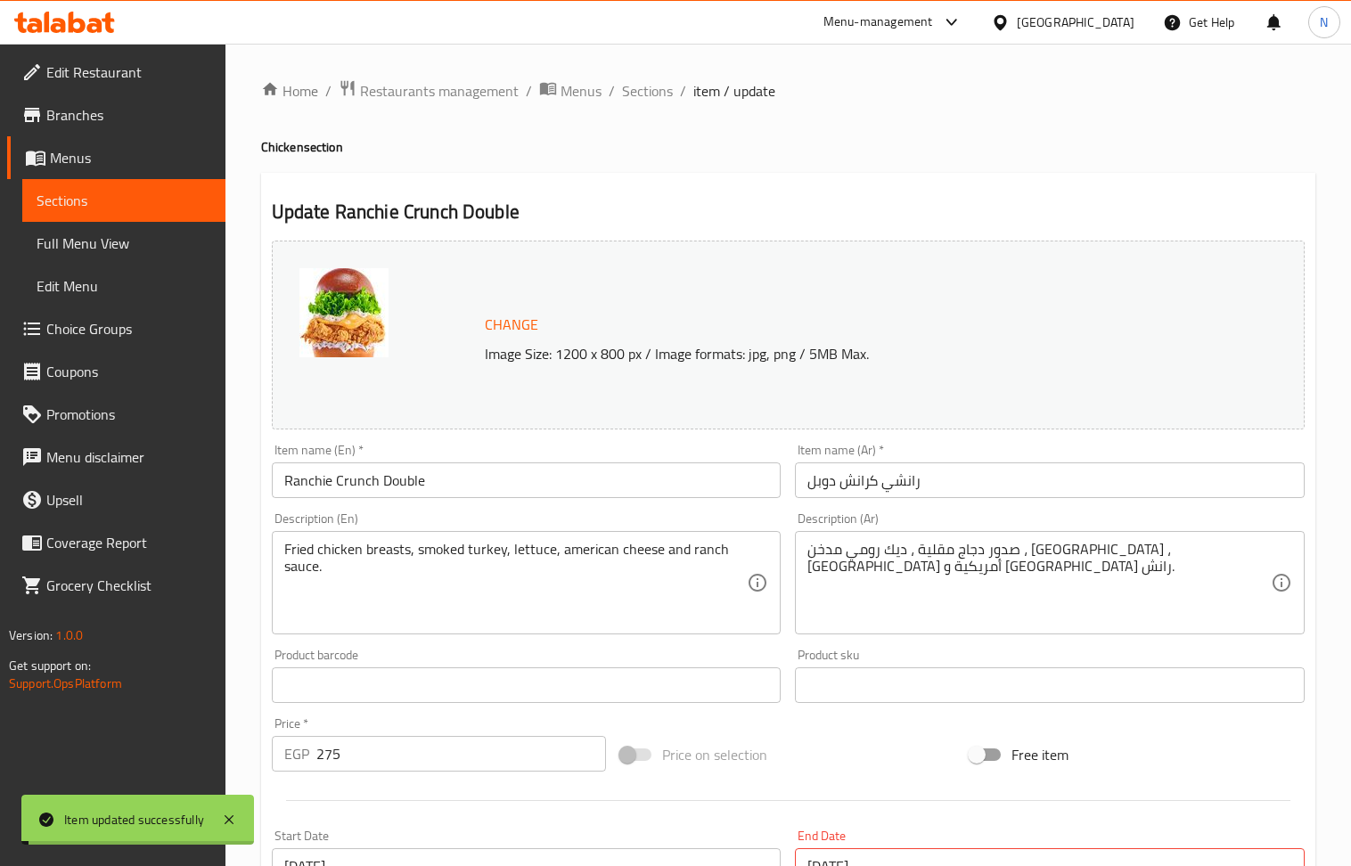
drag, startPoint x: 638, startPoint y: 101, endPoint x: 296, endPoint y: 11, distance: 353.9
click at [638, 101] on span "Sections" at bounding box center [647, 90] width 51 height 21
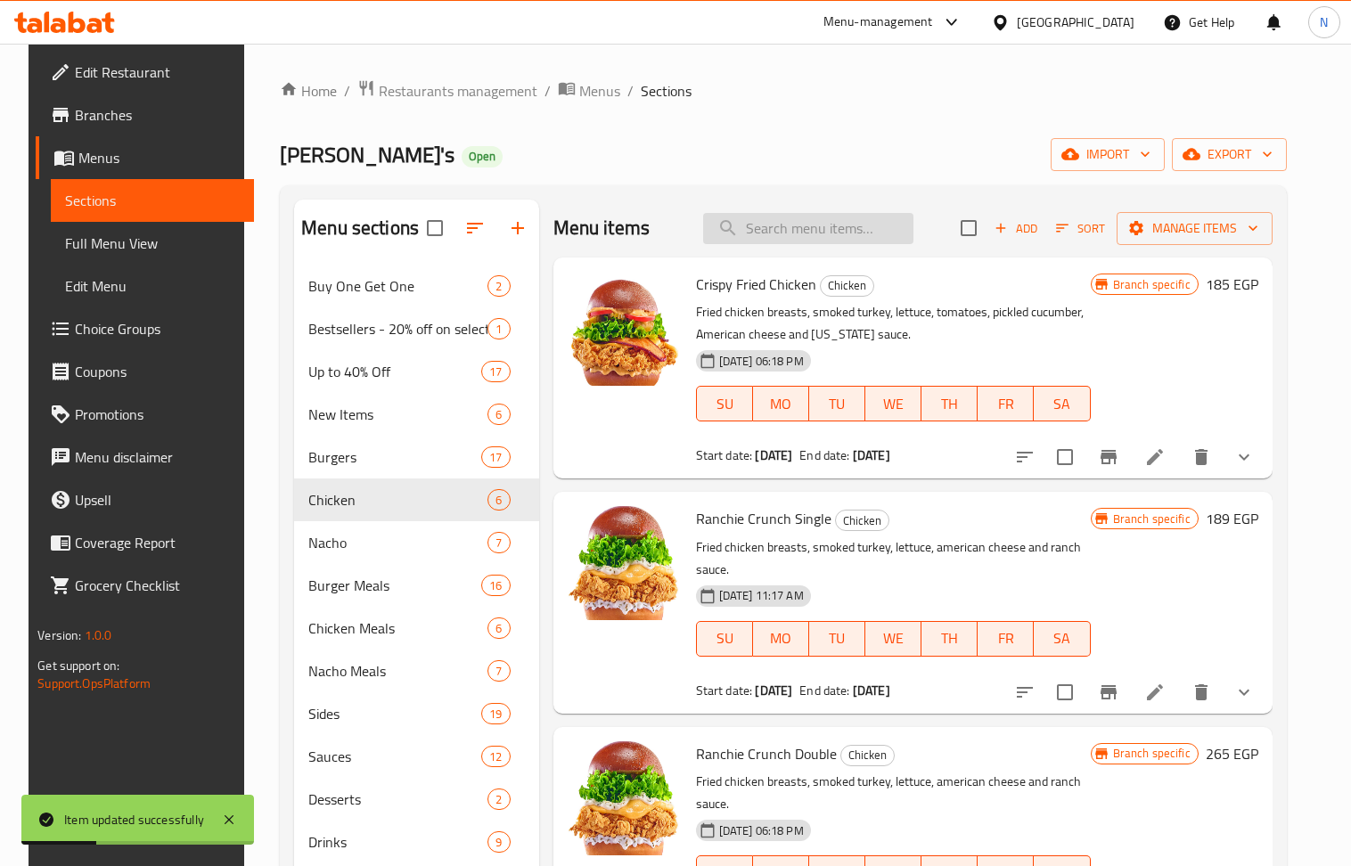
paste input "Mushroom & Swiss Chicken"
click at [859, 232] on input "Mushroom & Swiss Chicken" at bounding box center [808, 228] width 210 height 31
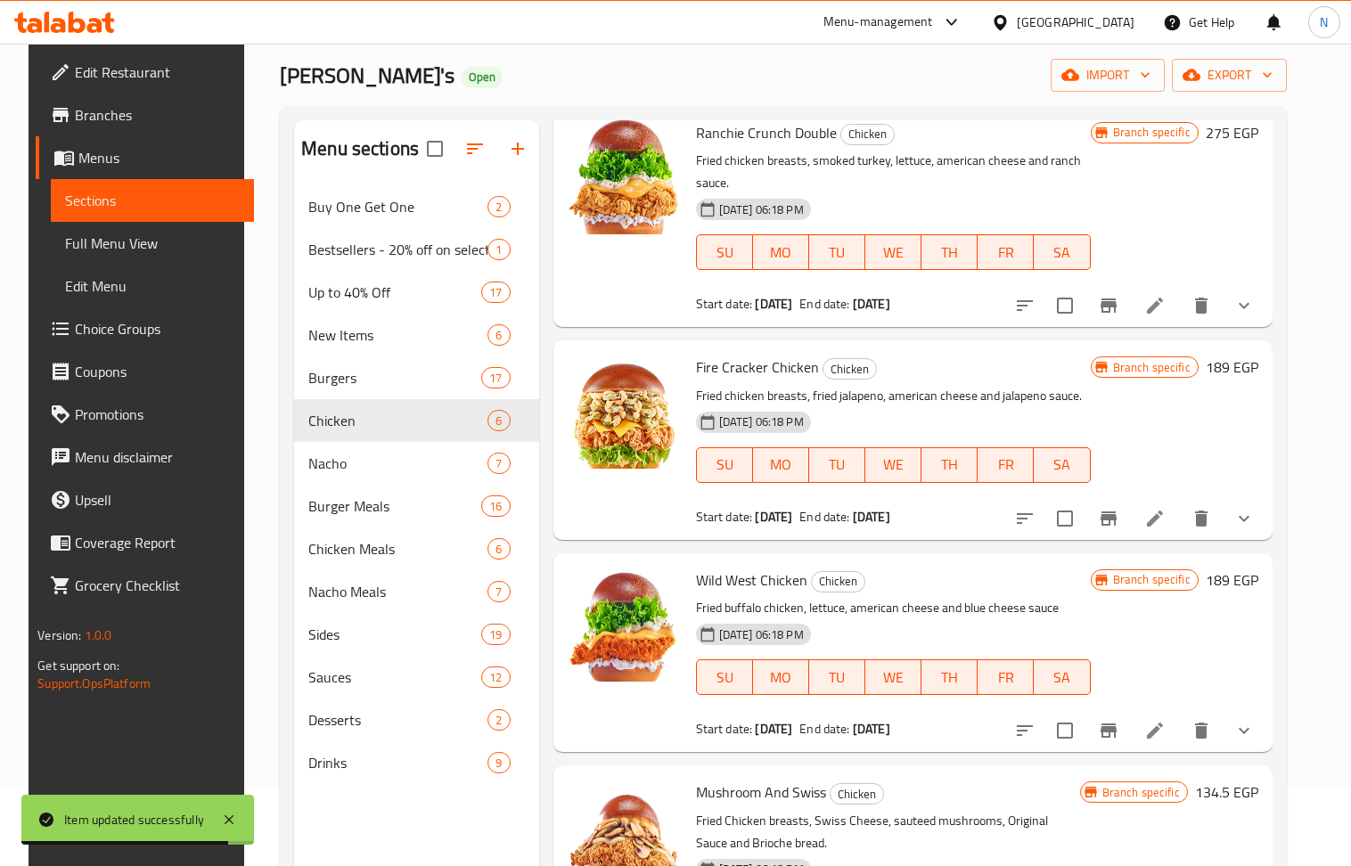
scroll to position [250, 0]
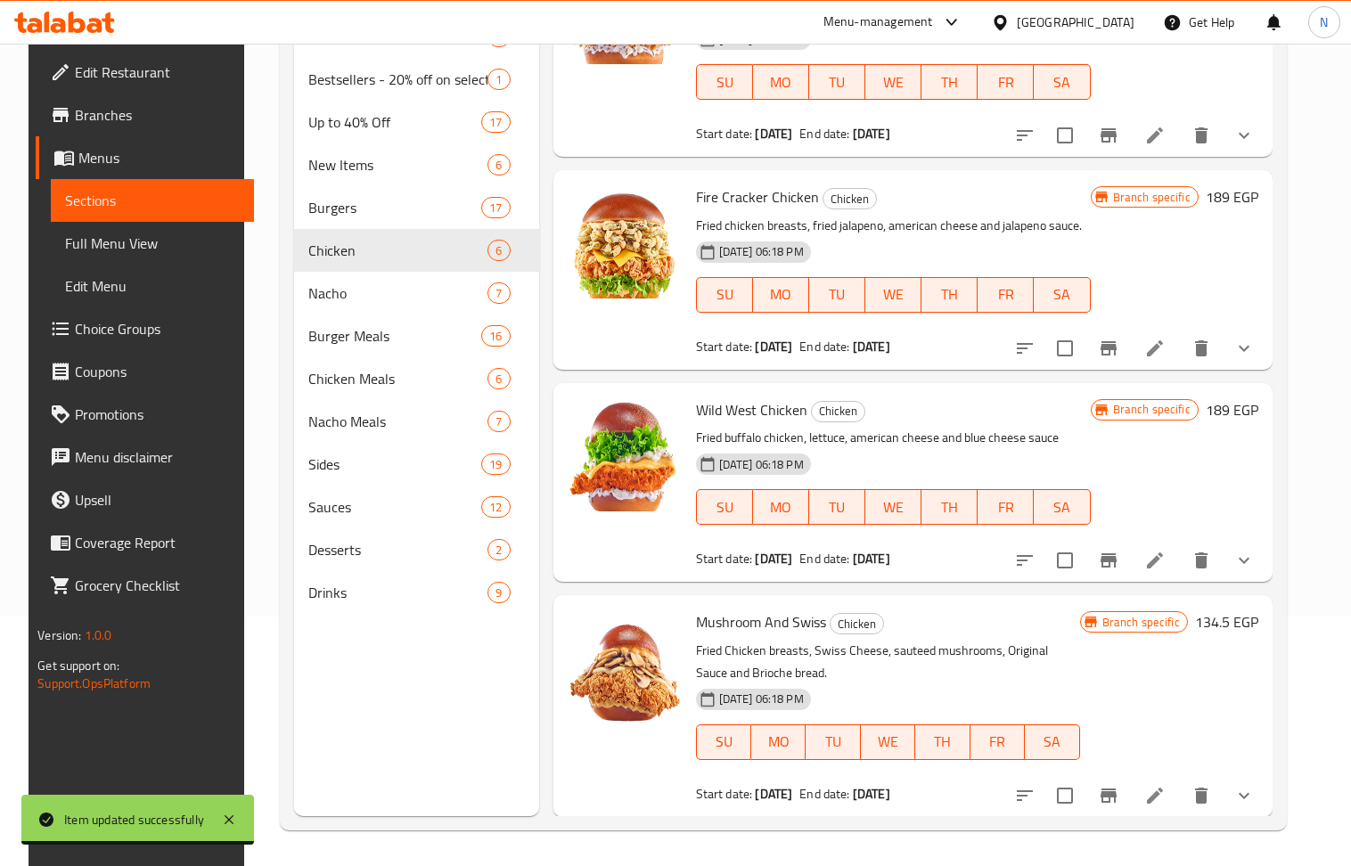
type input "Mushroom & Swiss Chicken"
click at [1166, 811] on div at bounding box center [1134, 795] width 262 height 43
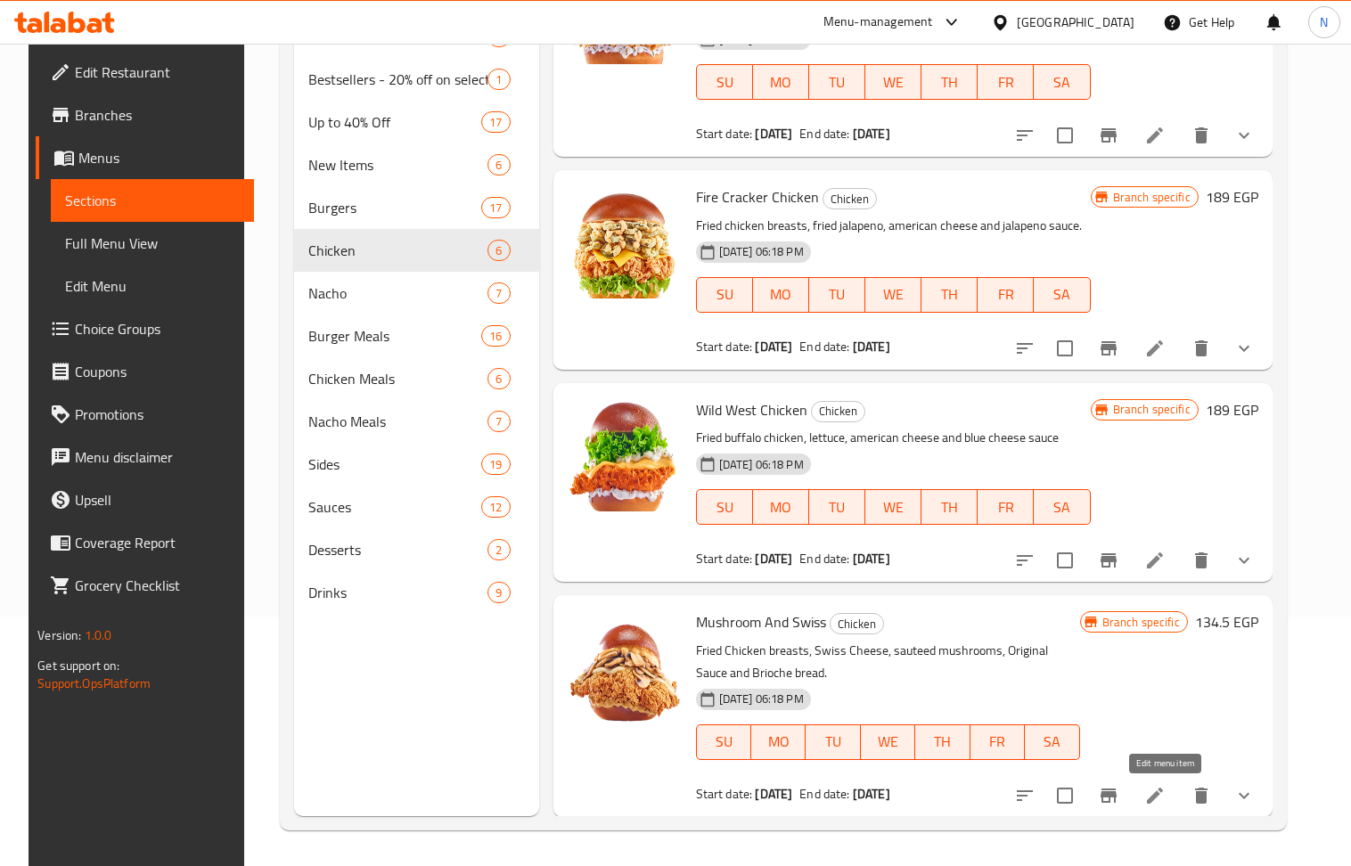
click at [1166, 795] on icon at bounding box center [1154, 795] width 21 height 21
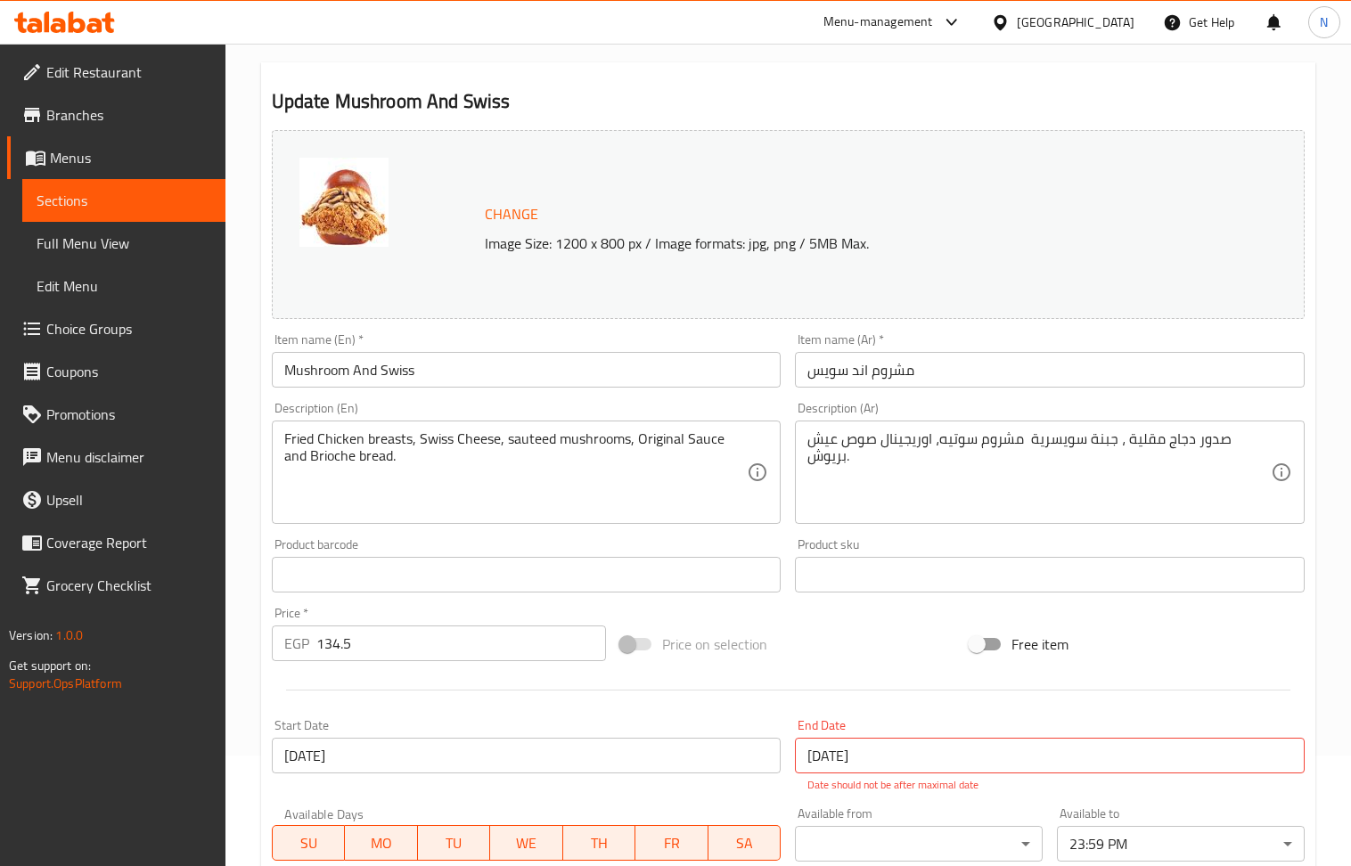
scroll to position [356, 0]
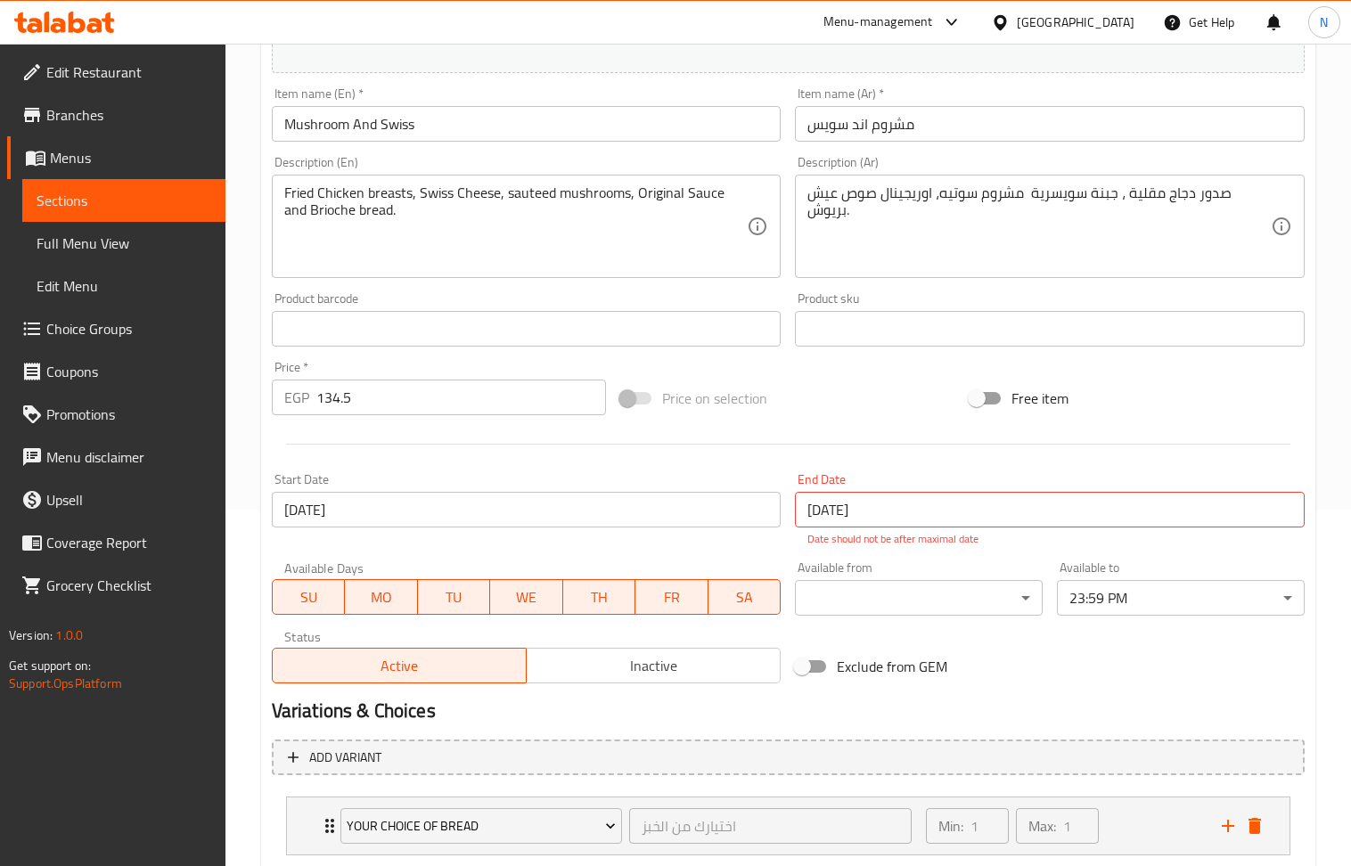
click at [412, 401] on input "134.5" at bounding box center [461, 398] width 291 height 36
paste input "89"
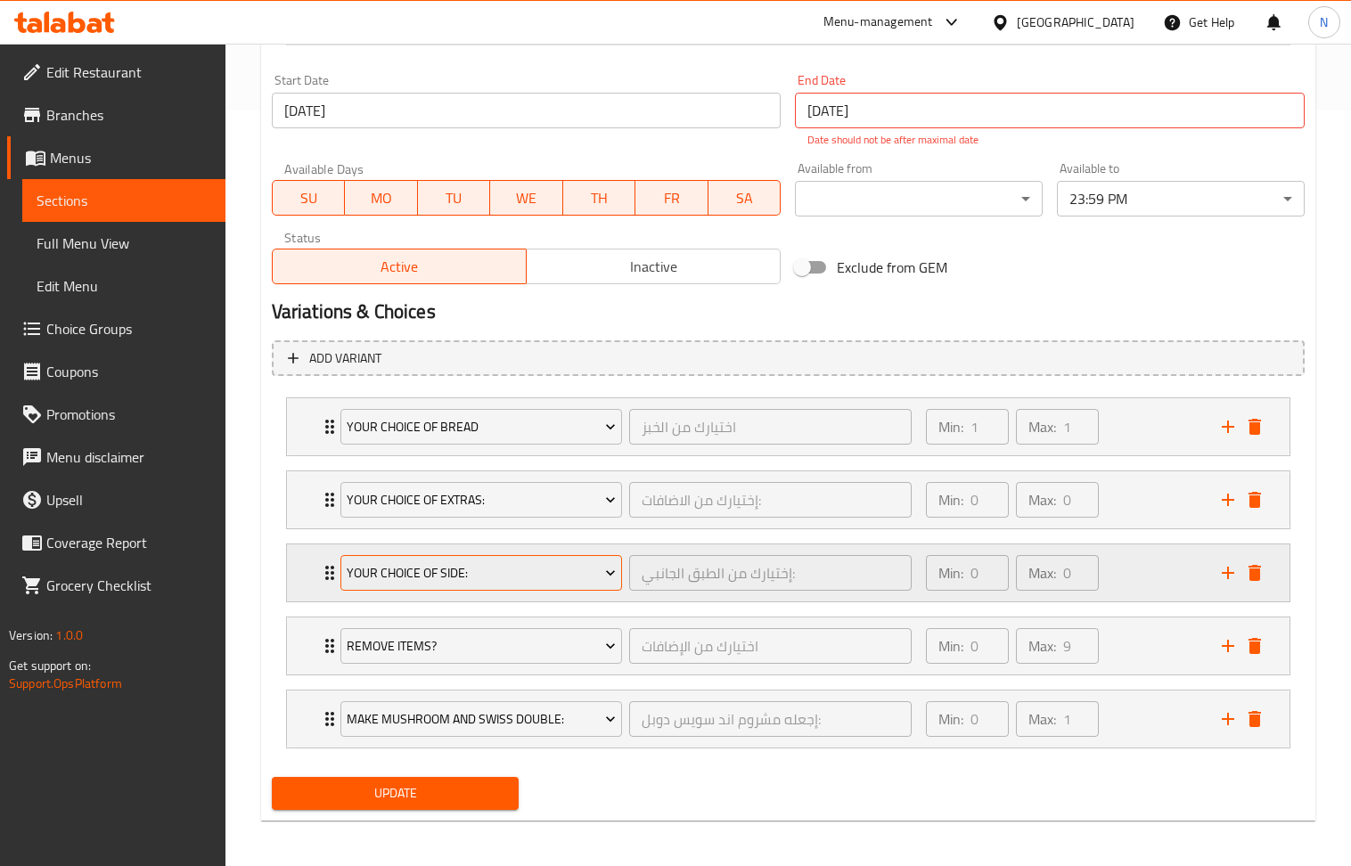
scroll to position [765, 0]
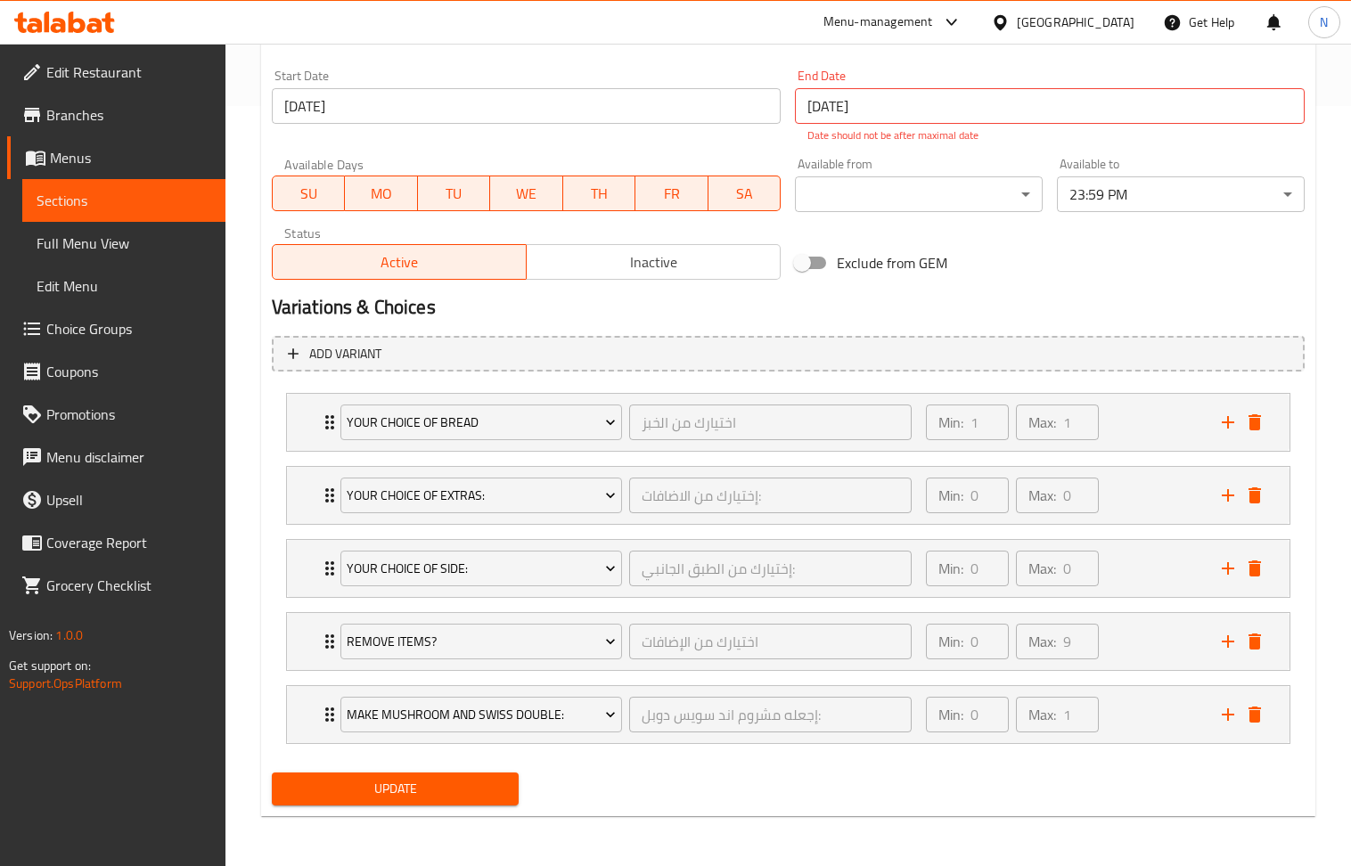
type input "189"
click at [418, 791] on span "Update" at bounding box center [395, 789] width 219 height 22
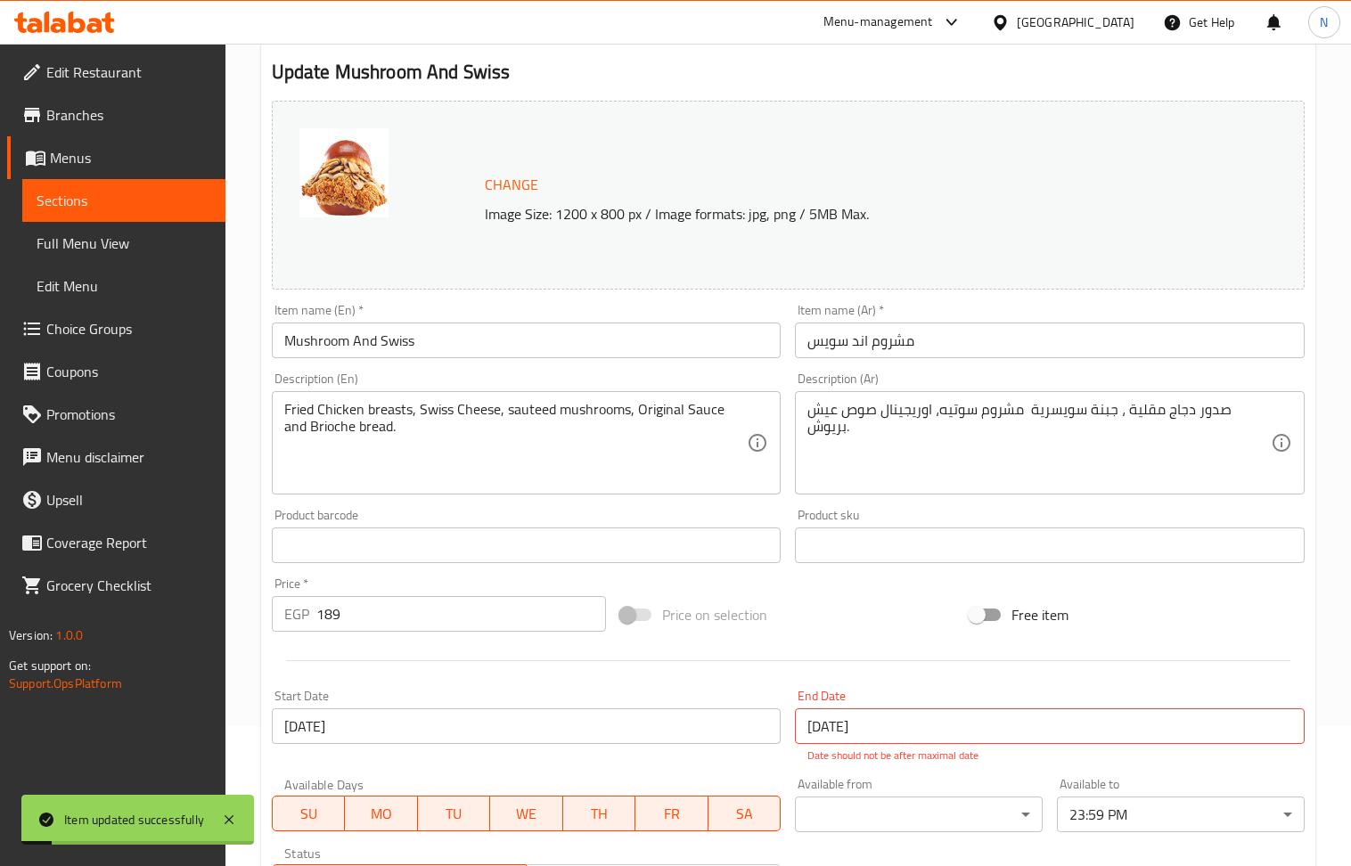
scroll to position [0, 0]
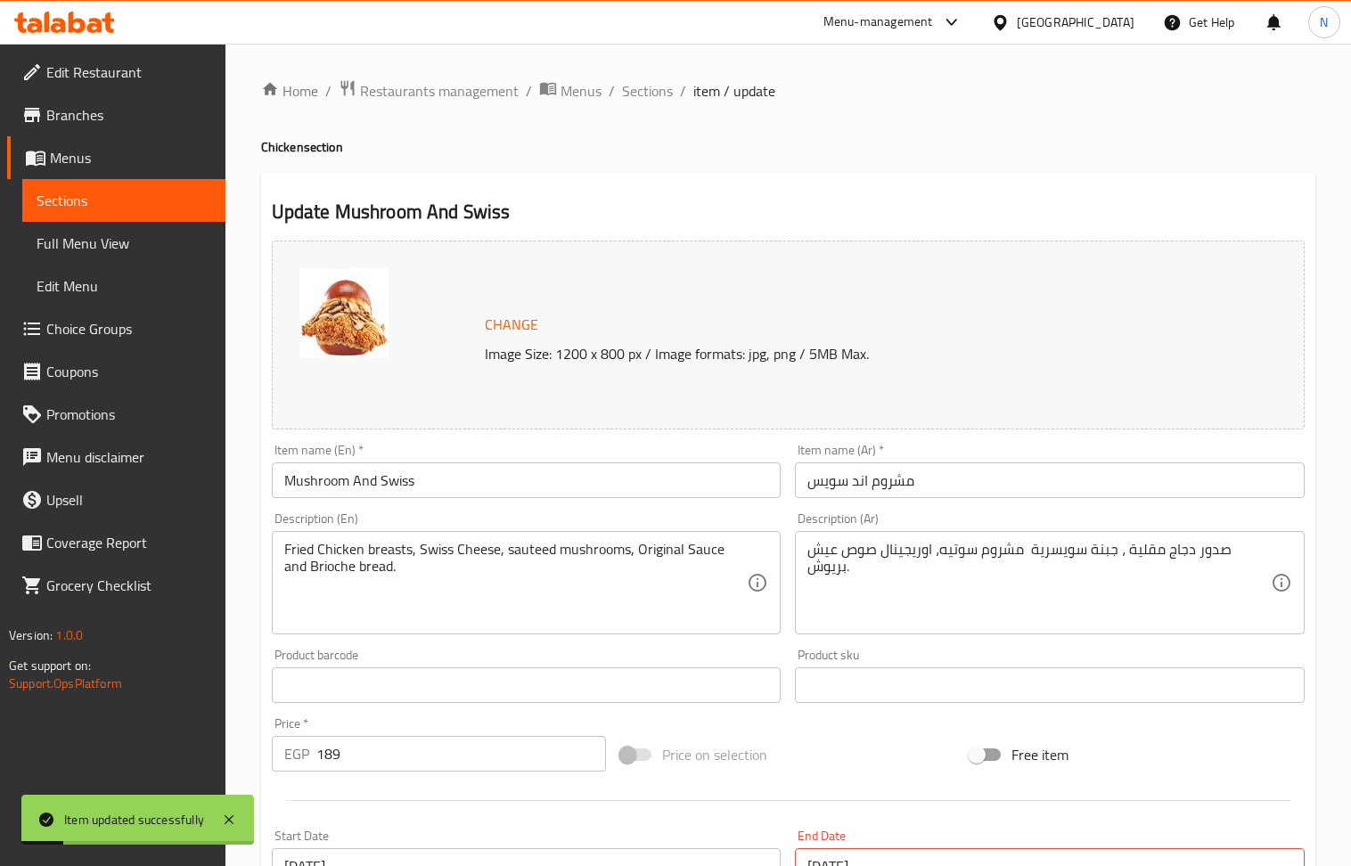
click at [350, 476] on input "Mushroom And Swiss" at bounding box center [527, 481] width 510 height 36
click at [665, 89] on span "Sections" at bounding box center [647, 90] width 51 height 21
